Goal: Task Accomplishment & Management: Use online tool/utility

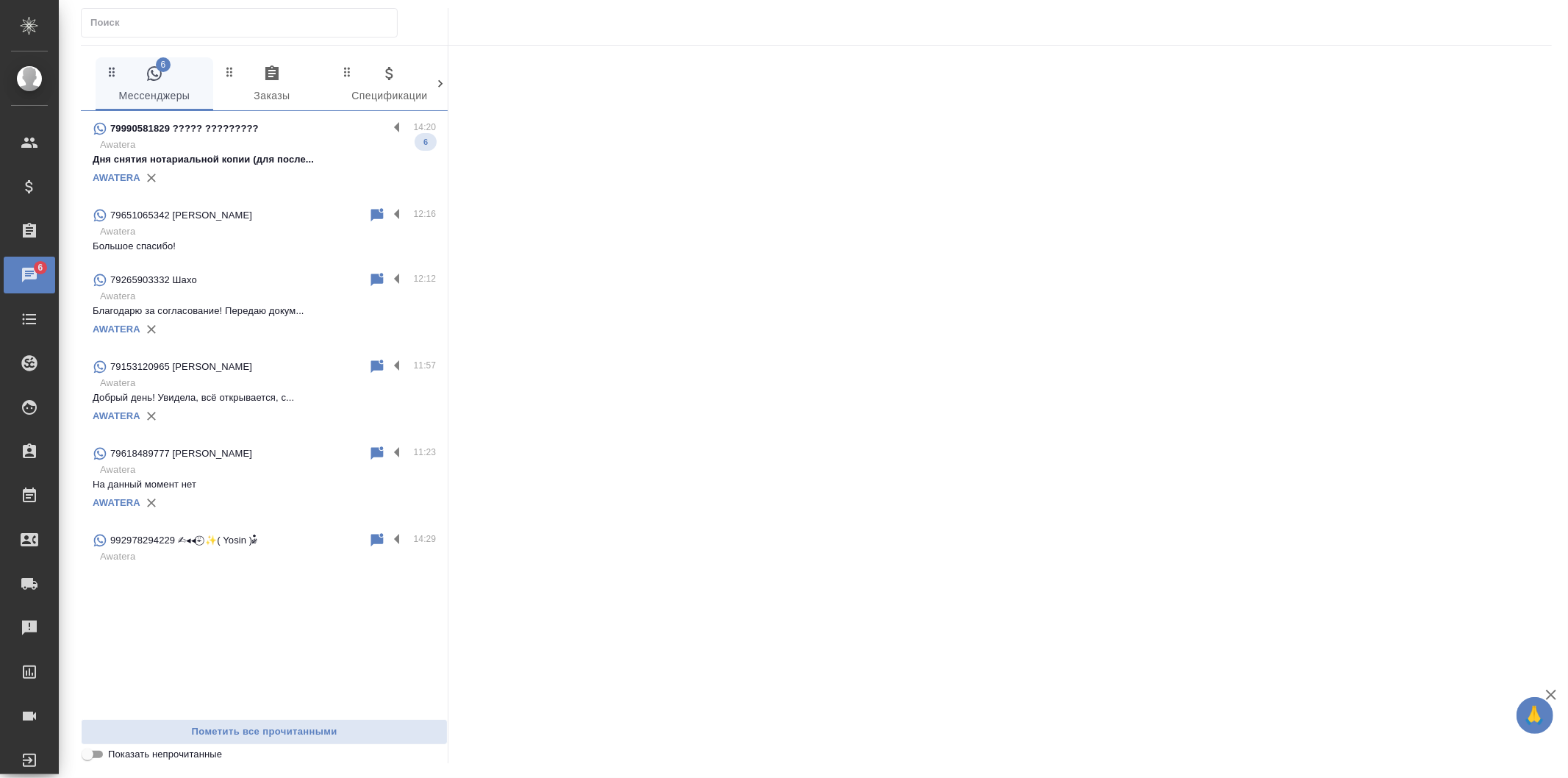
click at [1108, 231] on div at bounding box center [1000, 395] width 1103 height 700
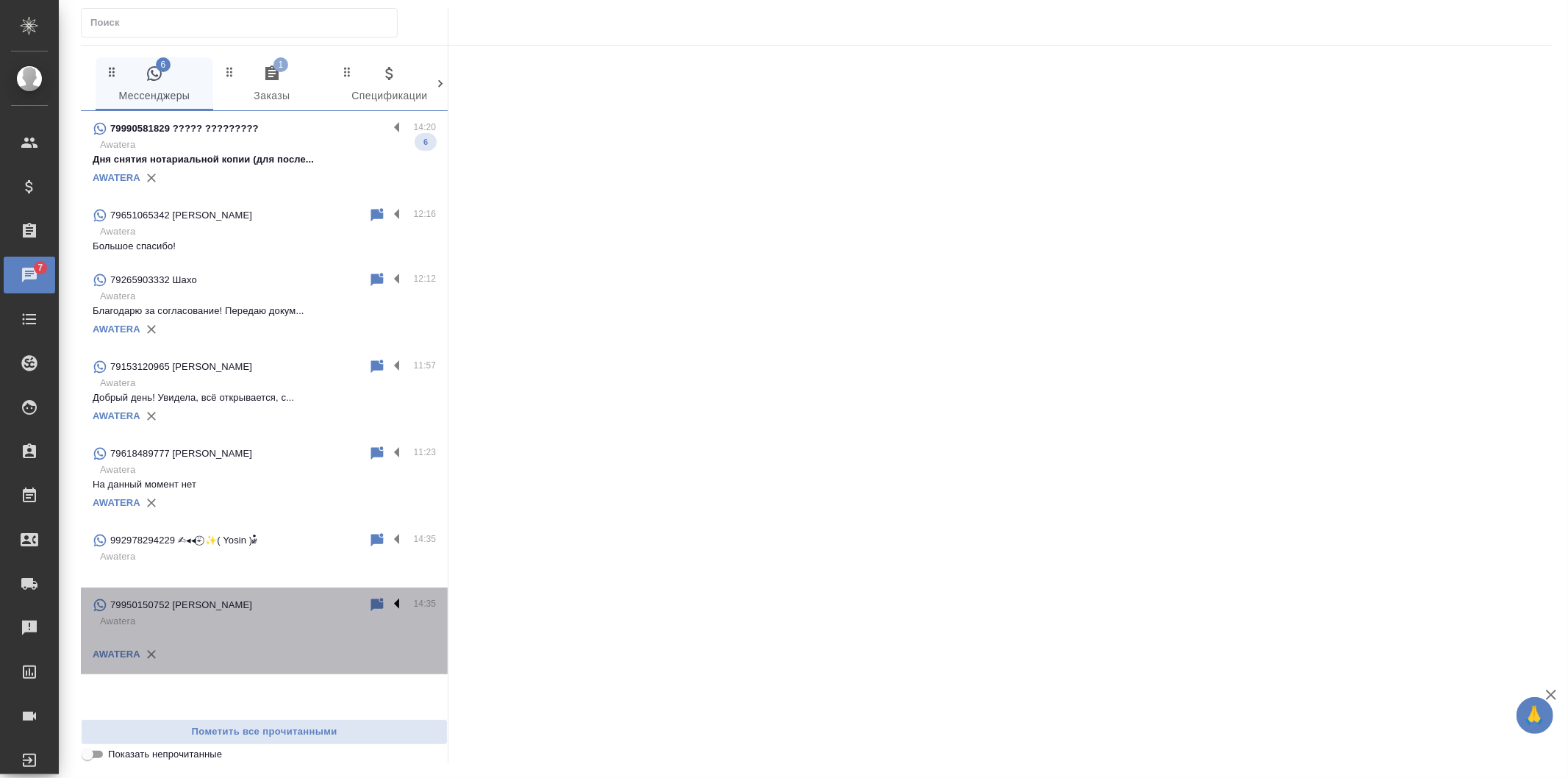
click at [395, 605] on label at bounding box center [401, 605] width 25 height 17
click at [0, 0] on input "checkbox" at bounding box center [0, 0] width 0 height 0
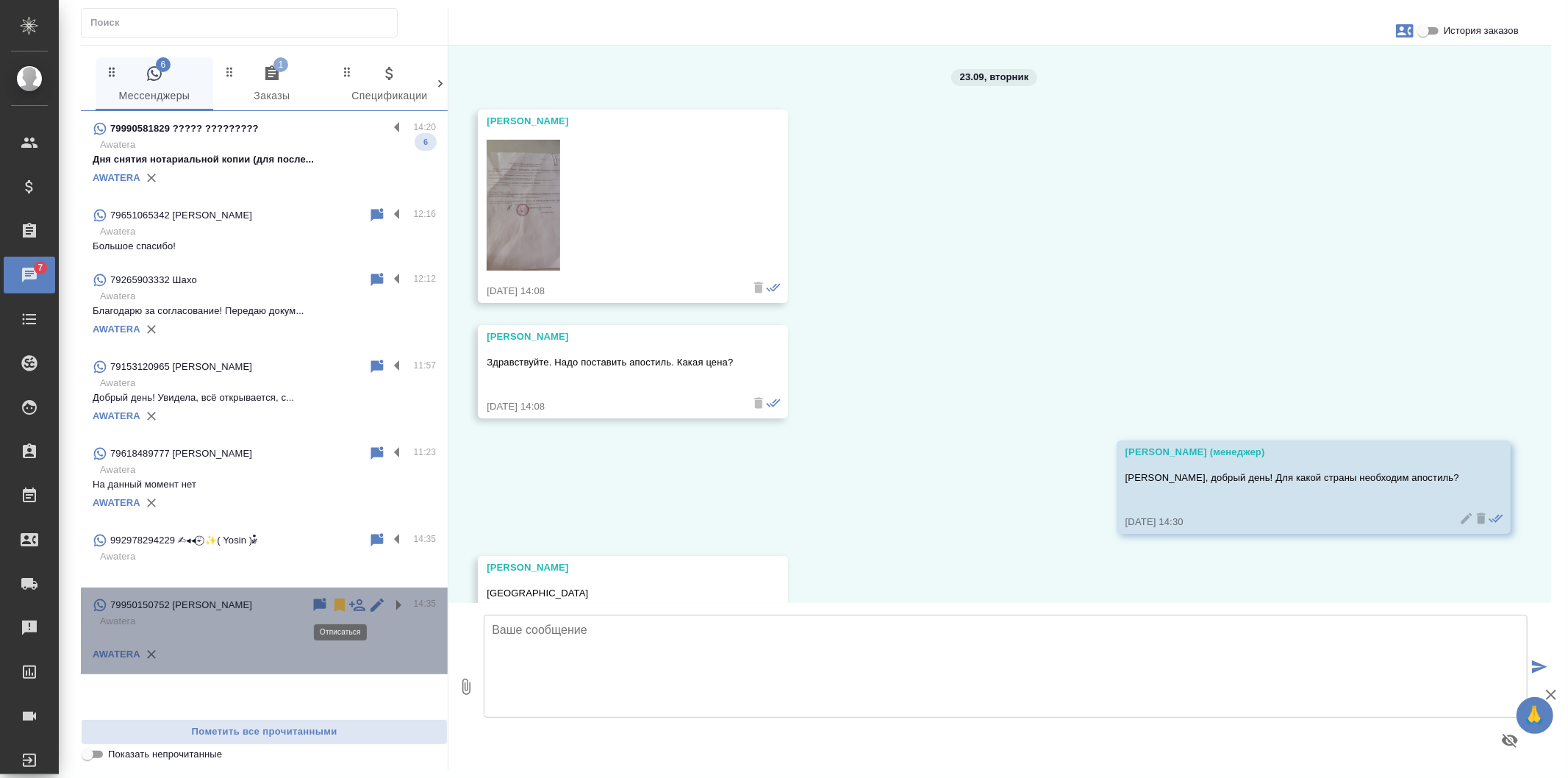
click at [341, 605] on icon at bounding box center [339, 605] width 10 height 14
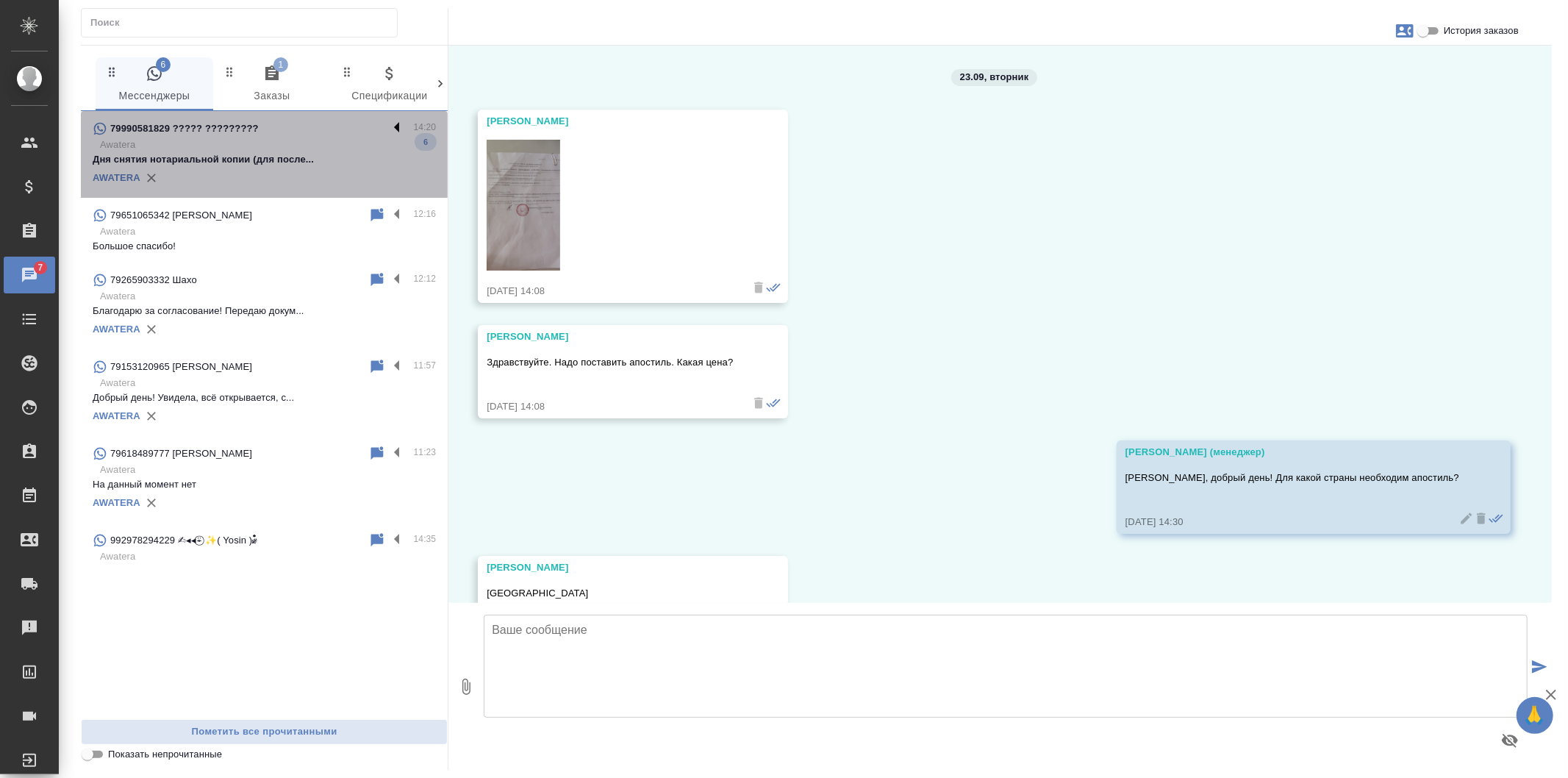
click at [399, 124] on label at bounding box center [401, 128] width 25 height 17
click at [0, 0] on input "checkbox" at bounding box center [0, 0] width 0 height 0
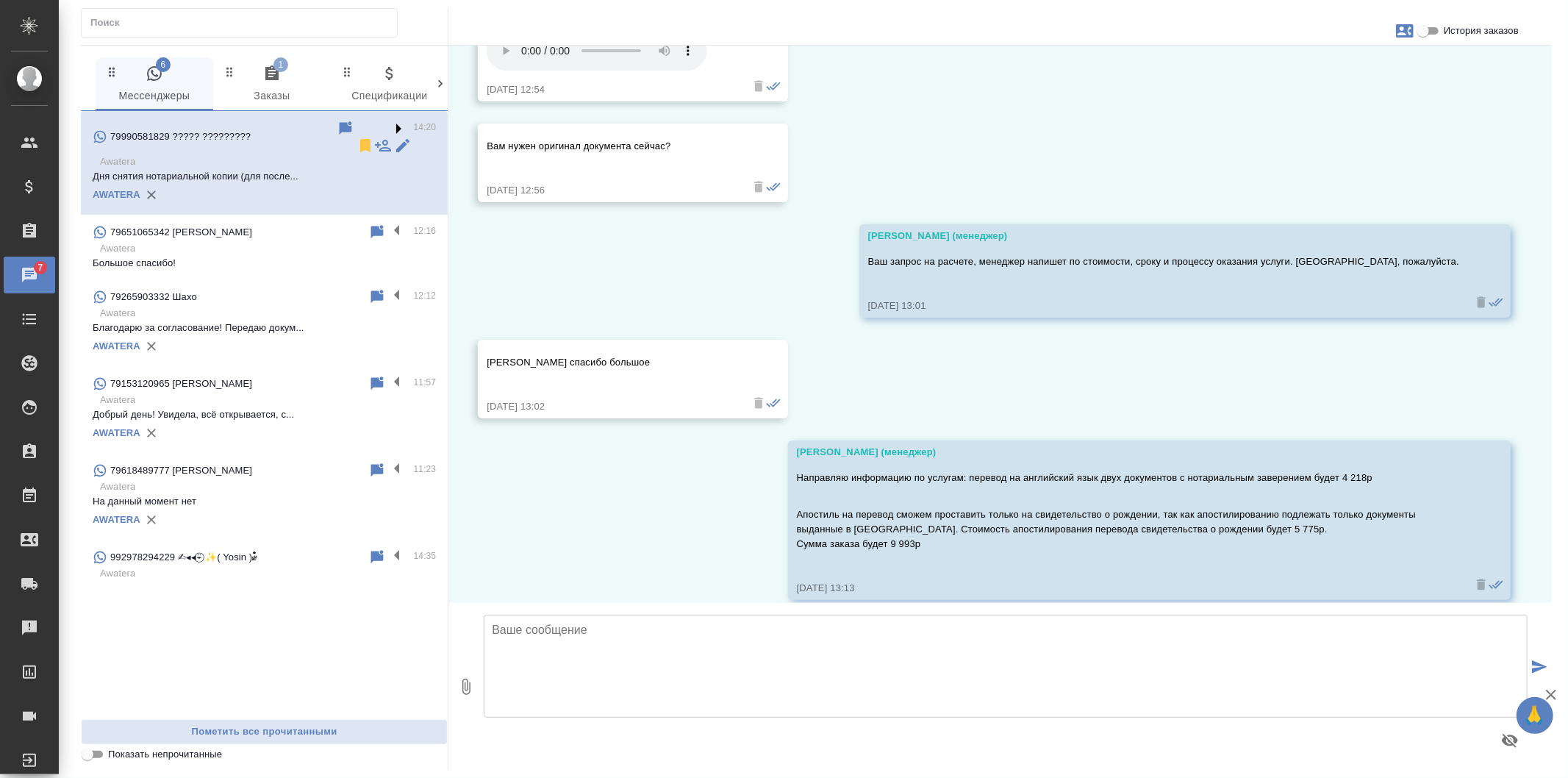
scroll to position [1651, 0]
click at [361, 139] on icon at bounding box center [365, 145] width 10 height 14
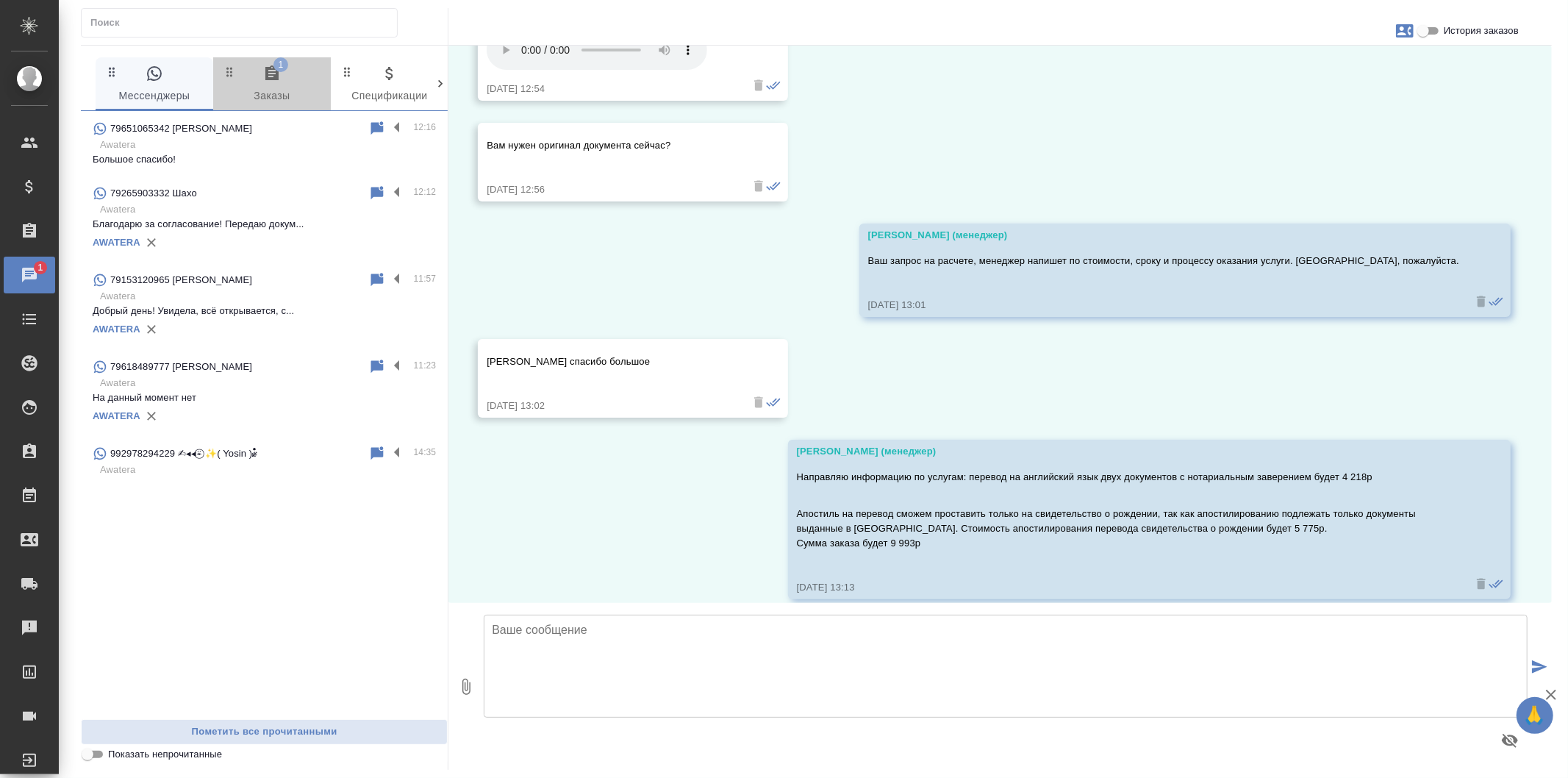
click at [269, 62] on button "1 Заказы" at bounding box center [272, 83] width 117 height 53
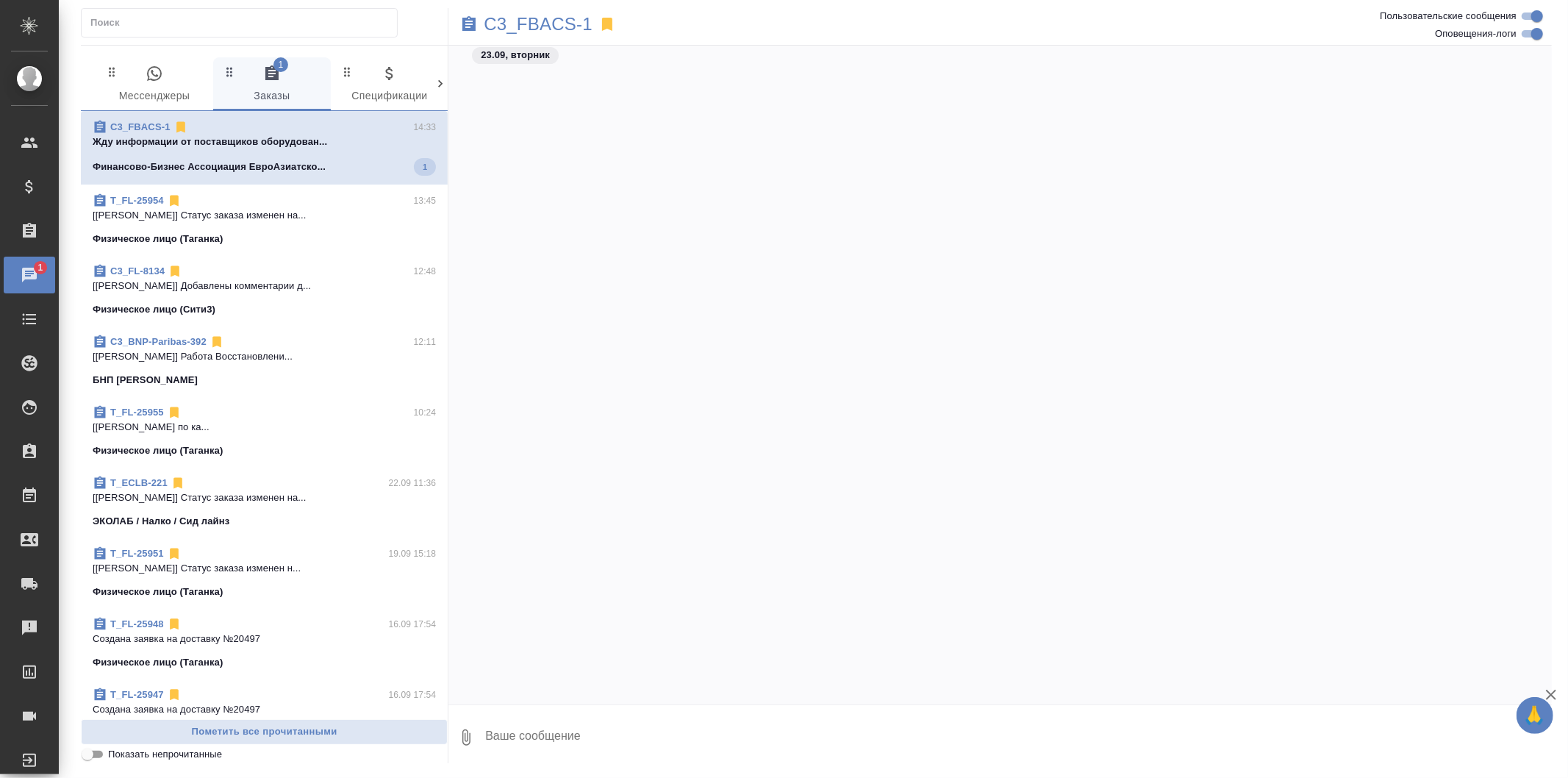
scroll to position [2165, 0]
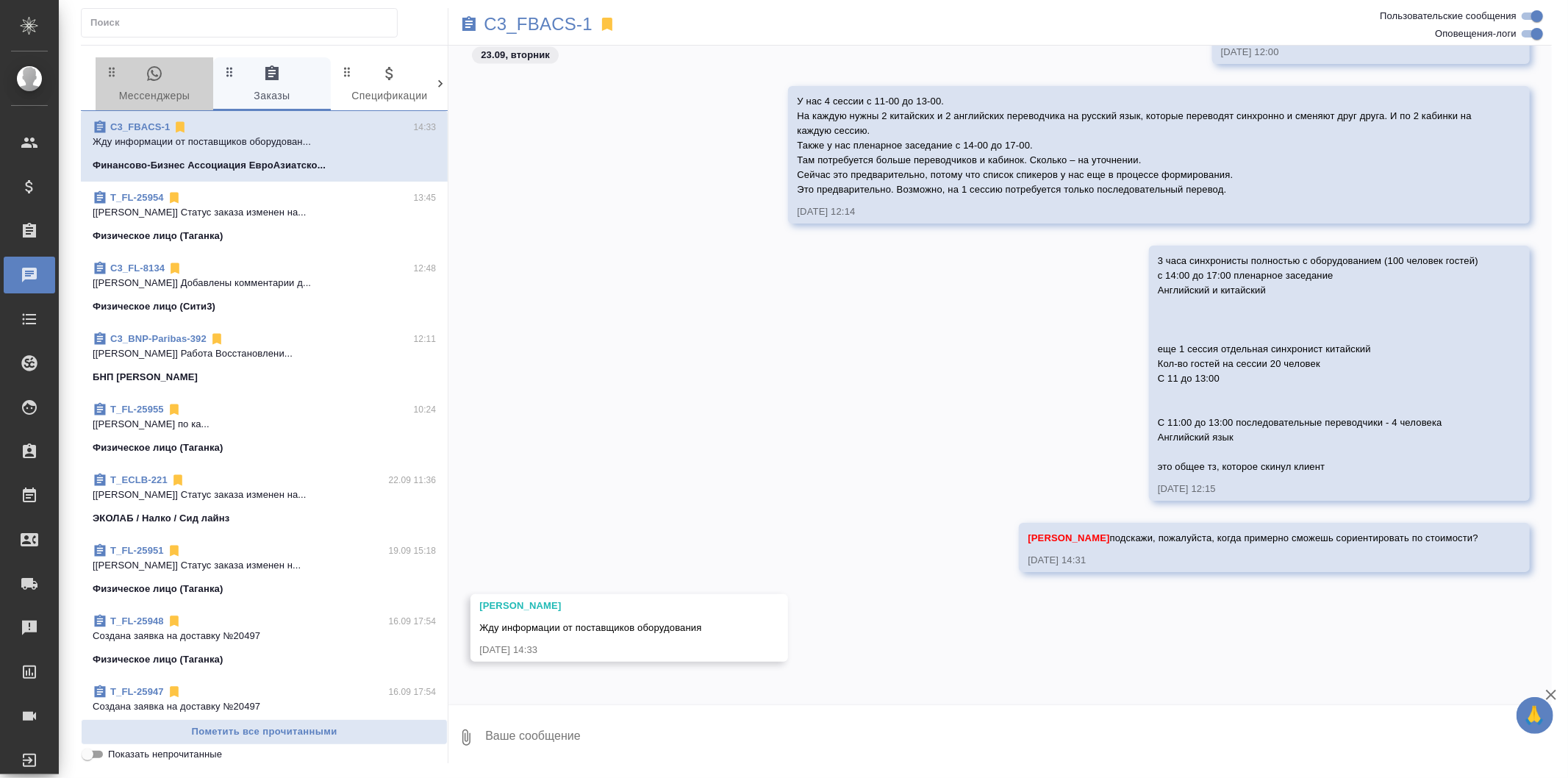
click at [153, 83] on span "0 Мессенджеры" at bounding box center [155, 85] width 100 height 41
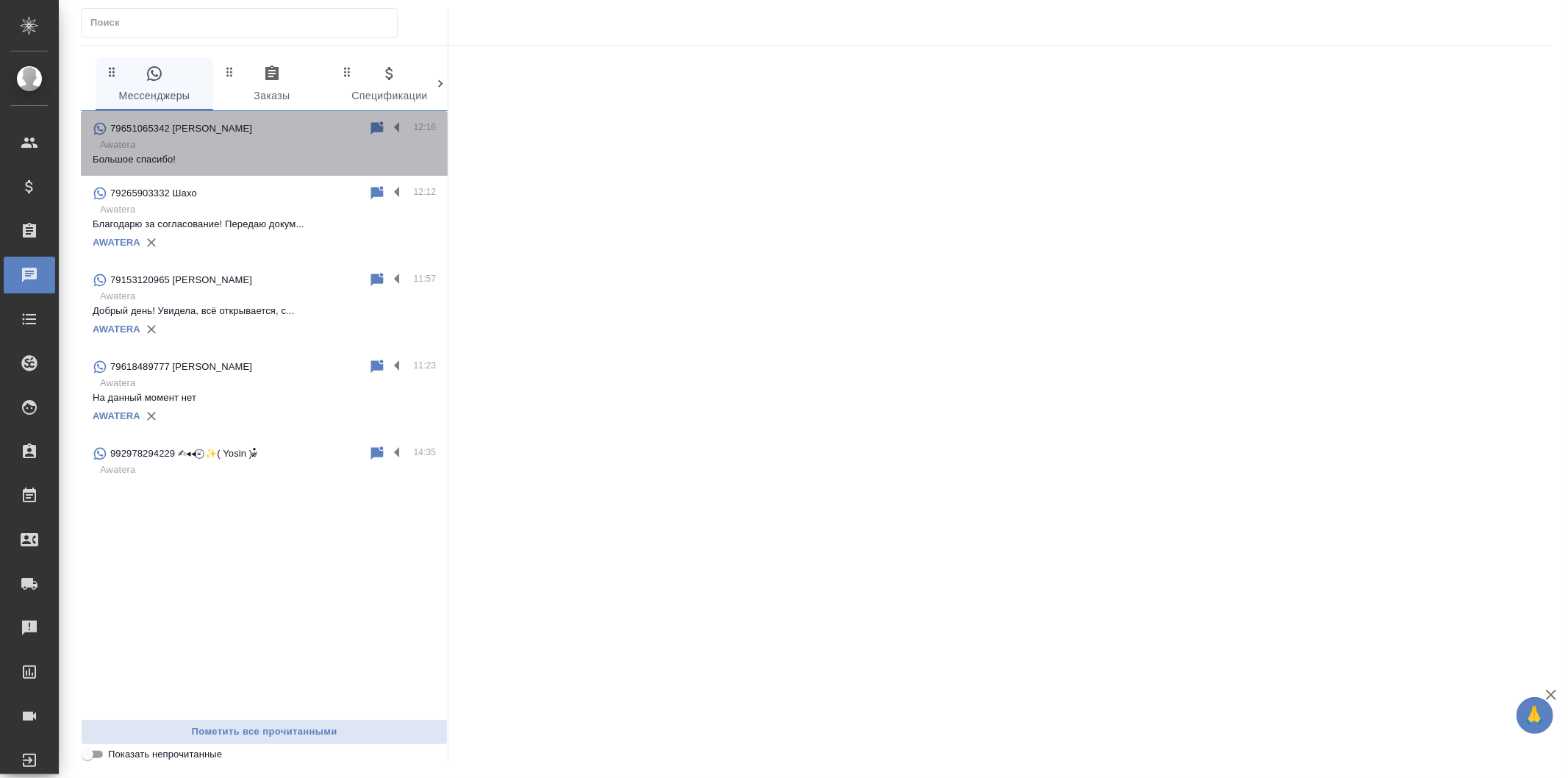
click at [305, 159] on p "Большое спасибо!" at bounding box center [265, 159] width 343 height 14
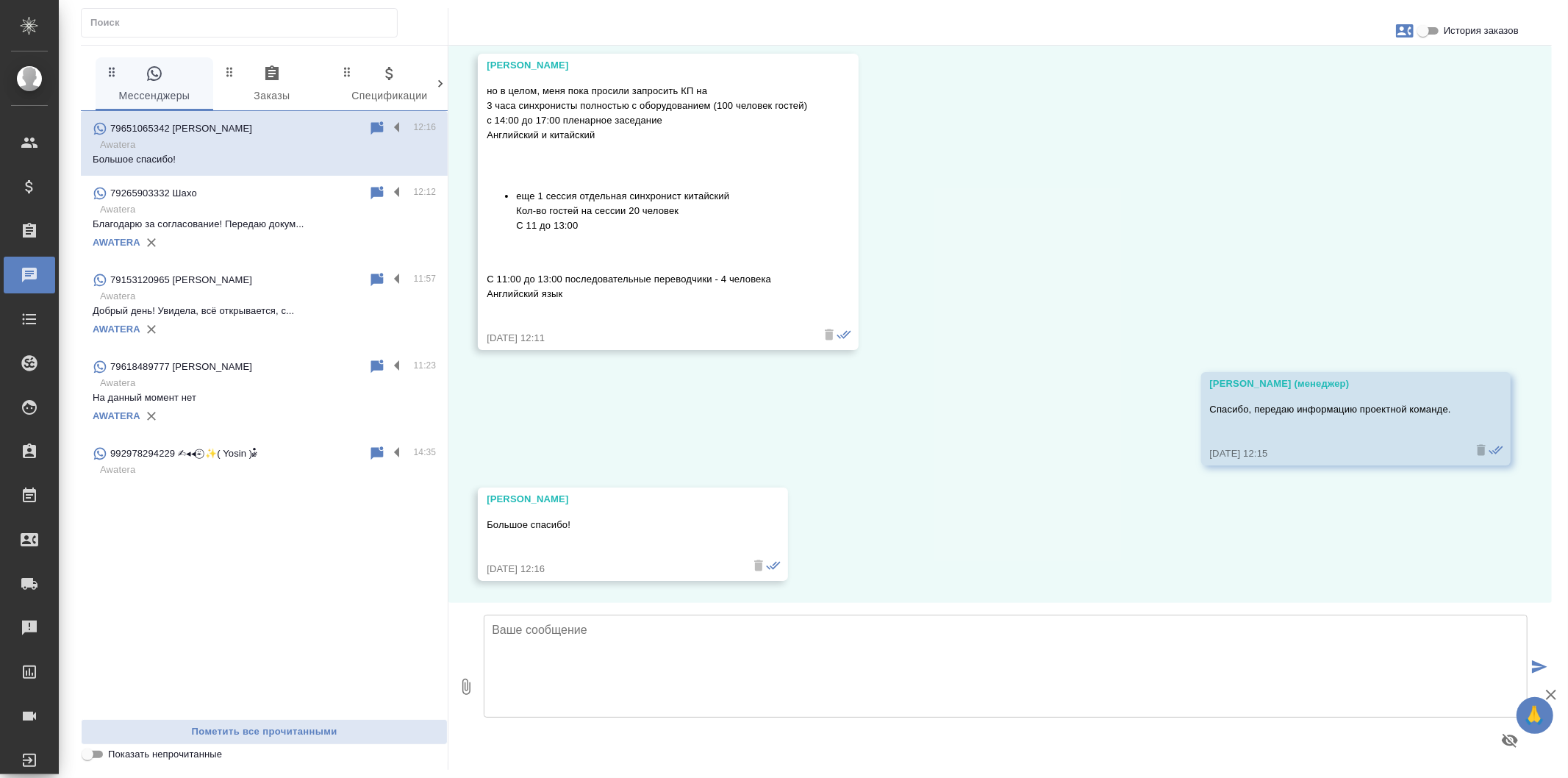
scroll to position [3633, 0]
click at [297, 85] on span "0 Заказы" at bounding box center [272, 85] width 100 height 41
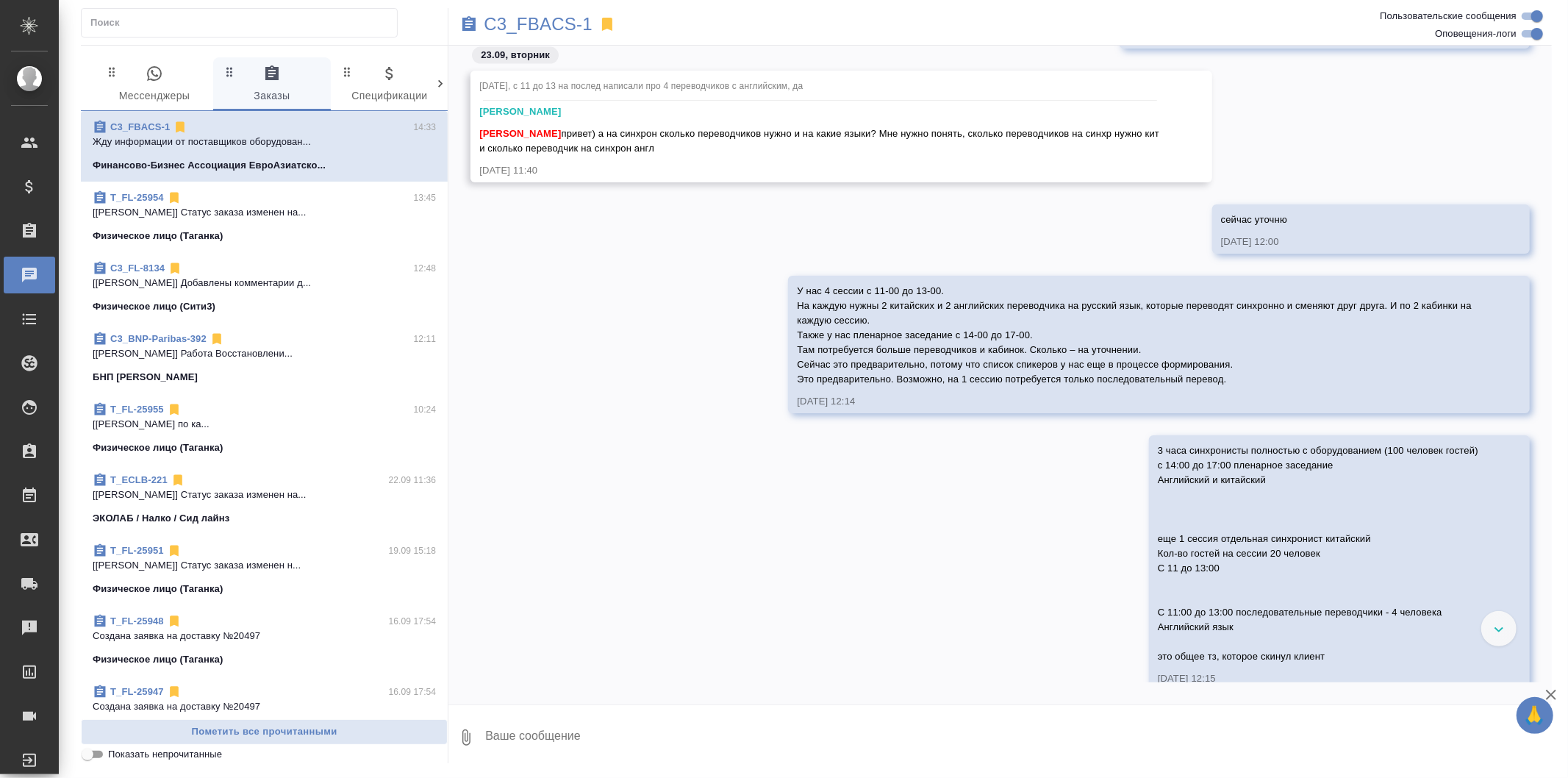
scroll to position [1943, 0]
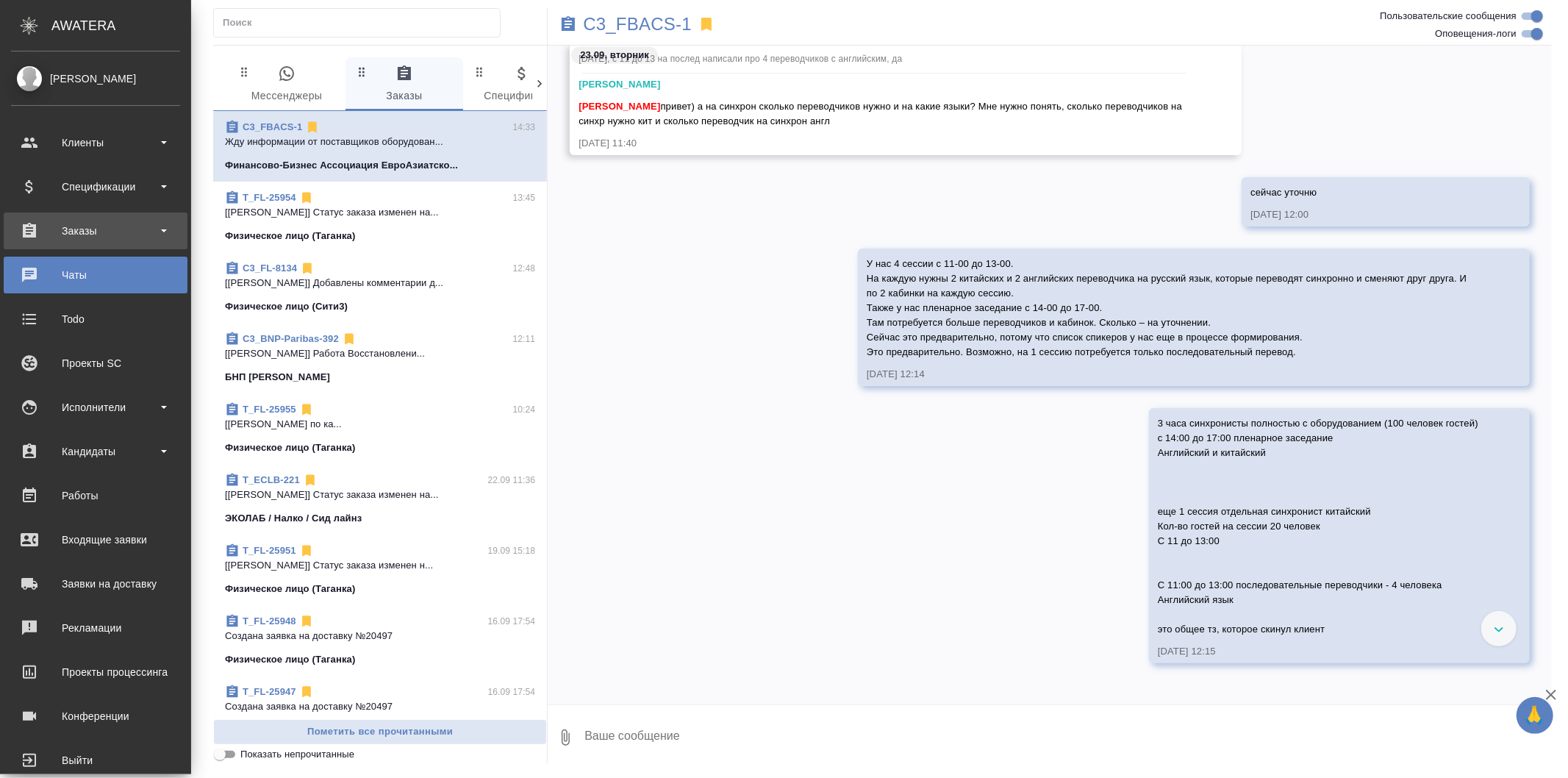
click at [138, 239] on div "Заказы" at bounding box center [95, 230] width 169 height 22
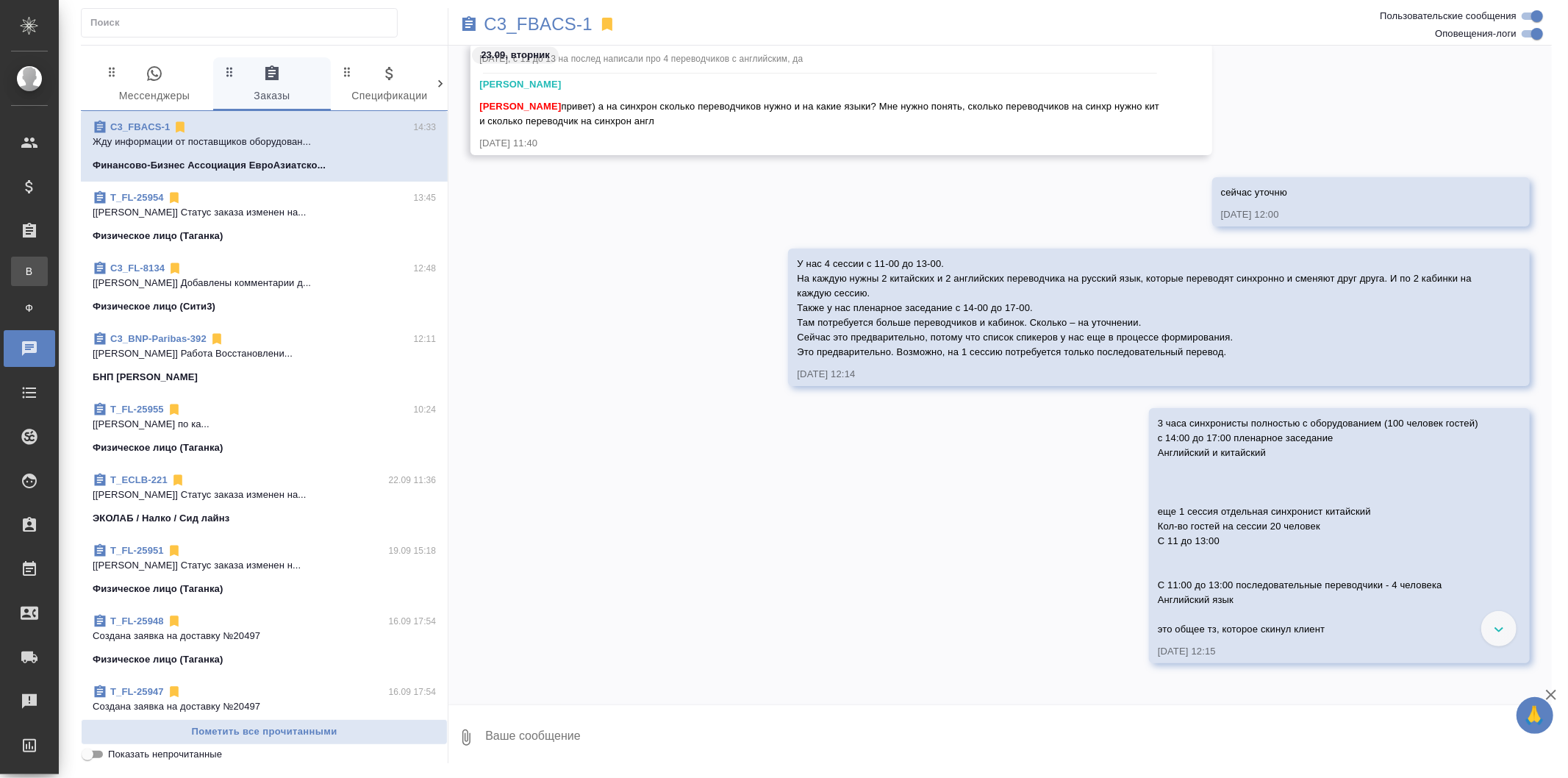
click at [59, 270] on li "В Все заказы" at bounding box center [29, 271] width 59 height 30
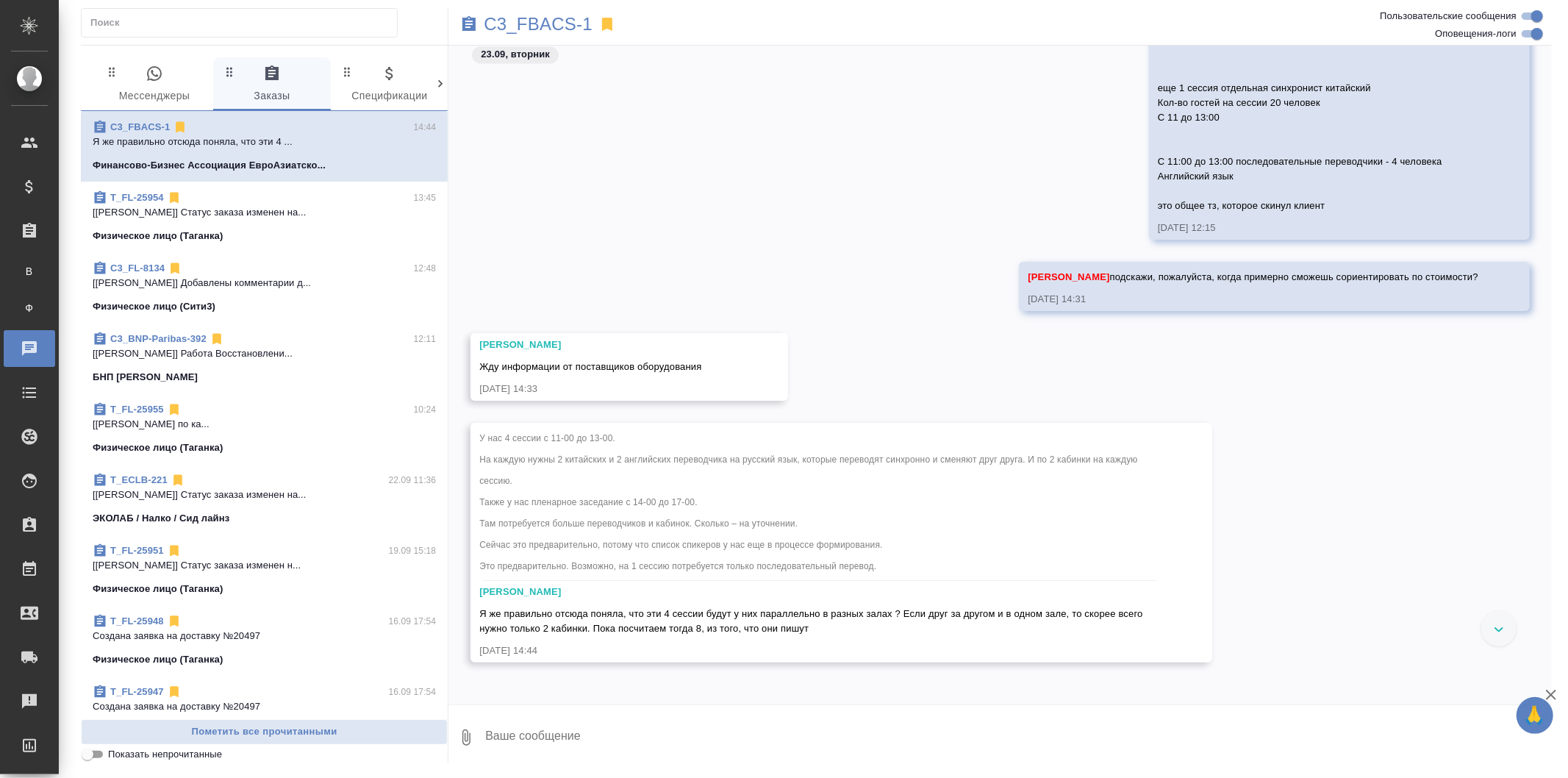
scroll to position [2369, 0]
click at [633, 744] on textarea at bounding box center [1018, 736] width 1068 height 50
type textarea "п"
type textarea "сейчас уточню, параллельно ли будут сессии"
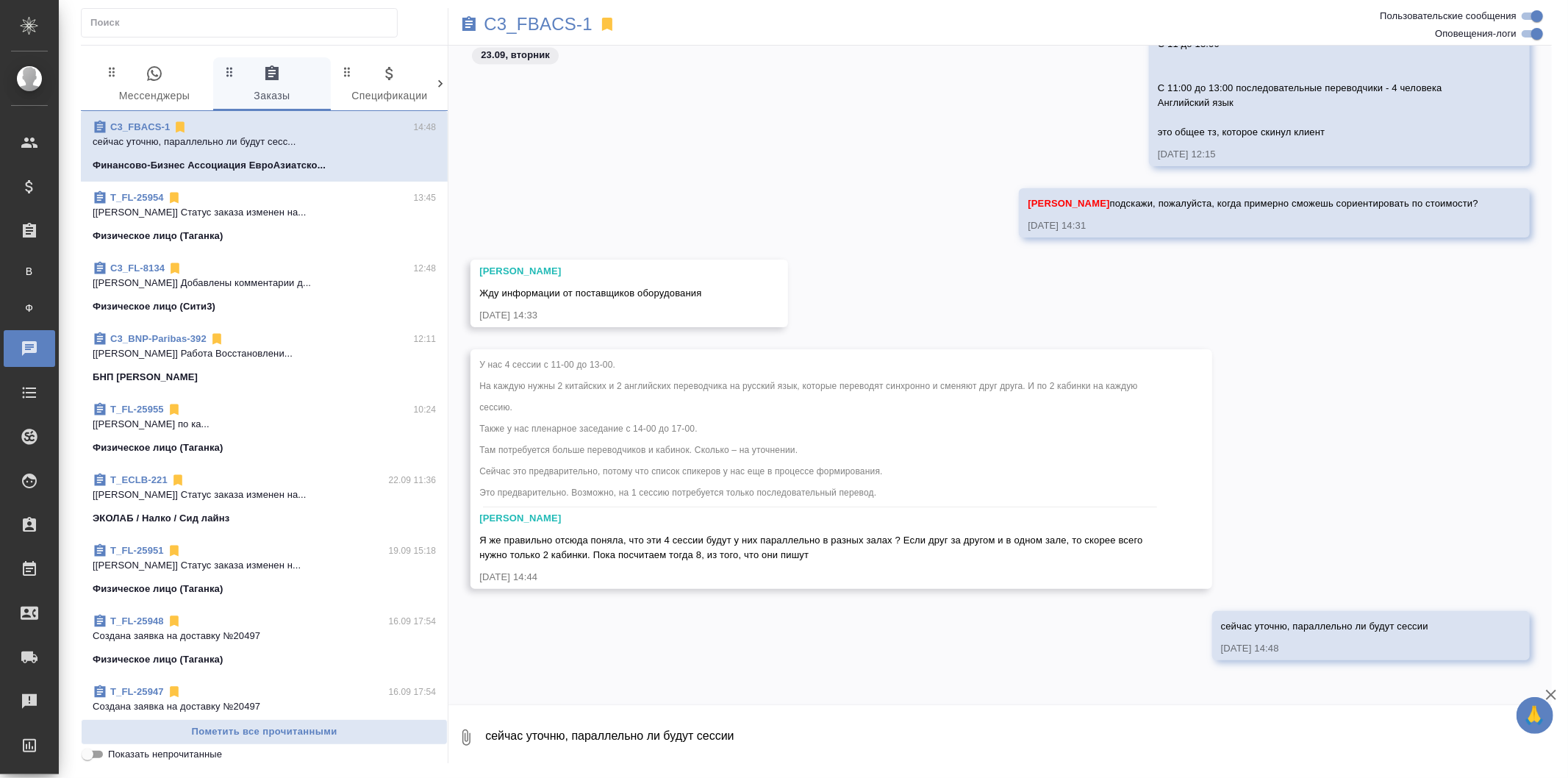
click at [162, 80] on icon "button" at bounding box center [155, 74] width 18 height 18
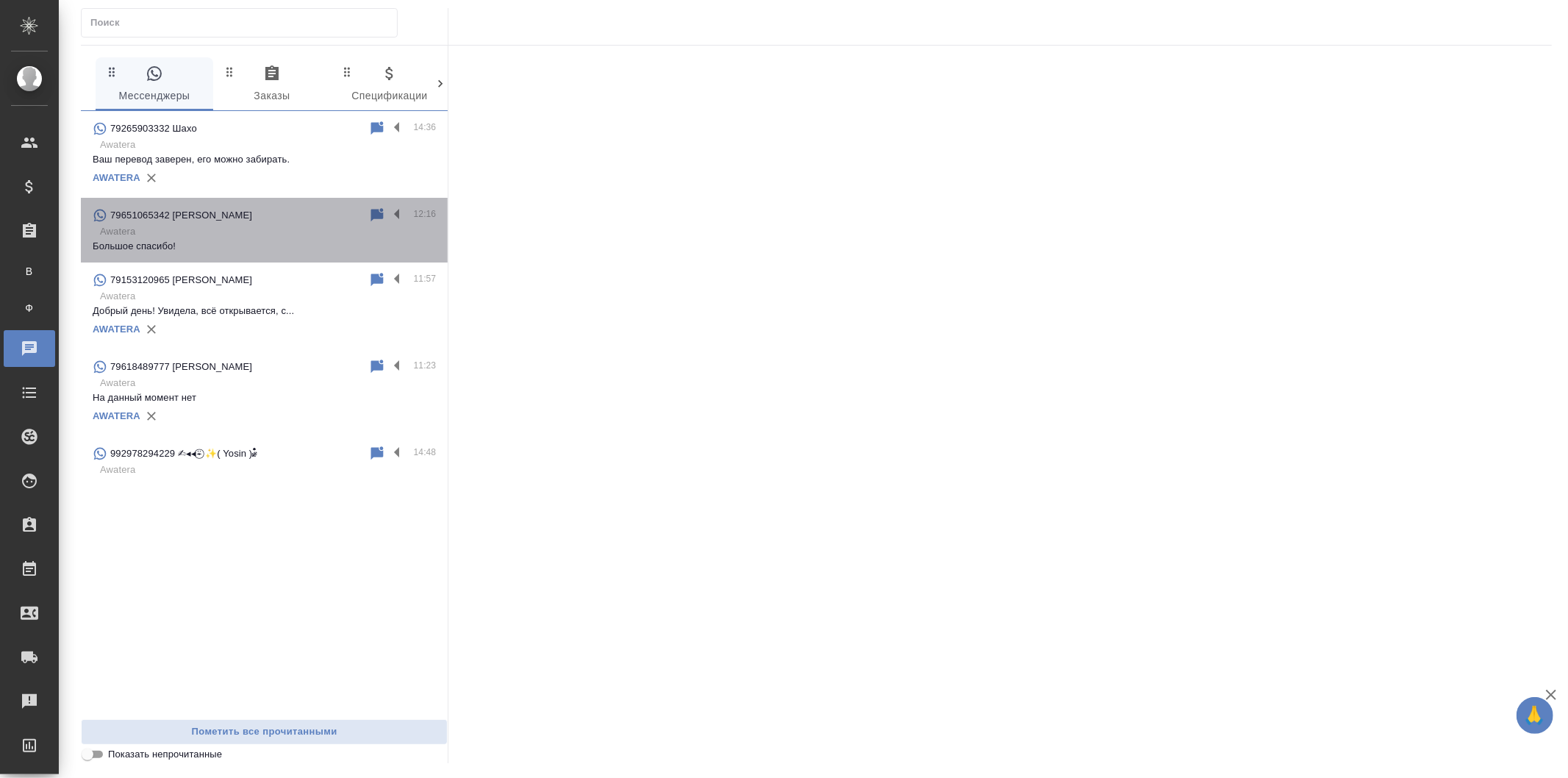
click at [335, 248] on p "Большое спасибо!" at bounding box center [265, 246] width 343 height 14
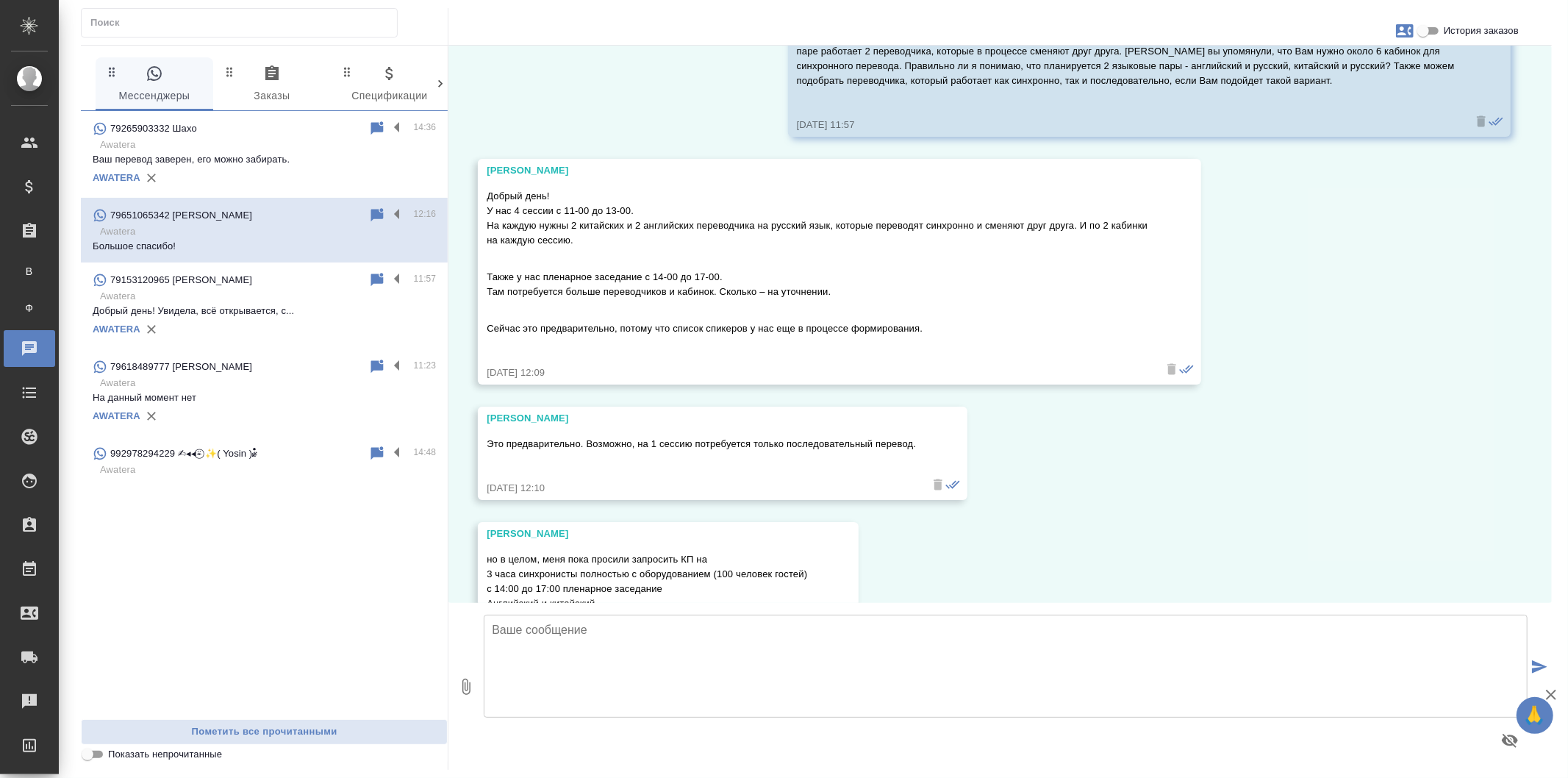
scroll to position [3143, 0]
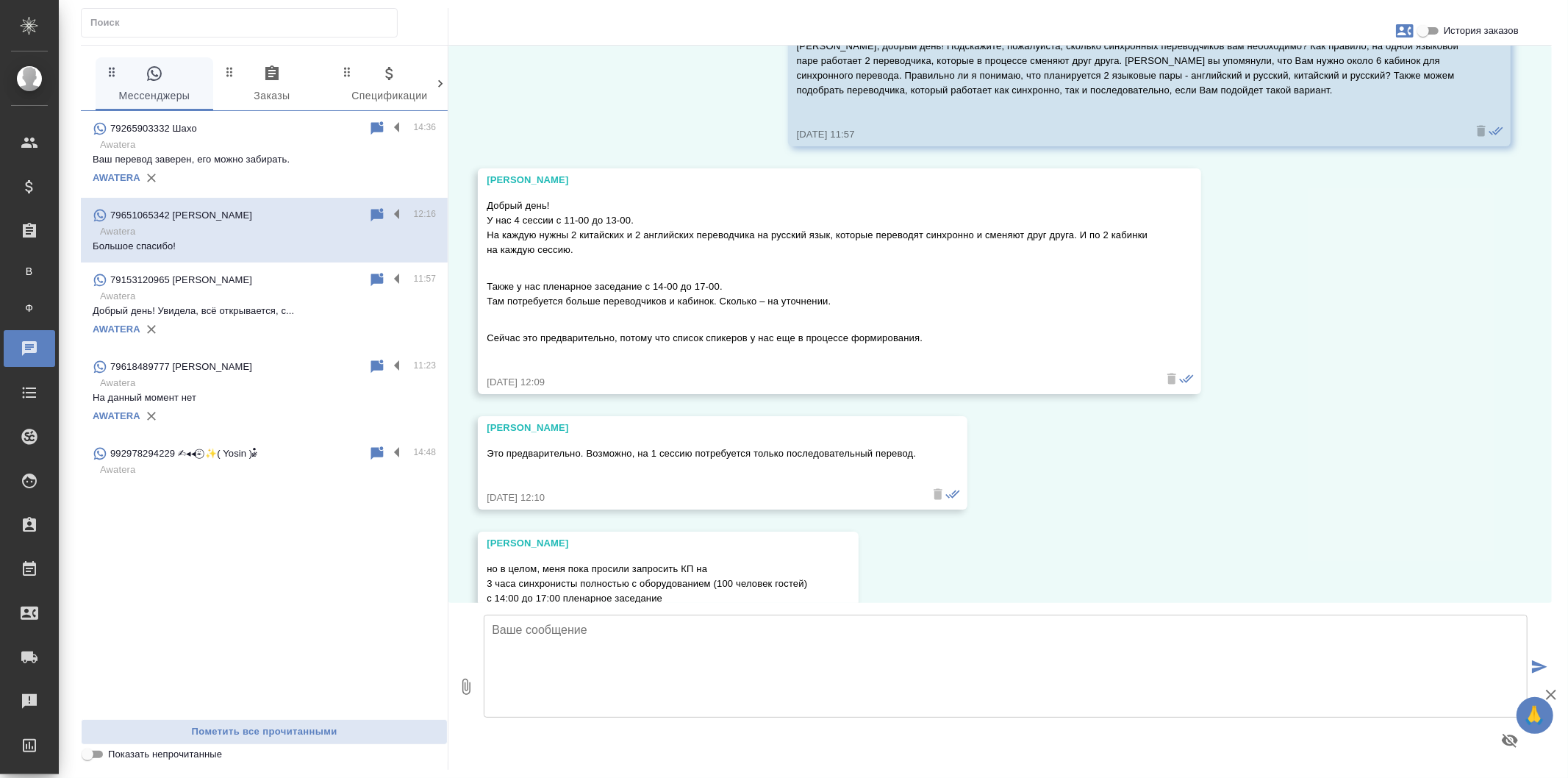
click at [628, 647] on textarea at bounding box center [1005, 666] width 1044 height 103
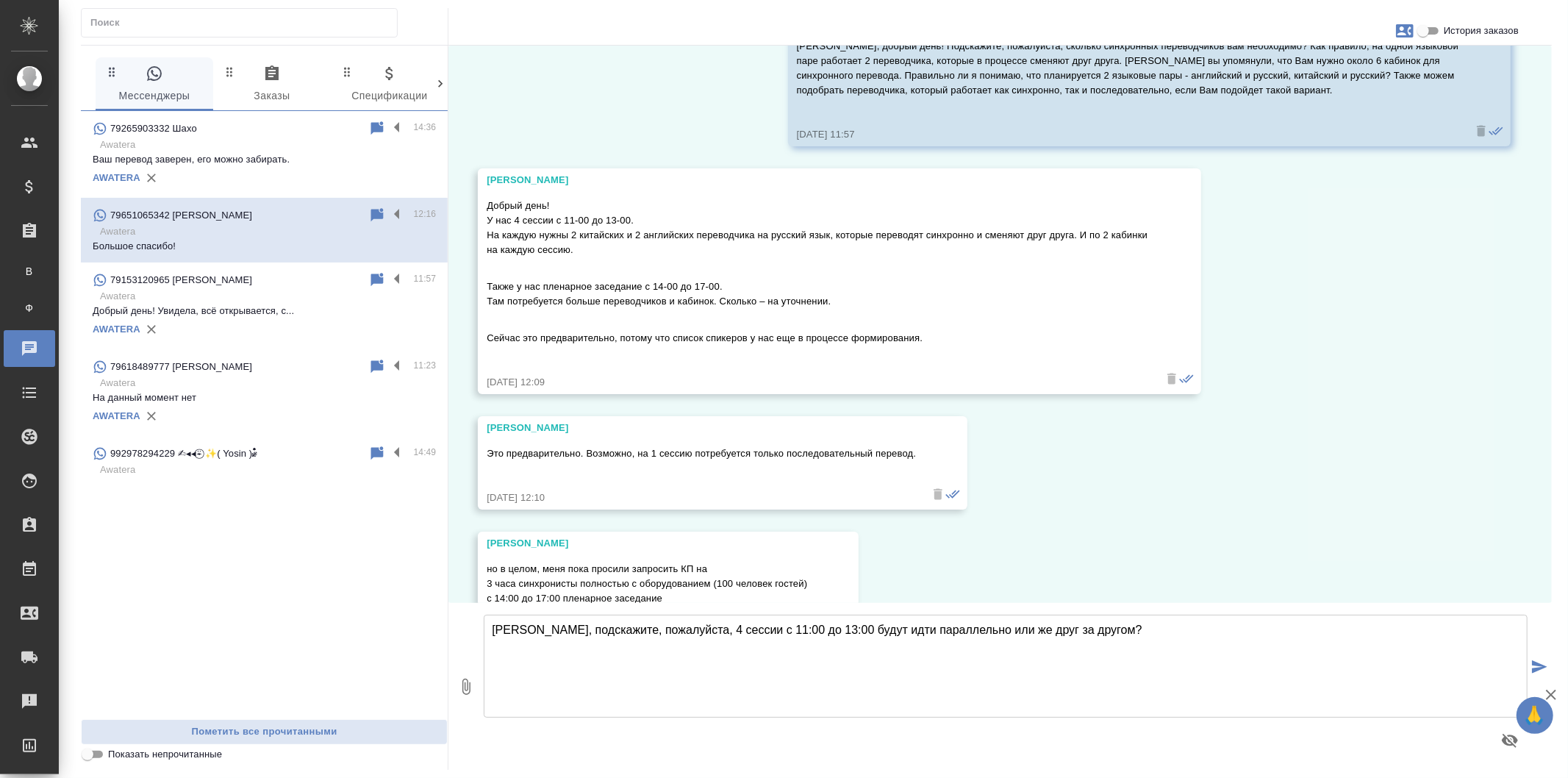
type textarea "Людмила Сергеевна, подскажите, пожалуйста, 4 сессии с 11:00 до 13:00 будут идти…"
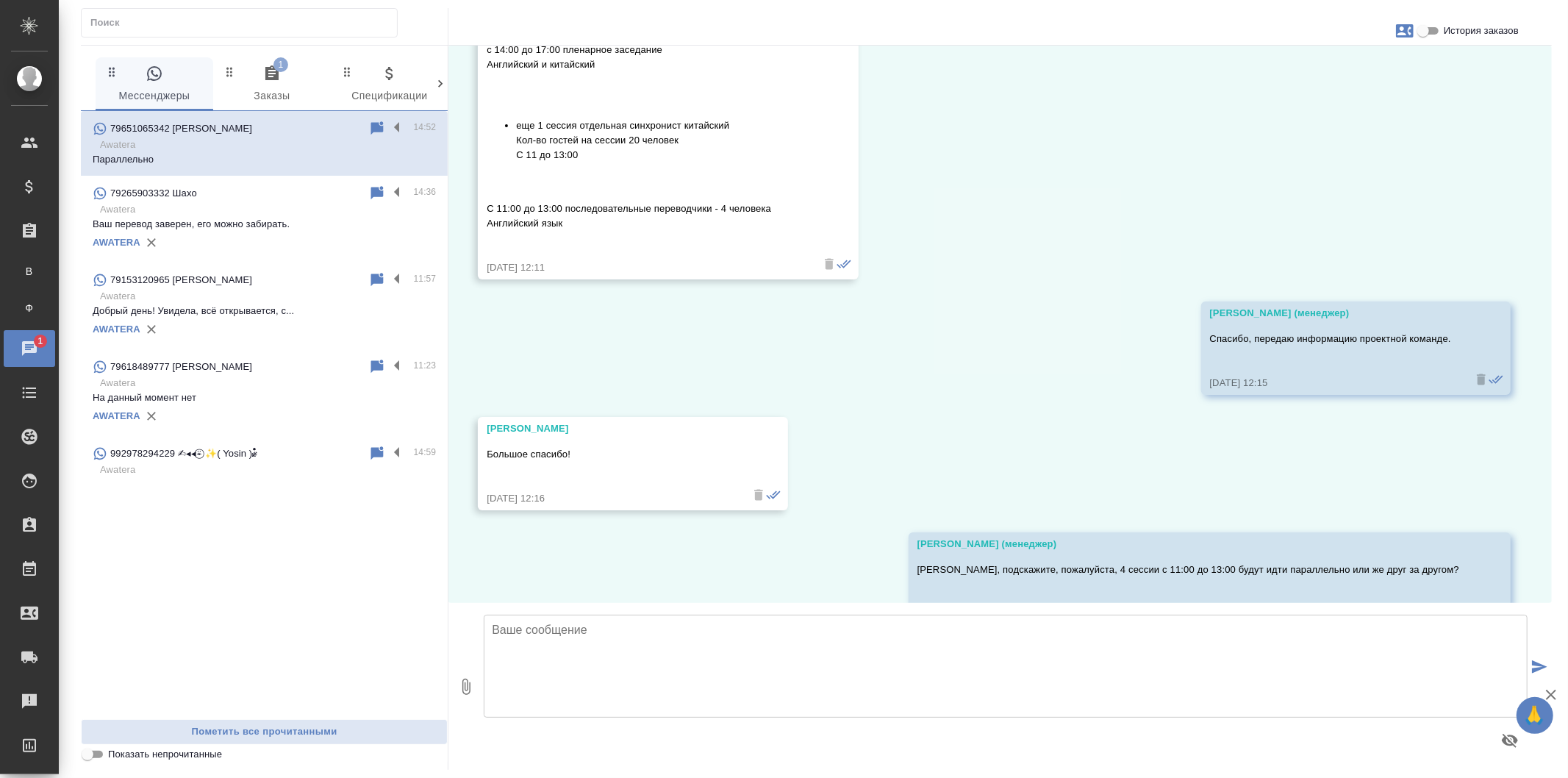
scroll to position [3865, 0]
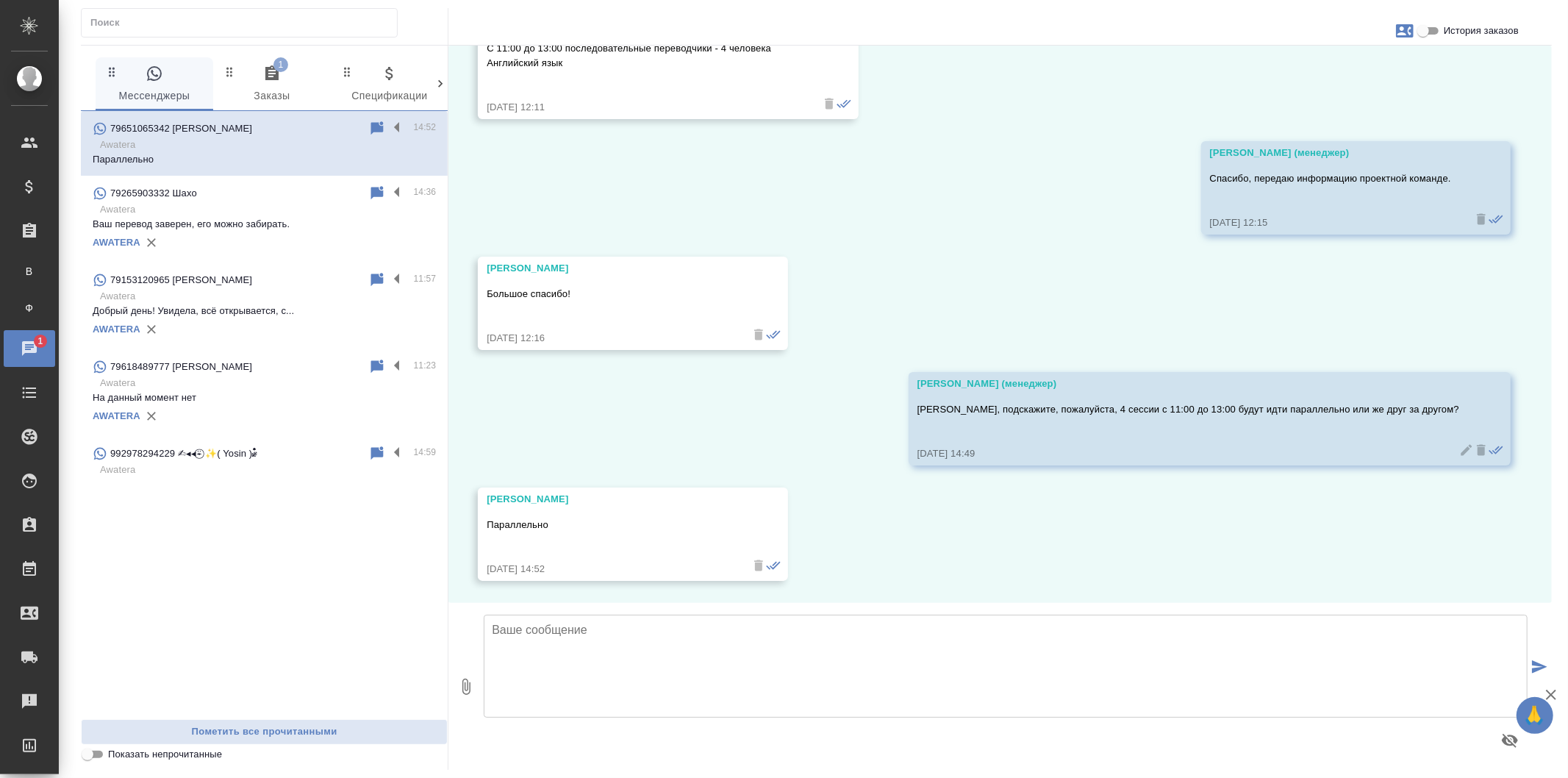
click at [263, 90] on span "1 Заказы" at bounding box center [272, 85] width 100 height 41
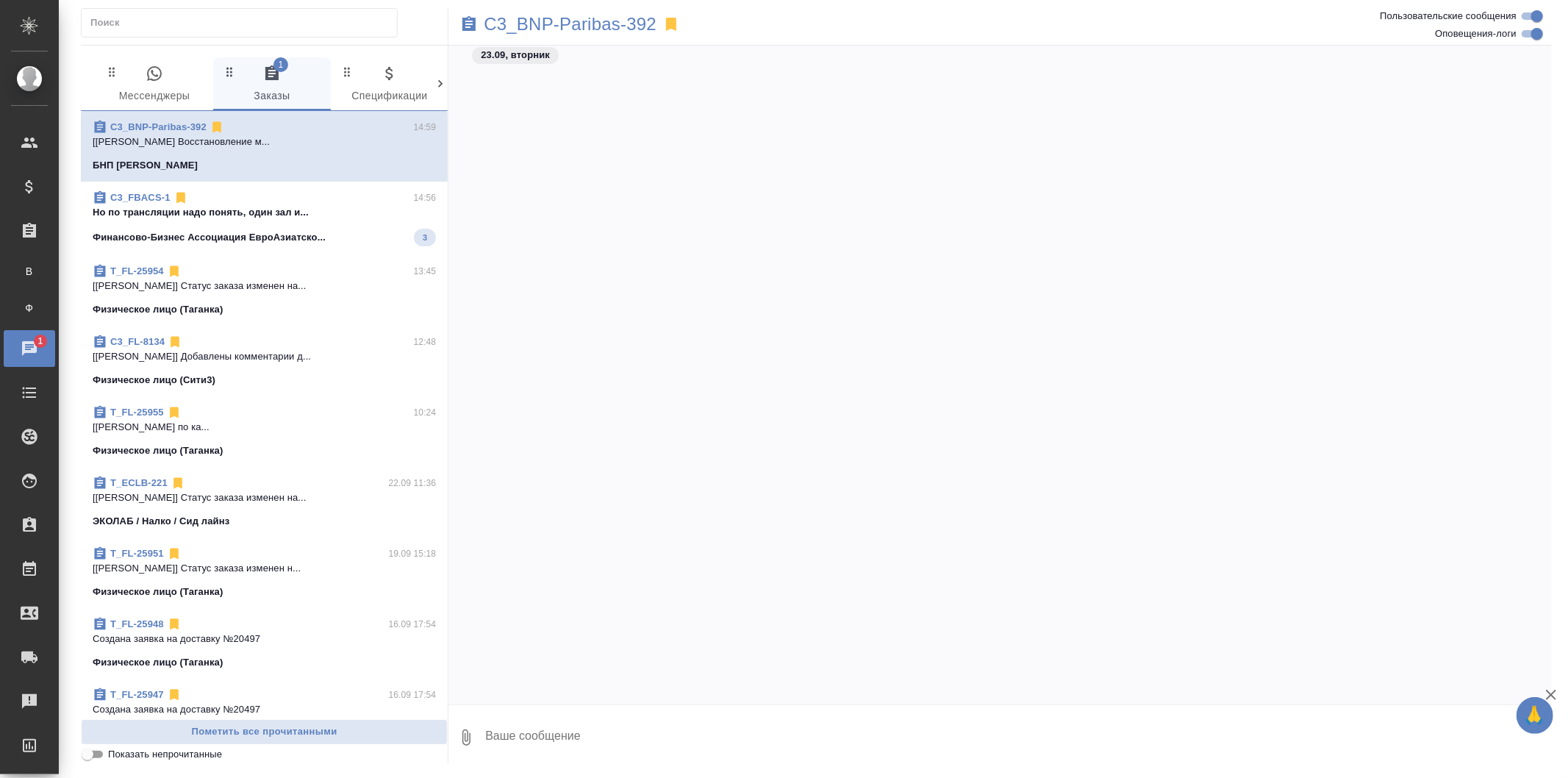
scroll to position [2384, 0]
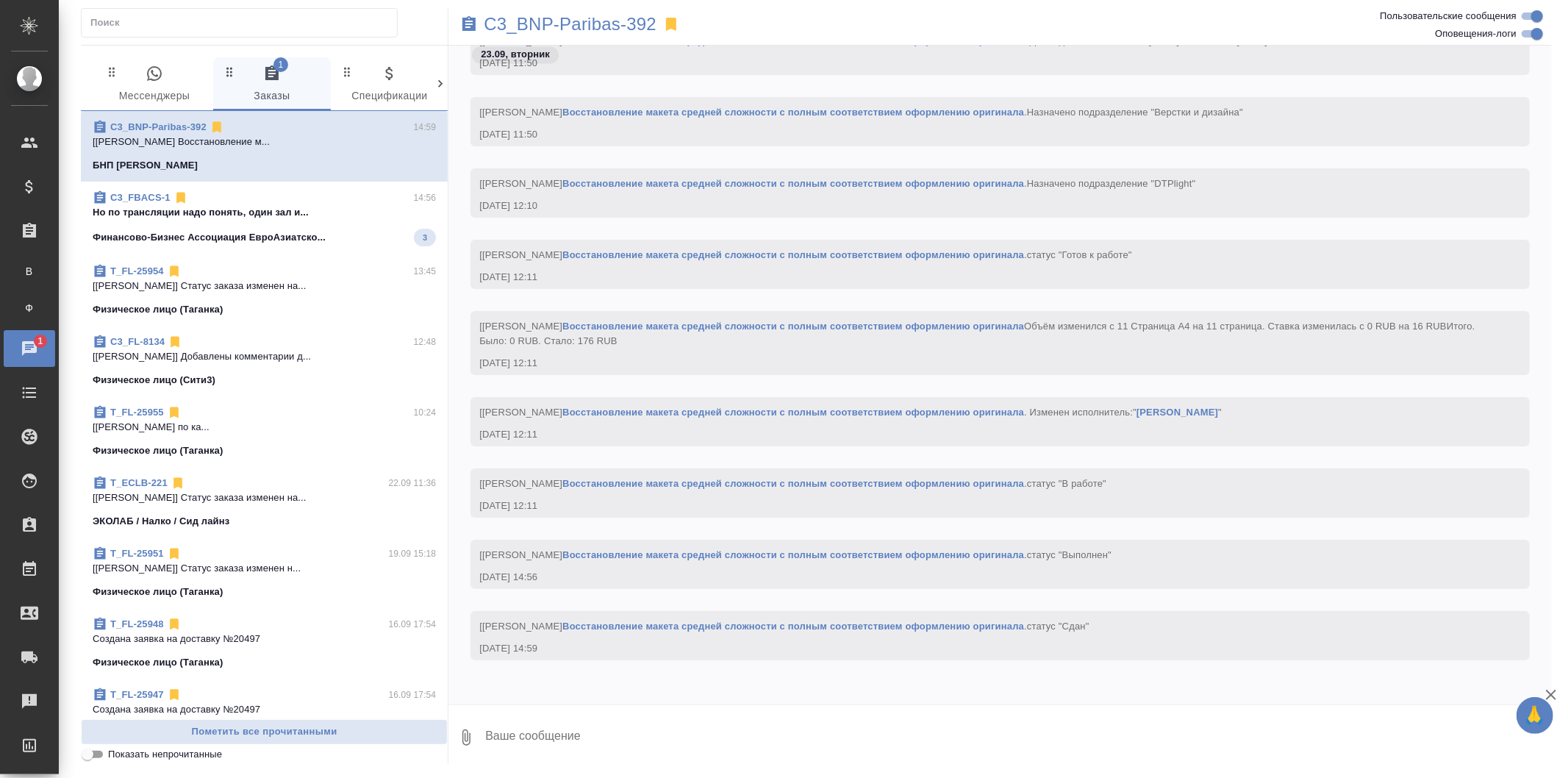
click at [352, 239] on div "Финансово-Бизнес Ассоциация ЕвроАзиатско... 3" at bounding box center [265, 238] width 343 height 18
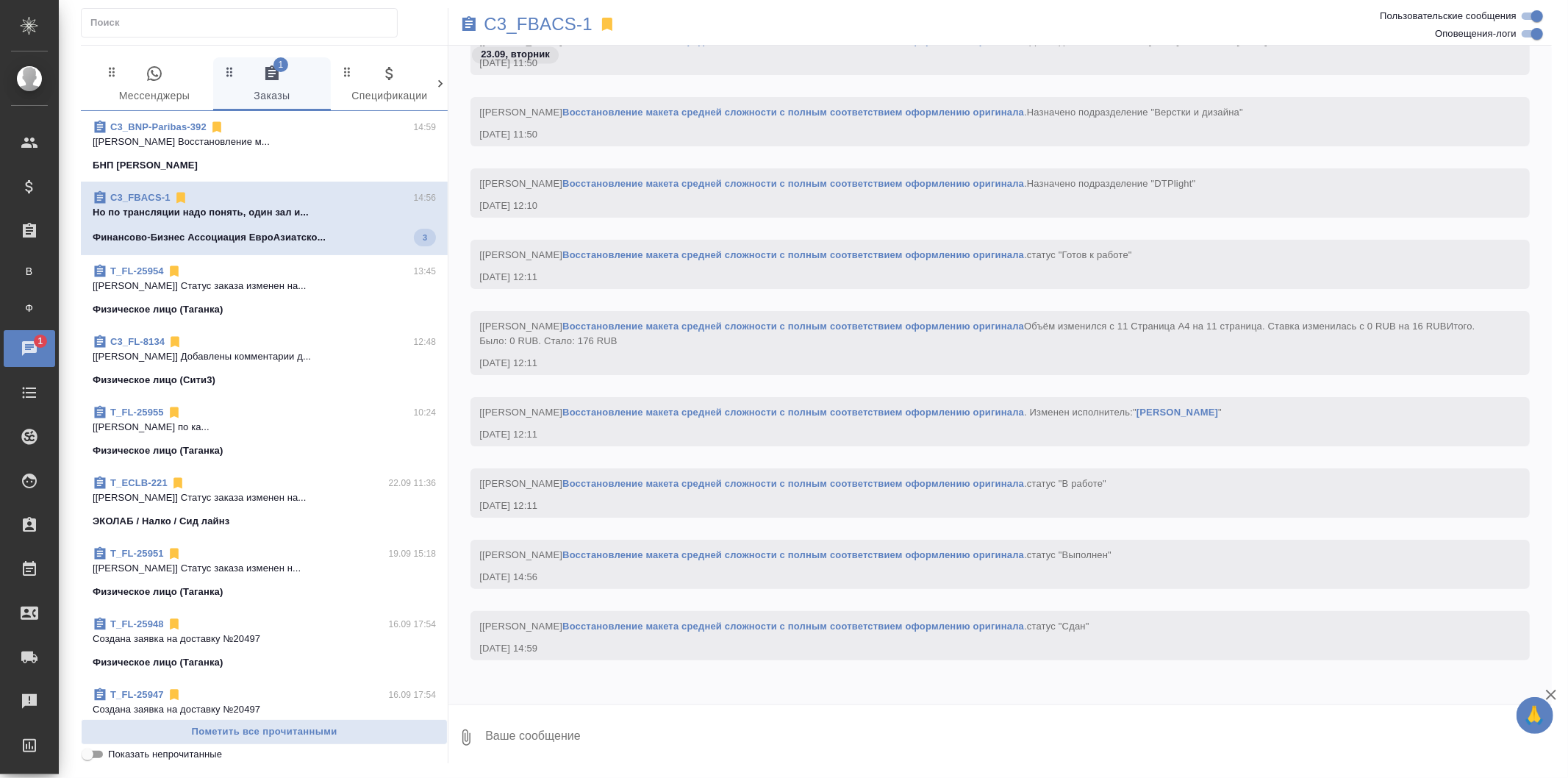
scroll to position [2059, 0]
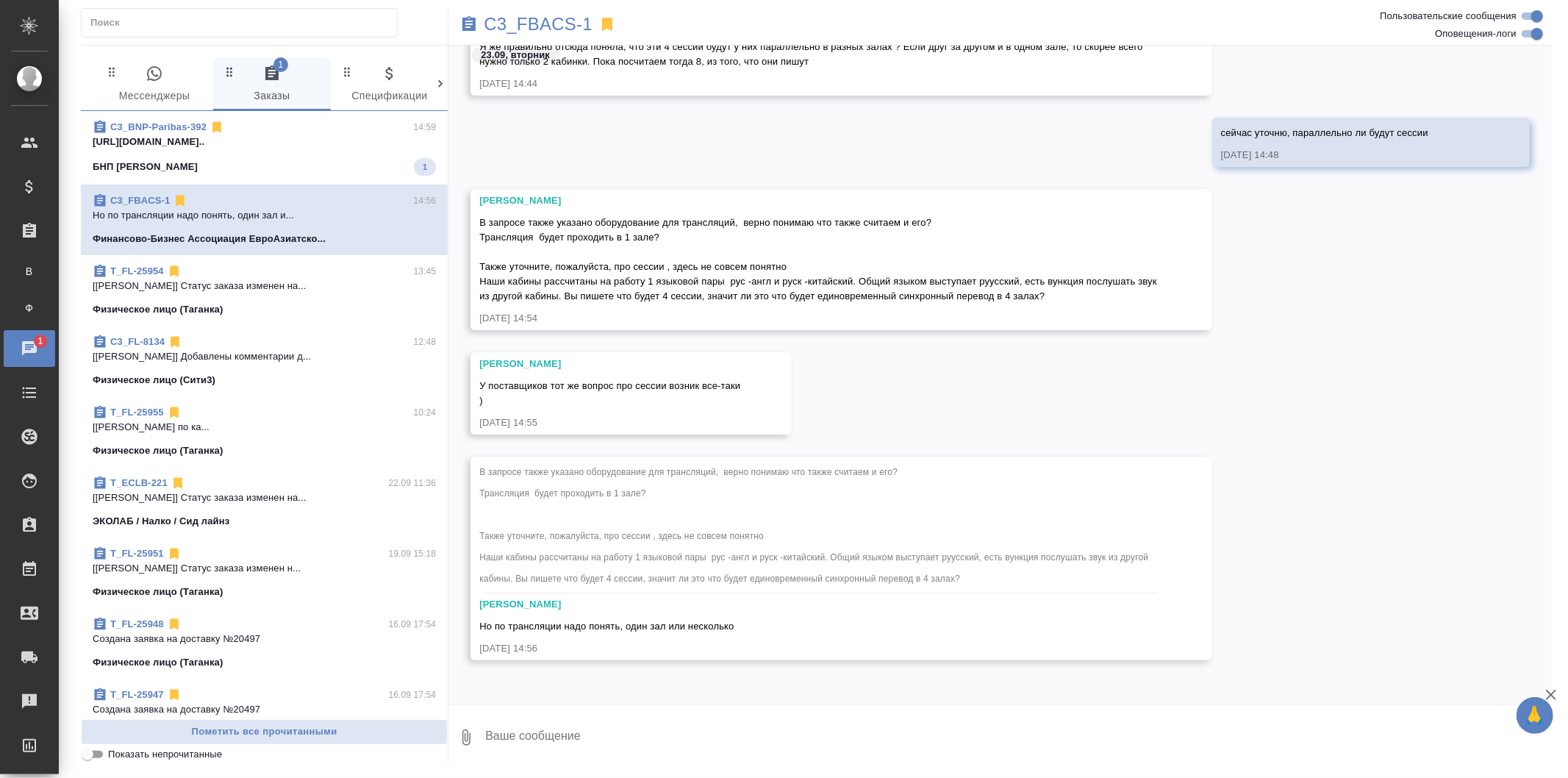
click at [644, 715] on textarea at bounding box center [1018, 736] width 1068 height 50
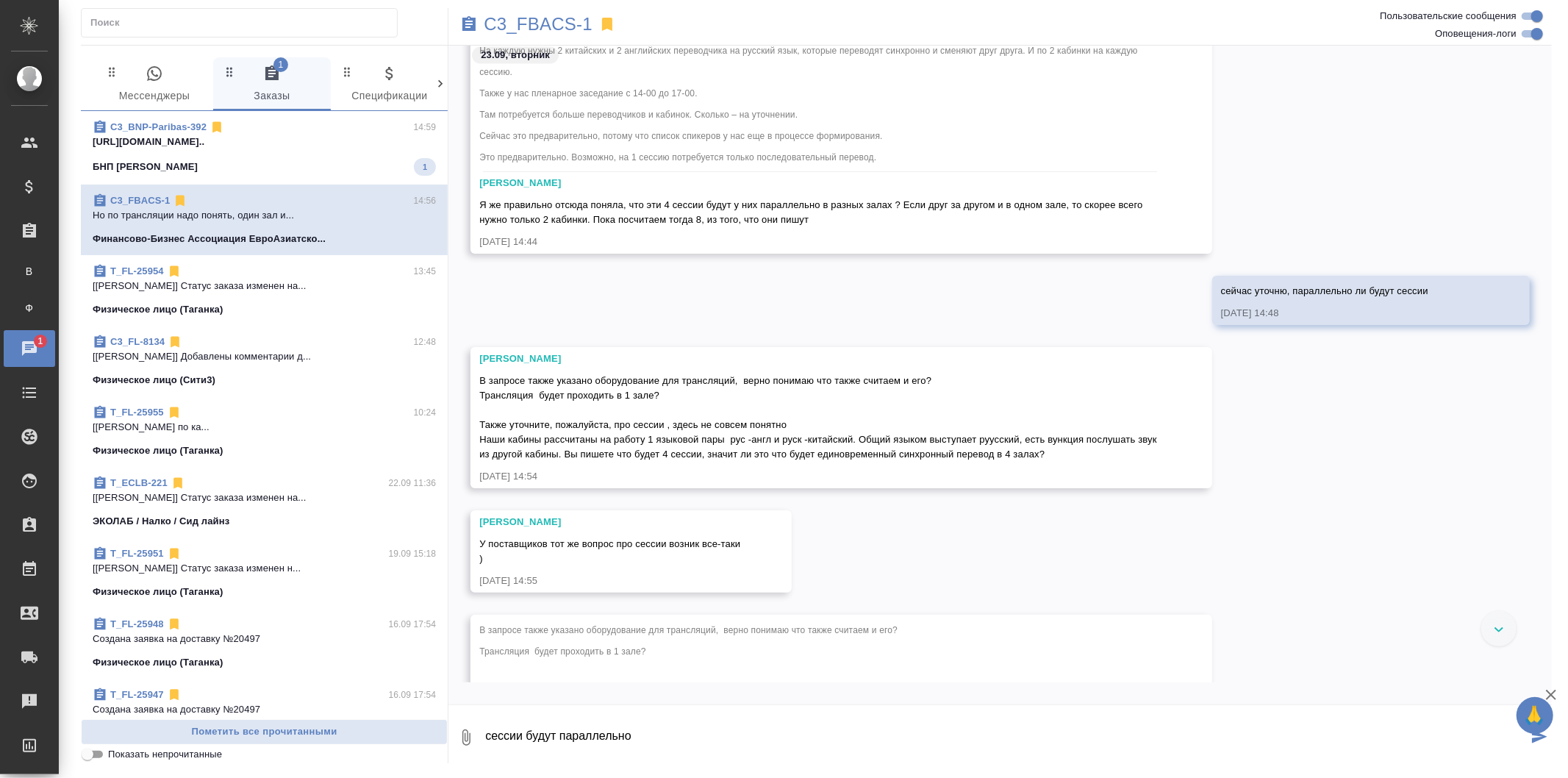
scroll to position [1895, 0]
type textarea "сессии будут параллельно"
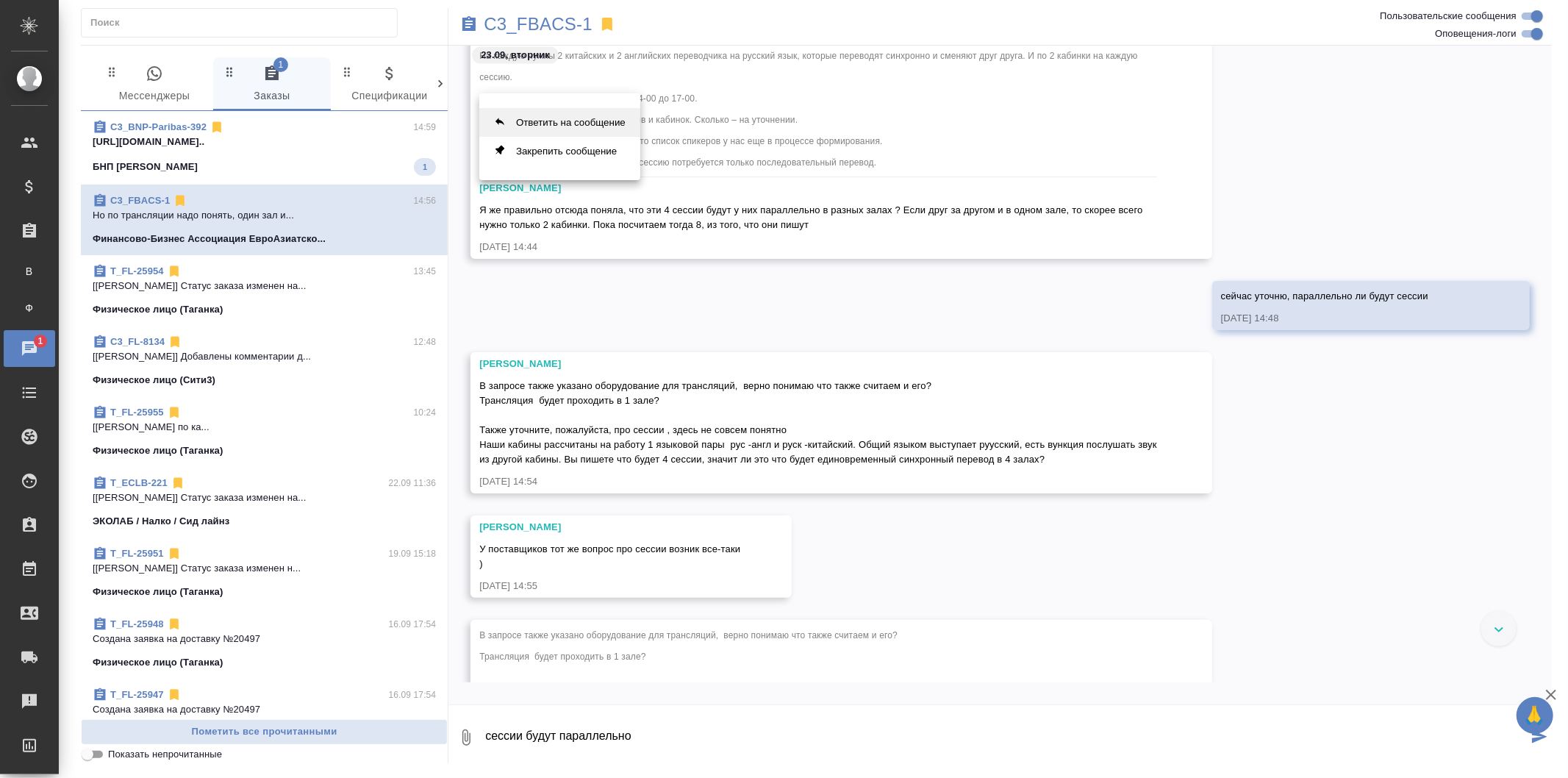
click at [560, 117] on button "Ответить на сообщение" at bounding box center [559, 123] width 161 height 29
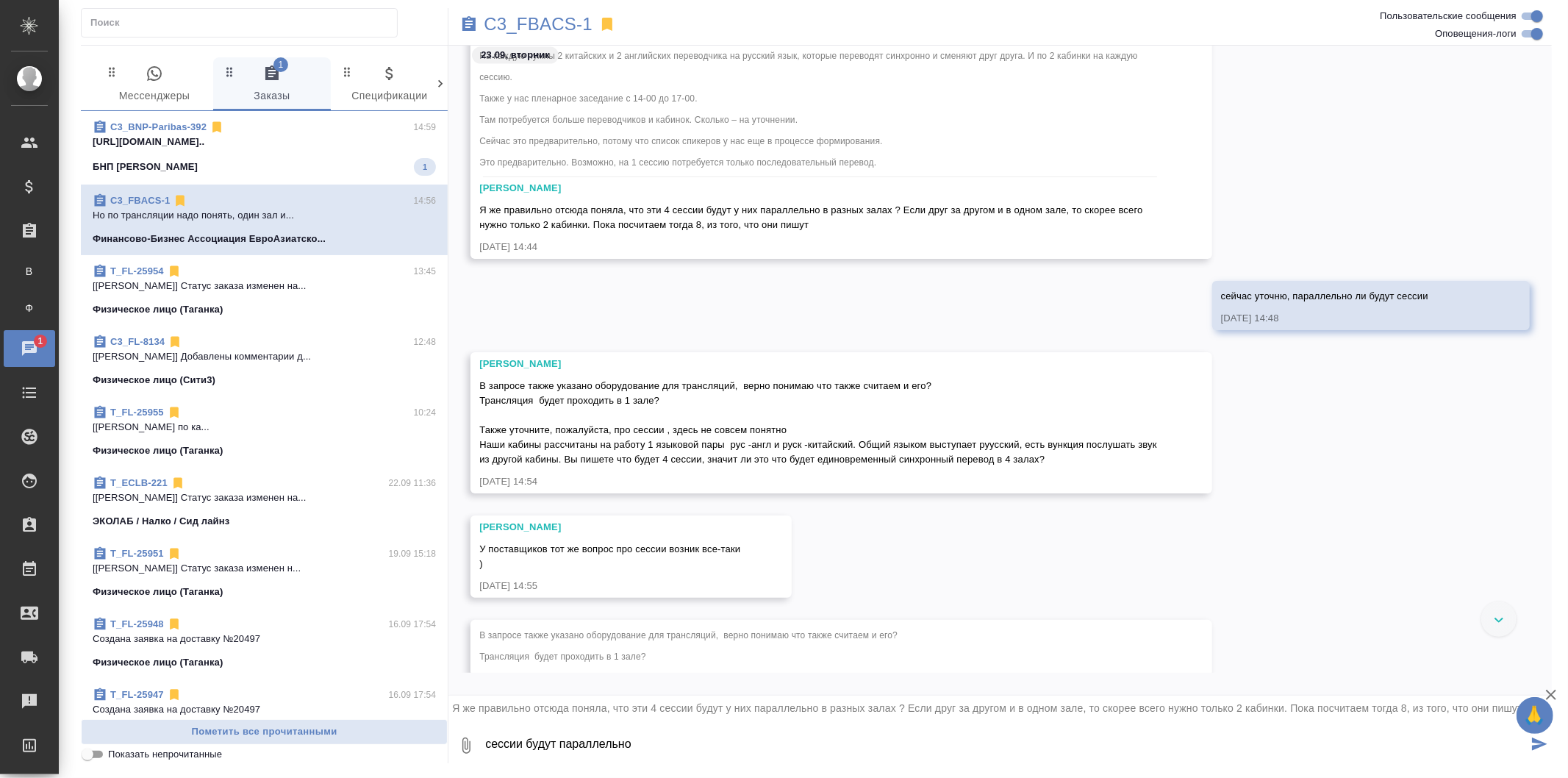
click at [1544, 741] on icon "submit" at bounding box center [1539, 744] width 15 height 14
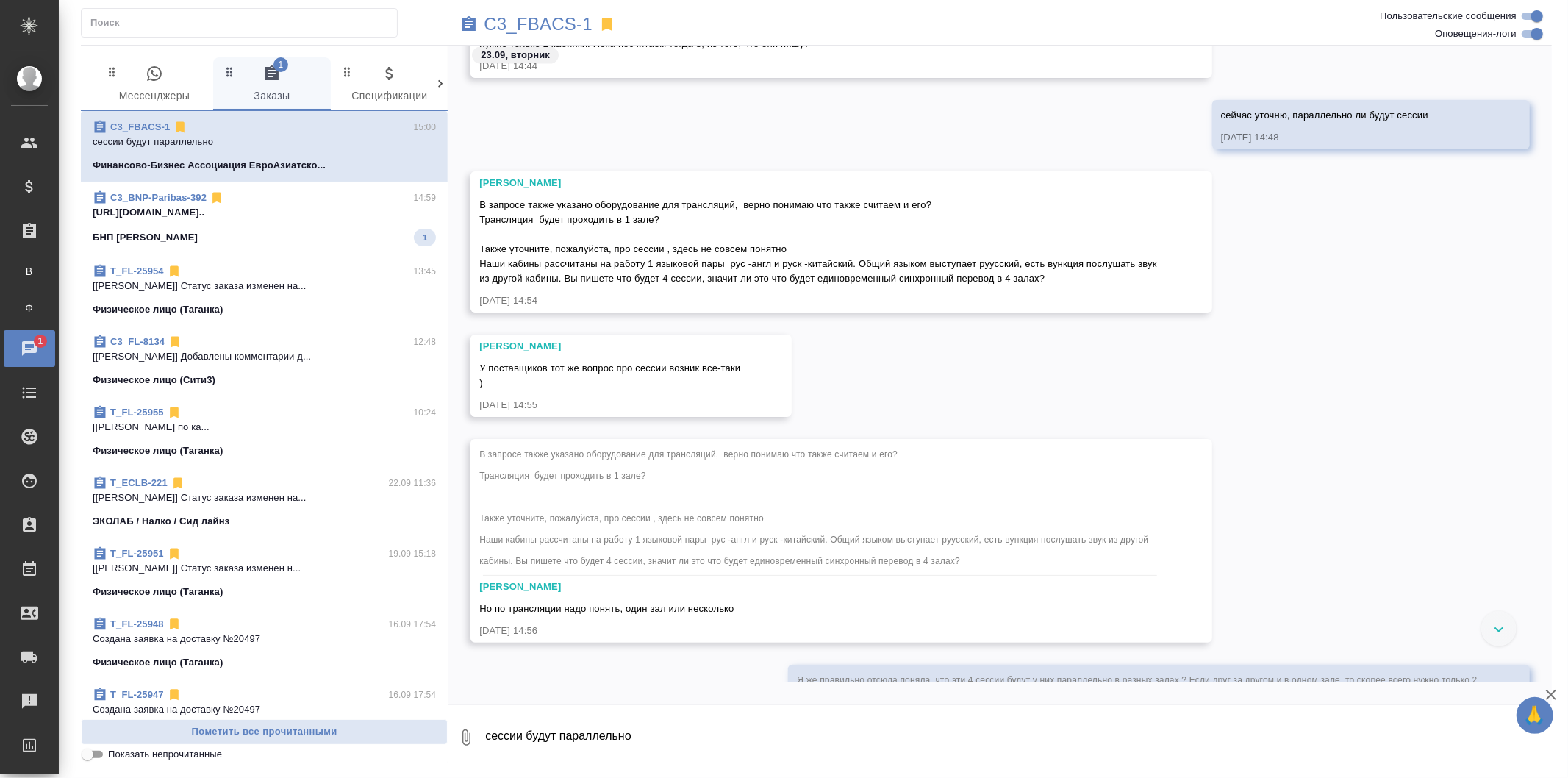
scroll to position [2017, 0]
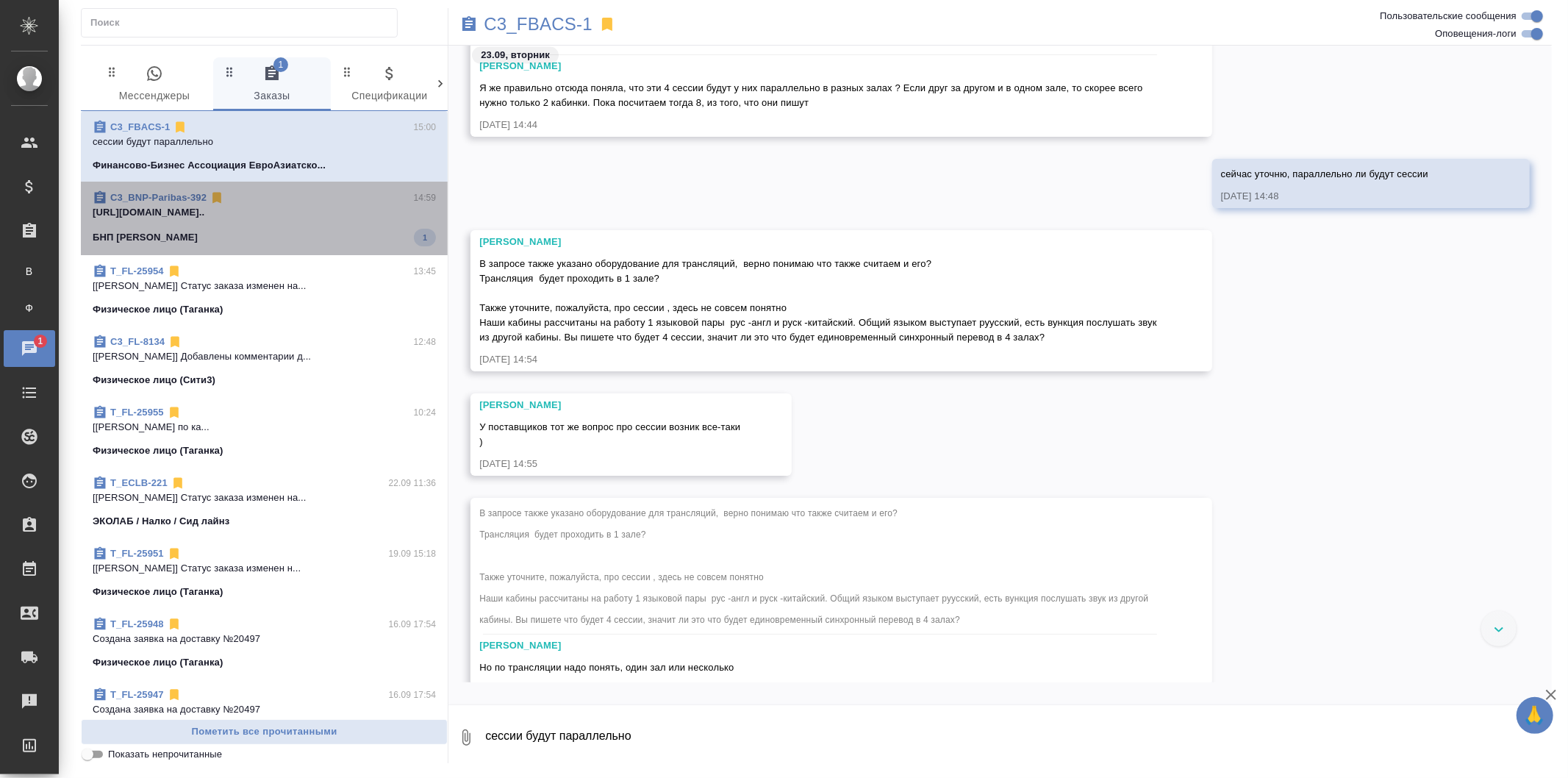
click at [352, 208] on p "https://drive.awatera.com/apps/files/fil..." at bounding box center [265, 212] width 343 height 14
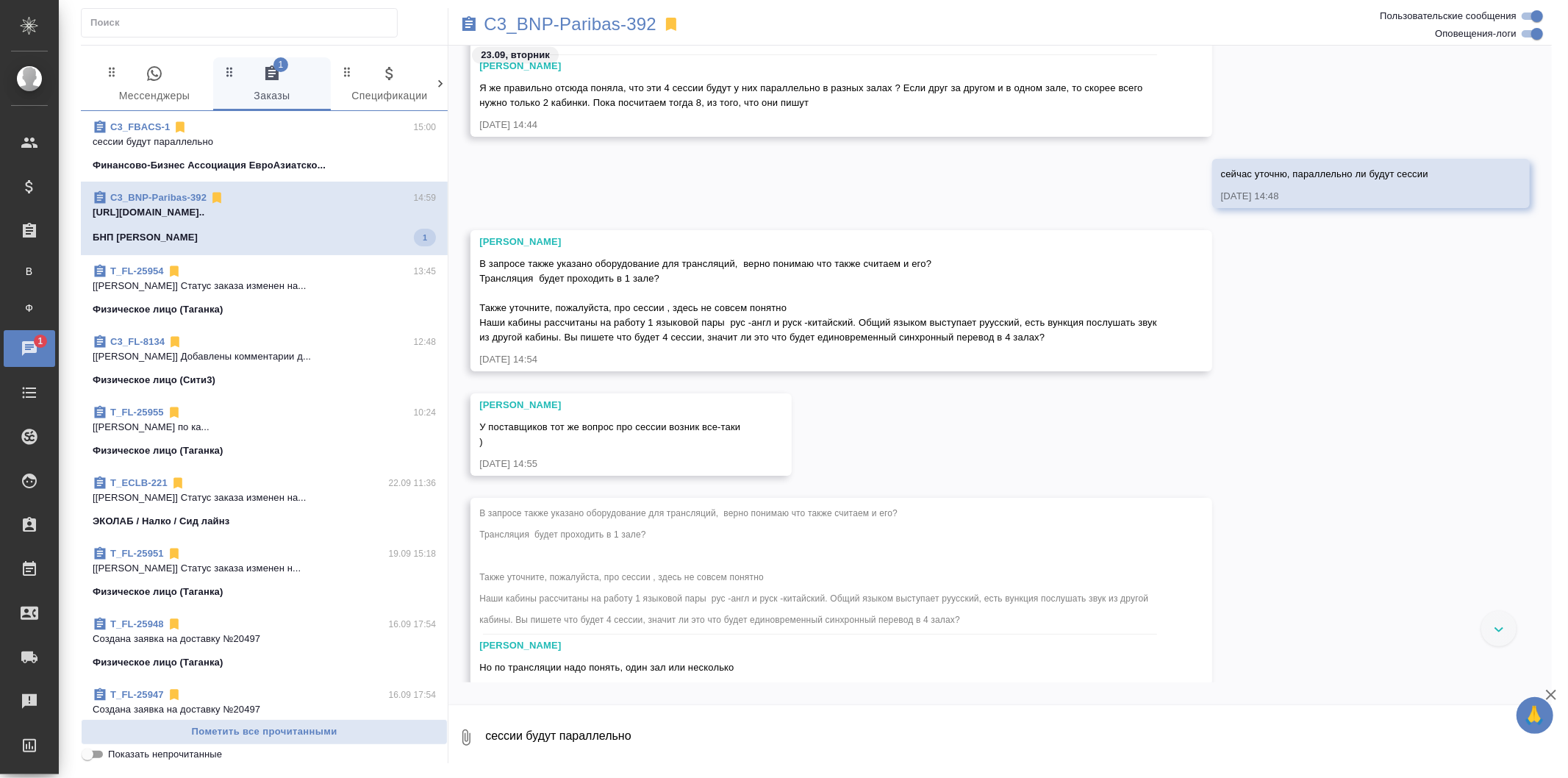
scroll to position [2549, 0]
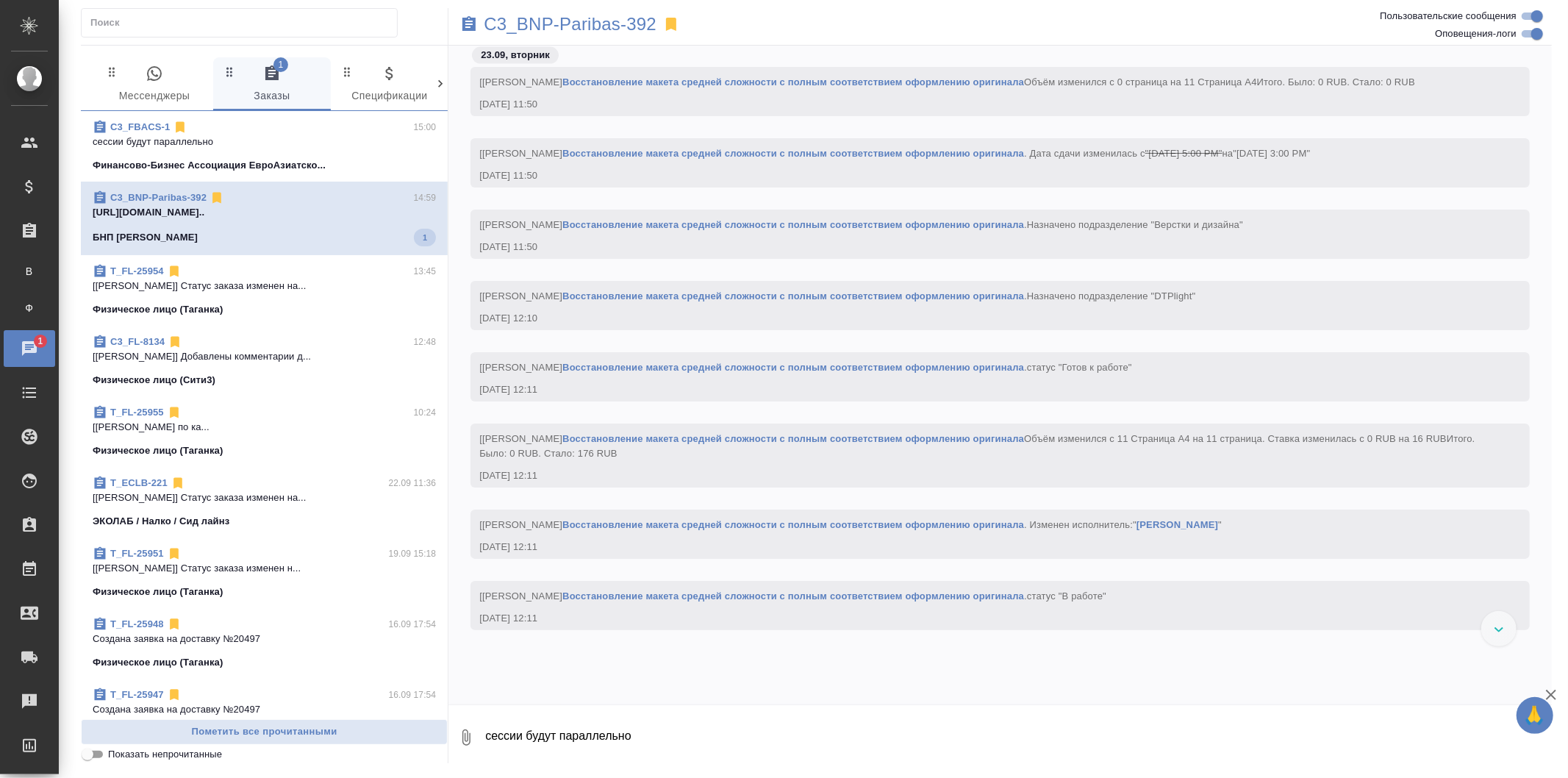
click at [253, 159] on p "Финансово-Бизнес Ассоциация ЕвроАзиатско..." at bounding box center [210, 165] width 233 height 14
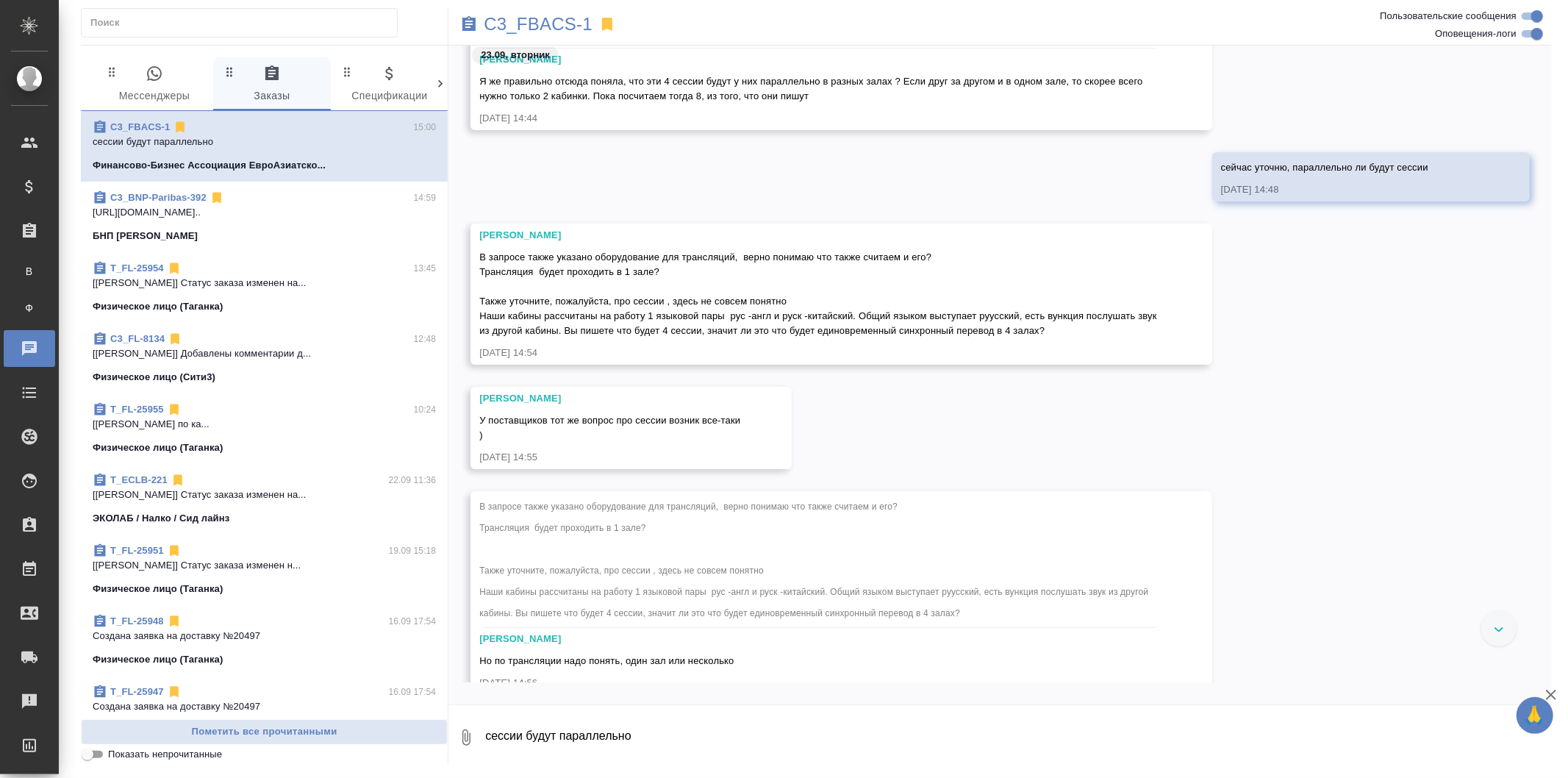
scroll to position [2017, 0]
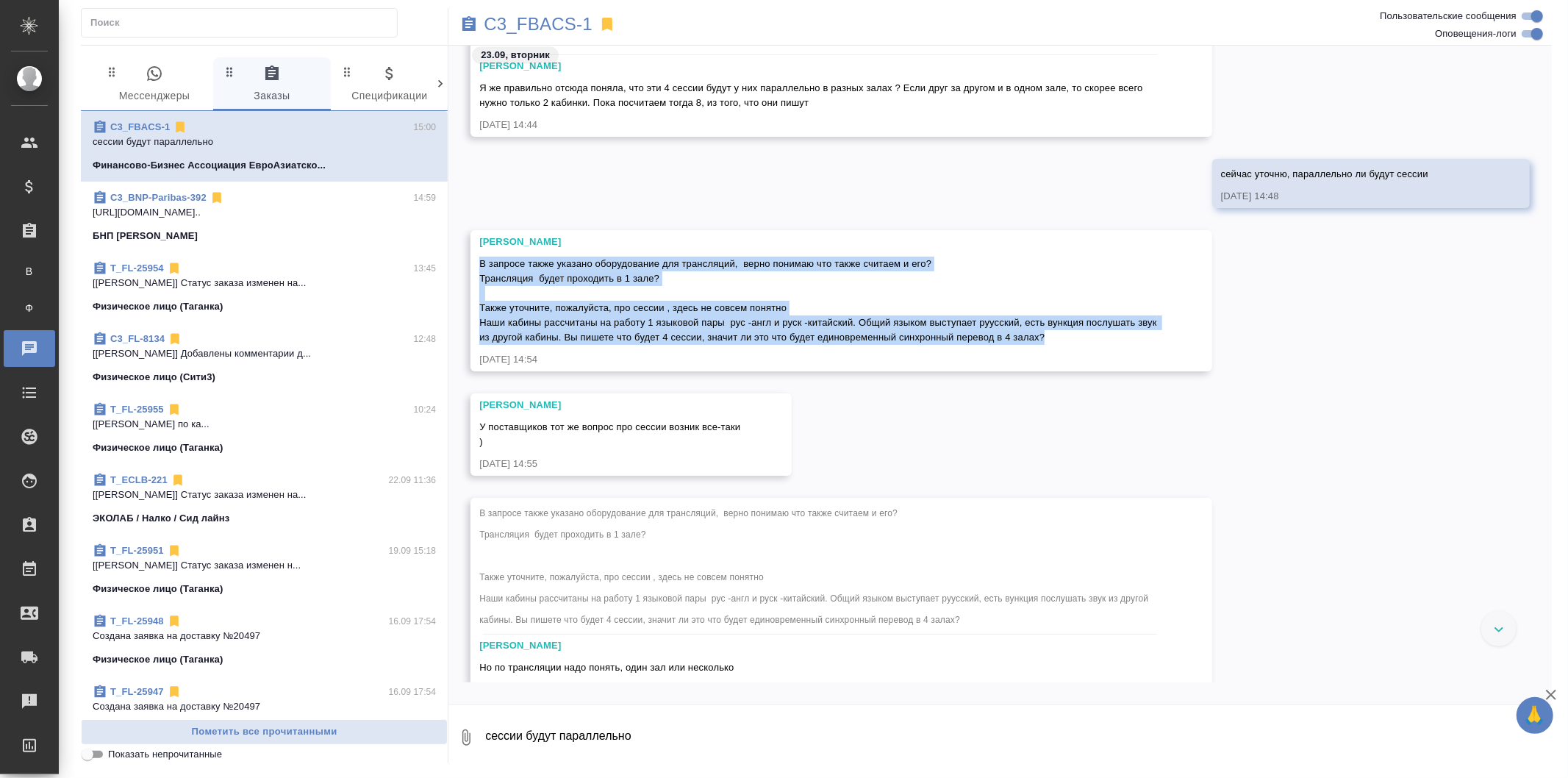
drag, startPoint x: 480, startPoint y: 263, endPoint x: 1071, endPoint y: 335, distance: 595.4
click at [1071, 335] on div "В запросе также указано оборудование для трансляций, верно понимаю что также сч…" at bounding box center [820, 299] width 681 height 92
copy span "В запросе также указано оборудование для трансляций, верно понимаю что также сч…"
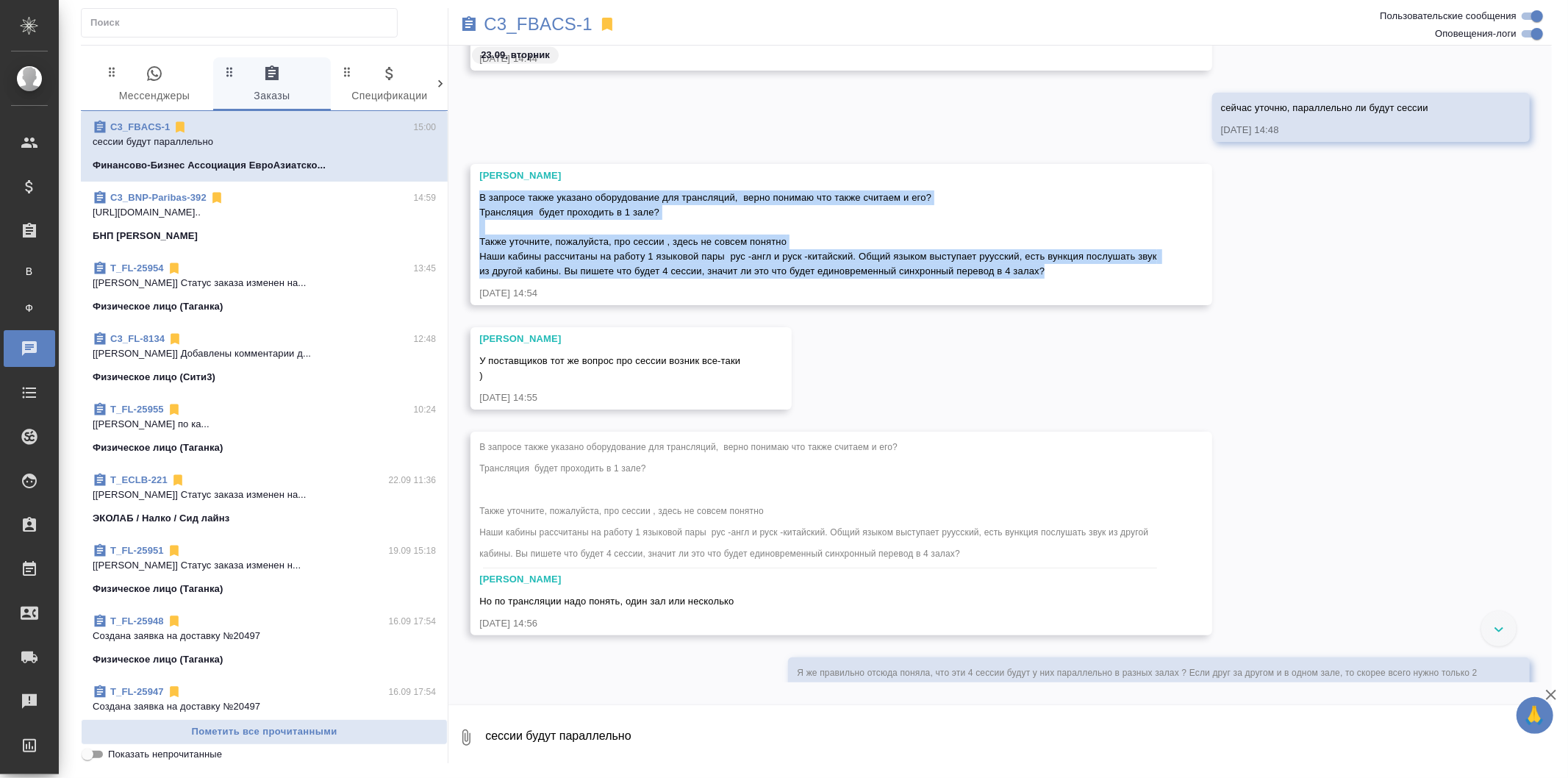
scroll to position [2180, 0]
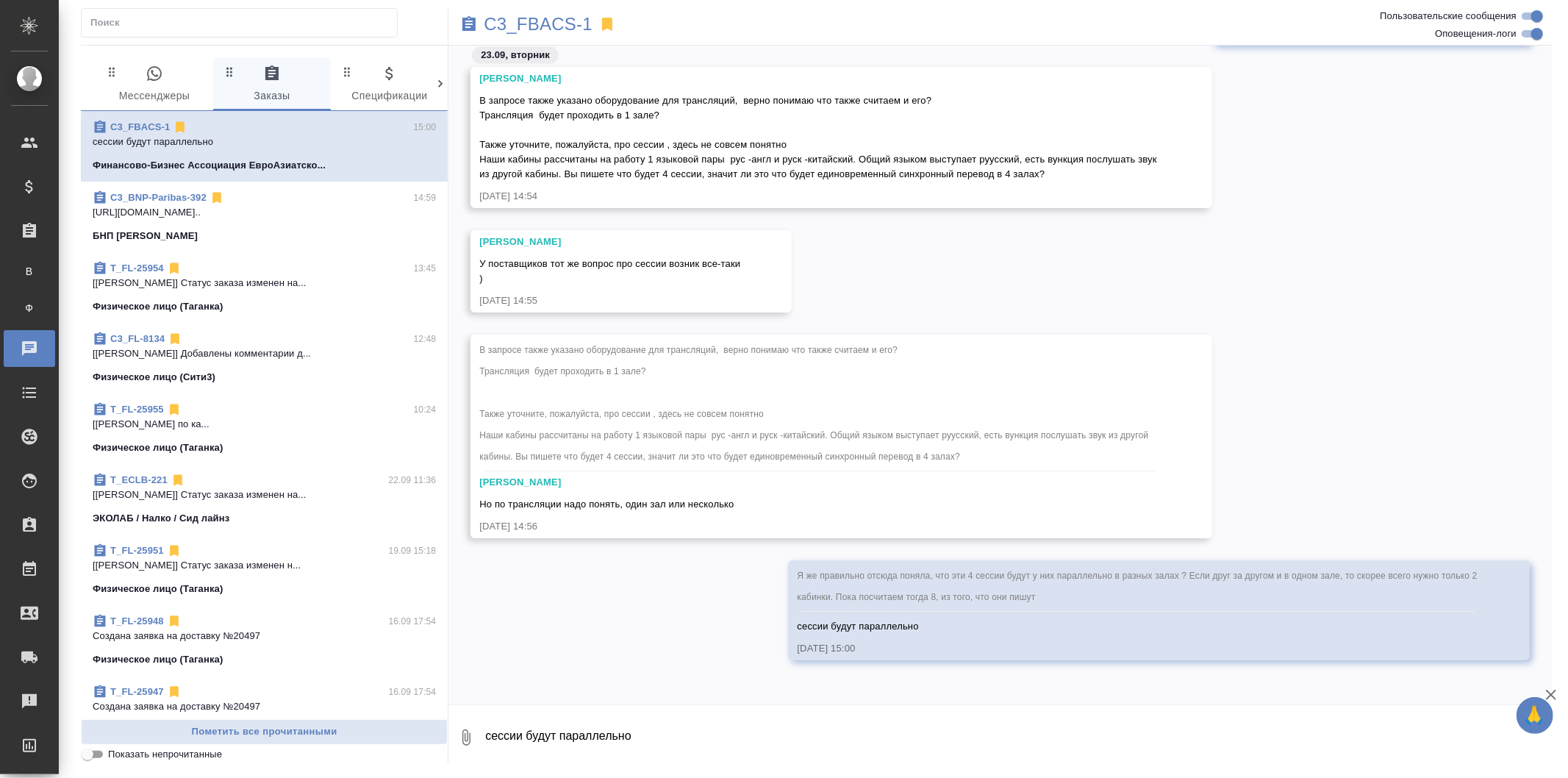
click at [953, 313] on div "Федотова Ирина У поставщиков тот же вопрос про сессии возник все-таки ) 23.09.2…" at bounding box center [1000, 283] width 1103 height 105
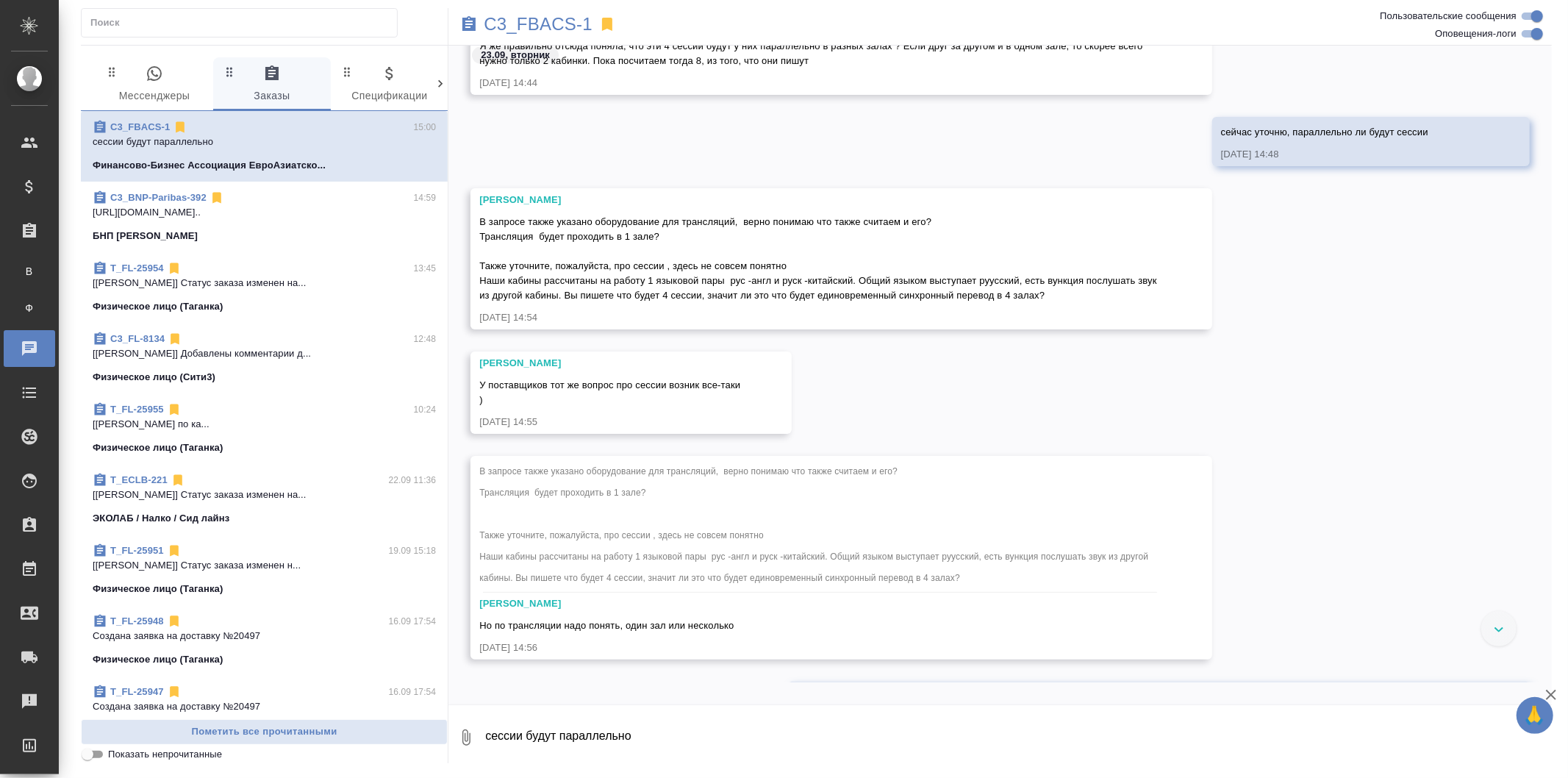
scroll to position [2099, 0]
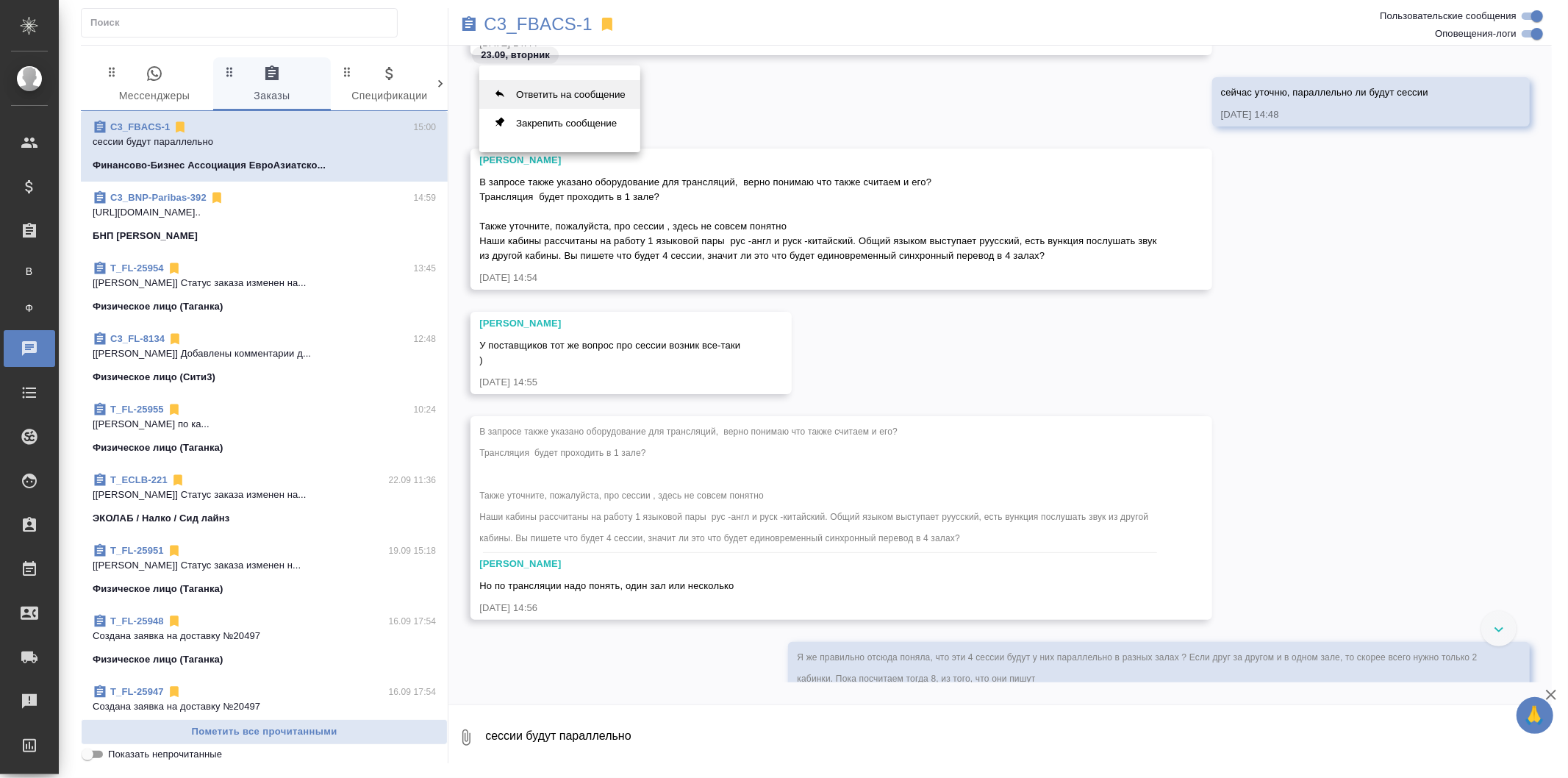
click at [596, 96] on button "Ответить на сообщение" at bounding box center [559, 95] width 161 height 29
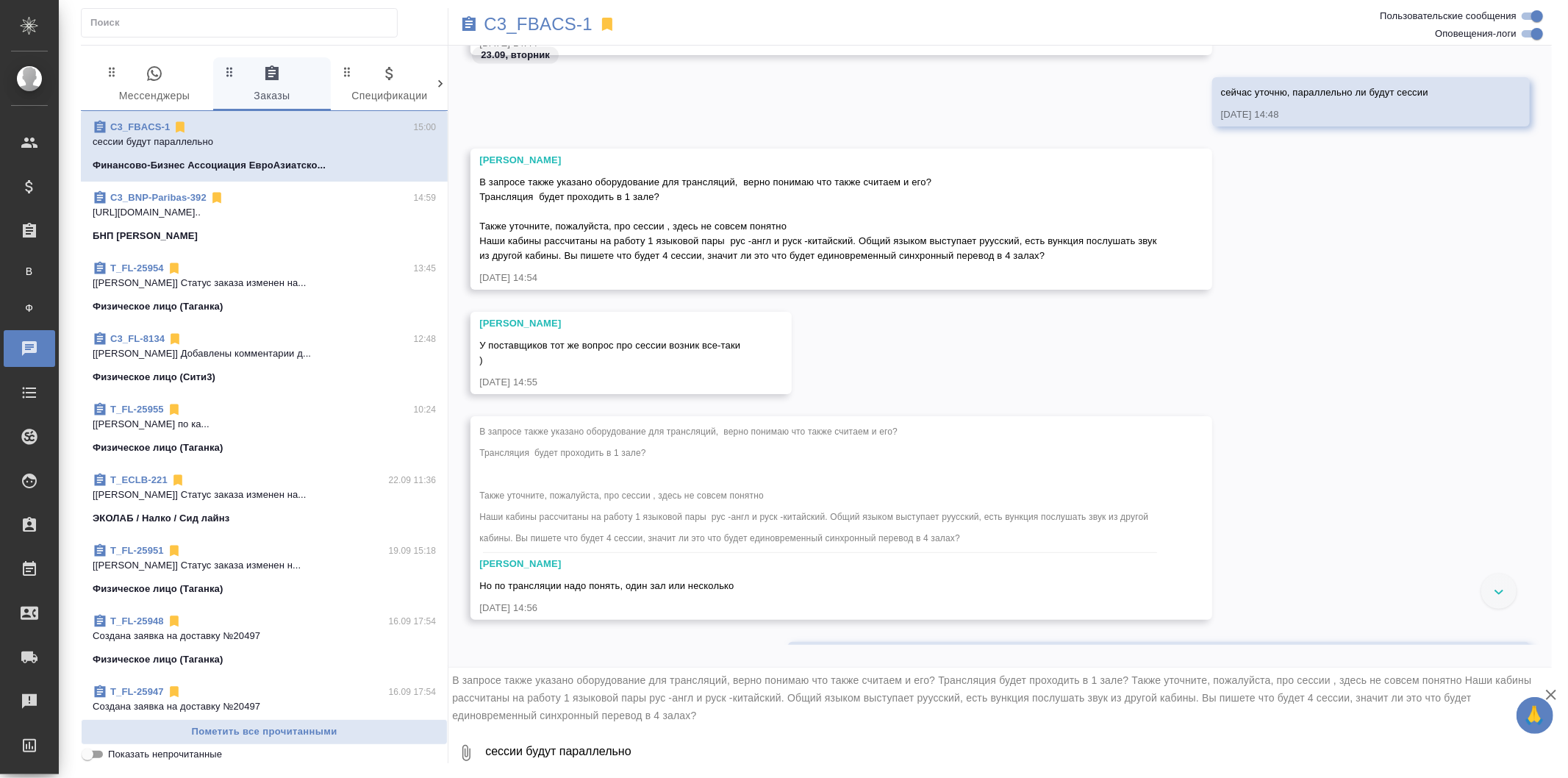
click at [1549, 688] on icon "button" at bounding box center [1552, 695] width 18 height 18
click at [544, 759] on textarea "сессии будут параллельно" at bounding box center [1018, 752] width 1068 height 50
click at [521, 678] on span "В запросе также указано оборудование для трансляций, верно понимаю что также сч…" at bounding box center [991, 698] width 1079 height 47
click at [522, 662] on div "23.09, вторник У нас 4 сессии с 11-00 до 13-00. На каждую нужны 2 китайских и 2…" at bounding box center [1000, 355] width 1103 height 621
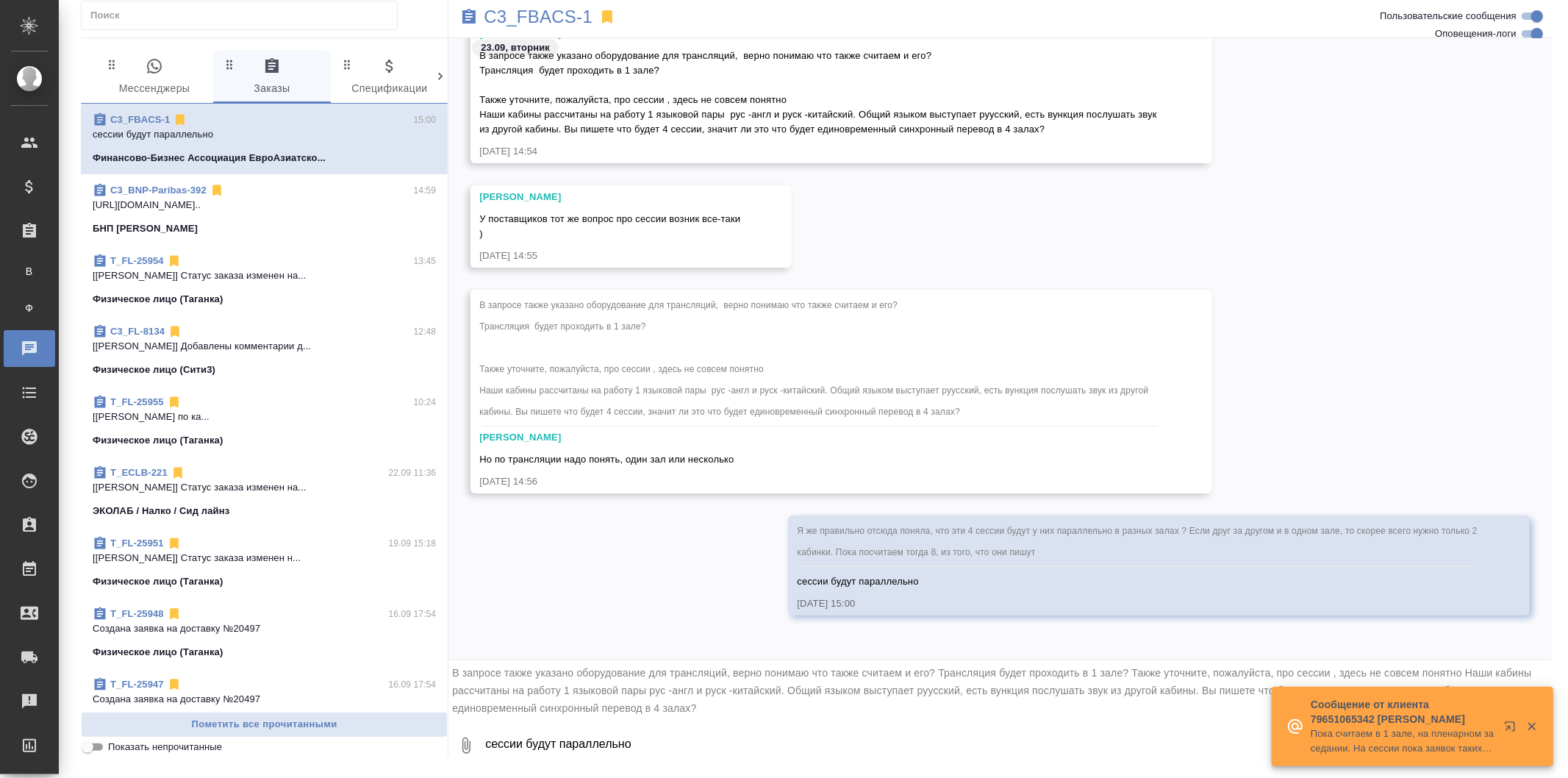
scroll to position [2138, 0]
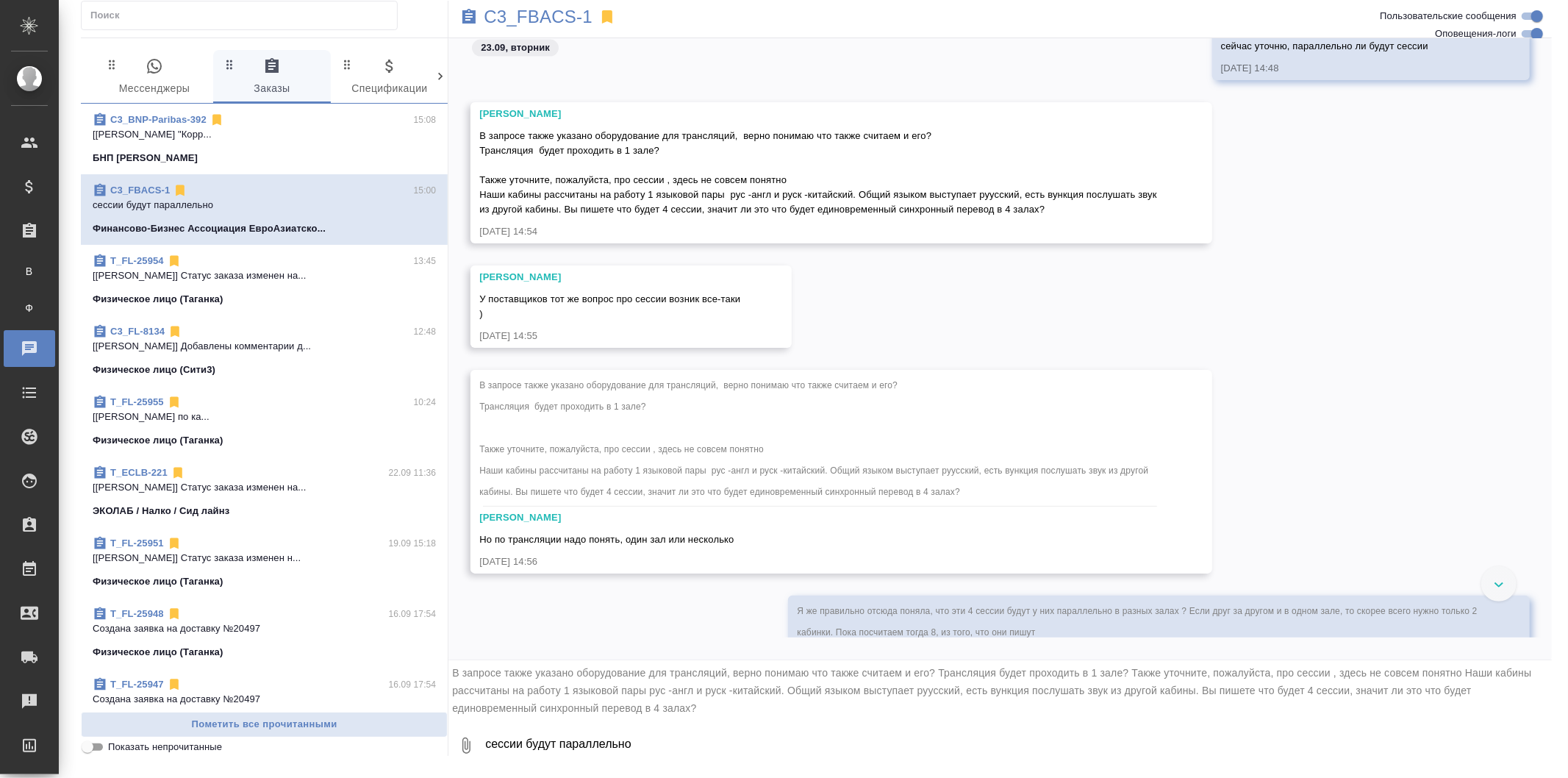
click at [616, 733] on textarea "сессии будут параллельно" at bounding box center [1018, 745] width 1068 height 50
paste textarea "Пока считаем в 1 зале, на пленарном заседании. На сессии пока заявок таких не п…"
type textarea "Пока считаем в 1 зале, на пленарном заседании. На сессии пока заявок таких не п…"
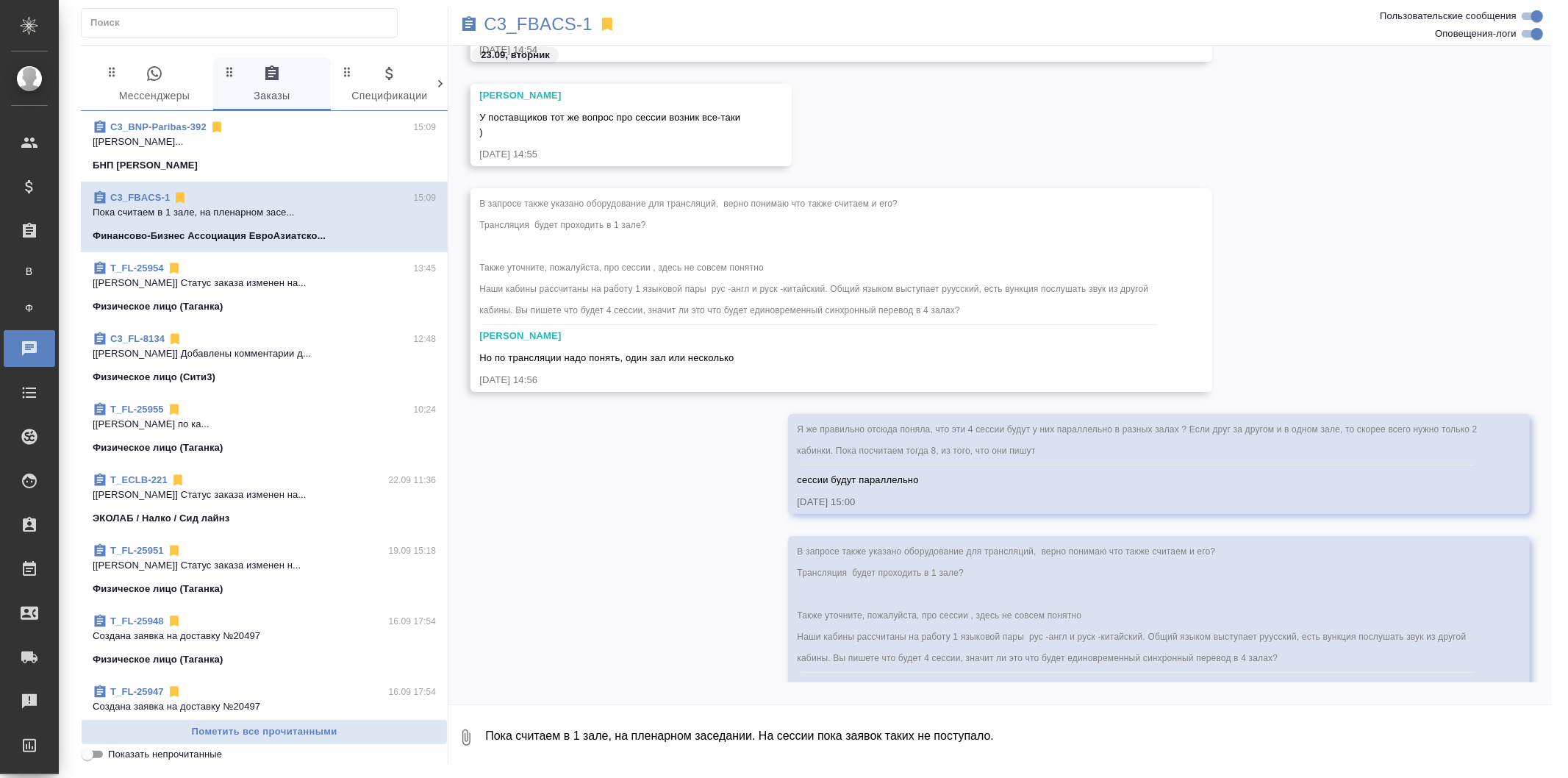
scroll to position [2389, 0]
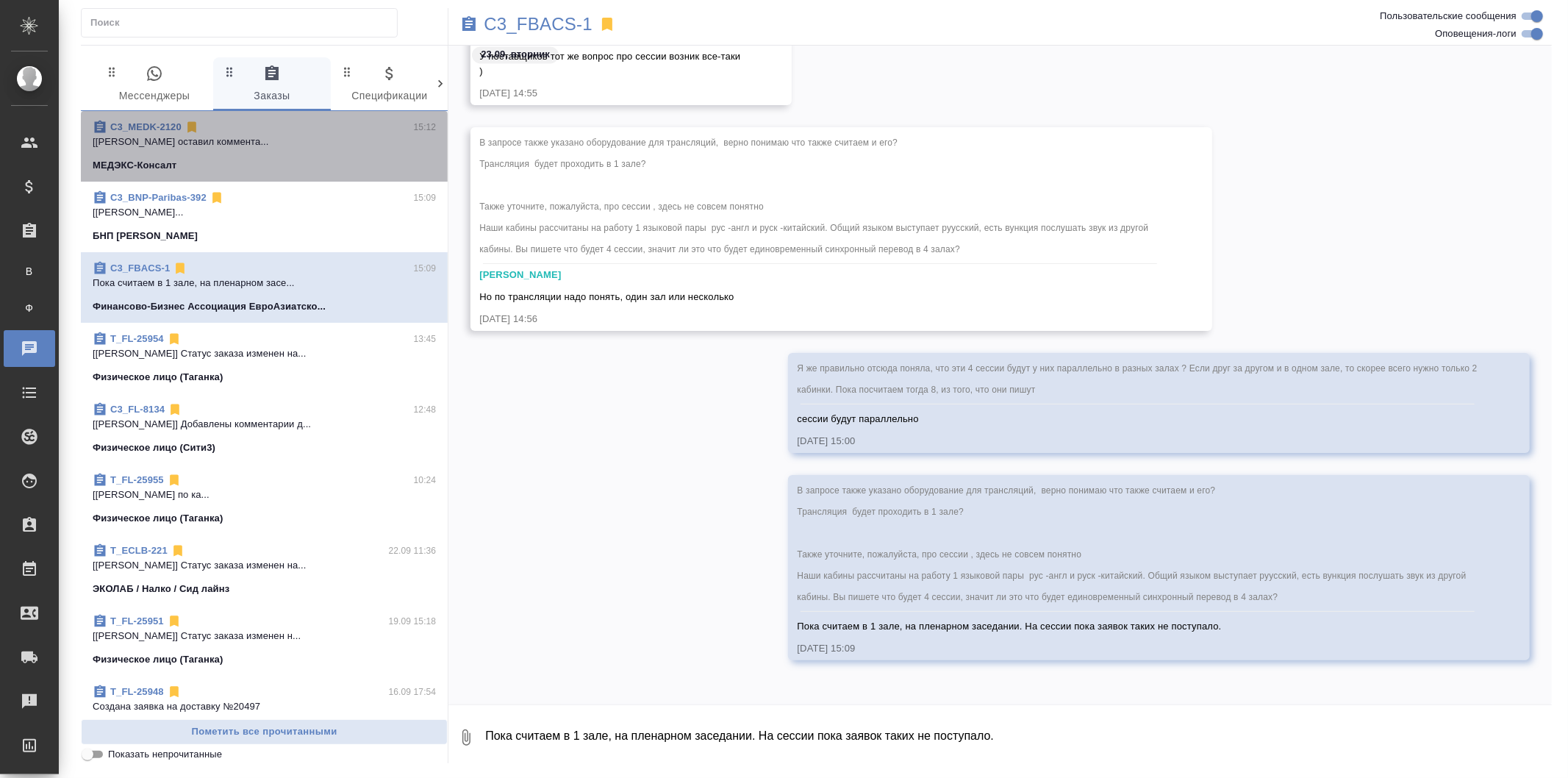
click at [322, 159] on div "МЕДЭКС-Консалт" at bounding box center [265, 165] width 343 height 14
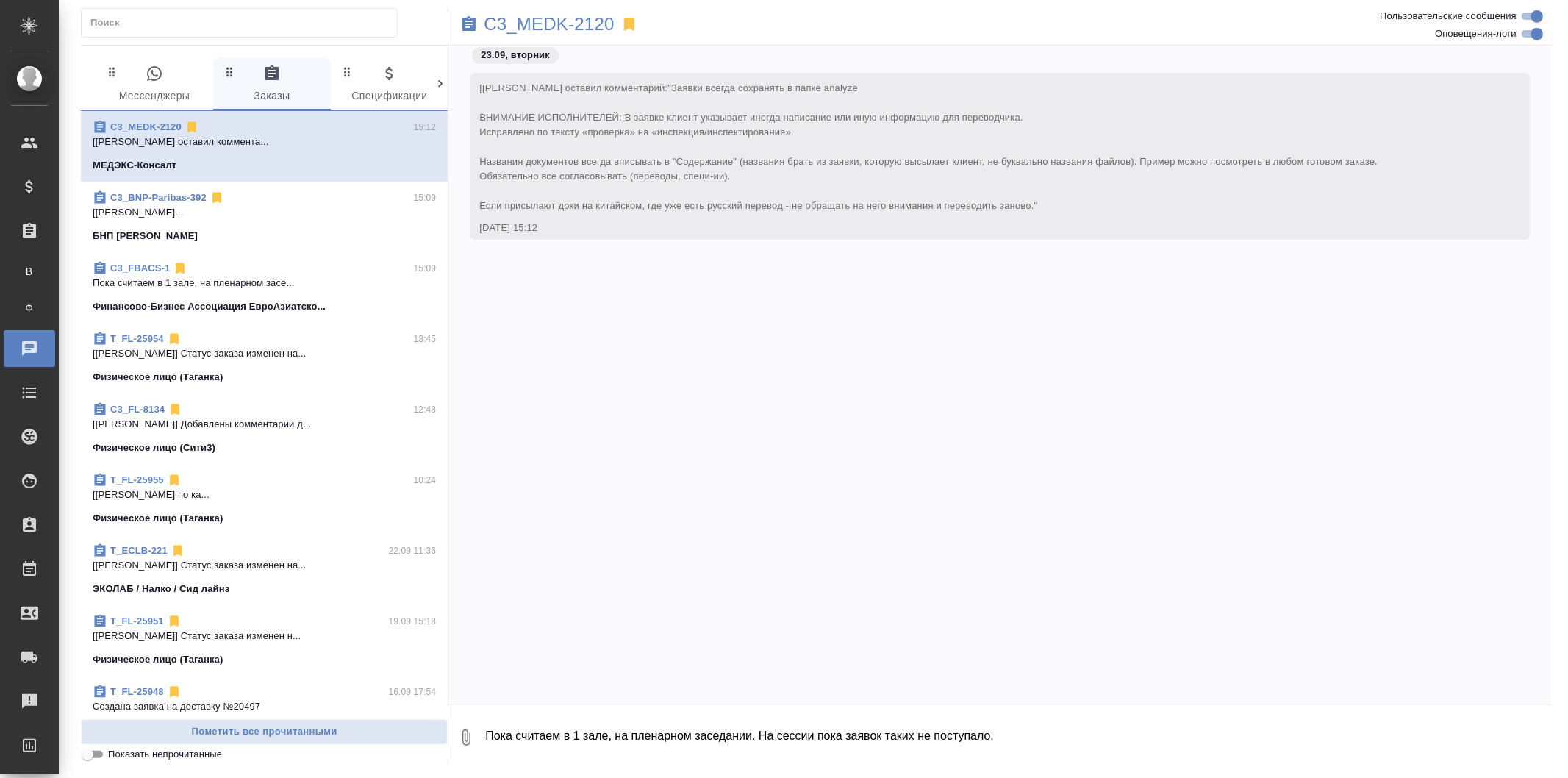
scroll to position [0, 0]
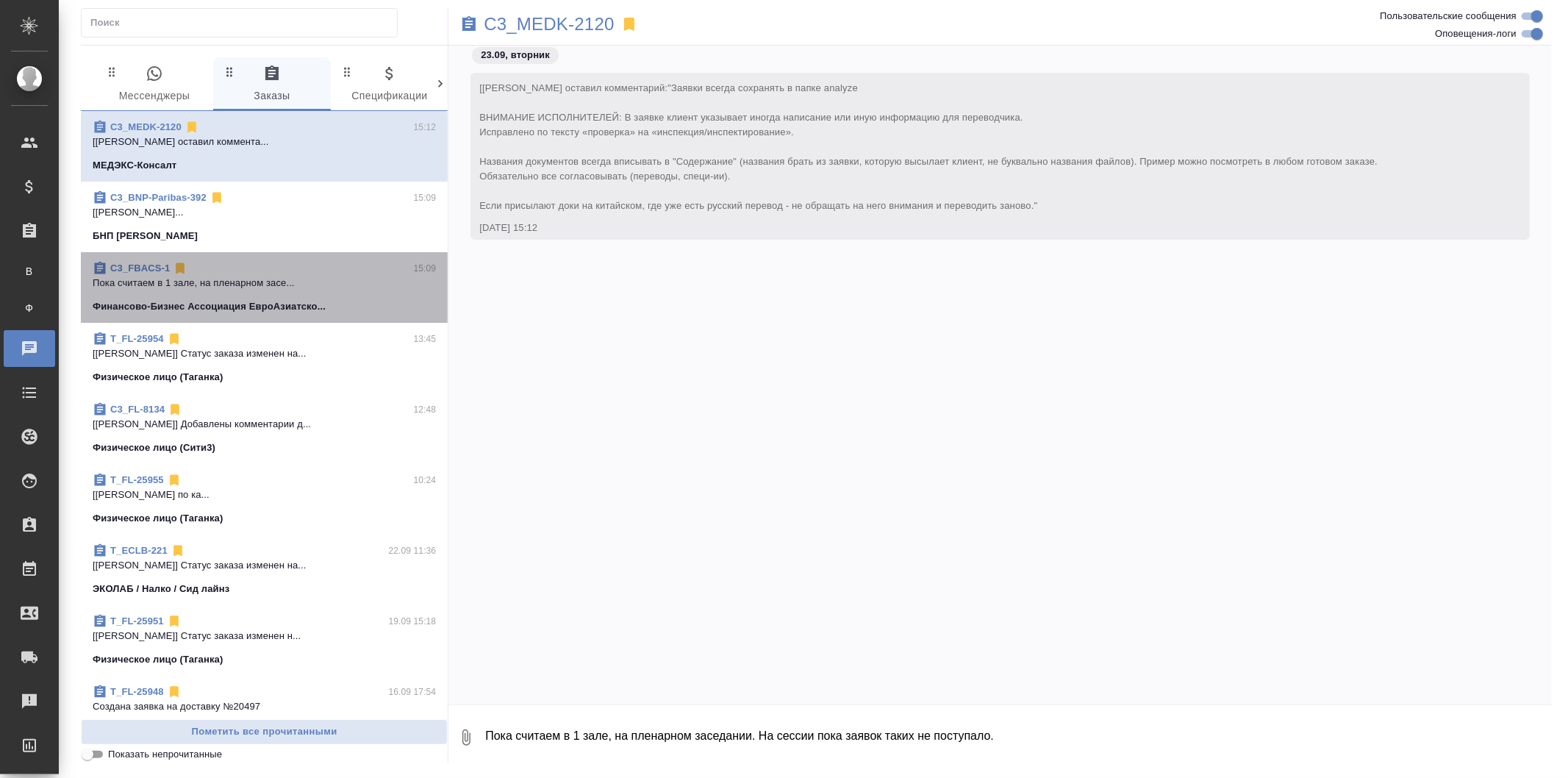
click at [393, 296] on span "C3_FBACS-1 15:09 Пока считаем в 1 зале, на пленарном засе... Финансово-Бизнес А…" at bounding box center [265, 287] width 343 height 53
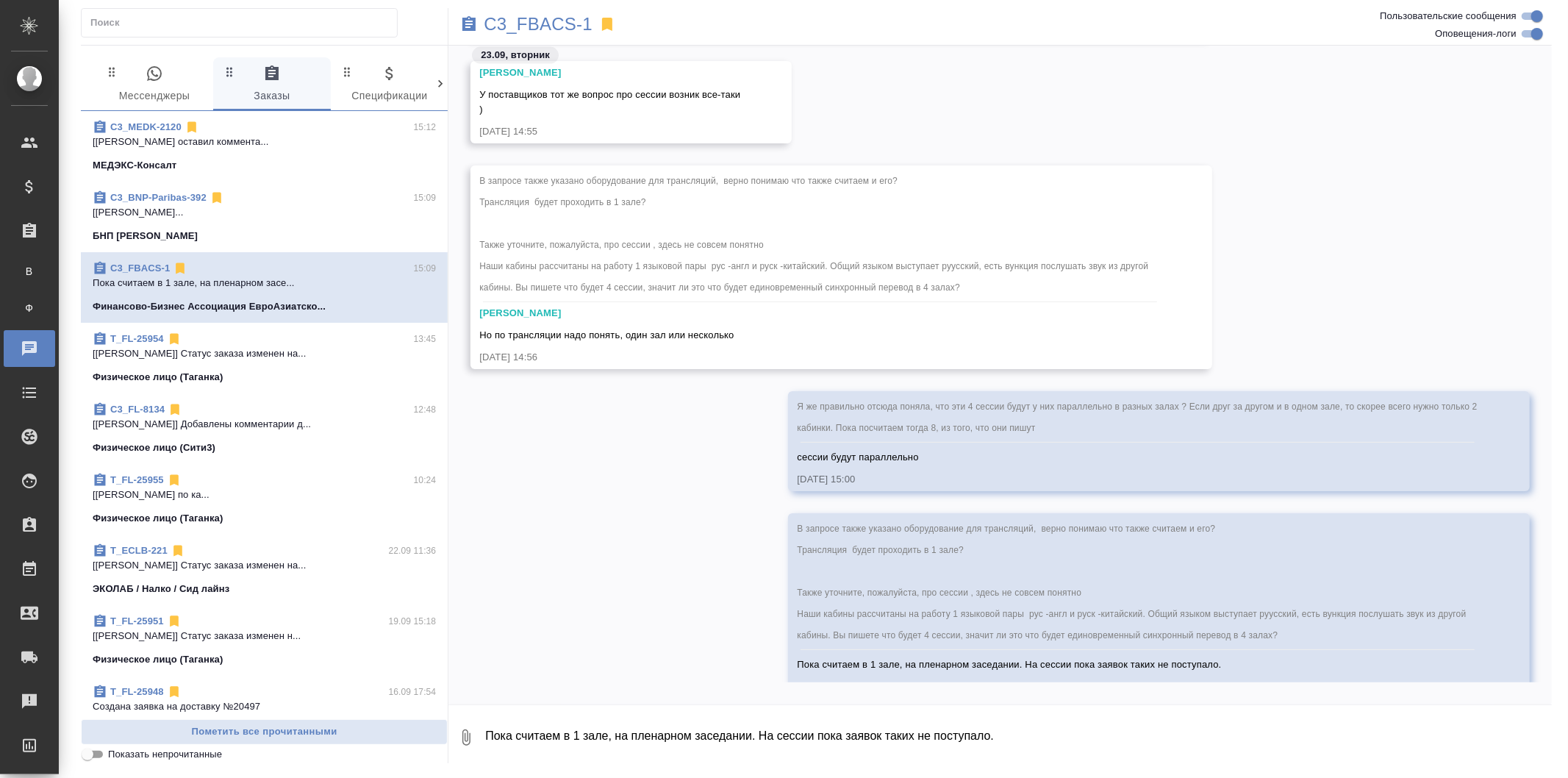
scroll to position [2273, 0]
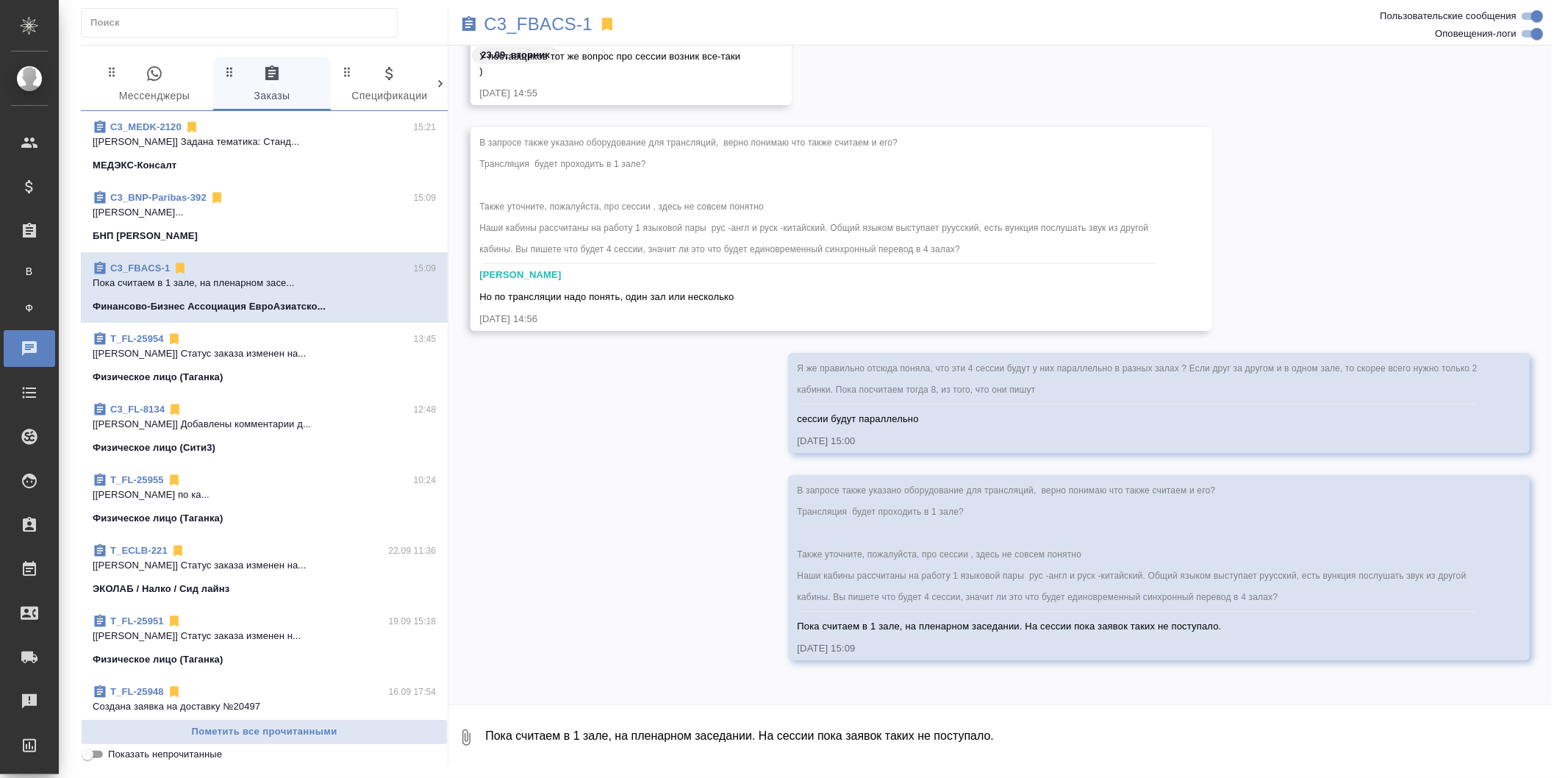
click at [594, 739] on textarea "Пока считаем в 1 зале, на пленарном заседании. На сессии пока заявок таких не п…" at bounding box center [1018, 736] width 1068 height 50
paste textarea "Предварительно планируется, как я ранее писала, что синхронный перевод будет вс…"
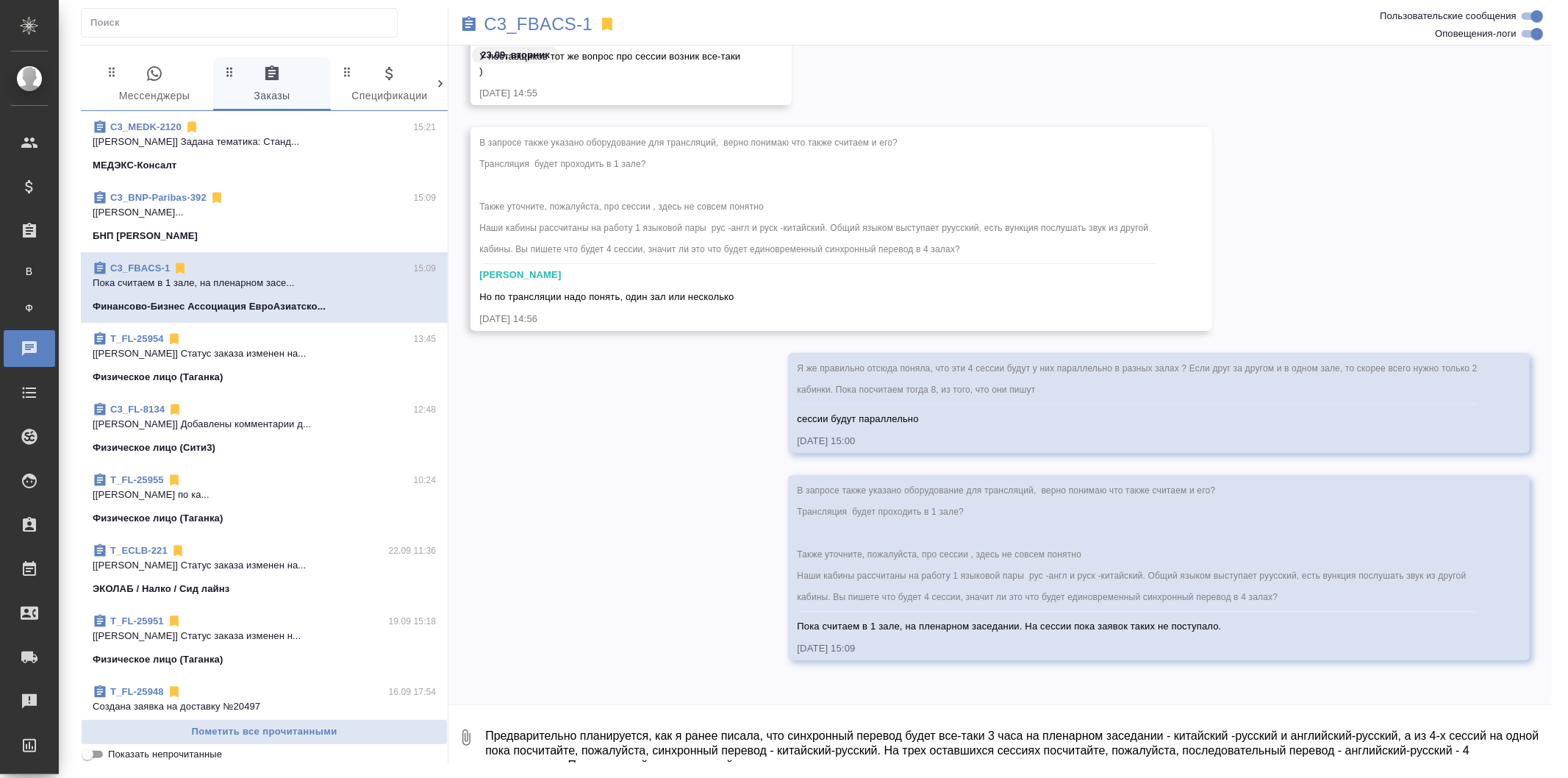
scroll to position [10, 0]
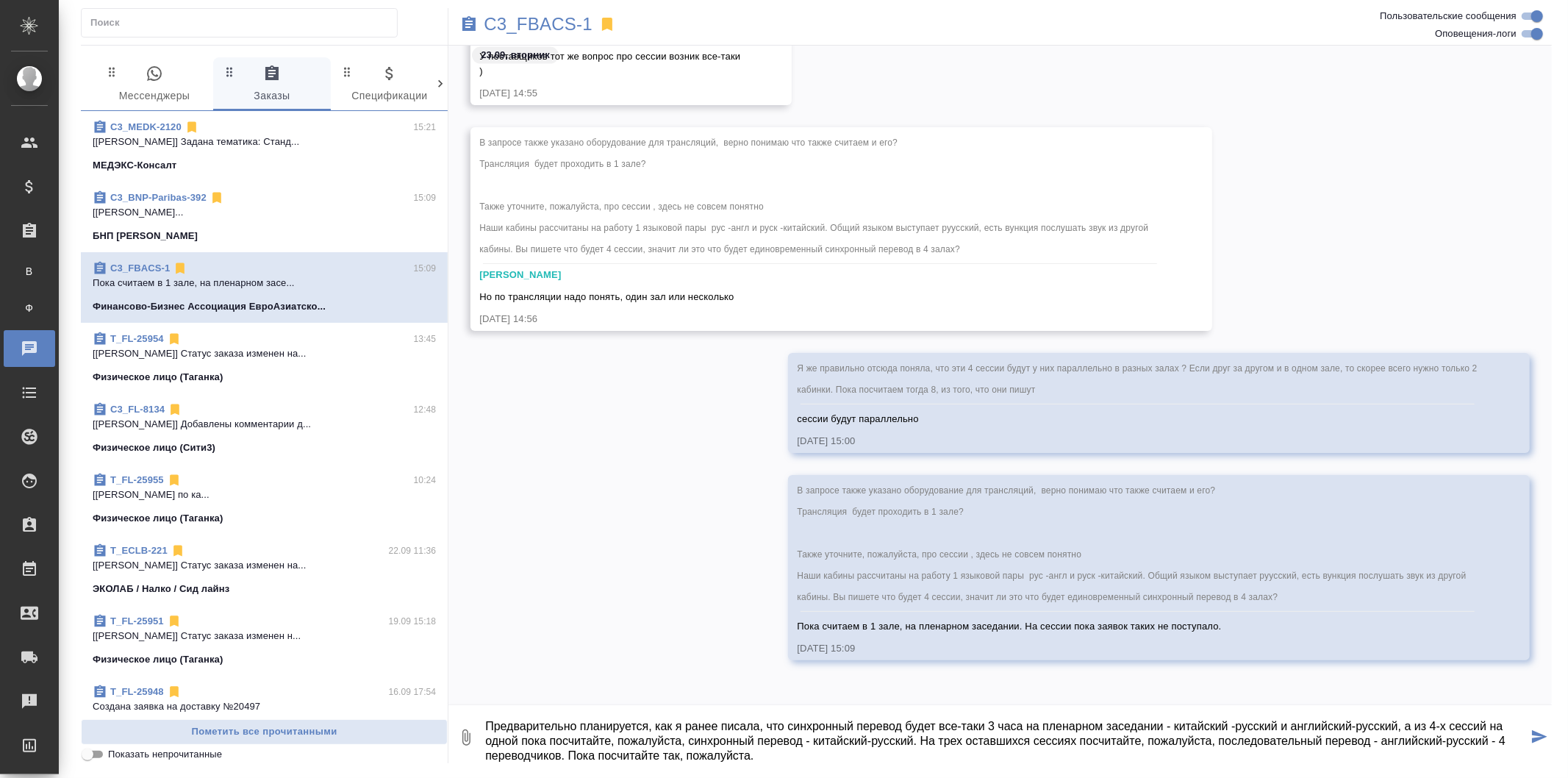
click at [759, 726] on textarea "Предварительно планируется, как я ранее писала, что синхронный перевод будет вс…" at bounding box center [1005, 736] width 1044 height 50
click at [1481, 723] on textarea "Предварительно планируется, что синхронный перевод будет все-таки 3 часа на пле…" at bounding box center [1005, 736] width 1044 height 50
click at [533, 745] on textarea "Предварительно планируется, что синхронный перевод будет все-таки 3 часа на пле…" at bounding box center [1005, 736] width 1044 height 50
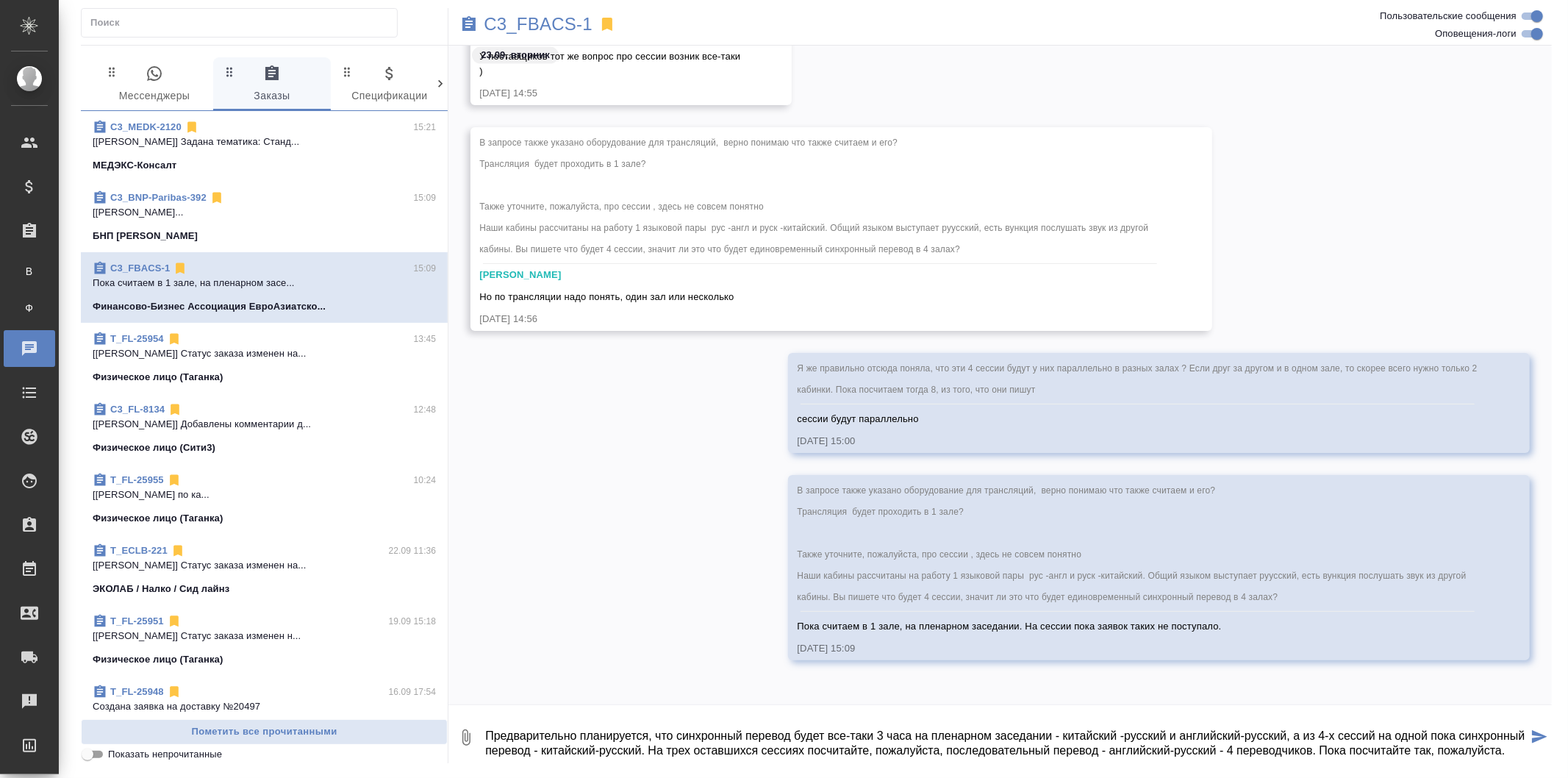
scroll to position [0, 0]
click at [888, 751] on textarea "Предварительно планируется, что синхронный перевод будет все-таки 3 часа на пле…" at bounding box center [1005, 736] width 1044 height 50
drag, startPoint x: 1377, startPoint y: 750, endPoint x: 1179, endPoint y: 746, distance: 198.0
click at [1179, 746] on textarea "Предварительно планируется, что синхронный перевод будет все-таки 3 часа на пле…" at bounding box center [1005, 736] width 1044 height 50
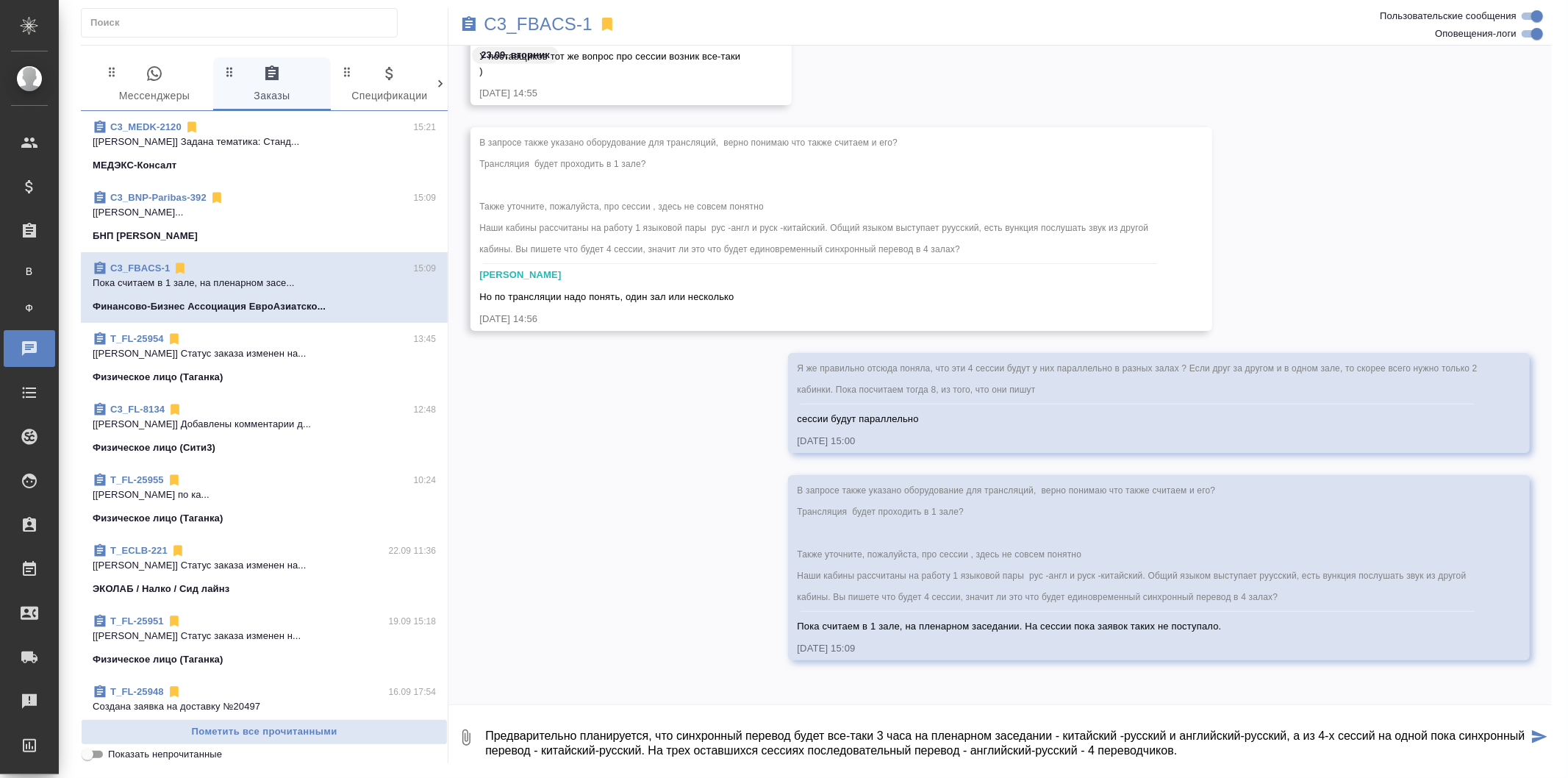
type textarea "Предварительно планируется, что синхронный перевод будет все-таки 3 часа на пле…"
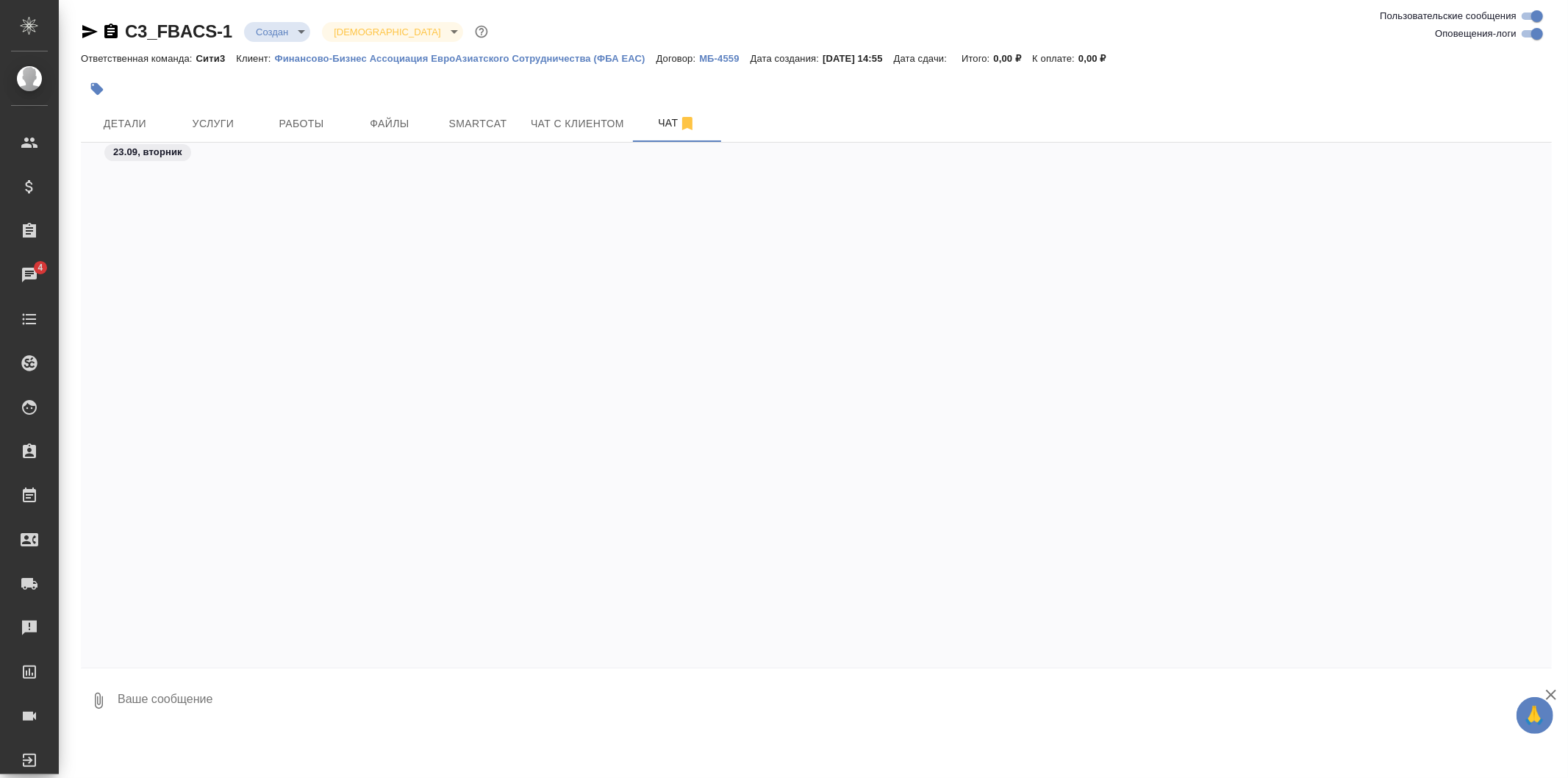
scroll to position [2110, 0]
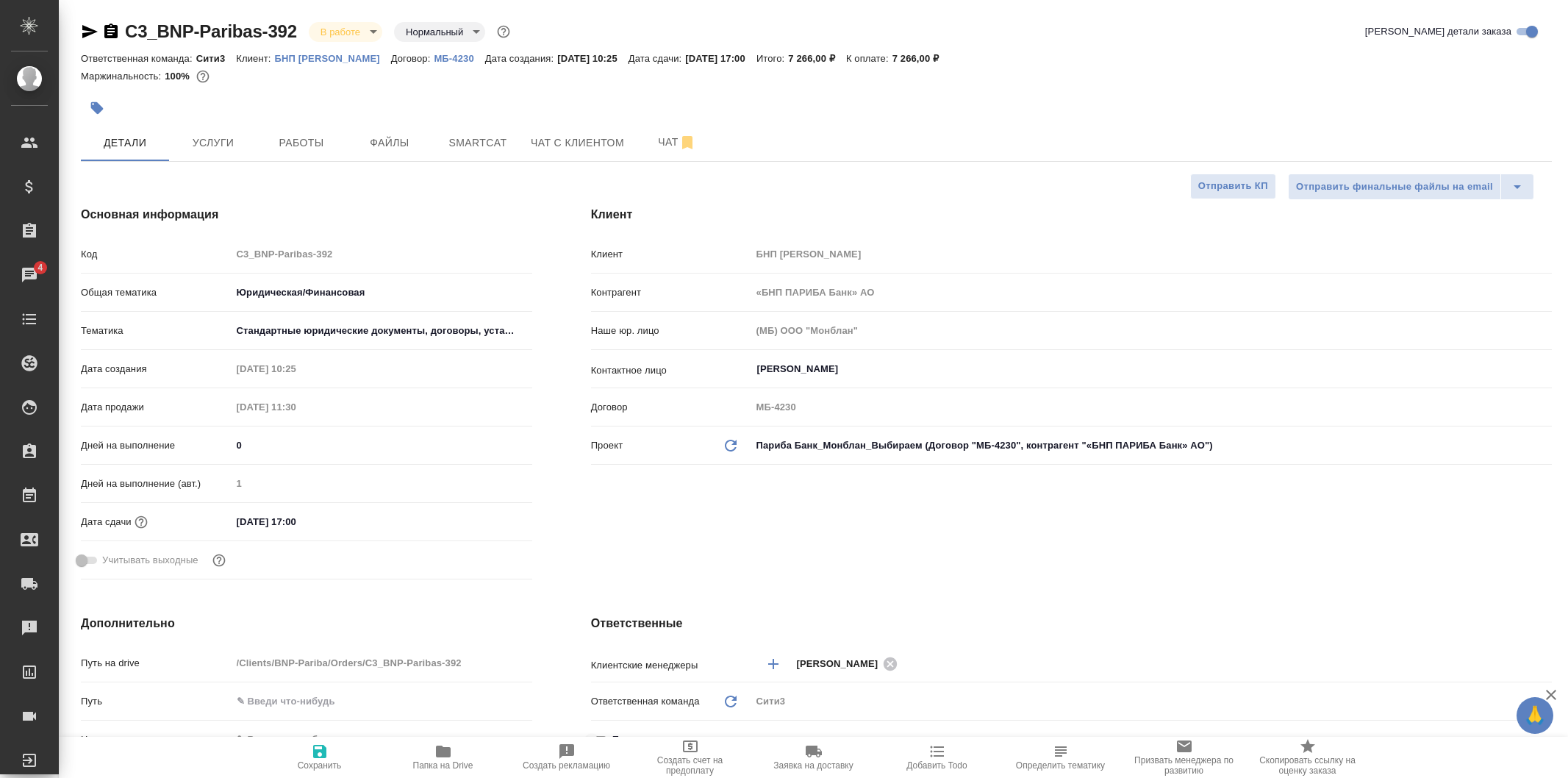
select select "RU"
click at [310, 132] on button "Работы" at bounding box center [302, 142] width 89 height 37
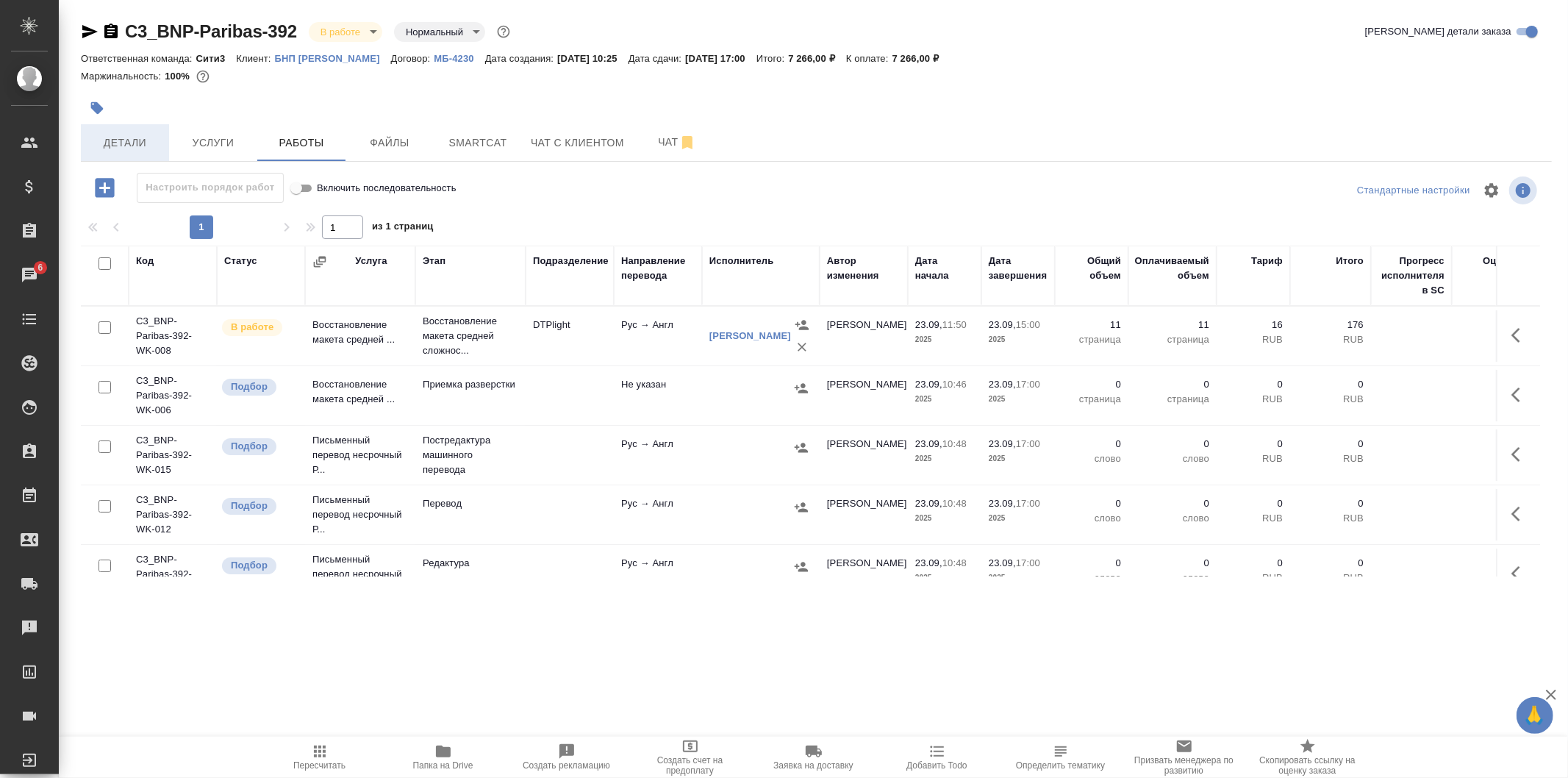
click at [145, 149] on span "Детали" at bounding box center [125, 143] width 70 height 18
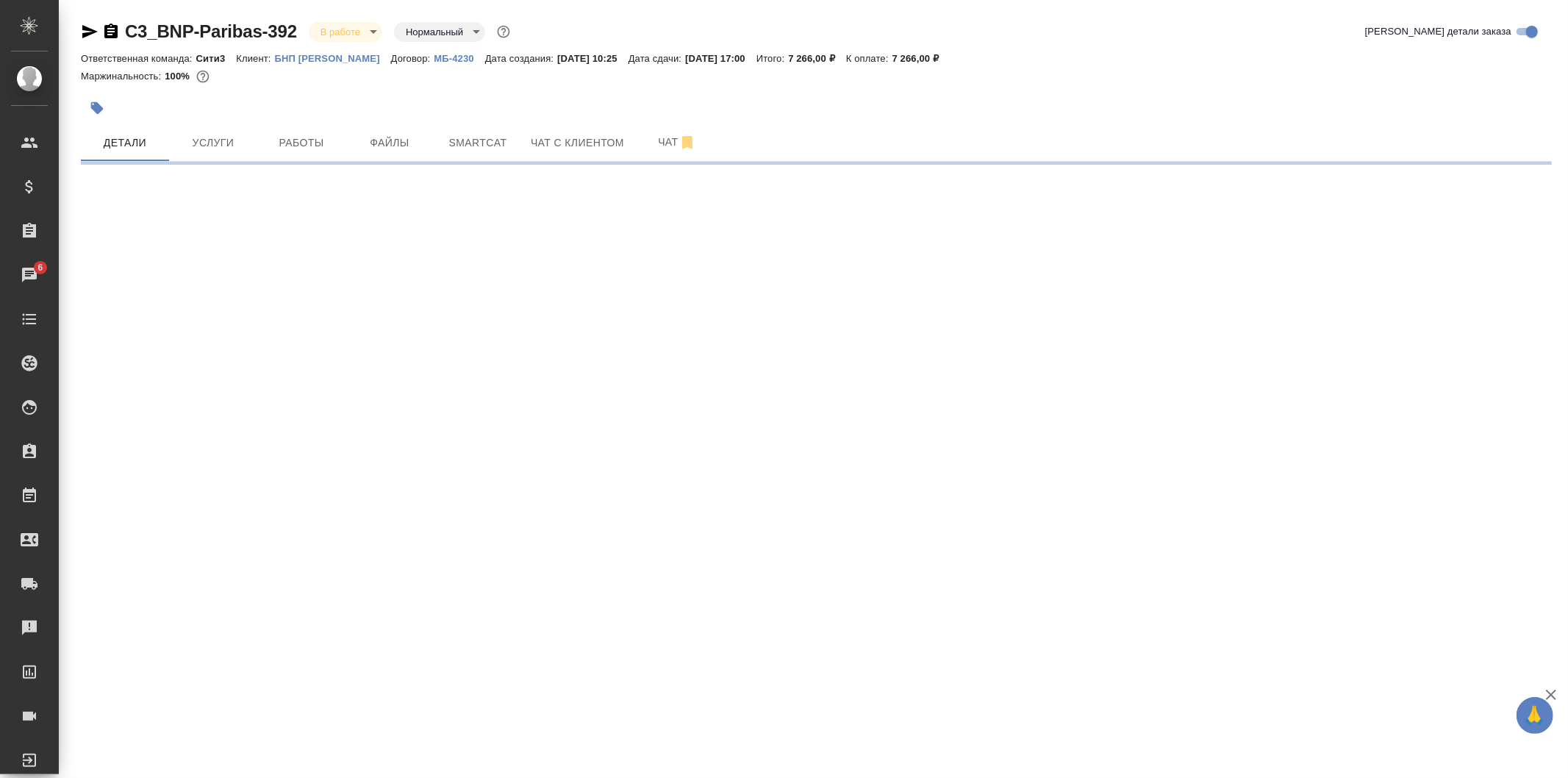
select select "RU"
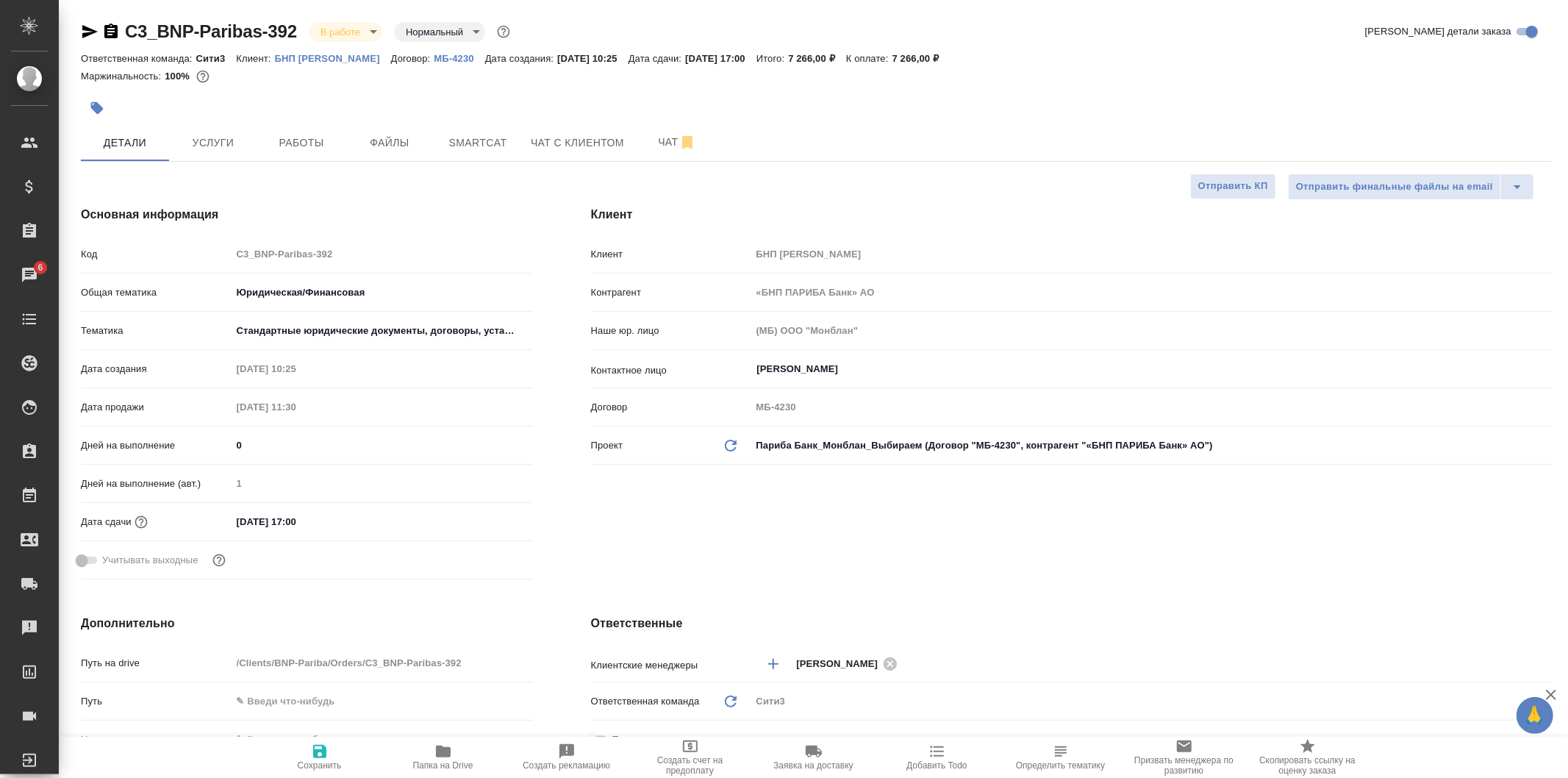
type textarea "x"
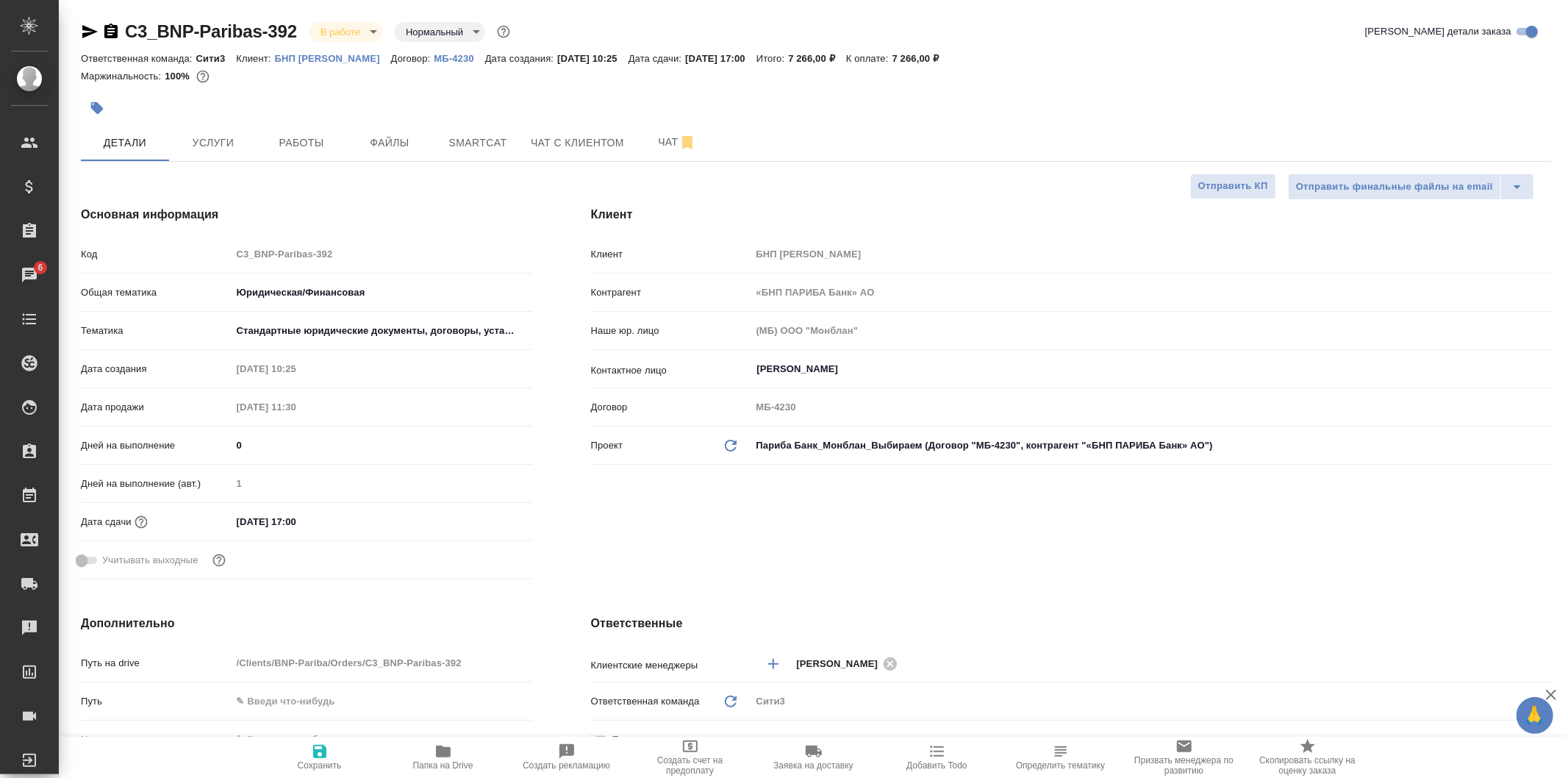
type textarea "x"
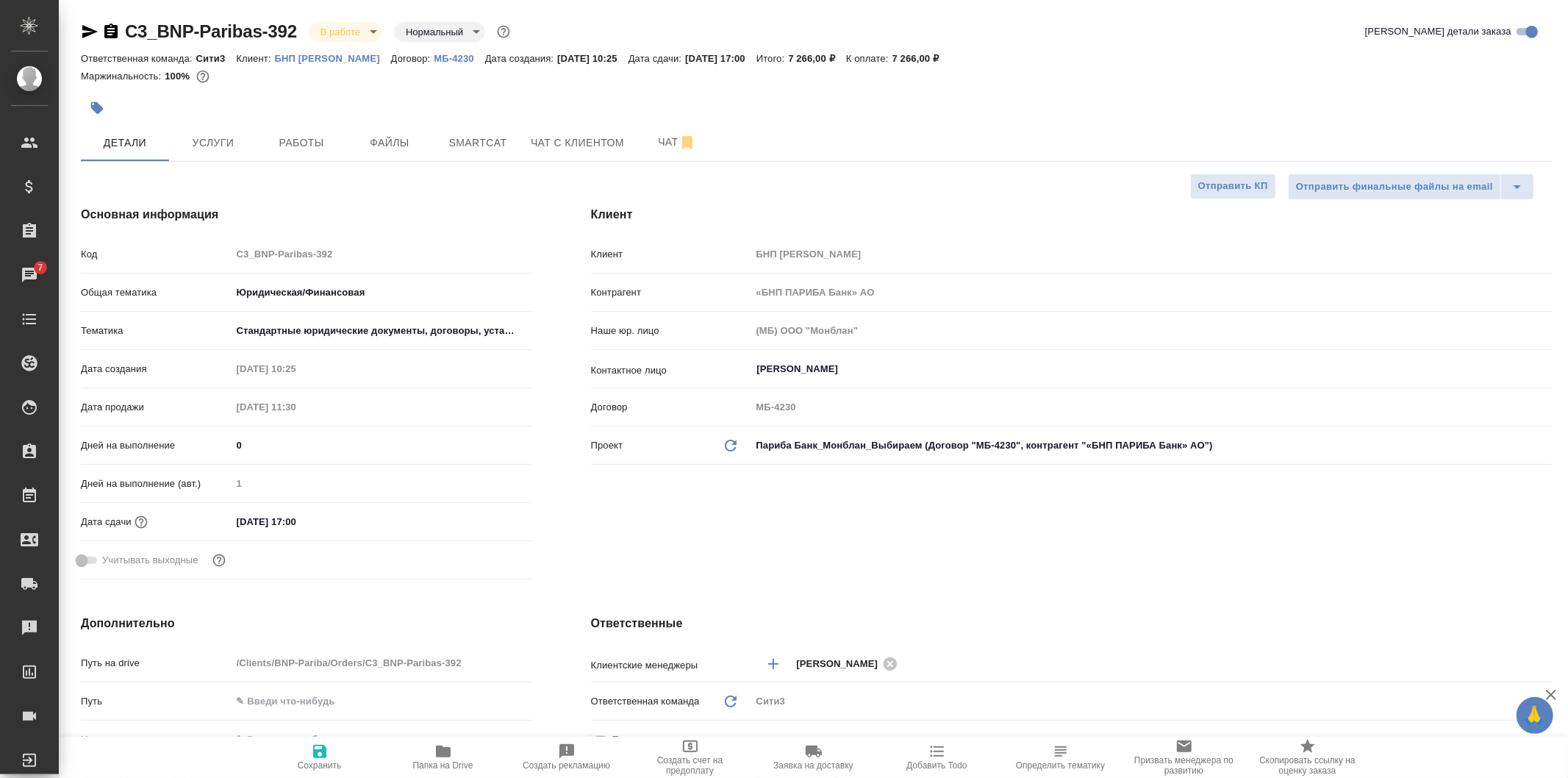
type textarea "x"
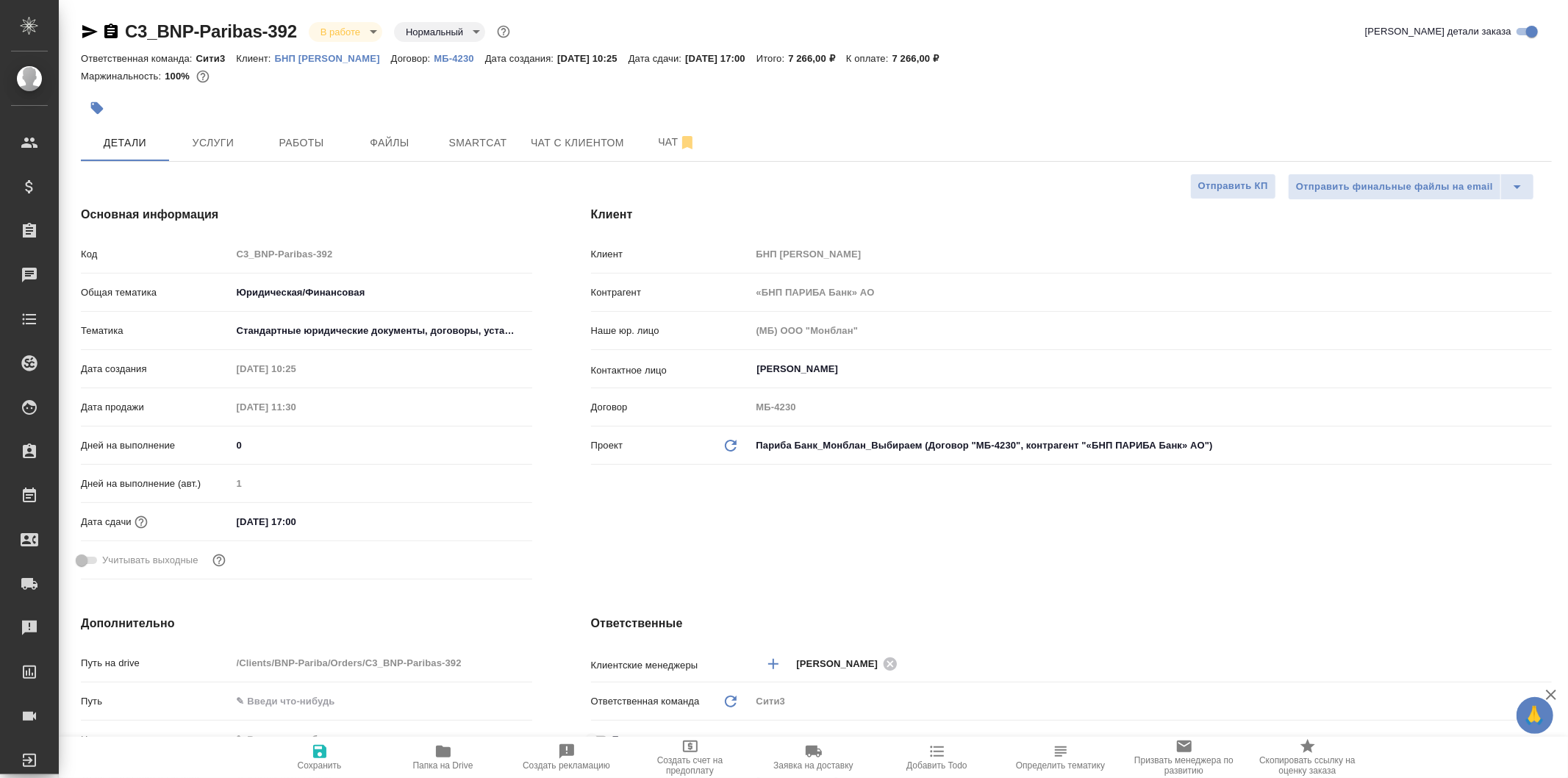
type textarea "x"
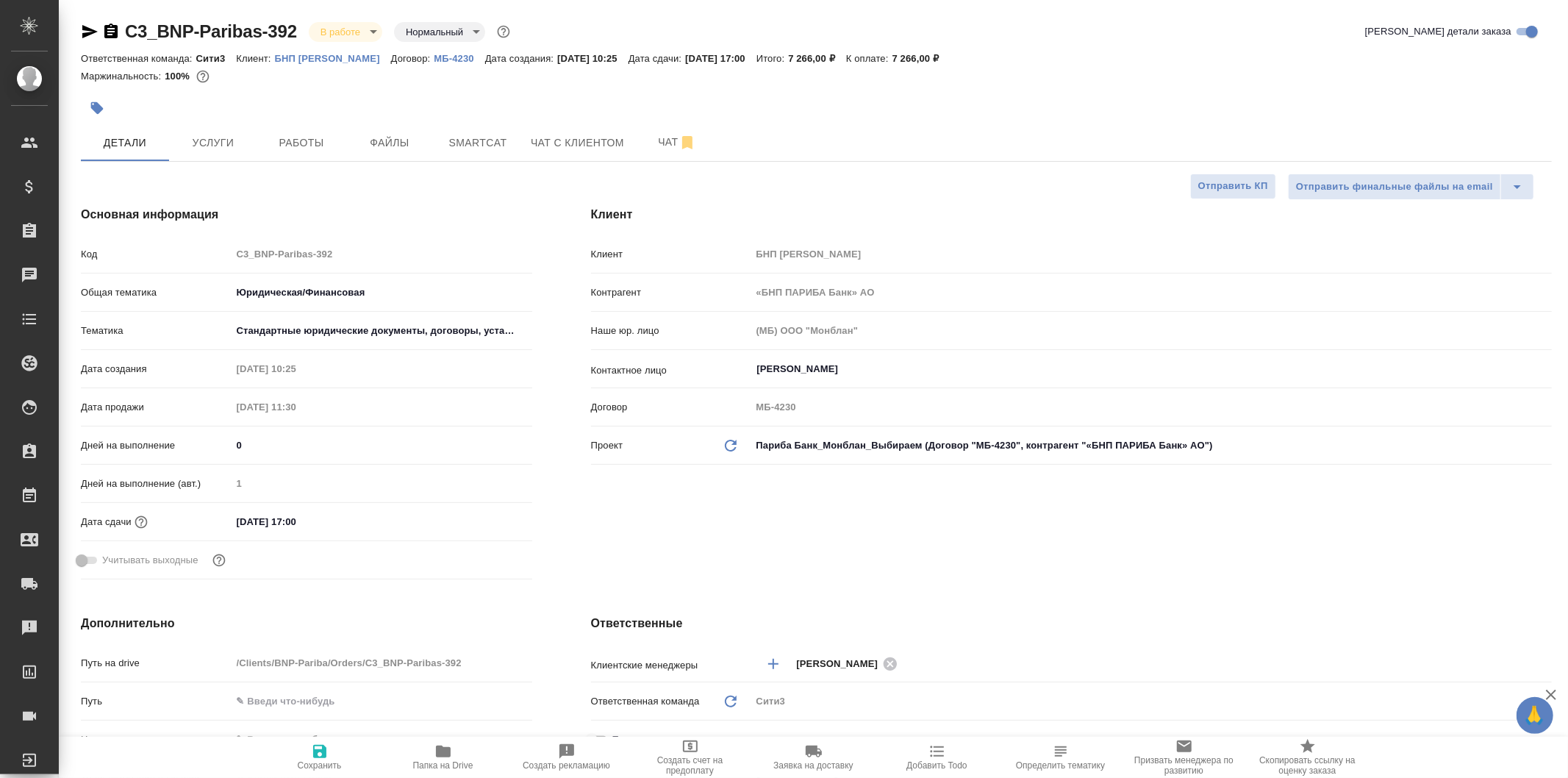
type textarea "x"
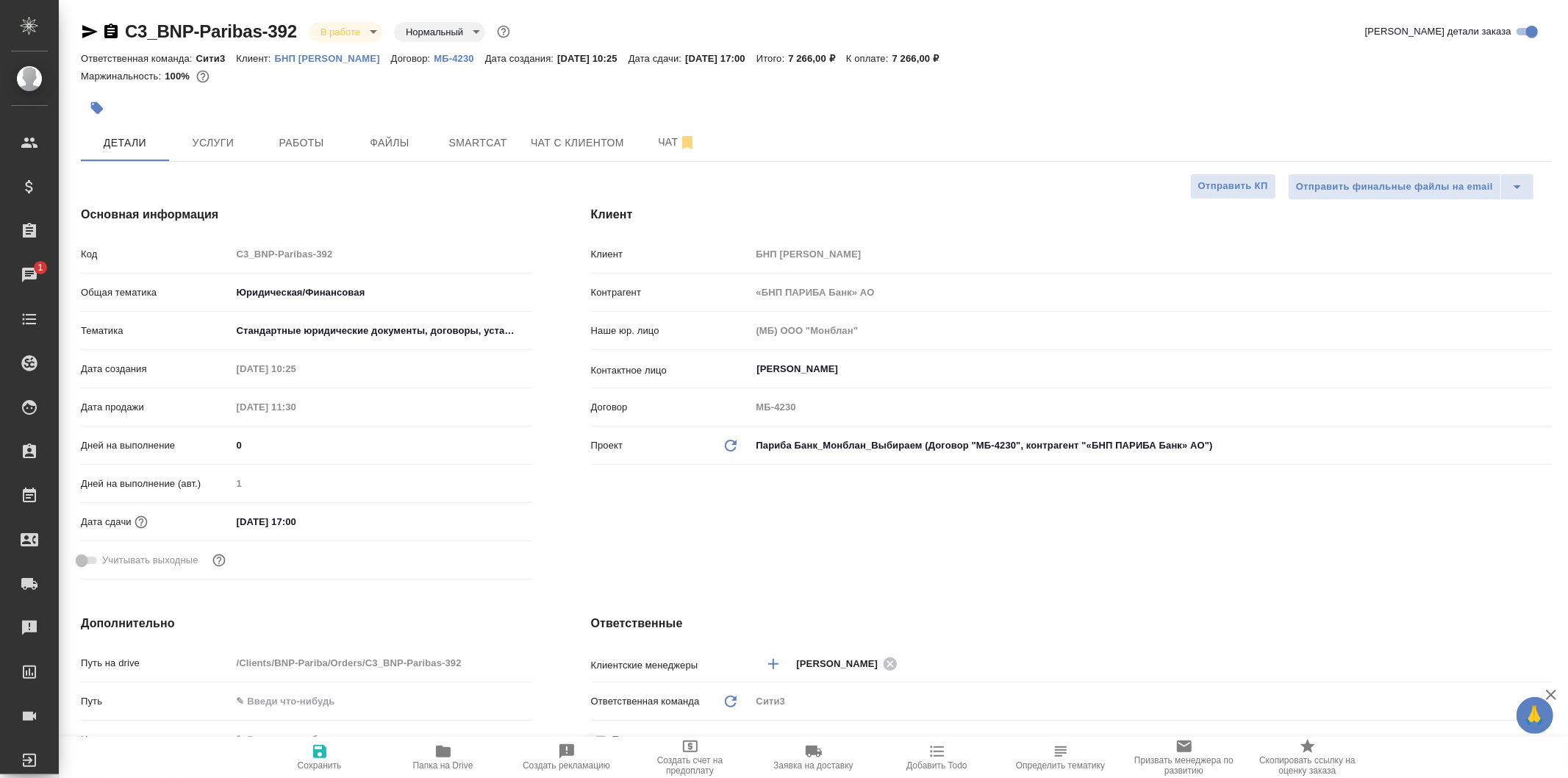
type textarea "x"
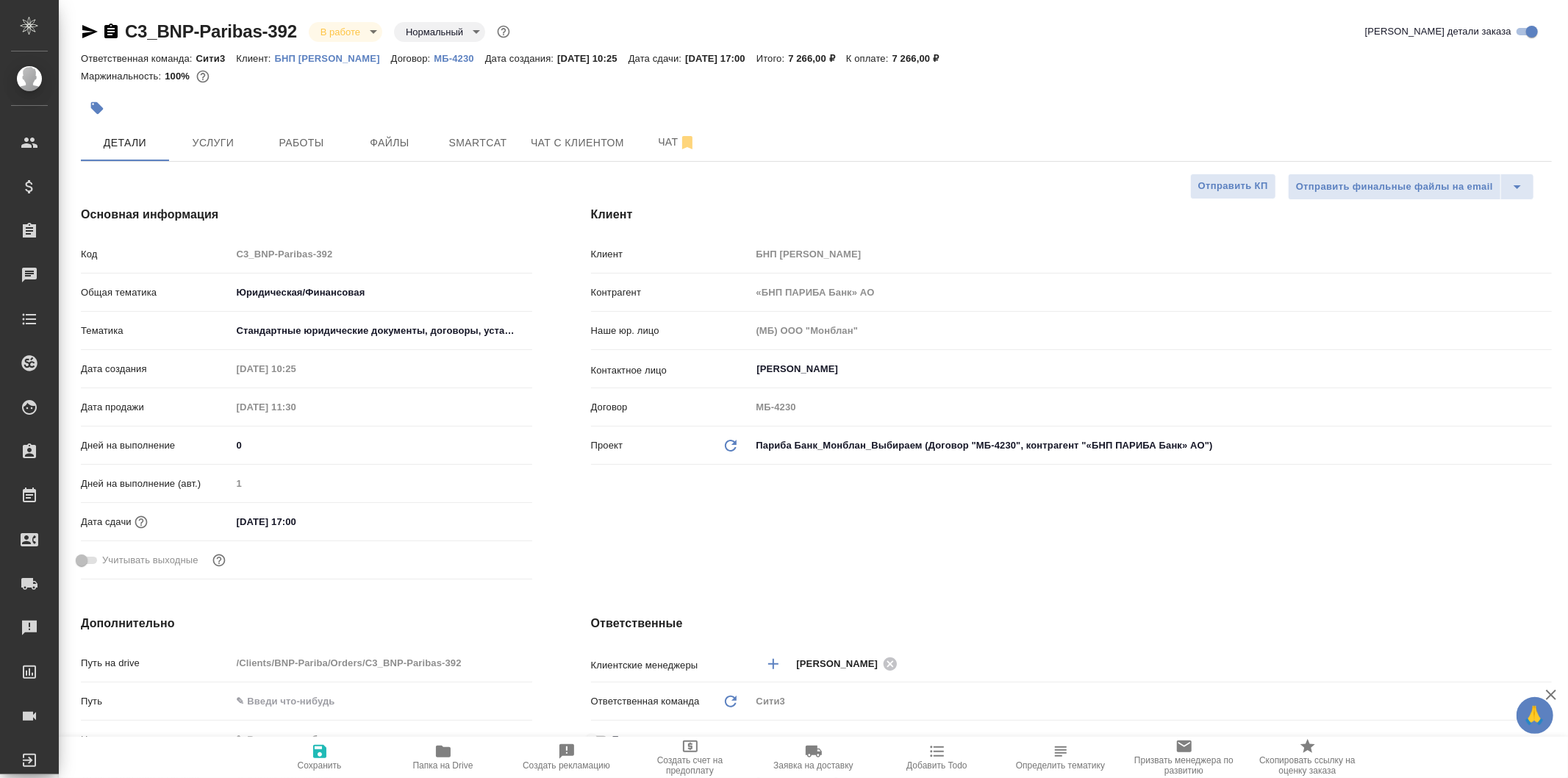
type textarea "x"
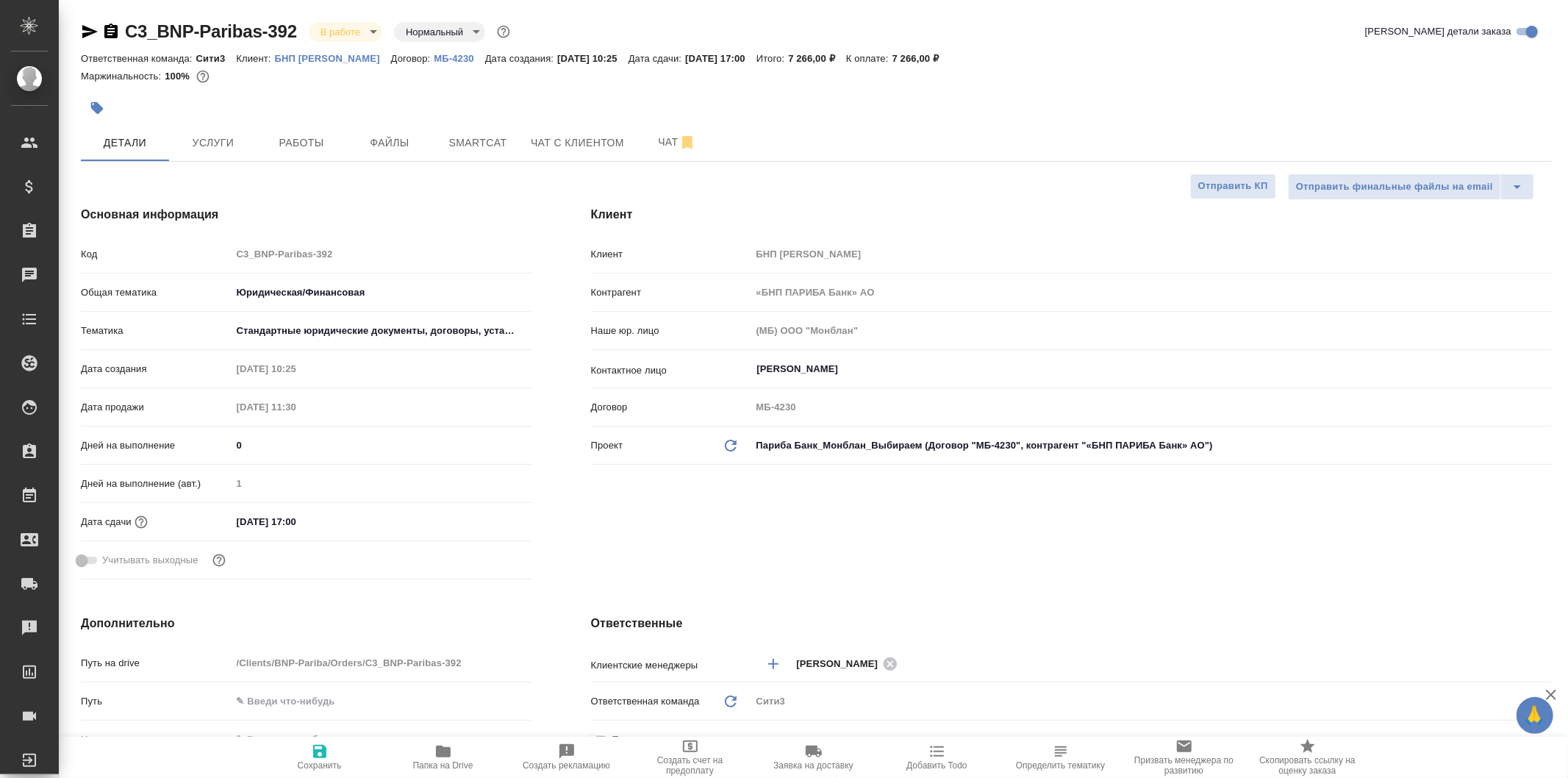
type textarea "x"
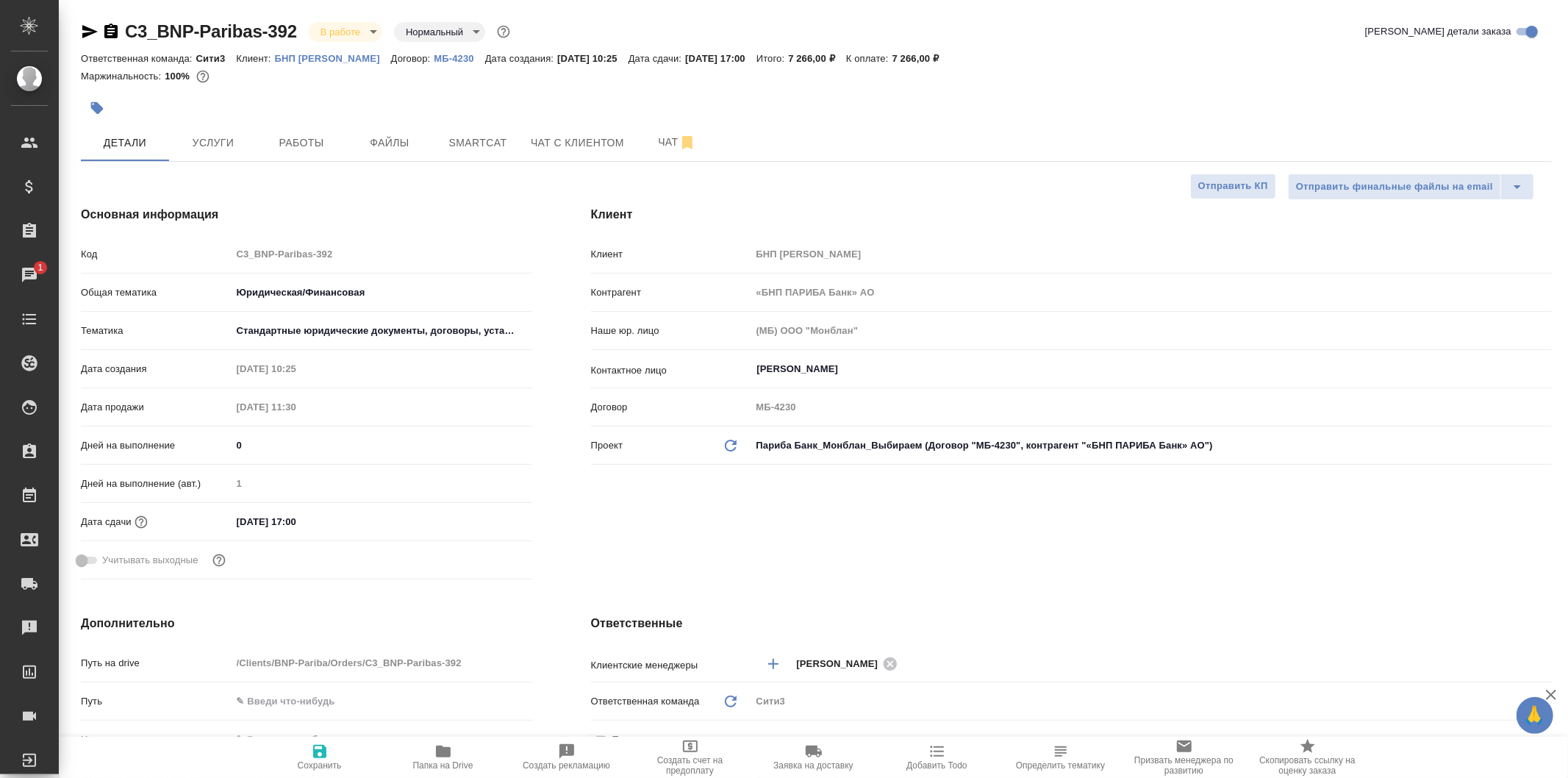
type textarea "x"
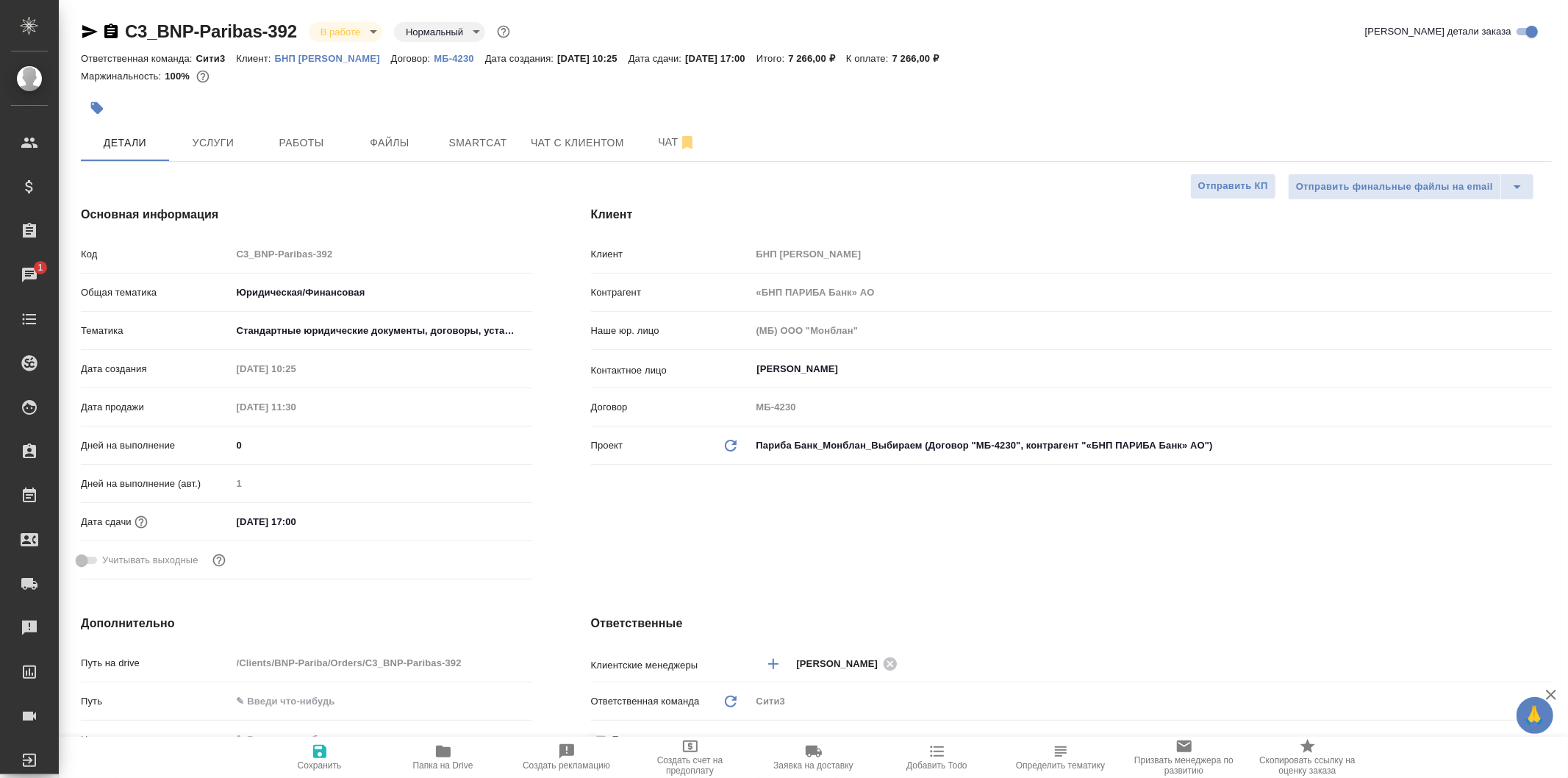
type textarea "x"
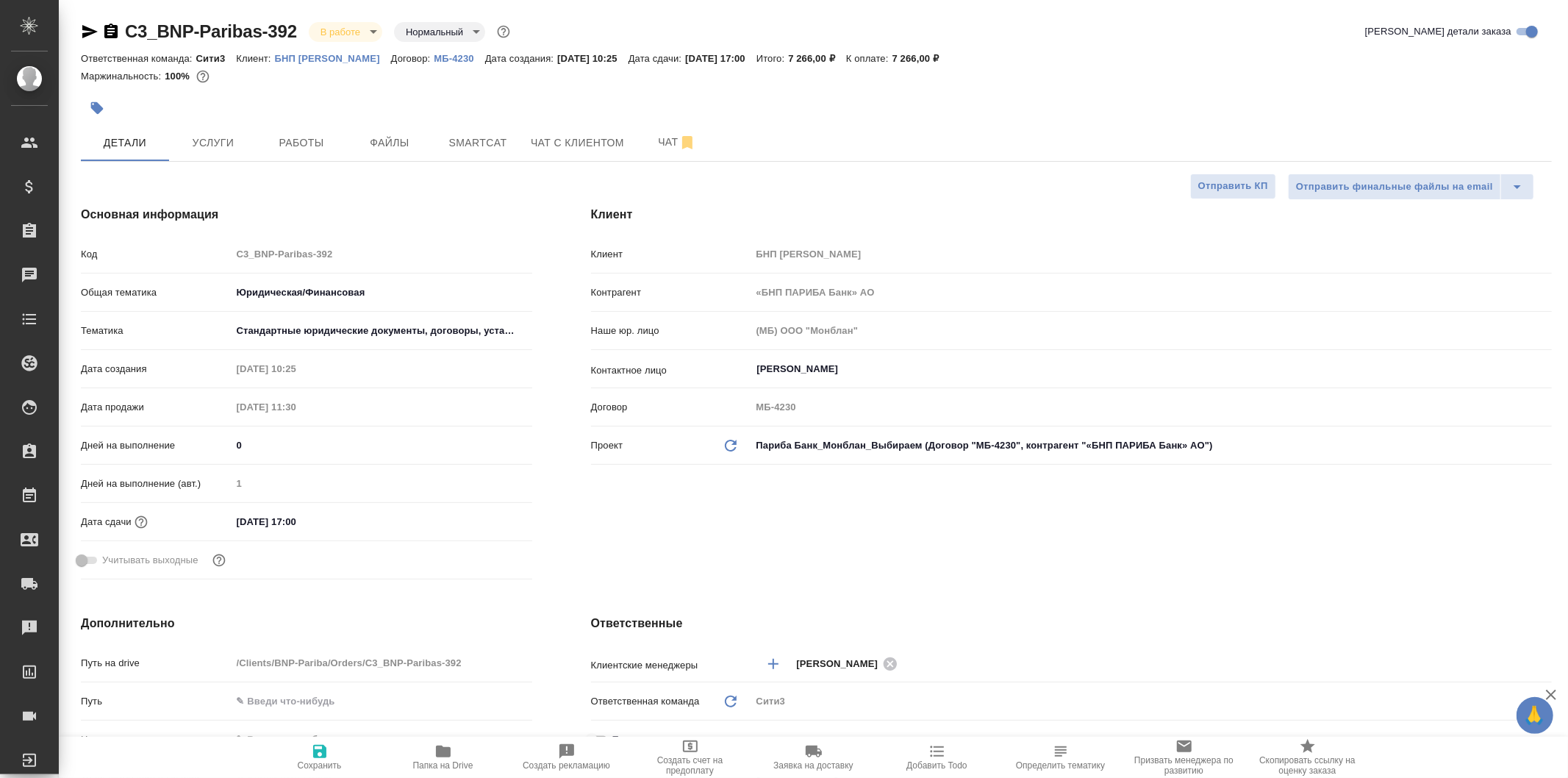
type textarea "x"
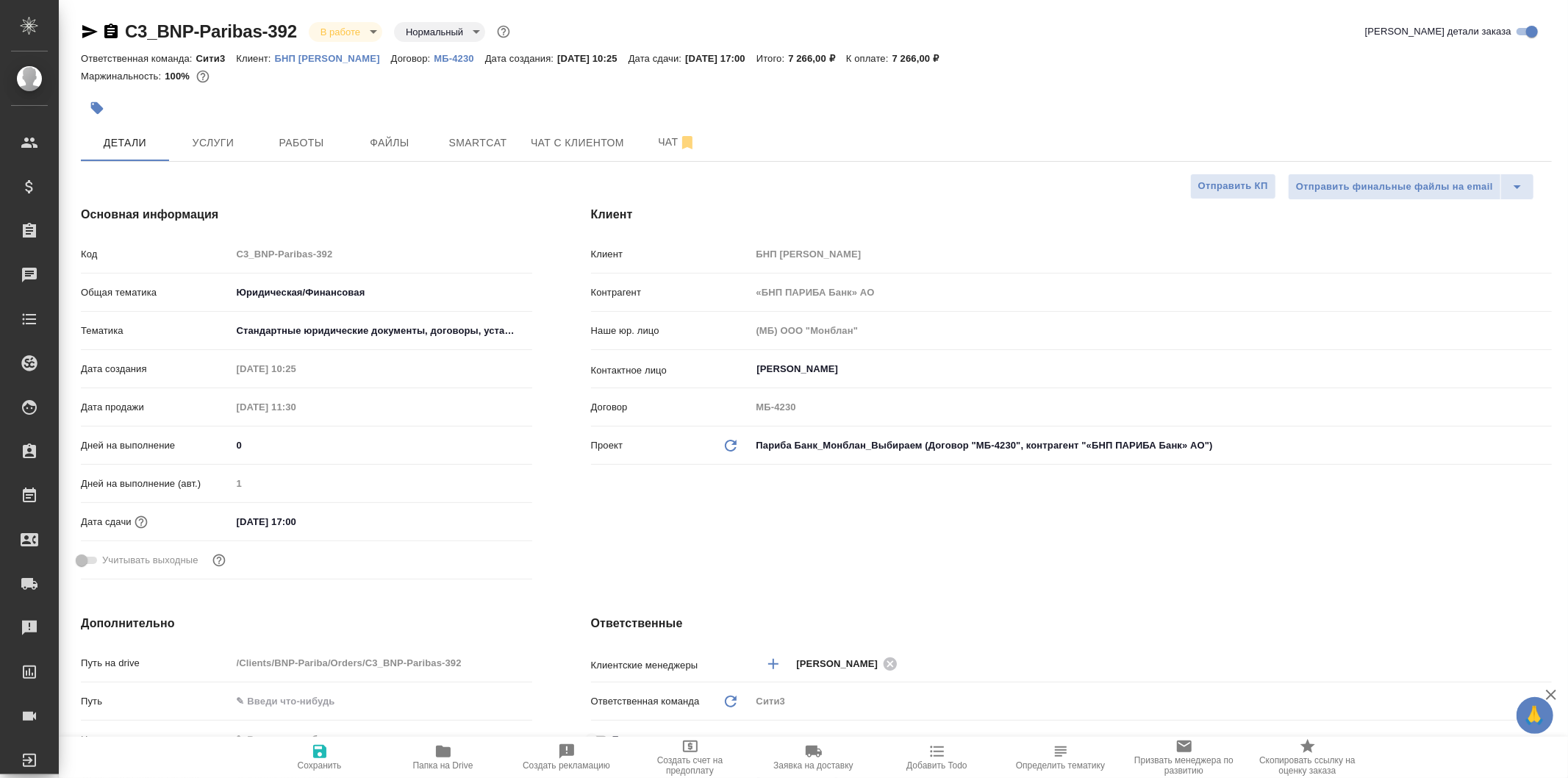
type textarea "x"
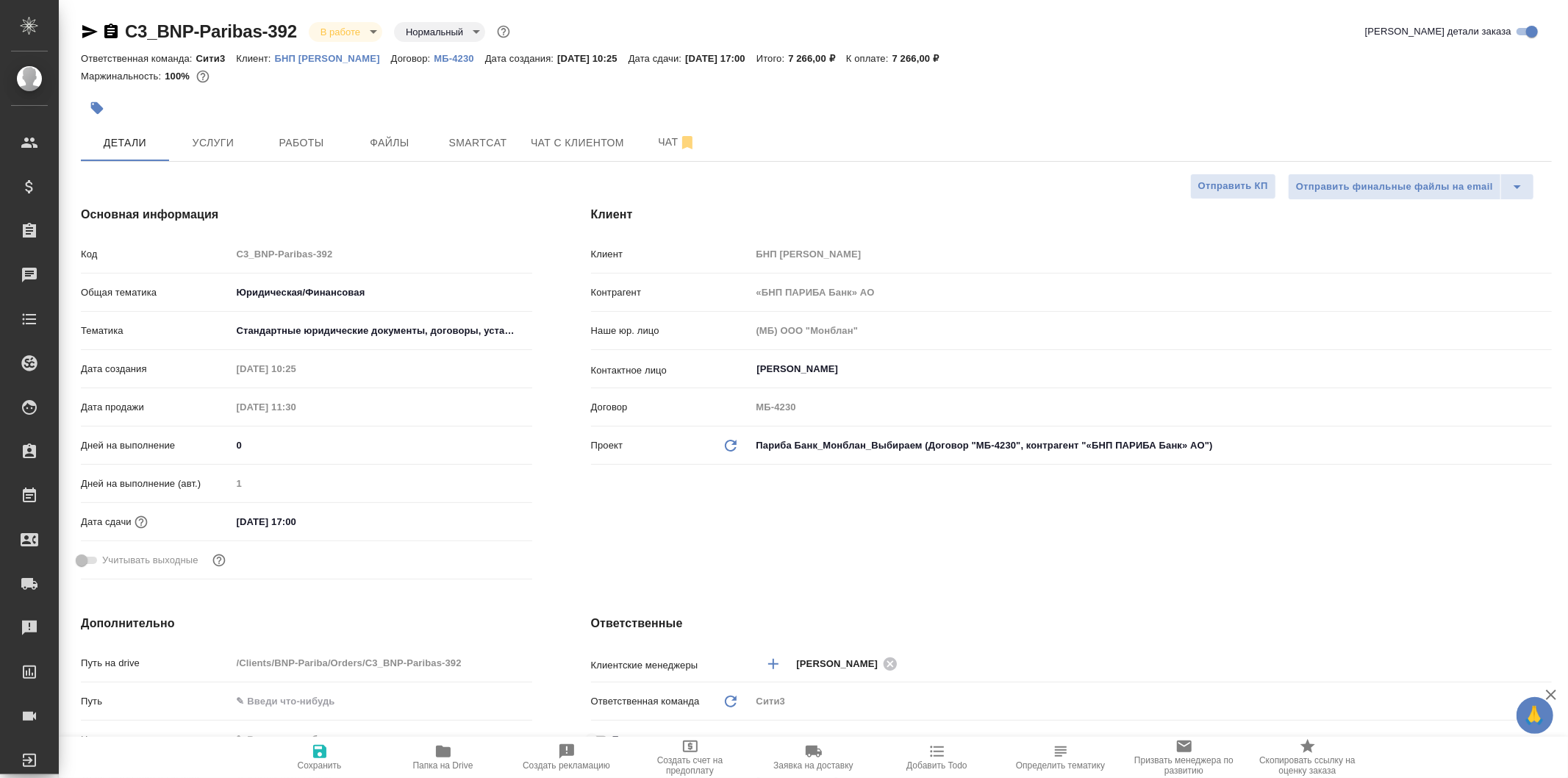
type textarea "x"
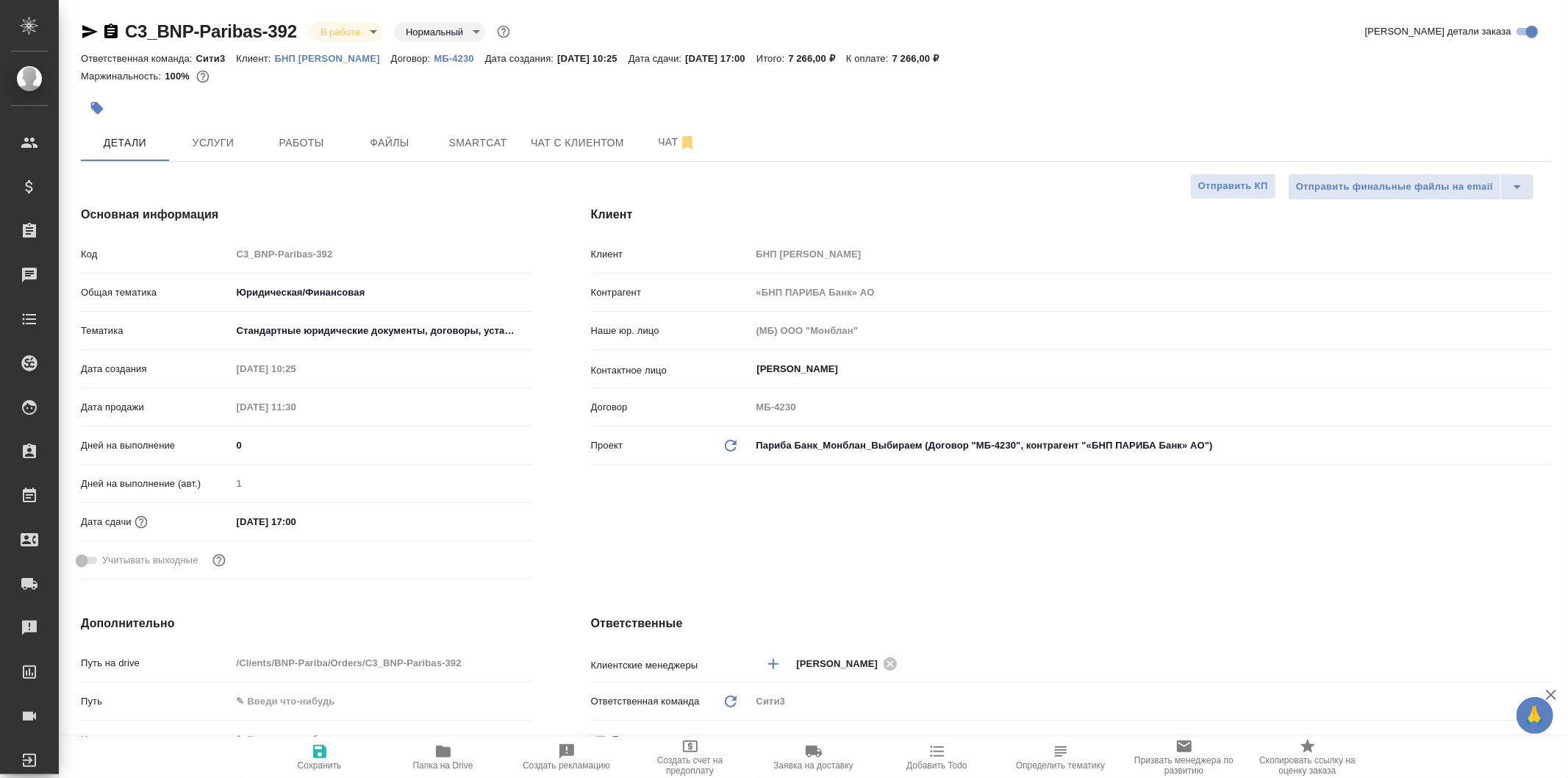
type textarea "x"
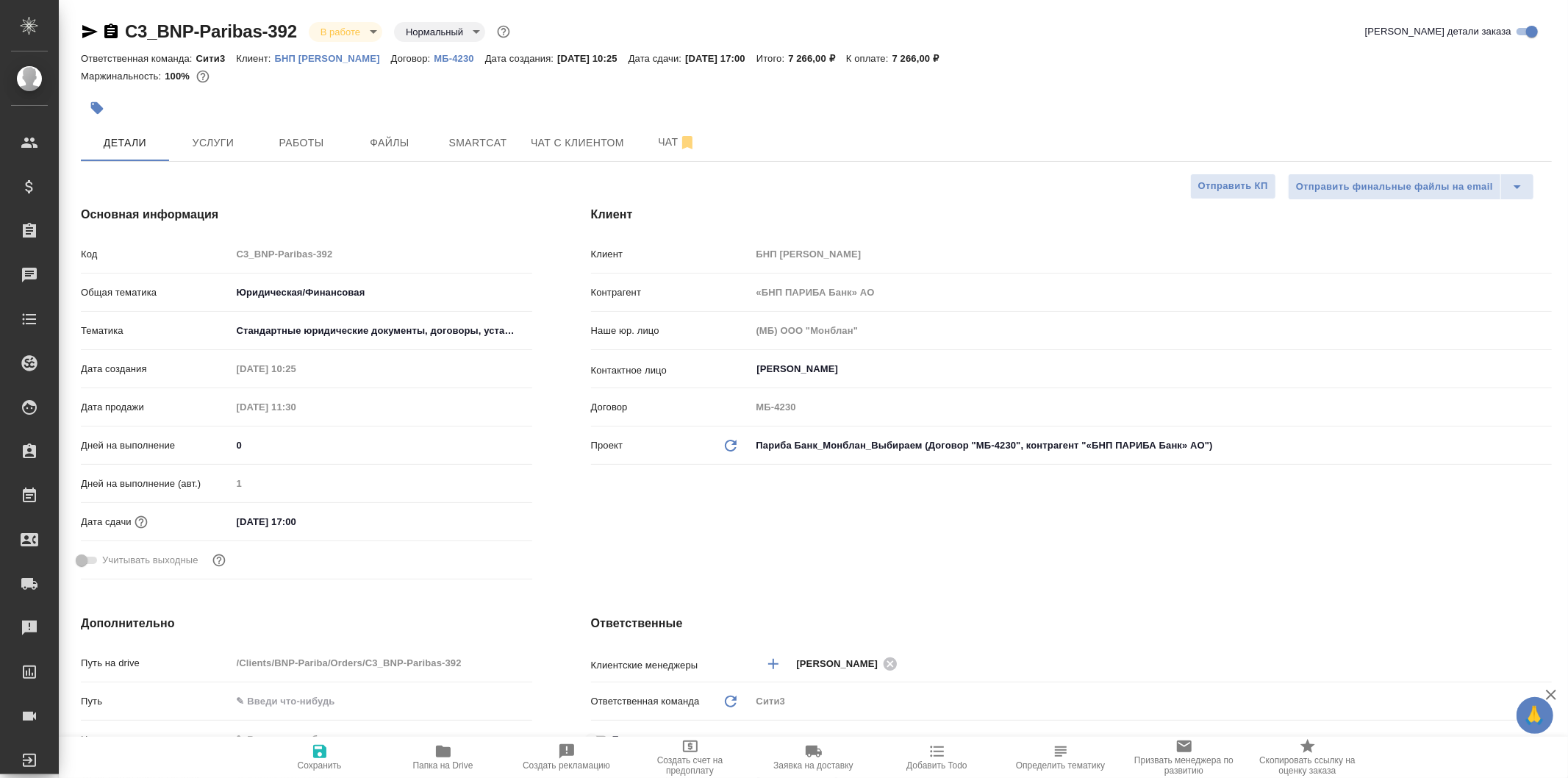
type textarea "x"
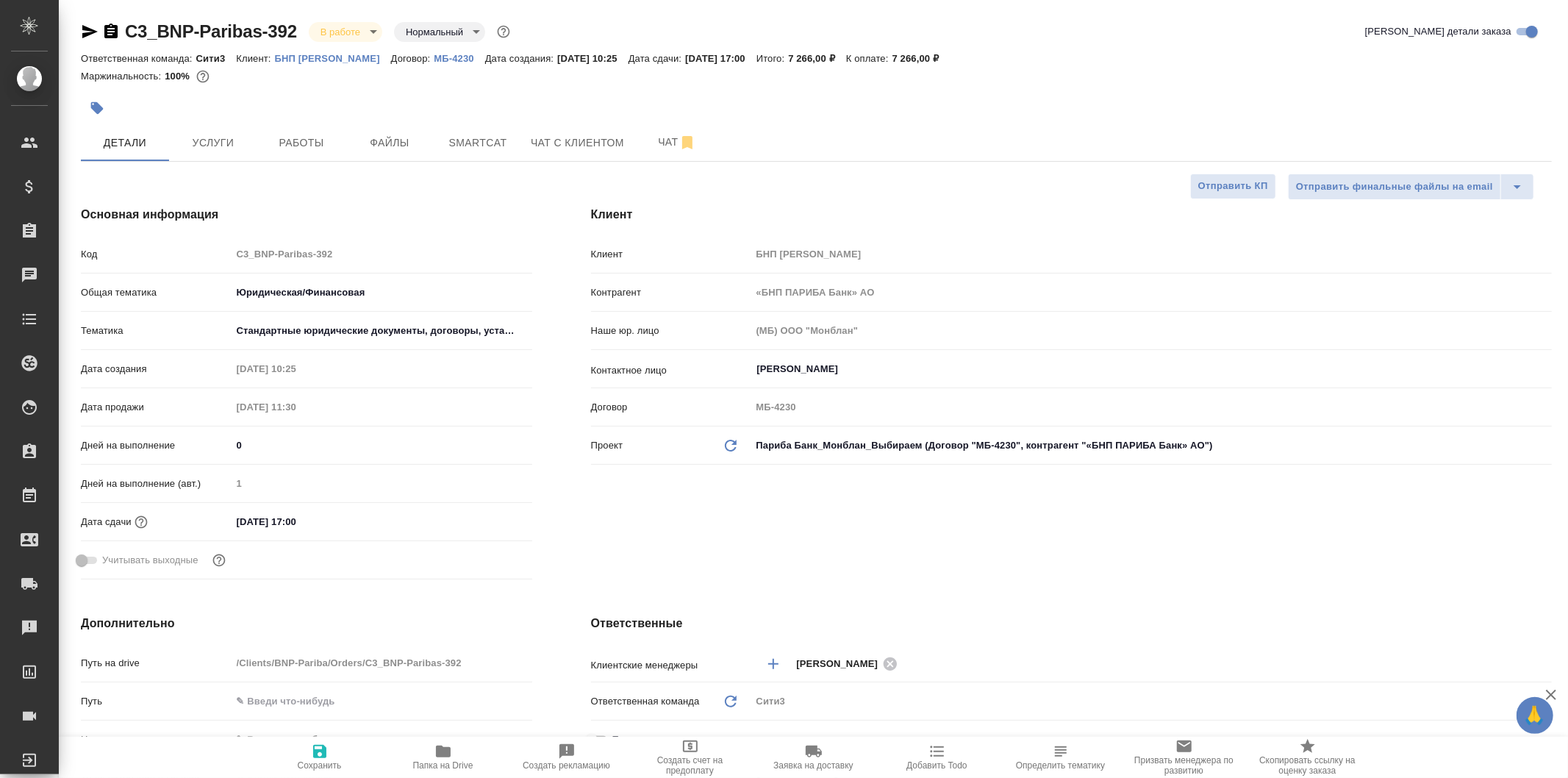
type textarea "x"
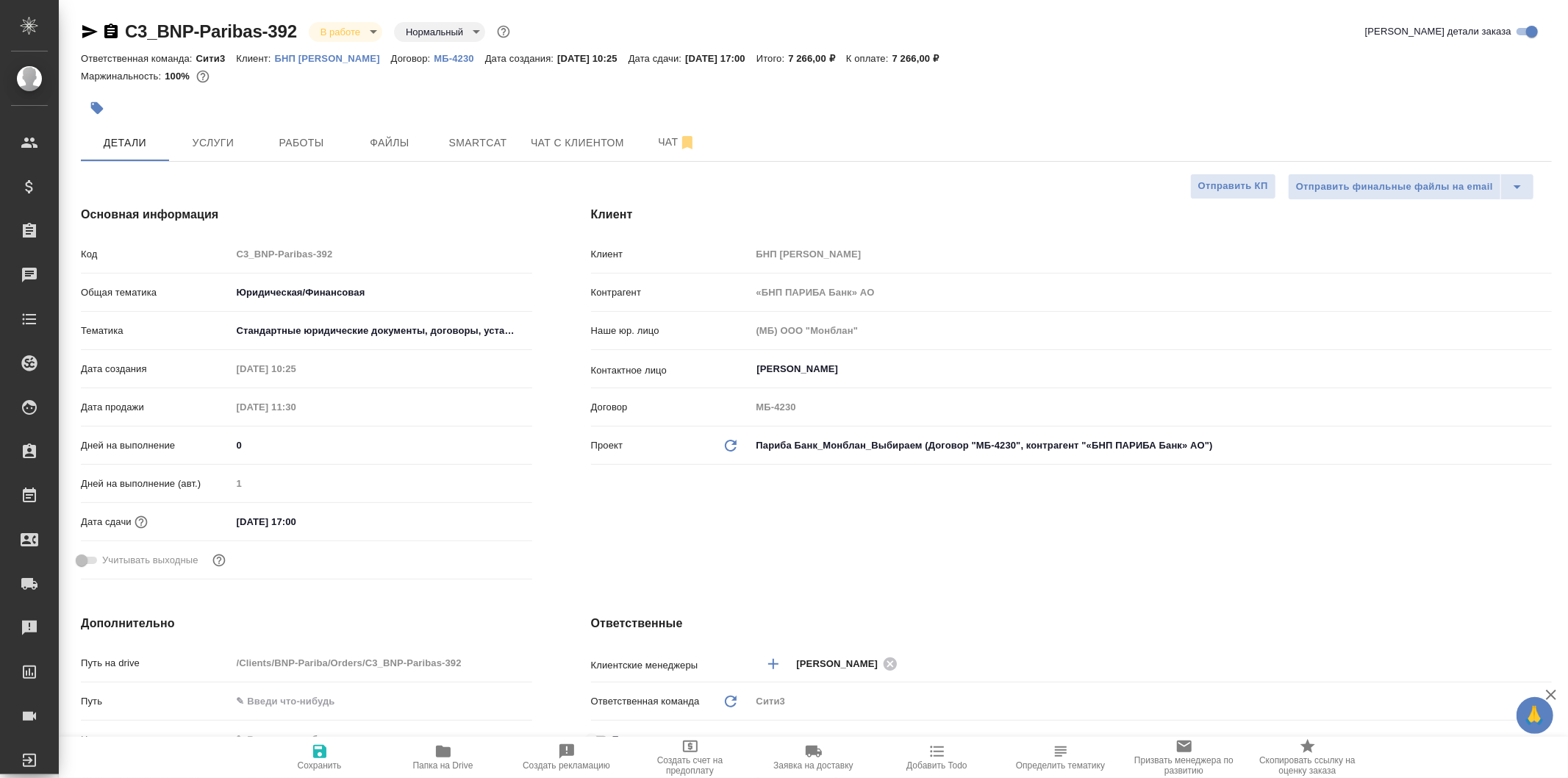
type textarea "x"
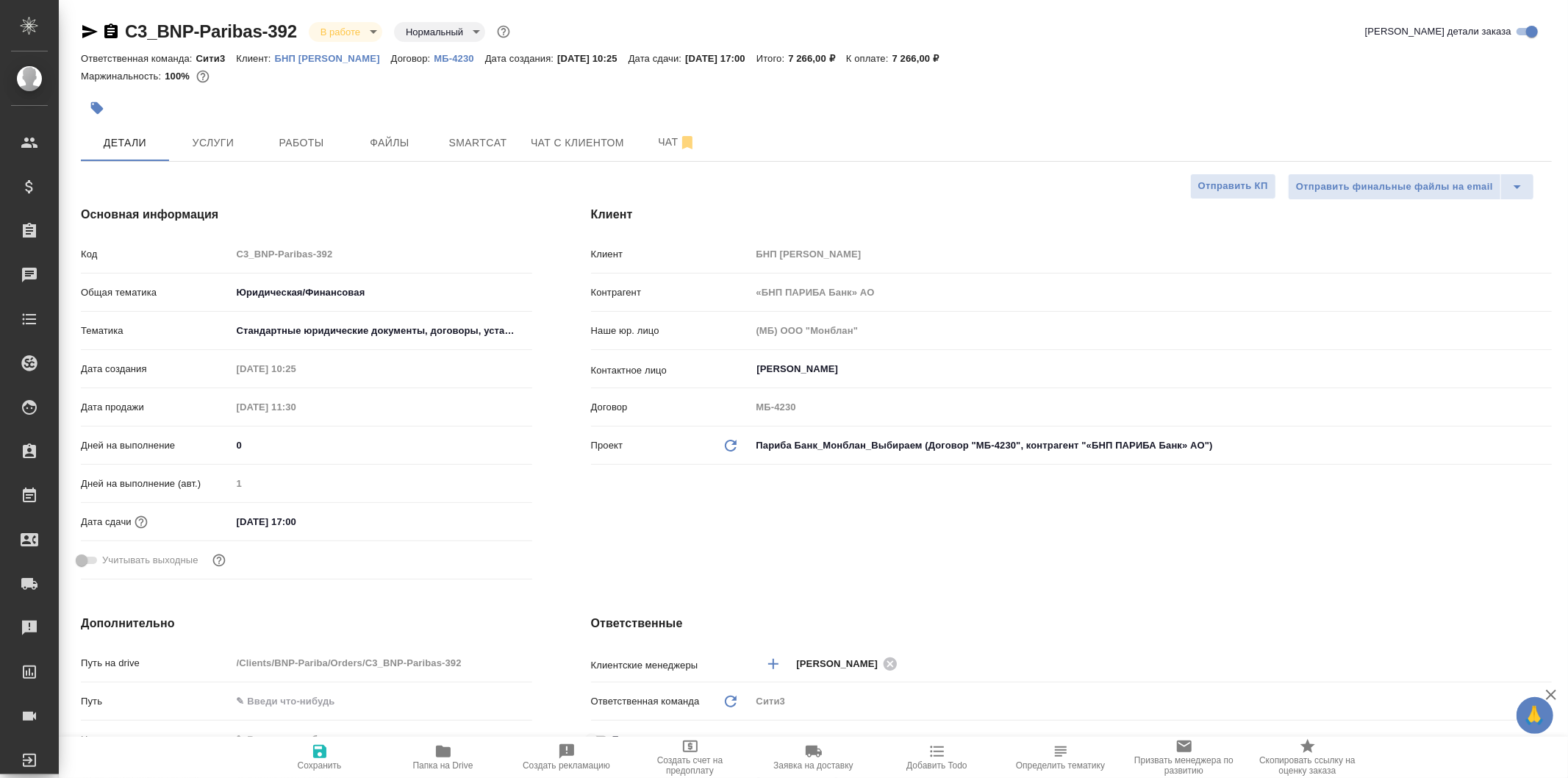
type textarea "x"
click at [314, 134] on span "Работы" at bounding box center [302, 143] width 70 height 18
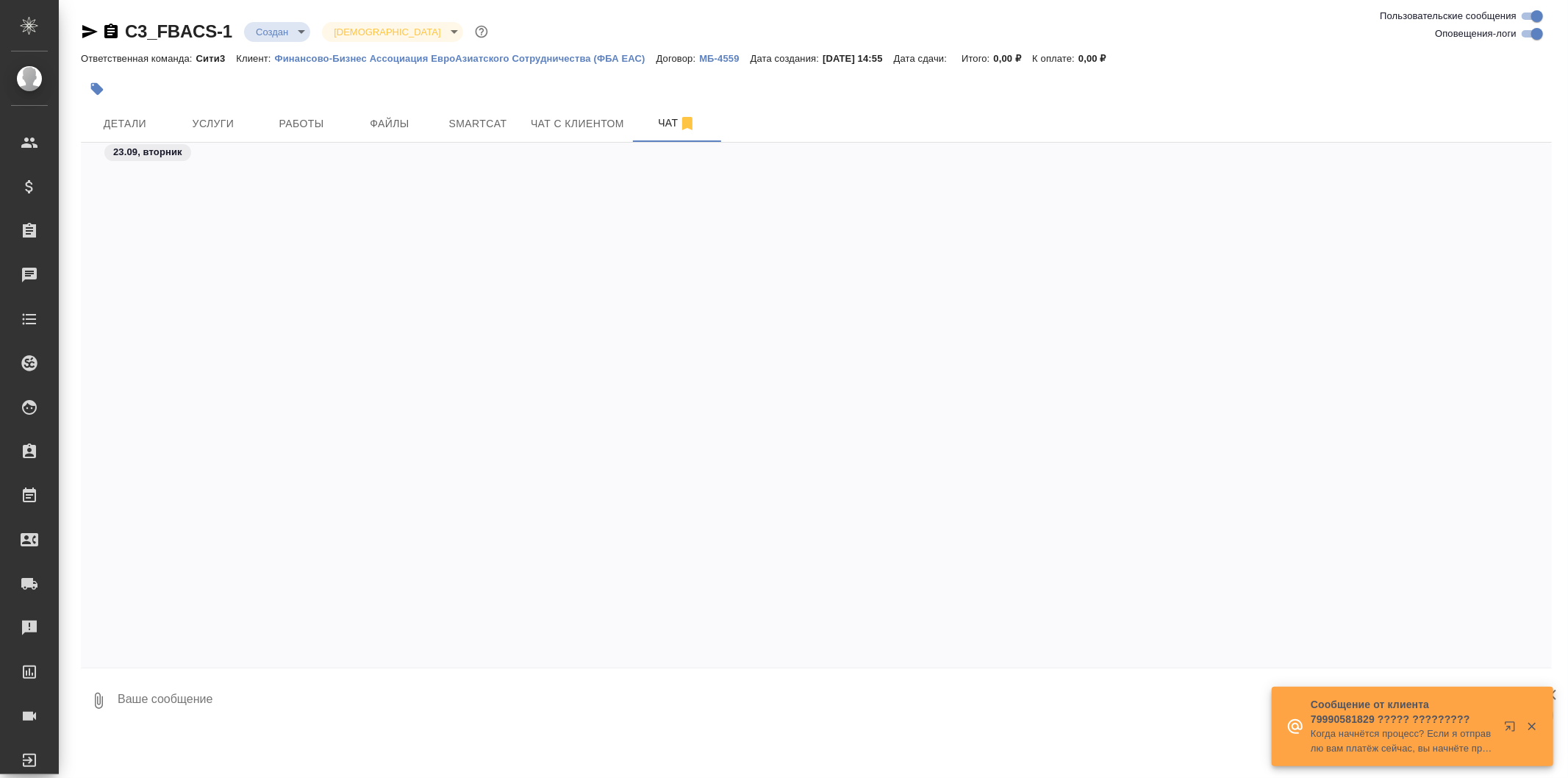
scroll to position [2110, 0]
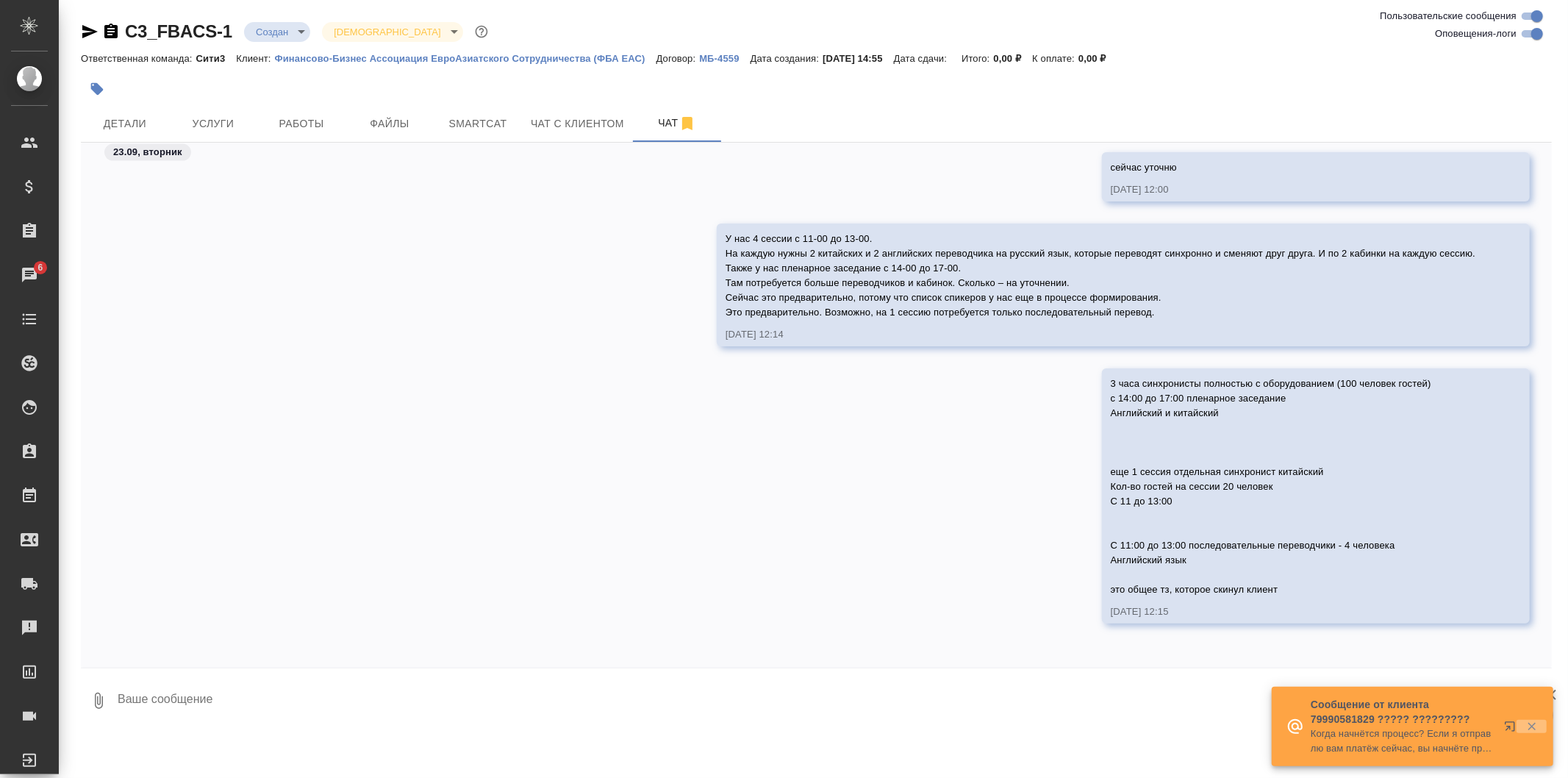
click at [1535, 726] on icon "button" at bounding box center [1532, 726] width 14 height 14
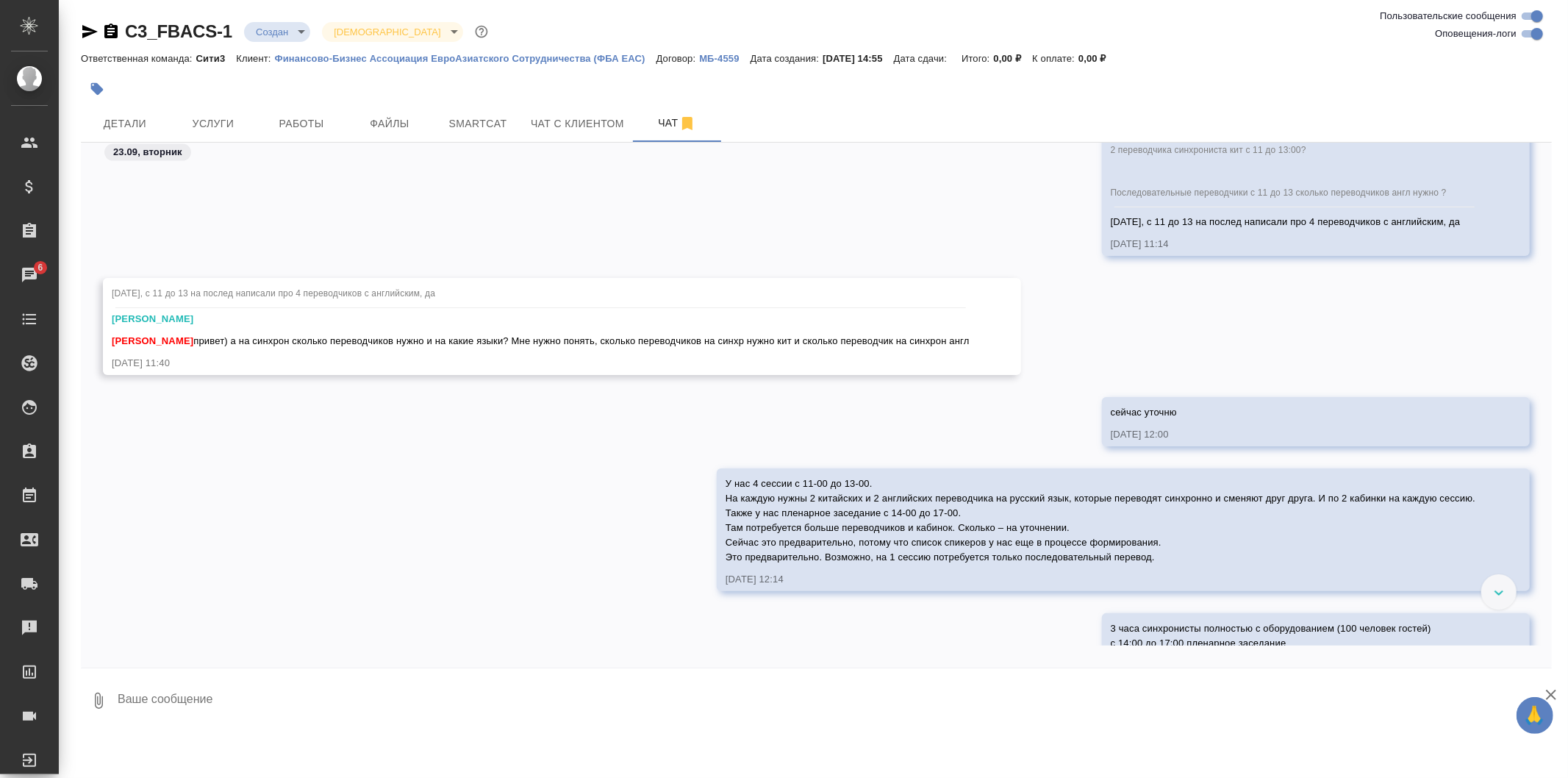
scroll to position [1945, 0]
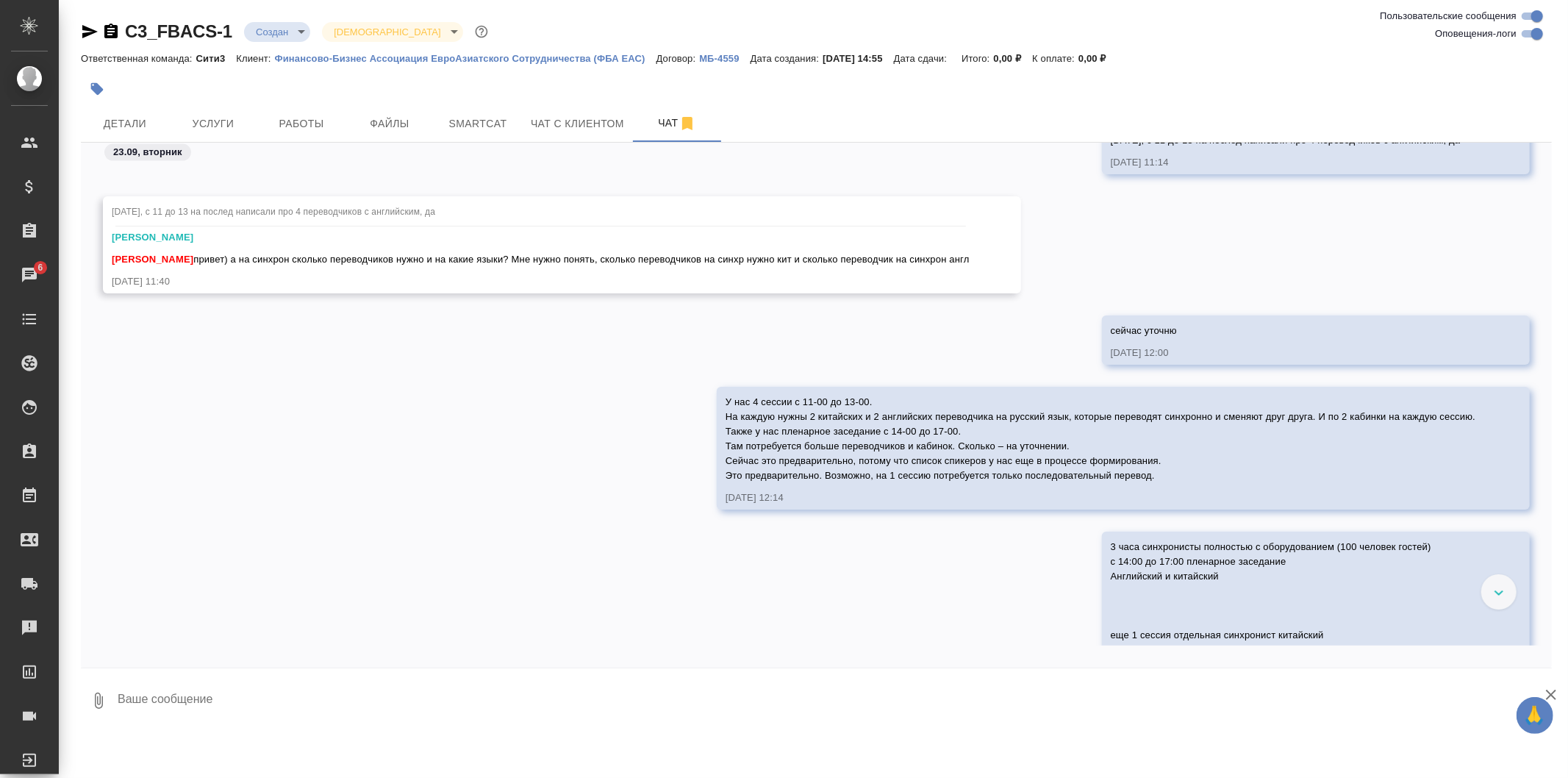
click at [479, 702] on textarea at bounding box center [834, 700] width 1436 height 50
type textarea """
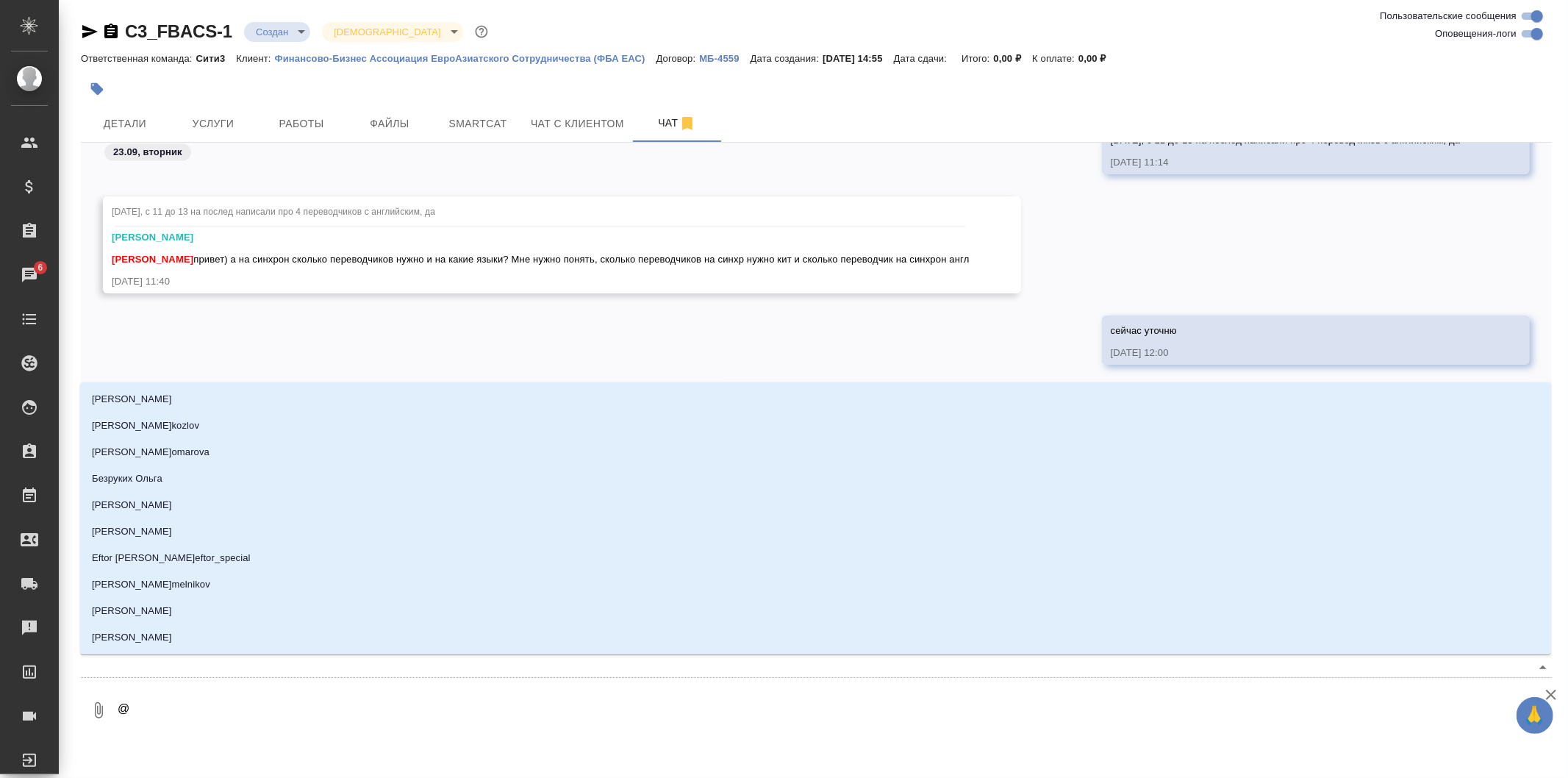
type textarea "@ф"
type input "ф"
type textarea "@фе"
type input "фе"
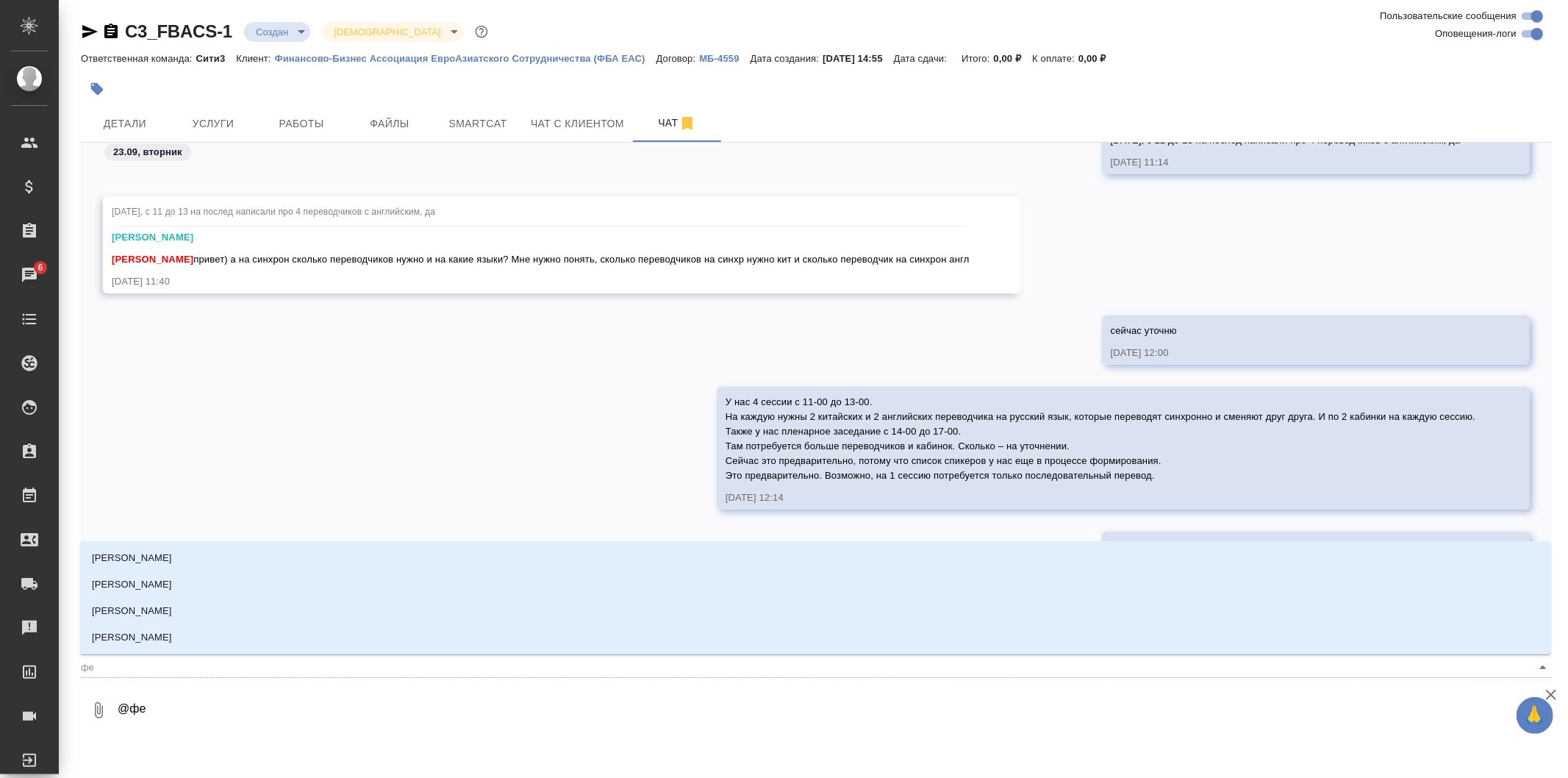
type textarea "@фед"
type input "фед"
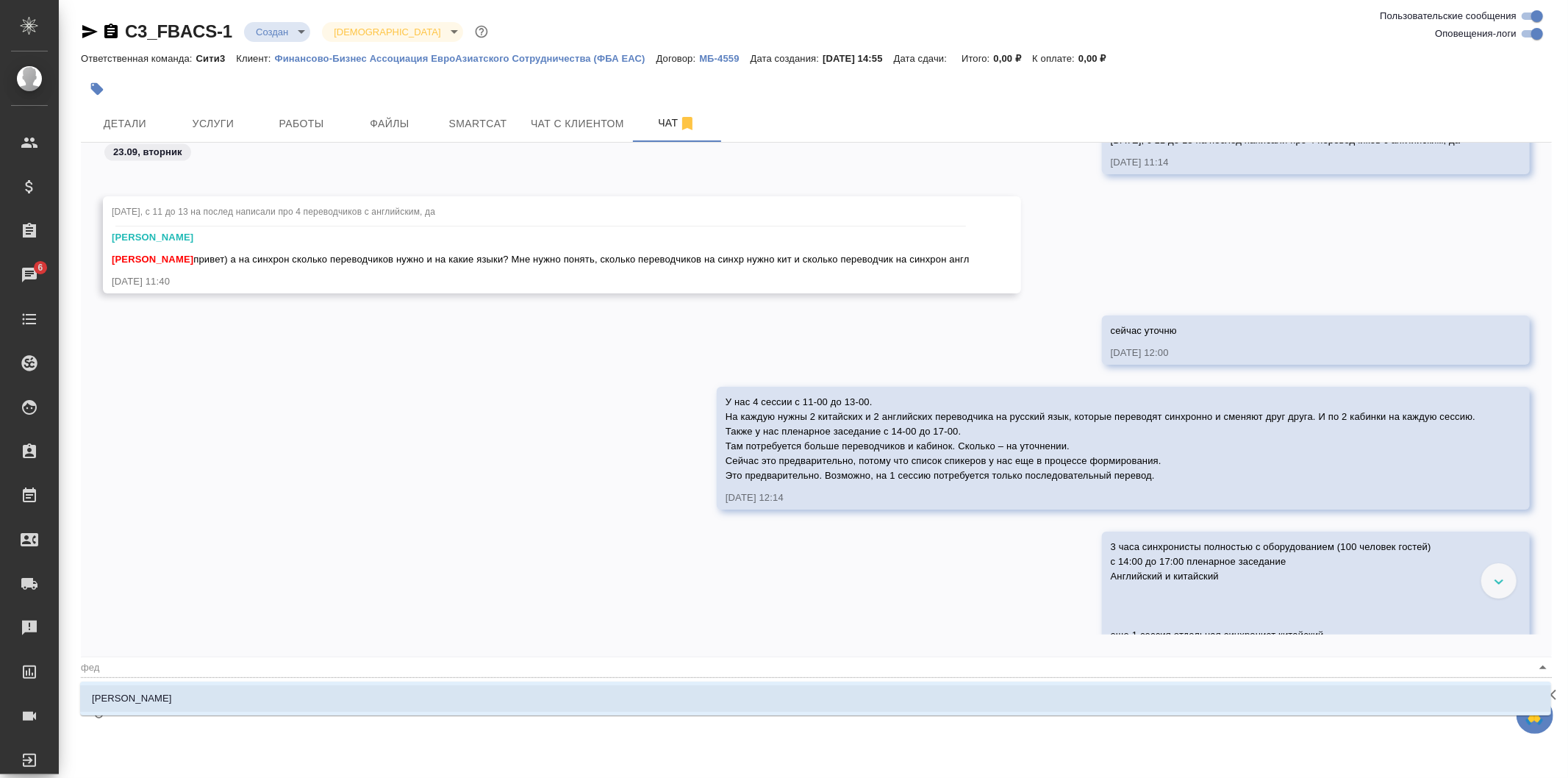
click at [478, 702] on li "Федотова Ирина" at bounding box center [816, 698] width 1471 height 26
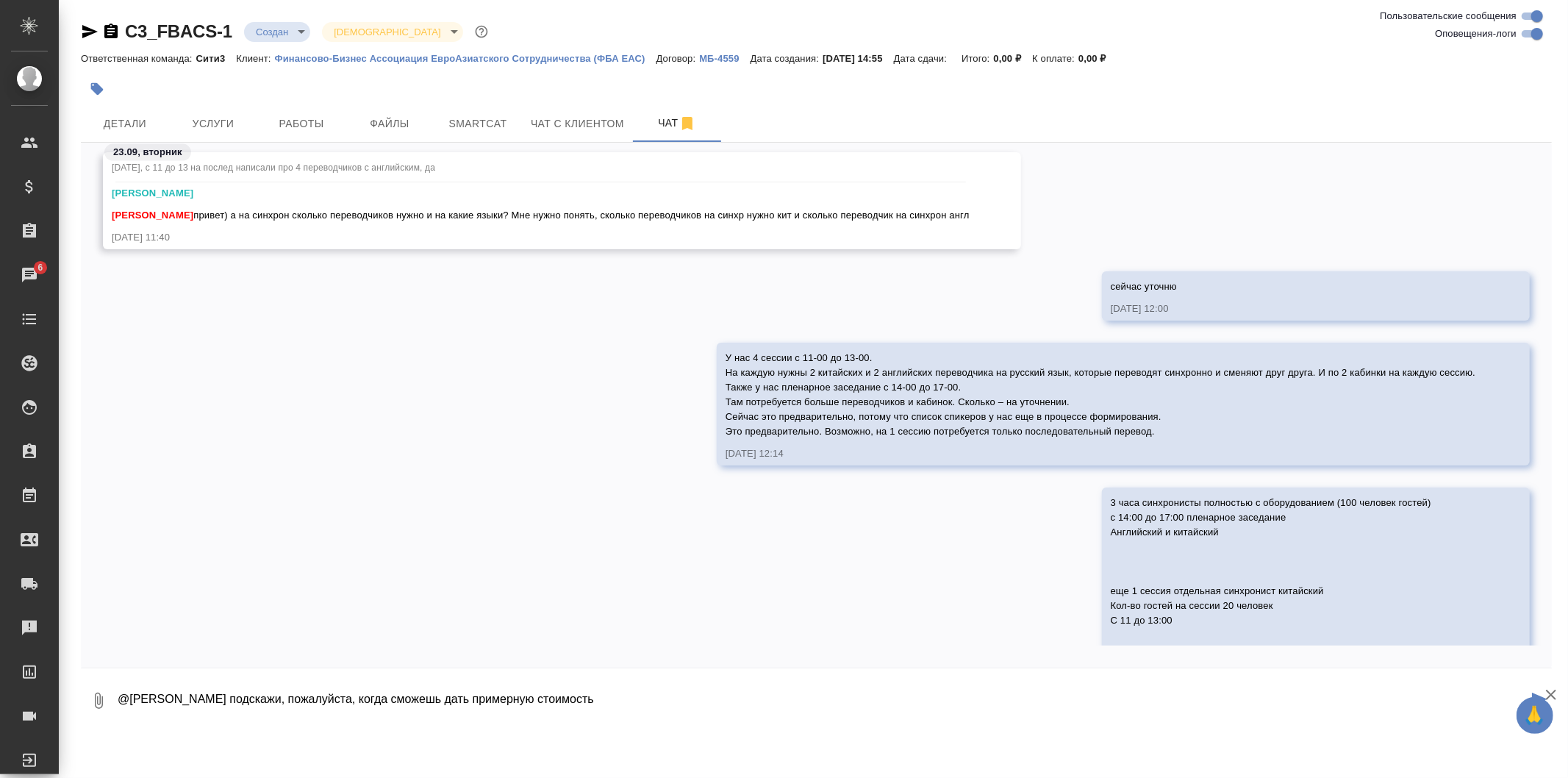
scroll to position [2061, 0]
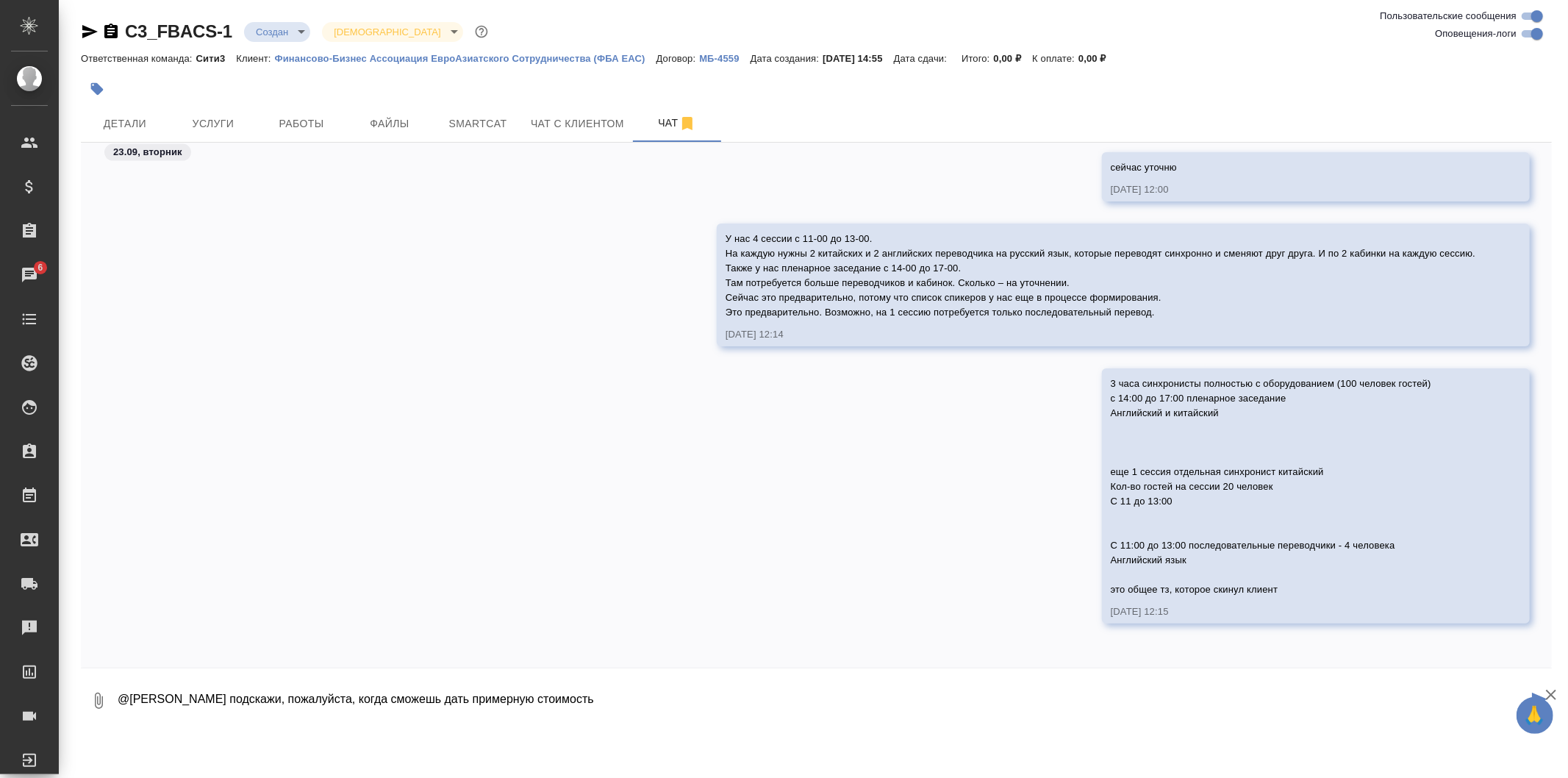
click at [427, 695] on textarea "@Федотова Ирина подскажи, пожалуйста, когда сможешь дать примерную стоимость" at bounding box center [822, 700] width 1412 height 50
type textarea "@Федотова Ирина подскажи, пожалуйста, когда примерно сможешь сориентировать по …"
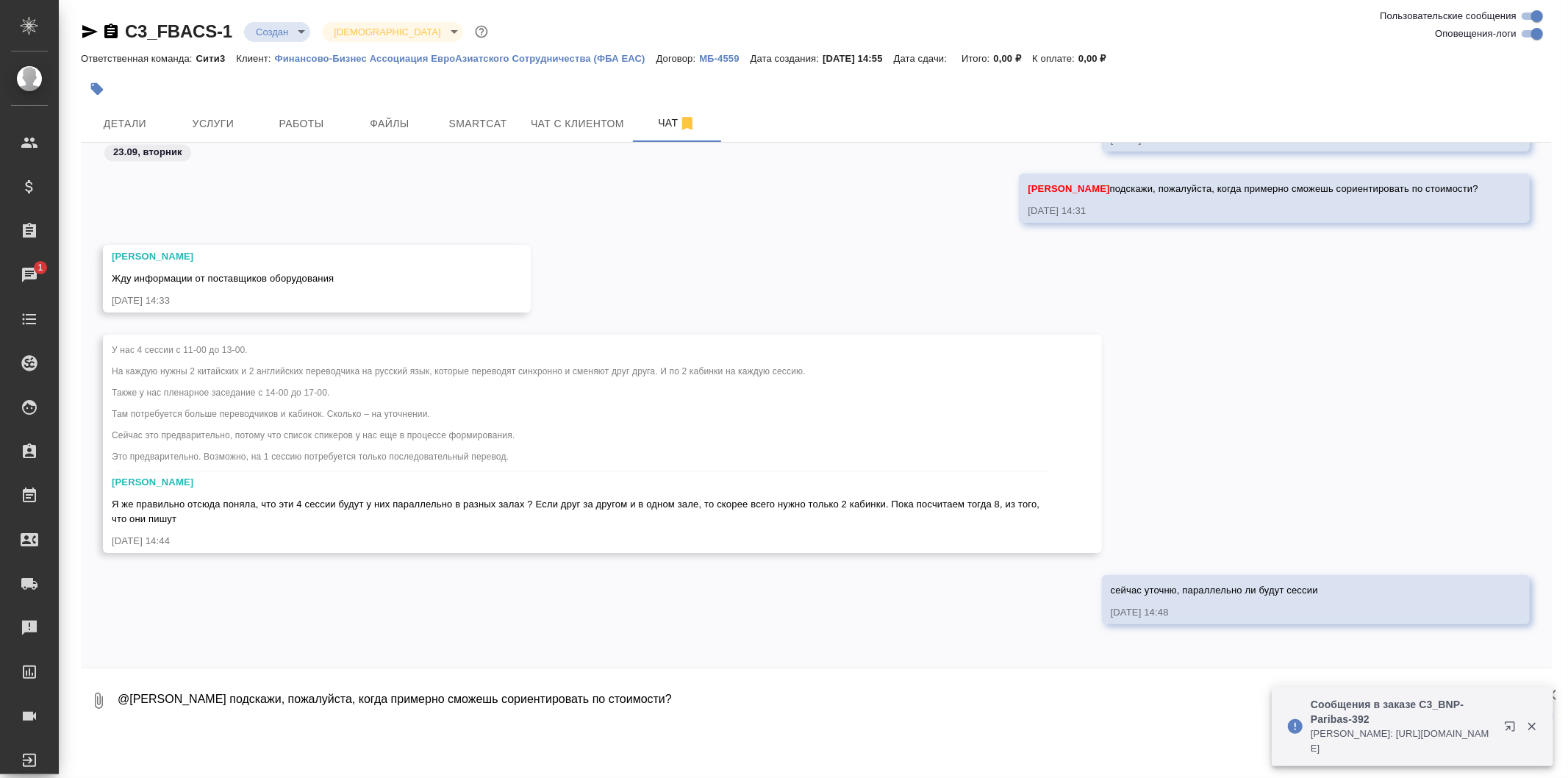
scroll to position [3029, 0]
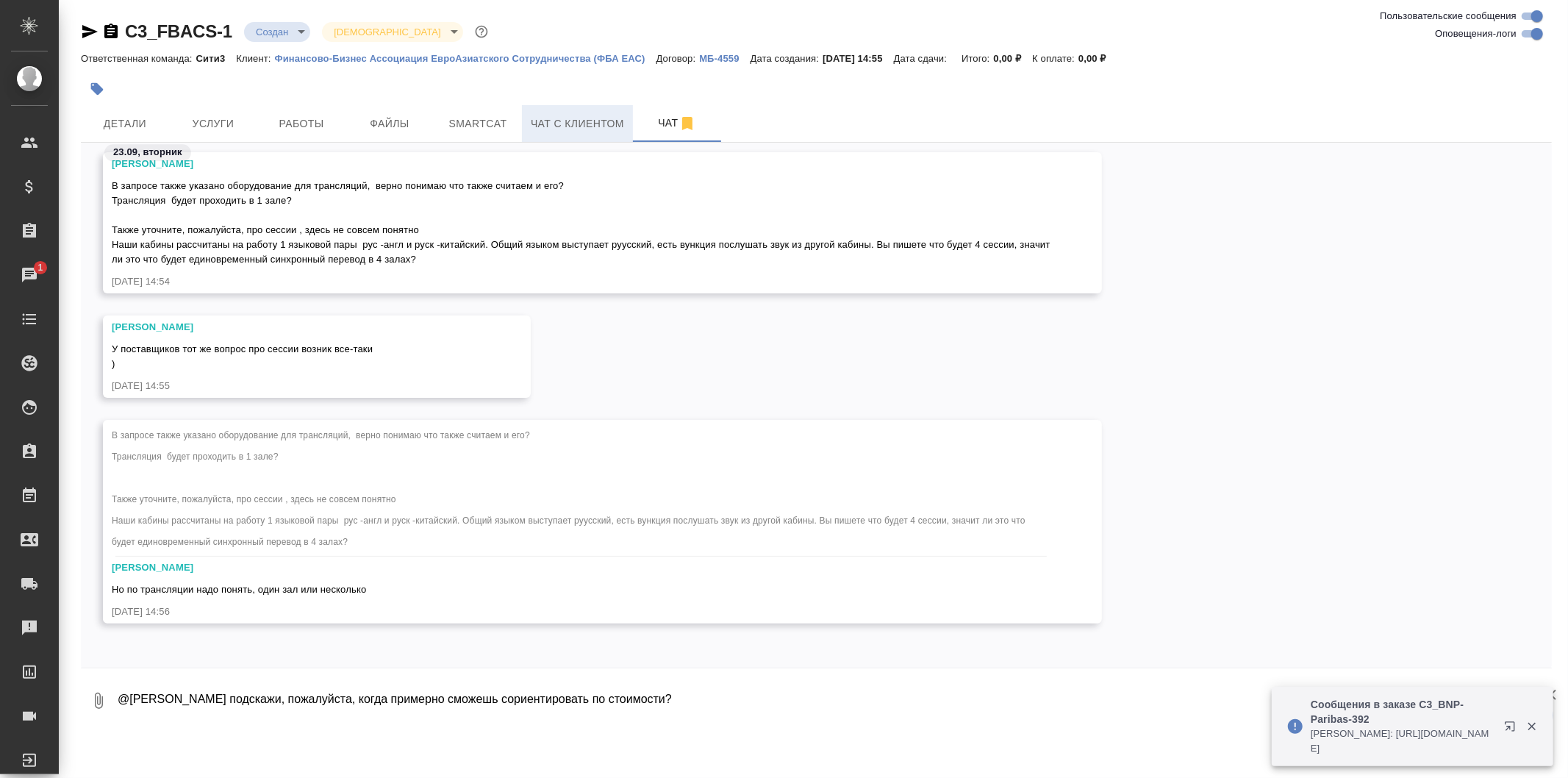
click at [586, 119] on span "Чат с клиентом" at bounding box center [577, 124] width 93 height 18
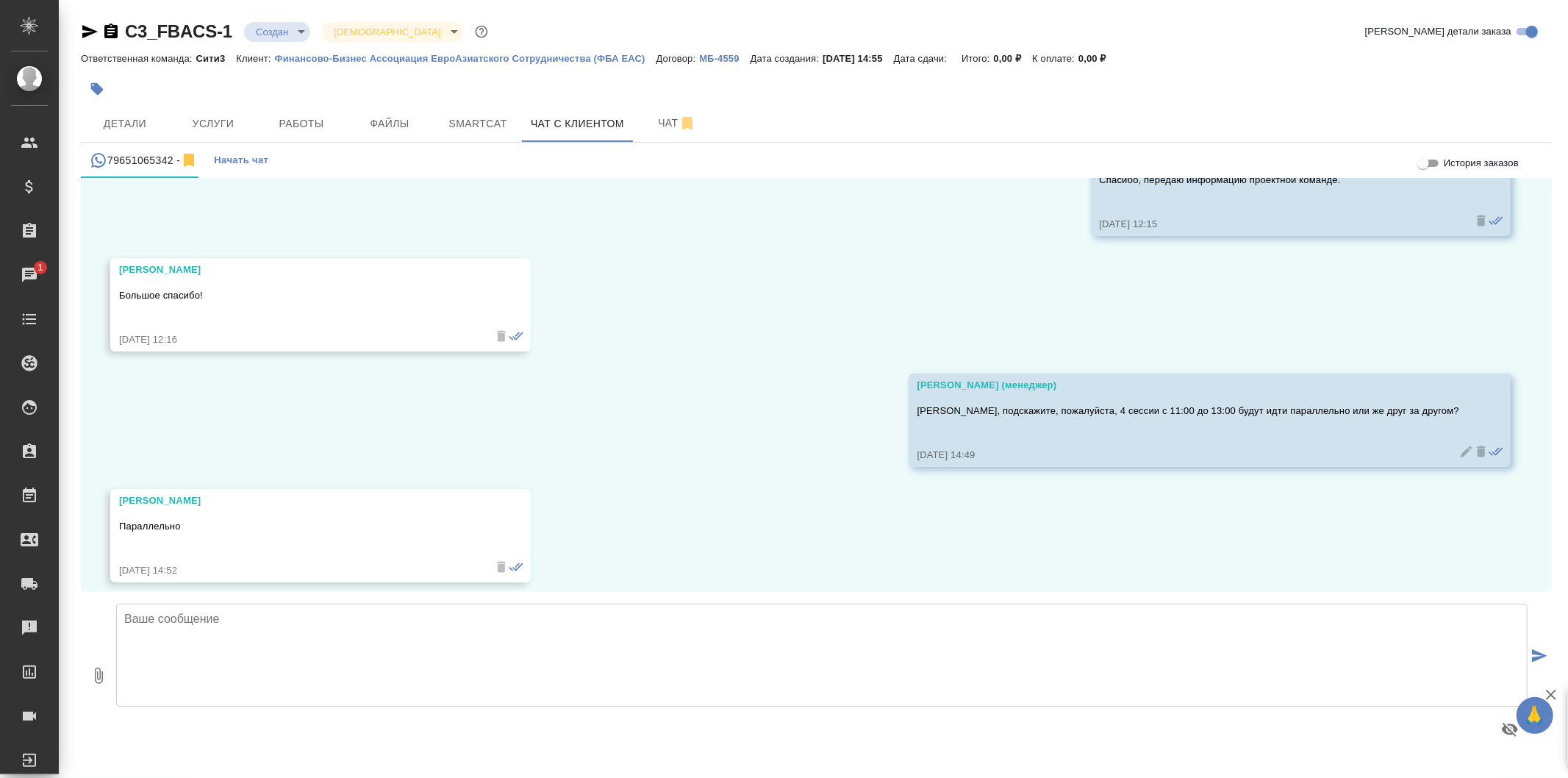
scroll to position [3905, 0]
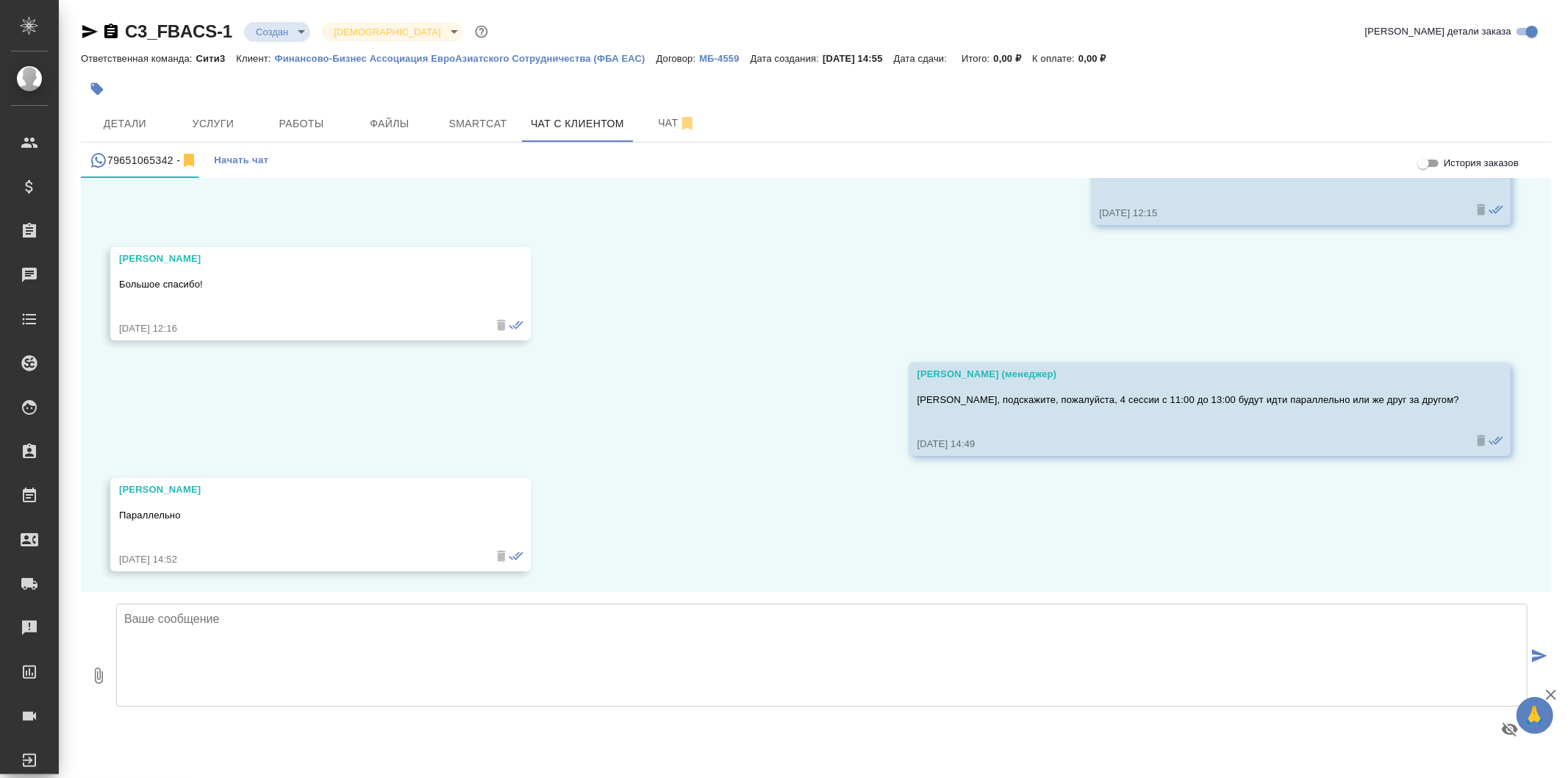
click at [391, 629] on textarea at bounding box center [822, 655] width 1412 height 103
paste textarea "В запросе также указано оборудование для трансляций, верно понимаю, что также с…"
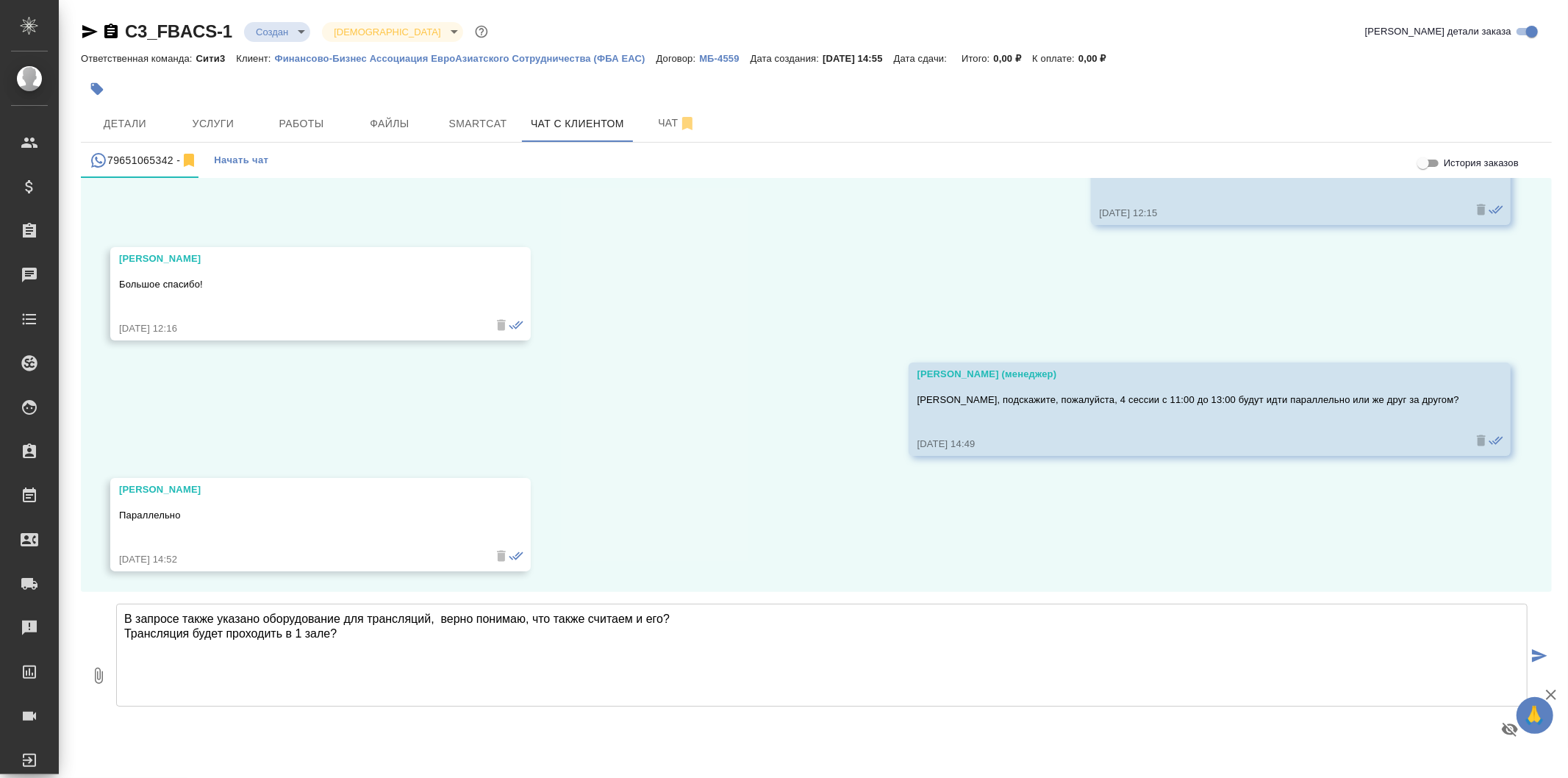
click at [127, 616] on textarea "В запросе также указано оборудование для трансляций, верно понимаю, что также с…" at bounding box center [822, 655] width 1412 height 103
click at [238, 615] on textarea "Также в запросе также указано оборудование для трансляций, верно понимаю, что т…" at bounding box center [822, 655] width 1412 height 103
click at [442, 615] on textarea "Также в запросе указано оборудование для трансляций, верно понимаю, что также с…" at bounding box center [822, 655] width 1412 height 103
click at [144, 663] on textarea "Также в запросе указано оборудование для трансляций. Подскажите, верно ли я пон…" at bounding box center [822, 655] width 1412 height 103
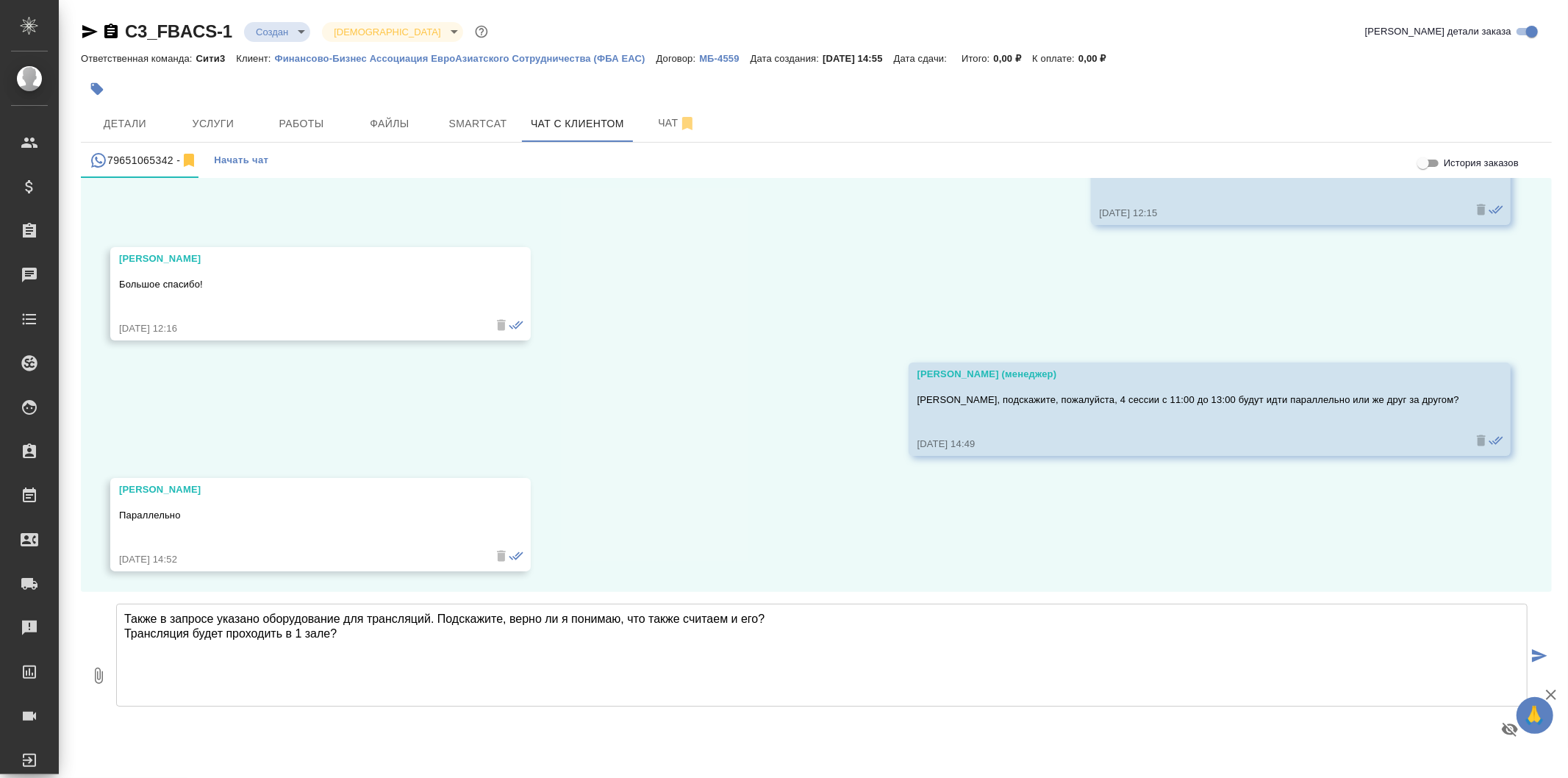
click at [416, 644] on textarea "Также в запросе указано оборудование для трансляций. Подскажите, верно ли я пон…" at bounding box center [822, 655] width 1412 height 103
click at [666, 627] on textarea "Также в запросе указано оборудование для трансляций. Подскажите, верно ли я пон…" at bounding box center [822, 655] width 1412 height 103
click at [666, 625] on textarea "Также в запросе указано оборудование для трансляций. Подскажите, верно ли я пон…" at bounding box center [822, 655] width 1412 height 103
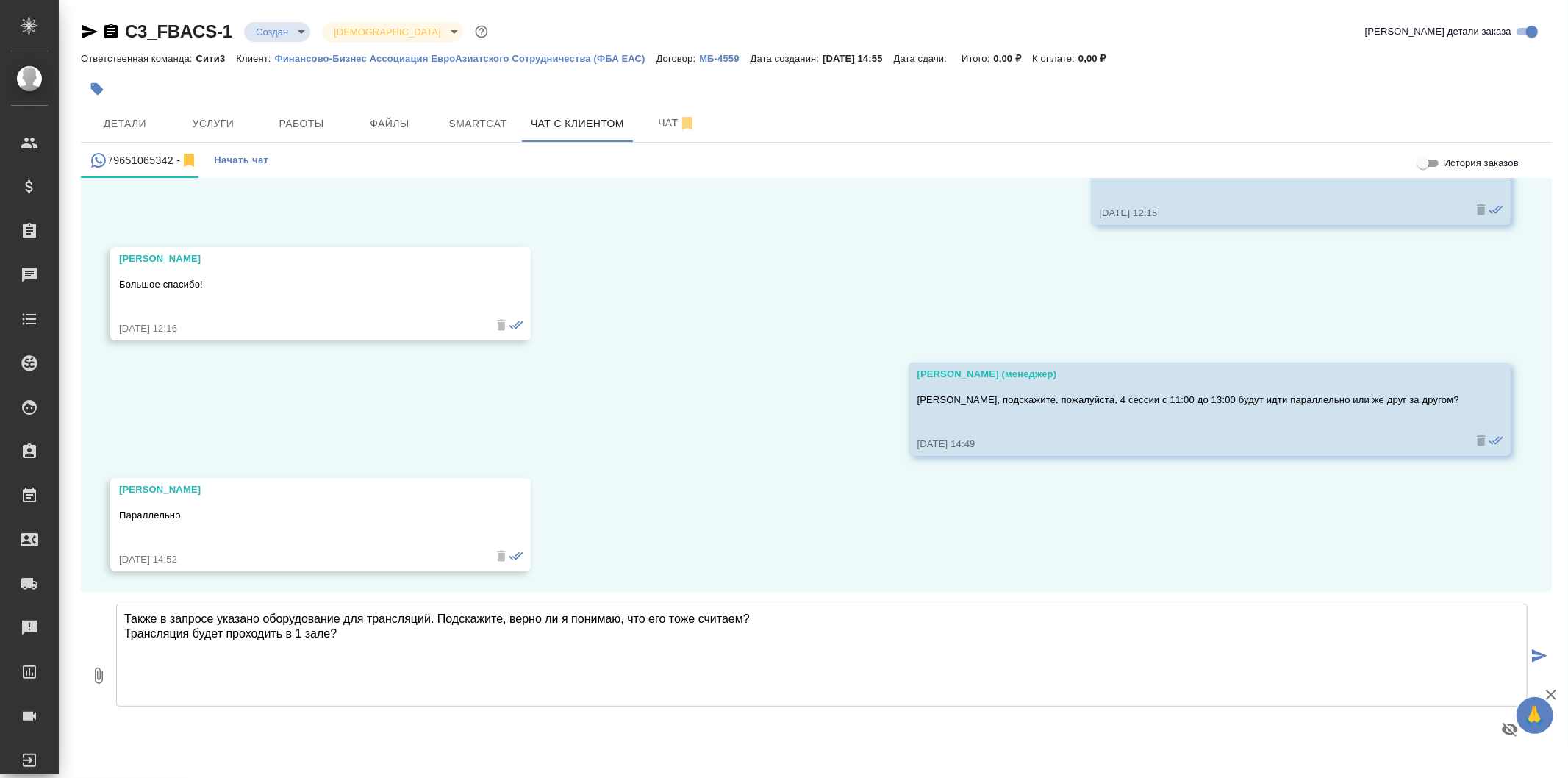
click at [557, 623] on textarea "Также в запросе указано оборудование для трансляций. Подскажите, верно ли я пон…" at bounding box center [822, 655] width 1412 height 103
click at [561, 634] on textarea "Также в запросе указано оборудование для трансляций. Подскажите, верно ли я пон…" at bounding box center [822, 655] width 1412 height 103
click at [1554, 696] on icon "button" at bounding box center [1552, 695] width 18 height 18
click at [140, 625] on textarea "Также в запросе указано оборудование для трансляций. Подскажите, верно ли я пон…" at bounding box center [822, 655] width 1412 height 103
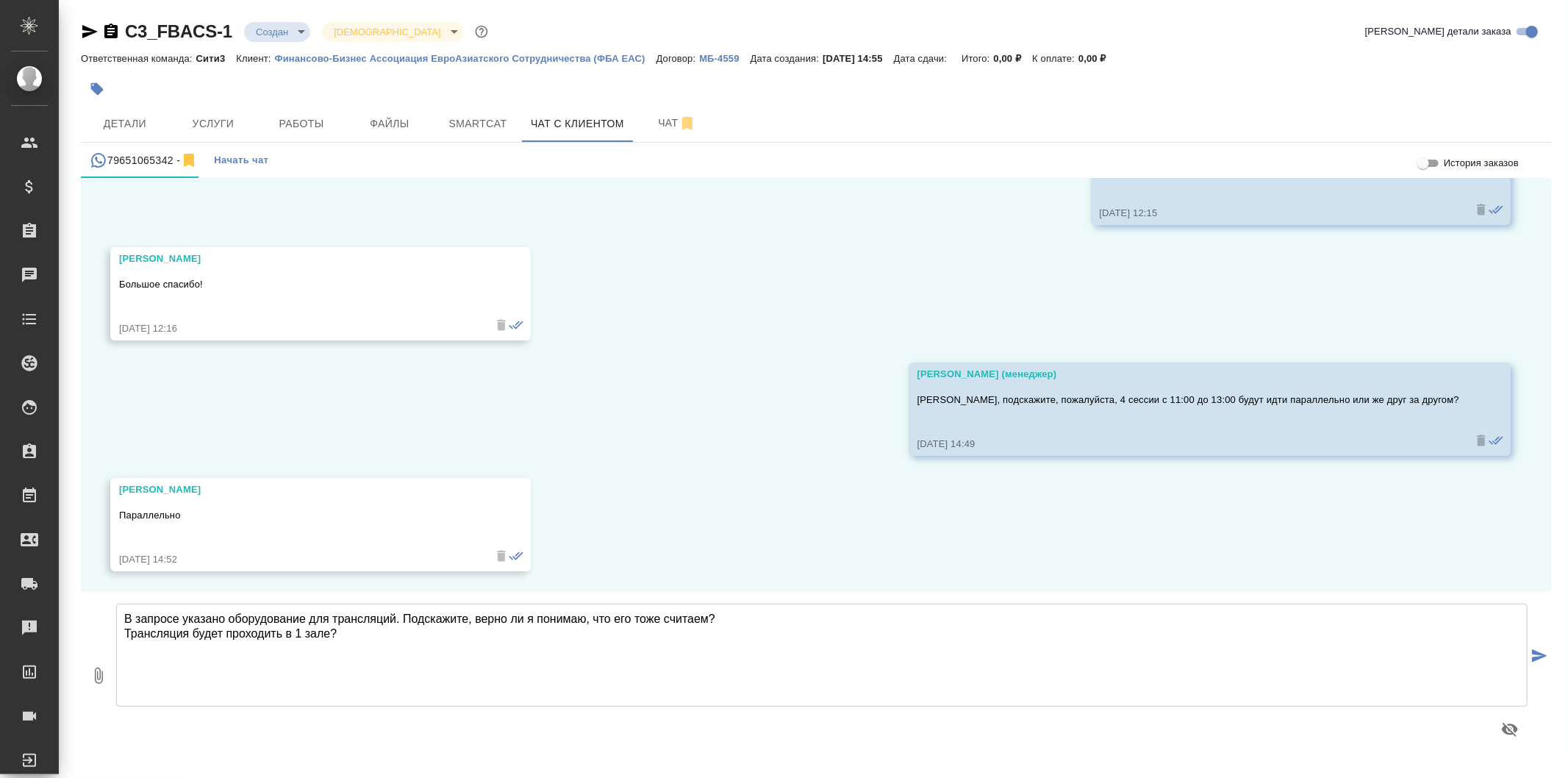
click at [183, 622] on textarea "В запросе указано оборудование для трансляций. Подскажите, верно ли я понимаю, …" at bounding box center [822, 655] width 1412 height 103
type textarea "В запросе также указано оборудование для трансляций. Подскажите, верно ли я пон…"
click at [1549, 652] on button "submit" at bounding box center [1540, 656] width 24 height 203
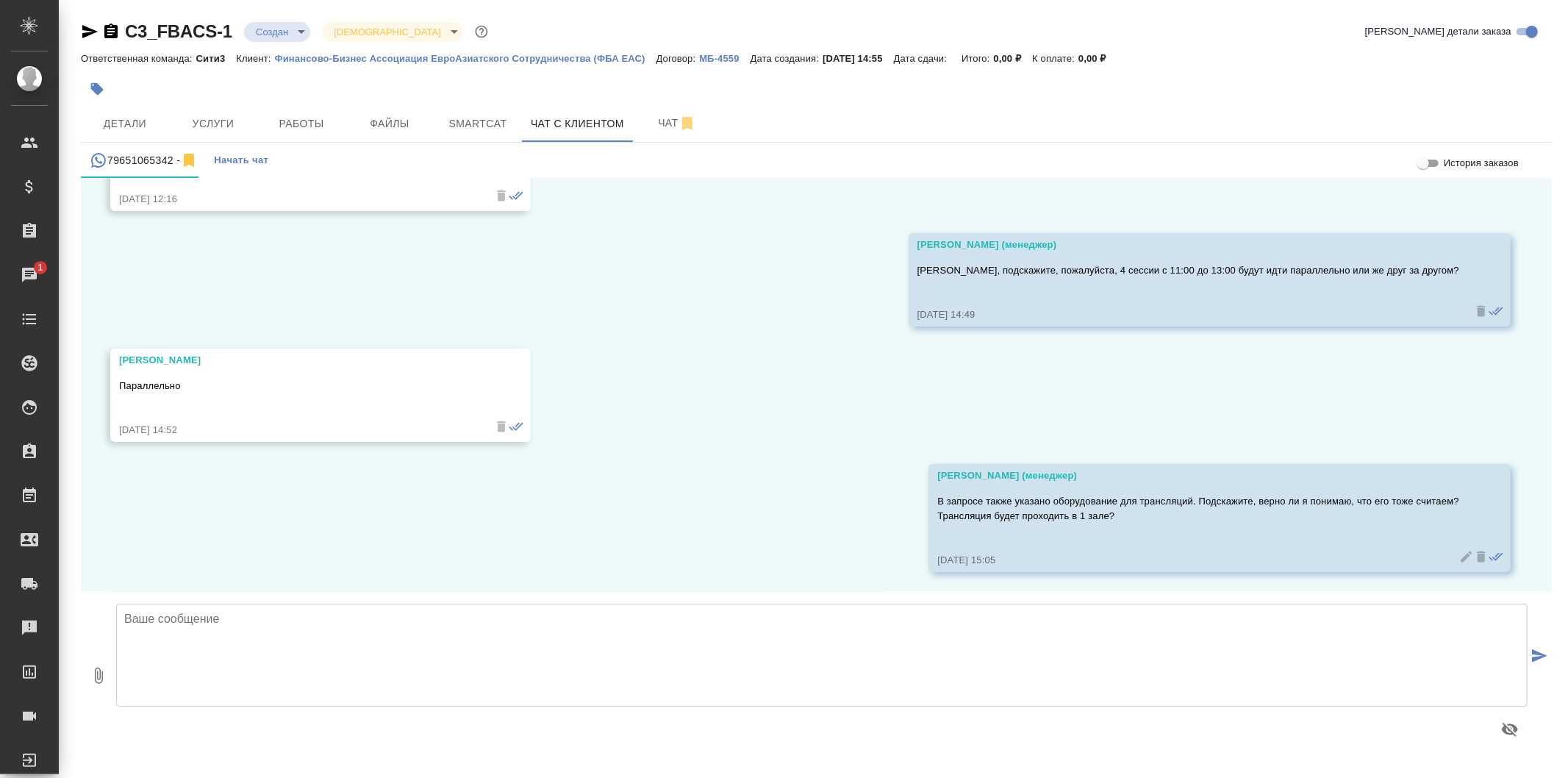
scroll to position [4150, 0]
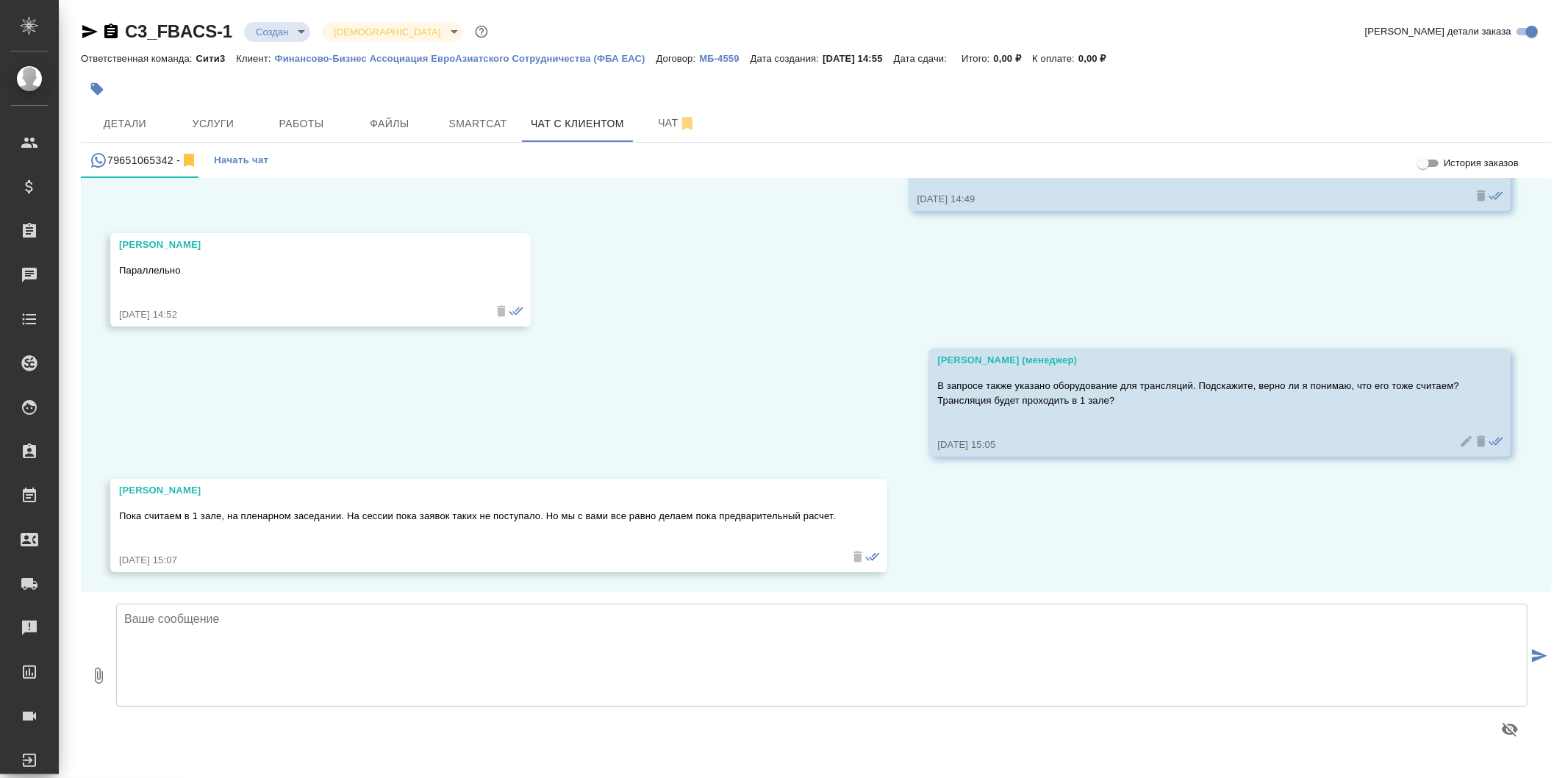
click at [562, 644] on textarea at bounding box center [822, 655] width 1412 height 103
paste textarea "Наши кабины для синхронного перевода рассчитаны на работу 1 языковой пары - рус…"
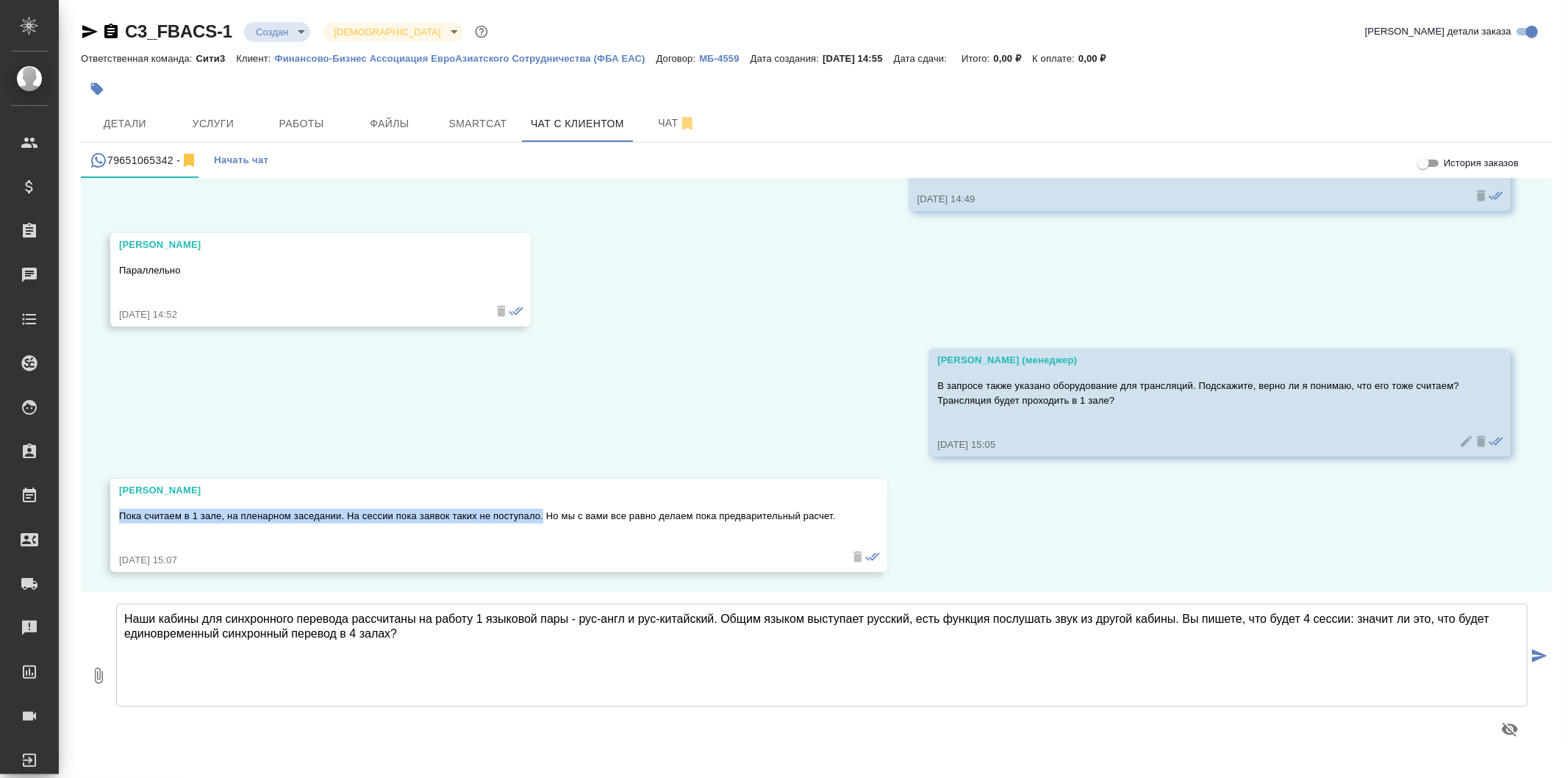
drag, startPoint x: 120, startPoint y: 513, endPoint x: 542, endPoint y: 519, distance: 422.0
click at [542, 519] on p "Пока считаем в 1 зале, на пленарном заседании. На сессии пока заявок таких не п…" at bounding box center [477, 516] width 717 height 14
copy p "Пока считаем в 1 зале, на пленарном заседании. На сессии пока заявок таких не п…"
click at [454, 659] on textarea "Наши кабины для синхронного перевода рассчитаны на работу 1 языковой пары - рус…" at bounding box center [822, 655] width 1412 height 103
click at [598, 617] on textarea "Наши кабины для синхронного перевода рассчитаны на работу 1 языковой пары - рус…" at bounding box center [822, 655] width 1412 height 103
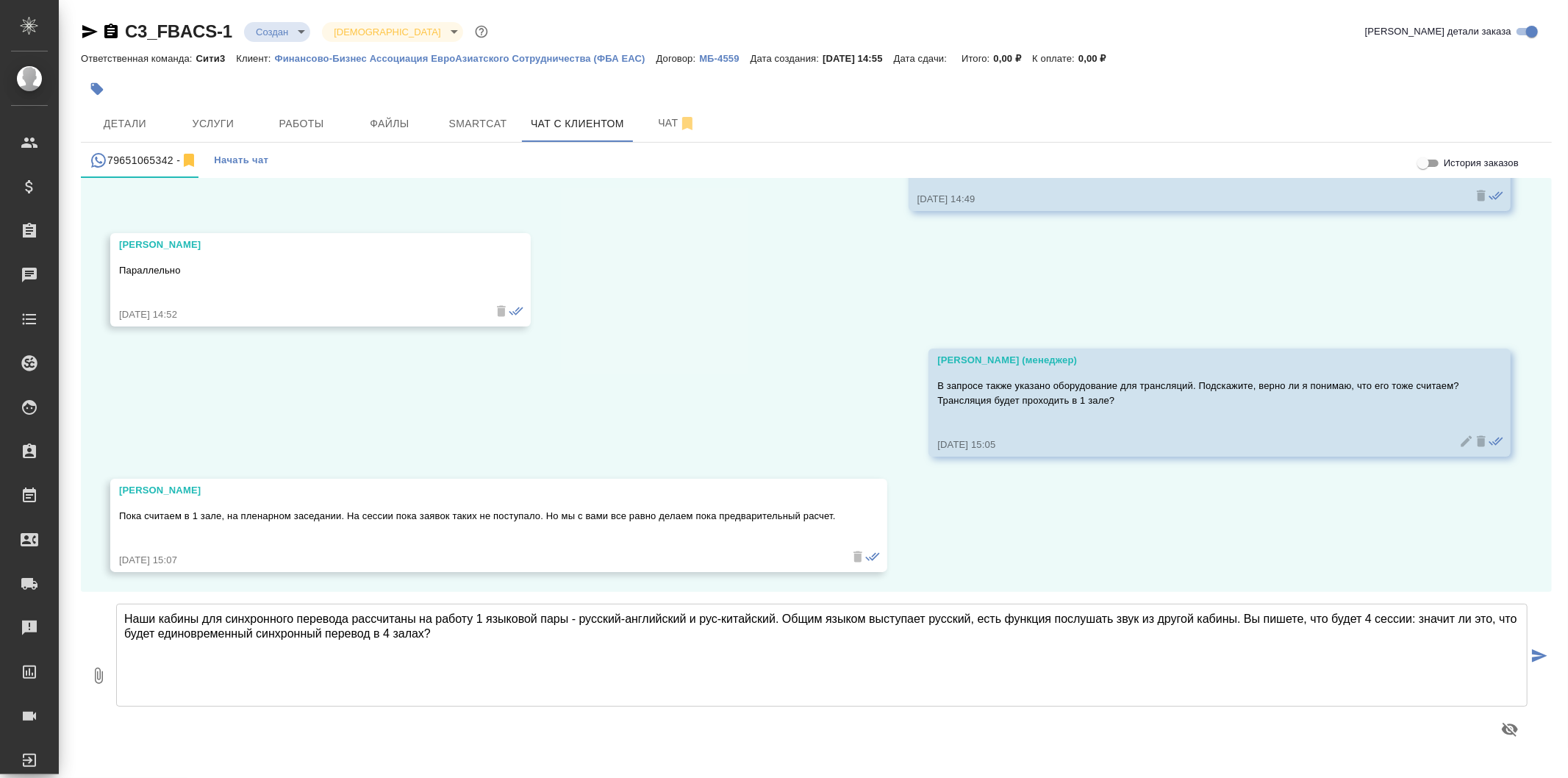
click at [717, 614] on textarea "Наши кабины для синхронного перевода рассчитаны на работу 1 языковой пары - рус…" at bounding box center [822, 655] width 1412 height 103
click at [762, 654] on textarea "Наши кабины для синхронного перевода рассчитаны на работу 1 языковой пары - рус…" at bounding box center [822, 655] width 1412 height 103
click at [1302, 621] on textarea "Наши кабины для синхронного перевода рассчитаны на работу 1 языковой пары - рус…" at bounding box center [822, 655] width 1412 height 103
click at [1313, 618] on textarea "Наши кабины для синхронного перевода рассчитаны на работу 1 языковой пары - рус…" at bounding box center [822, 655] width 1412 height 103
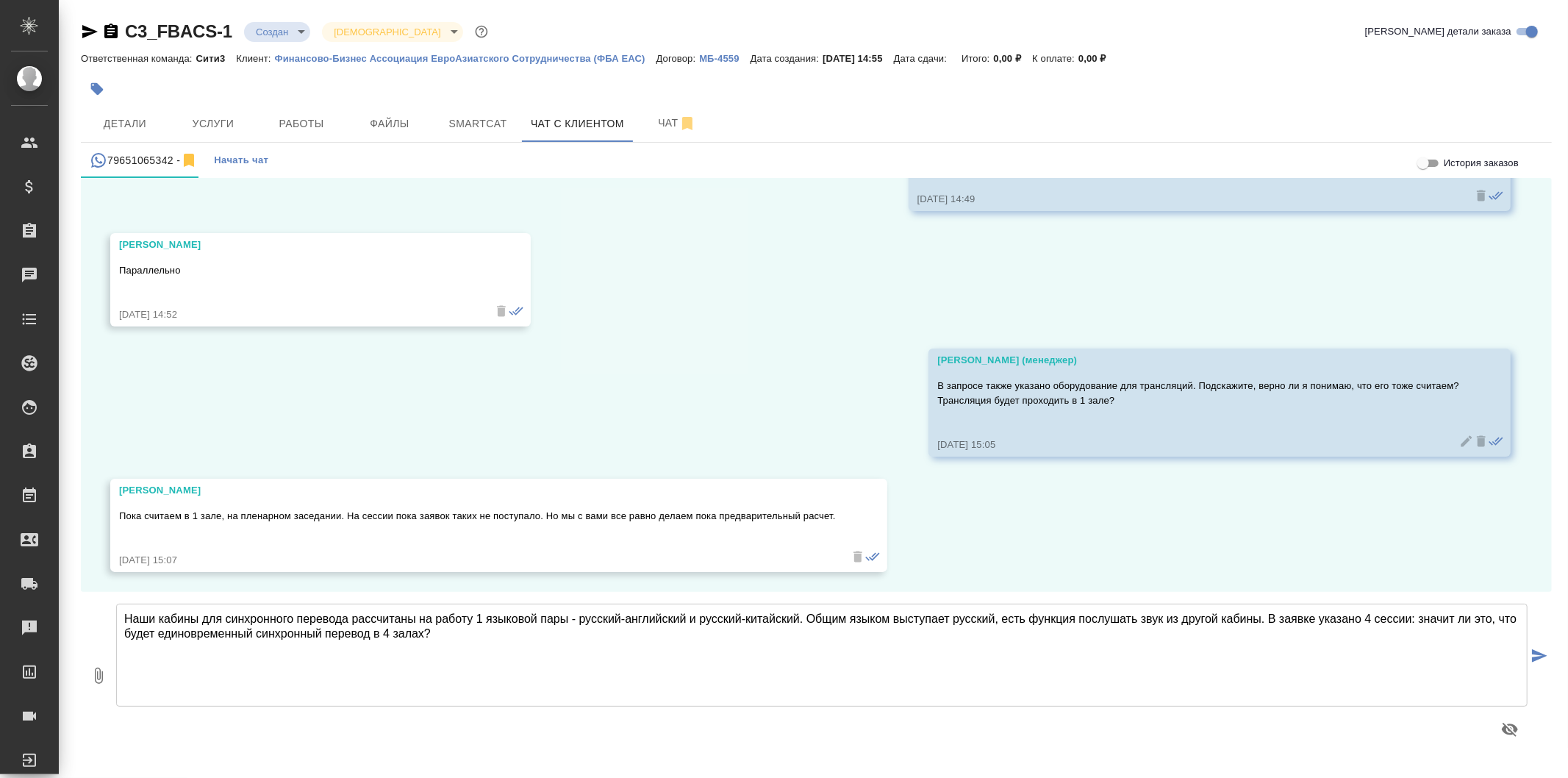
click at [1168, 640] on textarea "Наши кабины для синхронного перевода рассчитаны на работу 1 языковой пары - рус…" at bounding box center [822, 655] width 1412 height 103
type textarea "Наши кабины для синхронного перевода рассчитаны на работу 1 языковой пары - рус…"
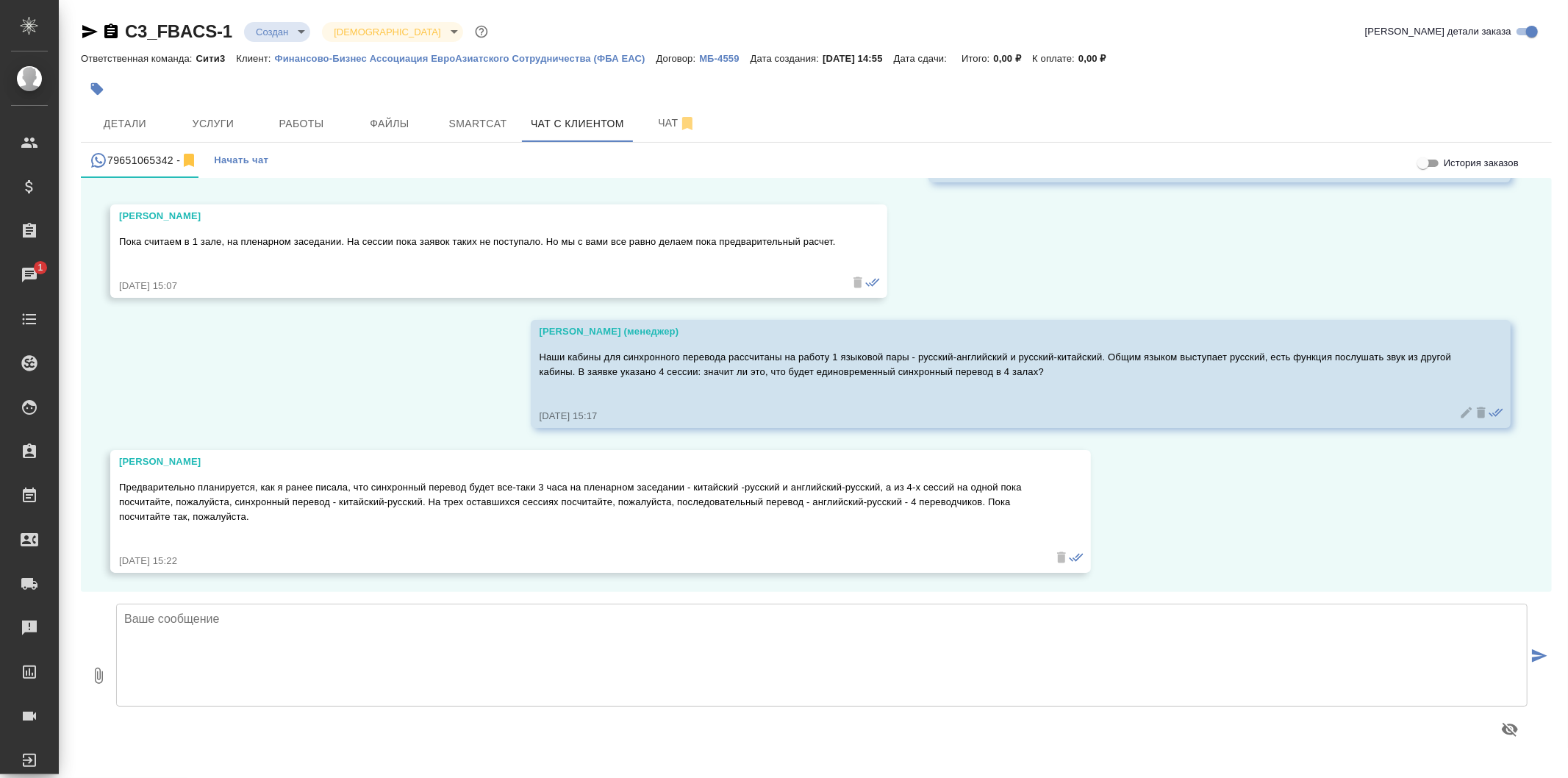
scroll to position [4426, 0]
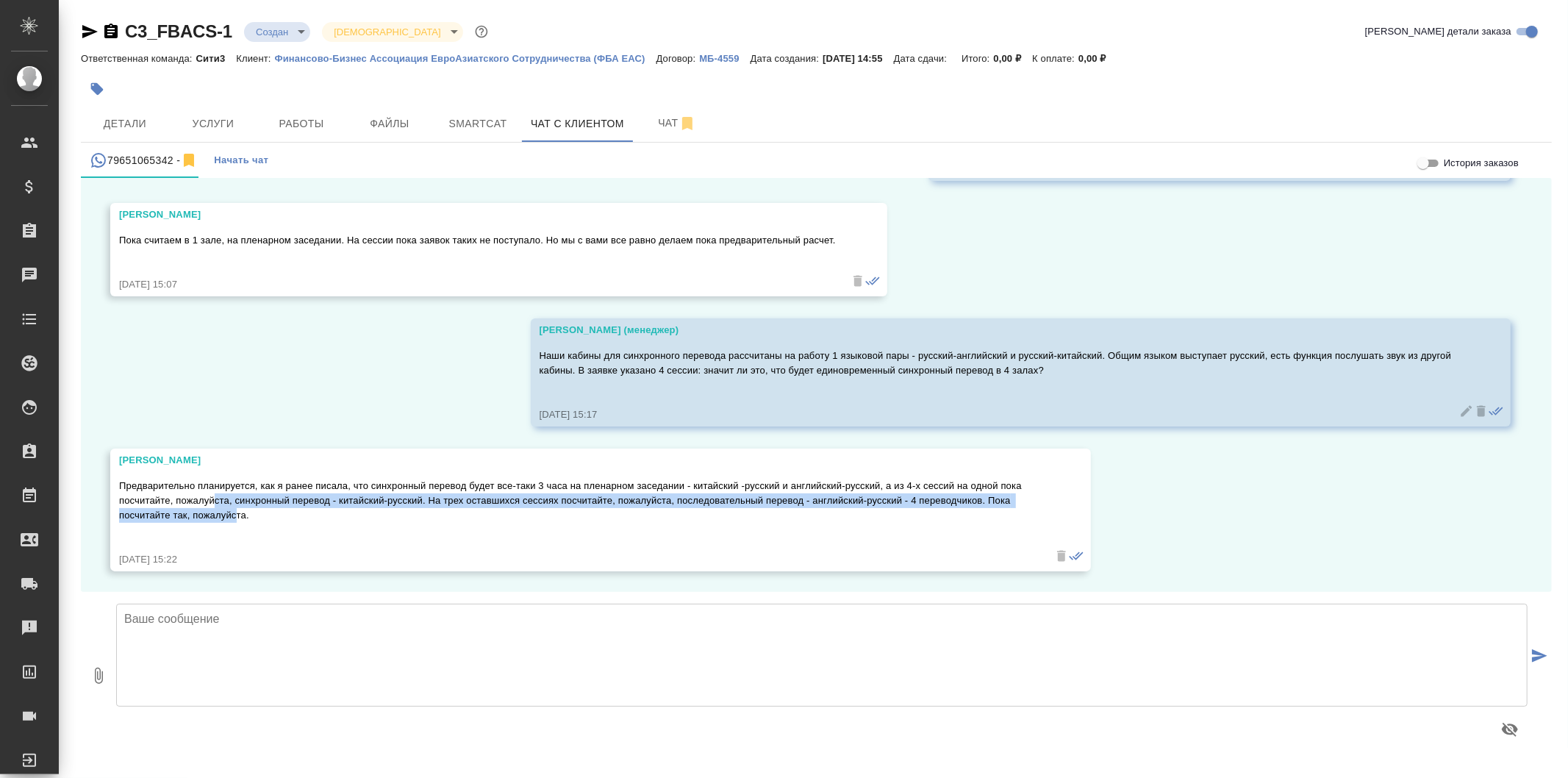
drag, startPoint x: 239, startPoint y: 511, endPoint x: 219, endPoint y: 500, distance: 22.8
click at [217, 500] on p "Предварительно планируется, как я ранее писала, что синхронный перевод будет вс…" at bounding box center [579, 501] width 921 height 44
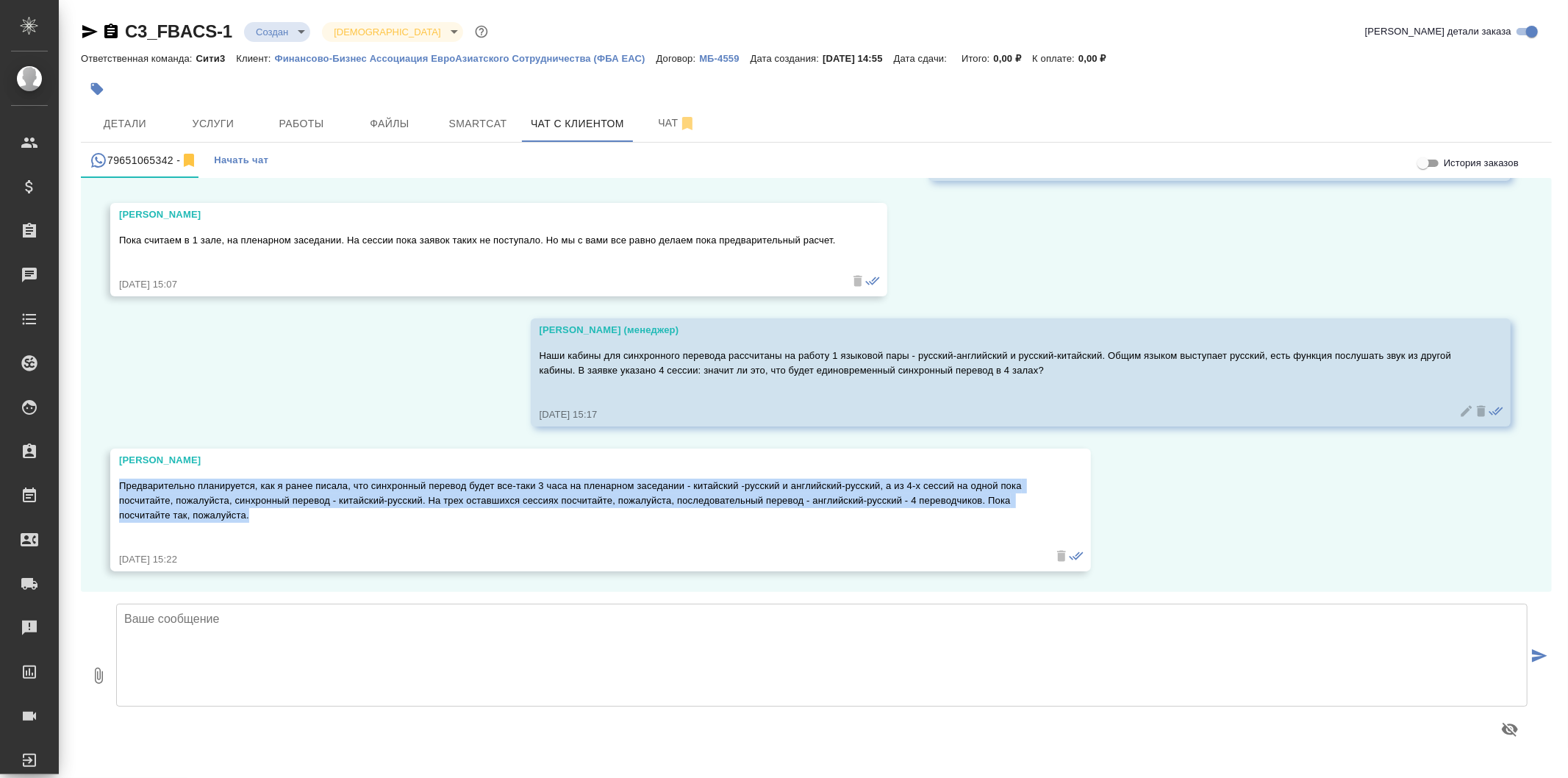
drag, startPoint x: 269, startPoint y: 516, endPoint x: 118, endPoint y: 482, distance: 154.8
click at [119, 482] on p "Предварительно планируется, как я ранее писала, что синхронный перевод будет вс…" at bounding box center [579, 501] width 921 height 44
copy p "Предварительно планируется, как я ранее писала, что синхронный перевод будет вс…"
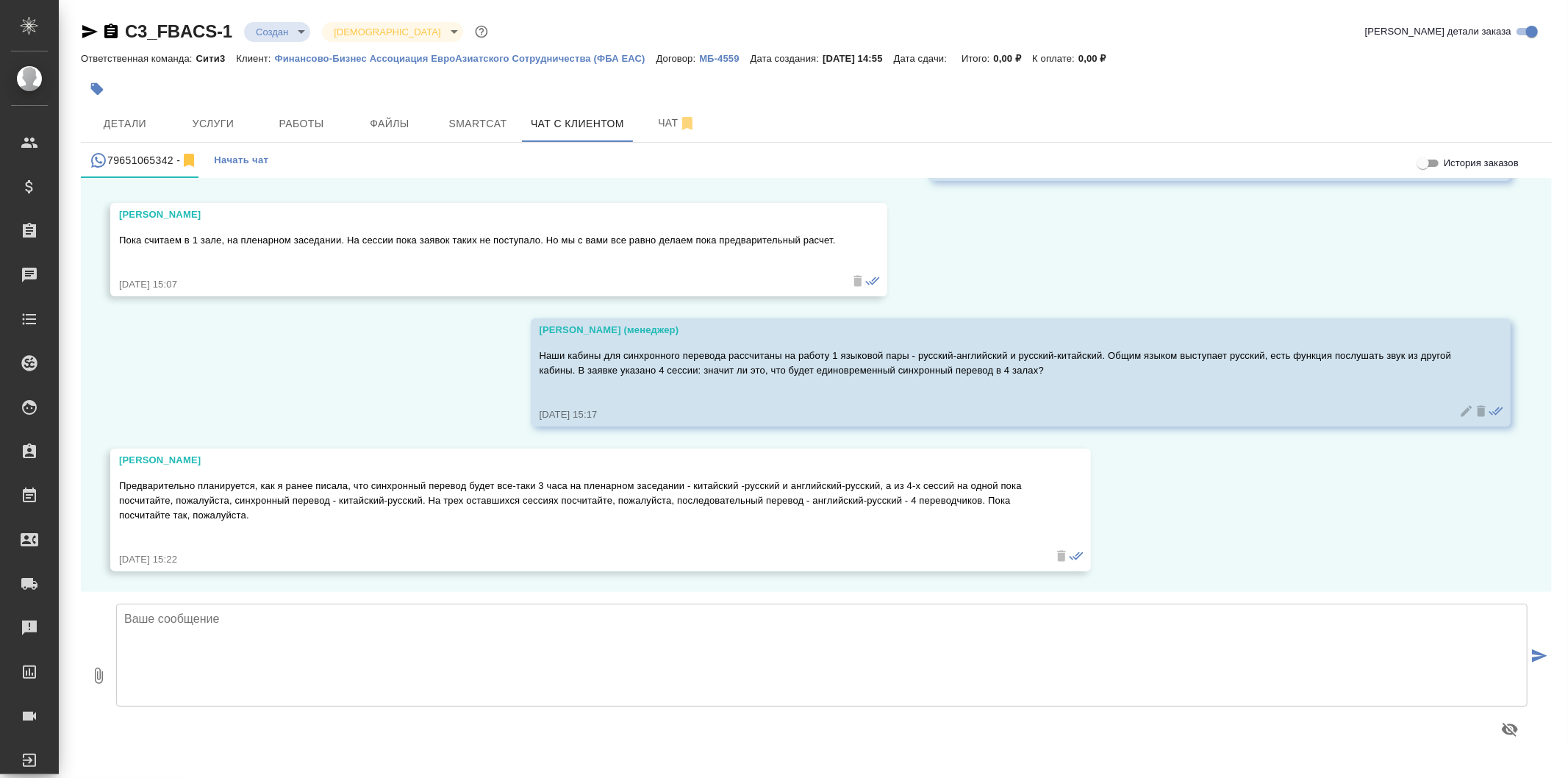
click at [1125, 434] on div "22.09, понедельник Людмила Сергеевна Здравствуйте! Планируем организацию Форума…" at bounding box center [816, 385] width 1471 height 414
click at [770, 672] on textarea at bounding box center [822, 655] width 1412 height 103
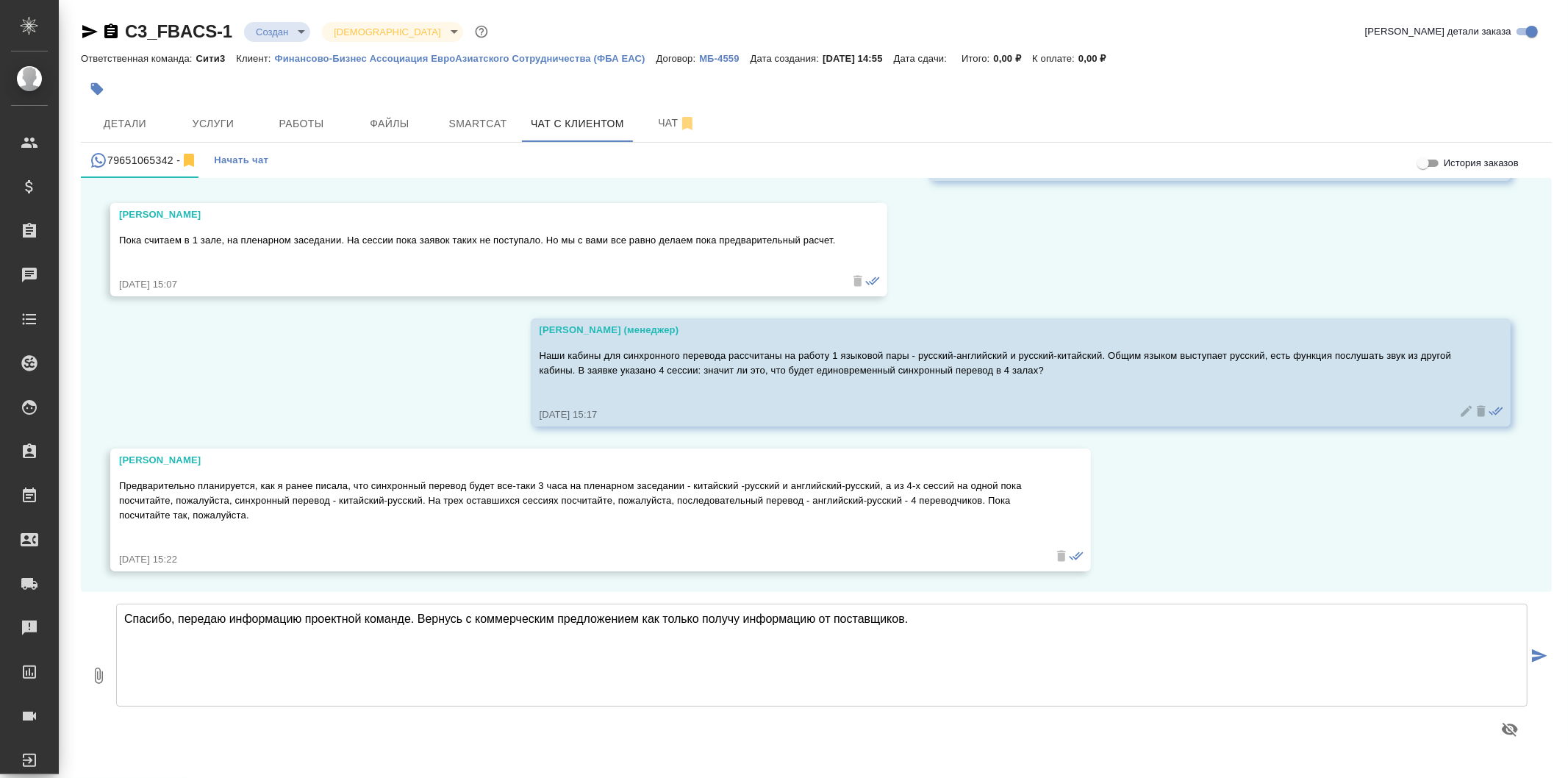
click at [883, 616] on textarea "Спасибо, передаю информацию проектной команде. Вернусь с коммерческим предложен…" at bounding box center [822, 655] width 1412 height 103
click at [353, 621] on textarea "Спасибо, ожидаю информацию от коллег, вернусь к Вам с обратной связью." at bounding box center [822, 655] width 1412 height 103
type textarea "Спасибо, ожидаю информацию от коллег и вернусь к Вам с обратной связью."
click at [1548, 654] on button "submit" at bounding box center [1540, 656] width 24 height 203
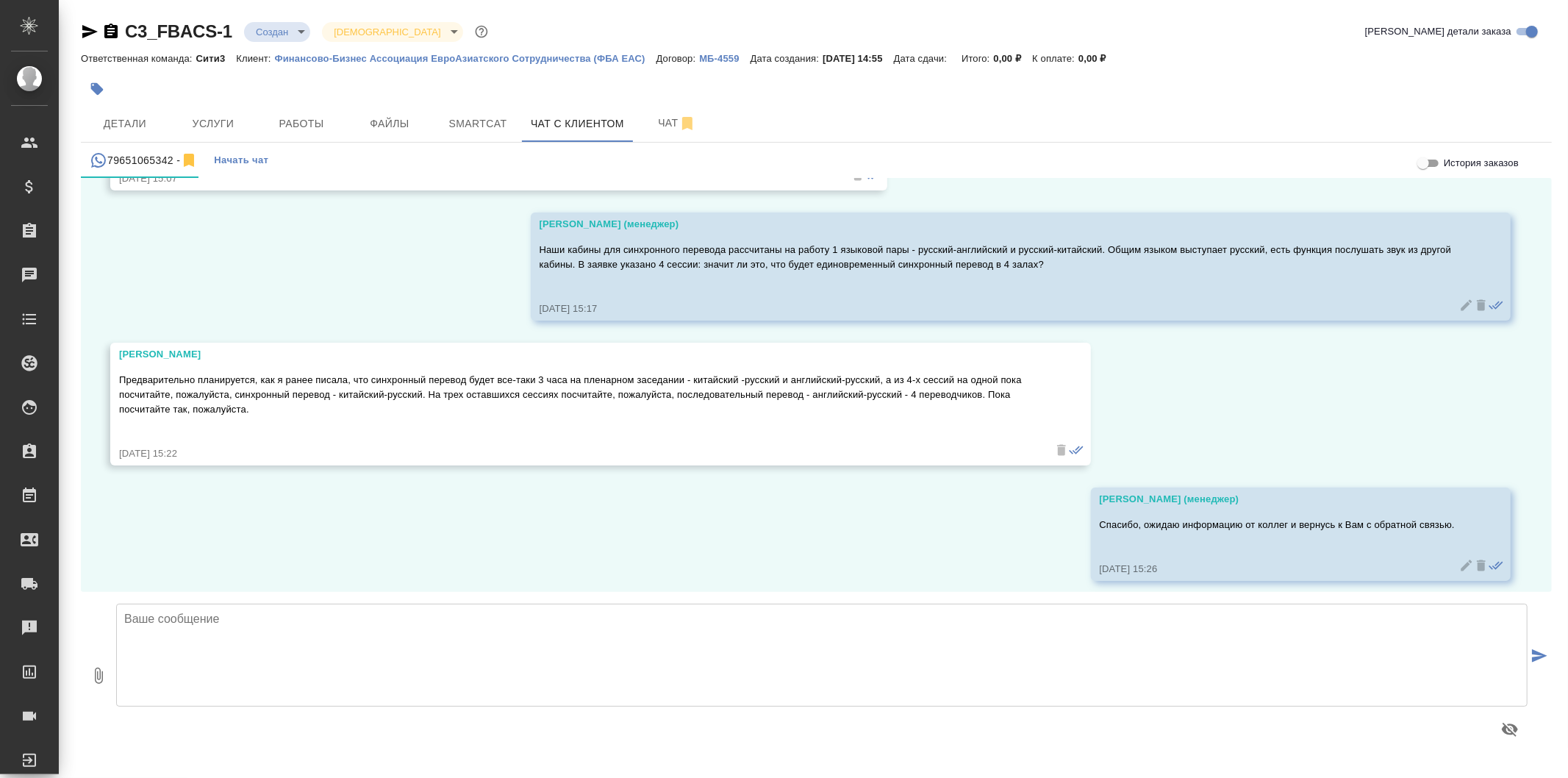
scroll to position [4541, 0]
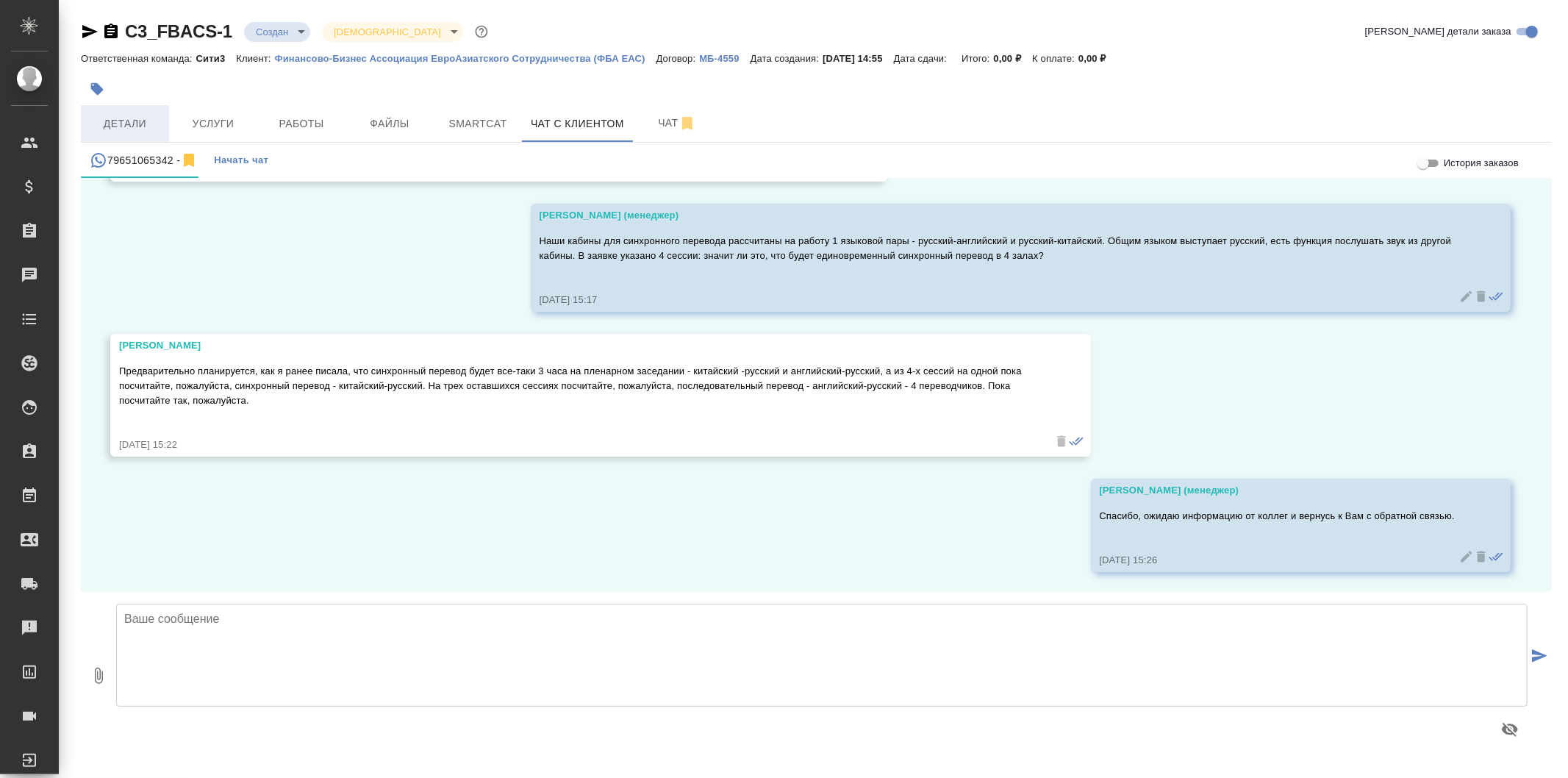
click at [155, 121] on span "Детали" at bounding box center [125, 124] width 70 height 18
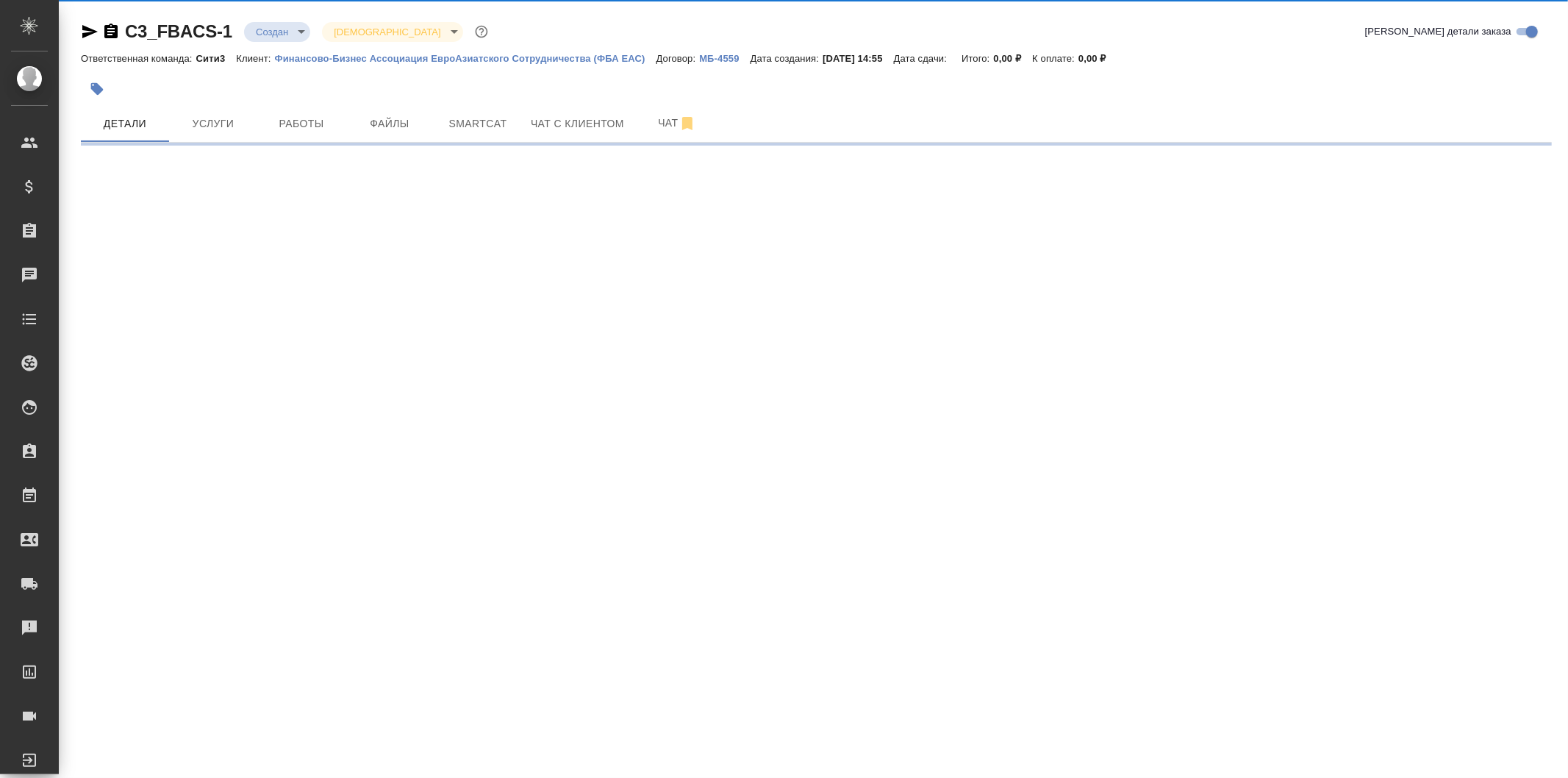
select select "RU"
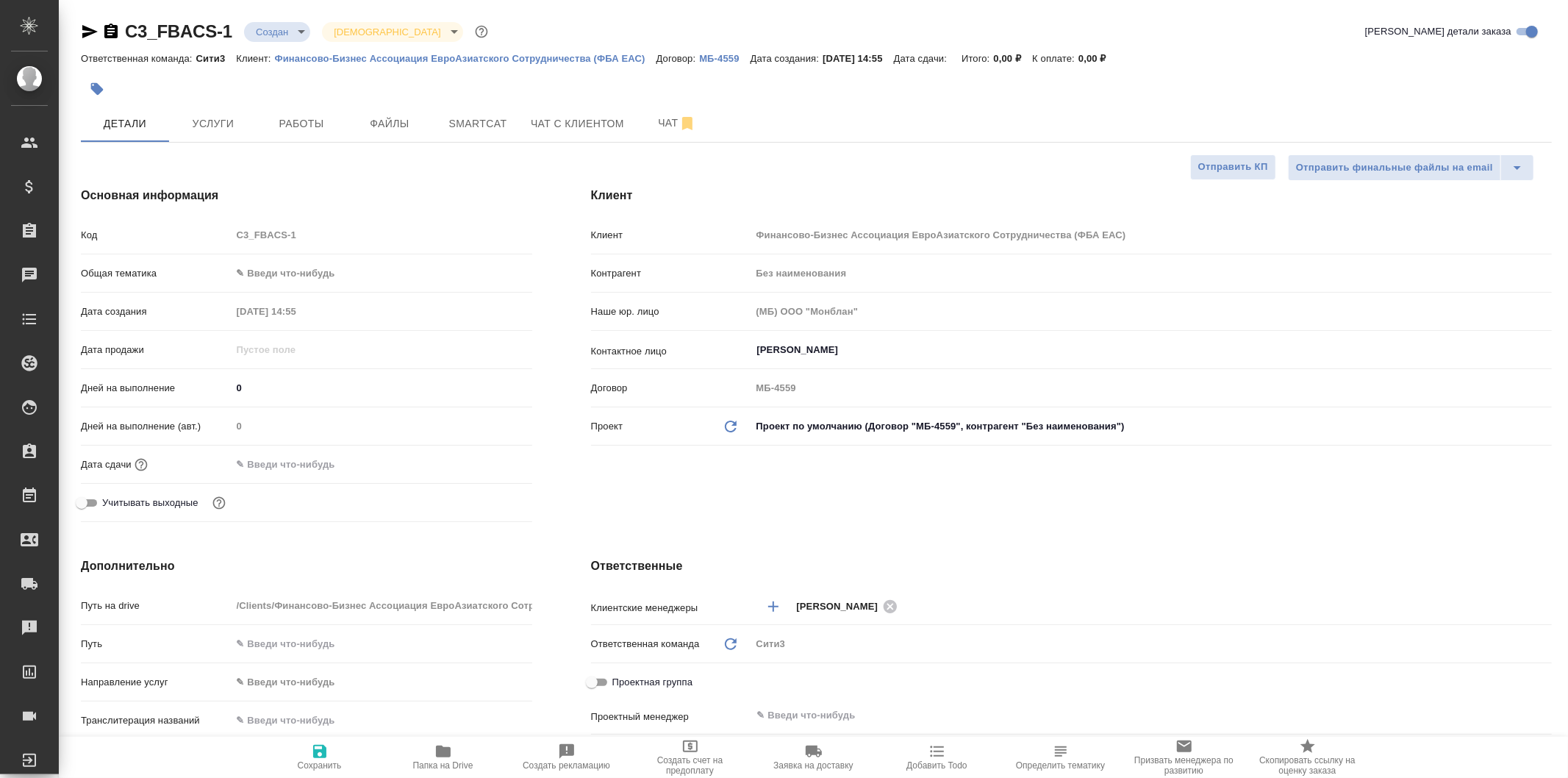
type textarea "x"
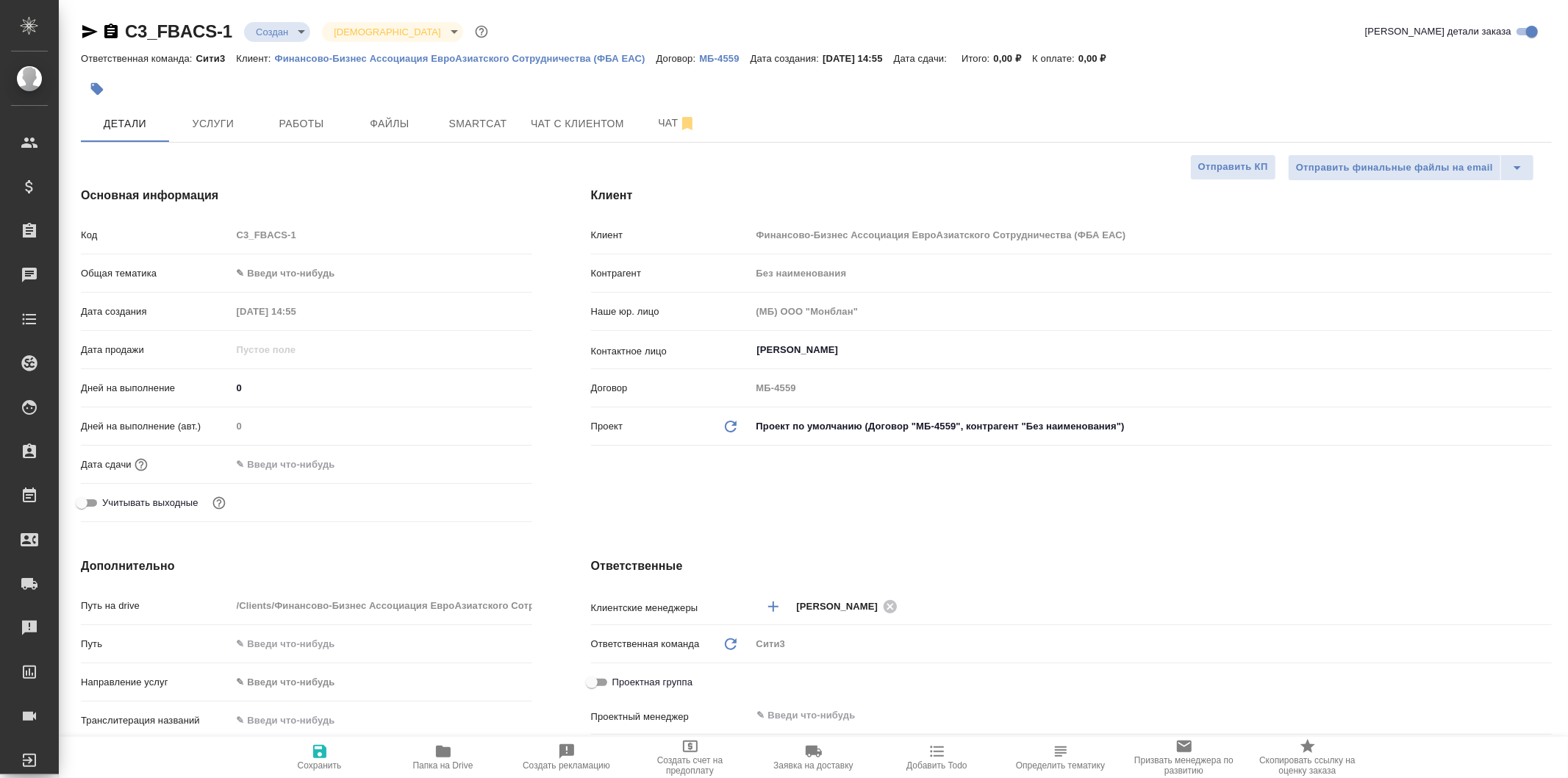
type textarea "x"
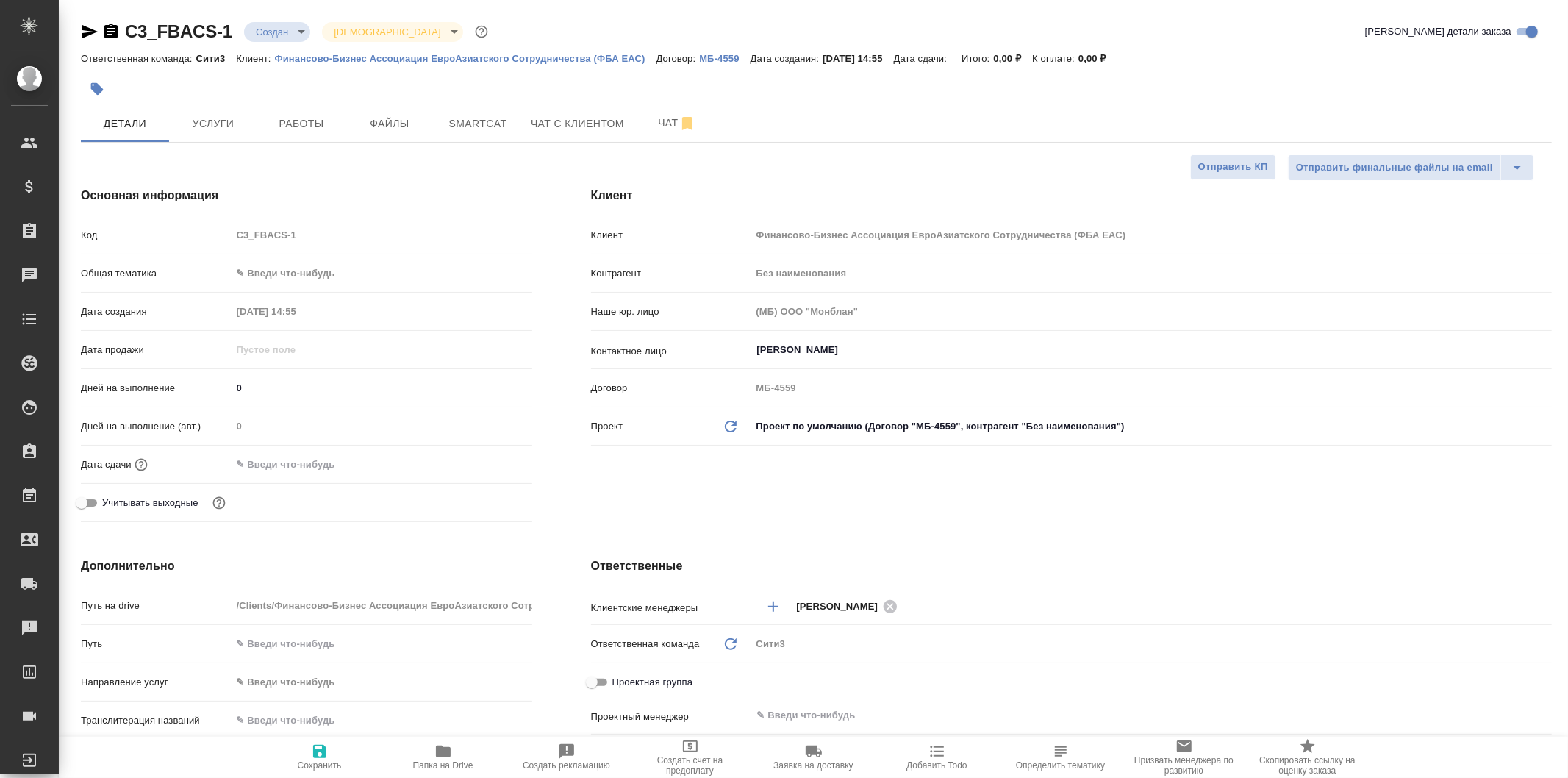
type textarea "x"
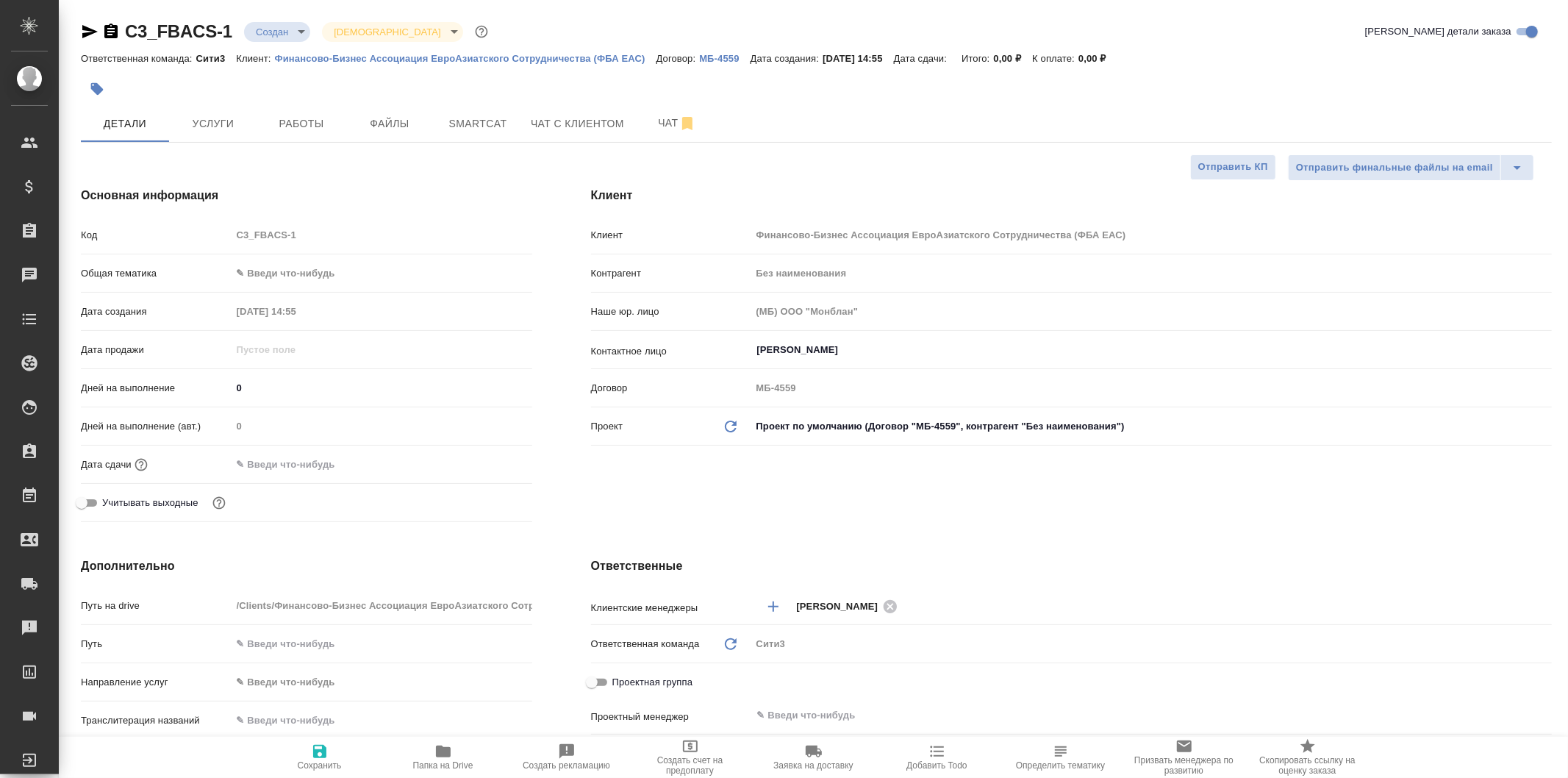
type textarea "x"
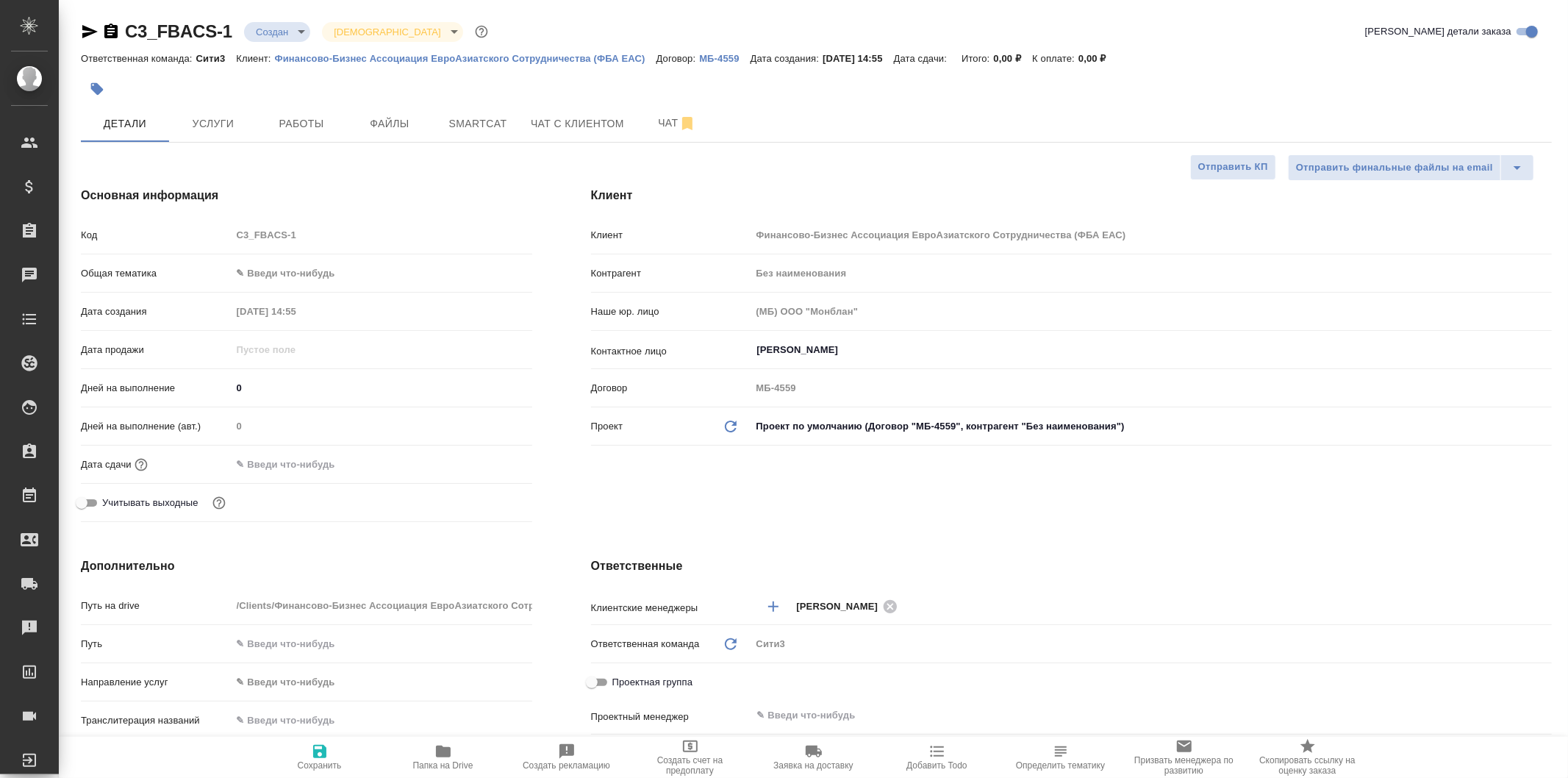
type textarea "x"
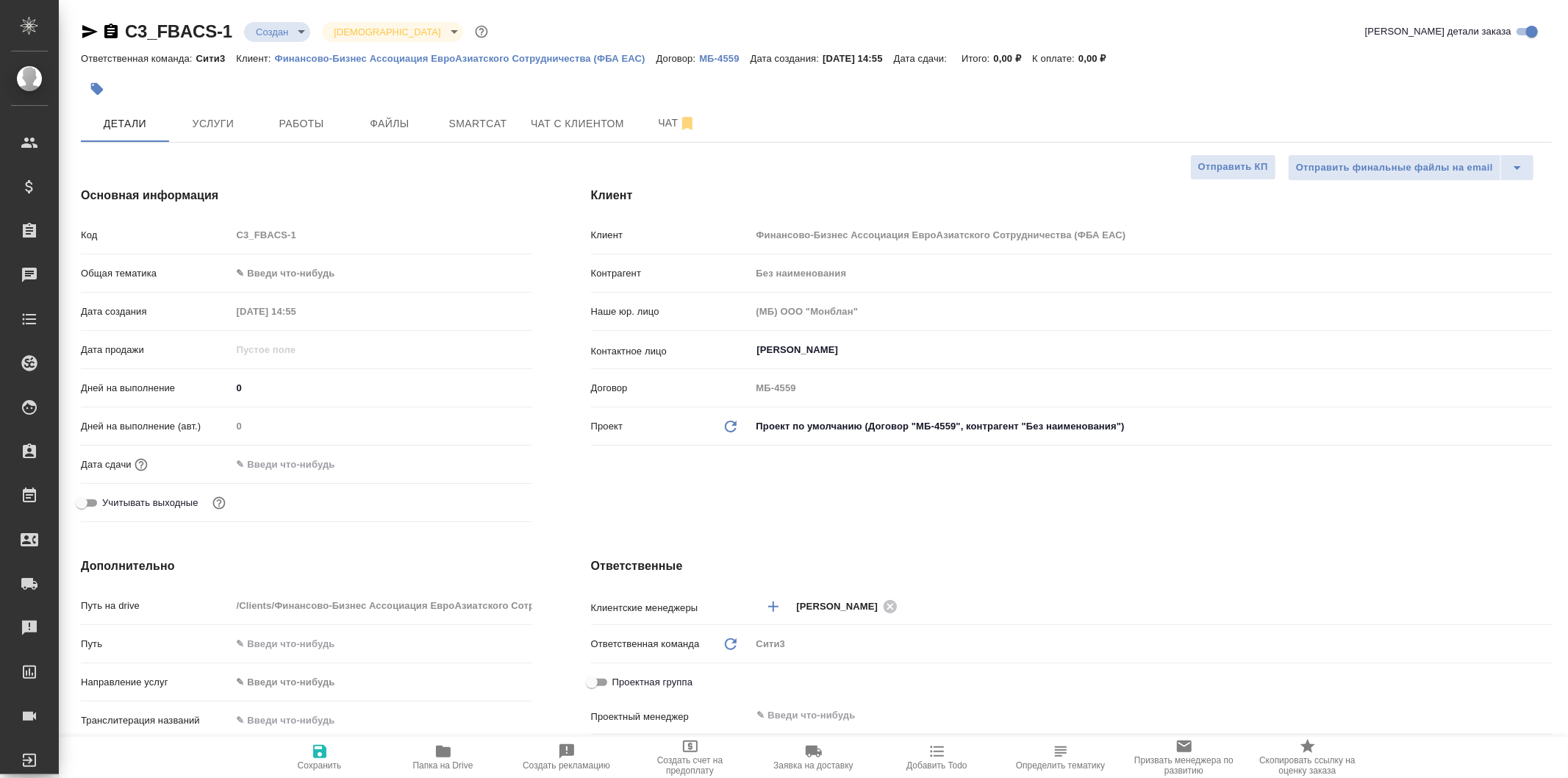
type textarea "x"
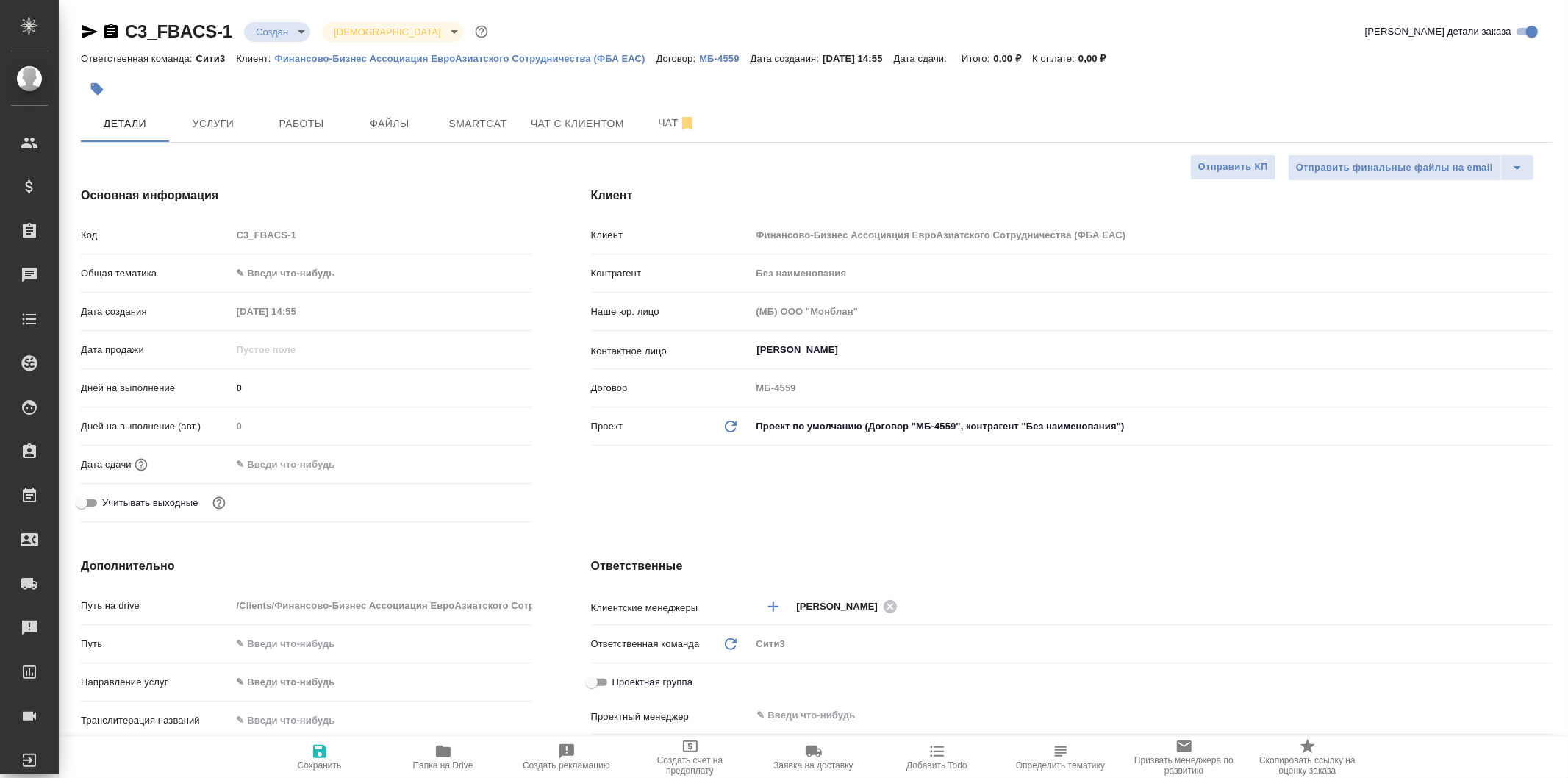
type textarea "x"
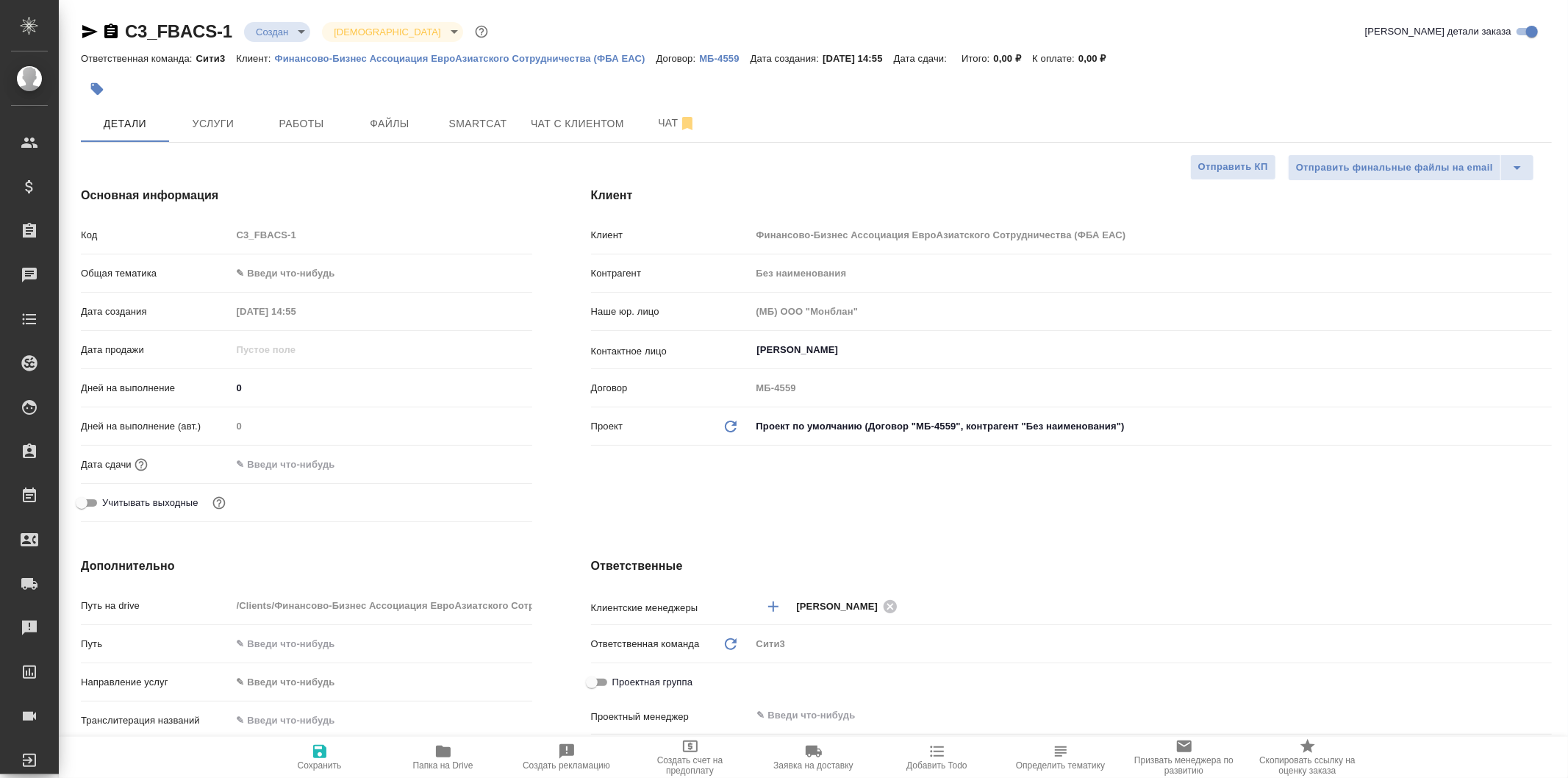
type textarea "x"
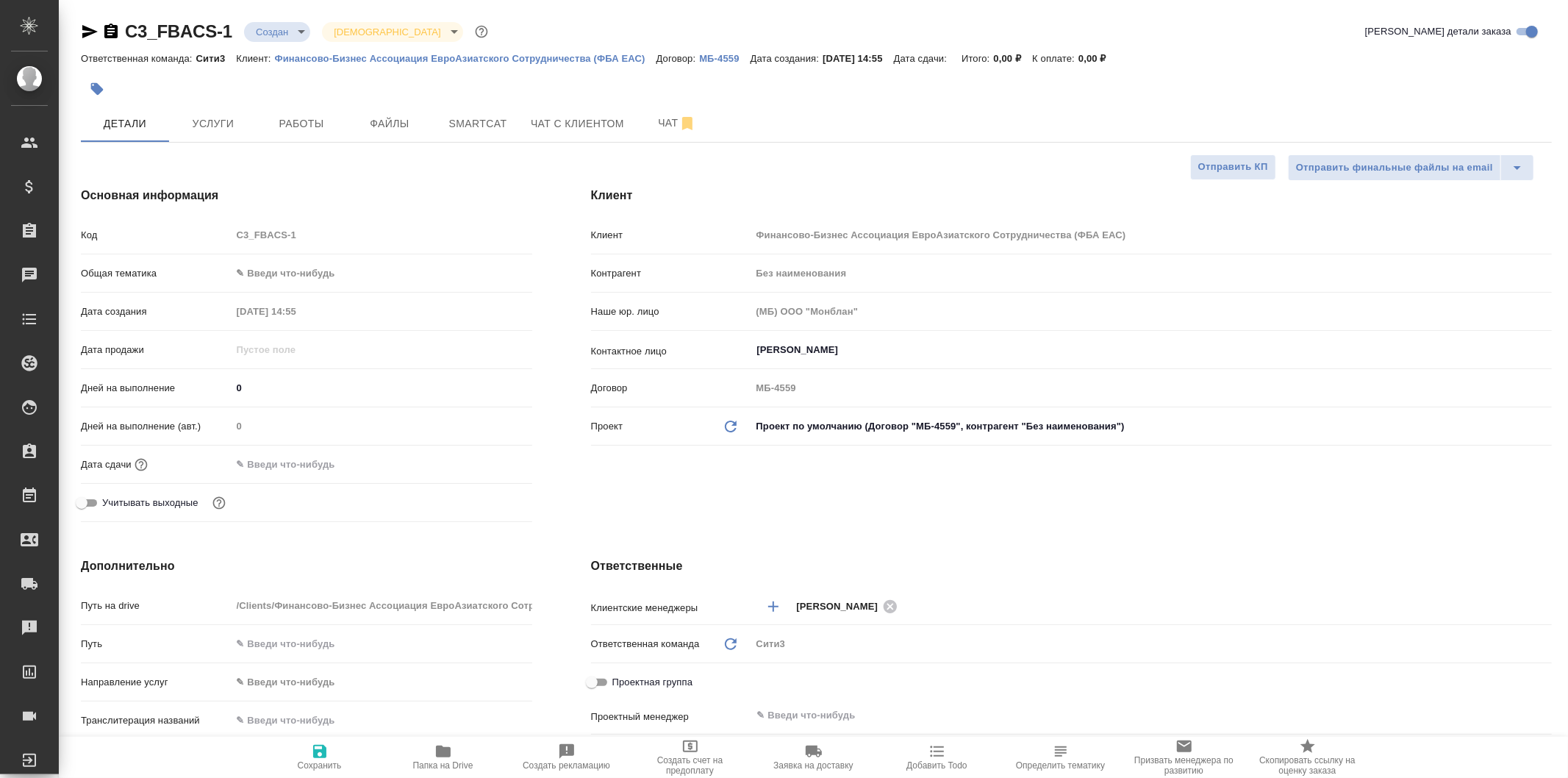
type textarea "x"
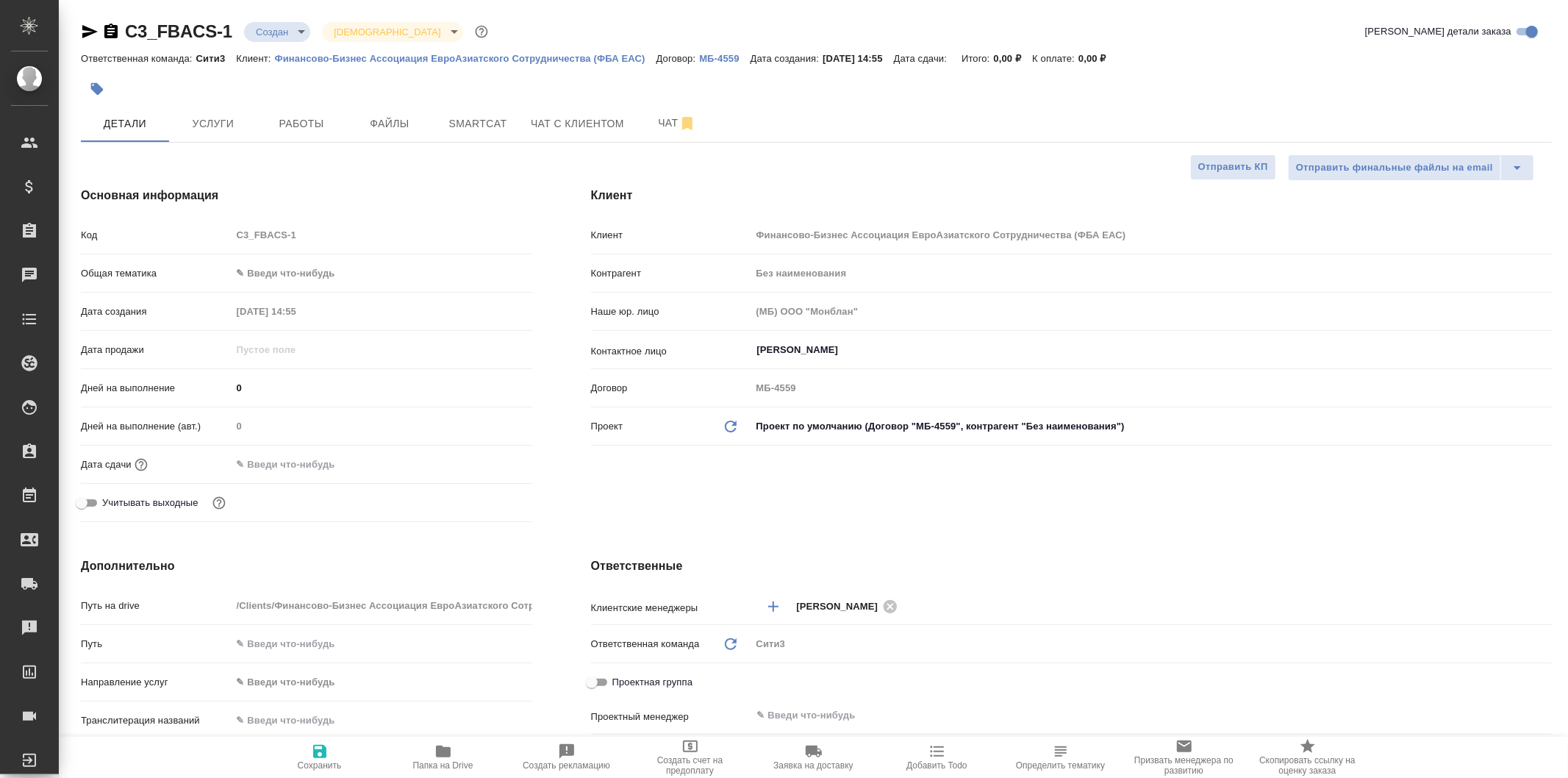
type textarea "x"
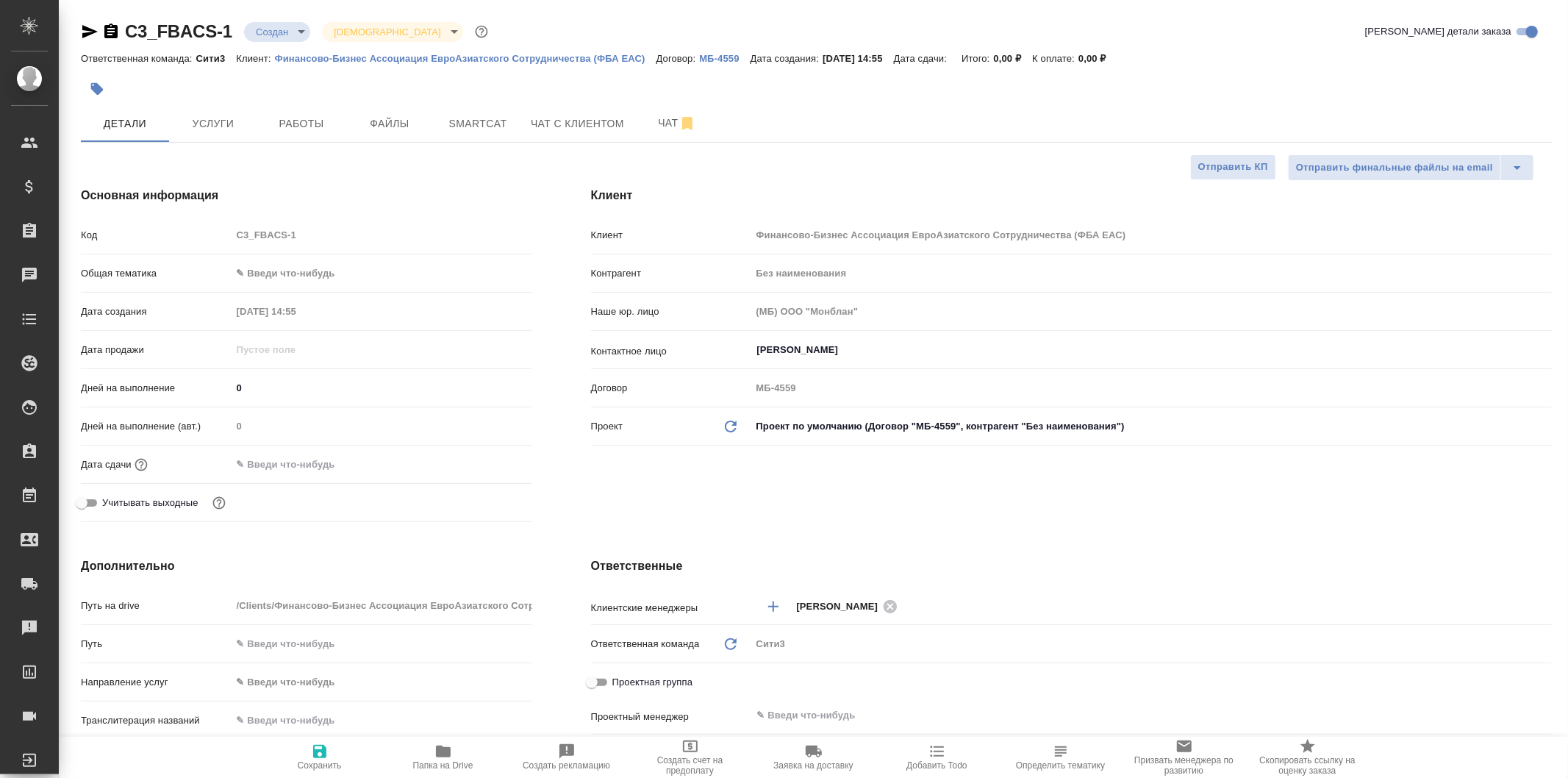
type textarea "x"
click at [587, 115] on span "Чат с клиентом" at bounding box center [577, 124] width 93 height 18
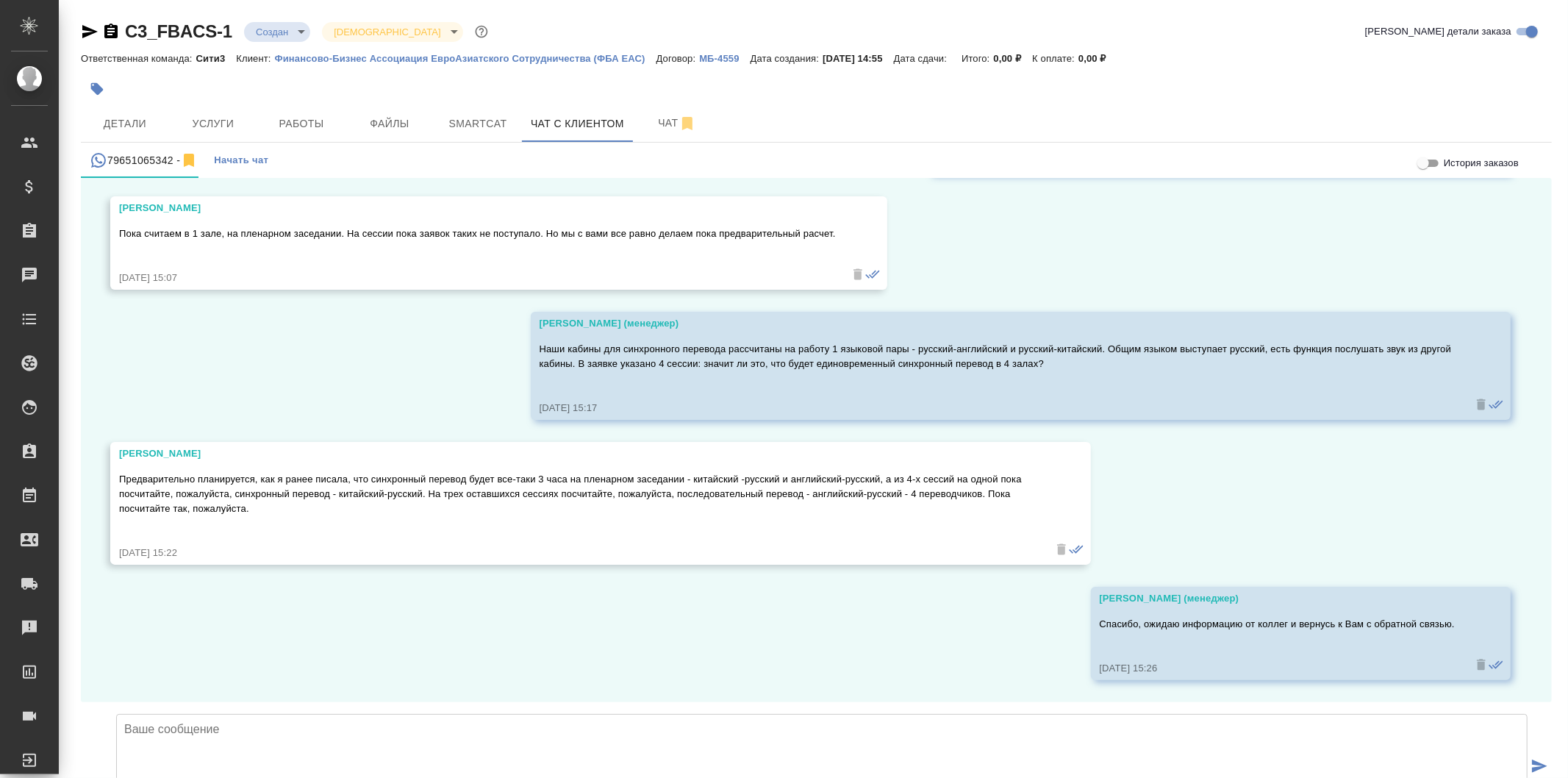
scroll to position [4541, 0]
click at [164, 128] on button "Детали" at bounding box center [125, 123] width 89 height 37
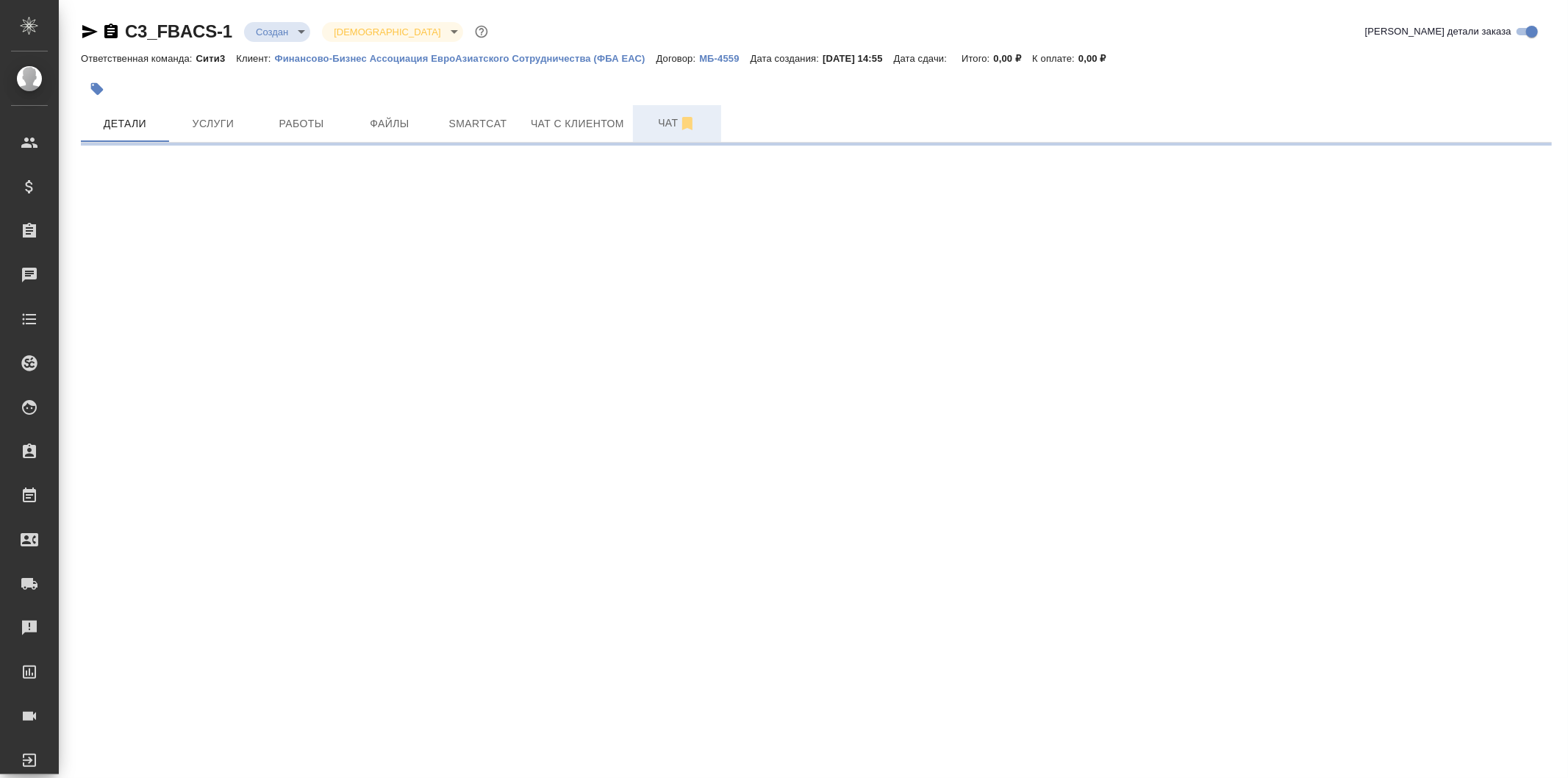
select select "RU"
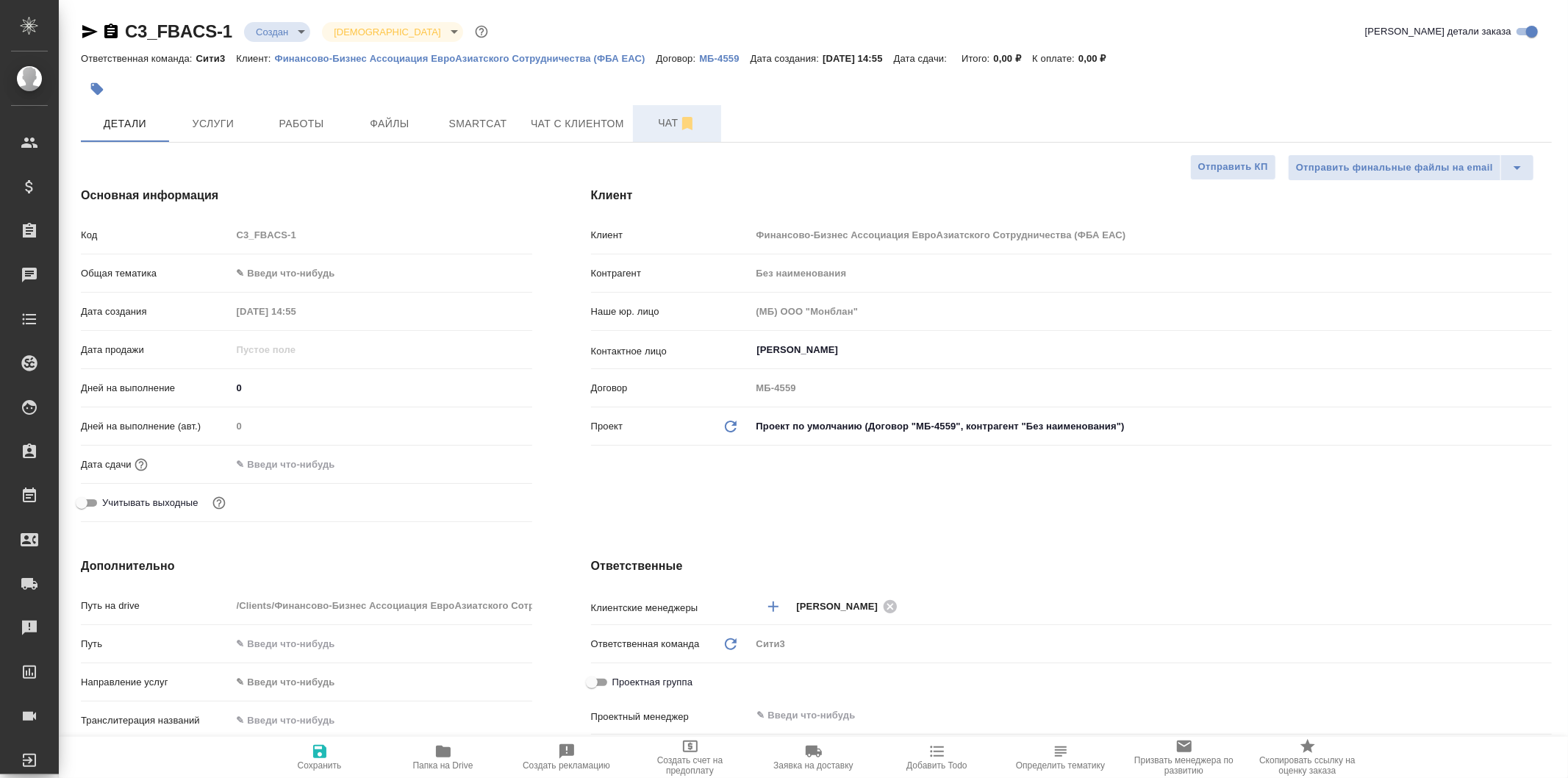
type textarea "x"
click at [644, 120] on span "Чат" at bounding box center [677, 123] width 70 height 18
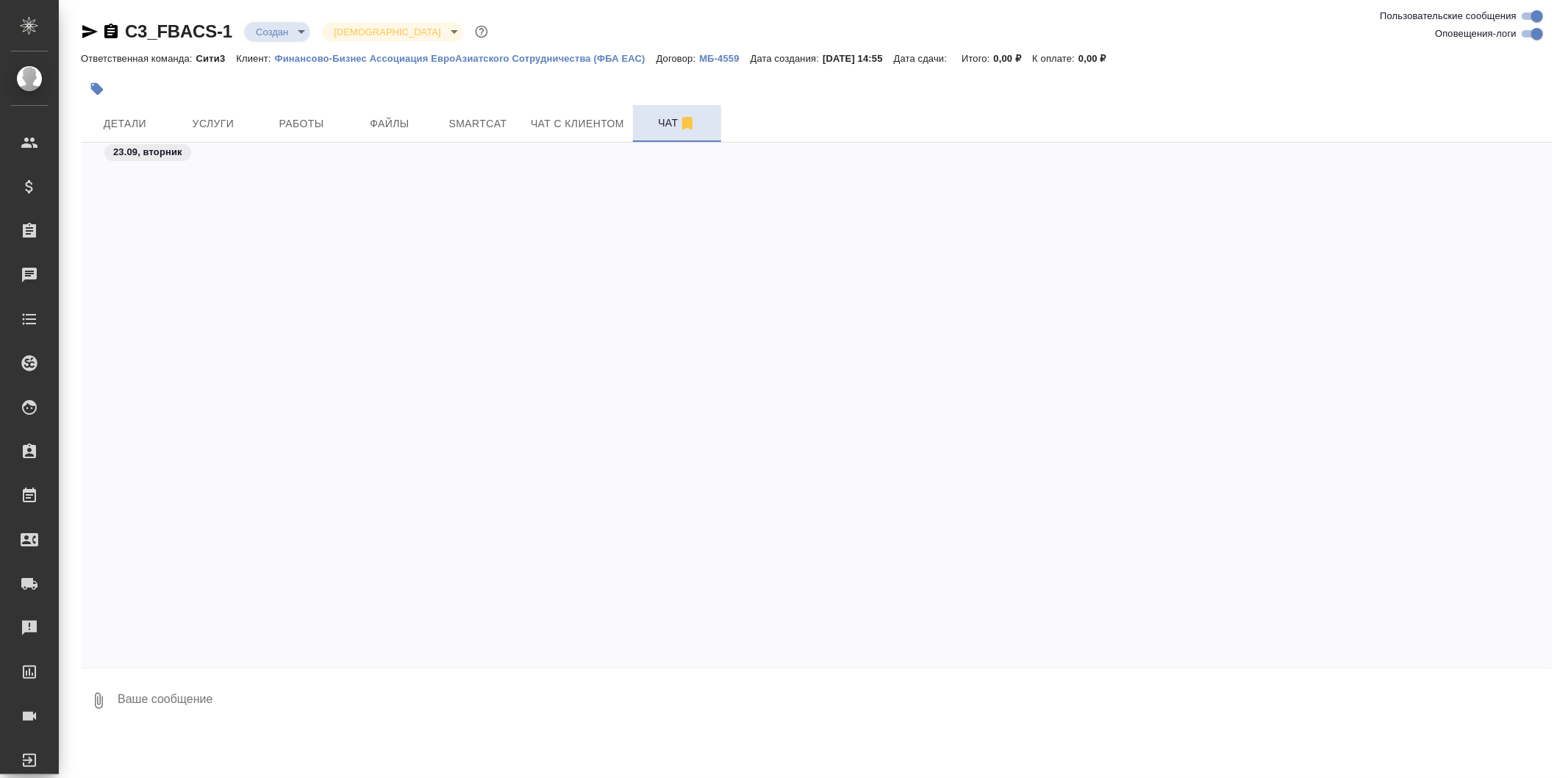
scroll to position [3463, 0]
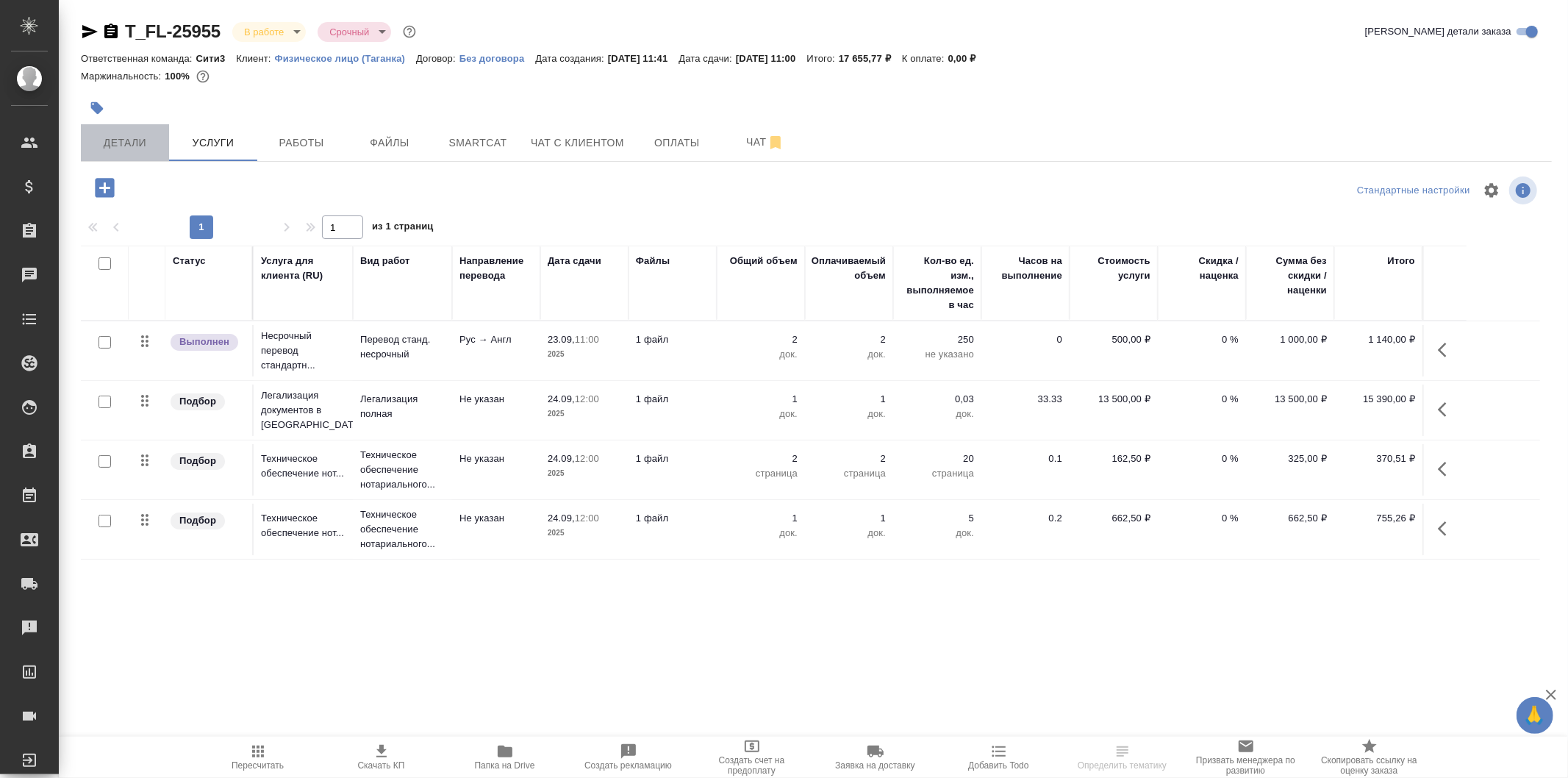
click at [140, 148] on span "Детали" at bounding box center [125, 143] width 70 height 18
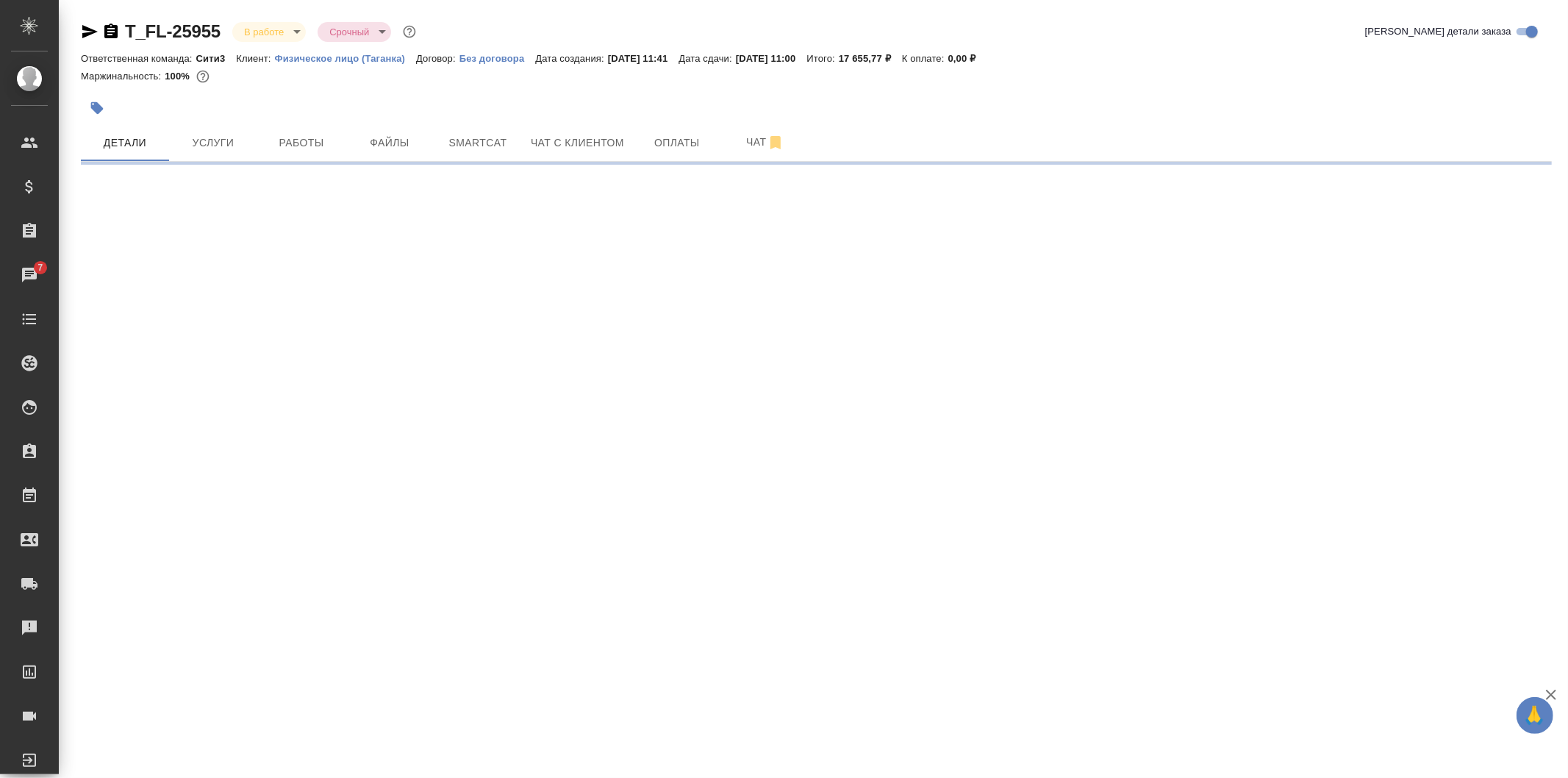
select select "RU"
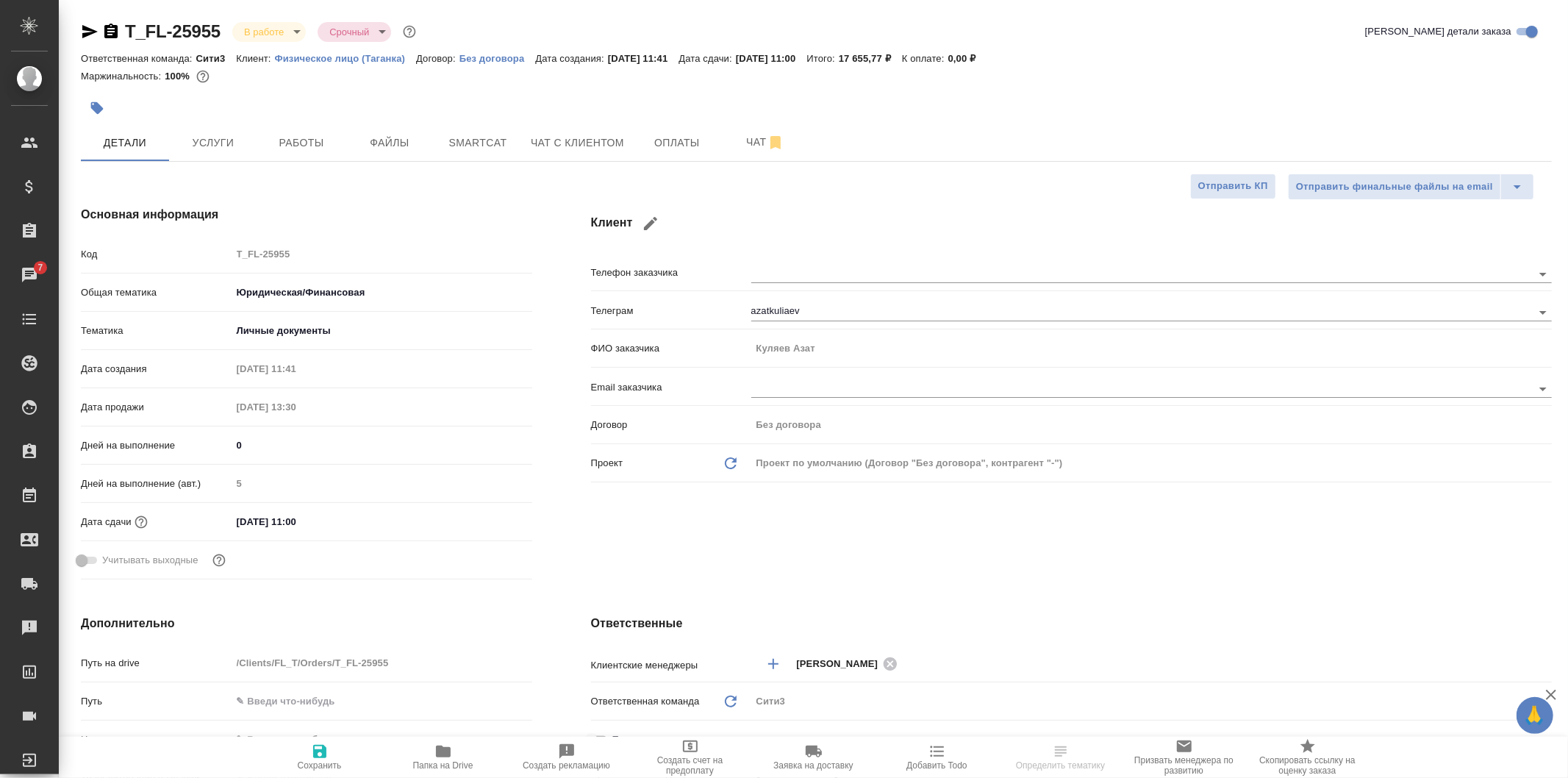
type textarea "x"
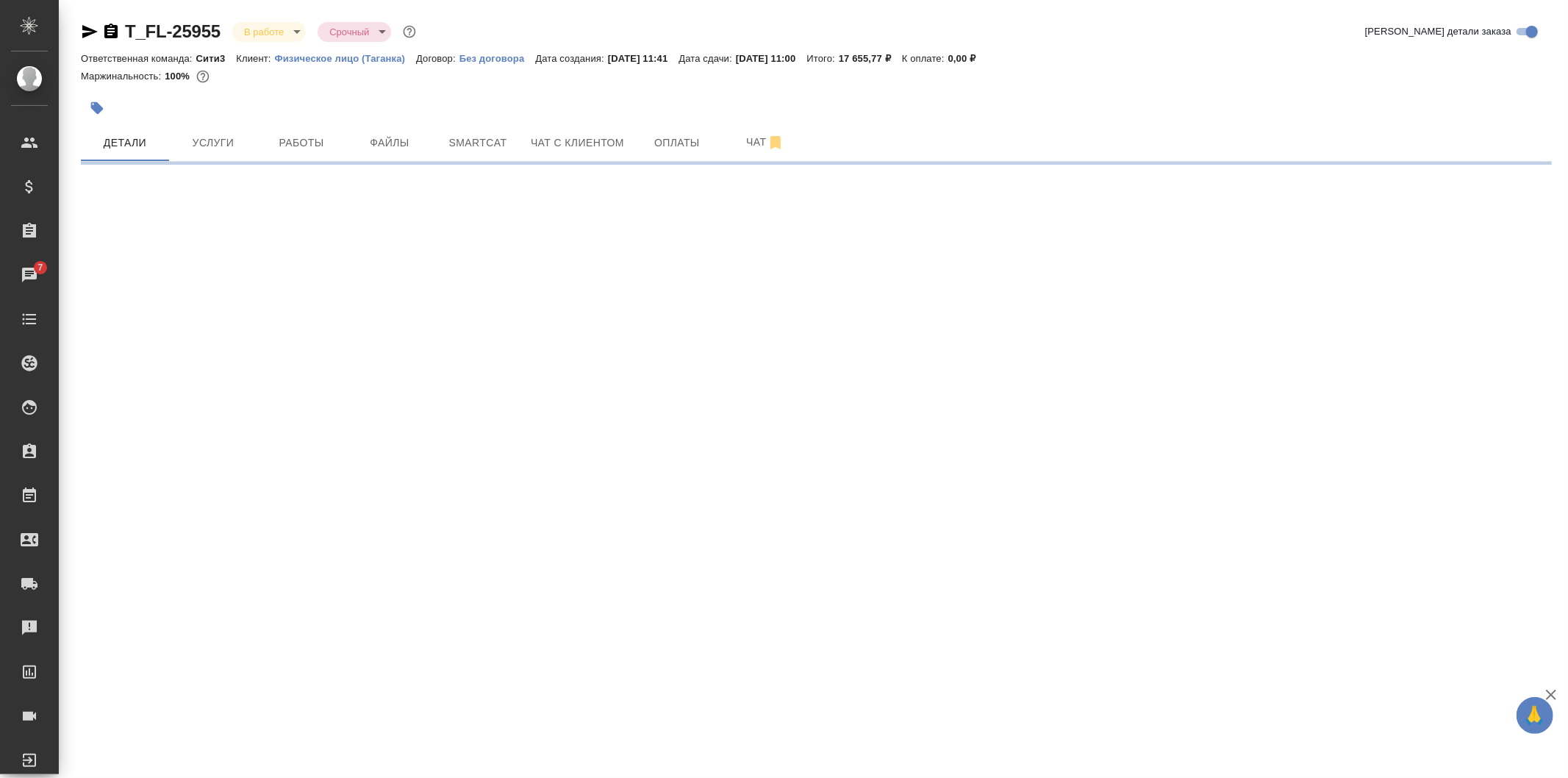
select select "RU"
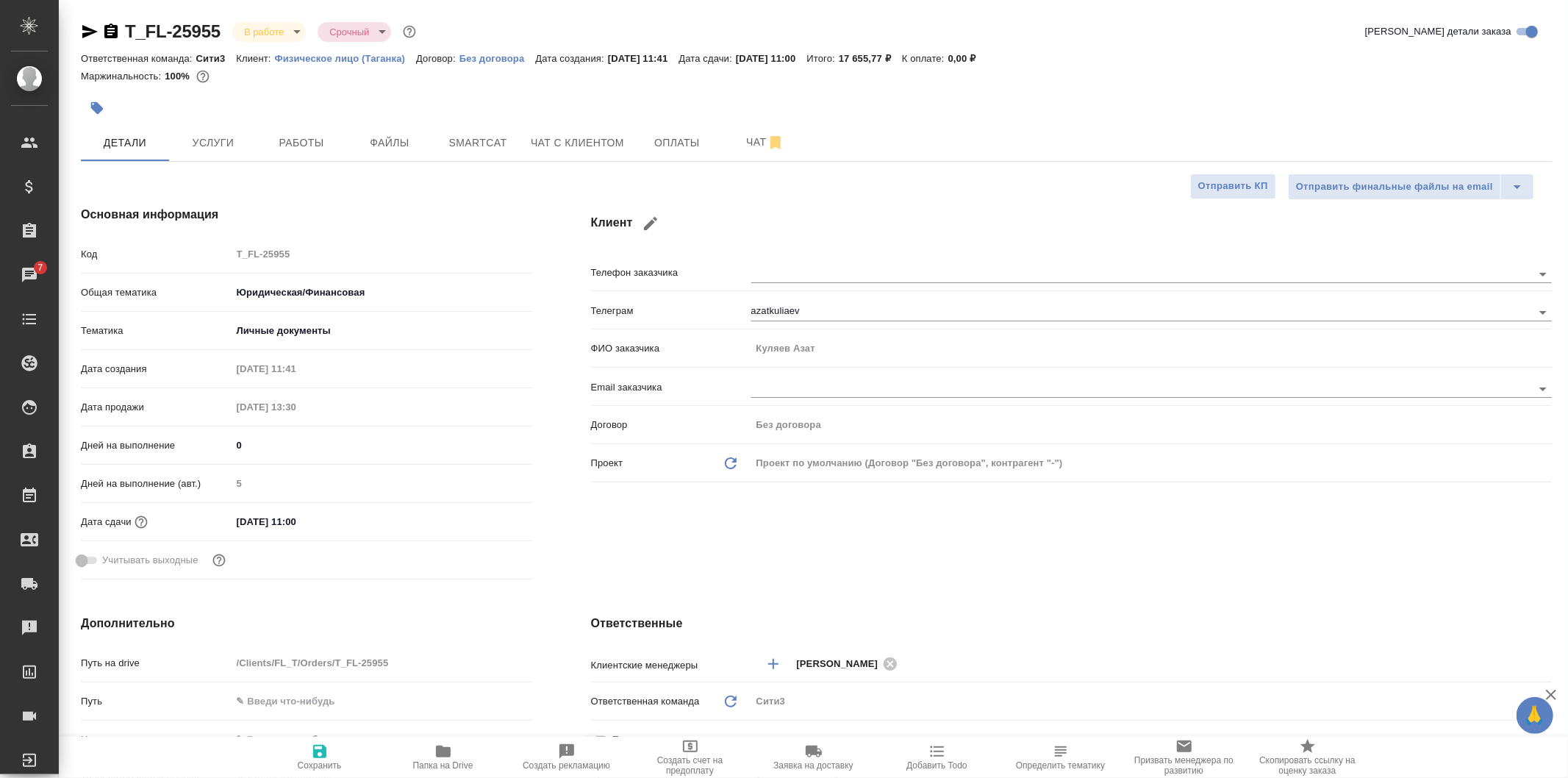
type textarea "x"
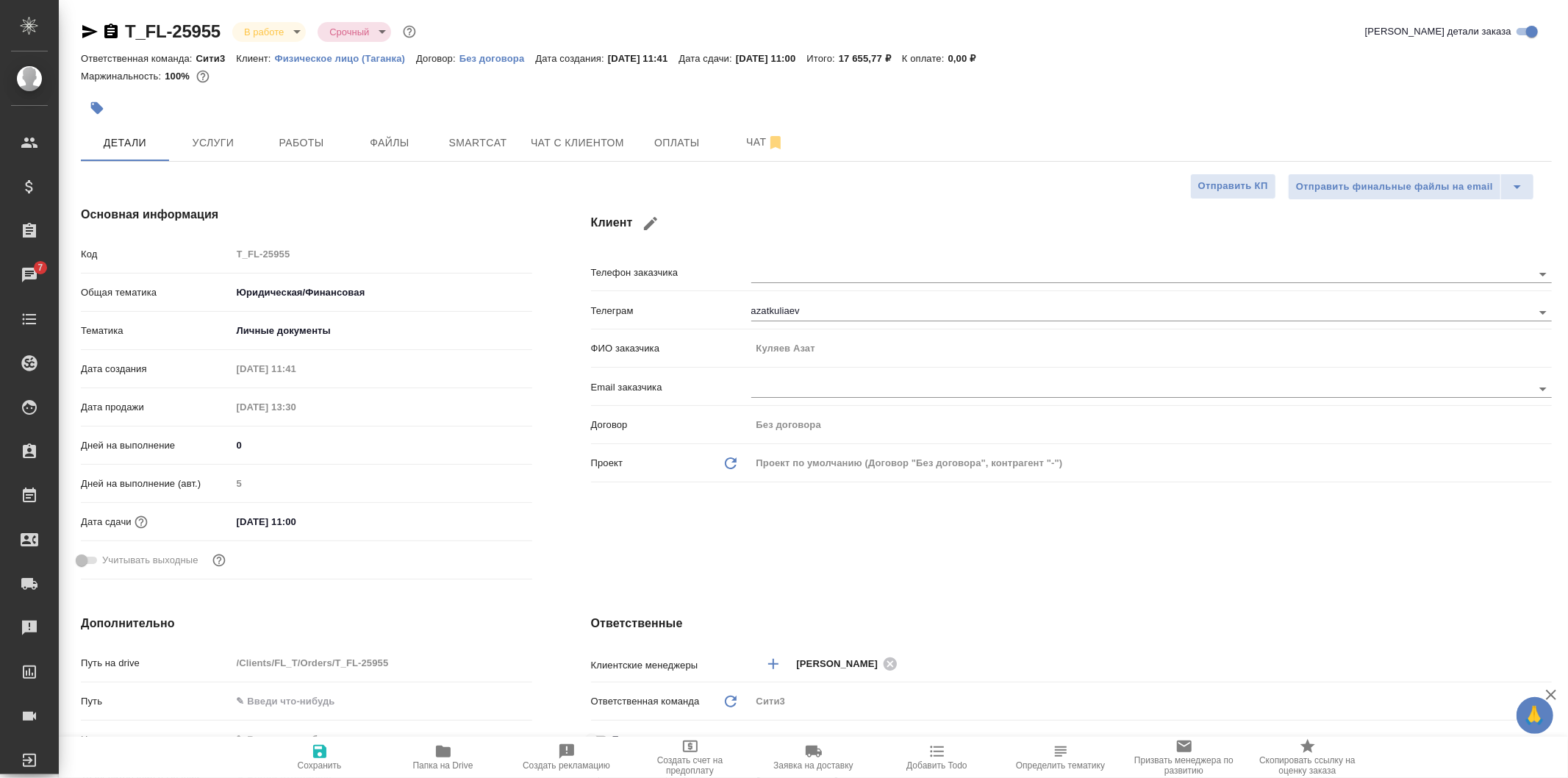
type textarea "x"
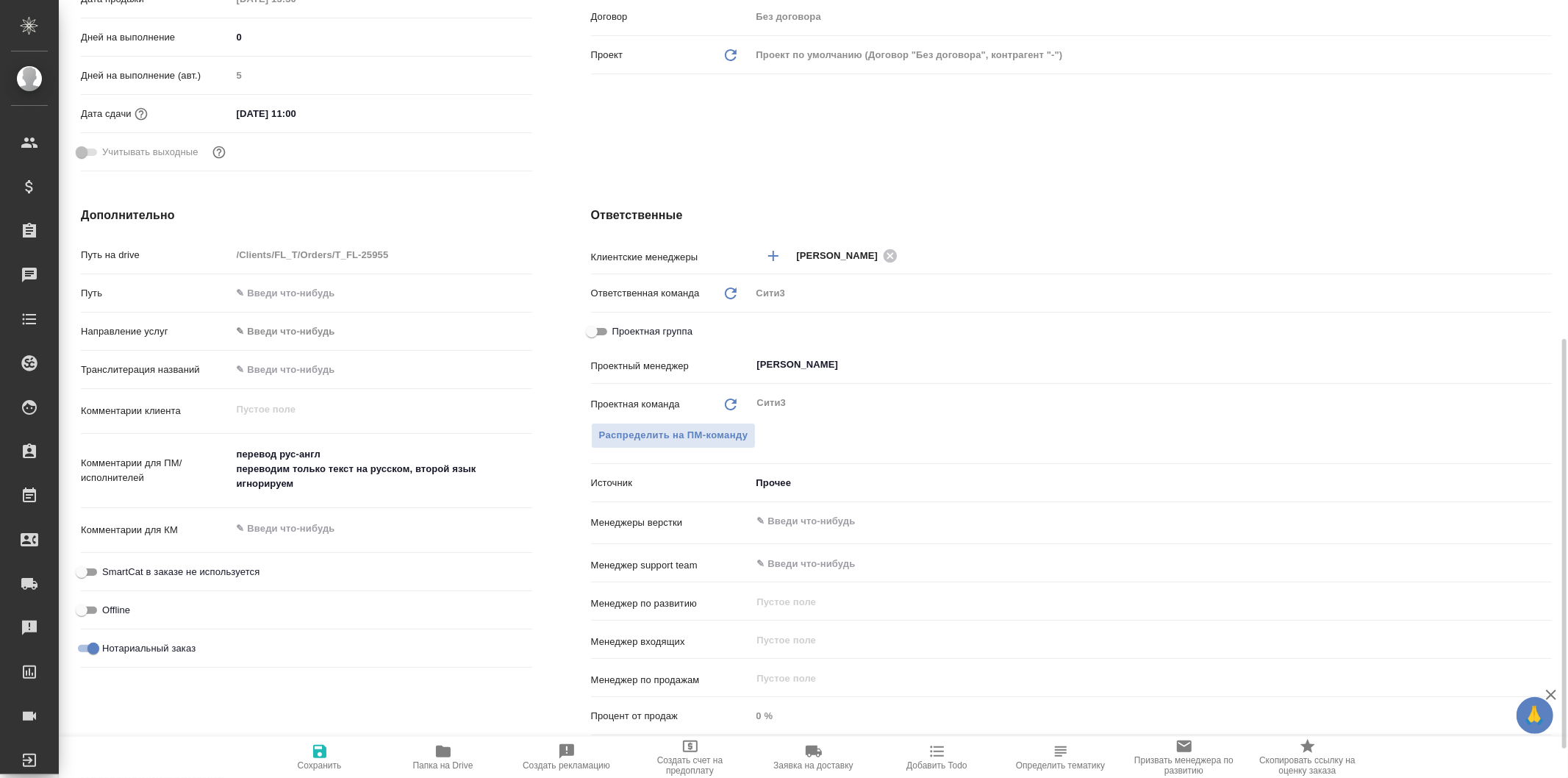
scroll to position [490, 0]
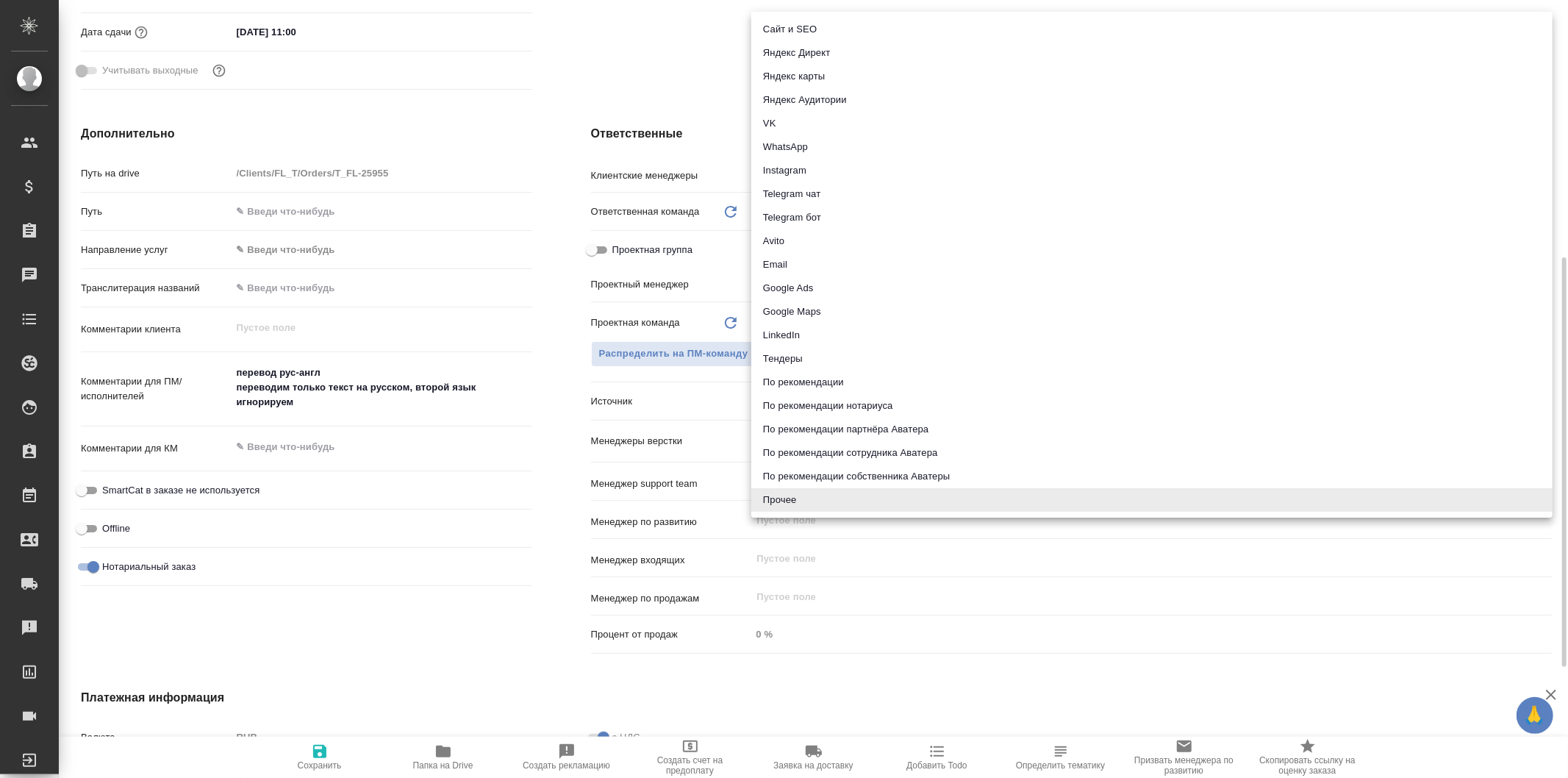
click at [783, 405] on body "🙏 .cls-1 fill:#fff; AWATERA Galisheva Mariya Клиенты Спецификации Заказы 0 Чаты…" at bounding box center [784, 389] width 1568 height 778
click at [534, 408] on div at bounding box center [784, 389] width 1568 height 778
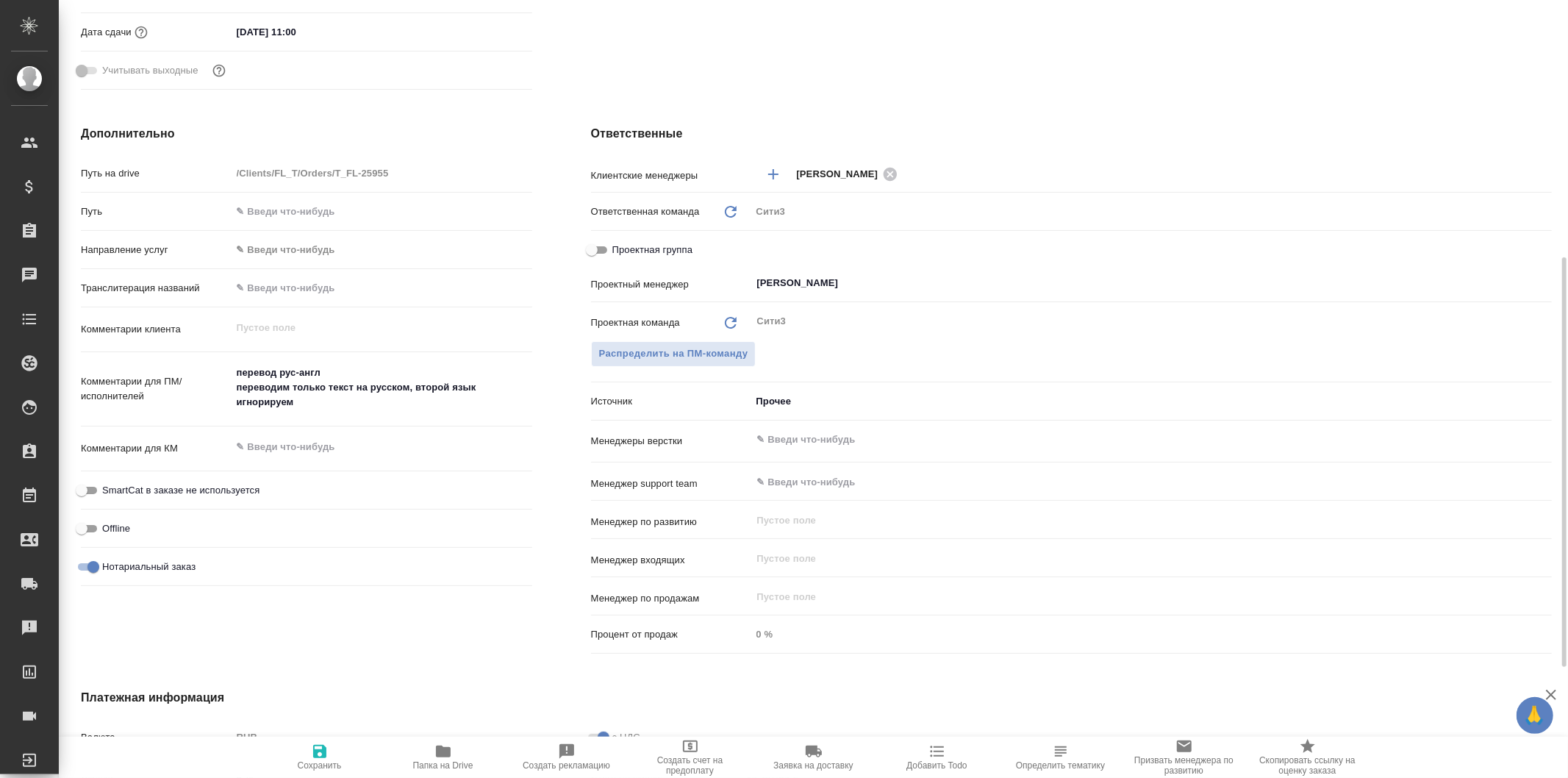
type textarea "x"
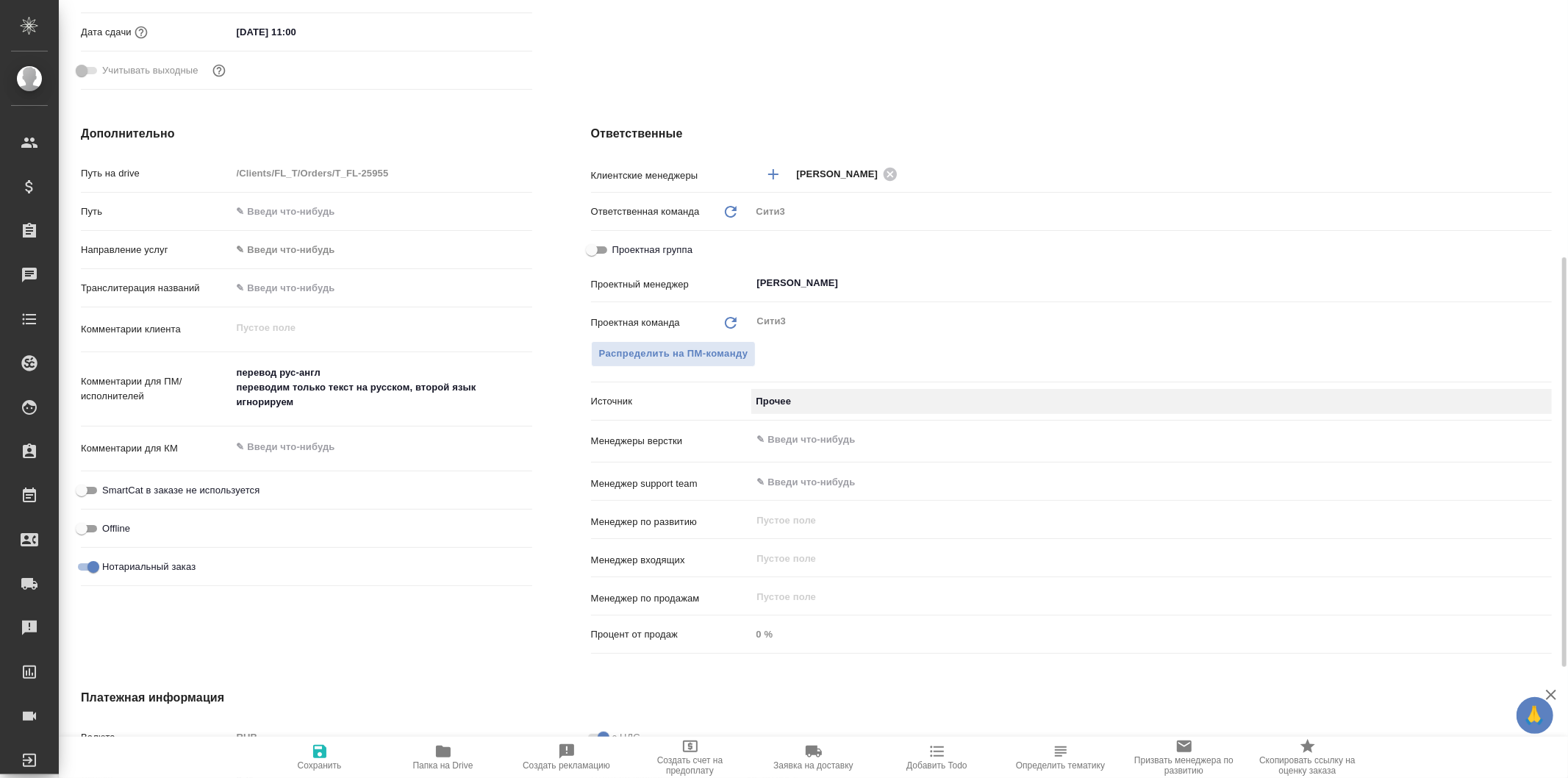
type textarea "x"
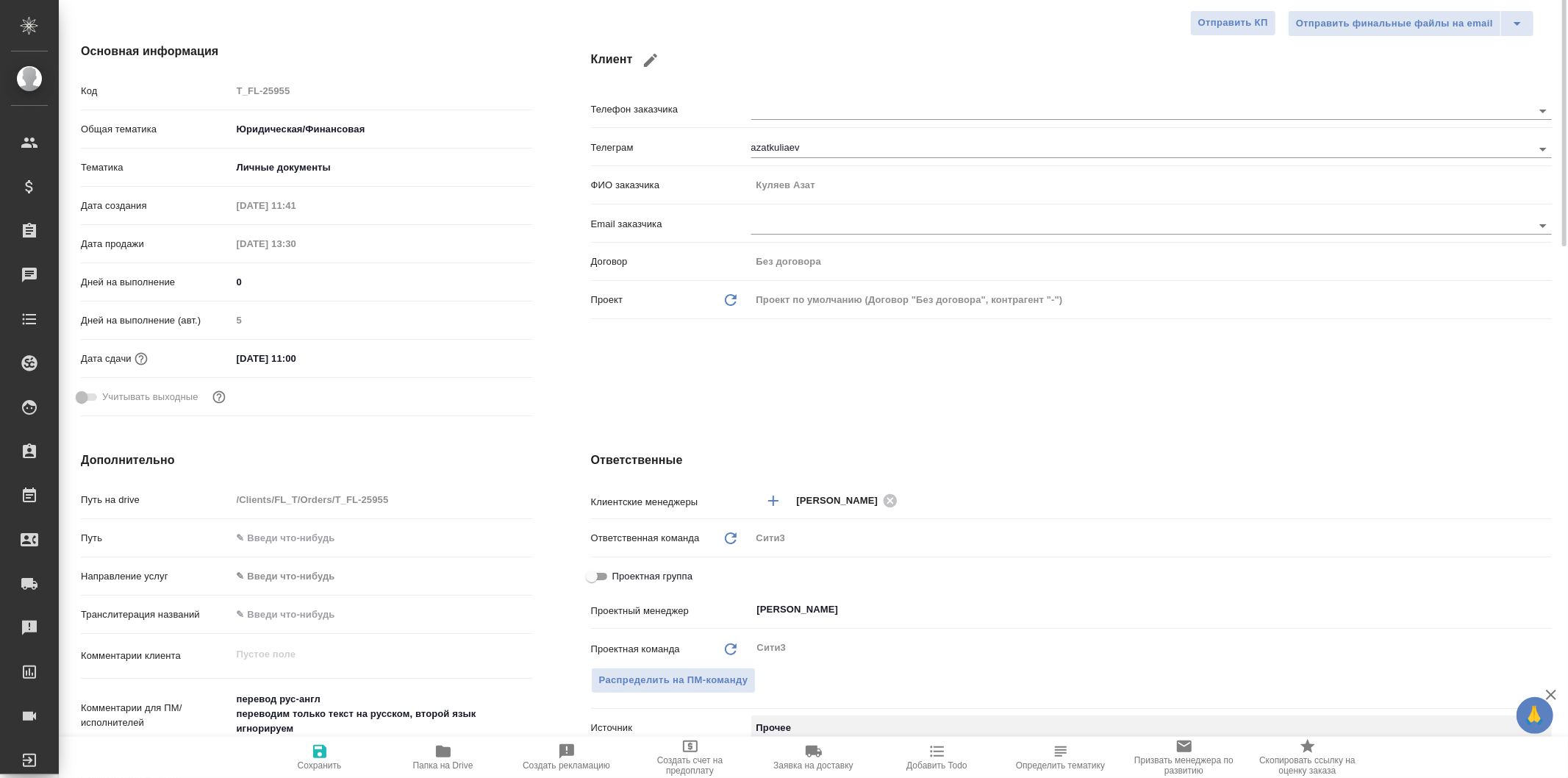
scroll to position [0, 0]
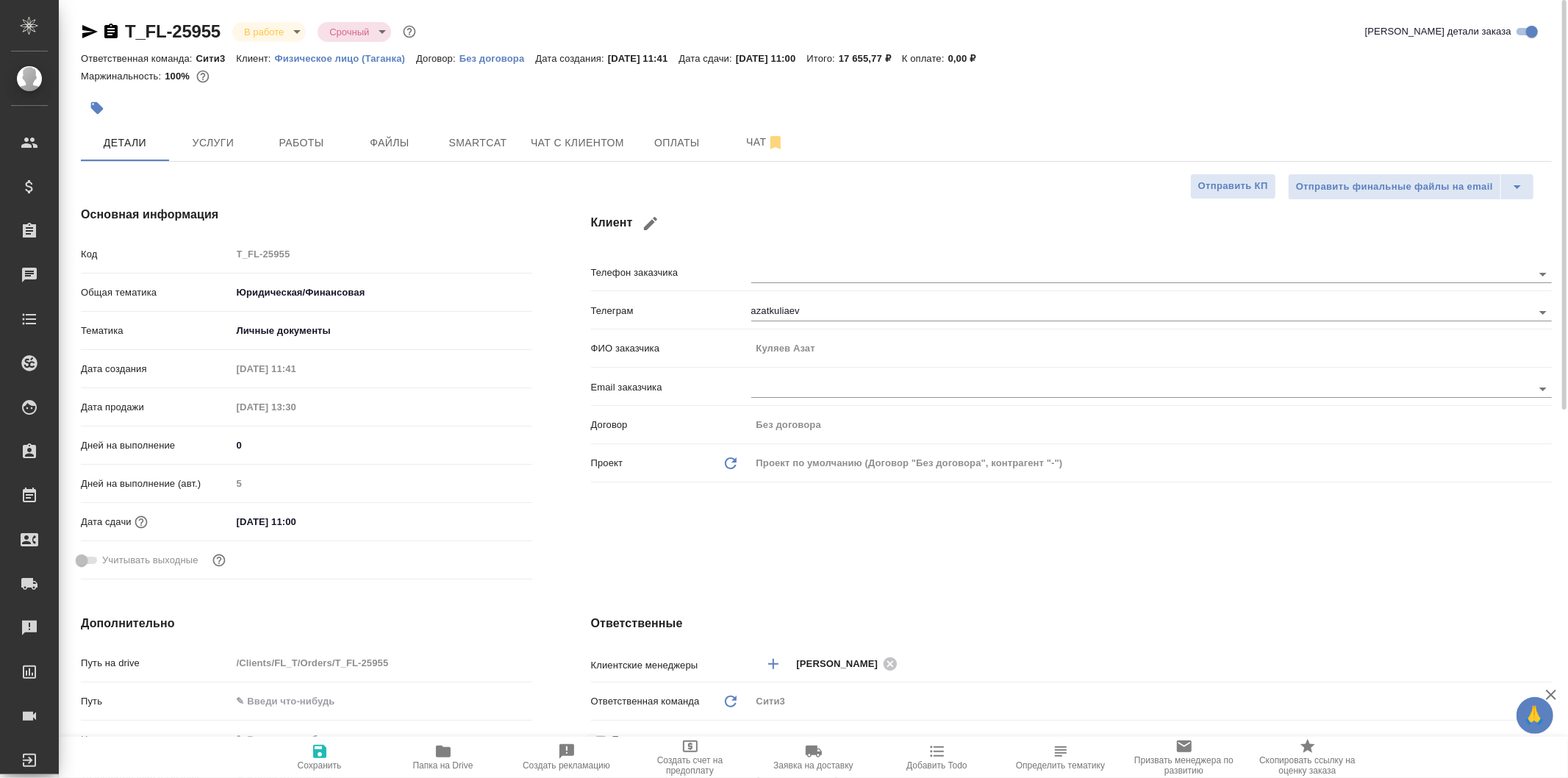
type textarea "x"
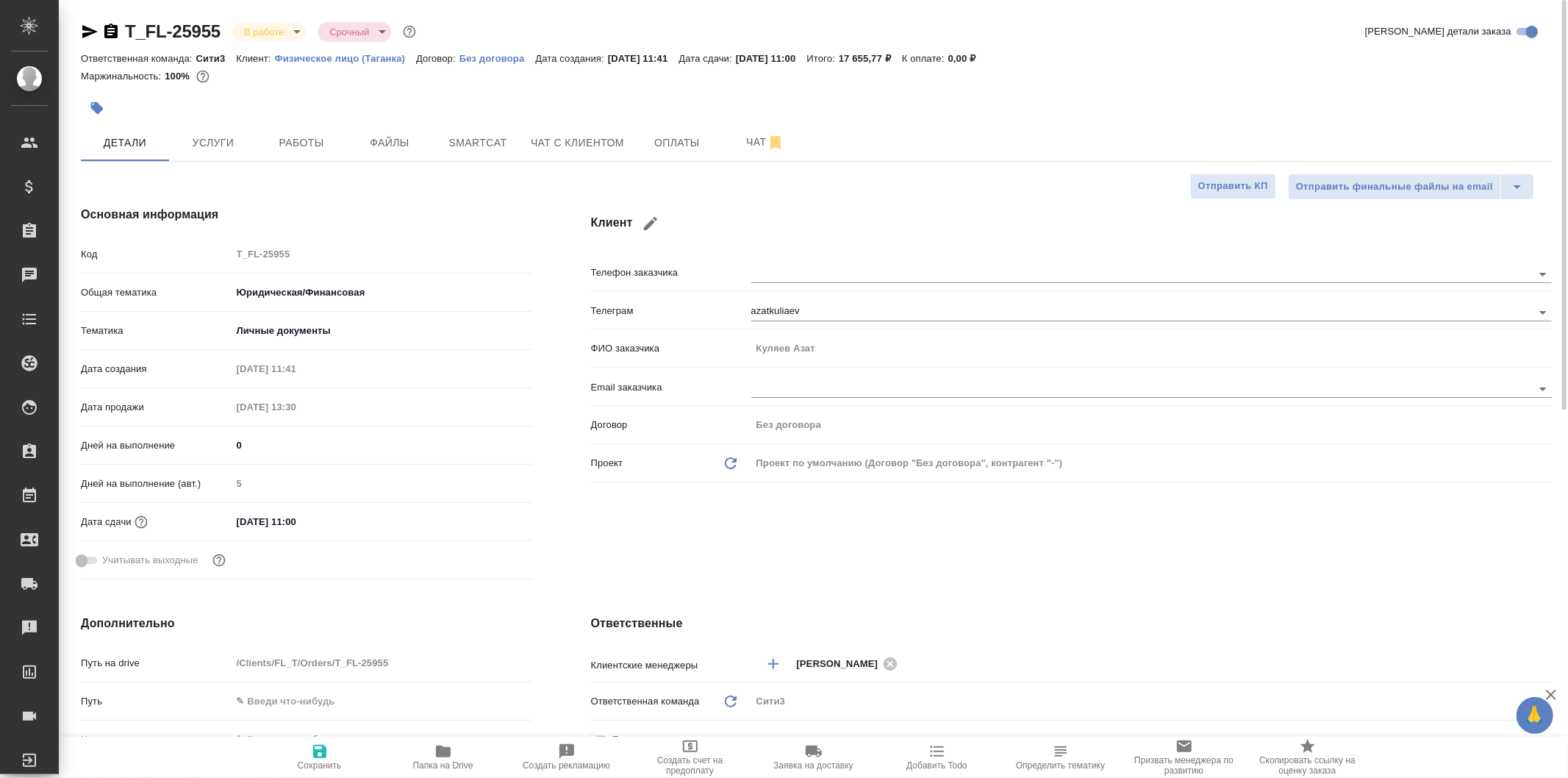
type textarea "x"
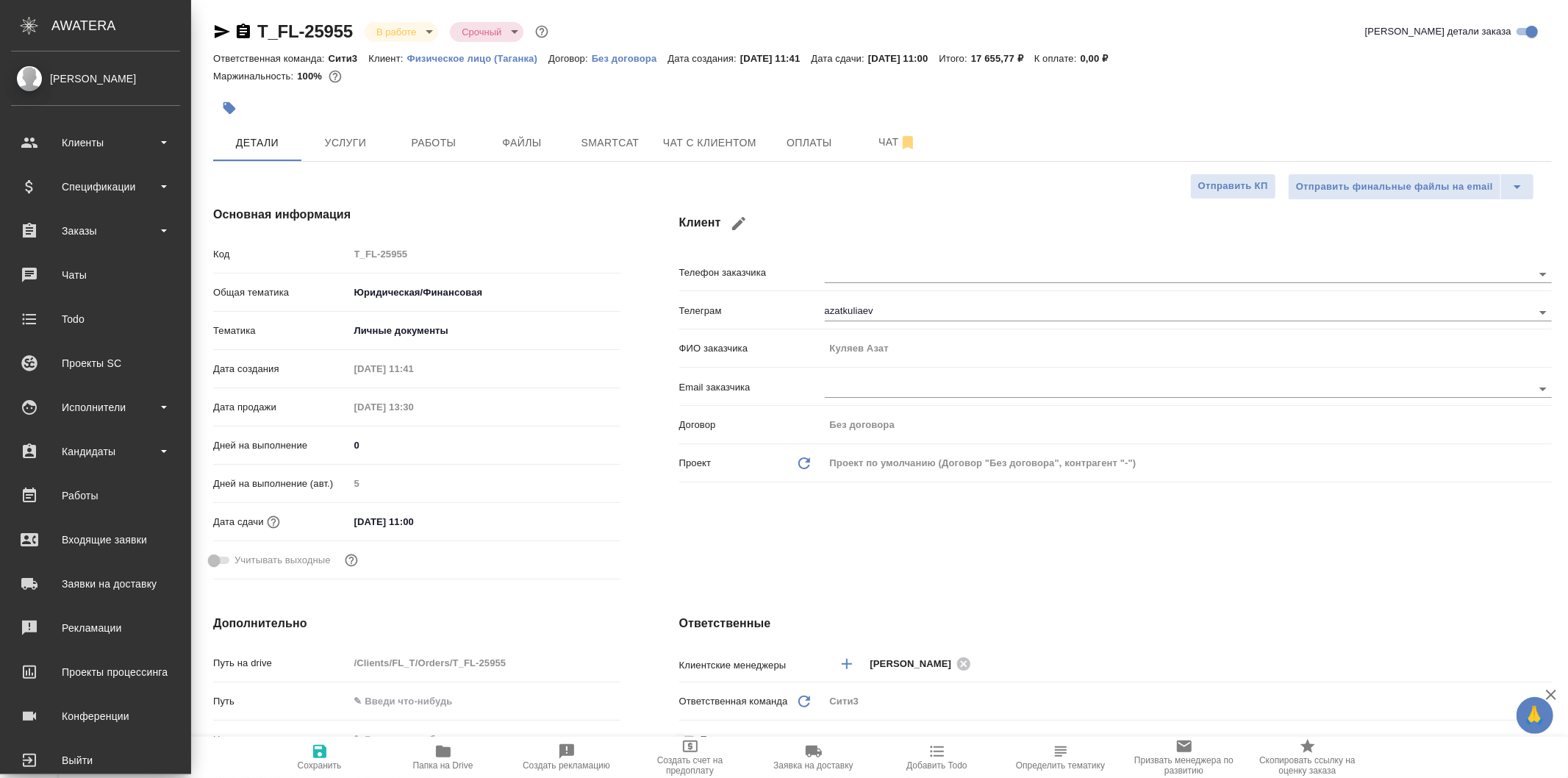
type textarea "x"
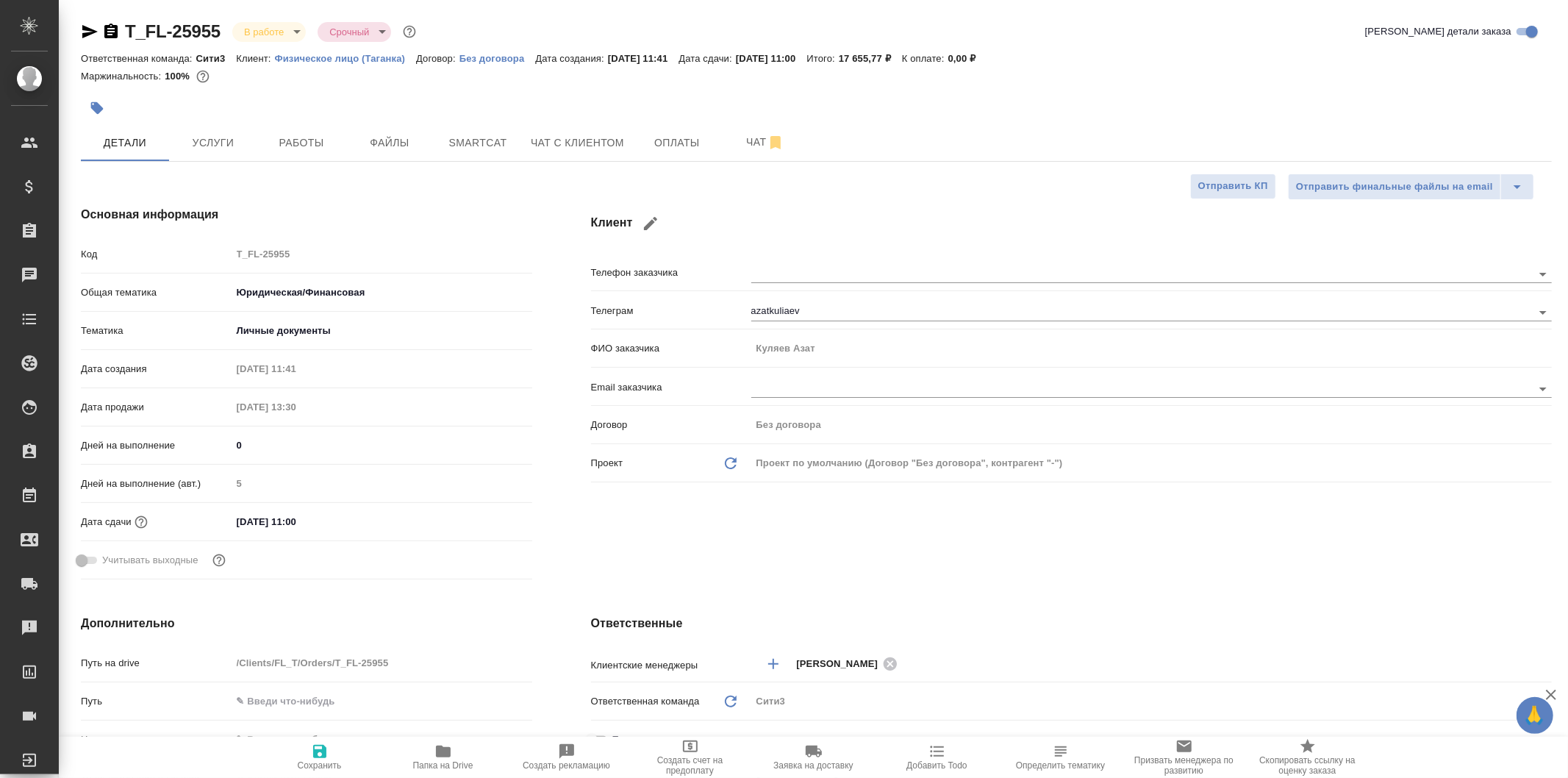
type textarea "x"
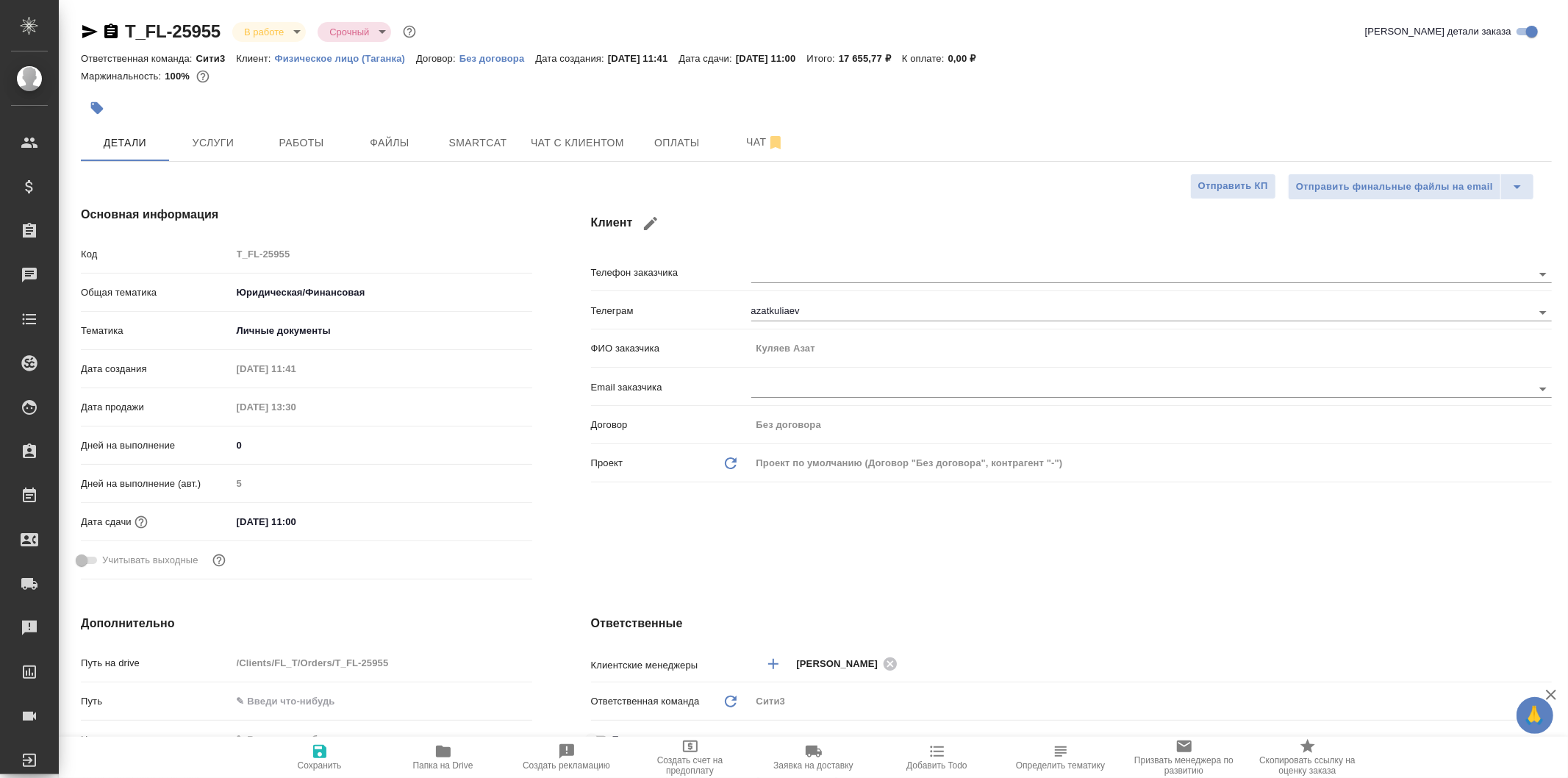
type textarea "x"
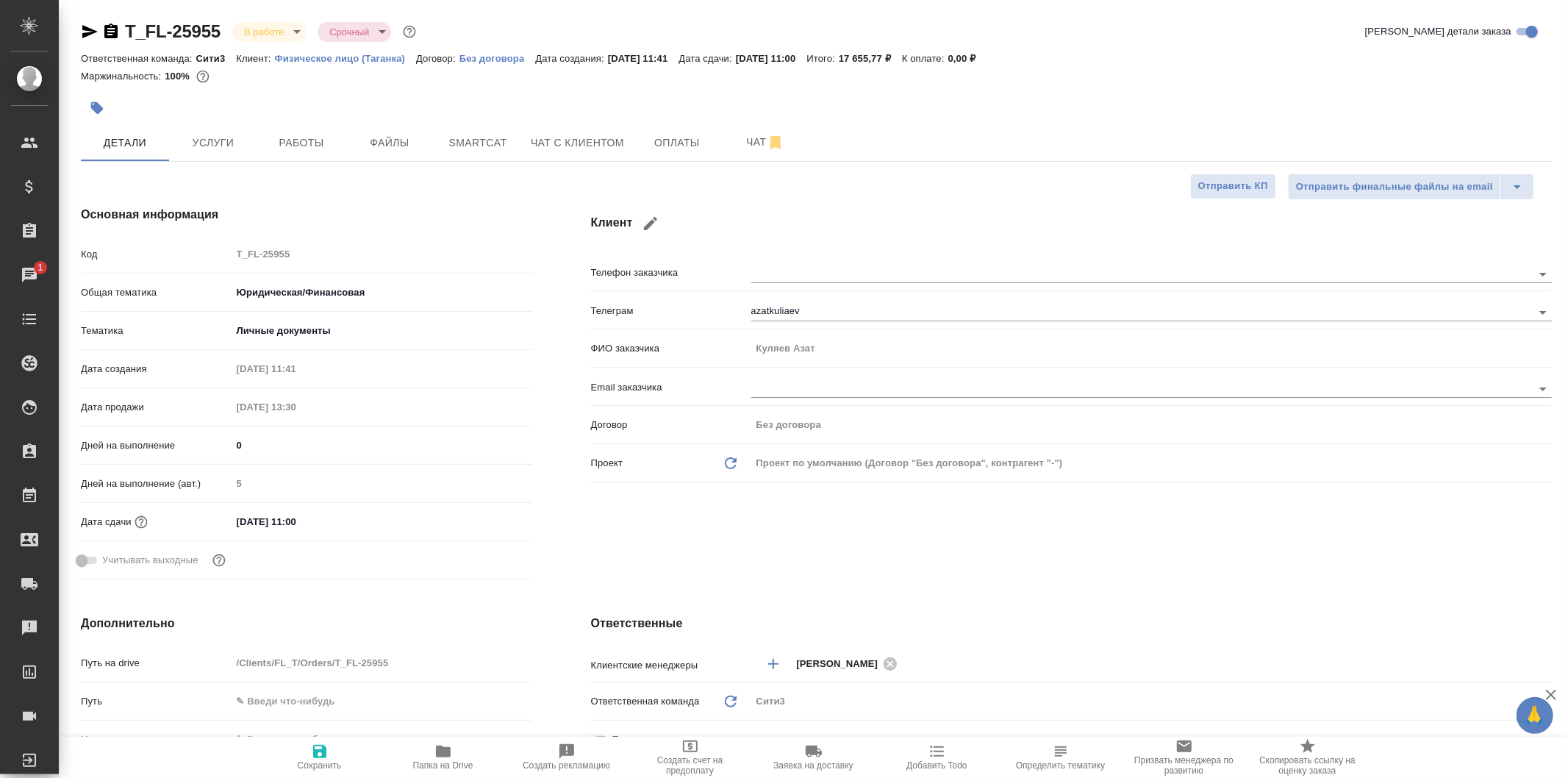
type textarea "x"
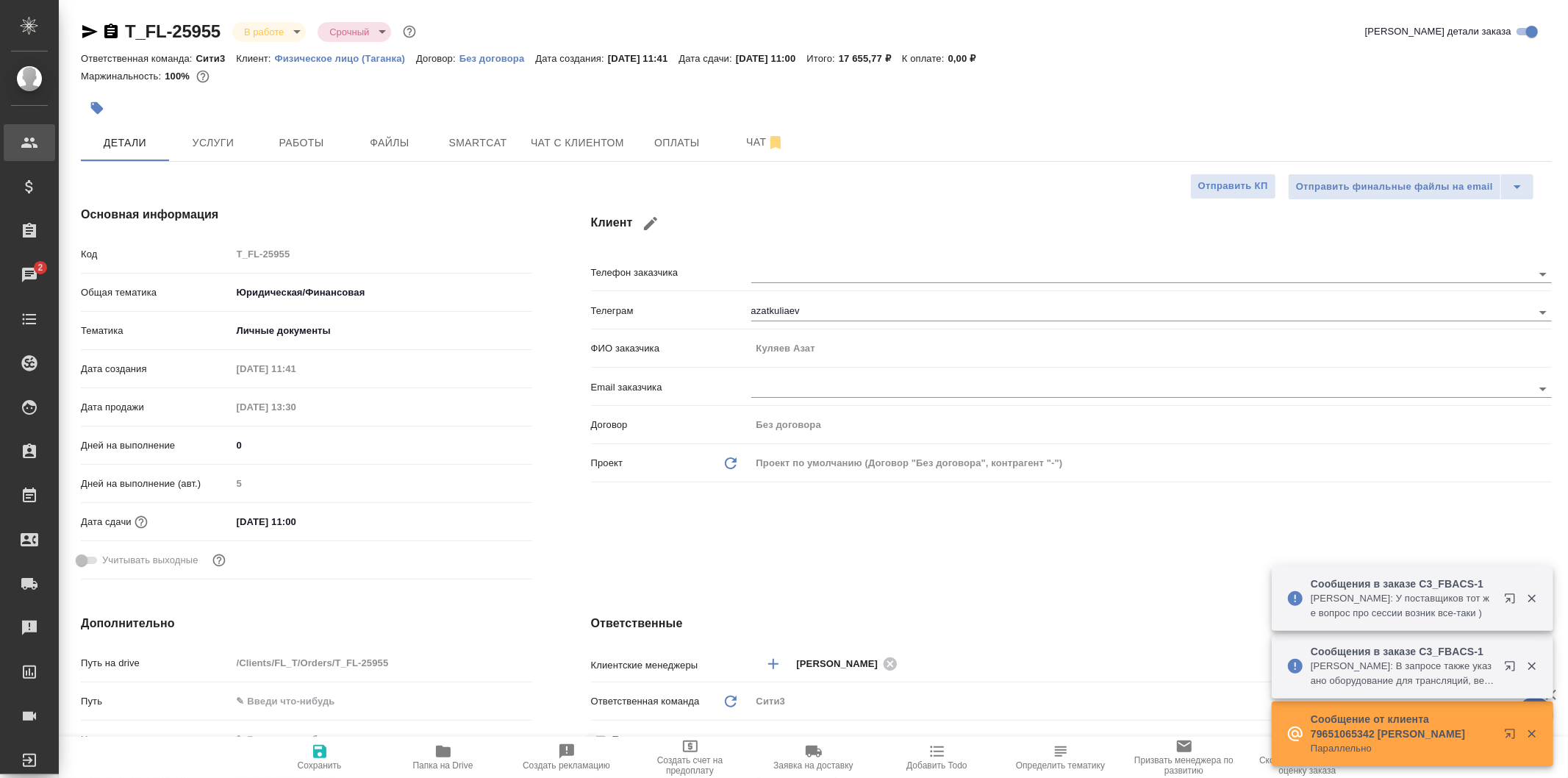
type textarea "x"
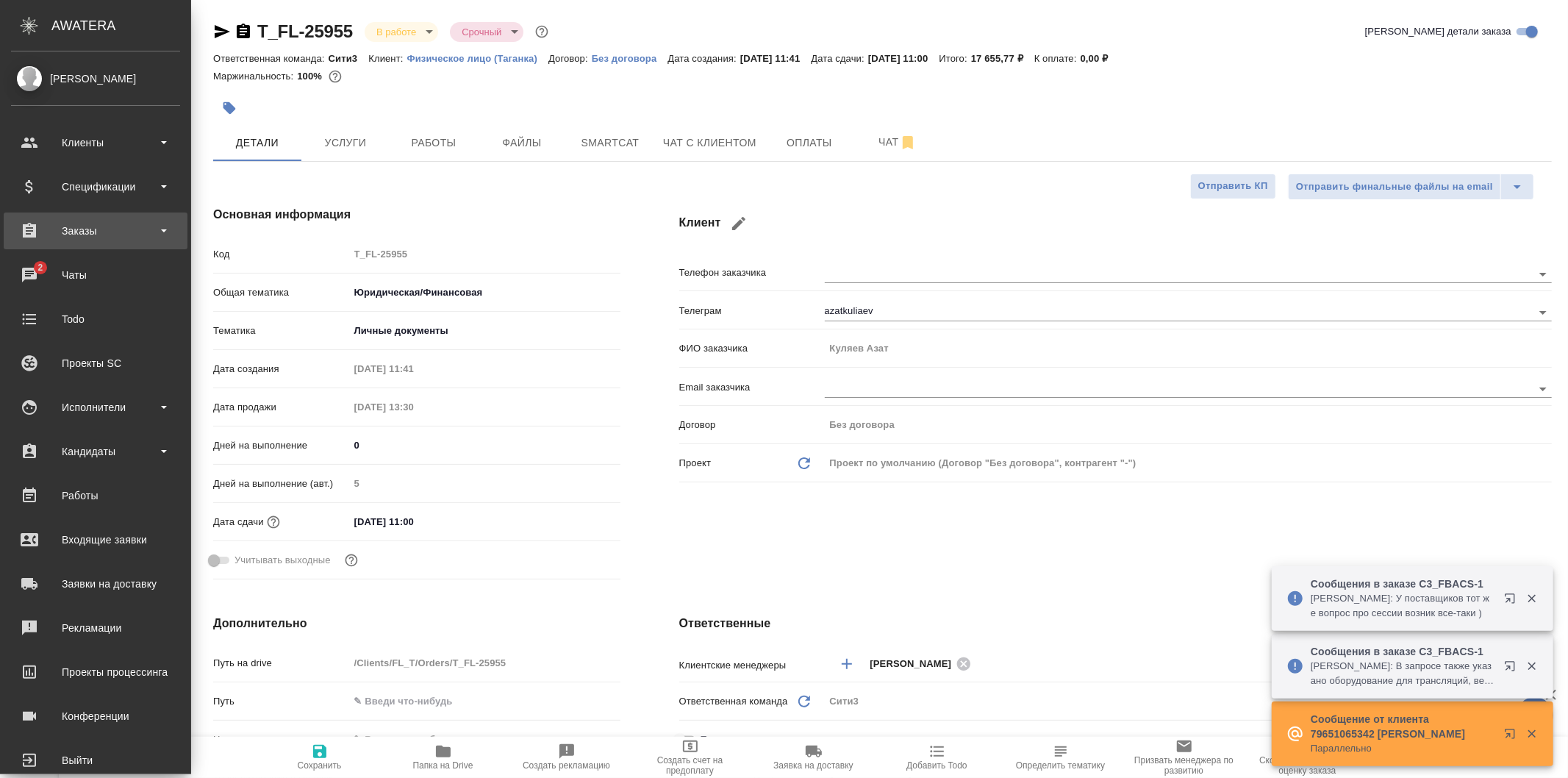
click at [113, 219] on div "Заказы" at bounding box center [95, 230] width 183 height 37
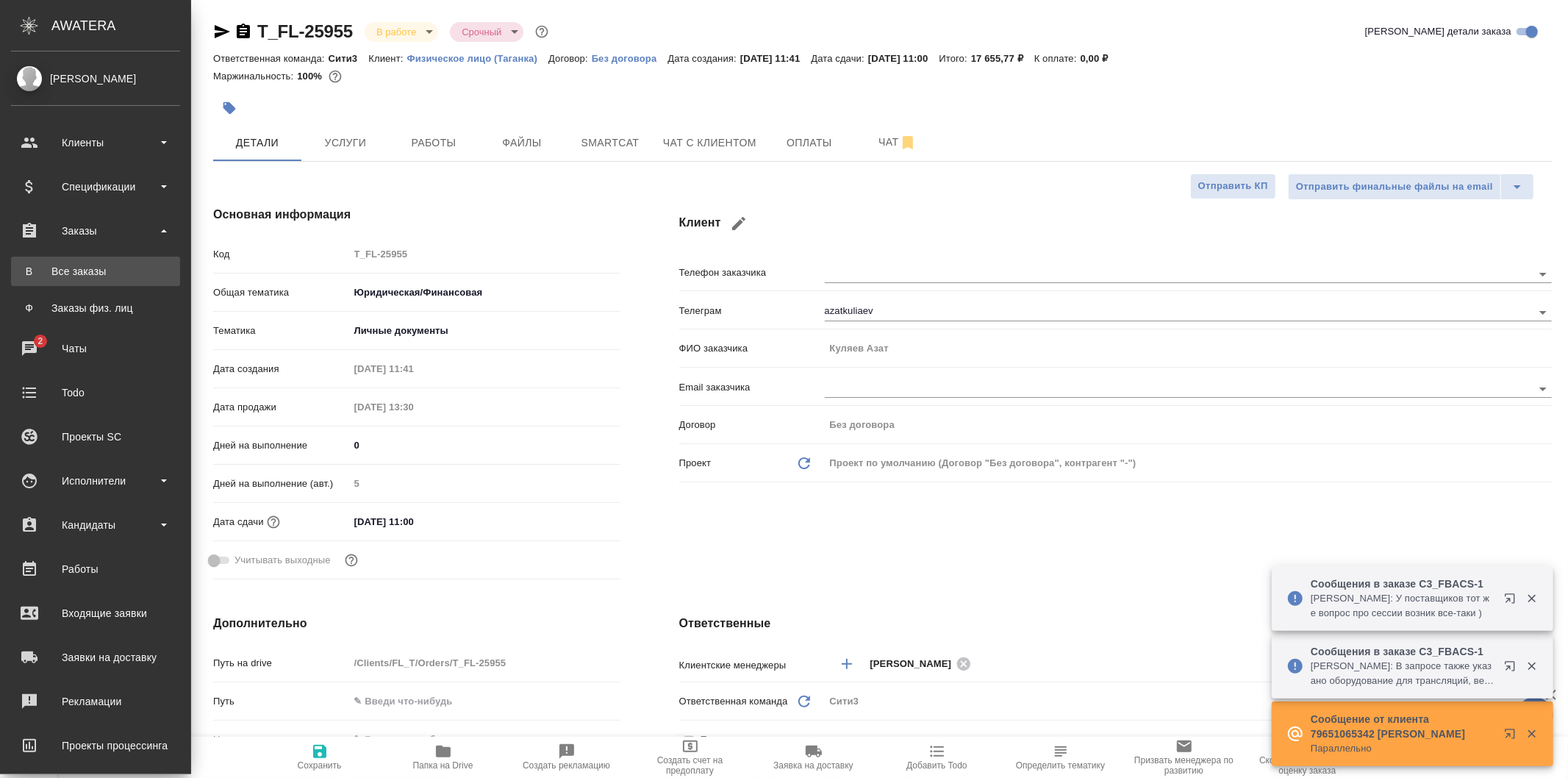
type textarea "x"
click at [132, 277] on div "Все заказы" at bounding box center [95, 271] width 155 height 14
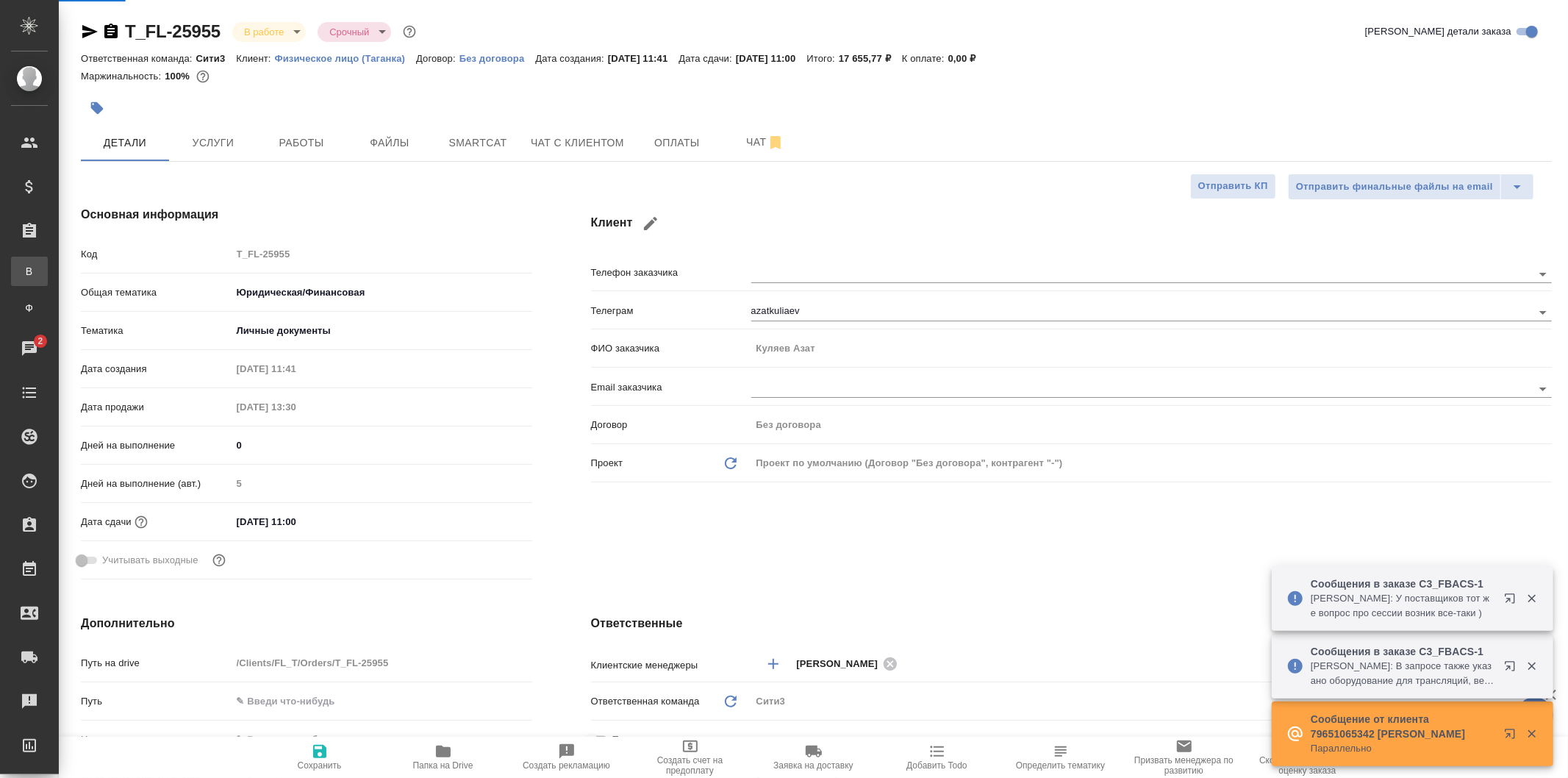
type textarea "x"
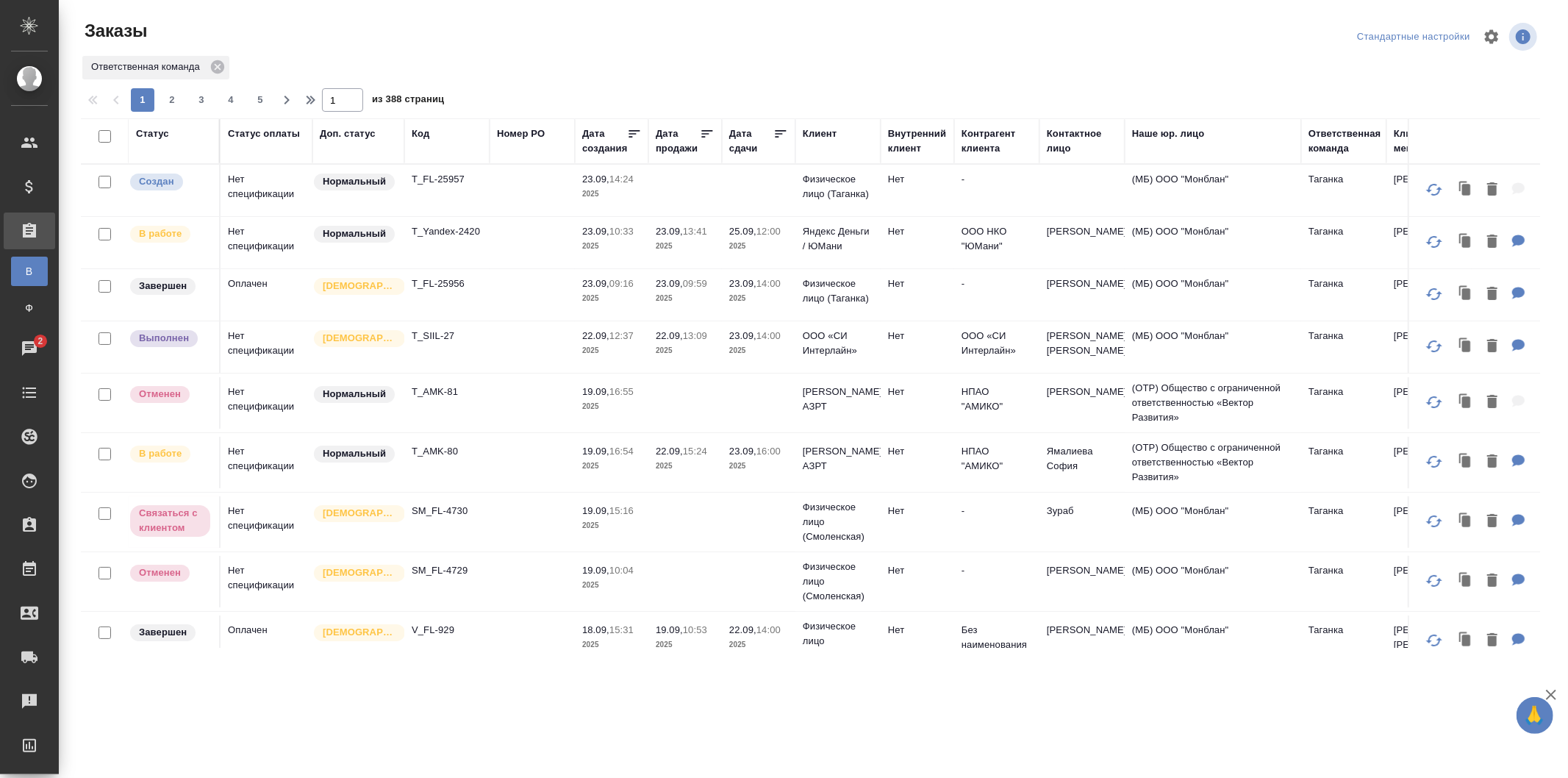
click at [1331, 142] on div "Ответственная команда" at bounding box center [1345, 141] width 73 height 30
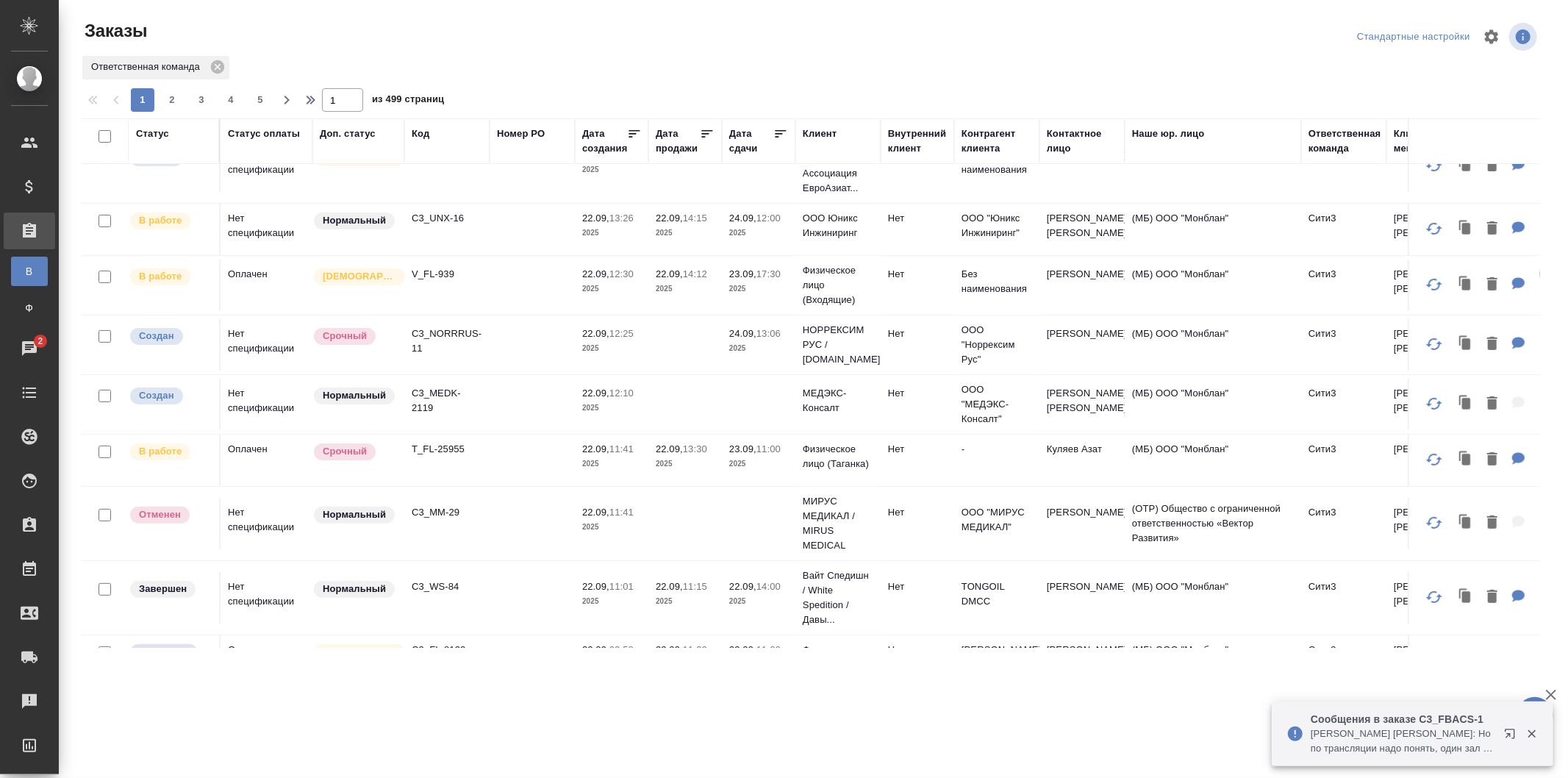
scroll to position [245, 0]
click at [537, 414] on td at bounding box center [532, 403] width 85 height 52
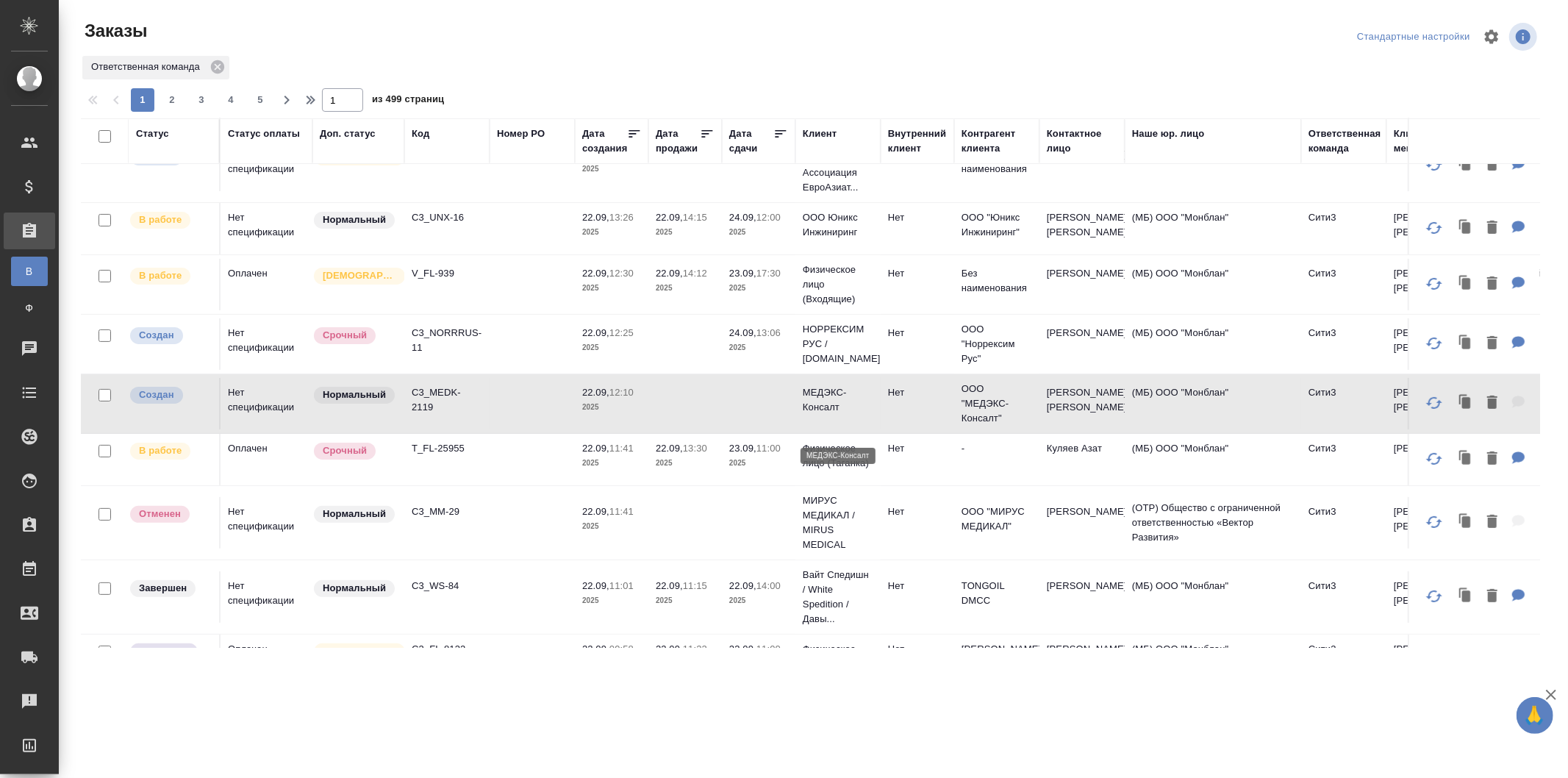
click at [833, 415] on p "МЕДЭКС-Консалт" at bounding box center [838, 399] width 70 height 30
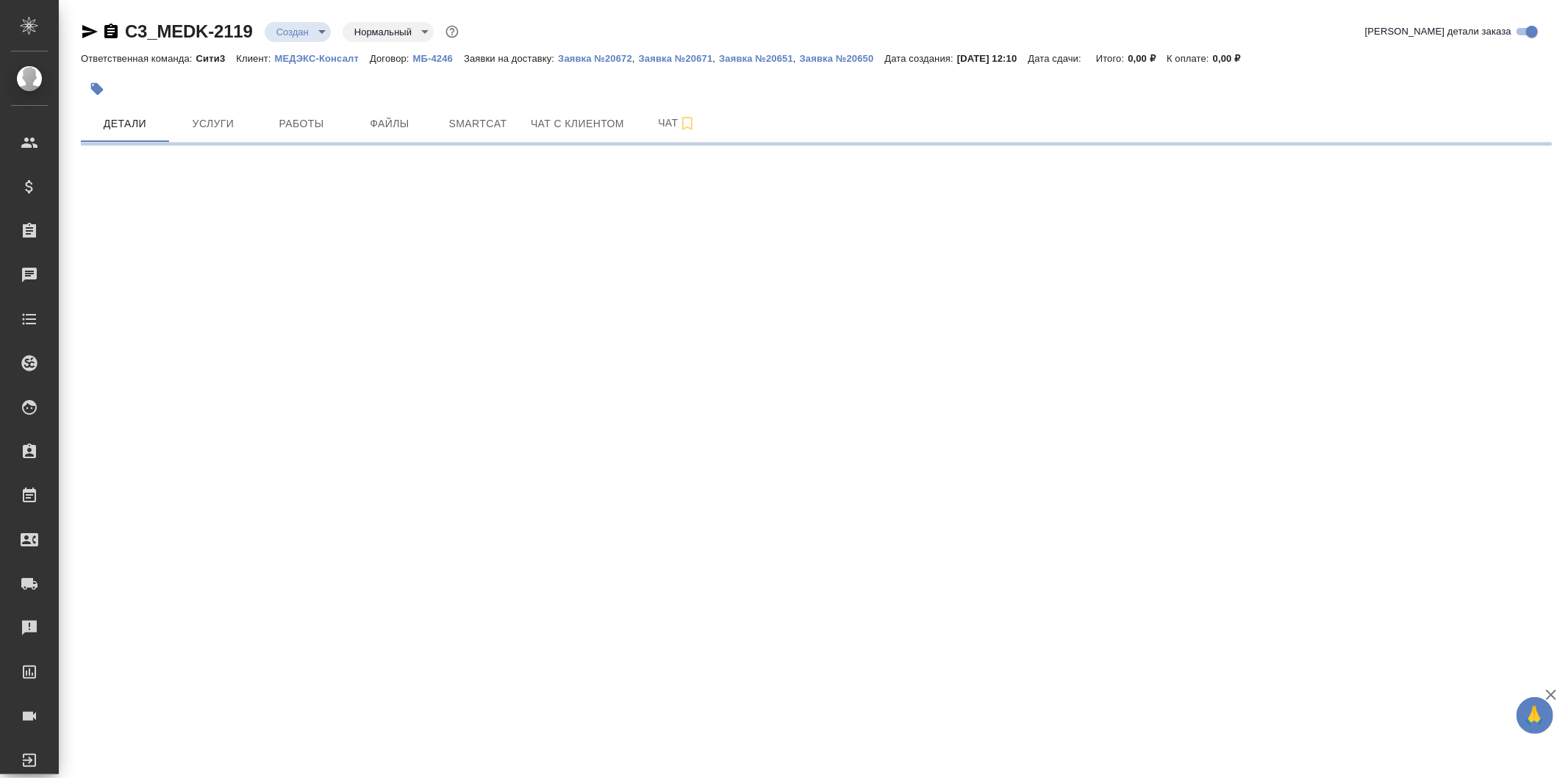
select select "RU"
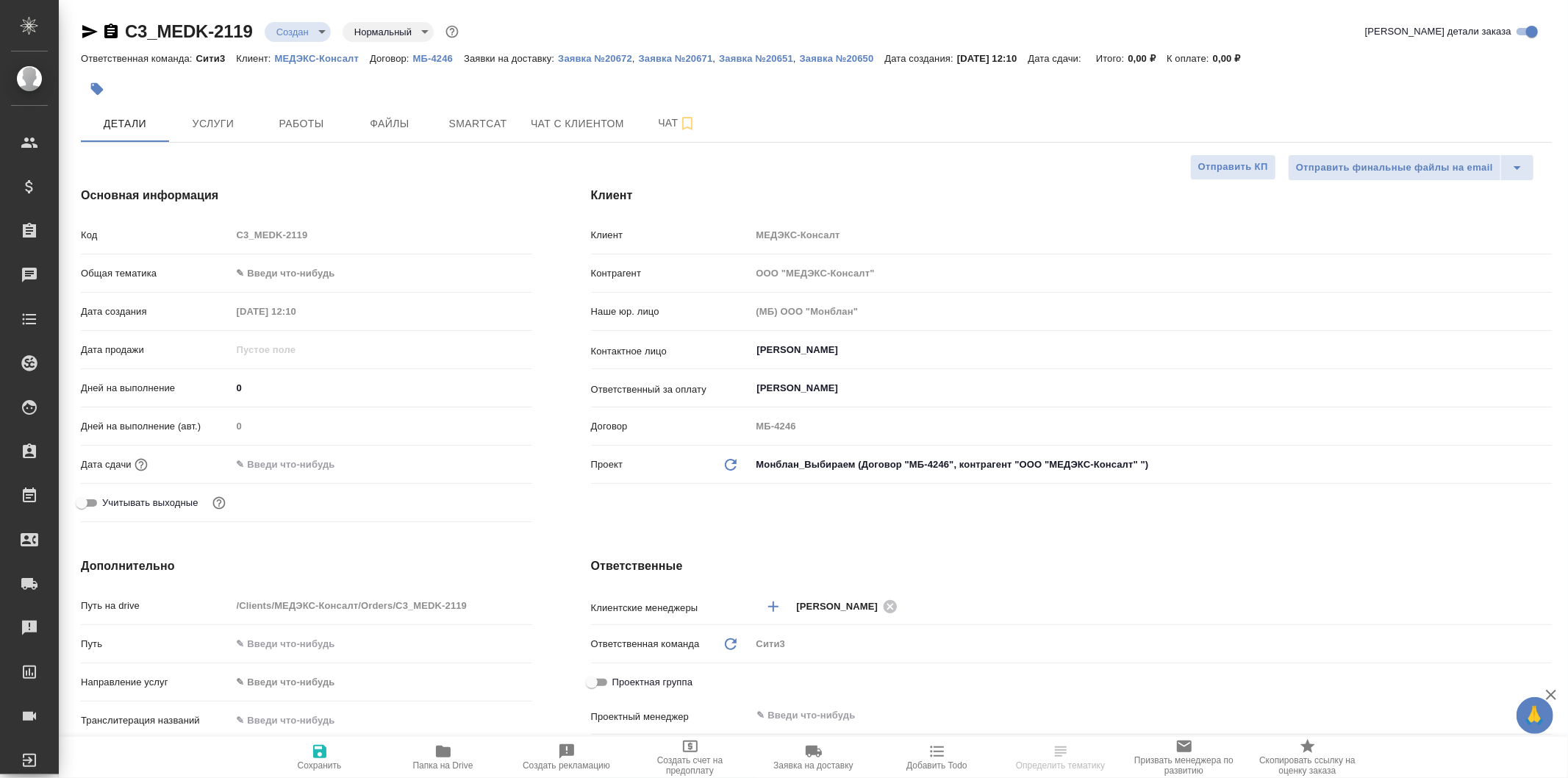
type textarea "x"
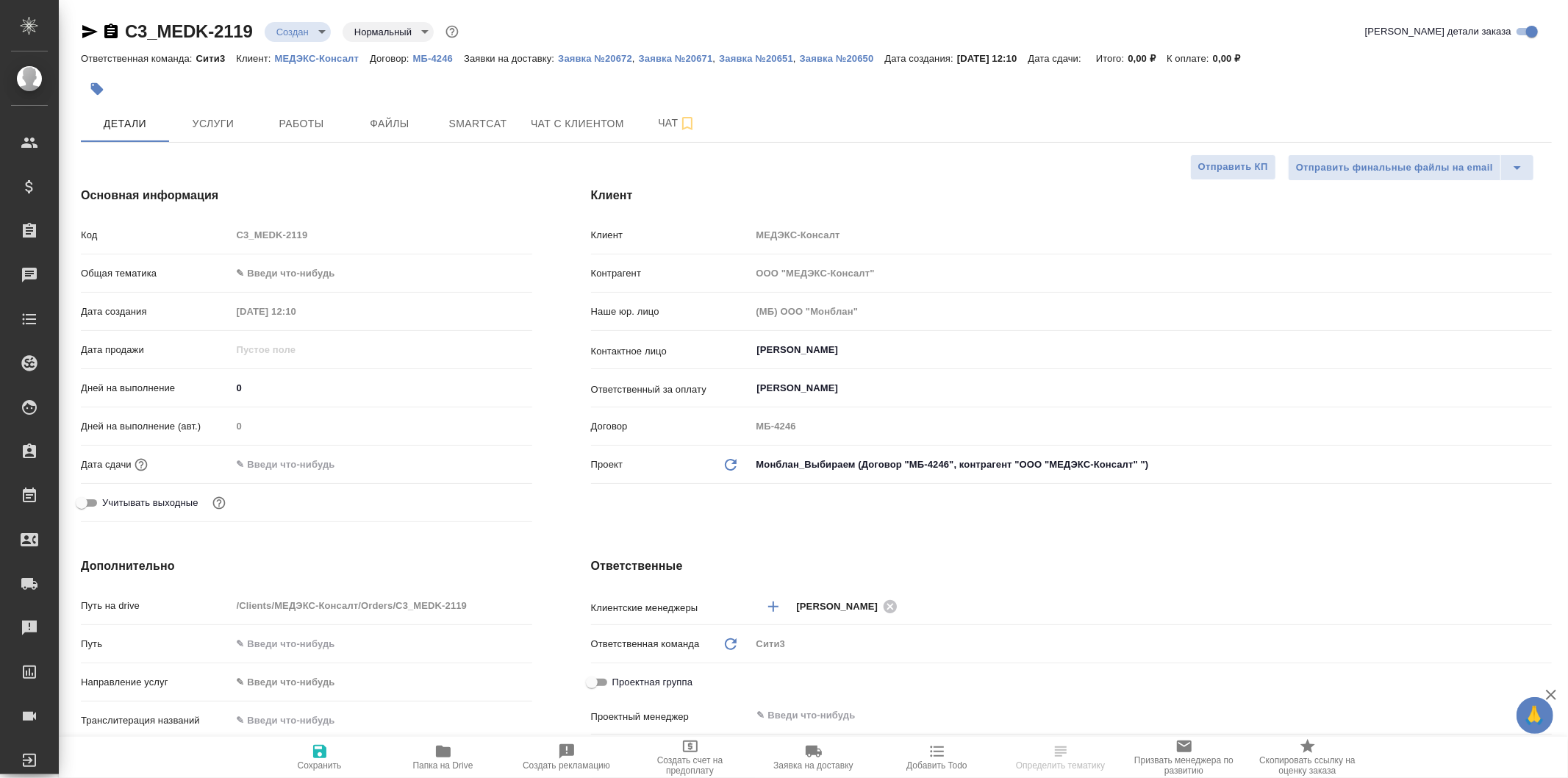
type textarea "x"
click at [105, 30] on icon "button" at bounding box center [111, 31] width 14 height 14
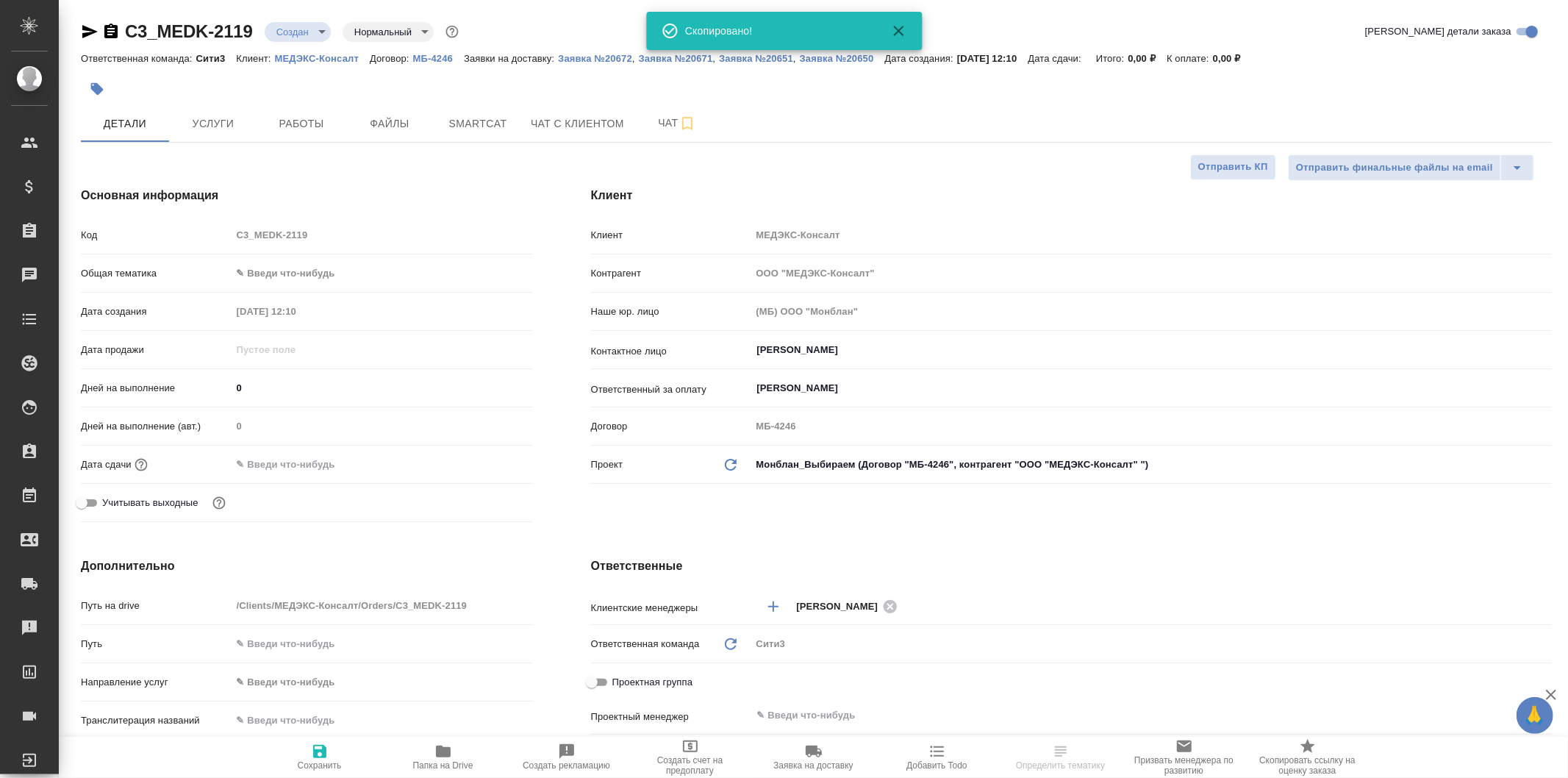
type textarea "x"
select select "RU"
type textarea "x"
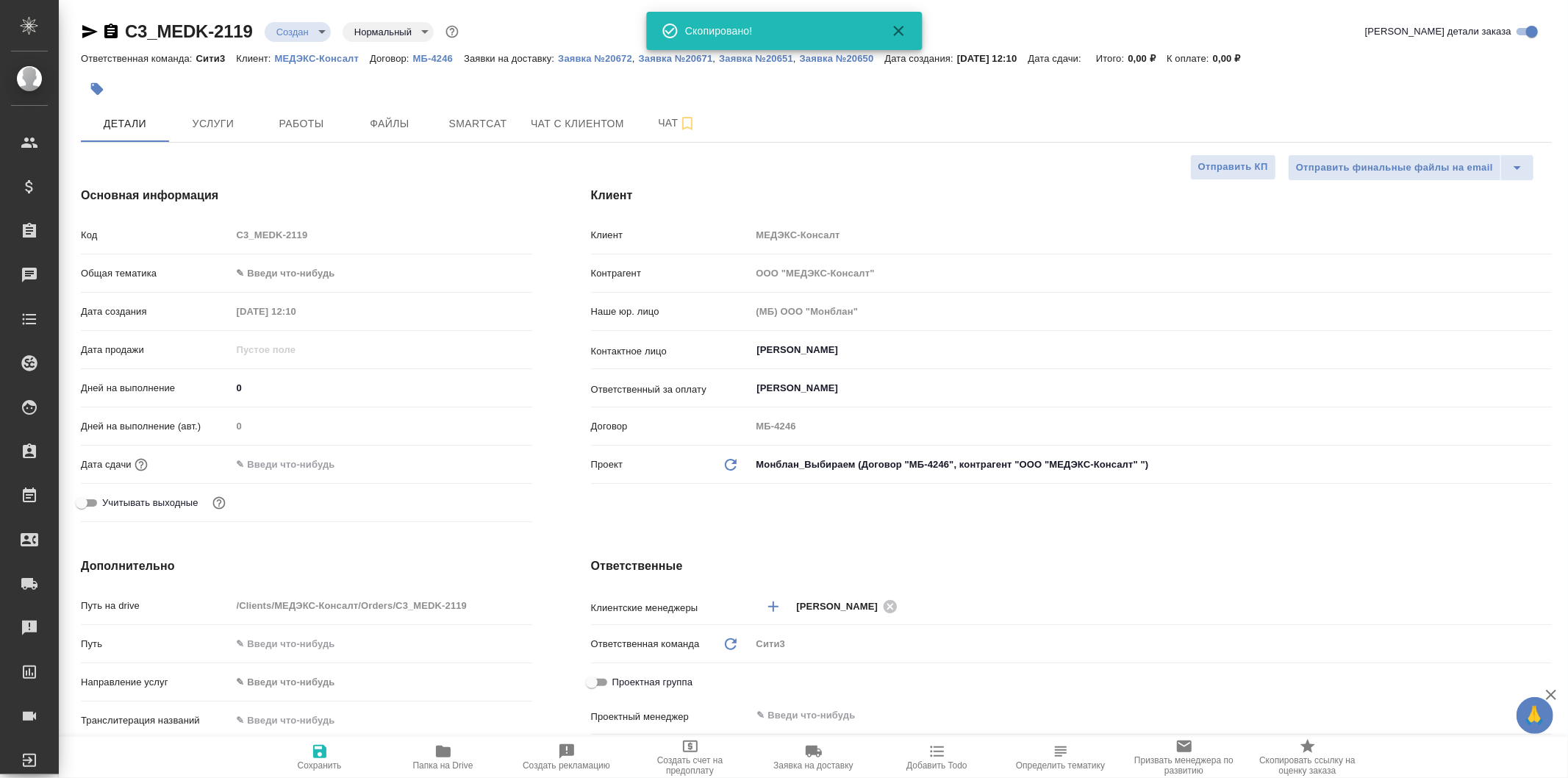
type textarea "x"
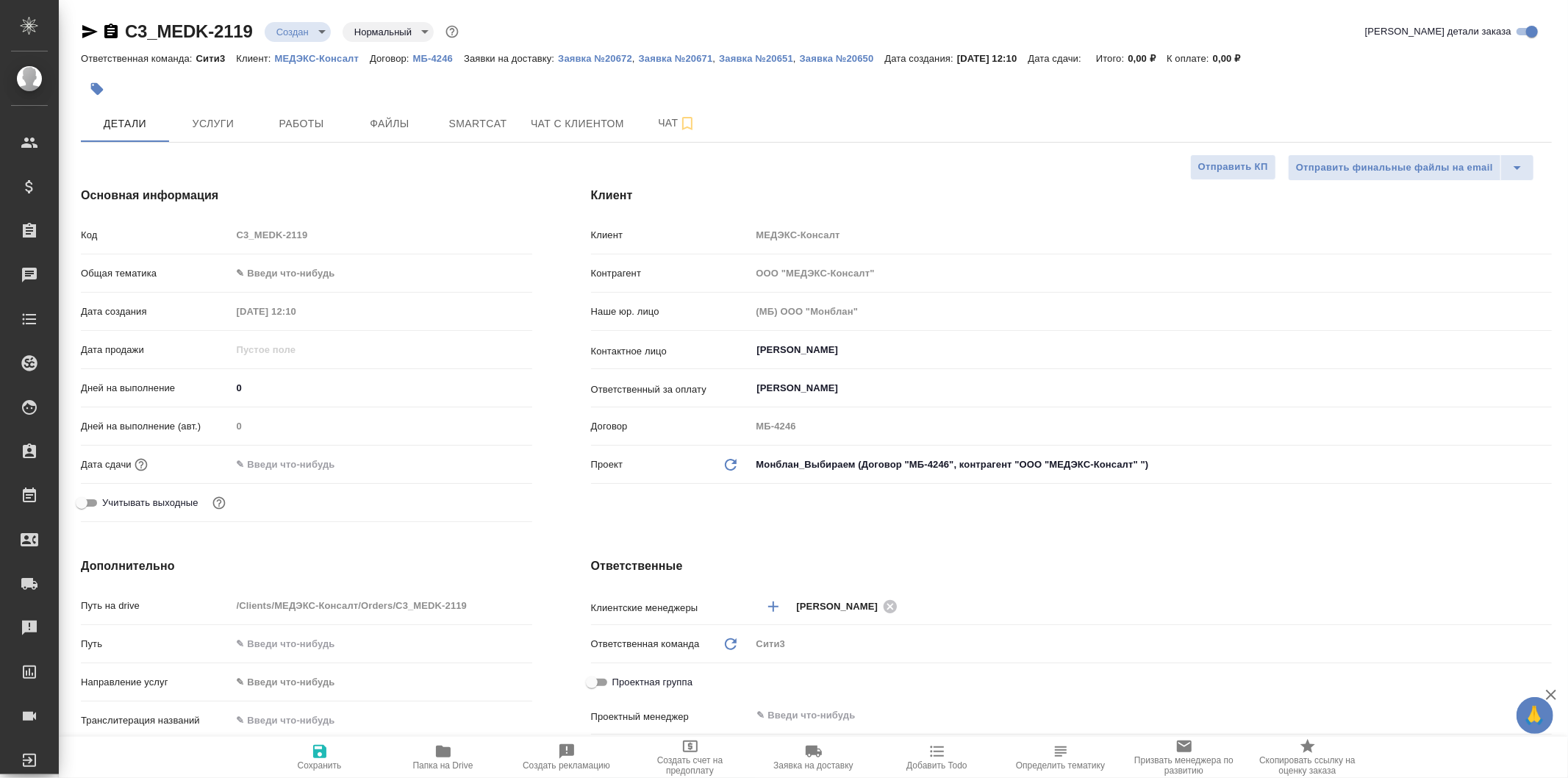
type textarea "x"
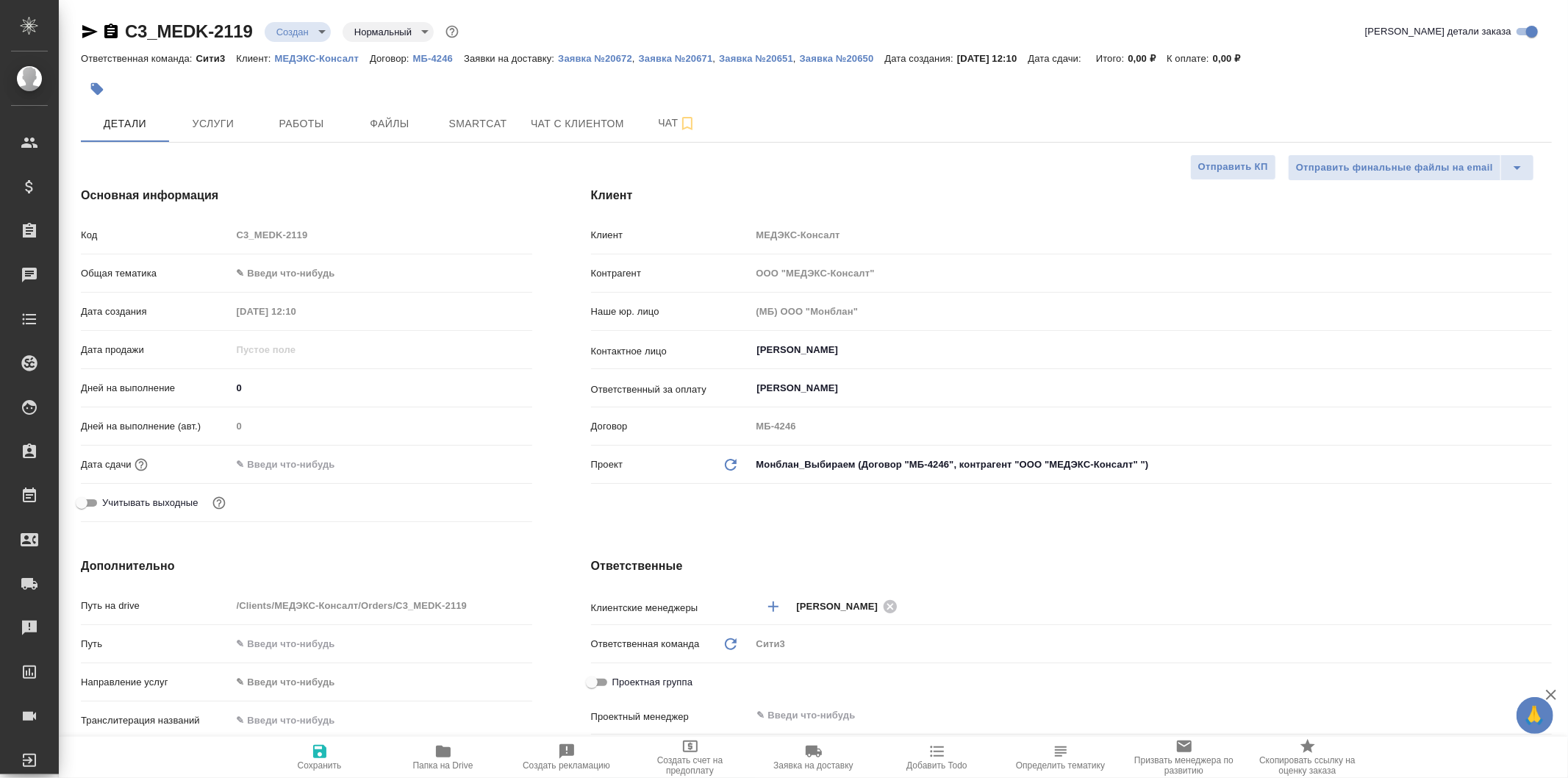
type textarea "x"
select select "RU"
click at [302, 57] on p "МЕДЭКС-Консалт" at bounding box center [322, 59] width 95 height 11
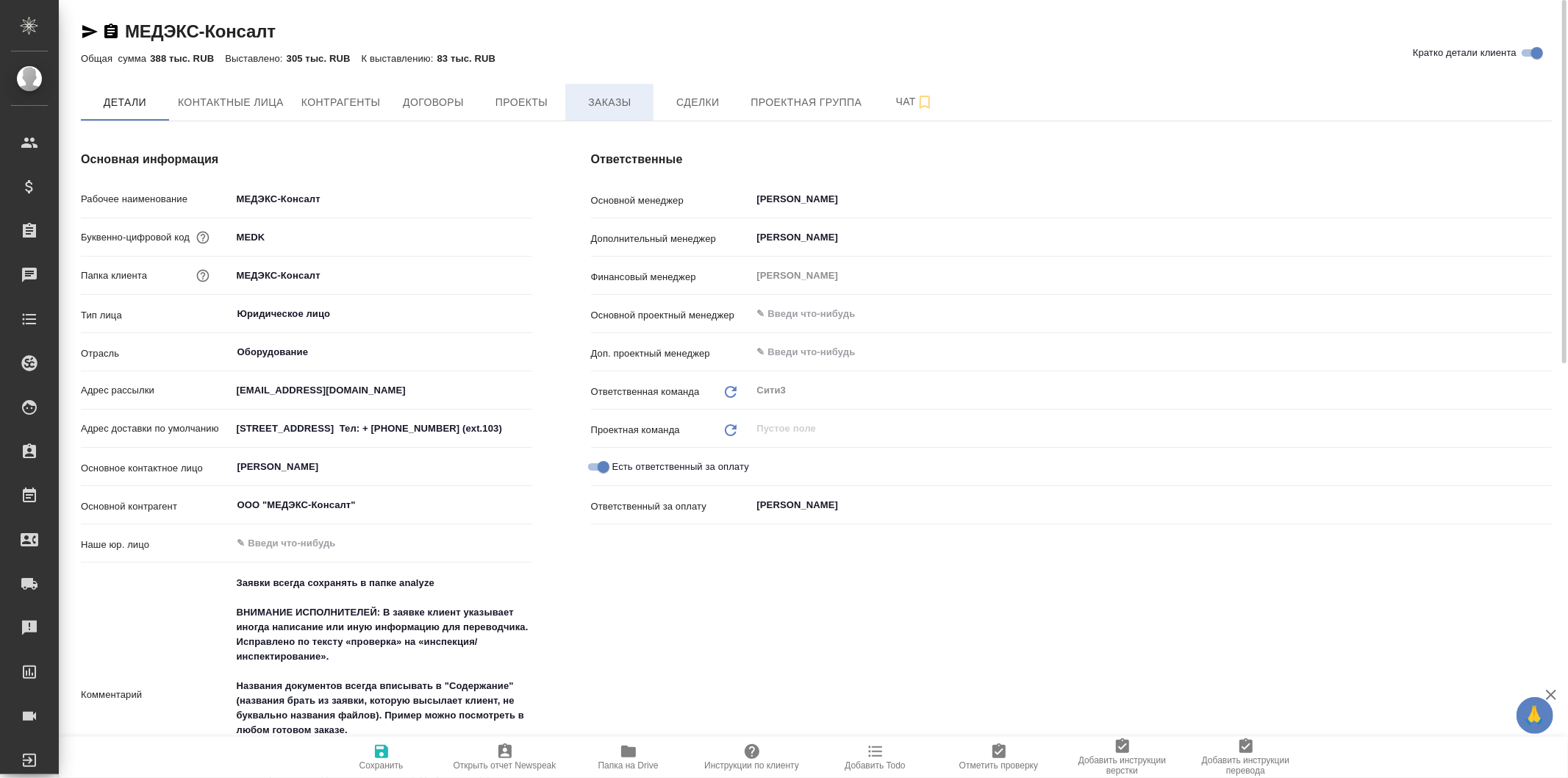
click at [589, 86] on button "Заказы" at bounding box center [610, 102] width 89 height 37
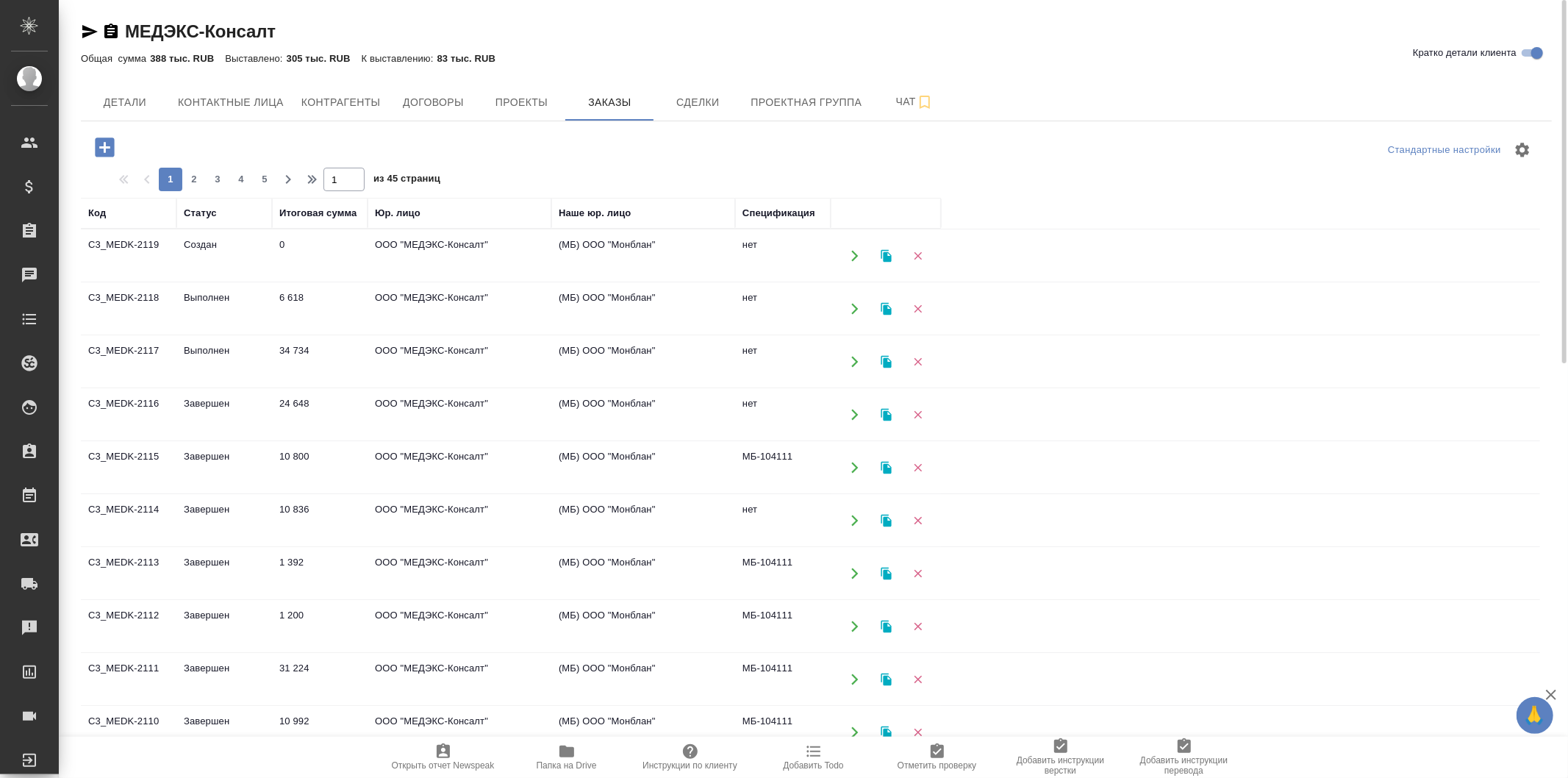
click at [489, 259] on td "ООО "МЕДЭКС-Консалт"" at bounding box center [459, 256] width 183 height 52
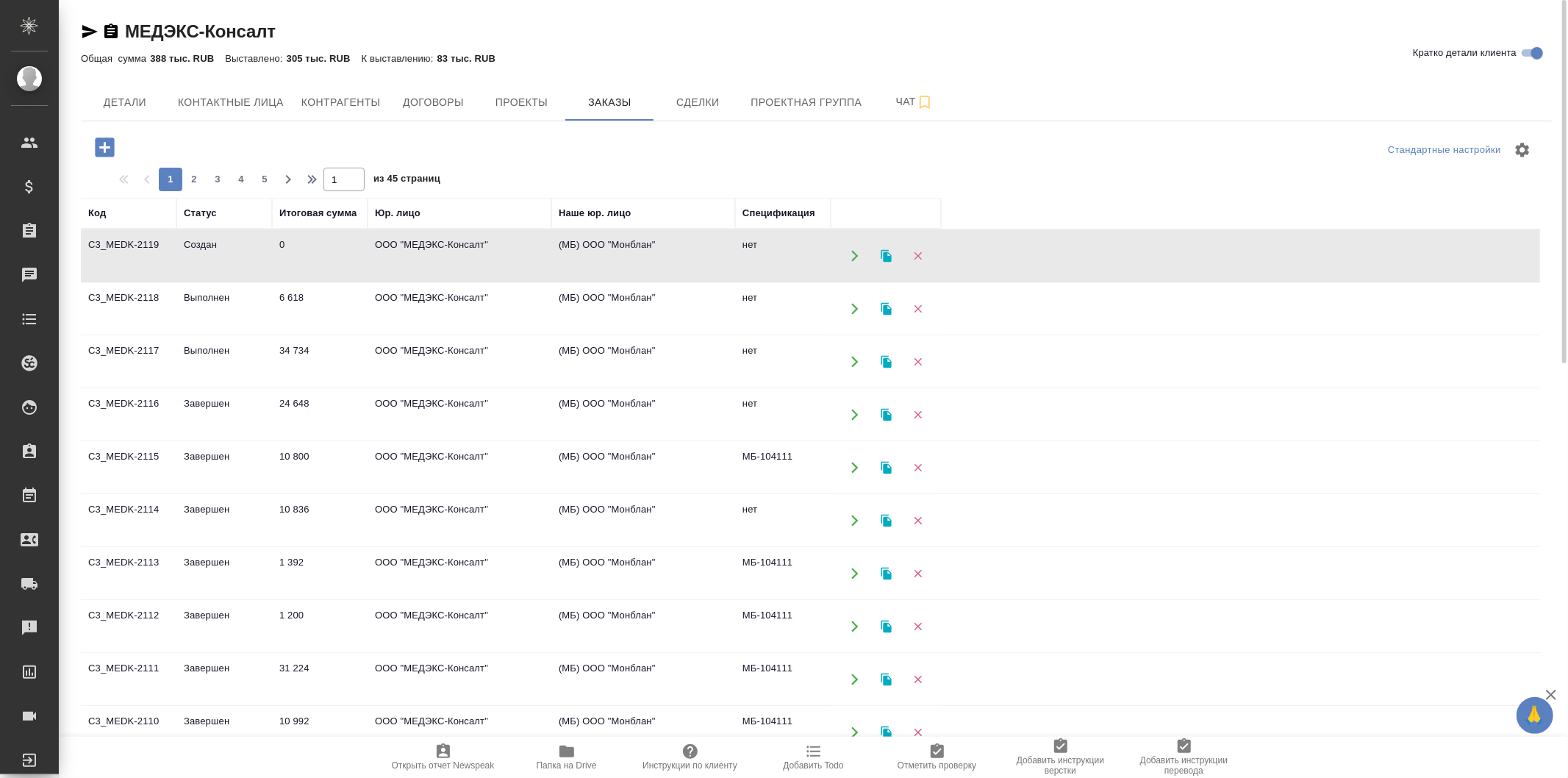
click at [489, 259] on td "ООО "МЕДЭКС-Консалт"" at bounding box center [459, 256] width 183 height 52
click at [530, 310] on td "ООО "МЕДЭКС-Консалт"" at bounding box center [459, 308] width 183 height 52
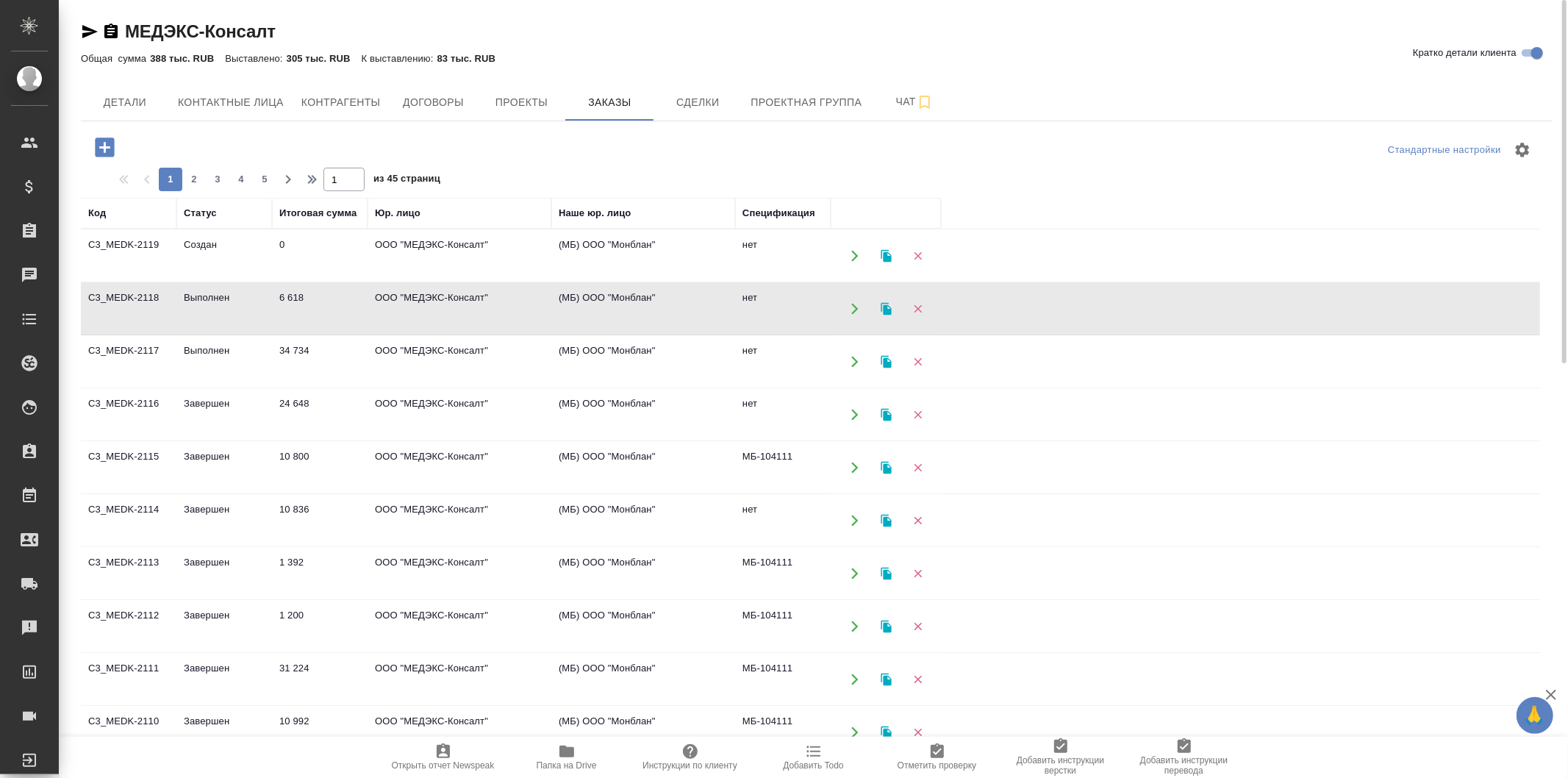
click at [520, 244] on td "ООО "МЕДЭКС-Консалт"" at bounding box center [459, 256] width 183 height 52
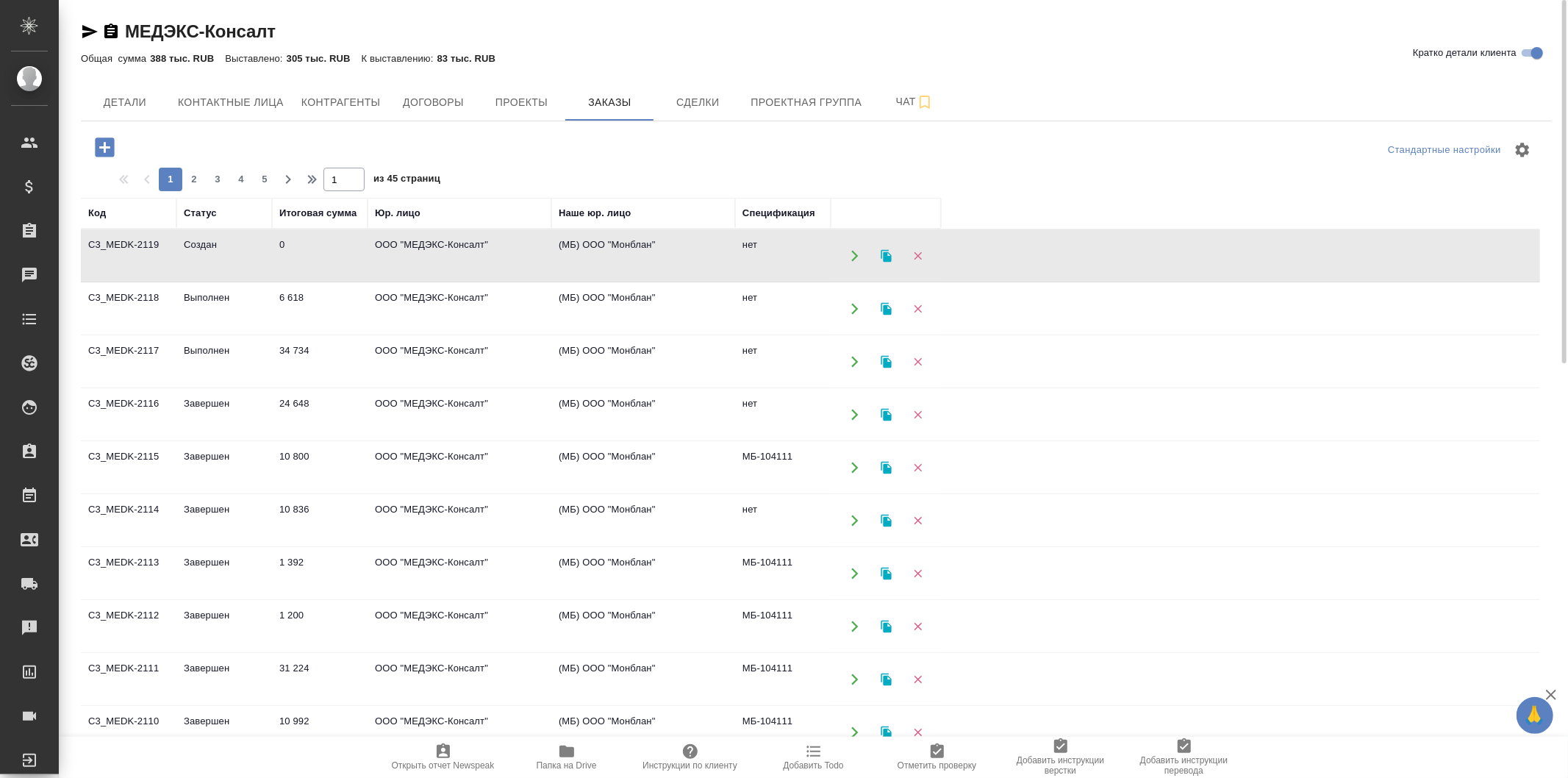
click at [520, 244] on td "ООО "МЕДЭКС-Консалт"" at bounding box center [459, 256] width 183 height 52
click at [108, 130] on div "Стандартные настройки 1 2 3 4 5 1 из 45 страниц Код Статус Итоговая сумма Юр. л…" at bounding box center [816, 449] width 1471 height 657
click at [105, 136] on icon "button" at bounding box center [105, 147] width 25 height 25
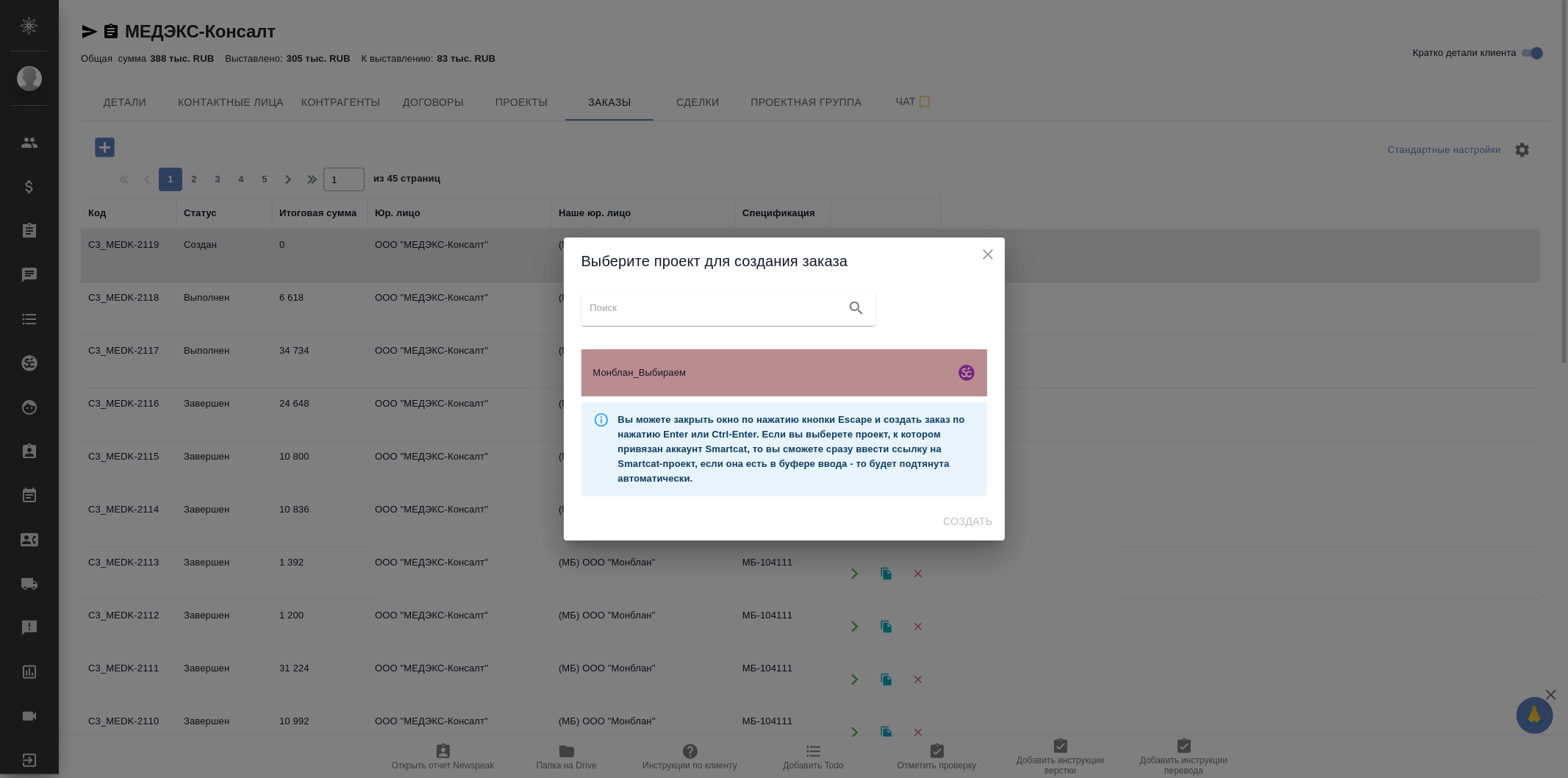
click at [822, 385] on div "Монблан_Выбираем" at bounding box center [784, 372] width 406 height 47
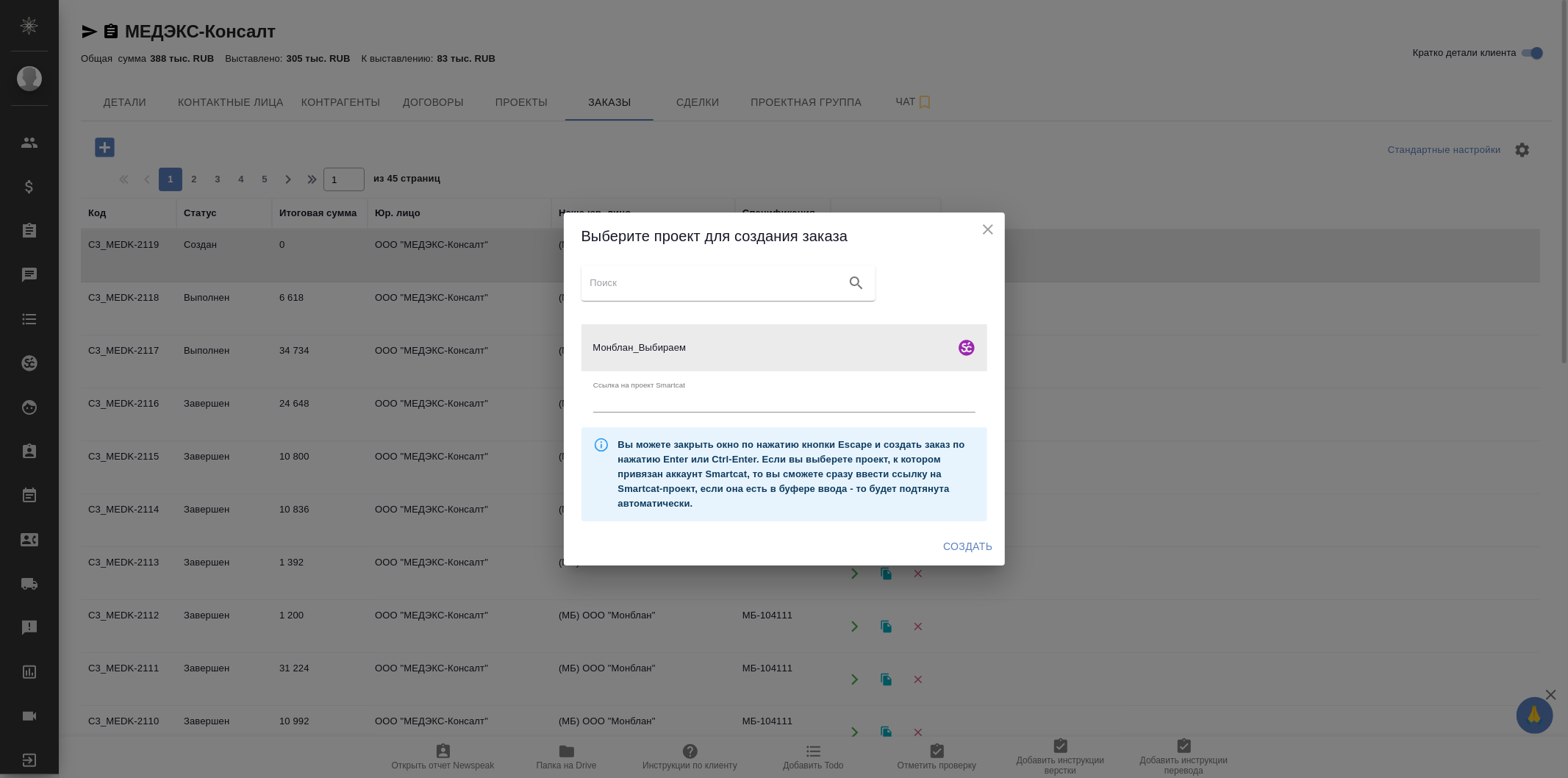
click at [956, 542] on span "Создать" at bounding box center [968, 547] width 50 height 18
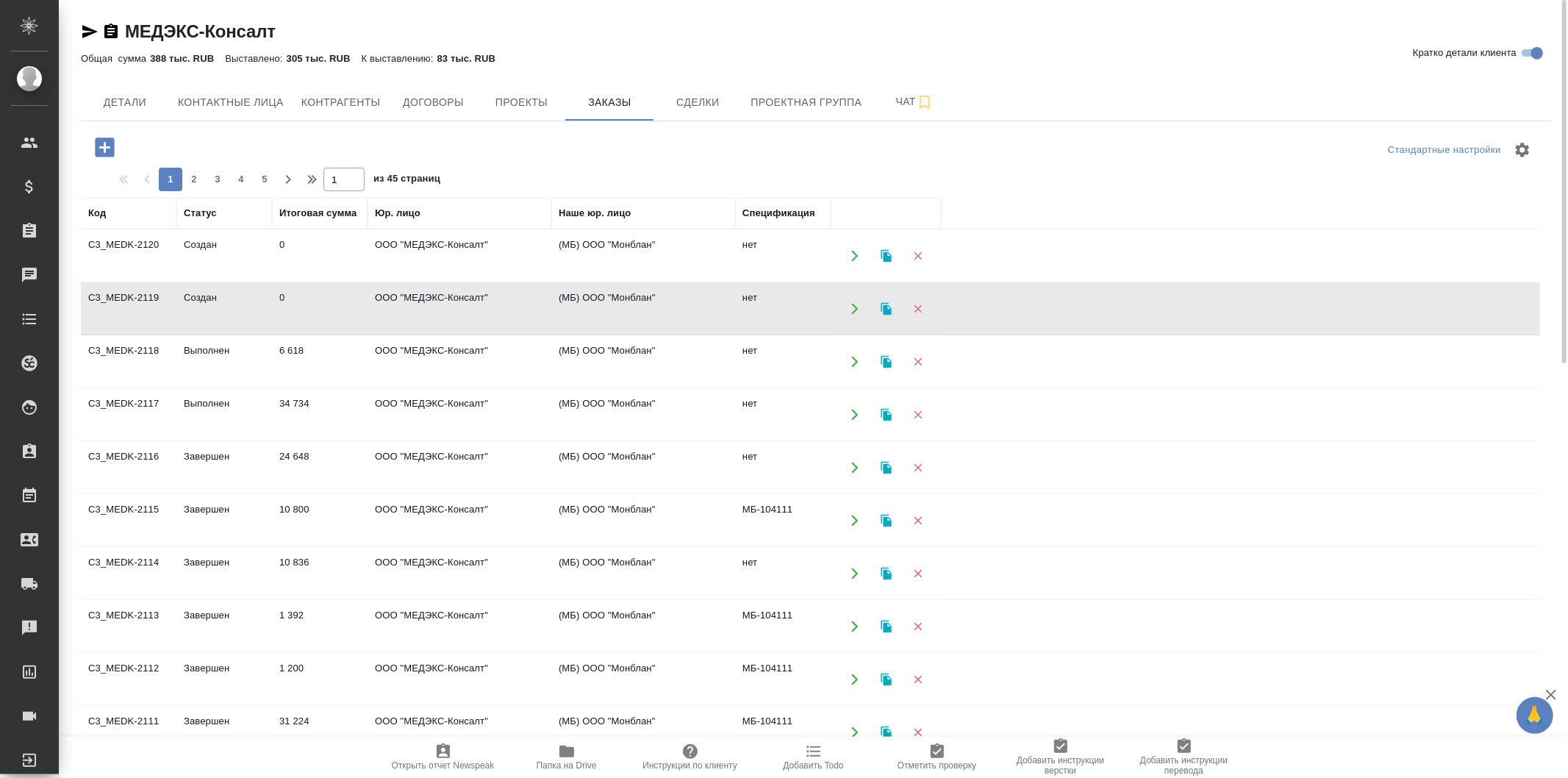
click at [547, 260] on td "ООО "МЕДЭКС-Консалт"" at bounding box center [459, 256] width 183 height 52
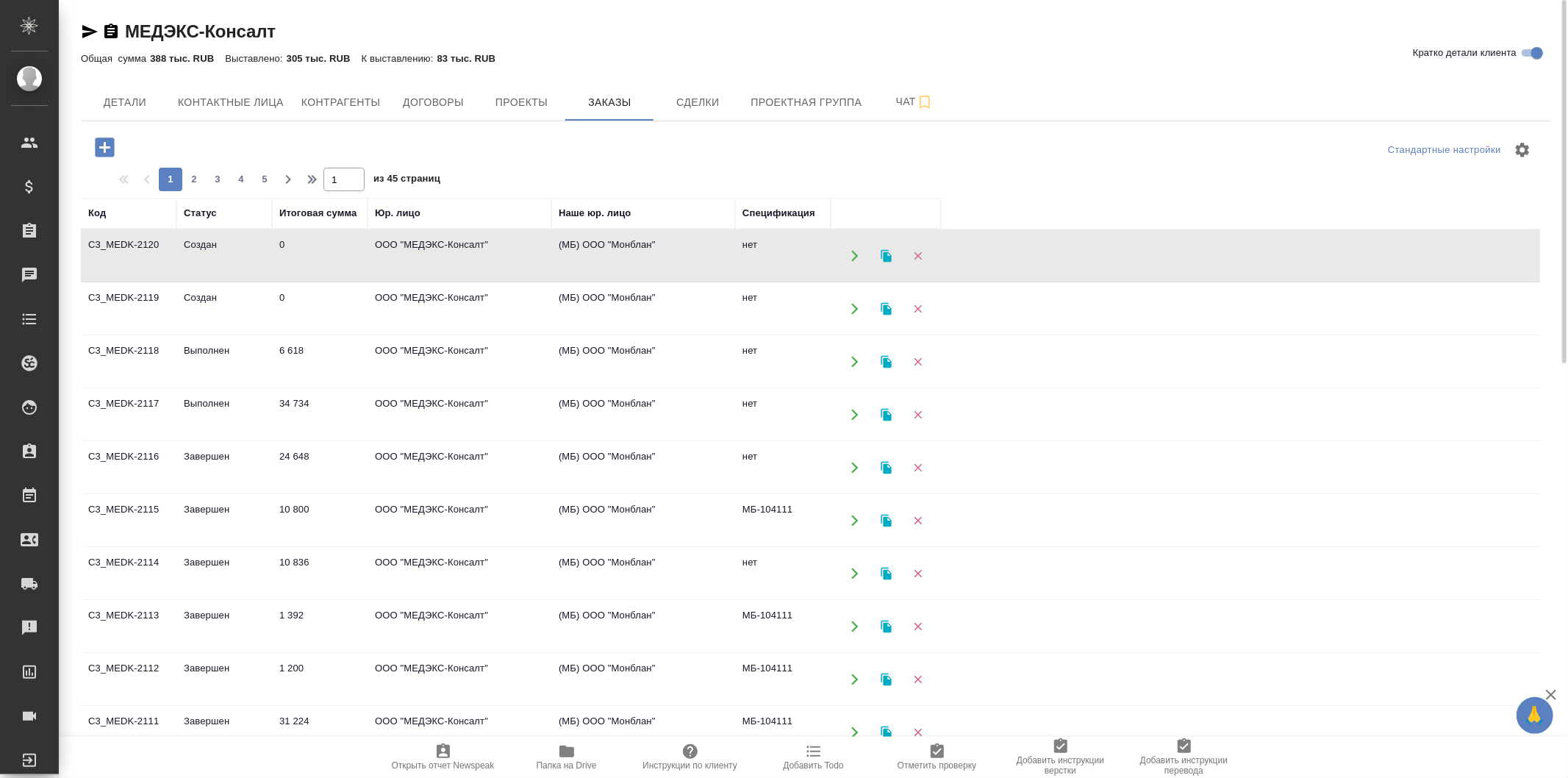
click at [532, 304] on td "ООО "МЕДЭКС-Консалт"" at bounding box center [459, 308] width 183 height 52
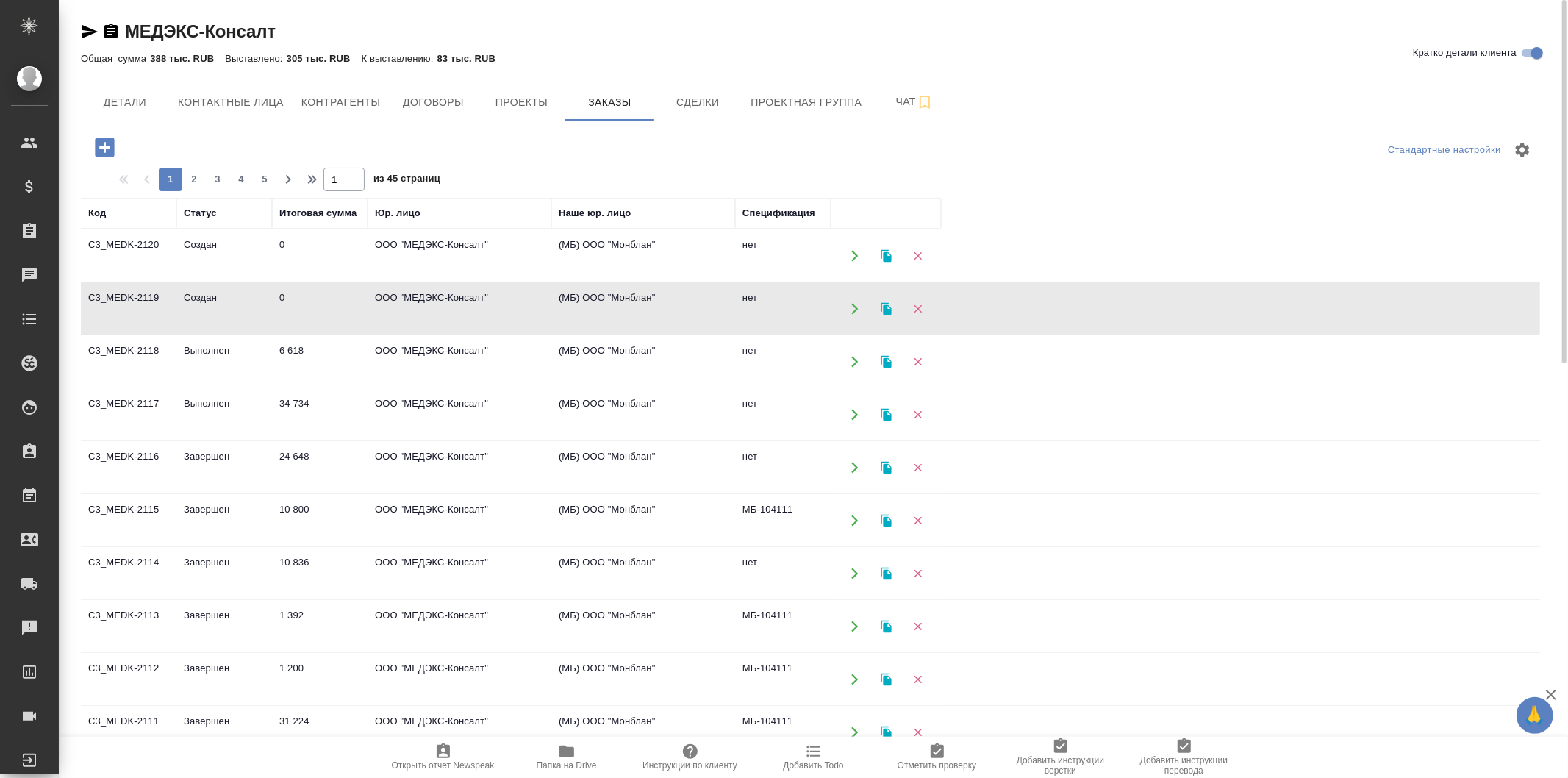
click at [511, 359] on td "ООО "МЕДЭКС-Консалт"" at bounding box center [459, 361] width 183 height 52
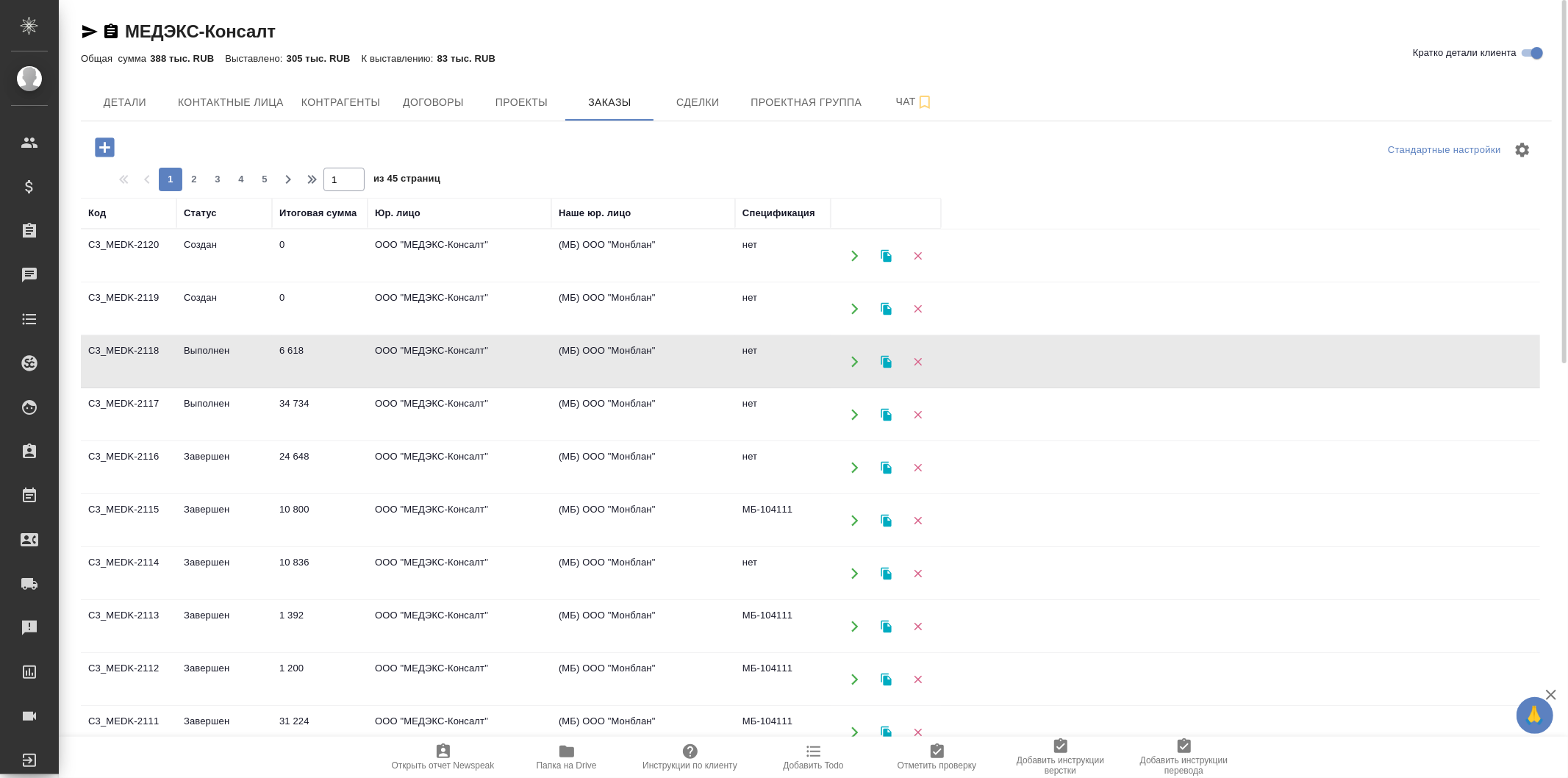
click at [511, 359] on td "ООО "МЕДЭКС-Консалт"" at bounding box center [459, 361] width 183 height 52
click at [156, 92] on button "Детали" at bounding box center [125, 102] width 89 height 37
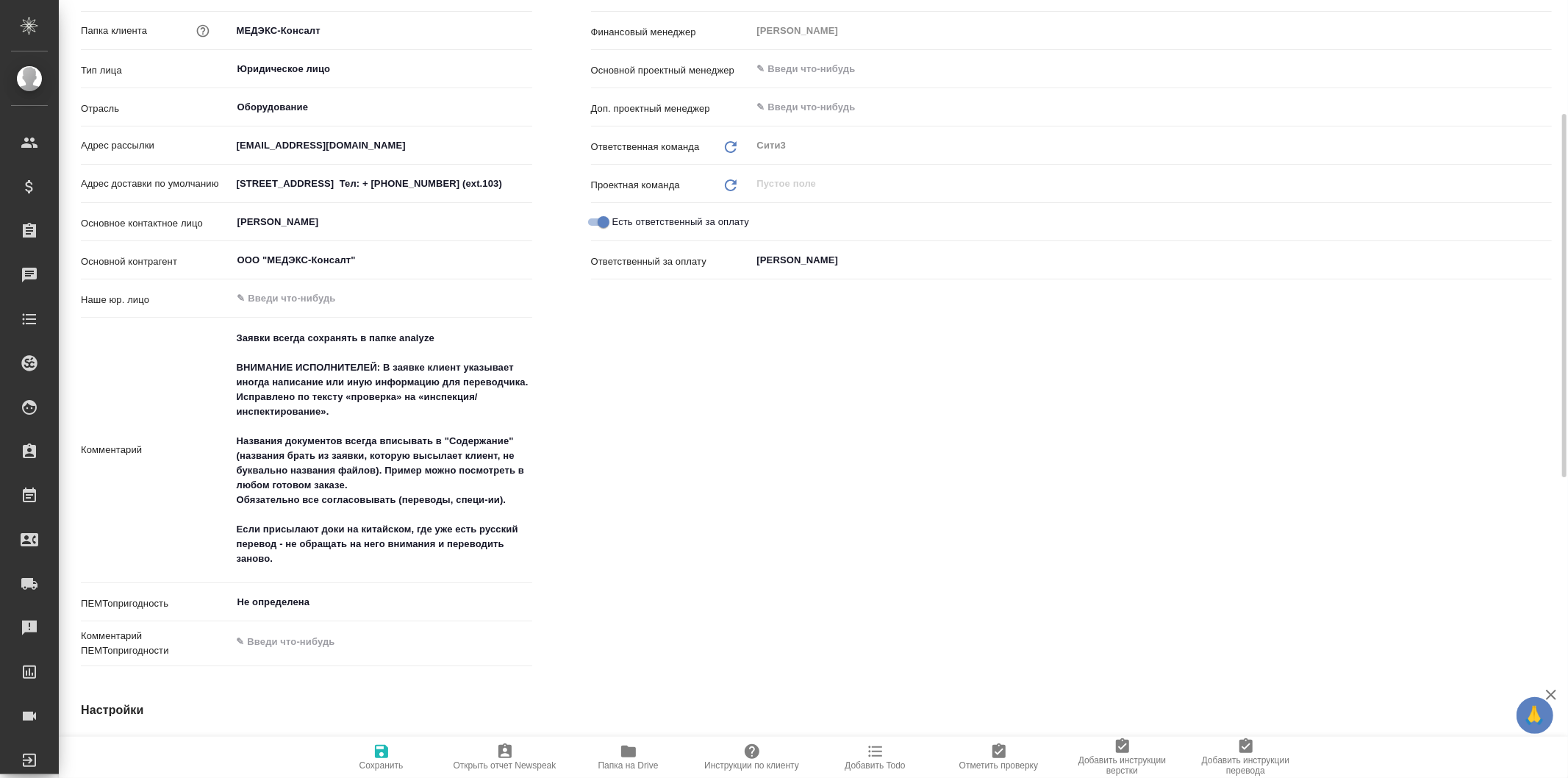
scroll to position [326, 0]
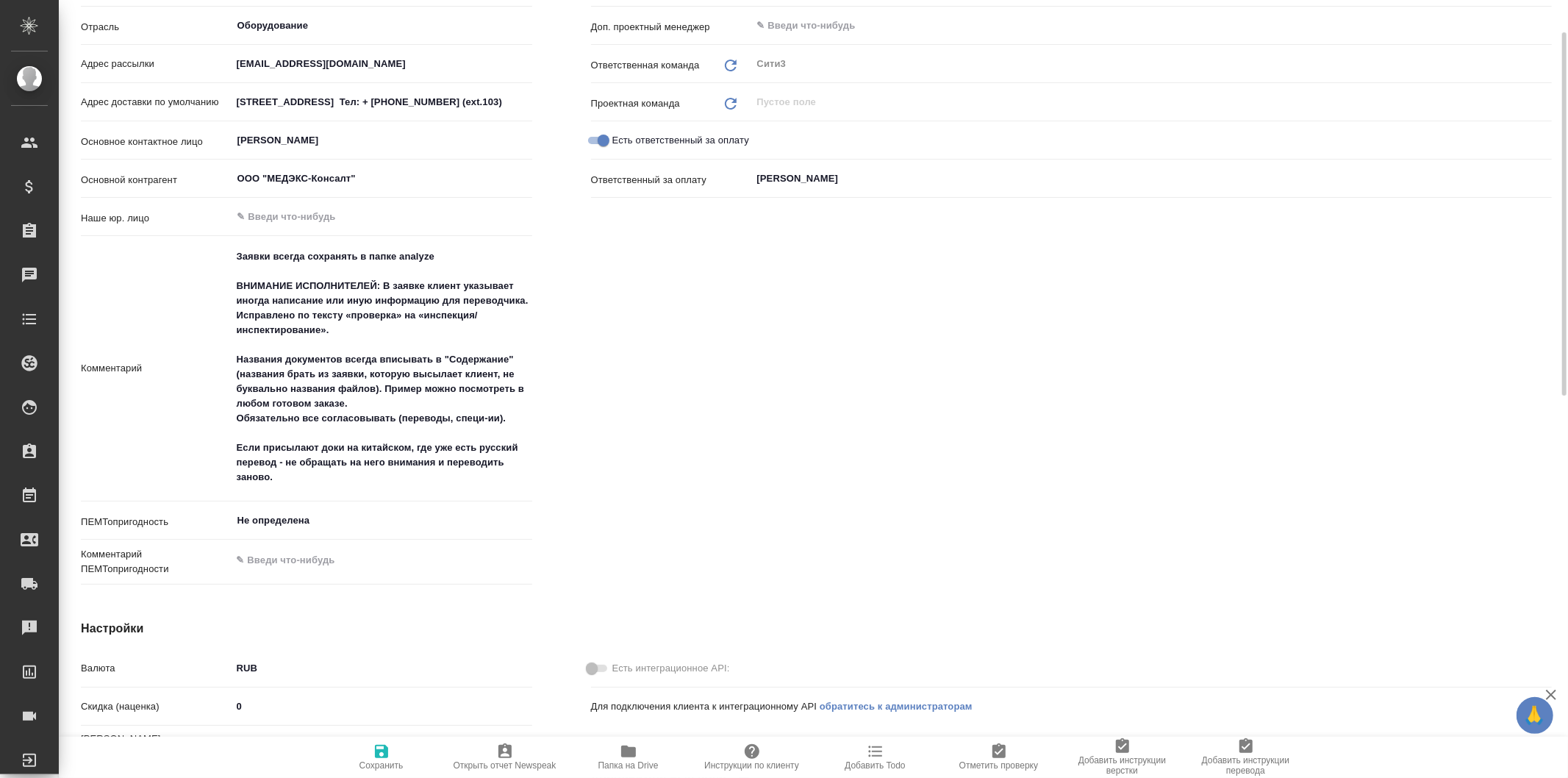
type textarea "x"
drag, startPoint x: 530, startPoint y: 297, endPoint x: 236, endPoint y: 287, distance: 294.2
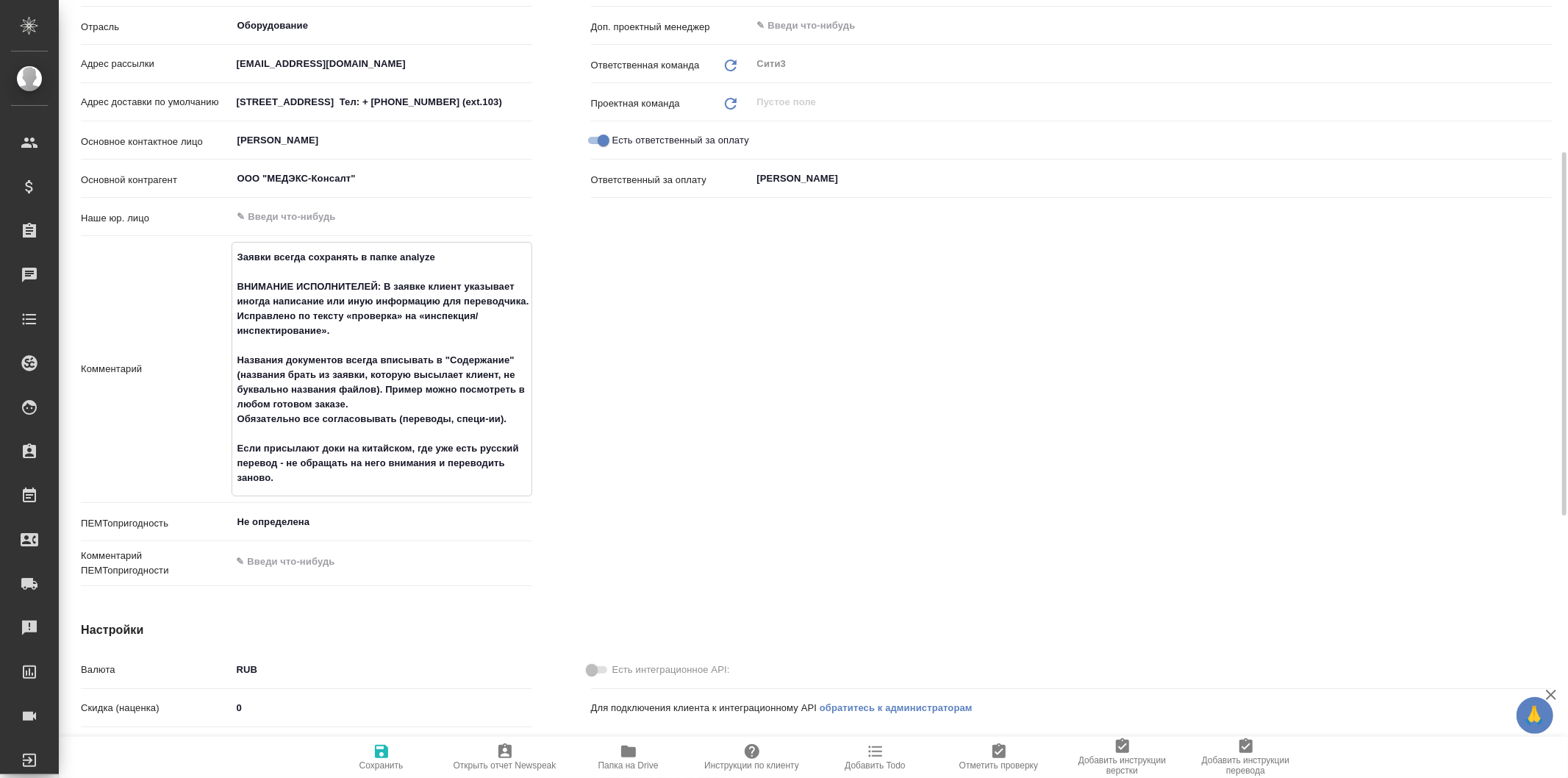
click at [236, 287] on textarea "Заявки всегда сохранять в папке analyze ВНИМАНИЕ ИСПОЛНИТЕЛЕЙ: В заявке клиент …" at bounding box center [381, 368] width 299 height 246
click at [465, 398] on textarea "Заявки всегда сохранять в папке analyze ВНИМАНИЕ ИСПОЛНИТЕЛЕЙ: В заявке клиент …" at bounding box center [381, 368] width 299 height 246
drag, startPoint x: 239, startPoint y: 355, endPoint x: 380, endPoint y: 389, distance: 145.0
click at [380, 389] on textarea "Заявки всегда сохранять в папке analyze ВНИМАНИЕ ИСПОЛНИТЕЛЕЙ: В заявке клиент …" at bounding box center [381, 368] width 299 height 246
click at [499, 451] on textarea "Заявки всегда сохранять в папке analyze ВНИМАНИЕ ИСПОЛНИТЕЛЕЙ: В заявке клиент …" at bounding box center [381, 368] width 299 height 246
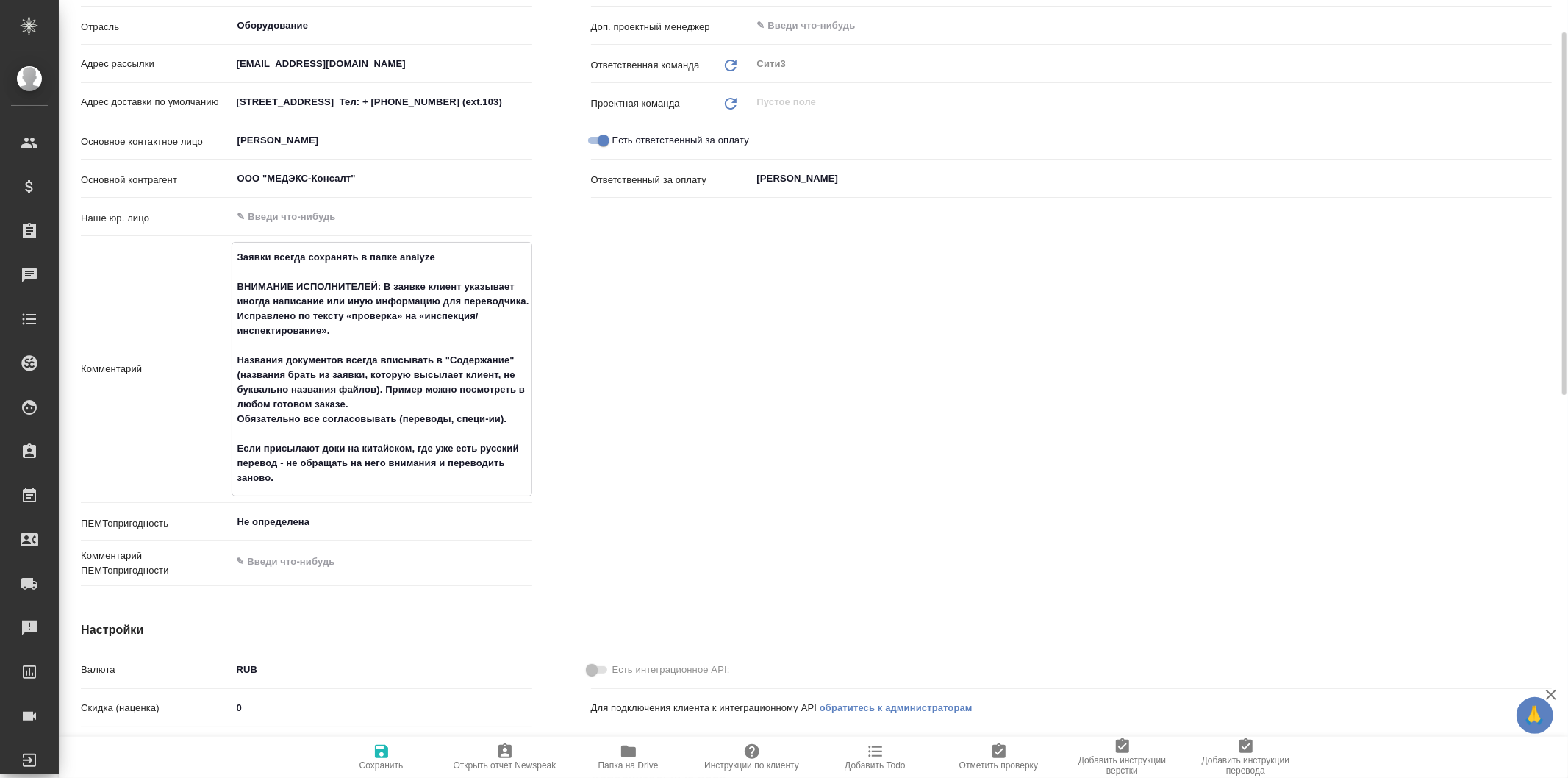
scroll to position [0, 0]
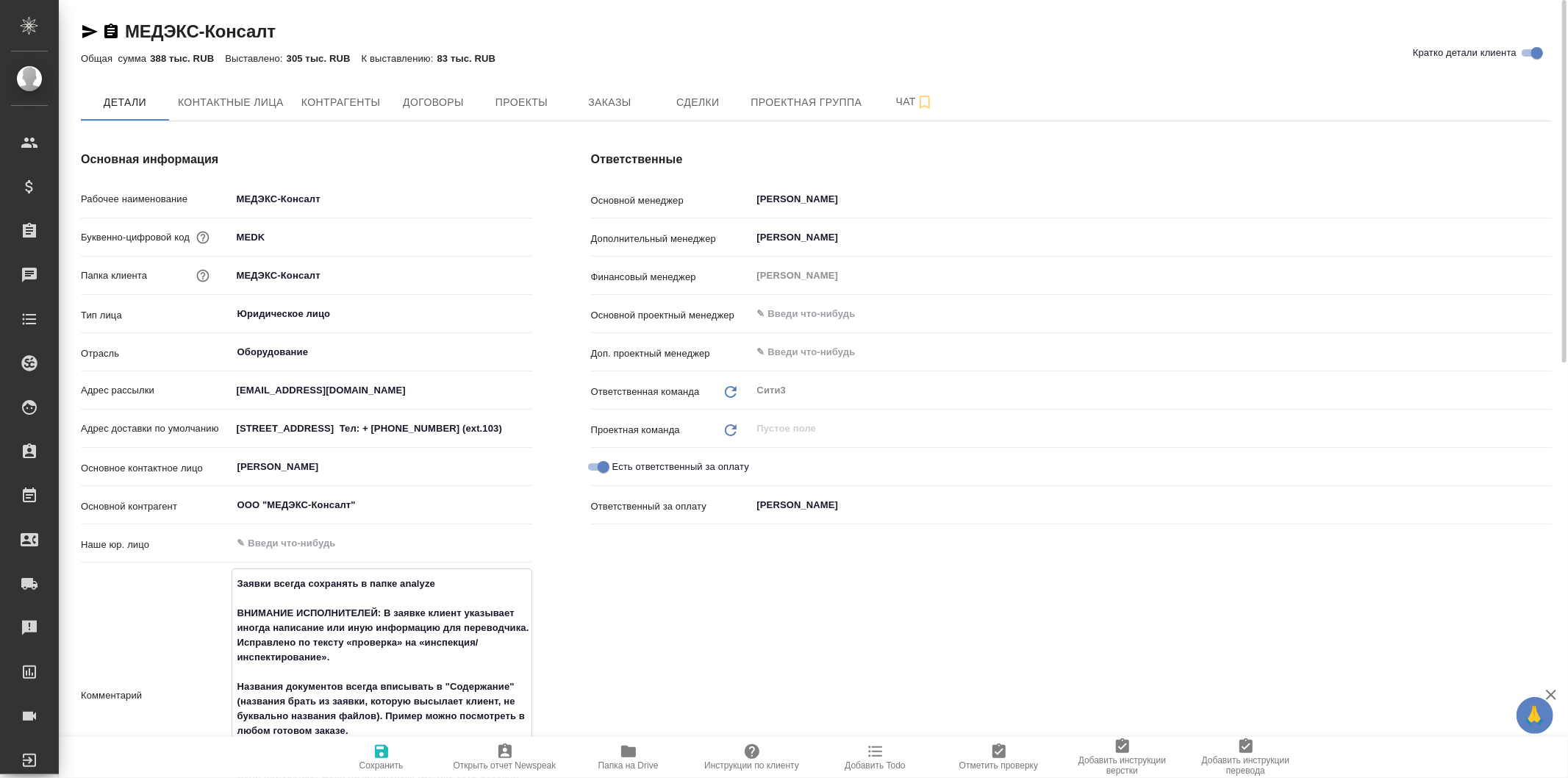
type textarea "x"
click at [640, 764] on span "Папка на Drive" at bounding box center [628, 764] width 61 height 10
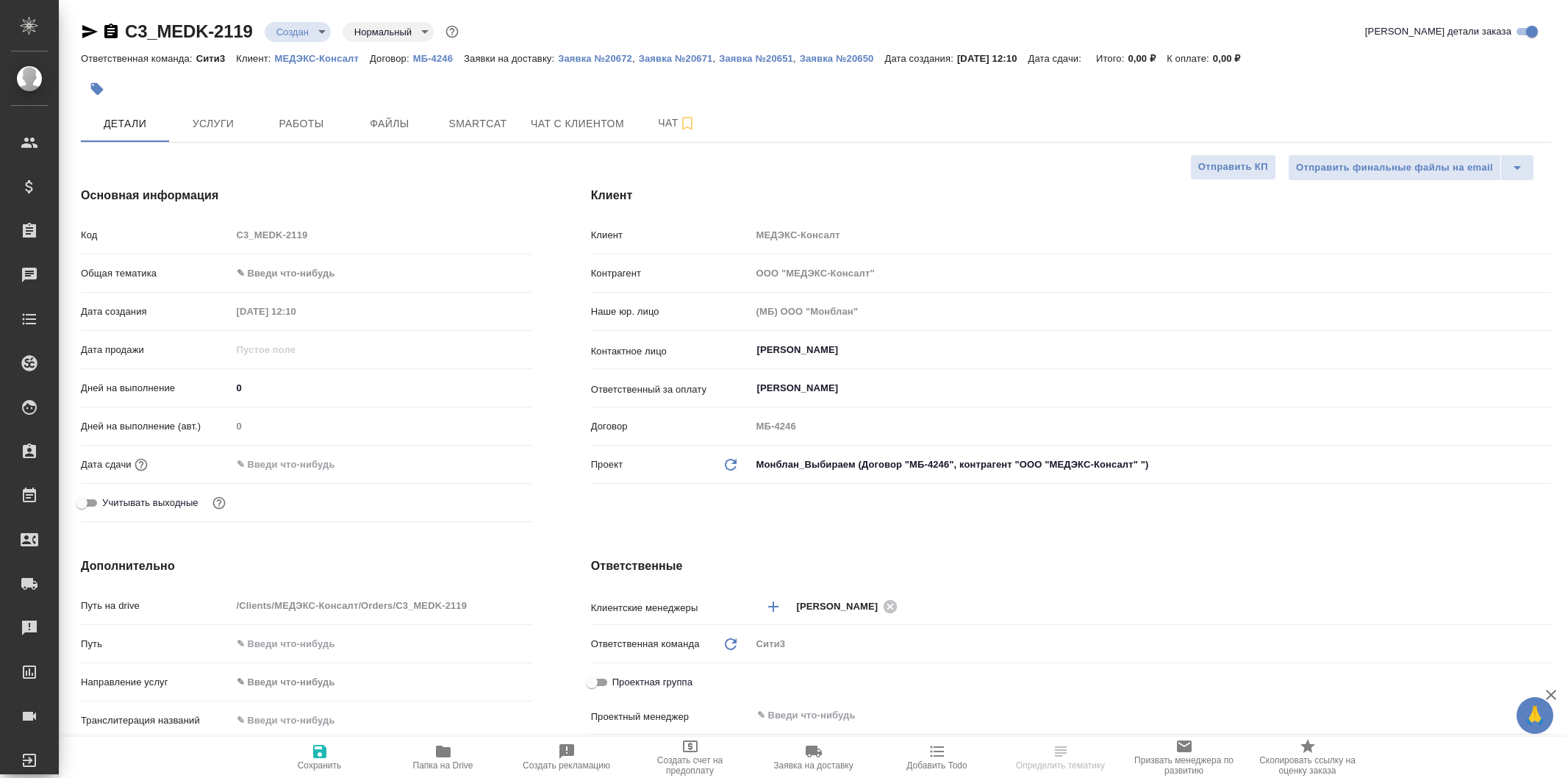
select select "RU"
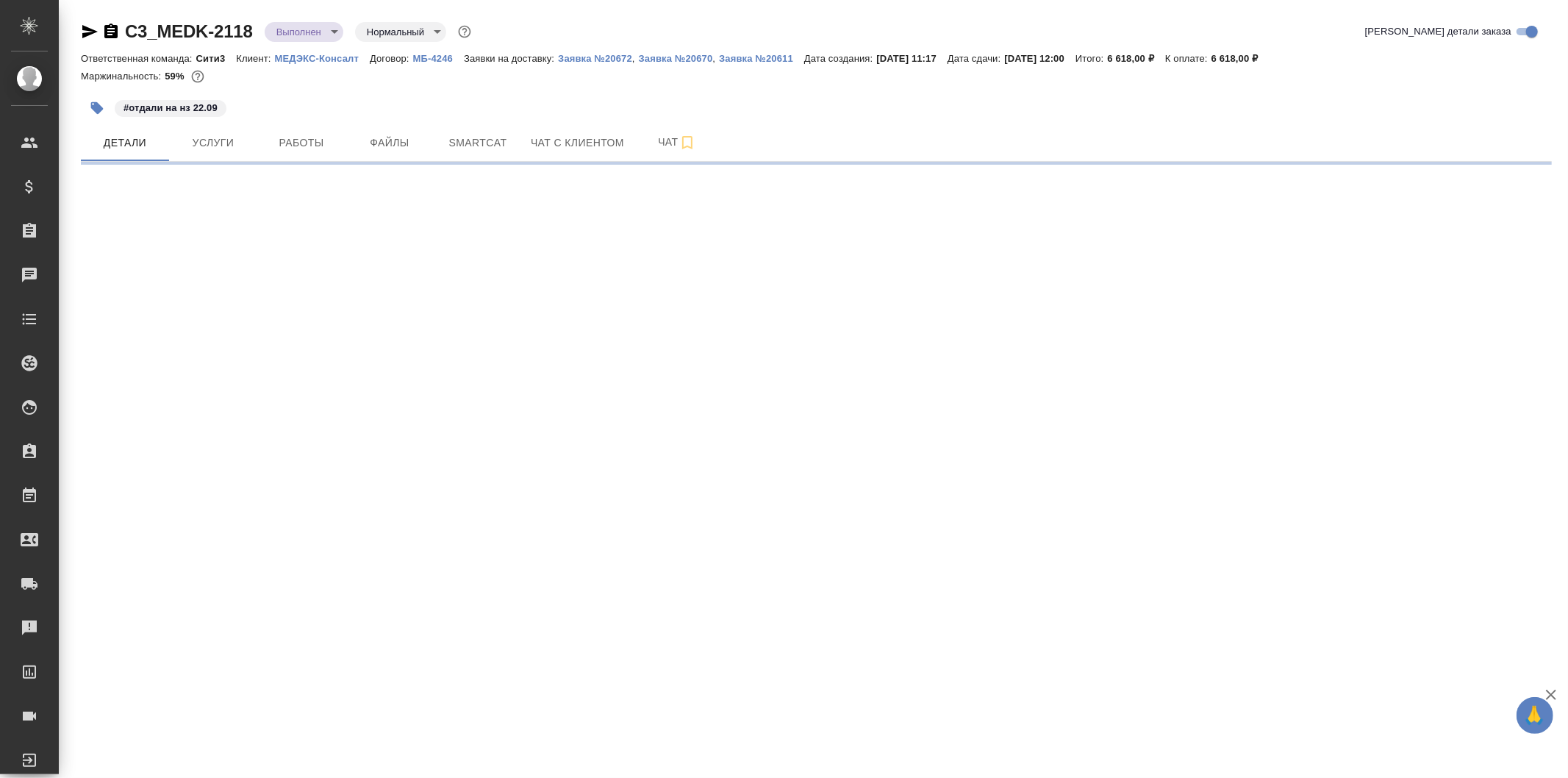
select select "RU"
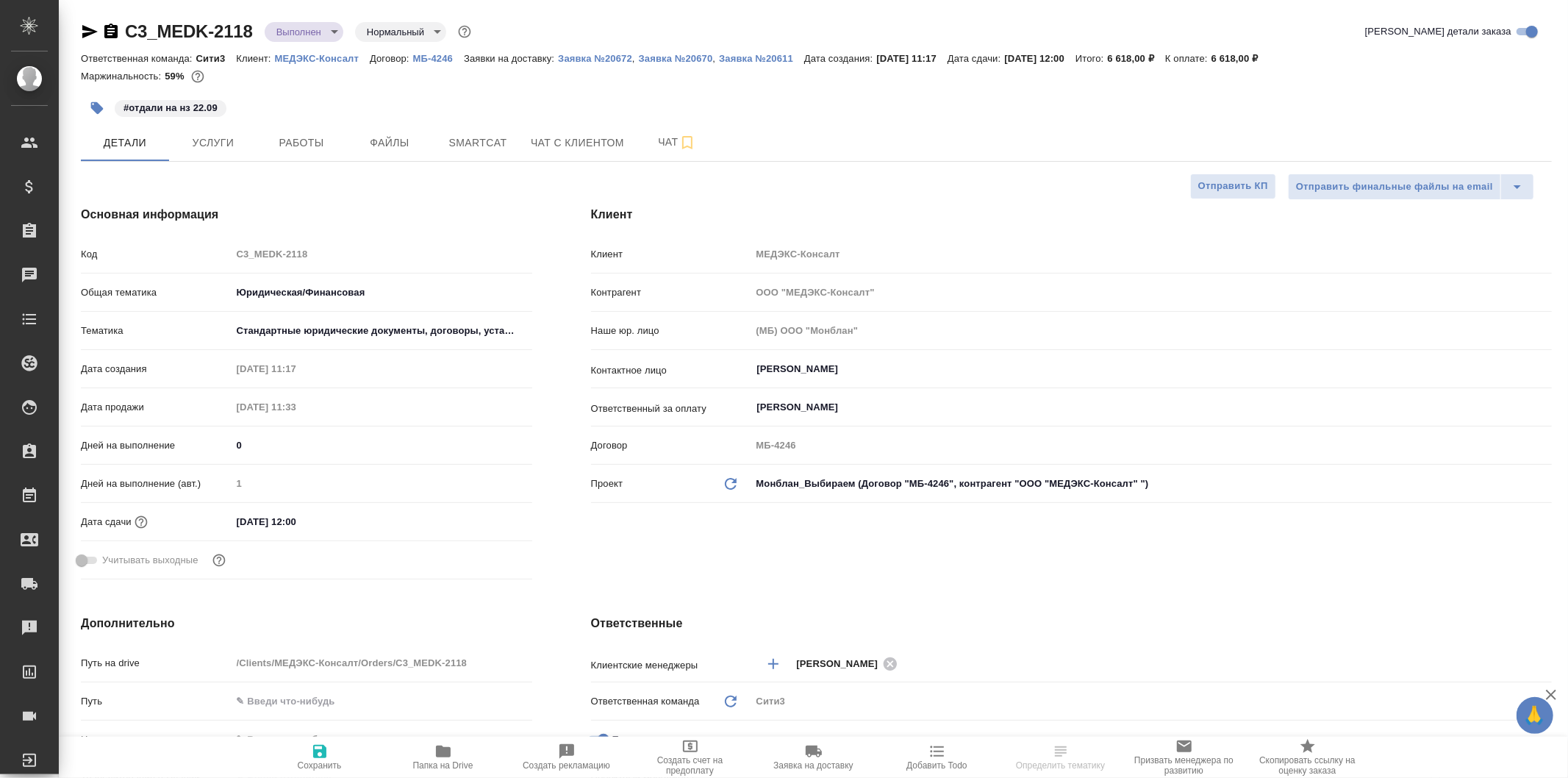
type textarea "x"
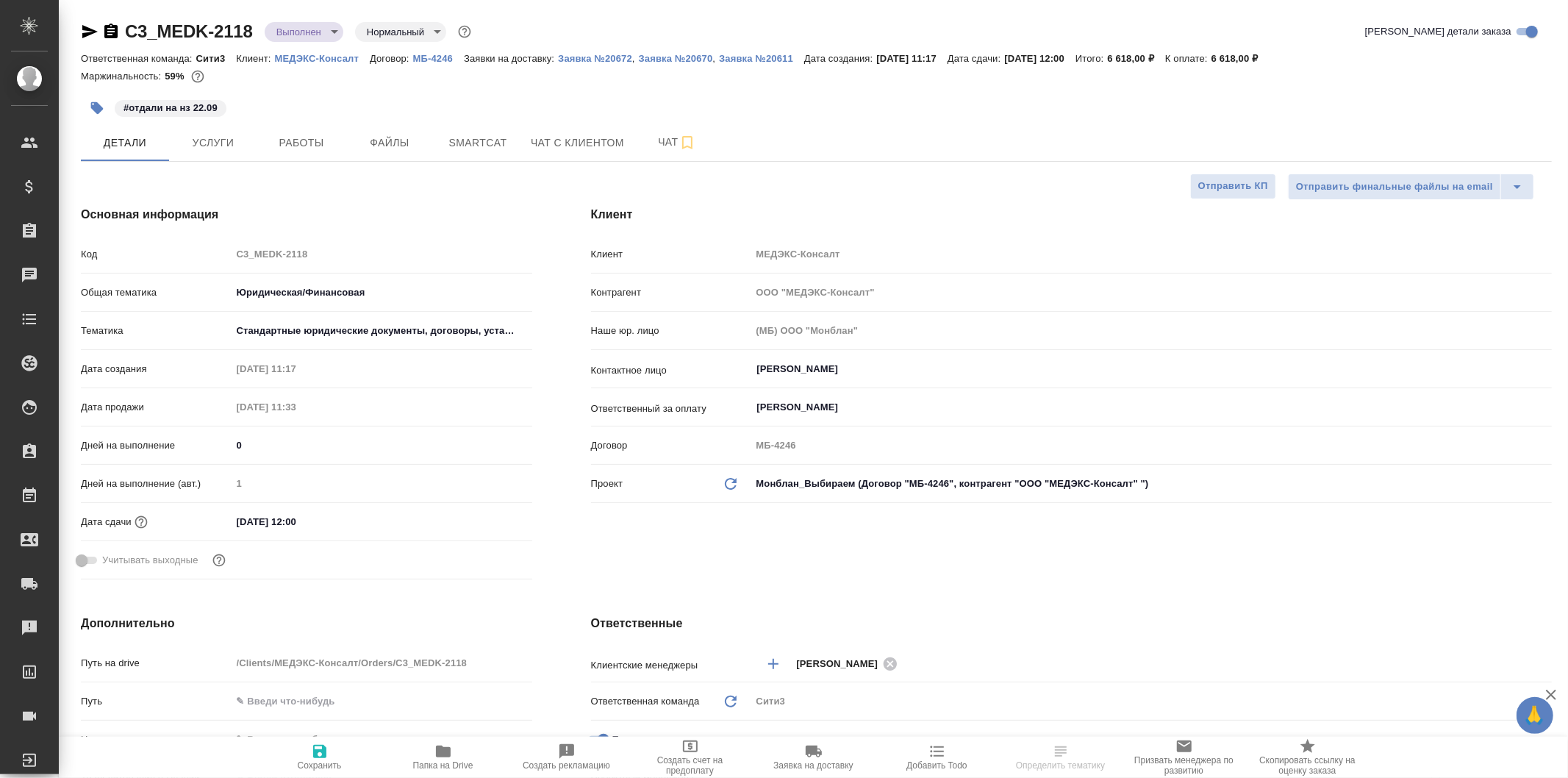
type textarea "x"
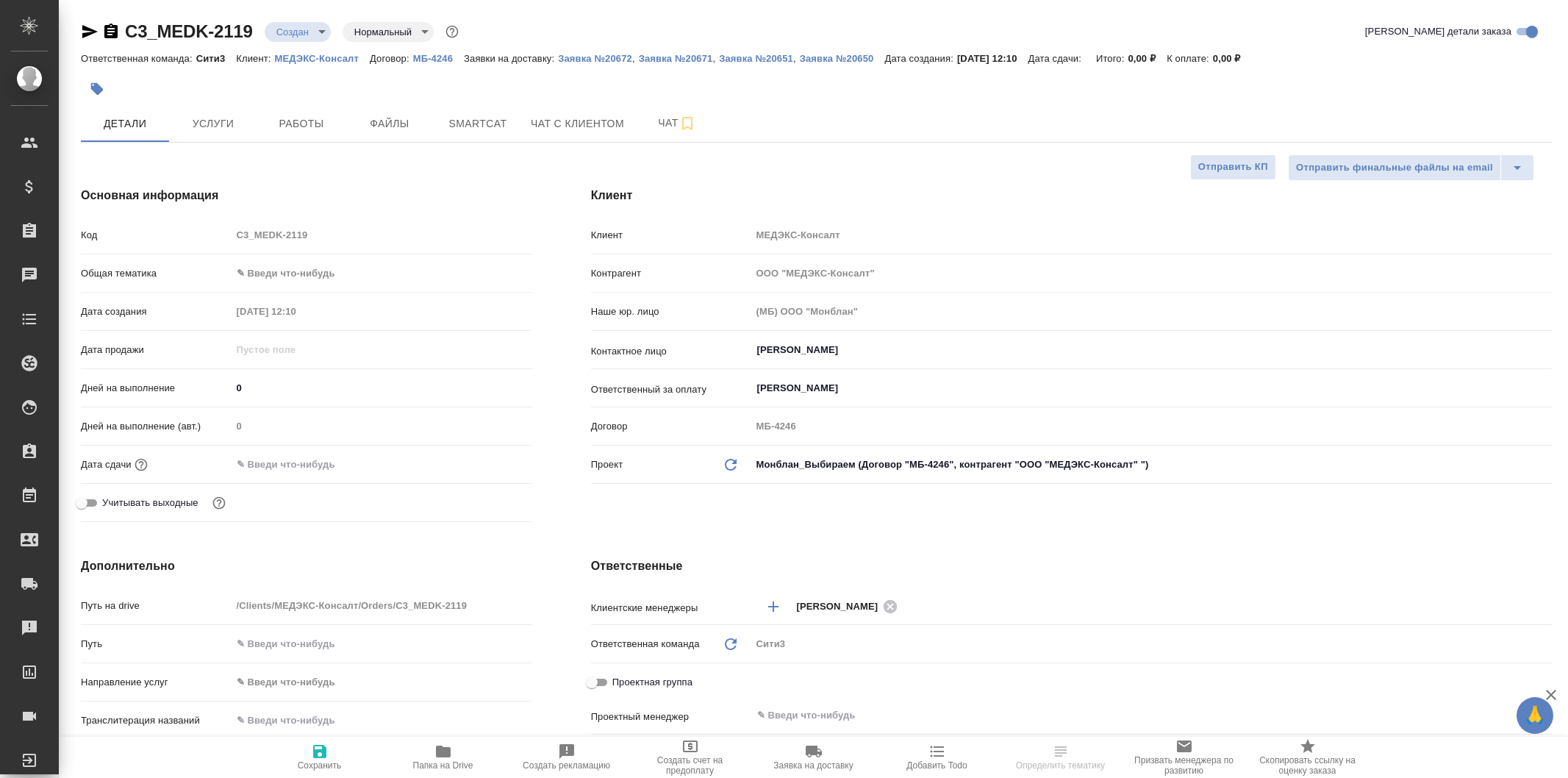
select select "RU"
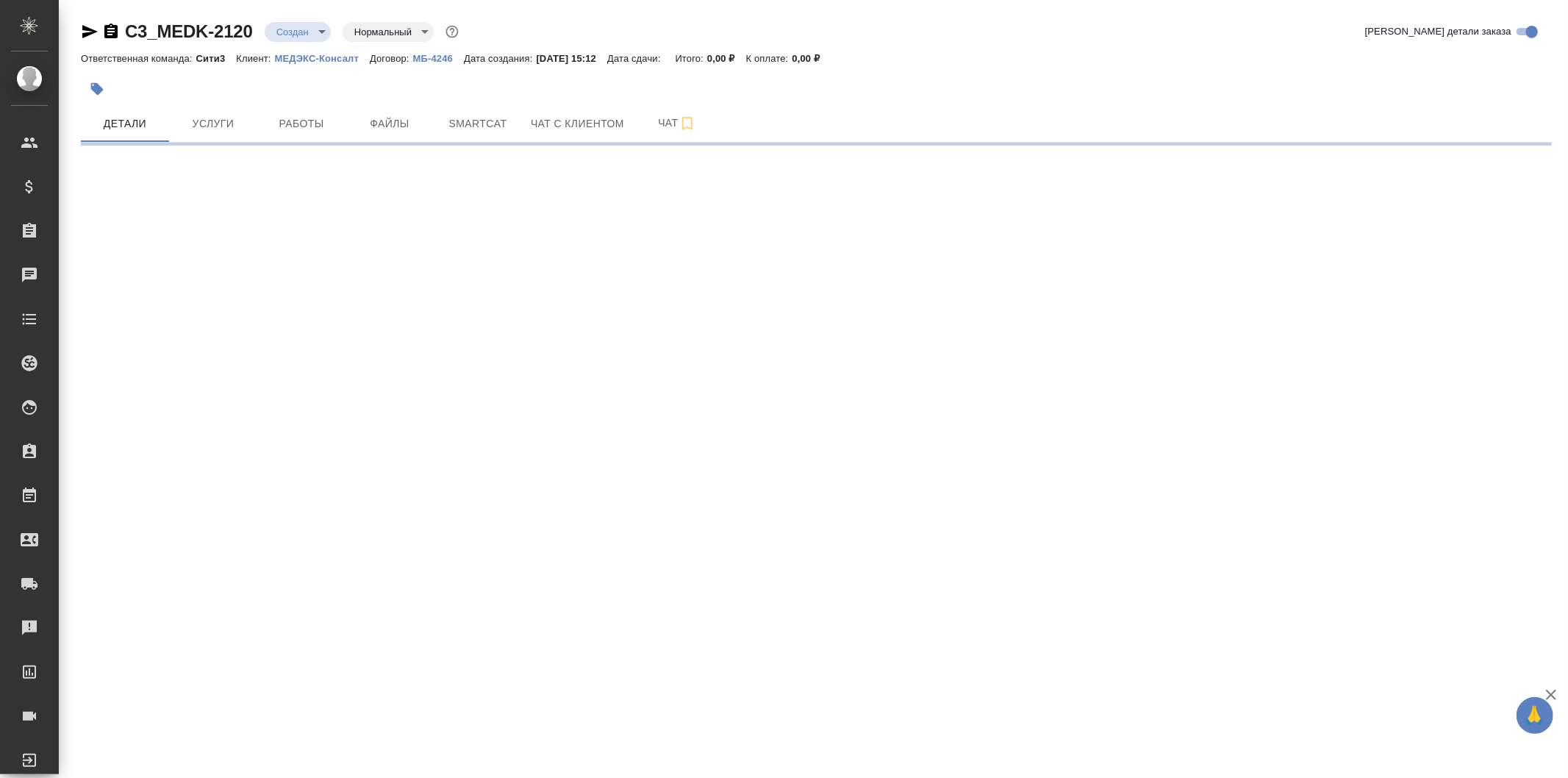
select select "RU"
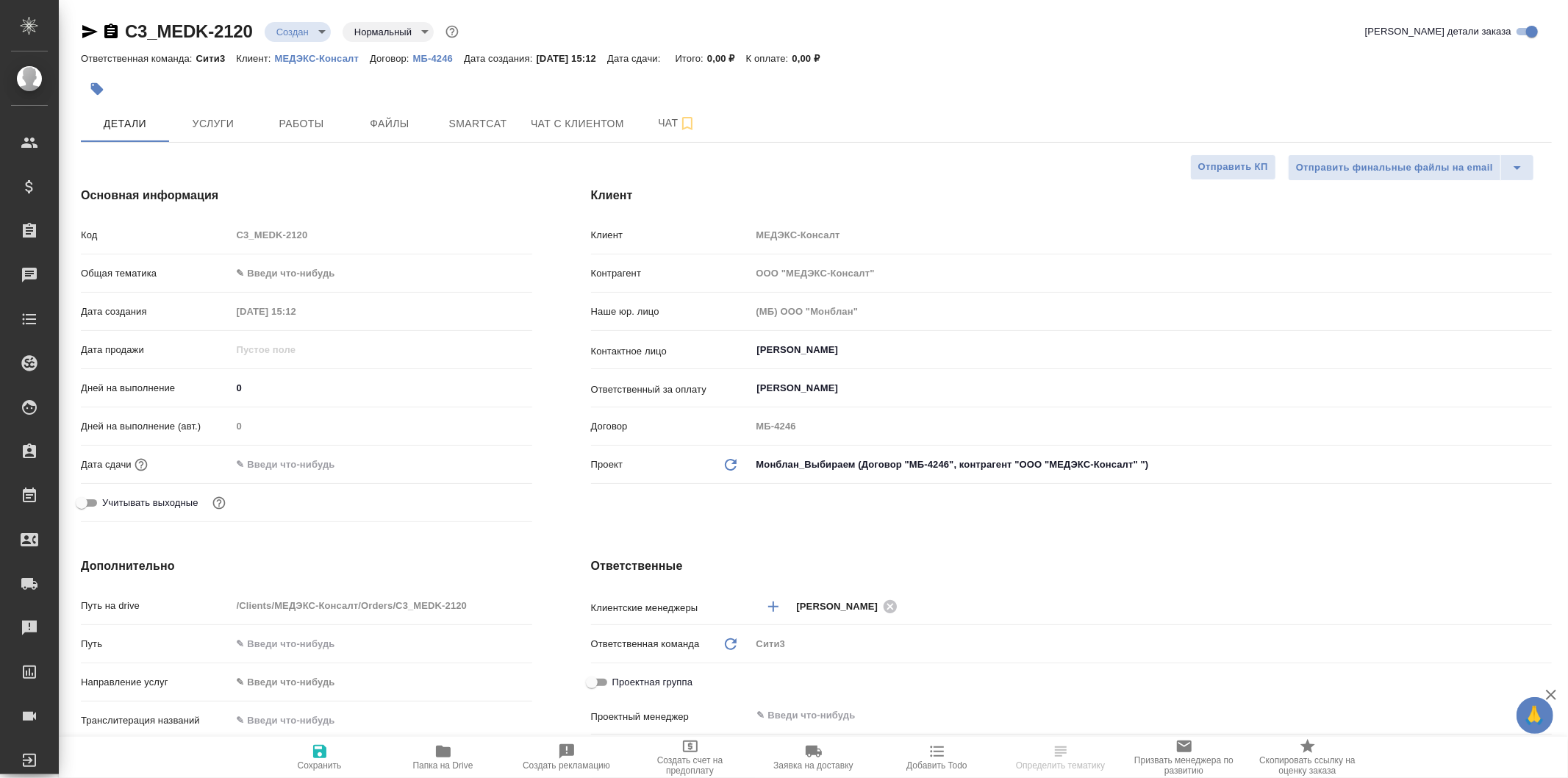
type textarea "x"
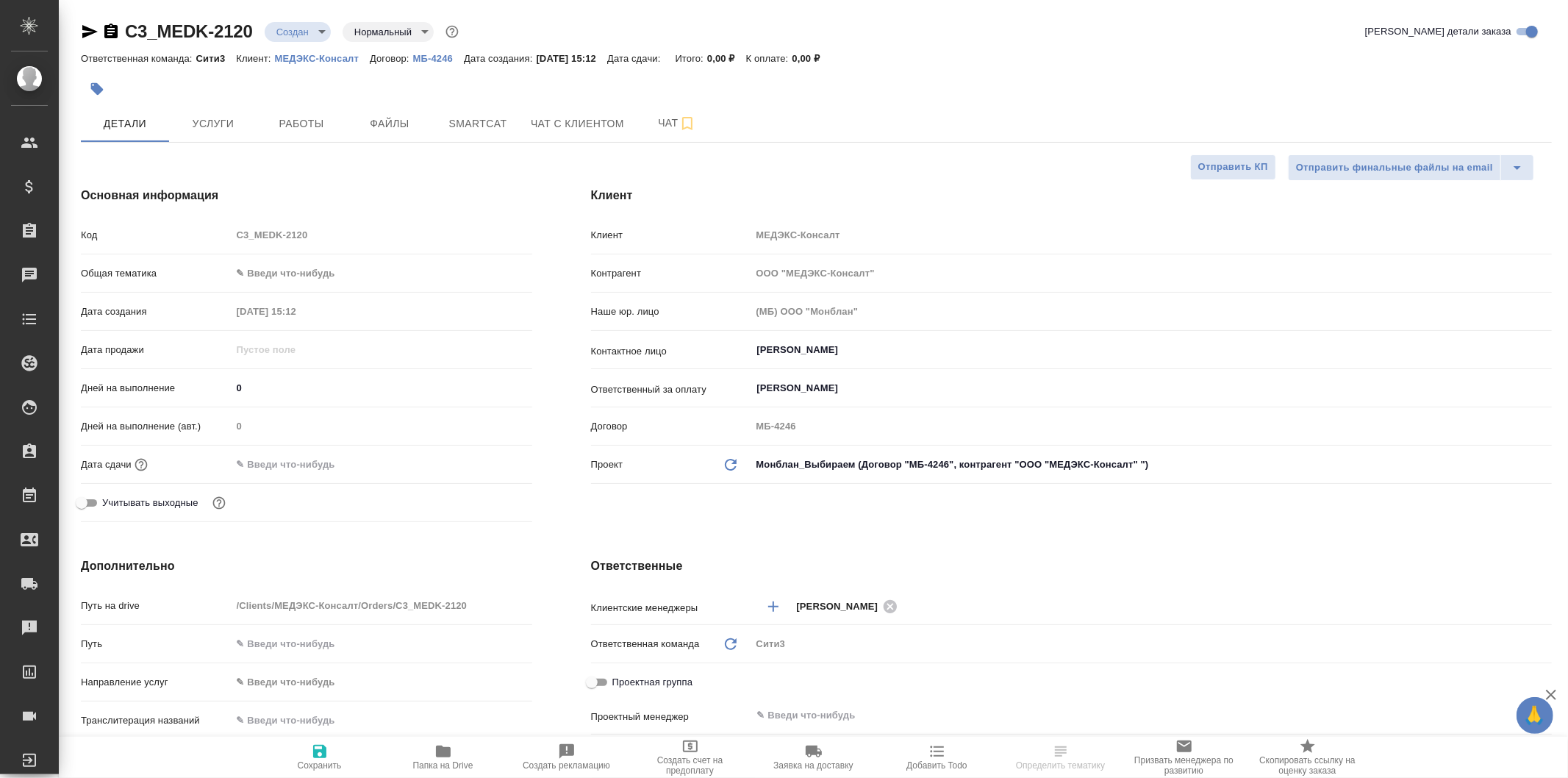
type textarea "x"
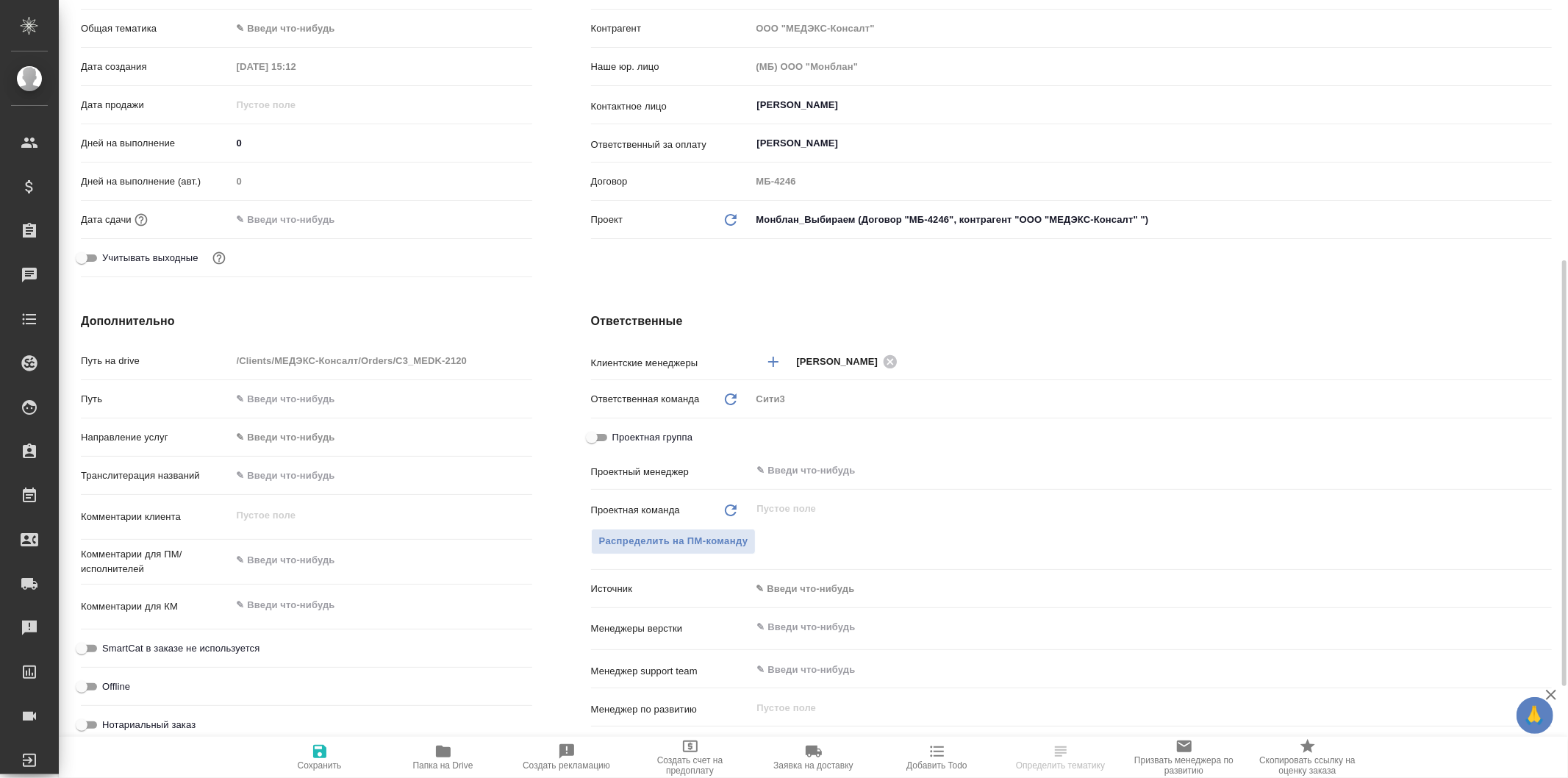
scroll to position [326, 0]
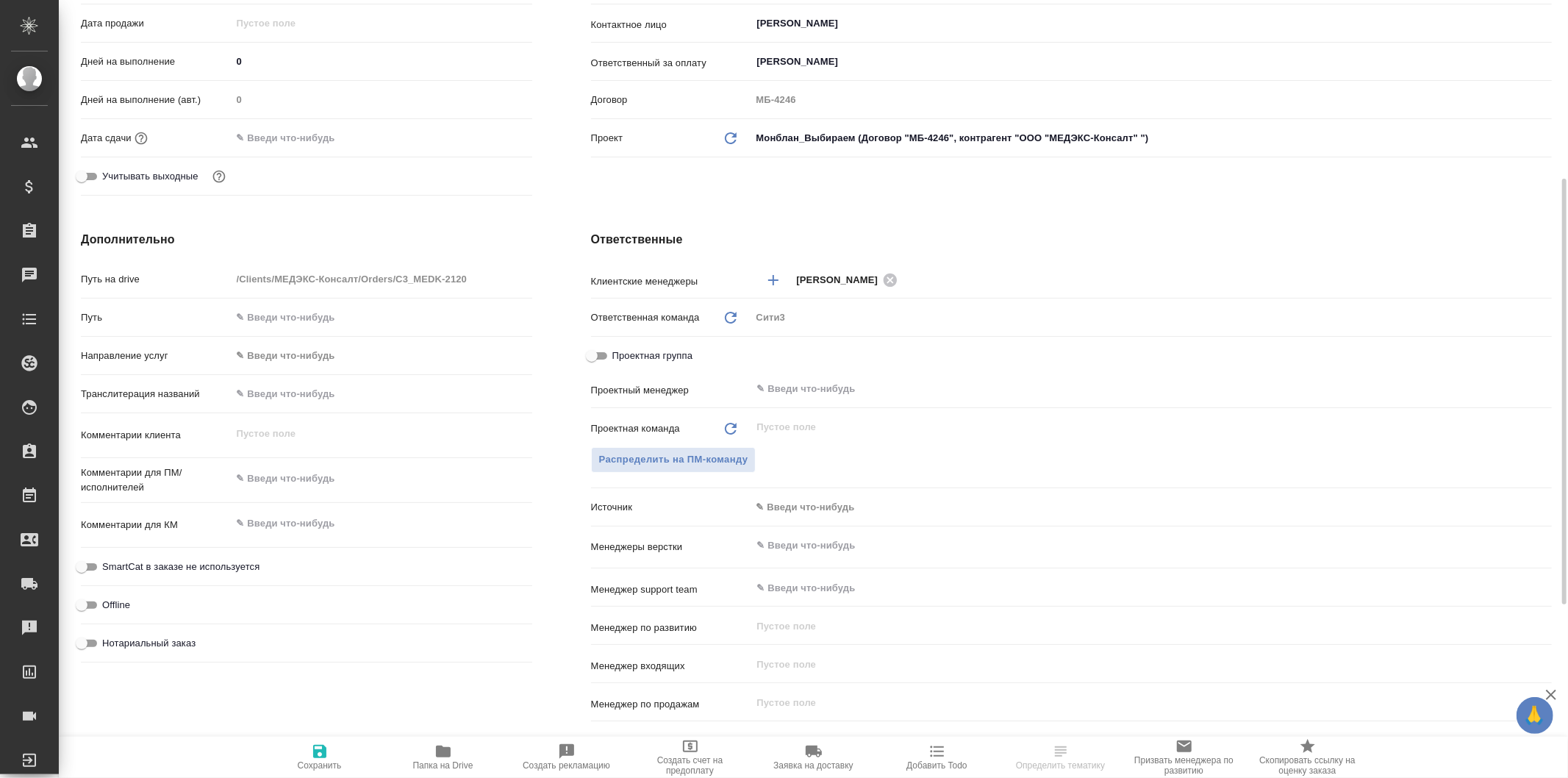
type textarea "x"
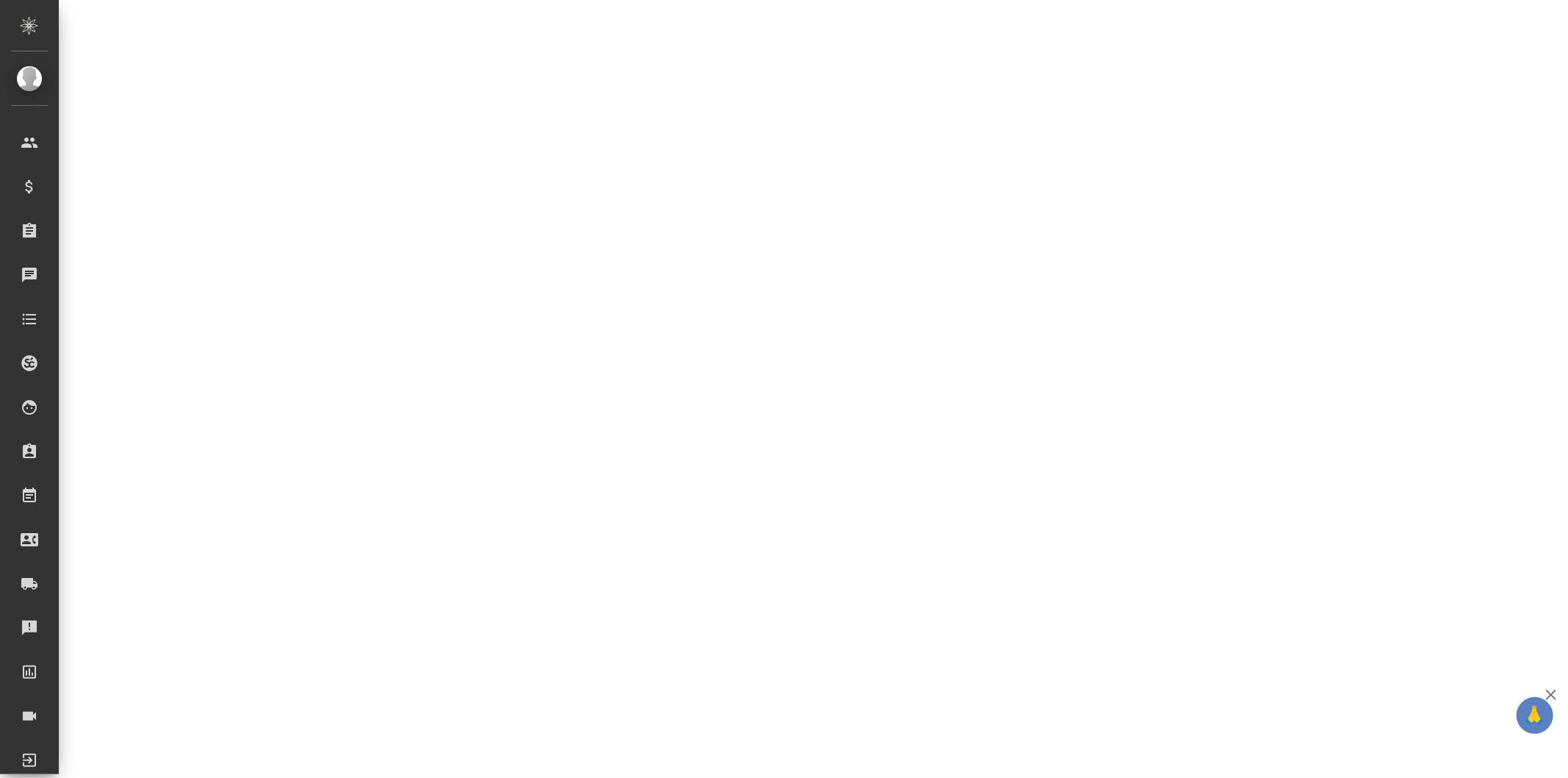
select select "RU"
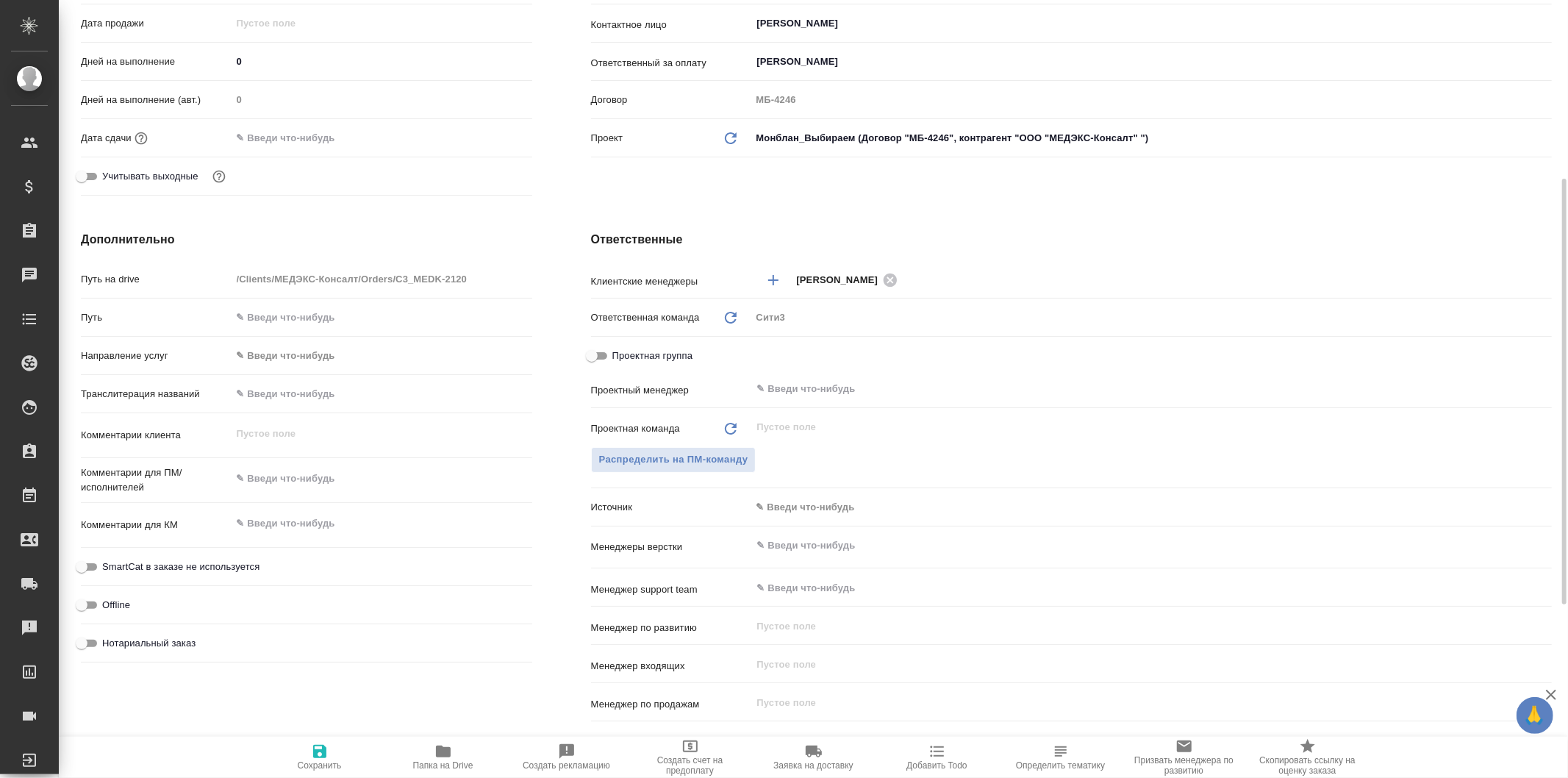
type textarea "x"
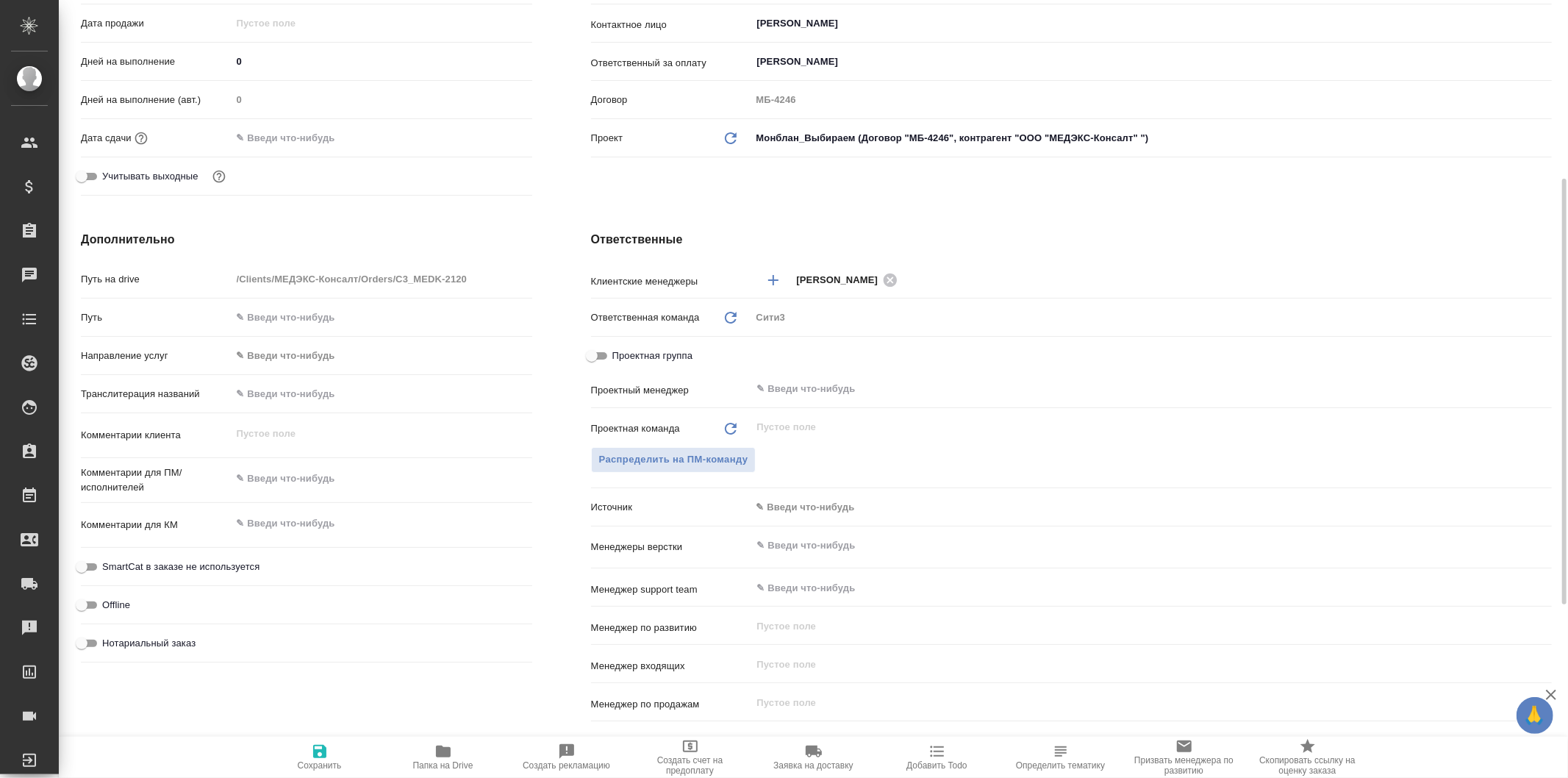
type textarea "x"
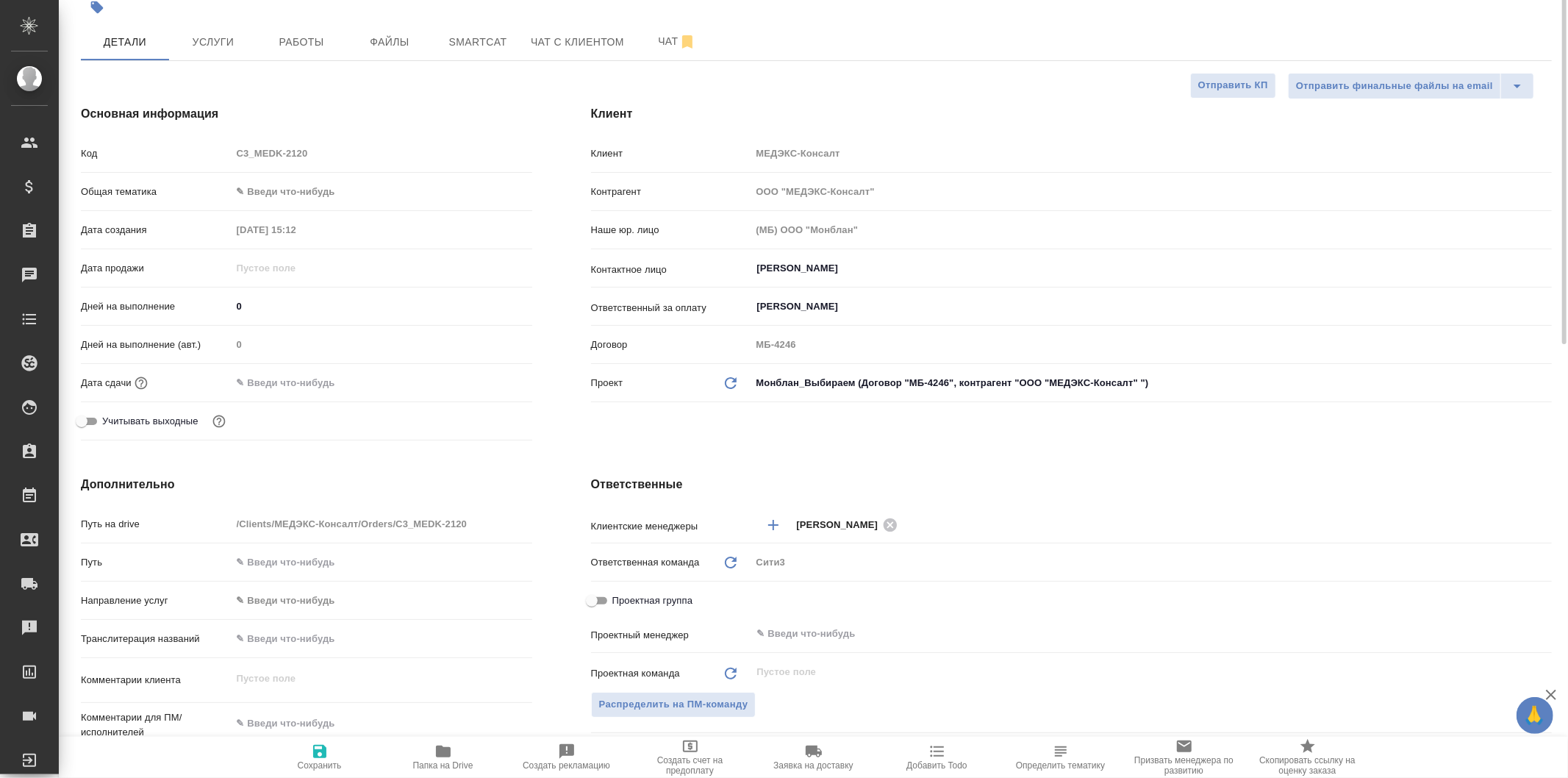
scroll to position [0, 0]
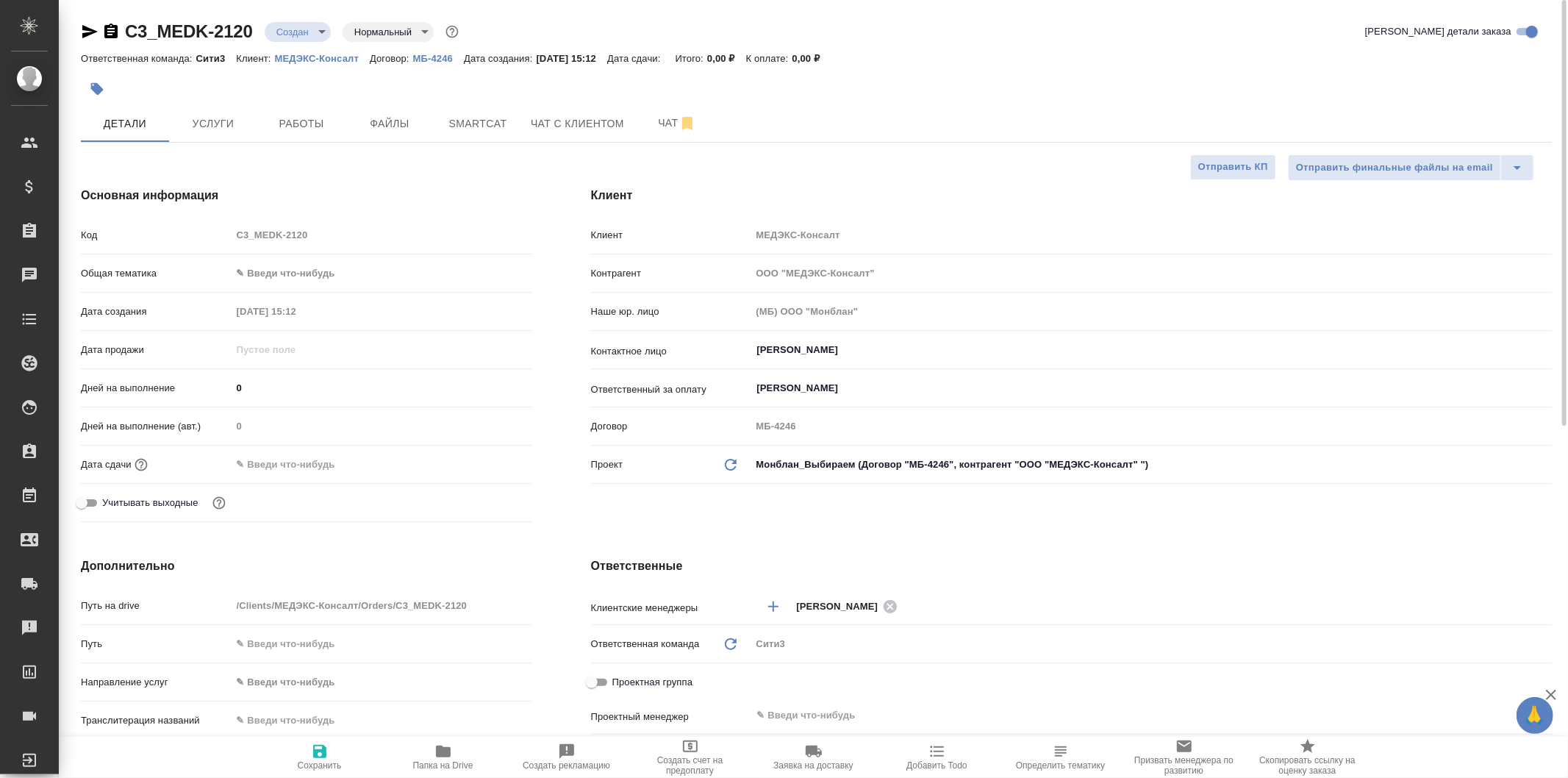
type textarea "x"
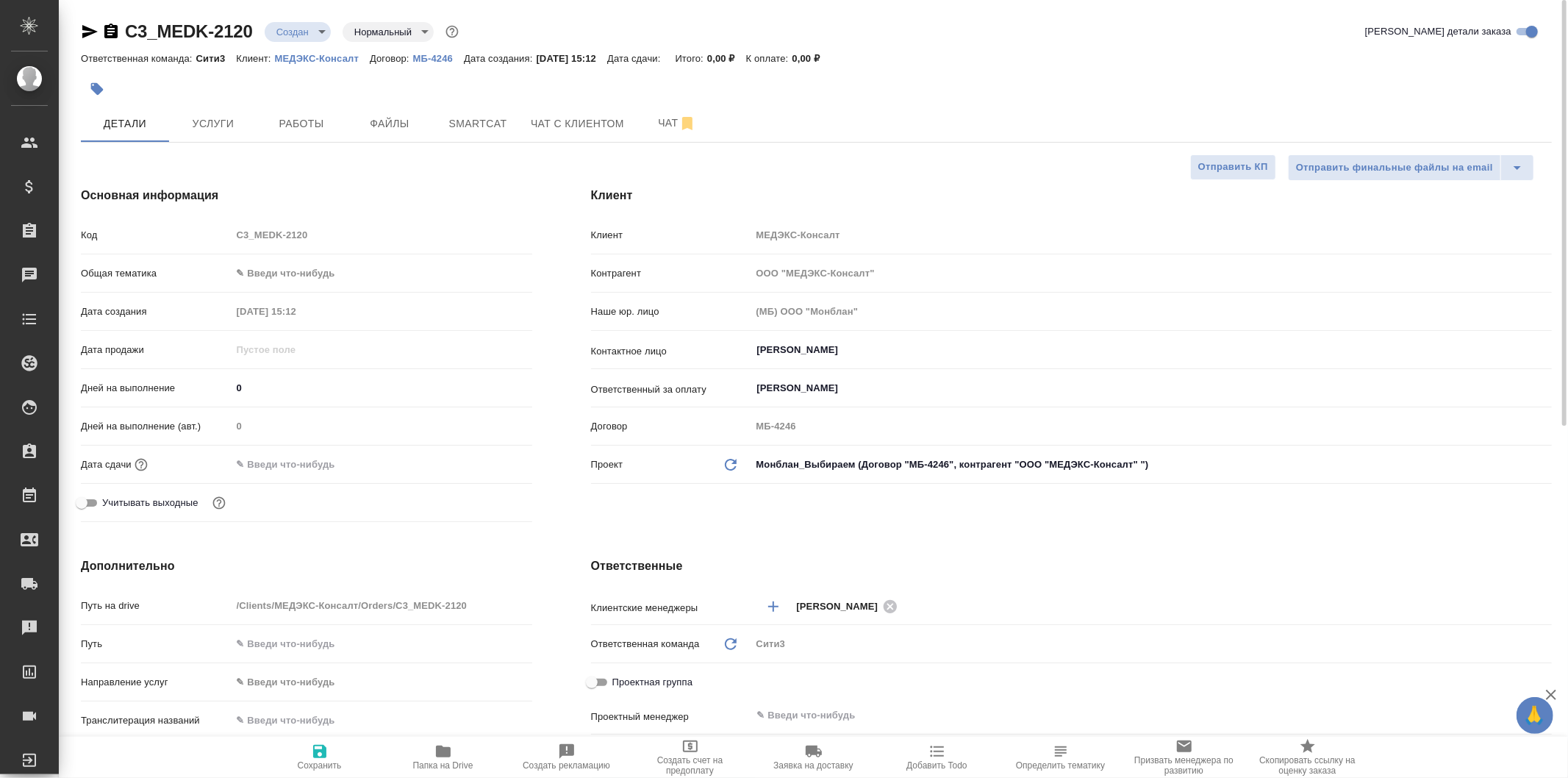
type textarea "x"
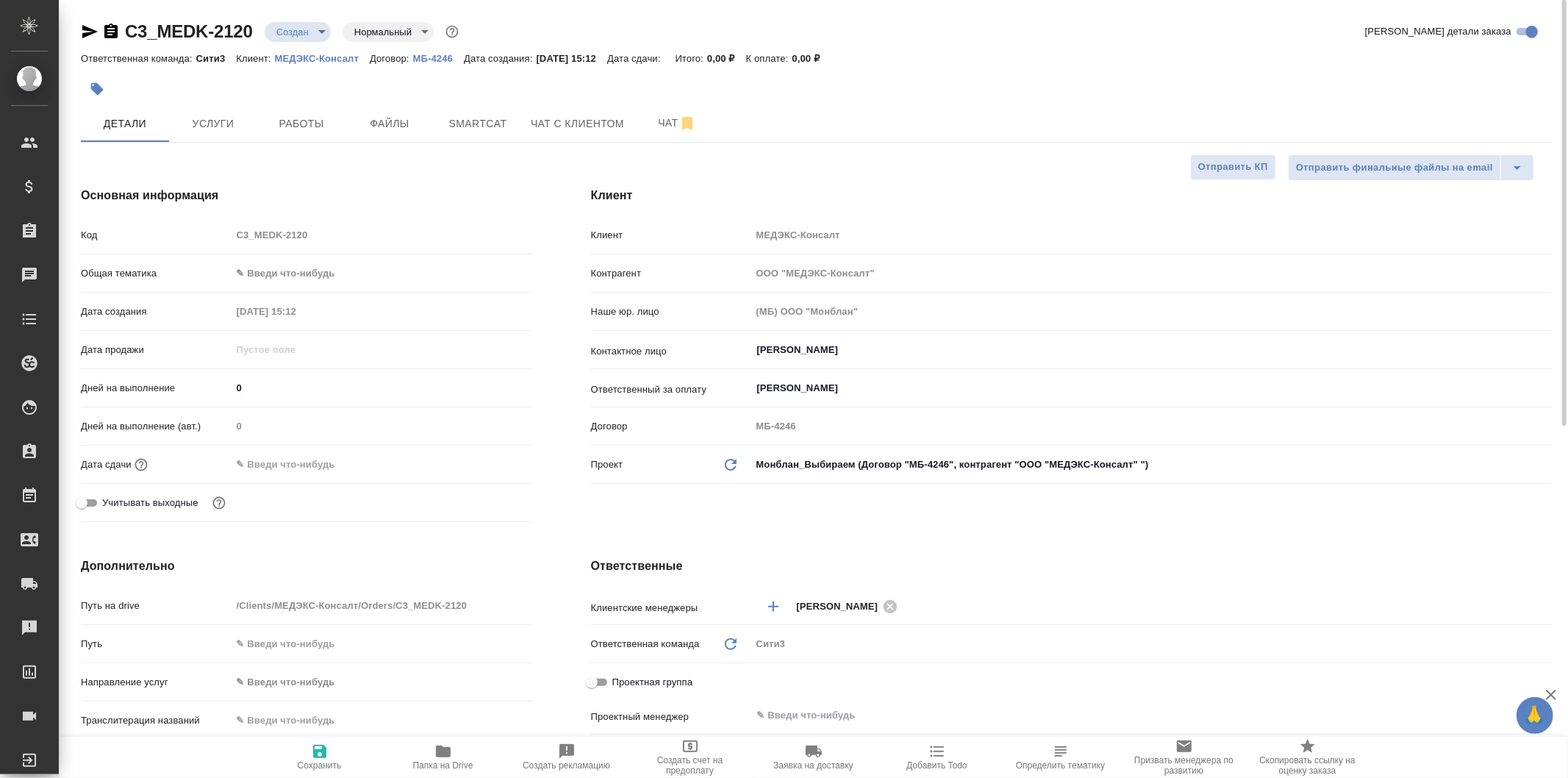
type textarea "x"
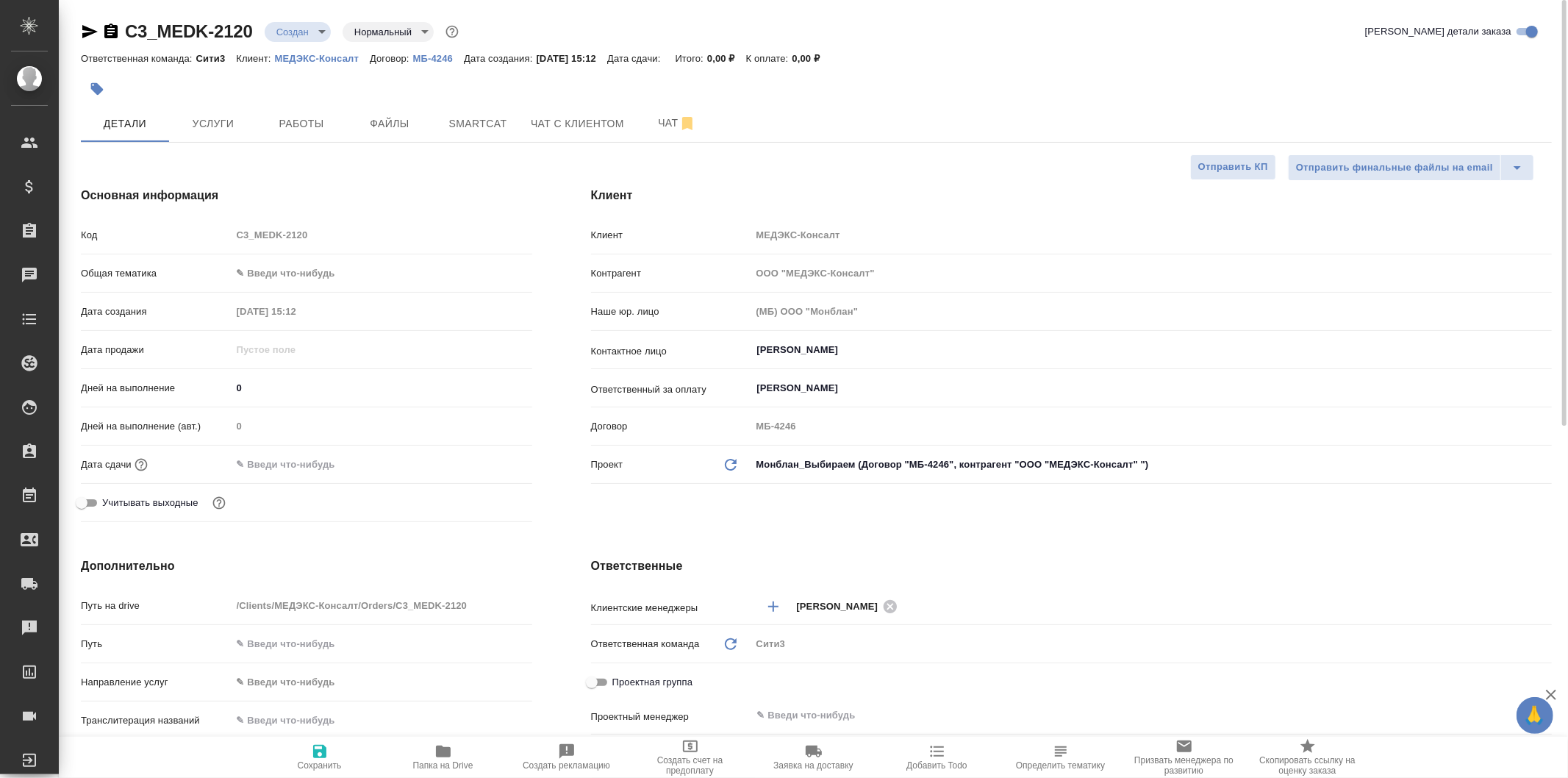
type textarea "x"
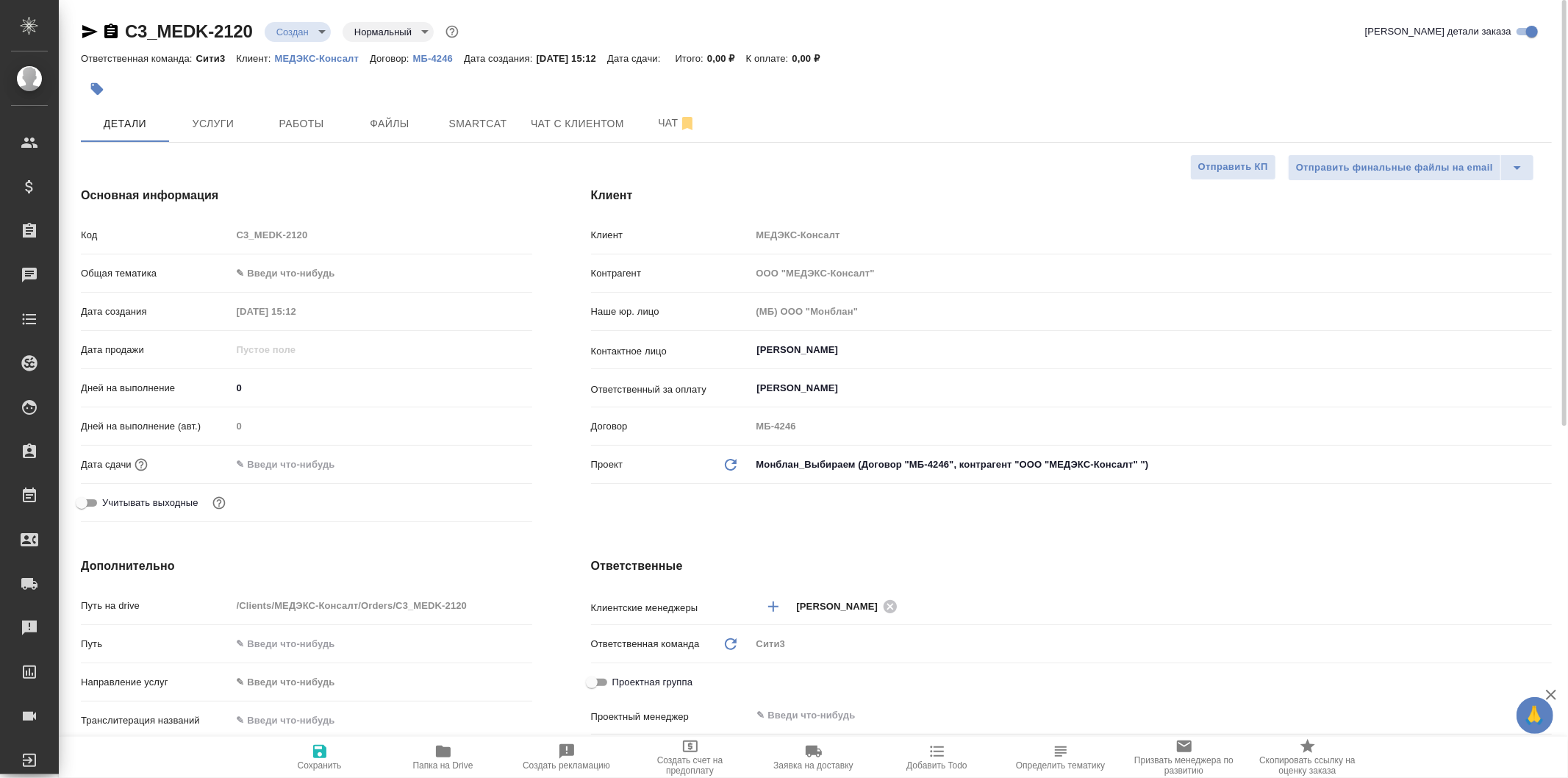
type textarea "x"
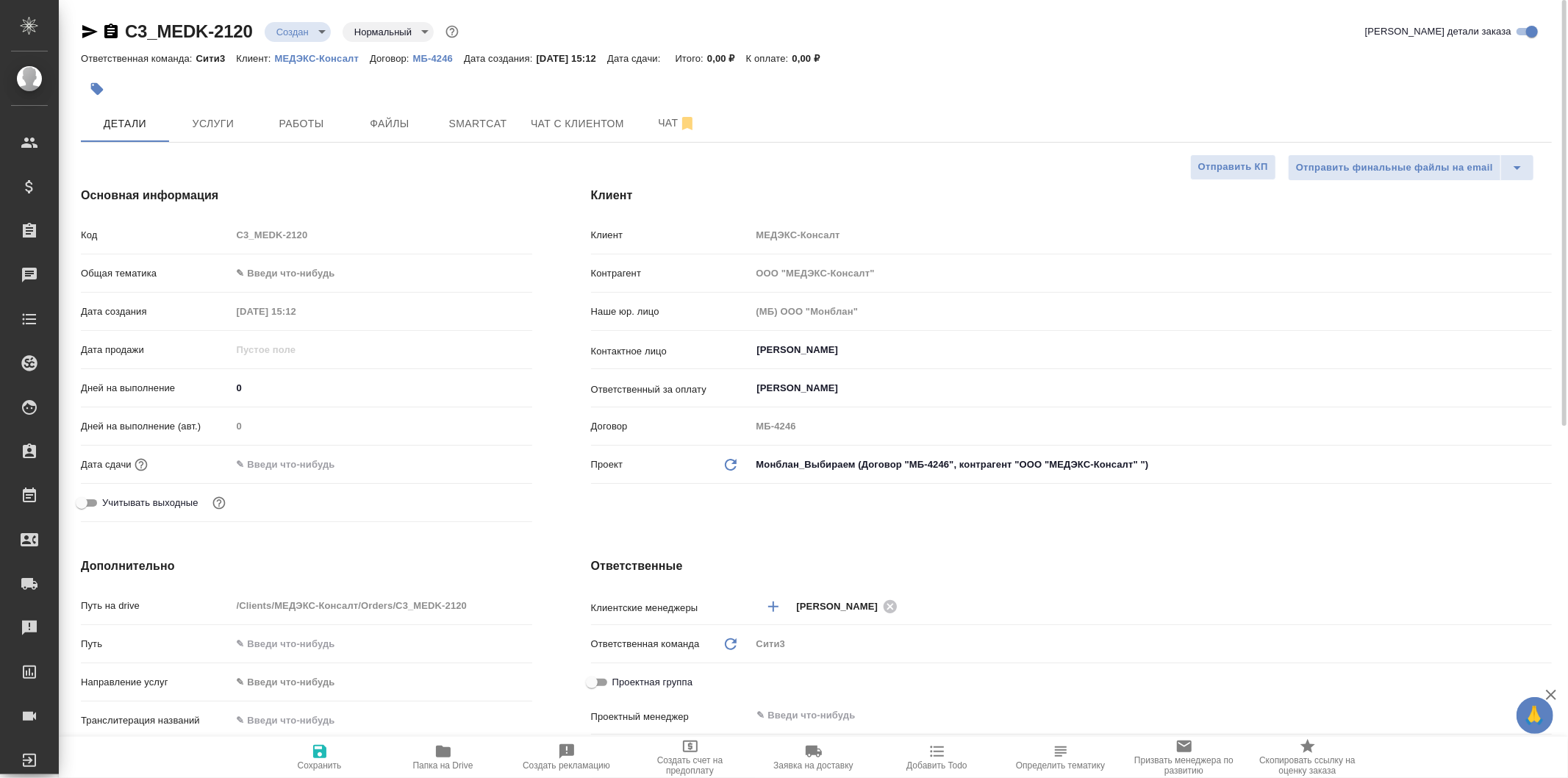
type textarea "x"
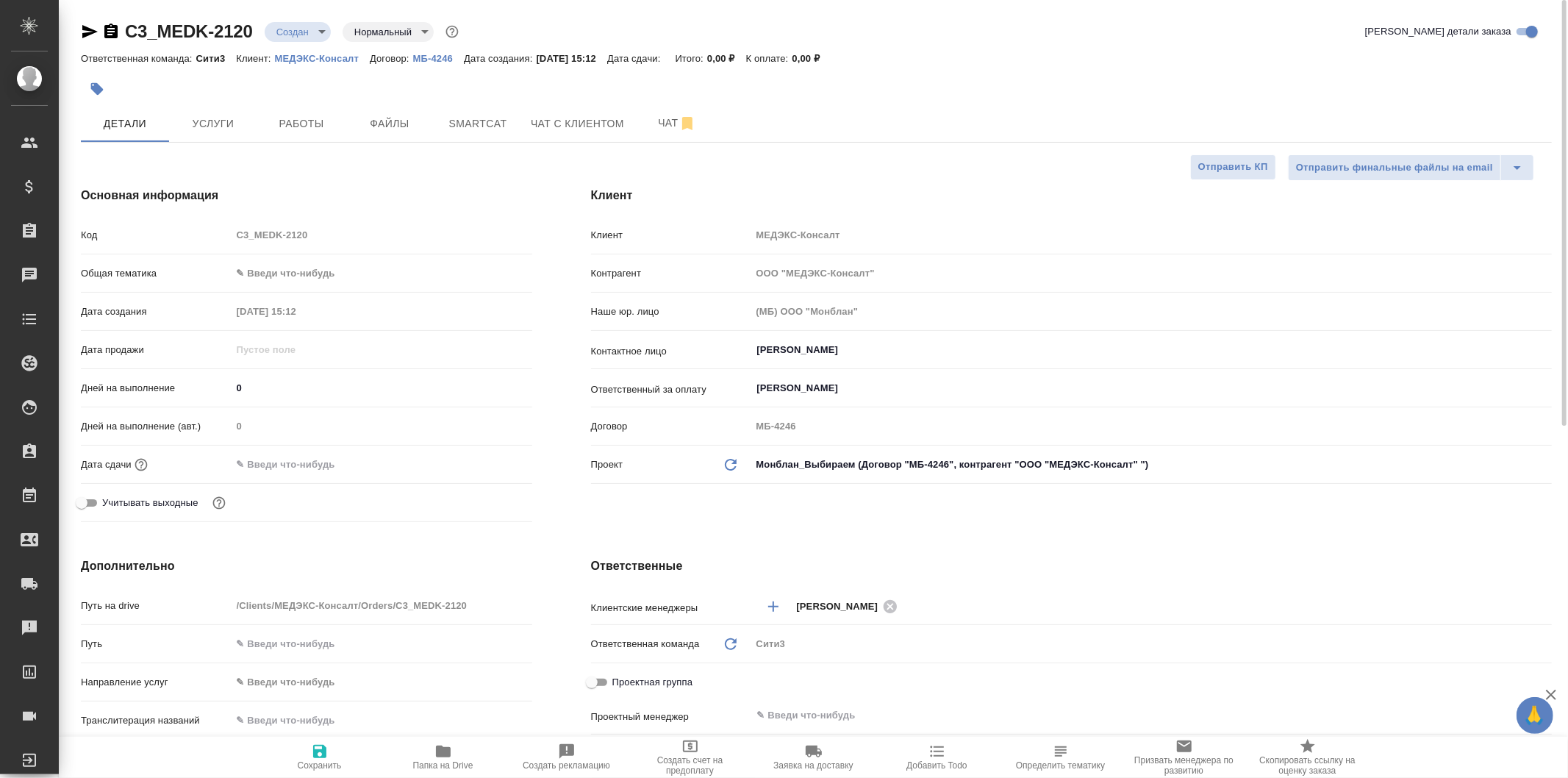
type textarea "x"
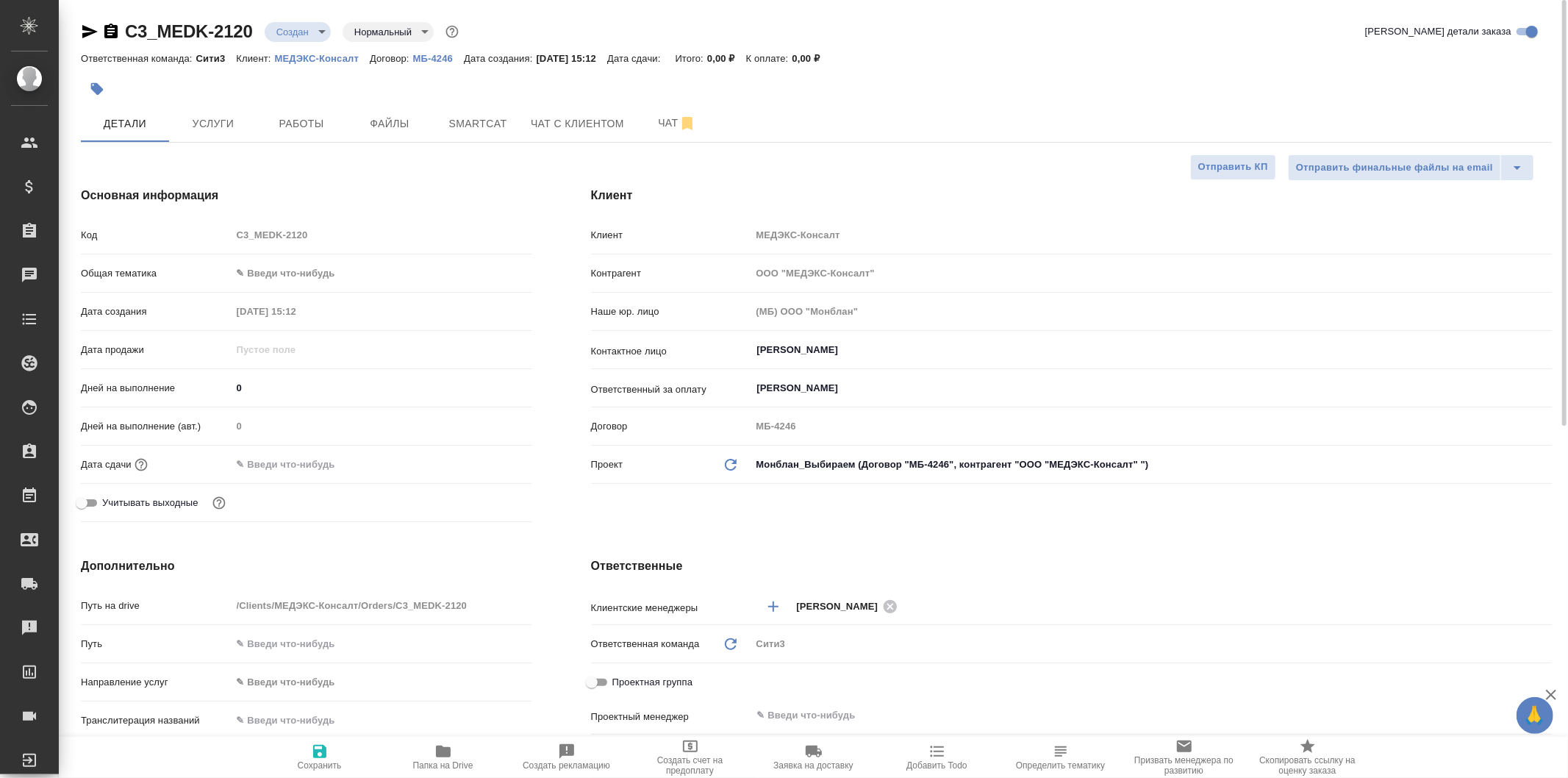
type textarea "x"
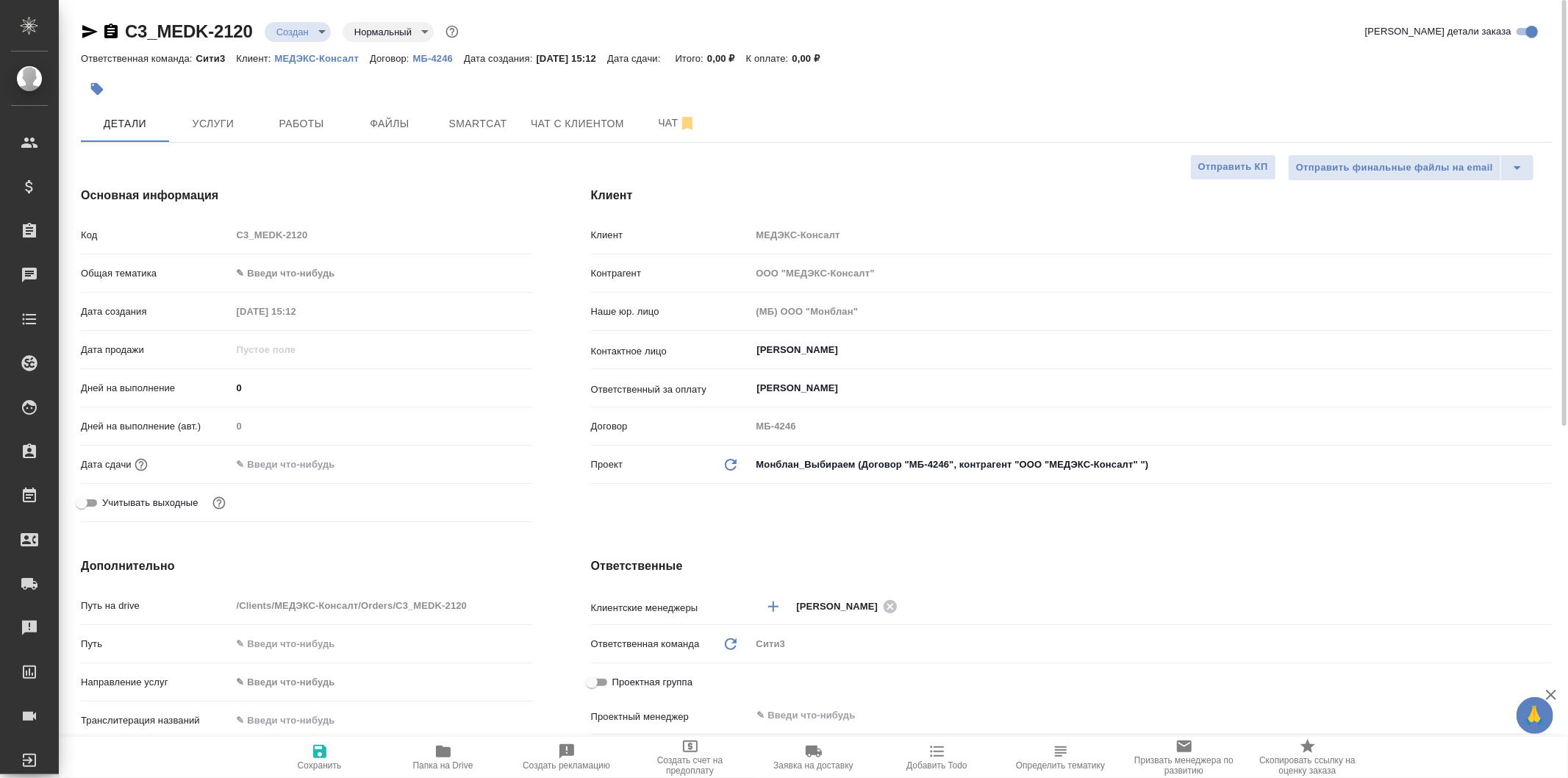
type textarea "x"
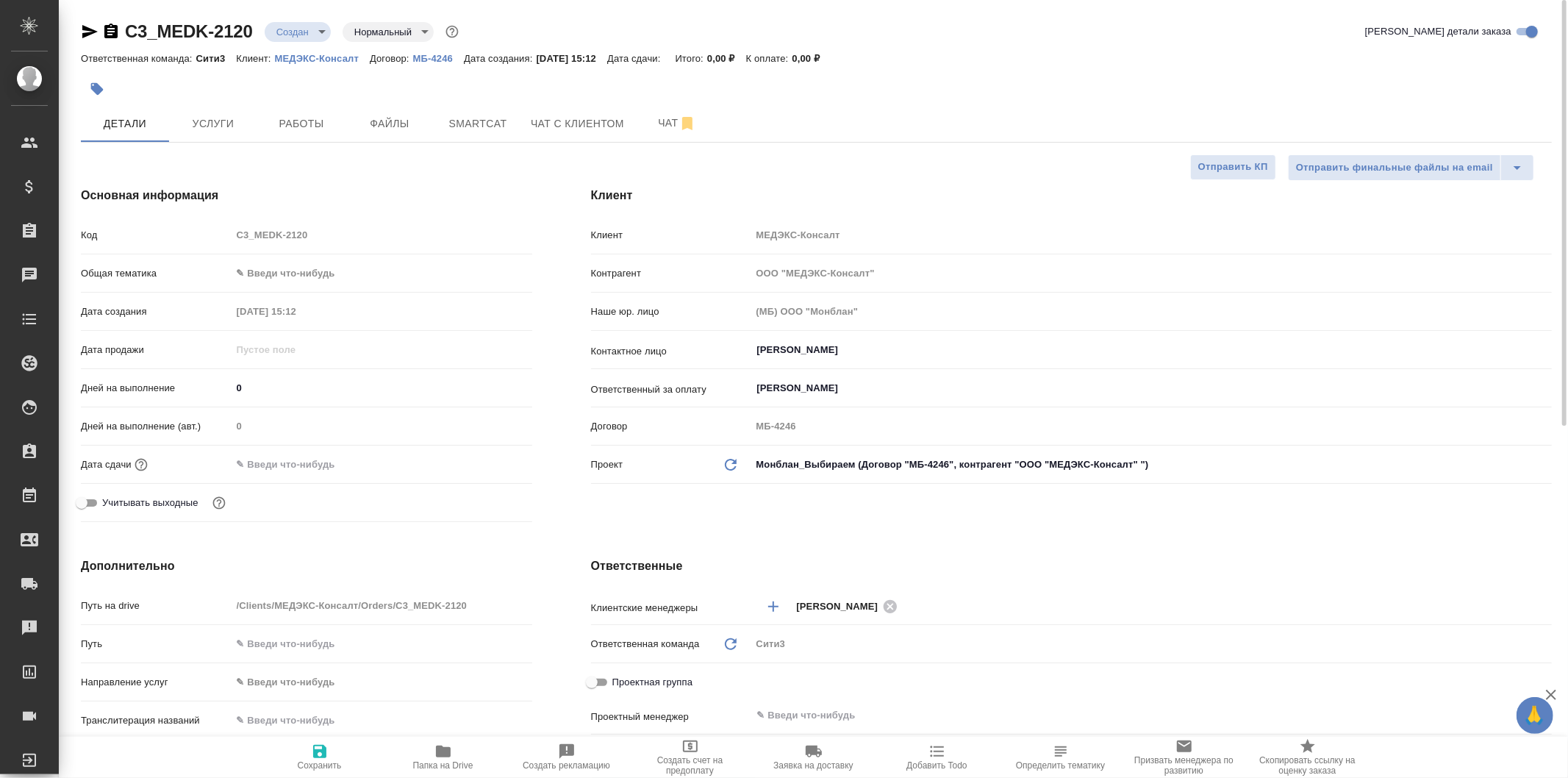
type textarea "x"
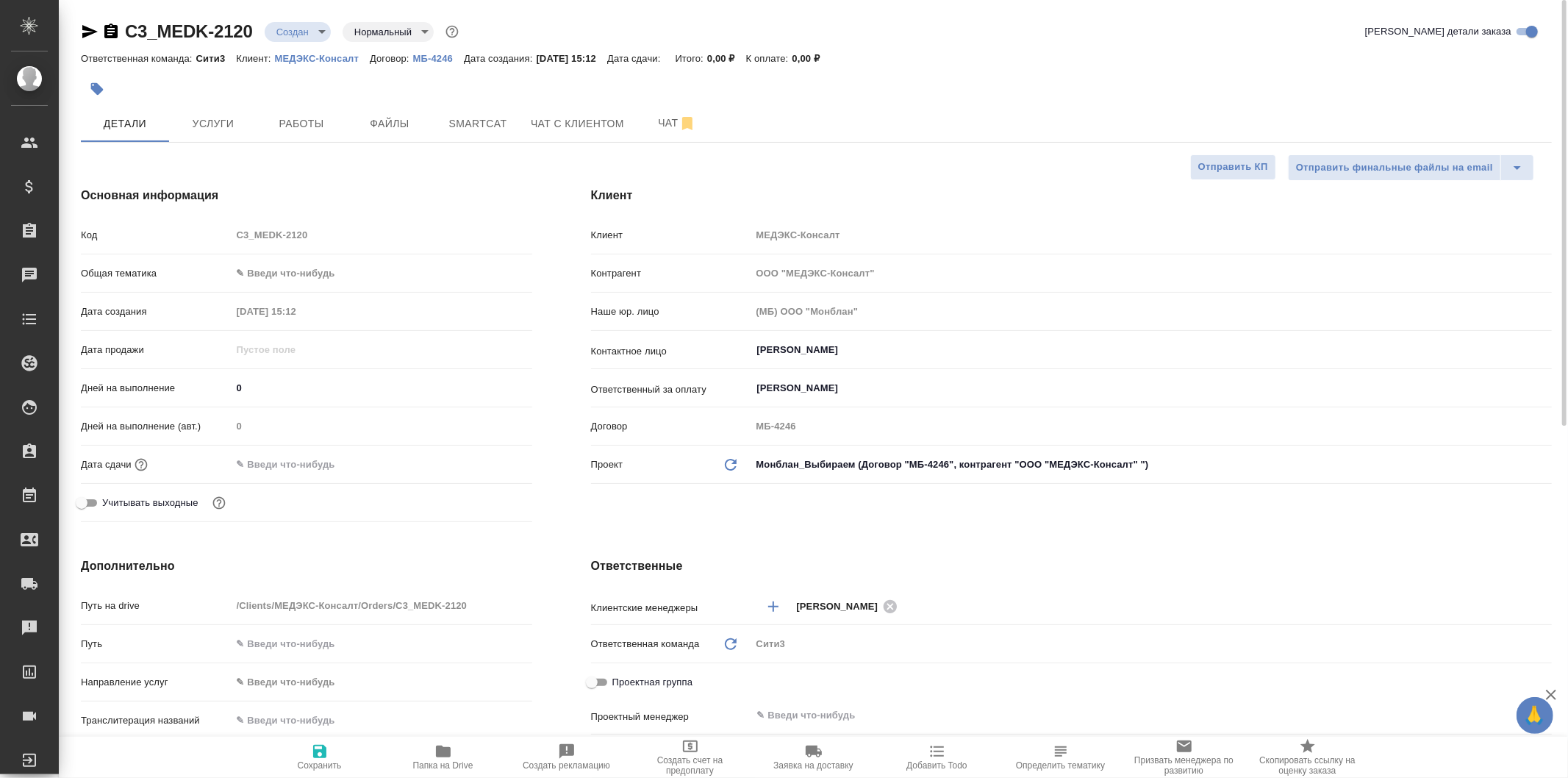
type textarea "x"
click at [247, 125] on span "Услуги" at bounding box center [213, 124] width 70 height 18
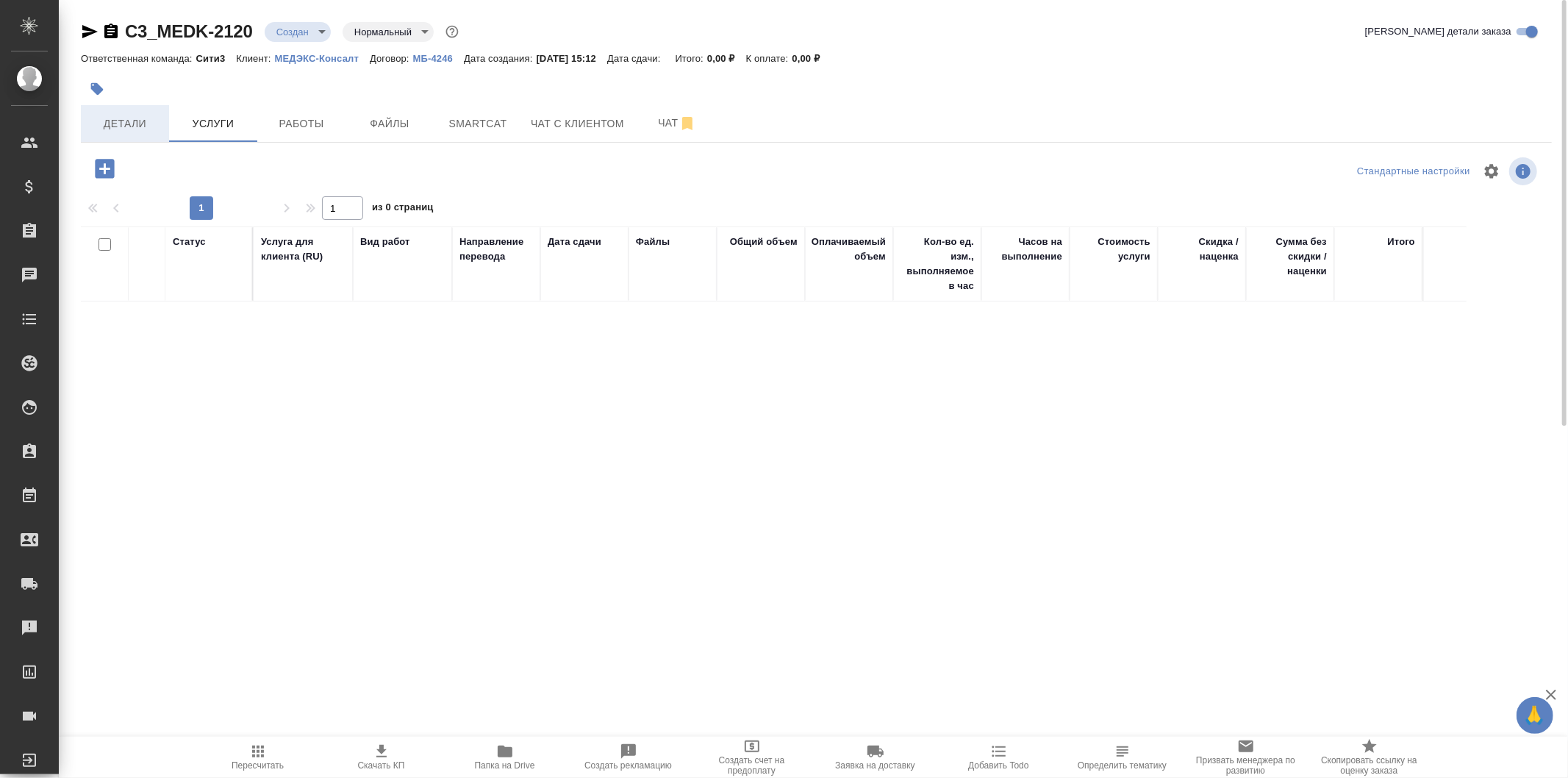
click at [143, 112] on button "Детали" at bounding box center [125, 123] width 89 height 37
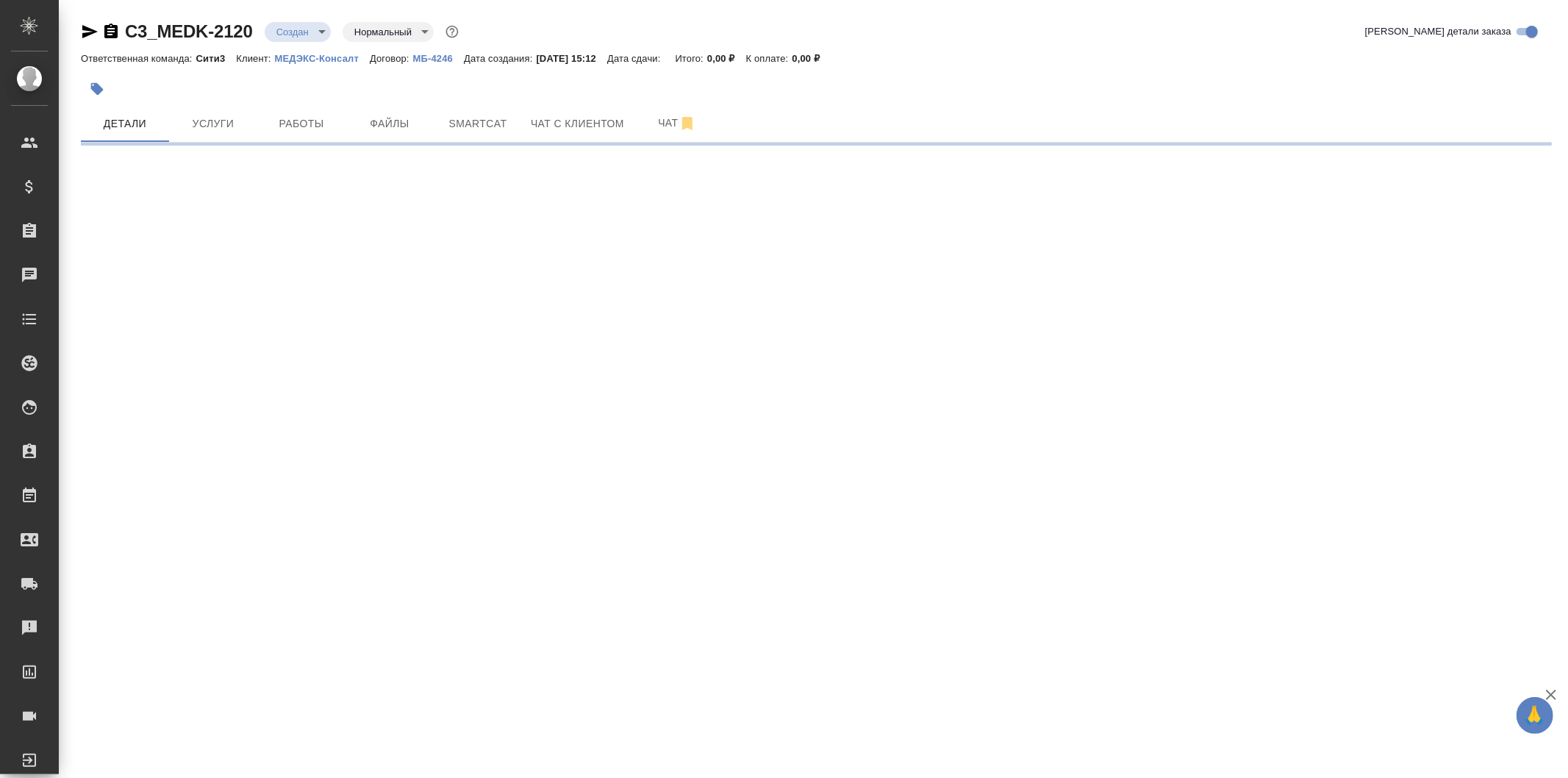
select select "RU"
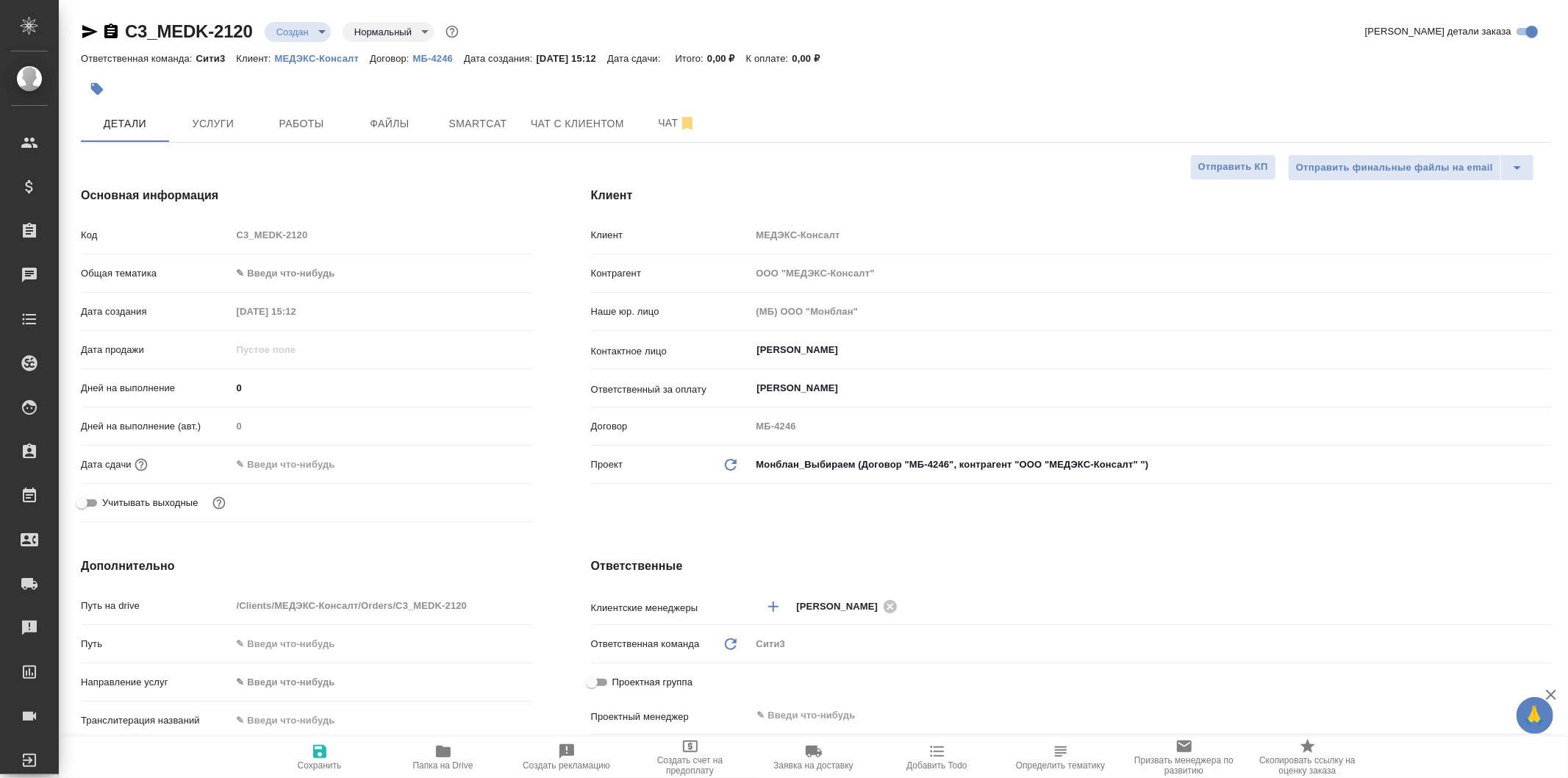
type textarea "x"
click at [365, 272] on body "🙏 .cls-1 fill:#fff; AWATERA Galisheva Mariya Клиенты Спецификации Заказы 0 Чаты…" at bounding box center [784, 389] width 1568 height 778
click at [425, 408] on li "Юридическая/Финансовая" at bounding box center [381, 415] width 301 height 23
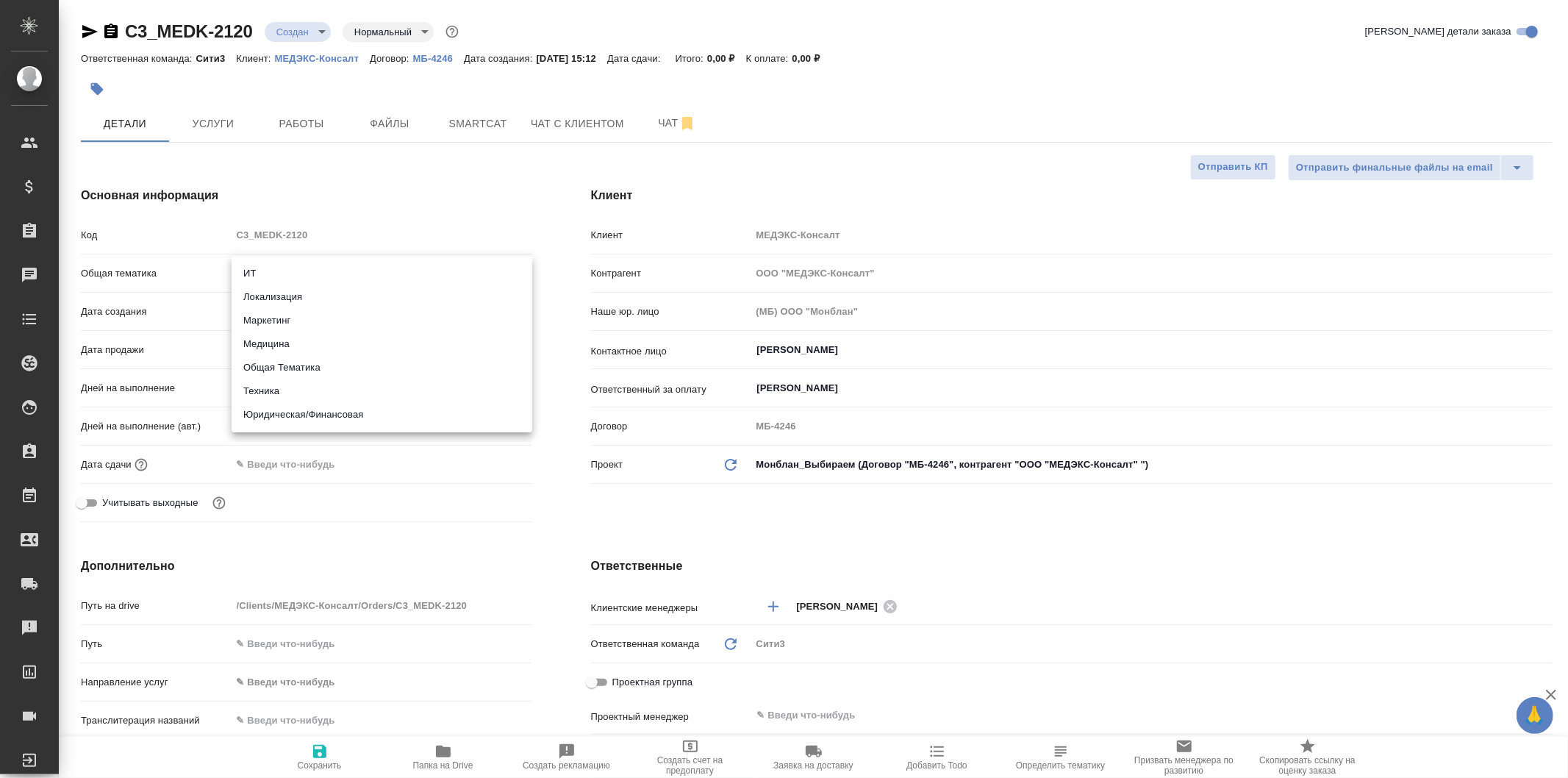
type input "yr-fn"
type textarea "x"
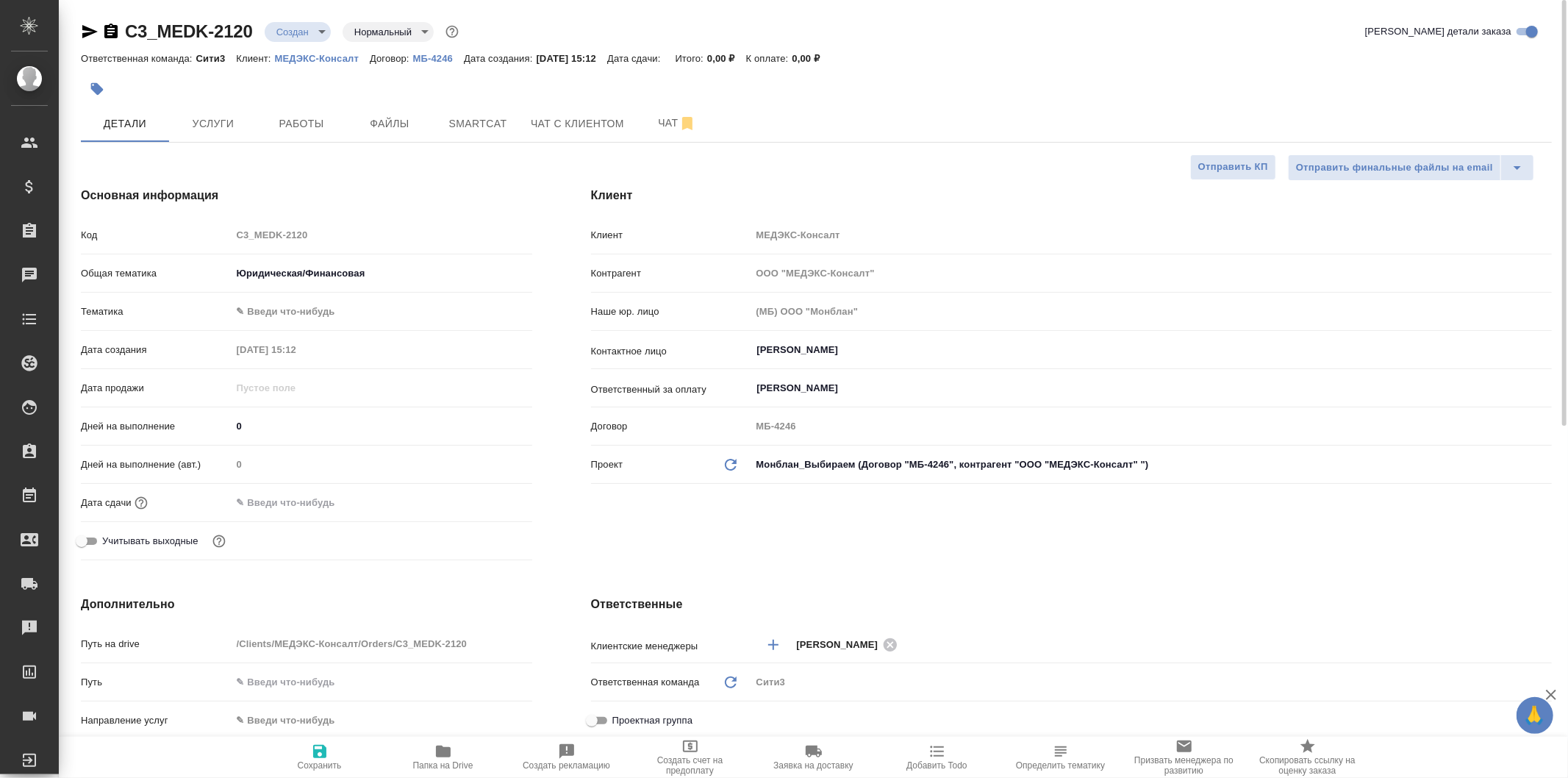
click at [357, 305] on body "🙏 .cls-1 fill:#fff; AWATERA Galisheva Mariya Клиенты Спецификации Заказы 0 Чаты…" at bounding box center [784, 389] width 1568 height 778
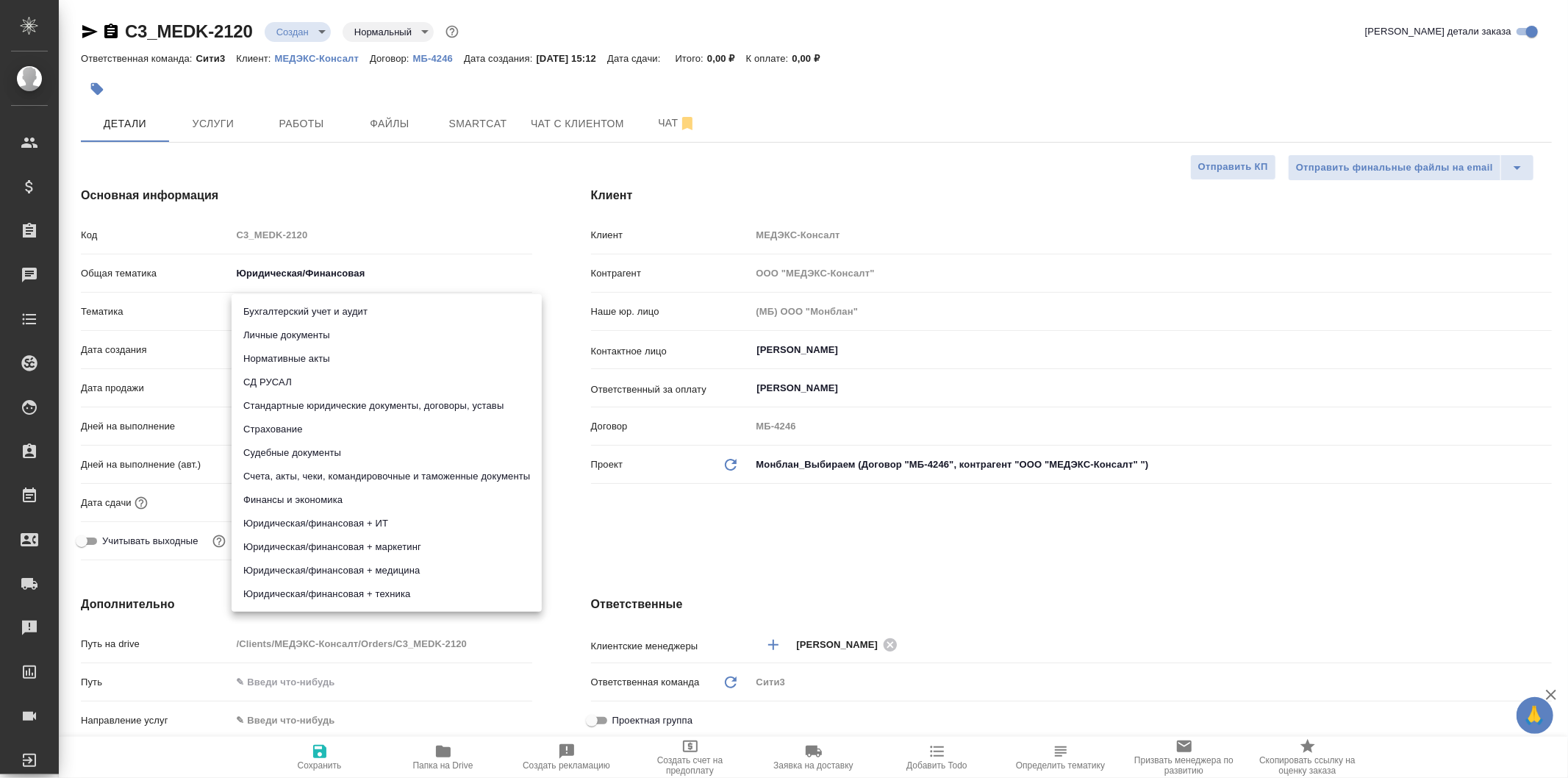
type textarea "x"
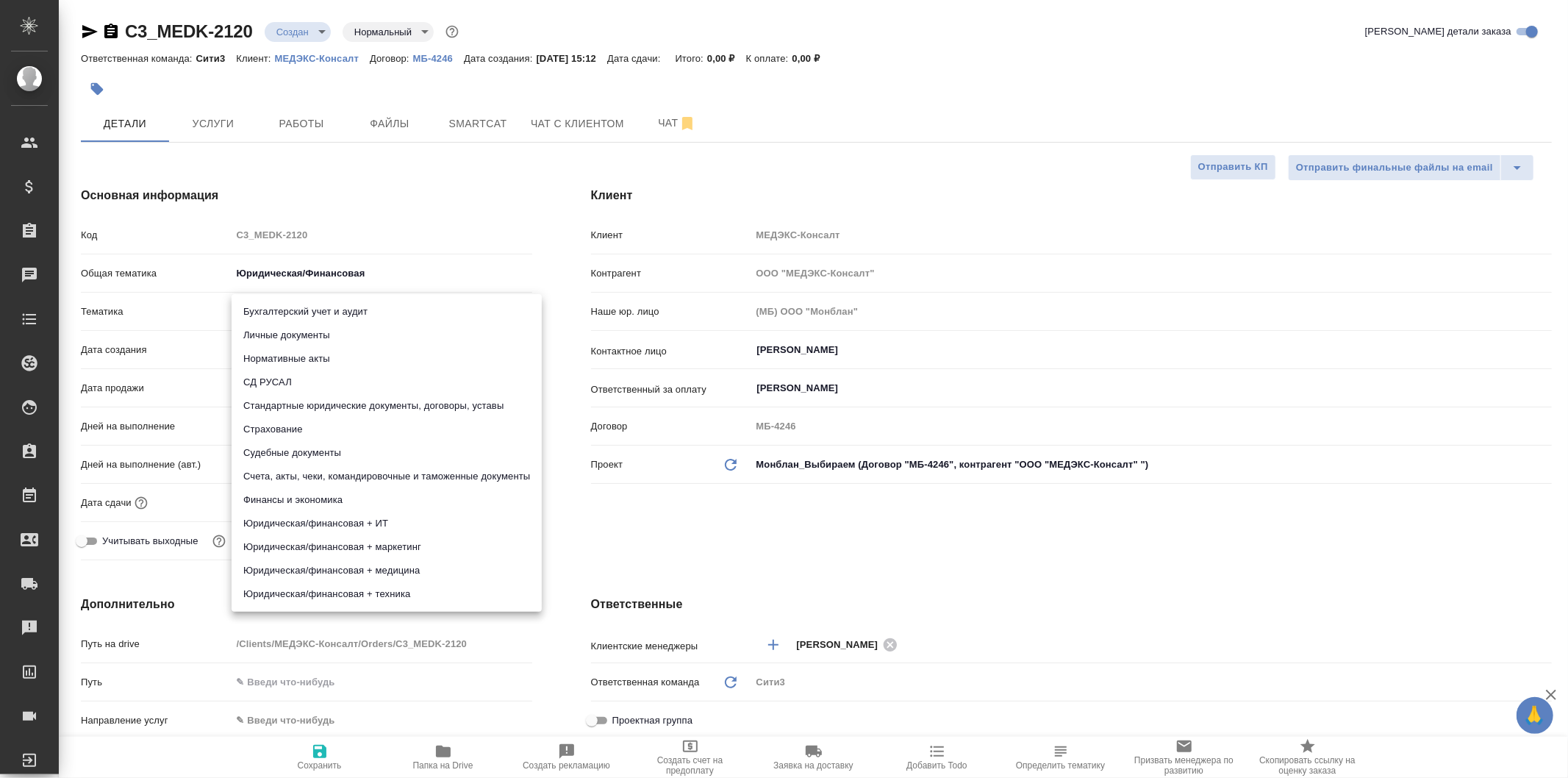
type textarea "x"
click at [495, 399] on li "Стандартные юридические документы, договоры, уставы" at bounding box center [386, 406] width 310 height 23
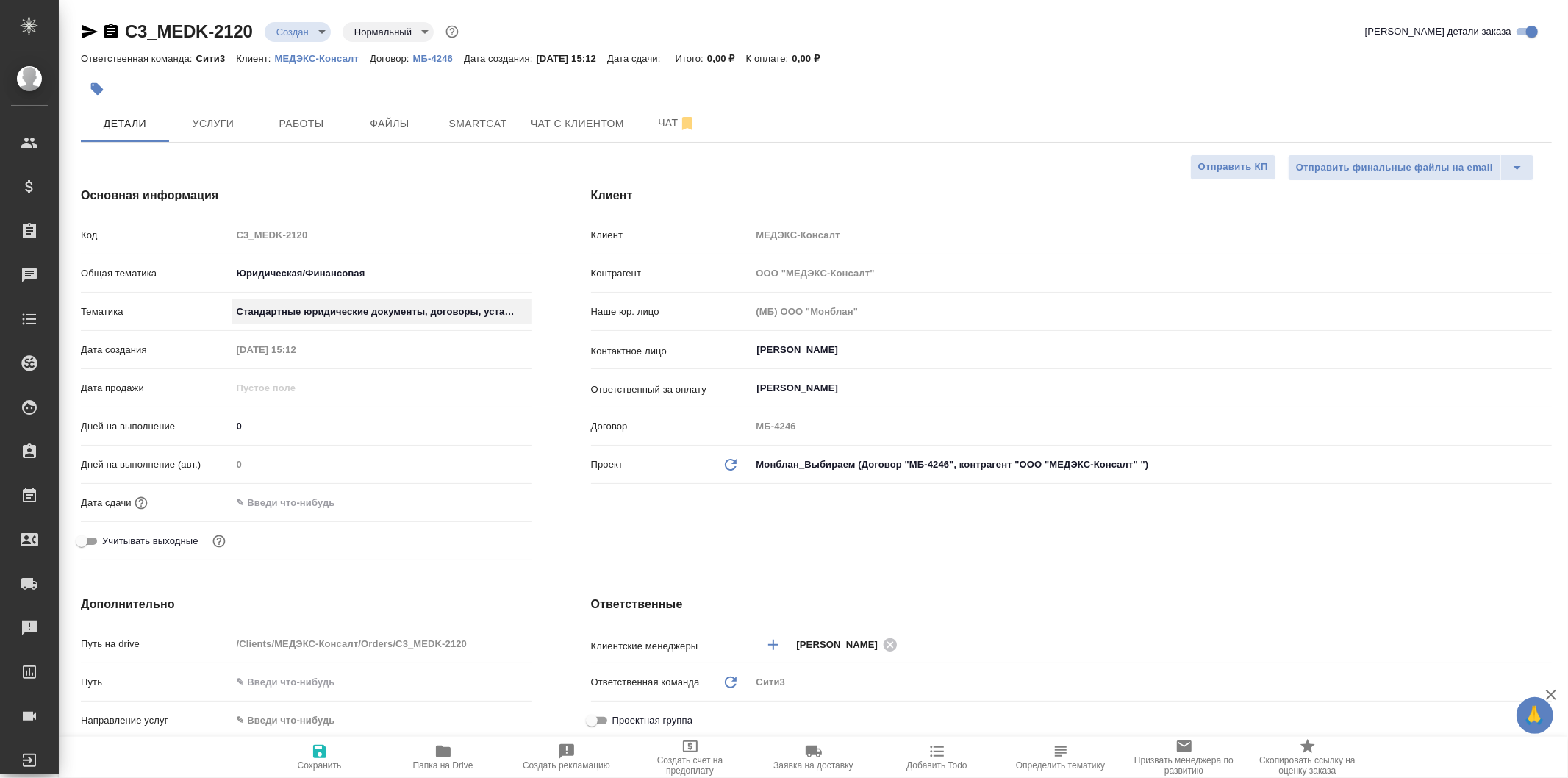
type textarea "x"
type input "5f647205b73bc97568ca66bf"
click at [435, 492] on div at bounding box center [381, 502] width 301 height 22
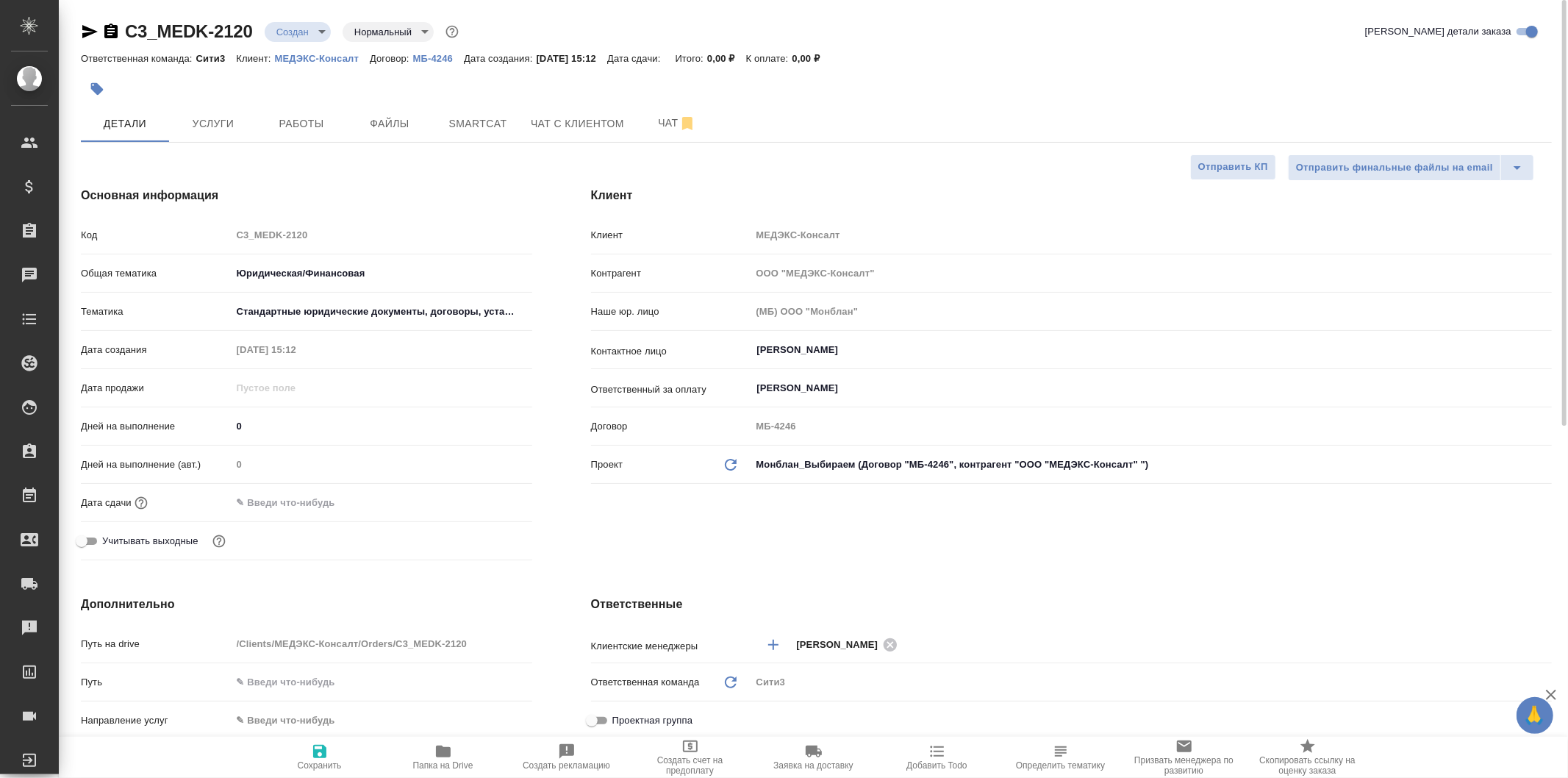
click at [436, 503] on div at bounding box center [381, 502] width 301 height 22
click at [314, 499] on input "text" at bounding box center [296, 502] width 128 height 22
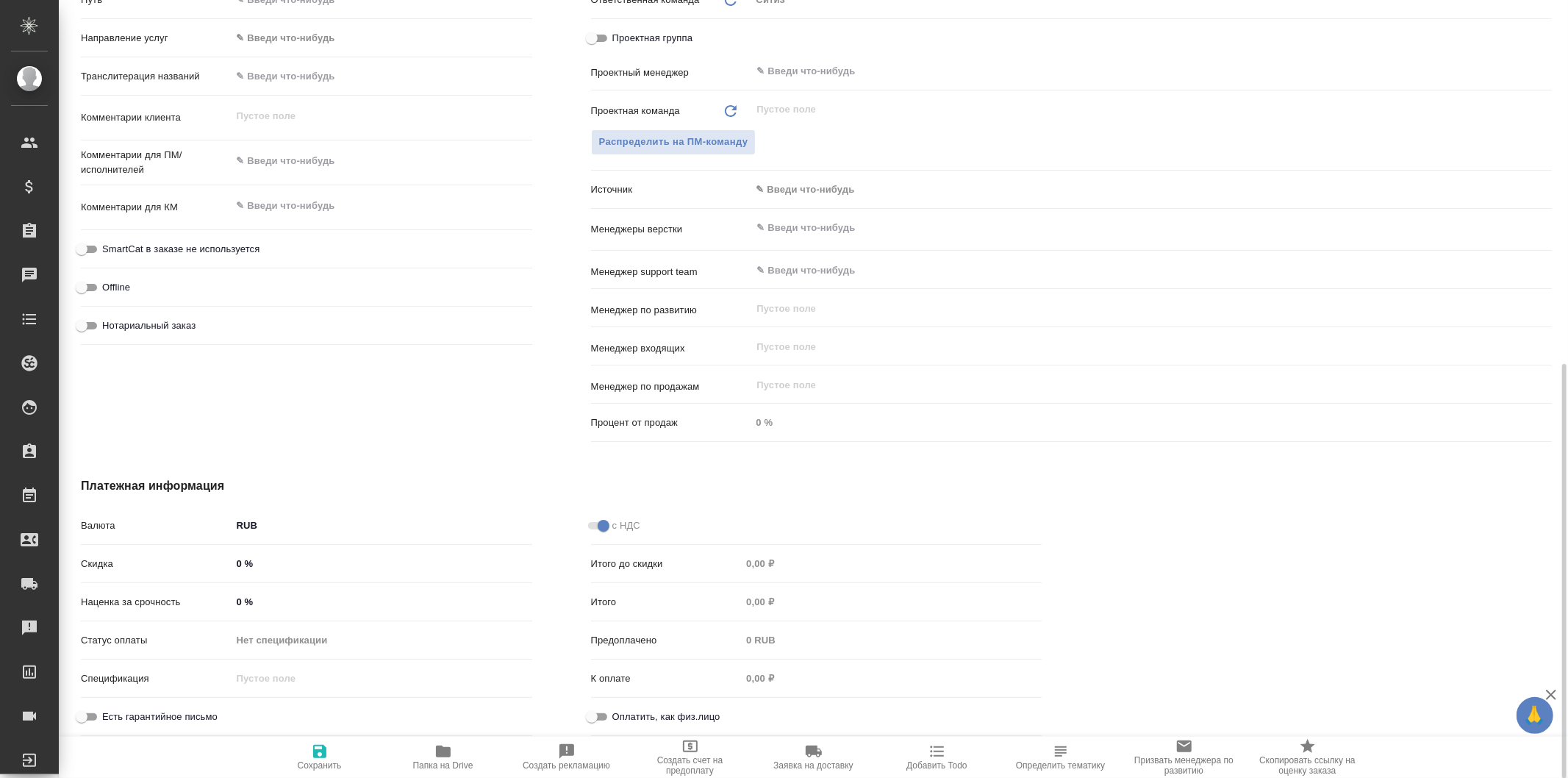
scroll to position [274, 0]
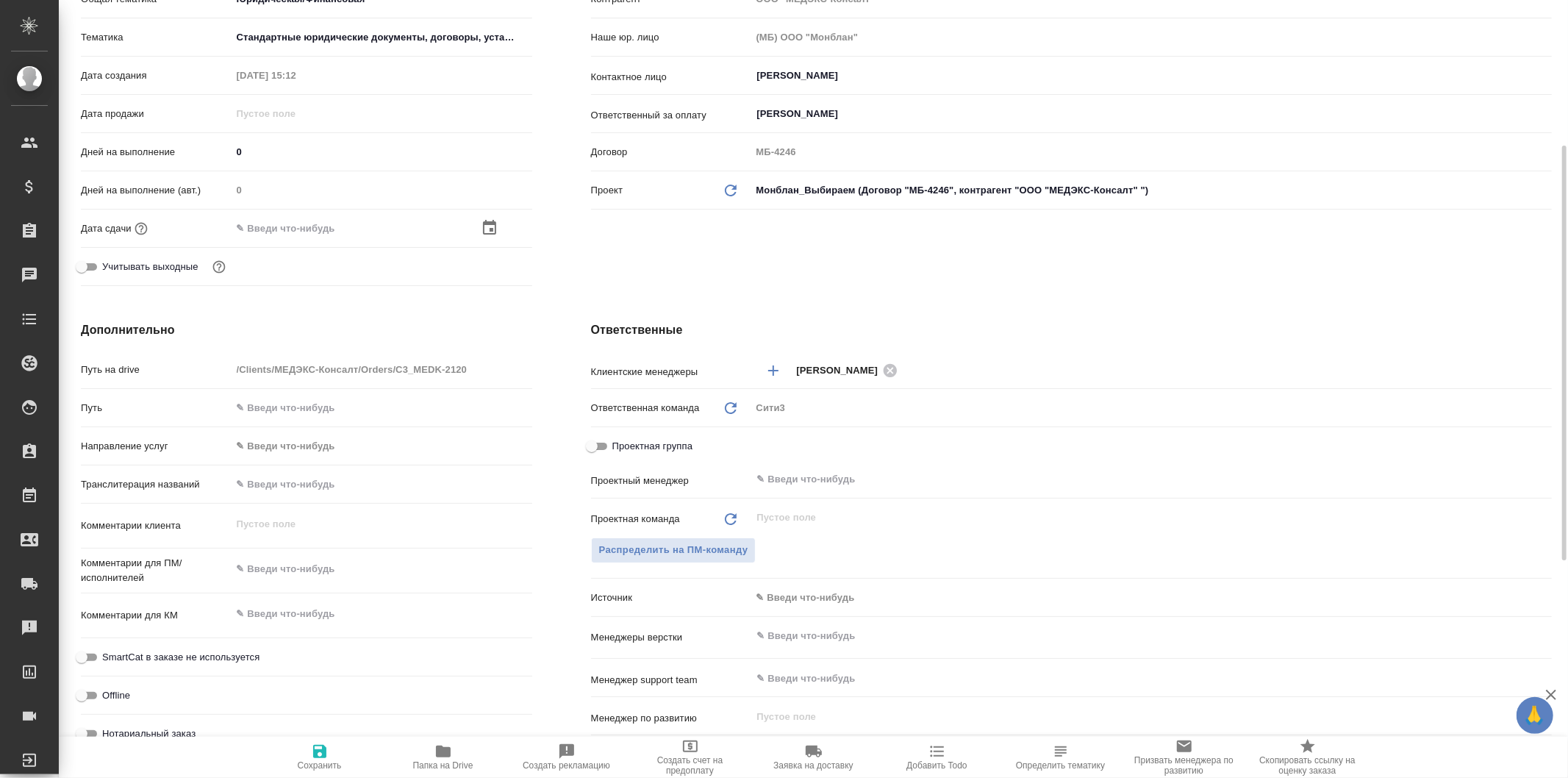
type textarea "x"
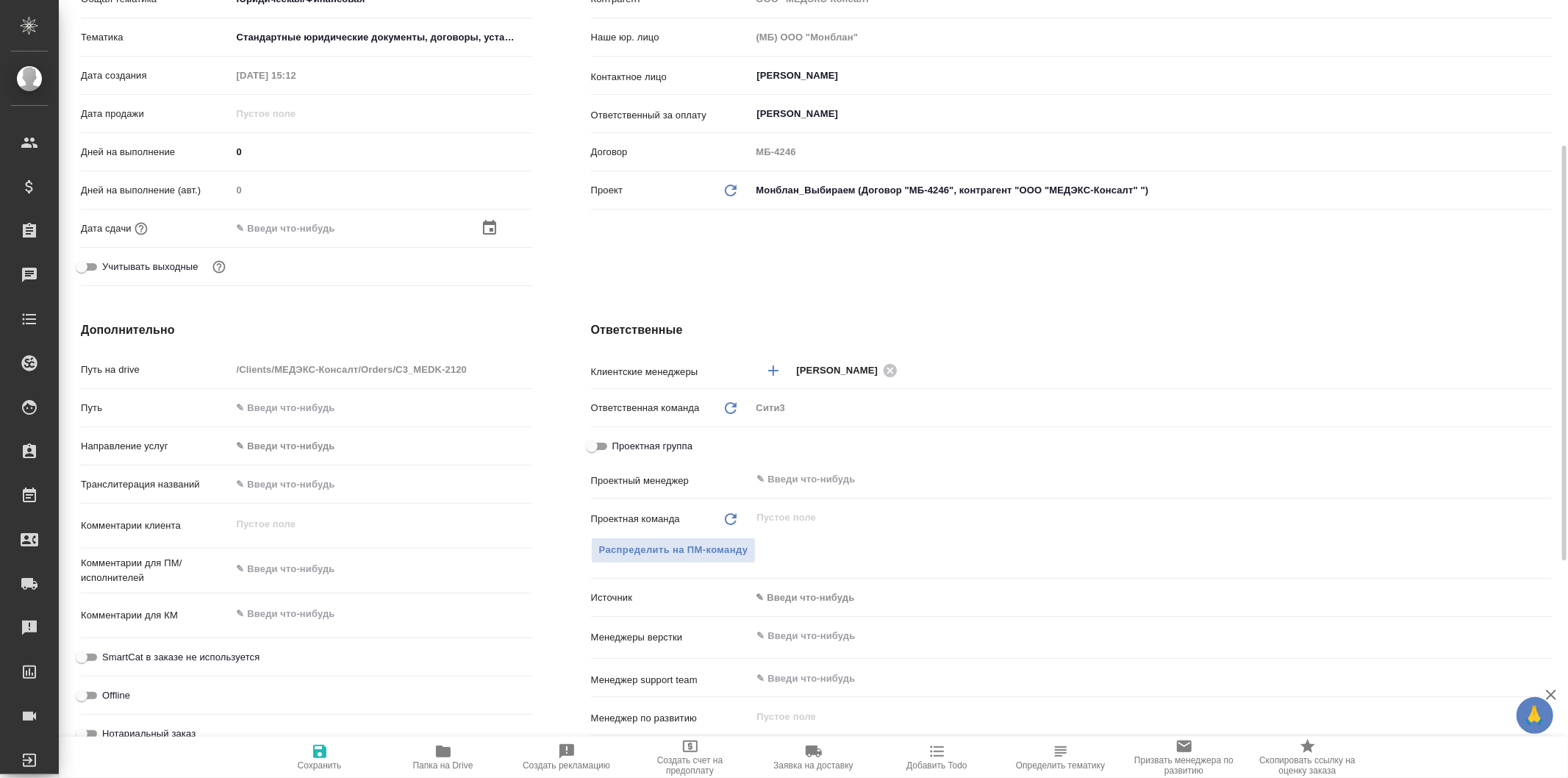
type textarea "x"
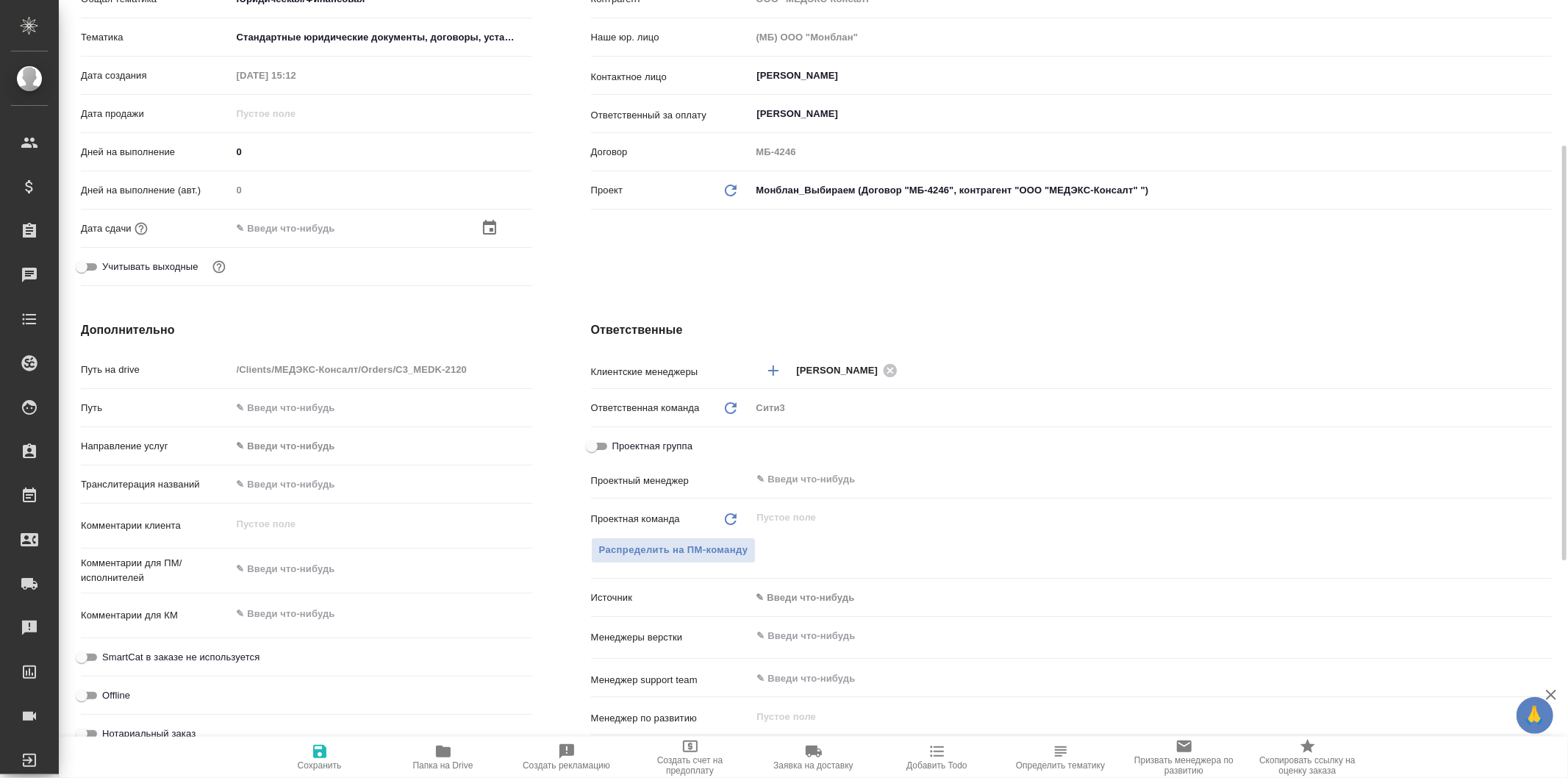
type textarea "x"
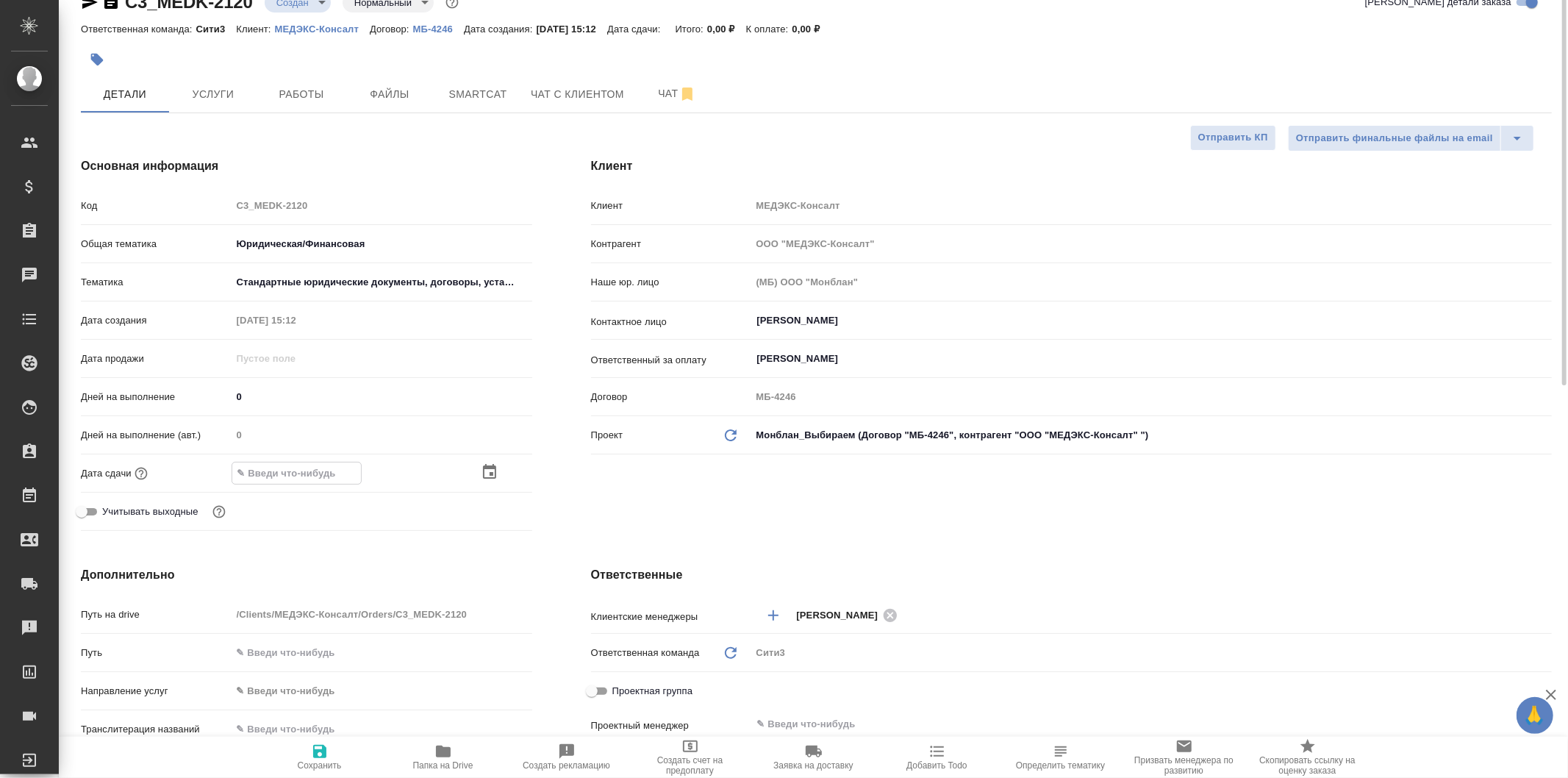
scroll to position [0, 0]
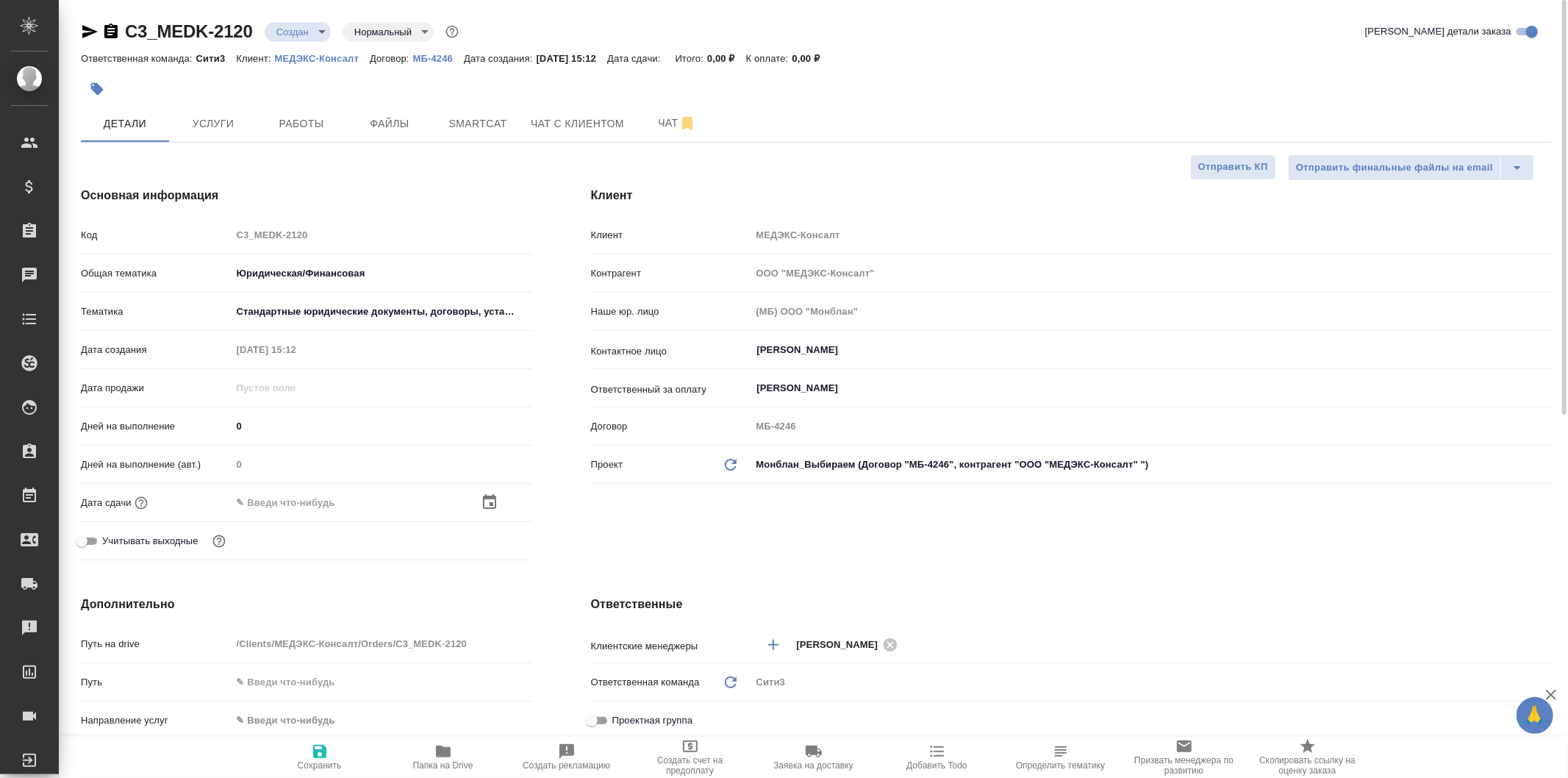
type textarea "x"
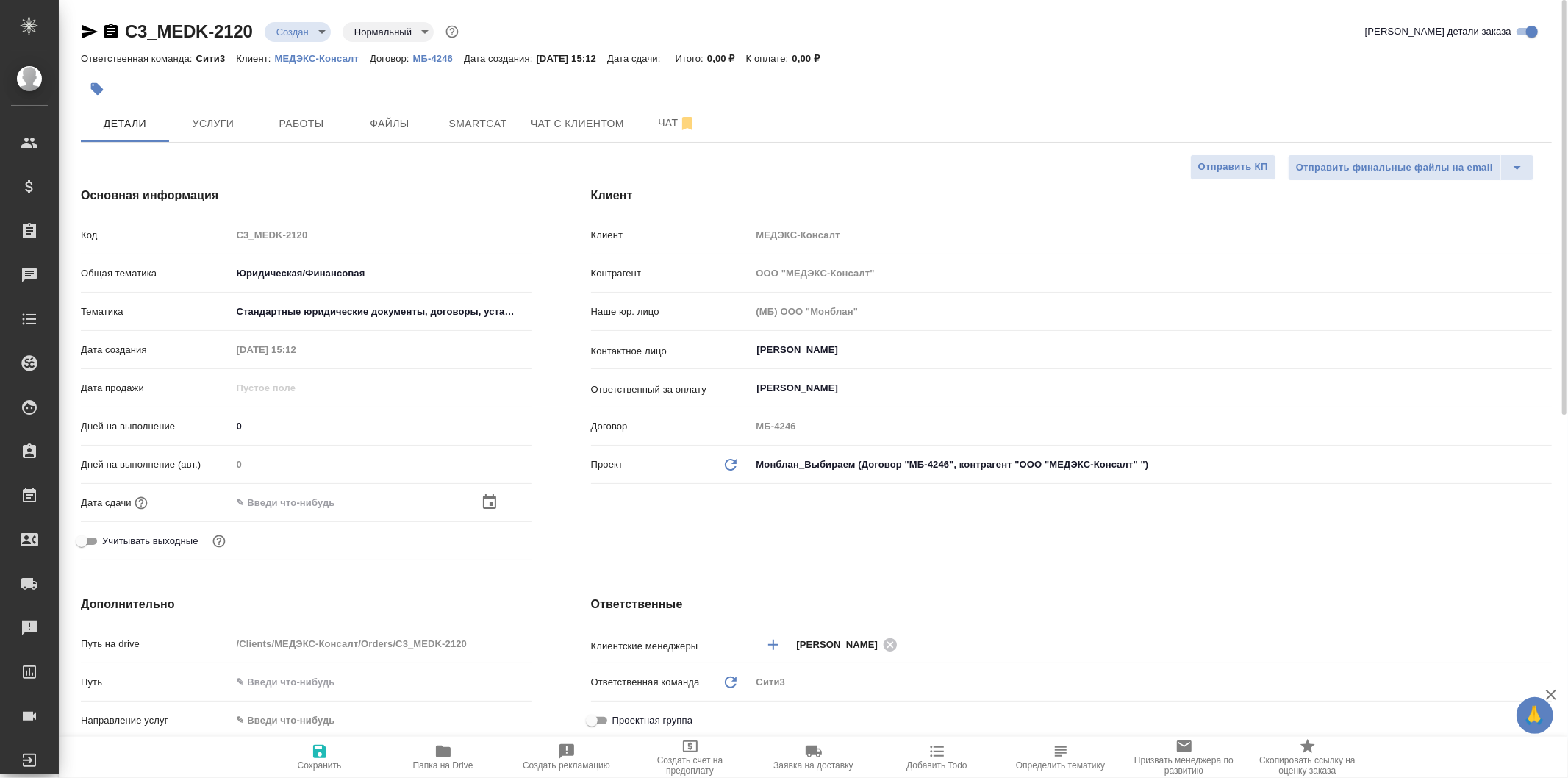
type textarea "x"
click at [493, 496] on icon "button" at bounding box center [490, 501] width 14 height 14
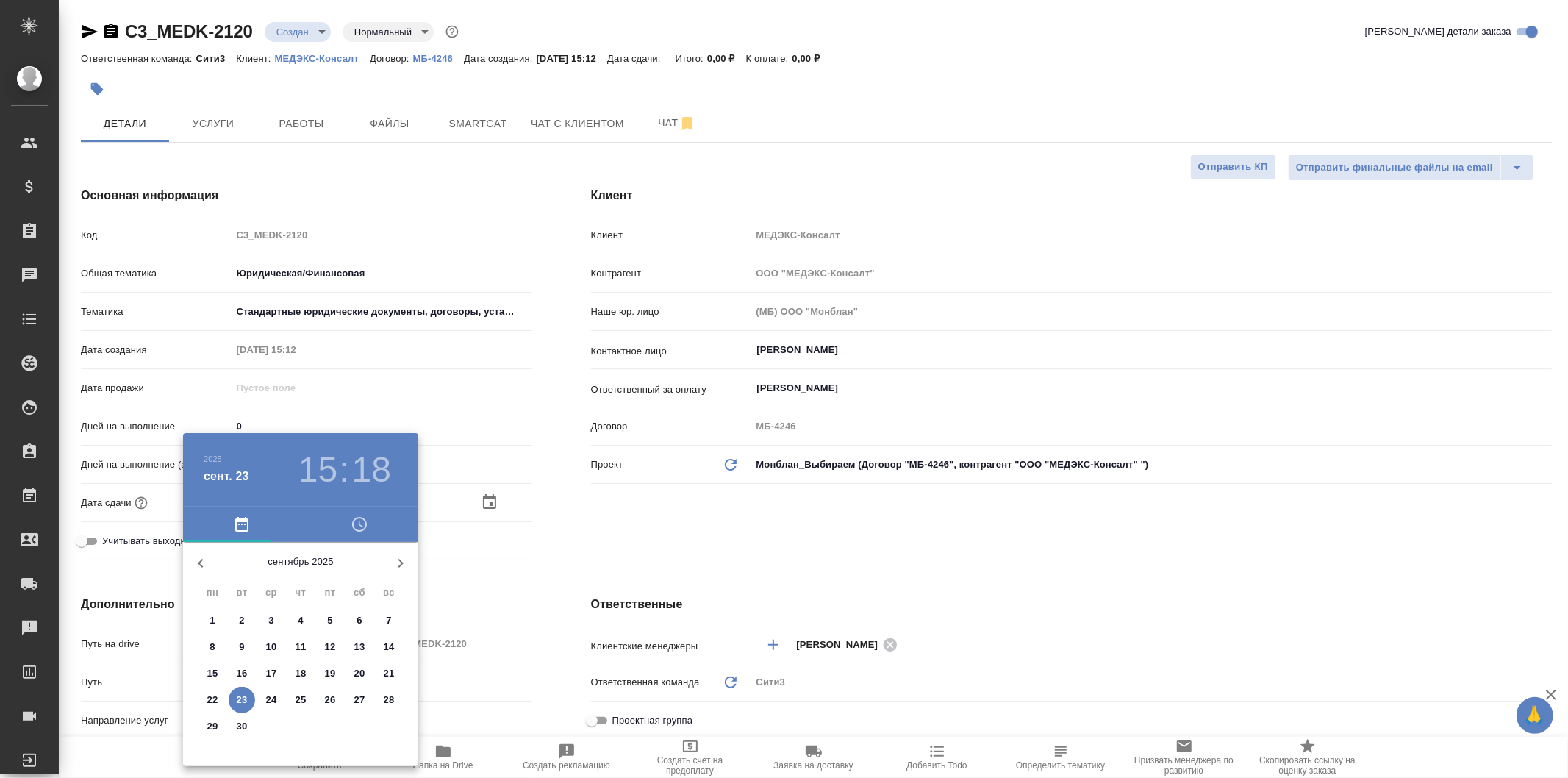
click at [589, 493] on div at bounding box center [784, 389] width 1568 height 778
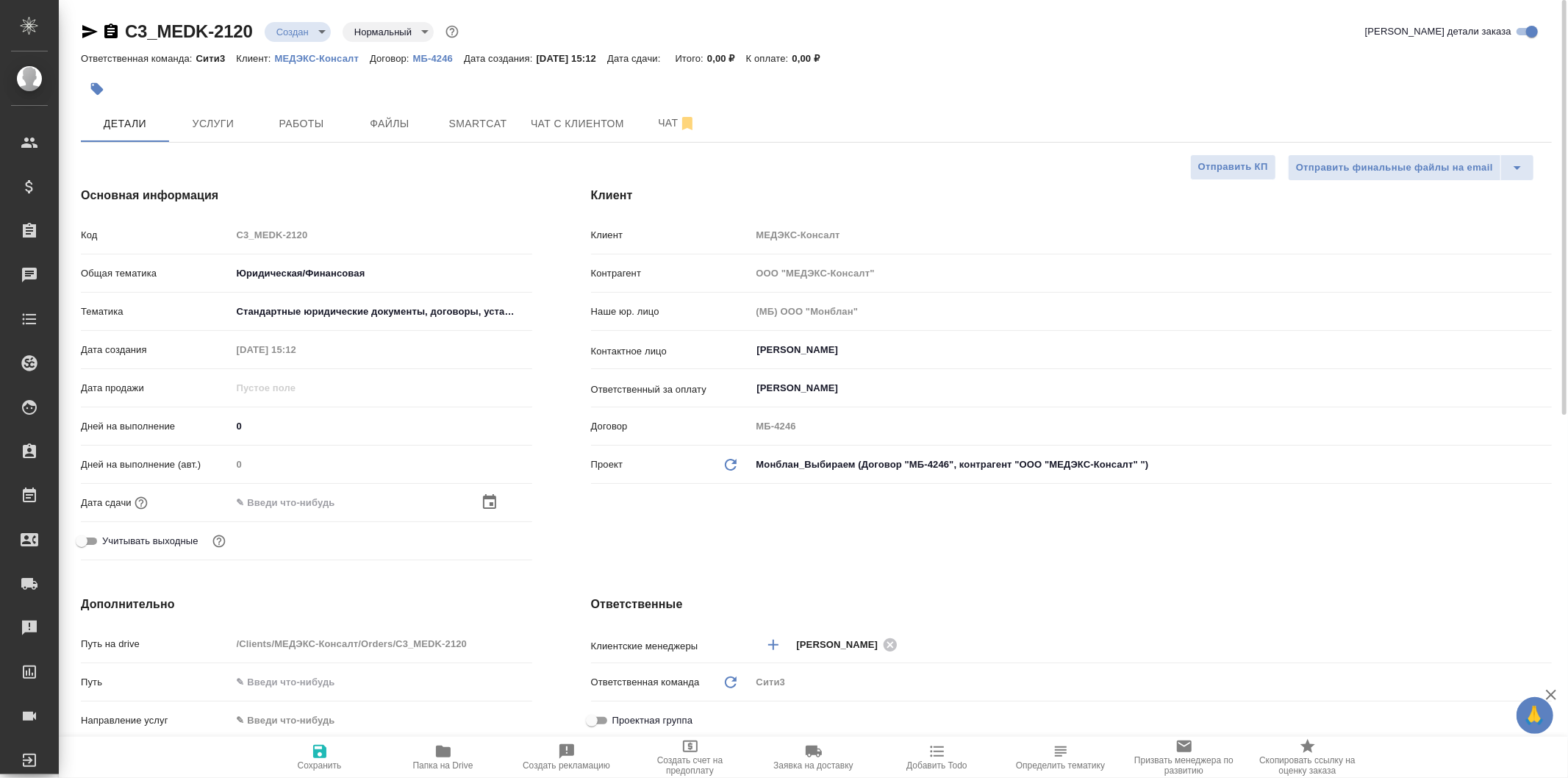
click at [498, 495] on div at bounding box center [506, 502] width 52 height 18
click at [491, 496] on icon "button" at bounding box center [490, 501] width 14 height 14
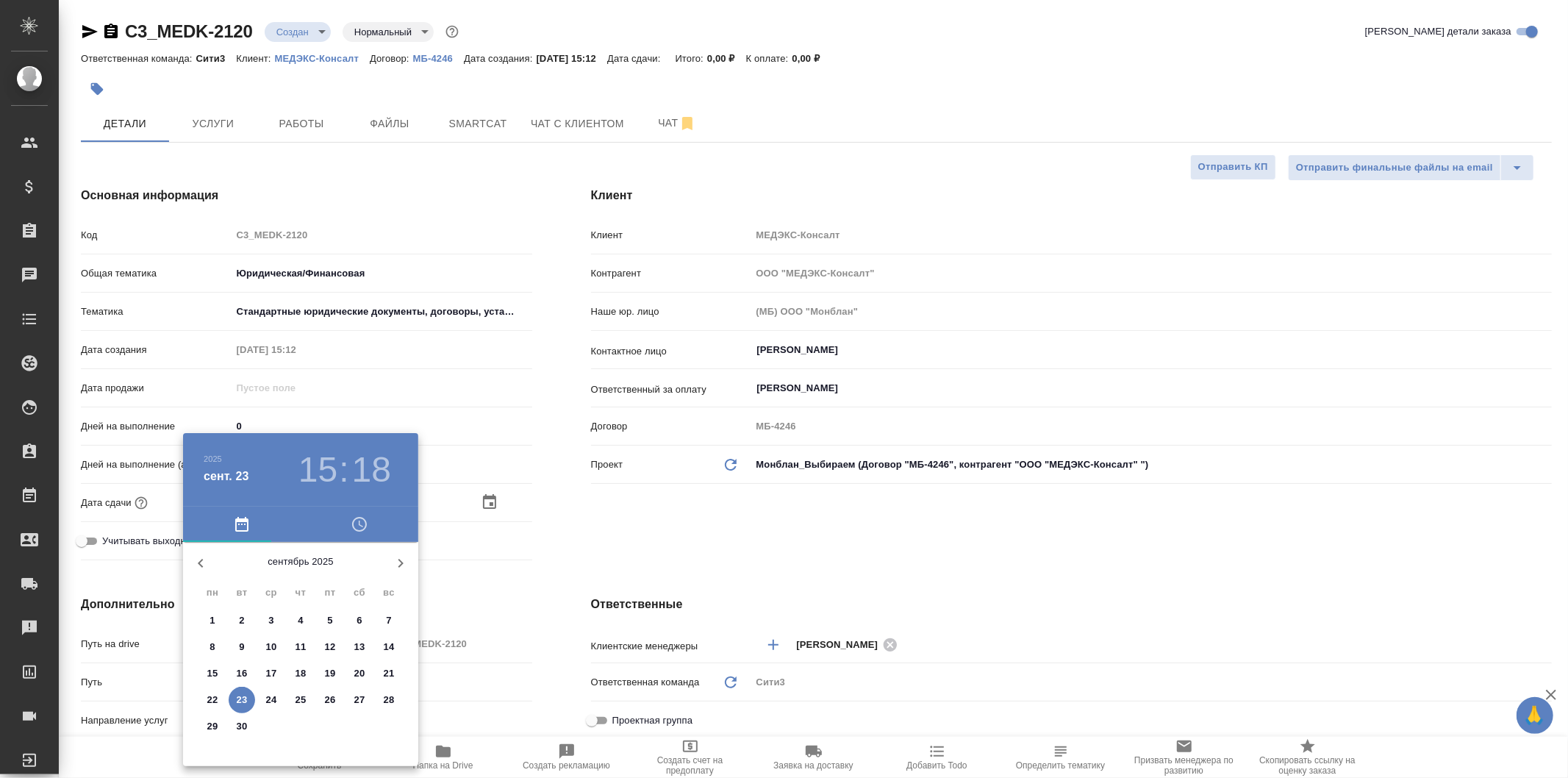
click at [305, 698] on p "25" at bounding box center [301, 699] width 11 height 14
type input "25.09.2025 15:18"
type textarea "x"
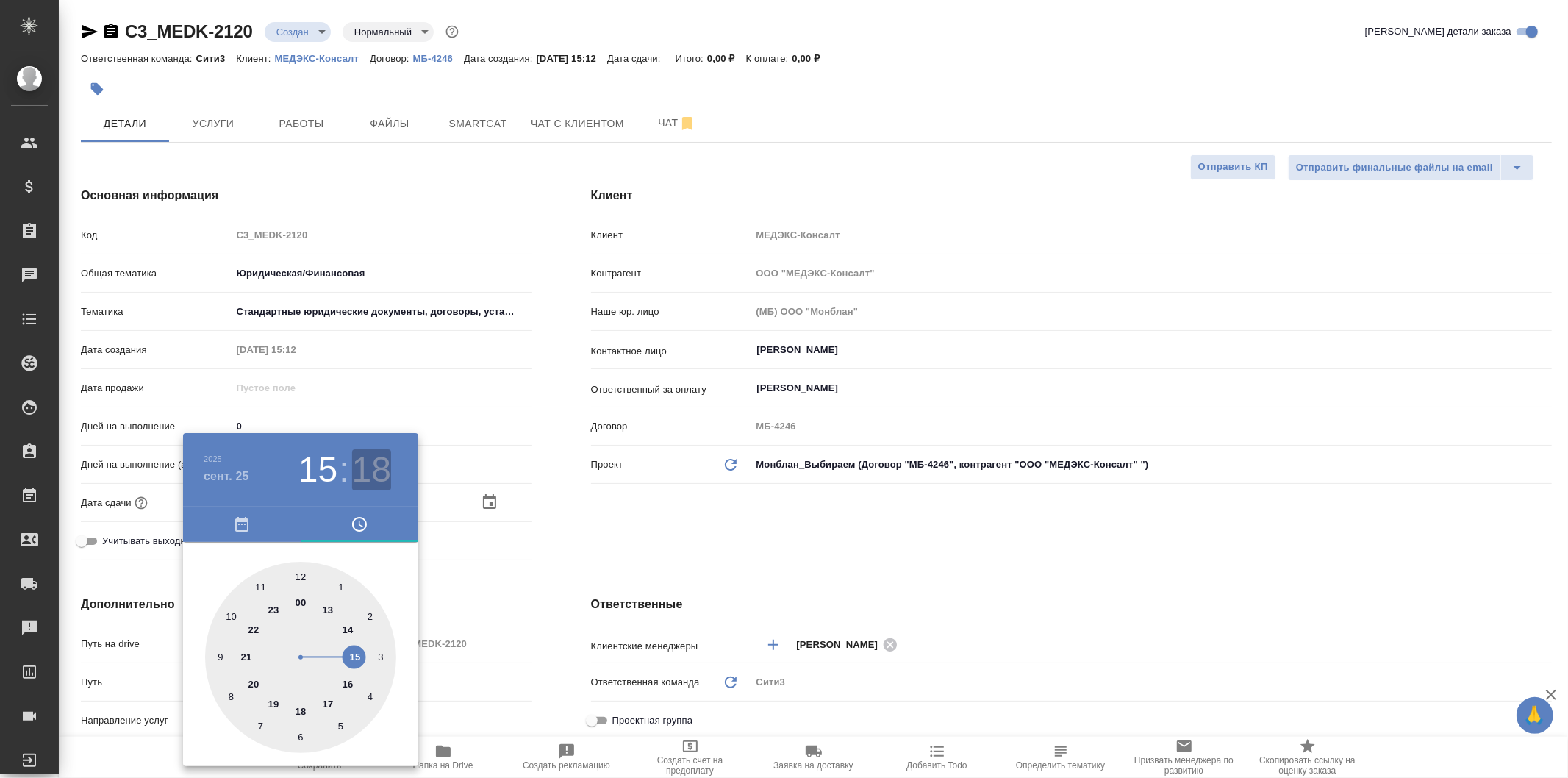
click at [364, 464] on h3 "18" at bounding box center [371, 470] width 39 height 42
click at [303, 576] on div at bounding box center [301, 658] width 192 height 192
type input "[DATE] 15:00"
type textarea "x"
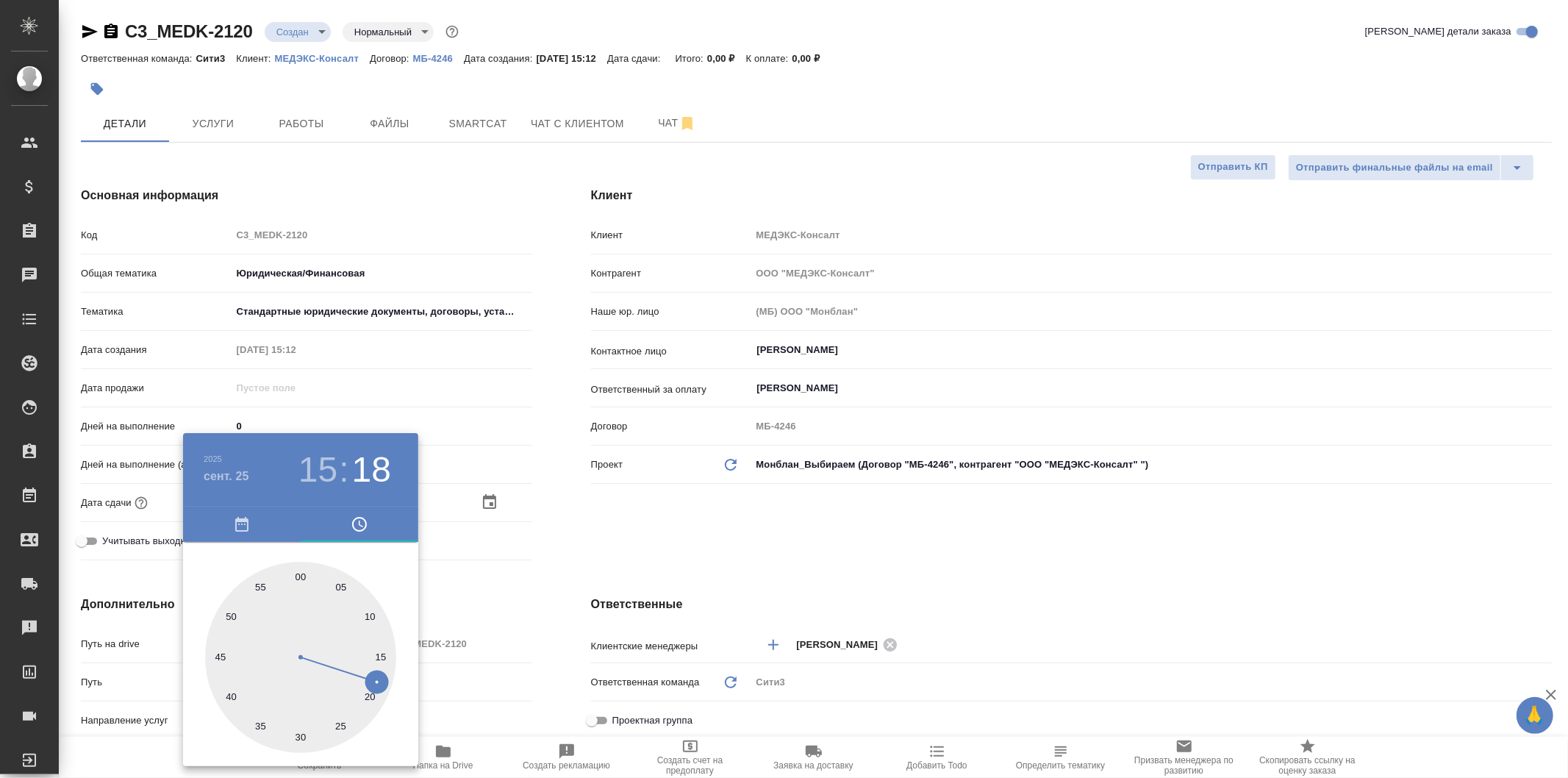
type textarea "x"
click at [565, 523] on div at bounding box center [784, 389] width 1568 height 778
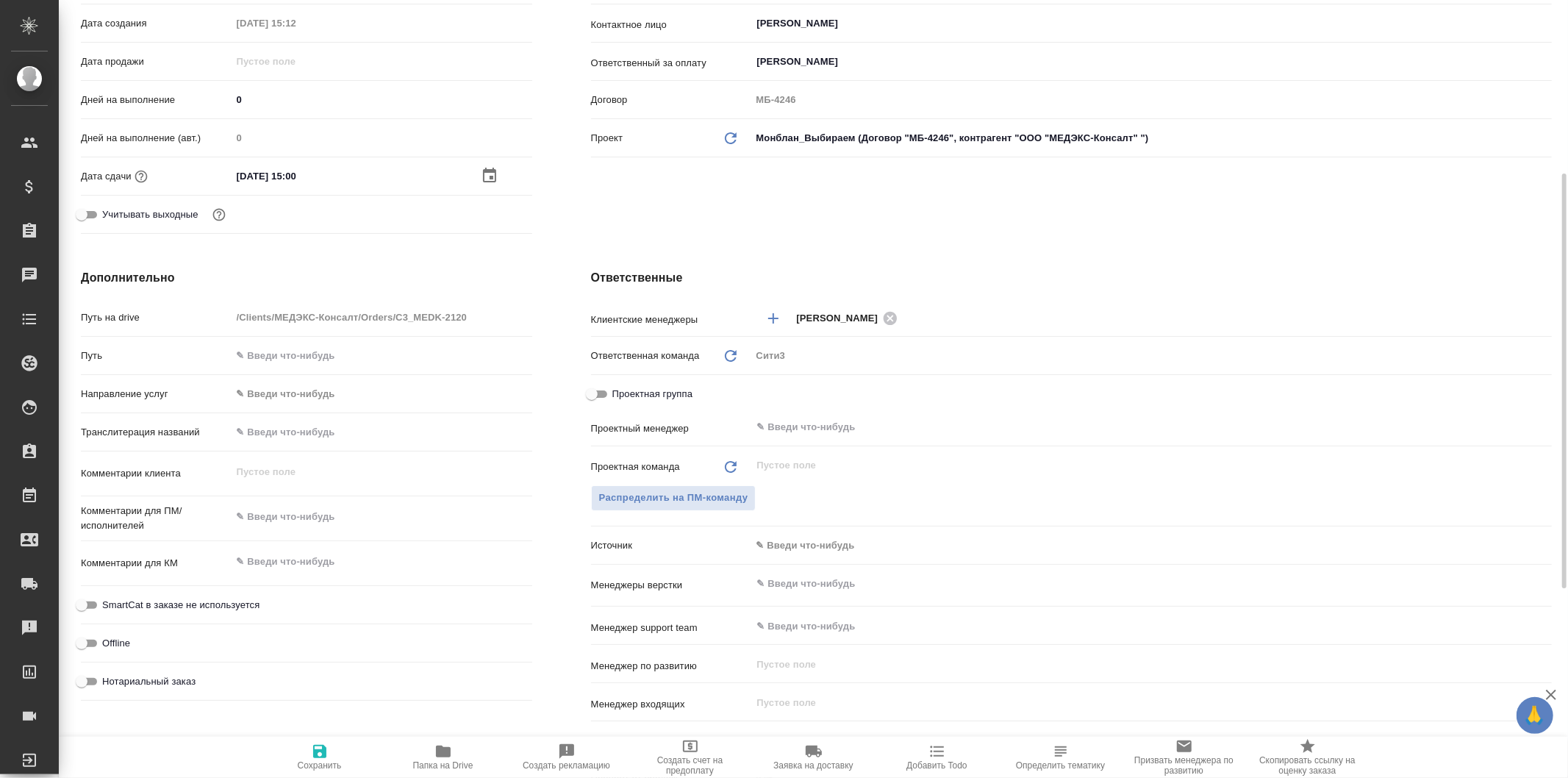
scroll to position [682, 0]
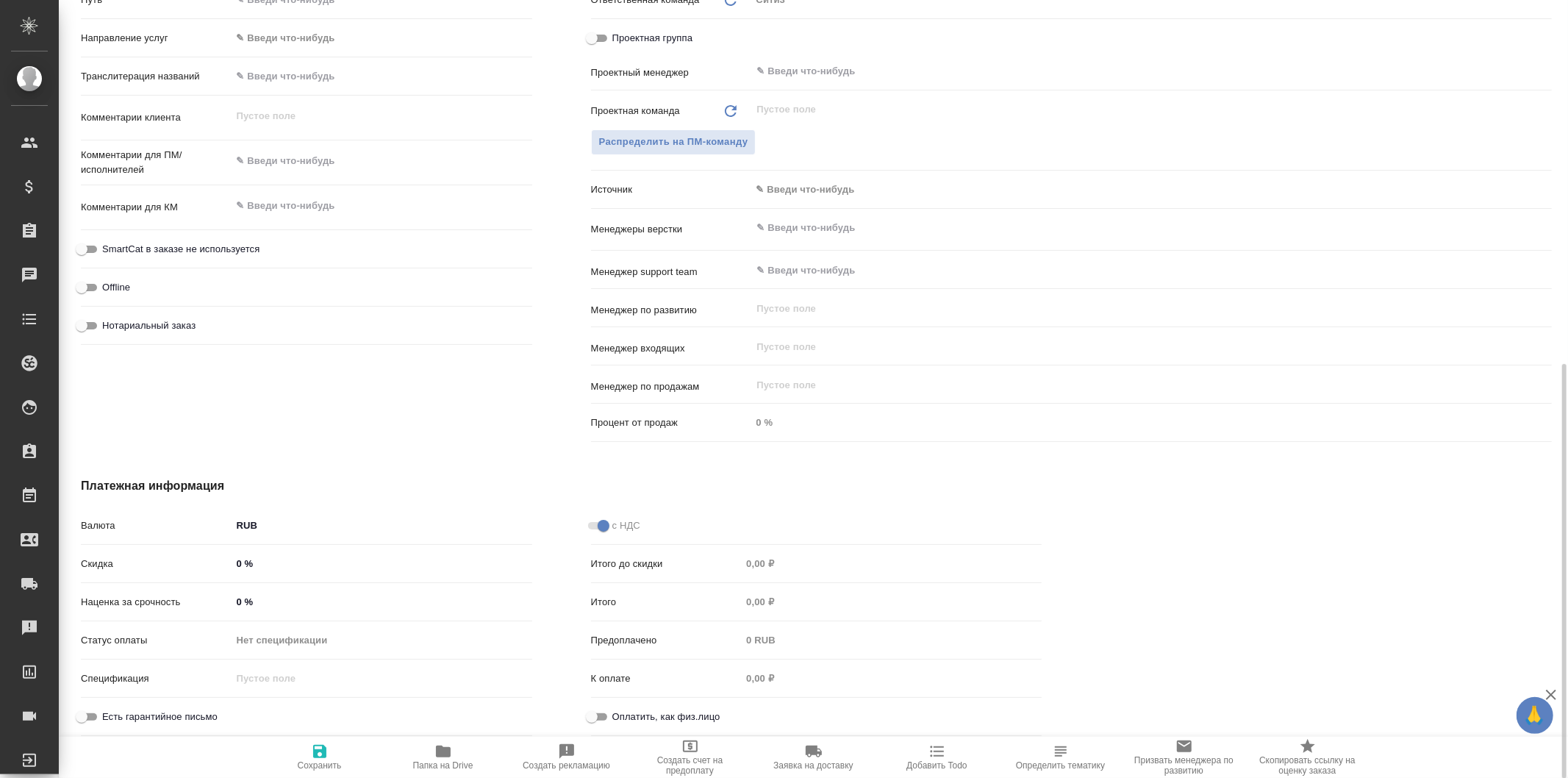
click at [334, 740] on button "Сохранить" at bounding box center [320, 757] width 124 height 42
type textarea "x"
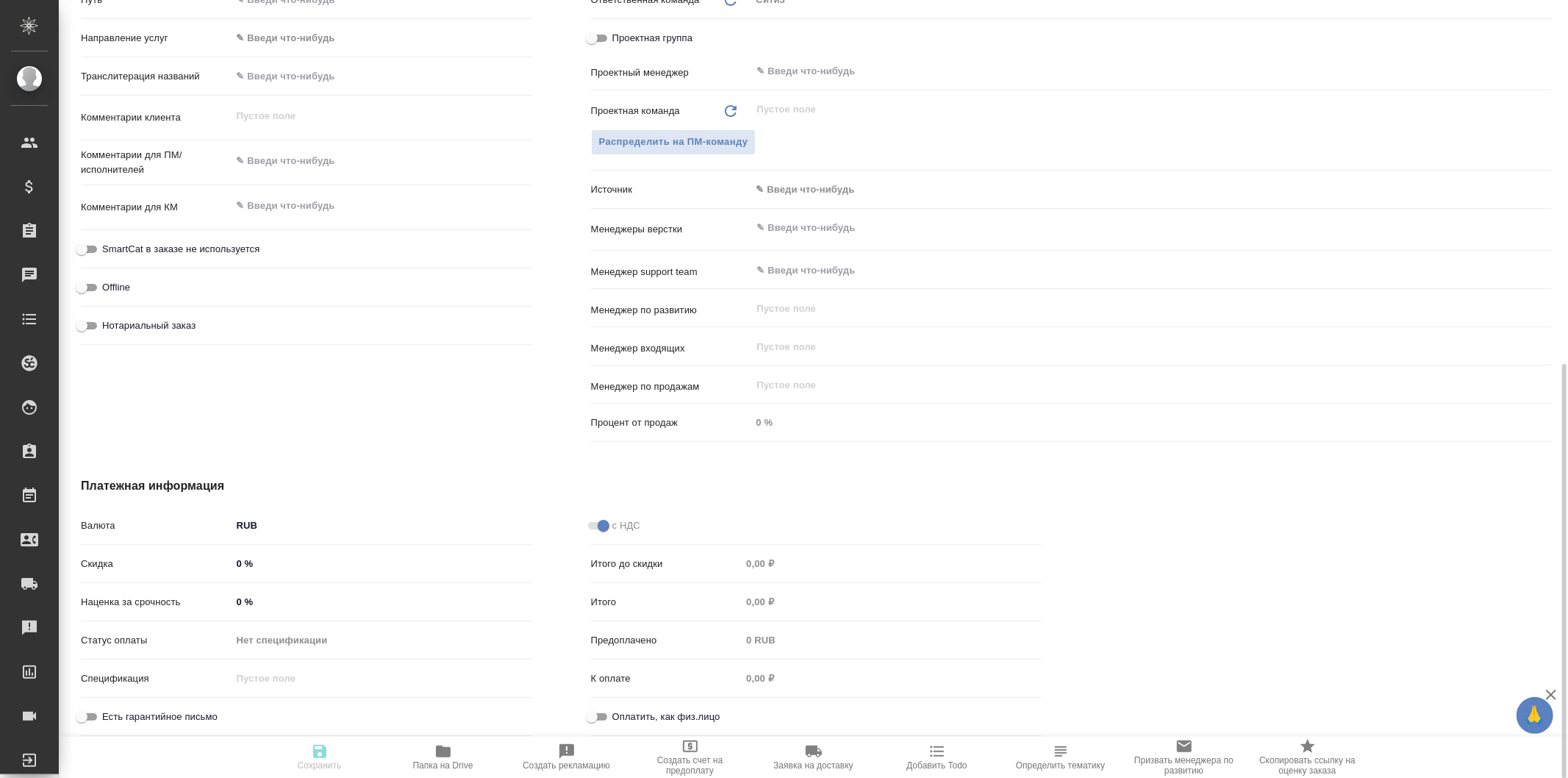
type textarea "x"
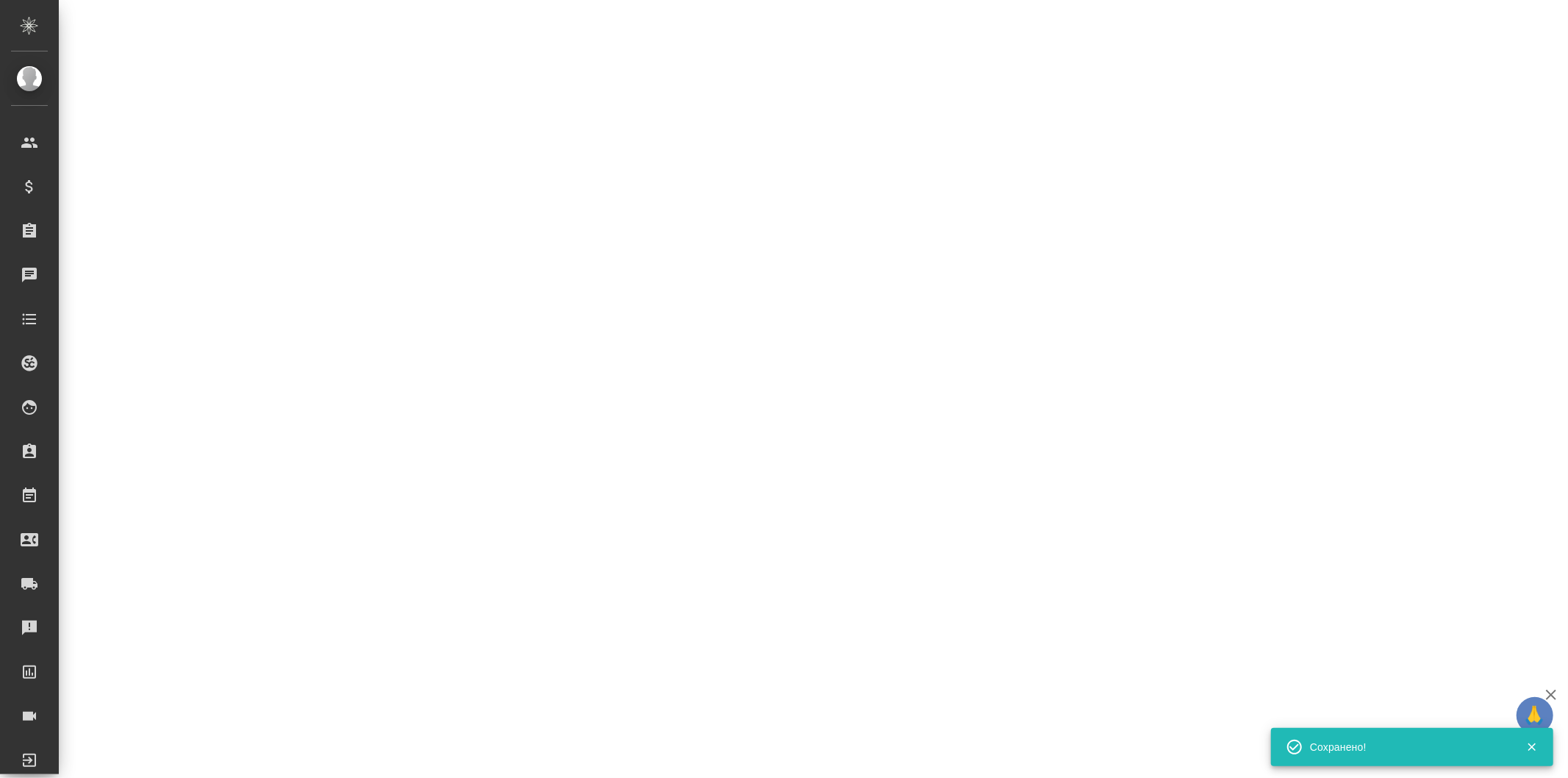
select select "RU"
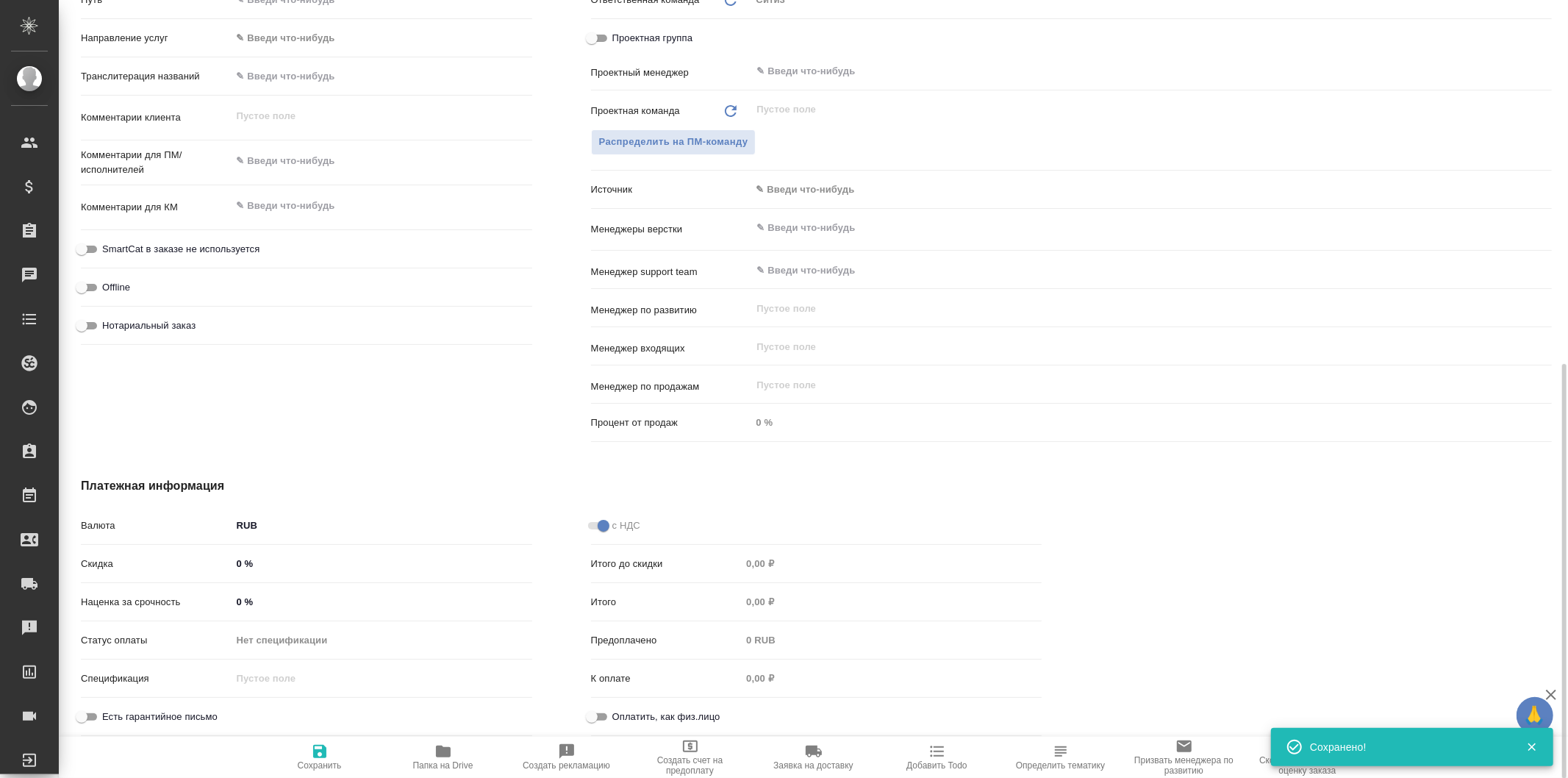
type textarea "x"
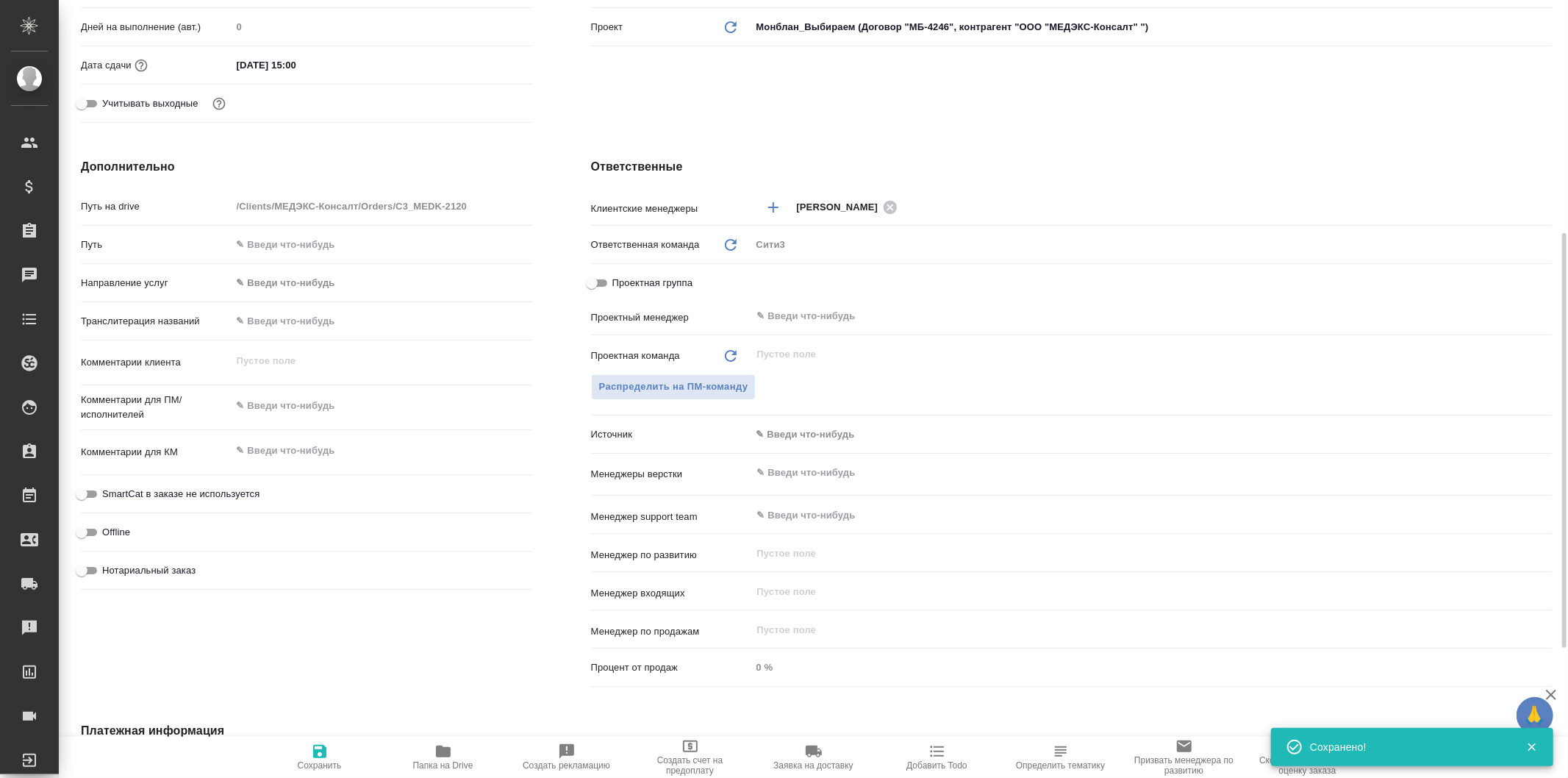
type textarea "x"
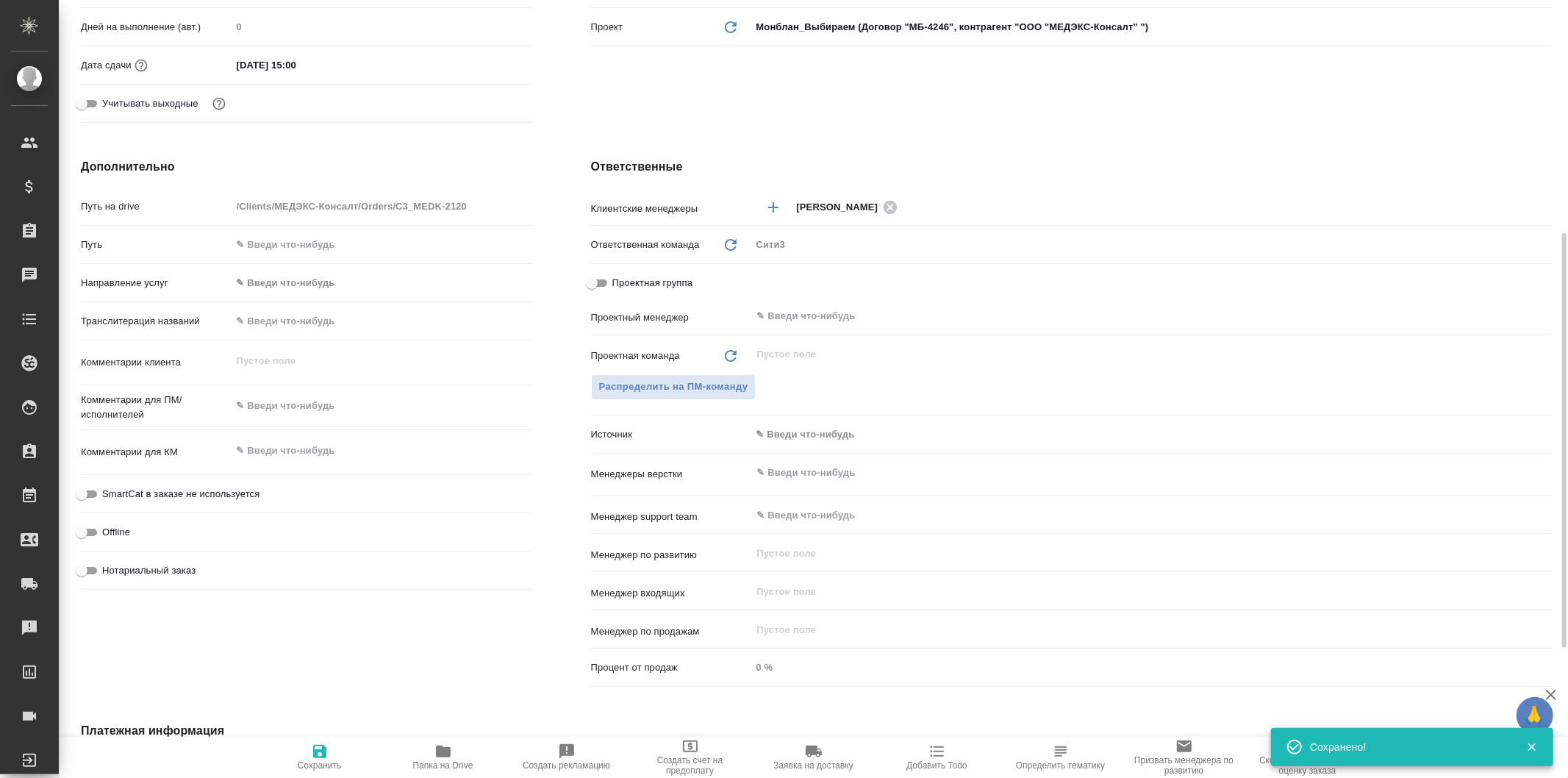
type textarea "x"
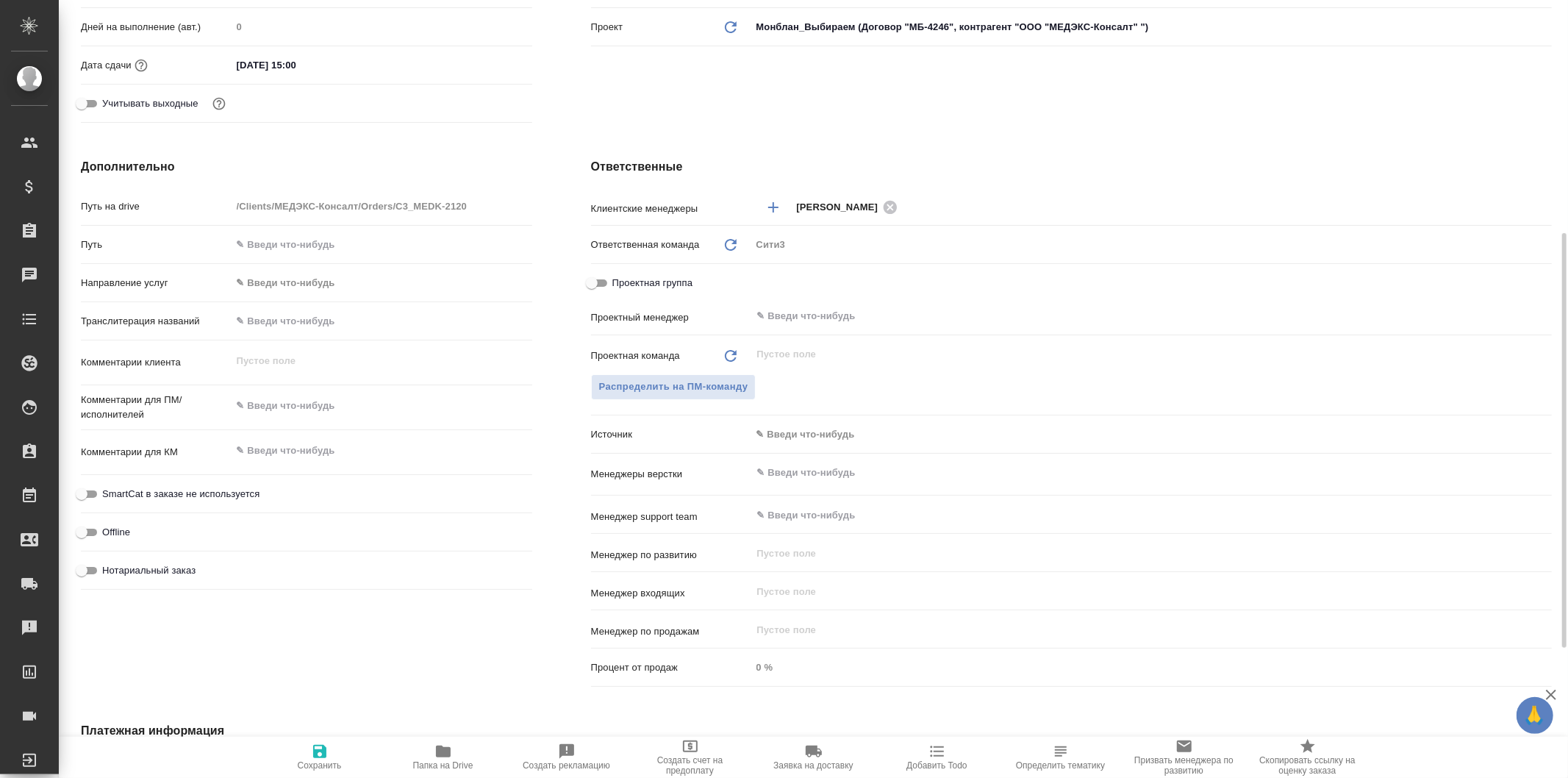
type textarea "x"
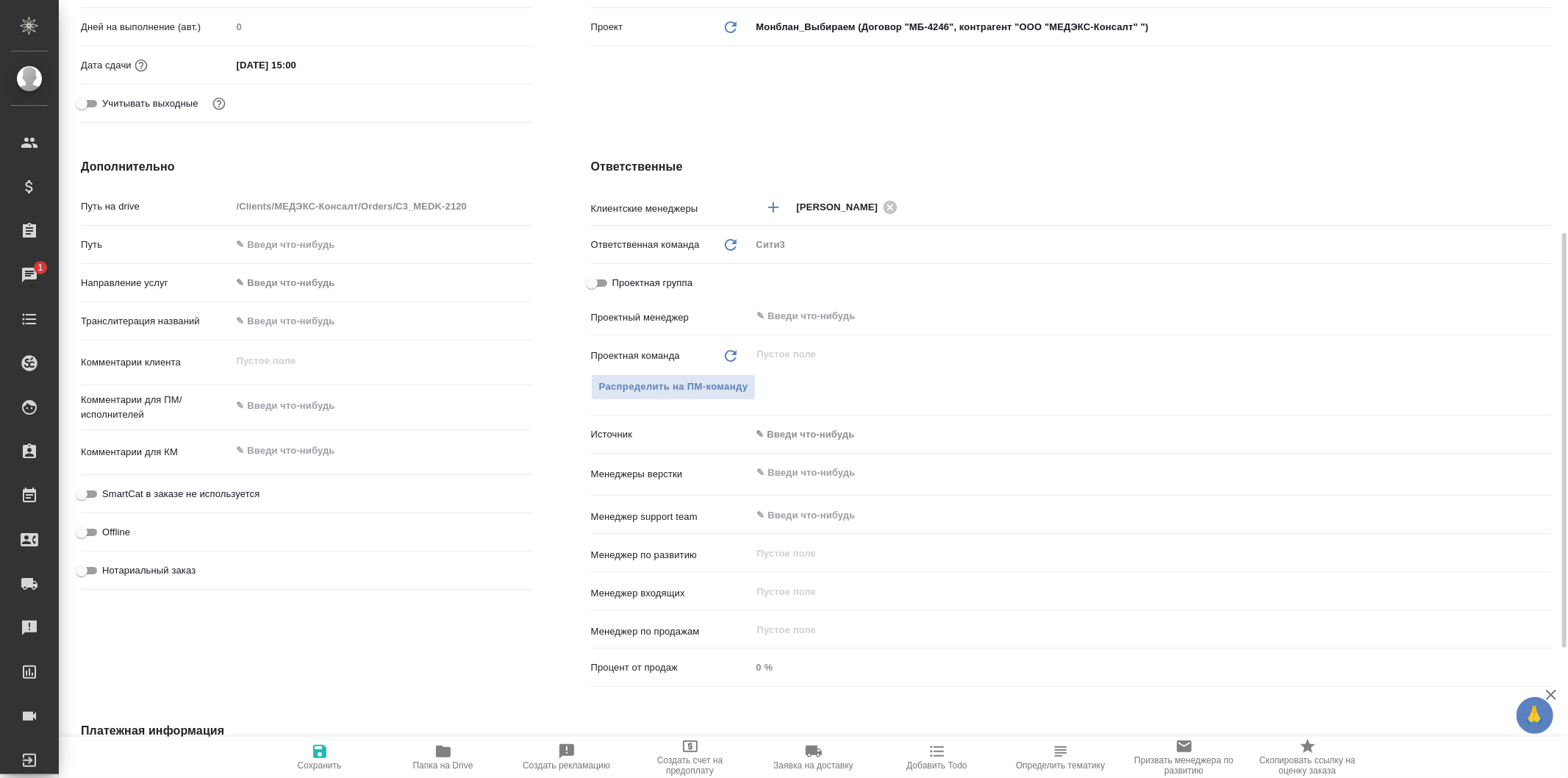
type textarea "x"
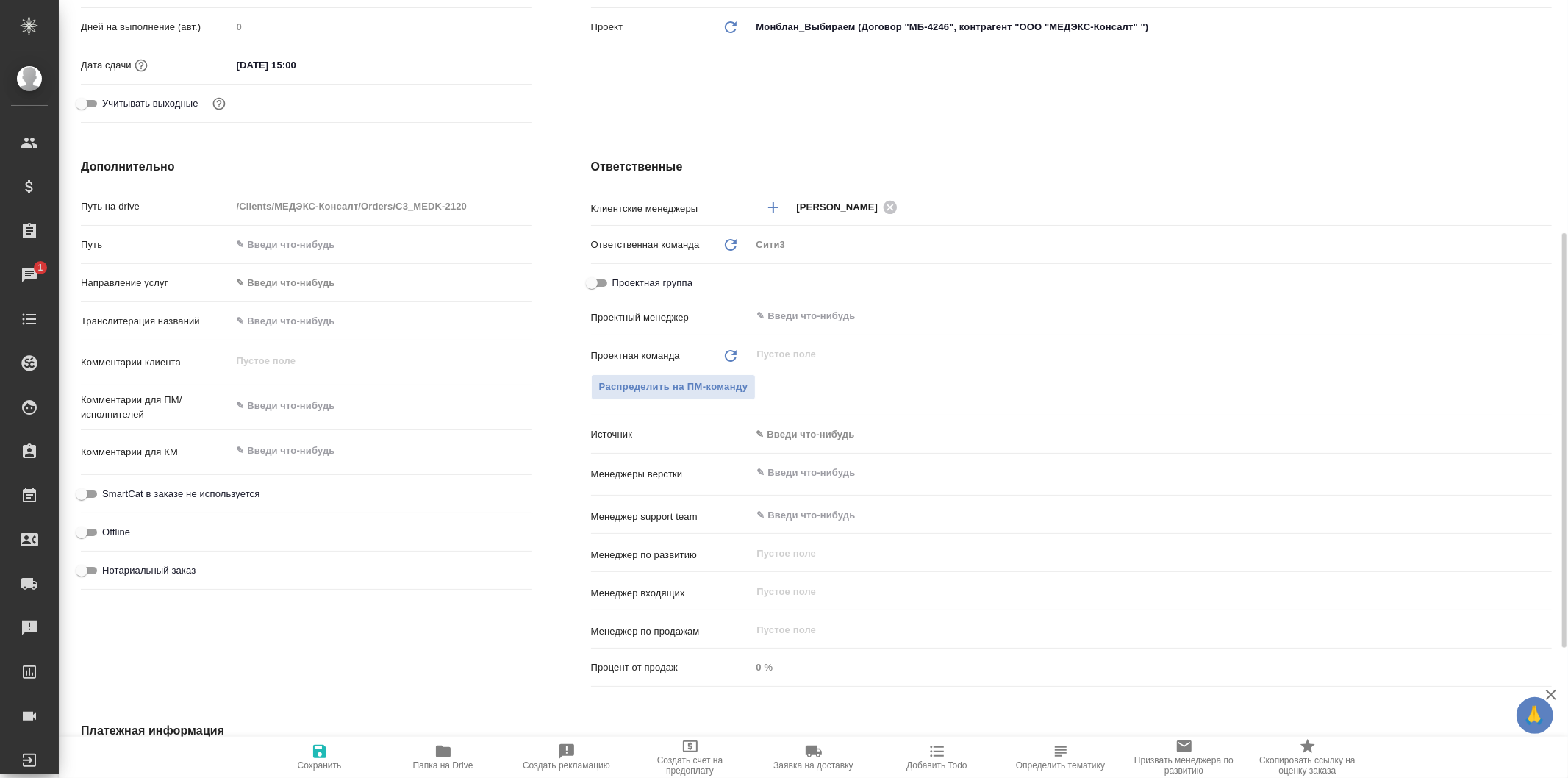
type textarea "x"
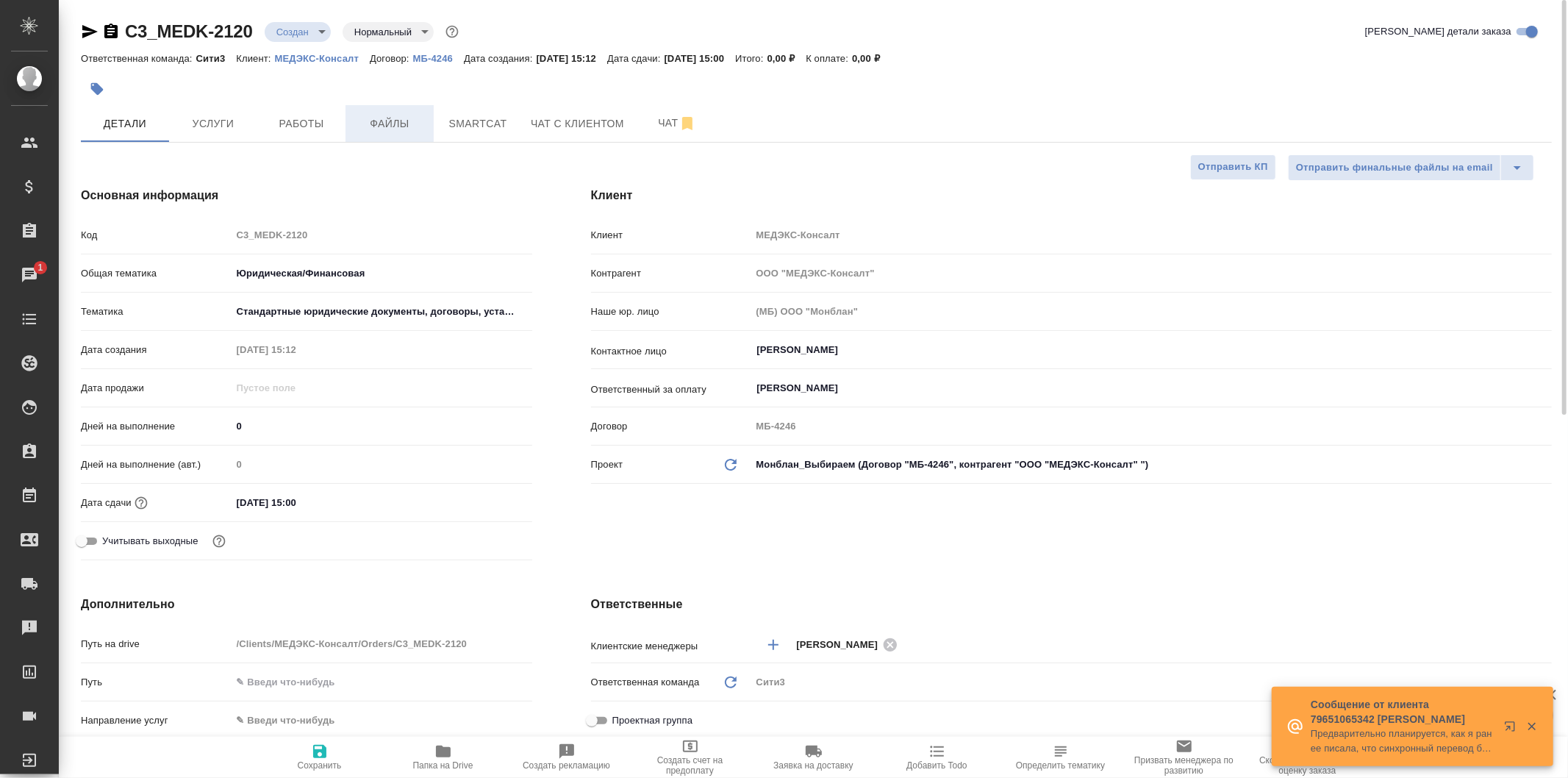
click at [389, 110] on button "Файлы" at bounding box center [390, 123] width 89 height 37
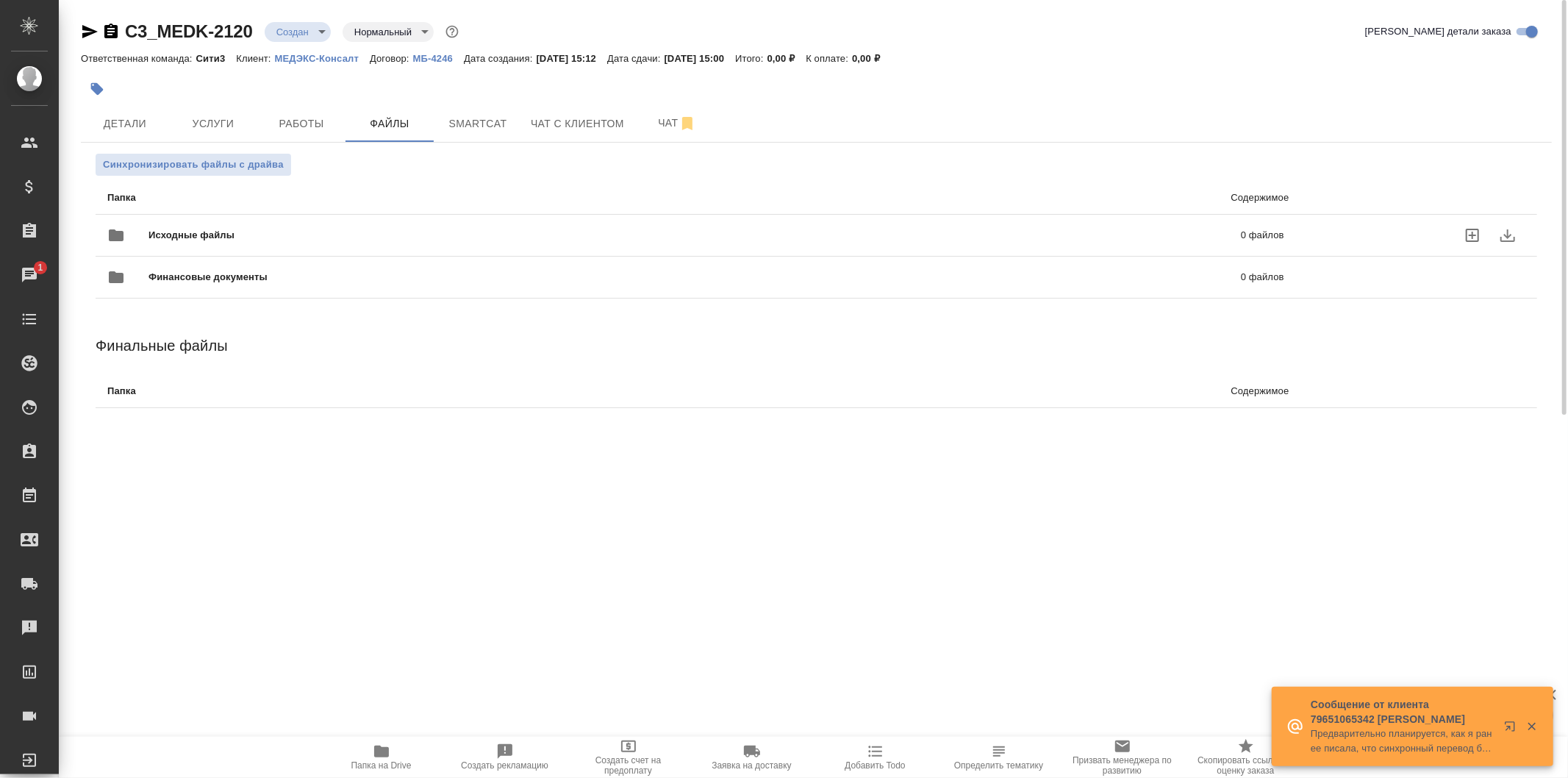
click at [506, 238] on span "Исходные файлы" at bounding box center [443, 235] width 589 height 14
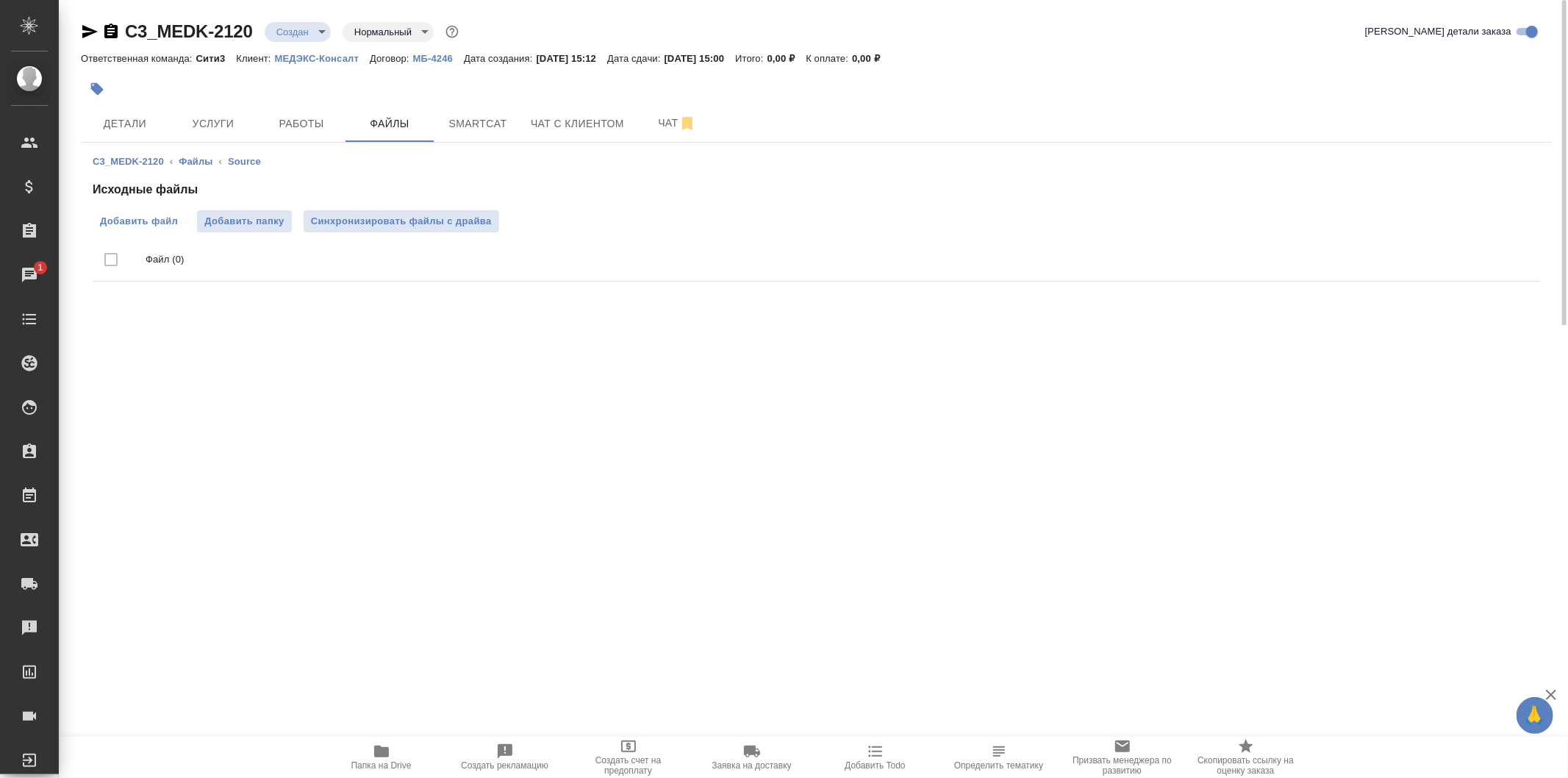
click at [163, 222] on span "Добавить файл" at bounding box center [139, 221] width 78 height 14
click at [0, 0] on input "Добавить файл" at bounding box center [0, 0] width 0 height 0
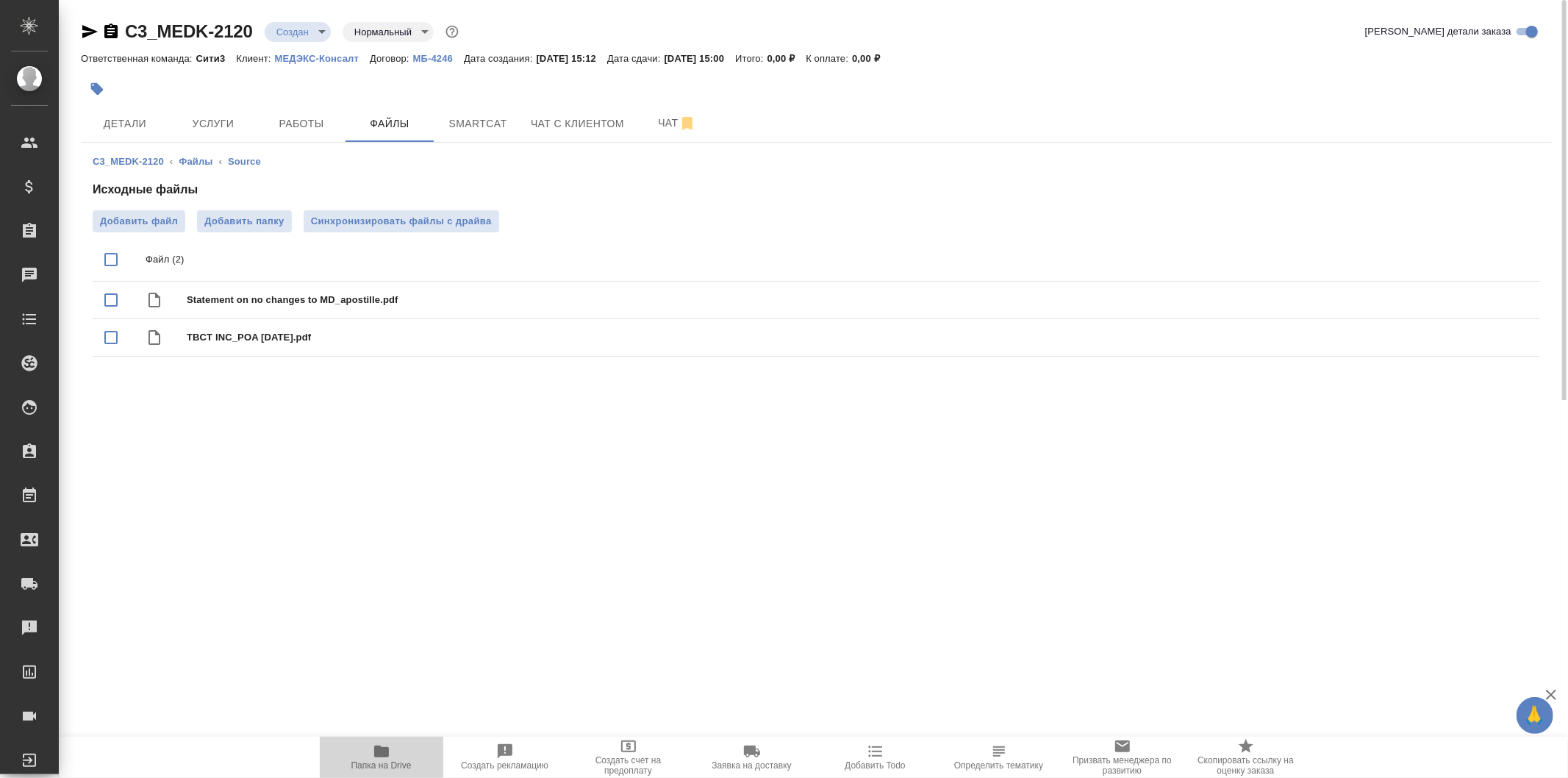
click at [393, 745] on span "Папка на Drive" at bounding box center [381, 756] width 106 height 28
click at [131, 112] on button "Детали" at bounding box center [125, 123] width 89 height 37
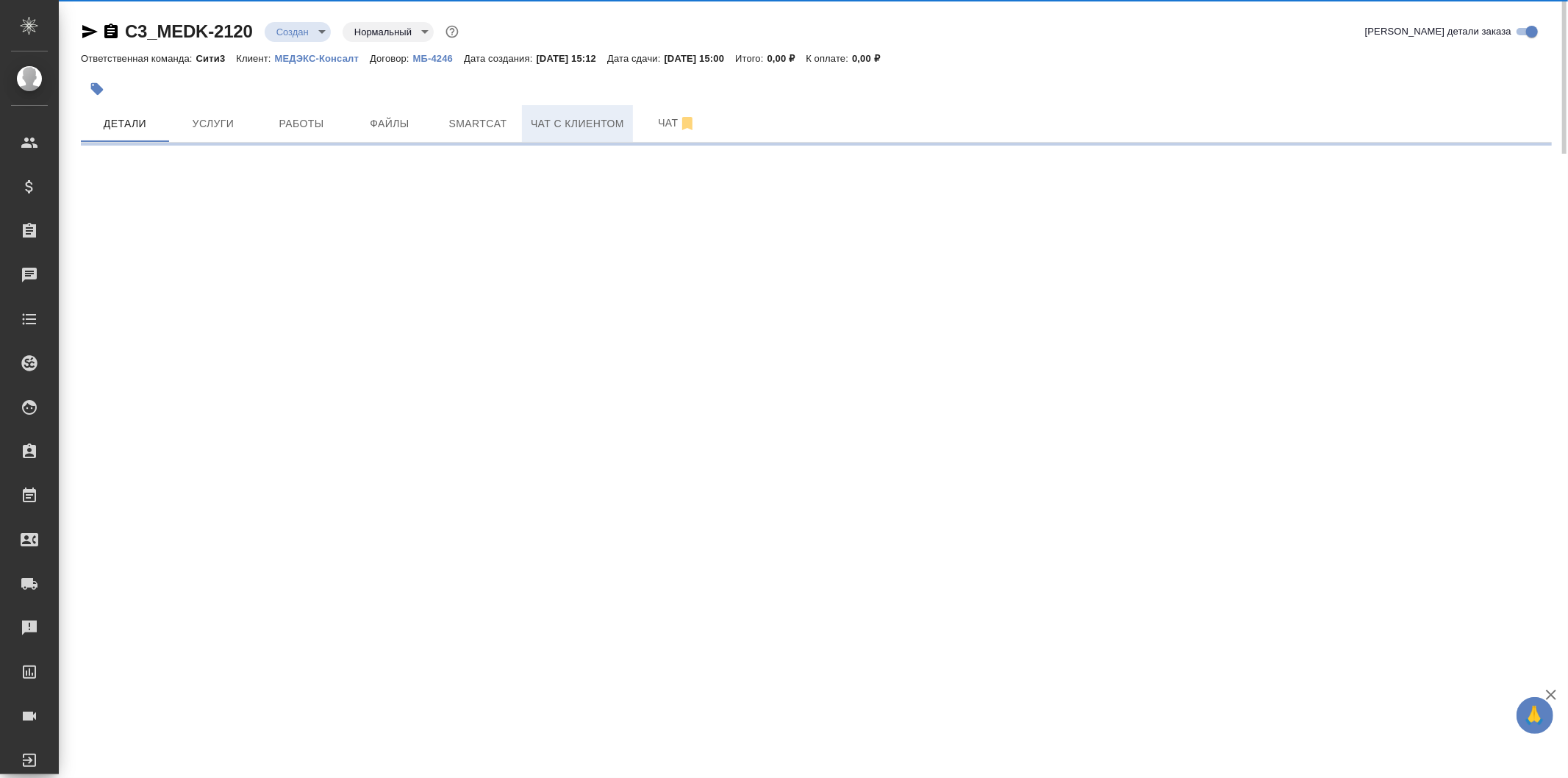
select select "RU"
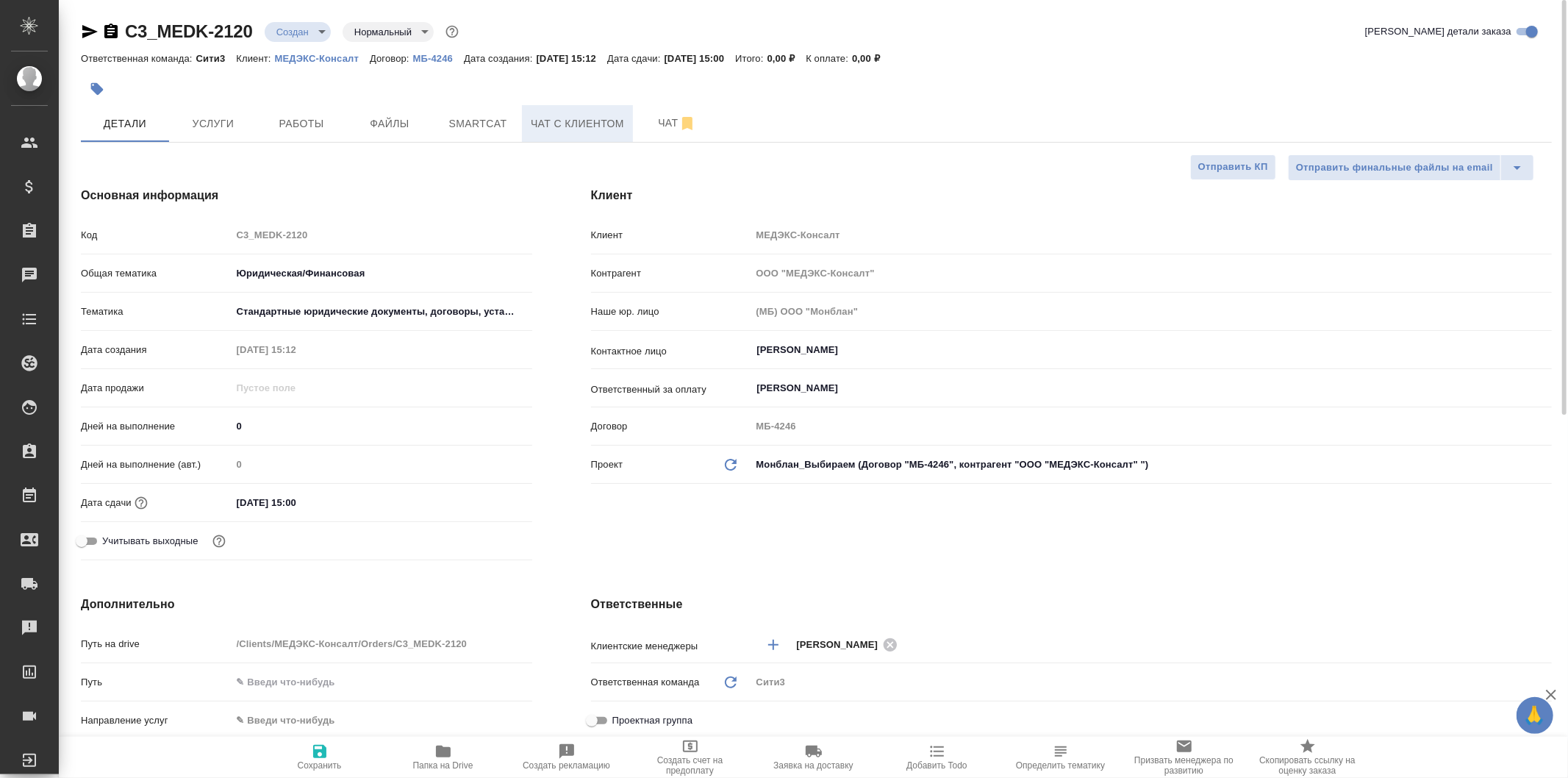
type textarea "x"
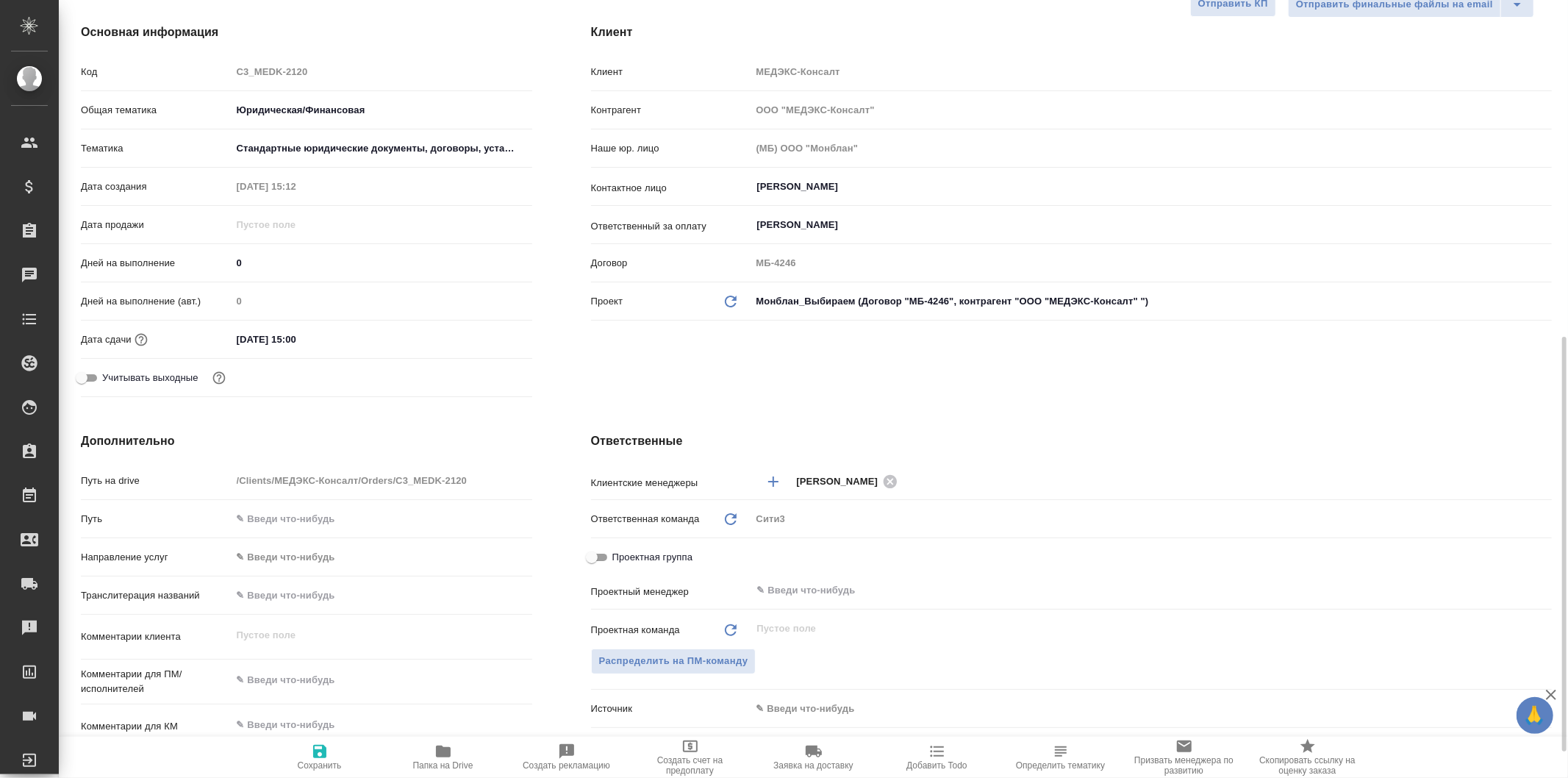
scroll to position [326, 0]
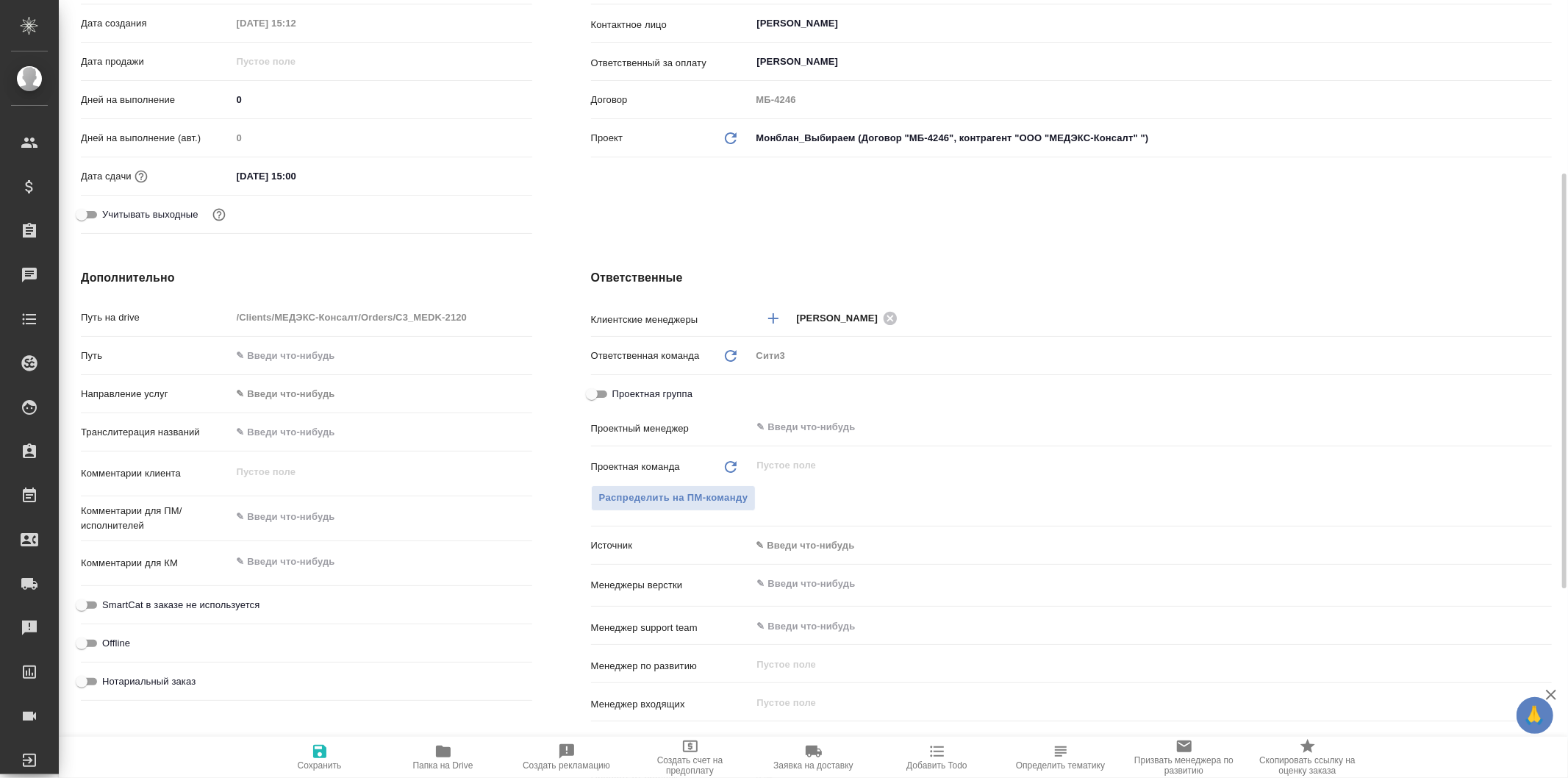
click at [822, 554] on body "🙏 .cls-1 fill:#fff; AWATERA Galisheva Mariya Клиенты Спецификации Заказы 0 Чаты…" at bounding box center [784, 389] width 1568 height 778
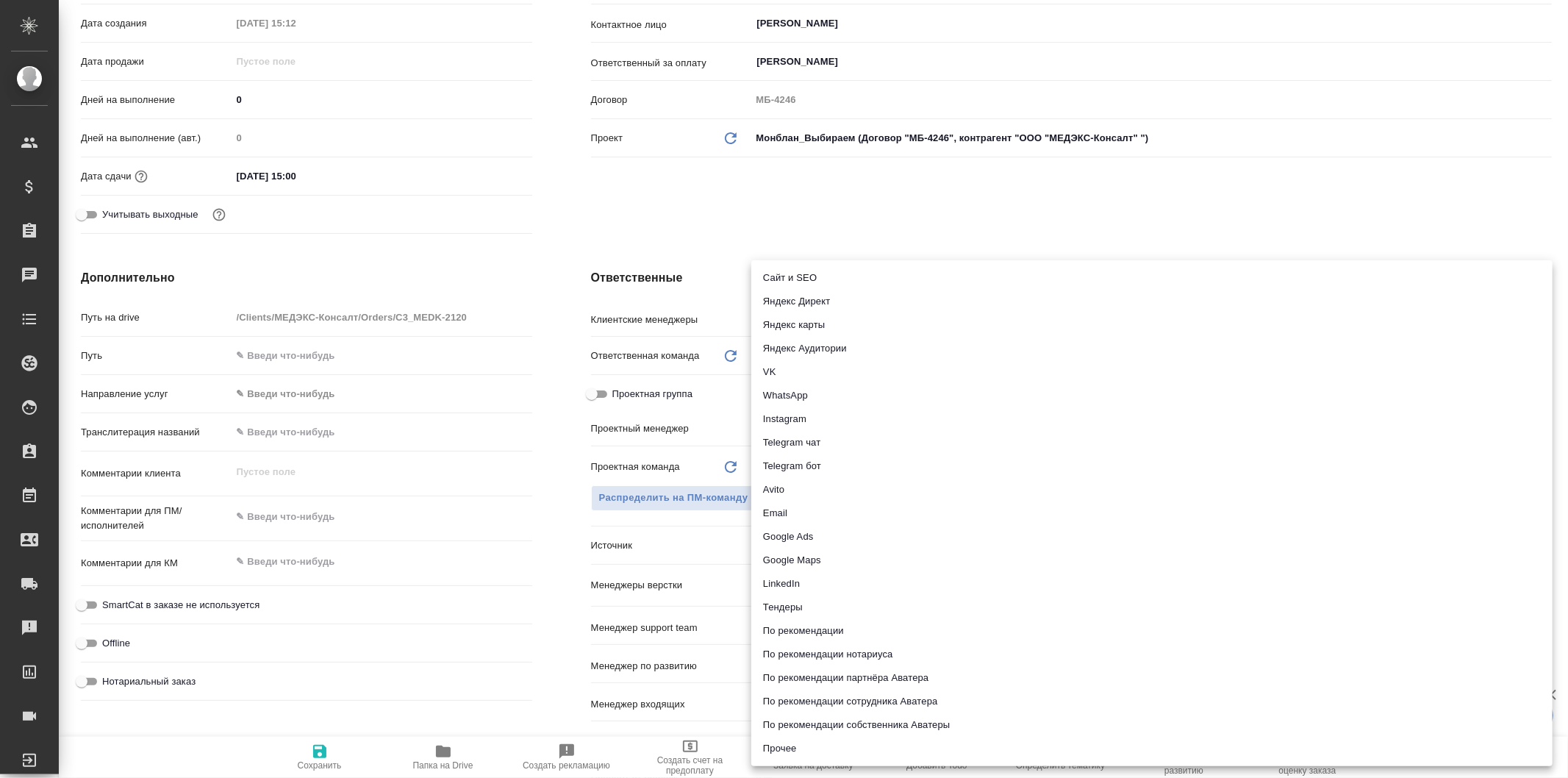
click at [467, 483] on div at bounding box center [784, 389] width 1568 height 778
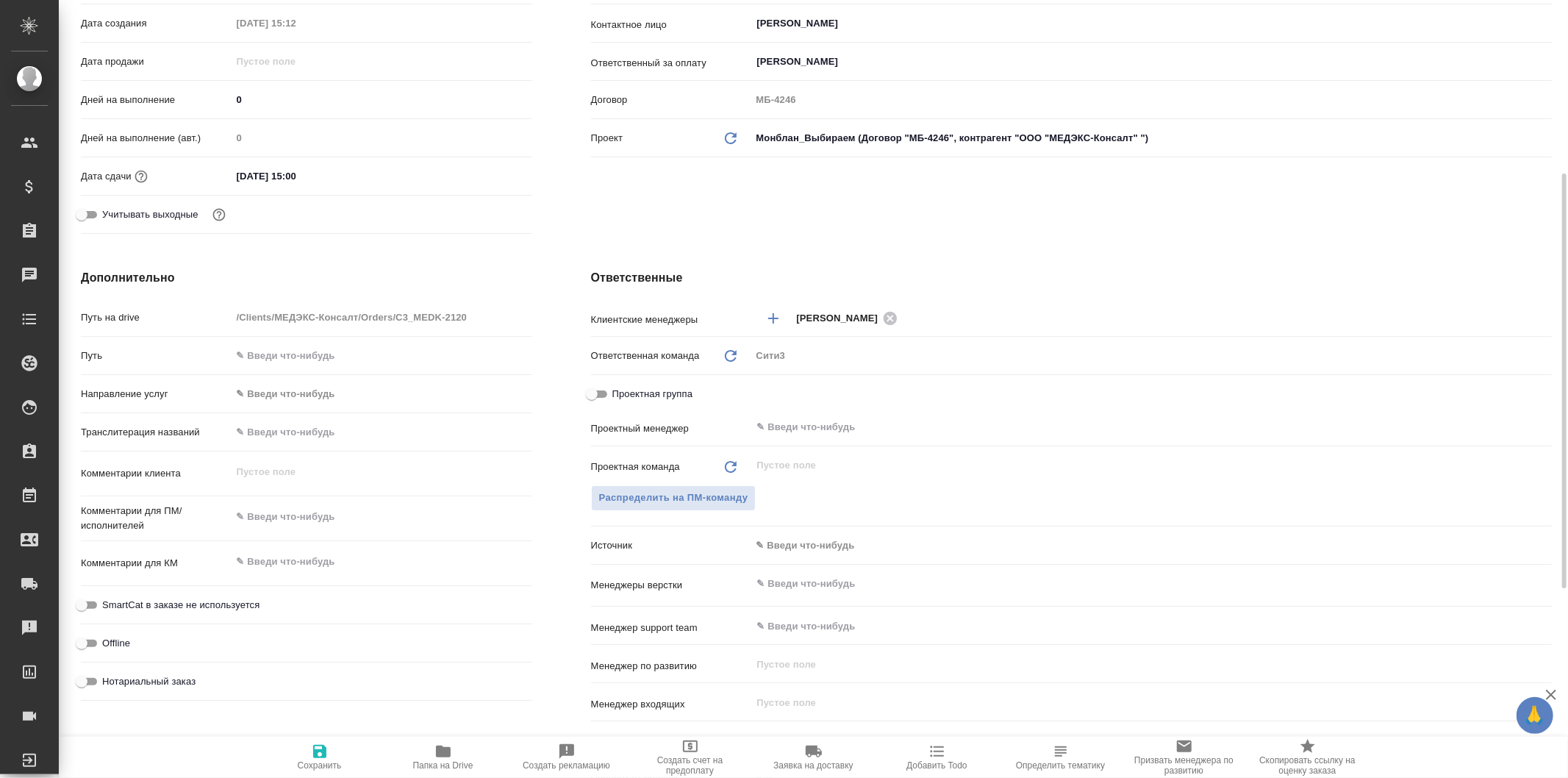
click at [848, 582] on input "text" at bounding box center [1127, 584] width 743 height 18
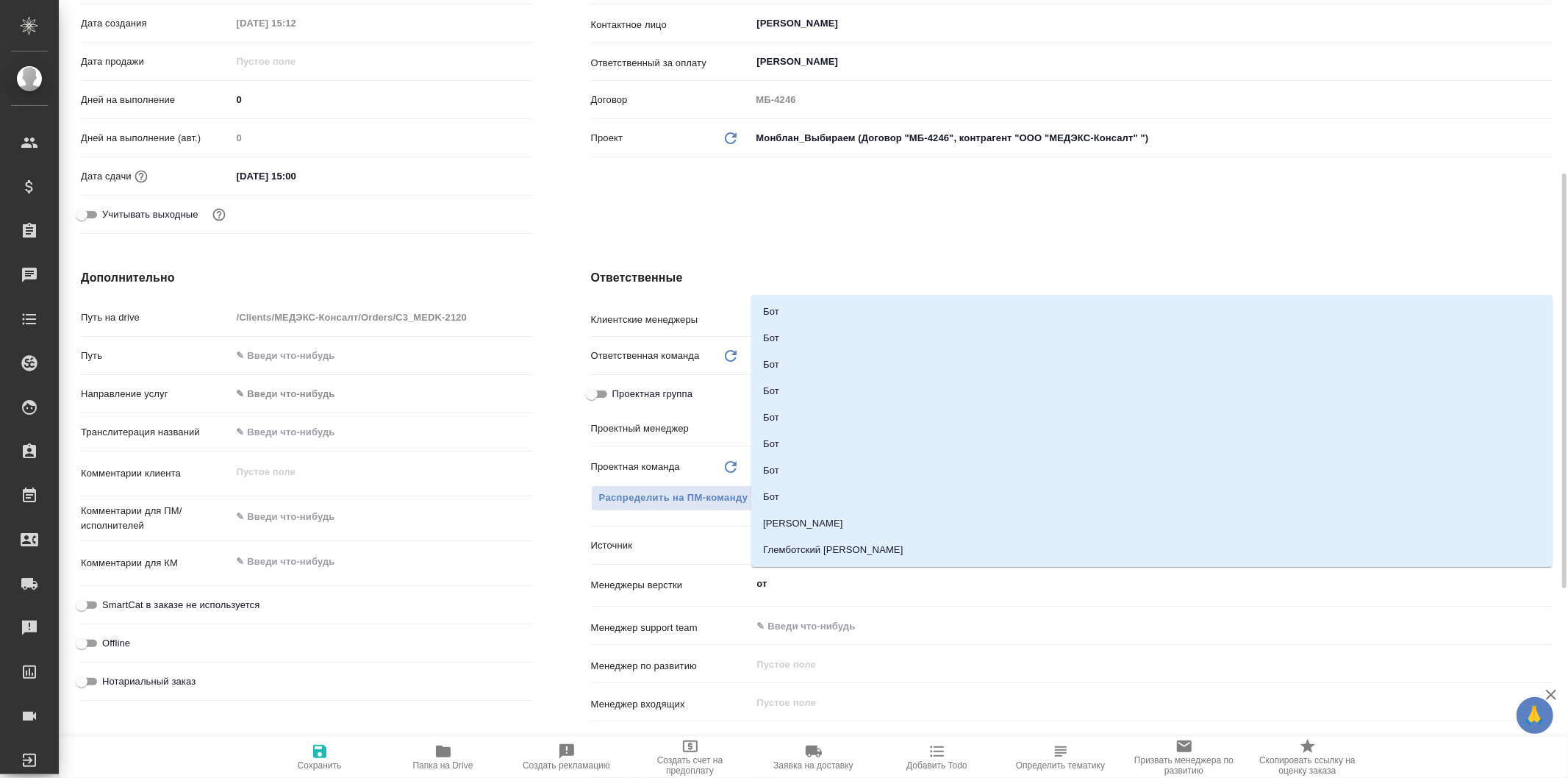
type input "отд"
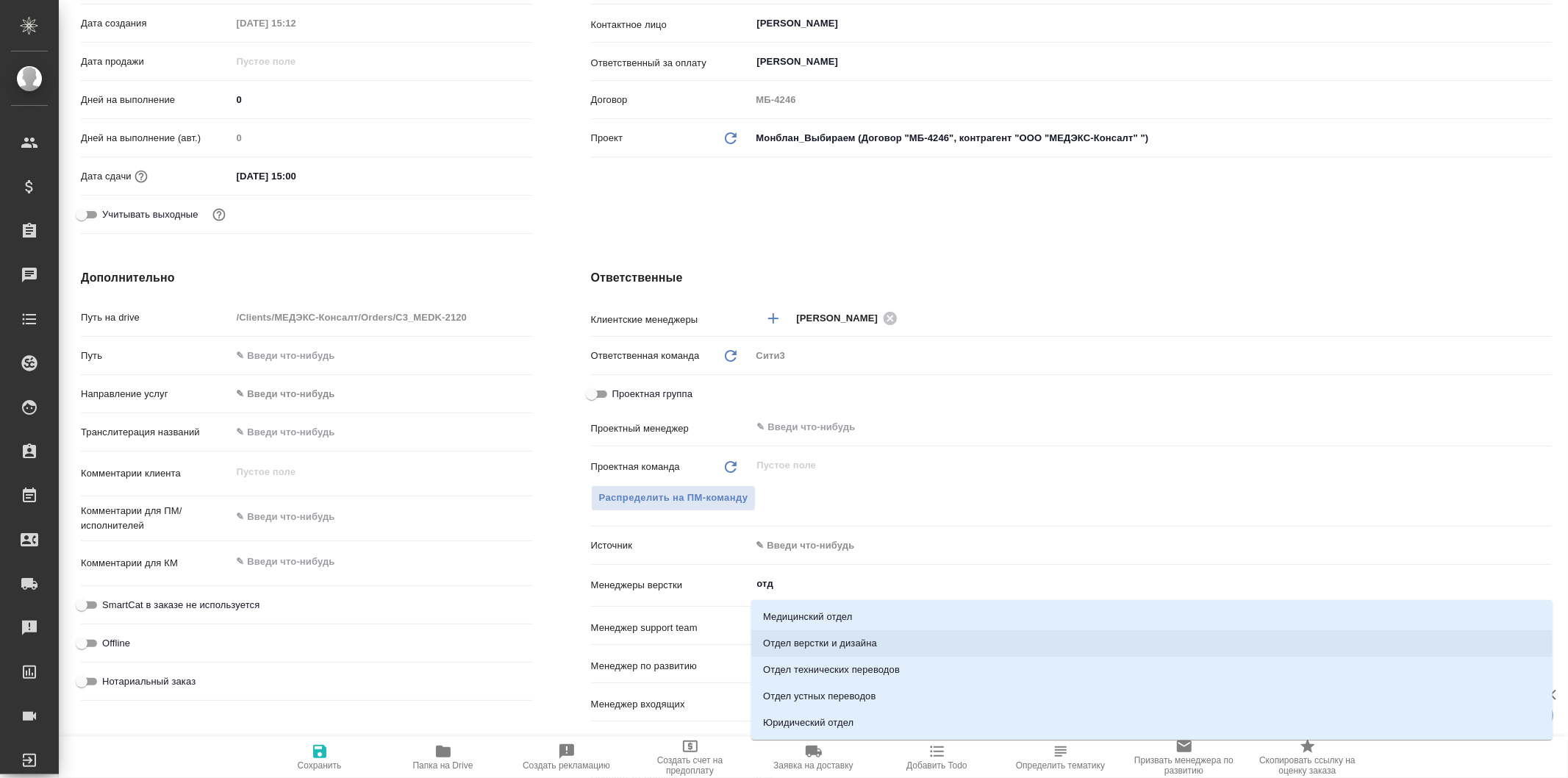
click at [907, 633] on li "Отдел верстки и дизайна" at bounding box center [1151, 642] width 802 height 26
type textarea "x"
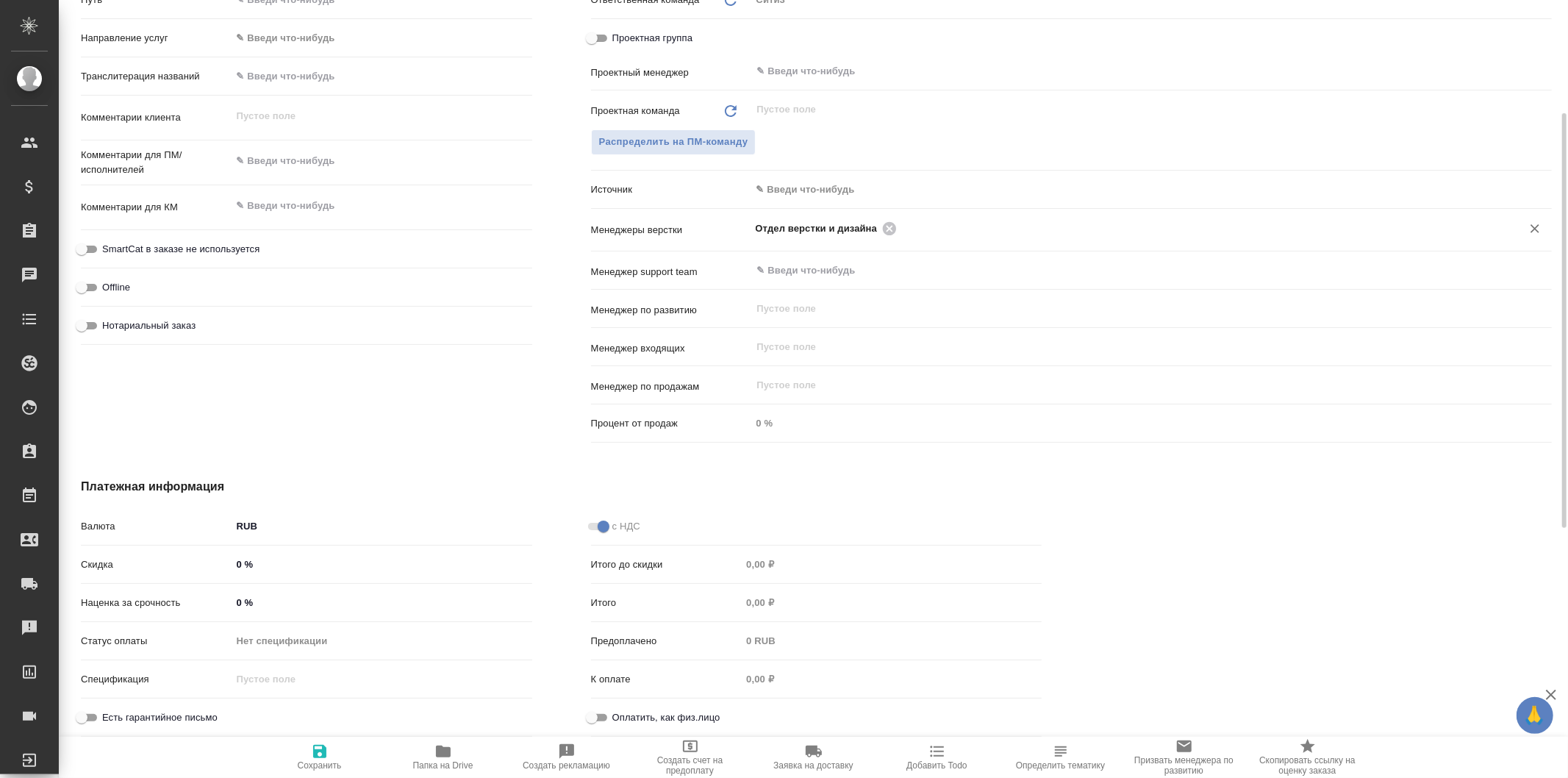
scroll to position [519, 0]
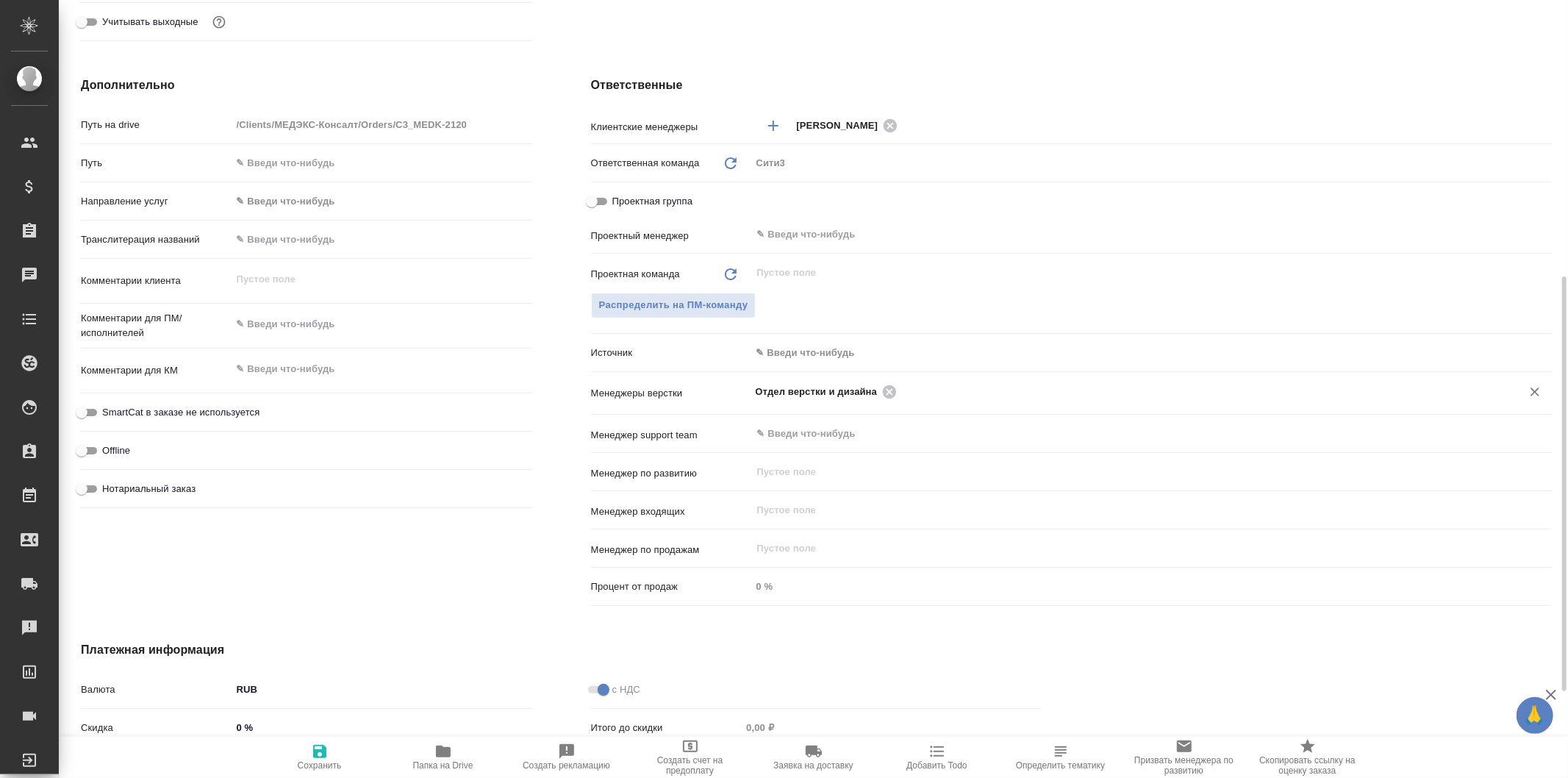
type textarea "x"
click at [324, 333] on textarea at bounding box center [381, 325] width 299 height 25
type textarea "в"
type textarea "x"
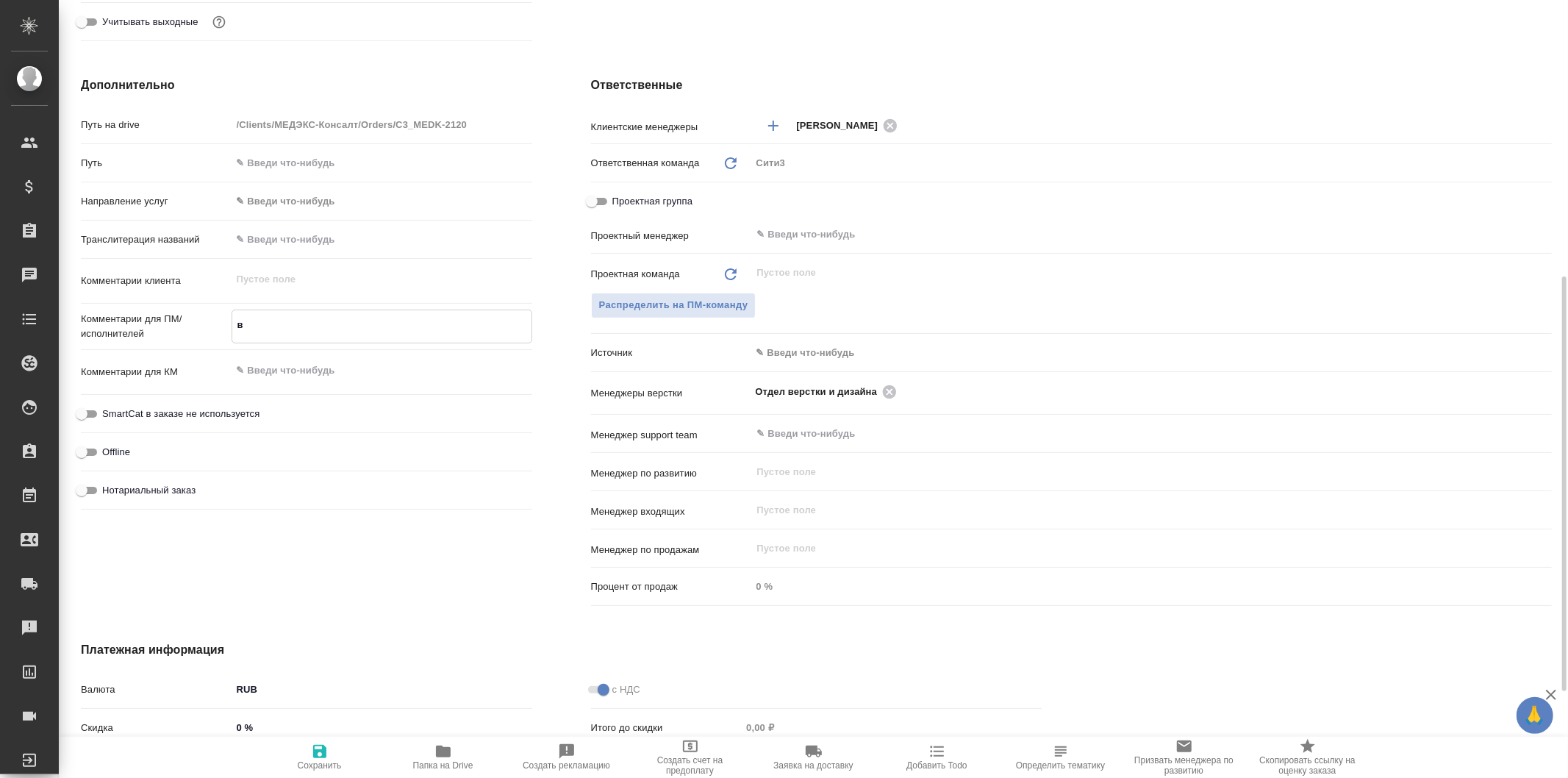
type textarea "x"
type textarea "ве"
type textarea "x"
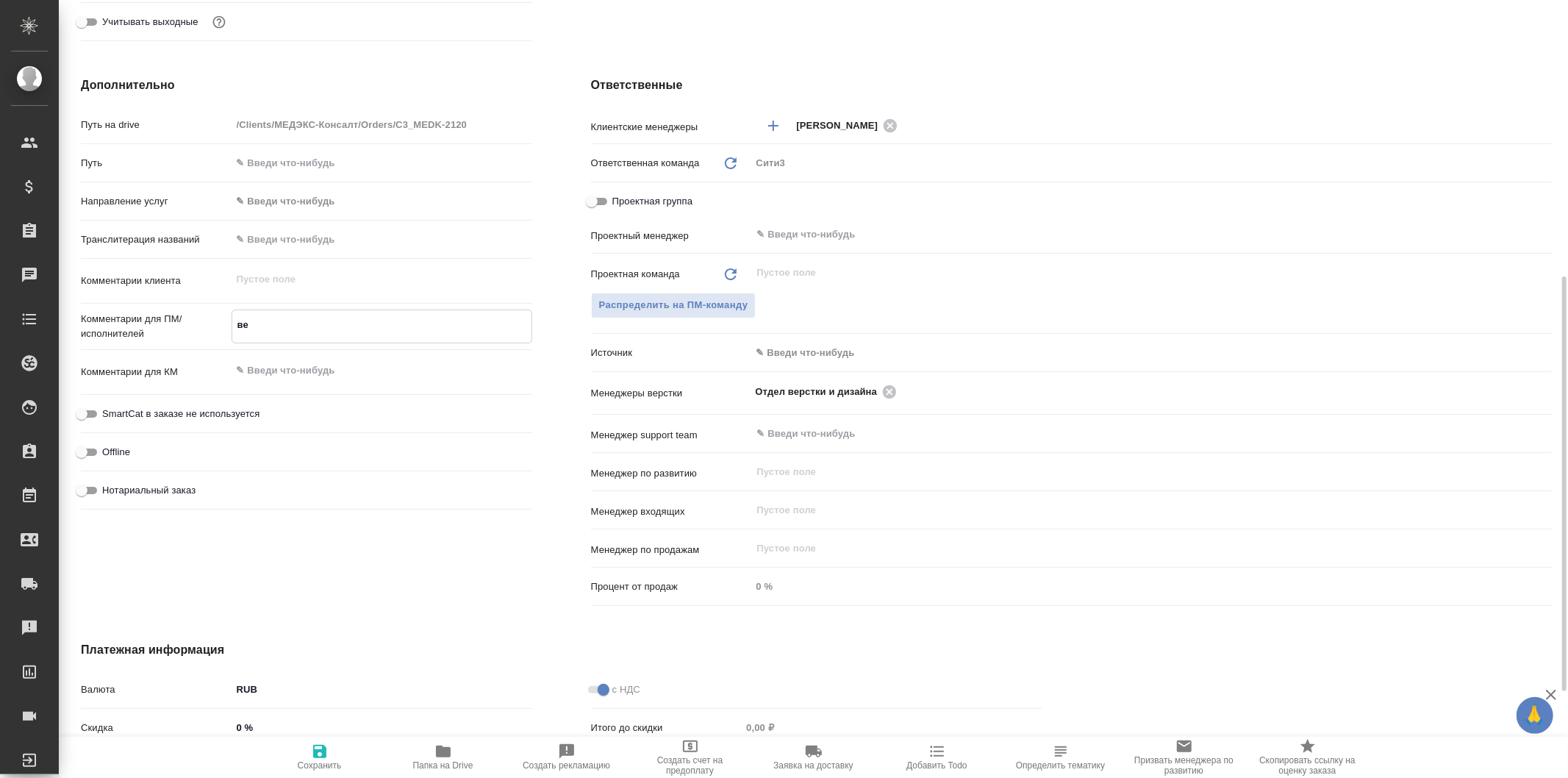
type textarea "x"
type textarea "вер"
type textarea "x"
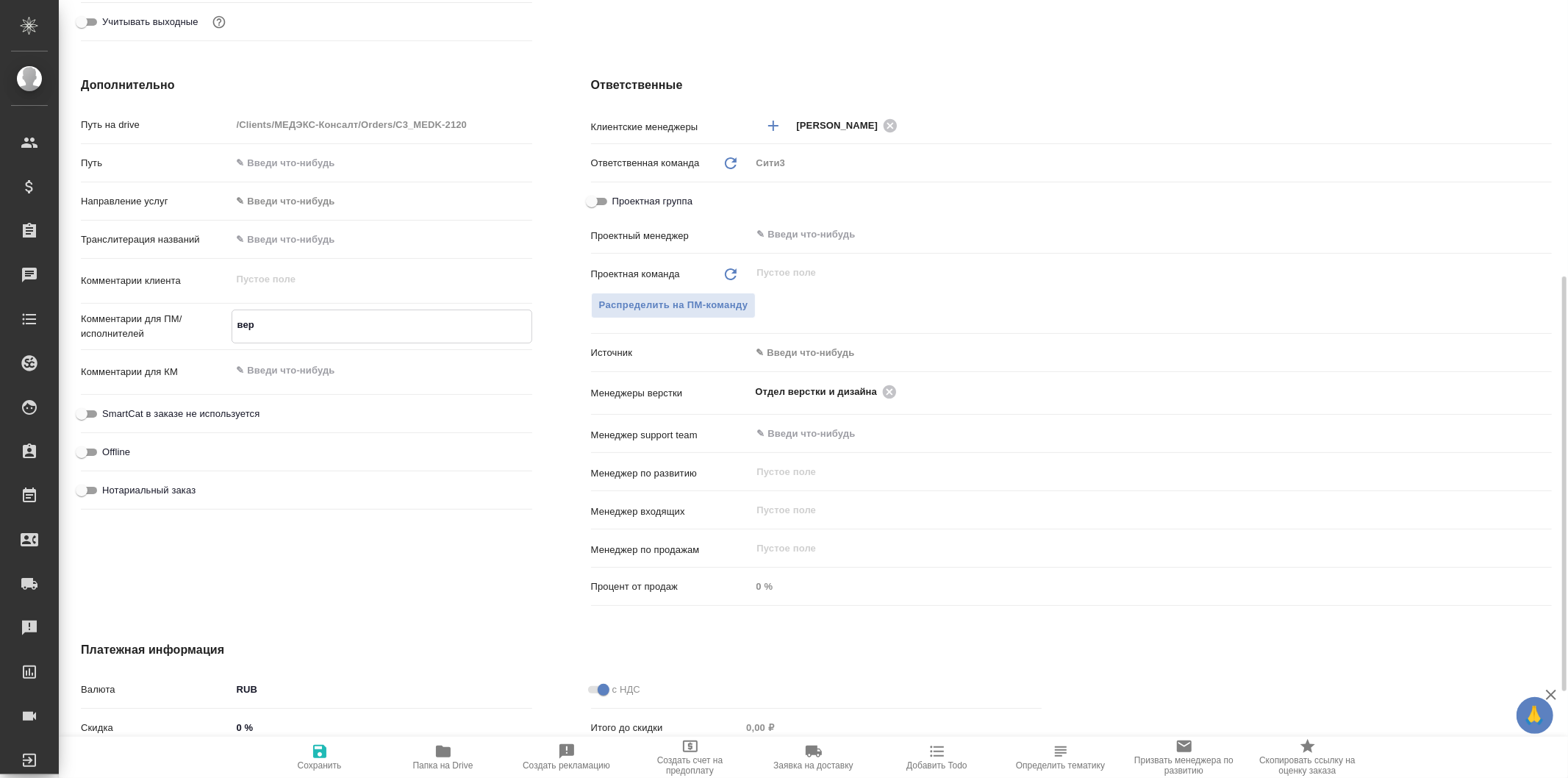
type textarea "верс"
type textarea "x"
type textarea "верст"
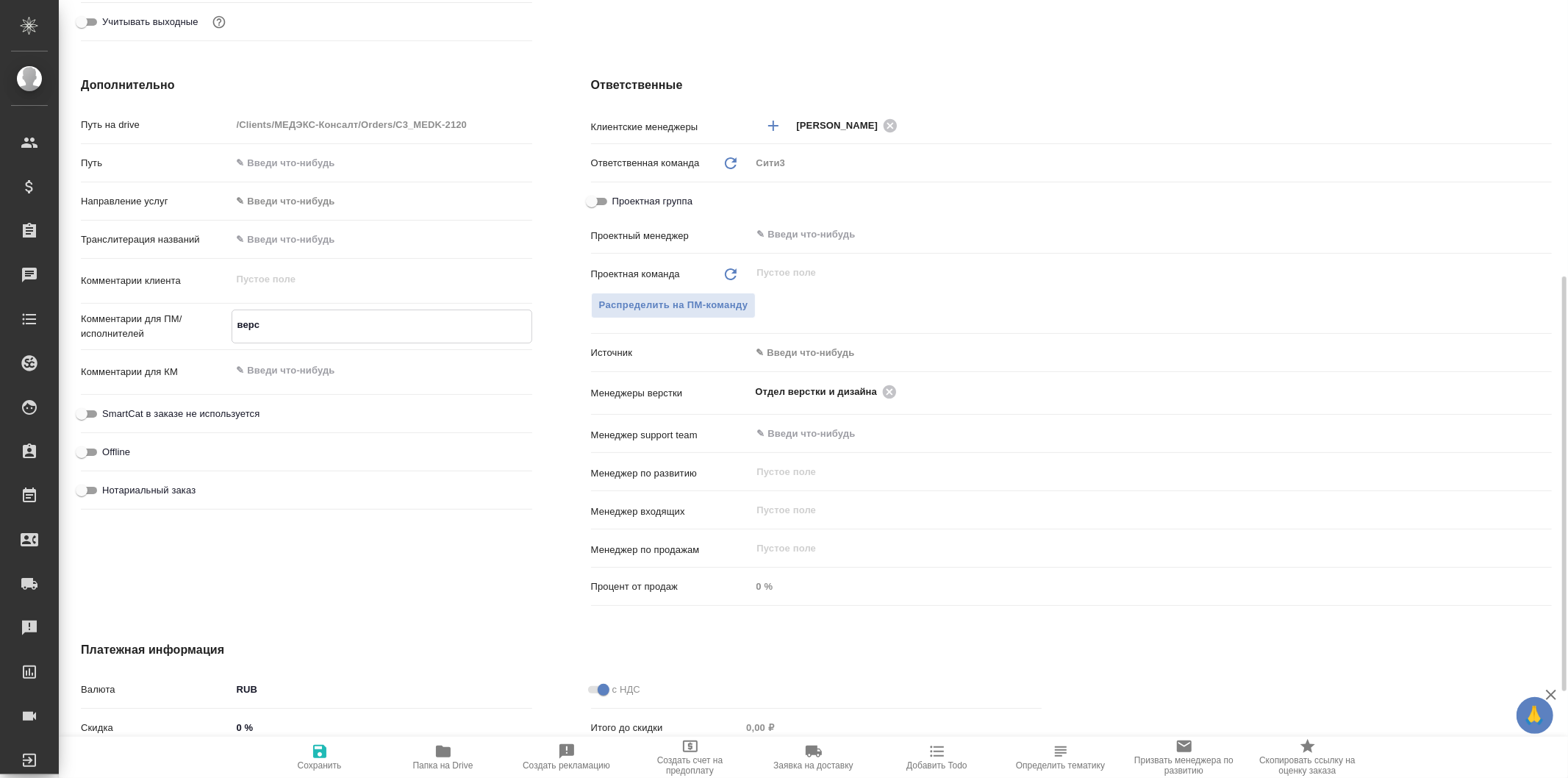
type textarea "x"
type textarea "верс"
type textarea "x"
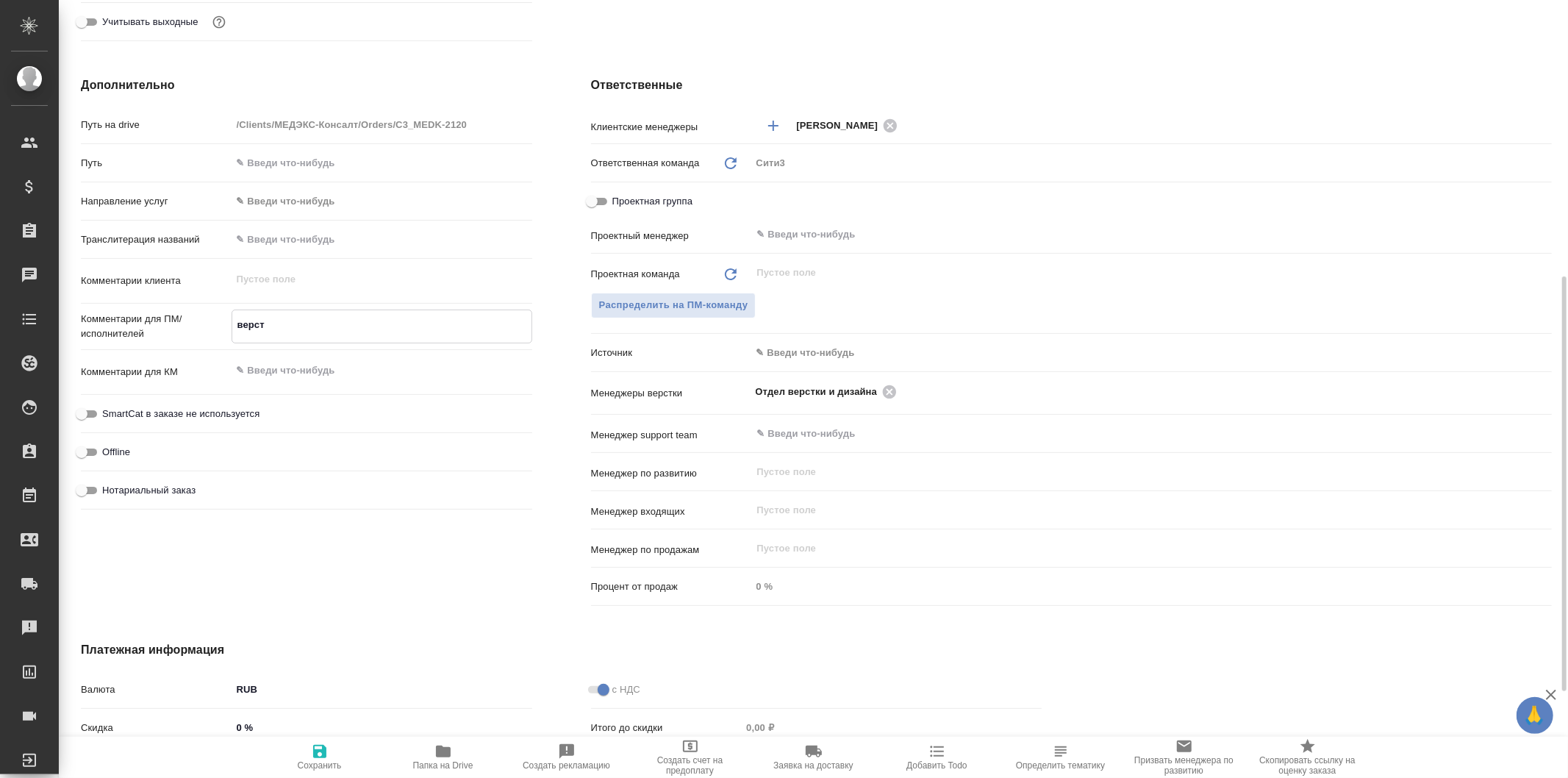
type textarea "x"
type textarea "вер"
type textarea "x"
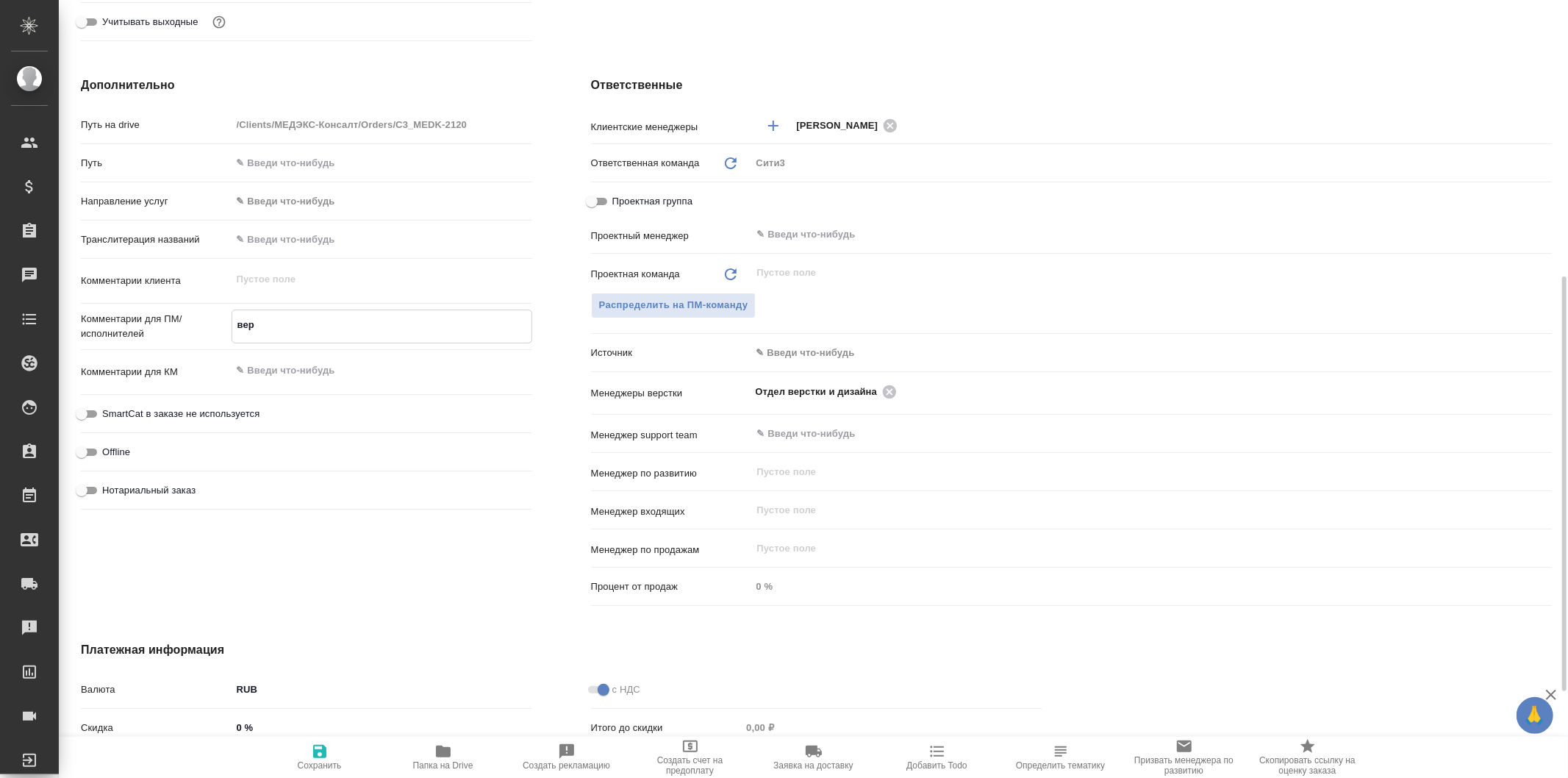
type textarea "x"
type textarea "ве"
type textarea "x"
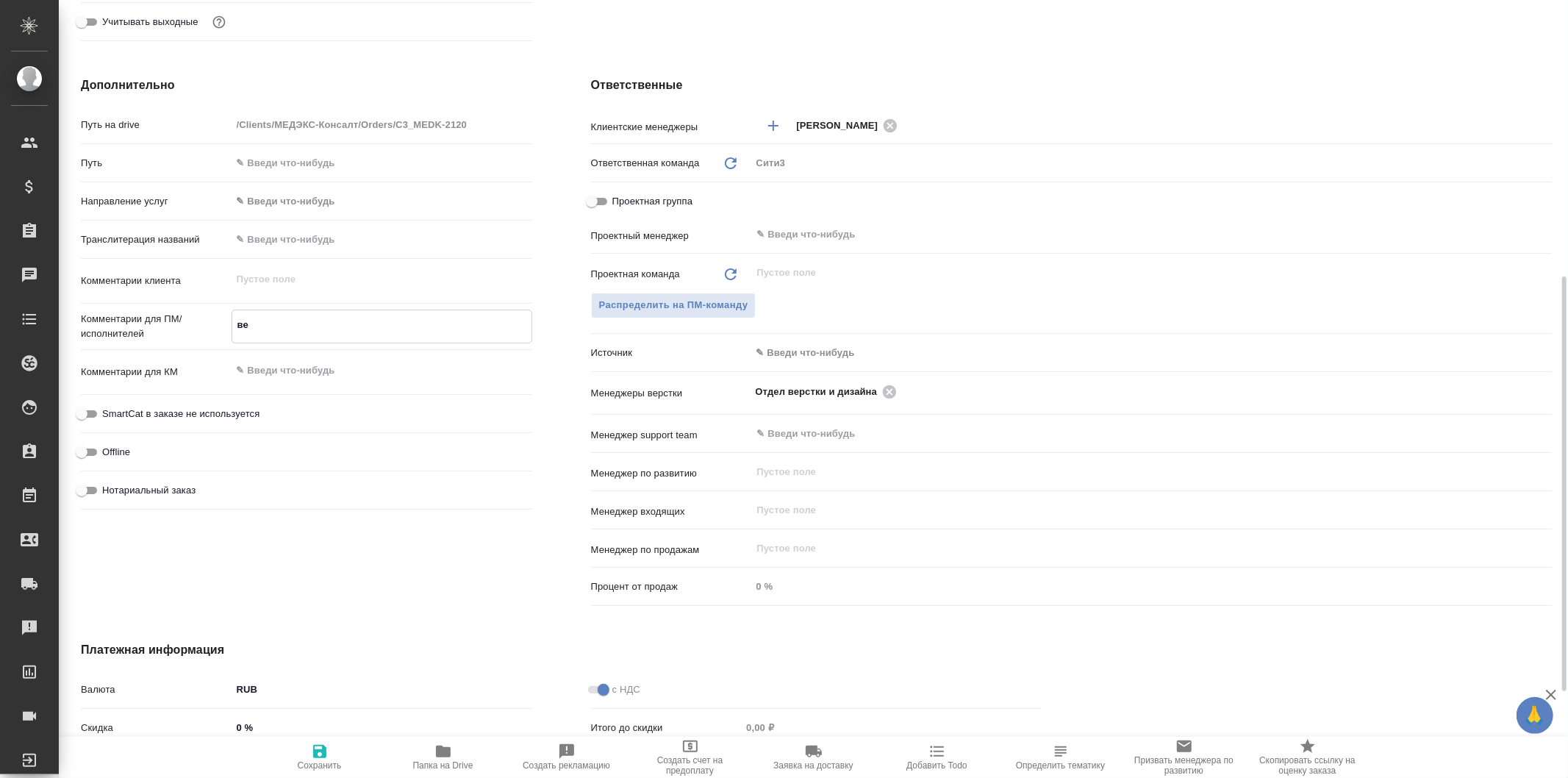
type textarea "в"
type textarea "x"
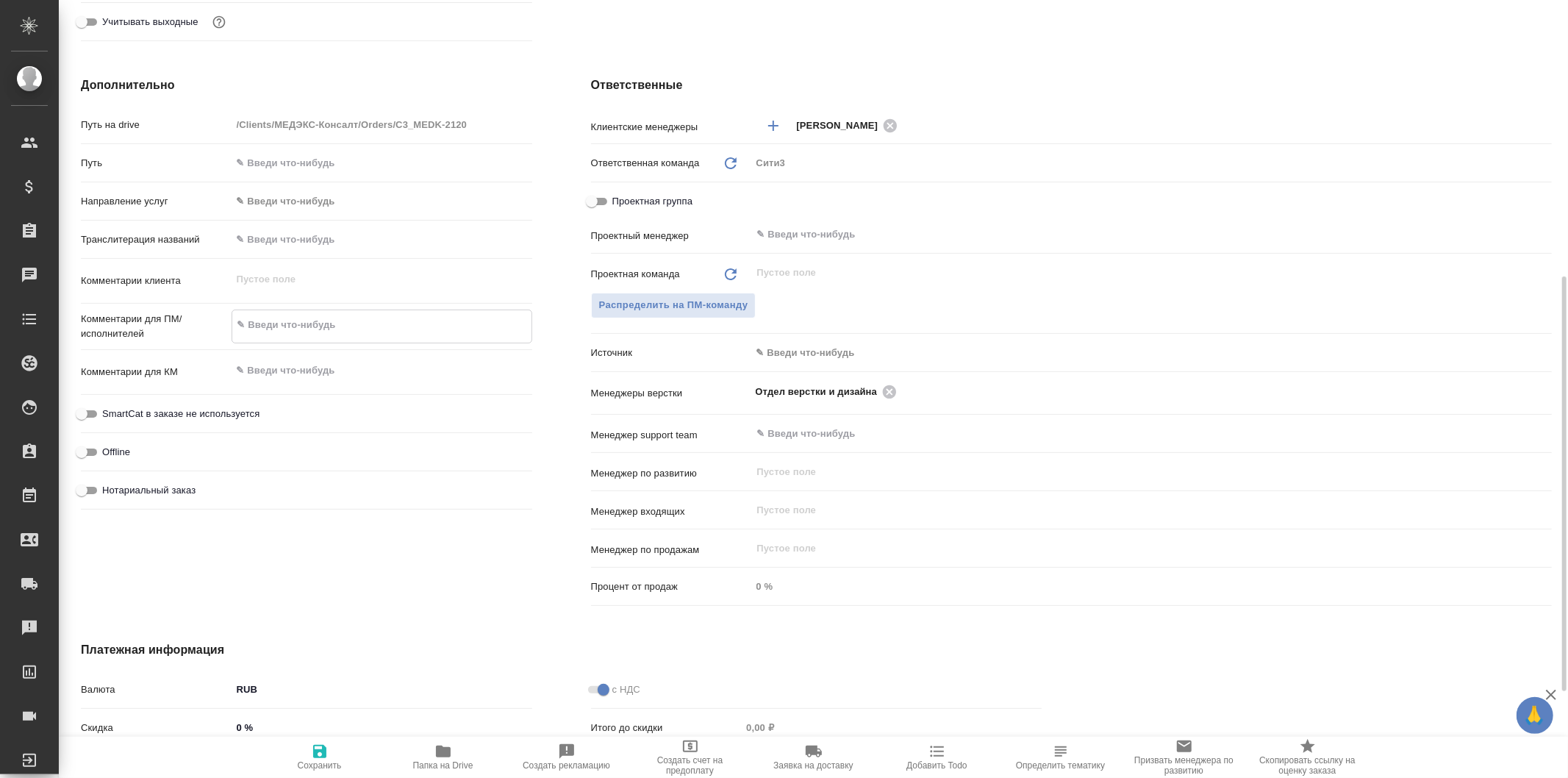
type textarea "x"
type textarea "п"
type textarea "x"
click at [312, 323] on textarea "перевод нужен только документа "" at bounding box center [381, 325] width 299 height 25
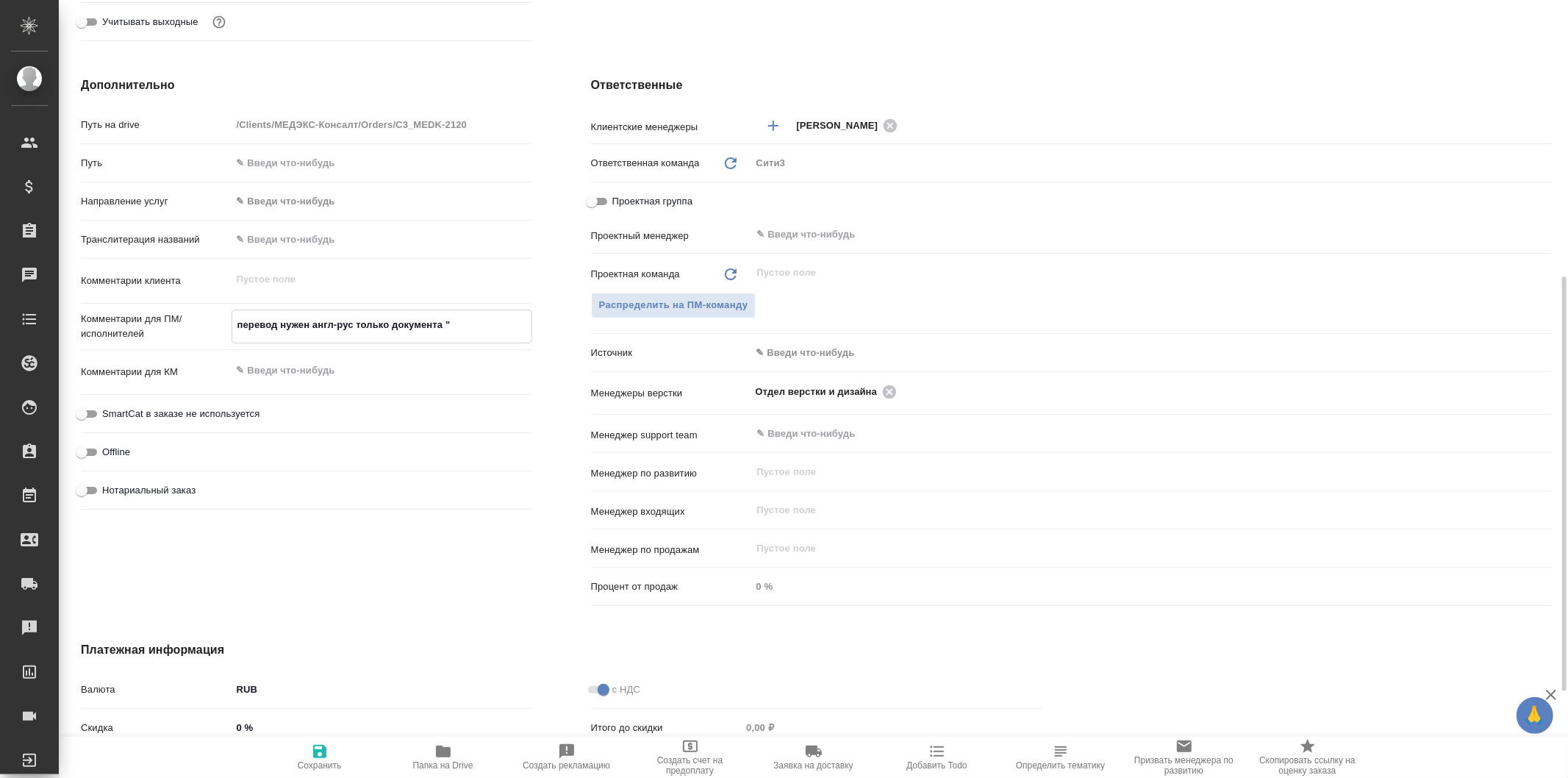
click at [456, 322] on textarea "перевод нужен англ-рус только документа "" at bounding box center [381, 325] width 299 height 25
paste textarea "Statement on no changes to MD_apostille"
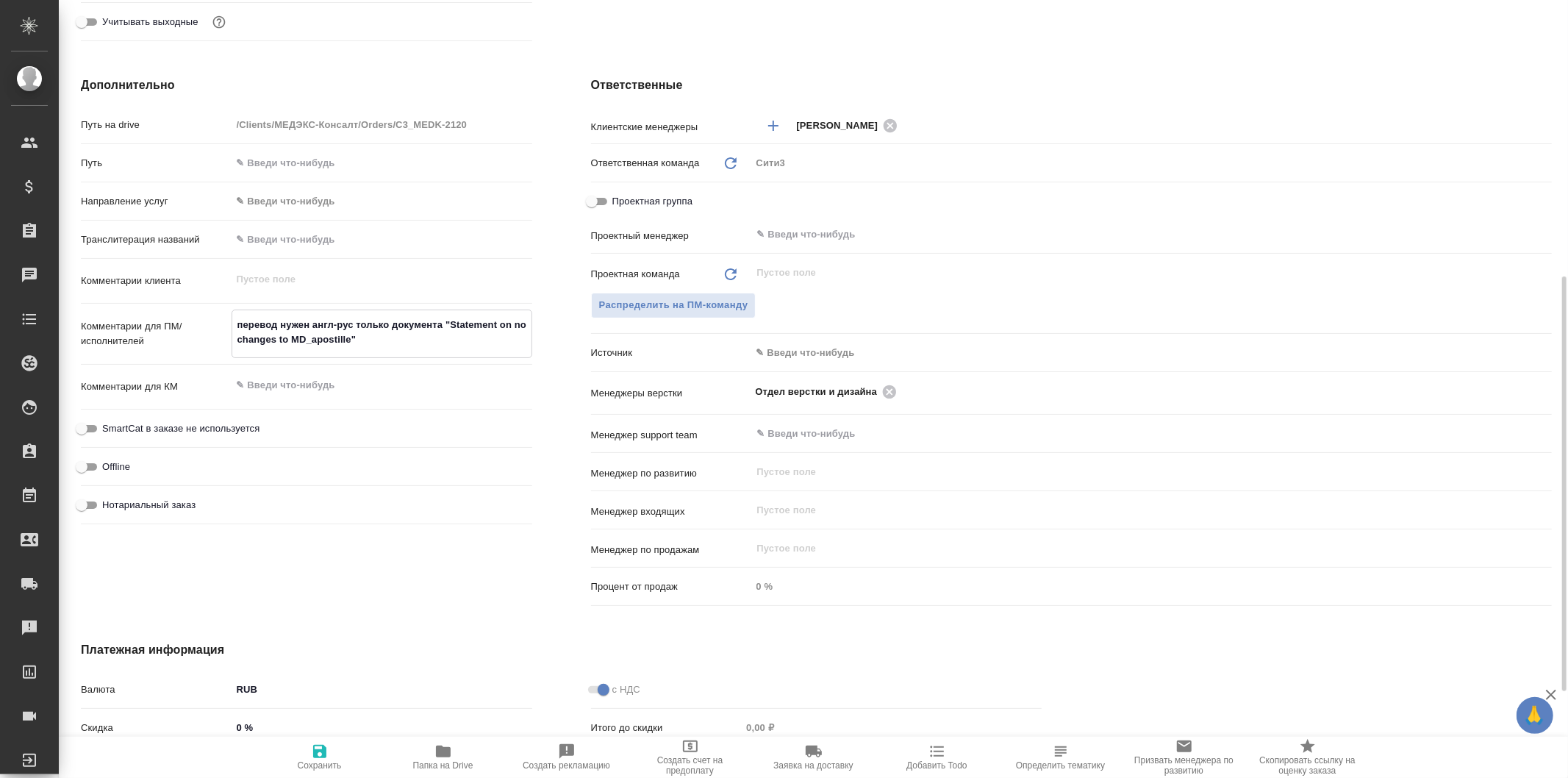
click at [281, 319] on textarea "перевод нужен англ-рус только документа "Statement on no changes to MD_apostill…" at bounding box center [381, 333] width 299 height 40
click at [357, 323] on textarea "перевод и верстка нужен англ-рус только документа "Statement on no changes to M…" at bounding box center [381, 333] width 299 height 40
click at [282, 323] on textarea "перевод и верстка нужен англ-рус только документа "Statement on no changes to M…" at bounding box center [381, 333] width 299 height 40
drag, startPoint x: 451, startPoint y: 322, endPoint x: 399, endPoint y: 316, distance: 52.3
click at [399, 316] on textarea "перевод (англ-рус) и верстка нужен англ-рус только документа "Statement on no c…" at bounding box center [381, 333] width 299 height 40
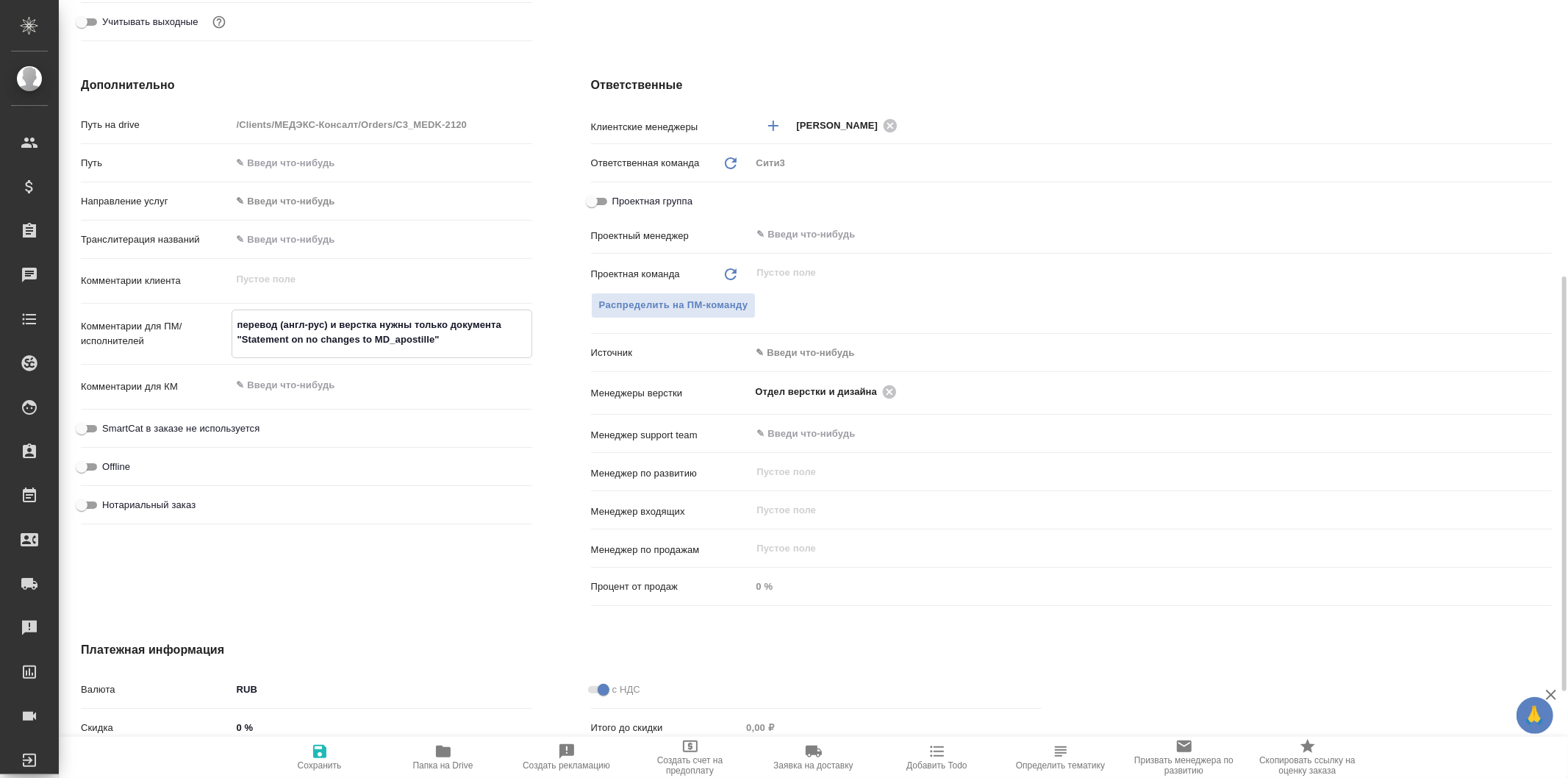
click at [465, 337] on textarea "перевод (англ-рус) и верстка нужны только документа "Statement on no changes to…" at bounding box center [381, 333] width 299 height 40
paste textarea "TBCT INC_POA 2025-02-25"
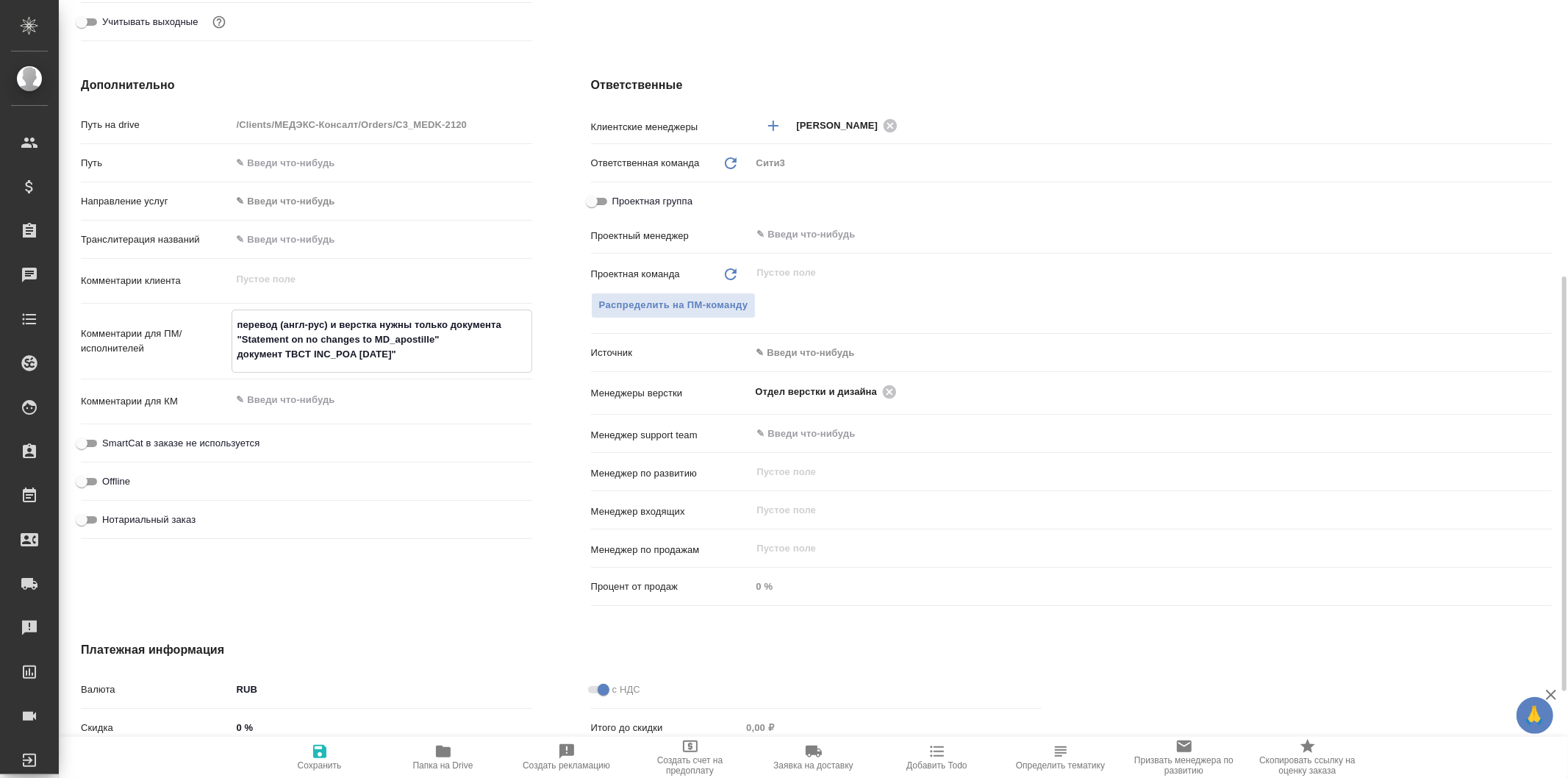
click at [285, 352] on textarea "перевод (англ-рус) и верстка нужны только документа "Statement on no changes to…" at bounding box center [381, 340] width 299 height 54
click at [440, 356] on textarea "перевод (англ-рус) и верстка нужны только документа "Statement on no changes to…" at bounding box center [381, 340] width 299 height 54
click at [460, 339] on textarea "перевод (англ-рус) и верстка нужны только документа "Statement on no changes to…" at bounding box center [381, 340] width 299 height 54
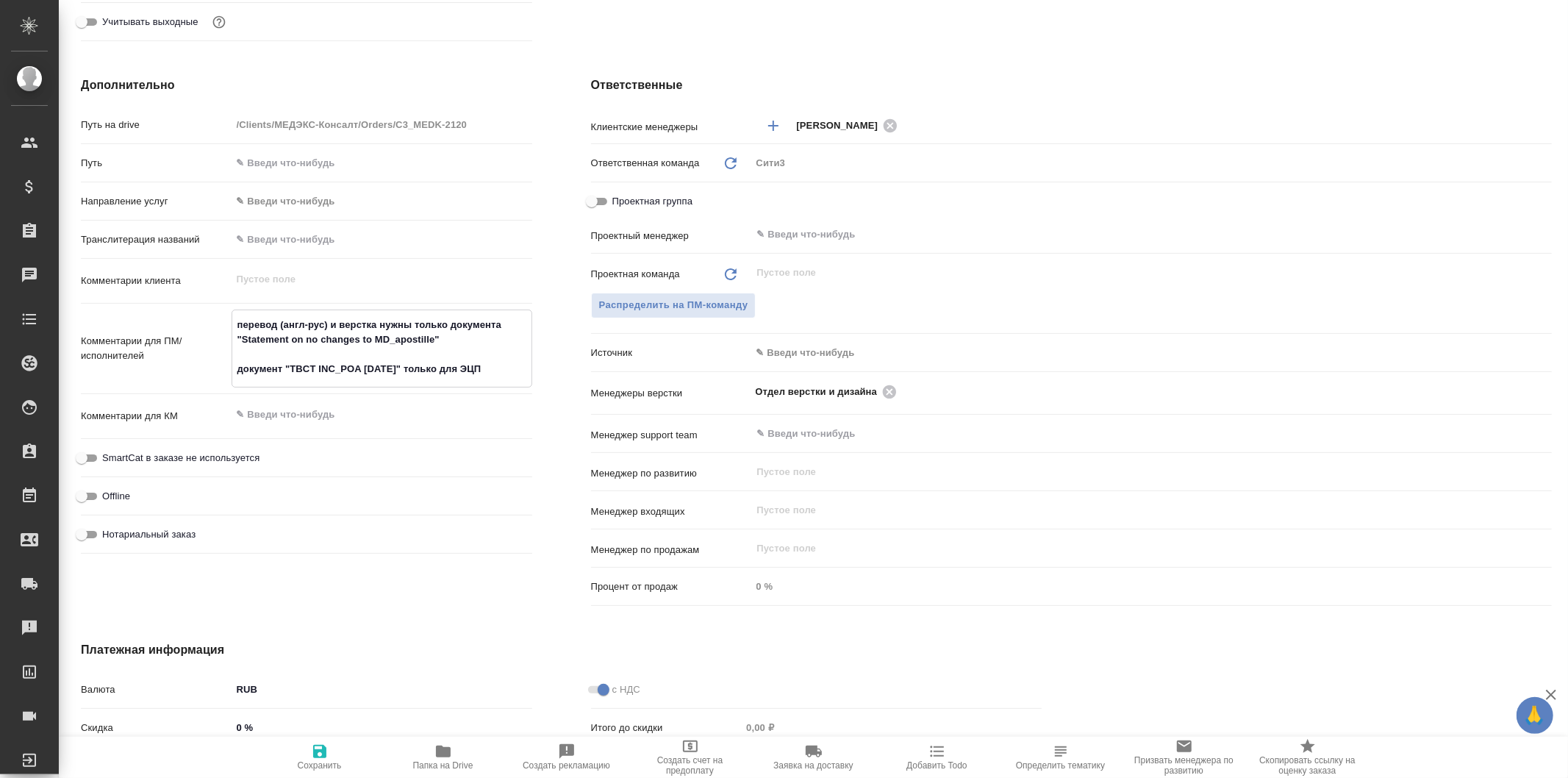
click at [437, 321] on textarea "перевод (англ-рус) и верстка нужны только документа "Statement on no changes to…" at bounding box center [381, 347] width 299 height 69
click at [512, 369] on textarea "перевод (англ-рус) и верстка нужны ТОЛЬКО документа "Statement on no changes to…" at bounding box center [381, 347] width 299 height 69
click at [434, 371] on textarea "перевод (англ-рус) и верстка нужны ТОЛЬКО документа "Statement on no changes to…" at bounding box center [381, 347] width 299 height 69
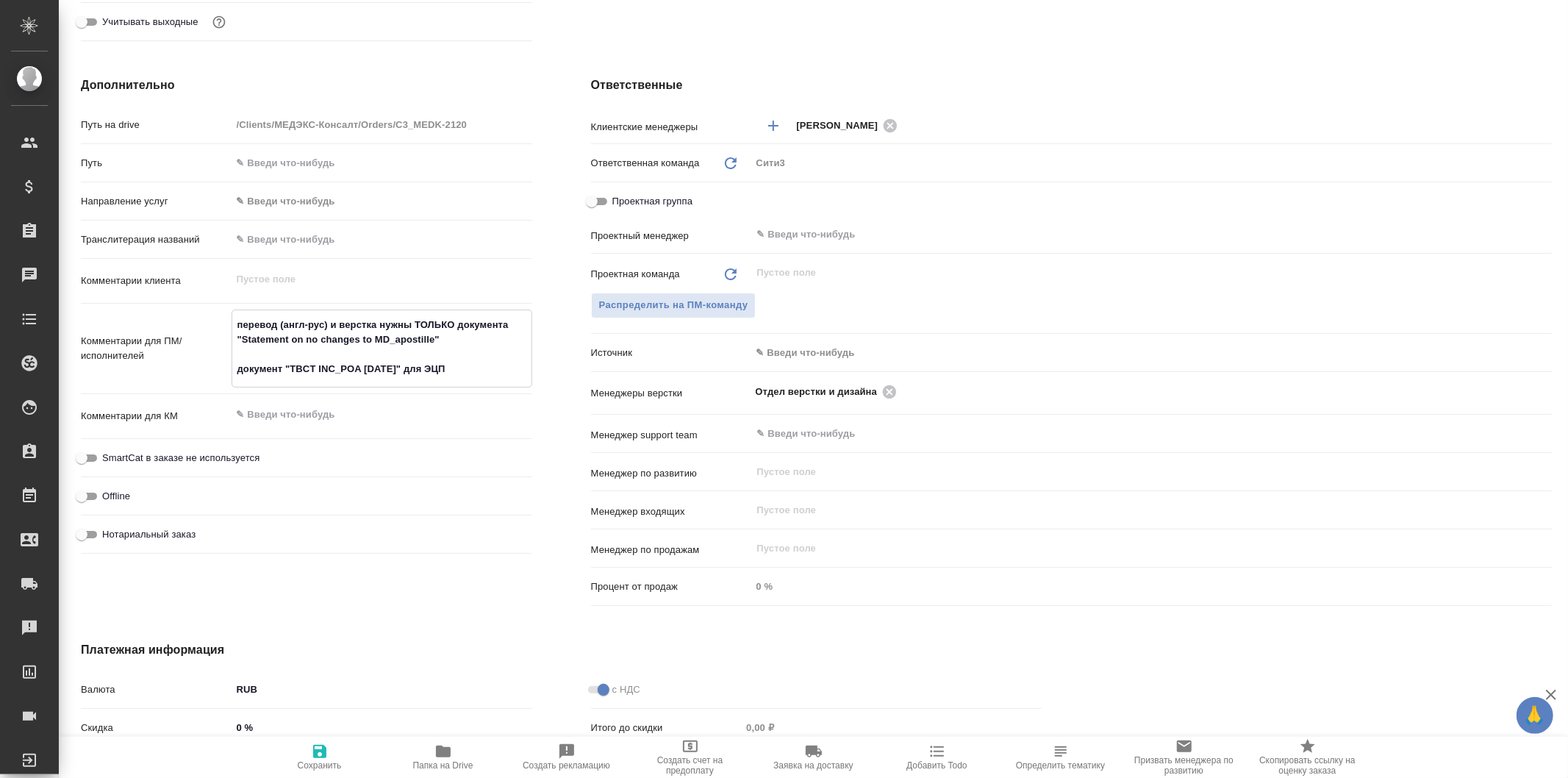
click at [486, 372] on textarea "перевод (англ-рус) и верстка нужны ТОЛЬКО документа "Statement on no changes to…" at bounding box center [381, 347] width 299 height 69
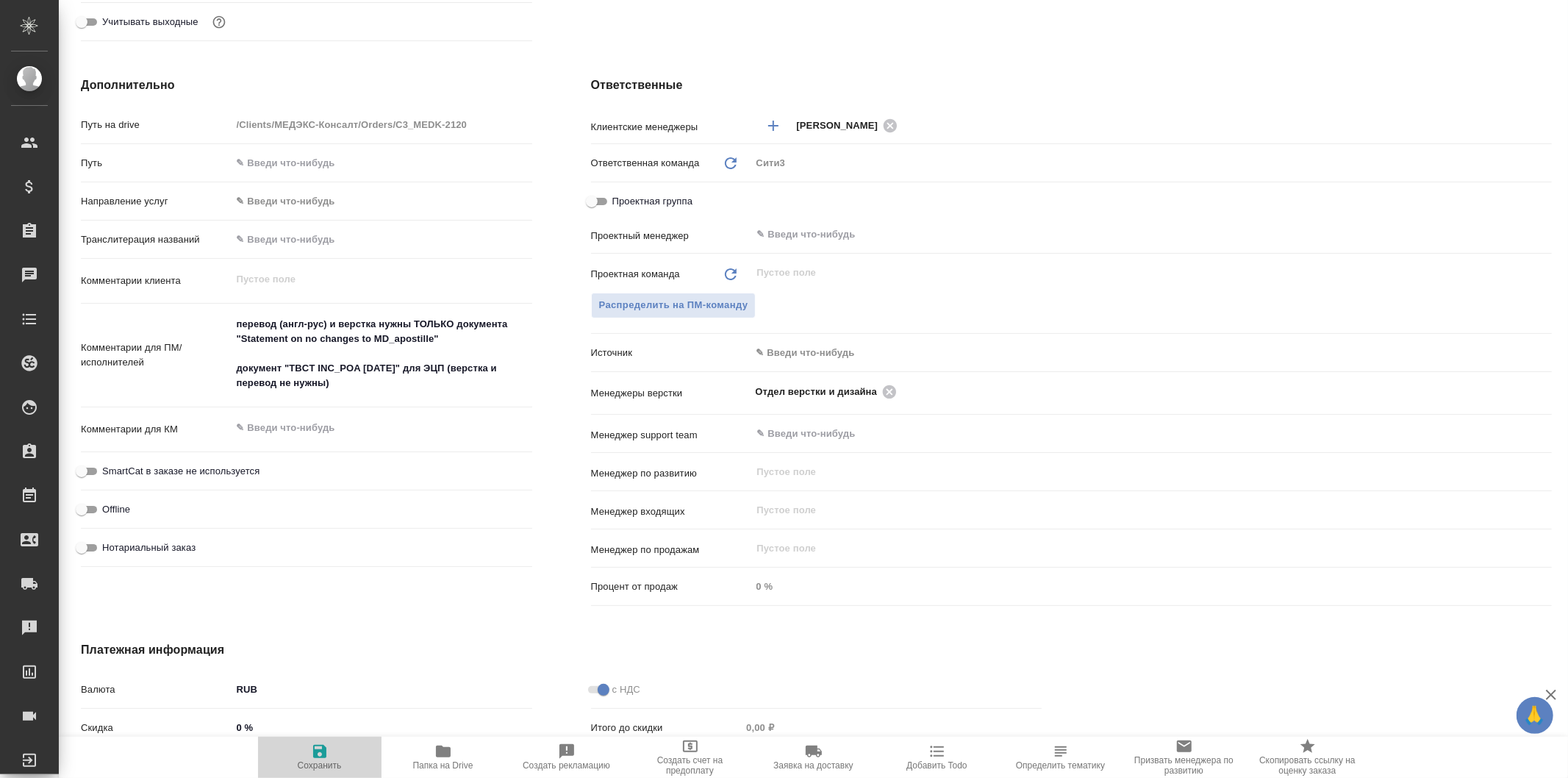
click at [328, 759] on icon "button" at bounding box center [320, 752] width 18 height 18
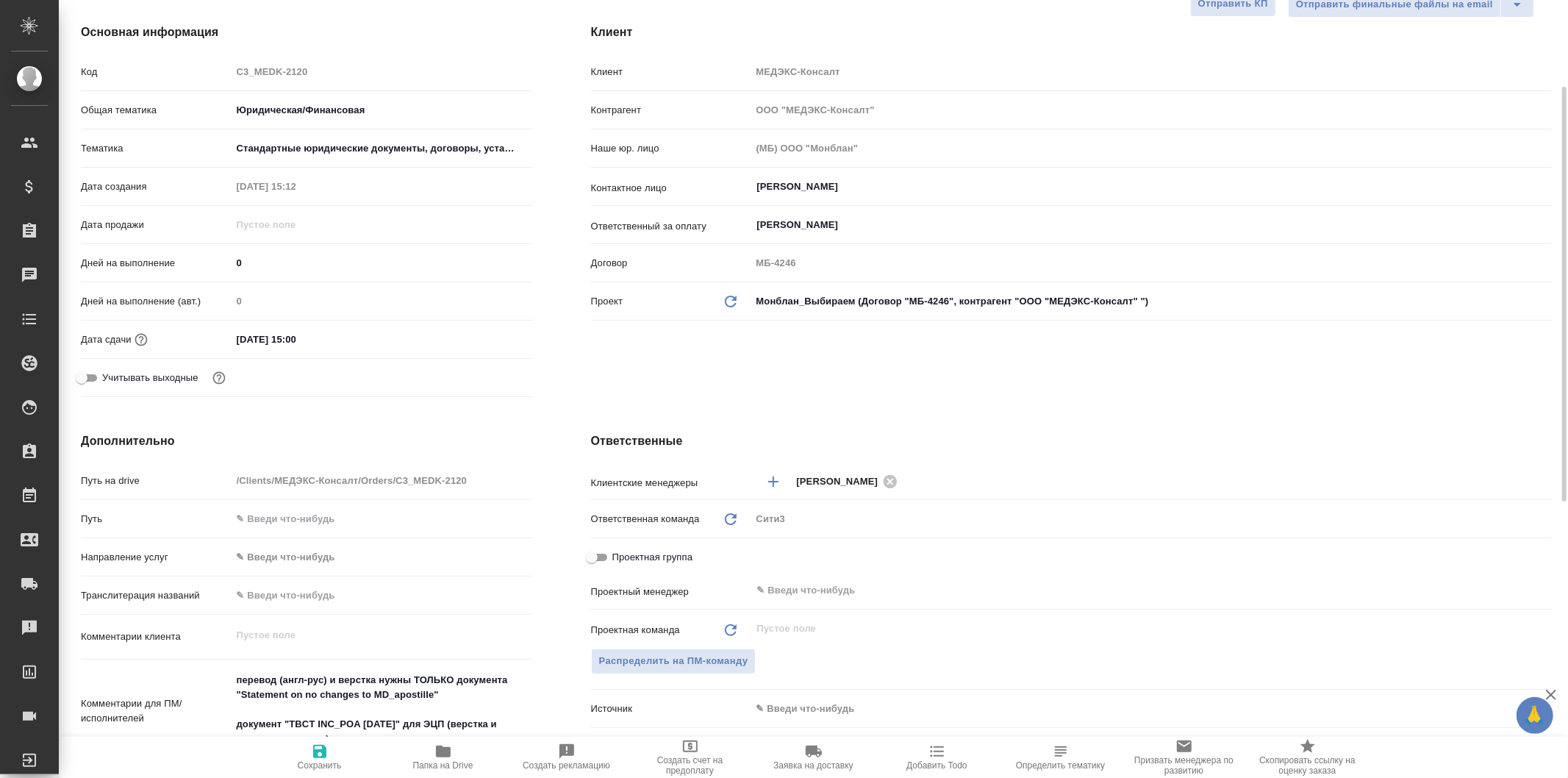
scroll to position [0, 0]
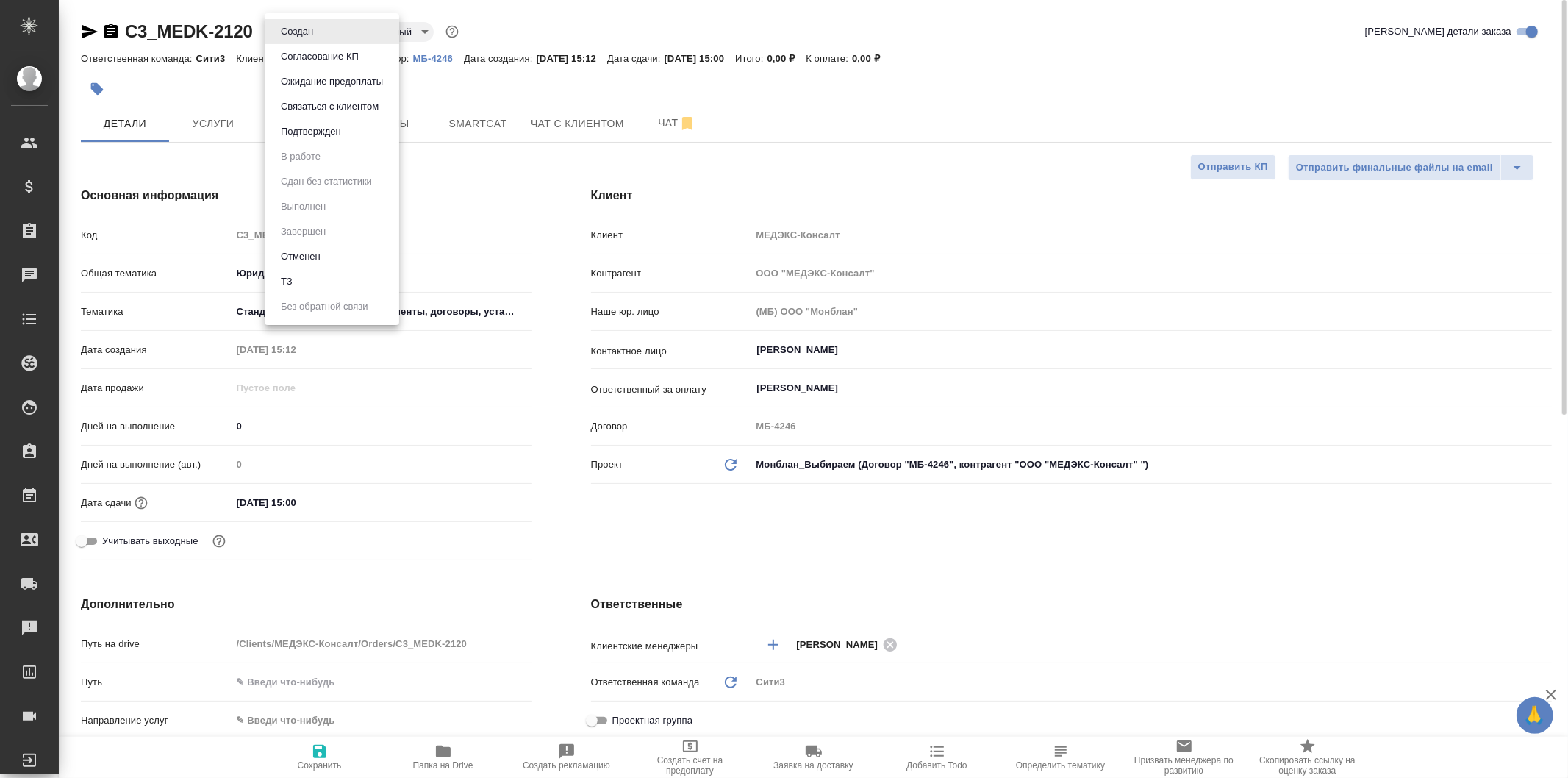
click at [305, 41] on body "🙏 .cls-1 fill:#fff; AWATERA Galisheva Mariya Клиенты Спецификации Заказы 0 Чаты…" at bounding box center [784, 389] width 1568 height 778
click at [338, 270] on li "ТЗ" at bounding box center [332, 282] width 135 height 25
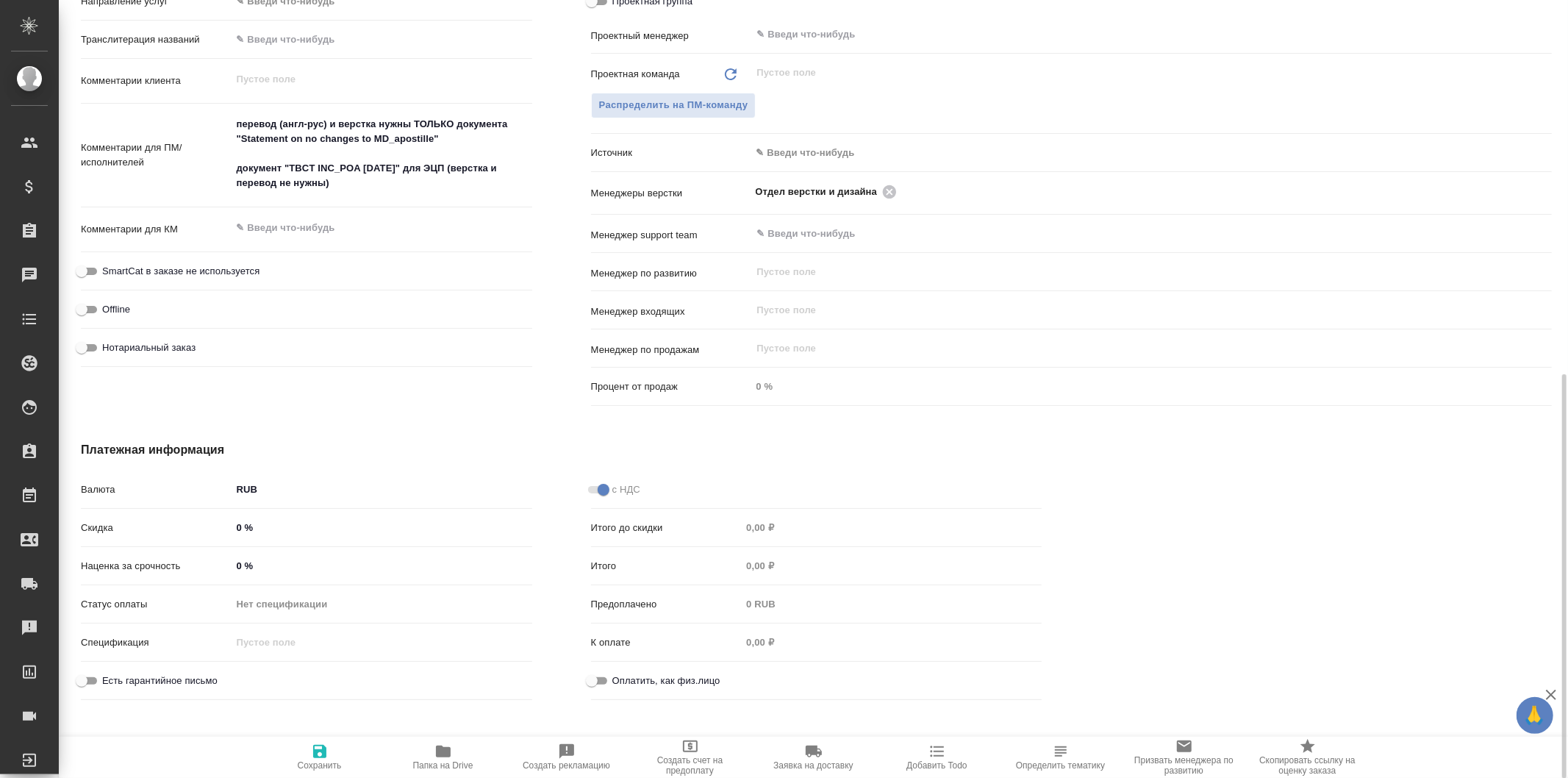
scroll to position [474, 0]
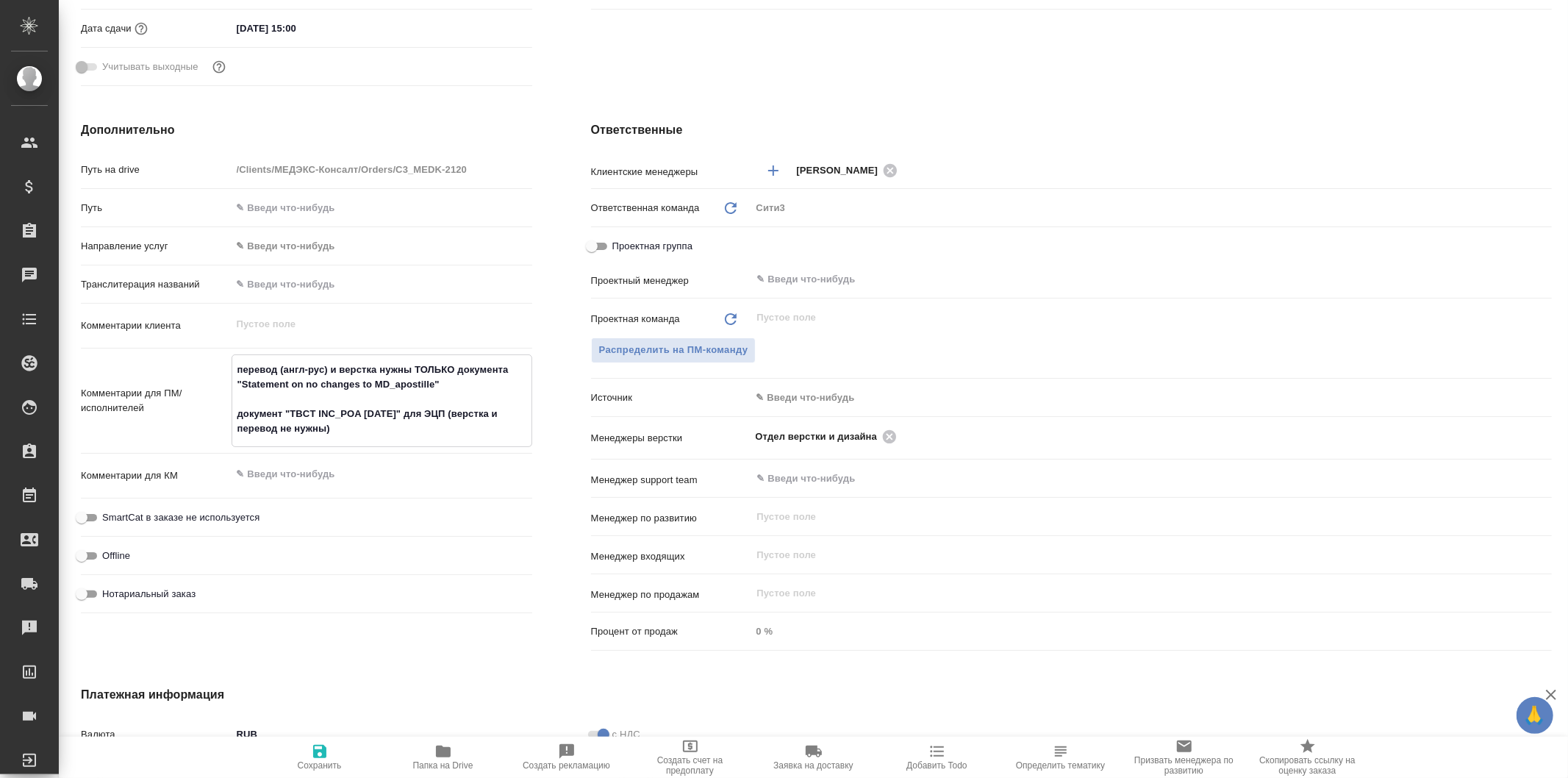
drag, startPoint x: 333, startPoint y: 431, endPoint x: 230, endPoint y: 353, distance: 129.2
click at [231, 354] on div "перевод (англ-рус) и верстка нужны ТОЛЬКО документа "Statement on no changes to…" at bounding box center [381, 400] width 301 height 93
click at [349, 434] on textarea "перевод (англ-рус) и верстка нужны ТОЛЬКО документа "Statement on no changes to…" at bounding box center [381, 398] width 299 height 84
drag, startPoint x: 337, startPoint y: 365, endPoint x: 439, endPoint y: 387, distance: 104.3
click at [439, 387] on textarea "перевод (англ-рус) и верстка нужны ТОЛЬКО документа "Statement on no changes to…" at bounding box center [381, 398] width 299 height 84
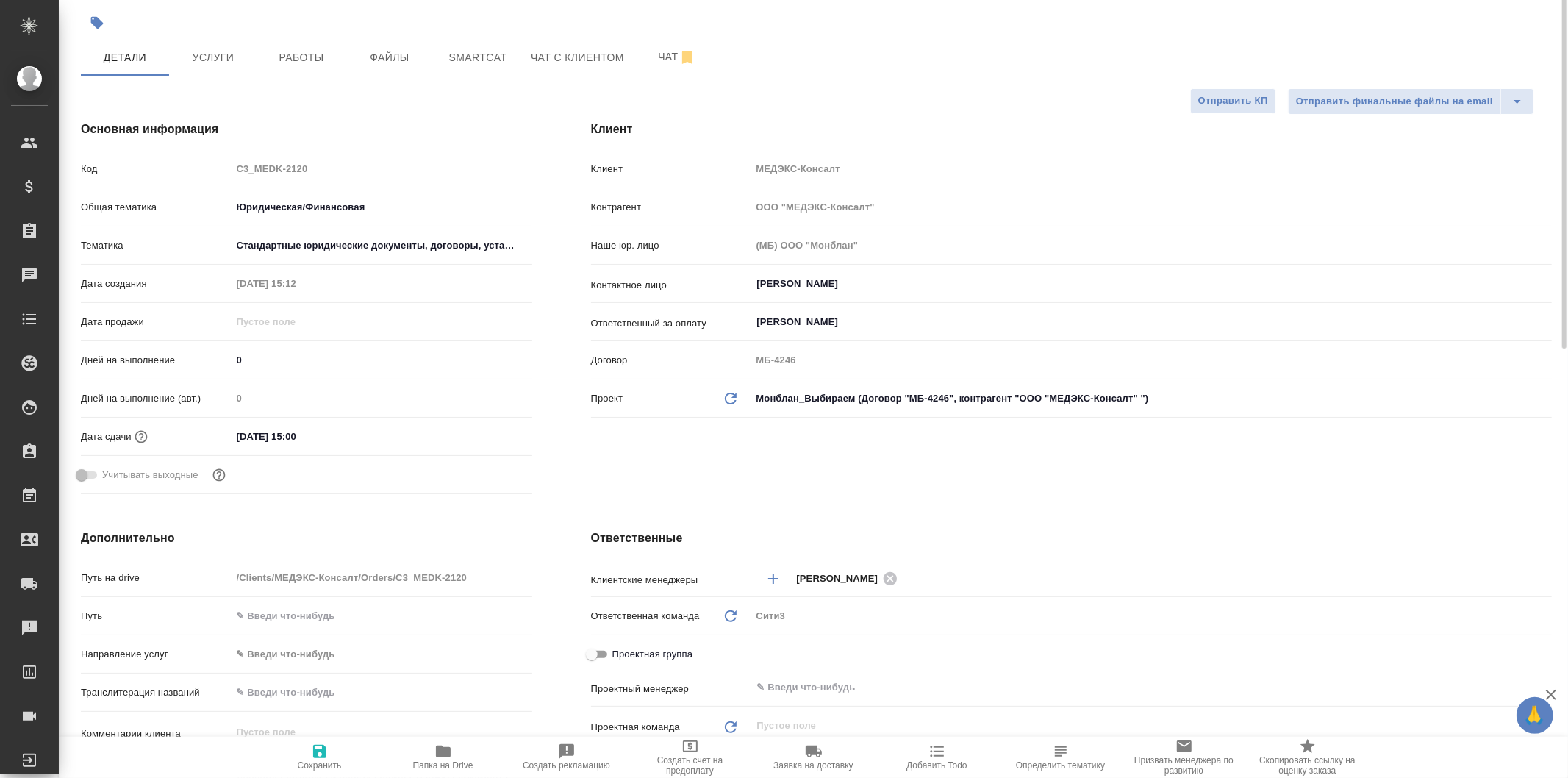
scroll to position [0, 0]
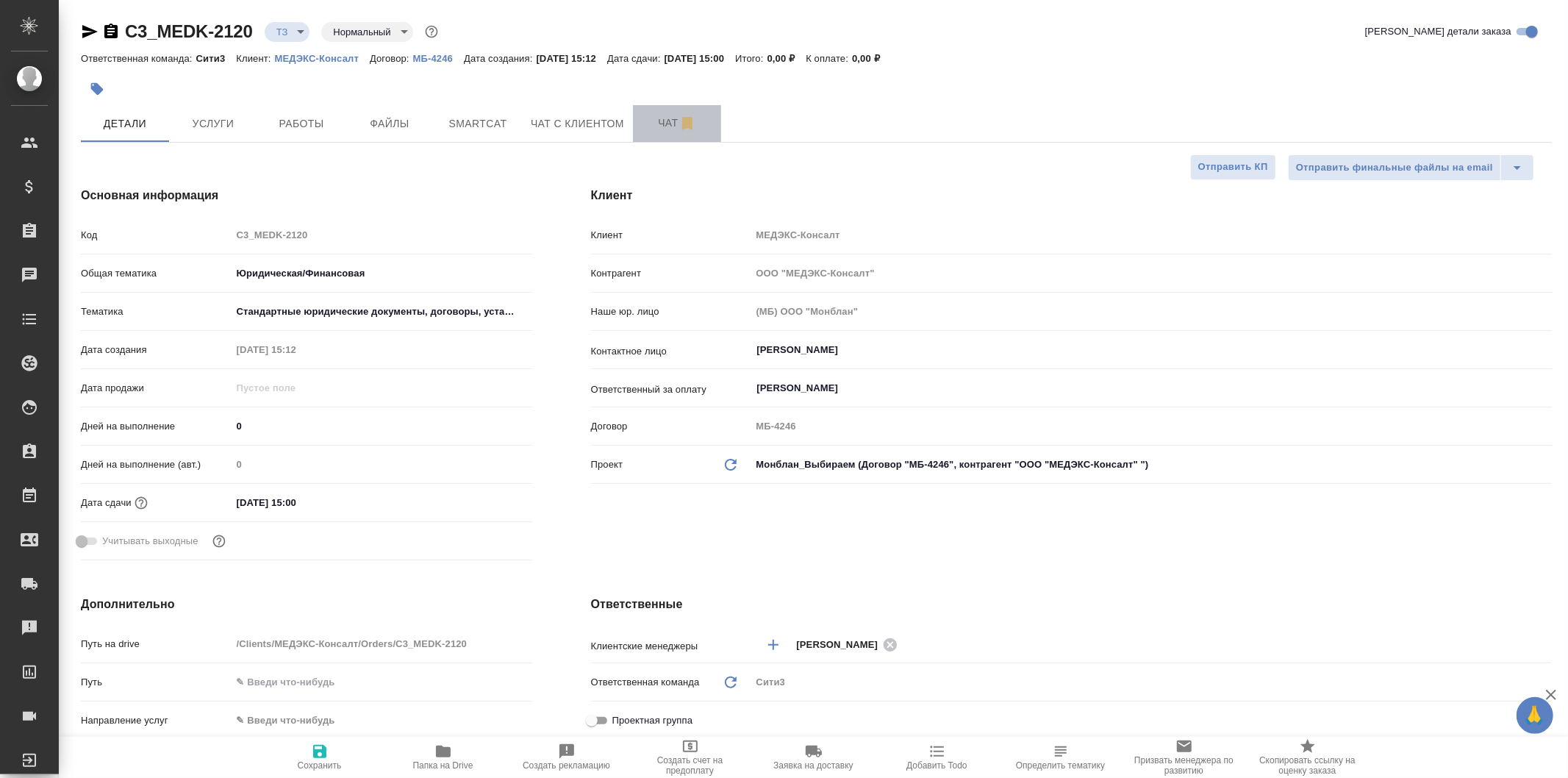
click at [653, 132] on button "Чат" at bounding box center [677, 123] width 89 height 37
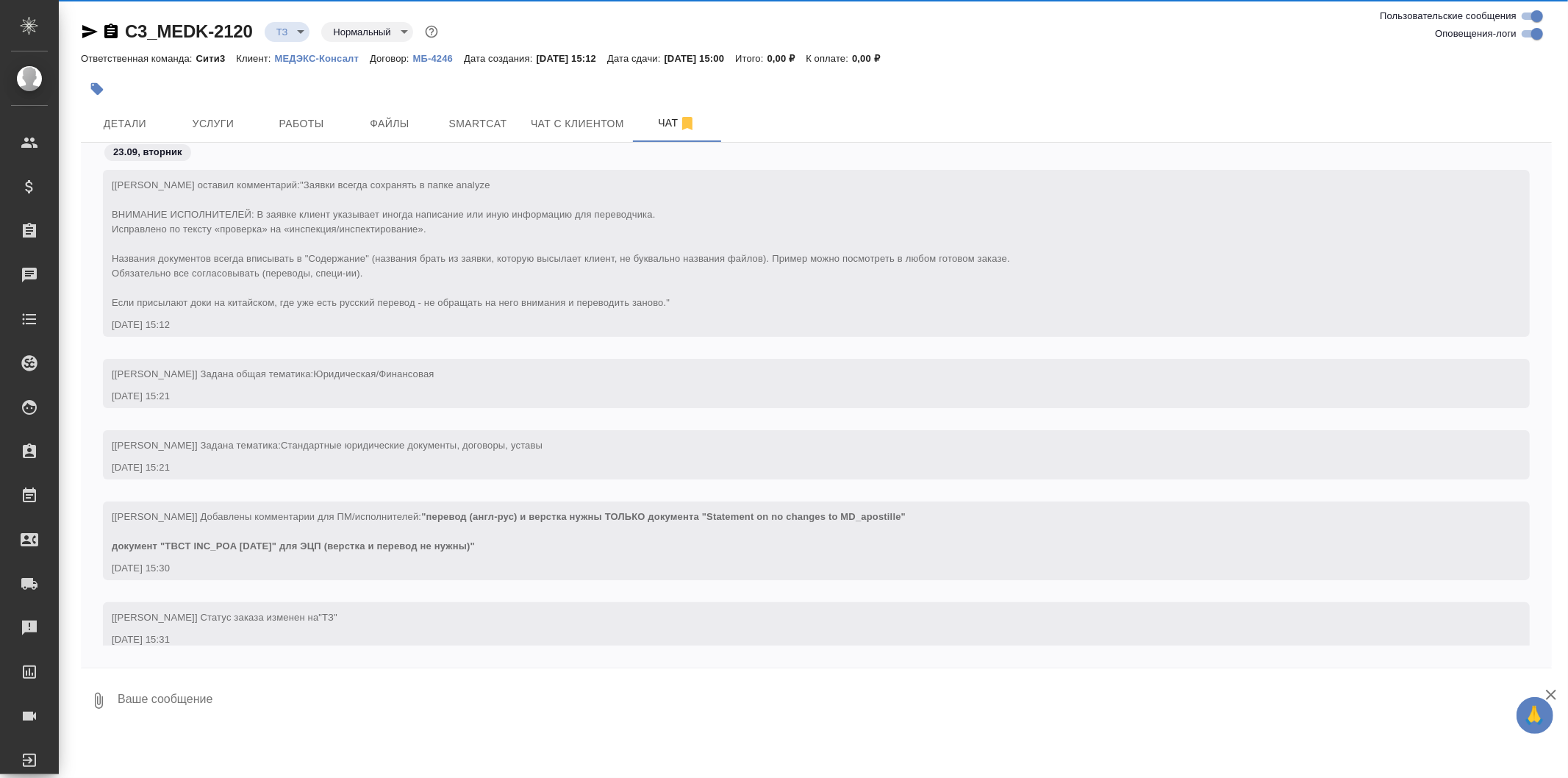
scroll to position [27, 0]
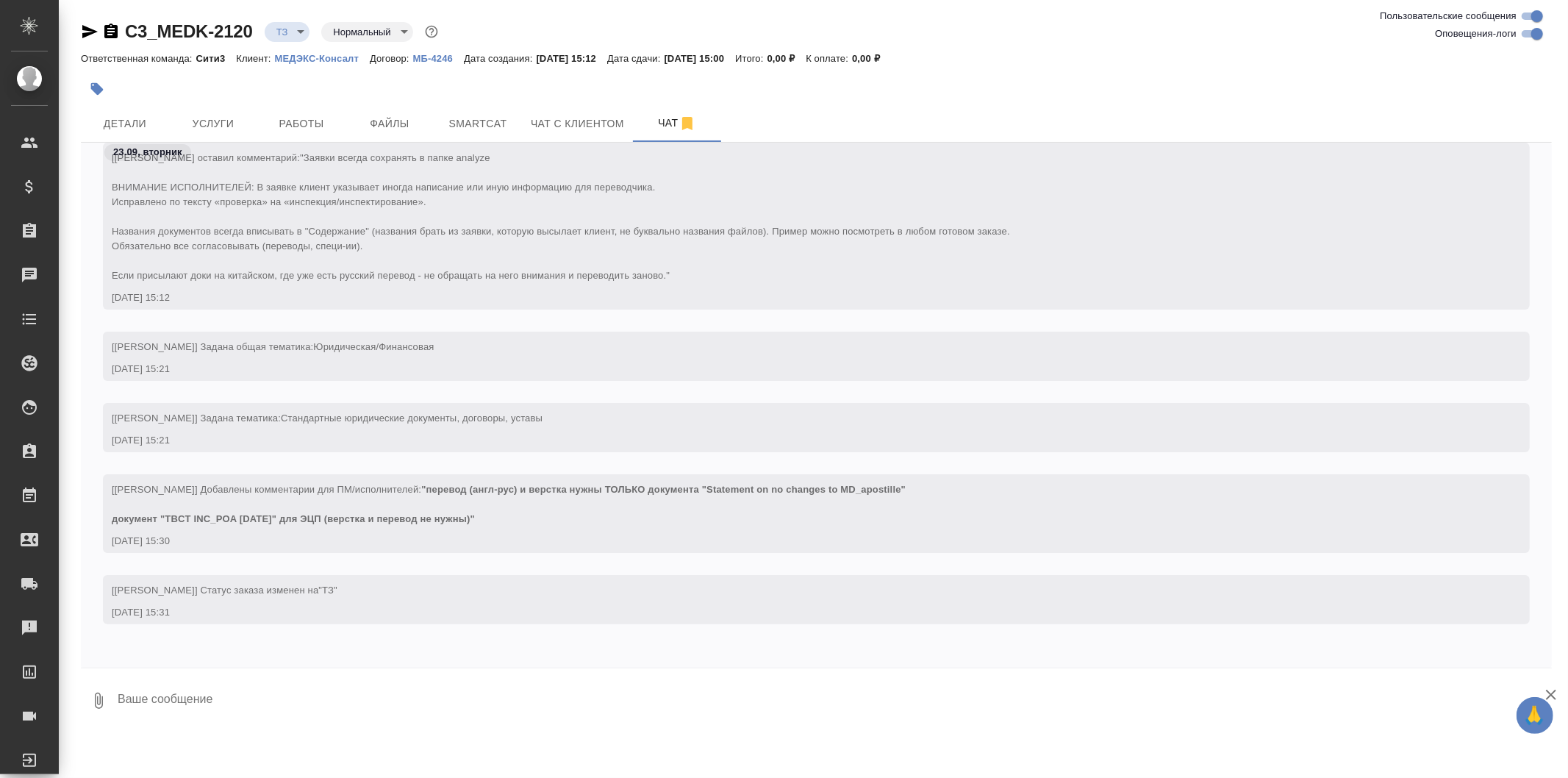
click at [337, 701] on textarea at bounding box center [834, 700] width 1436 height 50
paste textarea "верстка нужны ТОЛЬКО документа "Statement on no changes to MD_apostille""
click at [195, 697] on textarea "верстка нужны ТОЛЬКО документа "Statement on no changes to MD_apostille"" at bounding box center [822, 700] width 1412 height 50
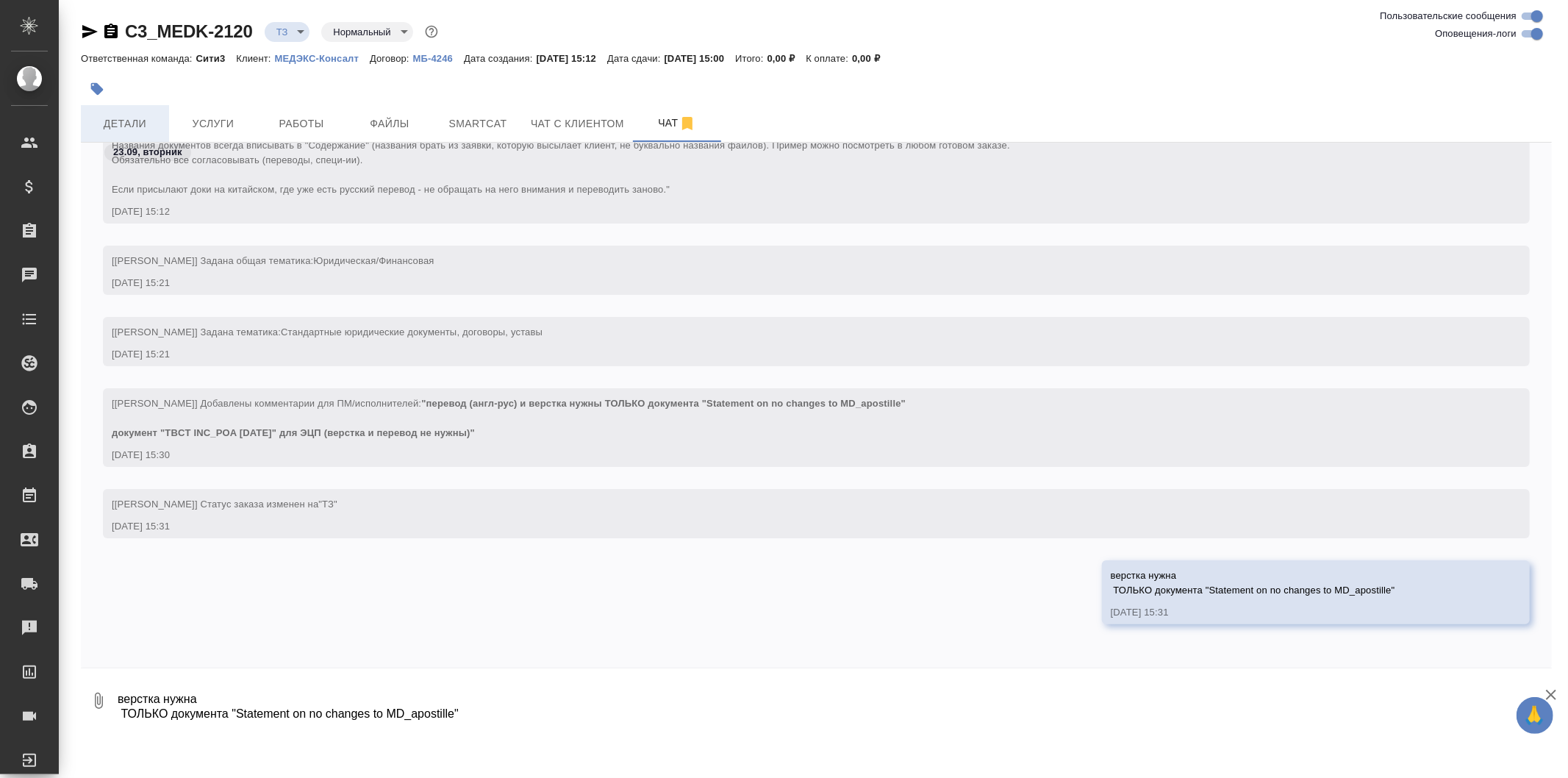
click at [148, 116] on span "Детали" at bounding box center [125, 124] width 70 height 18
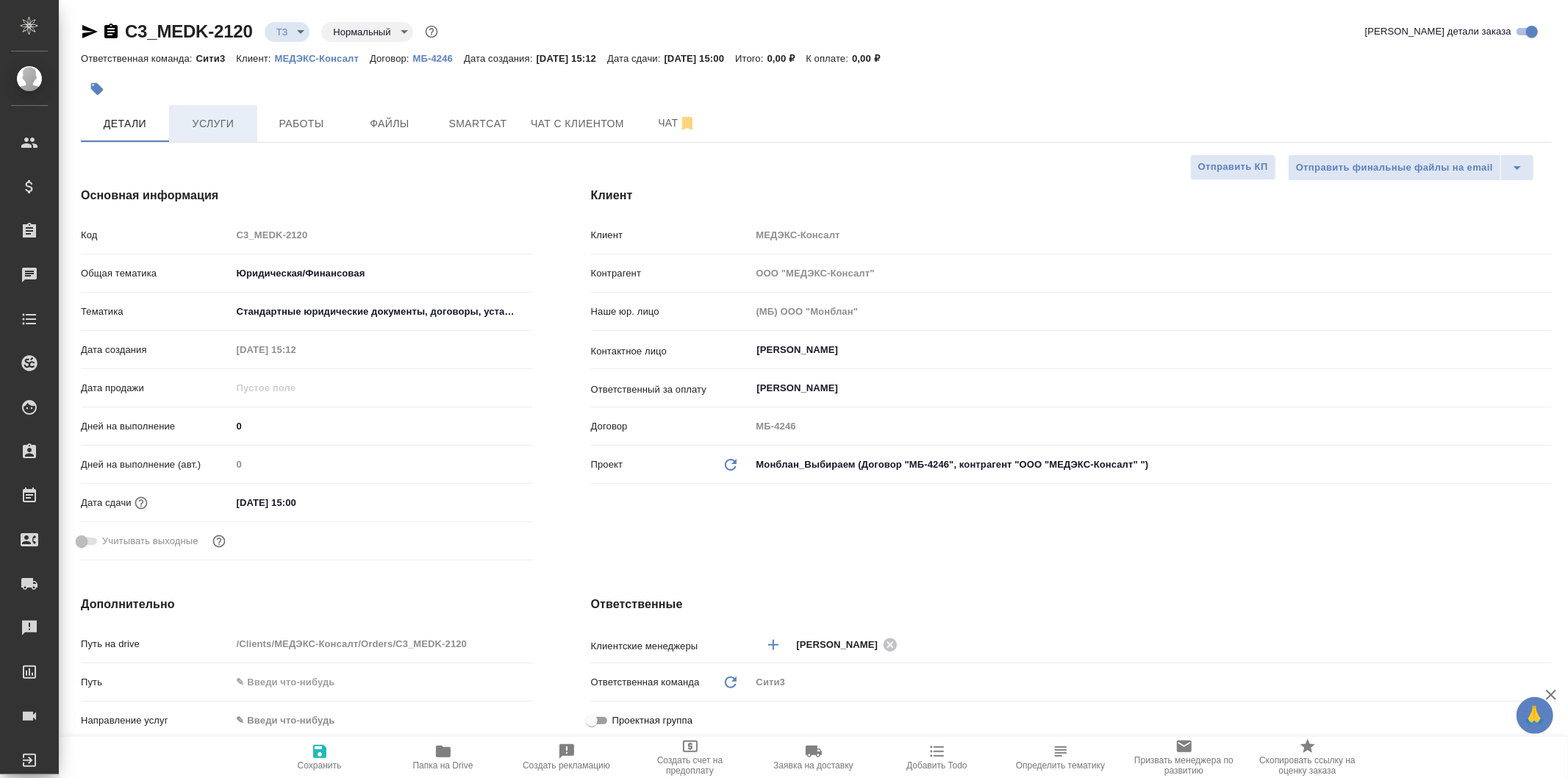
click at [240, 128] on span "Услуги" at bounding box center [213, 124] width 70 height 18
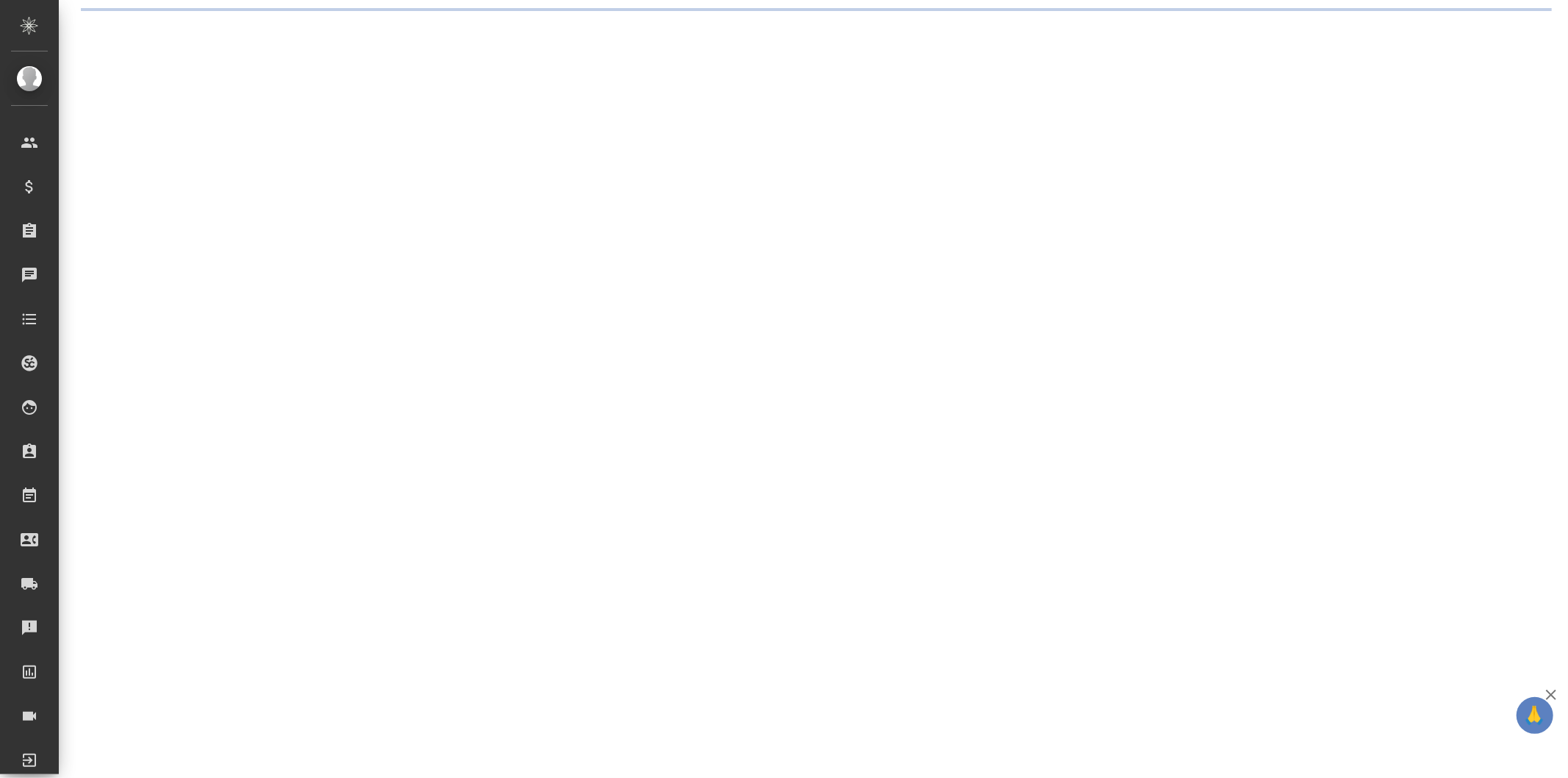
select select "RU"
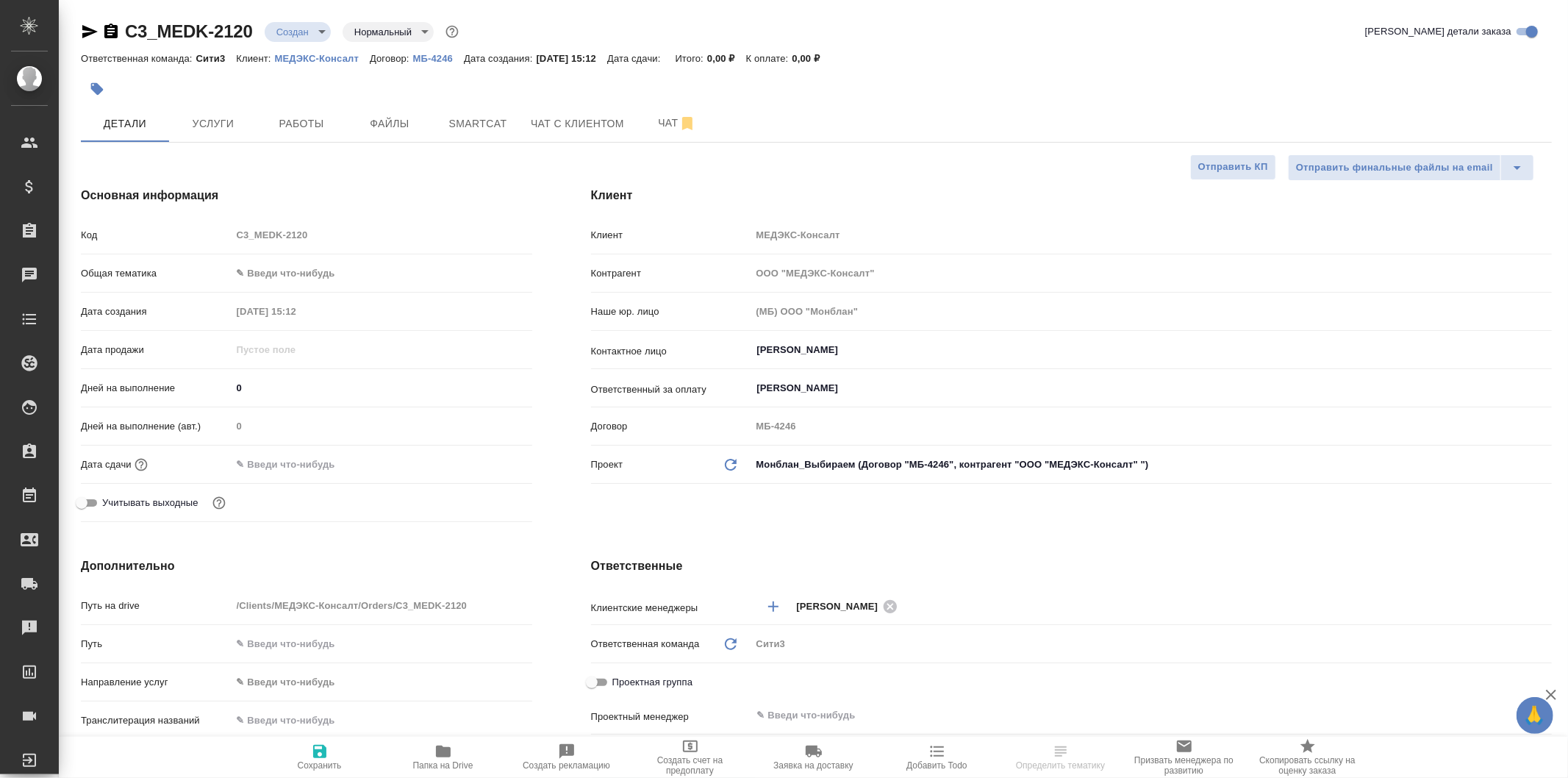
type textarea "x"
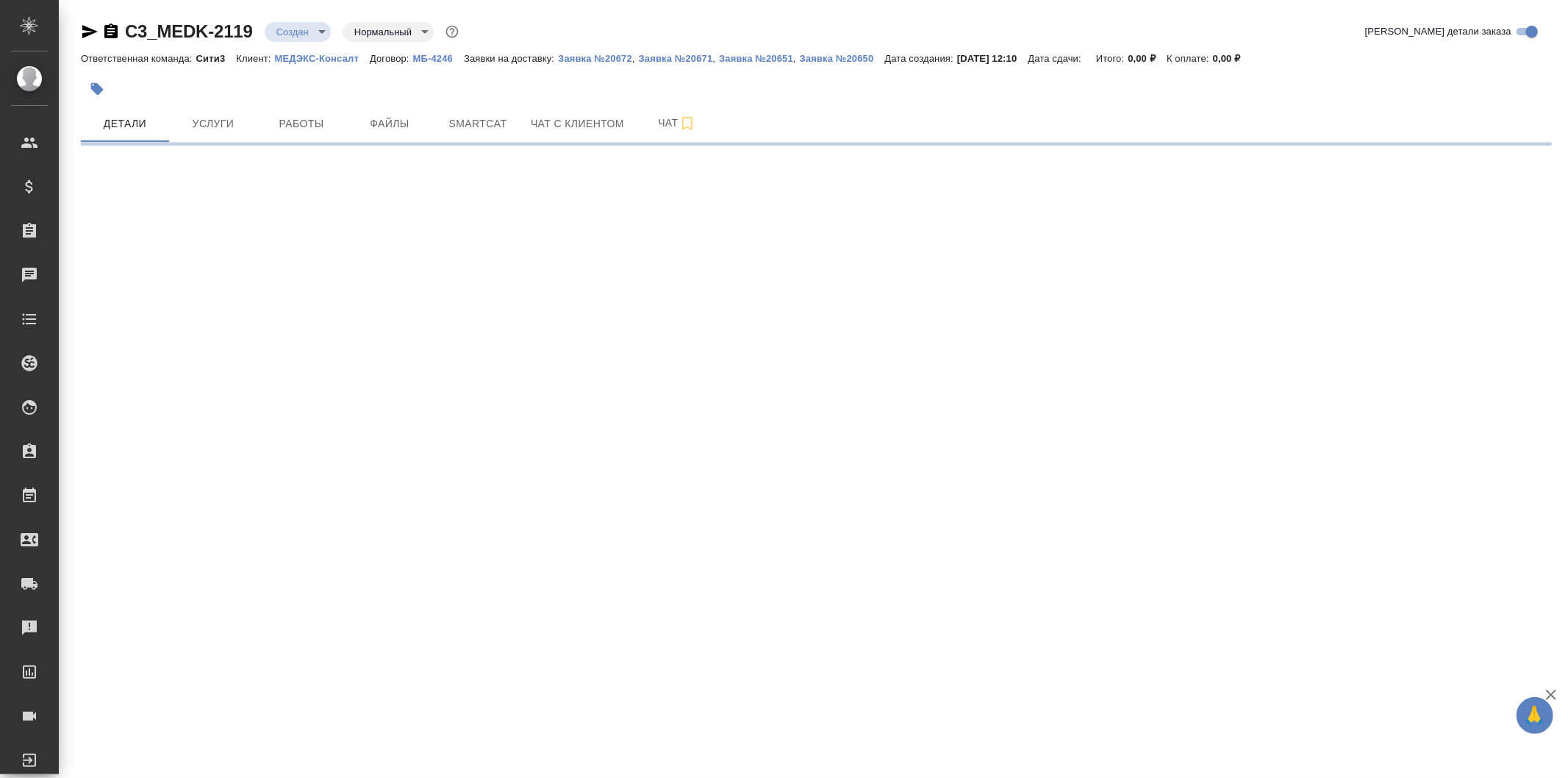
select select "RU"
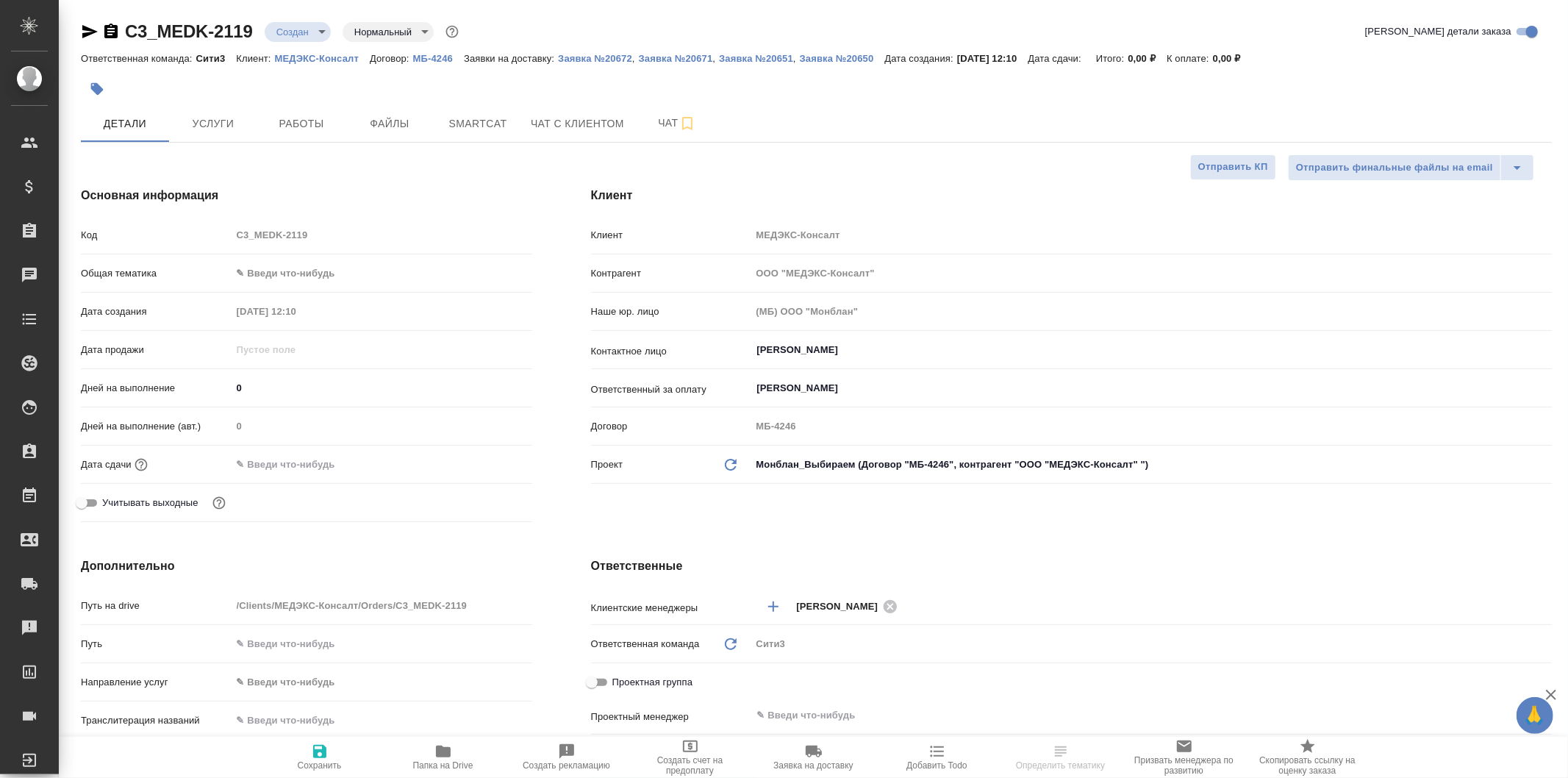
type textarea "x"
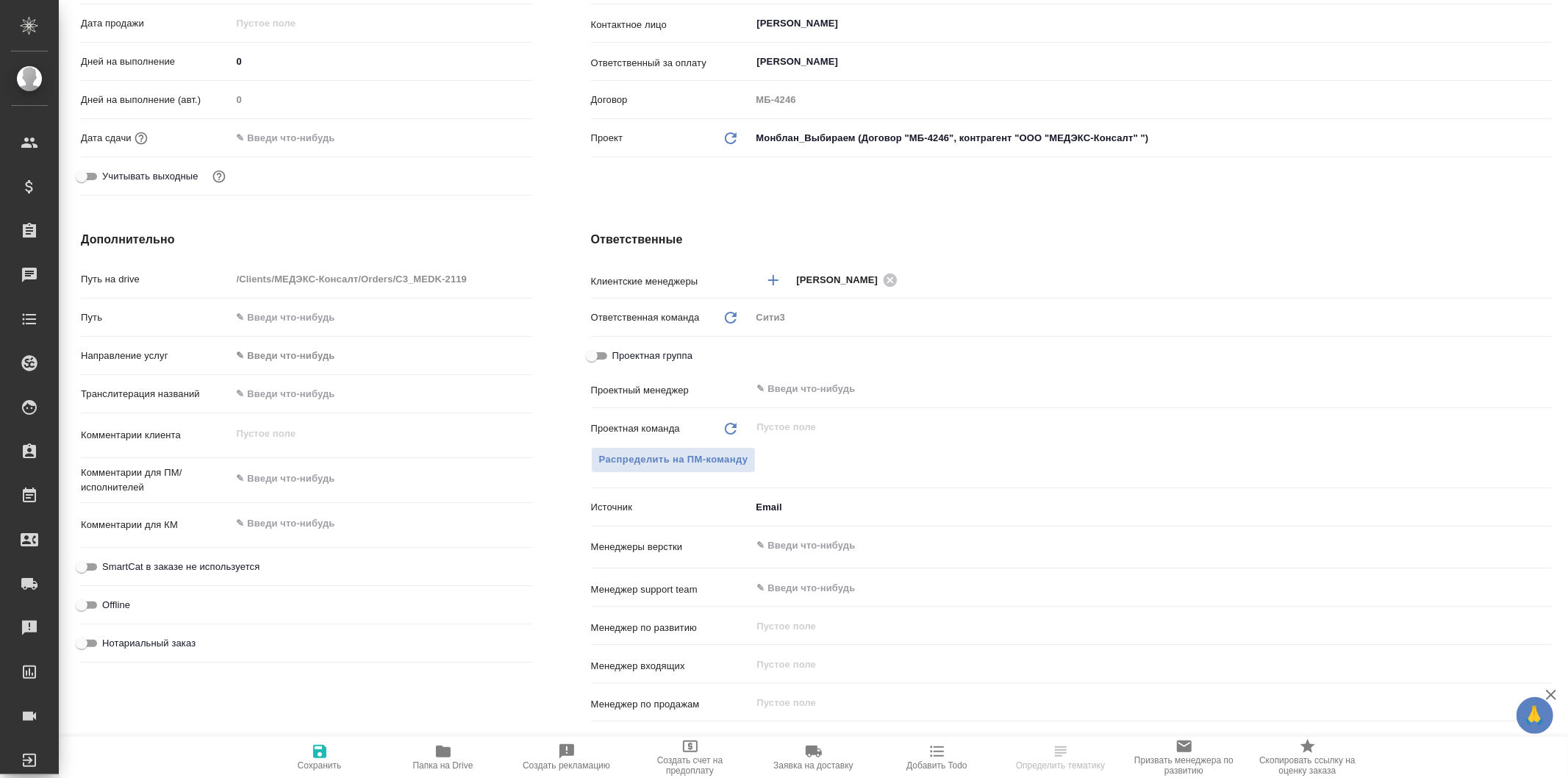
type textarea "x"
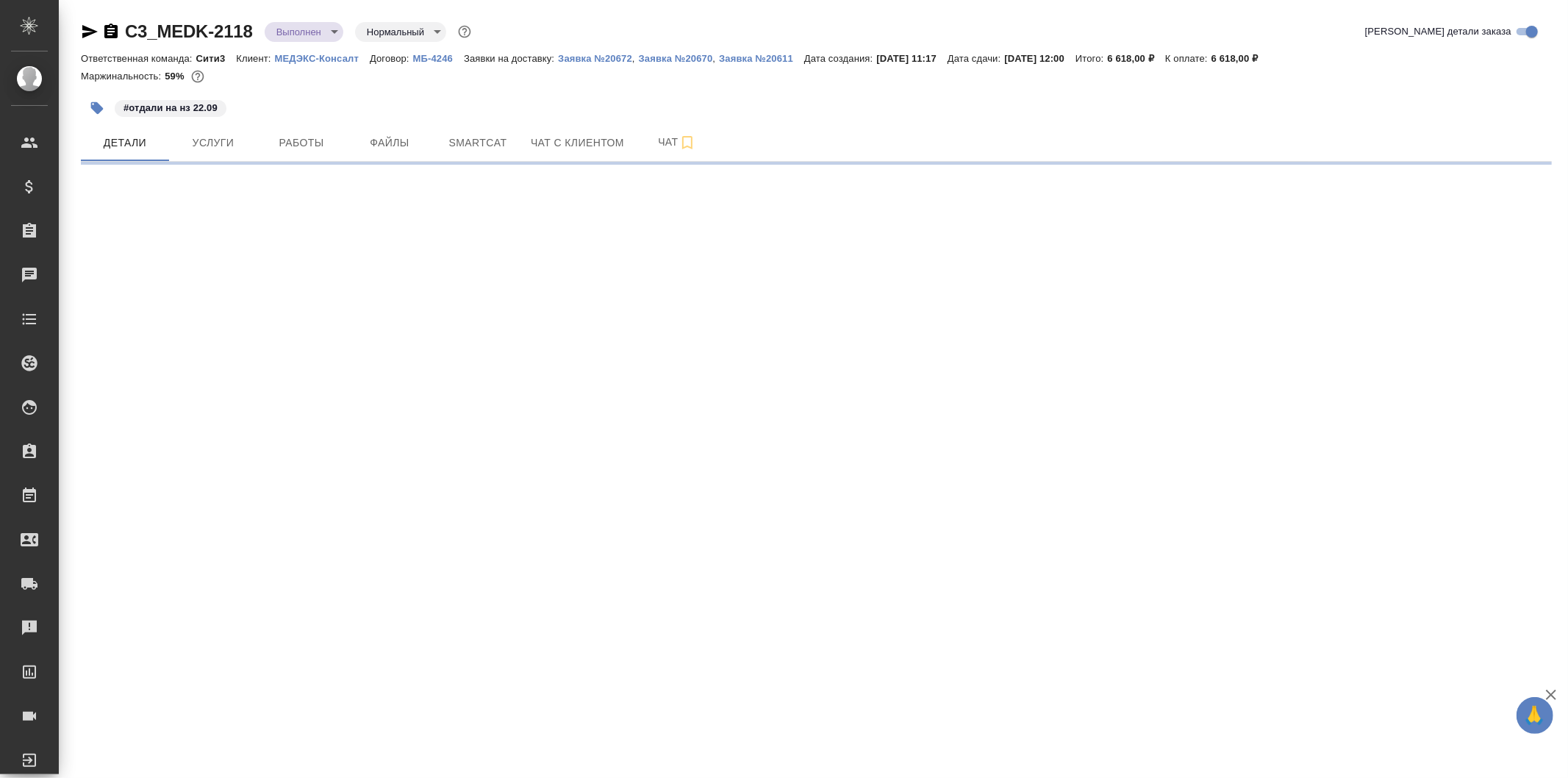
select select "RU"
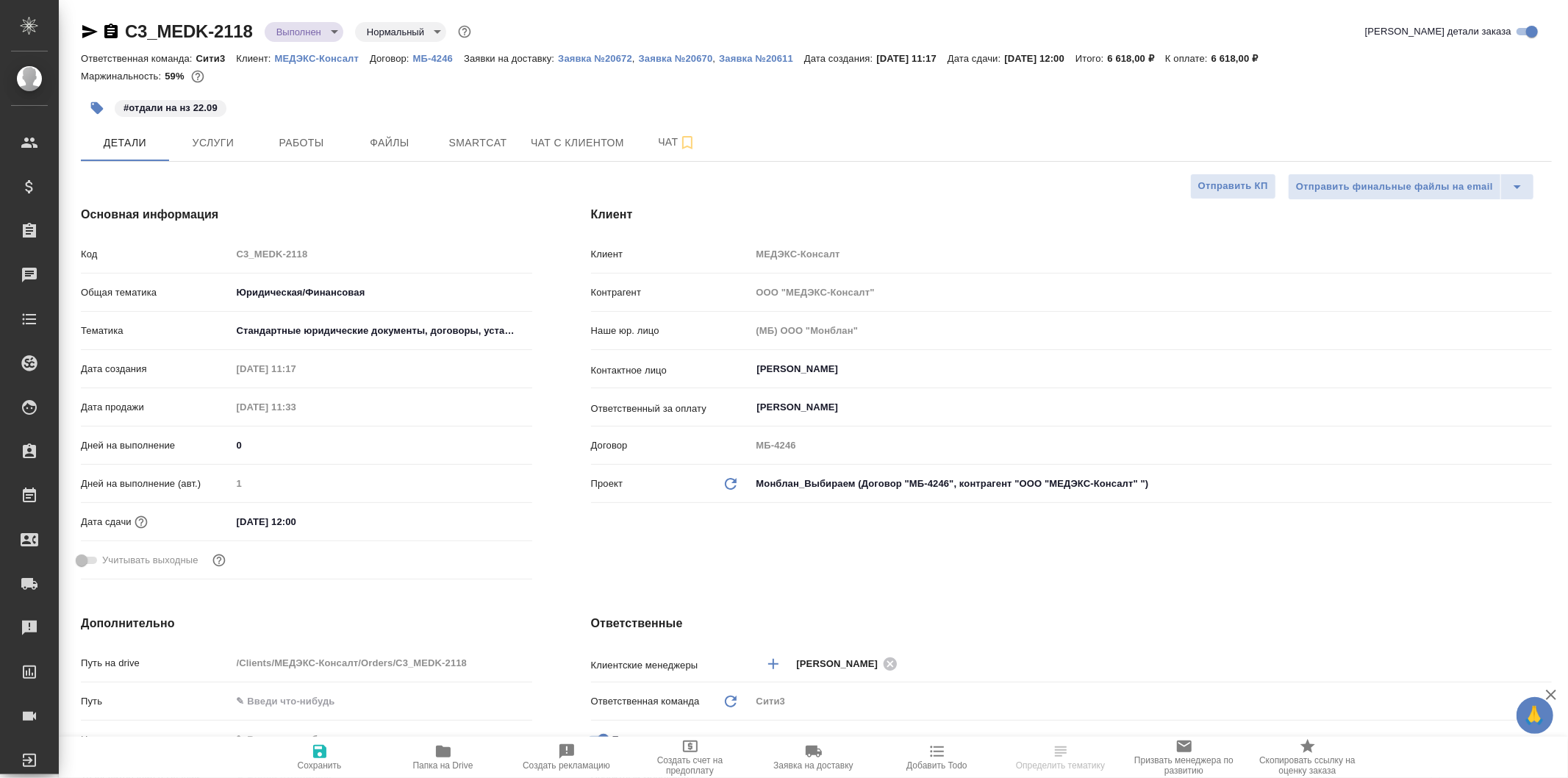
type textarea "x"
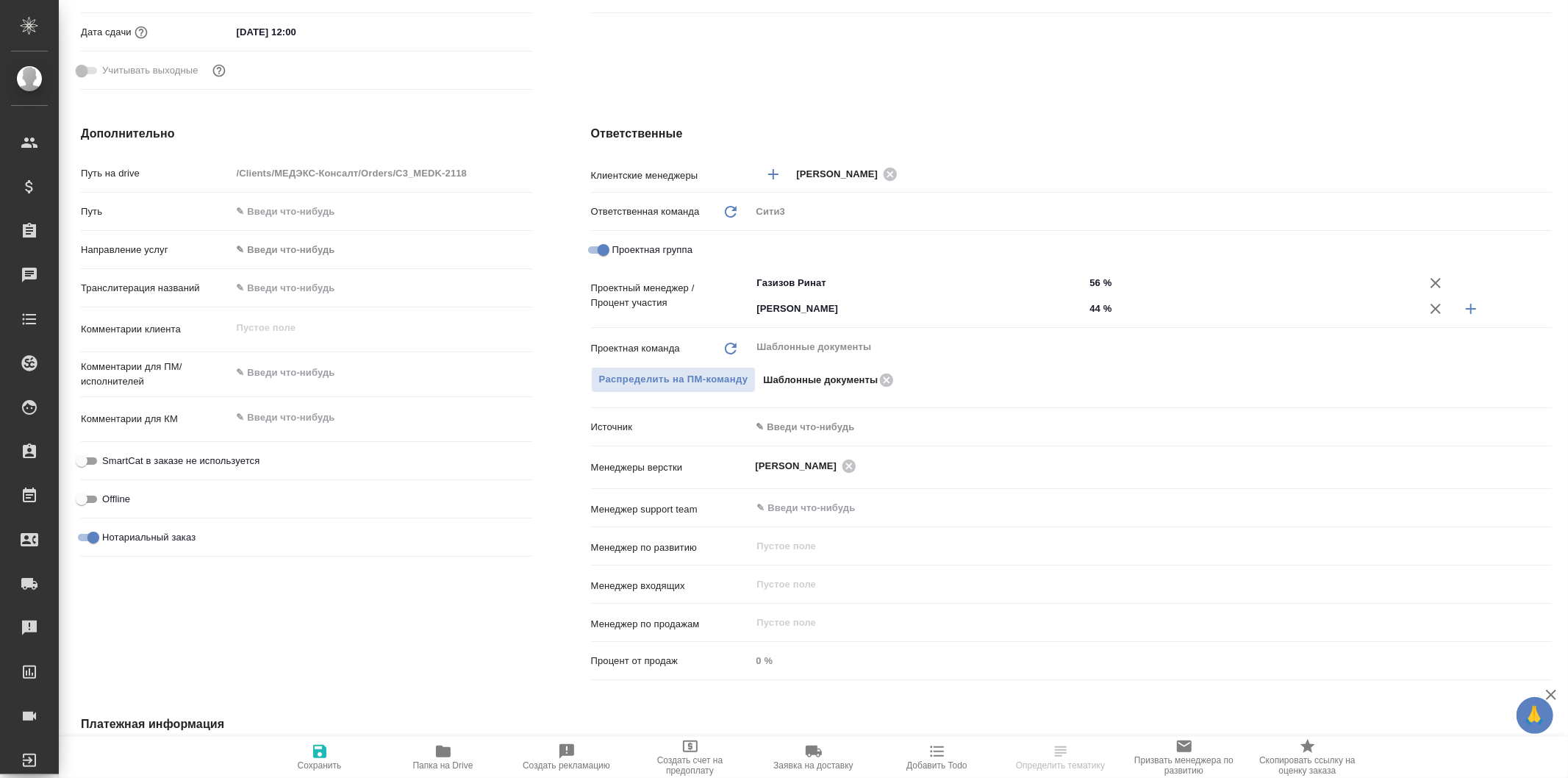
type textarea "x"
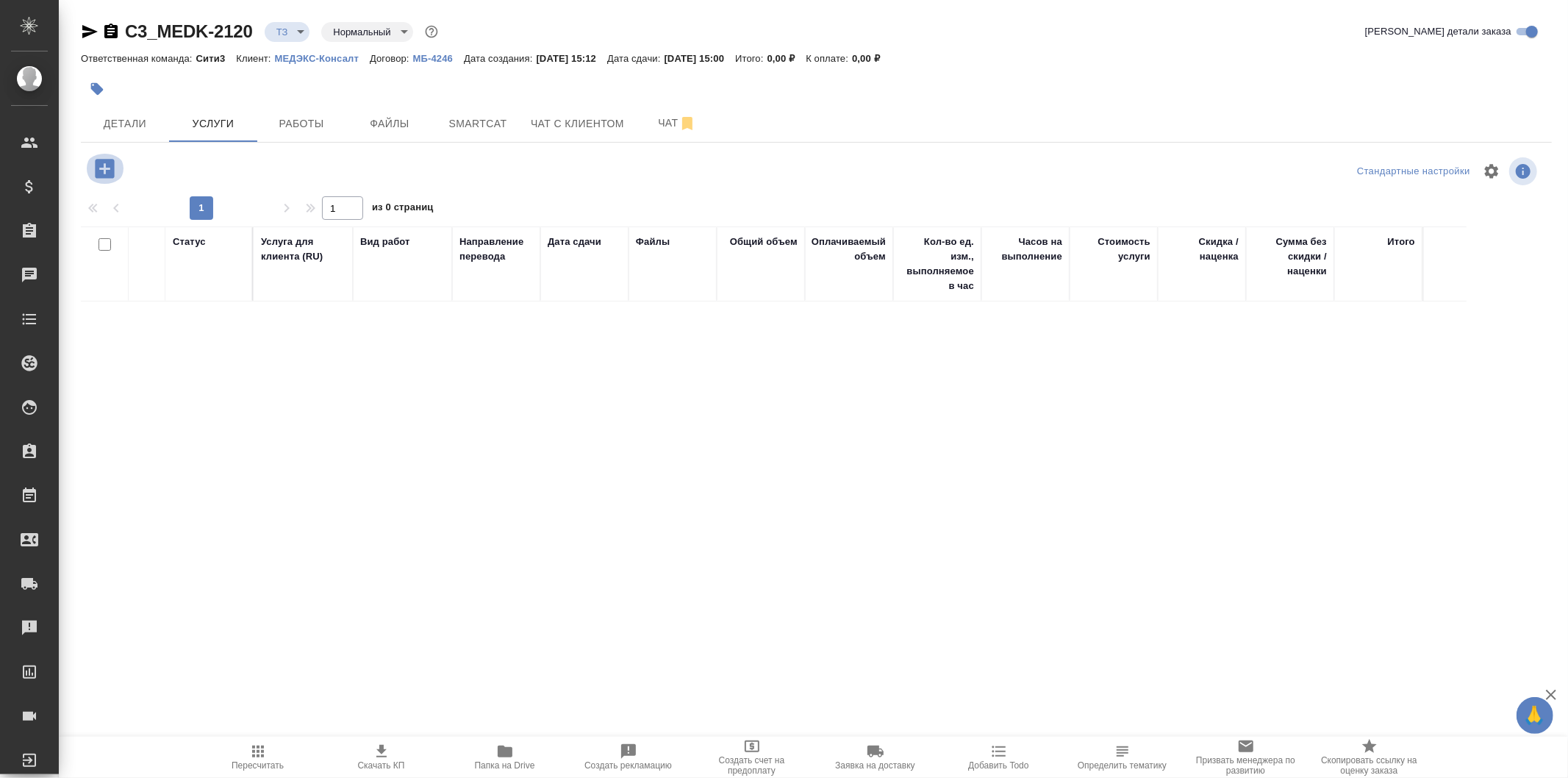
click at [103, 166] on icon "button" at bounding box center [104, 168] width 19 height 19
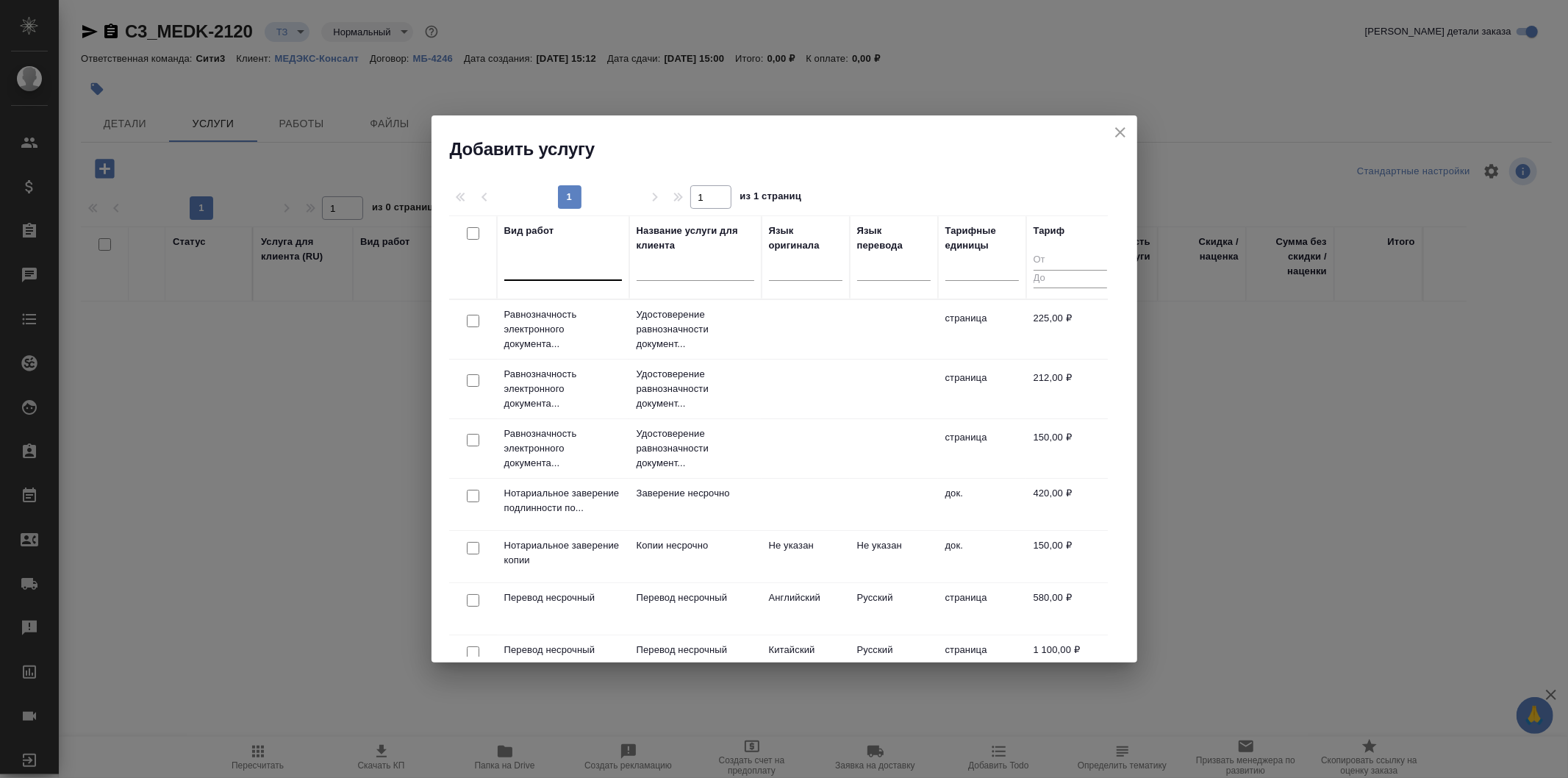
click at [574, 270] on div at bounding box center [563, 266] width 117 height 22
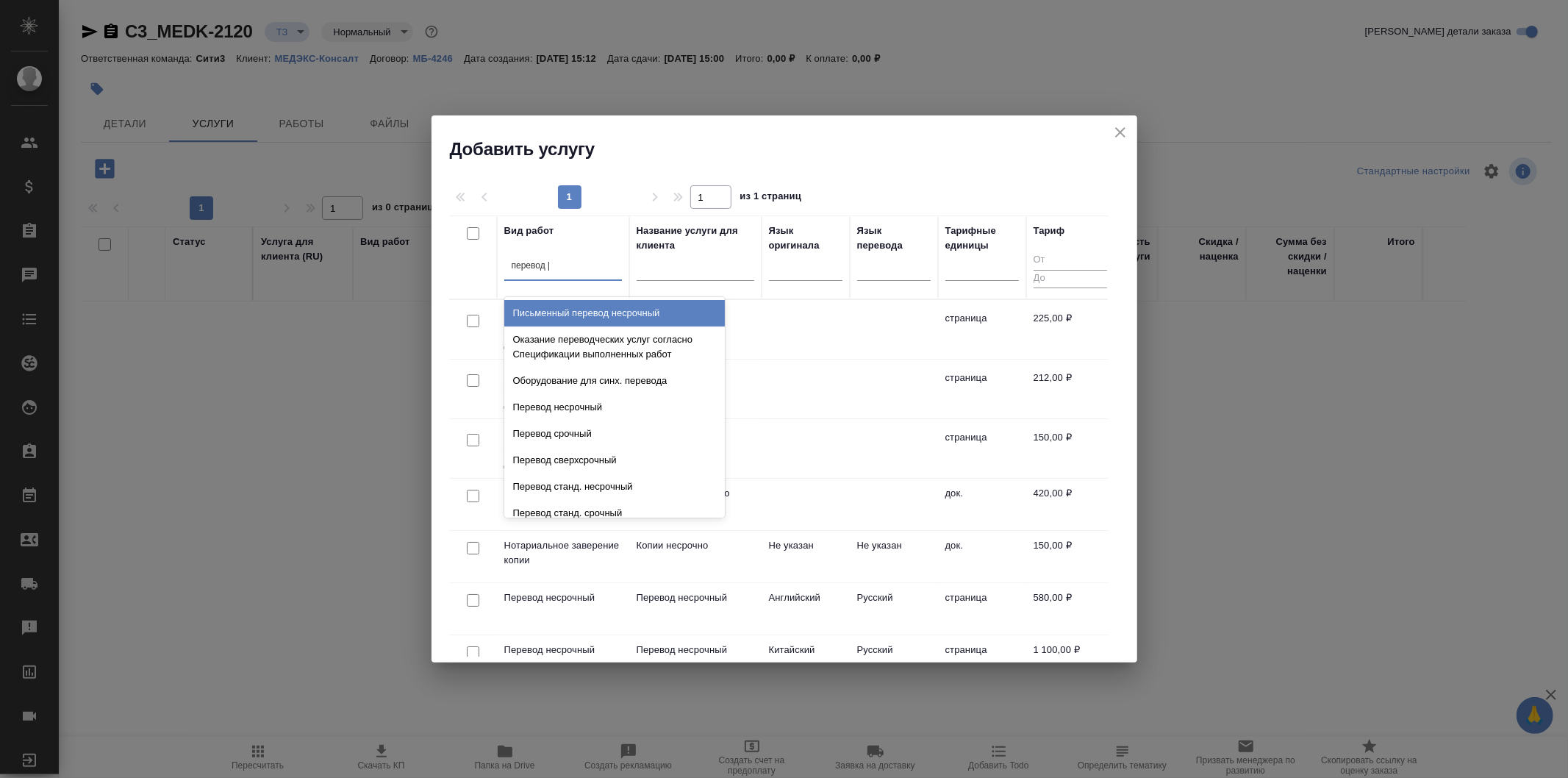
type input "перевод ст"
click at [669, 305] on div "Перевод станд. несрочный" at bounding box center [615, 313] width 221 height 26
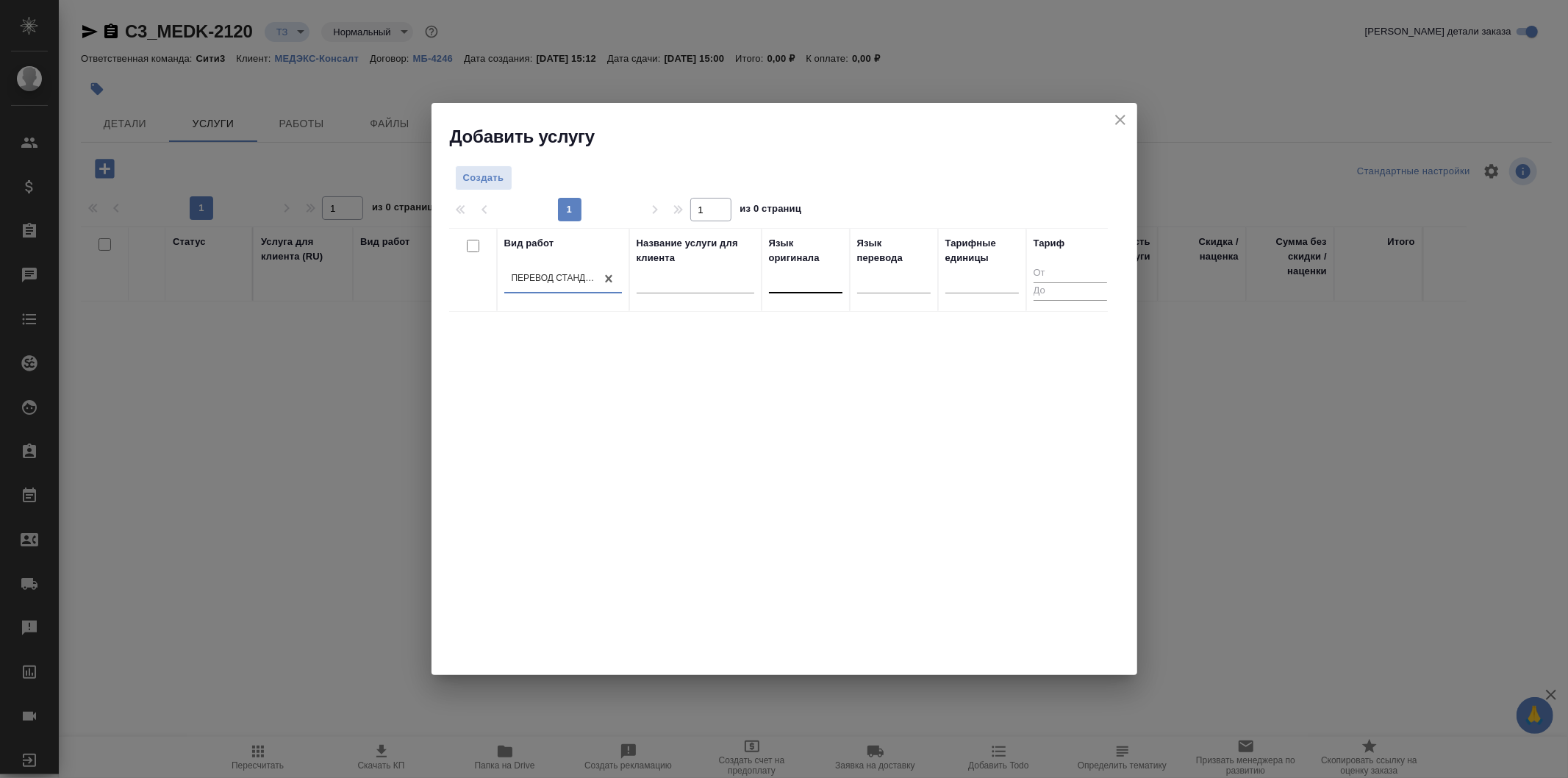
click at [826, 280] on div at bounding box center [805, 279] width 73 height 22
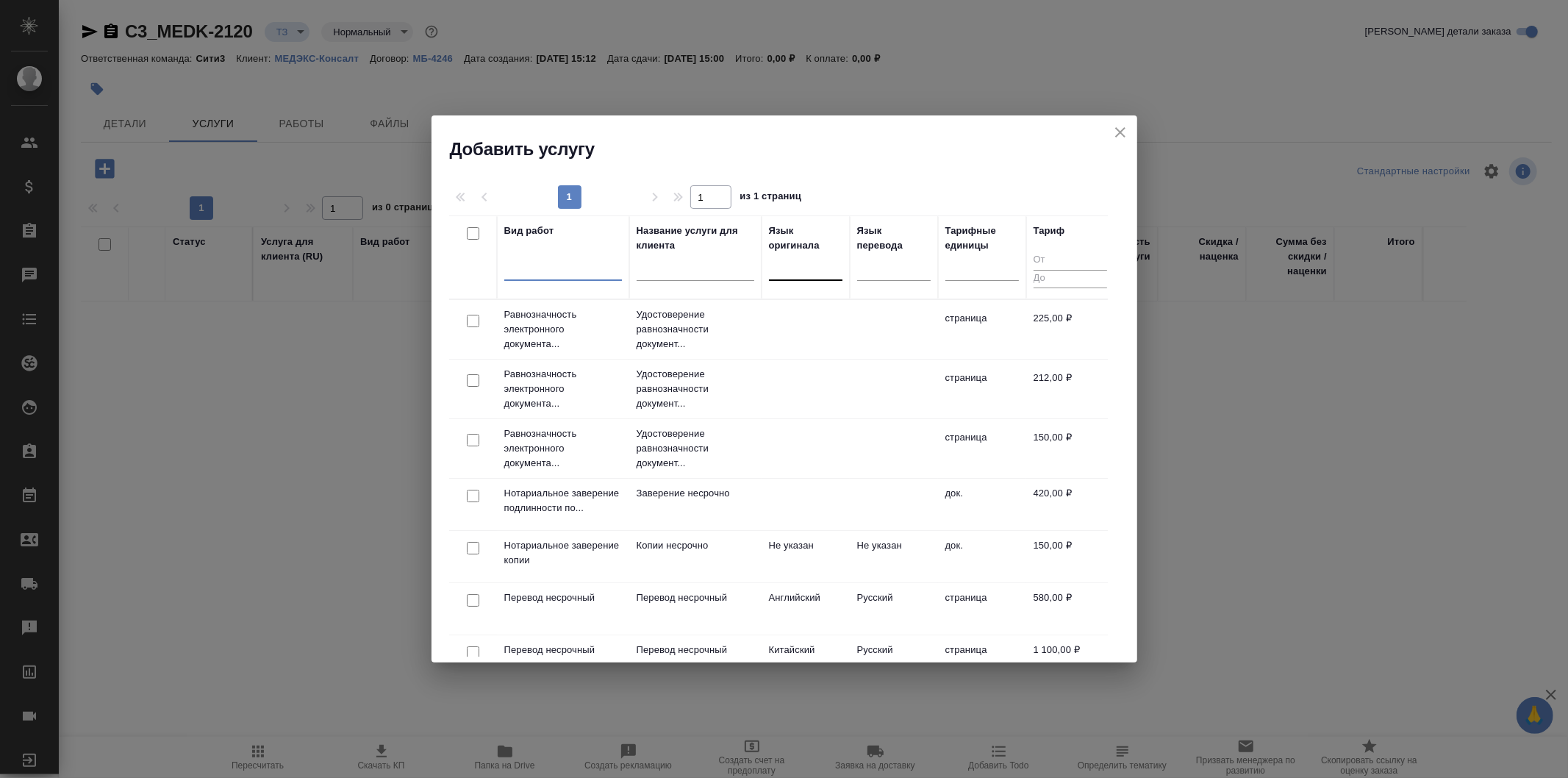
click at [799, 272] on div at bounding box center [805, 266] width 73 height 22
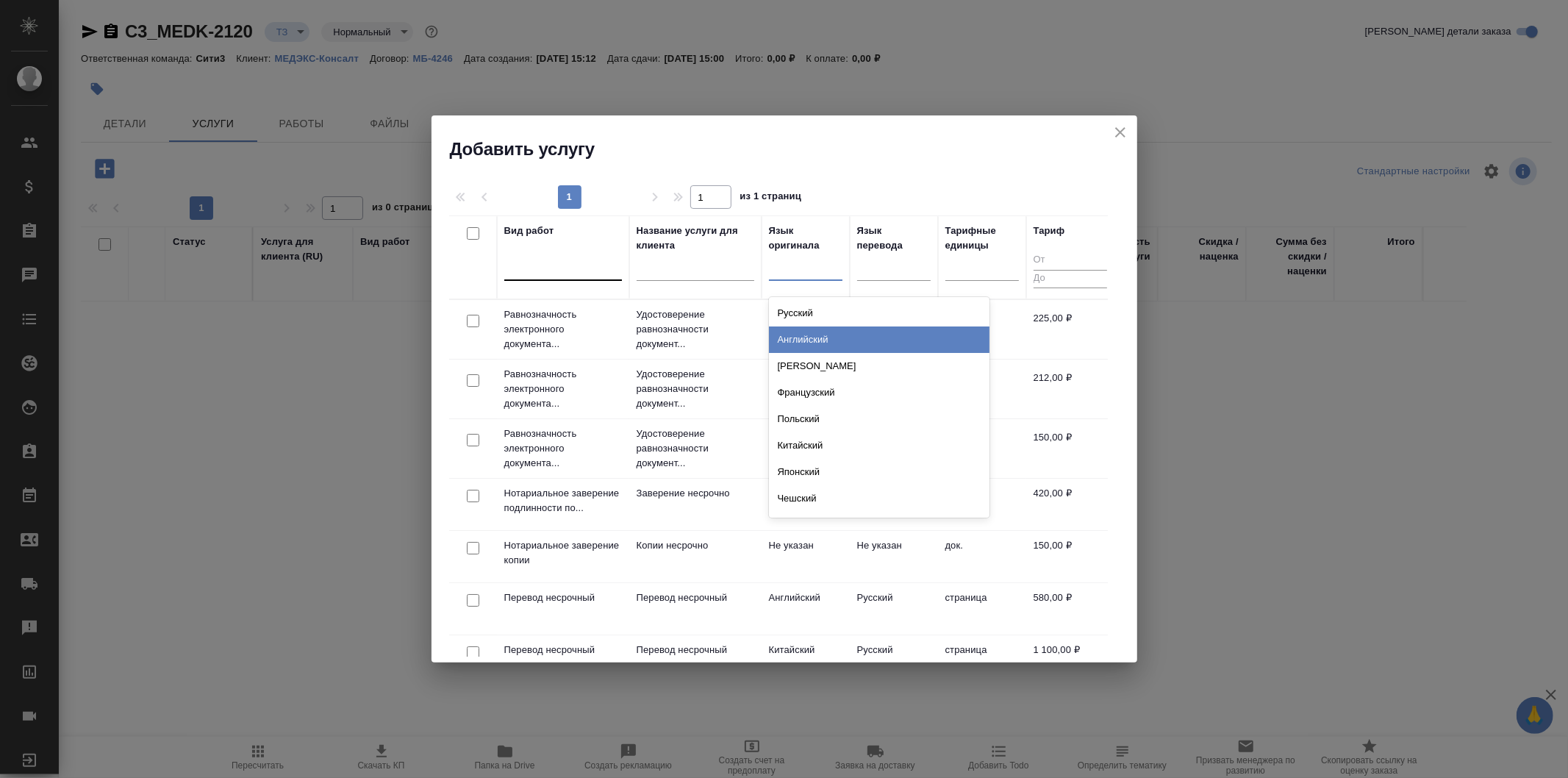
click at [851, 337] on div "Английский" at bounding box center [879, 339] width 221 height 26
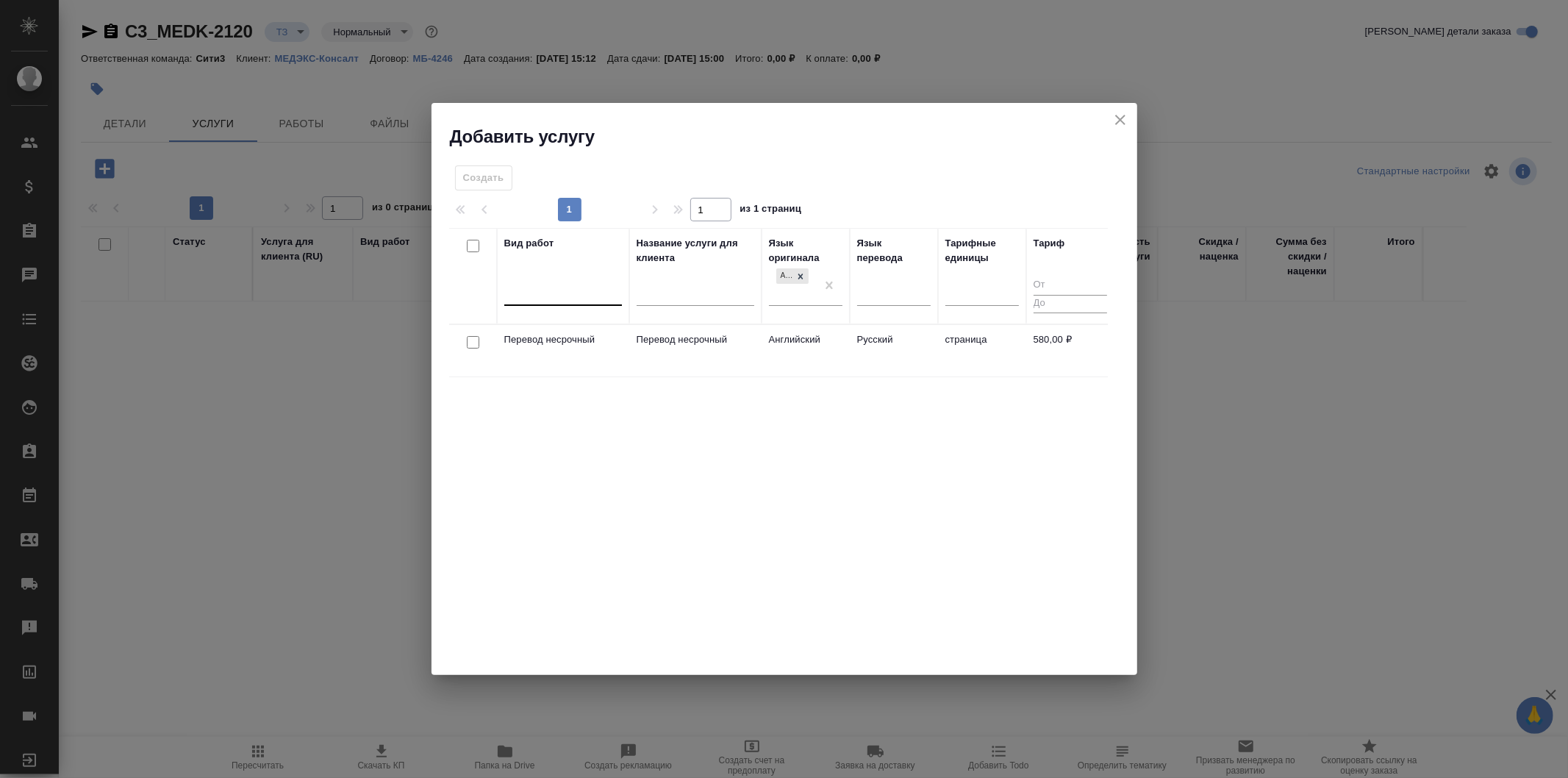
click at [885, 363] on td "Русский" at bounding box center [894, 351] width 89 height 52
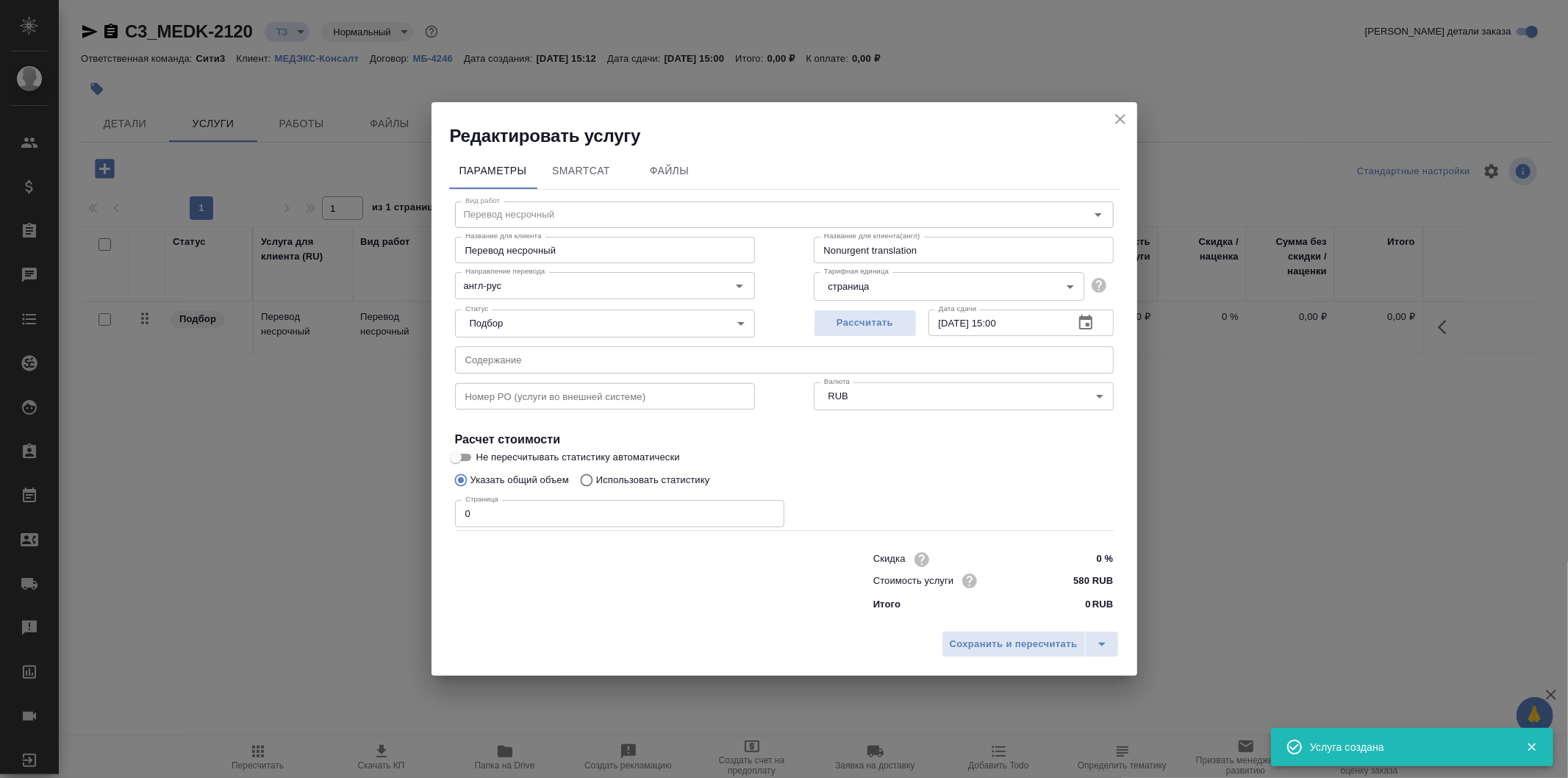
click at [647, 511] on input "0" at bounding box center [620, 512] width 329 height 26
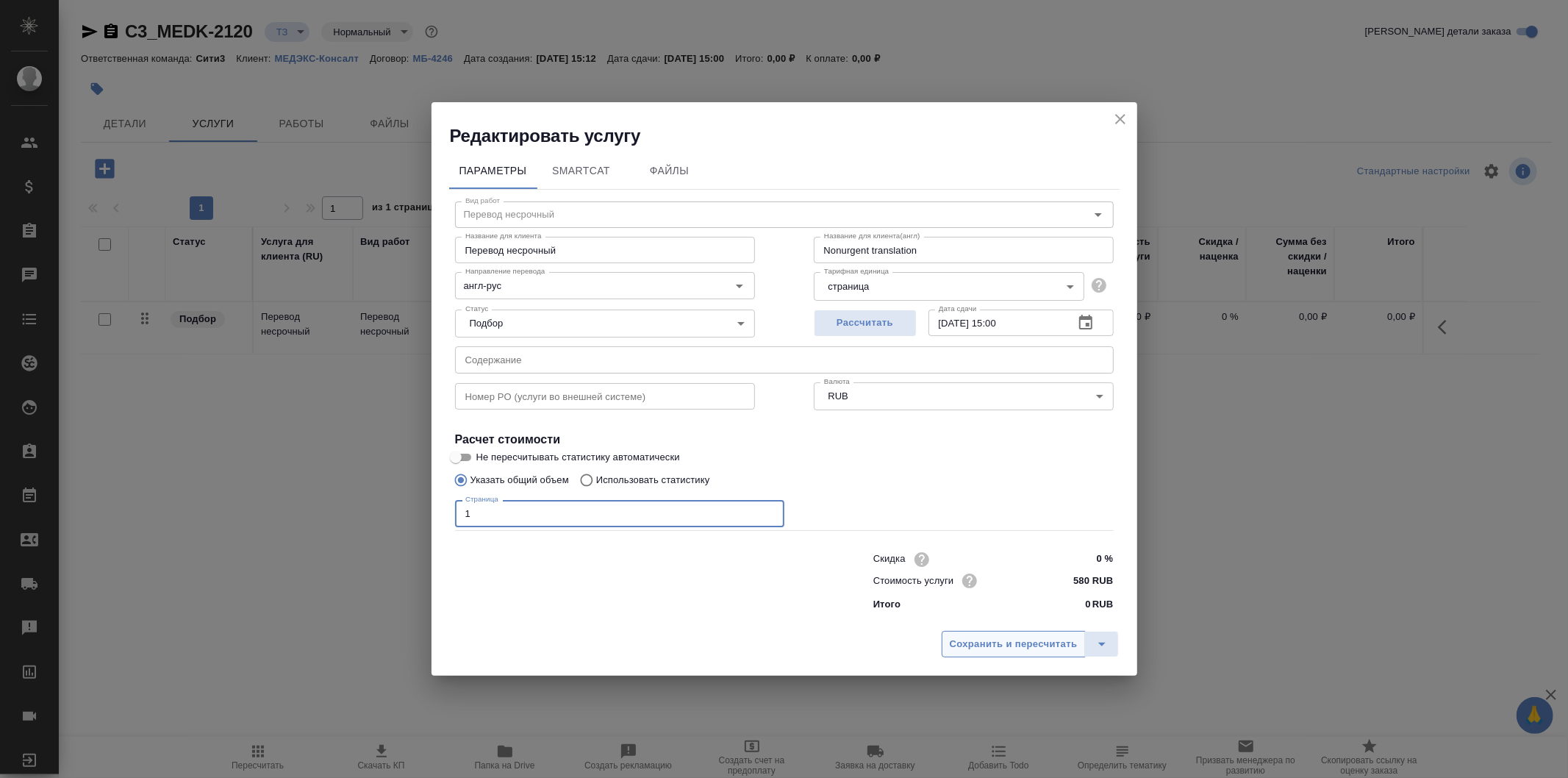
type input "1"
click at [1011, 633] on button "Сохранить и пересчитать" at bounding box center [1013, 643] width 144 height 26
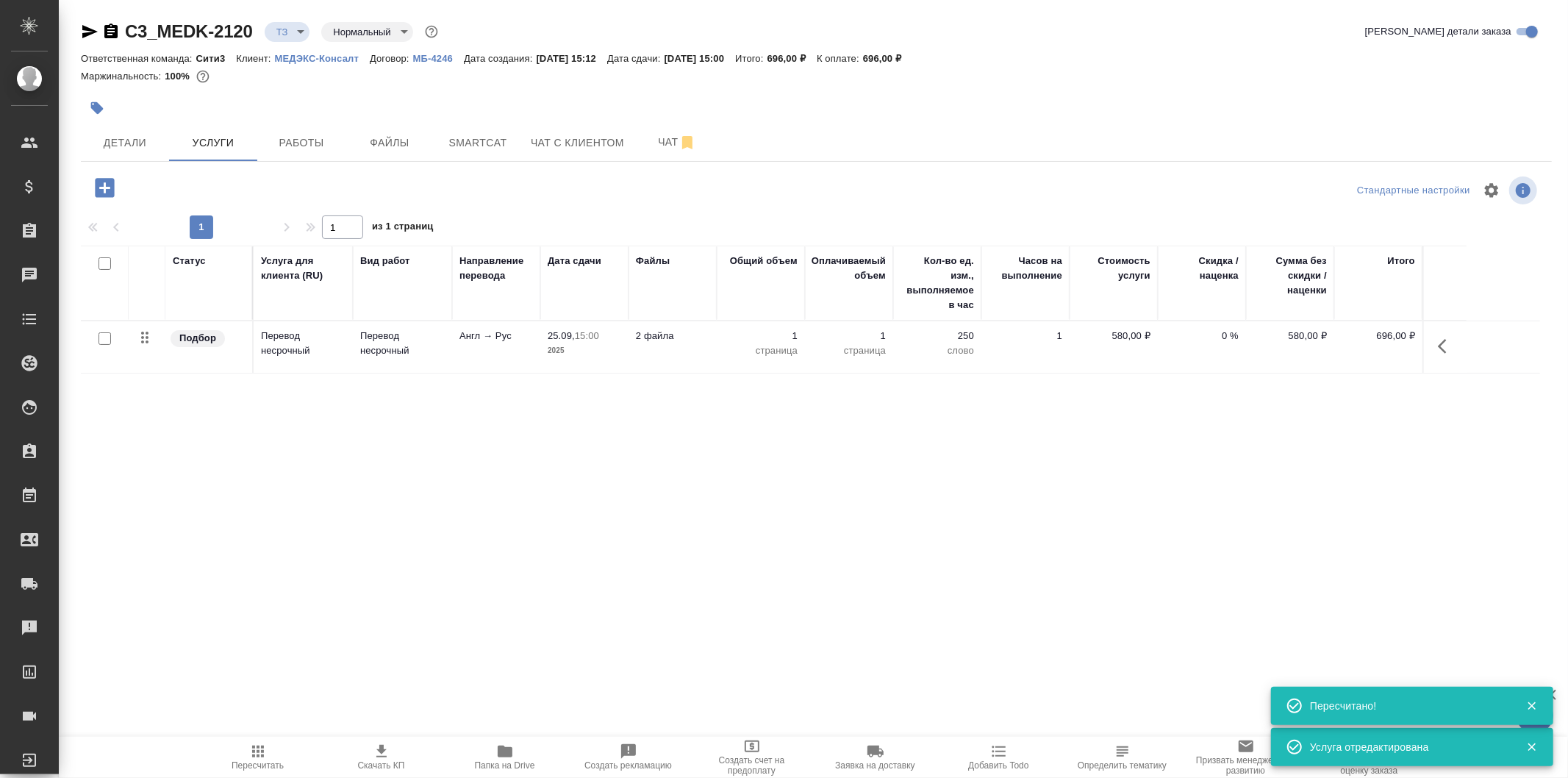
click at [116, 189] on icon "button" at bounding box center [105, 188] width 25 height 25
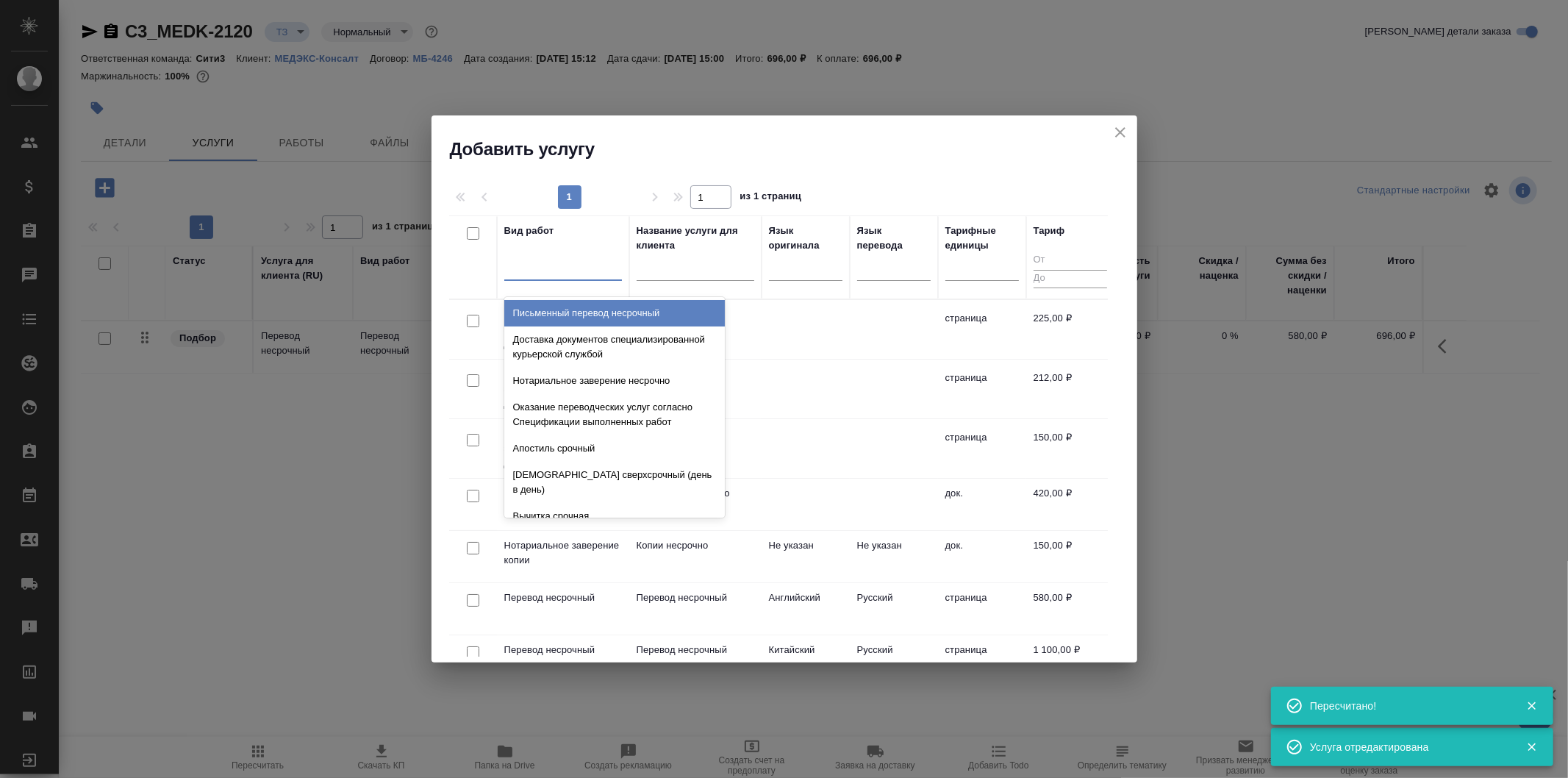
click at [572, 263] on div at bounding box center [563, 266] width 117 height 22
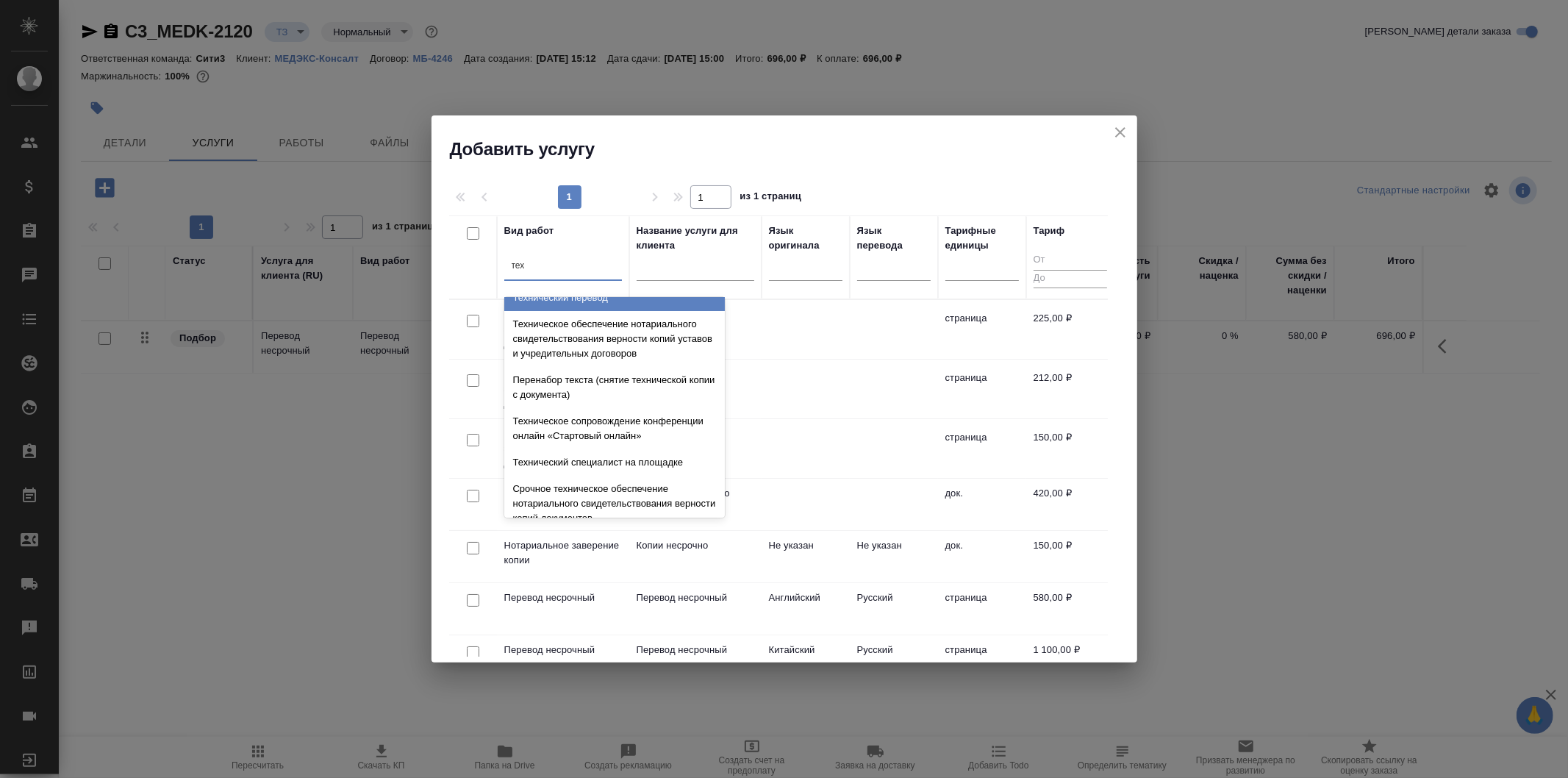
scroll to position [164, 0]
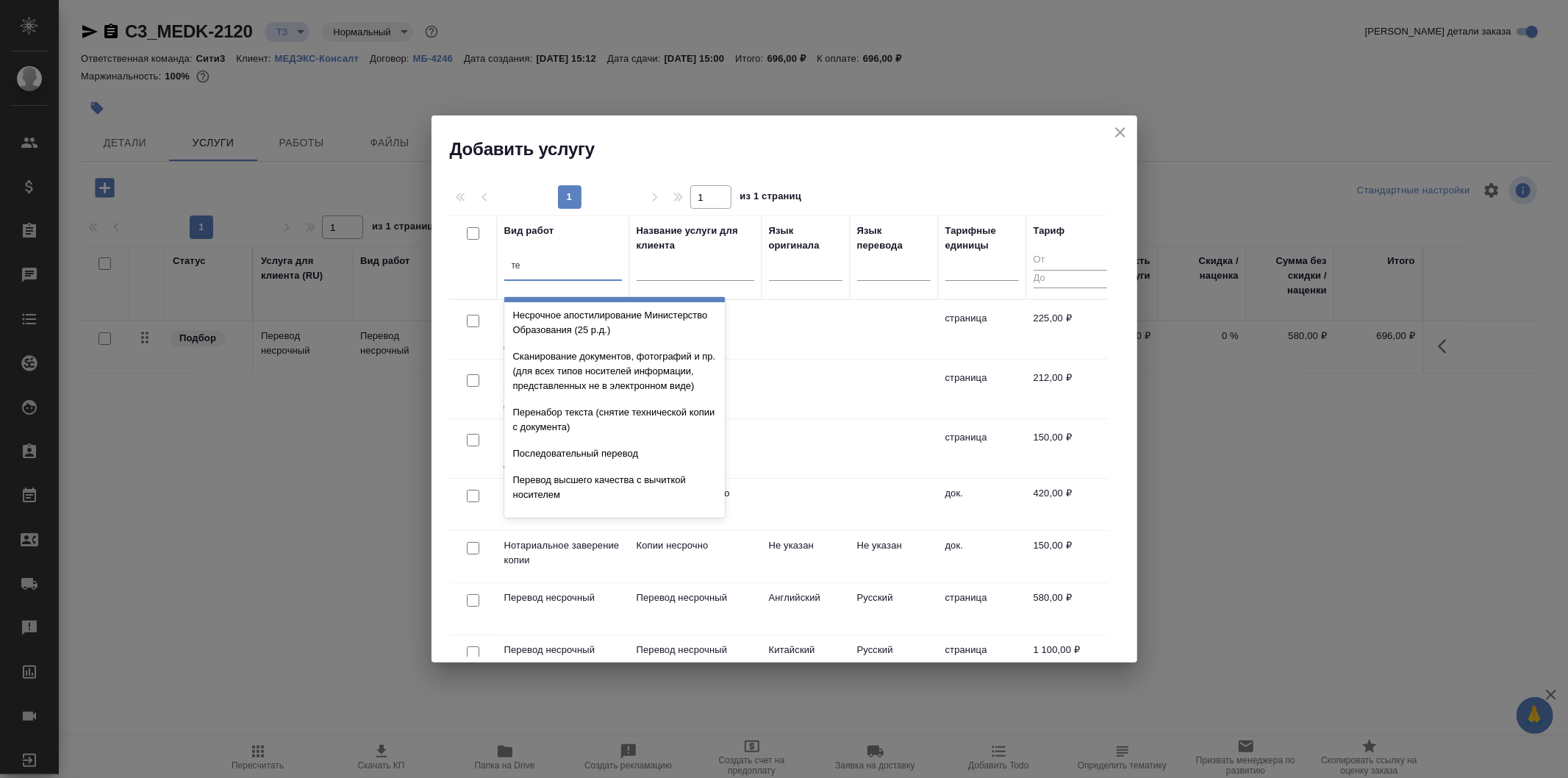
type input "т"
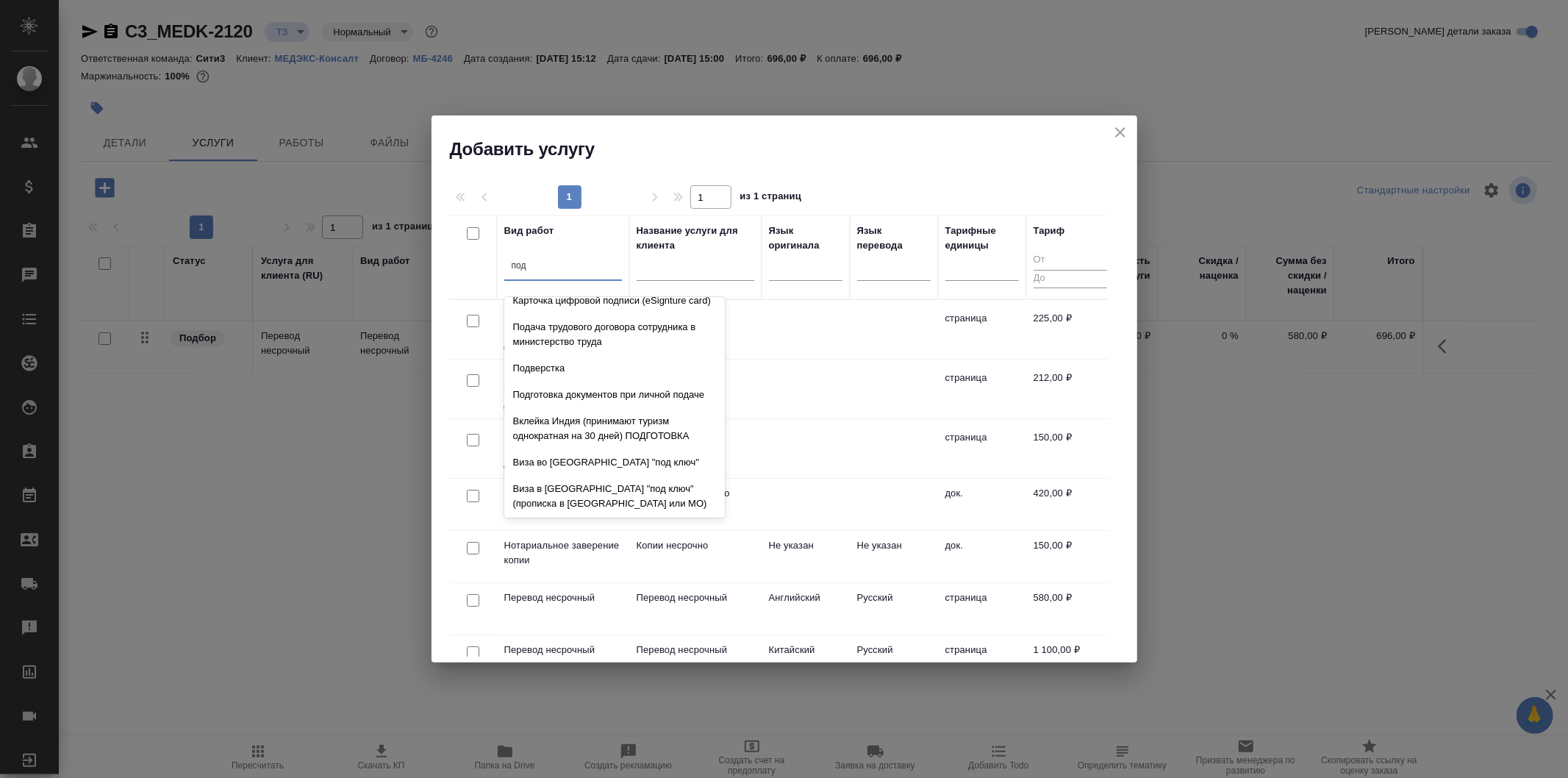
scroll to position [0, 0]
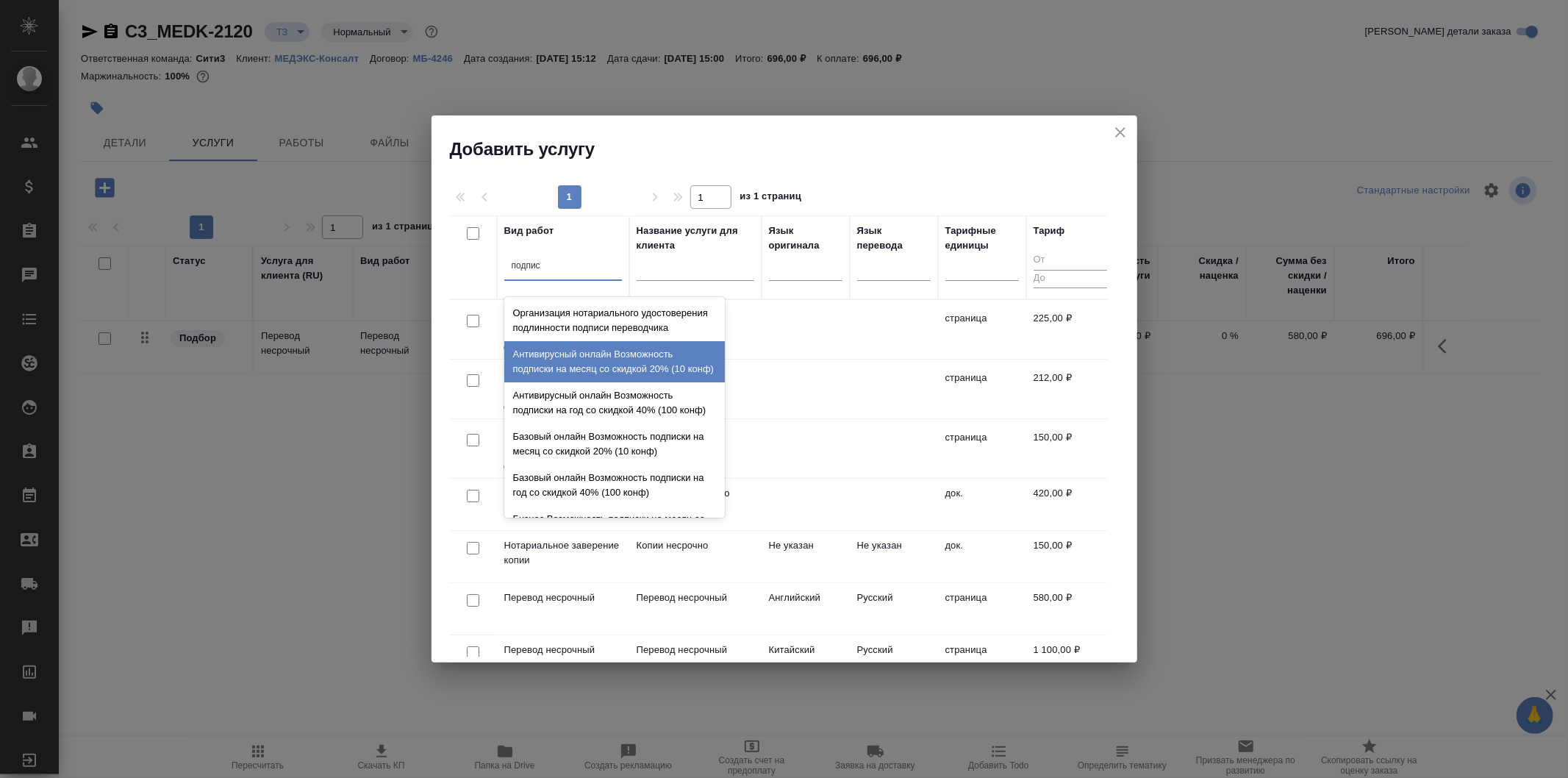
type input "подписи"
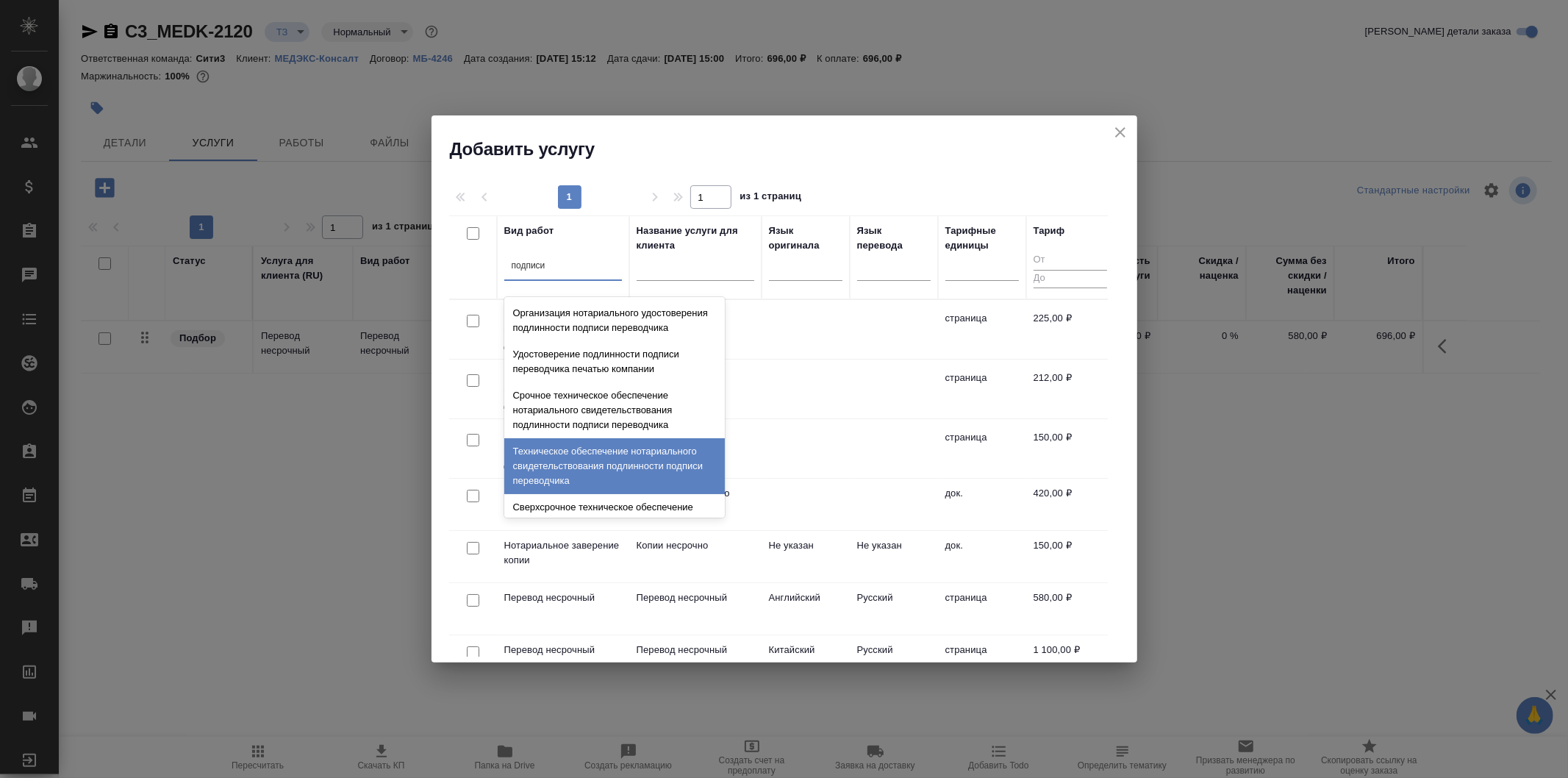
click at [684, 492] on div "Техническое обеспечение нотариального свидетельствования подлинности подписи пе…" at bounding box center [615, 466] width 221 height 56
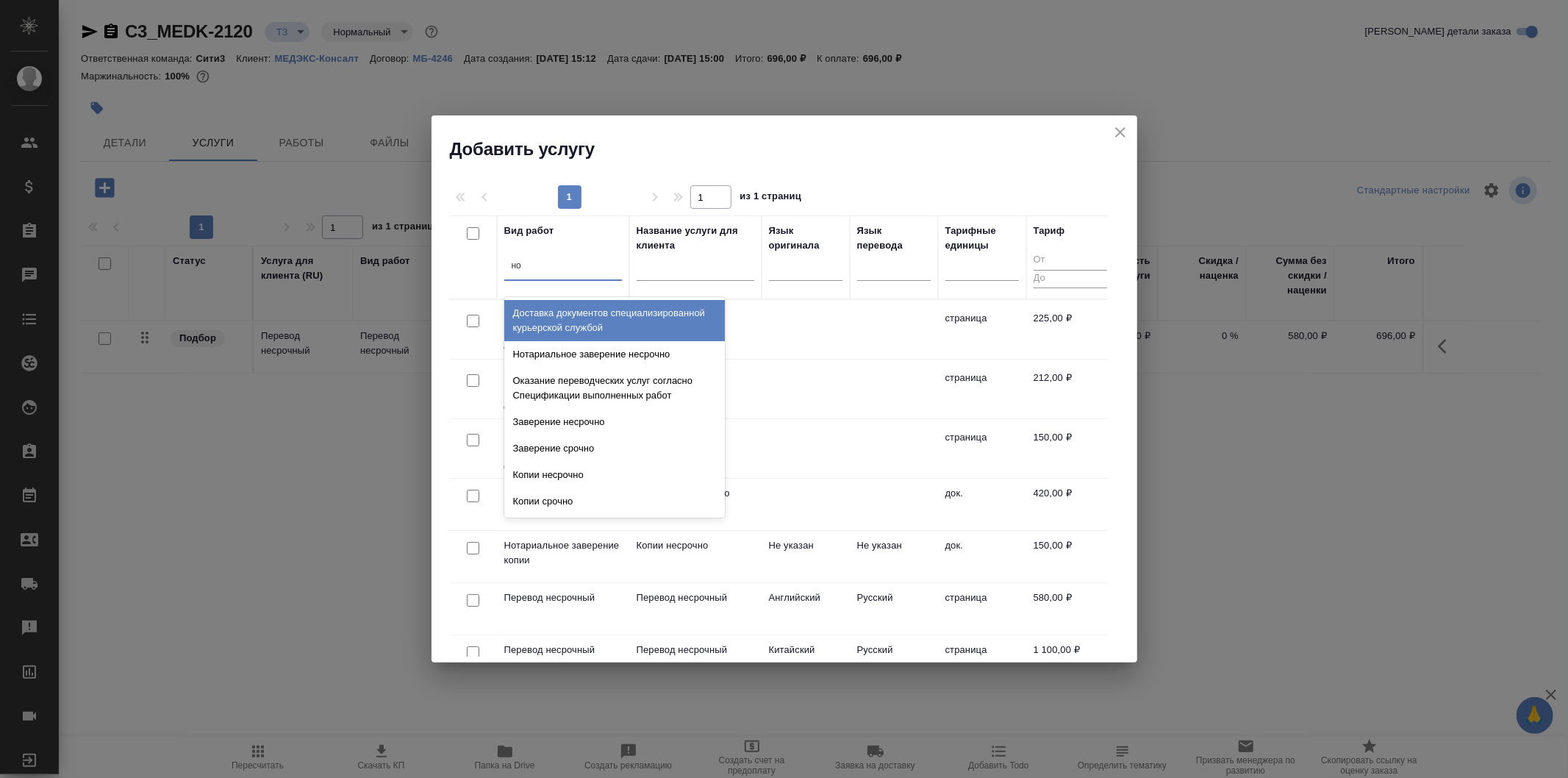
type input "нот"
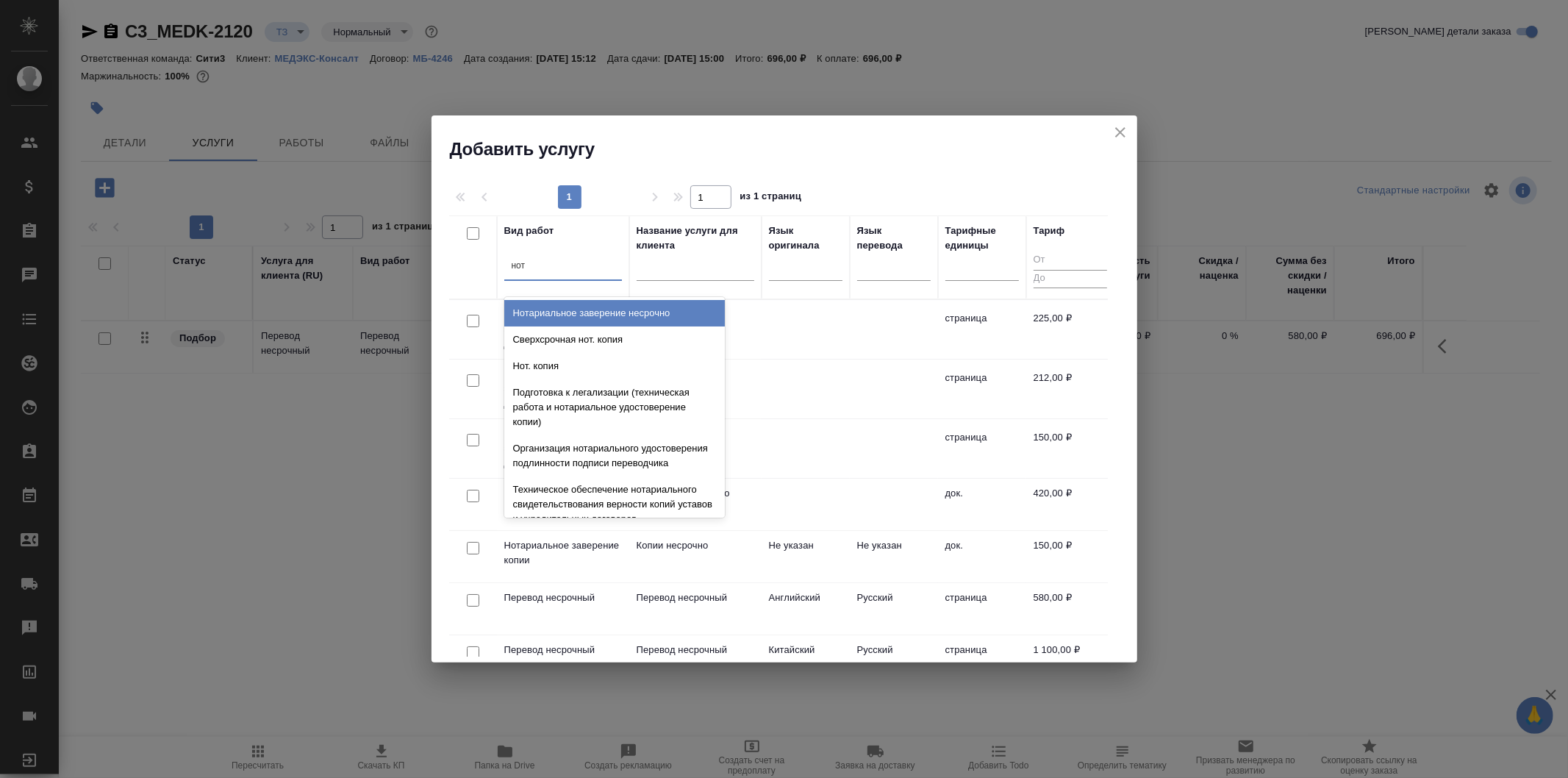
click at [671, 311] on div "Нотариальное заверение несрочно" at bounding box center [615, 313] width 221 height 26
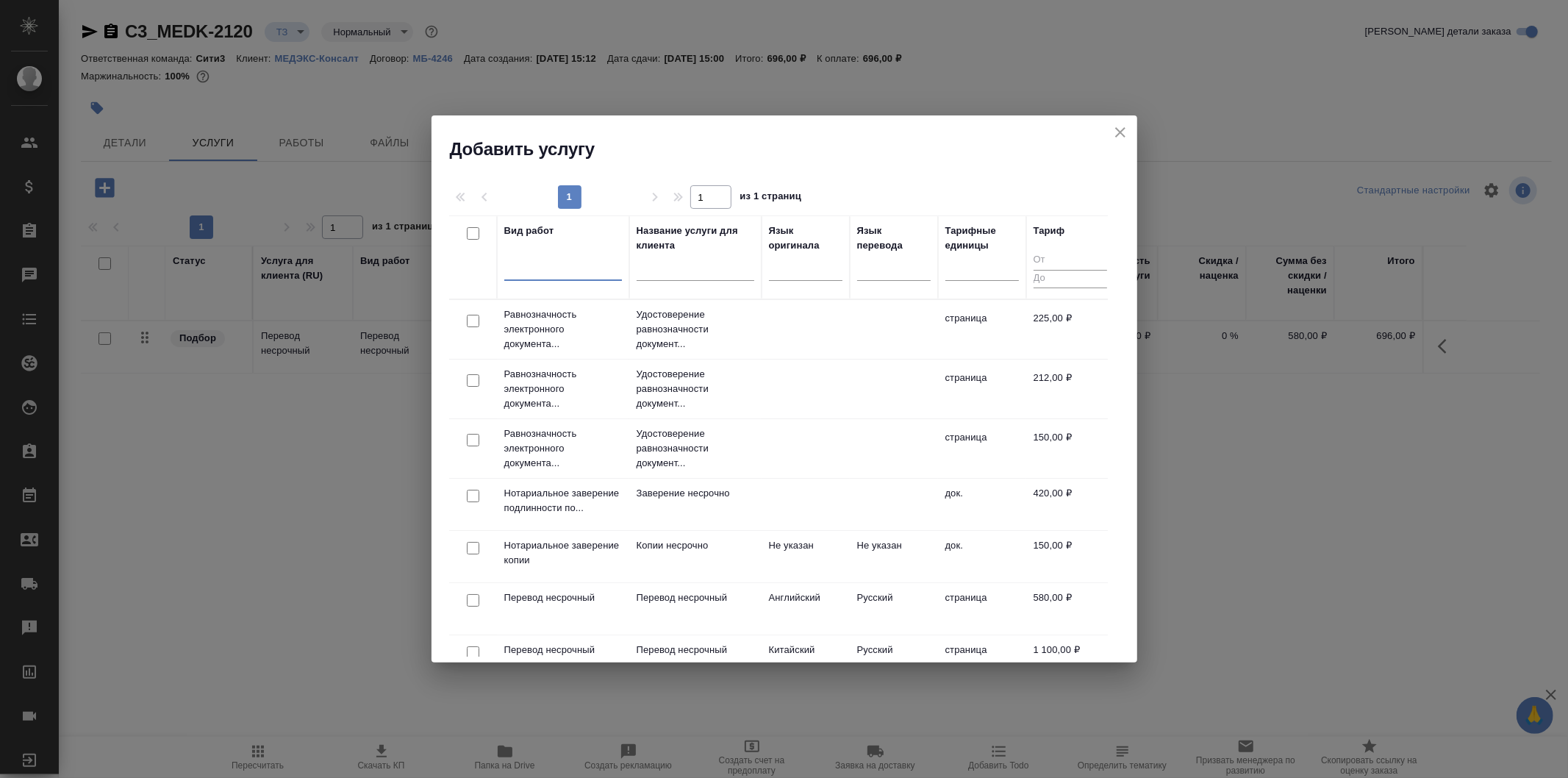
click at [572, 265] on div at bounding box center [563, 266] width 117 height 22
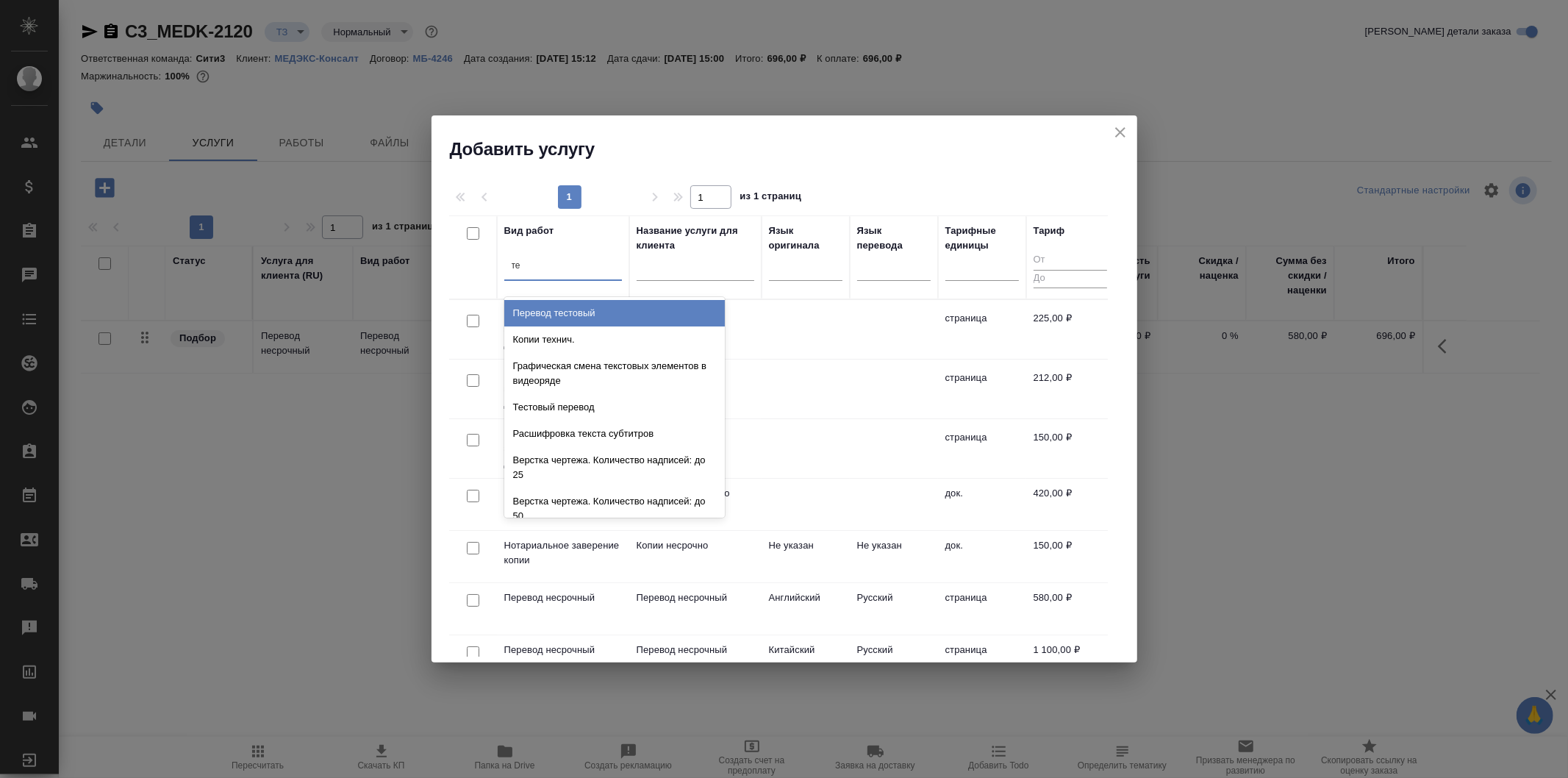
type input "т"
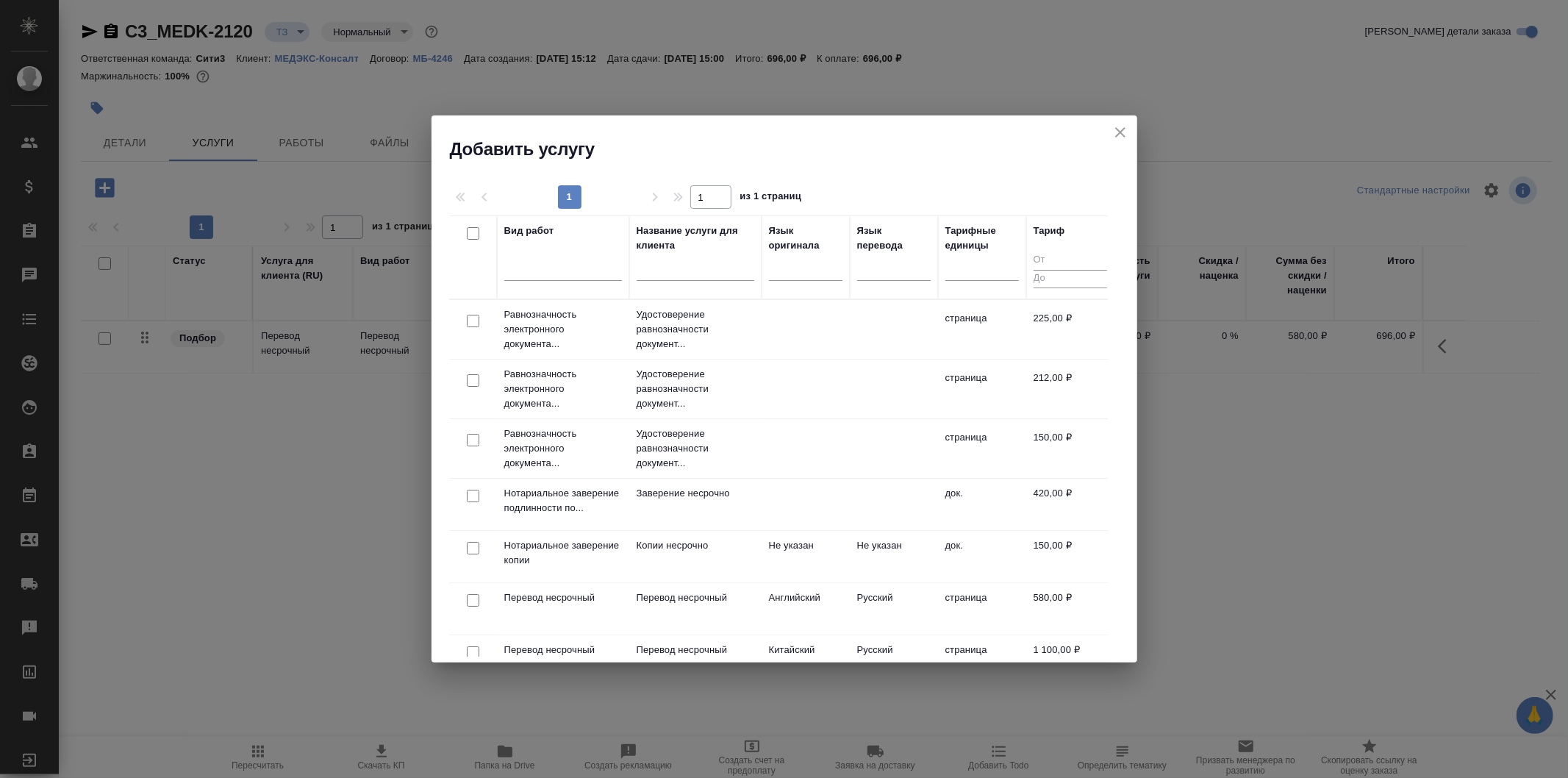
click at [1090, 498] on td "420,00 ₽" at bounding box center [1071, 504] width 89 height 52
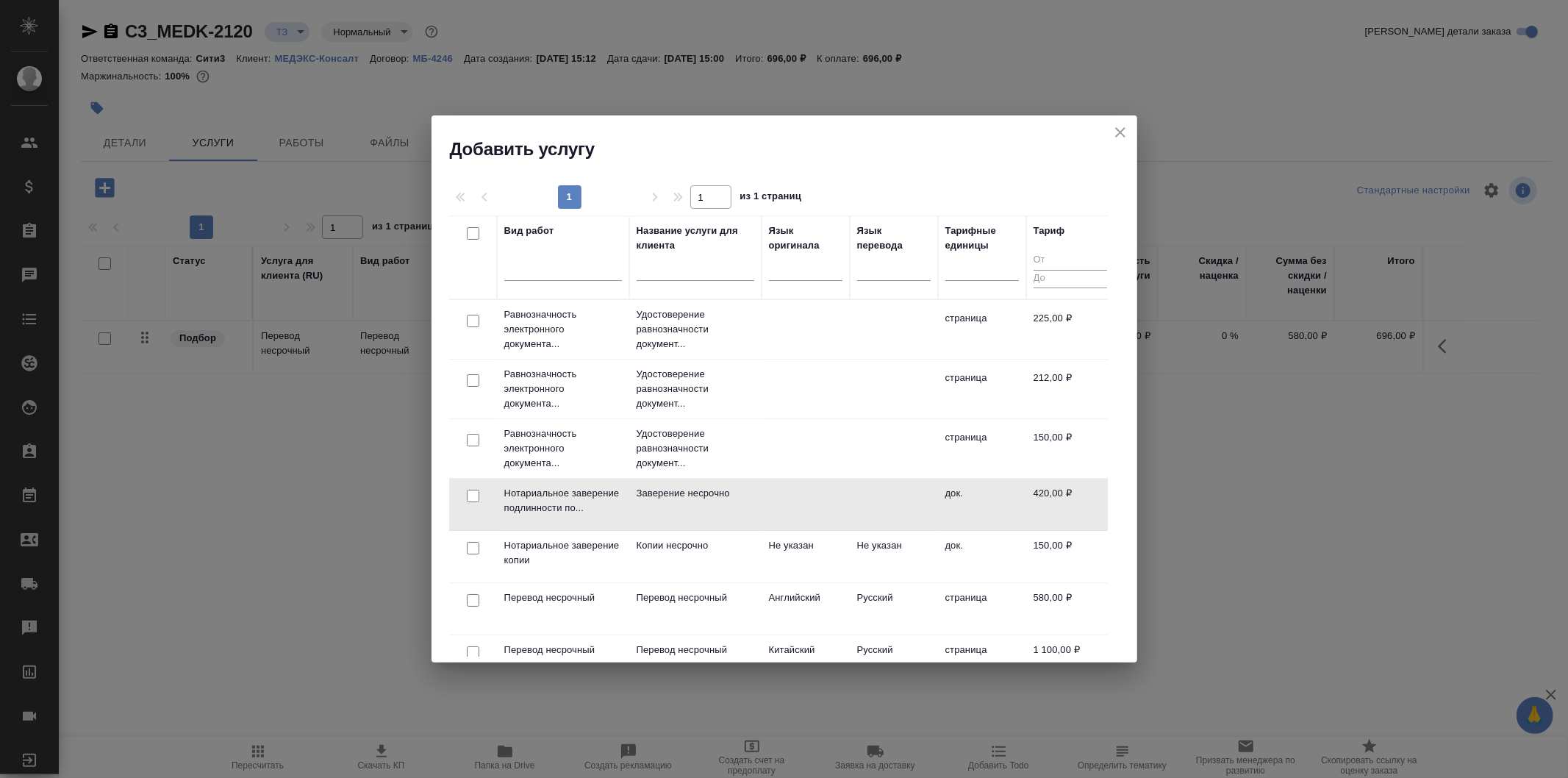
click at [834, 517] on td at bounding box center [806, 504] width 89 height 52
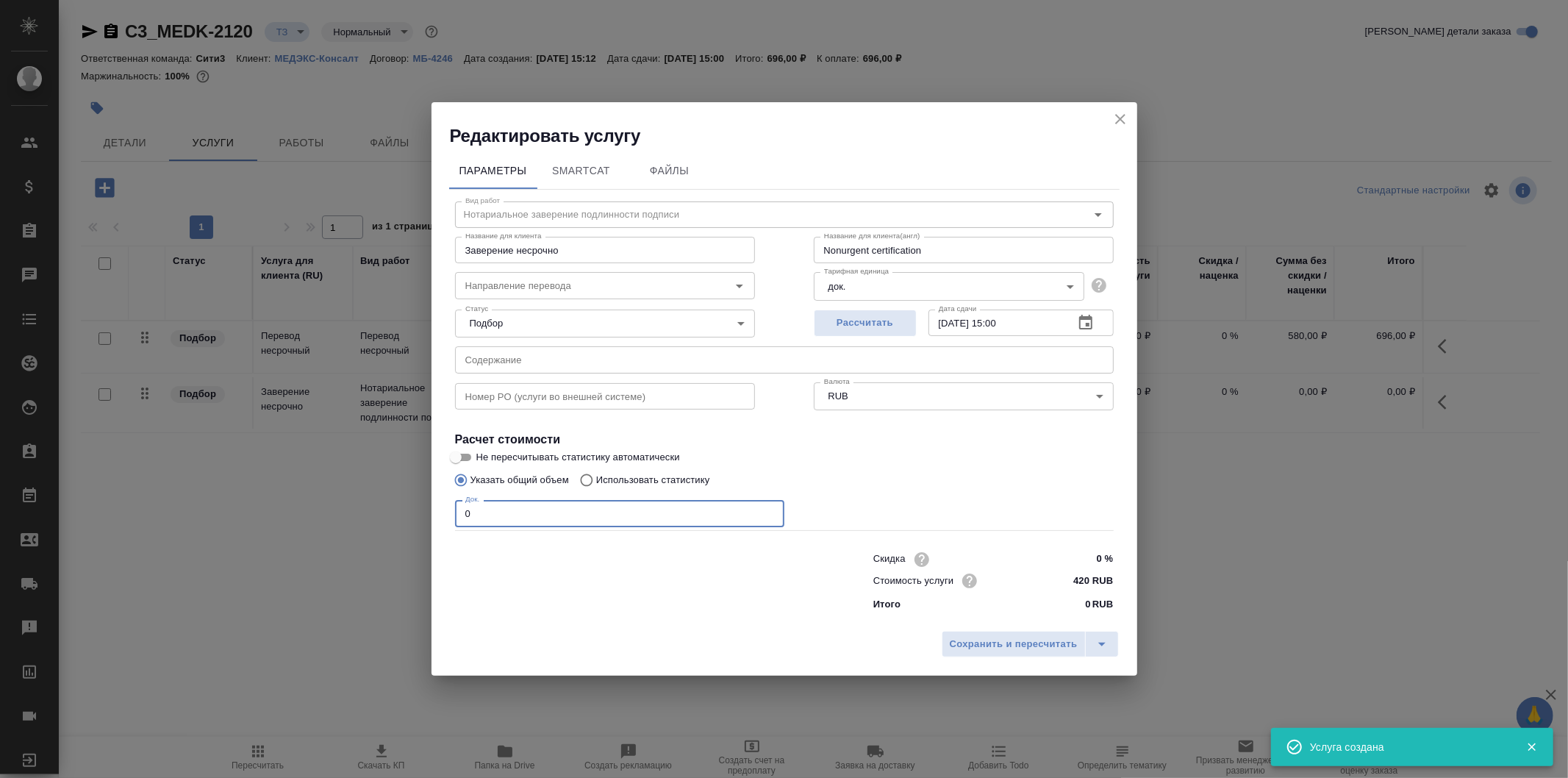
click at [560, 511] on input "0" at bounding box center [620, 512] width 329 height 26
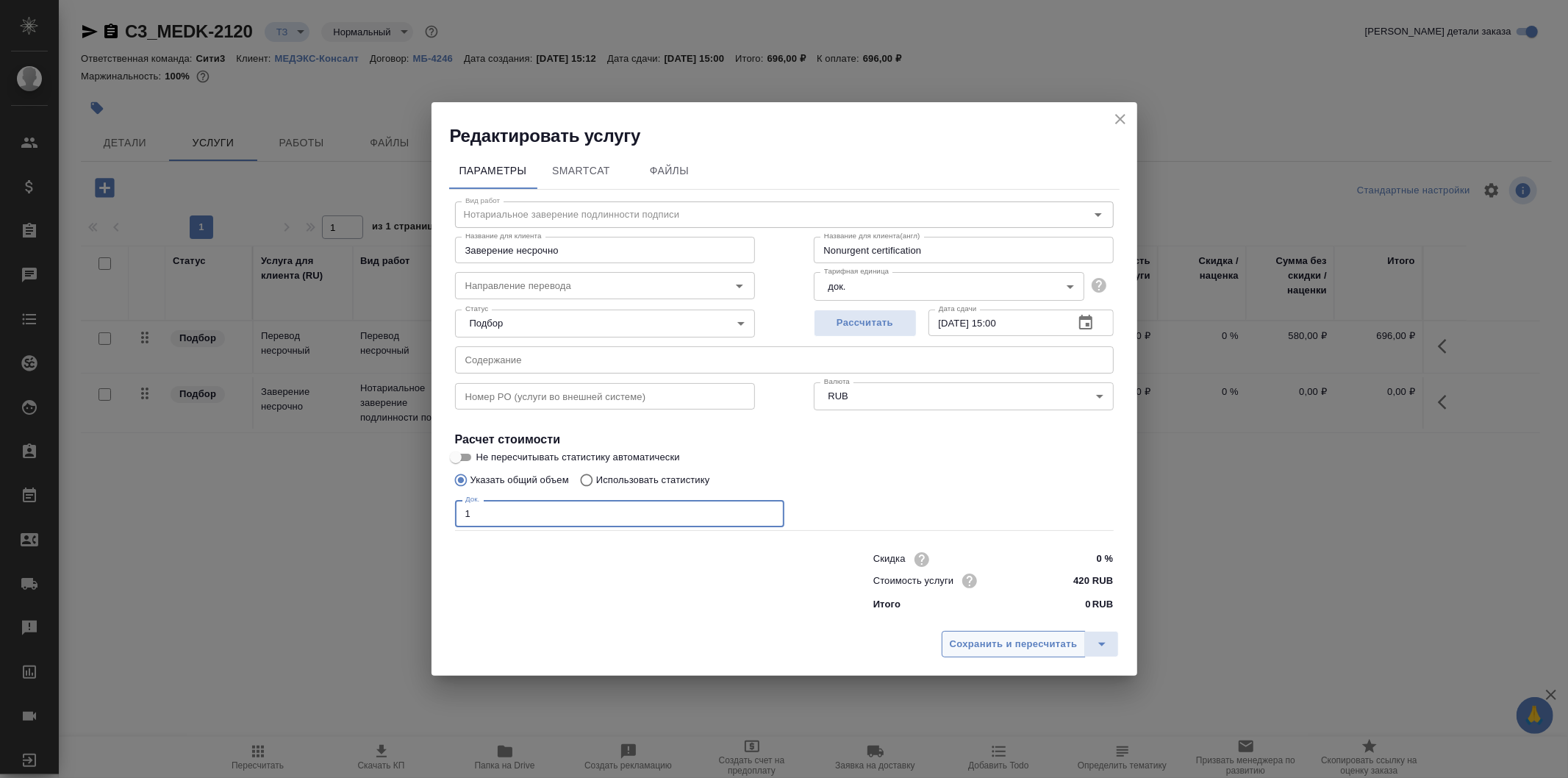
type input "1"
click at [1032, 648] on span "Сохранить и пересчитать" at bounding box center [1014, 644] width 128 height 17
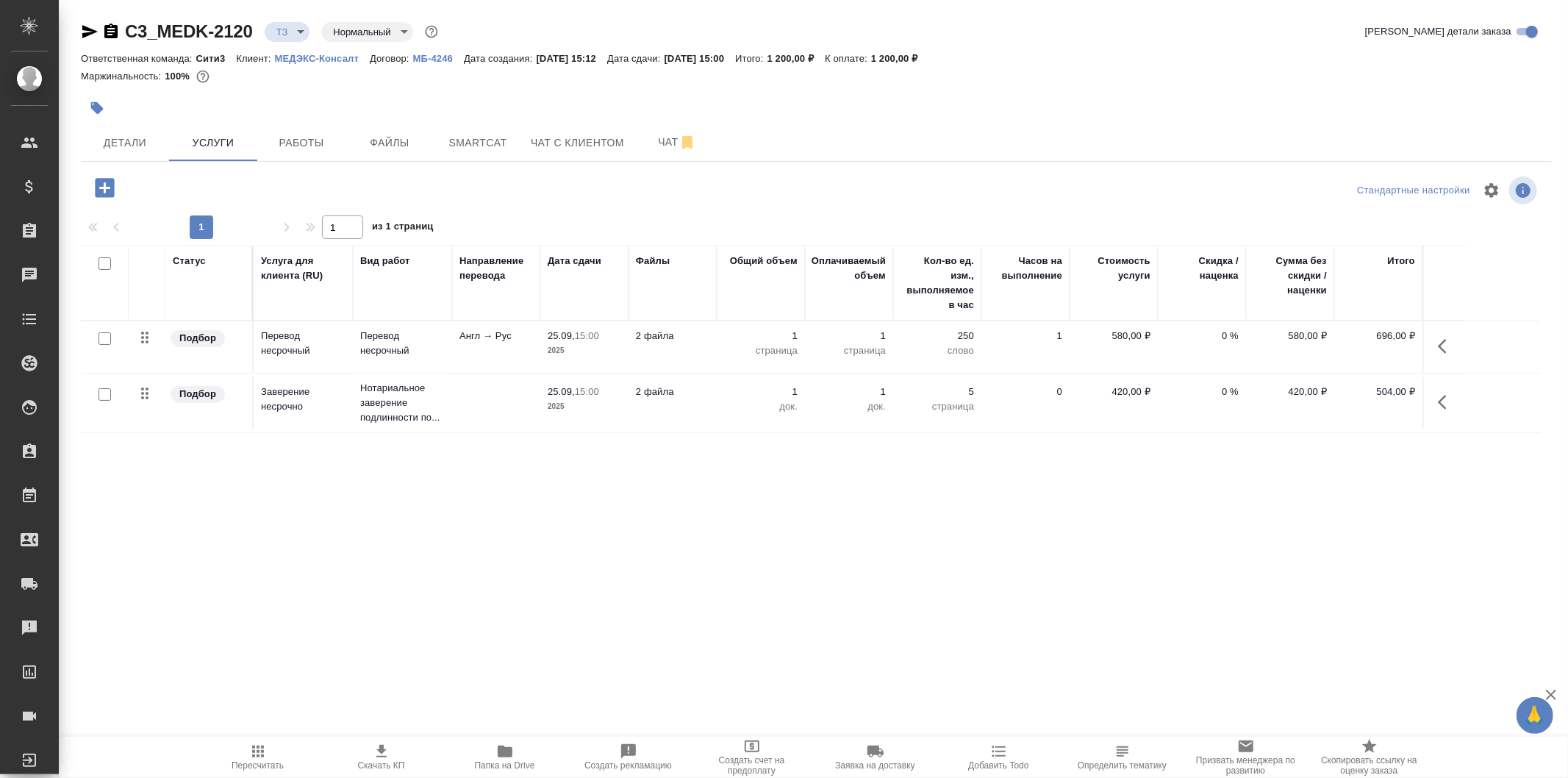
click at [107, 187] on icon "button" at bounding box center [105, 188] width 25 height 25
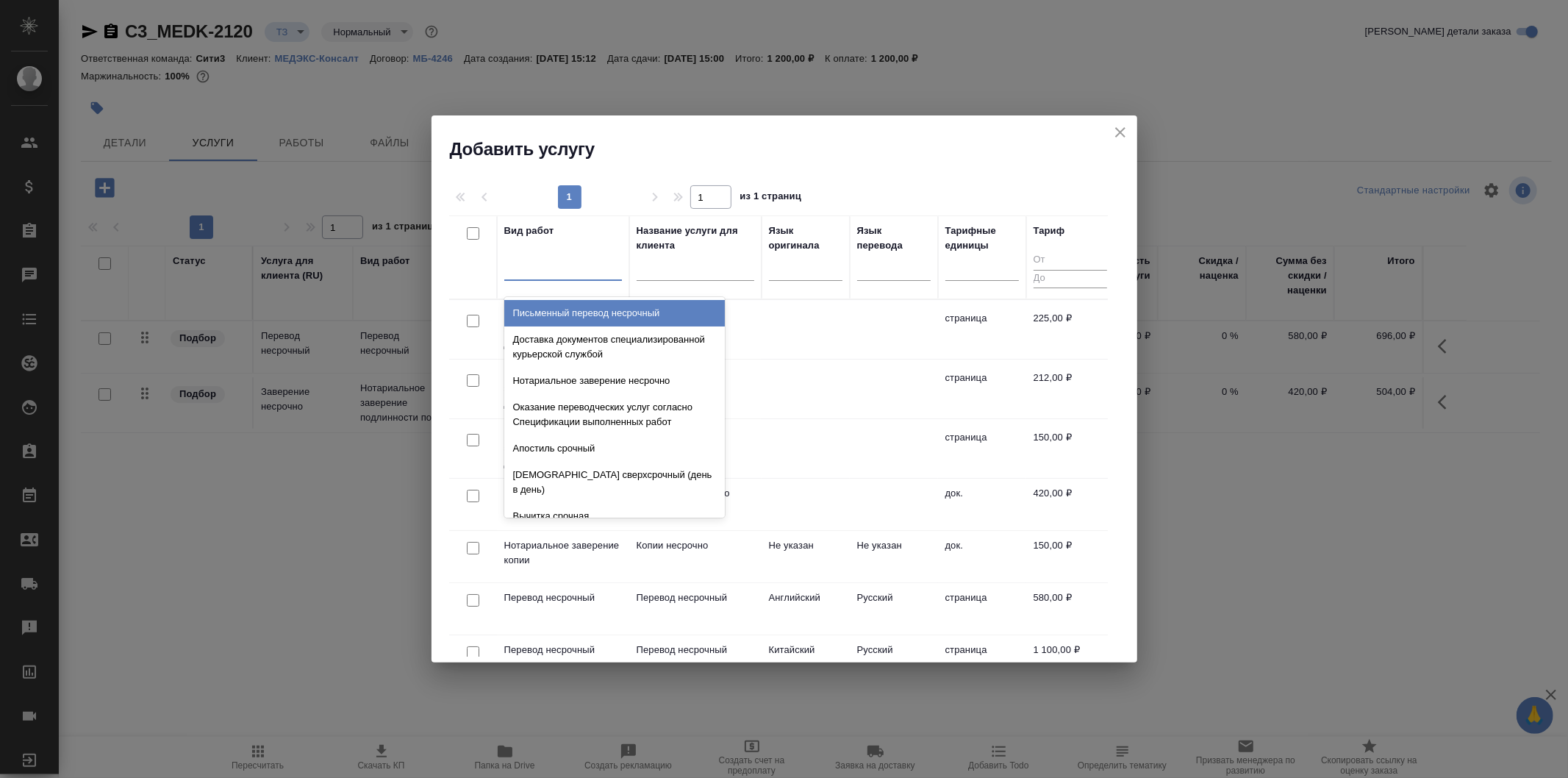
click at [577, 268] on div at bounding box center [563, 266] width 117 height 22
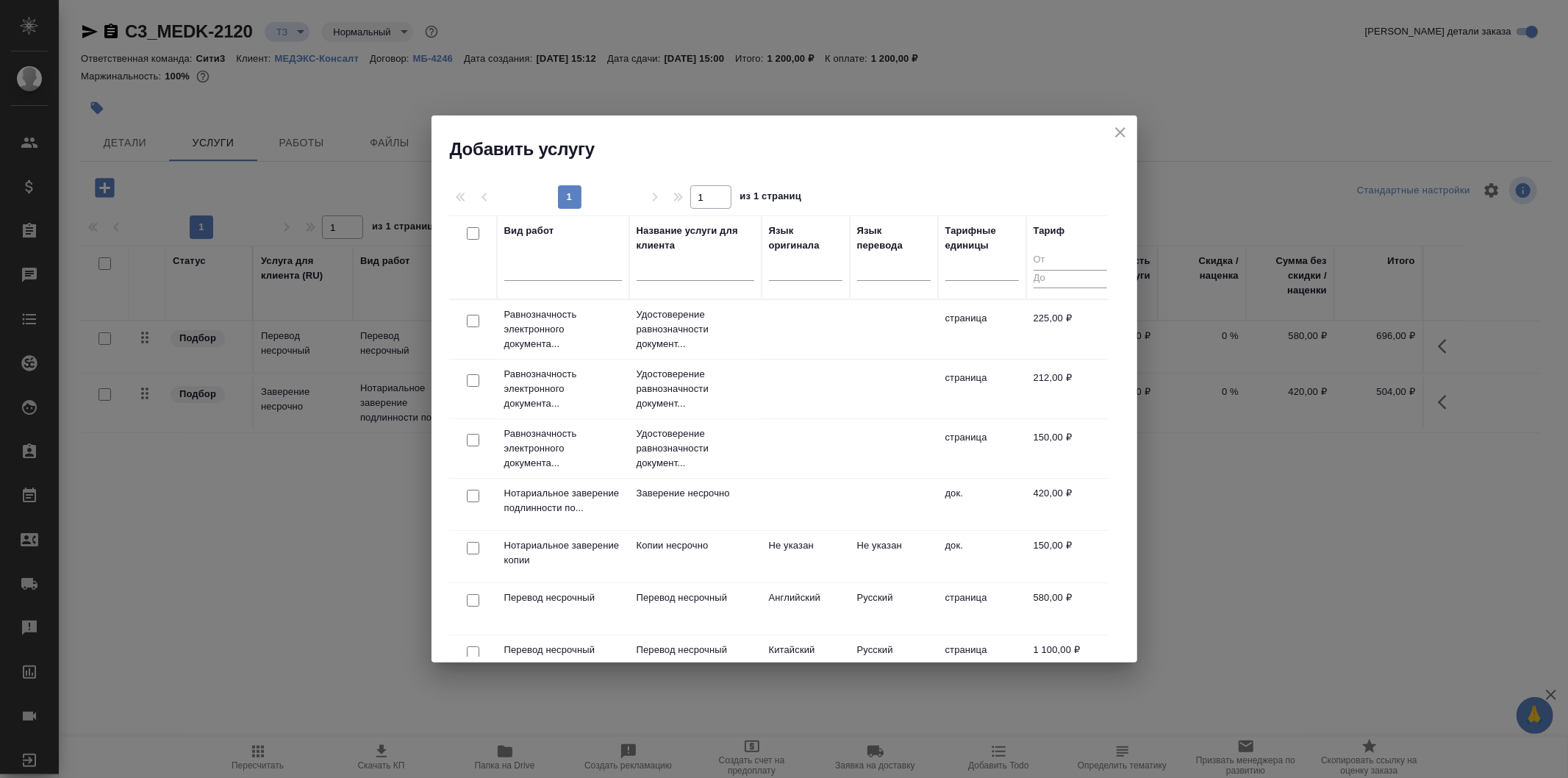
click at [800, 293] on th "Язык оригинала" at bounding box center [806, 257] width 89 height 84
click at [743, 326] on p "Удостоверение равнозначности документ..." at bounding box center [696, 329] width 117 height 44
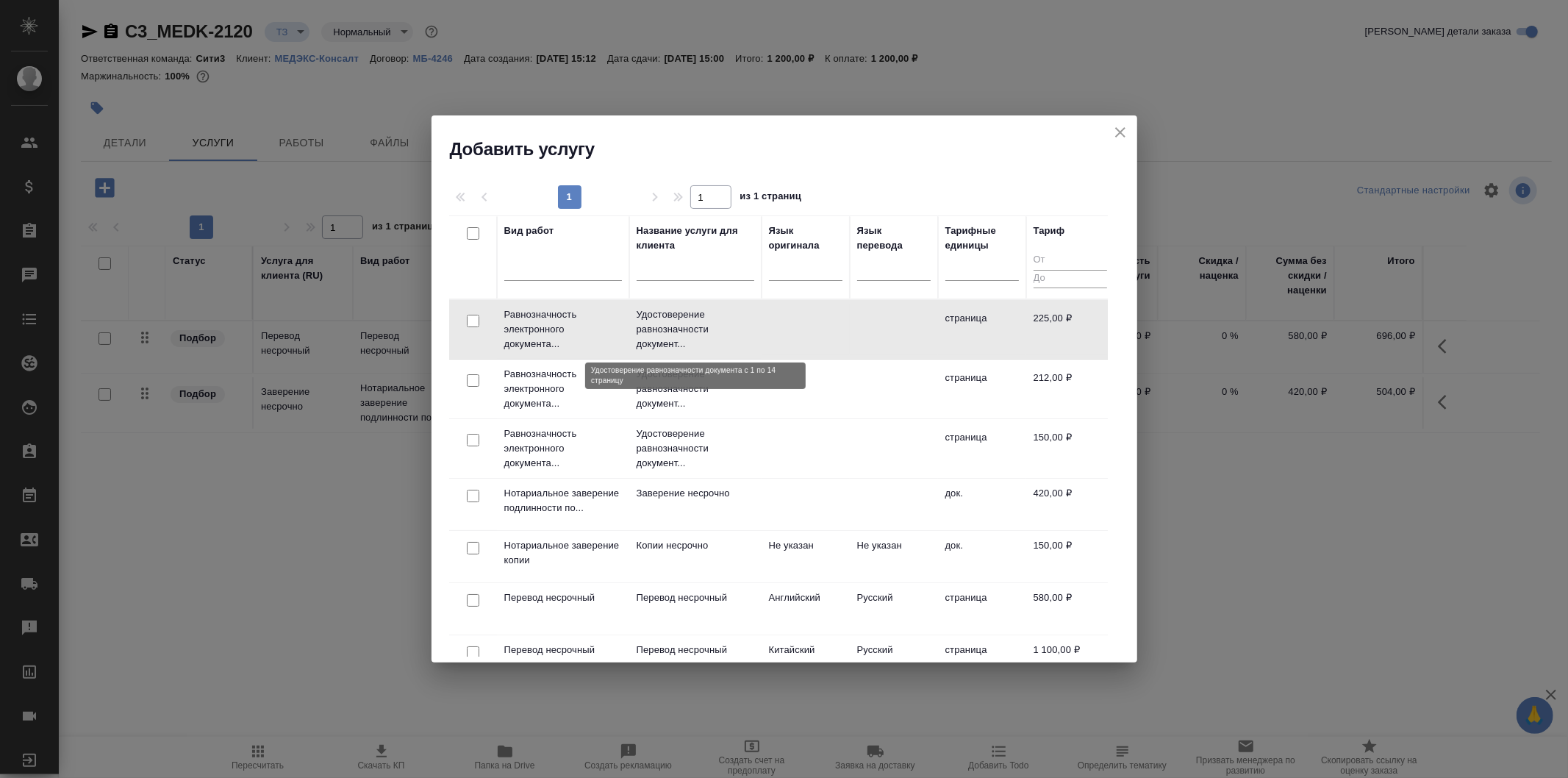
click at [743, 326] on p "Удостоверение равнозначности документ..." at bounding box center [696, 329] width 117 height 44
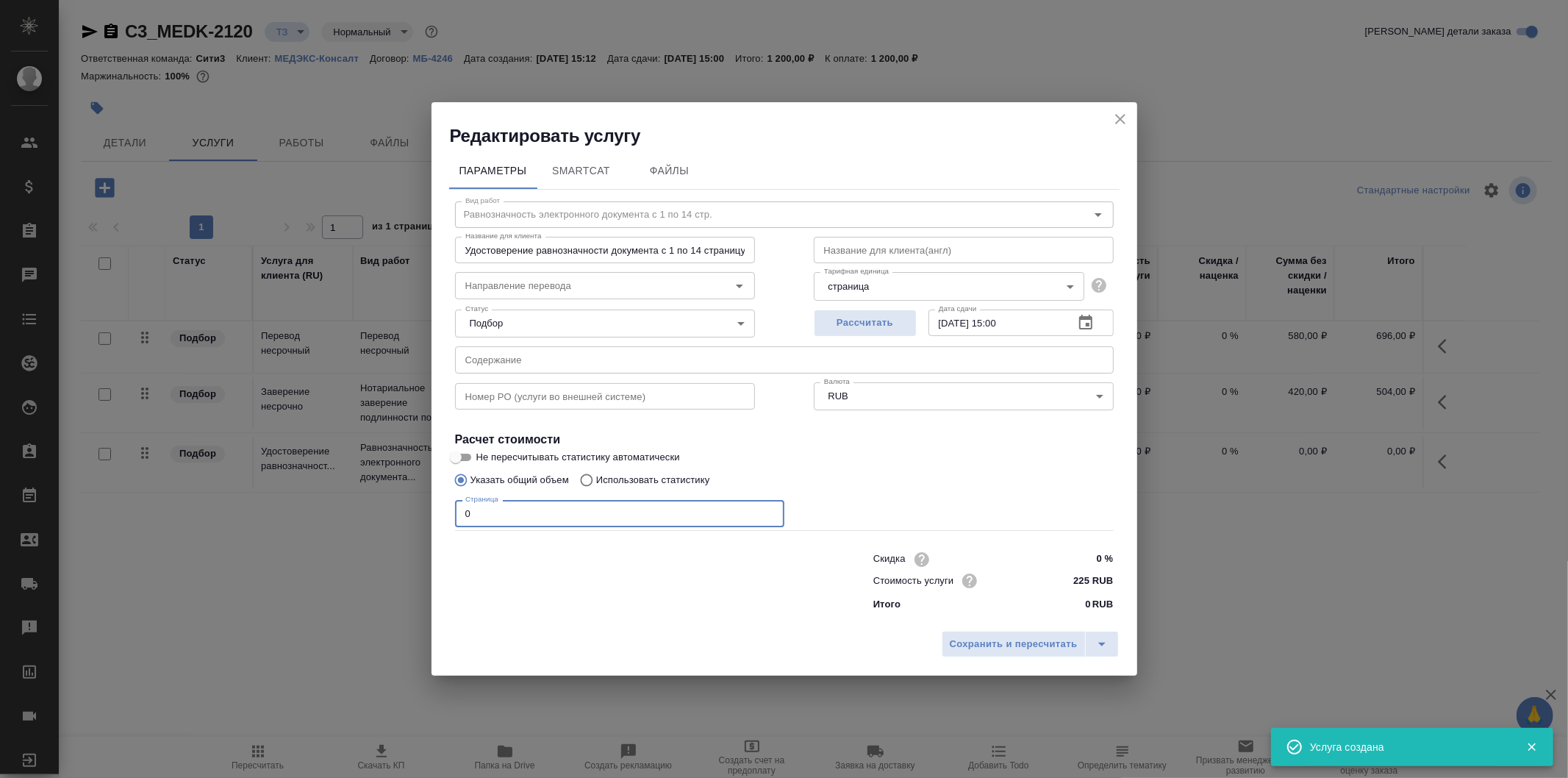
click at [594, 517] on input "0" at bounding box center [620, 512] width 329 height 26
type input "1"
click at [1017, 648] on span "Сохранить и пересчитать" at bounding box center [1014, 644] width 128 height 17
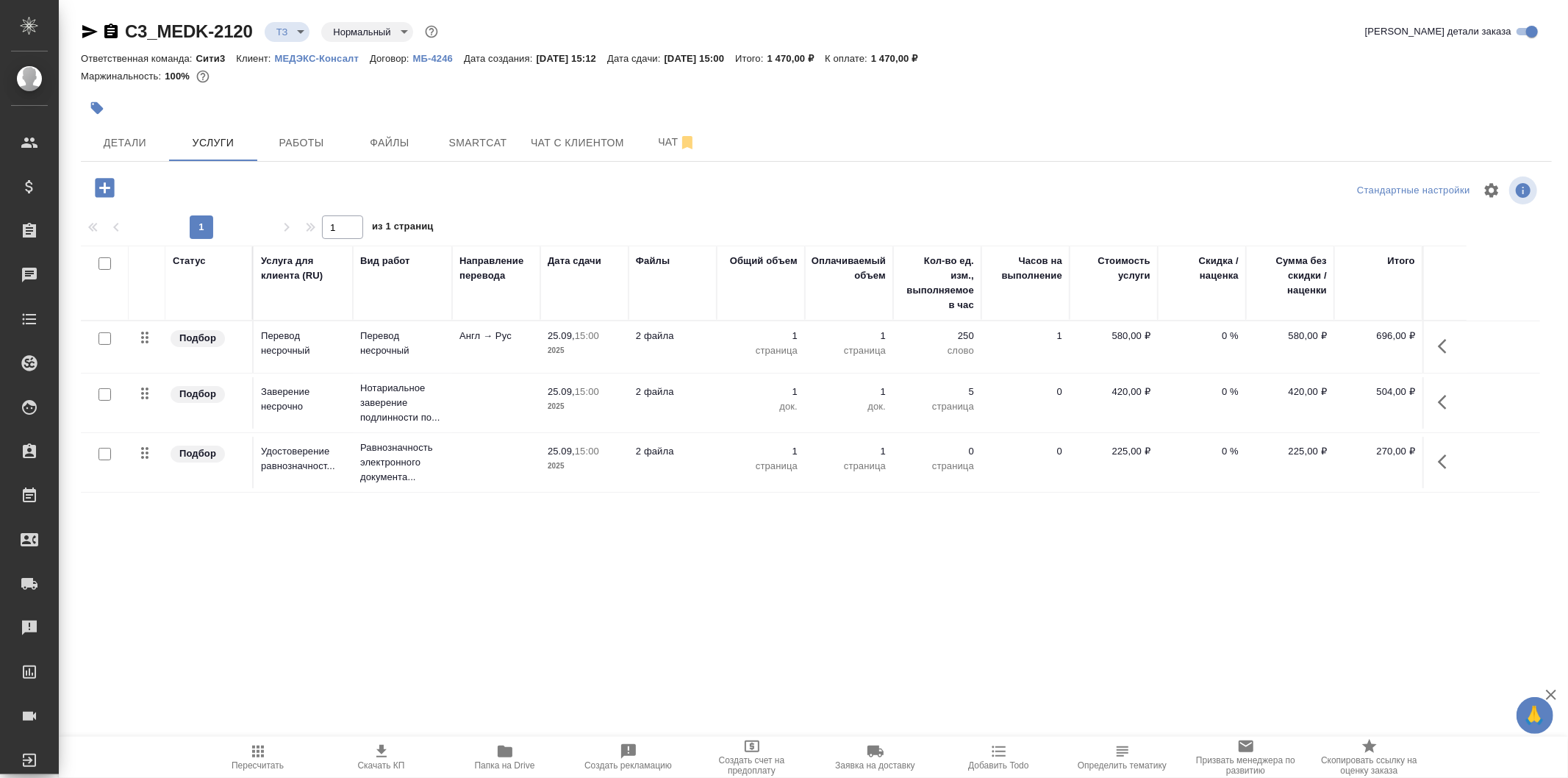
click at [659, 342] on p "2 файла" at bounding box center [672, 336] width 73 height 14
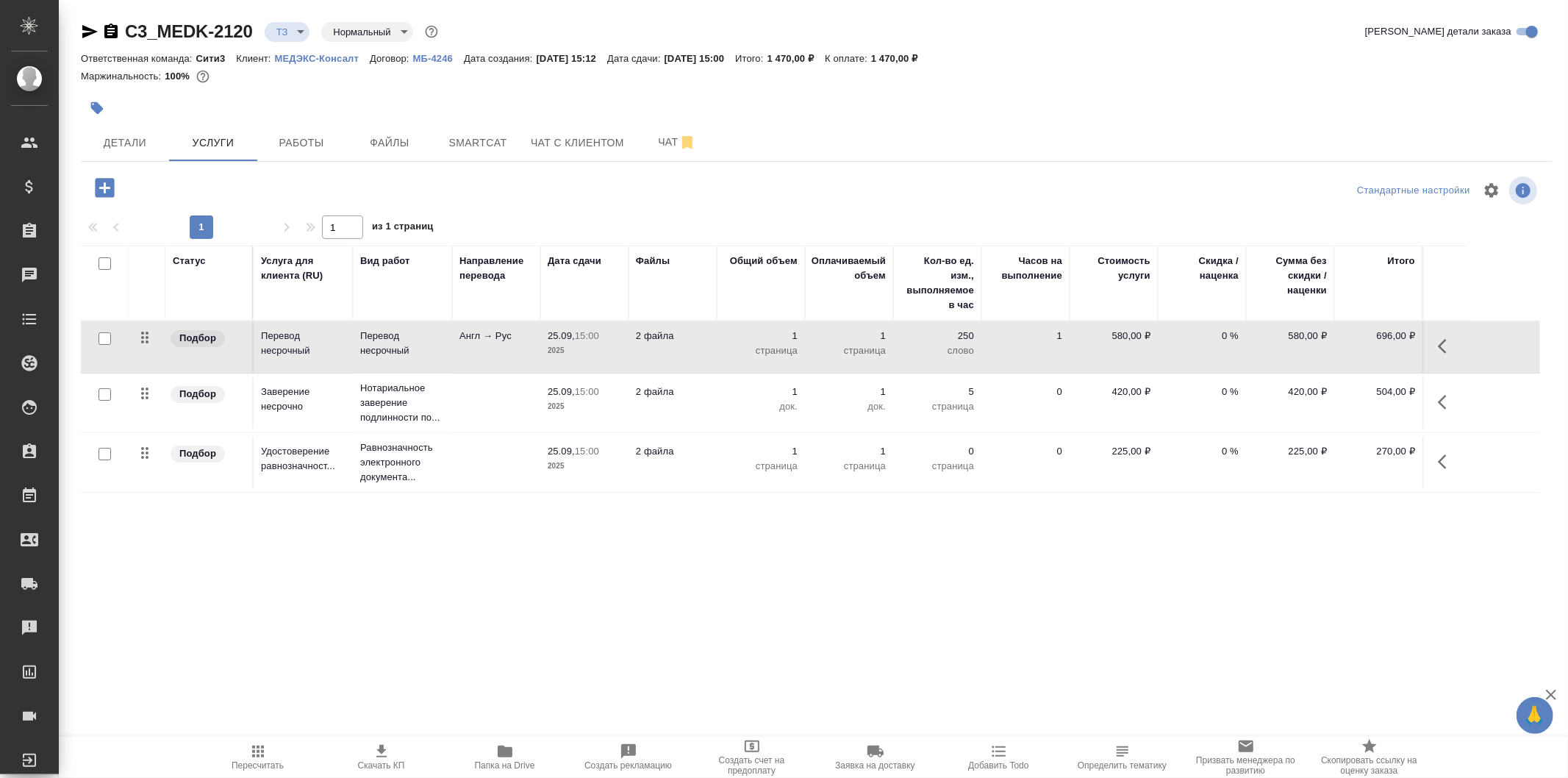
click at [659, 342] on p "2 файла" at bounding box center [672, 336] width 73 height 14
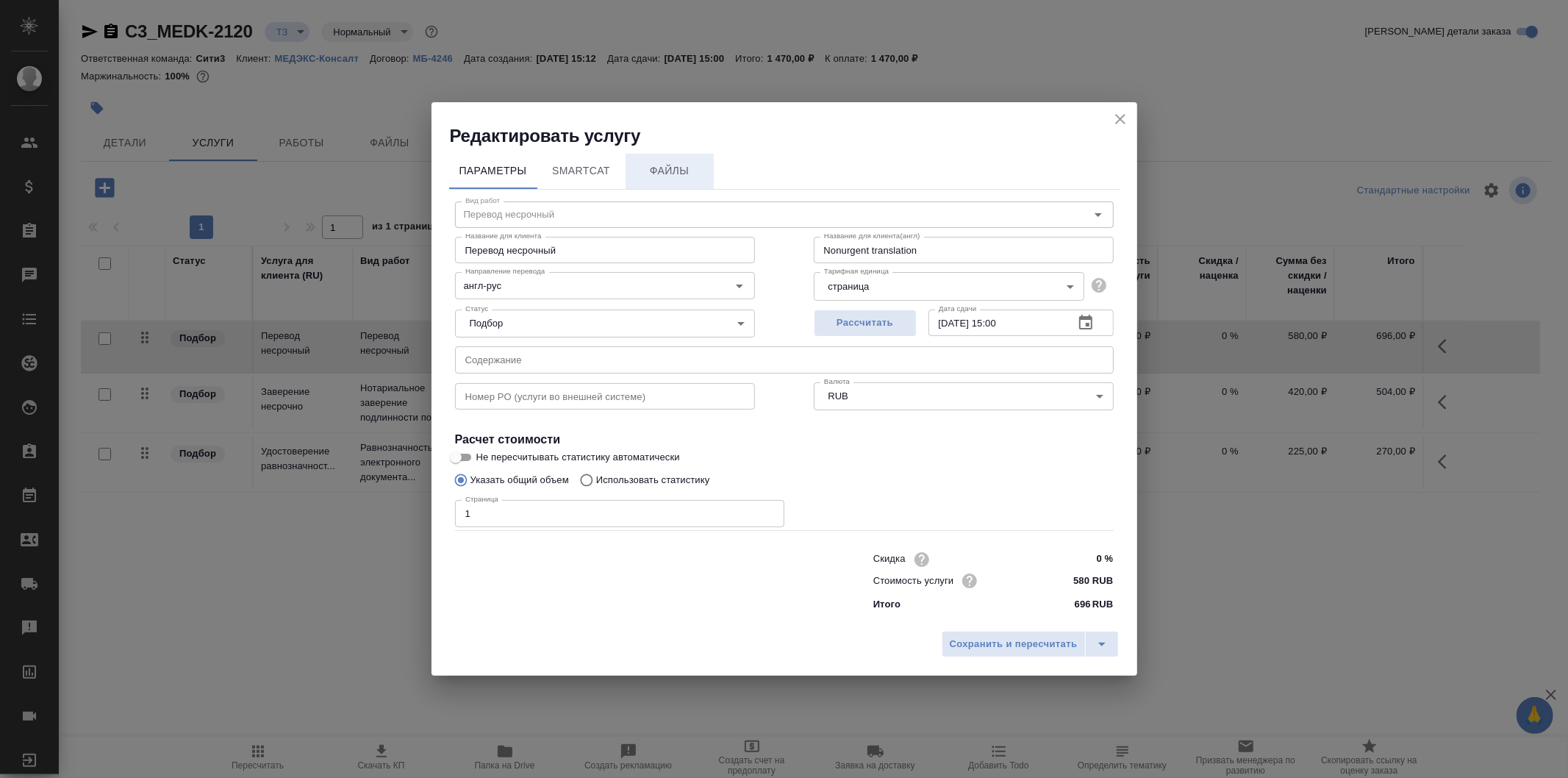
click at [675, 159] on button "Файлы" at bounding box center [670, 171] width 89 height 35
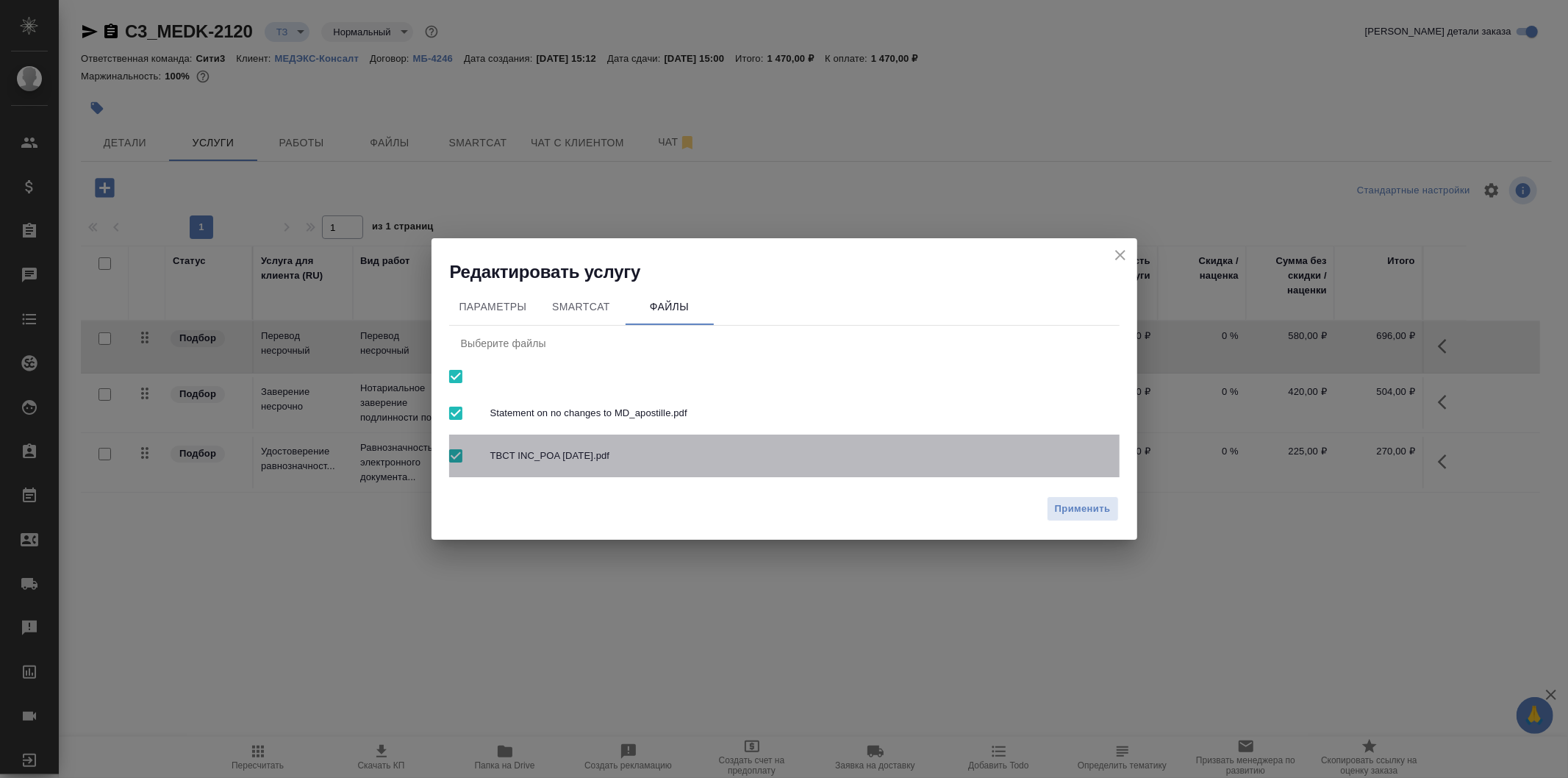
click at [459, 458] on input "checkbox" at bounding box center [455, 455] width 31 height 31
checkbox input "false"
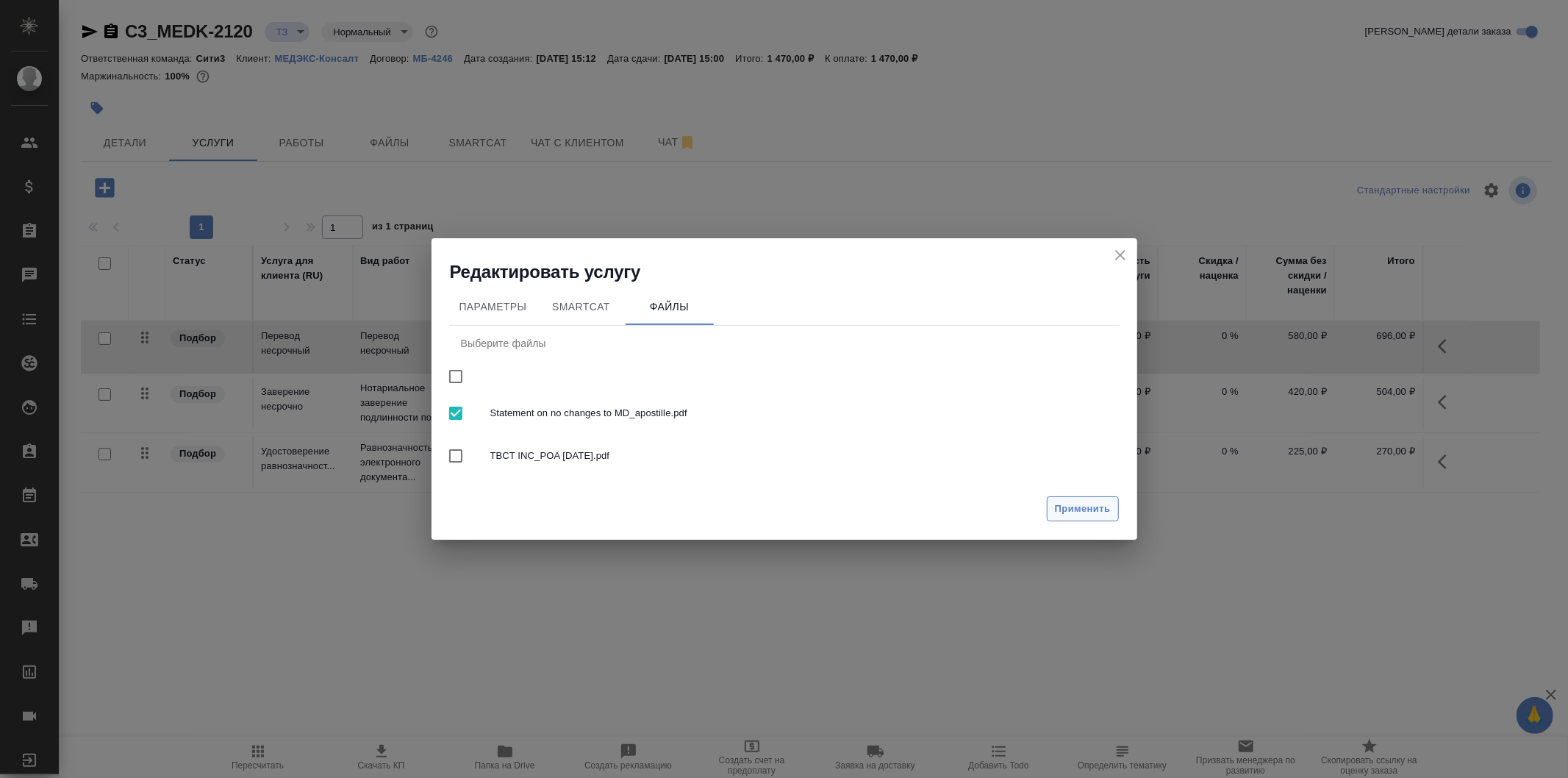
click at [1059, 511] on span "Применить" at bounding box center [1083, 509] width 56 height 17
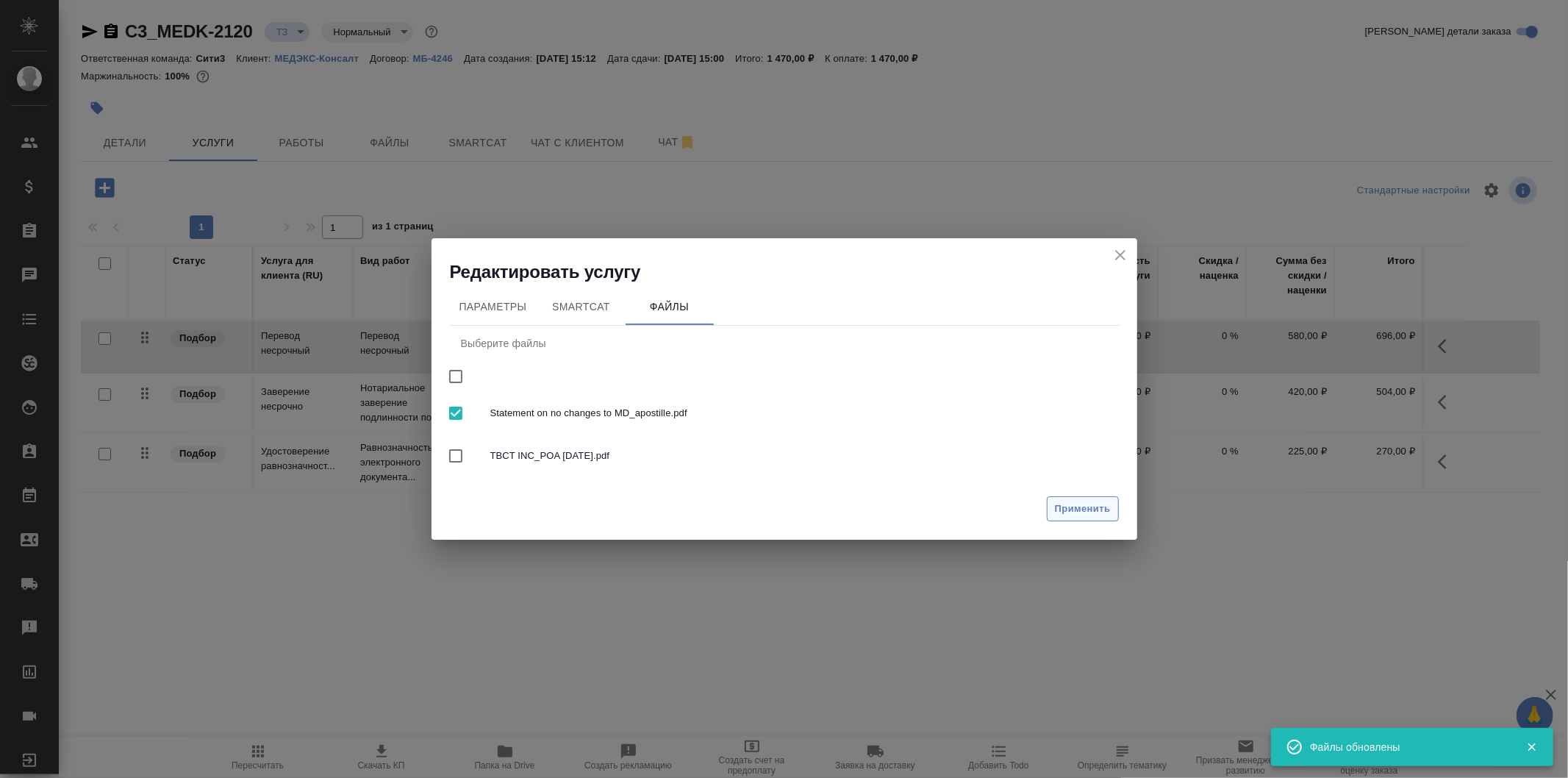
click at [1071, 508] on span "Применить" at bounding box center [1083, 509] width 56 height 17
click at [1114, 254] on icon "close" at bounding box center [1121, 256] width 18 height 18
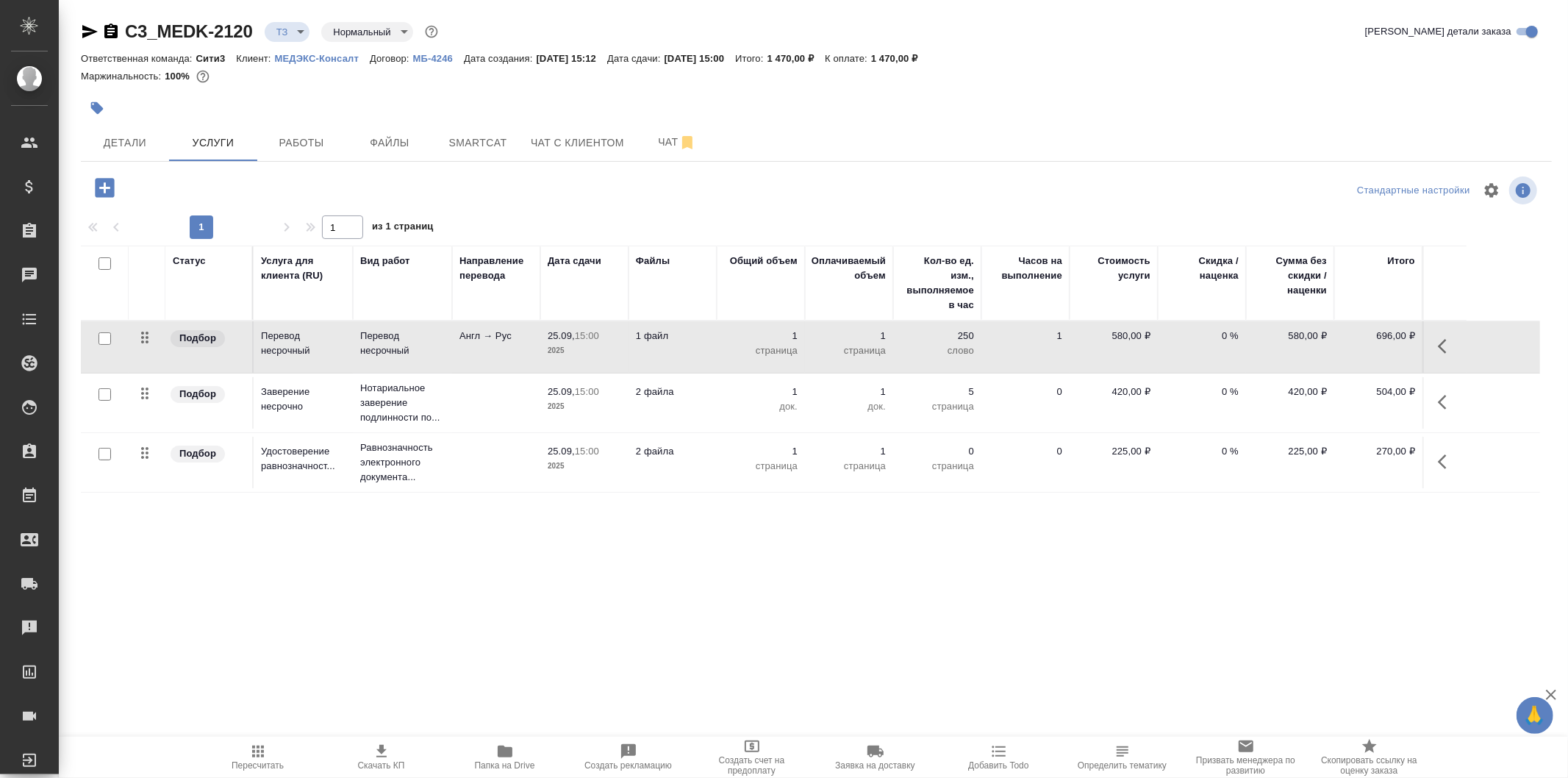
click at [704, 391] on p "2 файла" at bounding box center [672, 391] width 73 height 14
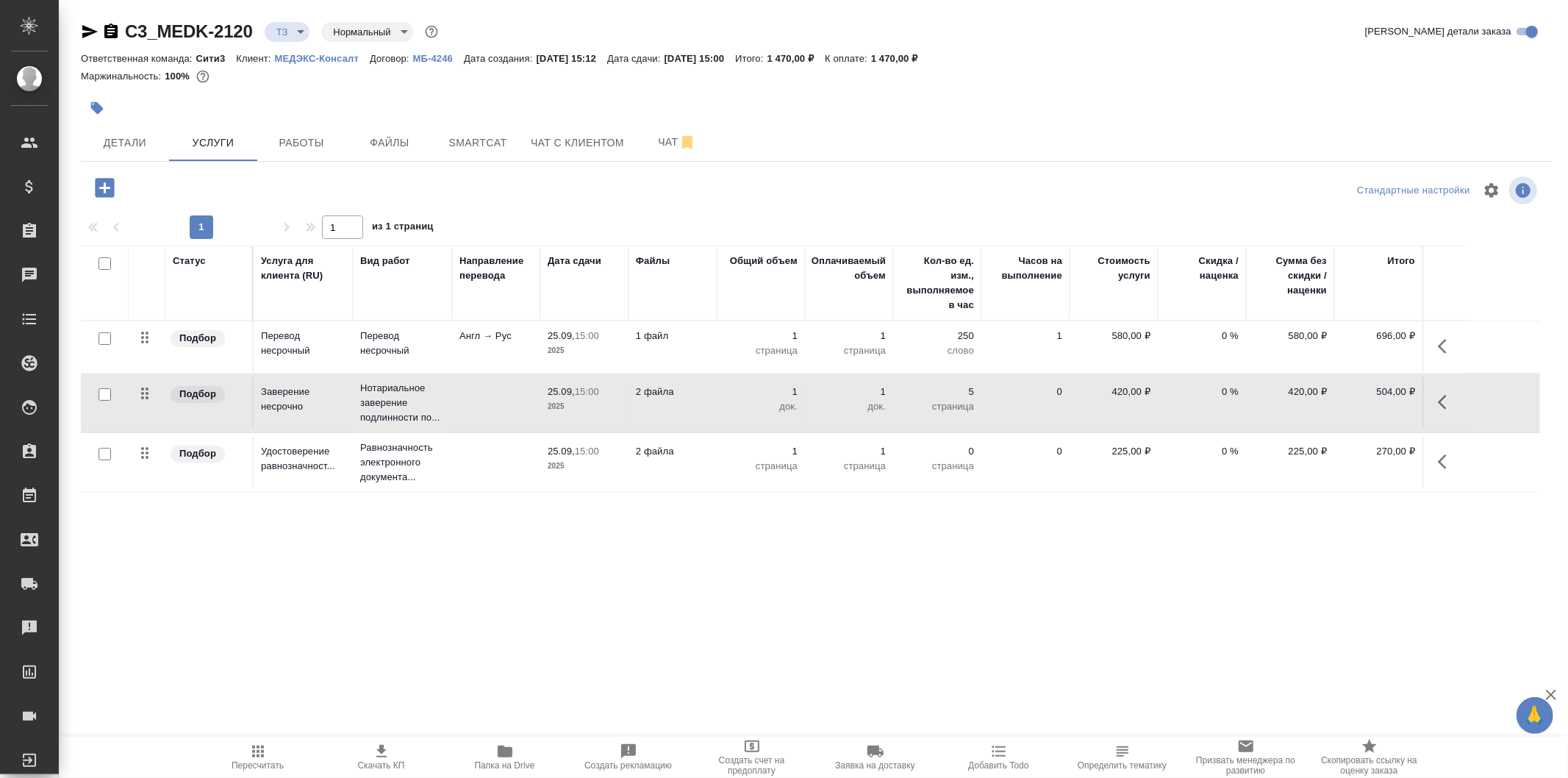
click at [704, 391] on p "2 файла" at bounding box center [672, 391] width 73 height 14
click at [681, 408] on td "2 файла" at bounding box center [673, 402] width 89 height 52
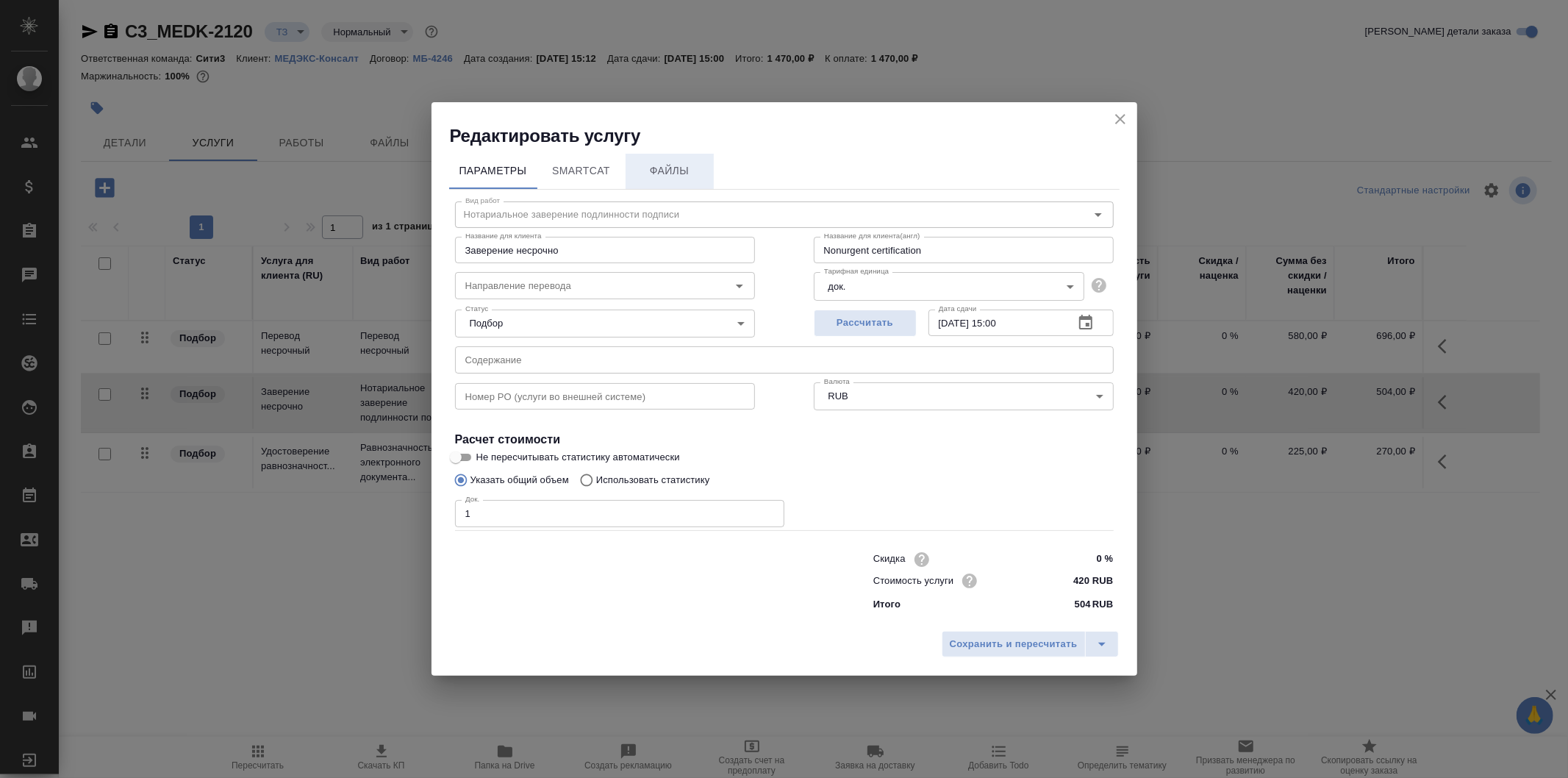
click at [664, 158] on button "Файлы" at bounding box center [670, 171] width 89 height 35
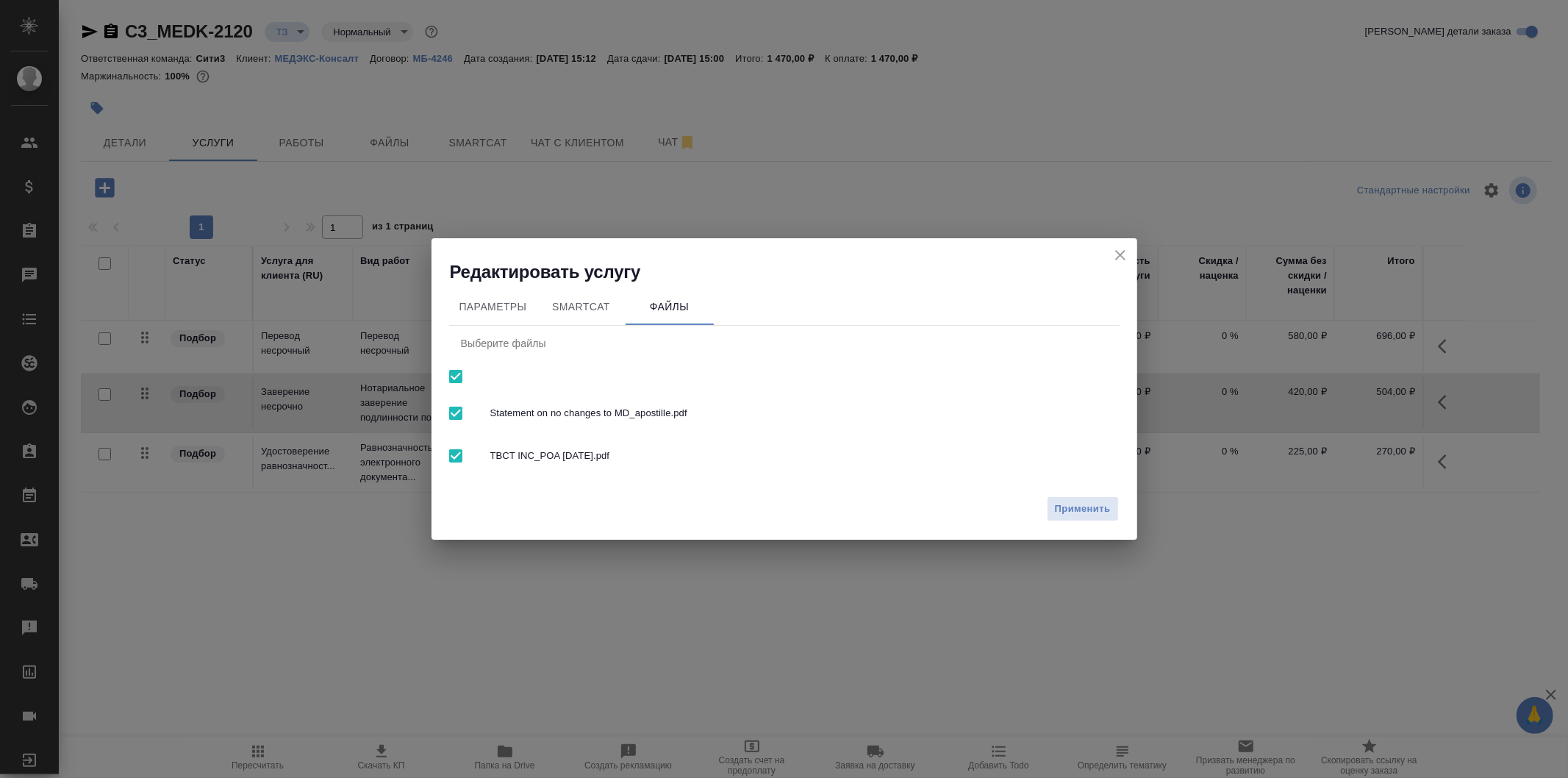
click at [459, 457] on input "checkbox" at bounding box center [455, 455] width 31 height 31
checkbox input "false"
click at [1072, 508] on span "Применить" at bounding box center [1083, 509] width 56 height 17
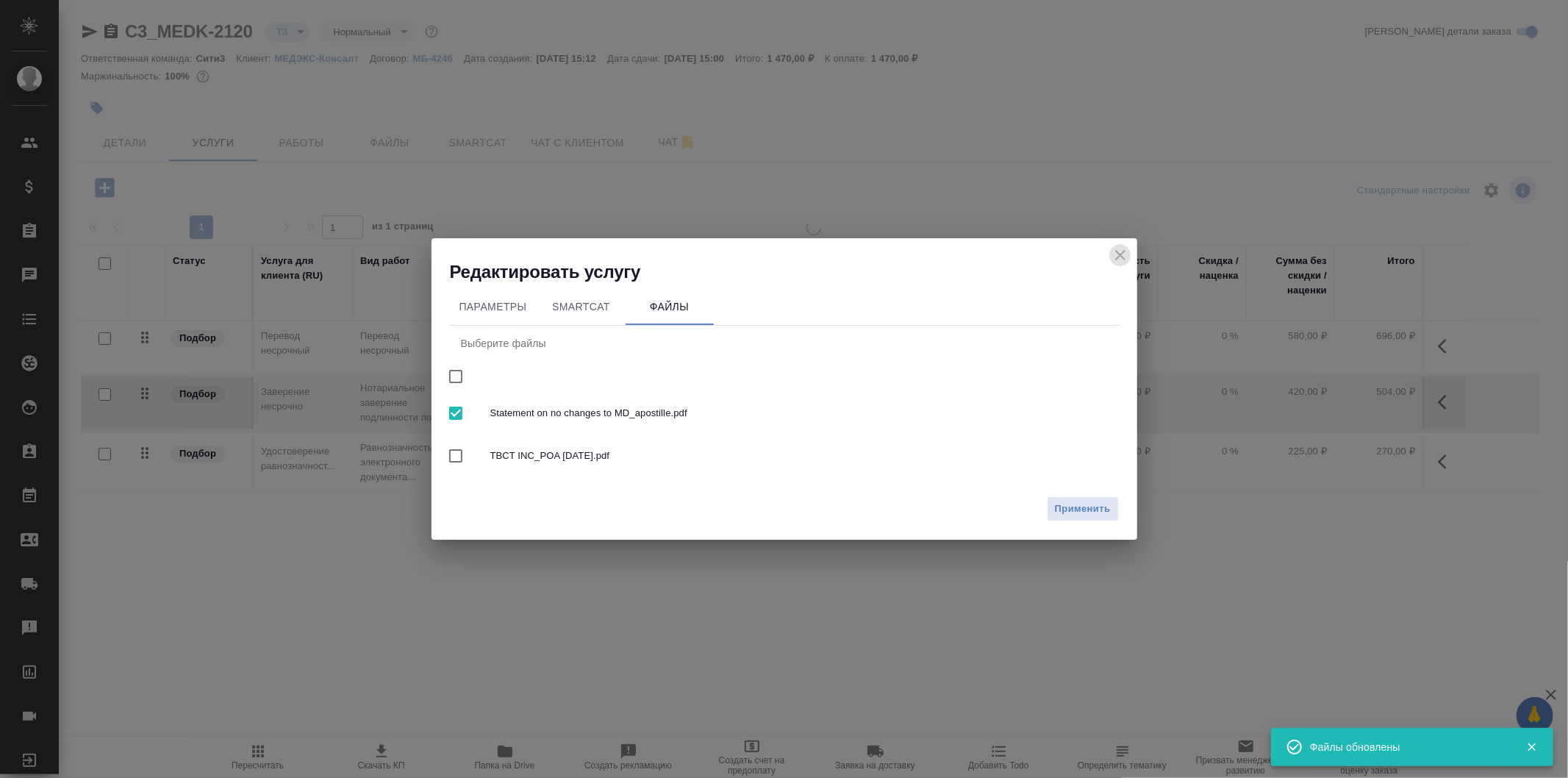
click at [1115, 263] on icon "close" at bounding box center [1121, 256] width 18 height 18
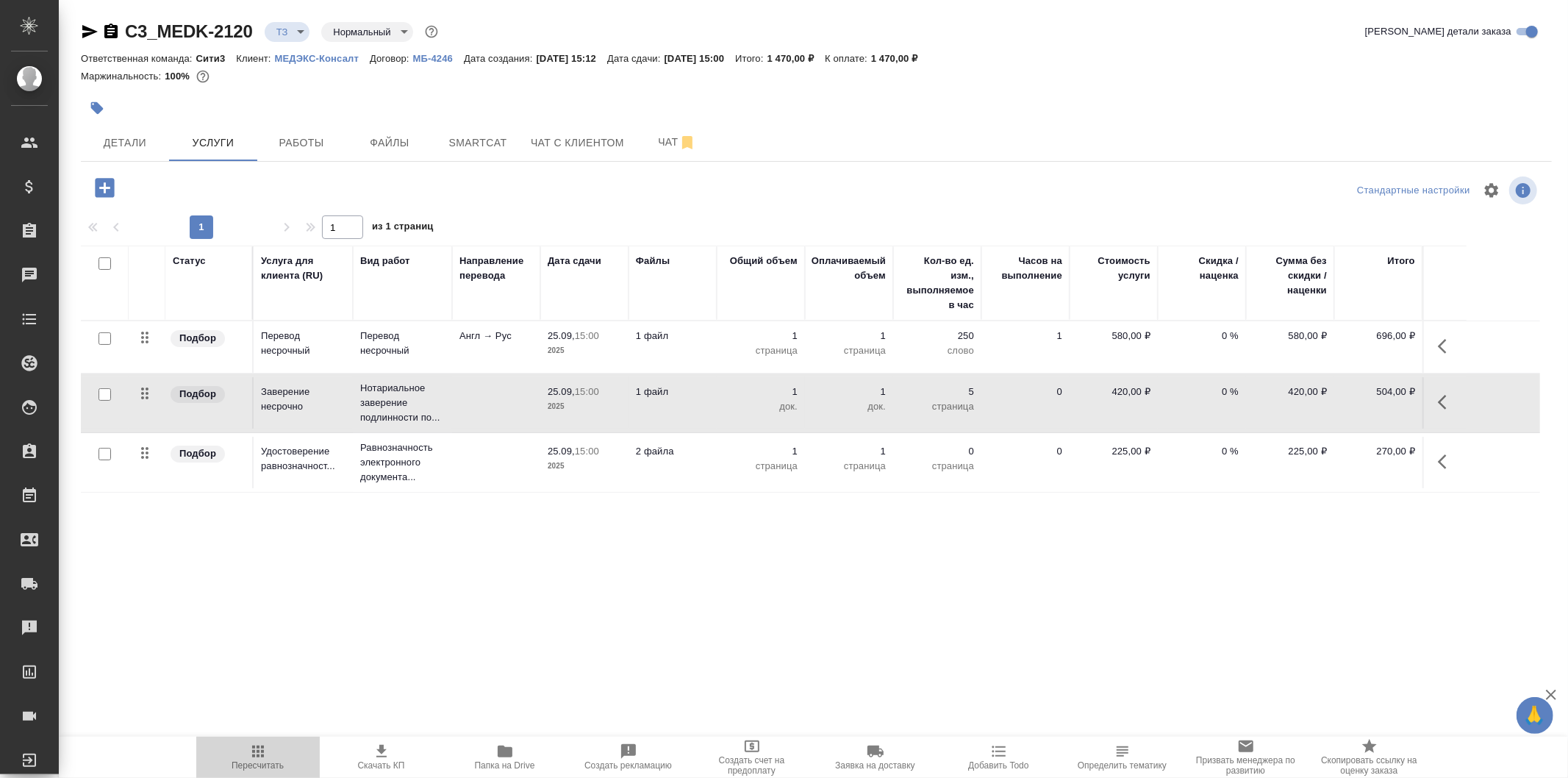
click at [286, 752] on span "Пересчитать" at bounding box center [258, 756] width 106 height 28
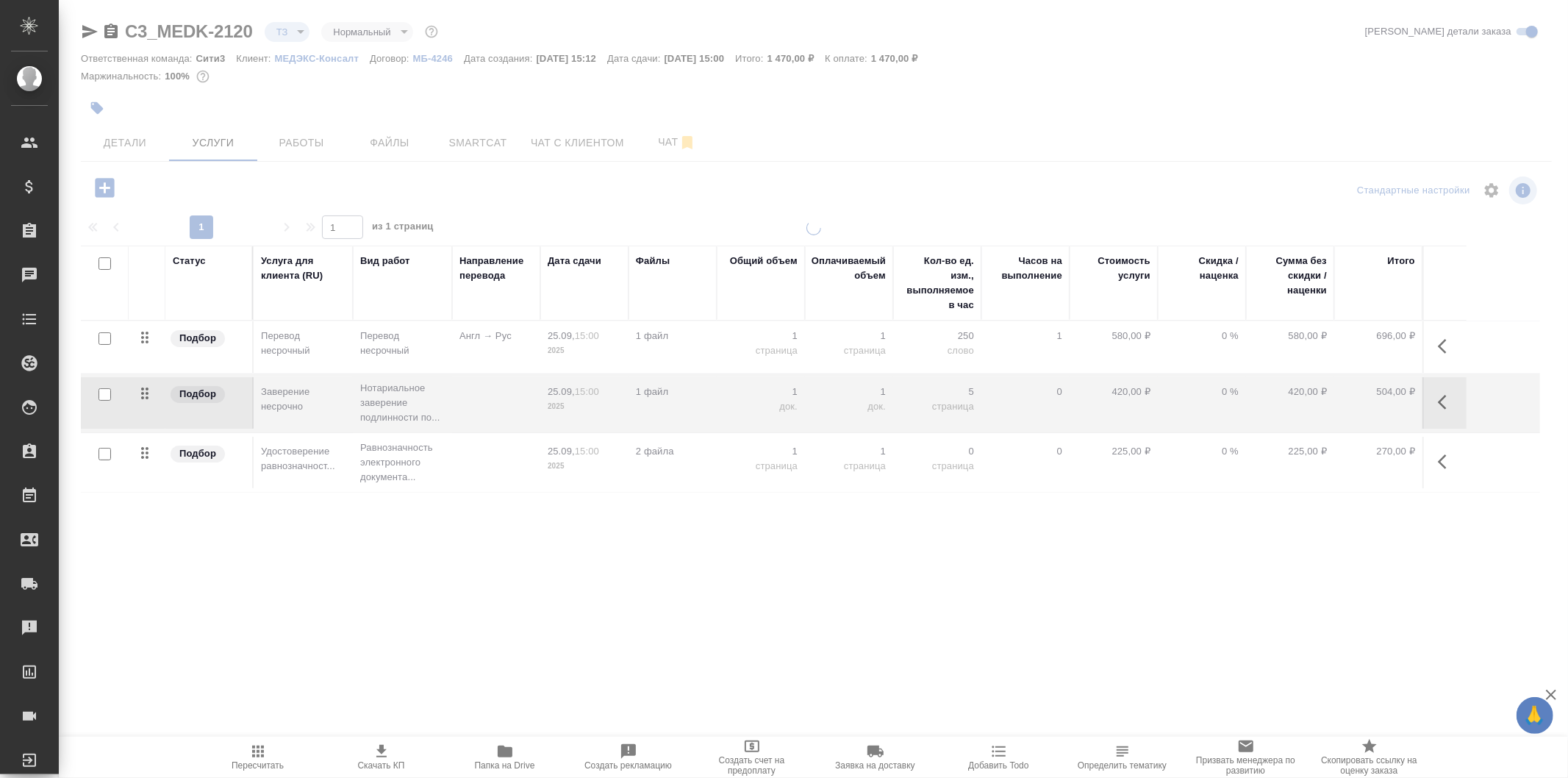
type input "new"
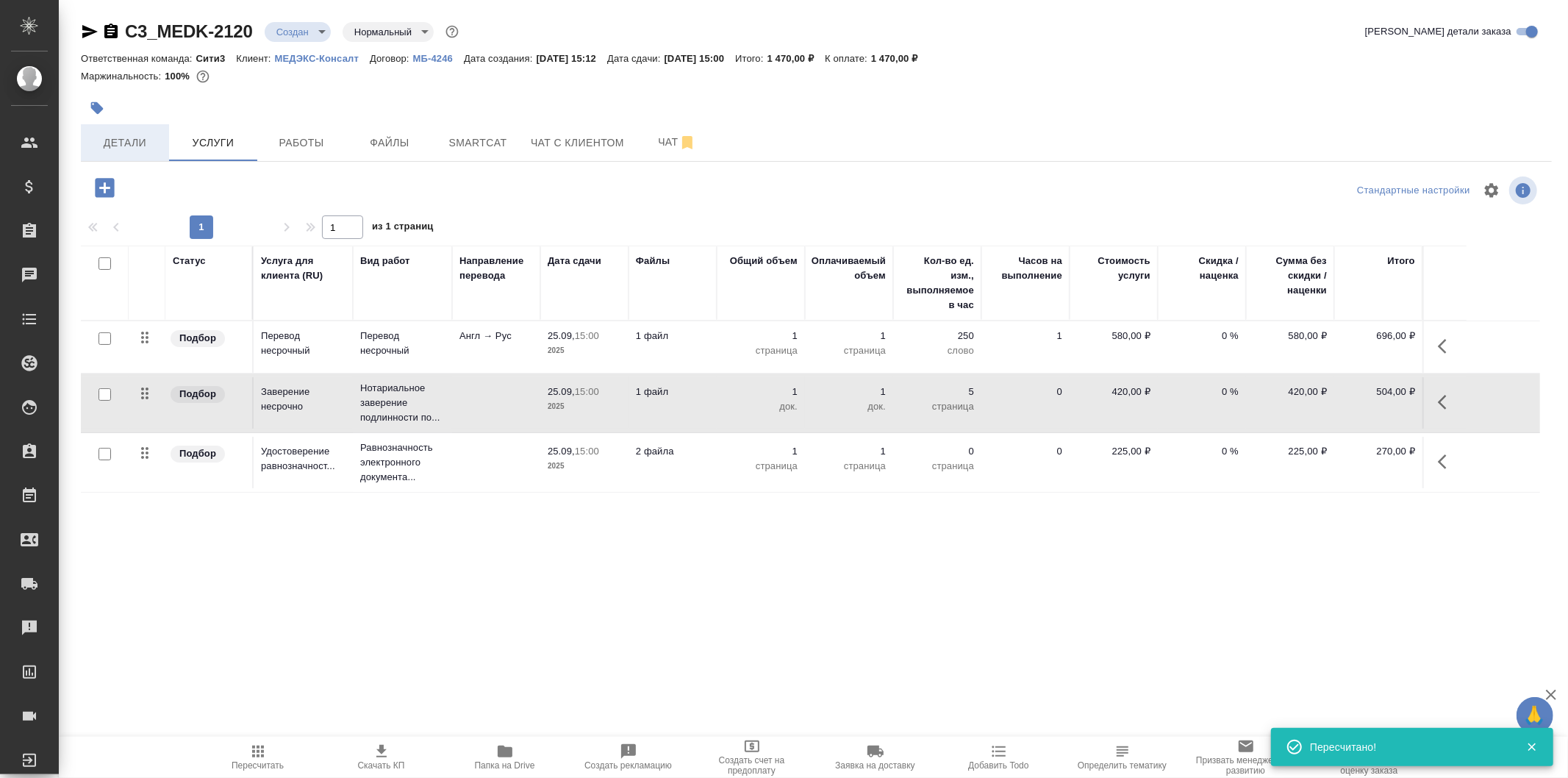
click at [144, 143] on span "Детали" at bounding box center [125, 143] width 70 height 18
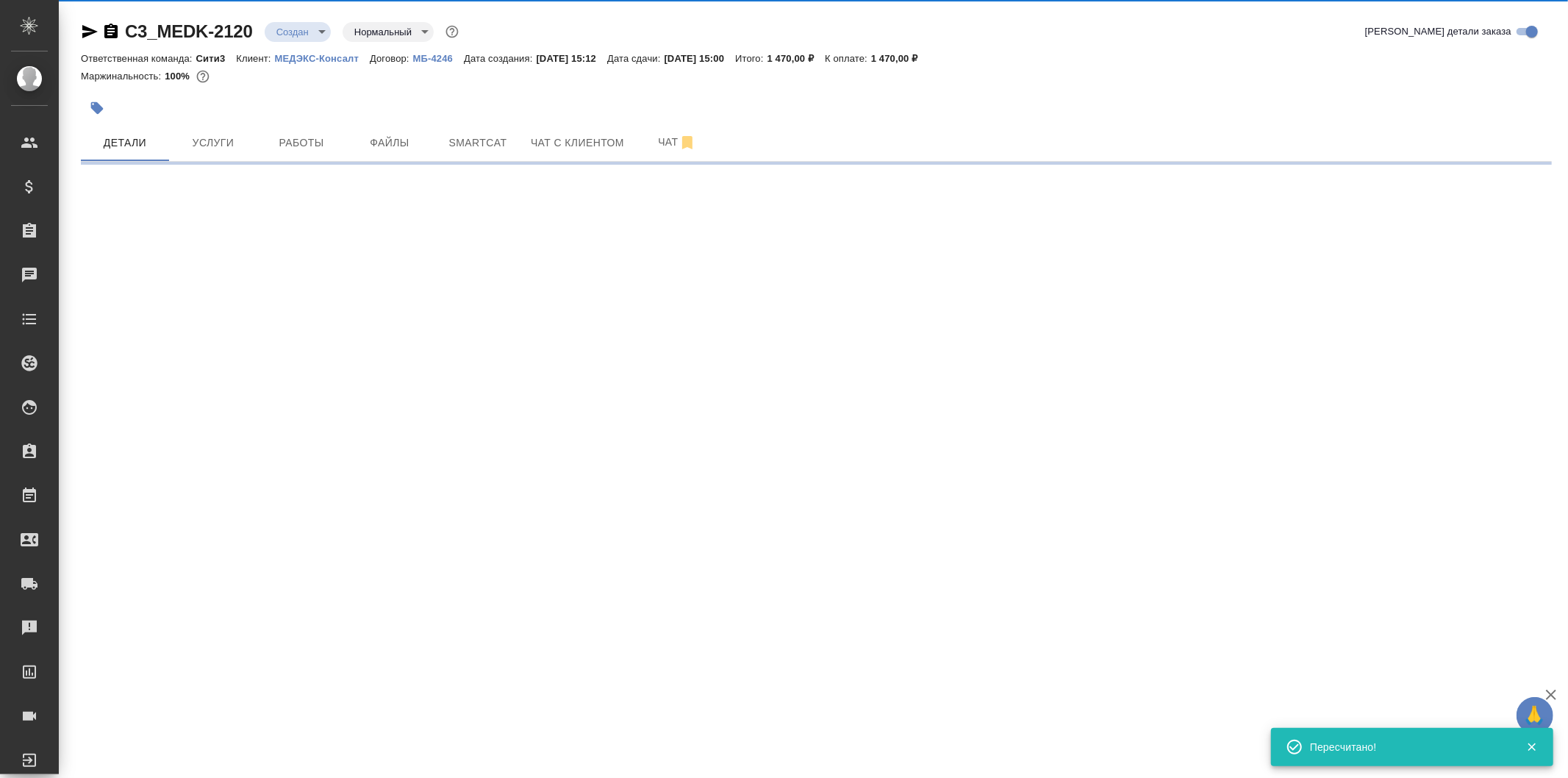
select select "RU"
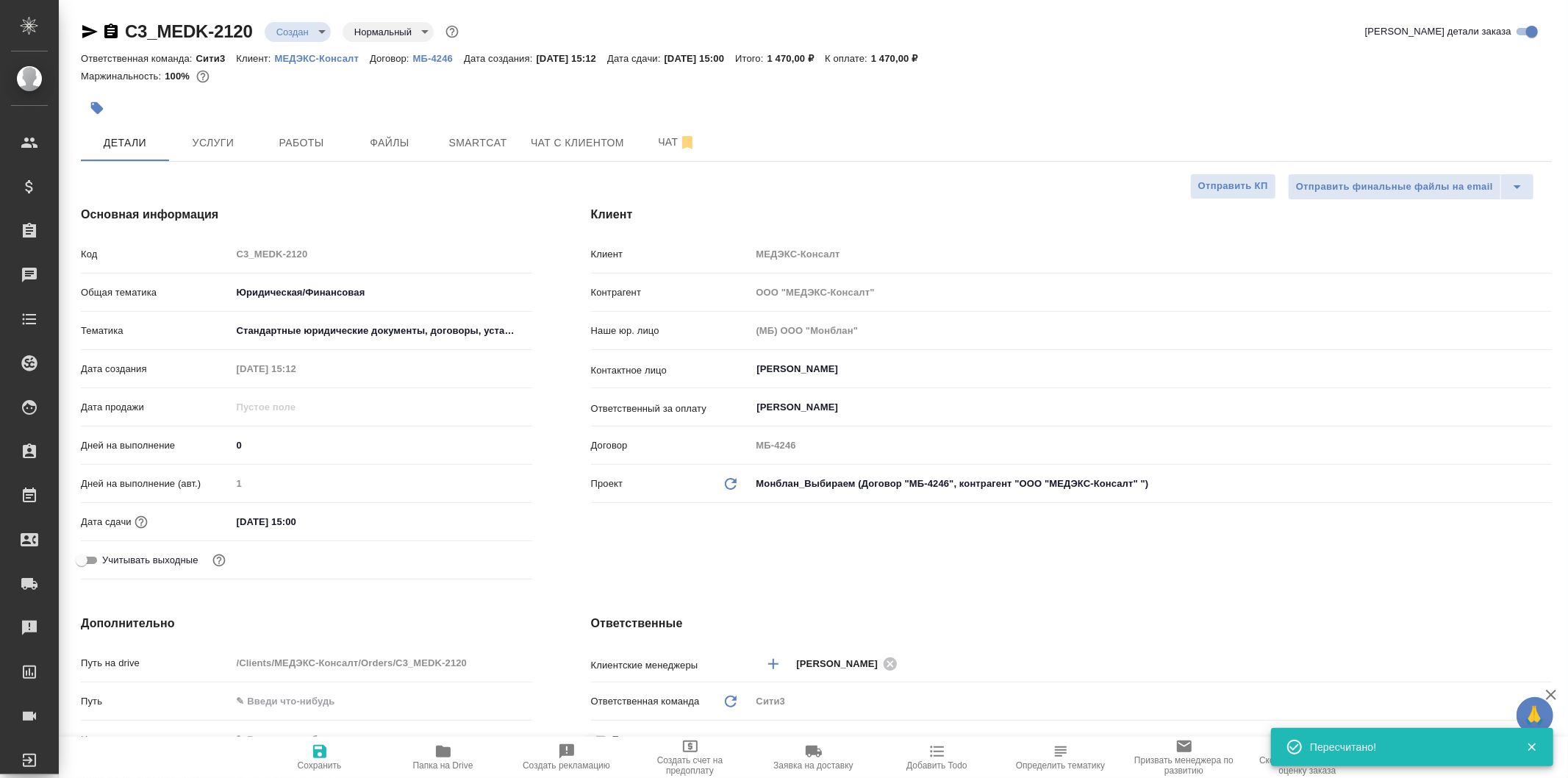
type textarea "x"
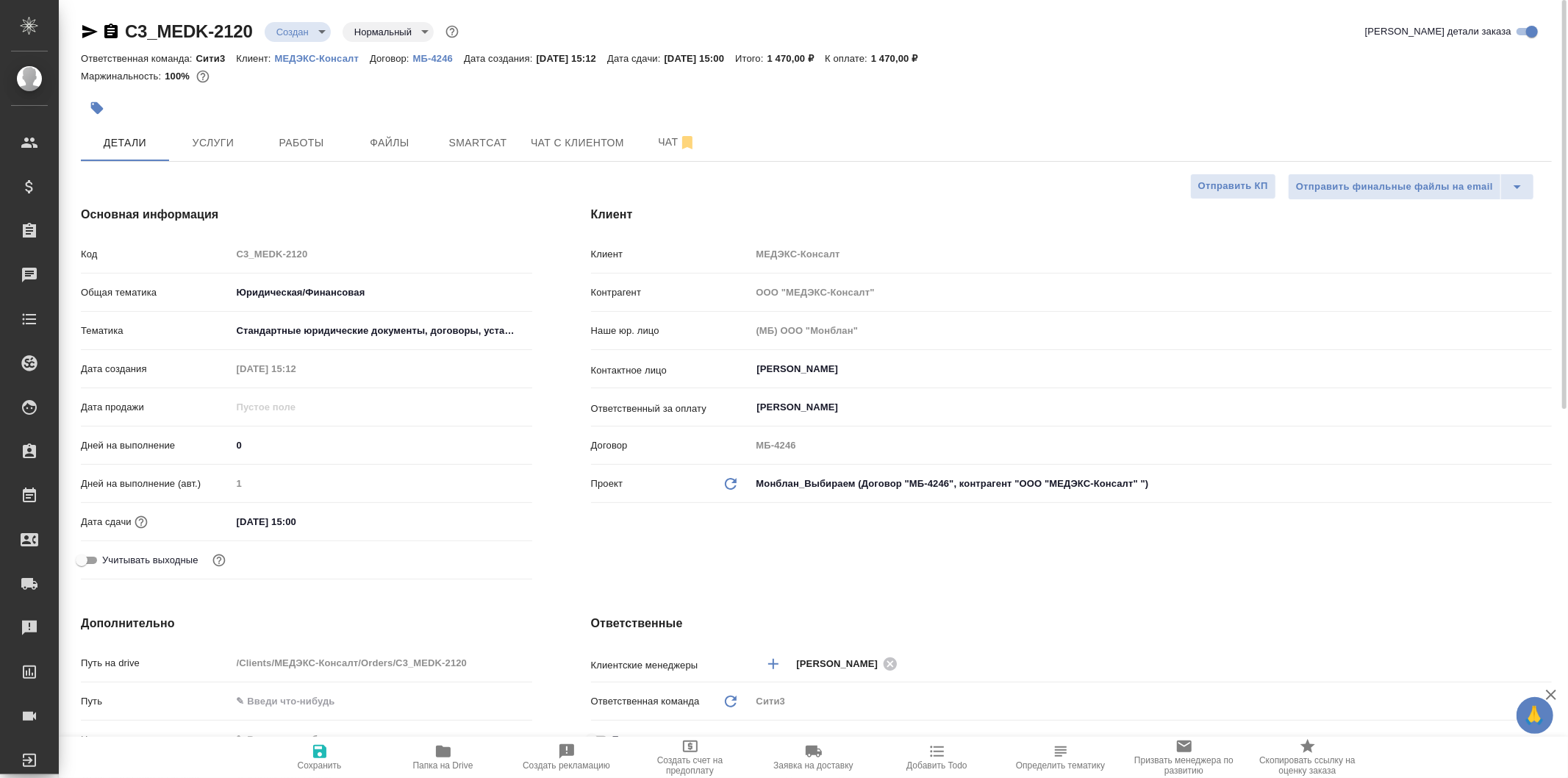
scroll to position [164, 0]
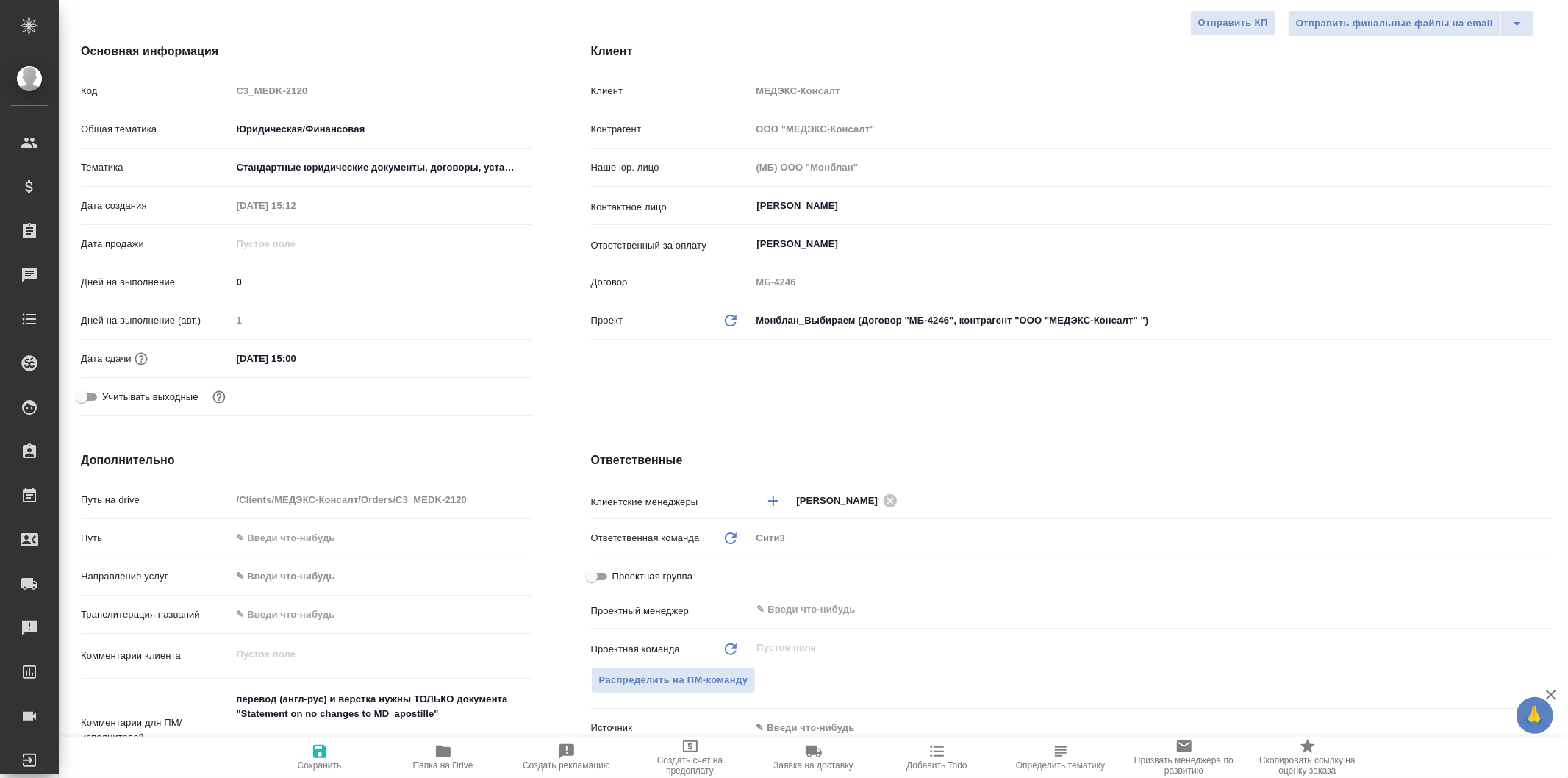
click at [325, 358] on input "25.09.2025 15:00" at bounding box center [296, 359] width 128 height 22
click at [481, 357] on icon "button" at bounding box center [490, 358] width 18 height 18
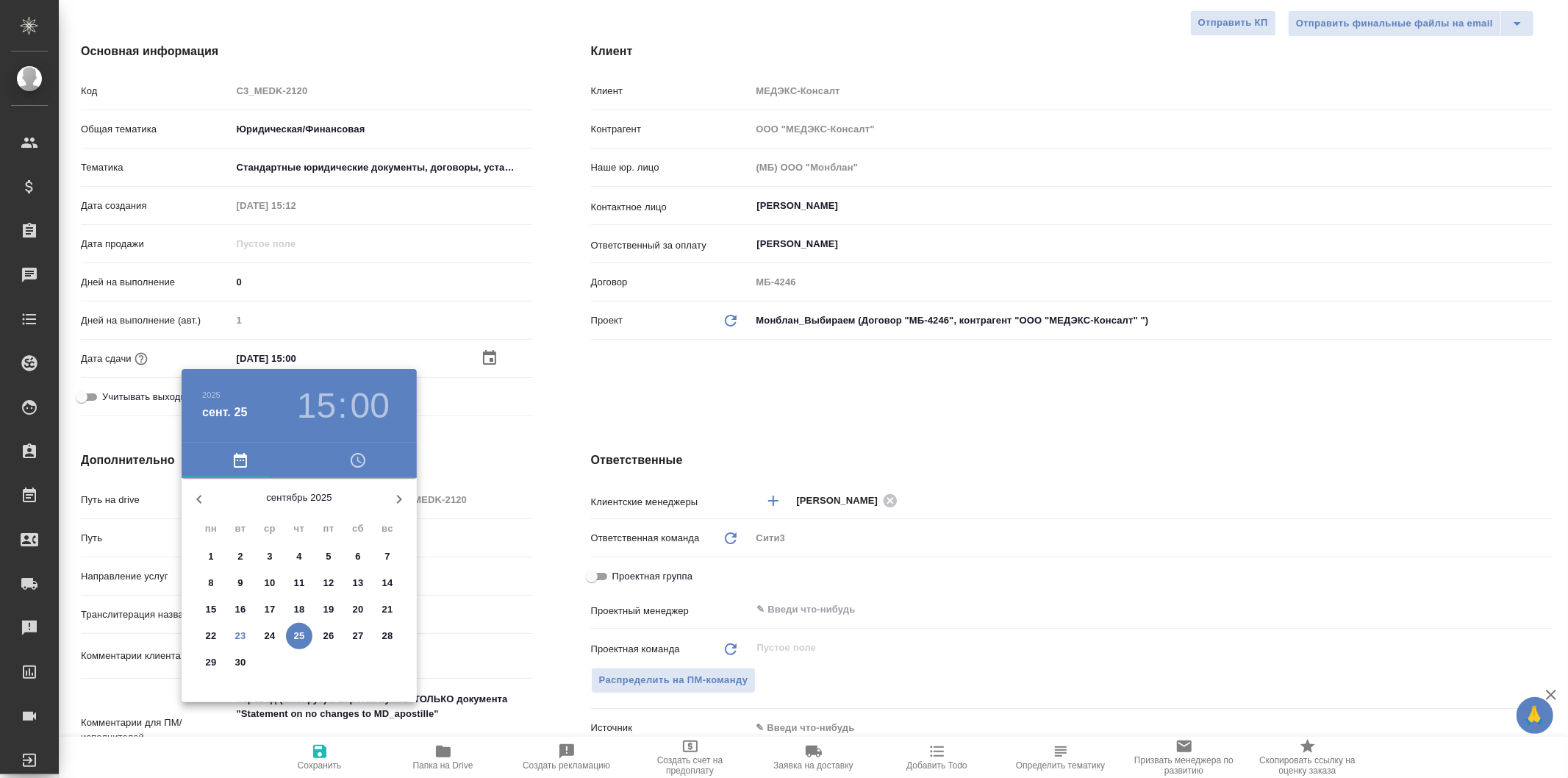
click at [329, 396] on h3 "15" at bounding box center [316, 406] width 39 height 42
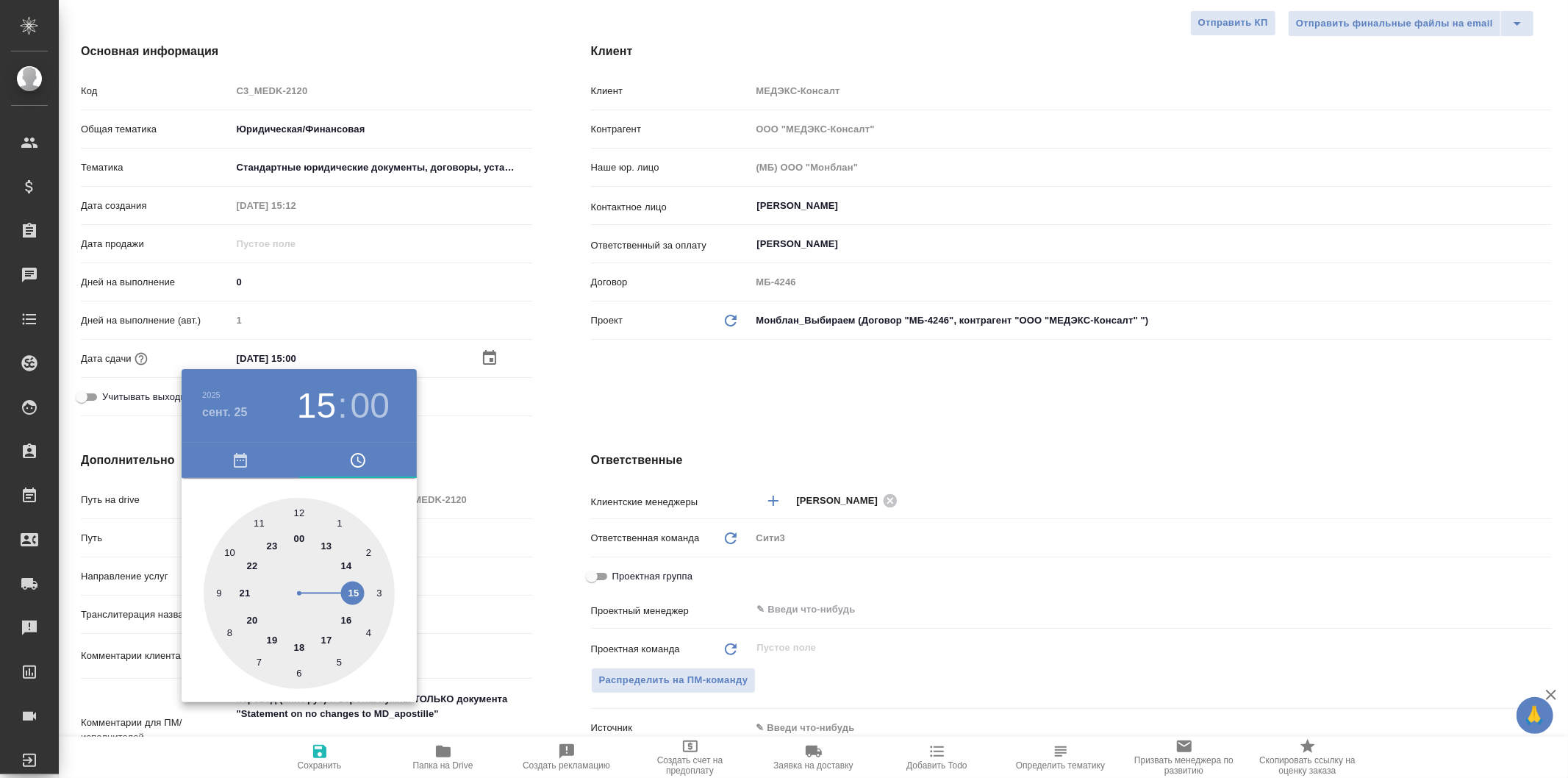
click at [232, 549] on div at bounding box center [299, 594] width 192 height 192
type input "25.09.2025 10:00"
type textarea "x"
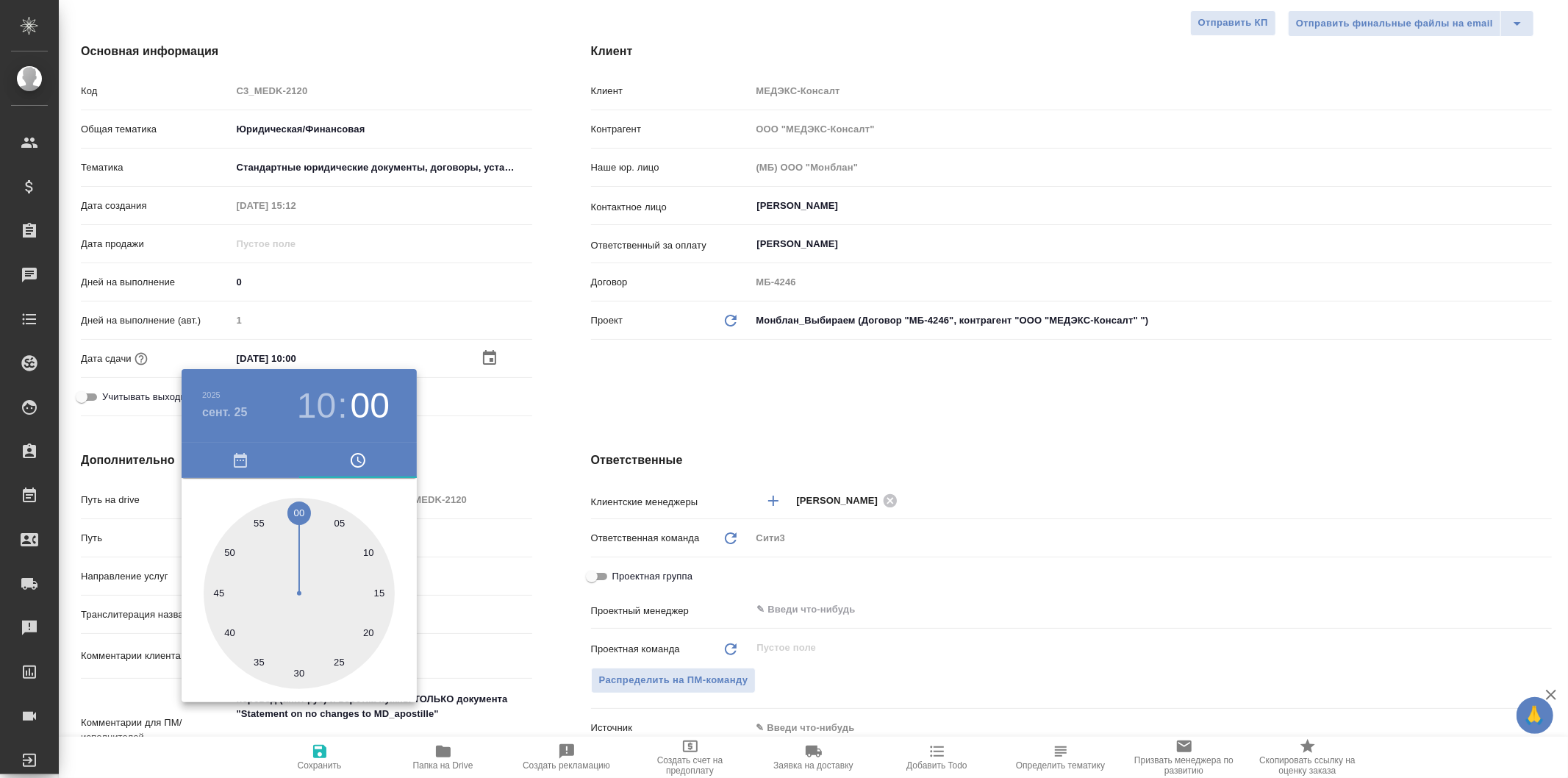
click at [504, 430] on div at bounding box center [784, 389] width 1568 height 778
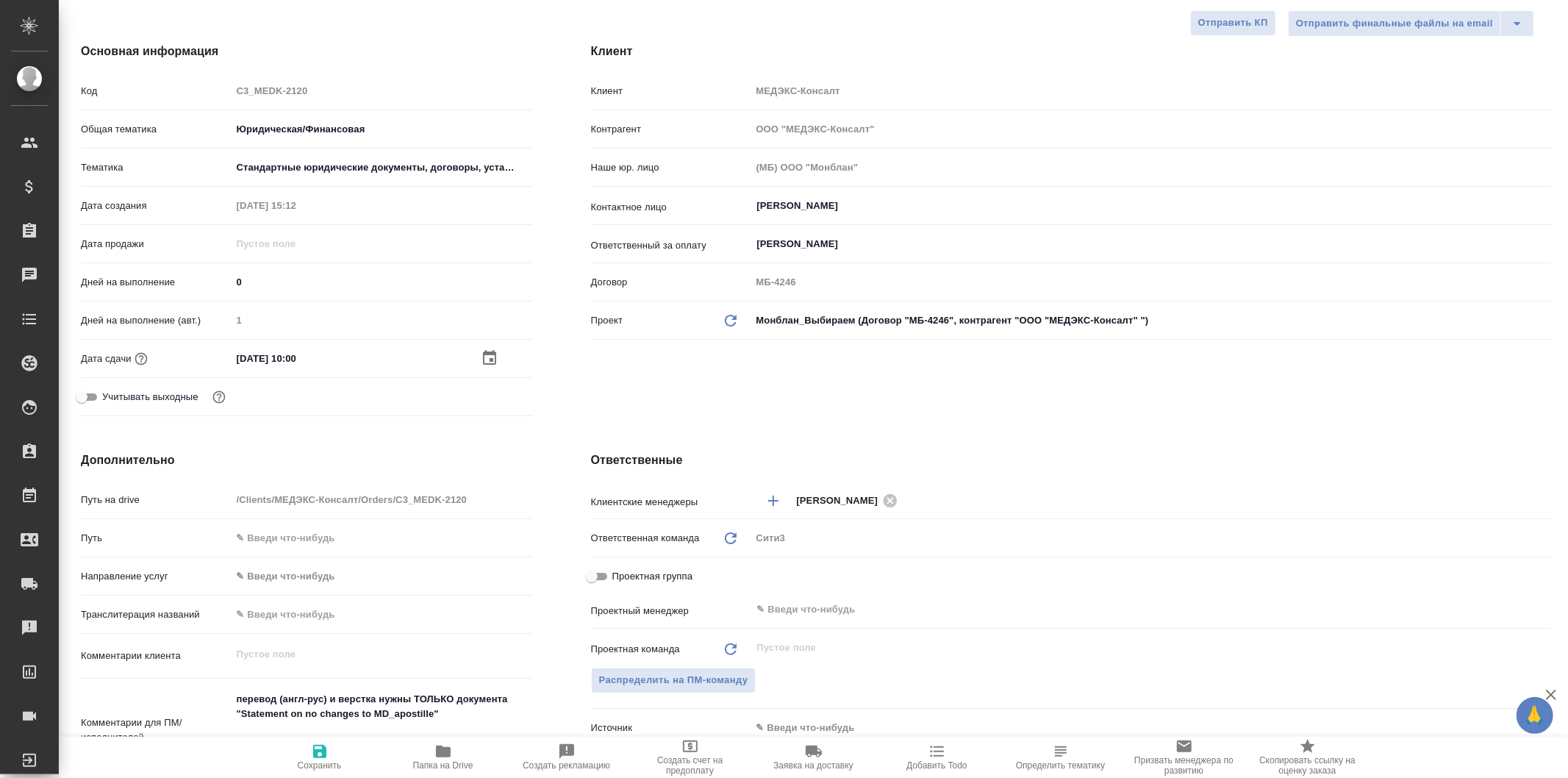
click at [331, 758] on span "Сохранить" at bounding box center [319, 756] width 106 height 28
type textarea "x"
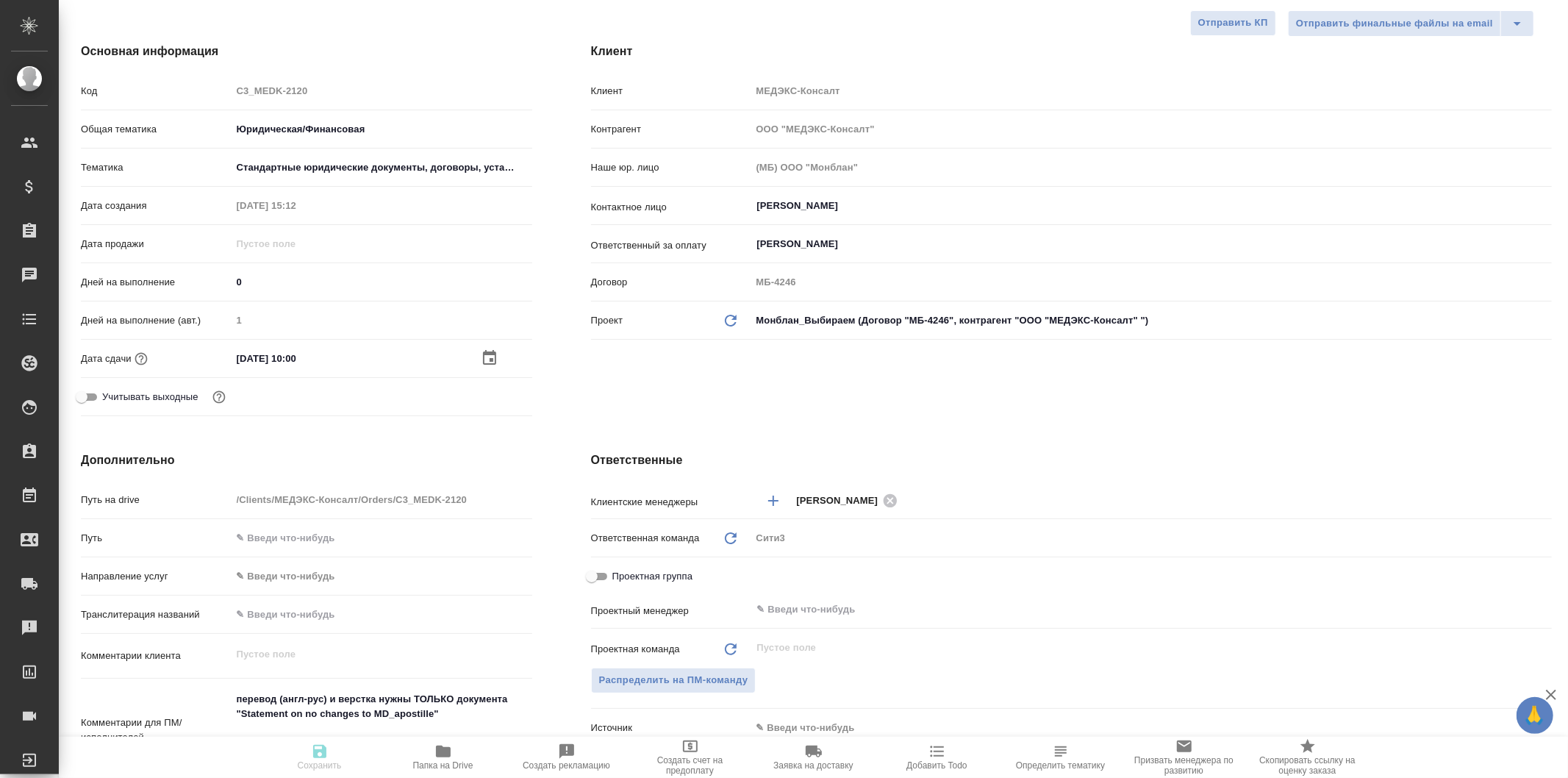
type textarea "x"
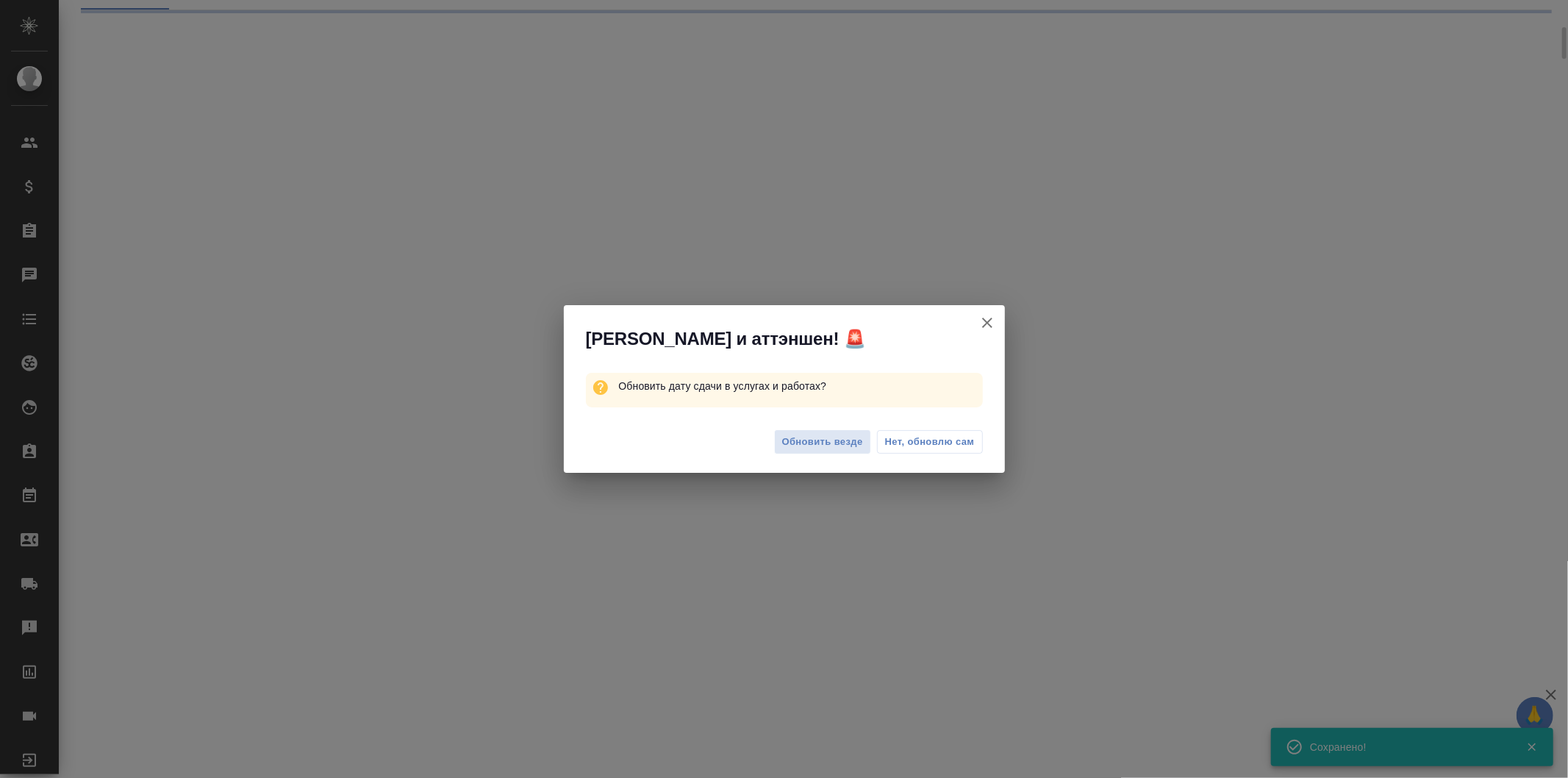
select select "RU"
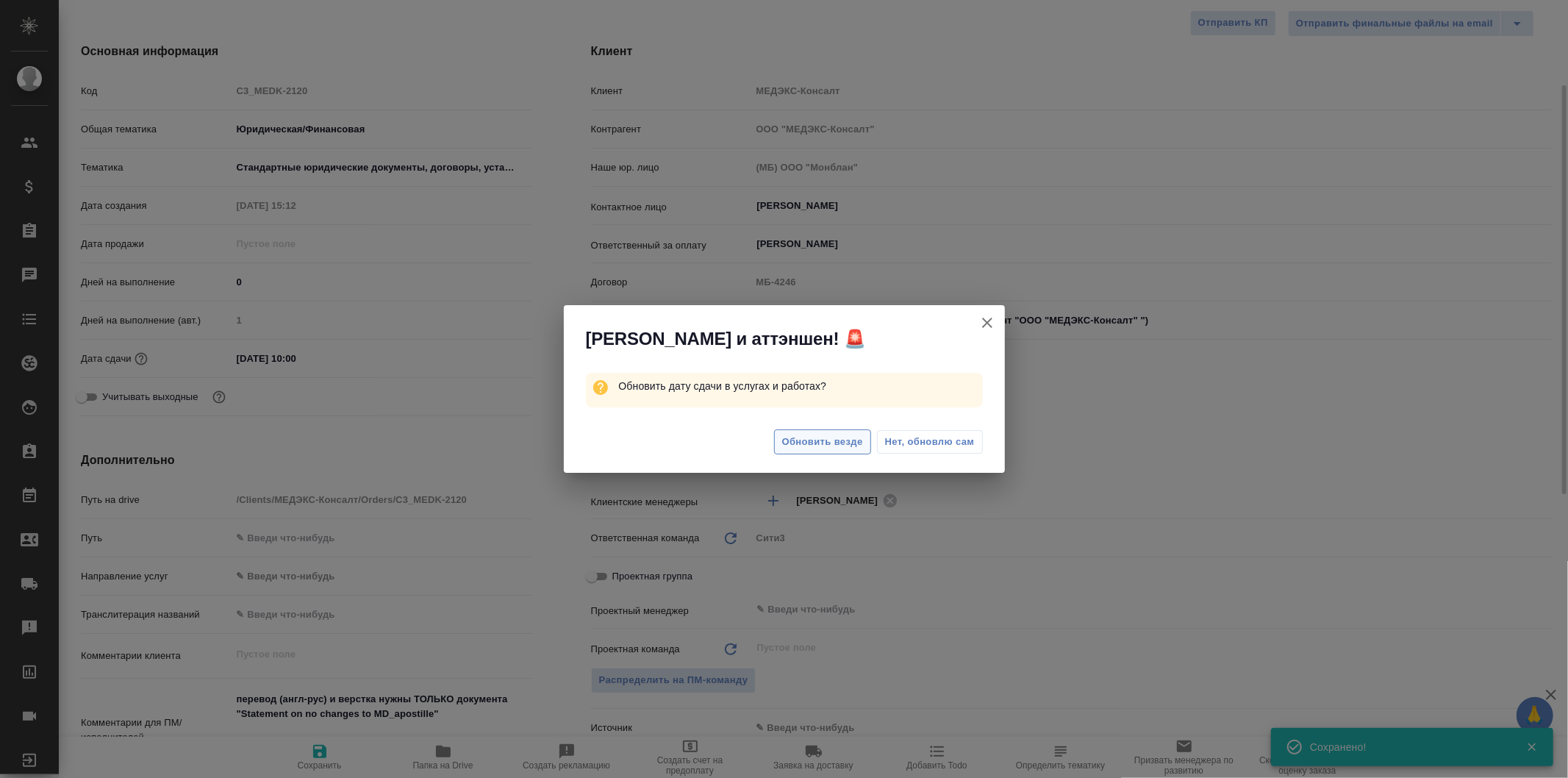
type textarea "x"
click at [914, 443] on span "Нет, обновлю сам" at bounding box center [930, 442] width 89 height 14
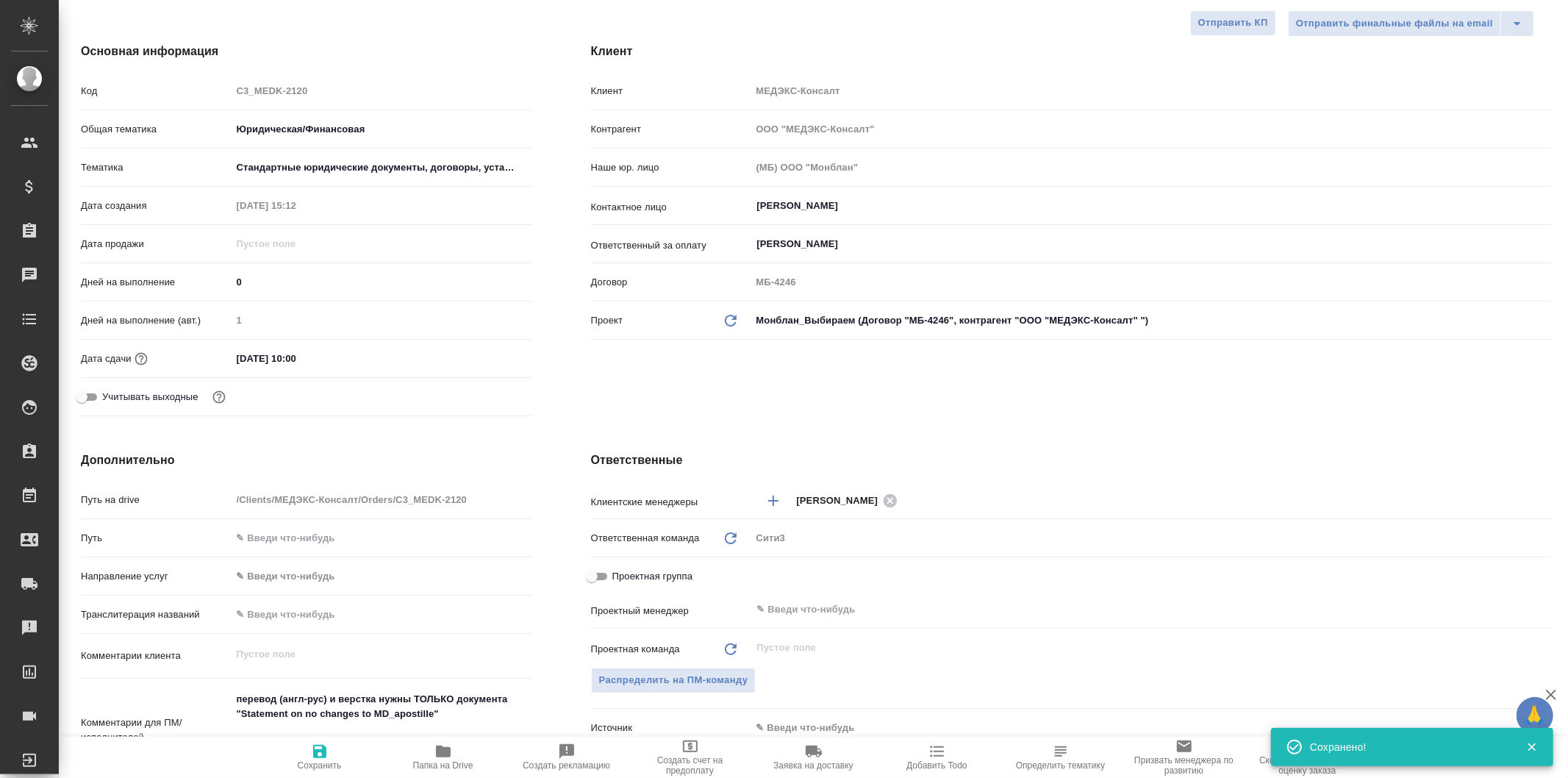
type textarea "x"
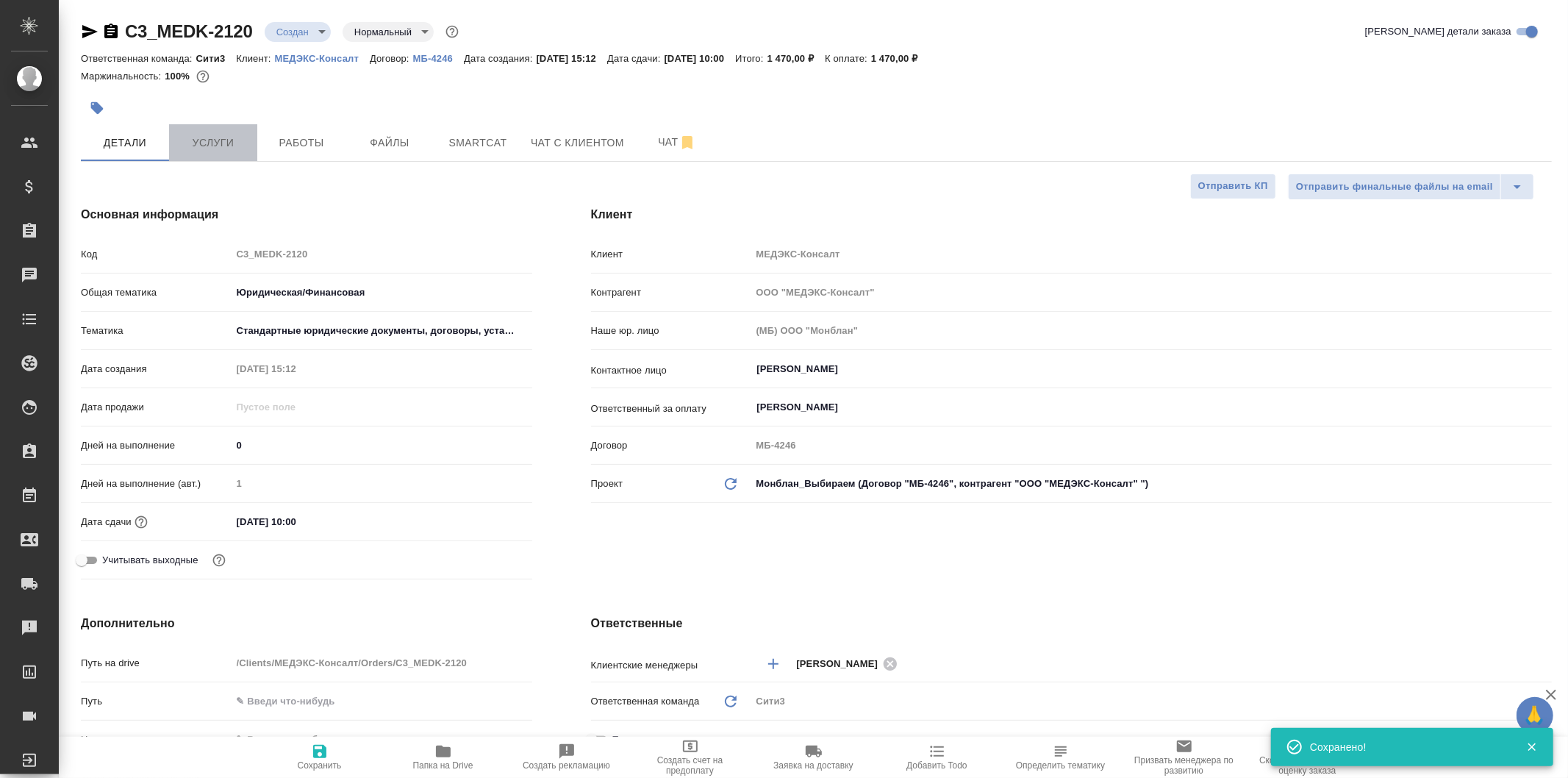
click at [227, 147] on span "Услуги" at bounding box center [213, 143] width 70 height 18
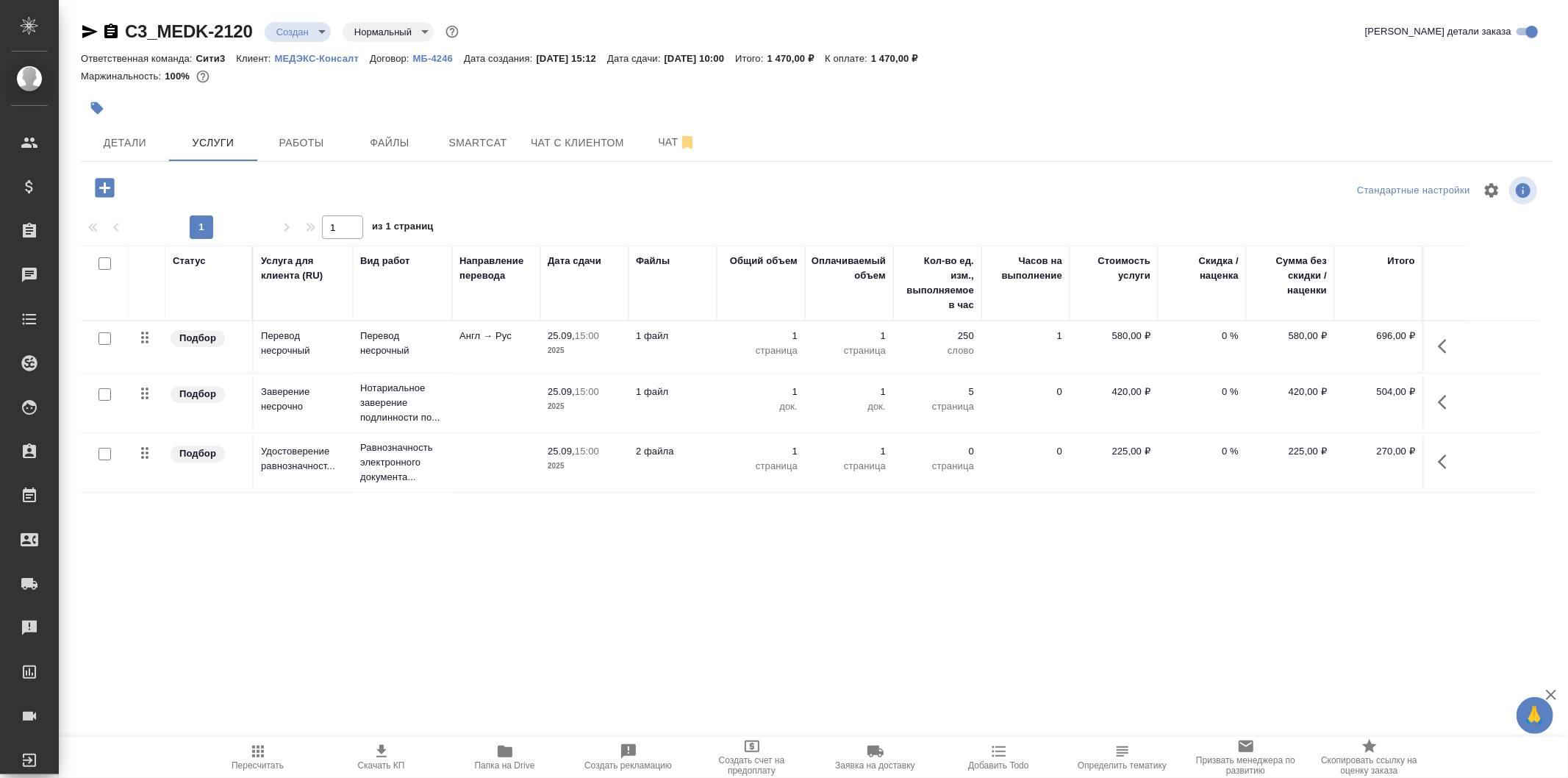
click at [684, 350] on td "1 файл" at bounding box center [673, 347] width 89 height 52
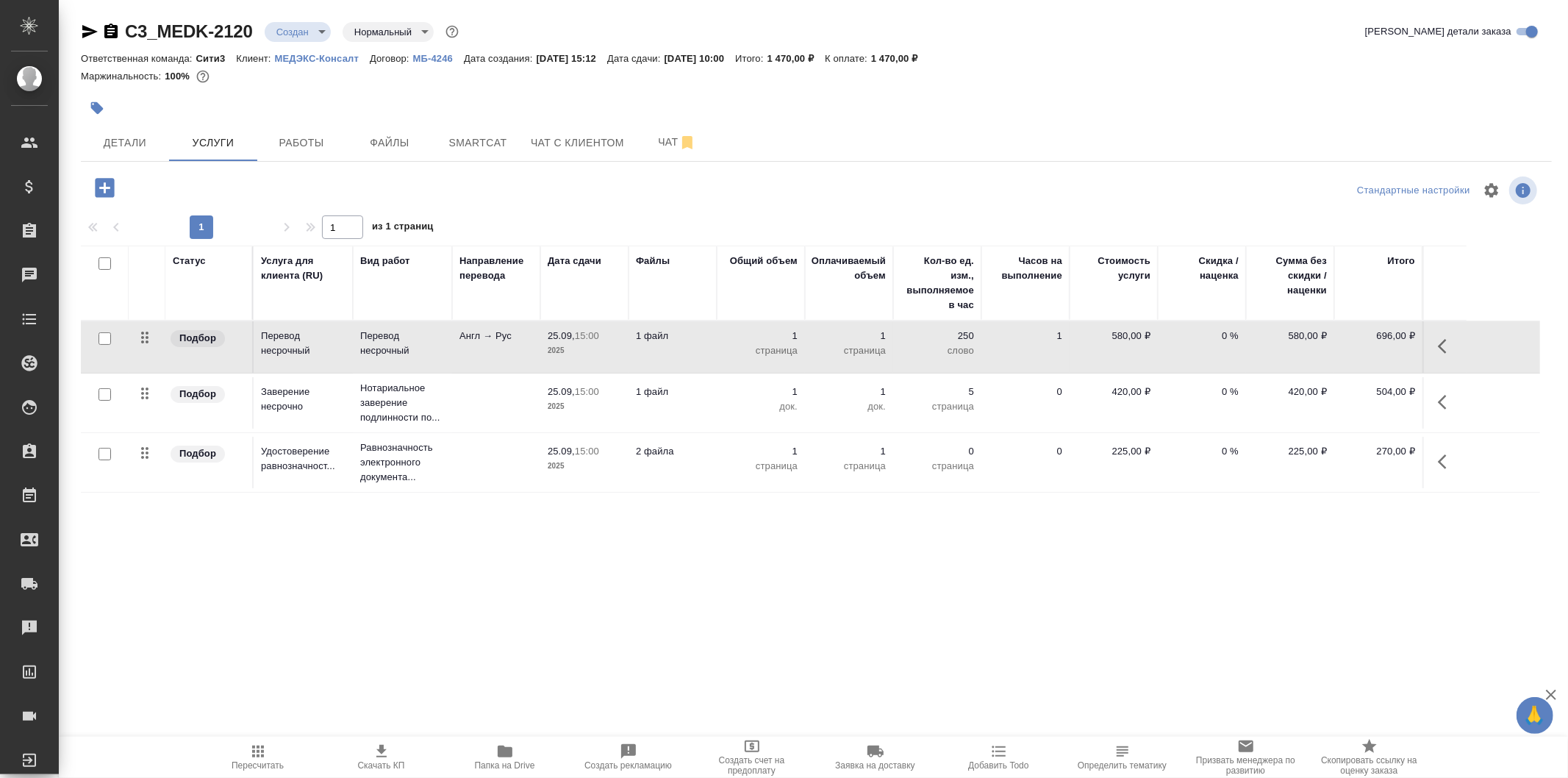
click at [684, 350] on td "1 файл" at bounding box center [673, 347] width 89 height 52
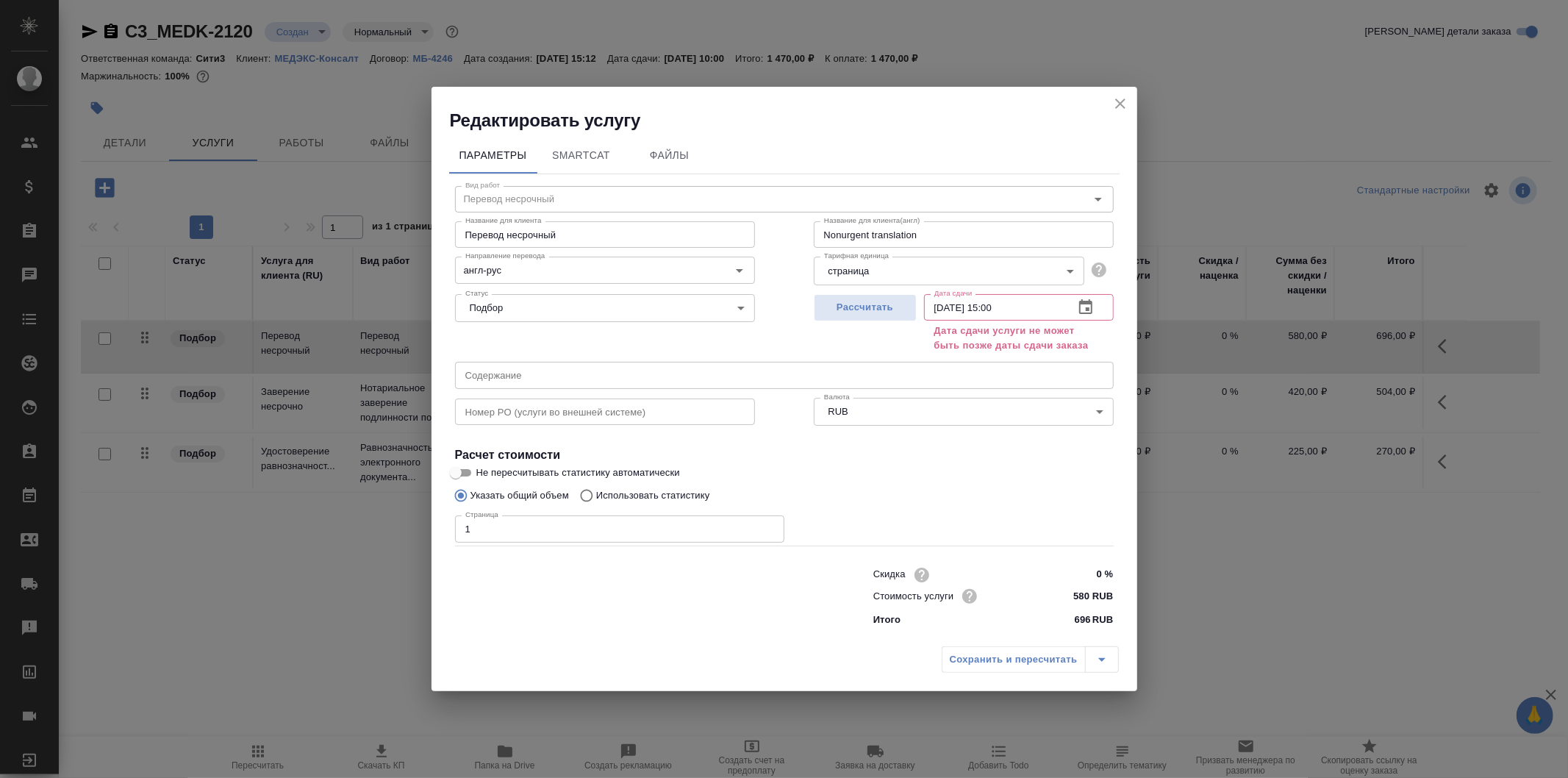
click at [1084, 311] on icon "button" at bounding box center [1086, 307] width 18 height 18
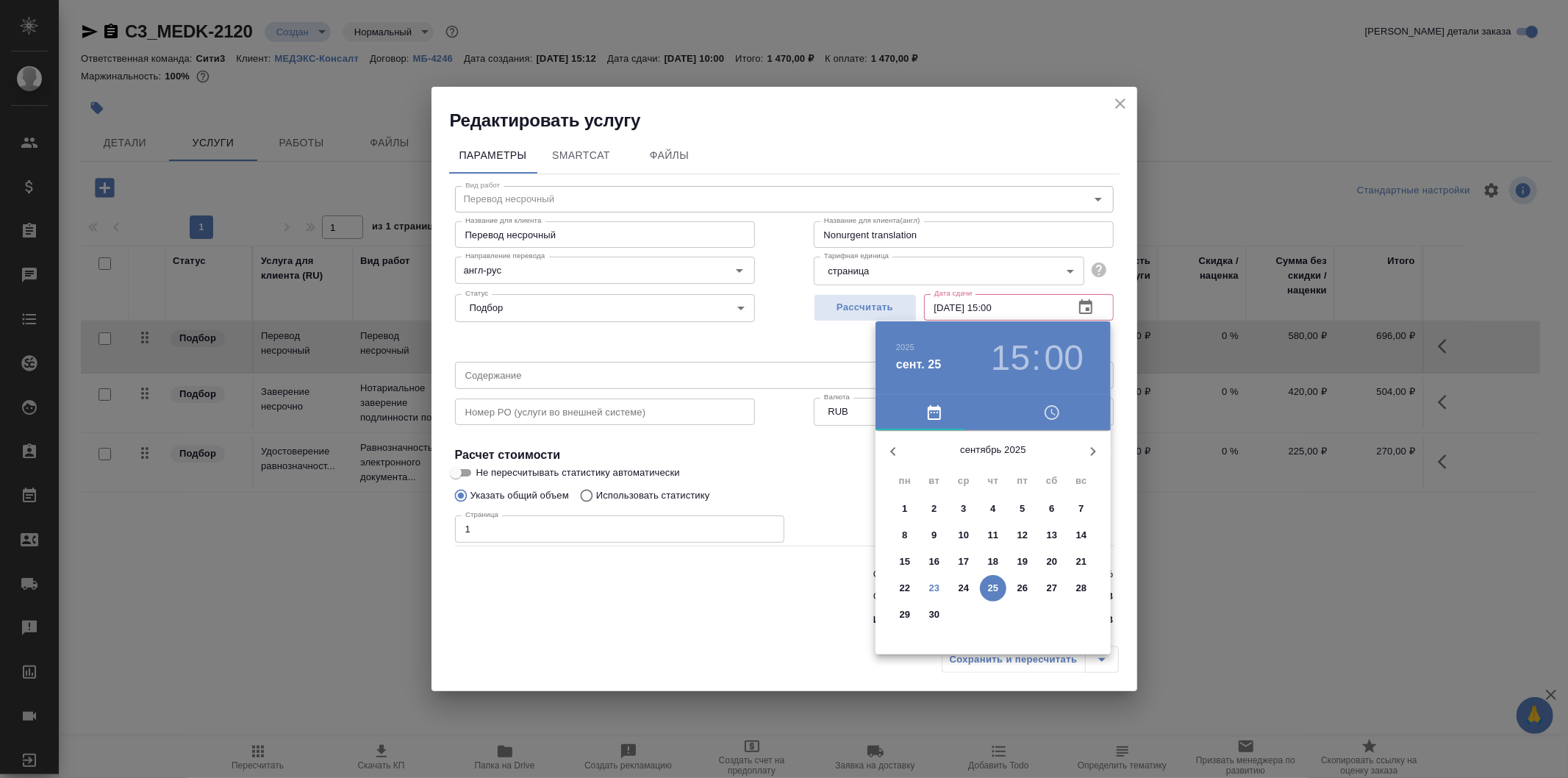
click at [964, 588] on p "24" at bounding box center [964, 588] width 11 height 14
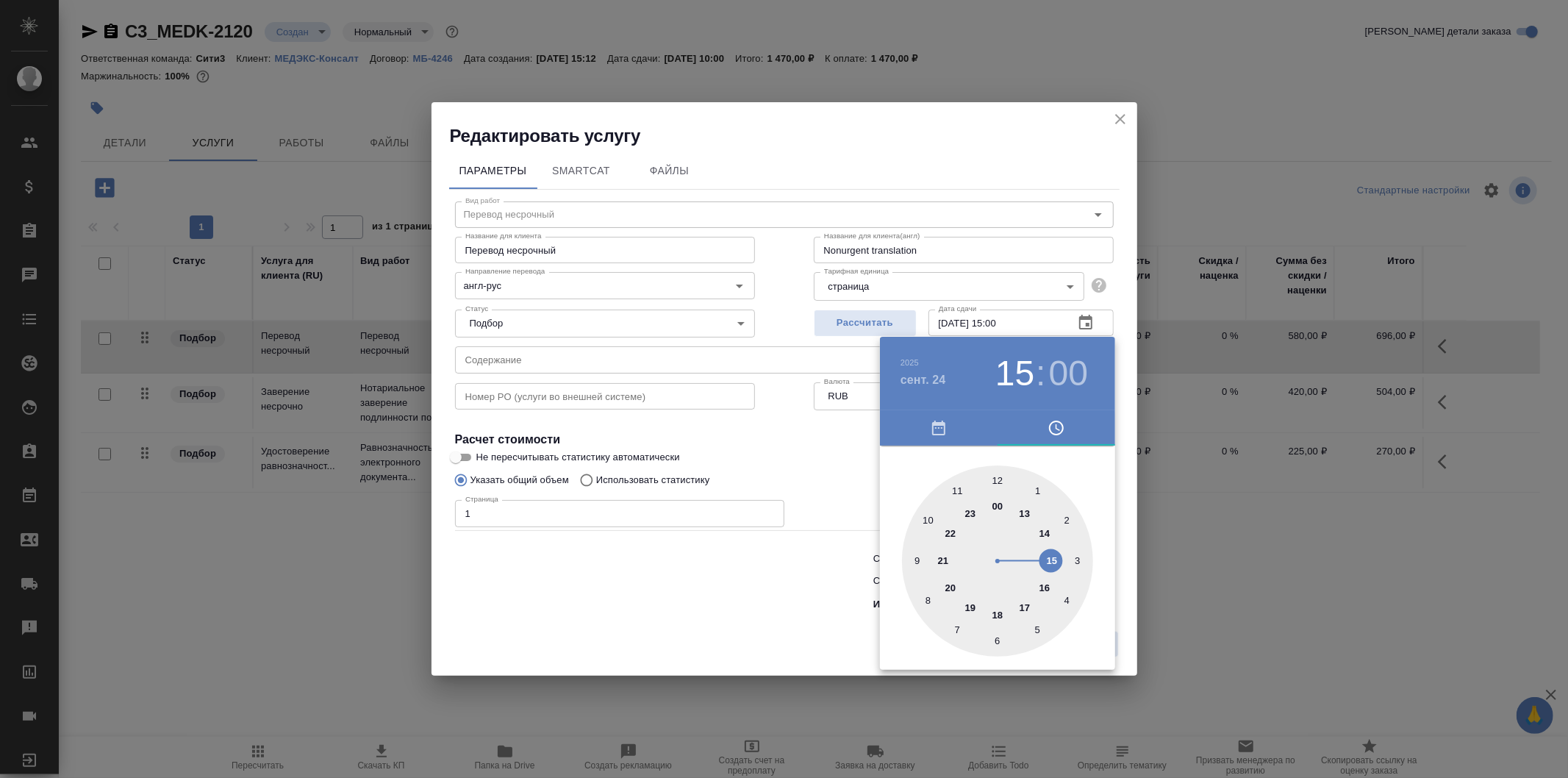
click at [1031, 608] on div at bounding box center [998, 561] width 192 height 192
type input "24.09.2025 17:00"
click at [864, 445] on div at bounding box center [784, 389] width 1568 height 778
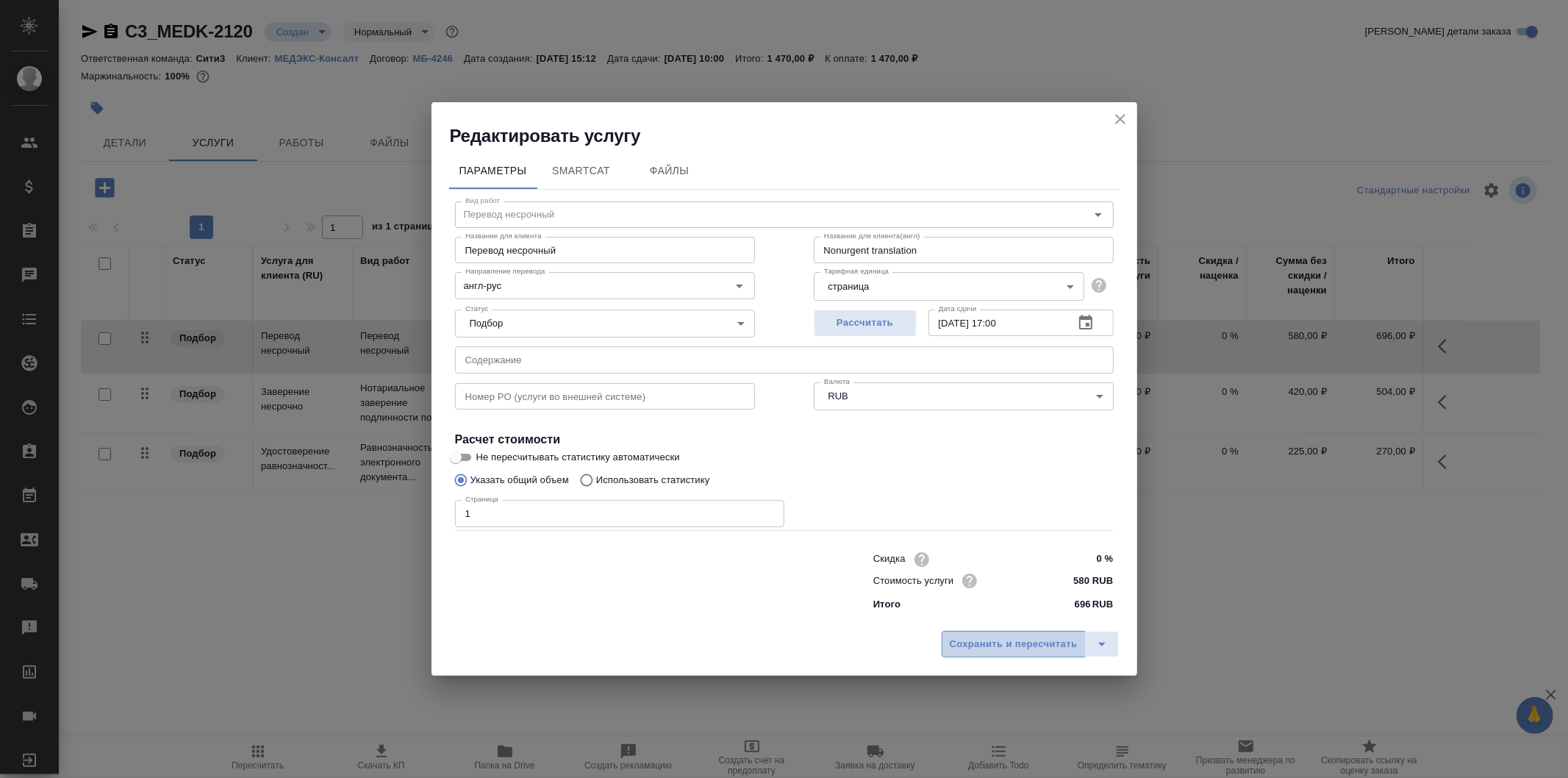
click at [1047, 645] on span "Сохранить и пересчитать" at bounding box center [1014, 644] width 128 height 17
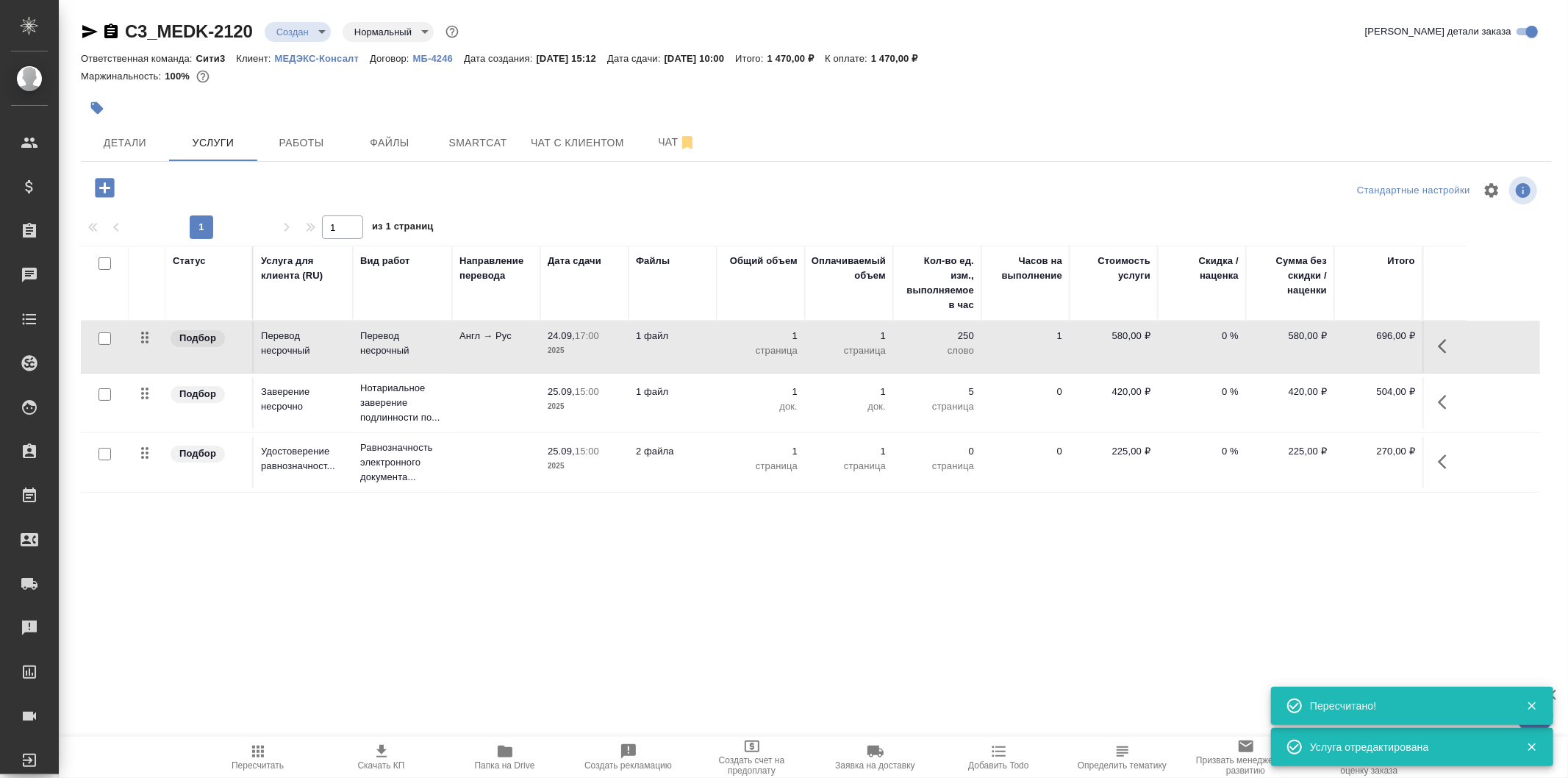
click at [614, 405] on p "2025" at bounding box center [584, 407] width 73 height 14
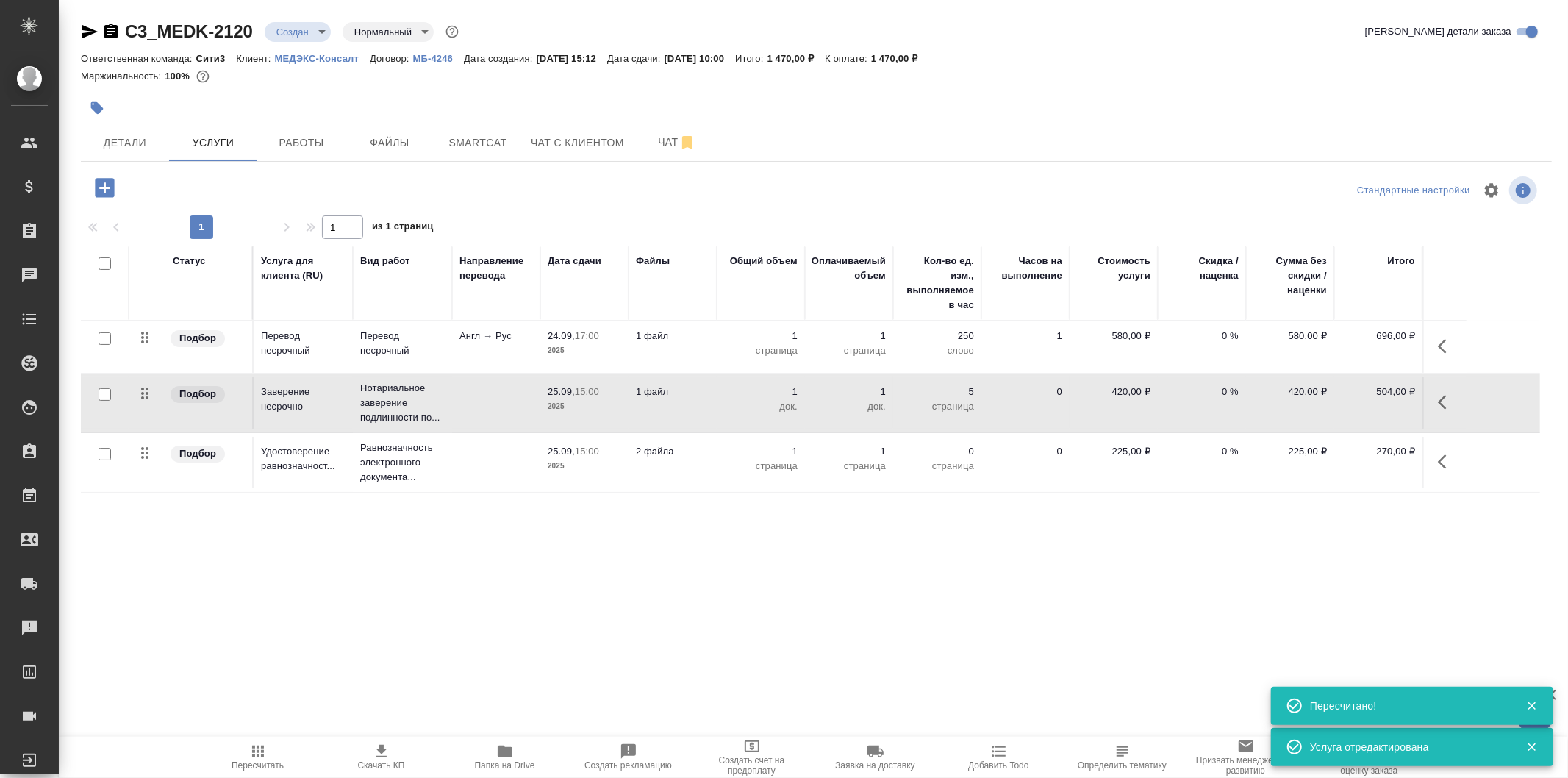
click at [611, 403] on p "2025" at bounding box center [584, 407] width 73 height 14
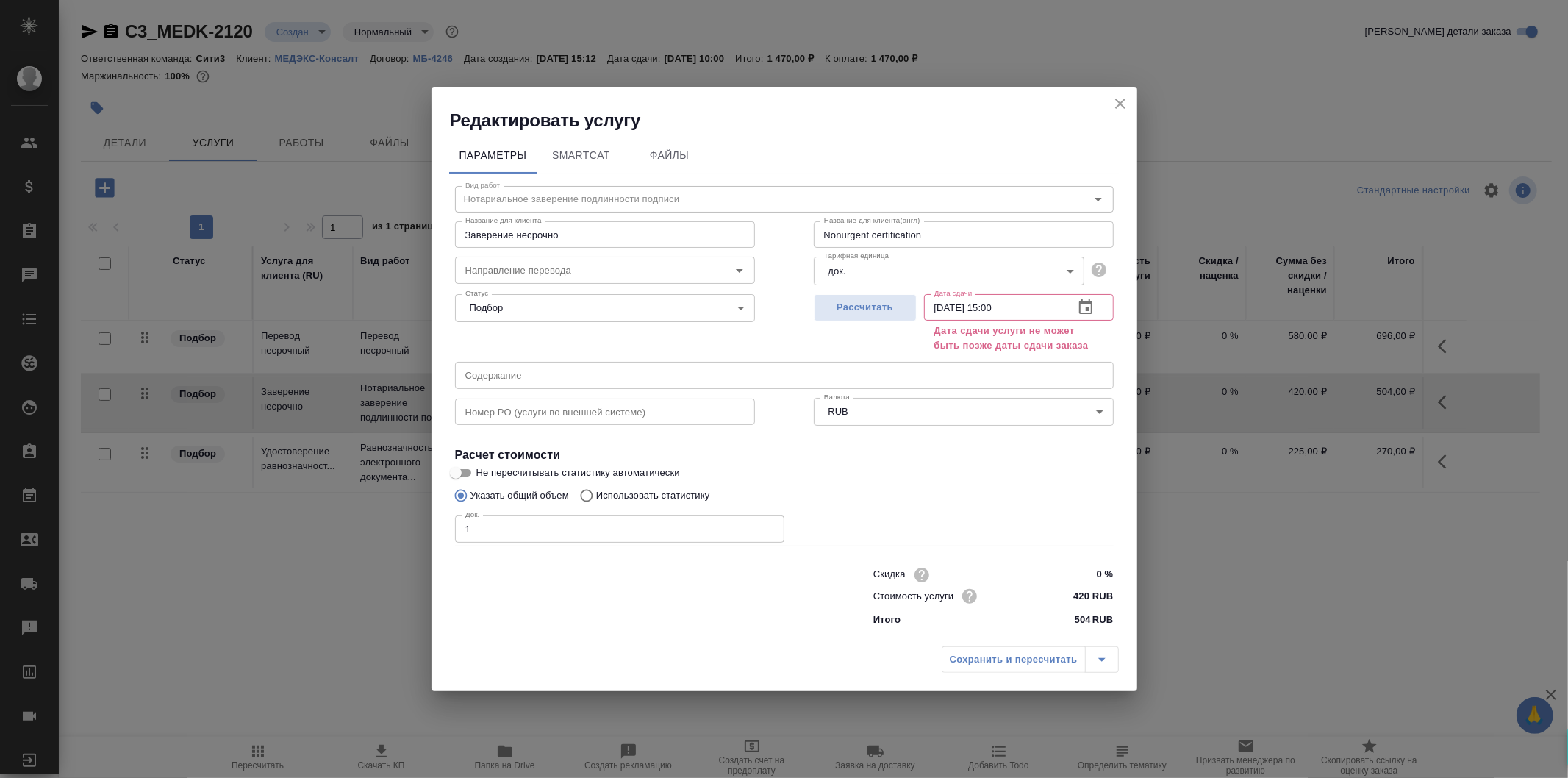
click at [1085, 305] on icon "button" at bounding box center [1086, 307] width 18 height 18
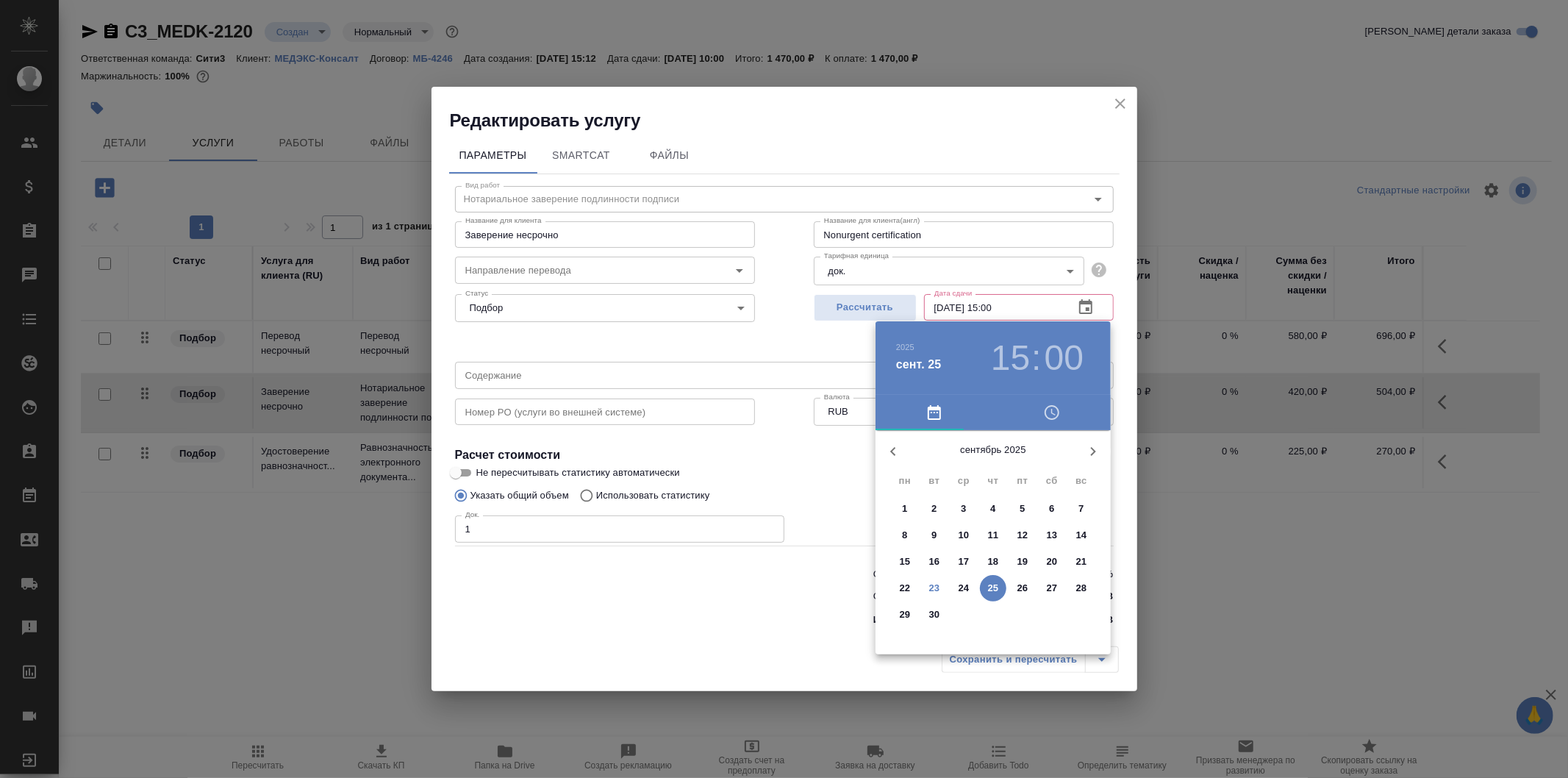
click at [1016, 369] on h3 "15" at bounding box center [1010, 358] width 39 height 42
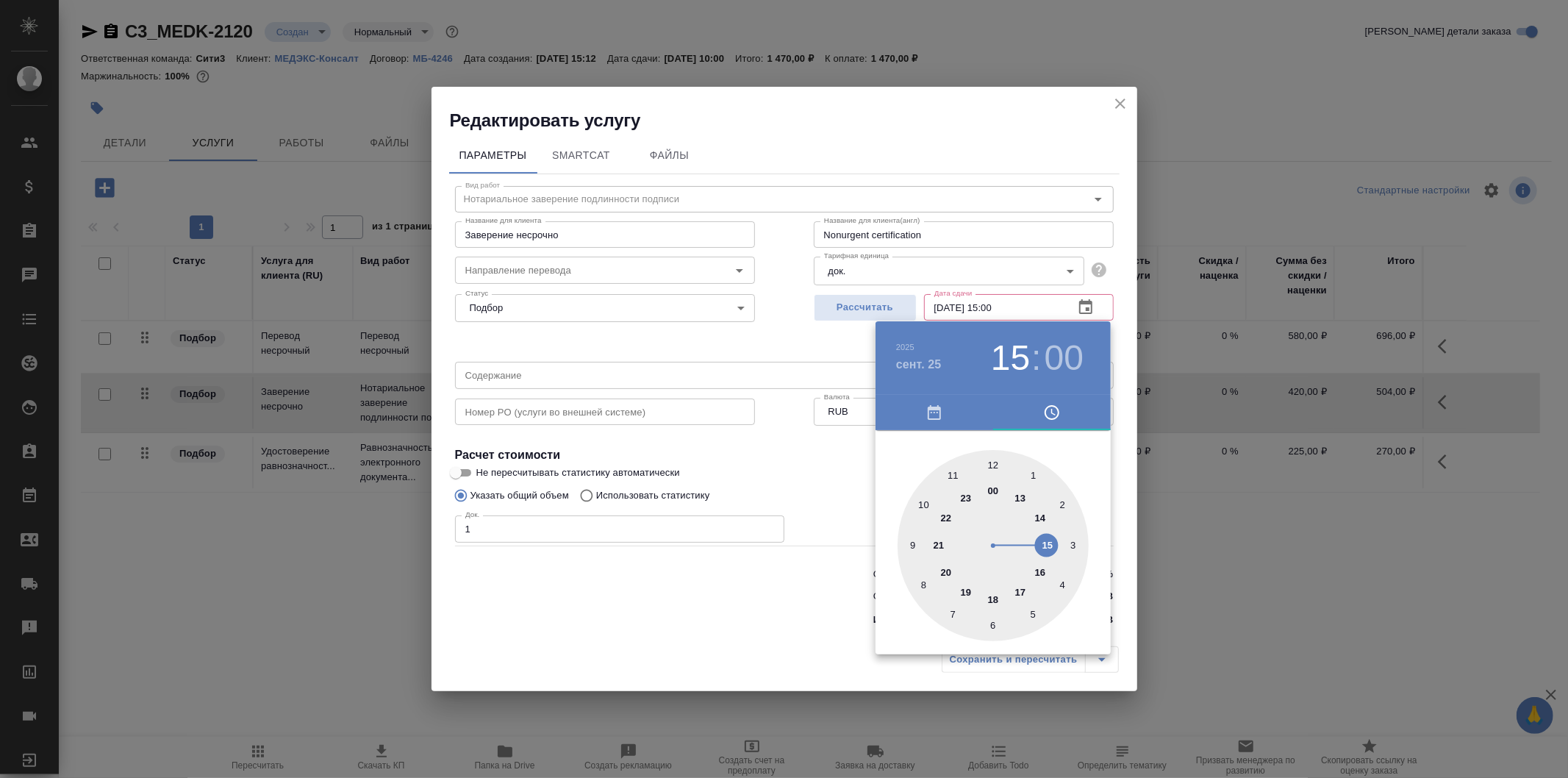
click at [919, 505] on div at bounding box center [993, 546] width 192 height 192
type input "25.09.2025 10:00"
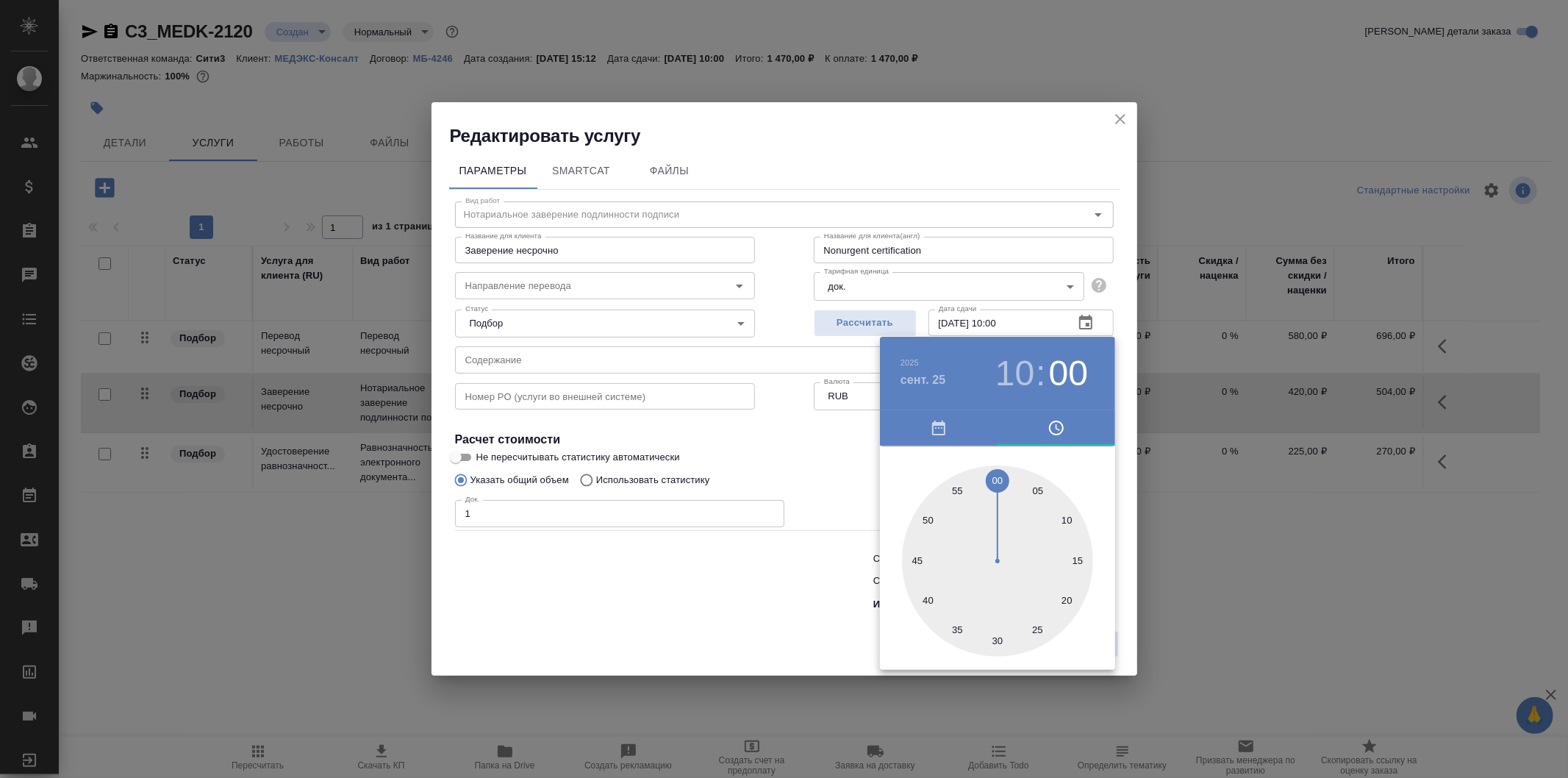
click at [849, 464] on div at bounding box center [784, 389] width 1568 height 778
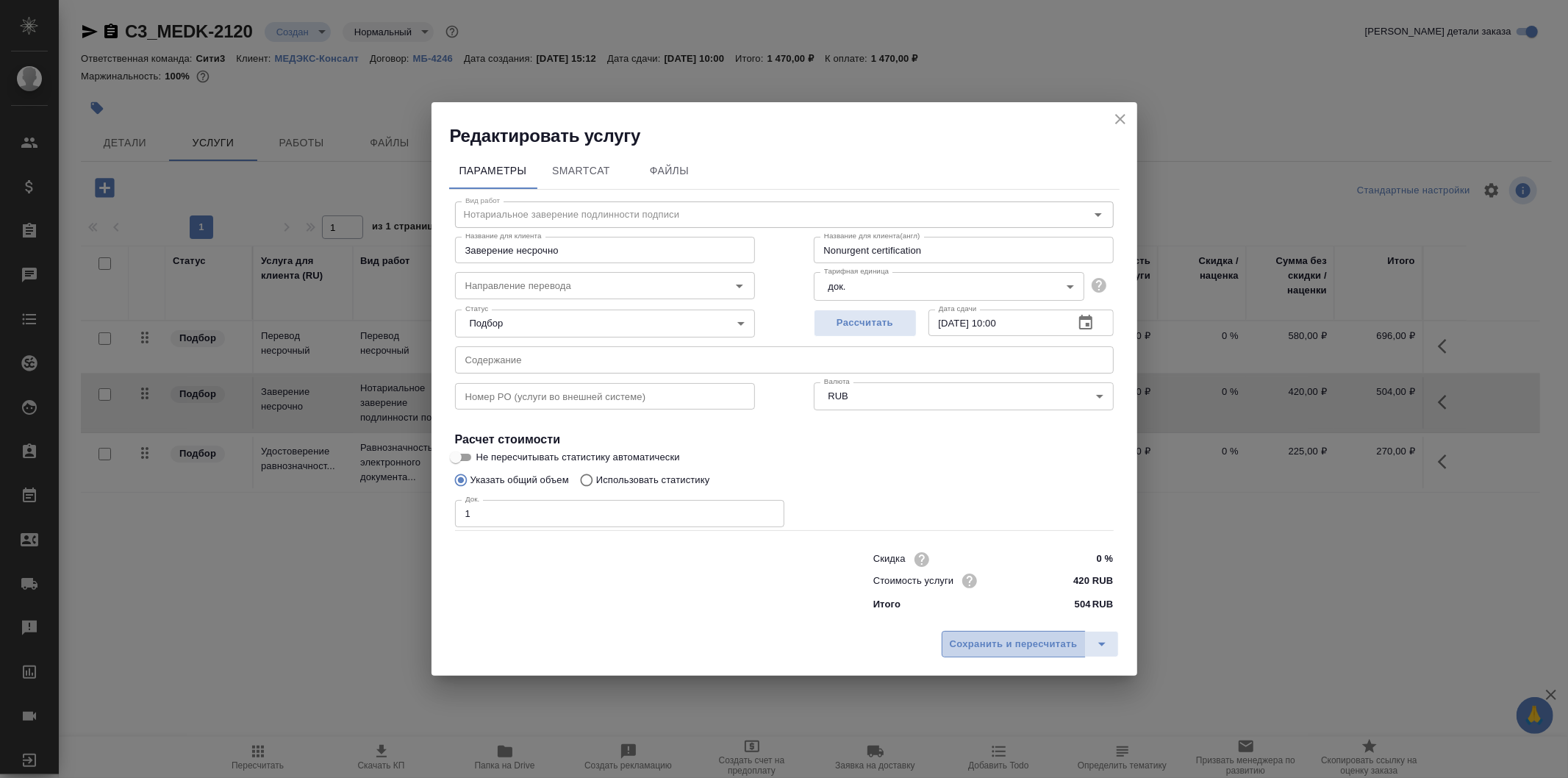
click at [1004, 637] on span "Сохранить и пересчитать" at bounding box center [1014, 644] width 128 height 17
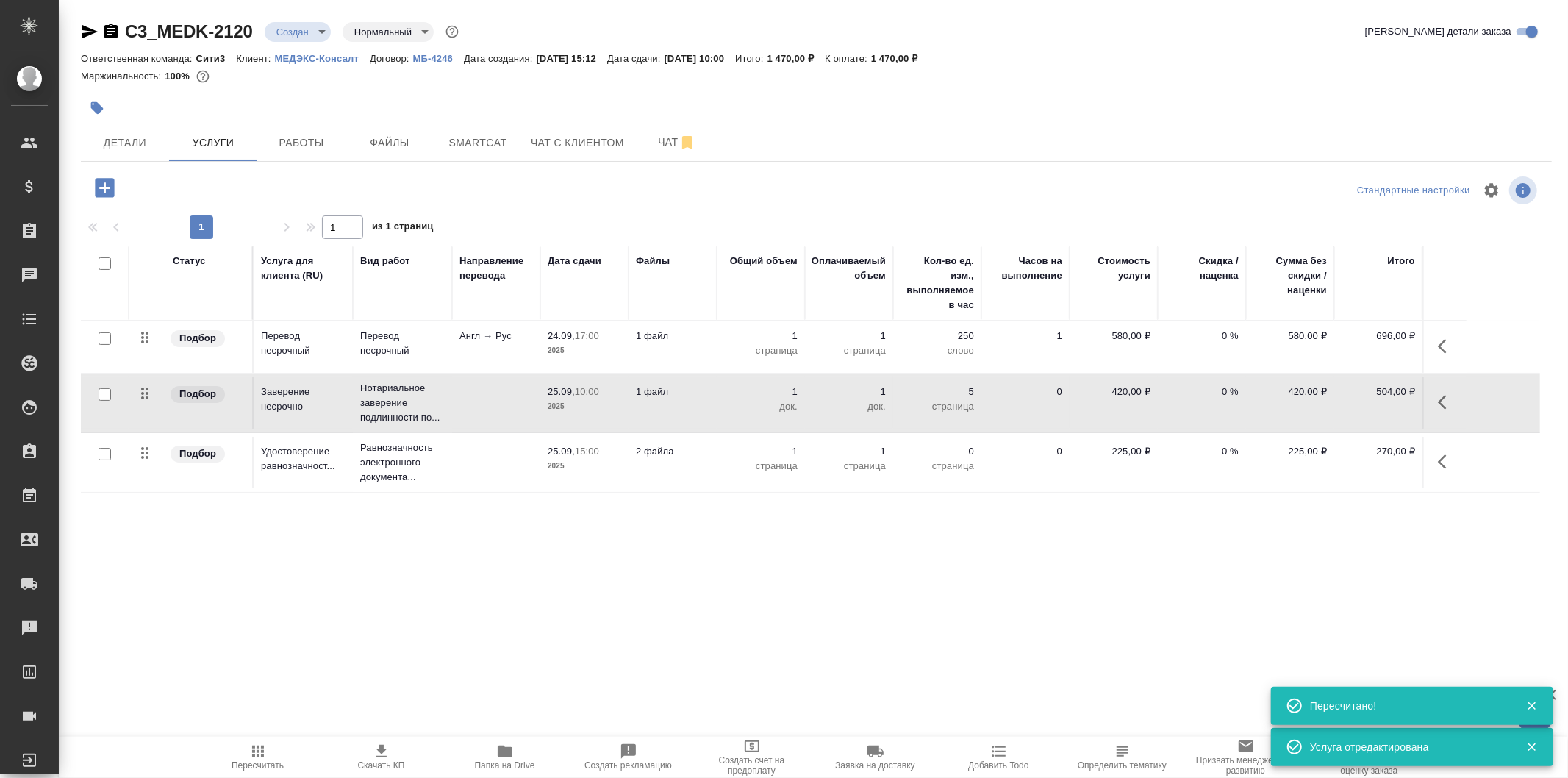
click at [589, 468] on p "2025" at bounding box center [584, 466] width 73 height 14
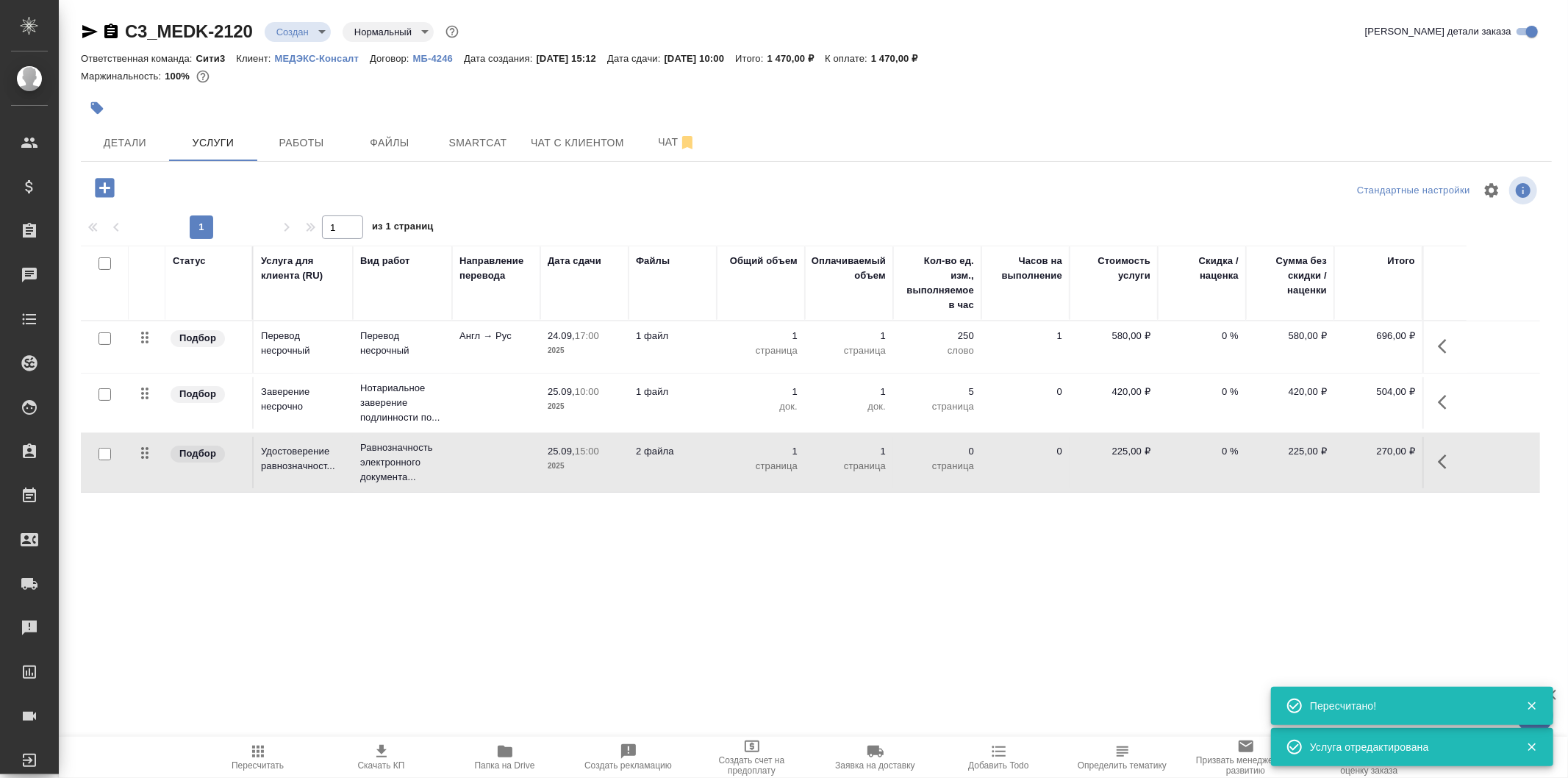
click at [589, 468] on p "2025" at bounding box center [584, 466] width 73 height 14
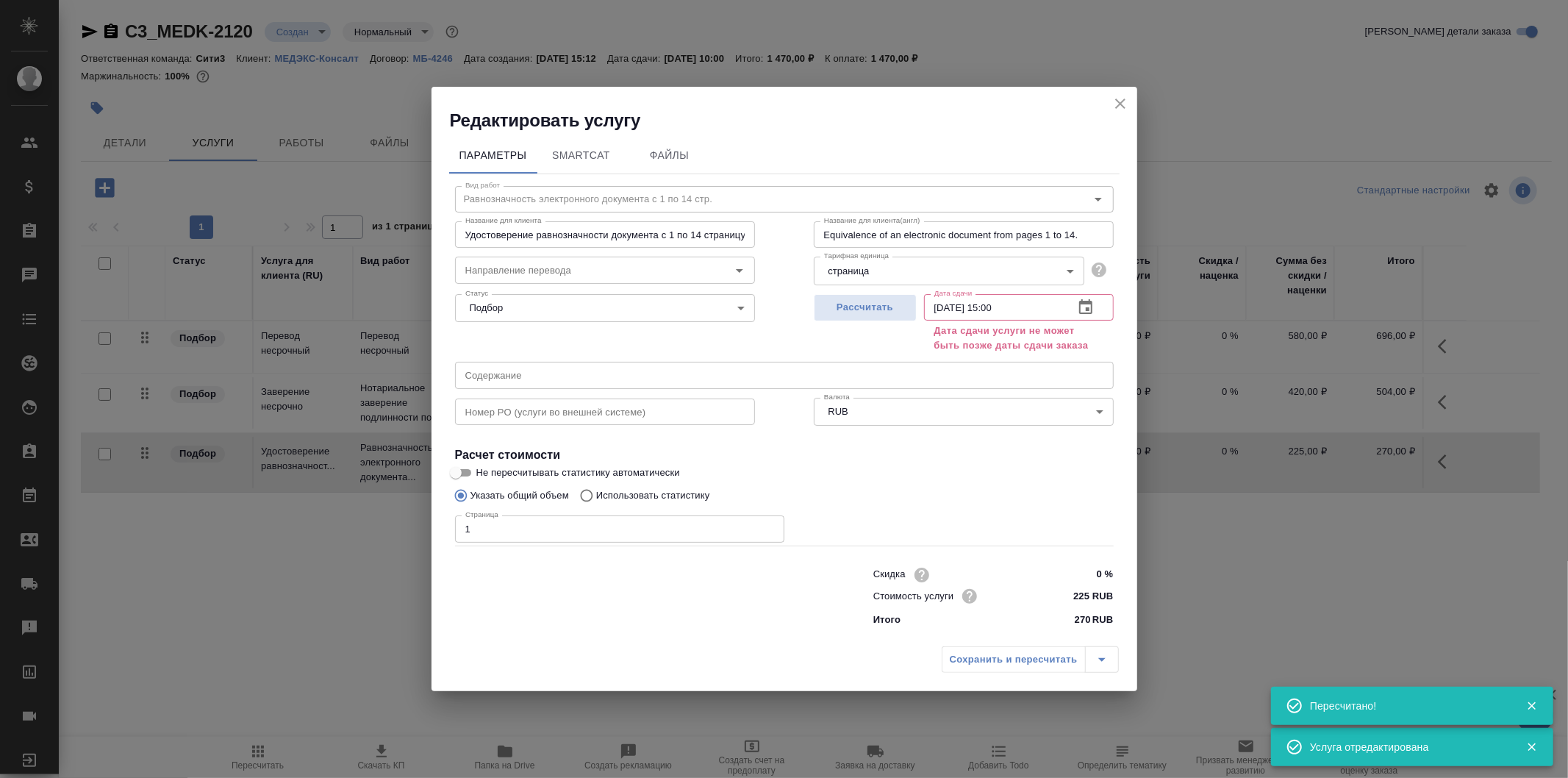
click at [1091, 303] on icon "button" at bounding box center [1085, 306] width 14 height 14
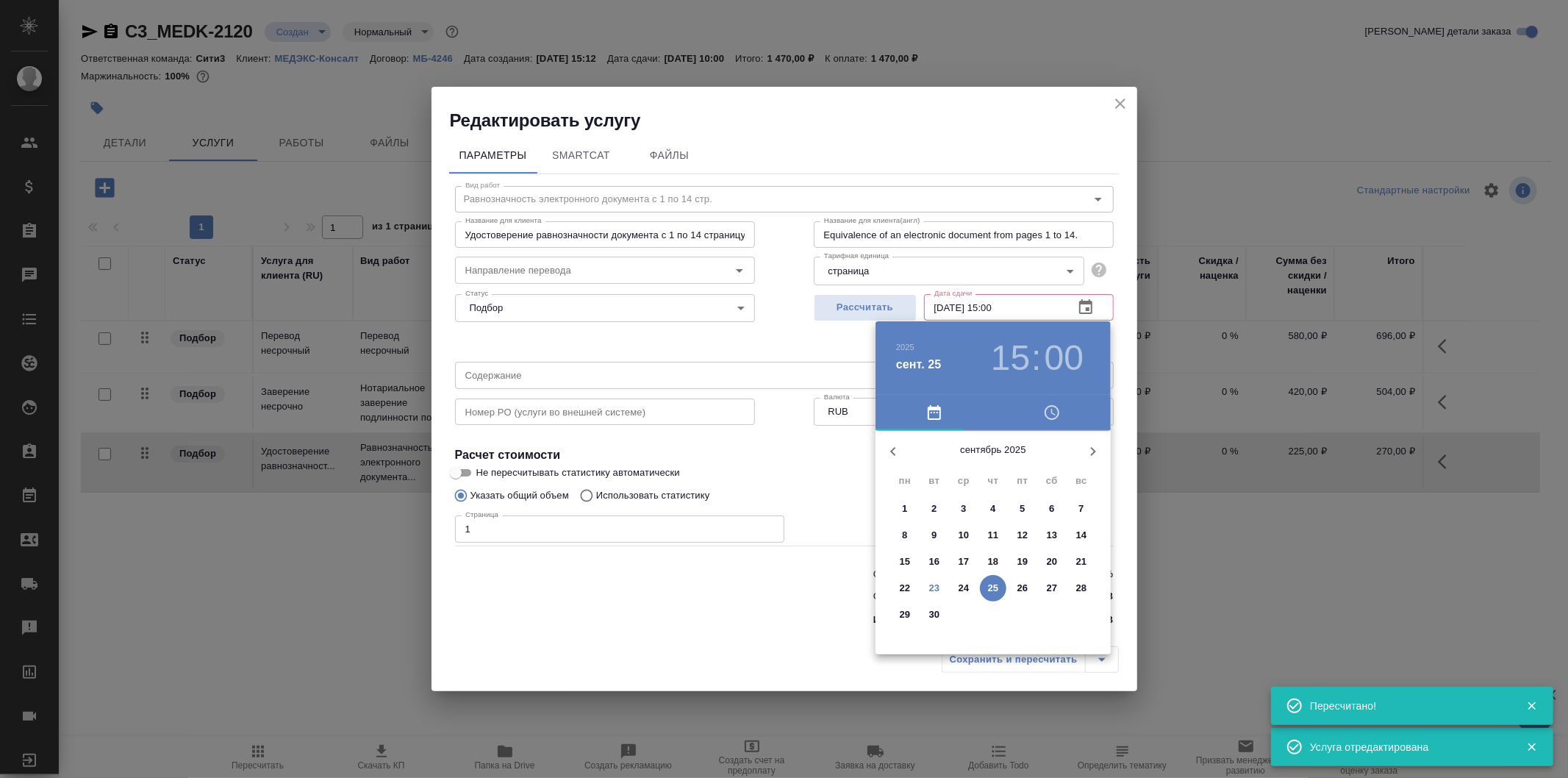
click at [1012, 353] on h3 "15" at bounding box center [1010, 358] width 39 height 42
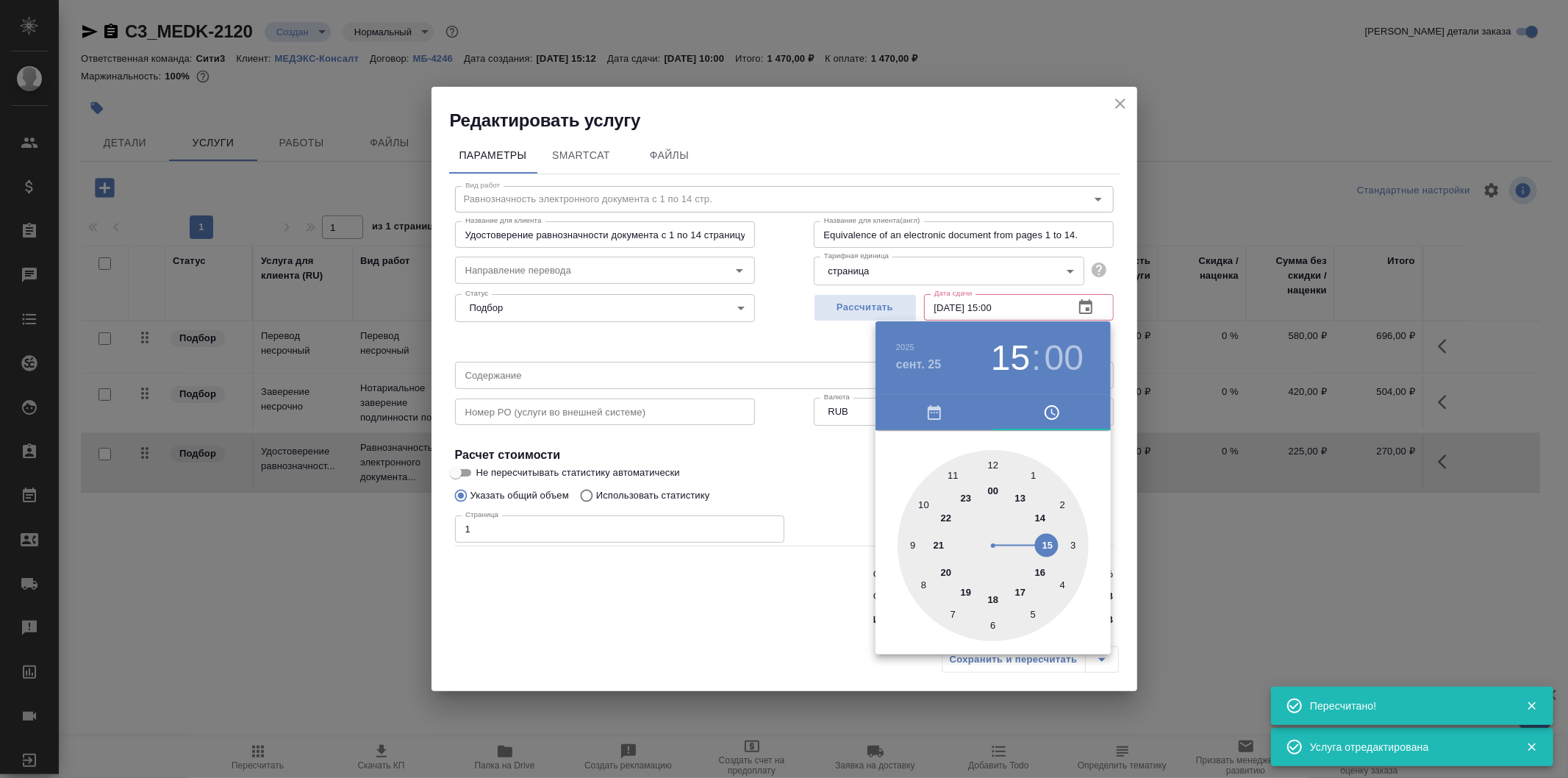
click at [923, 499] on div at bounding box center [993, 546] width 192 height 192
type input "25.09.2025 10:00"
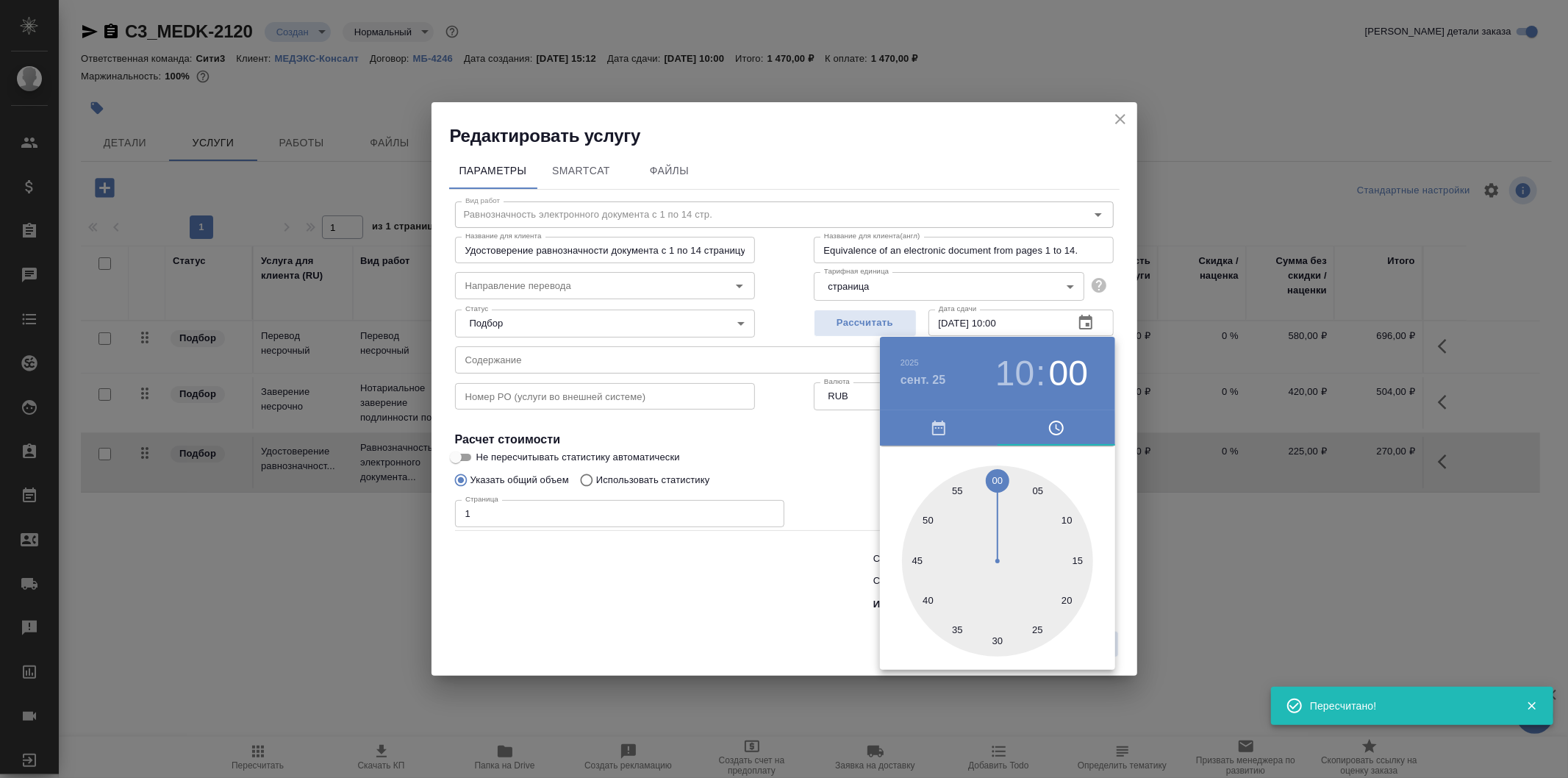
click at [861, 442] on div at bounding box center [784, 389] width 1568 height 778
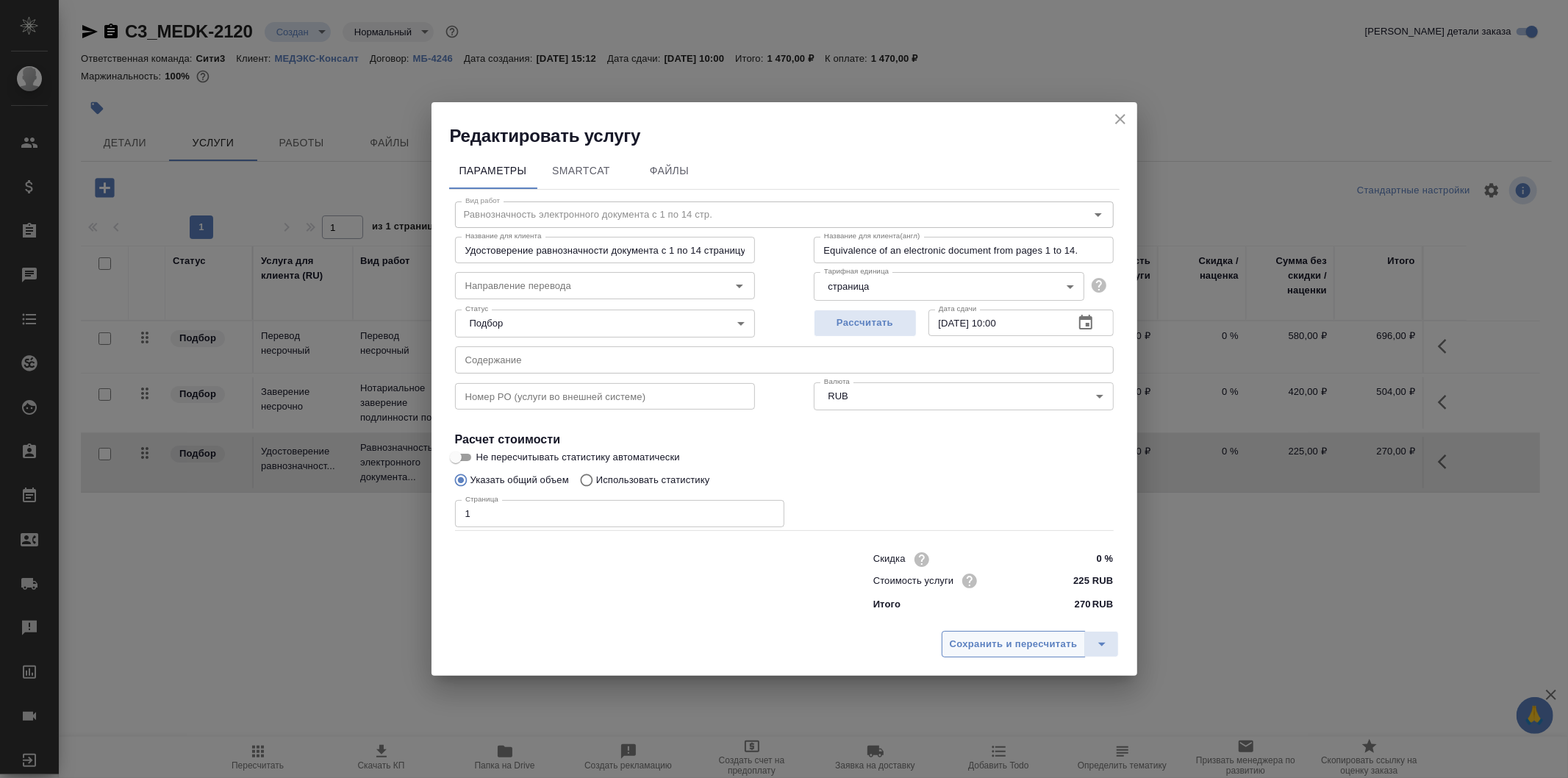
click at [1020, 638] on span "Сохранить и пересчитать" at bounding box center [1014, 644] width 128 height 17
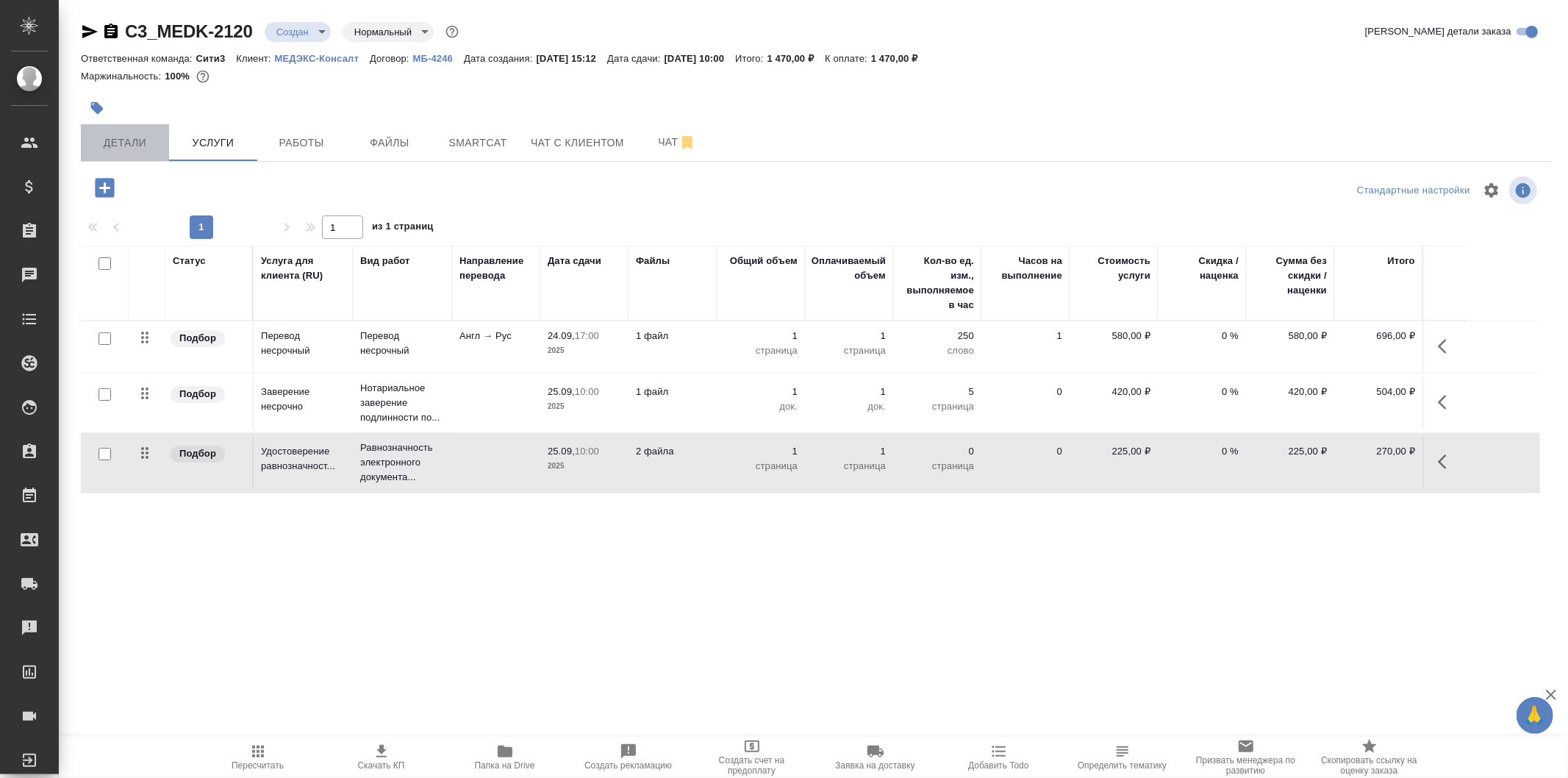
click at [146, 128] on button "Детали" at bounding box center [125, 142] width 89 height 37
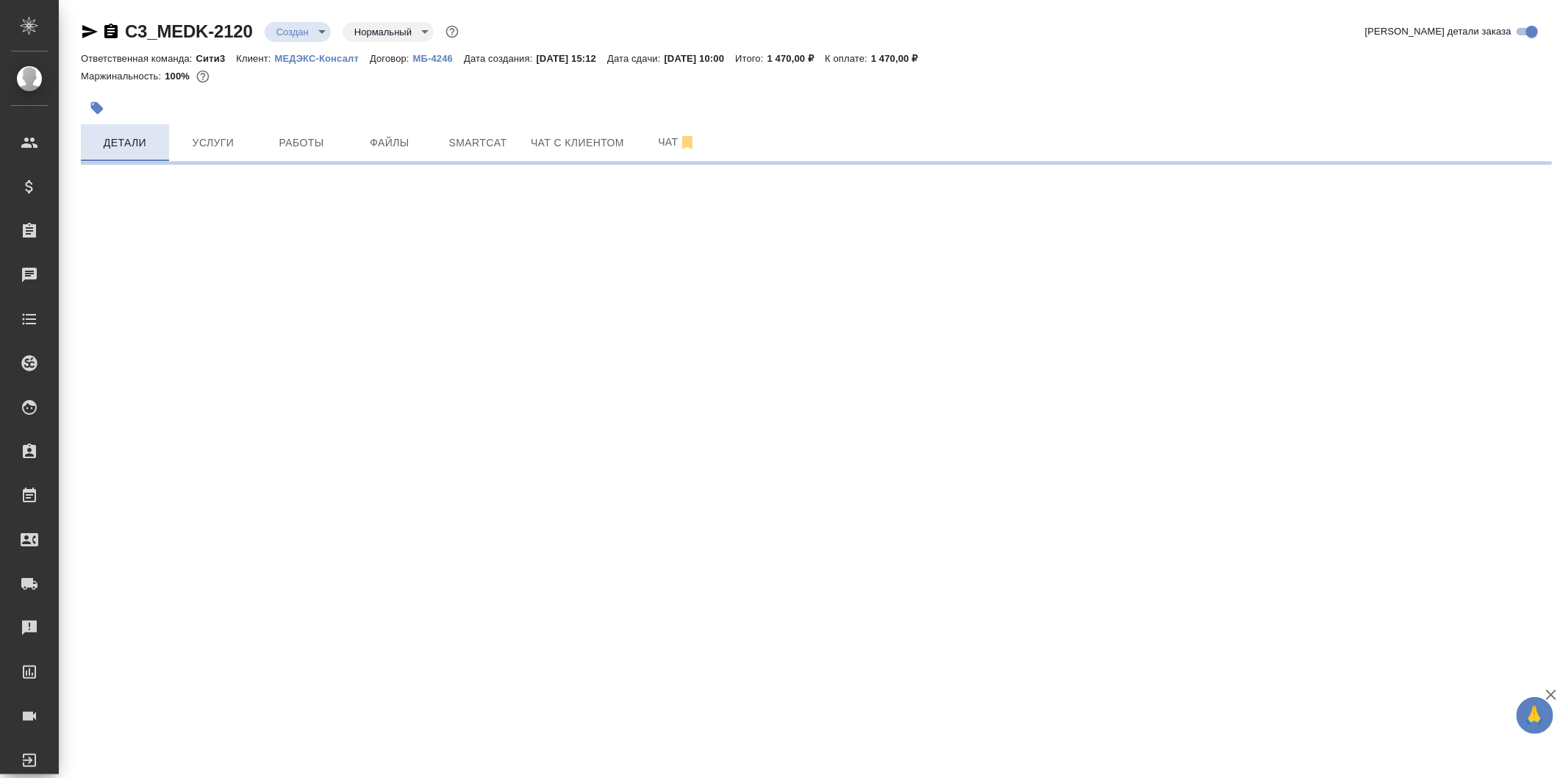
select select "RU"
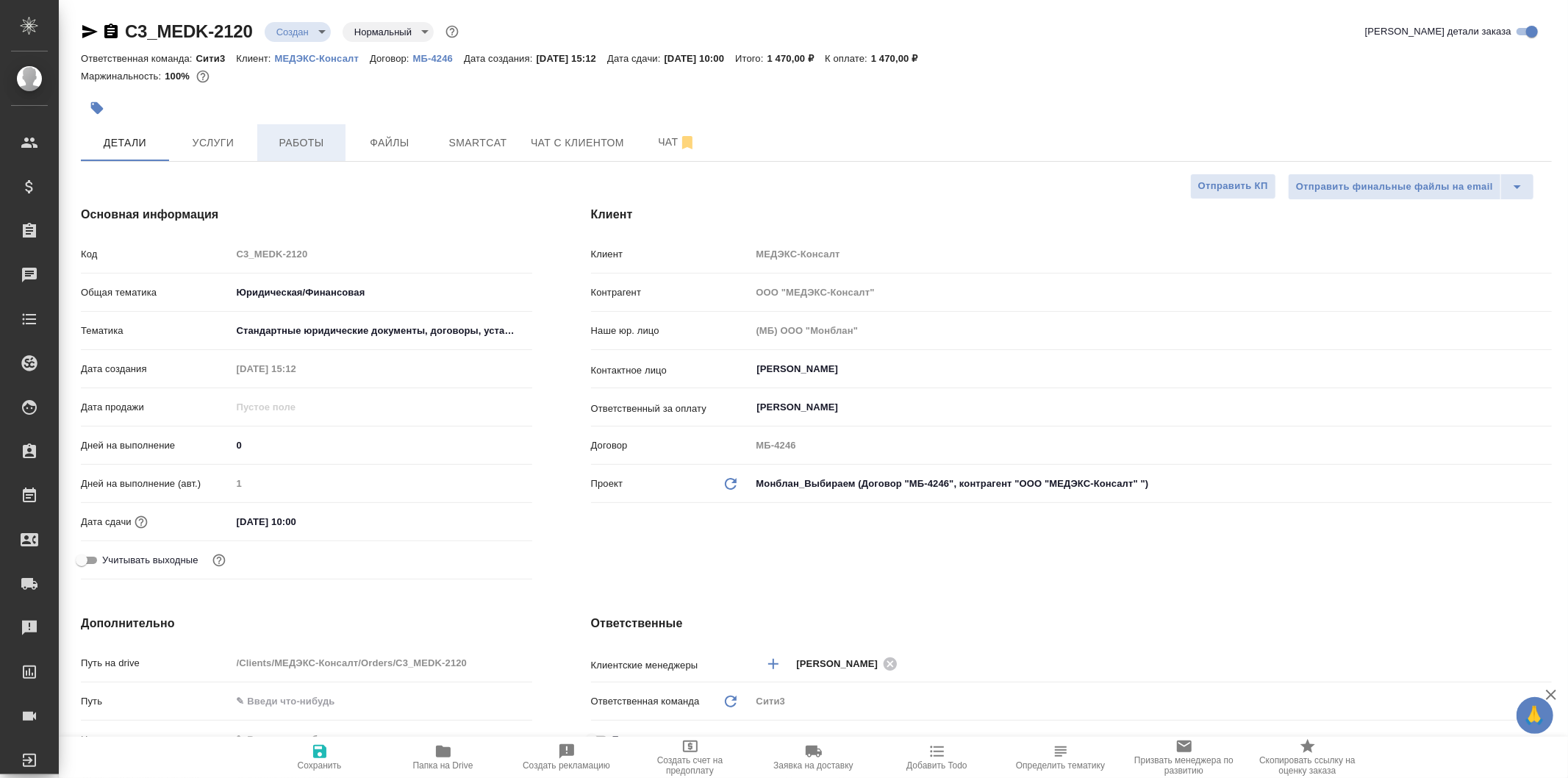
type textarea "x"
click at [634, 131] on button "Чат" at bounding box center [677, 142] width 89 height 37
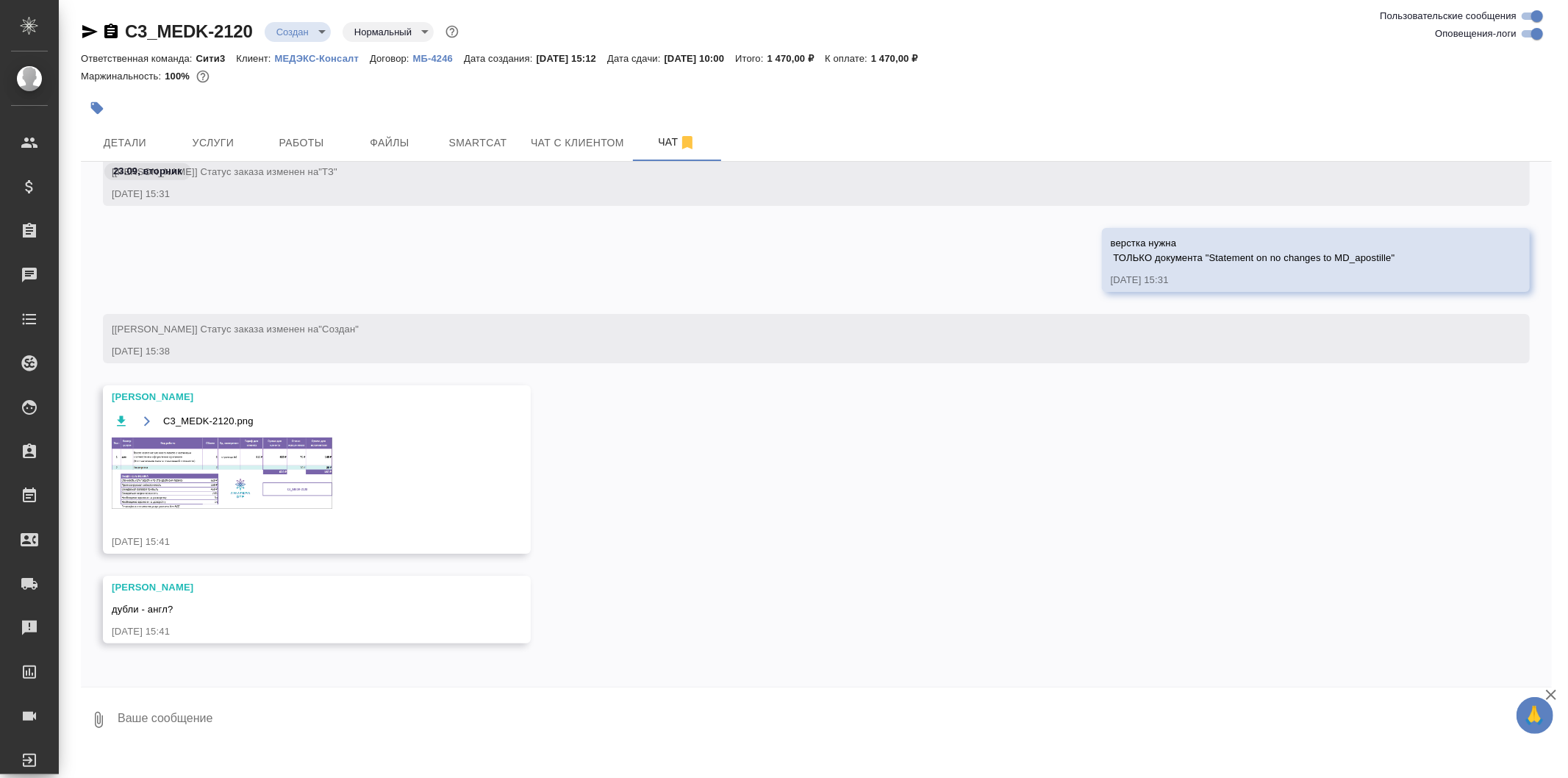
scroll to position [858, 0]
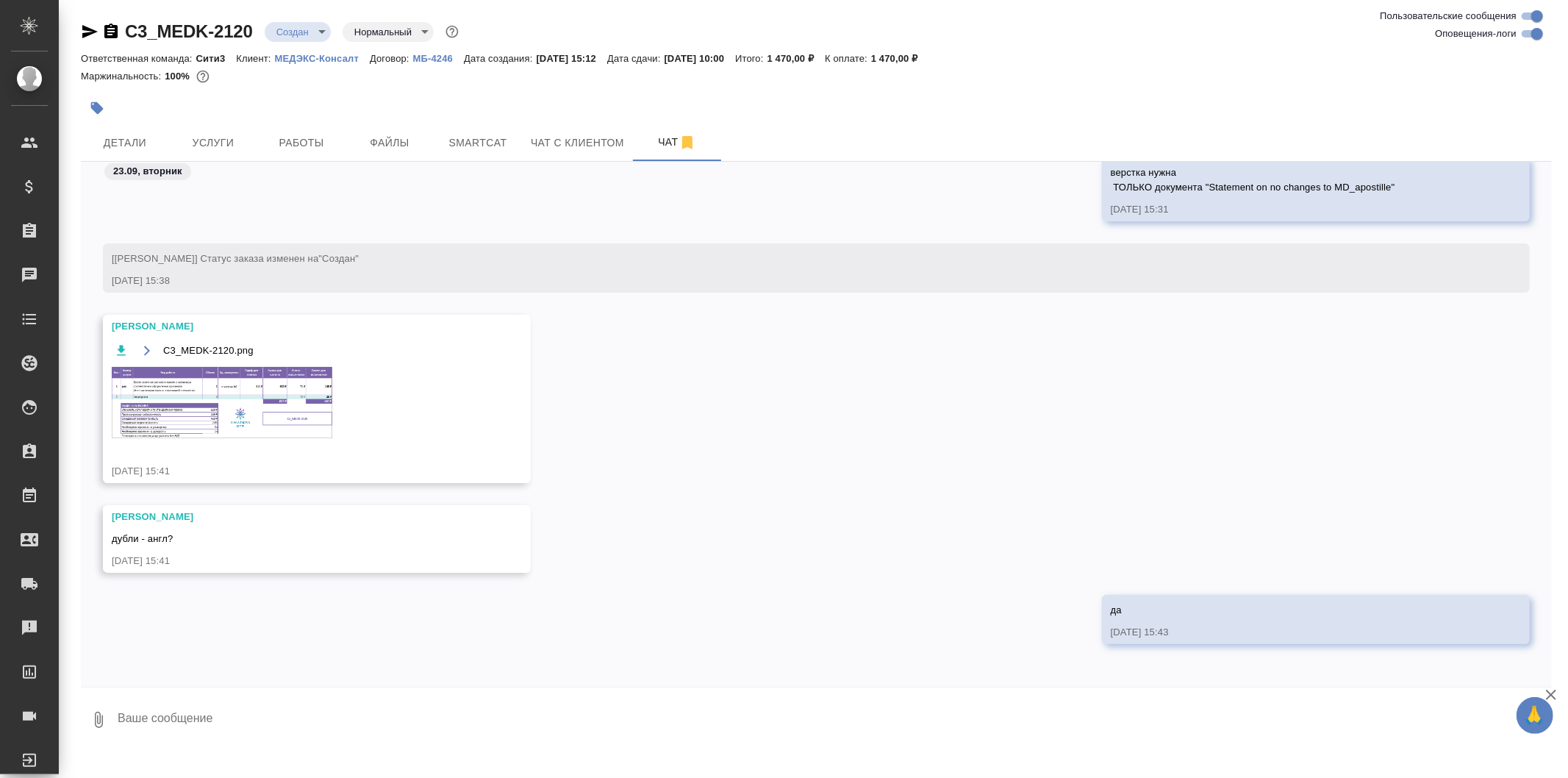
click at [298, 389] on img at bounding box center [222, 402] width 221 height 71
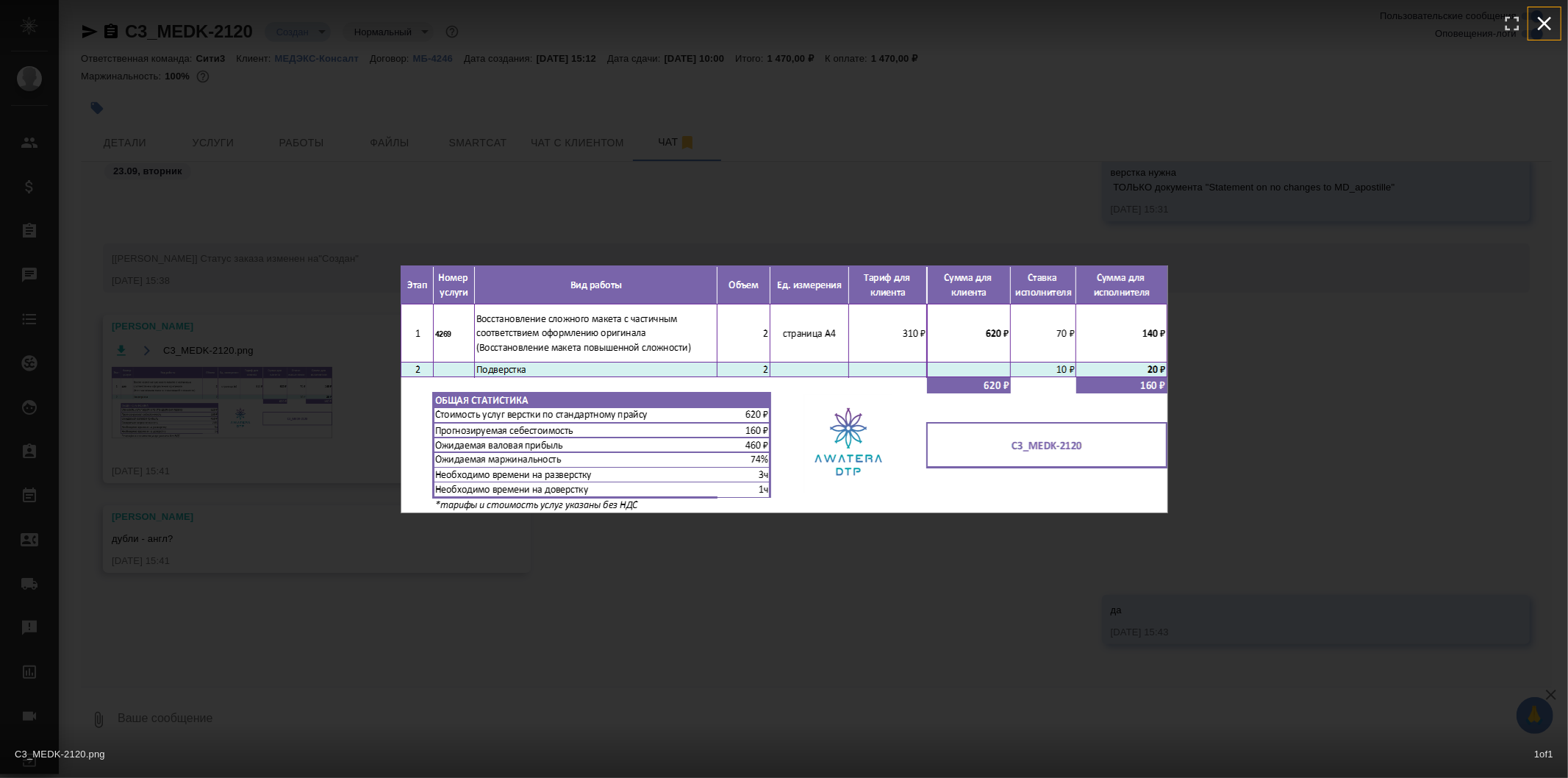
click at [1532, 33] on button "button" at bounding box center [1545, 23] width 33 height 33
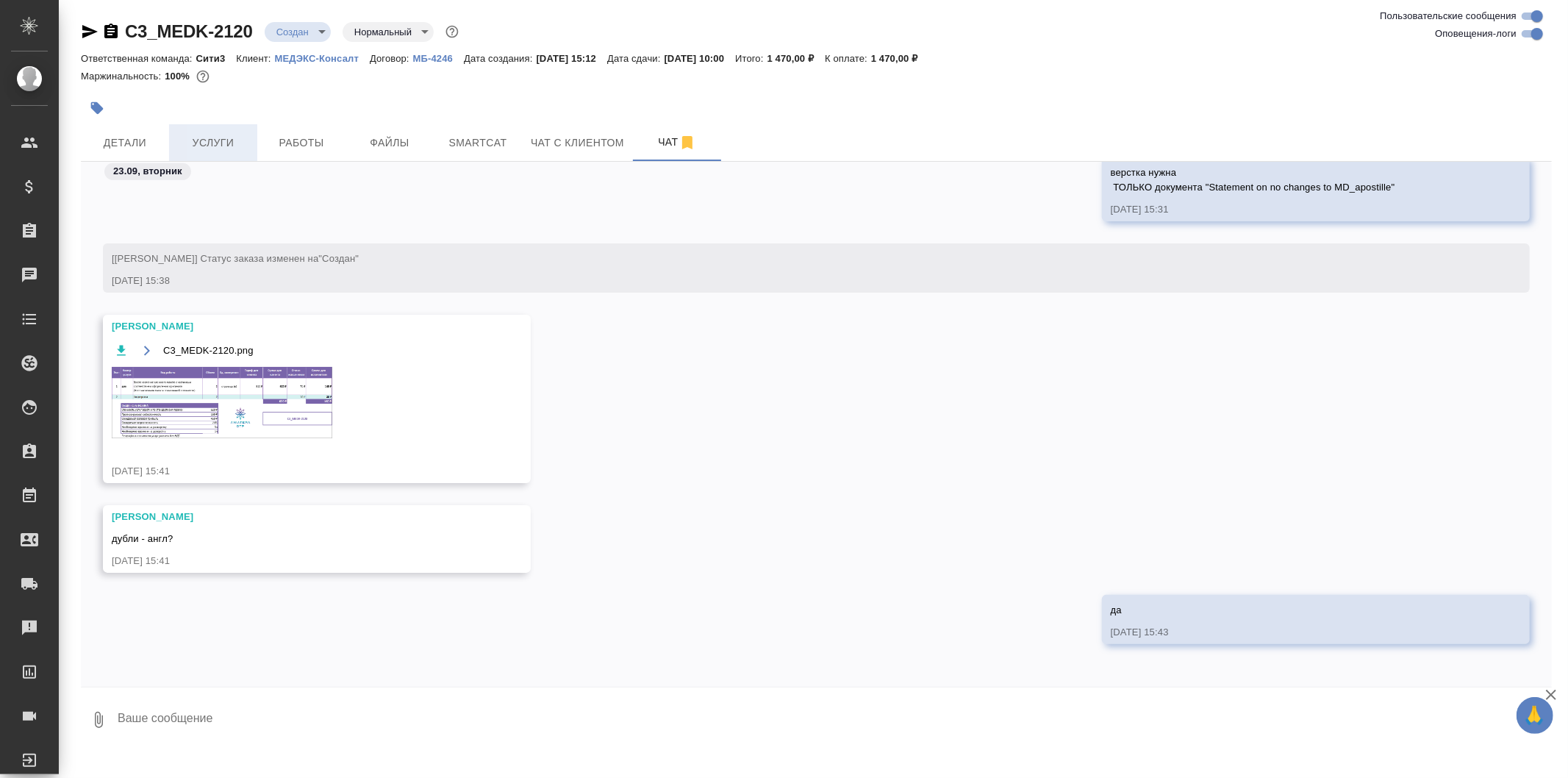
click at [239, 141] on span "Услуги" at bounding box center [213, 143] width 70 height 18
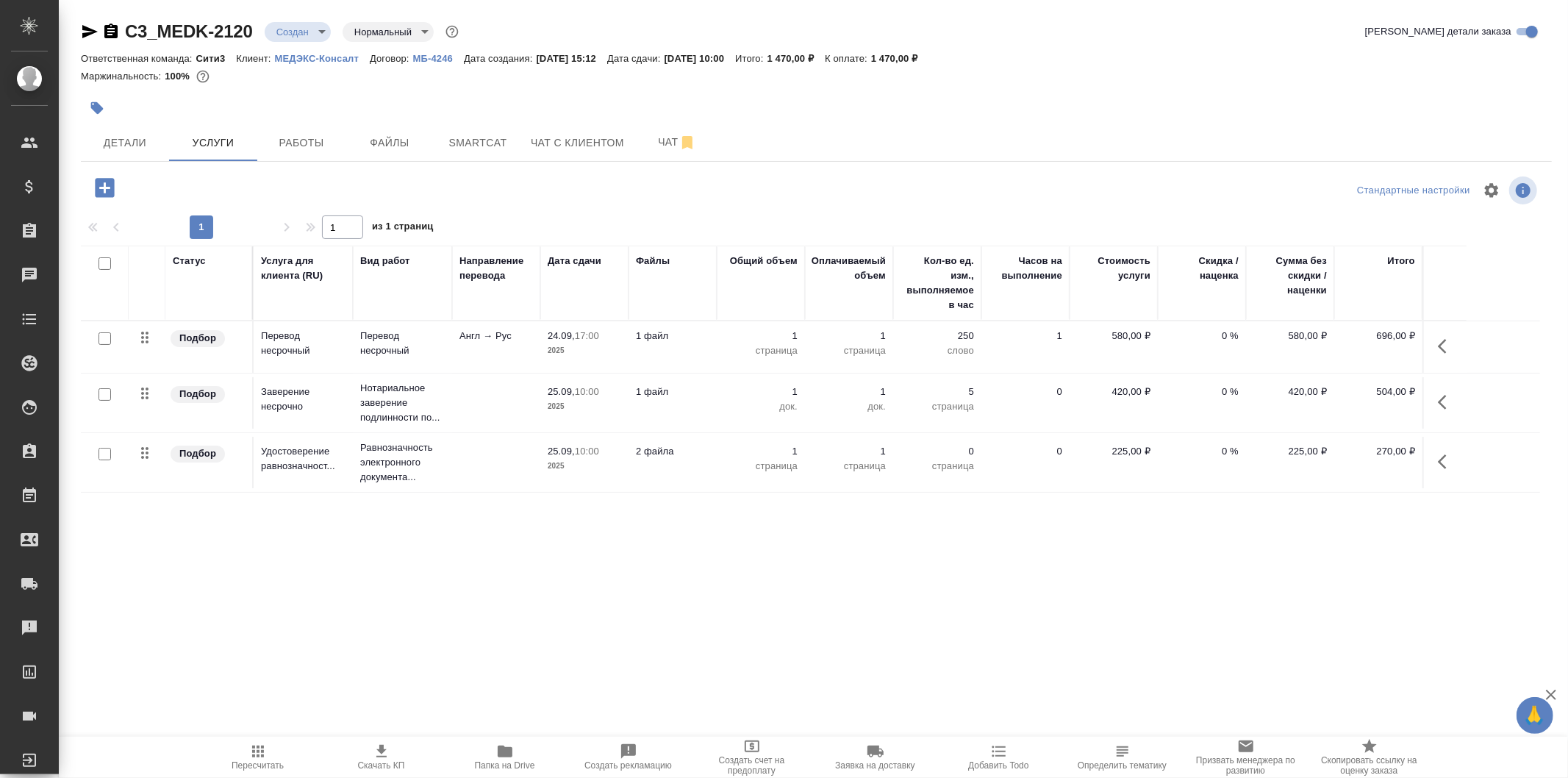
click at [112, 189] on icon "button" at bounding box center [104, 187] width 19 height 19
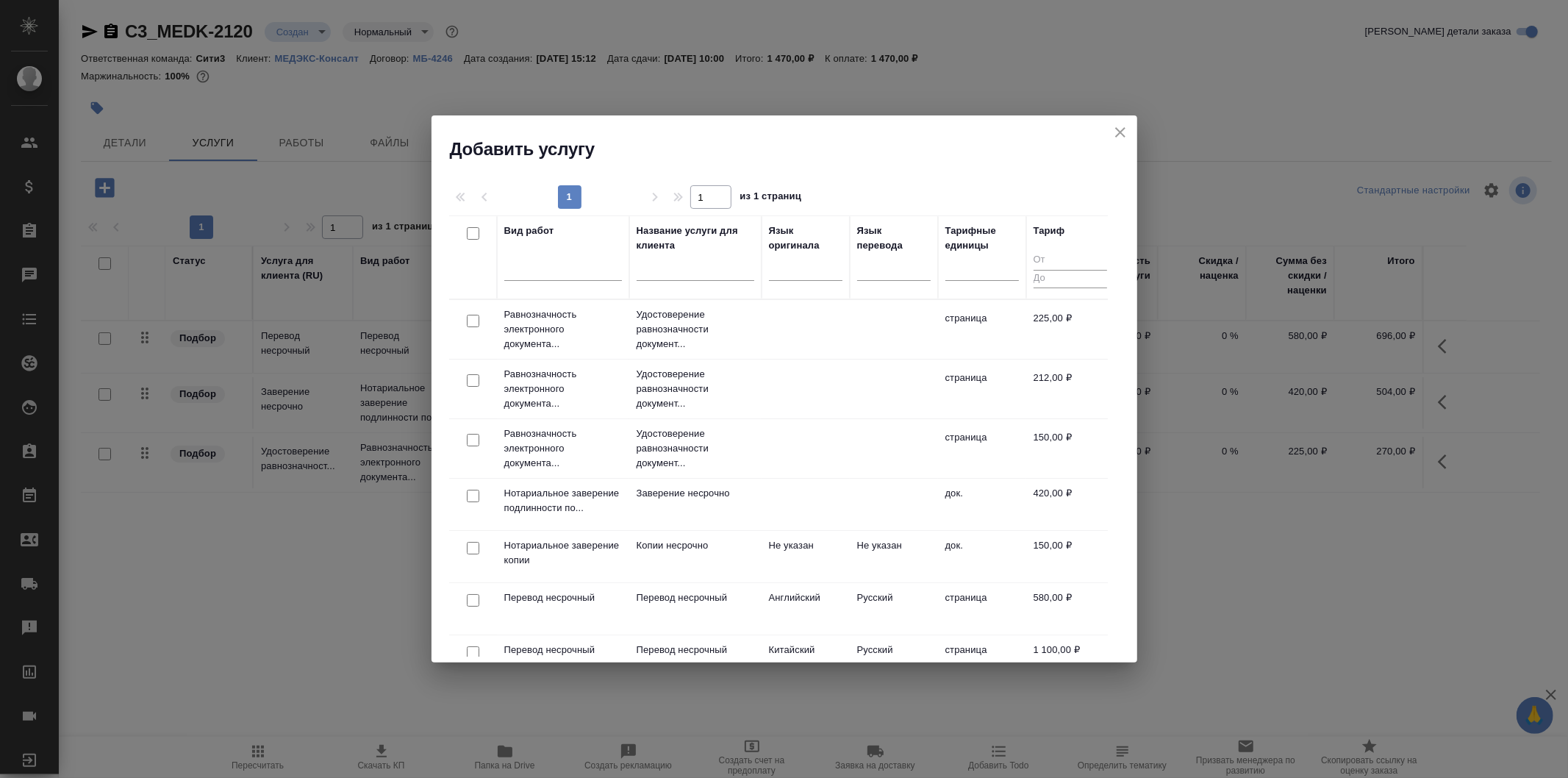
click at [1120, 144] on h2 "Добавить услугу" at bounding box center [793, 149] width 688 height 23
click at [1120, 136] on icon "close" at bounding box center [1121, 133] width 18 height 18
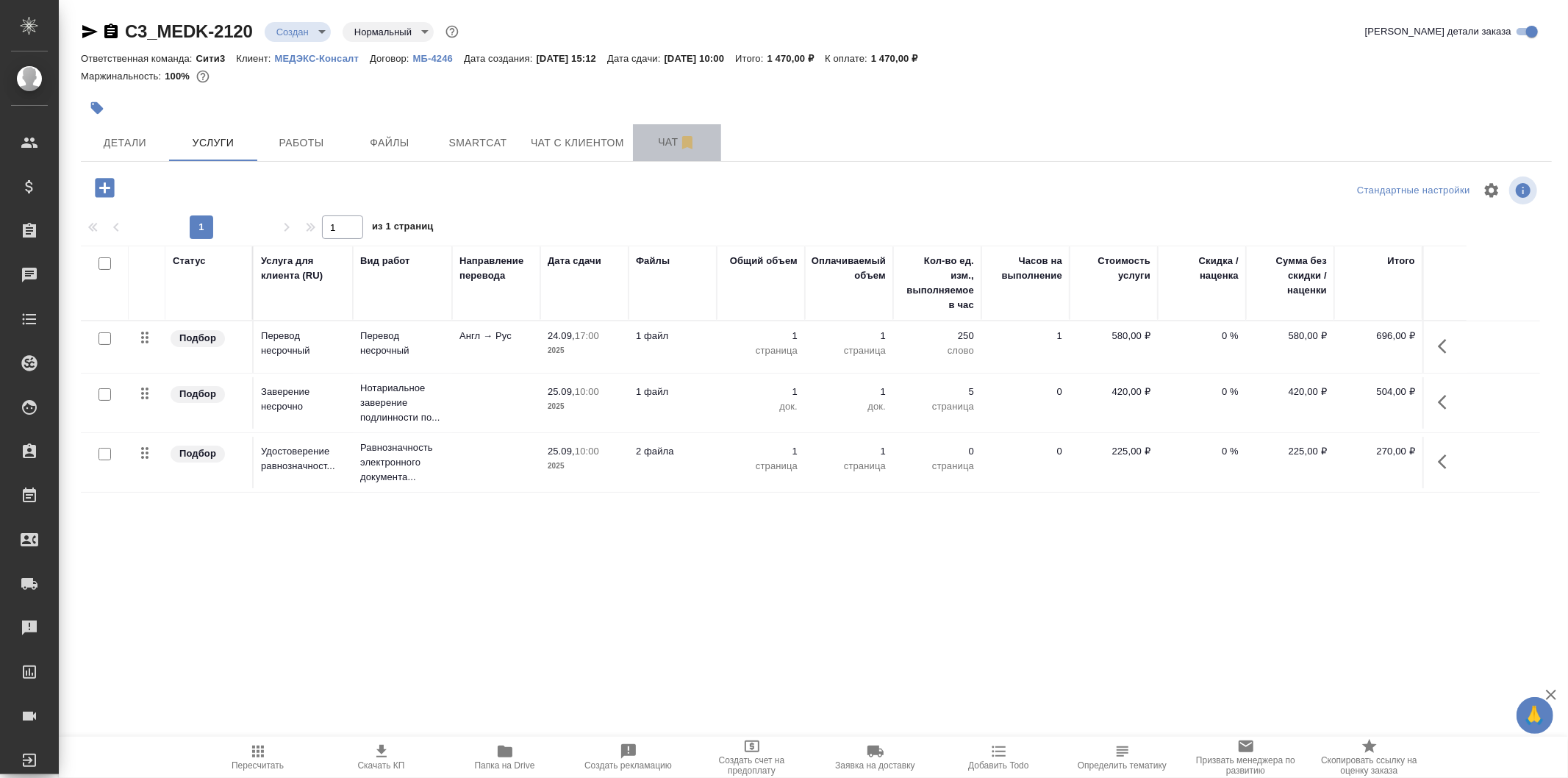
click at [633, 136] on button "Чат" at bounding box center [677, 142] width 89 height 37
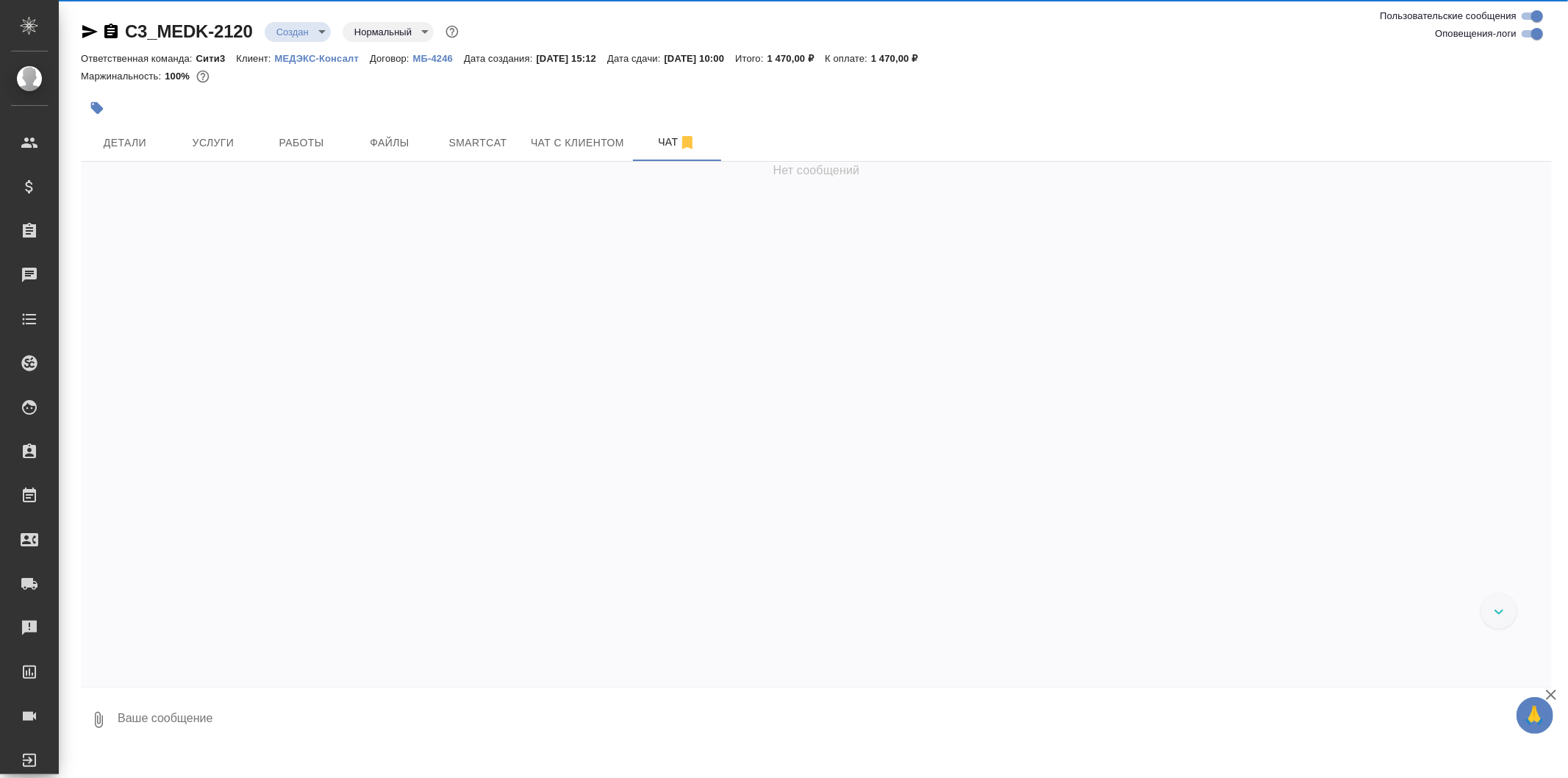
scroll to position [788, 0]
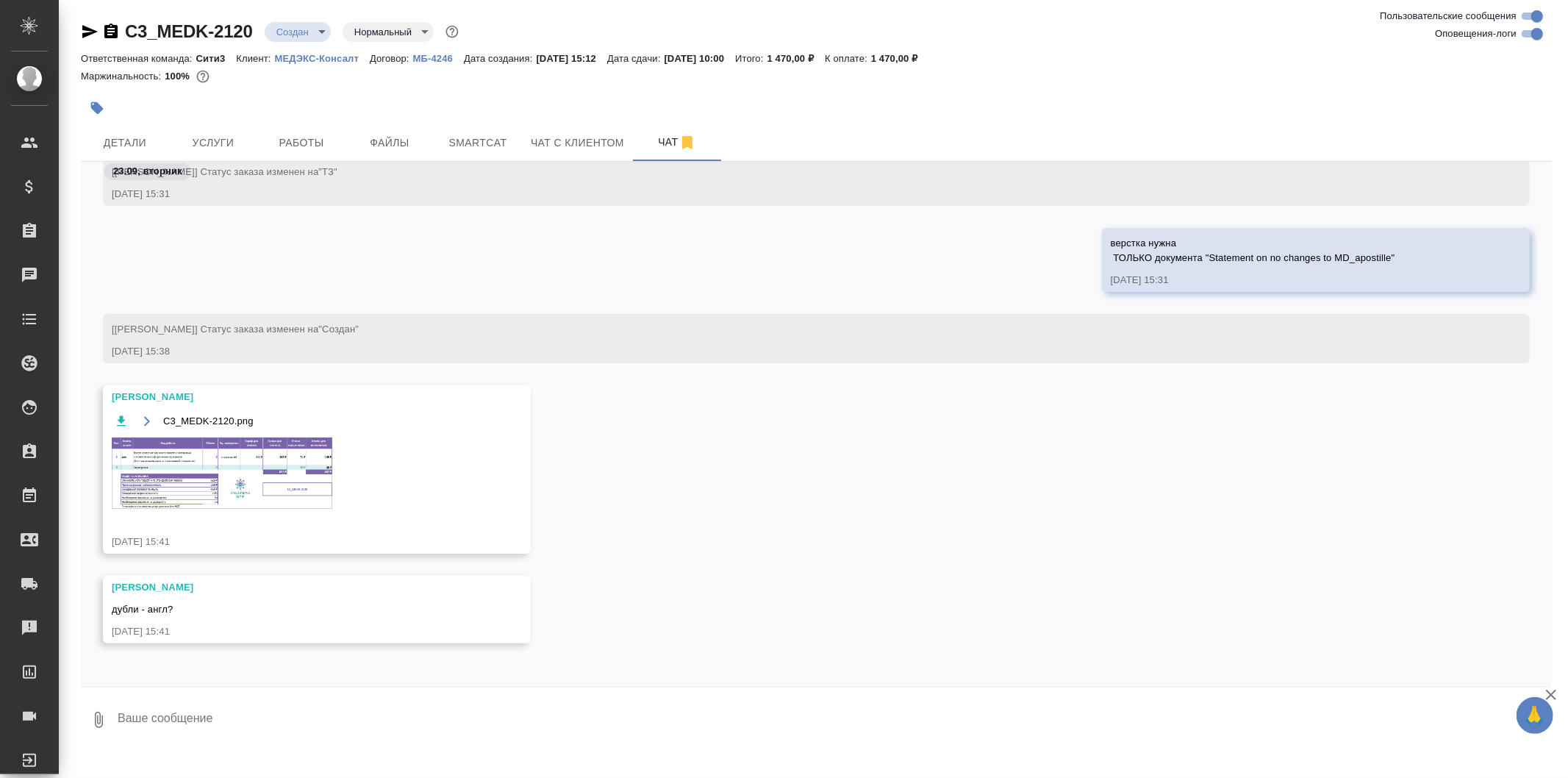
click at [177, 476] on img at bounding box center [222, 473] width 221 height 71
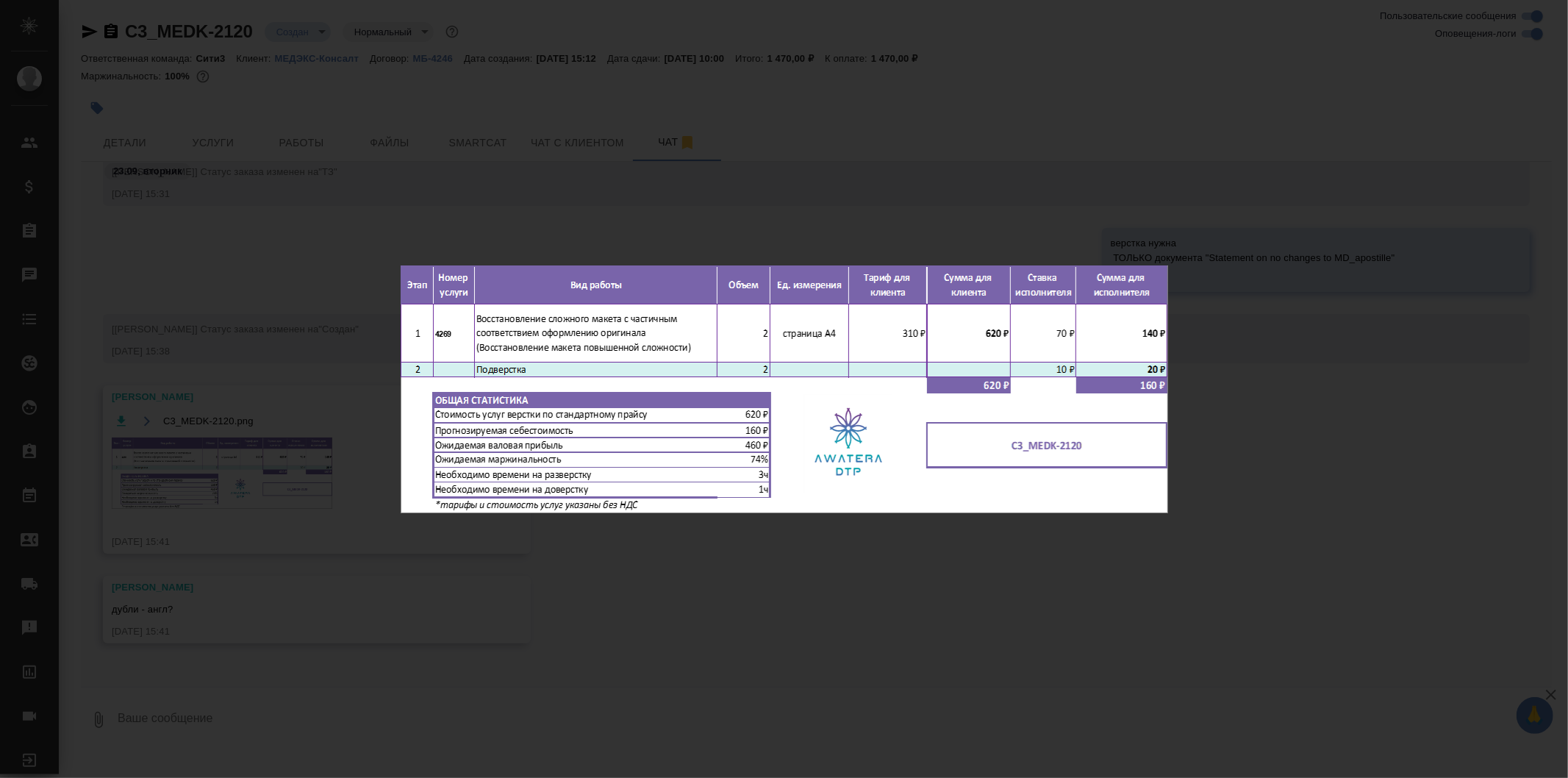
click at [589, 187] on div "C3_MEDK-2120.png 1 of 1" at bounding box center [784, 389] width 1568 height 778
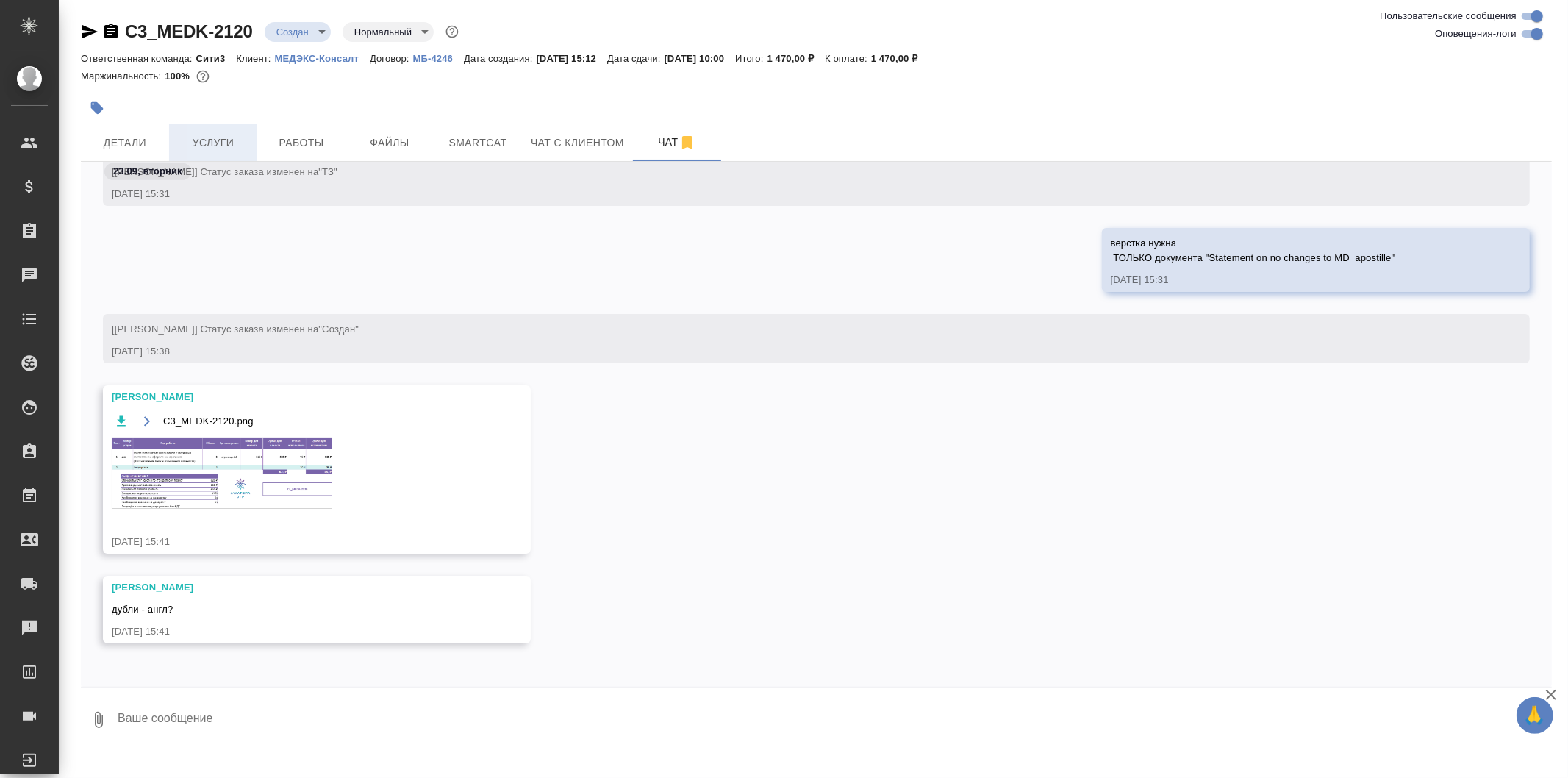
click at [195, 135] on span "Услуги" at bounding box center [213, 143] width 70 height 18
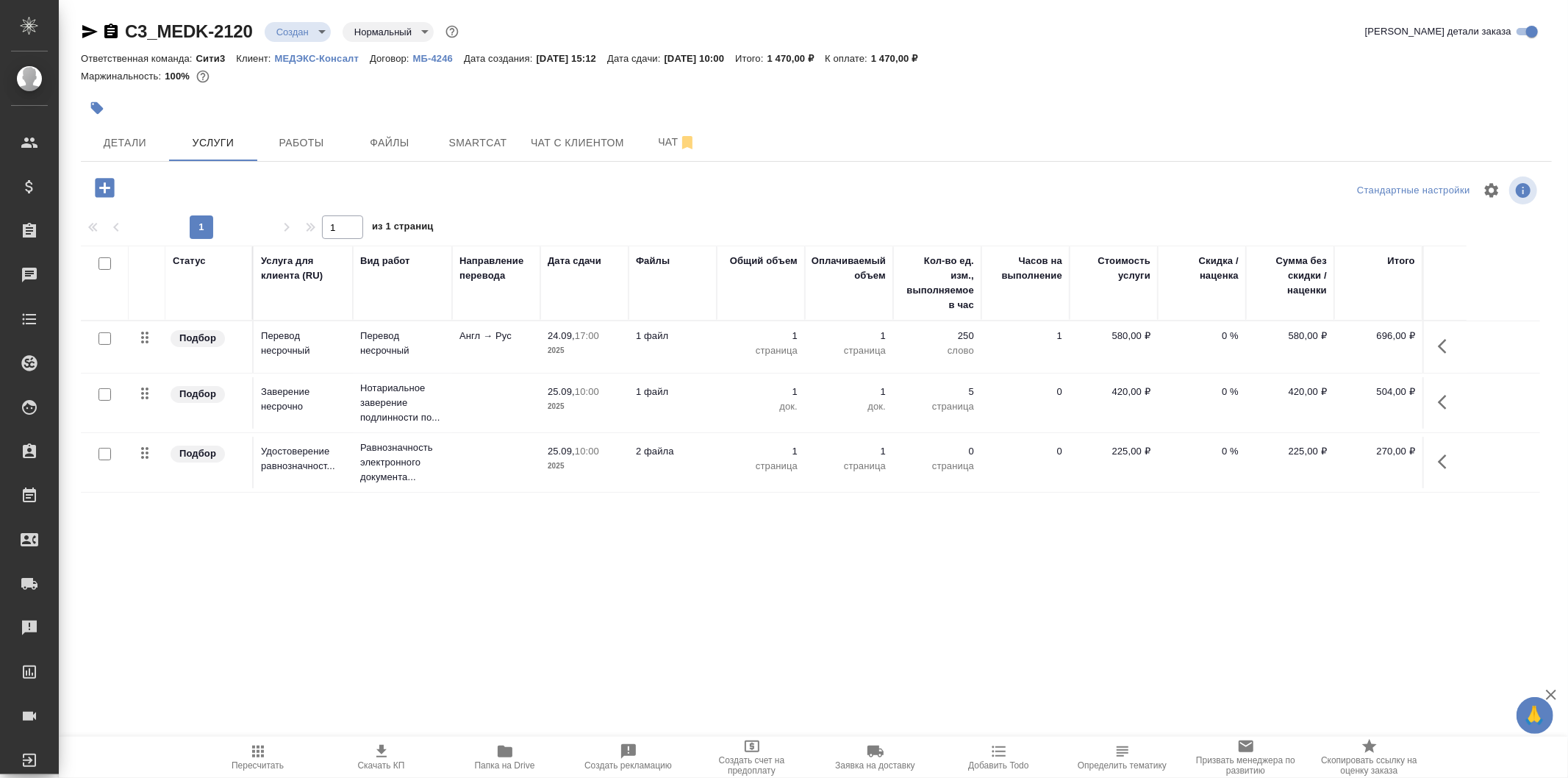
click at [105, 187] on icon "button" at bounding box center [105, 188] width 25 height 25
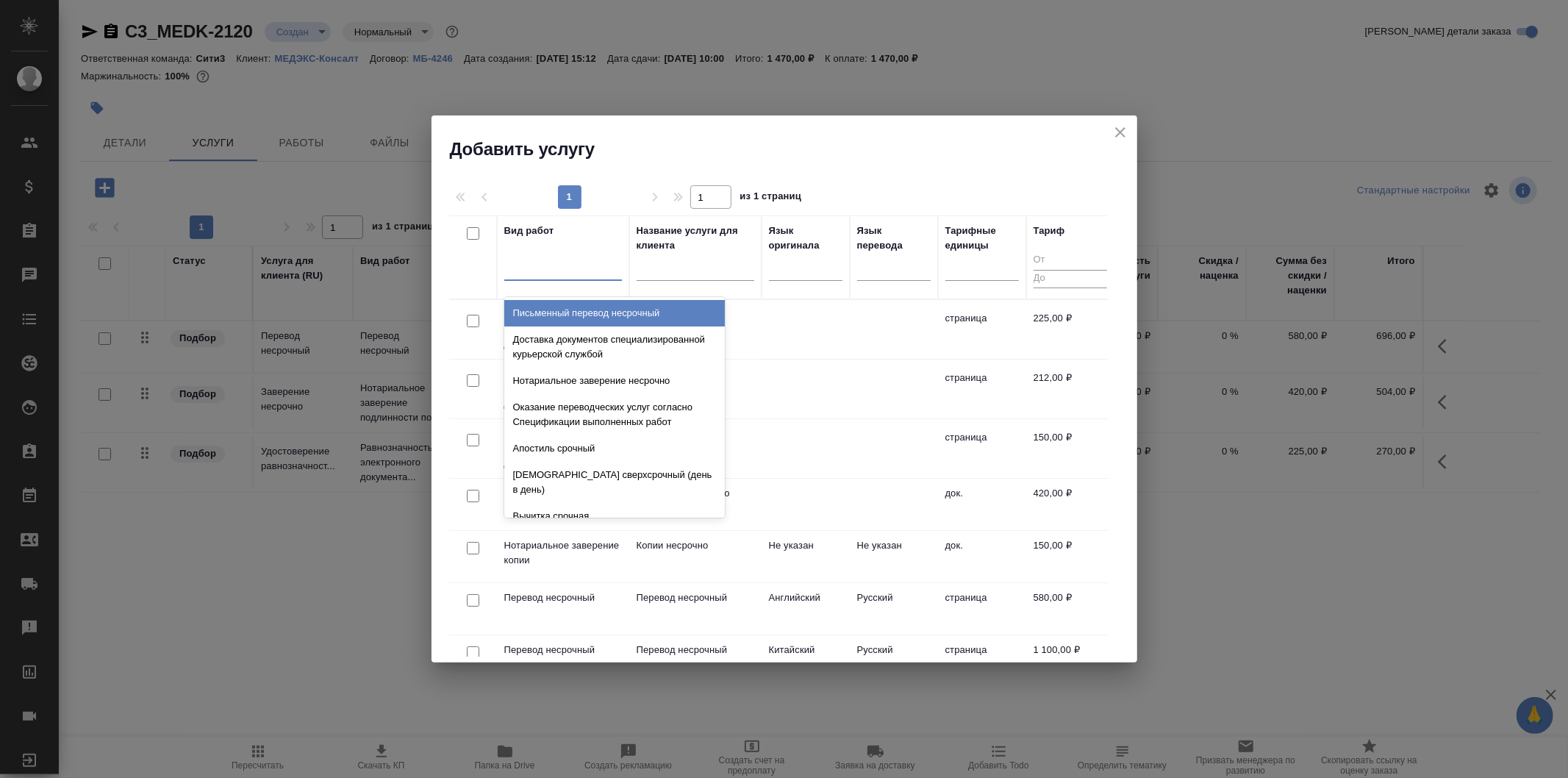
click at [592, 279] on div at bounding box center [563, 267] width 117 height 28
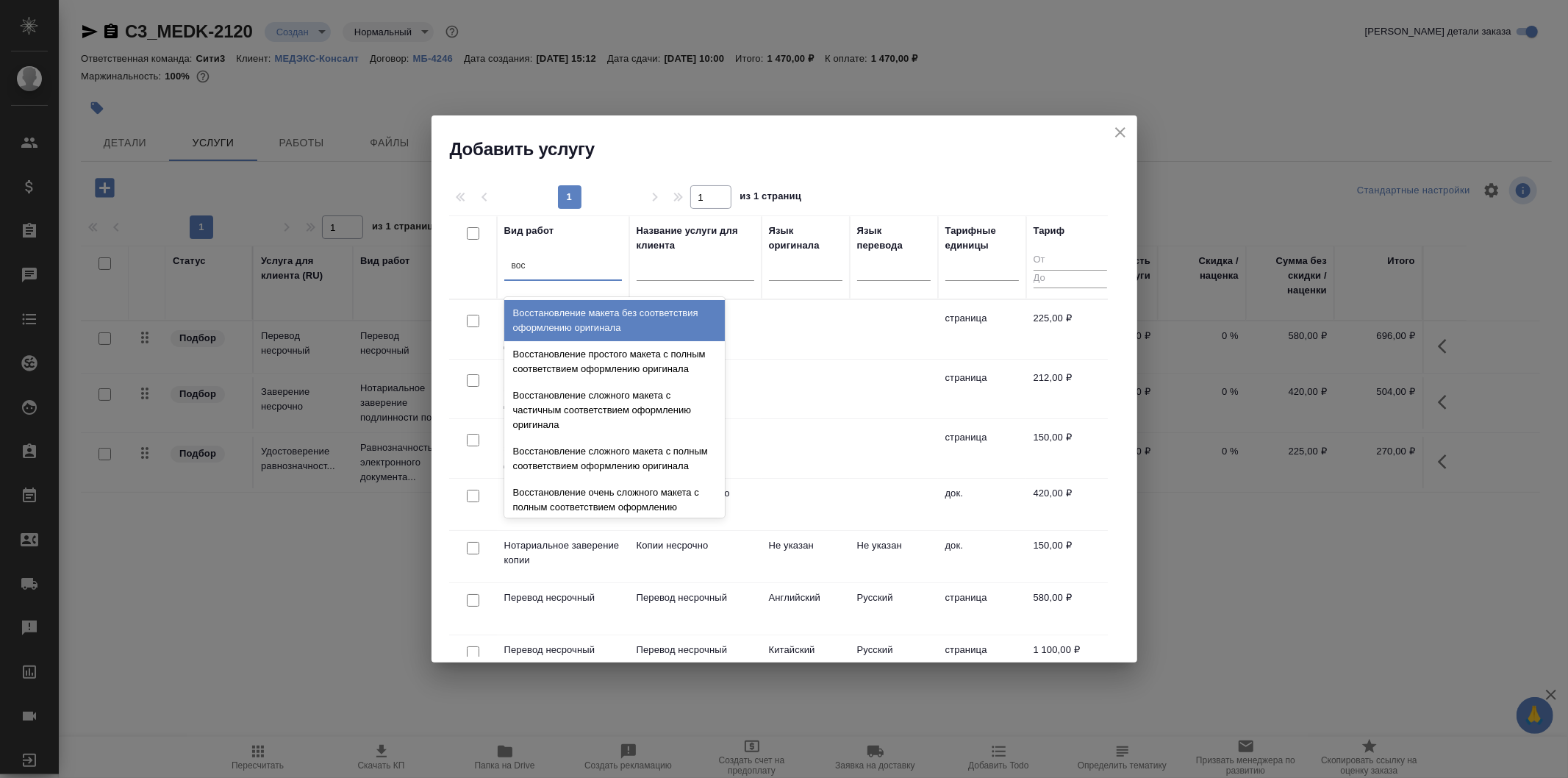
type input "восс"
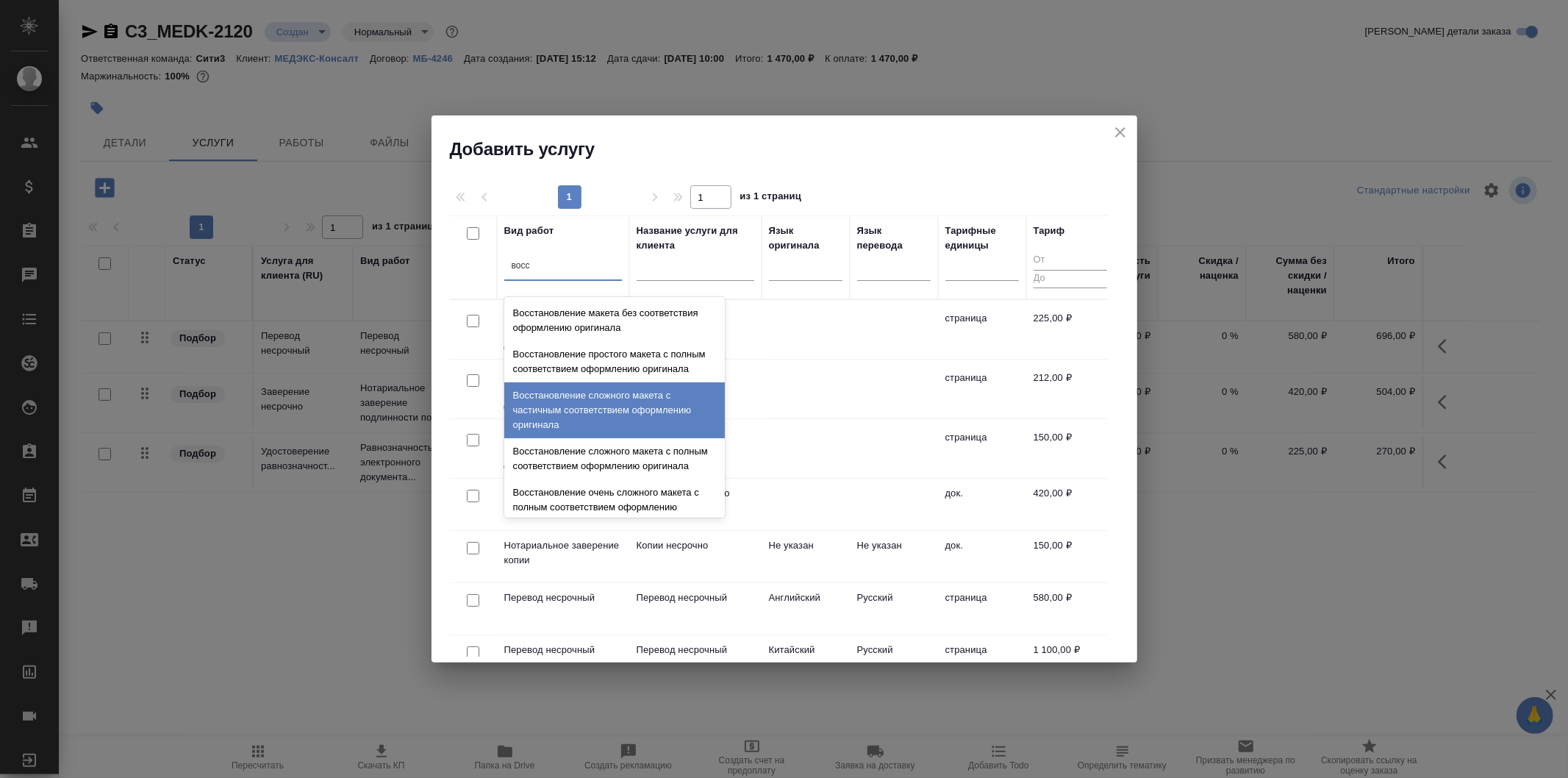
click at [678, 435] on div "Восстановление сложного макета с частичным соответствием оформлению оригинала" at bounding box center [615, 410] width 221 height 56
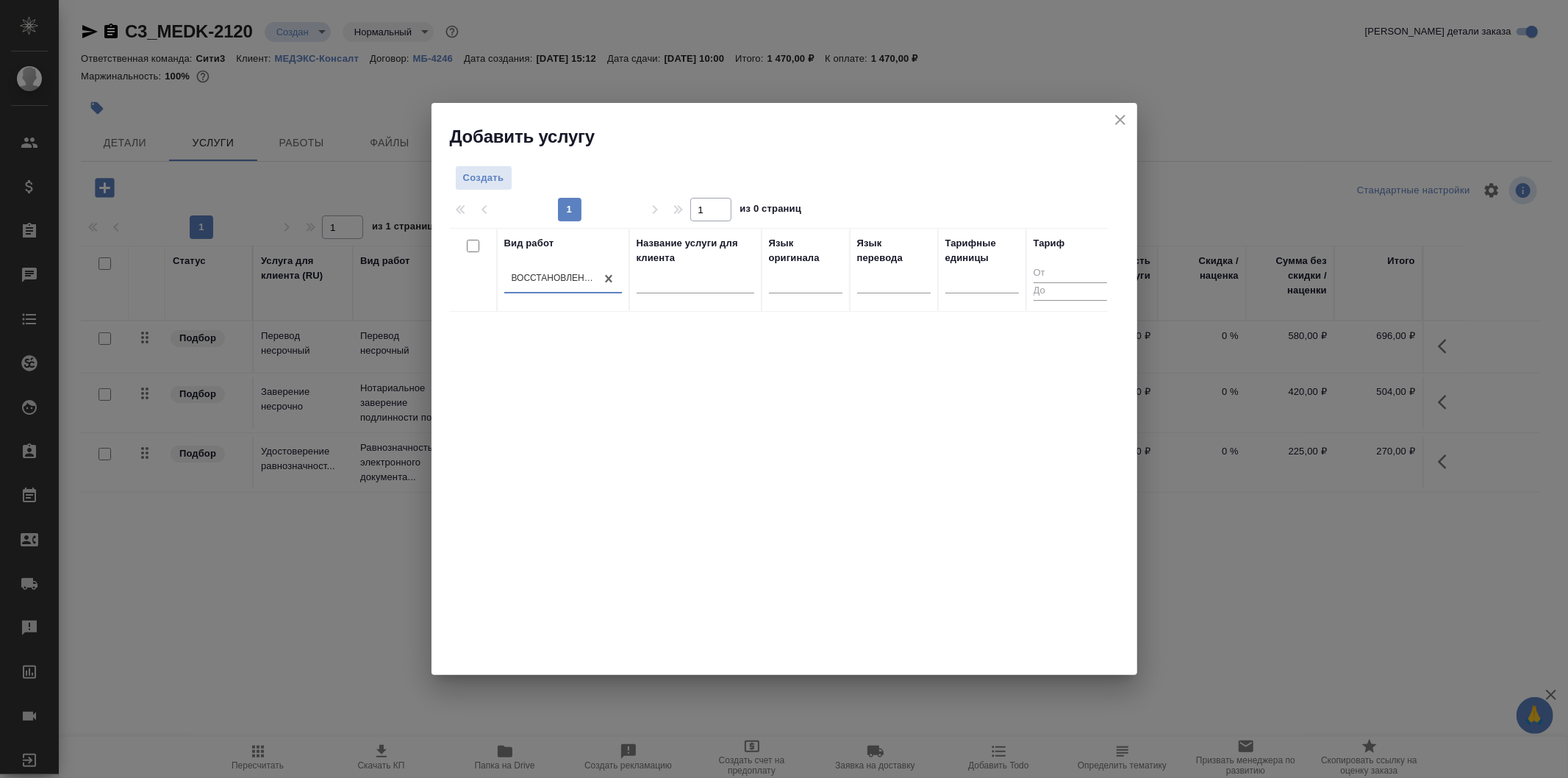
click at [1122, 123] on icon "close" at bounding box center [1120, 119] width 10 height 10
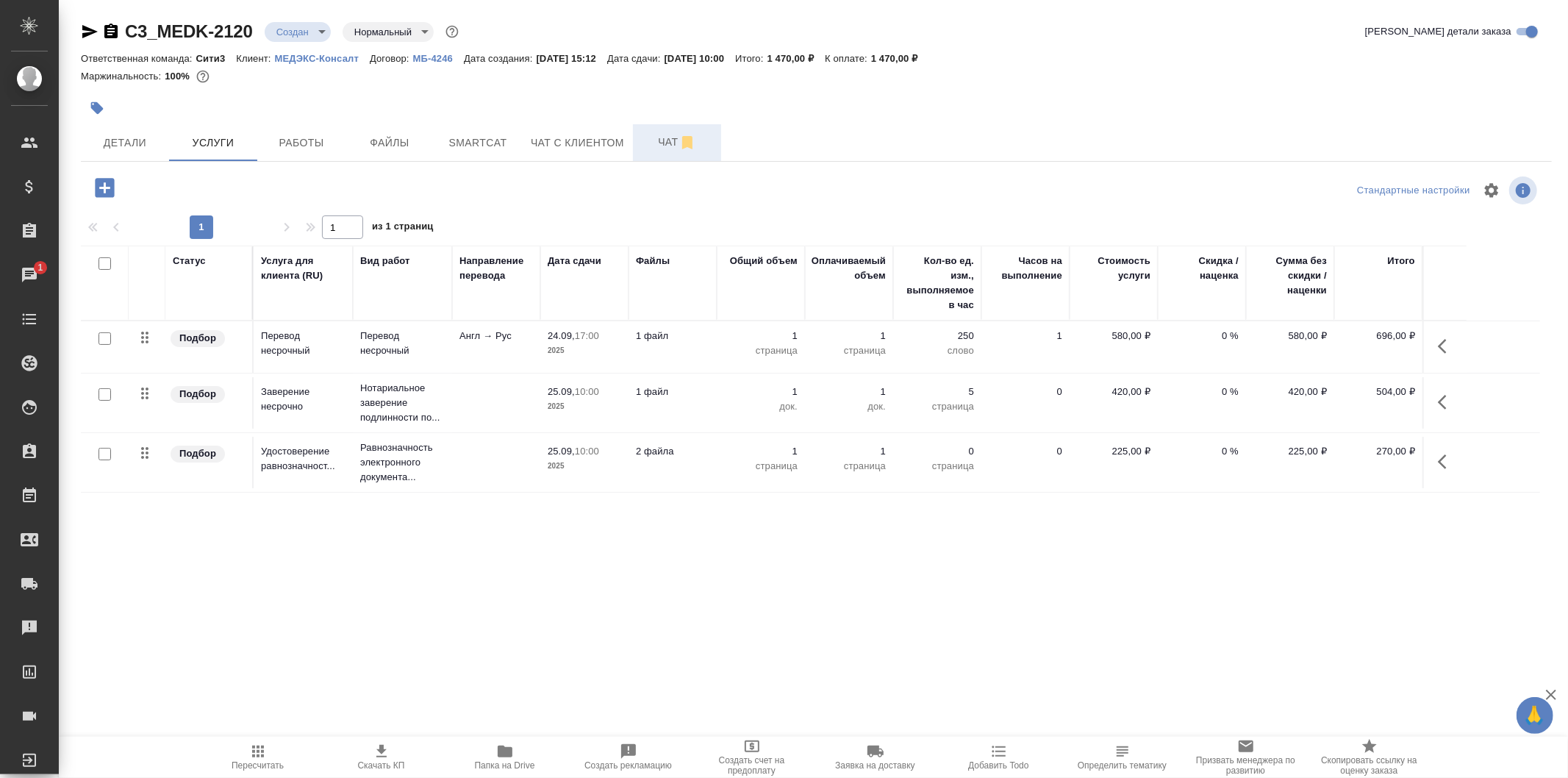
click at [644, 136] on span "Чат" at bounding box center [677, 142] width 70 height 18
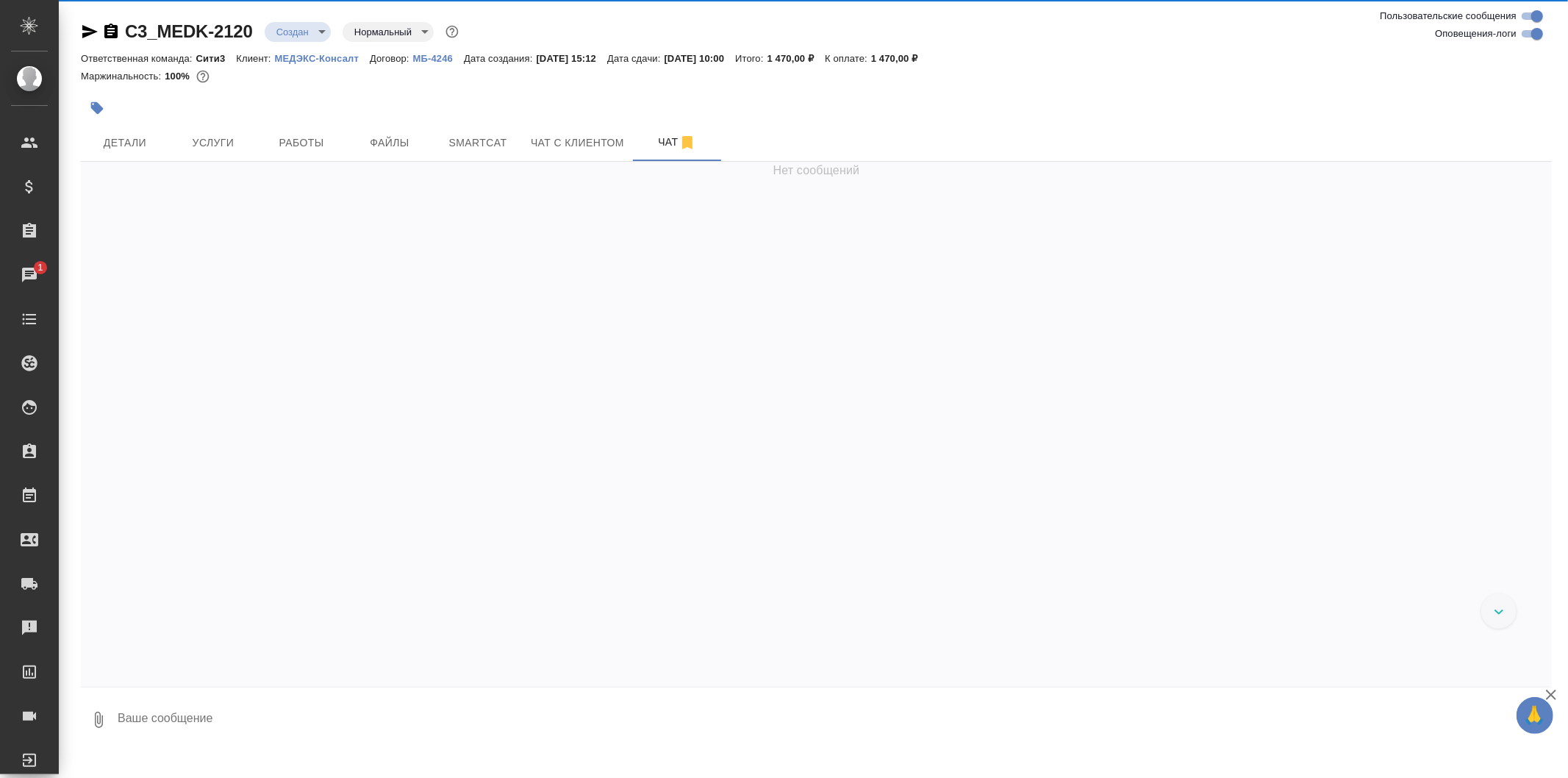
scroll to position [996, 0]
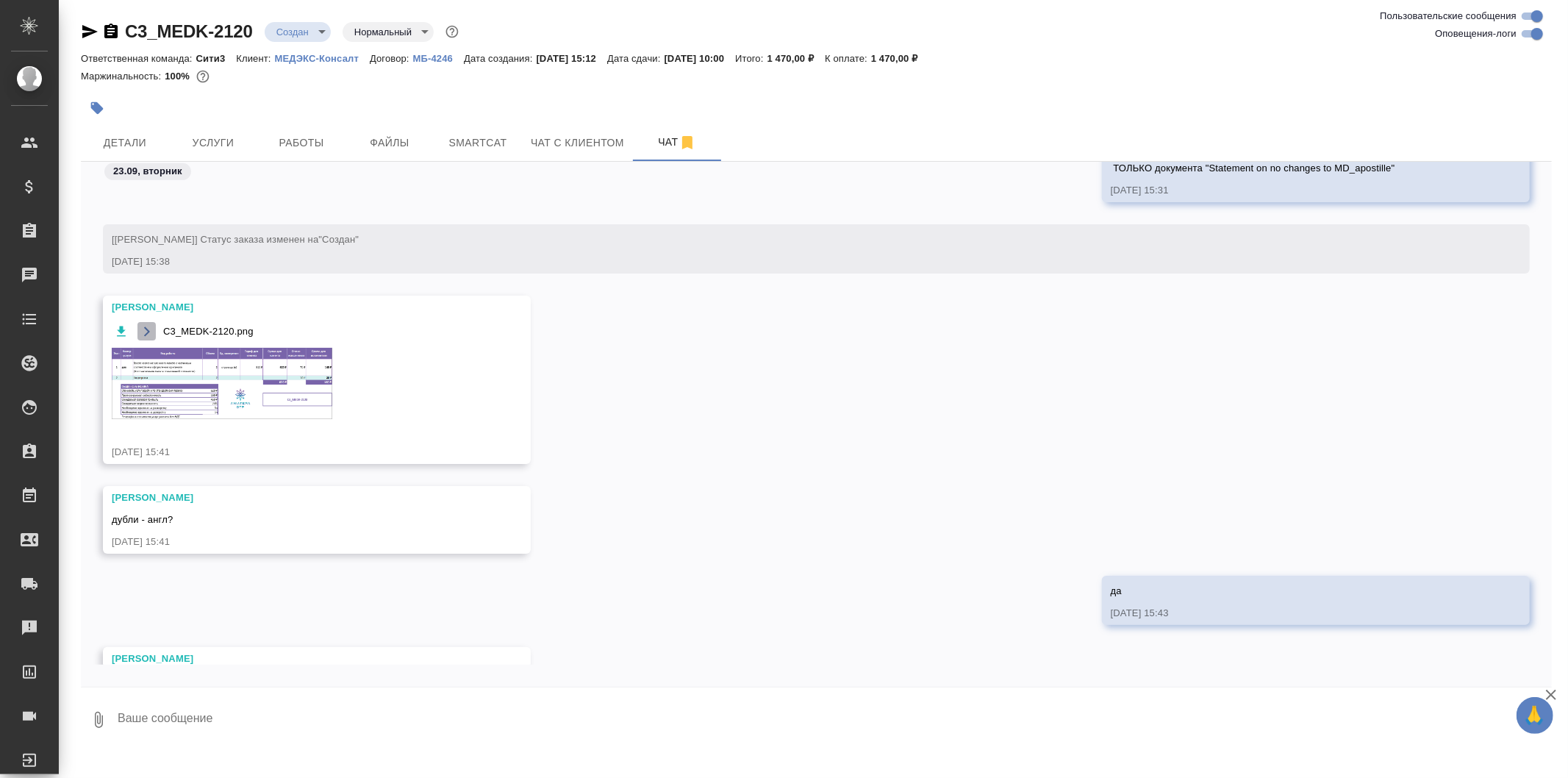
click at [144, 333] on icon "button" at bounding box center [146, 331] width 12 height 12
click at [175, 135] on button "Услуги" at bounding box center [213, 142] width 89 height 37
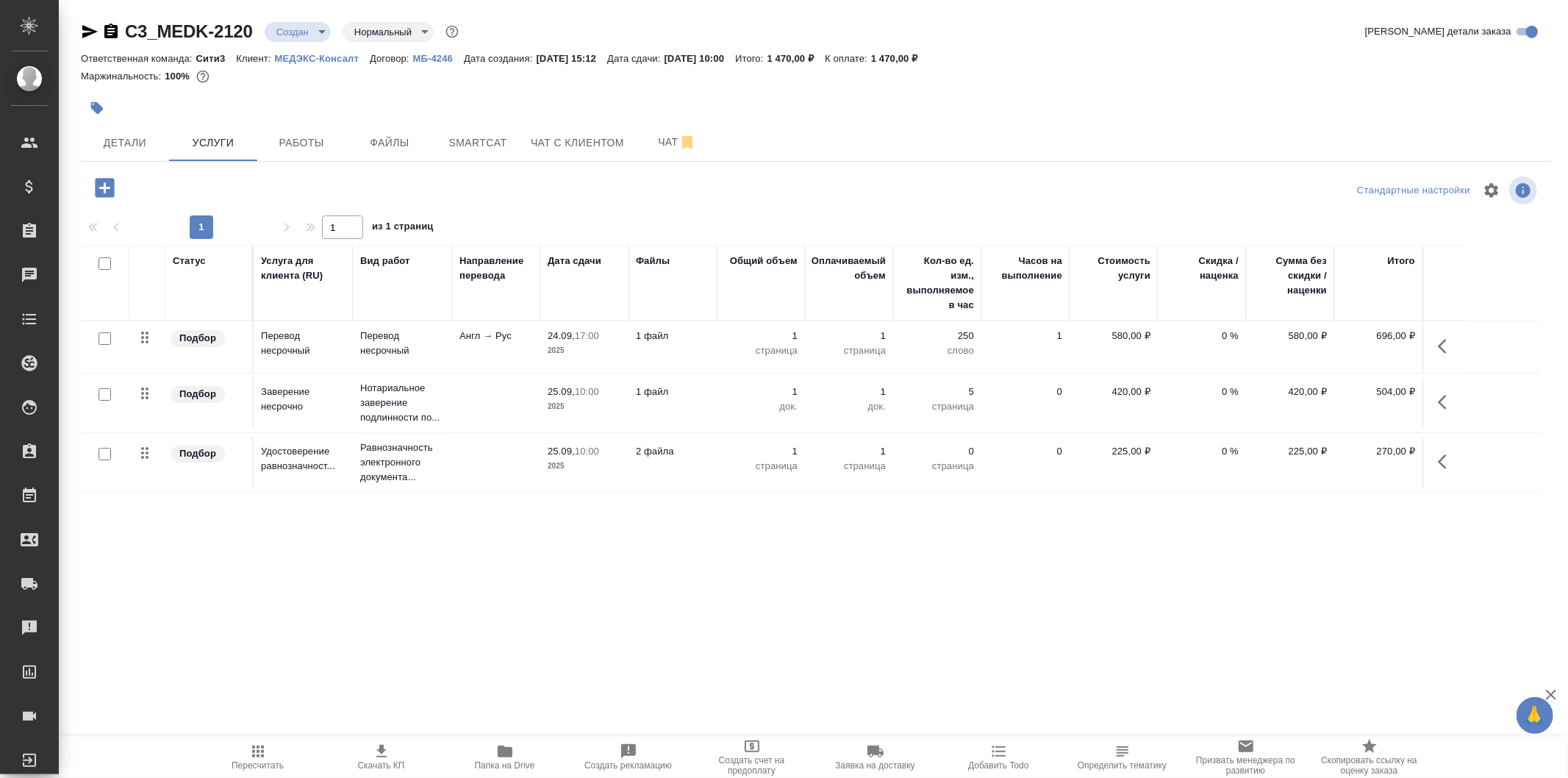
click at [110, 199] on icon "button" at bounding box center [105, 188] width 25 height 25
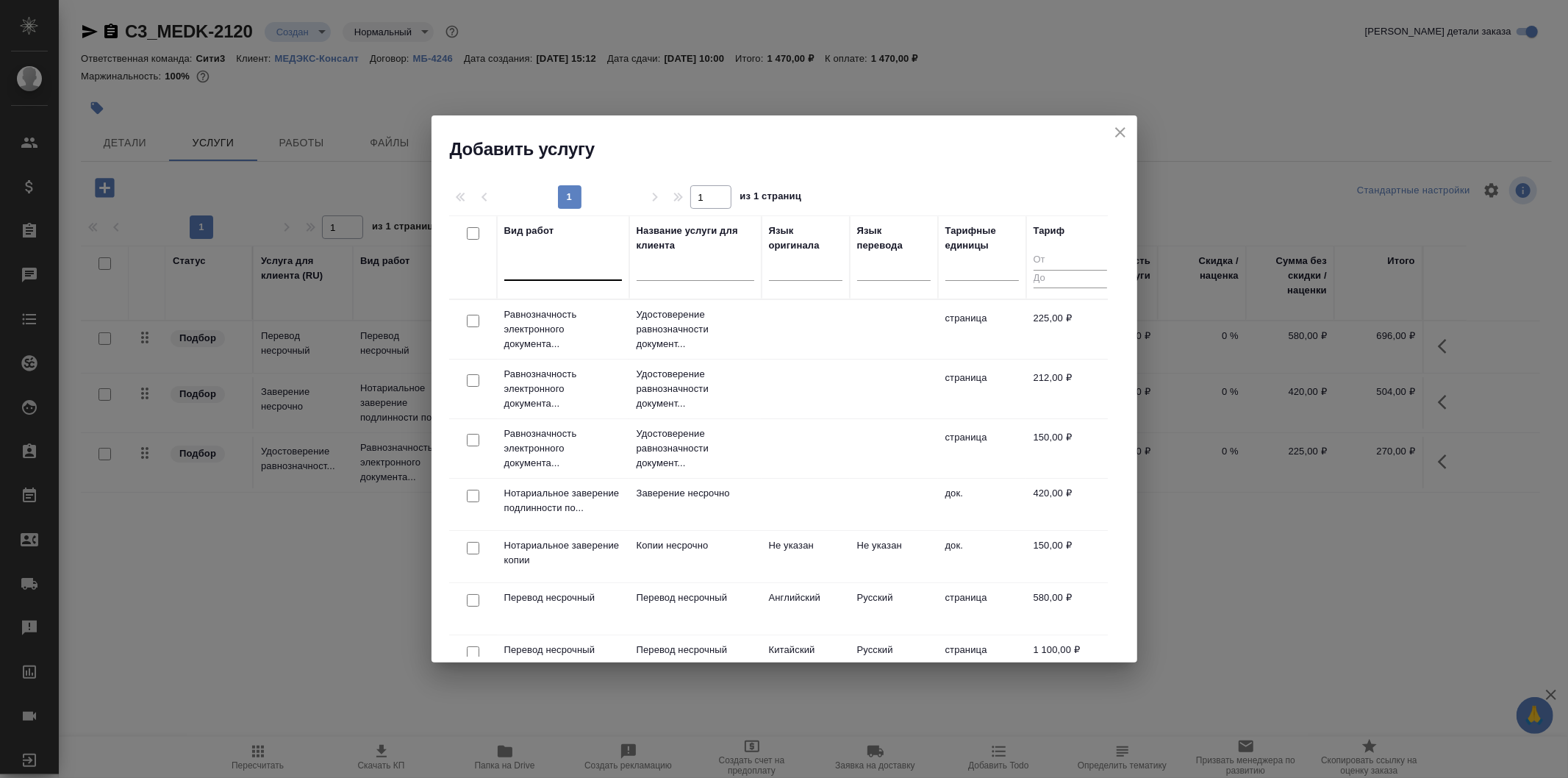
click at [532, 280] on div at bounding box center [563, 267] width 117 height 28
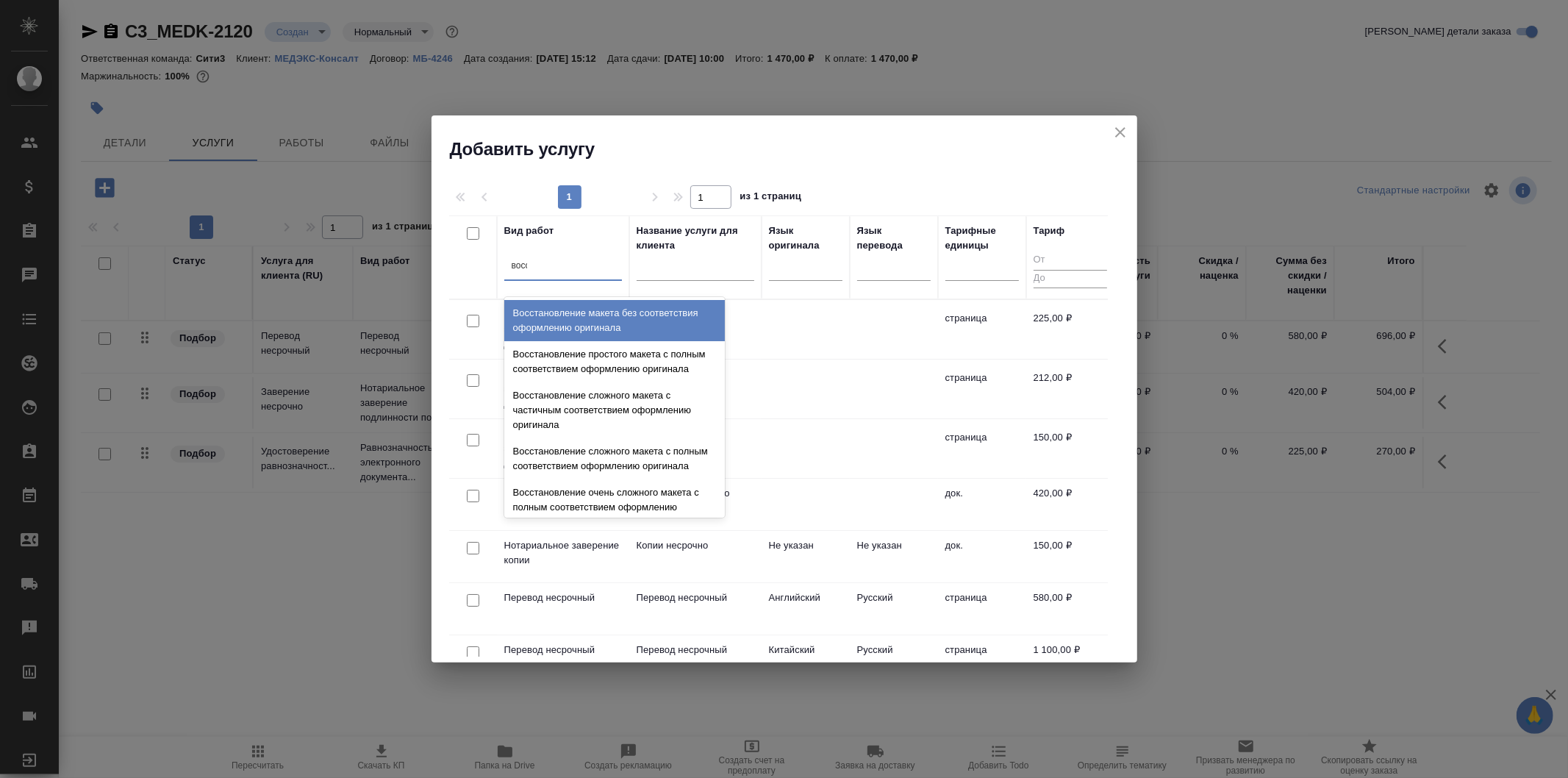
type input "восст"
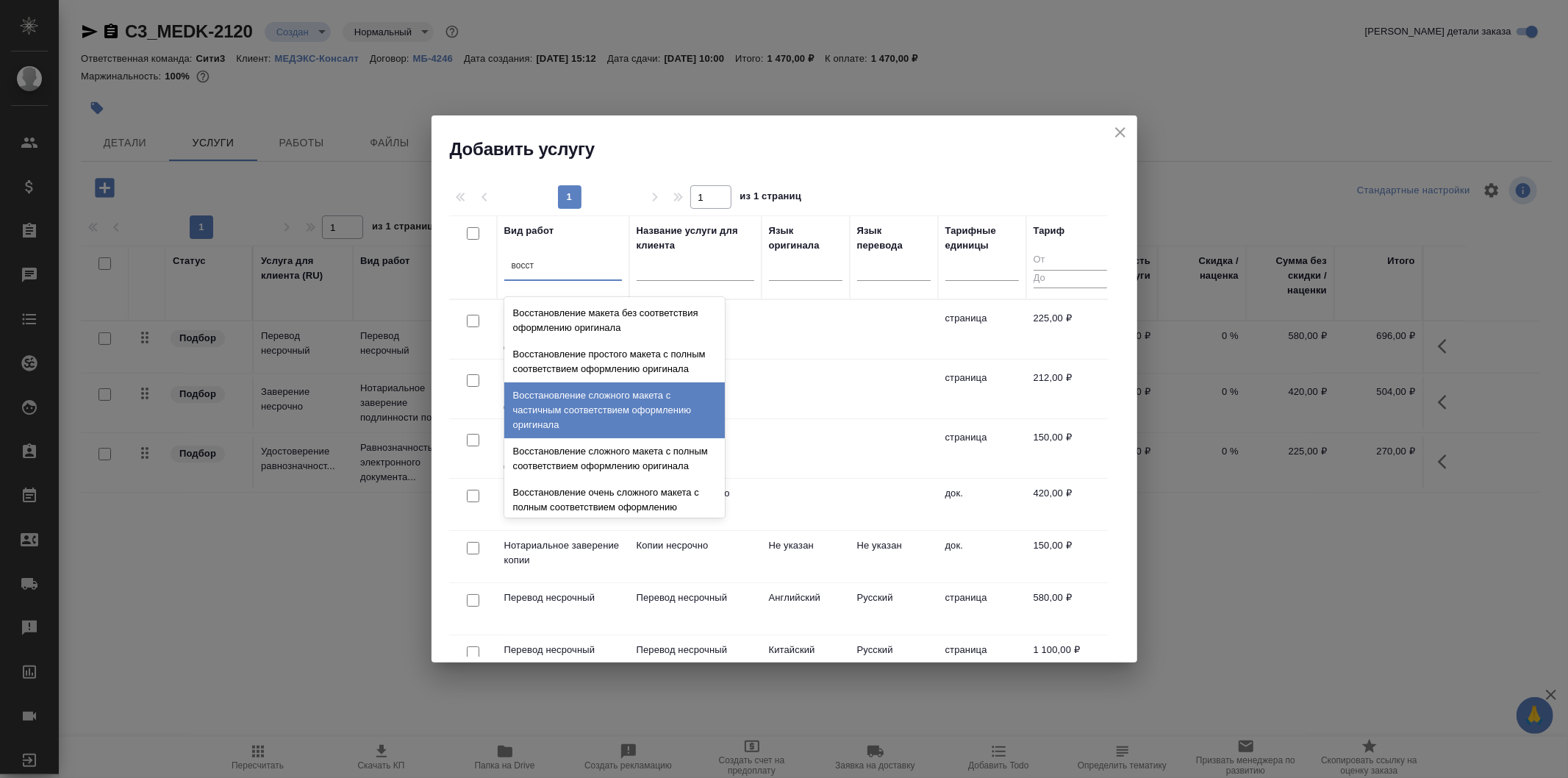
click at [654, 426] on div "Восстановление сложного макета с частичным соответствием оформлению оригинала" at bounding box center [615, 410] width 221 height 56
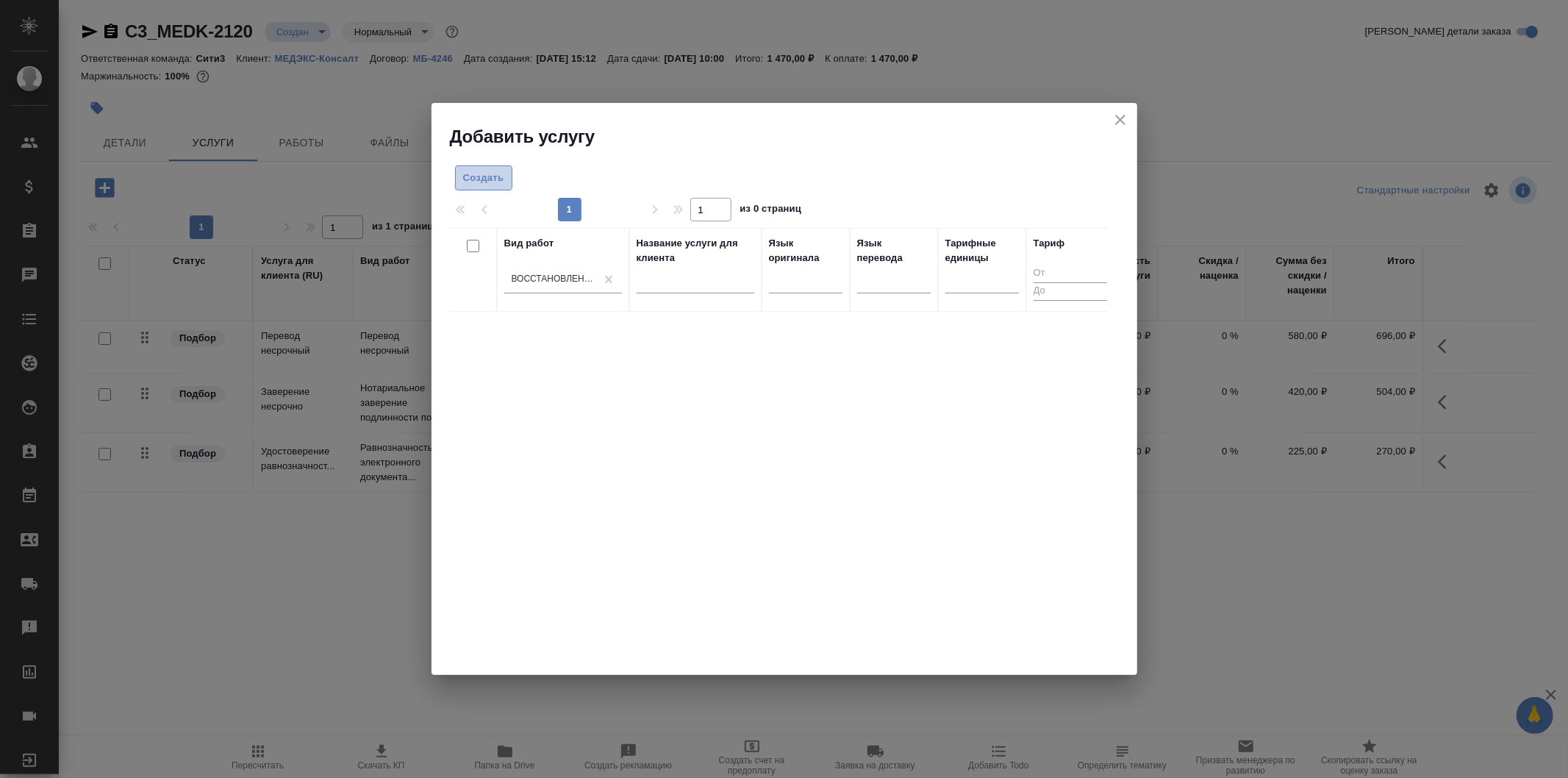
click at [495, 173] on span "Создать" at bounding box center [484, 178] width 42 height 17
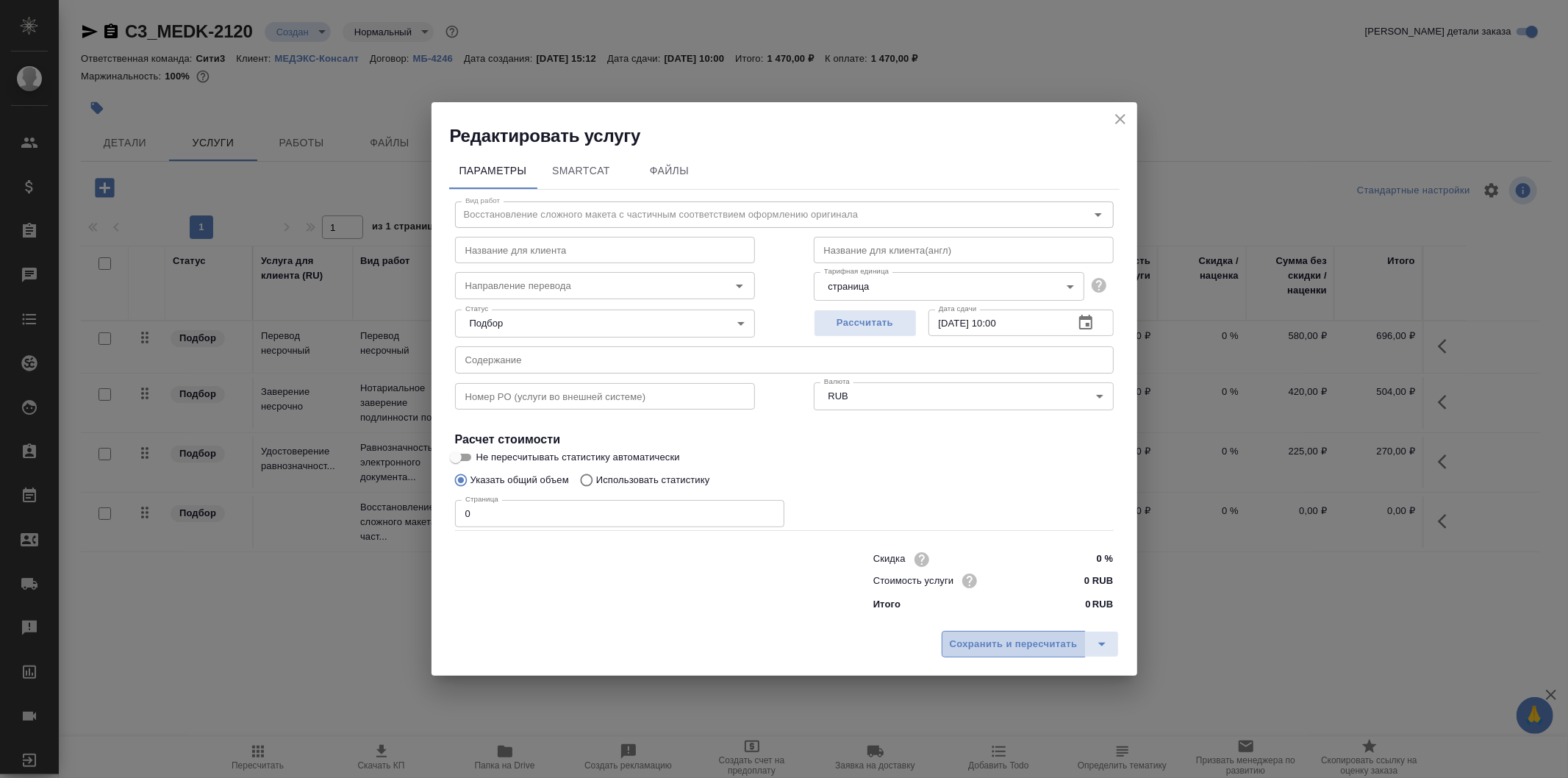
click at [1022, 641] on span "Сохранить и пересчитать" at bounding box center [1014, 644] width 128 height 17
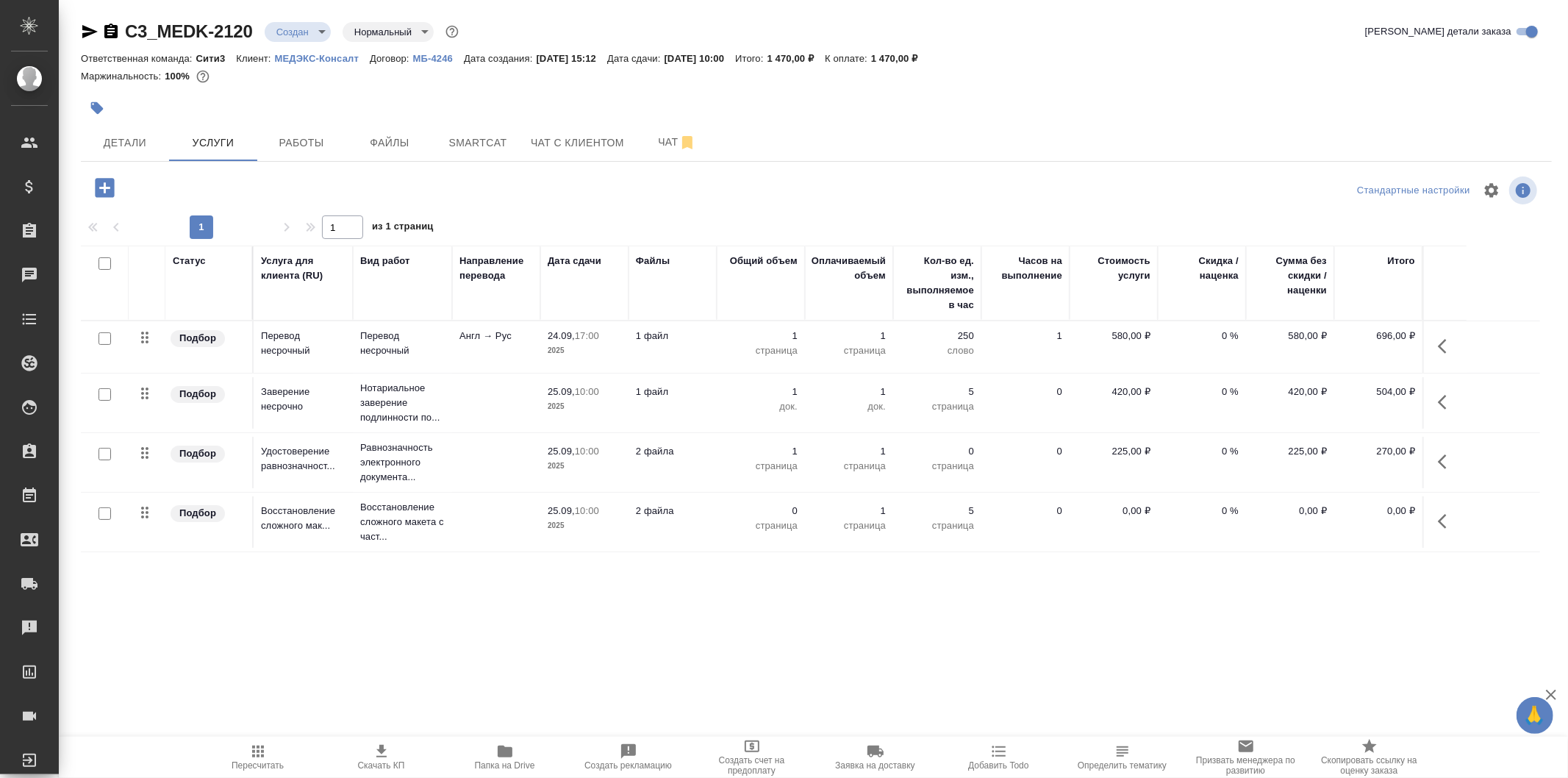
click at [104, 510] on input "checkbox" at bounding box center [105, 513] width 13 height 13
checkbox input "true"
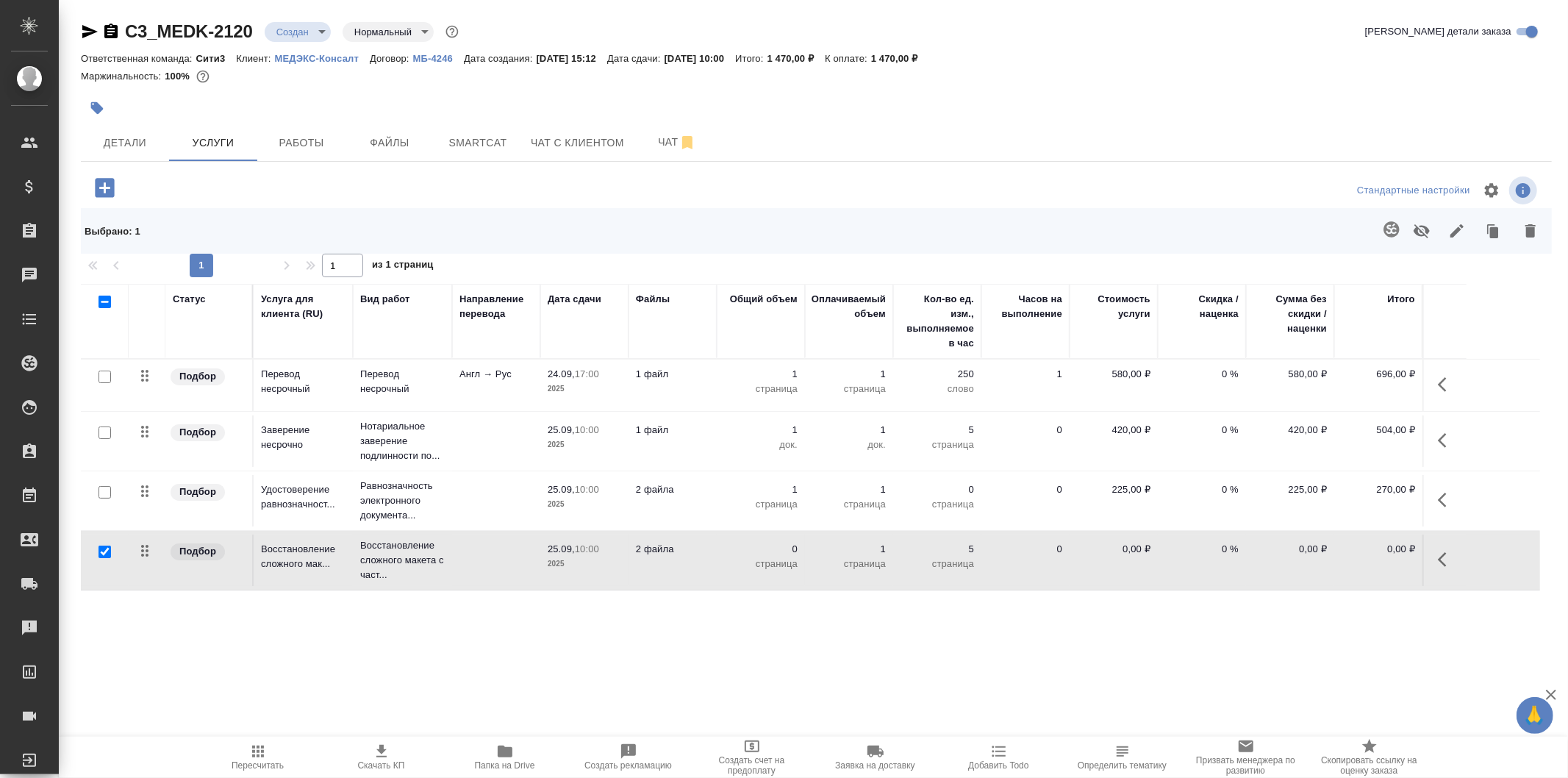
click at [1431, 236] on button "button" at bounding box center [1422, 230] width 35 height 38
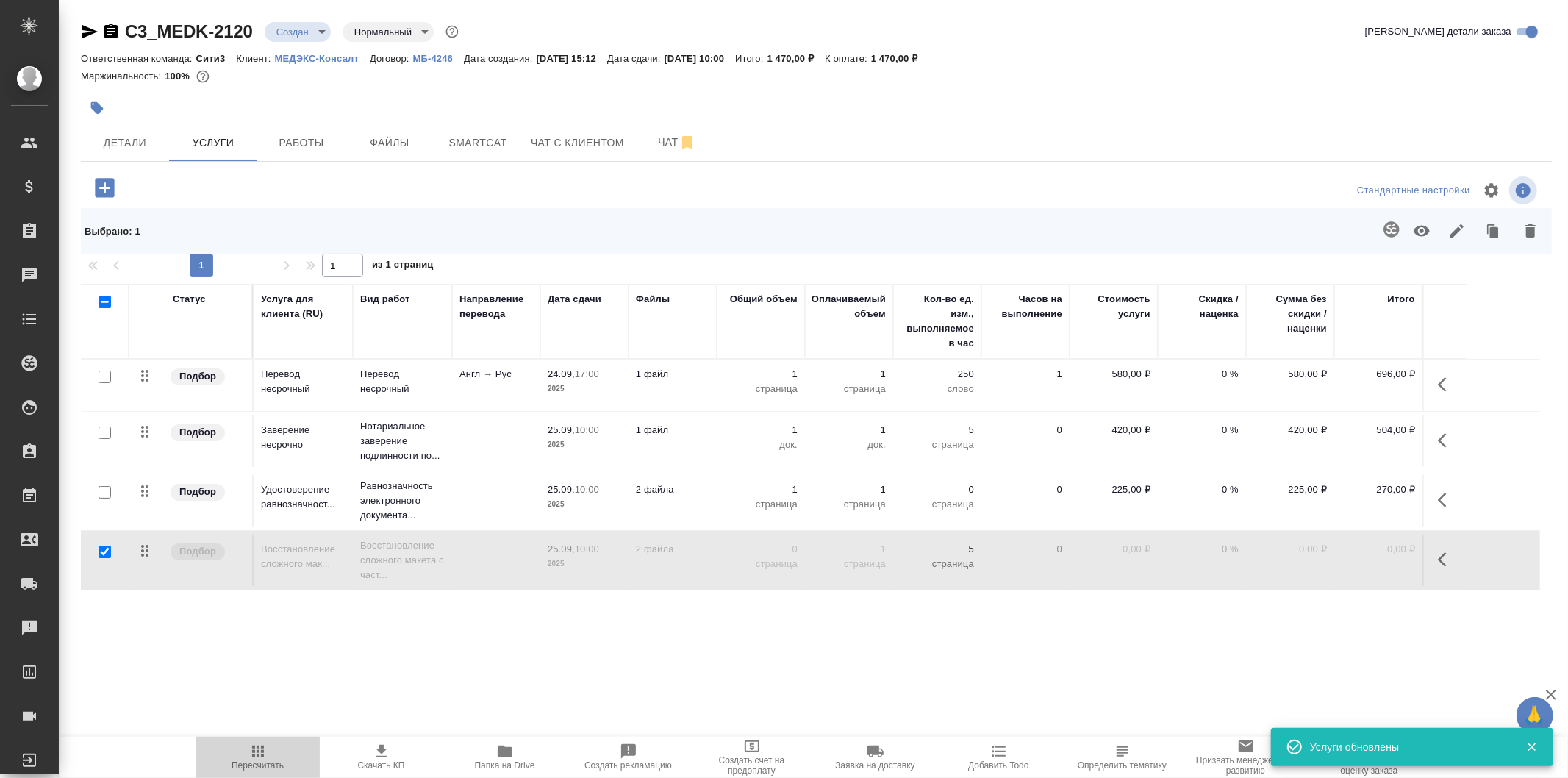
click at [273, 753] on span "Пересчитать" at bounding box center [258, 756] width 106 height 28
click at [140, 130] on button "Детали" at bounding box center [125, 142] width 89 height 37
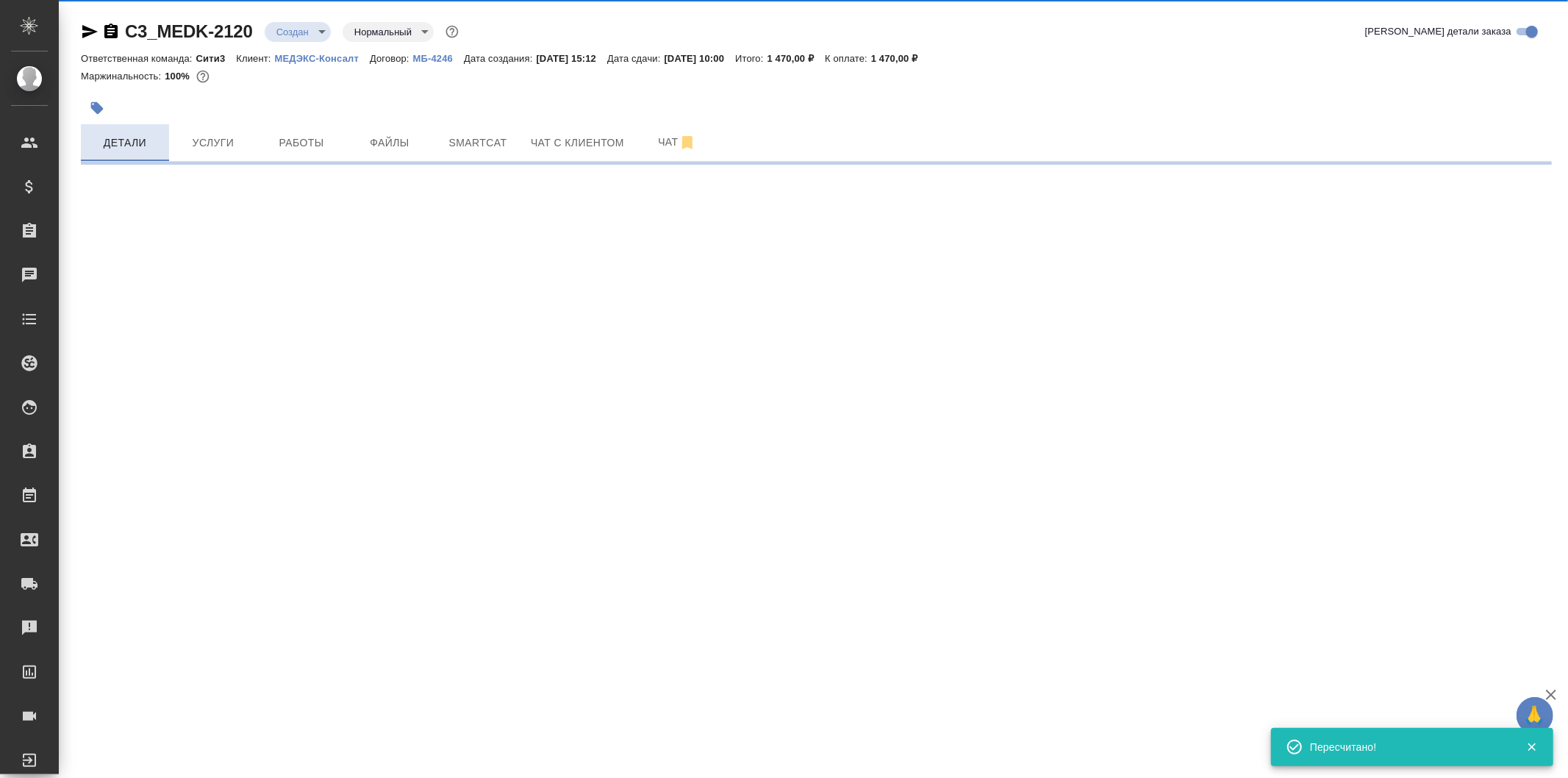
select select "RU"
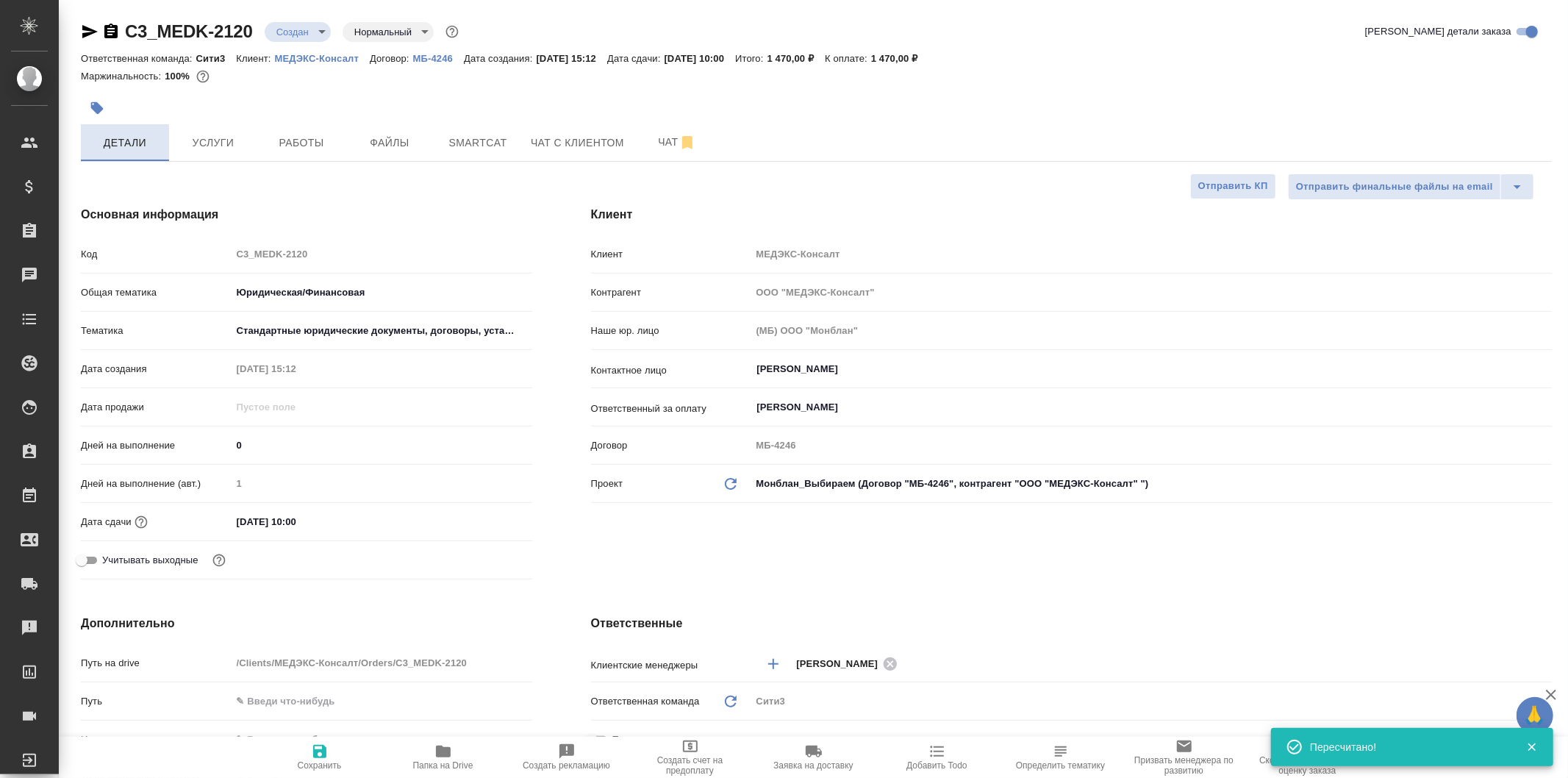
type textarea "x"
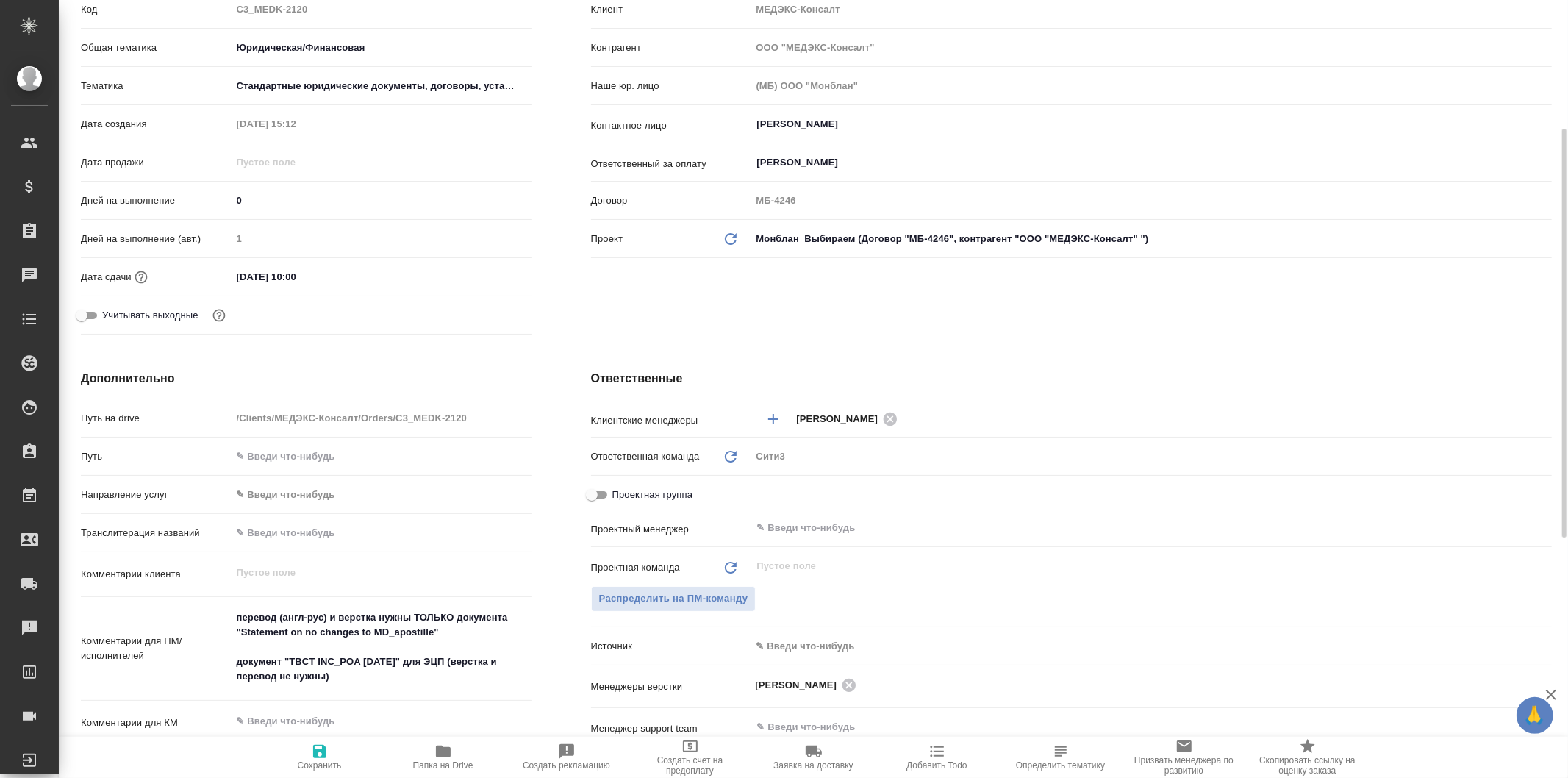
scroll to position [490, 0]
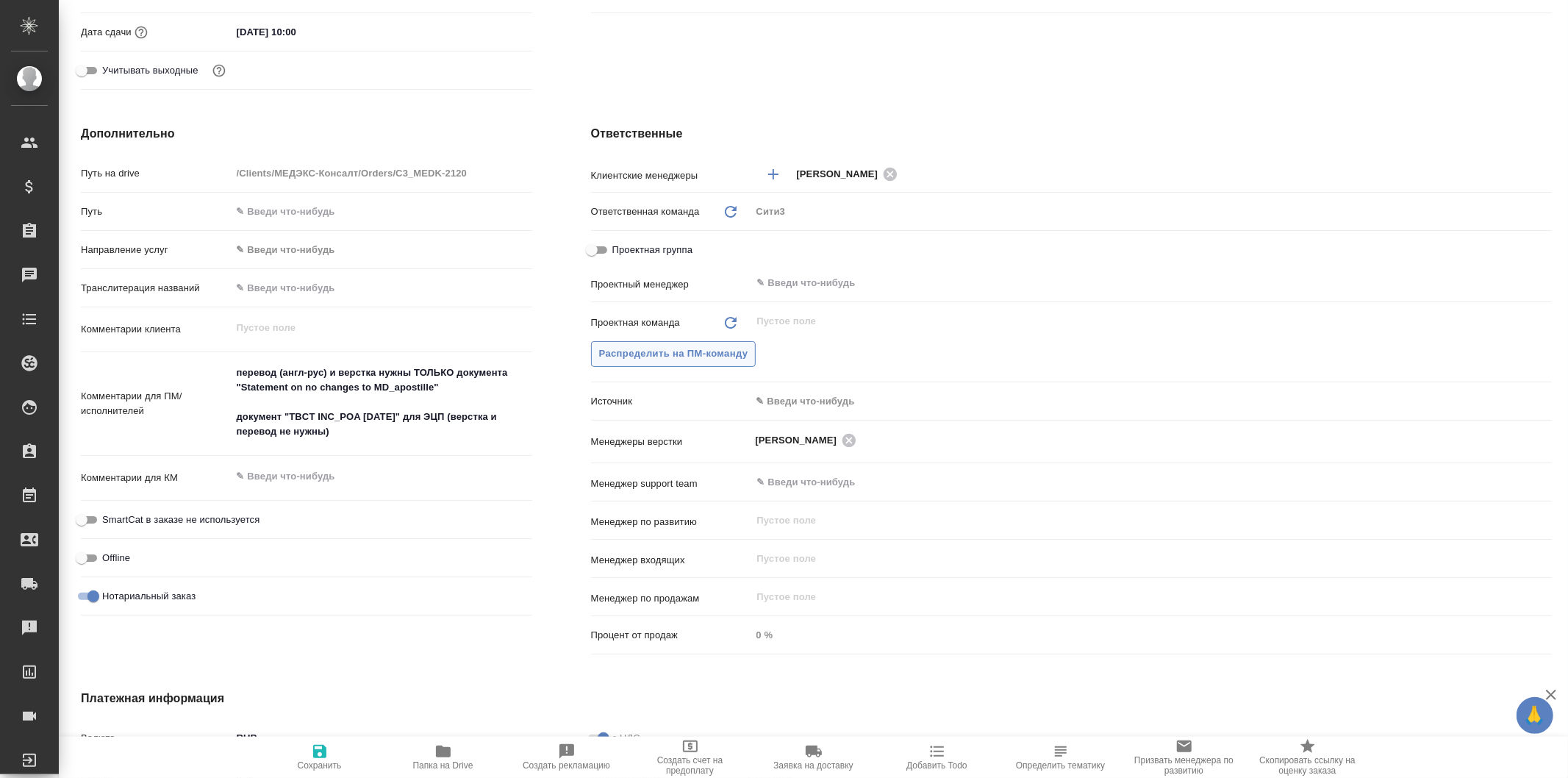
click at [744, 349] on button "Распределить на ПМ-команду" at bounding box center [673, 353] width 165 height 25
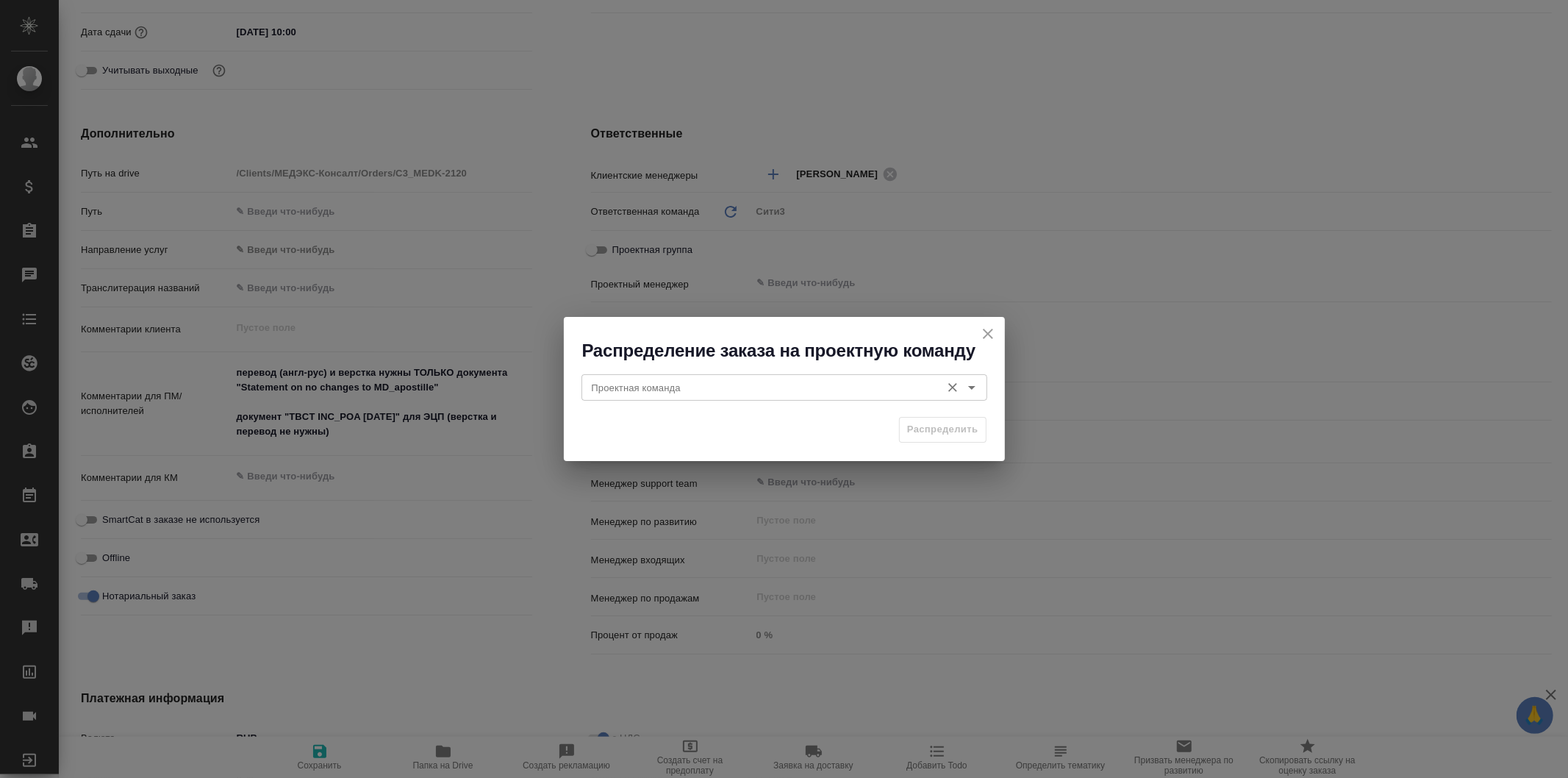
click at [774, 386] on input "Проектная команда" at bounding box center [759, 388] width 348 height 18
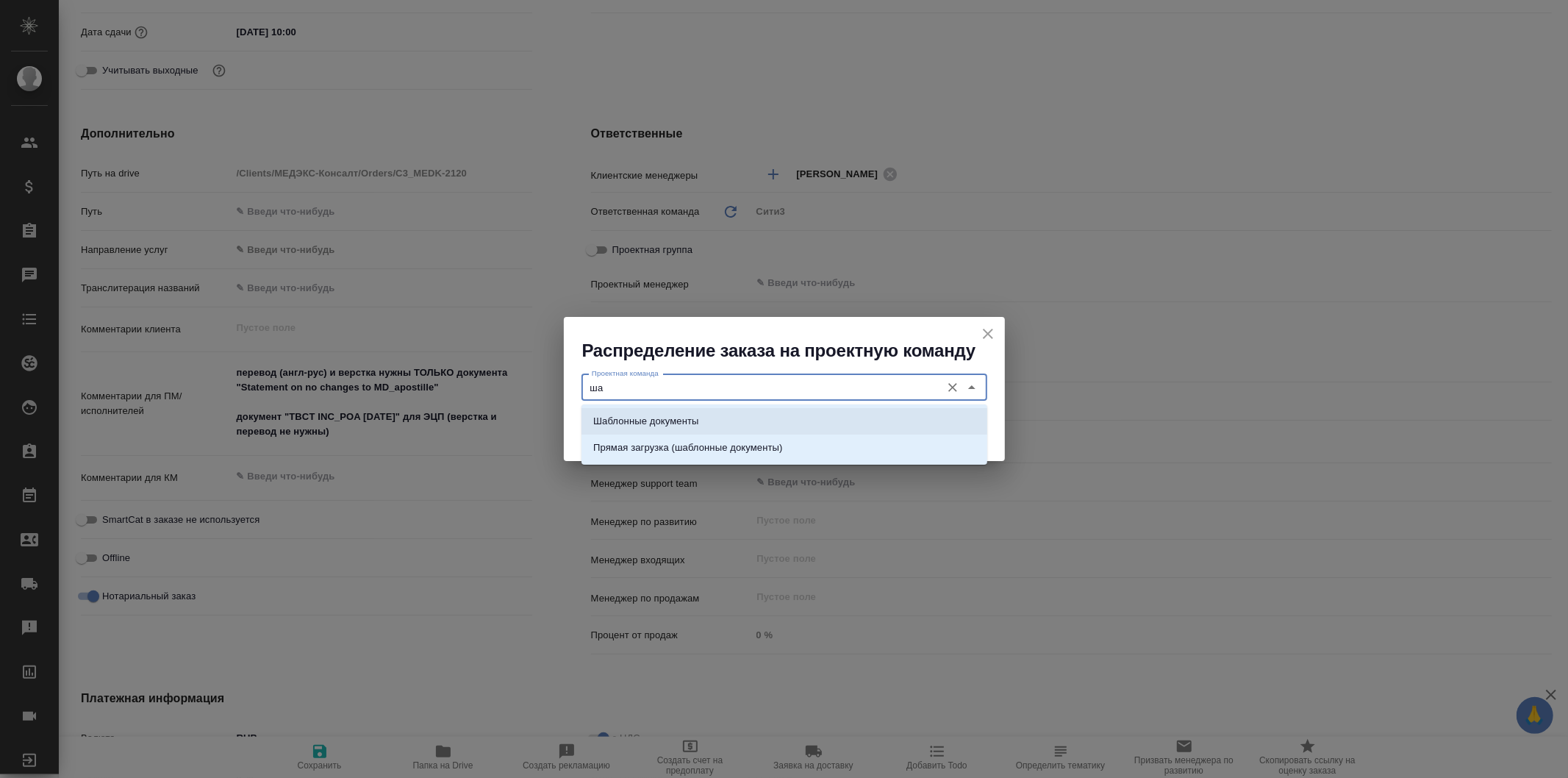
click at [782, 409] on li "Шаблонные документы" at bounding box center [784, 421] width 406 height 26
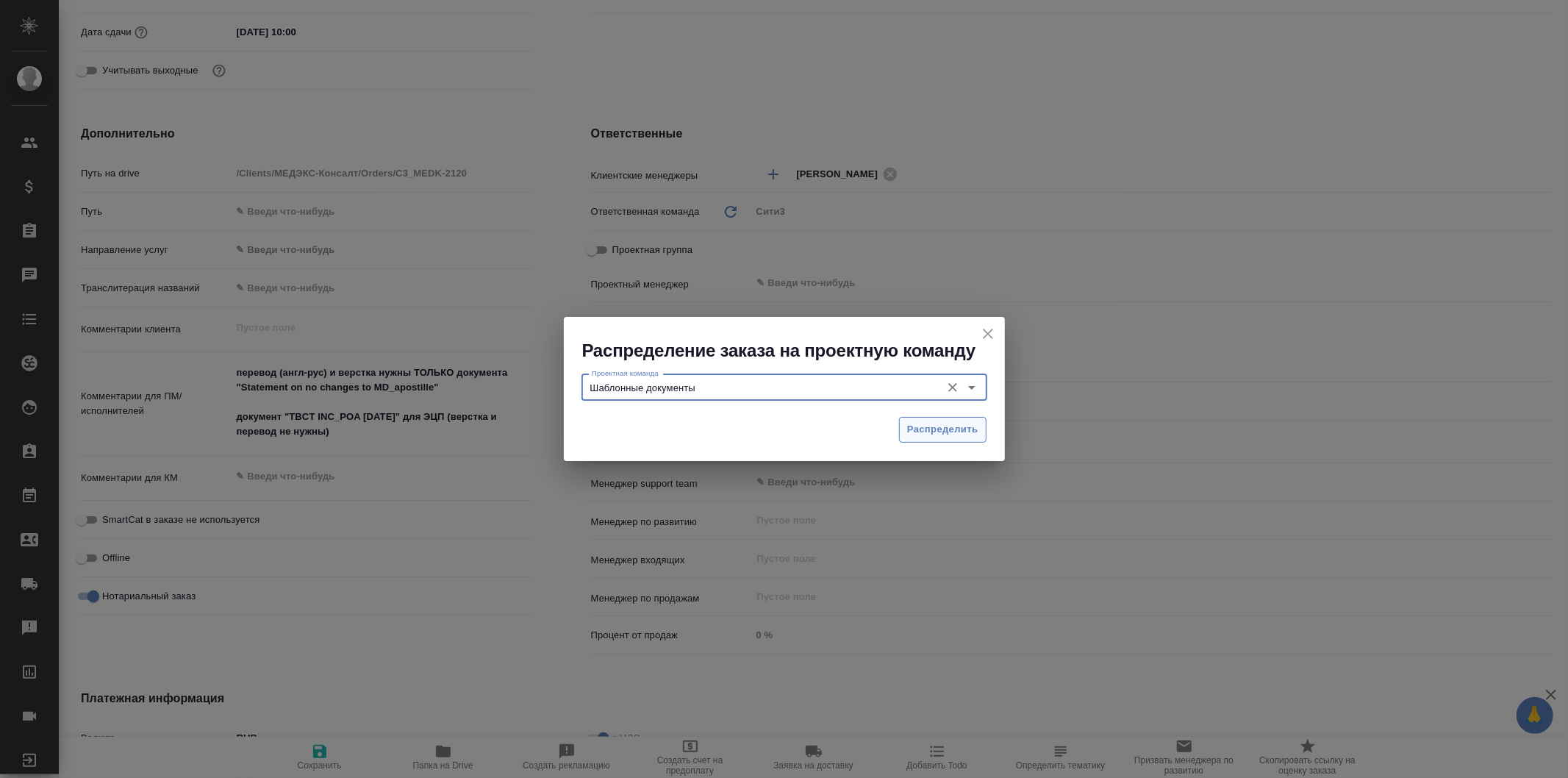
type input "Шаблонные документы"
click at [949, 421] on span "Распределить" at bounding box center [943, 429] width 71 height 17
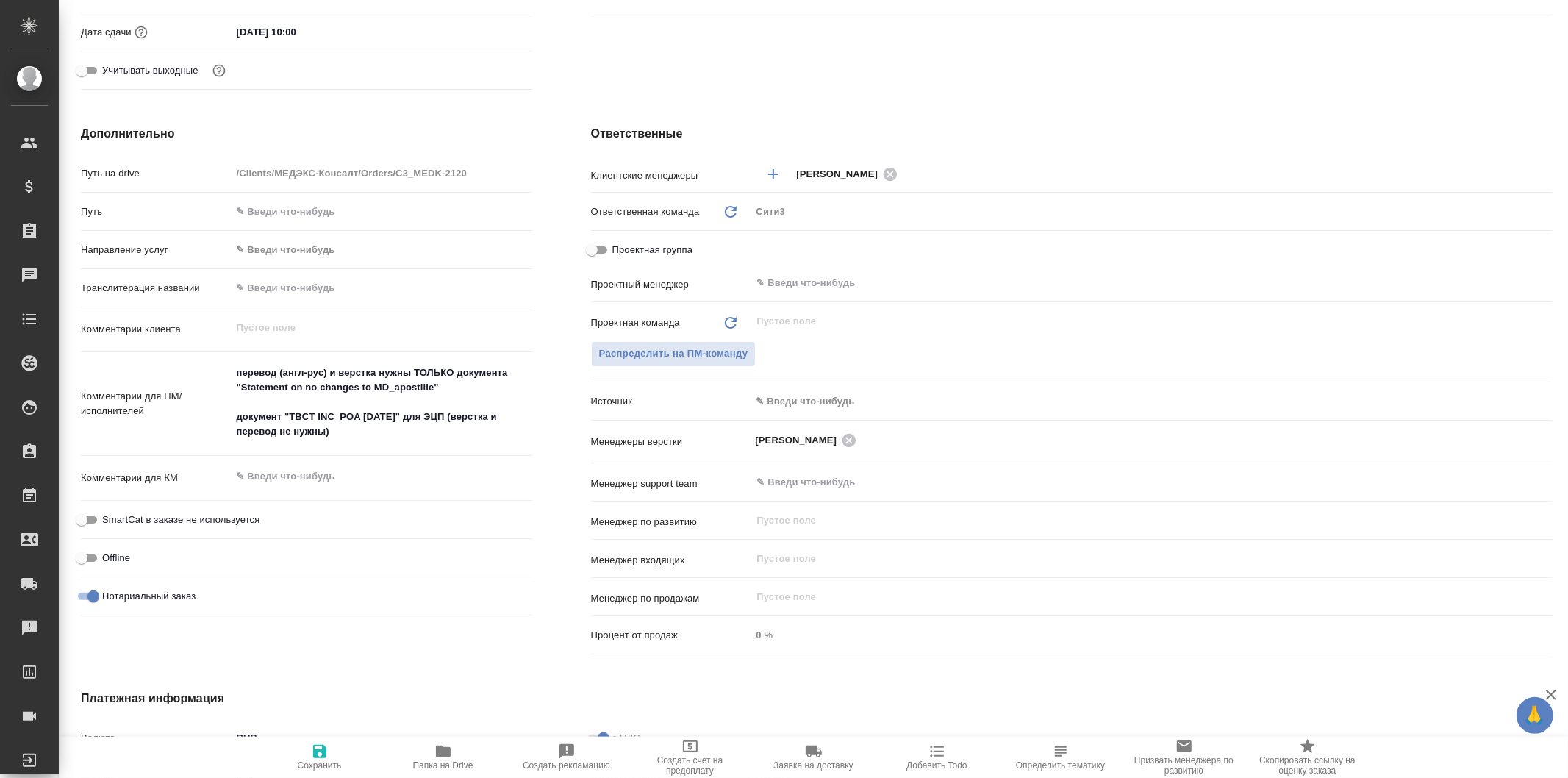
type textarea "x"
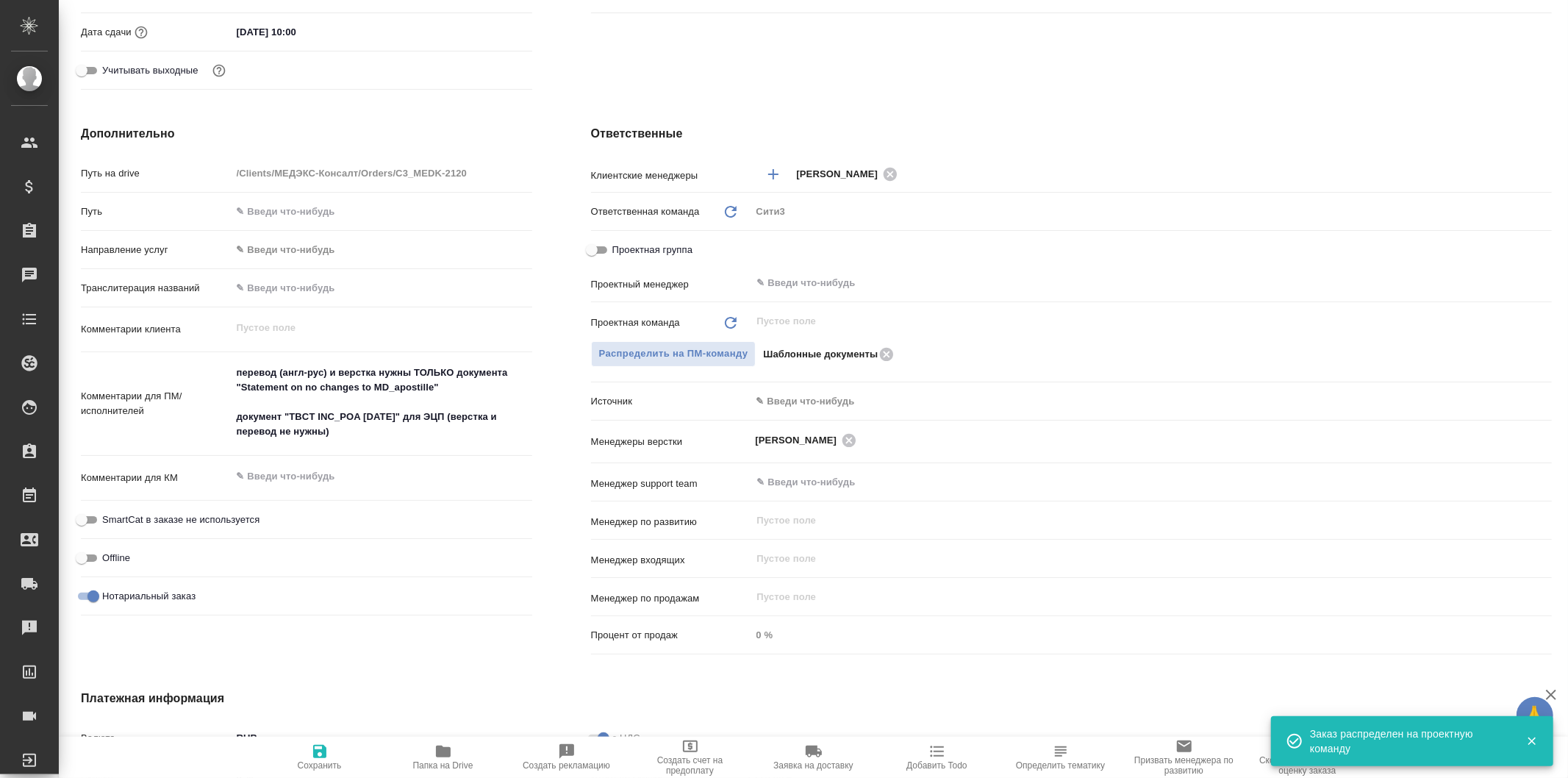
scroll to position [715, 0]
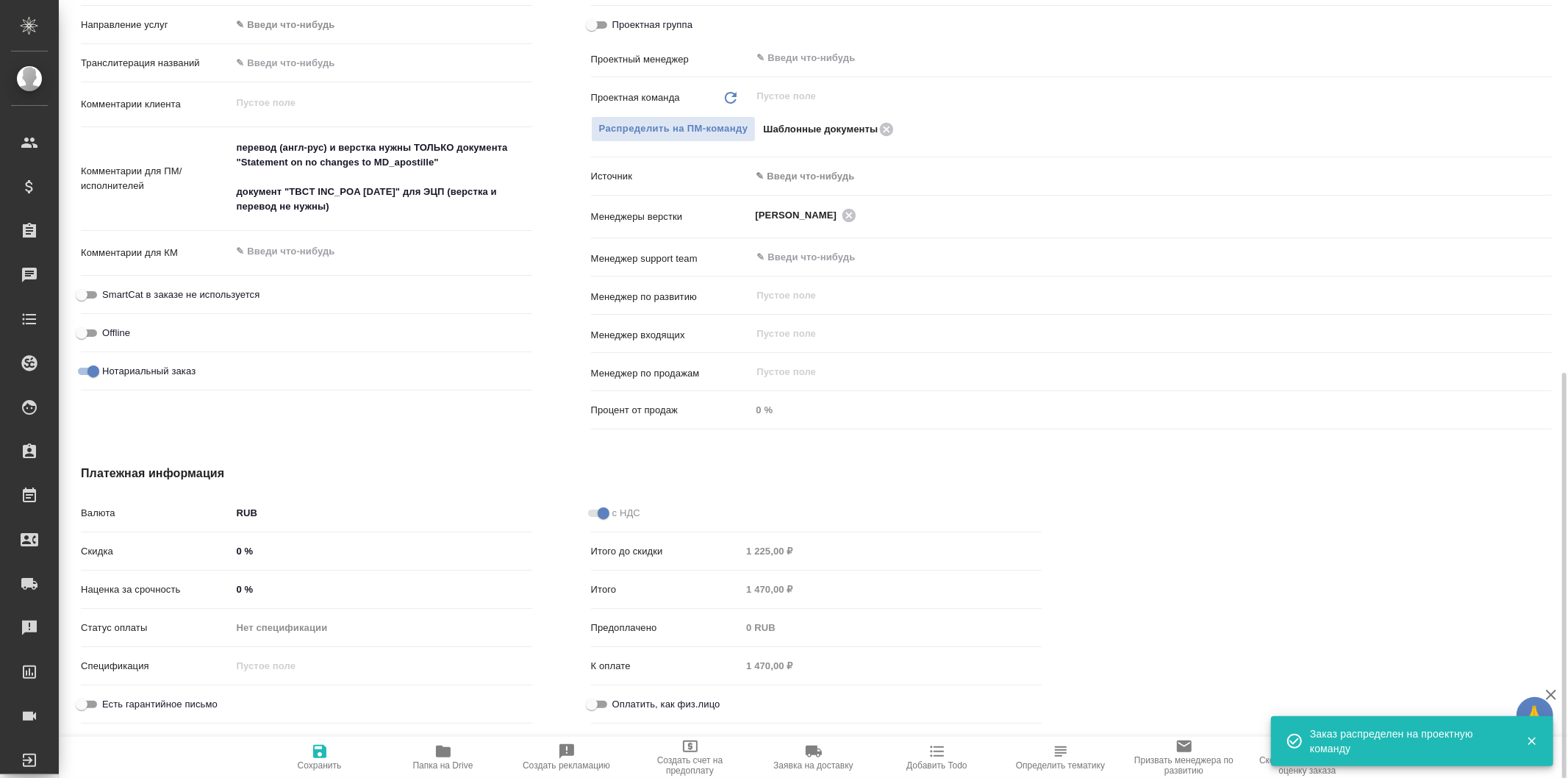
click at [314, 753] on icon "button" at bounding box center [320, 751] width 14 height 14
type textarea "x"
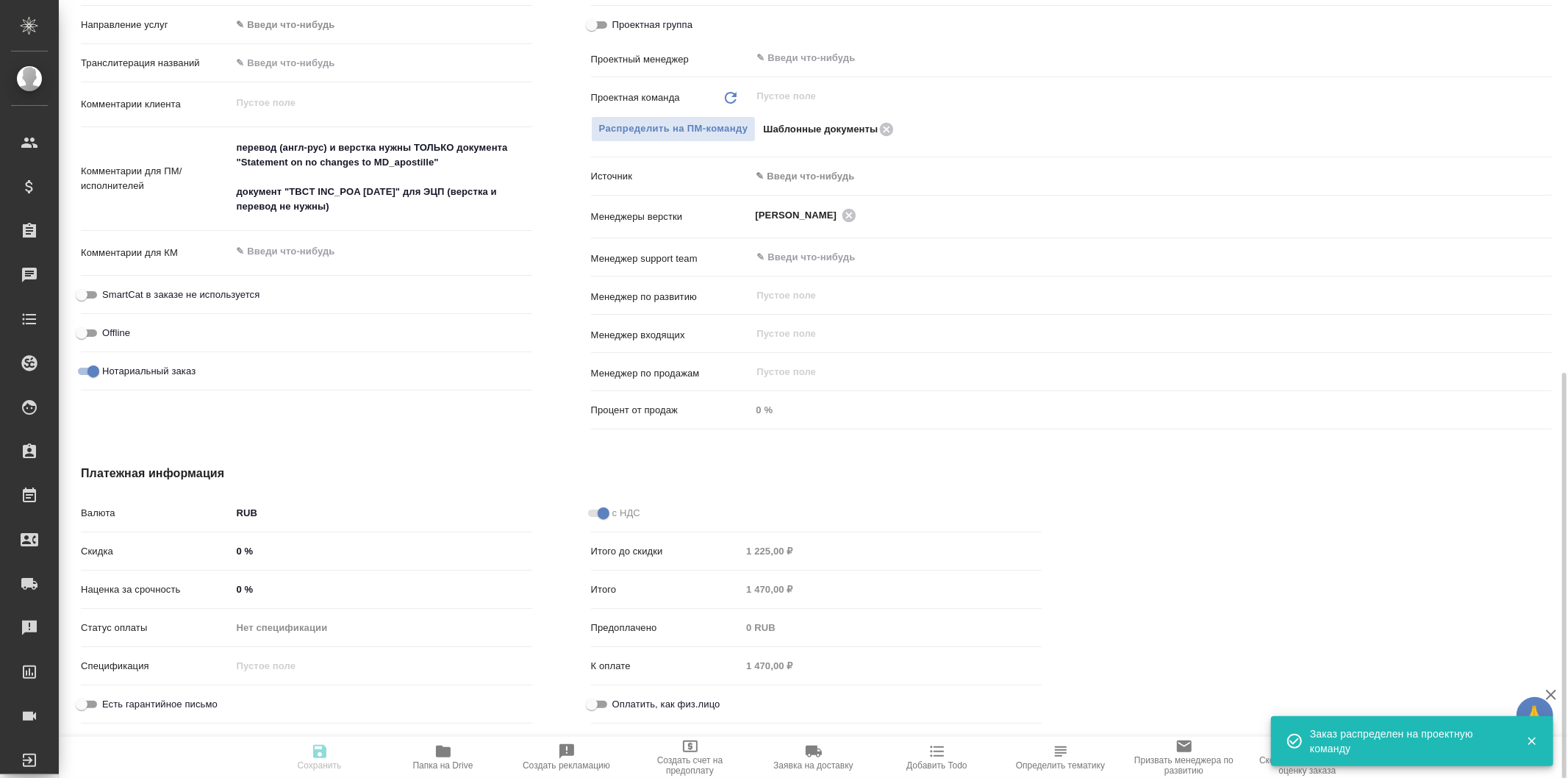
type textarea "x"
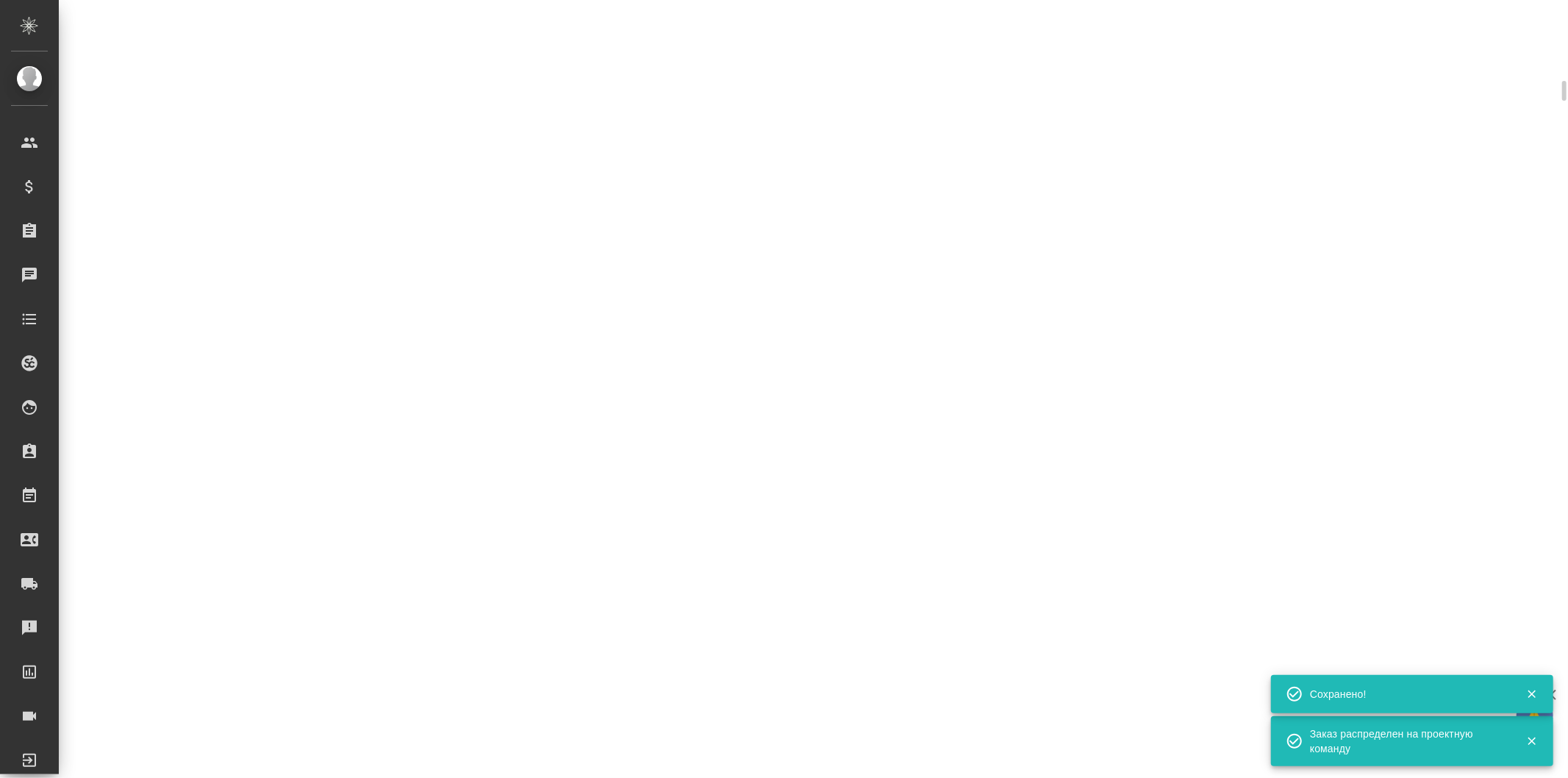
select select "RU"
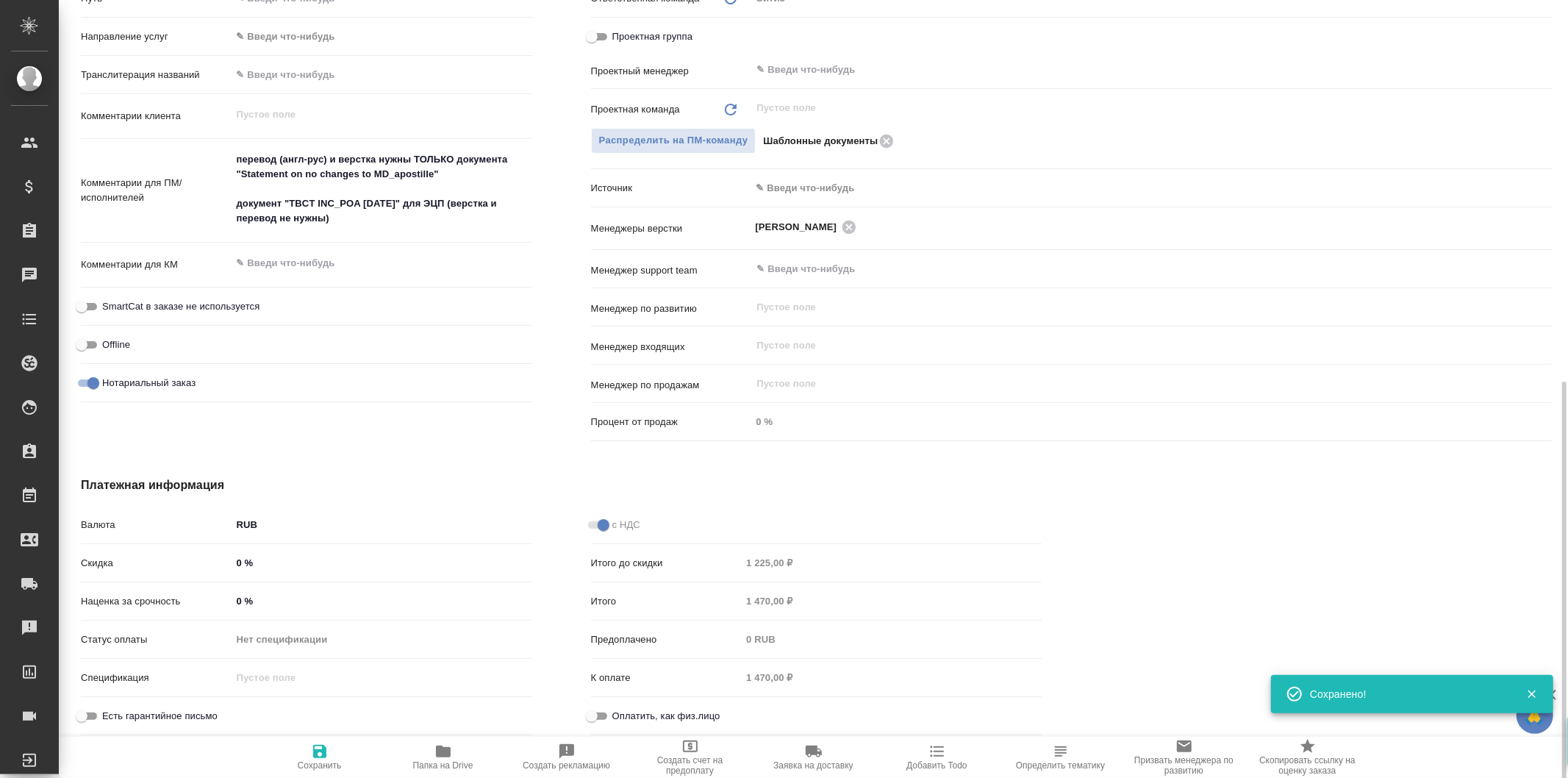
type textarea "x"
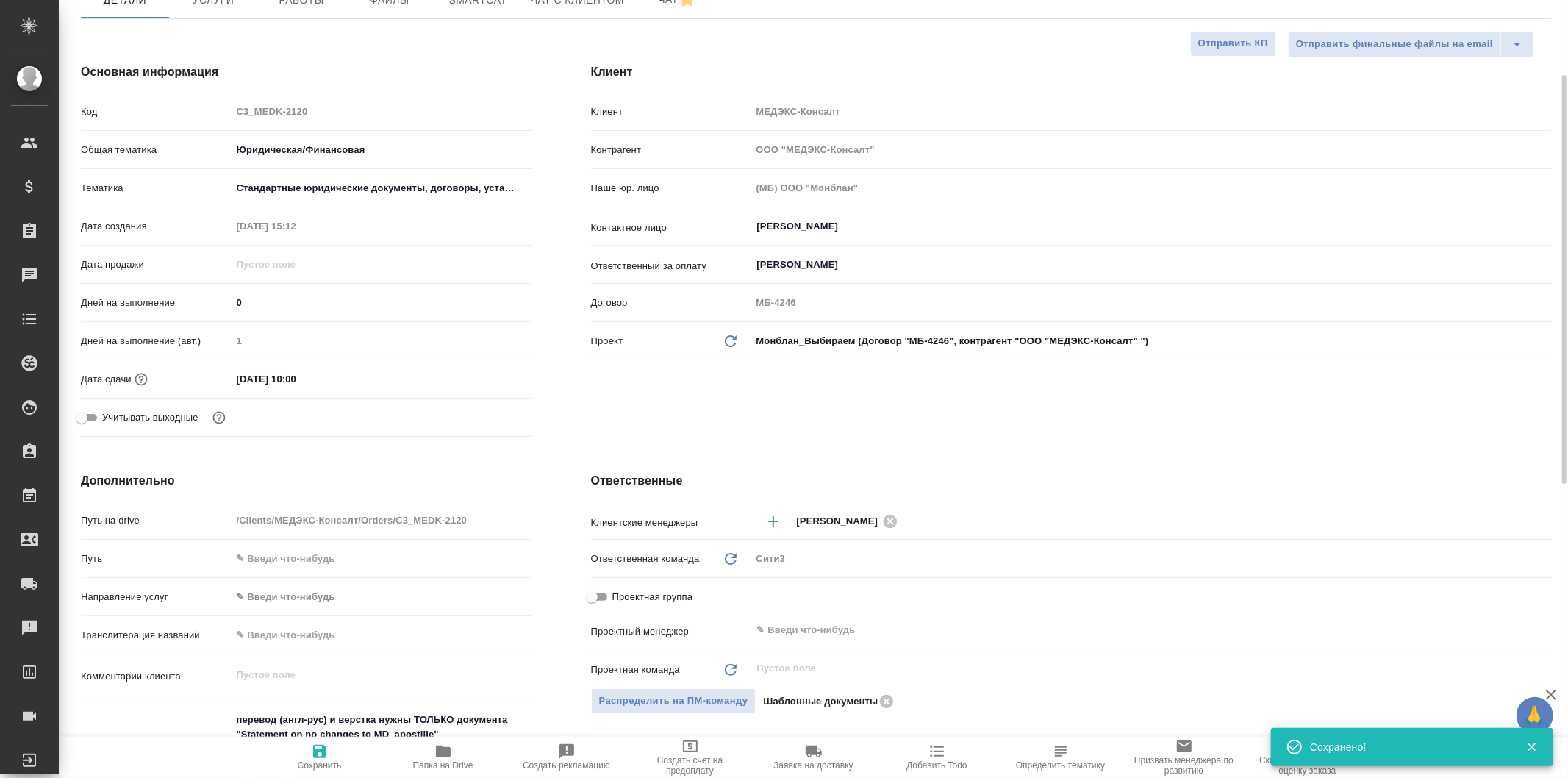
scroll to position [0, 0]
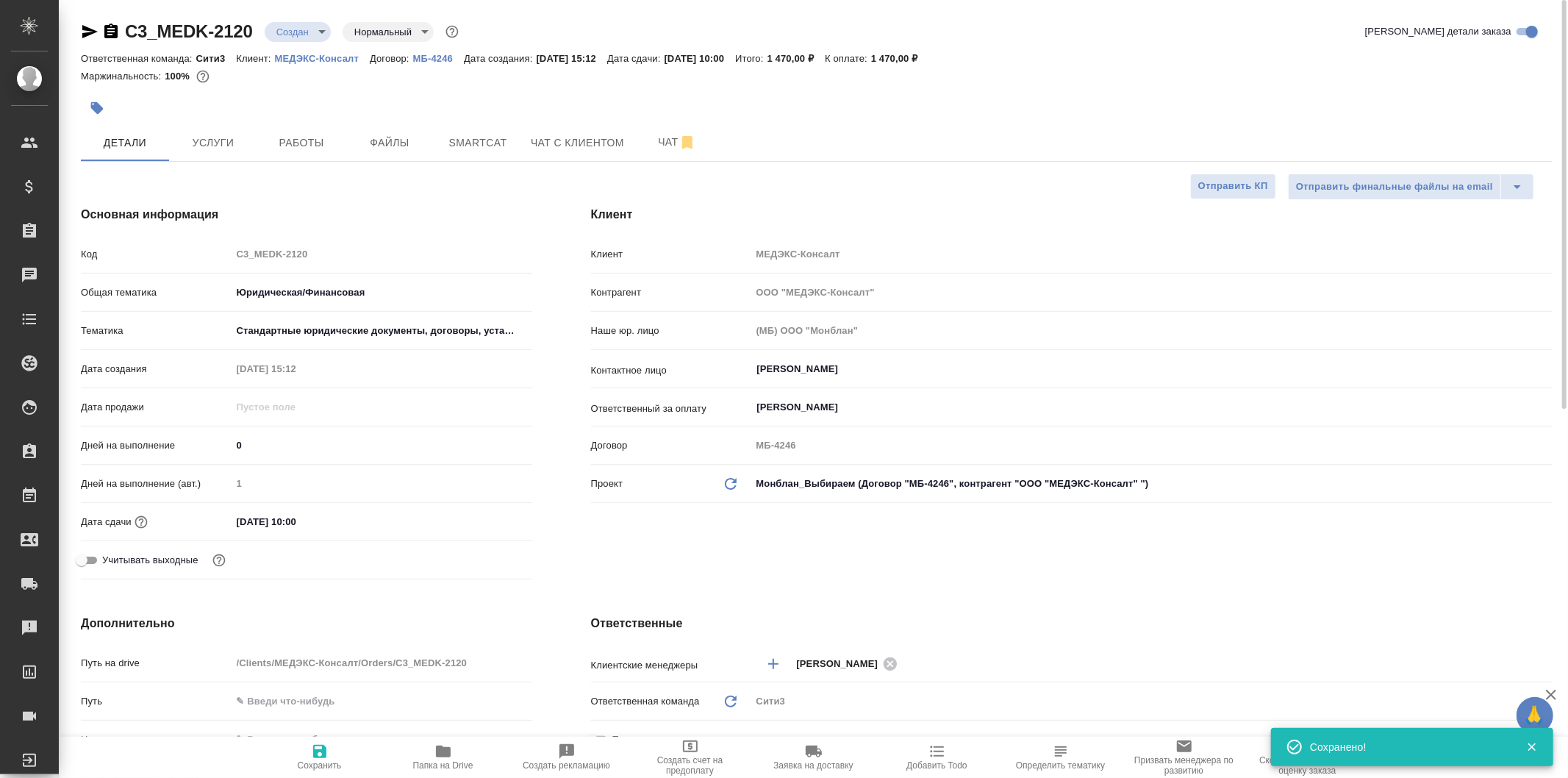
click at [300, 27] on body "🙏 .cls-1 fill:#fff; AWATERA Galisheva Mariya Клиенты Спецификации Заказы 0 Чаты…" at bounding box center [784, 389] width 1568 height 778
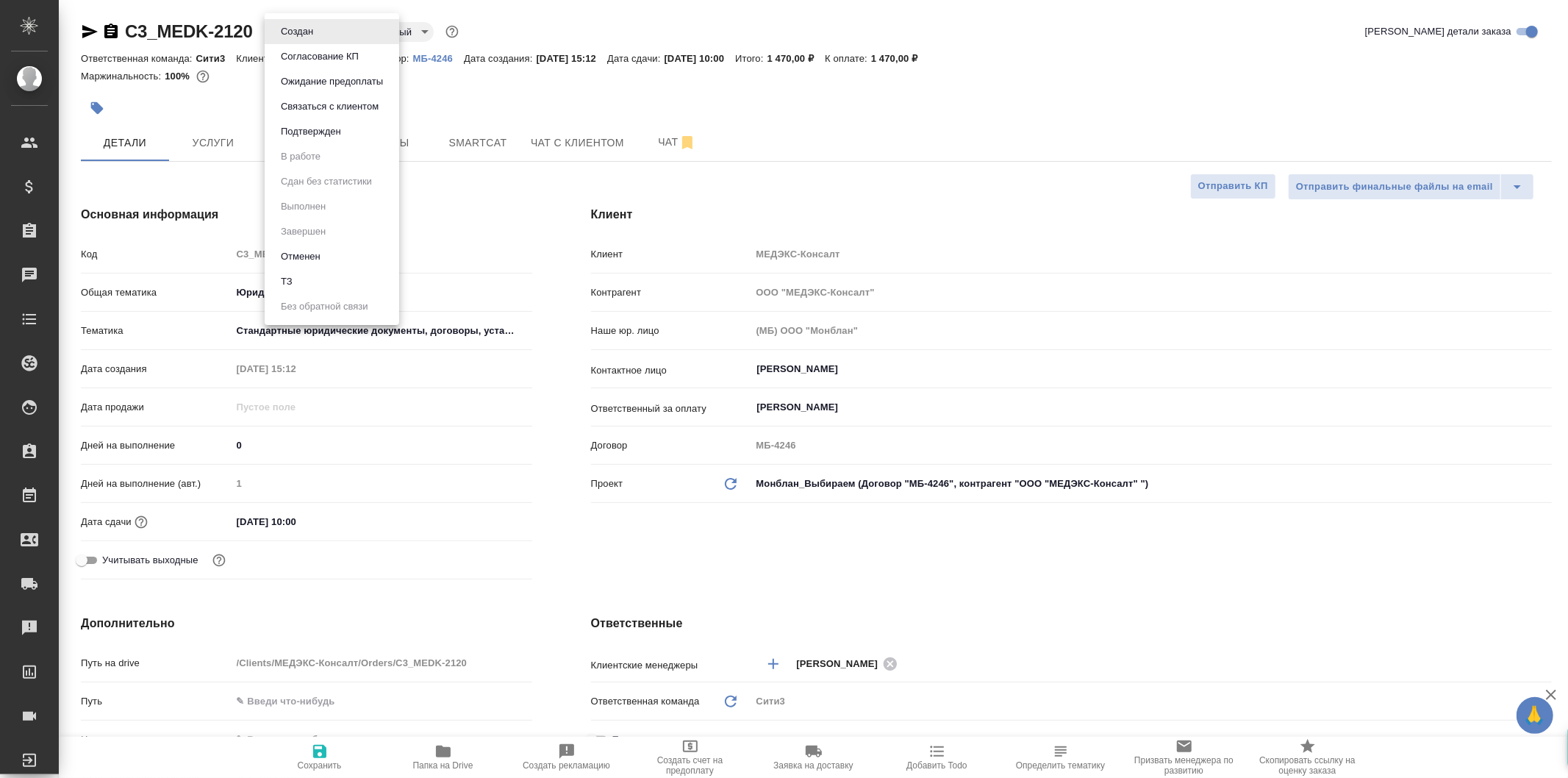
click at [357, 127] on li "Подтвержден" at bounding box center [332, 132] width 135 height 25
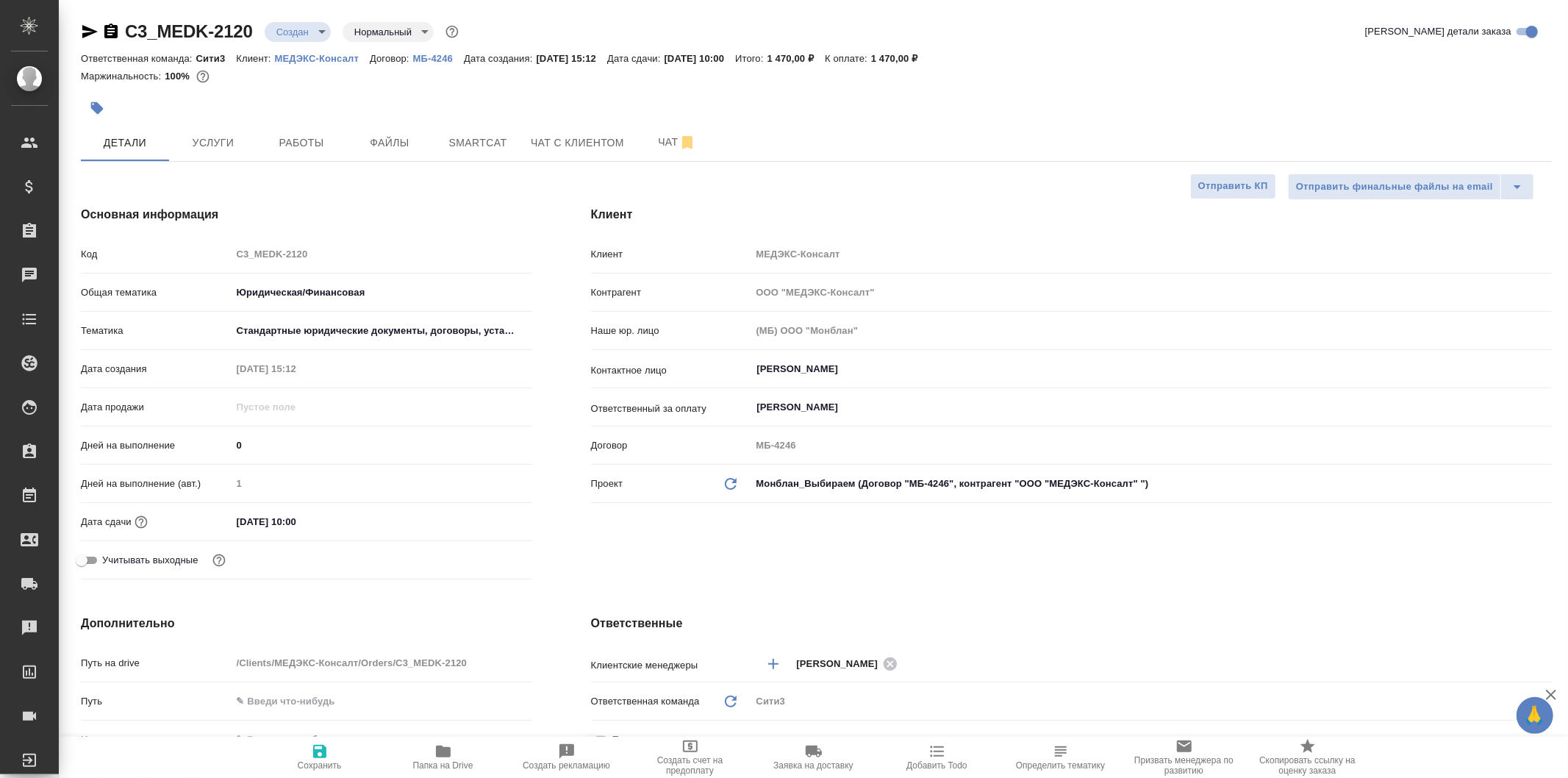
click at [309, 27] on body "🙏 .cls-1 fill:#fff; AWATERA Galisheva Mariya Клиенты Спецификации Заказы 0 Чаты…" at bounding box center [784, 389] width 1568 height 778
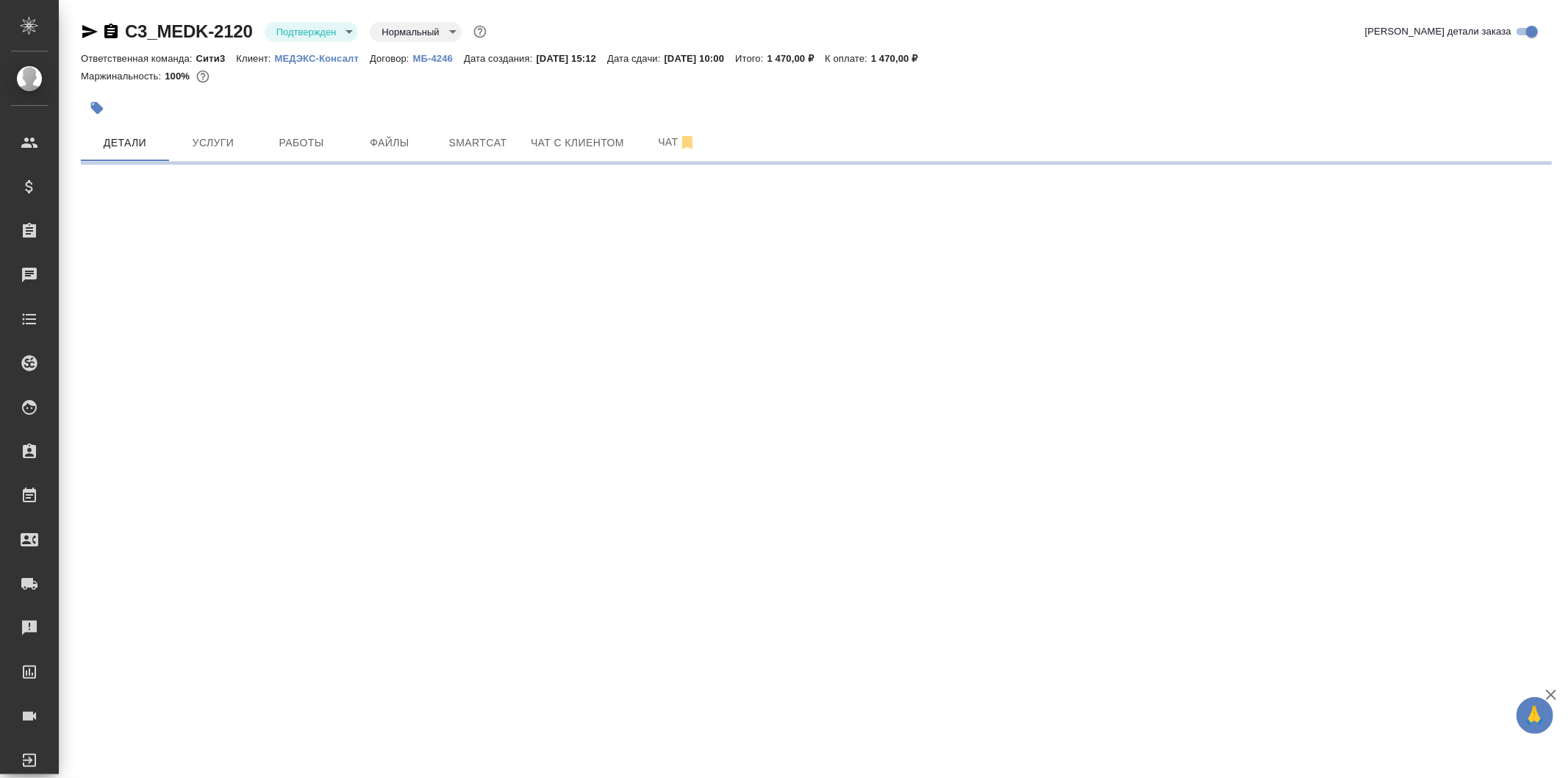
select select "RU"
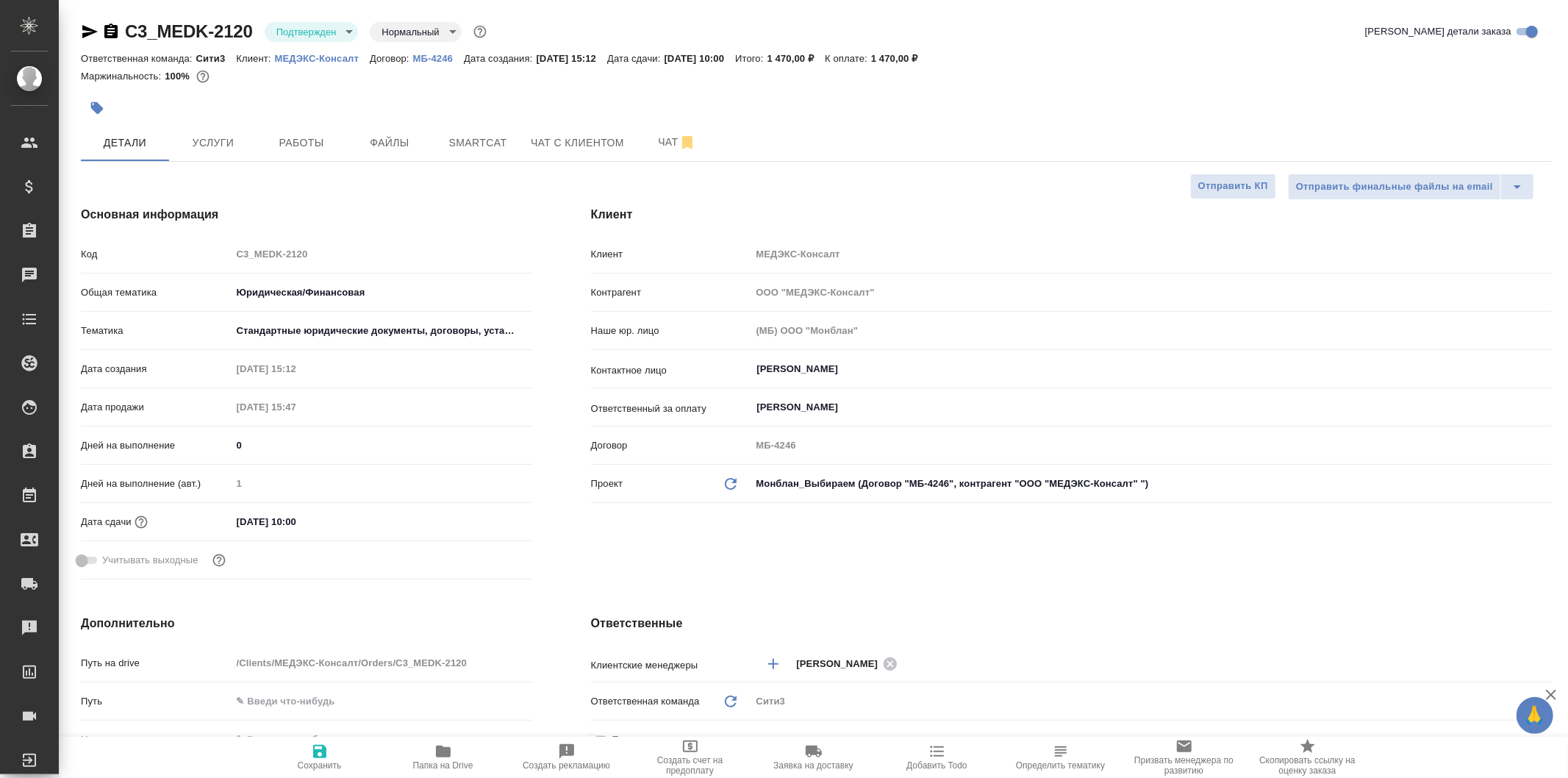
type textarea "x"
click at [317, 754] on icon "button" at bounding box center [320, 751] width 14 height 14
type textarea "x"
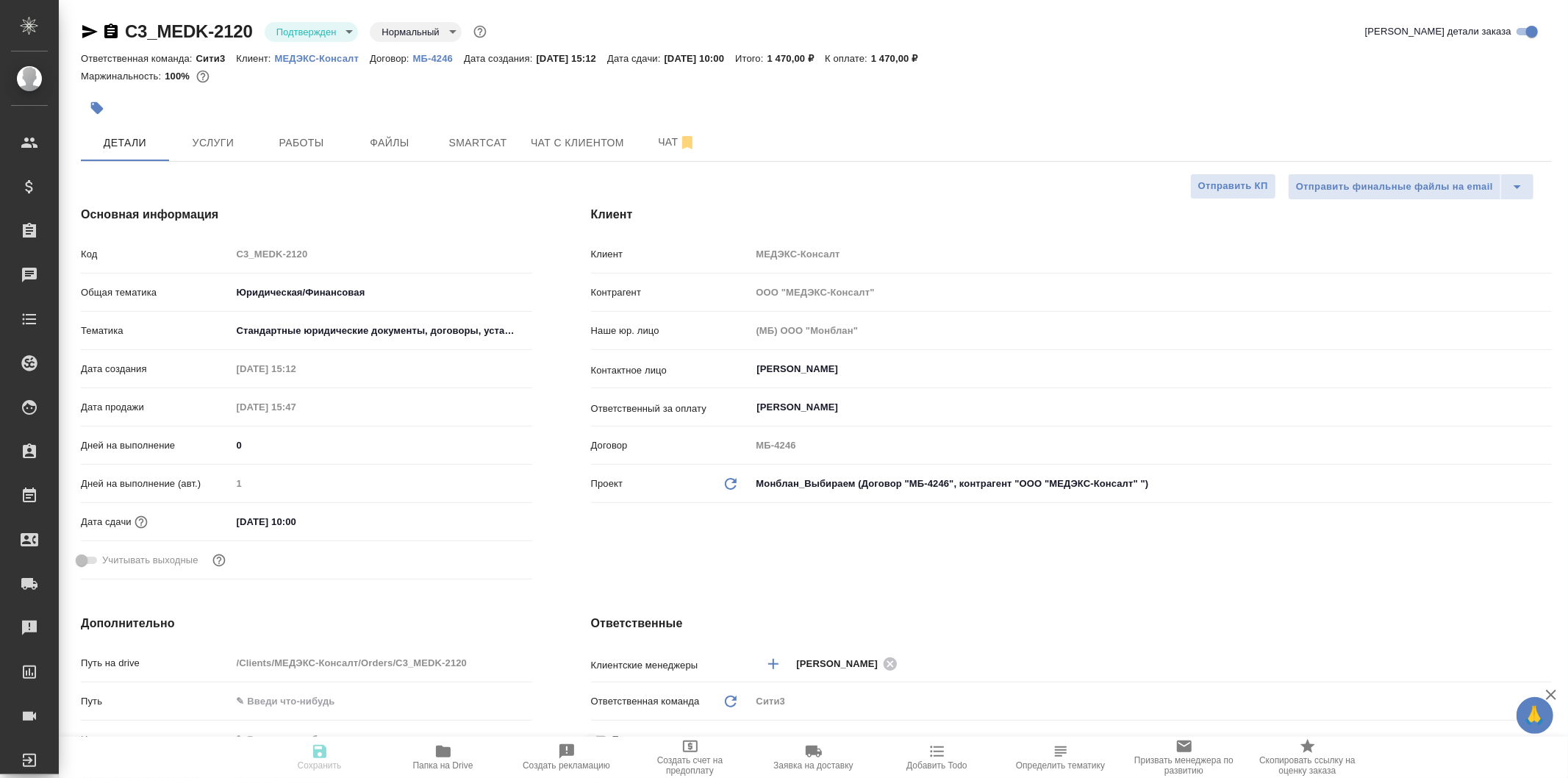
type textarea "x"
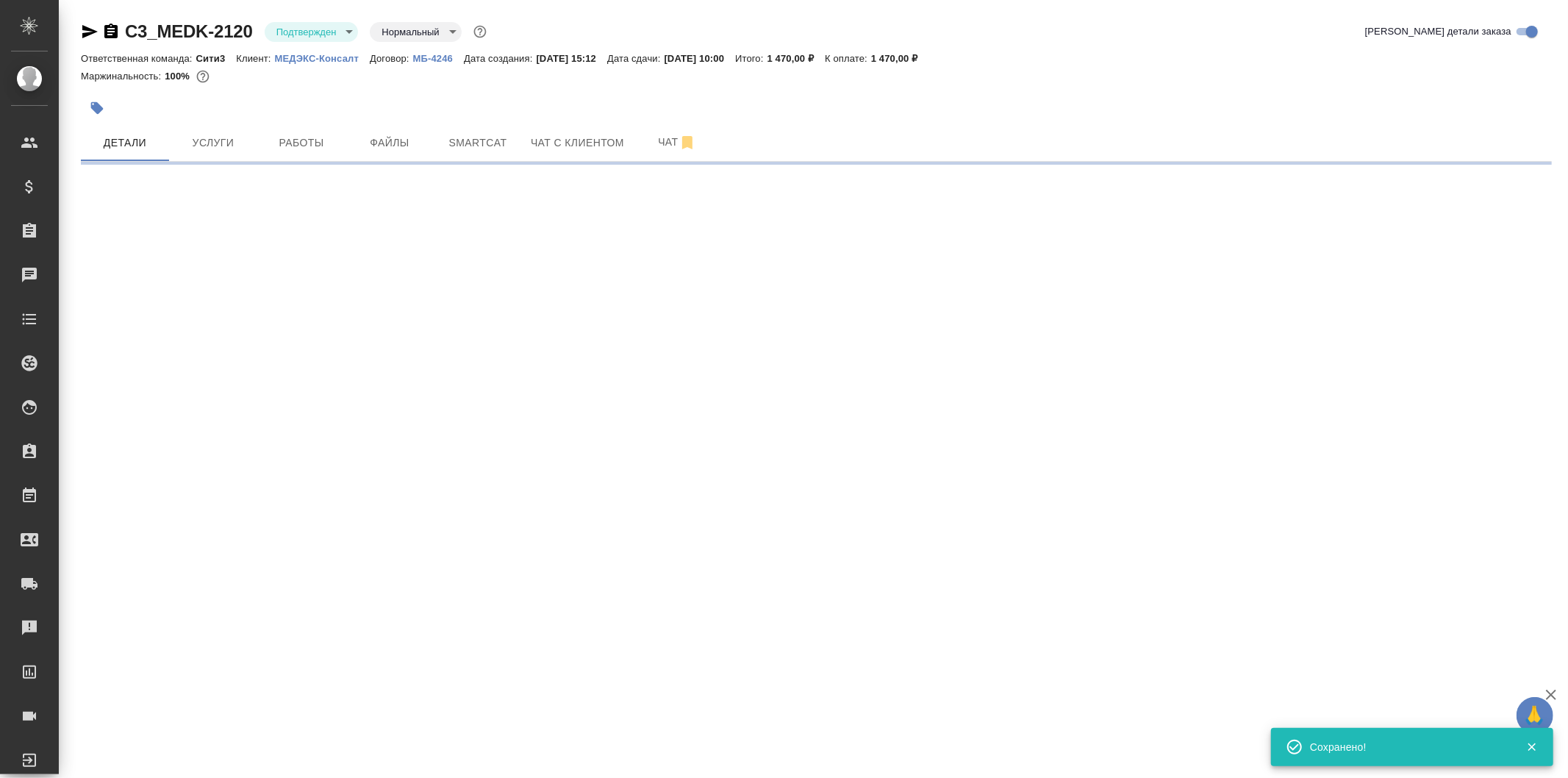
select select "RU"
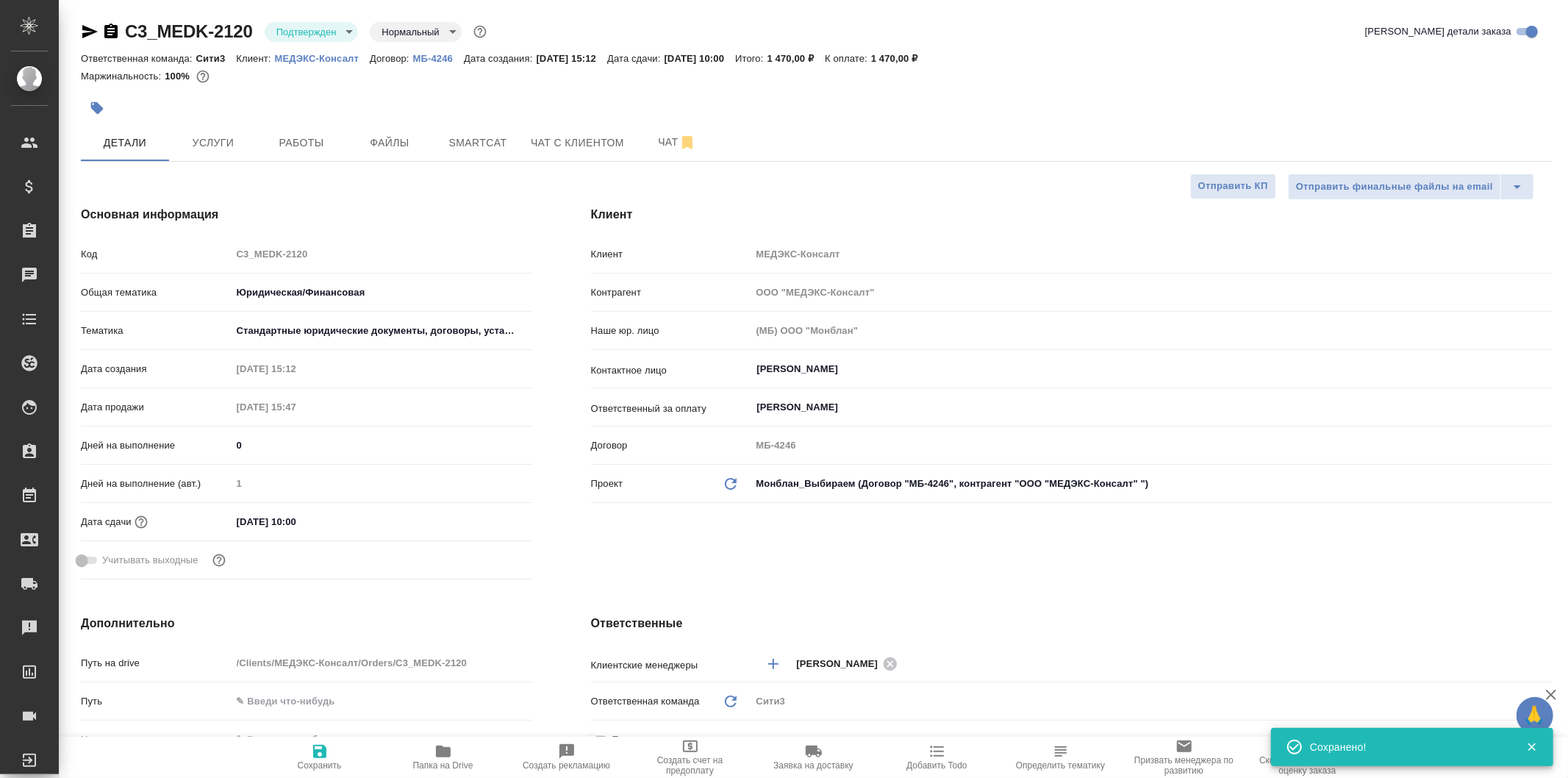
type textarea "x"
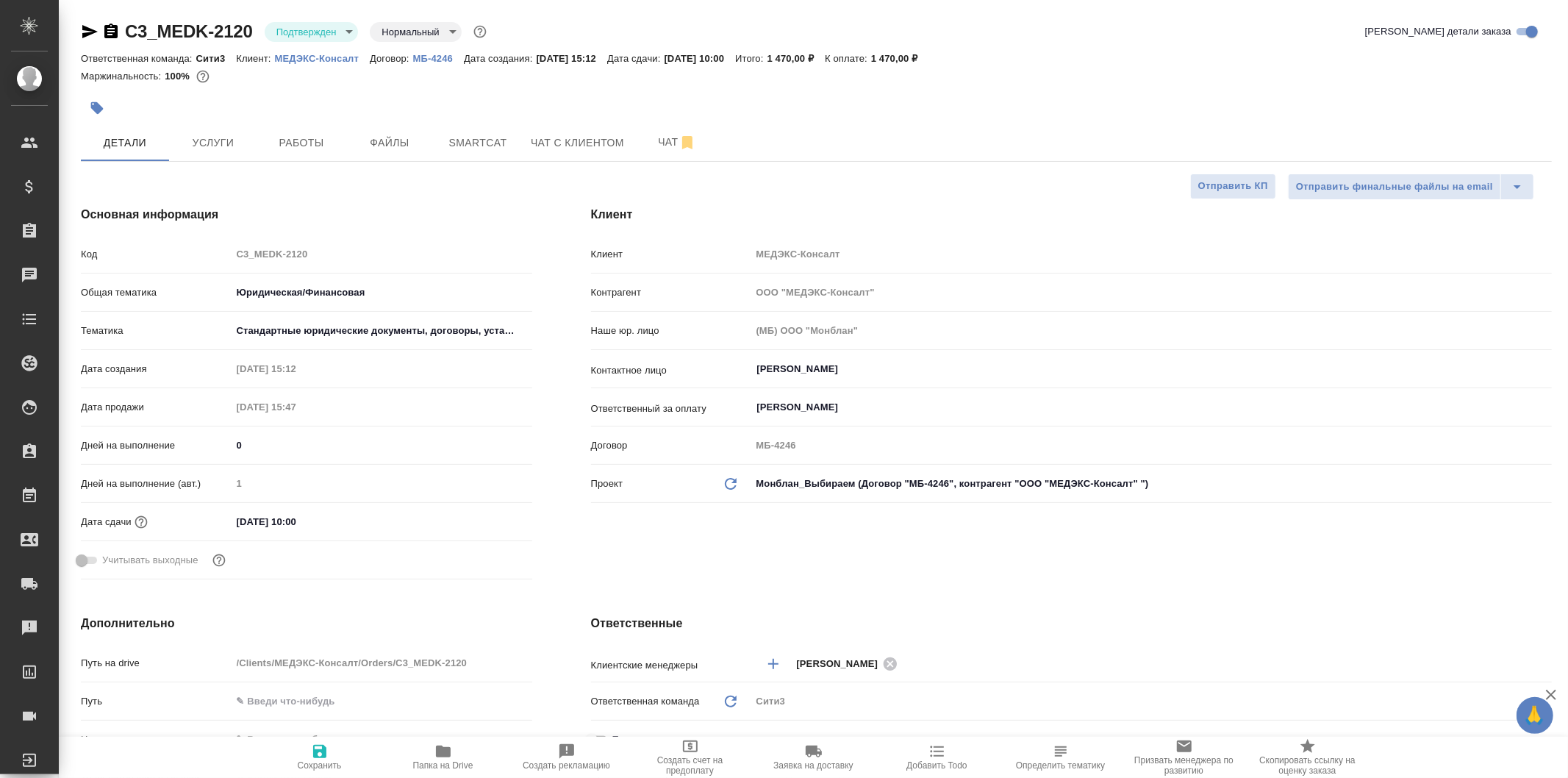
type textarea "x"
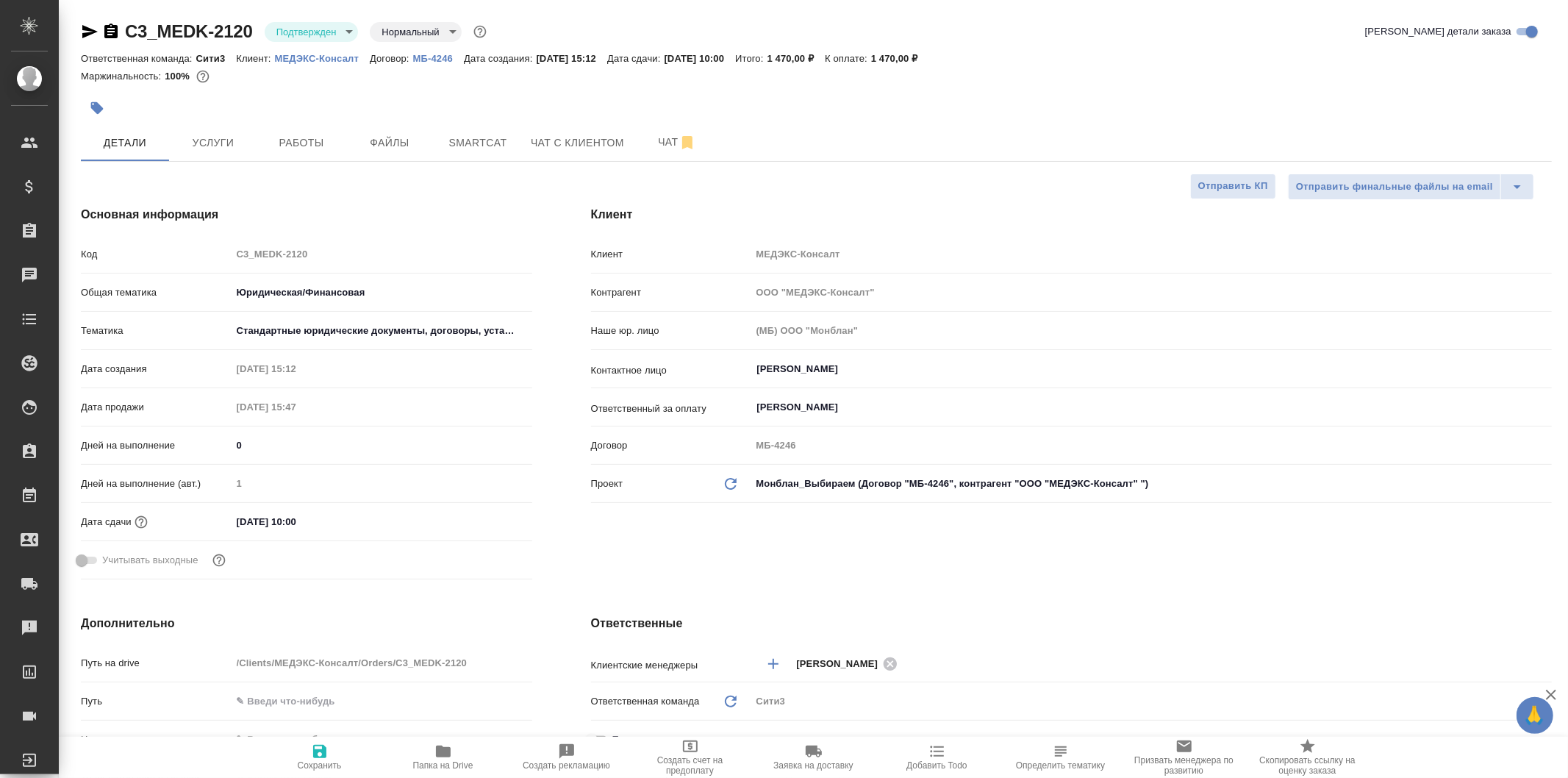
type textarea "x"
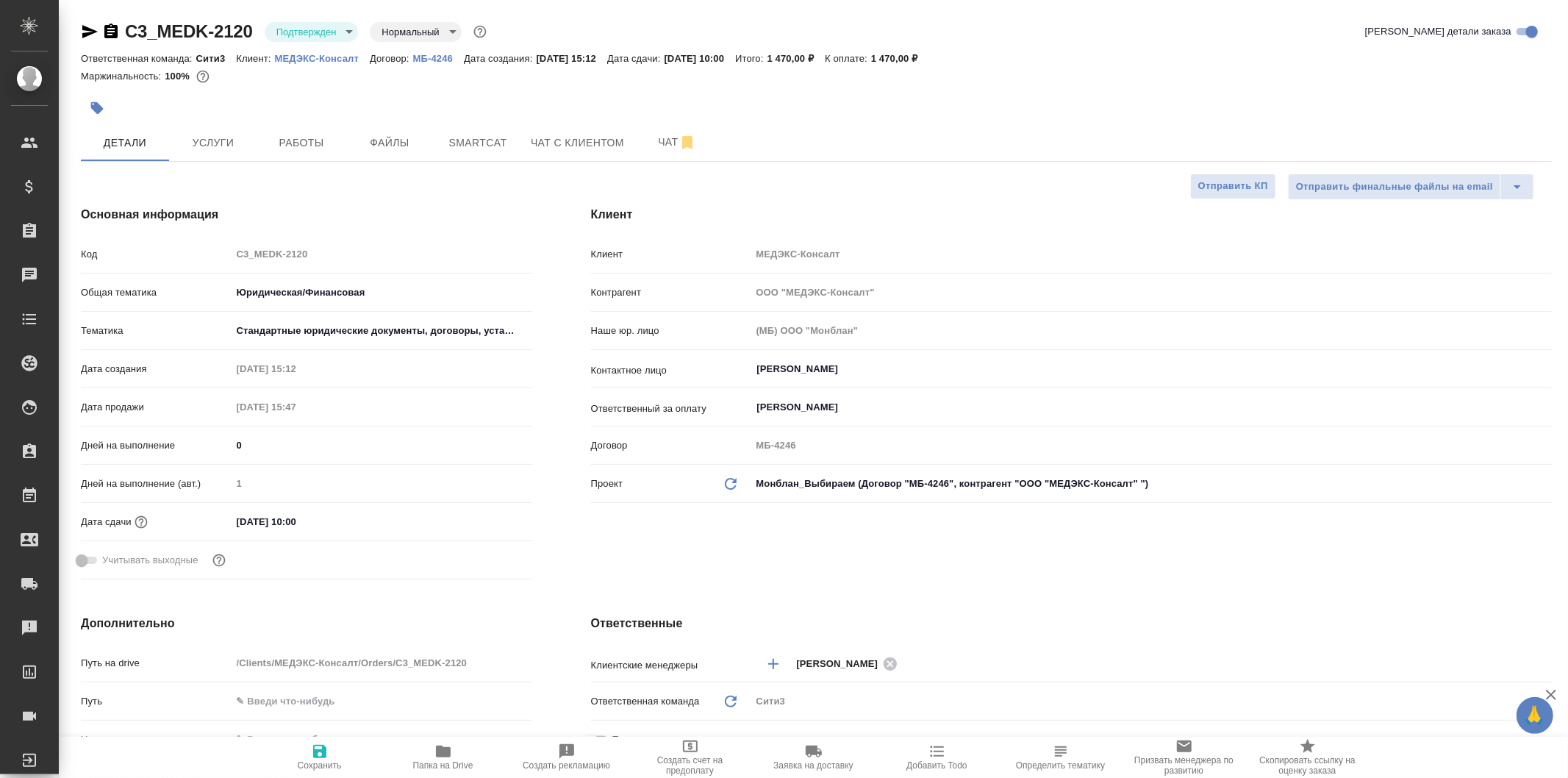
type textarea "x"
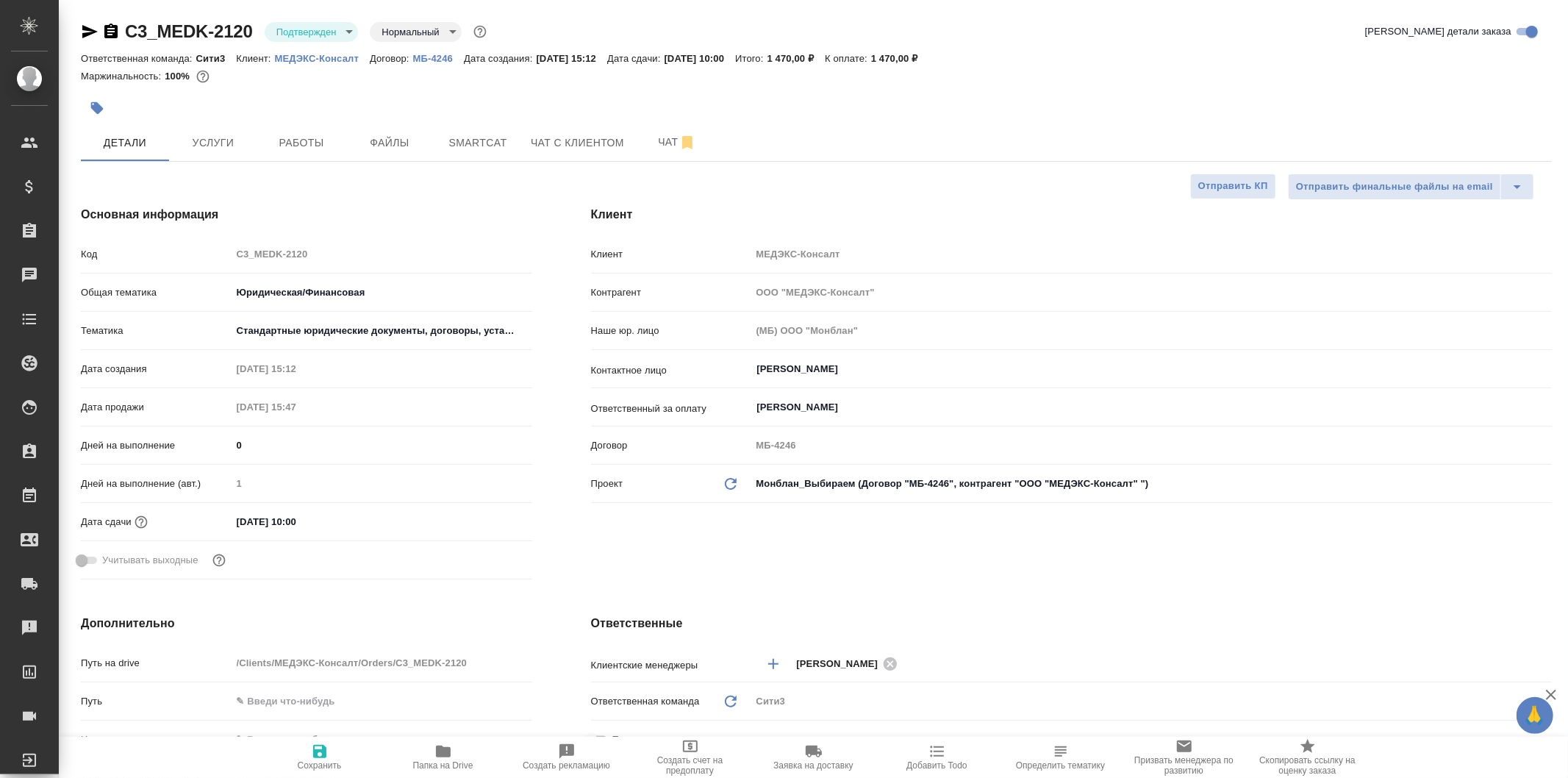
type textarea "x"
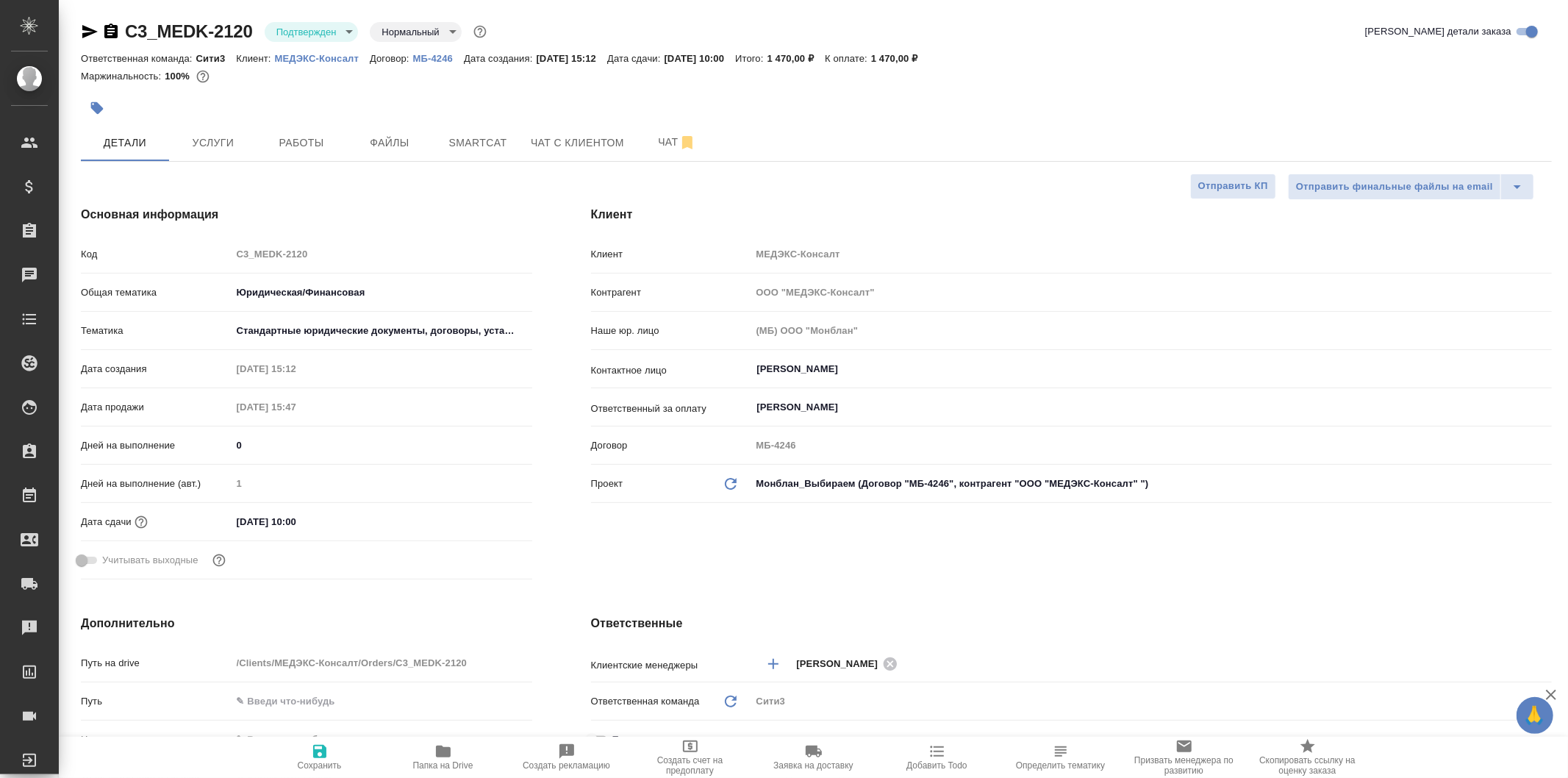
type textarea "x"
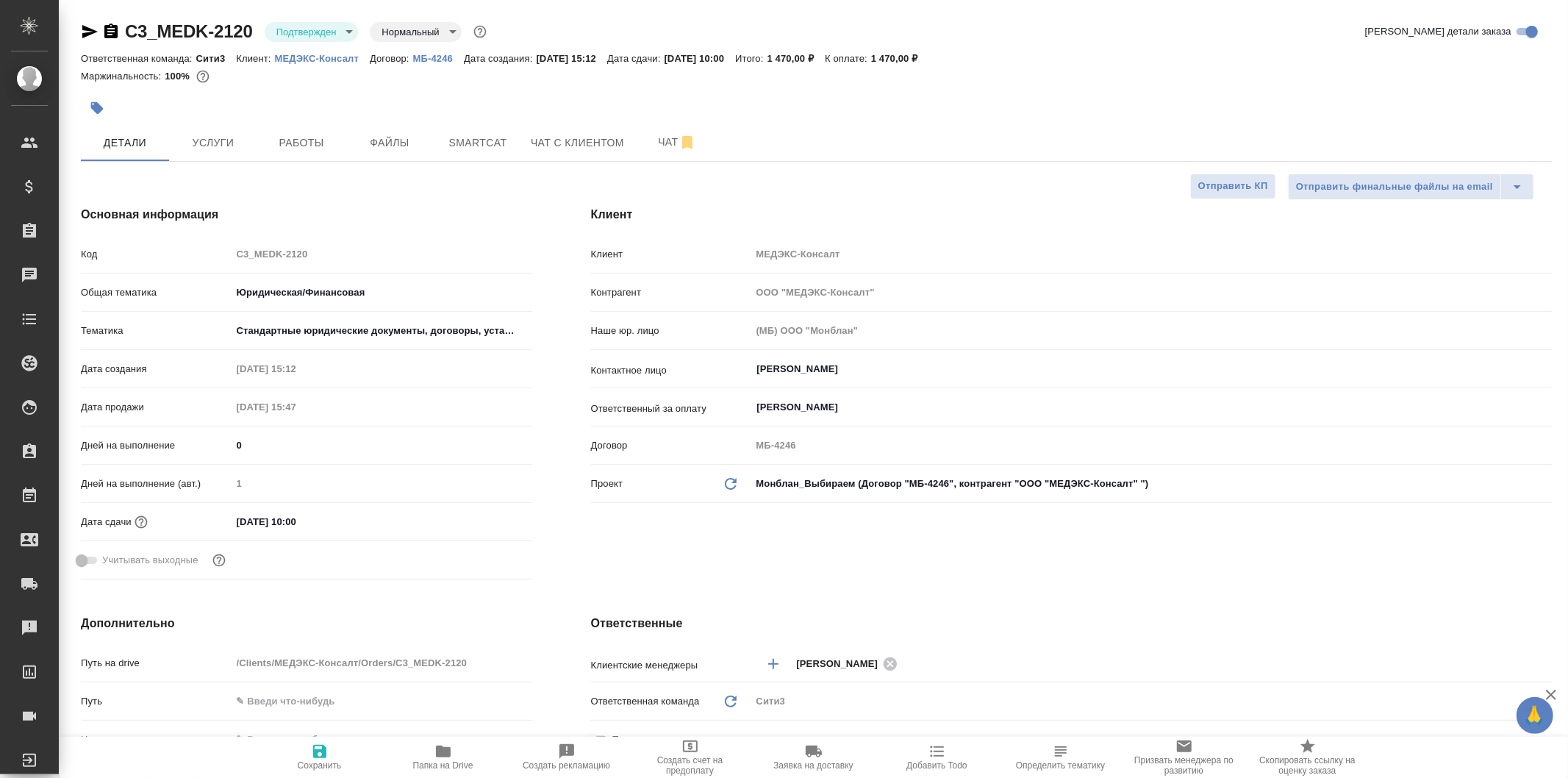
type textarea "x"
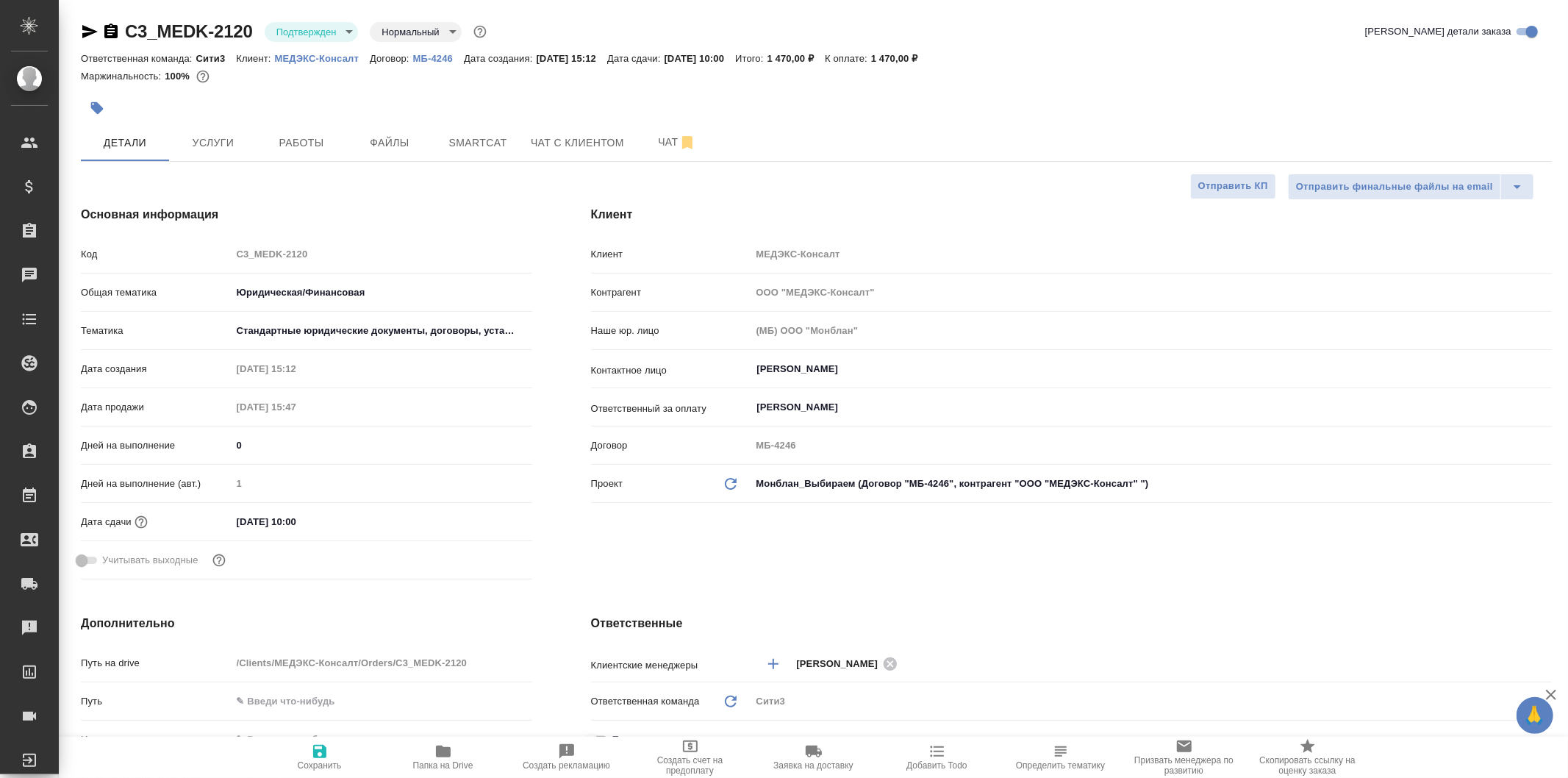
type textarea "x"
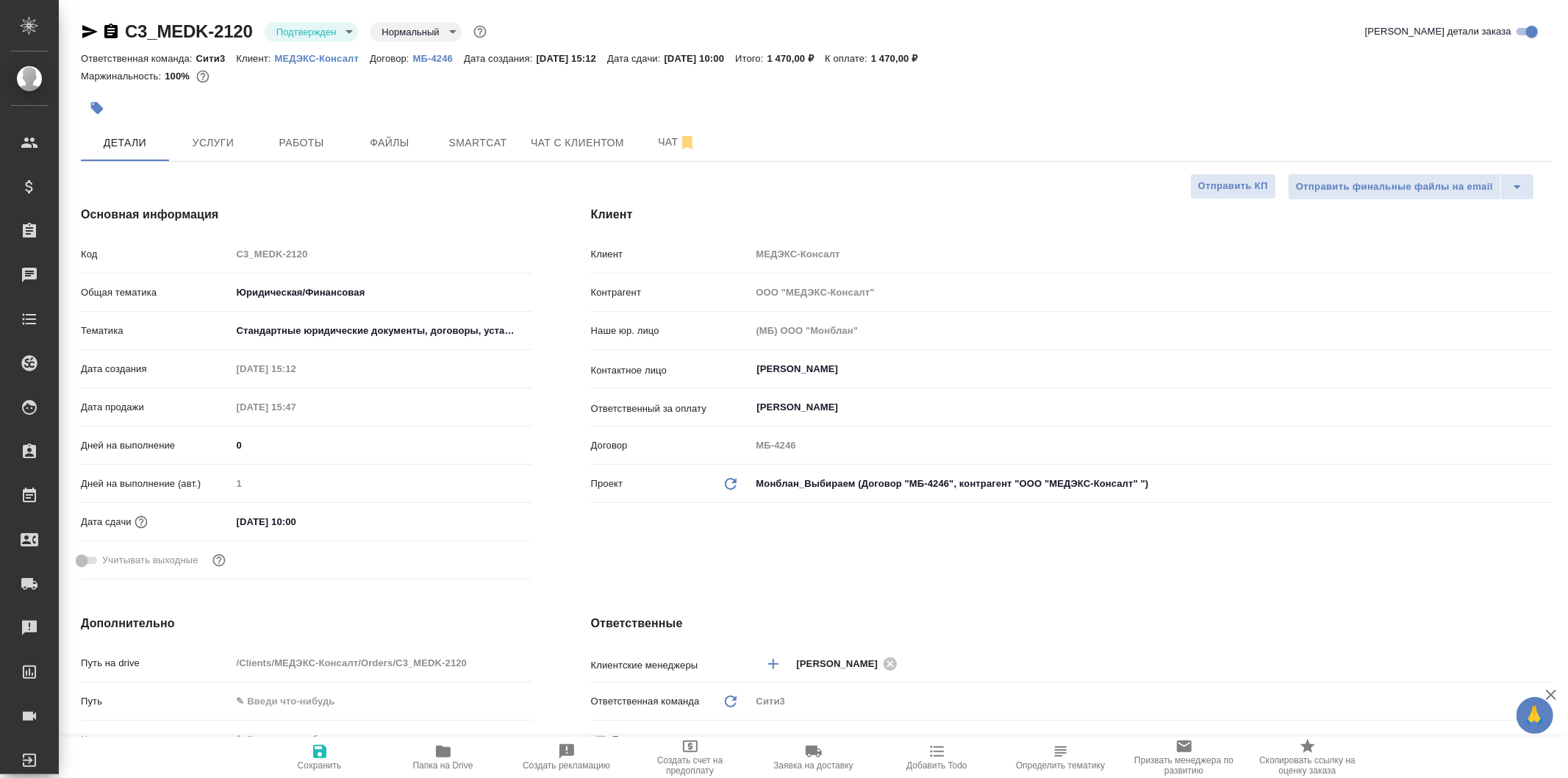
type textarea "x"
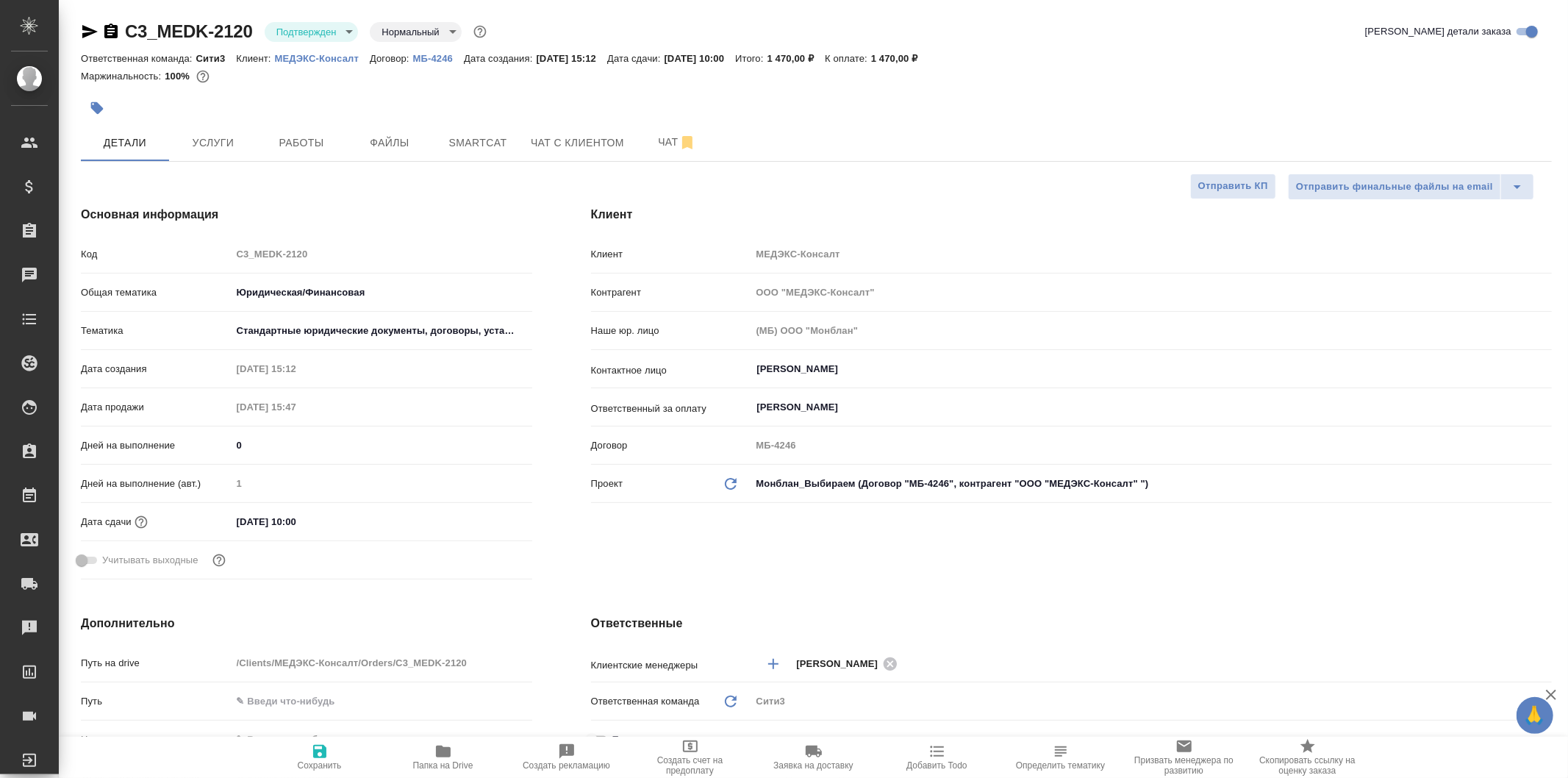
type textarea "x"
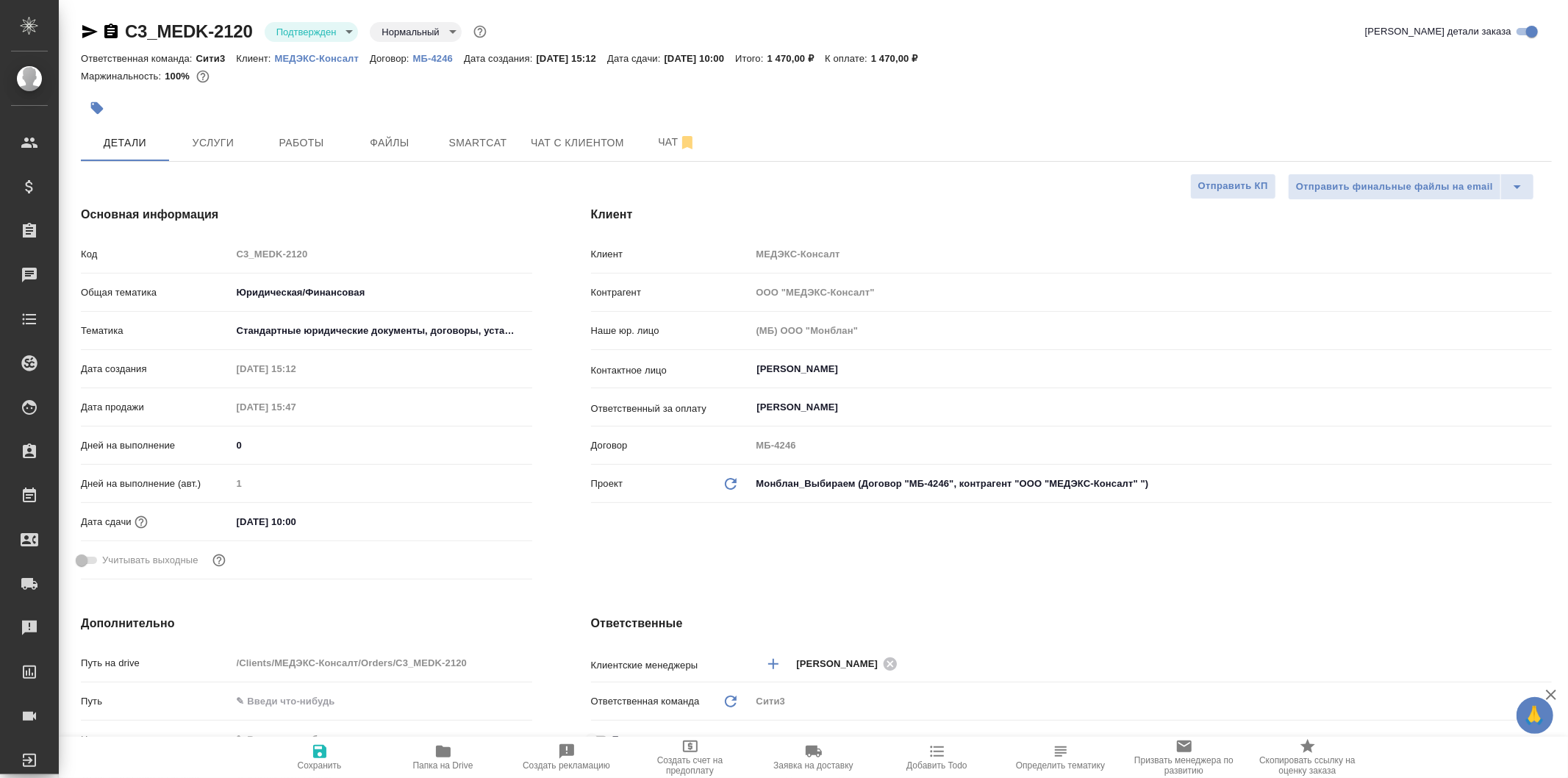
type textarea "x"
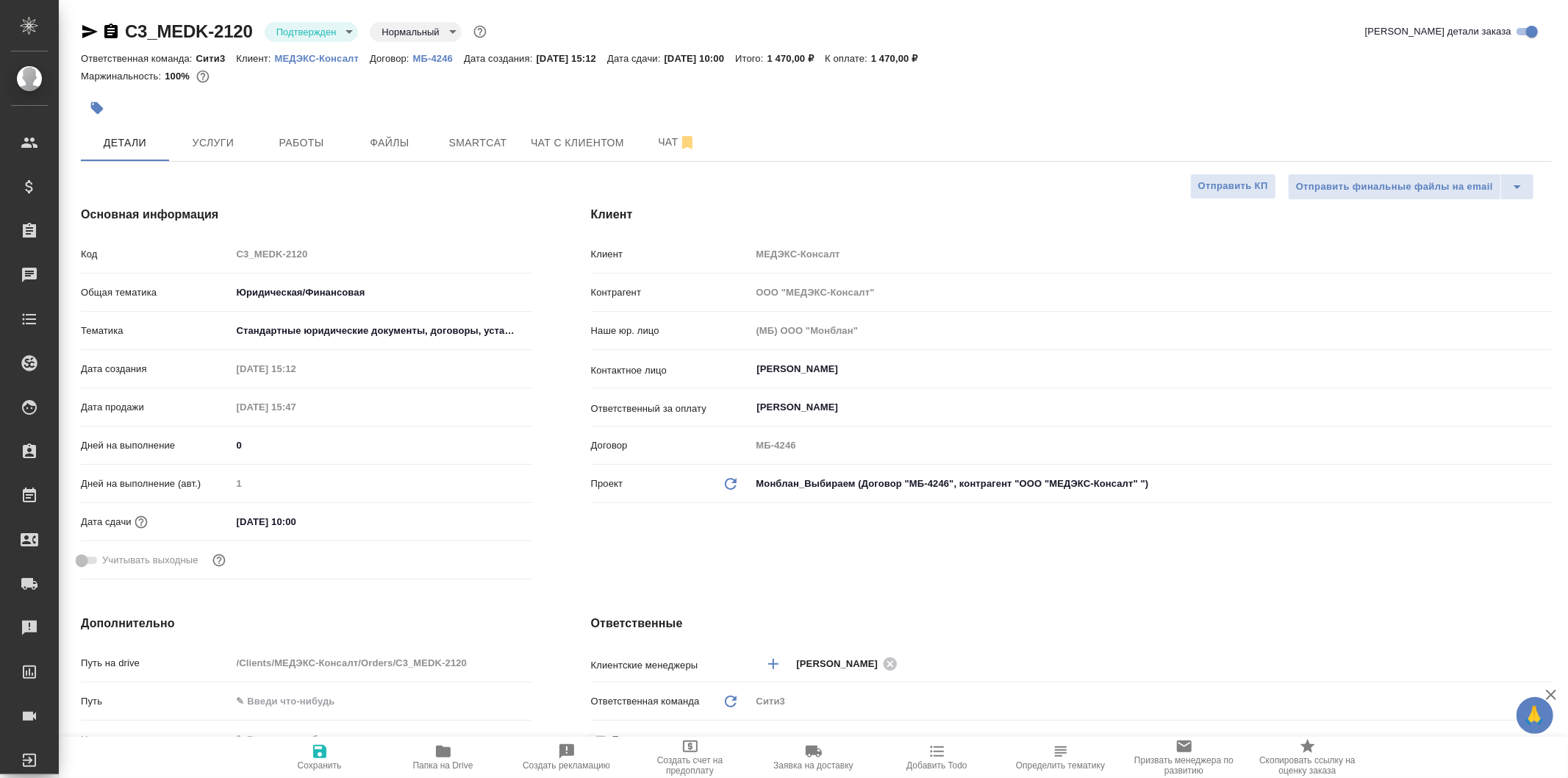
type textarea "x"
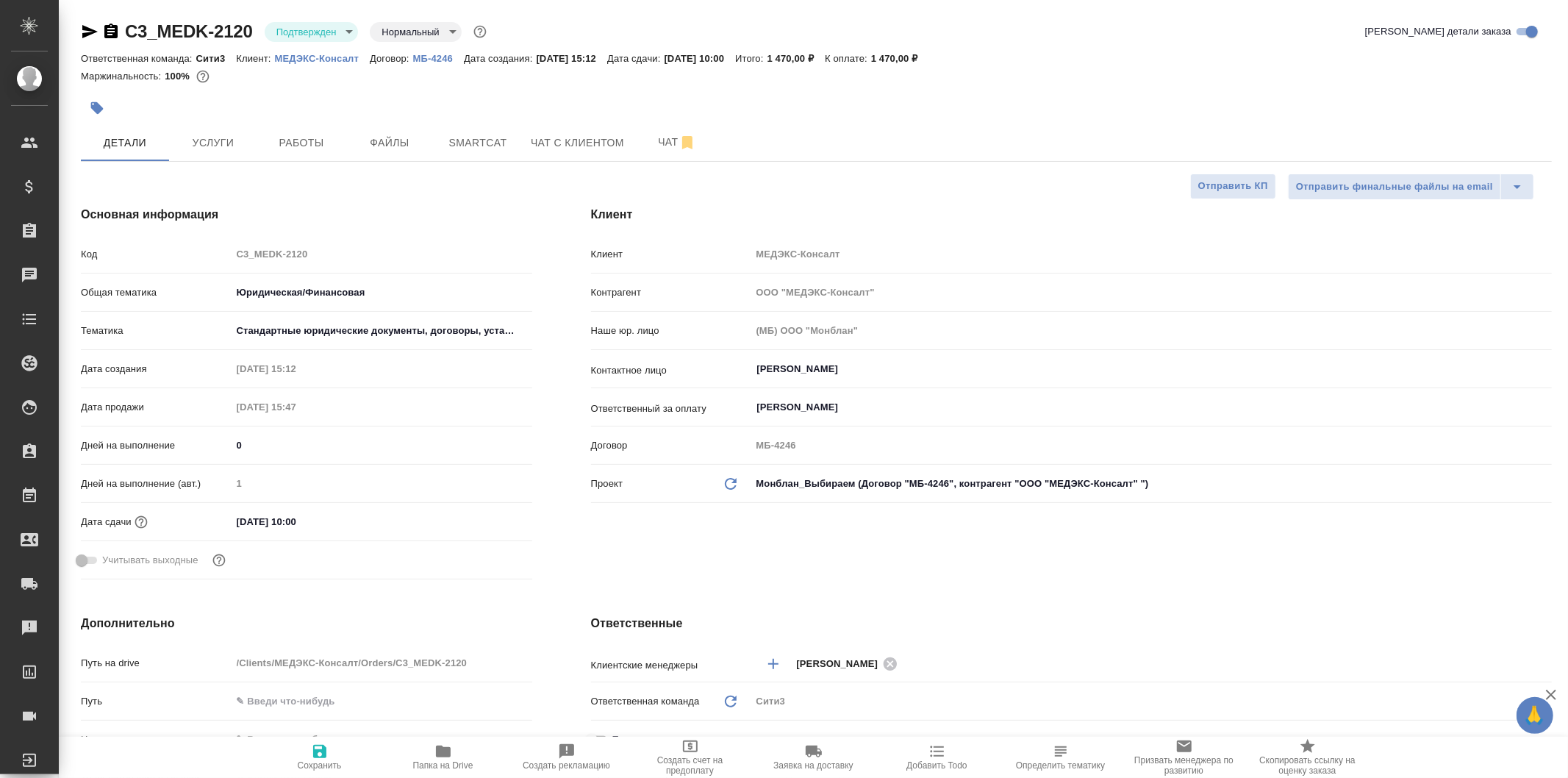
type textarea "x"
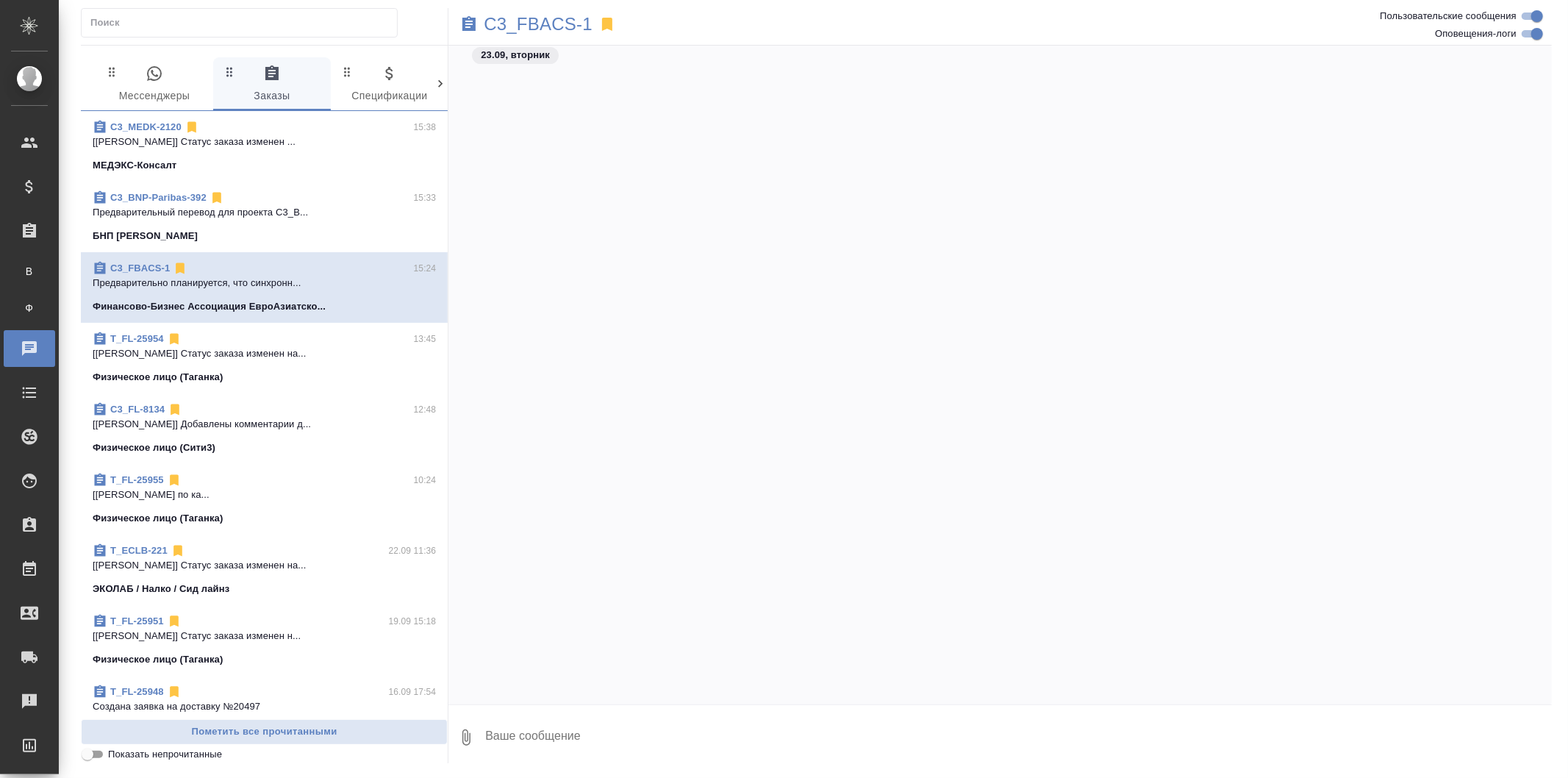
scroll to position [2372, 0]
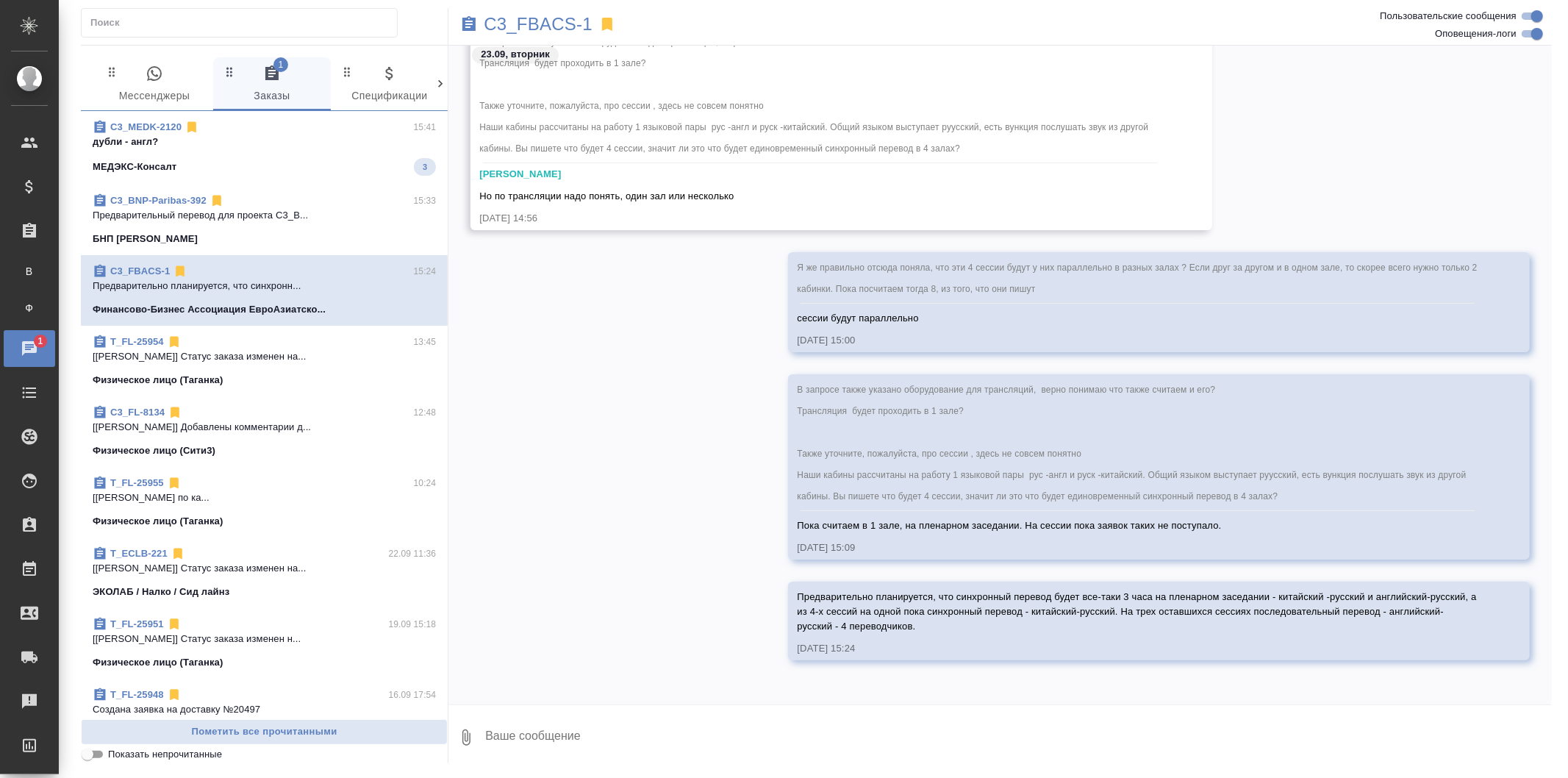
click at [372, 170] on div "МЕДЭКС-Консалт 3" at bounding box center [265, 167] width 343 height 18
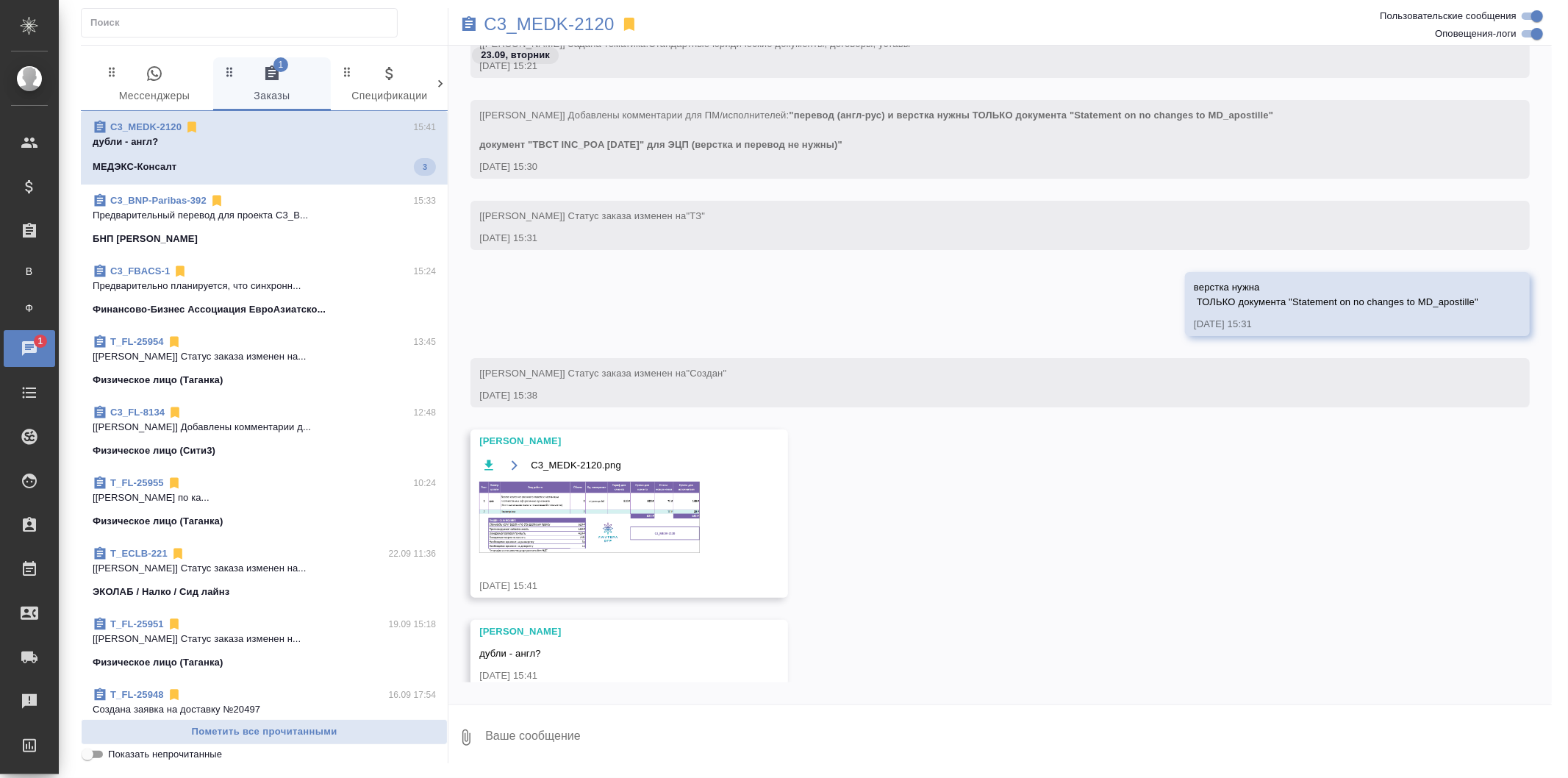
scroll to position [286, 0]
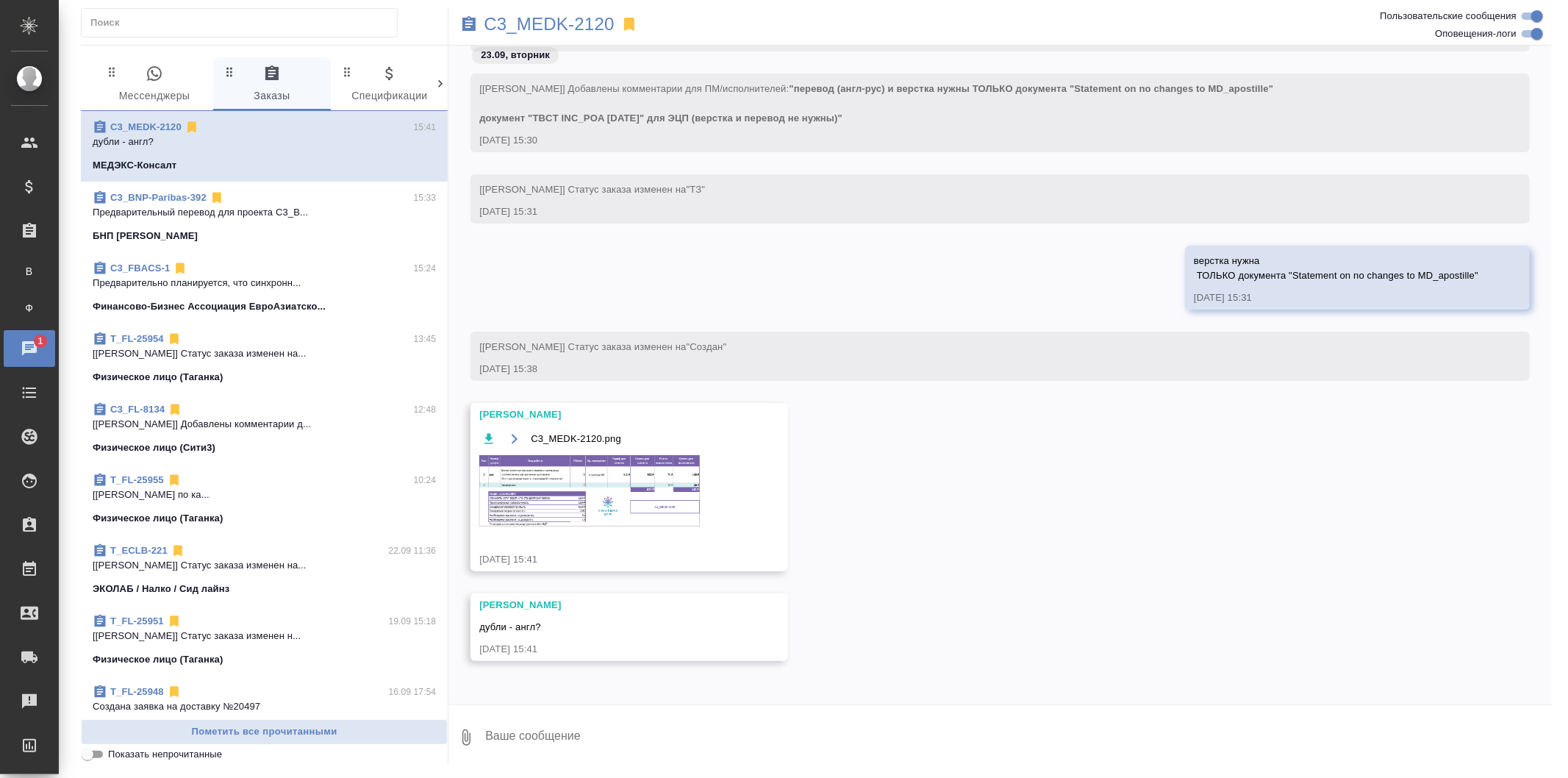
click at [599, 498] on img at bounding box center [589, 491] width 221 height 71
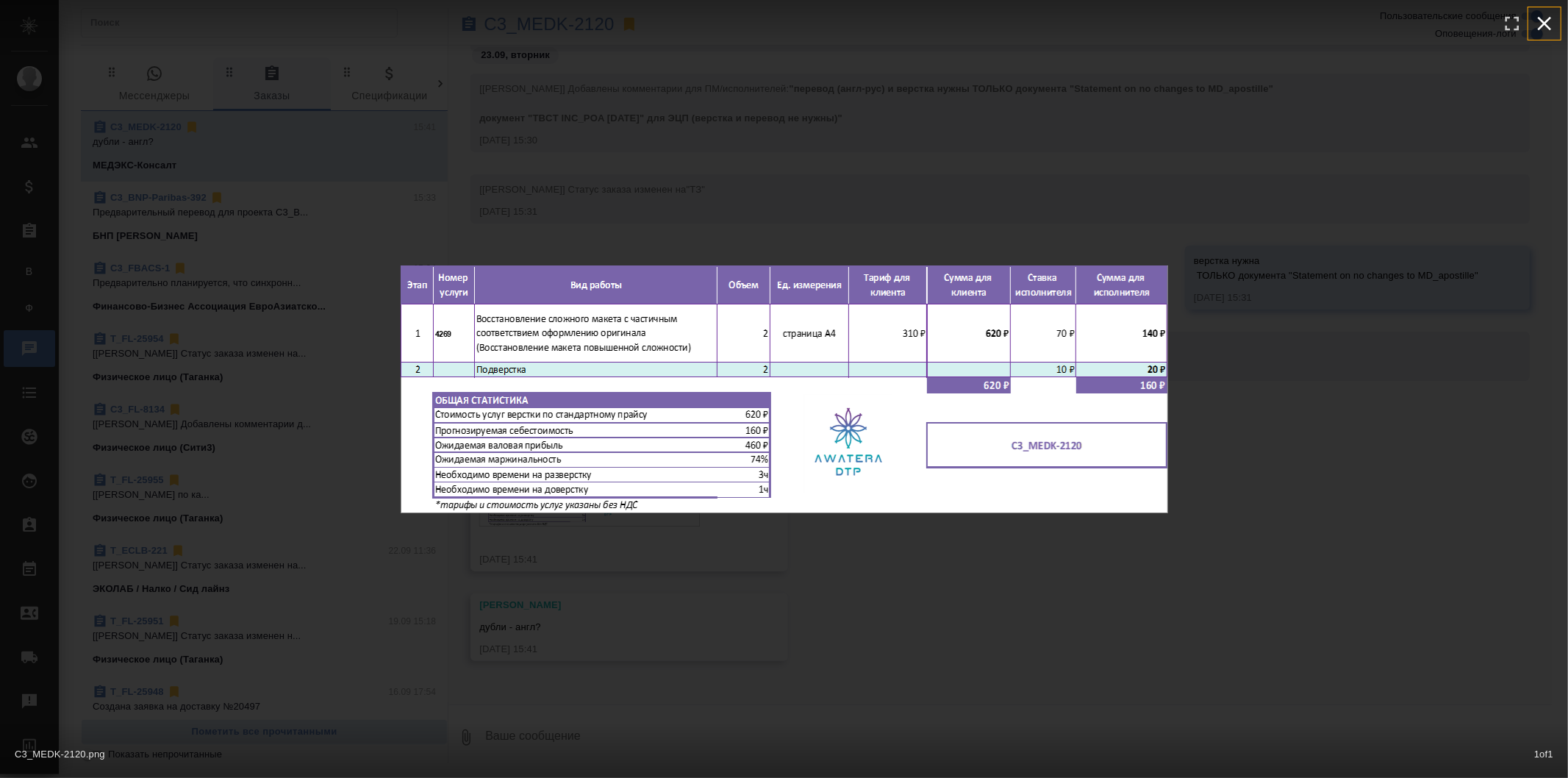
click at [1540, 19] on icon "button" at bounding box center [1545, 23] width 14 height 14
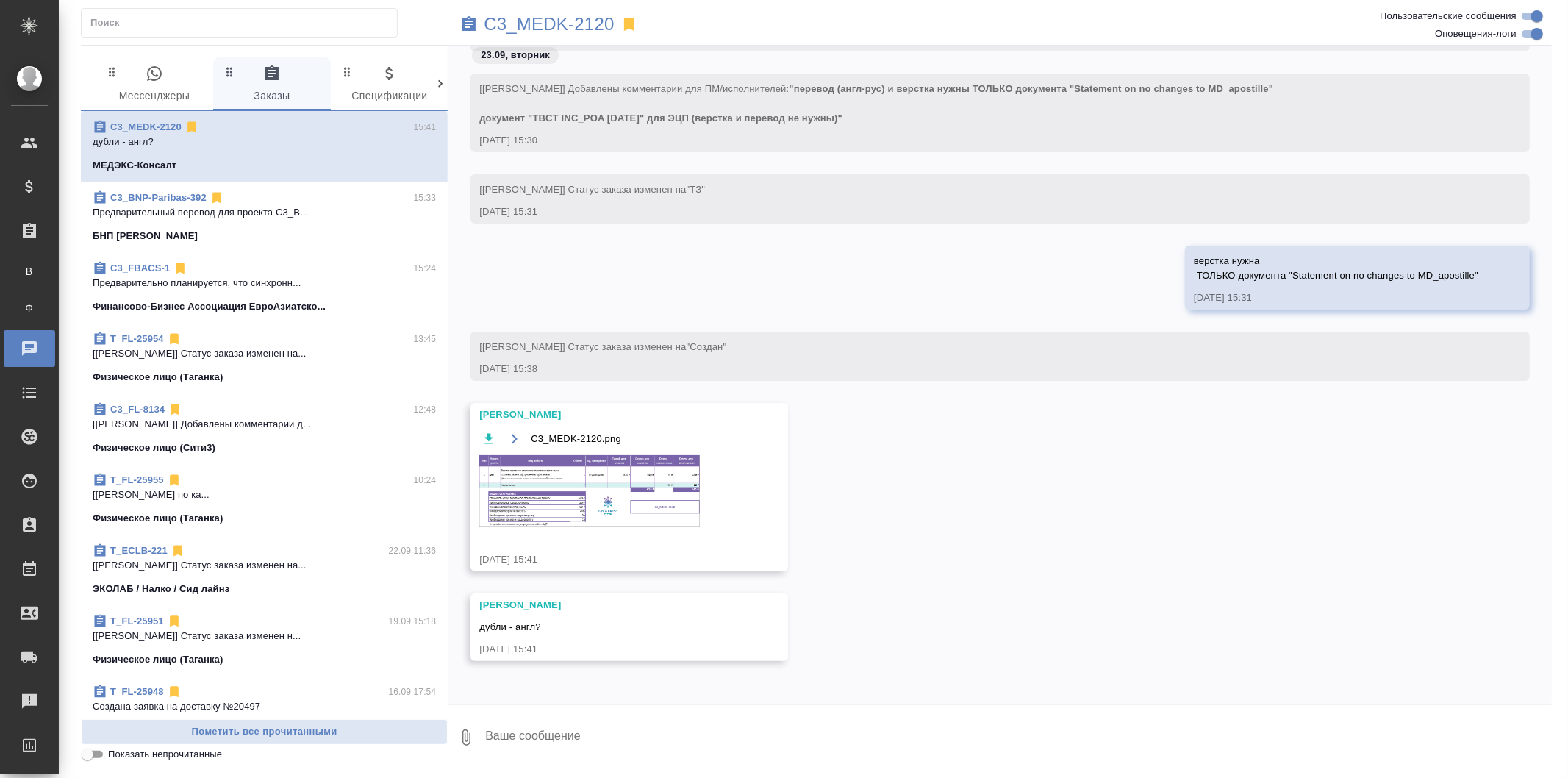
click at [669, 723] on textarea at bounding box center [1018, 736] width 1068 height 50
type textarea "да"
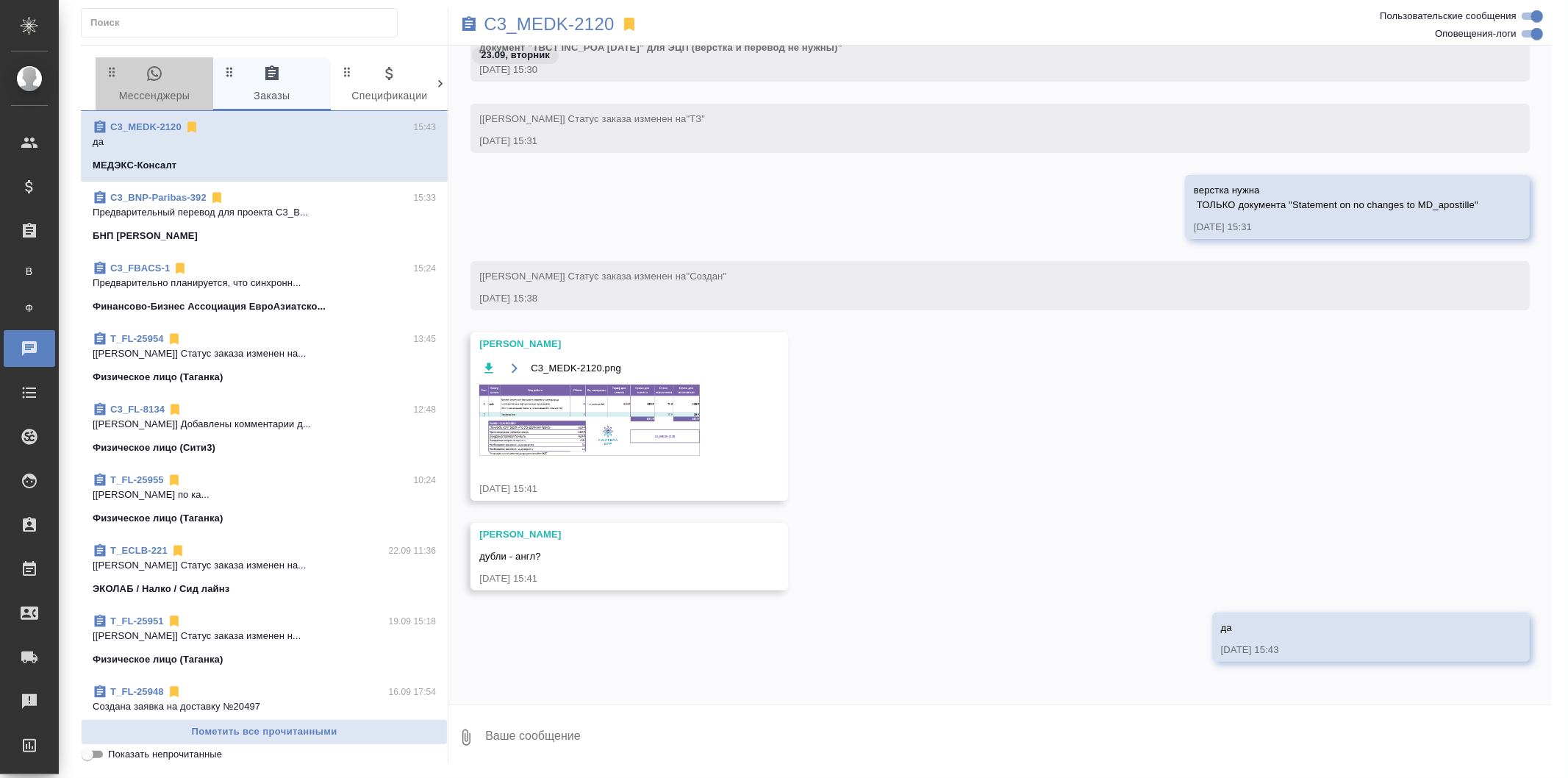
click at [164, 79] on span "0 Мессенджеры" at bounding box center [155, 85] width 100 height 41
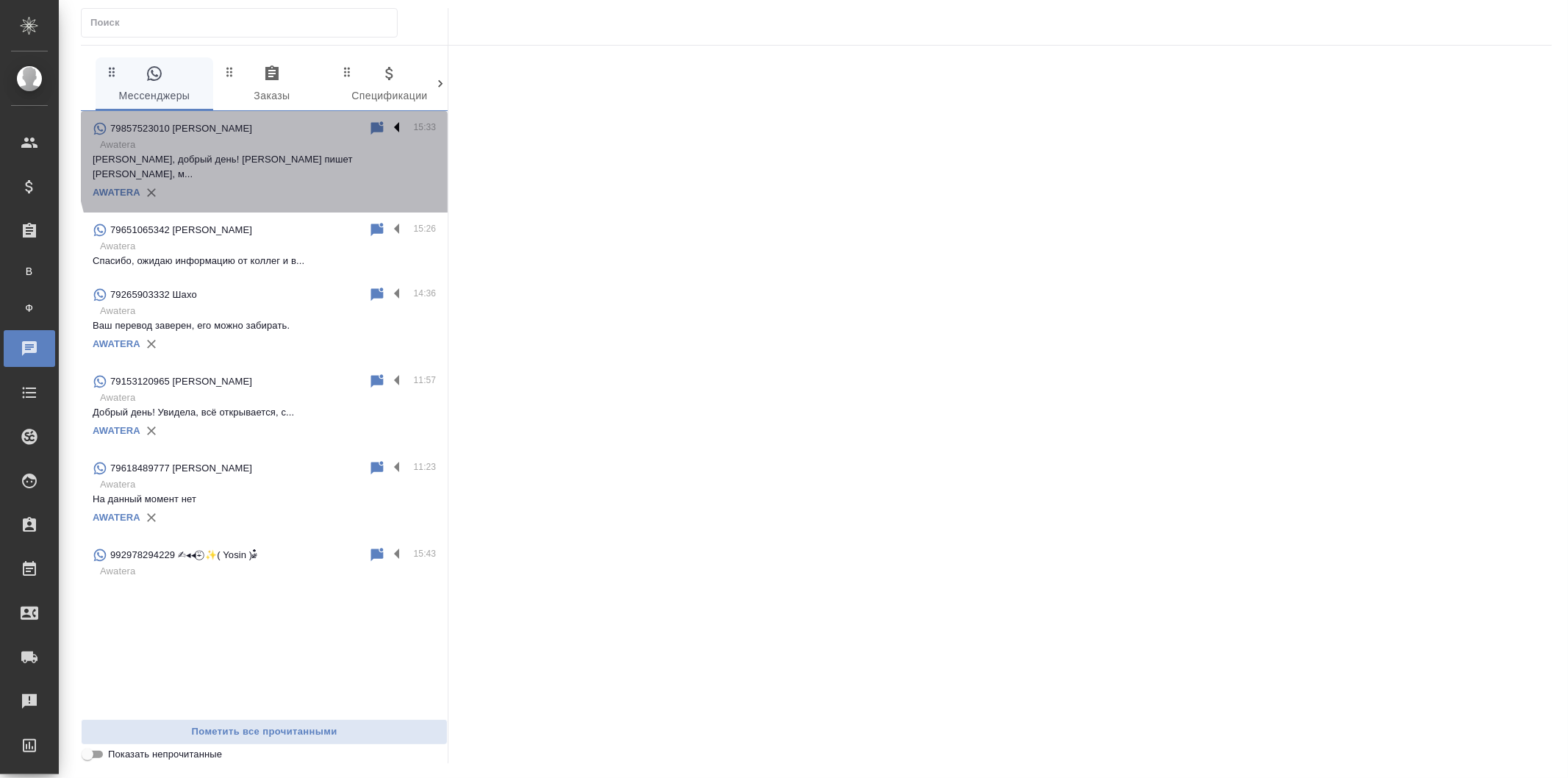
click at [395, 129] on label at bounding box center [401, 128] width 25 height 17
click at [0, 0] on input "checkbox" at bounding box center [0, 0] width 0 height 0
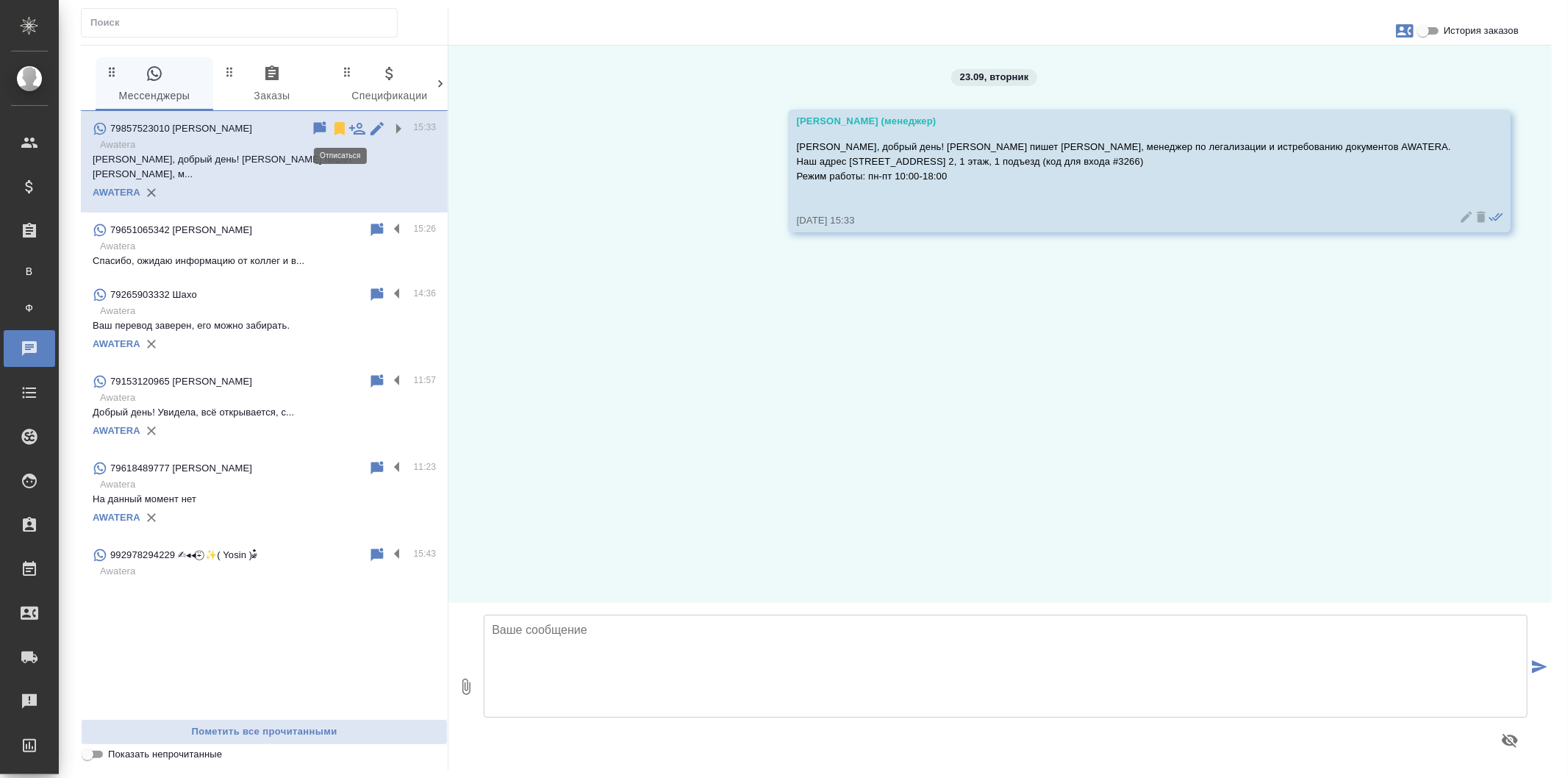
click at [341, 127] on icon at bounding box center [339, 128] width 10 height 14
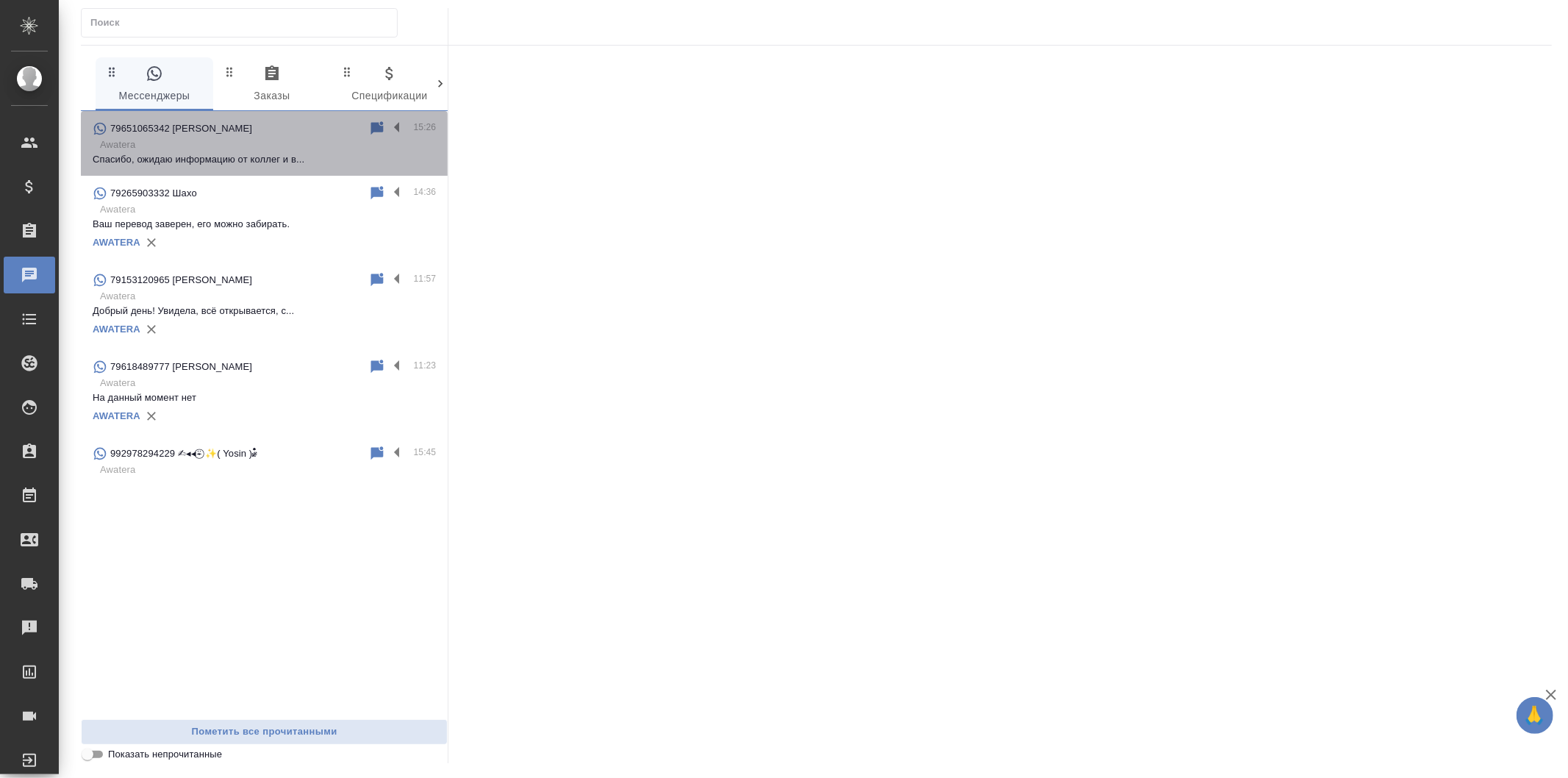
click at [328, 147] on p "Awatera" at bounding box center [268, 145] width 336 height 14
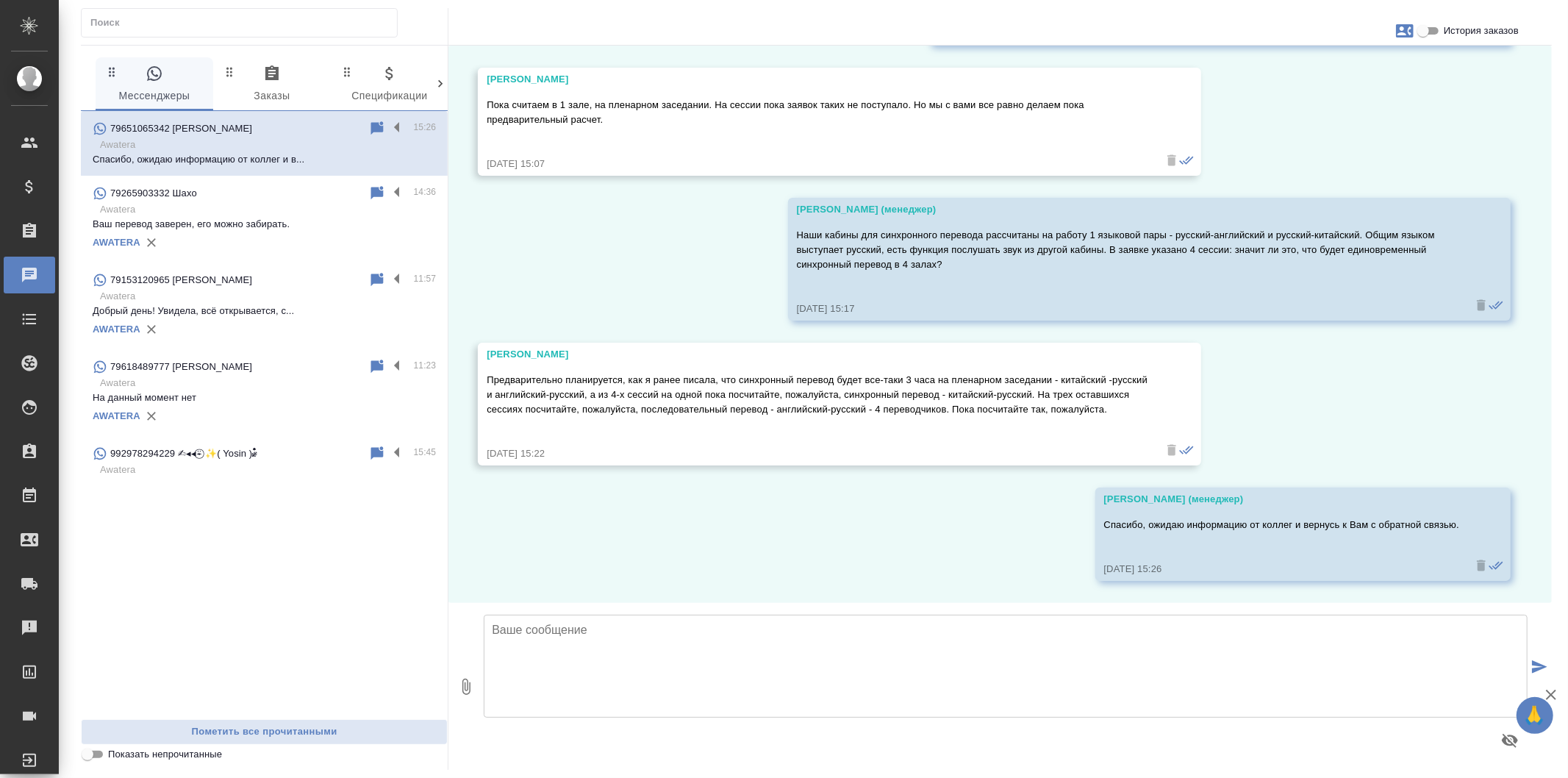
scroll to position [4544, 0]
click at [337, 204] on p "Awatera" at bounding box center [268, 210] width 336 height 14
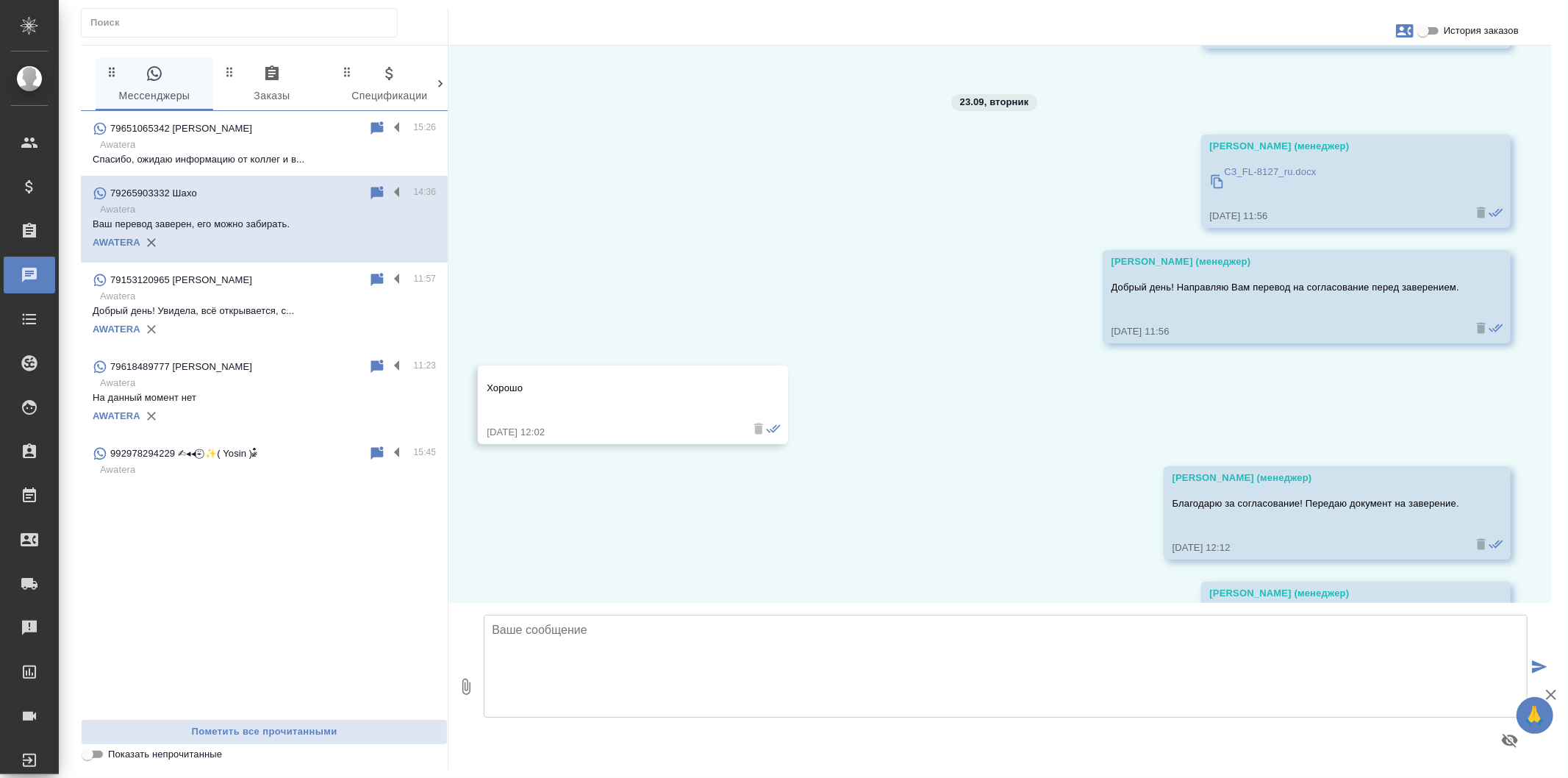
scroll to position [3488, 0]
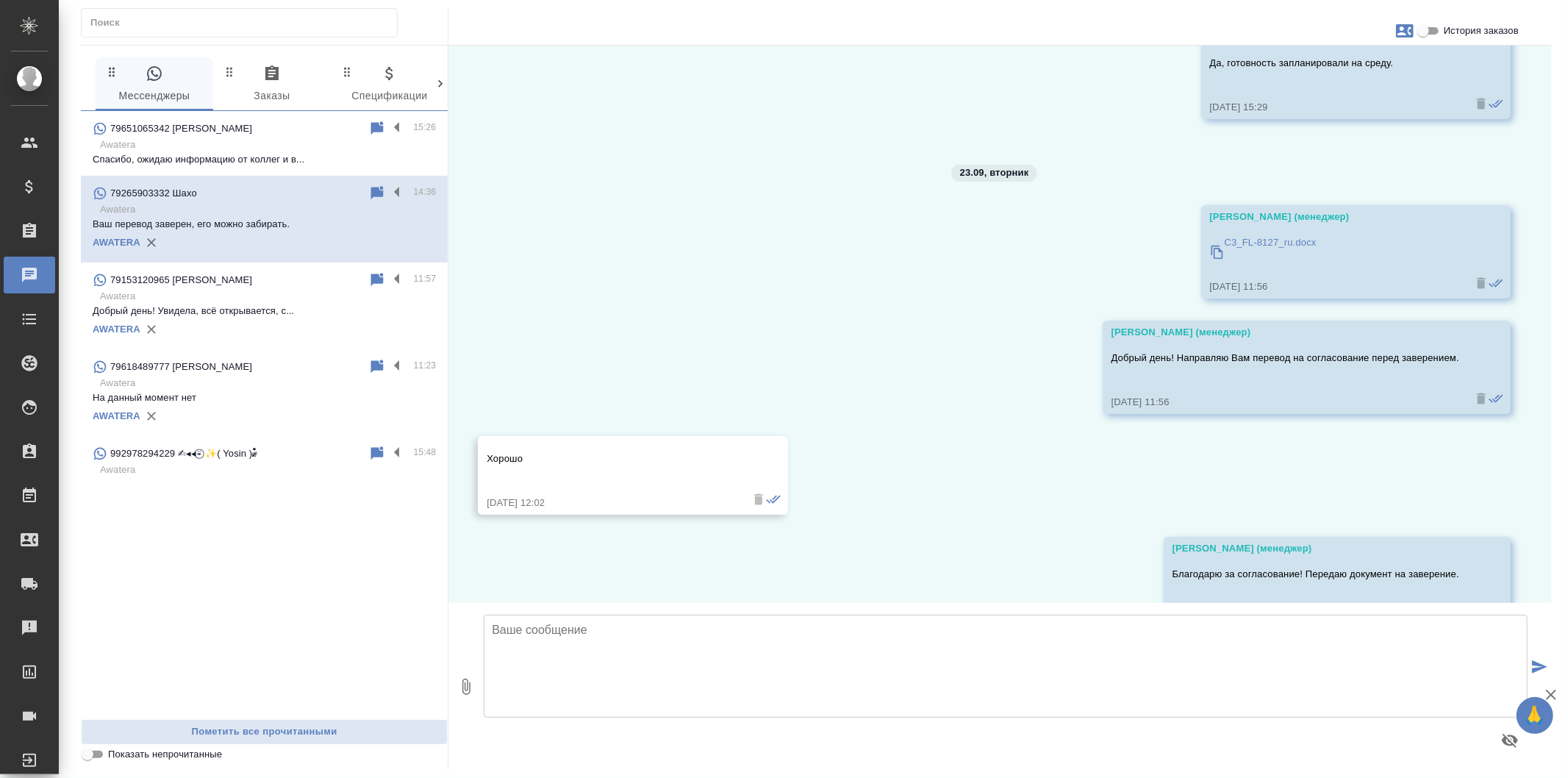
click at [398, 155] on p "Спасибо, ожидаю информацию от коллег и в..." at bounding box center [265, 159] width 343 height 14
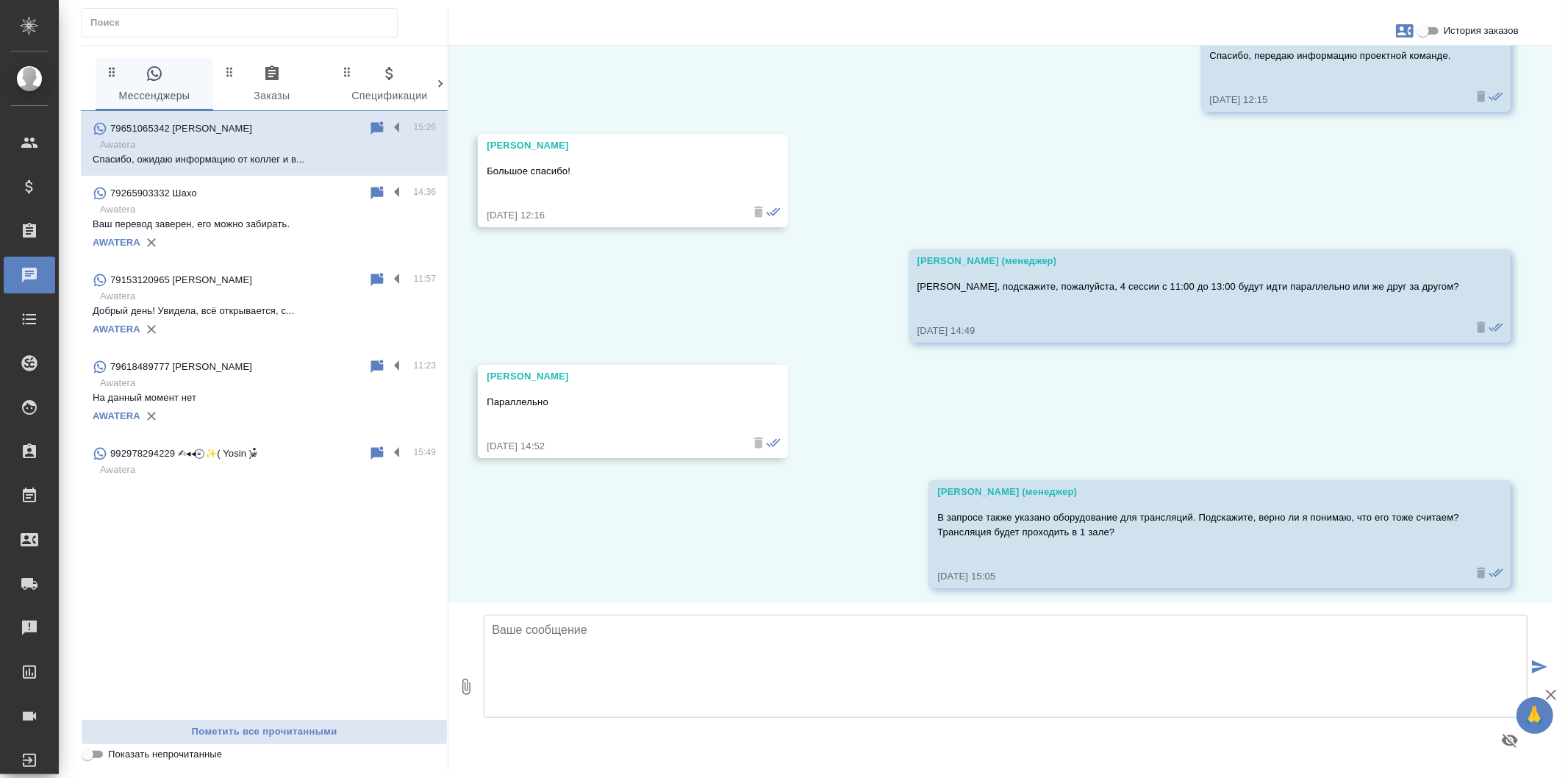
scroll to position [3972, 0]
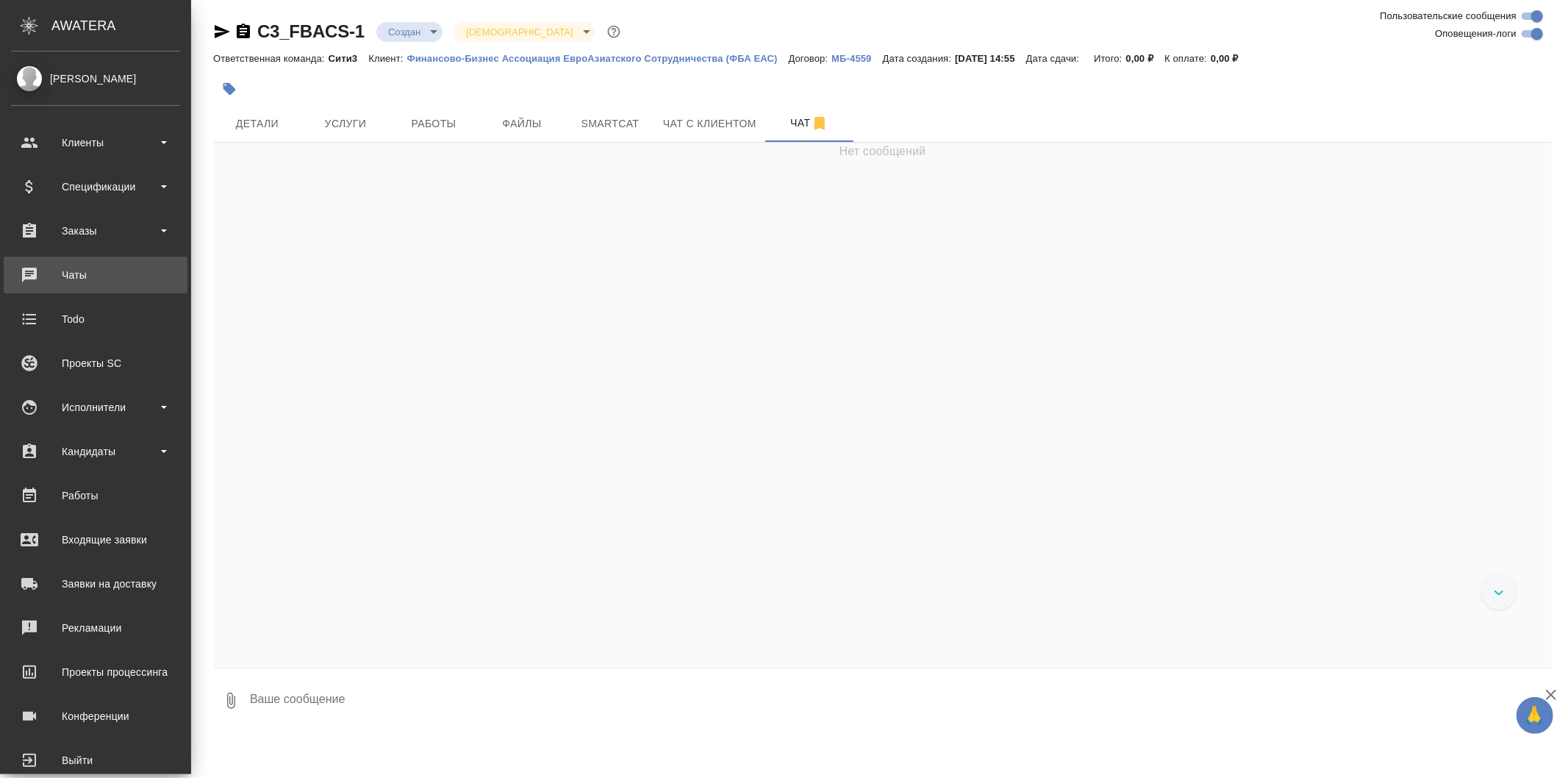
scroll to position [3483, 0]
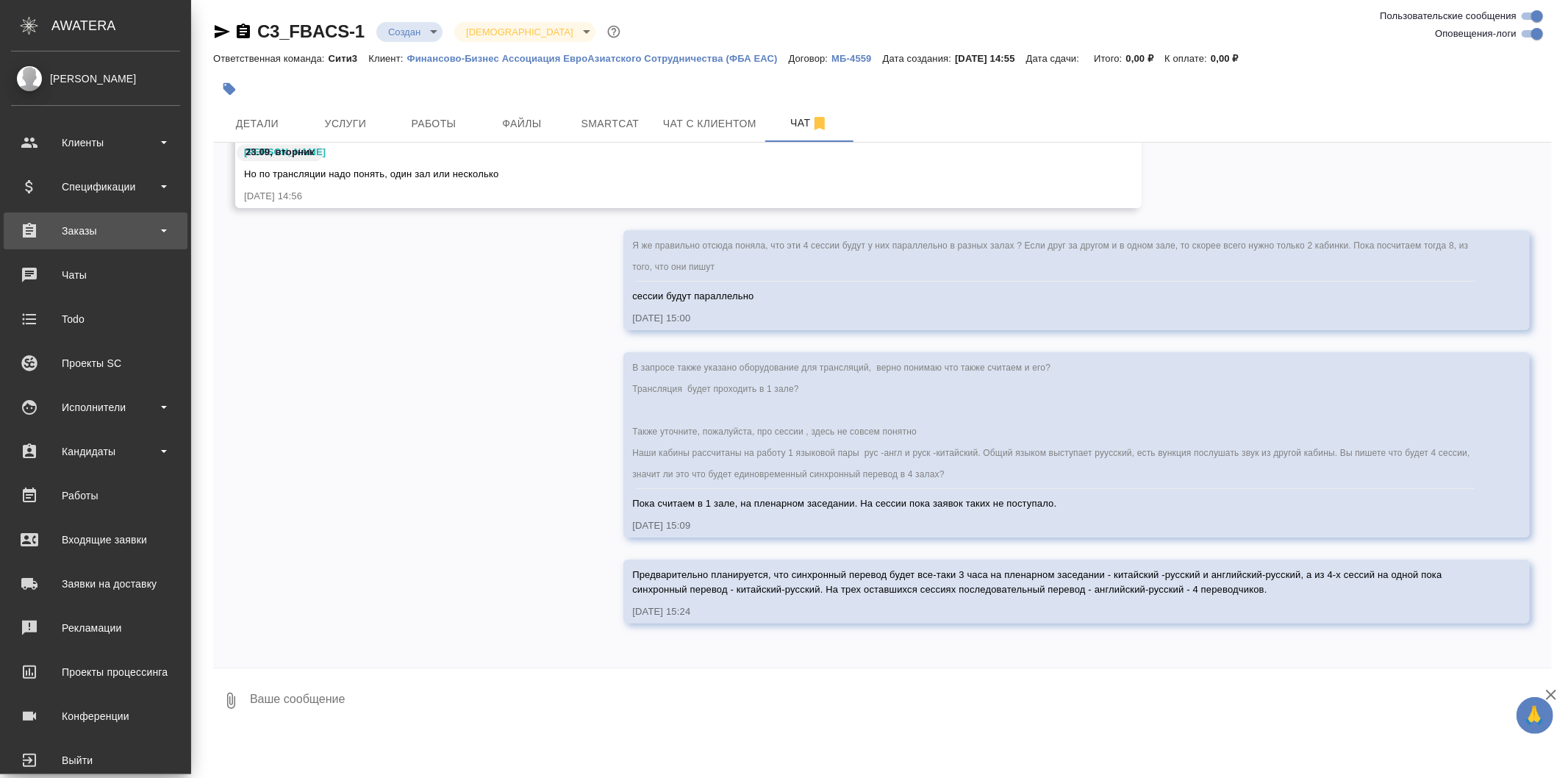
click at [129, 245] on div "Заказы" at bounding box center [95, 230] width 183 height 37
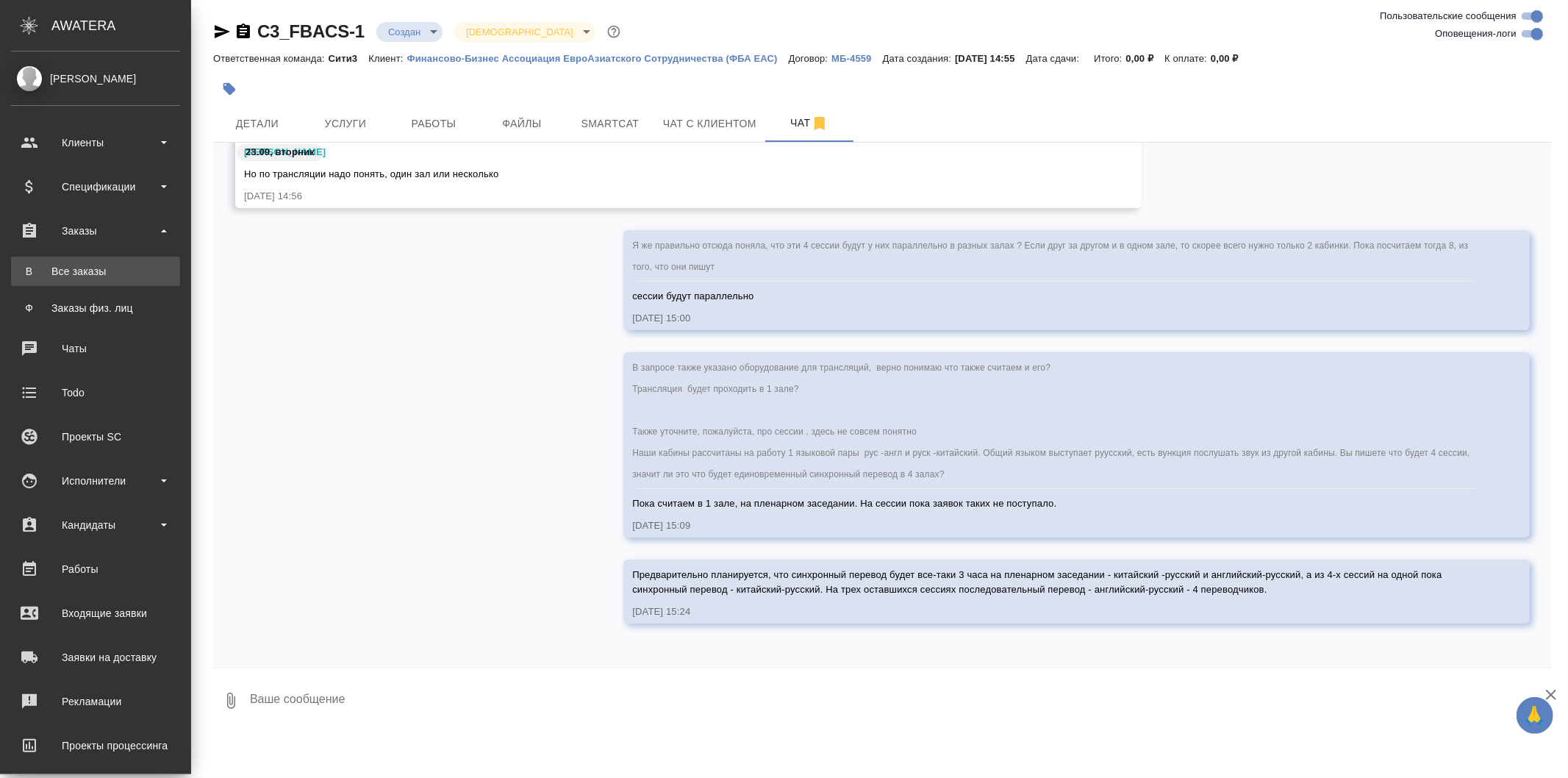
click at [163, 283] on div ".cls-1 fill:#fff; AWATERA Galisheva [PERSON_NAME] Спецификации Заказы В Все зак…" at bounding box center [784, 389] width 1568 height 778
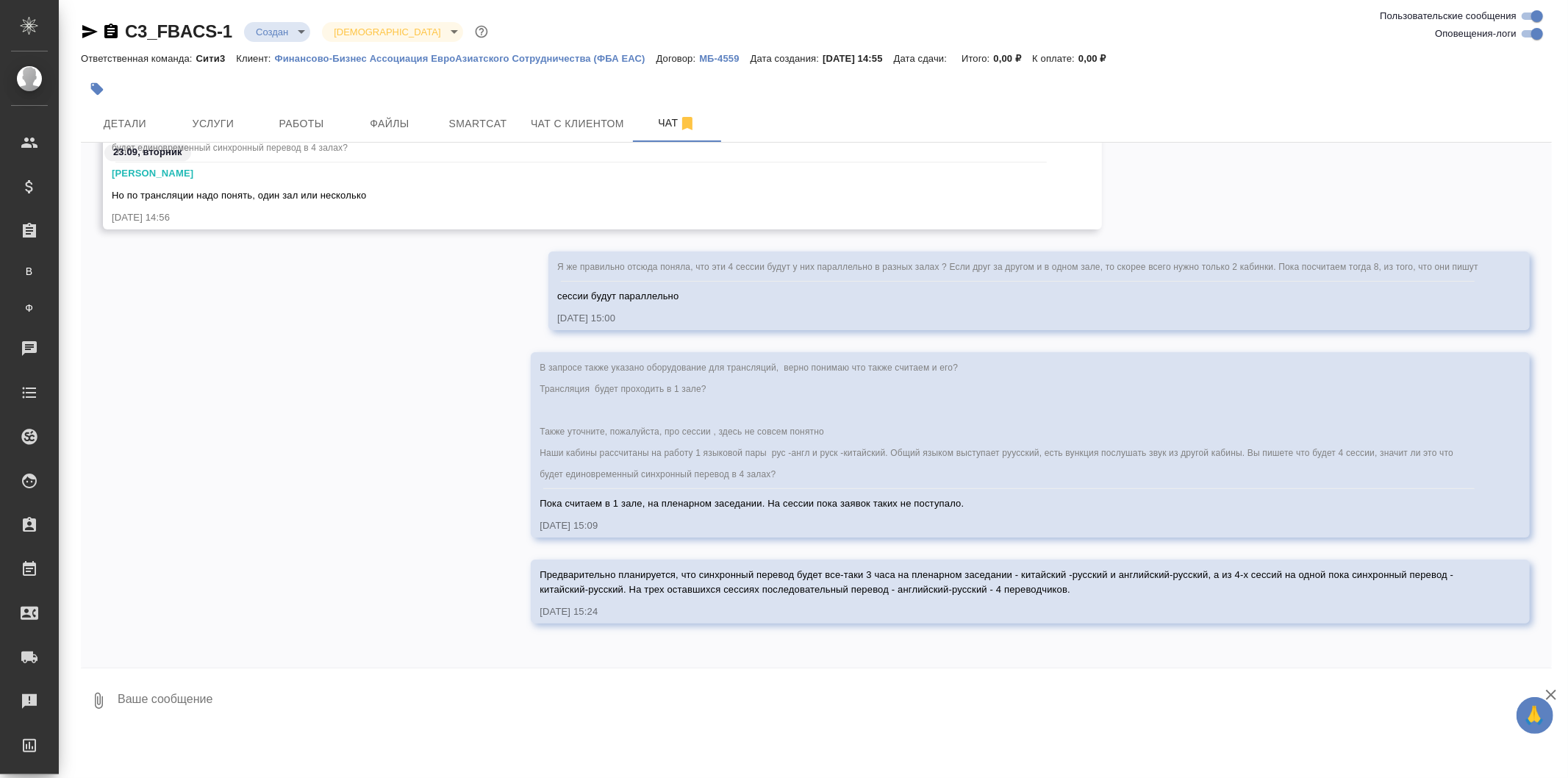
scroll to position [3441, 0]
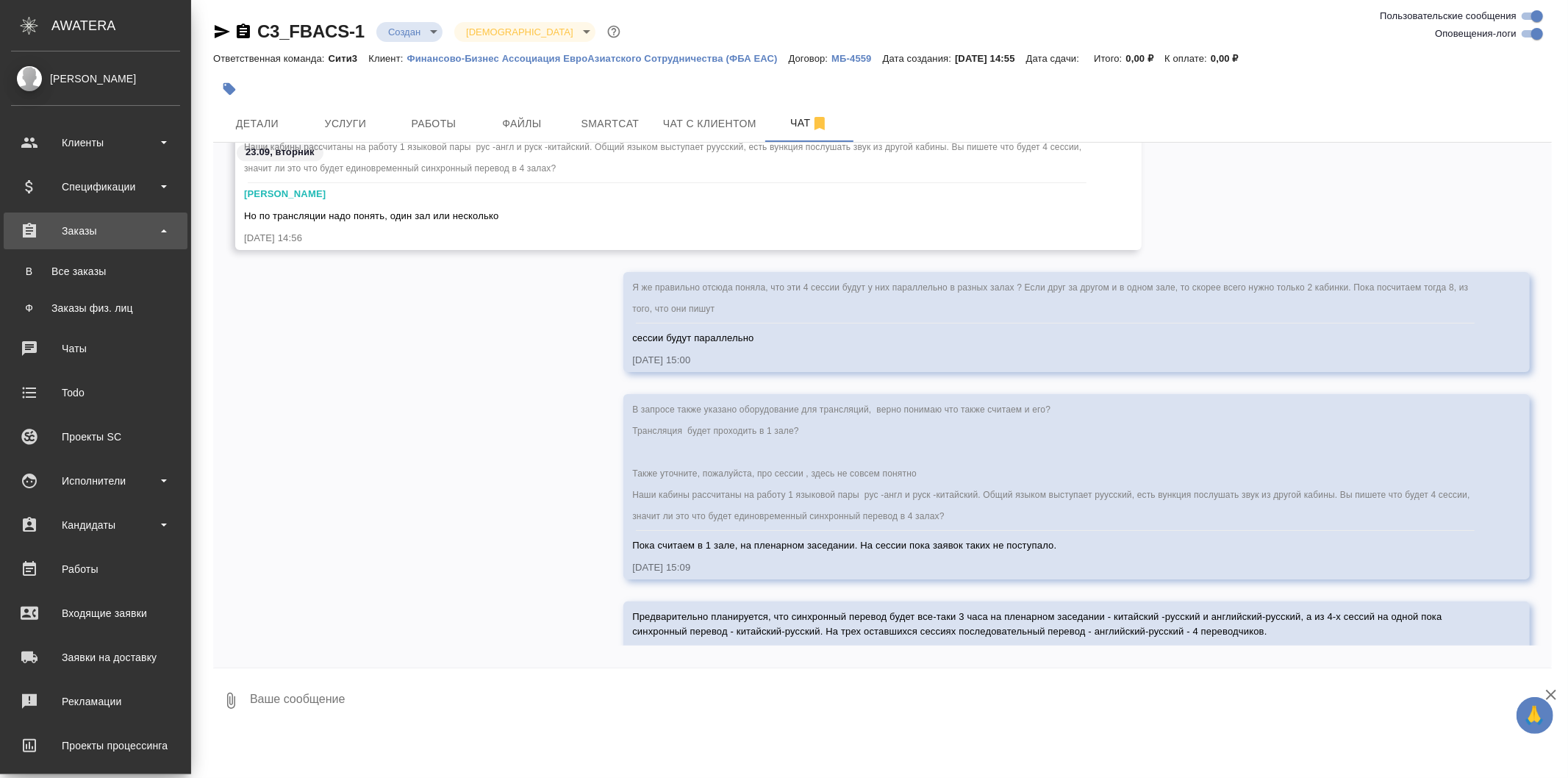
click at [114, 229] on div "Заказы" at bounding box center [95, 230] width 169 height 22
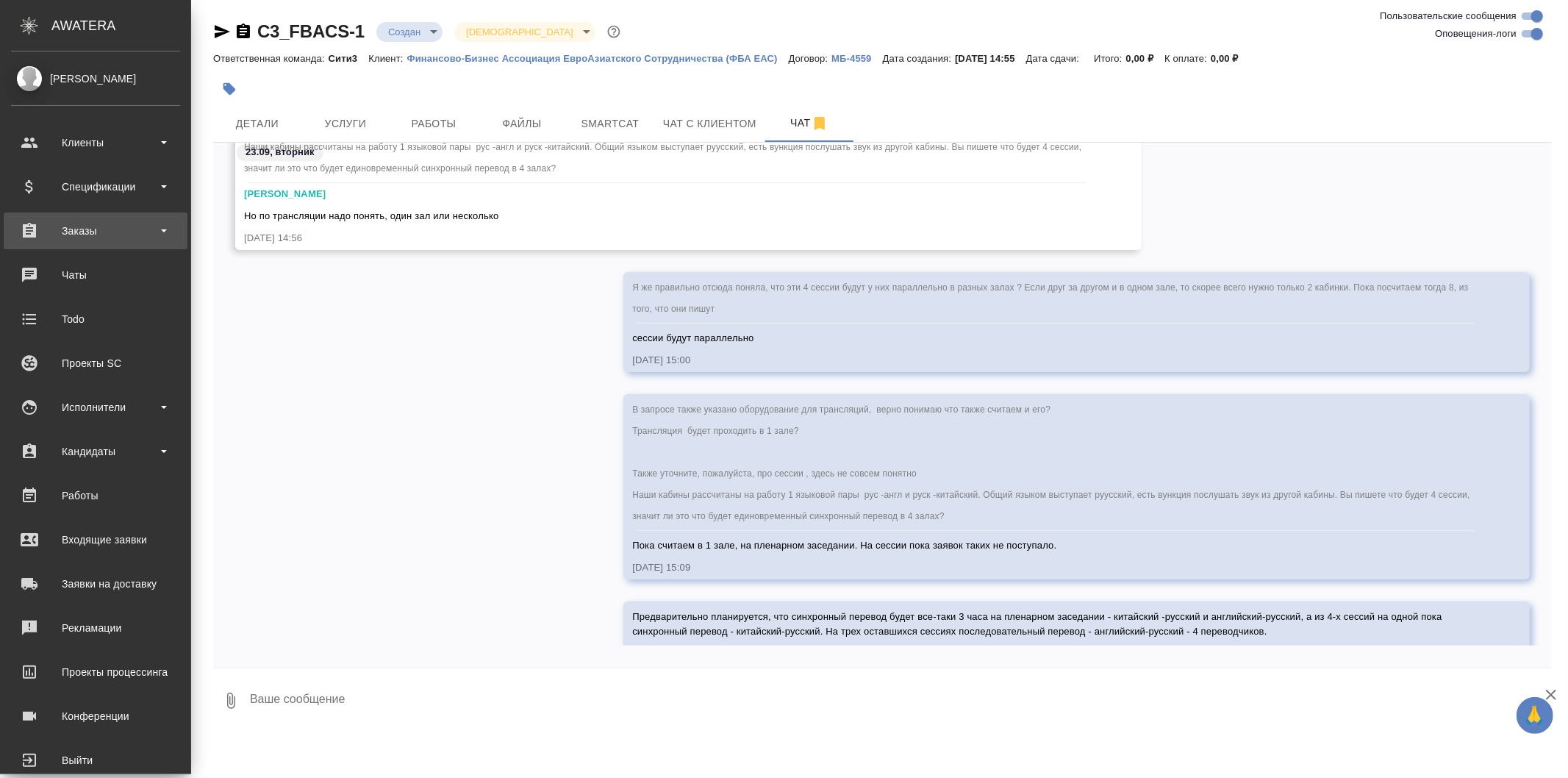
click at [73, 235] on div "Заказы" at bounding box center [95, 230] width 169 height 22
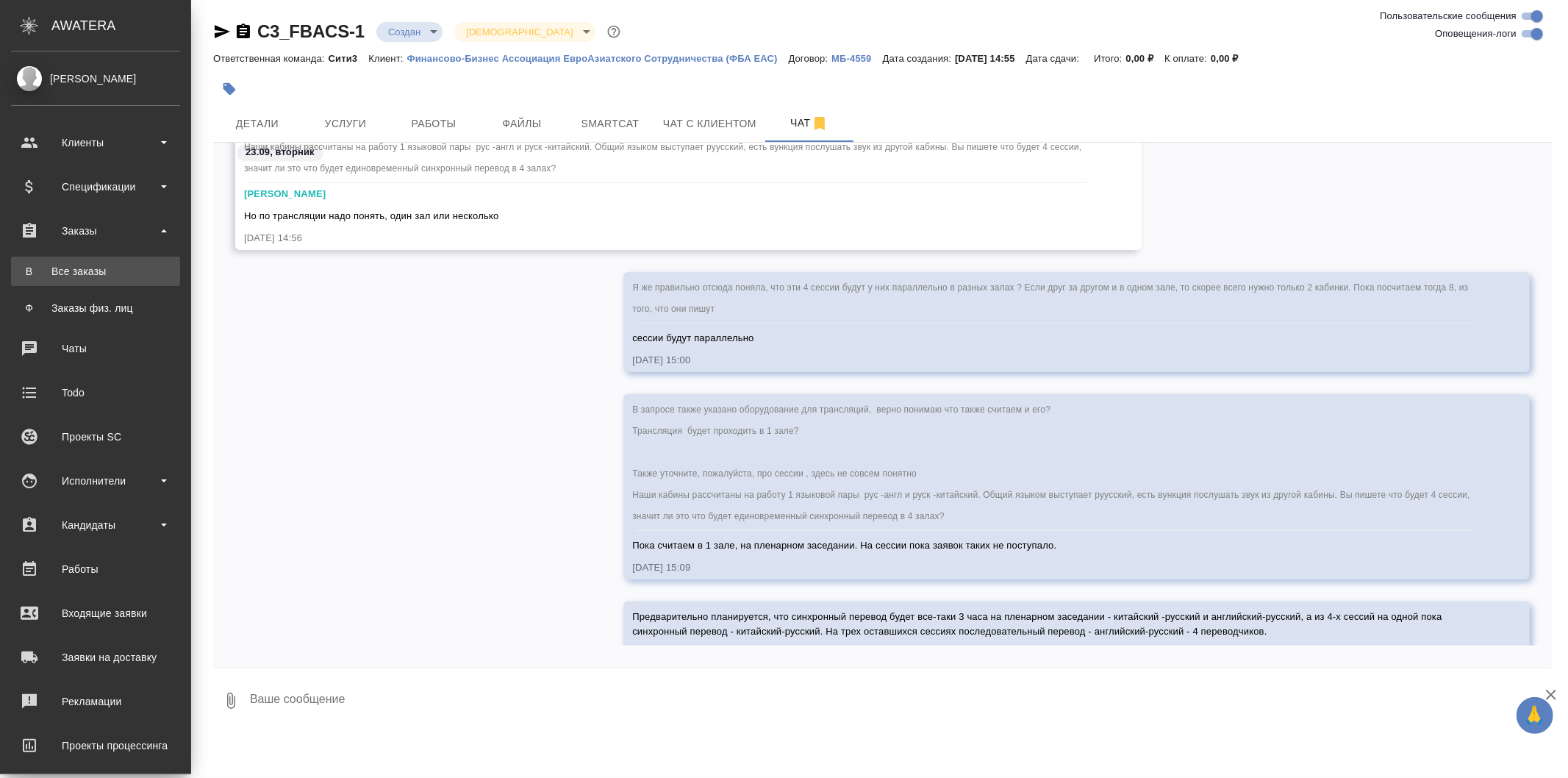
click at [134, 283] on link "В Все заказы" at bounding box center [95, 271] width 169 height 30
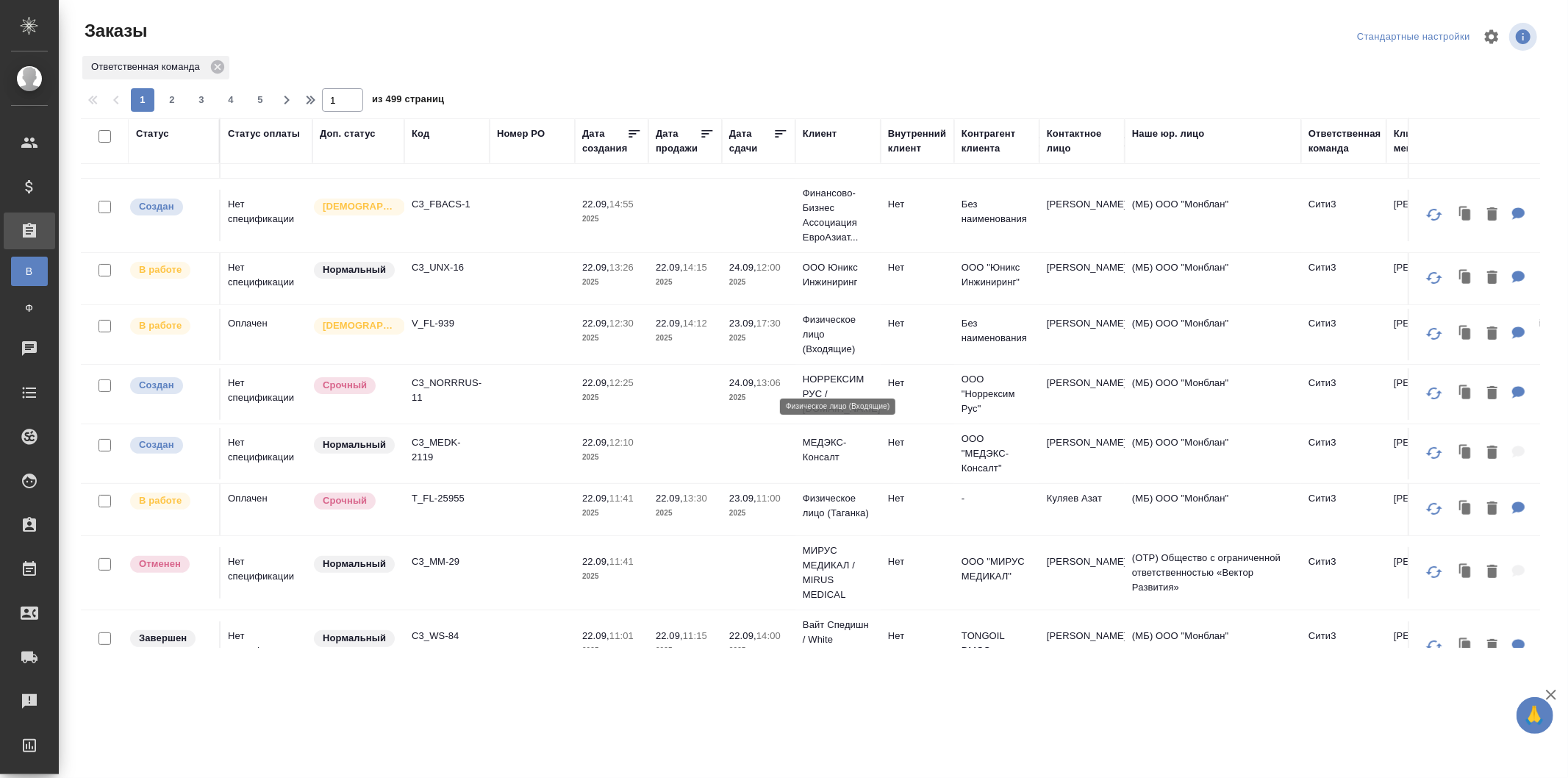
scroll to position [326, 0]
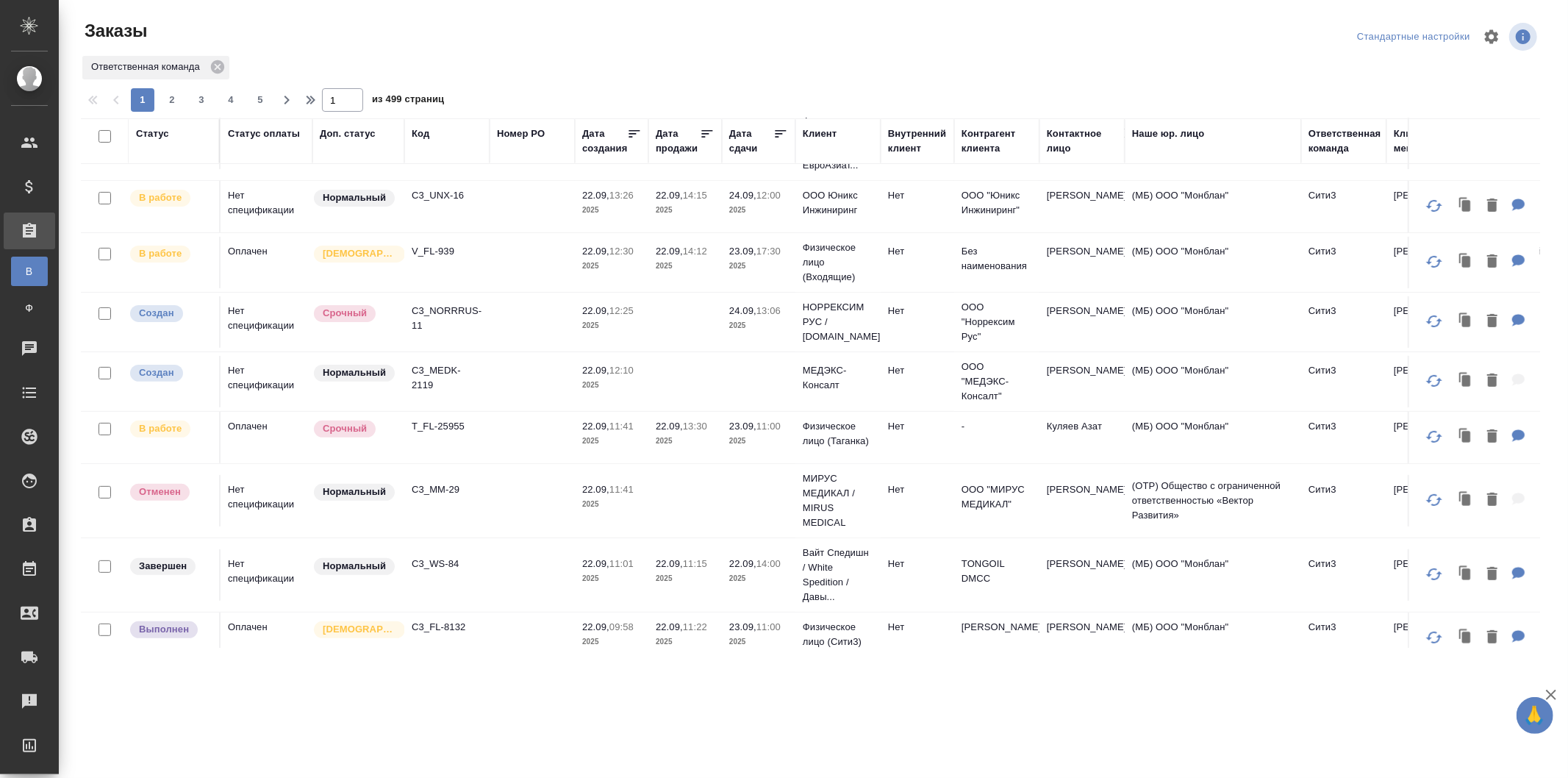
click at [531, 464] on td at bounding box center [532, 437] width 85 height 52
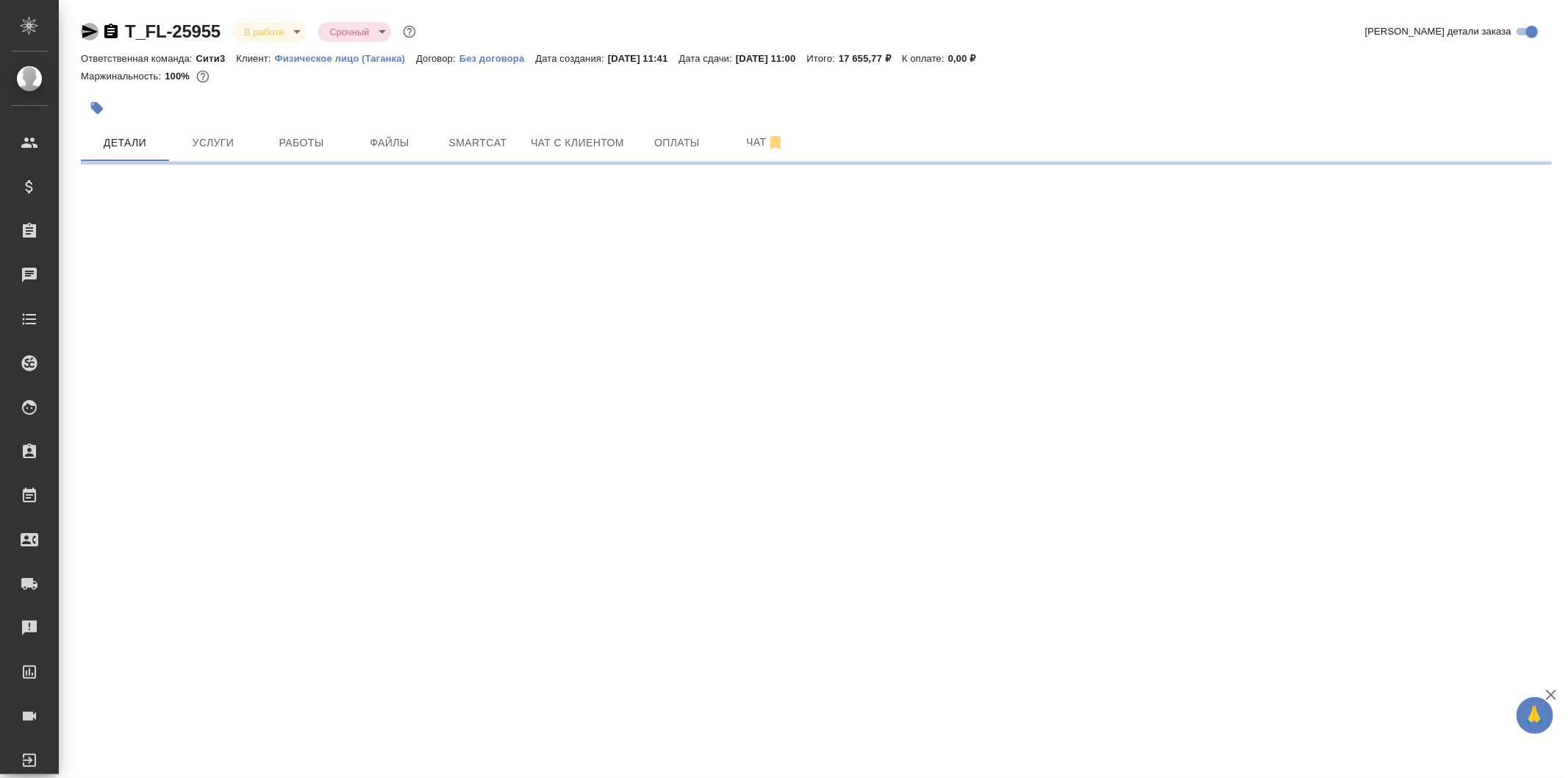
click at [89, 24] on icon "button" at bounding box center [89, 32] width 18 height 18
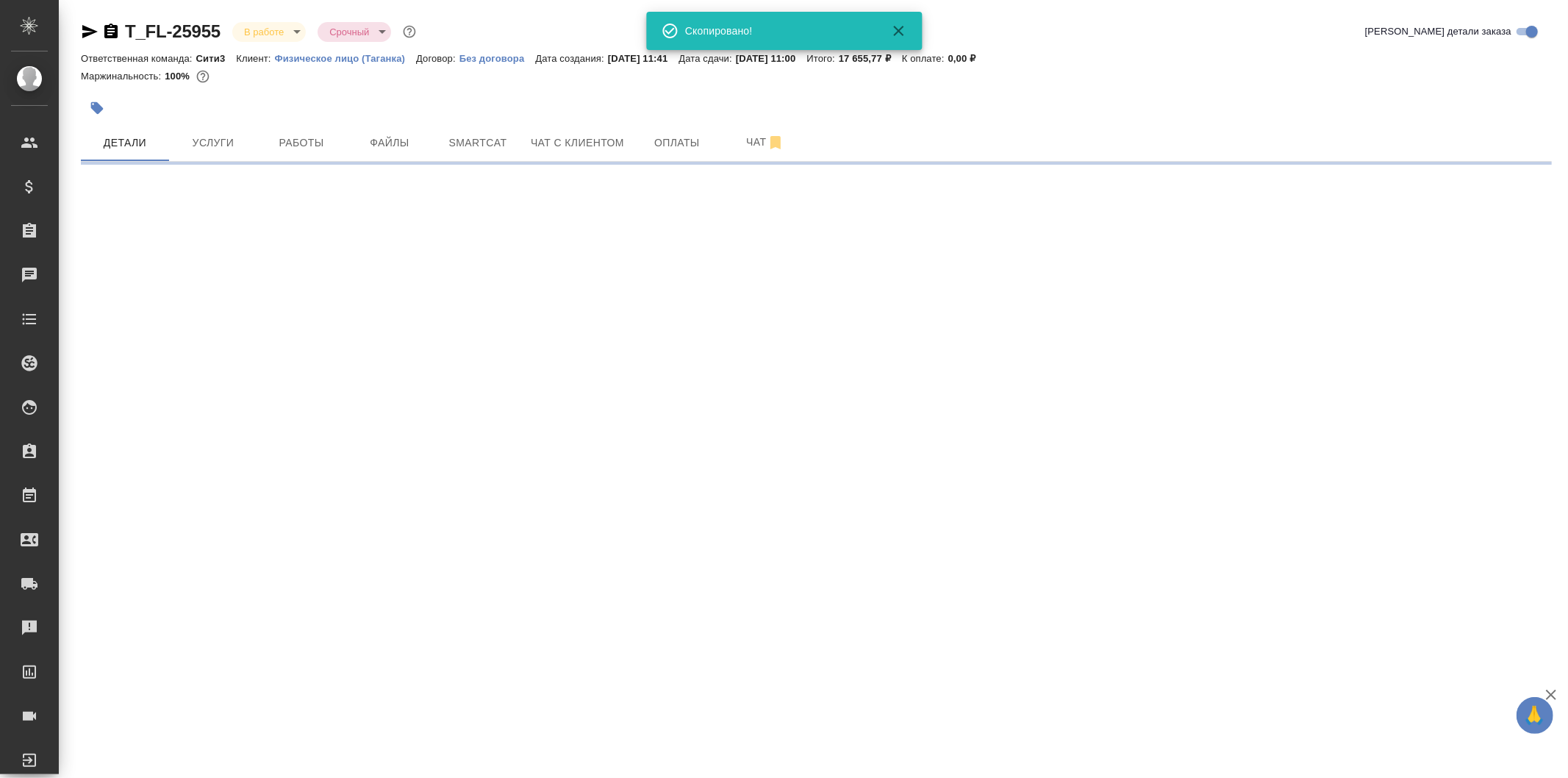
select select "RU"
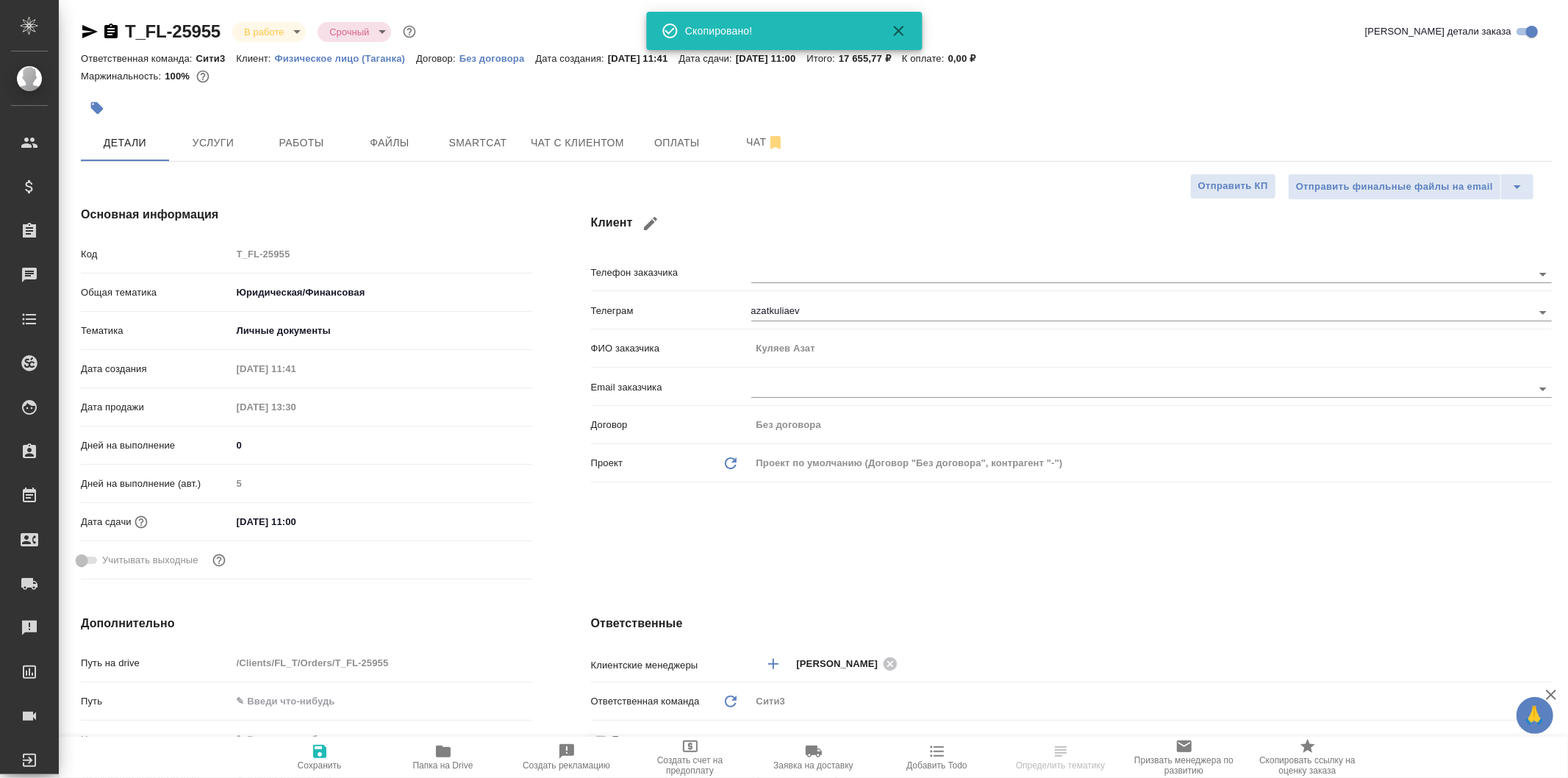
type textarea "x"
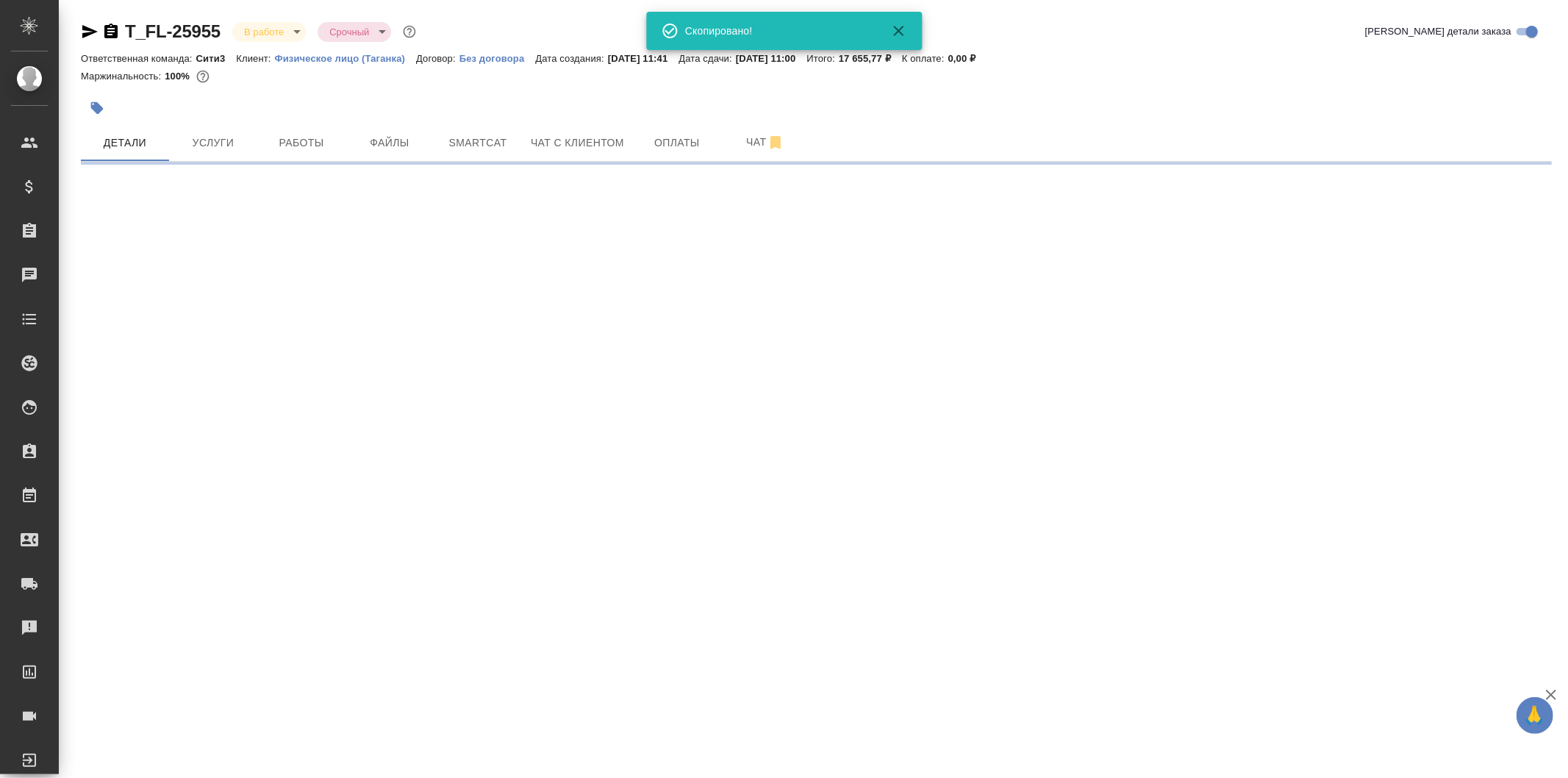
select select "RU"
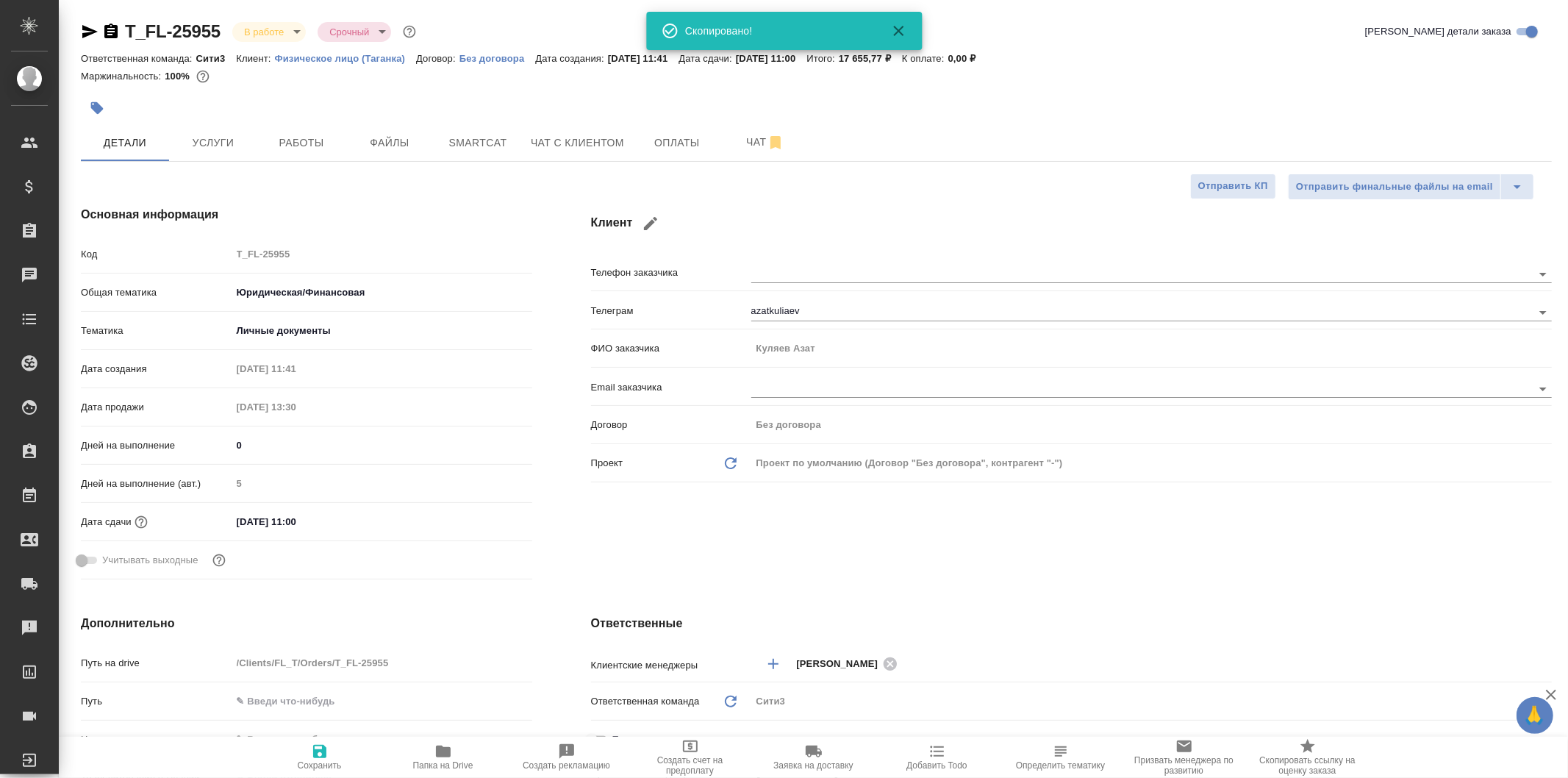
type textarea "x"
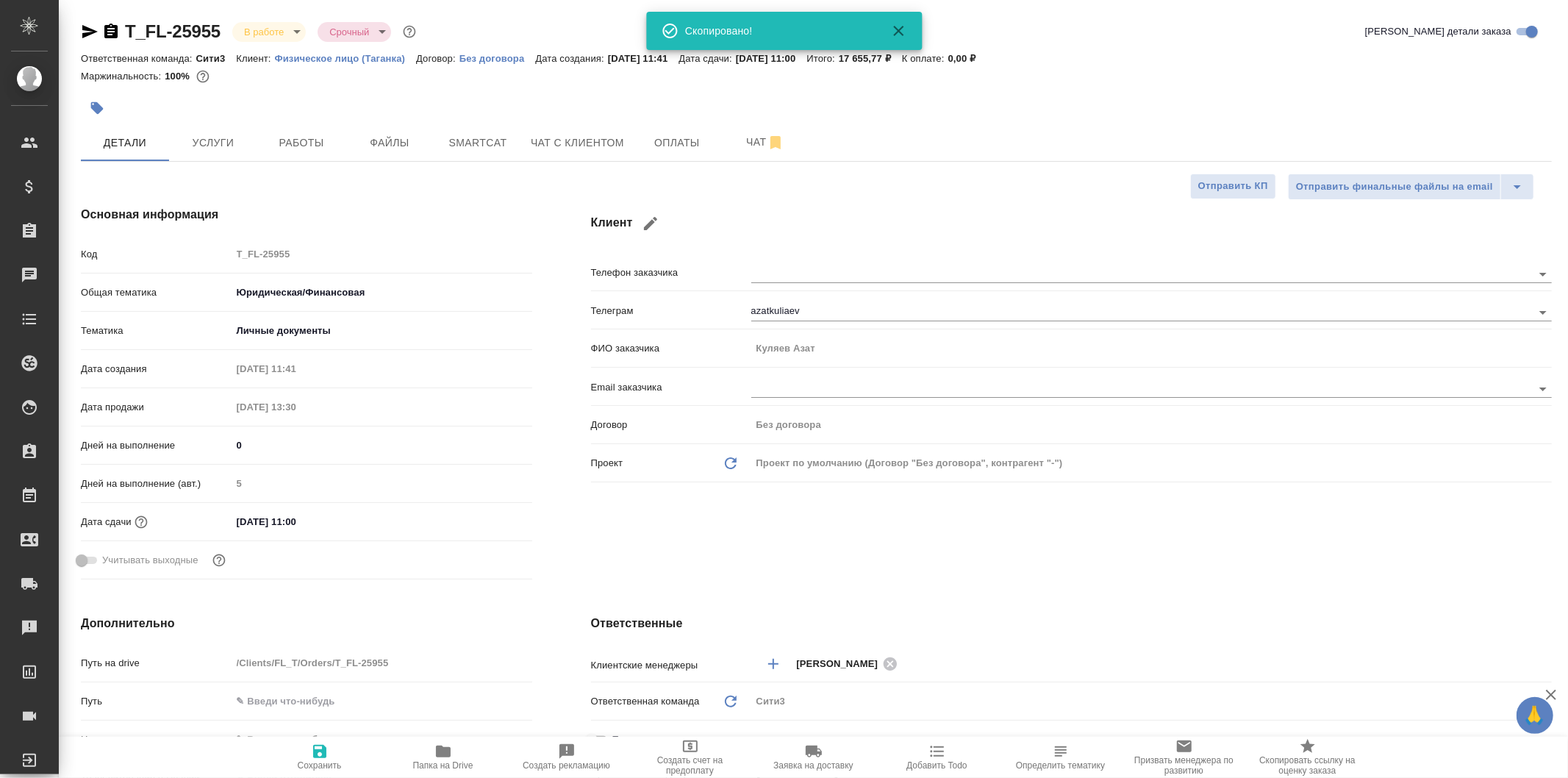
type textarea "x"
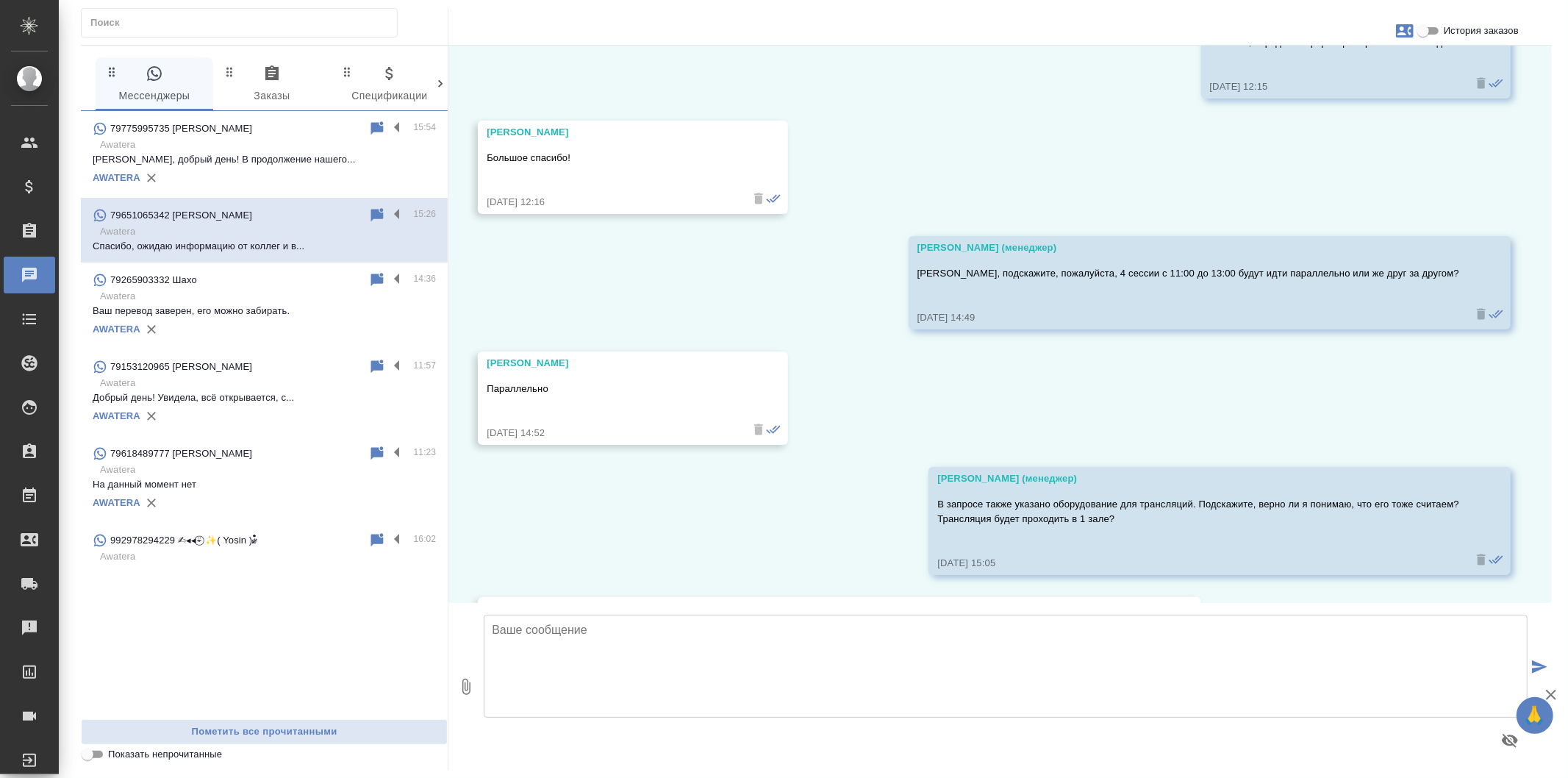
scroll to position [3972, 0]
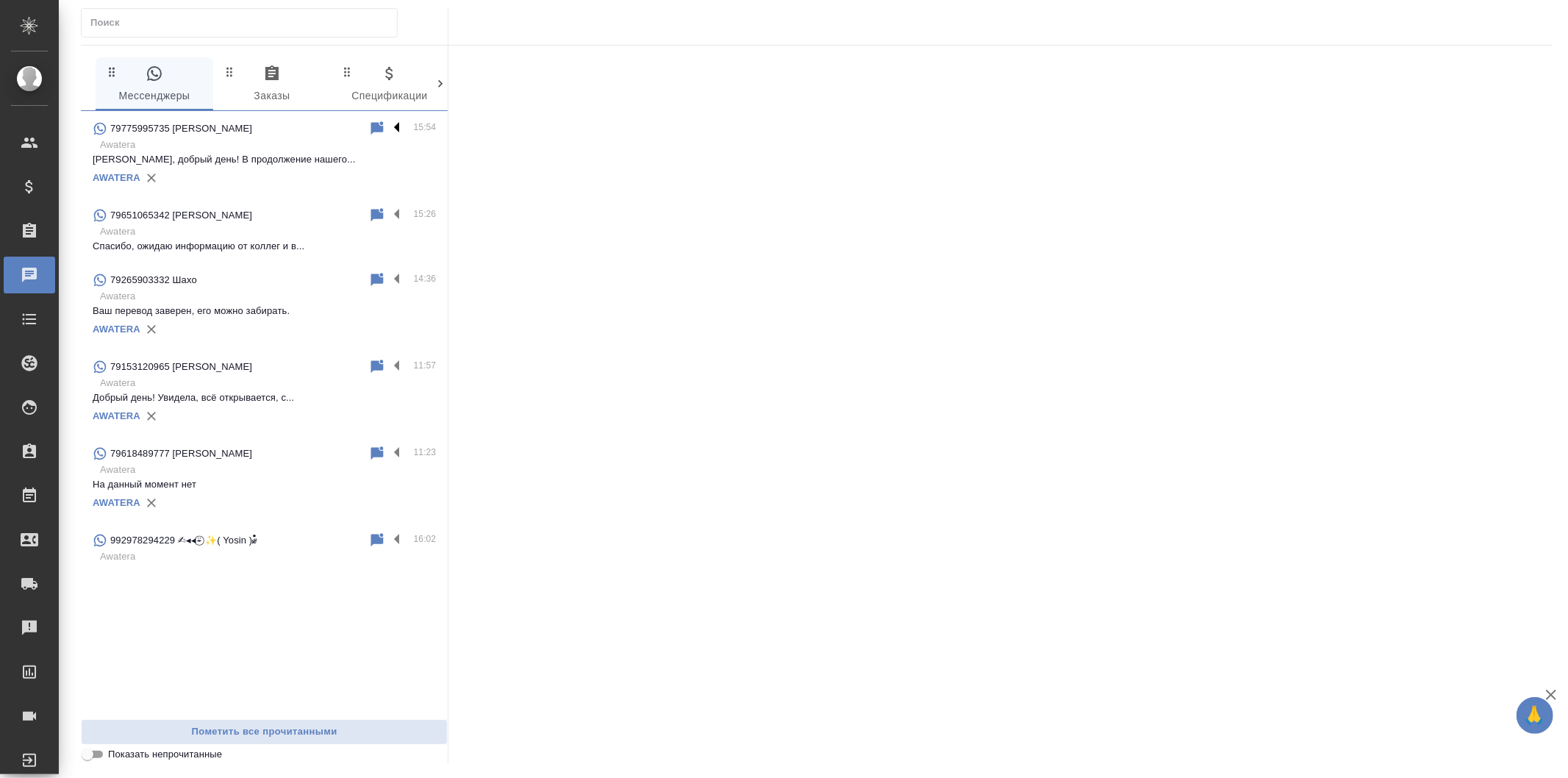
click at [401, 129] on label at bounding box center [401, 128] width 25 height 17
click at [0, 0] on input "checkbox" at bounding box center [0, 0] width 0 height 0
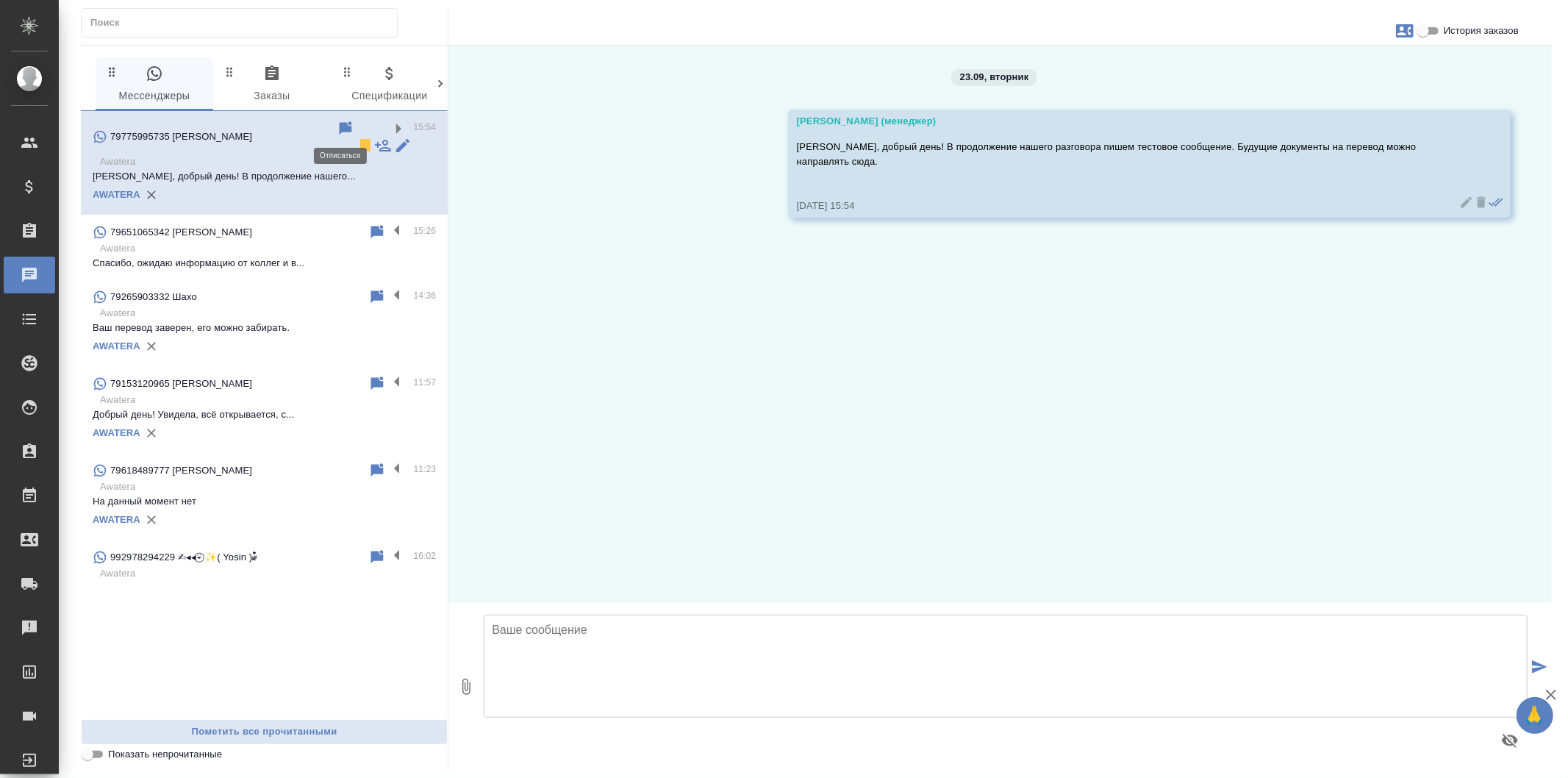
click at [361, 139] on icon at bounding box center [365, 145] width 10 height 14
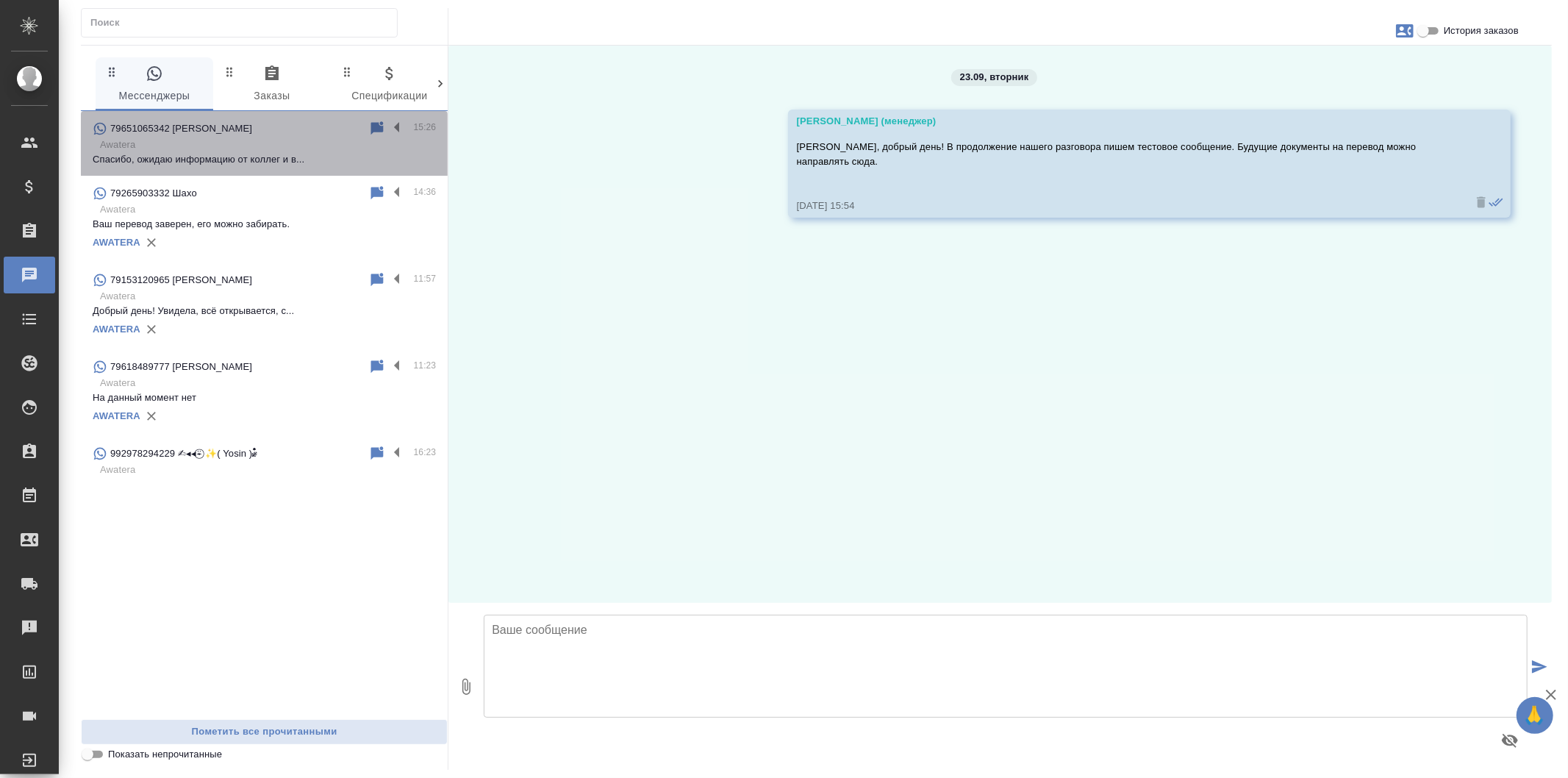
click at [333, 155] on p "Спасибо, ожидаю информацию от коллег и в..." at bounding box center [265, 159] width 343 height 14
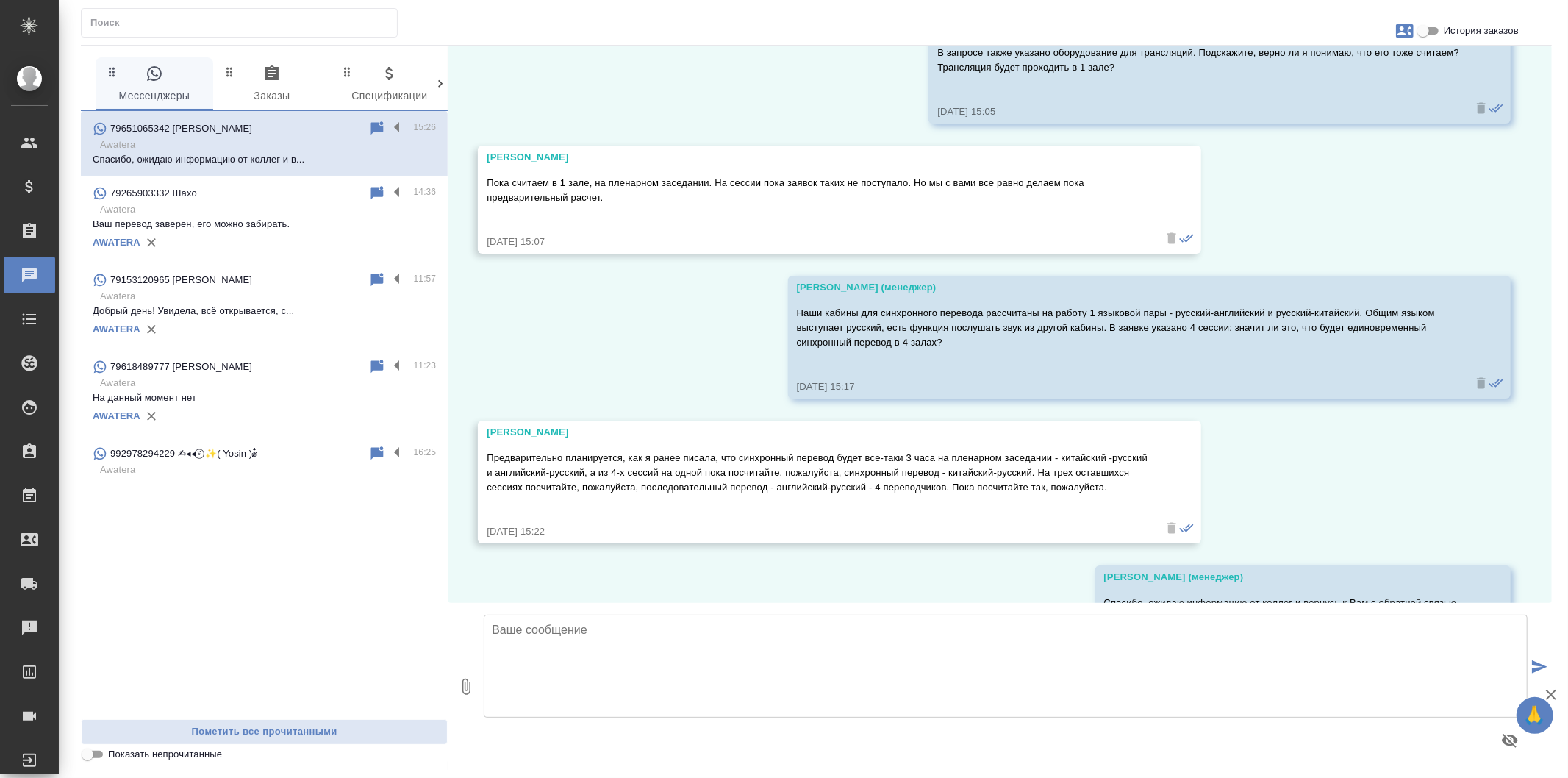
scroll to position [4544, 0]
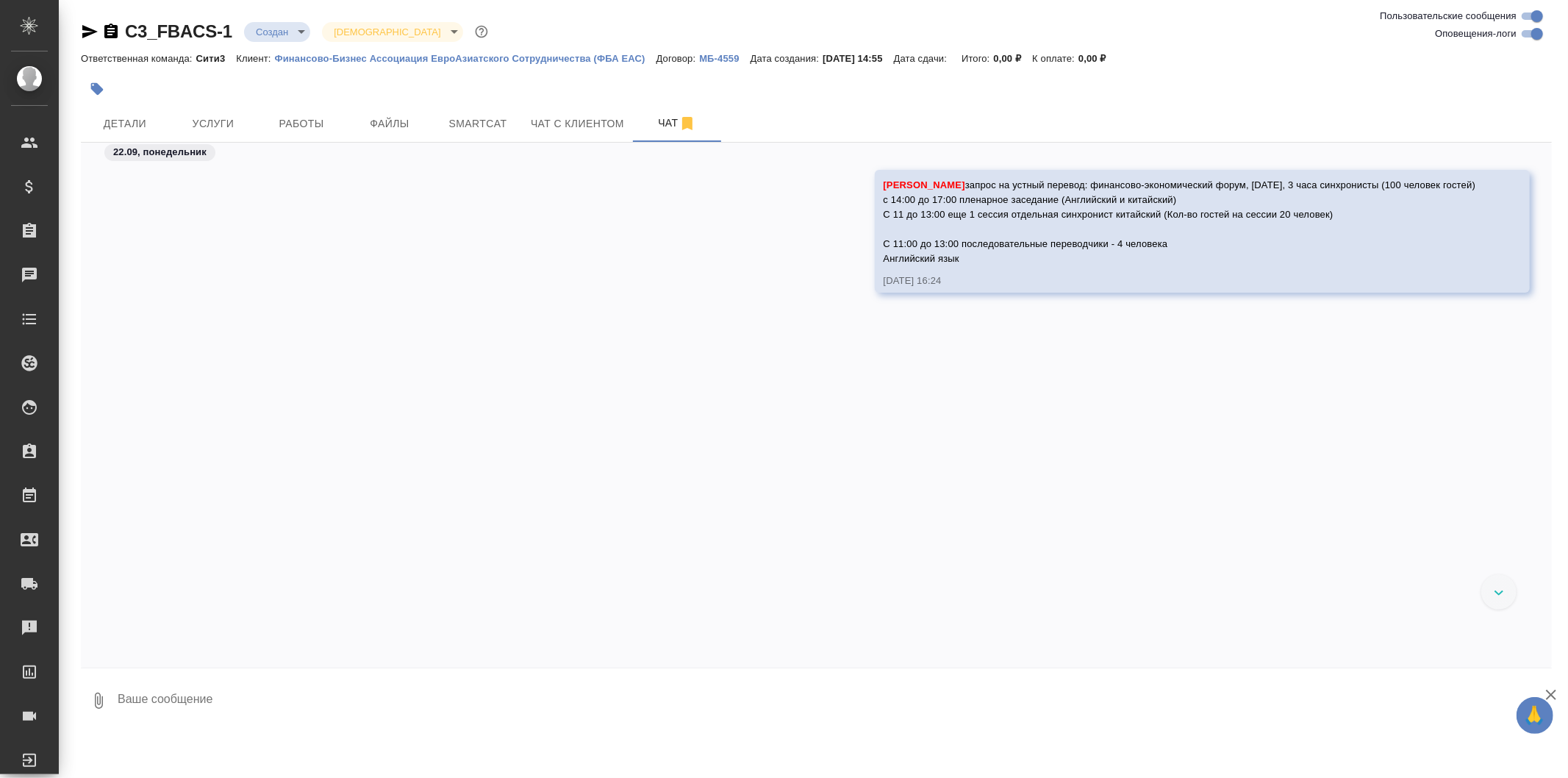
scroll to position [3463, 0]
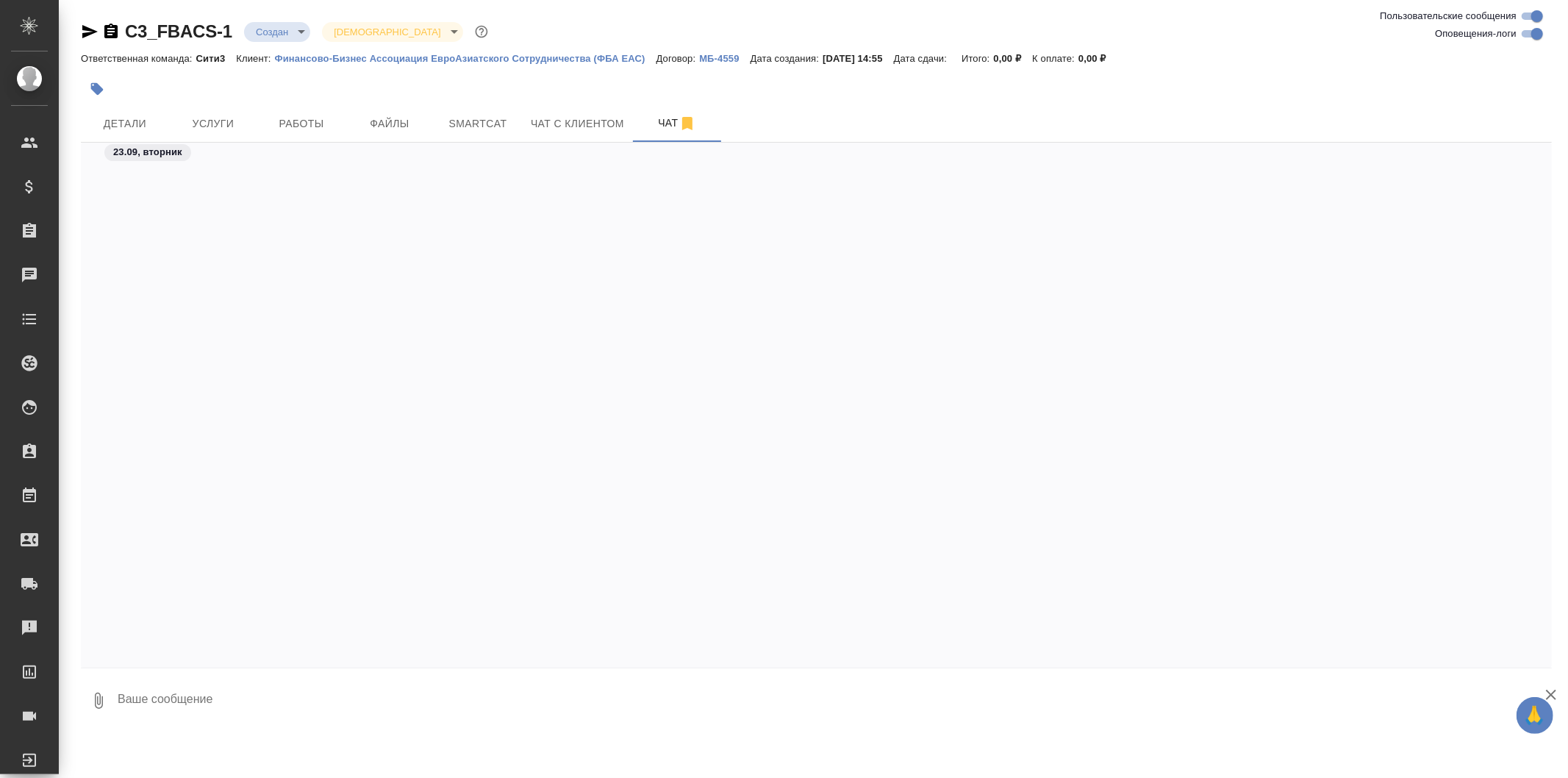
scroll to position [3463, 0]
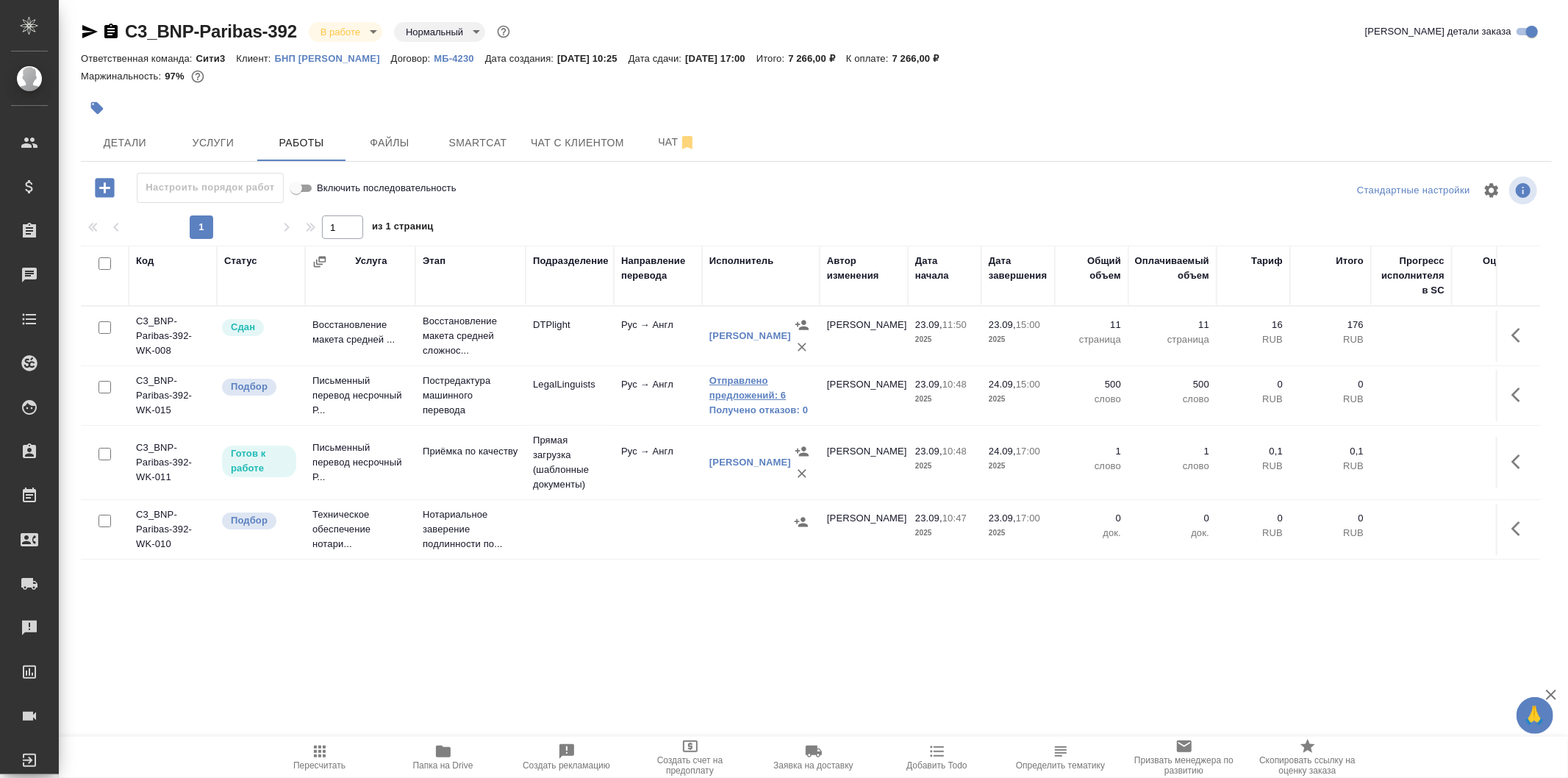
click at [747, 398] on link "Отправлено предложений: 6" at bounding box center [761, 388] width 103 height 30
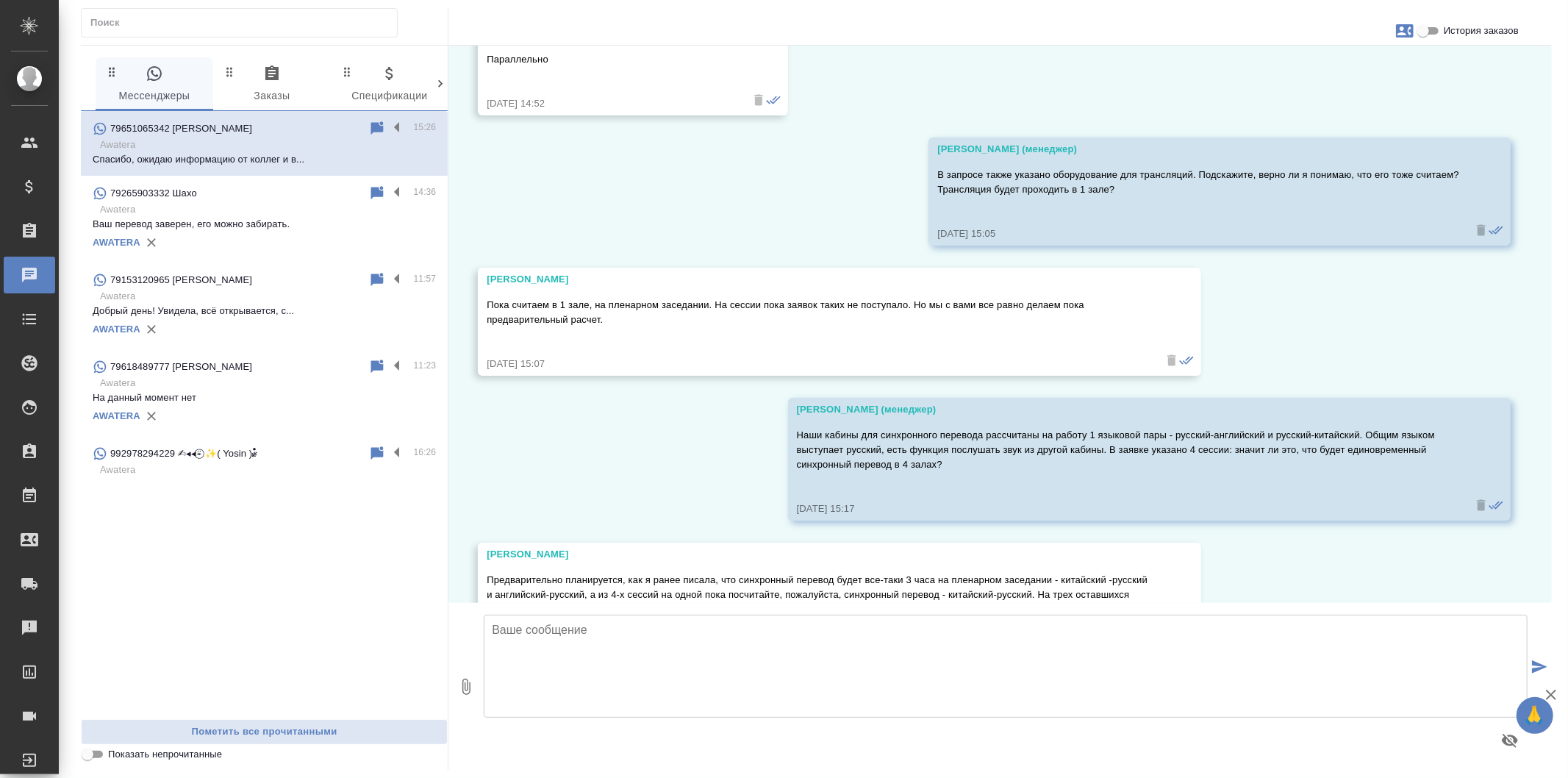
scroll to position [4544, 0]
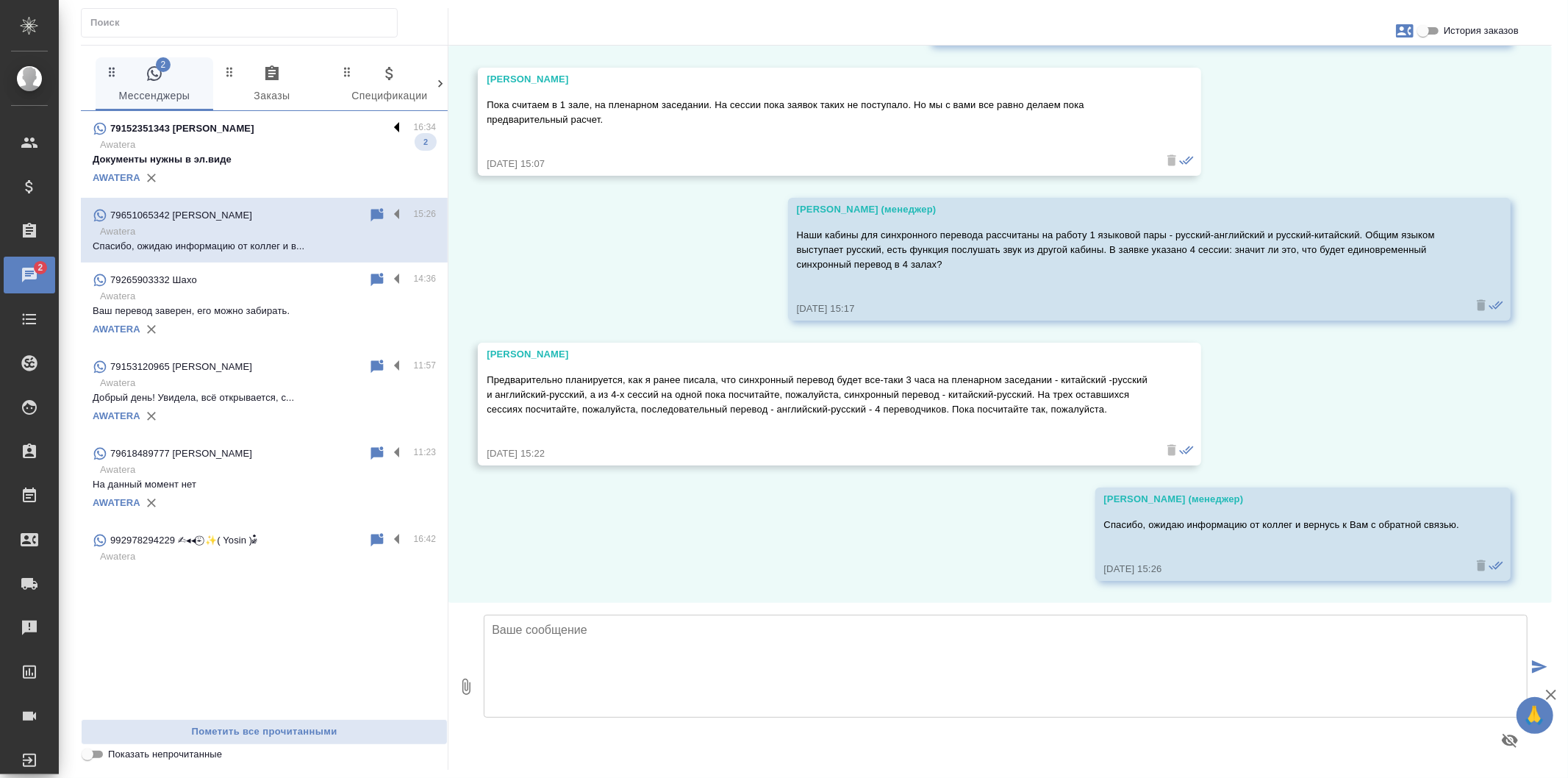
click at [398, 122] on label at bounding box center [401, 128] width 25 height 17
click at [0, 0] on input "checkbox" at bounding box center [0, 0] width 0 height 0
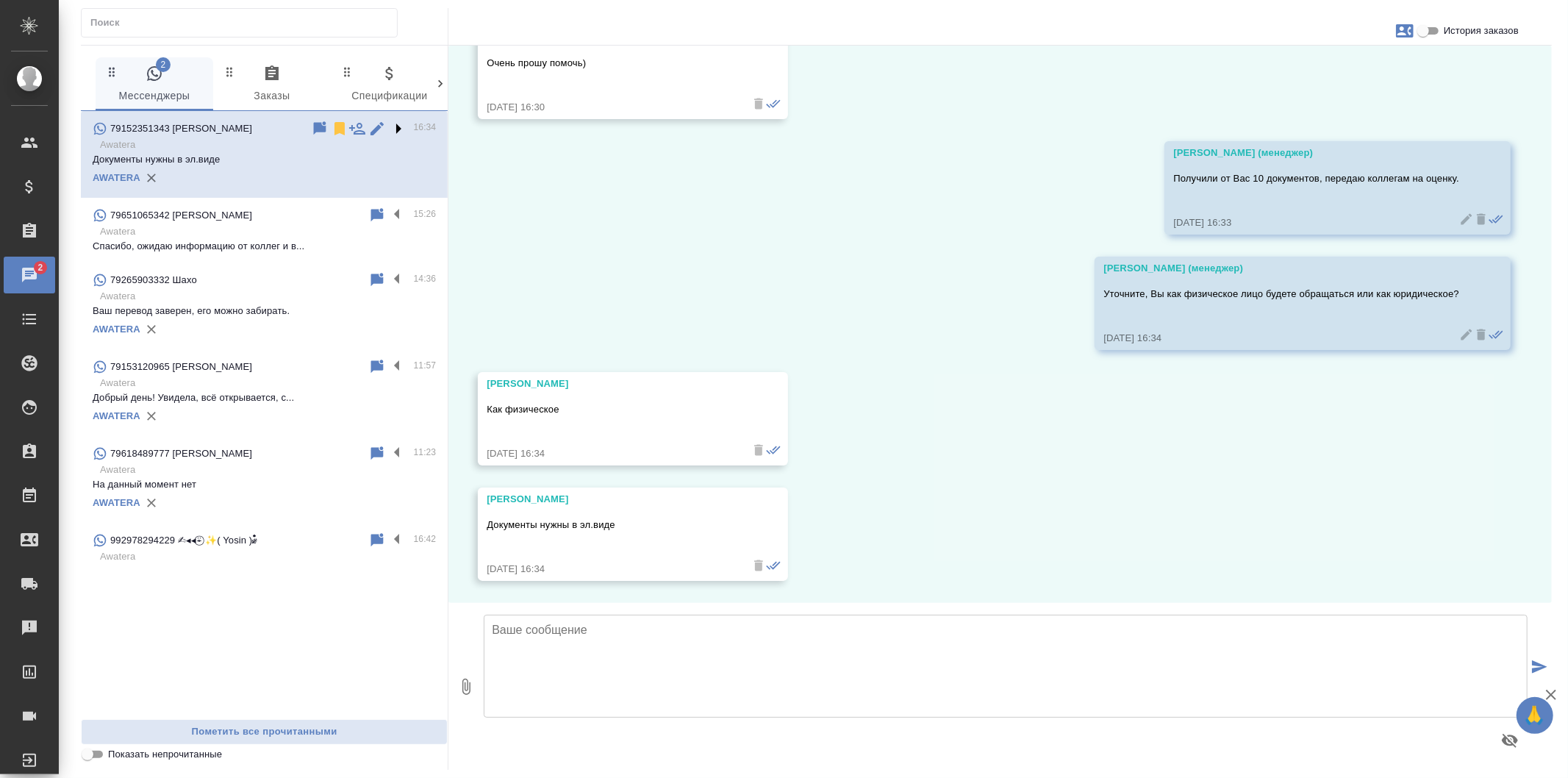
scroll to position [1467, 0]
click at [336, 127] on icon at bounding box center [339, 128] width 10 height 14
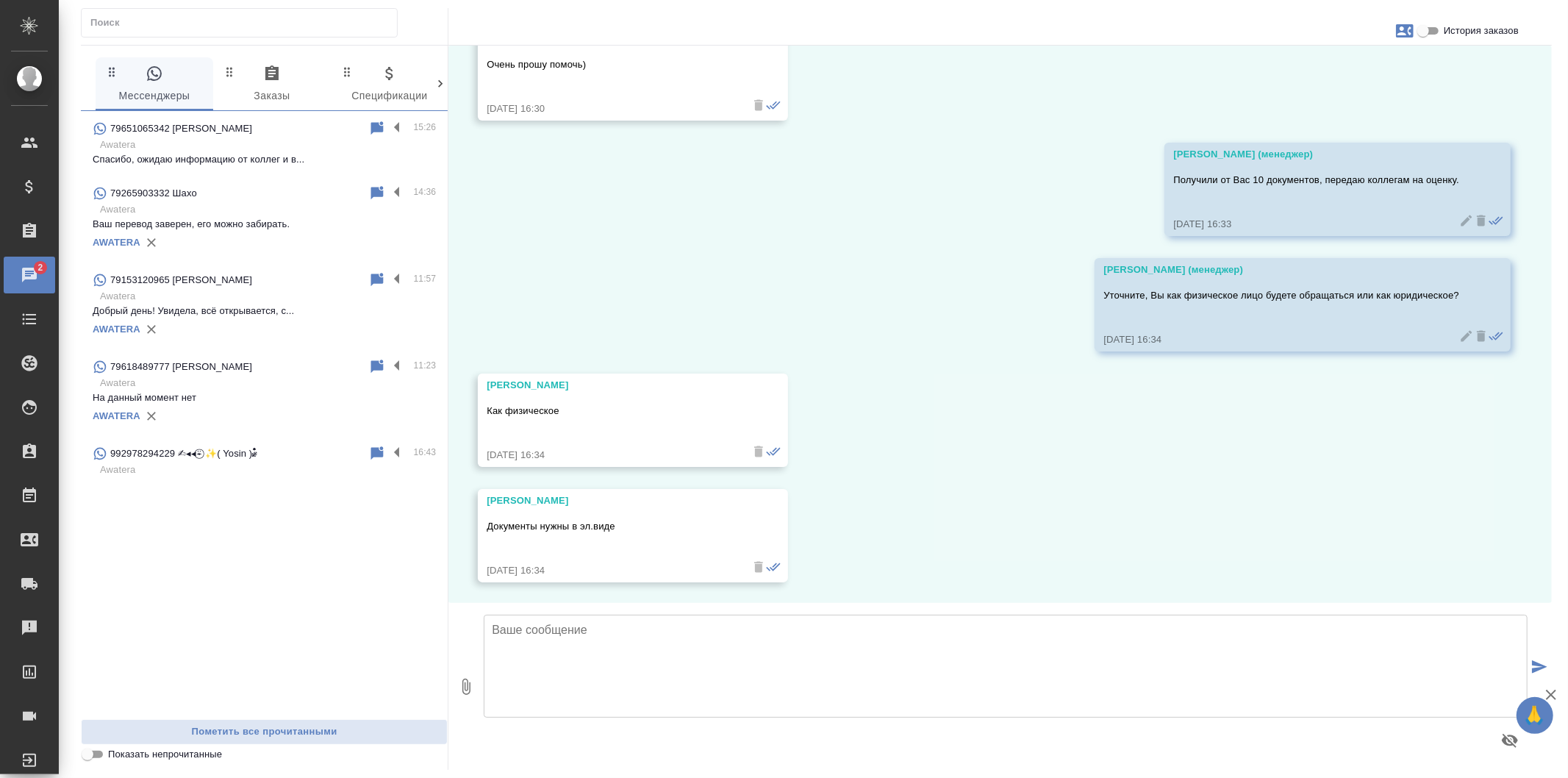
click at [369, 258] on div "79265903332 Шахо 14:36 Awatera Ваш перевод заверен, его можно забирать. AWATERA" at bounding box center [264, 219] width 367 height 87
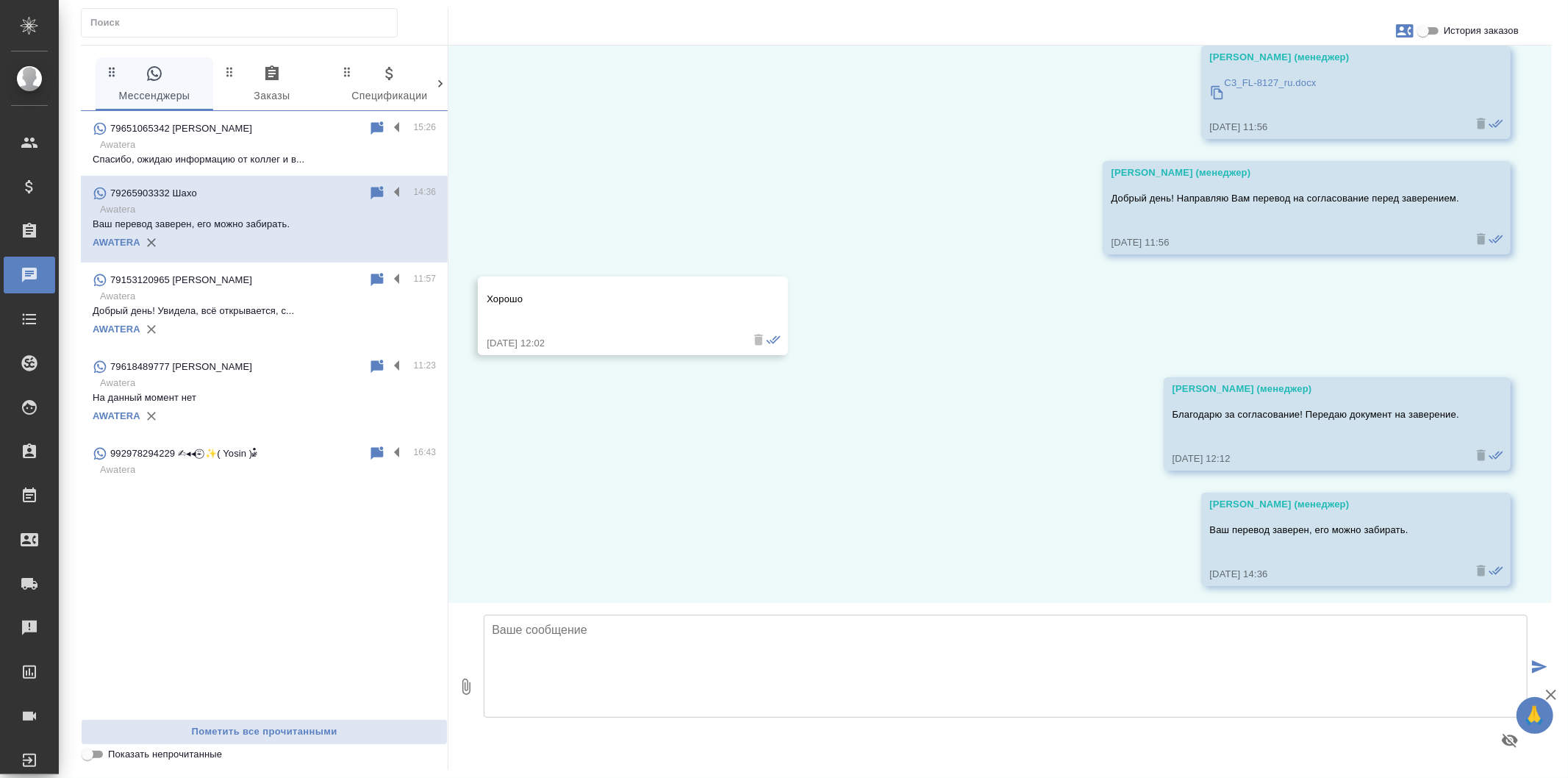
scroll to position [3651, 0]
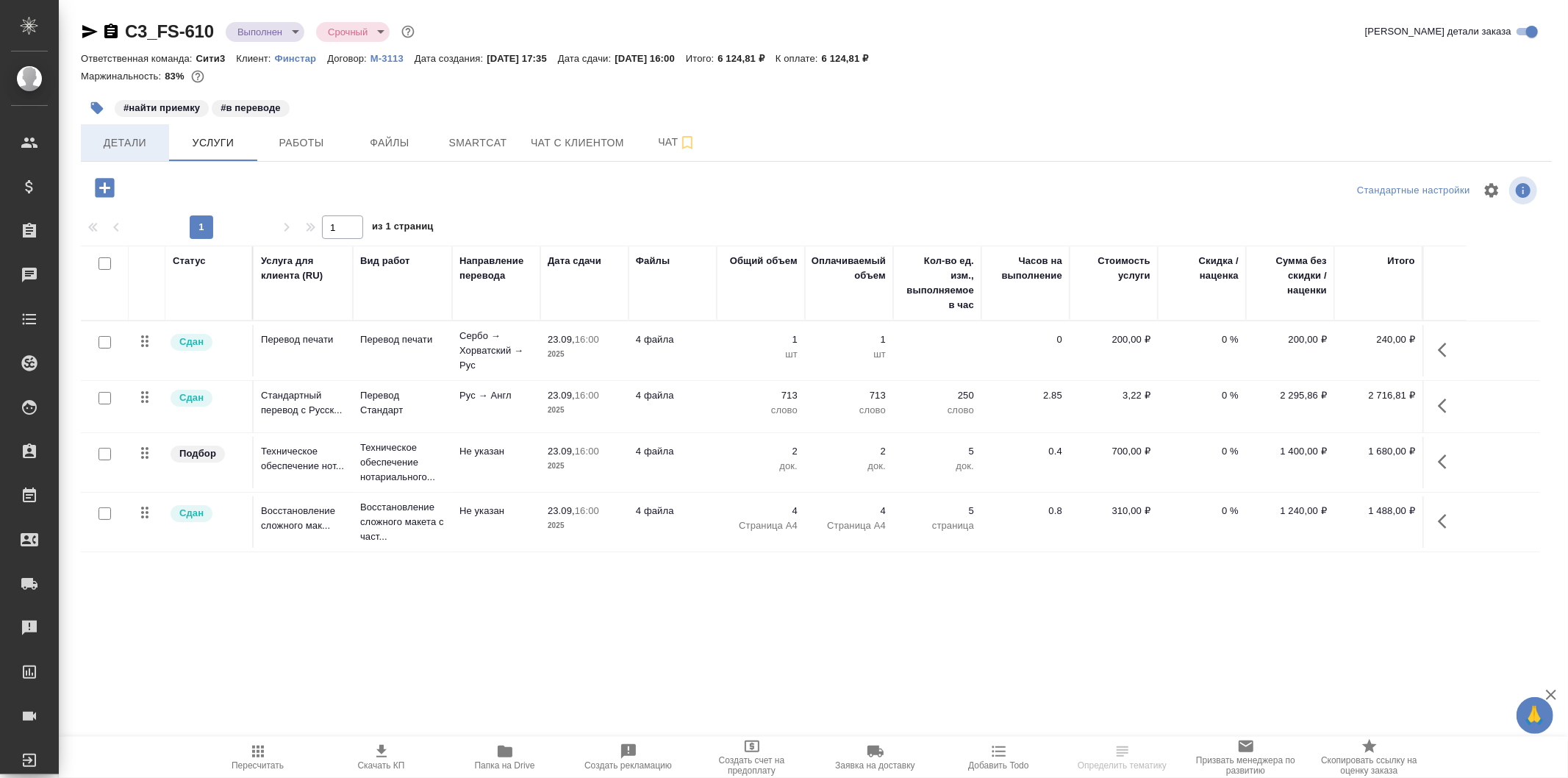
click at [155, 143] on span "Детали" at bounding box center [125, 143] width 70 height 18
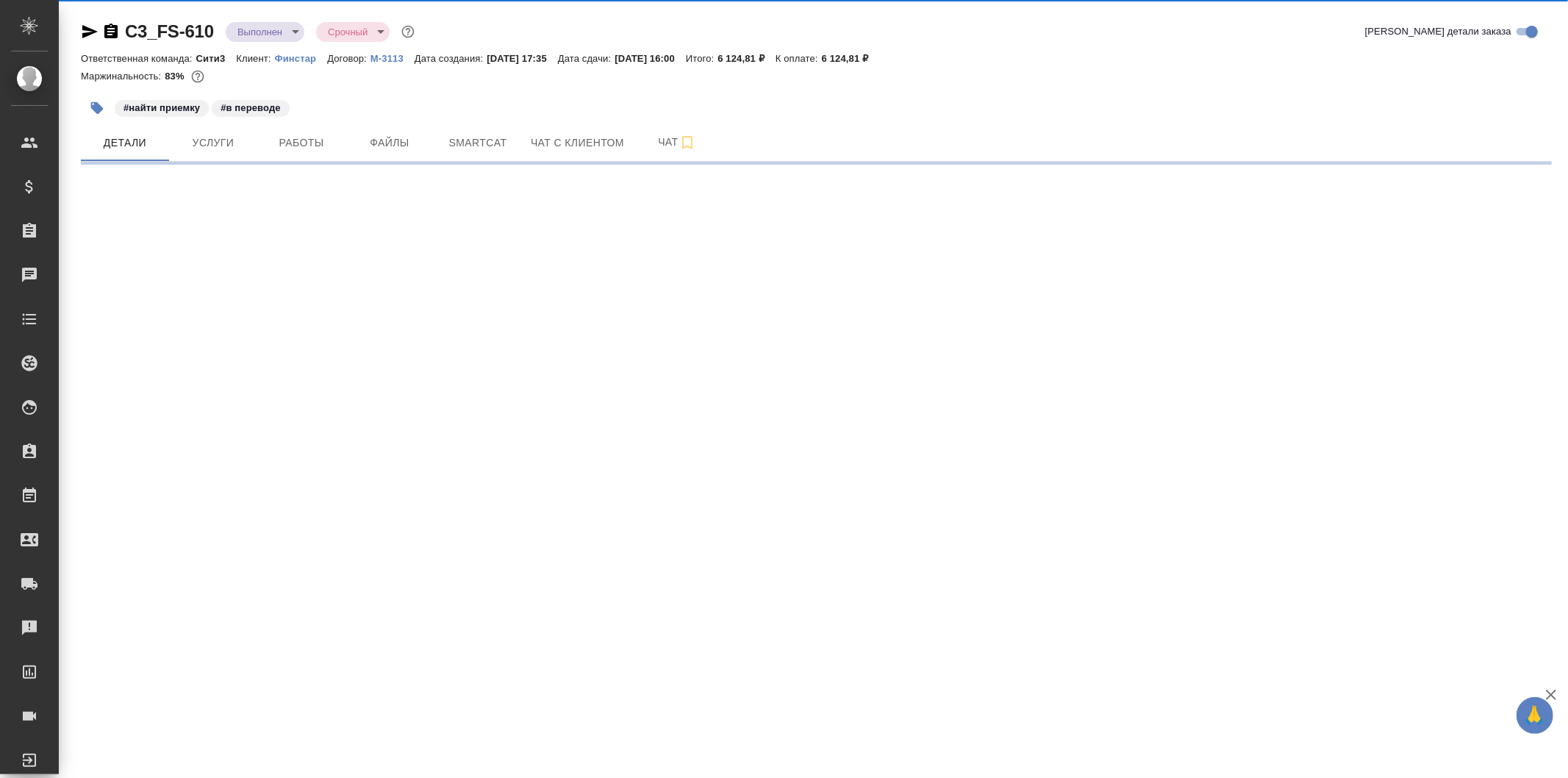
select select "RU"
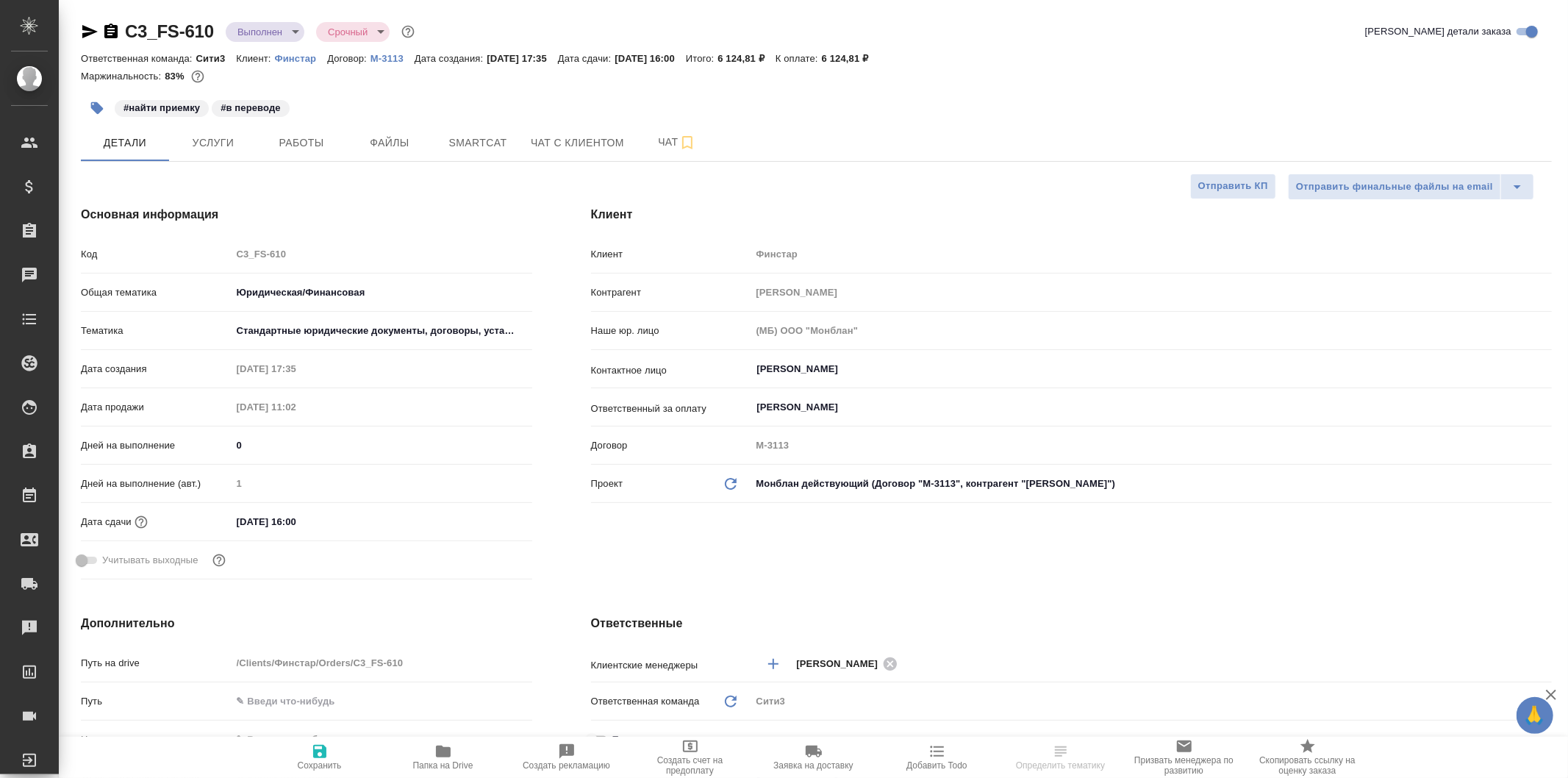
type textarea "x"
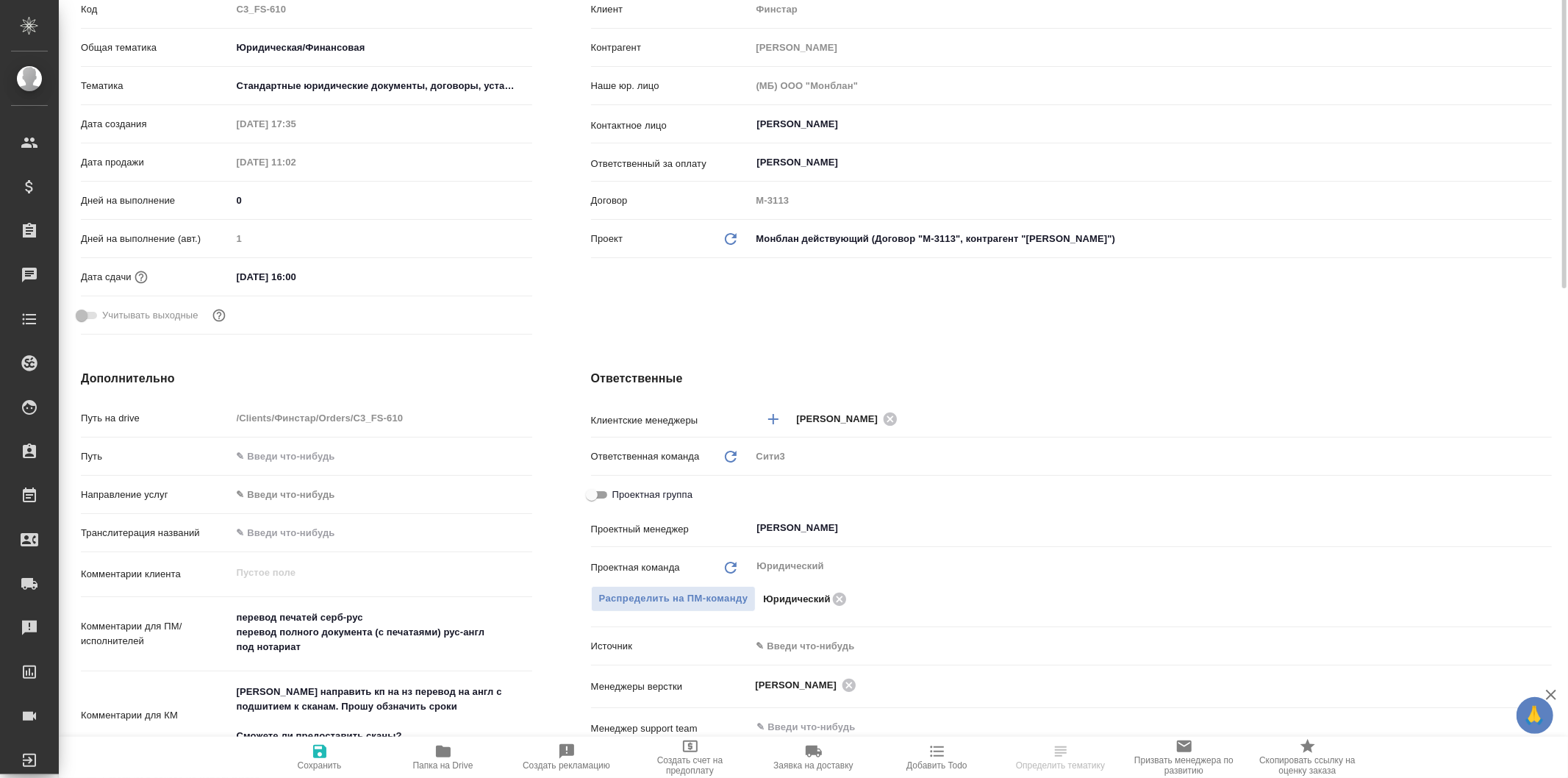
scroll to position [408, 0]
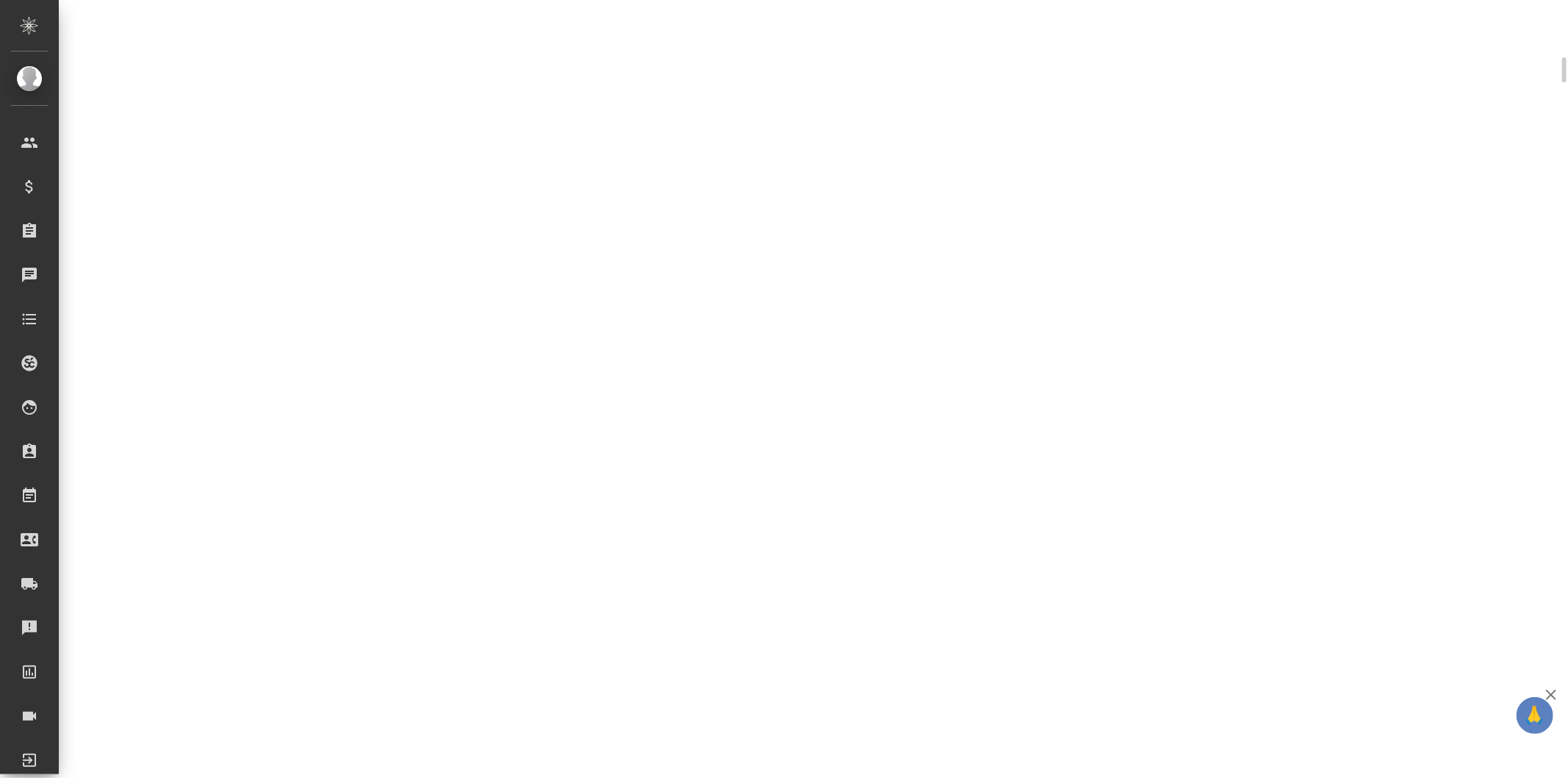
select select "RU"
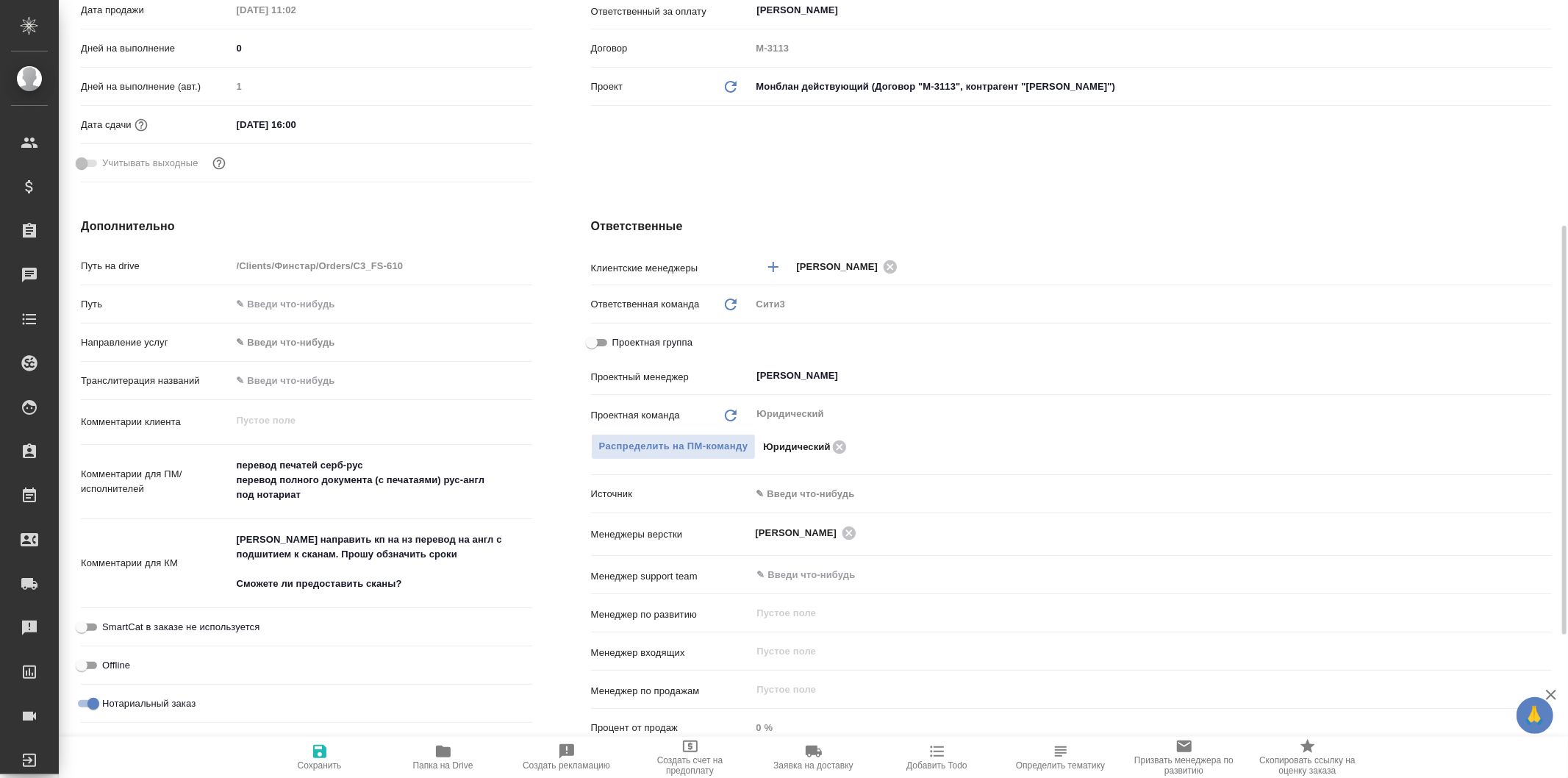
type textarea "x"
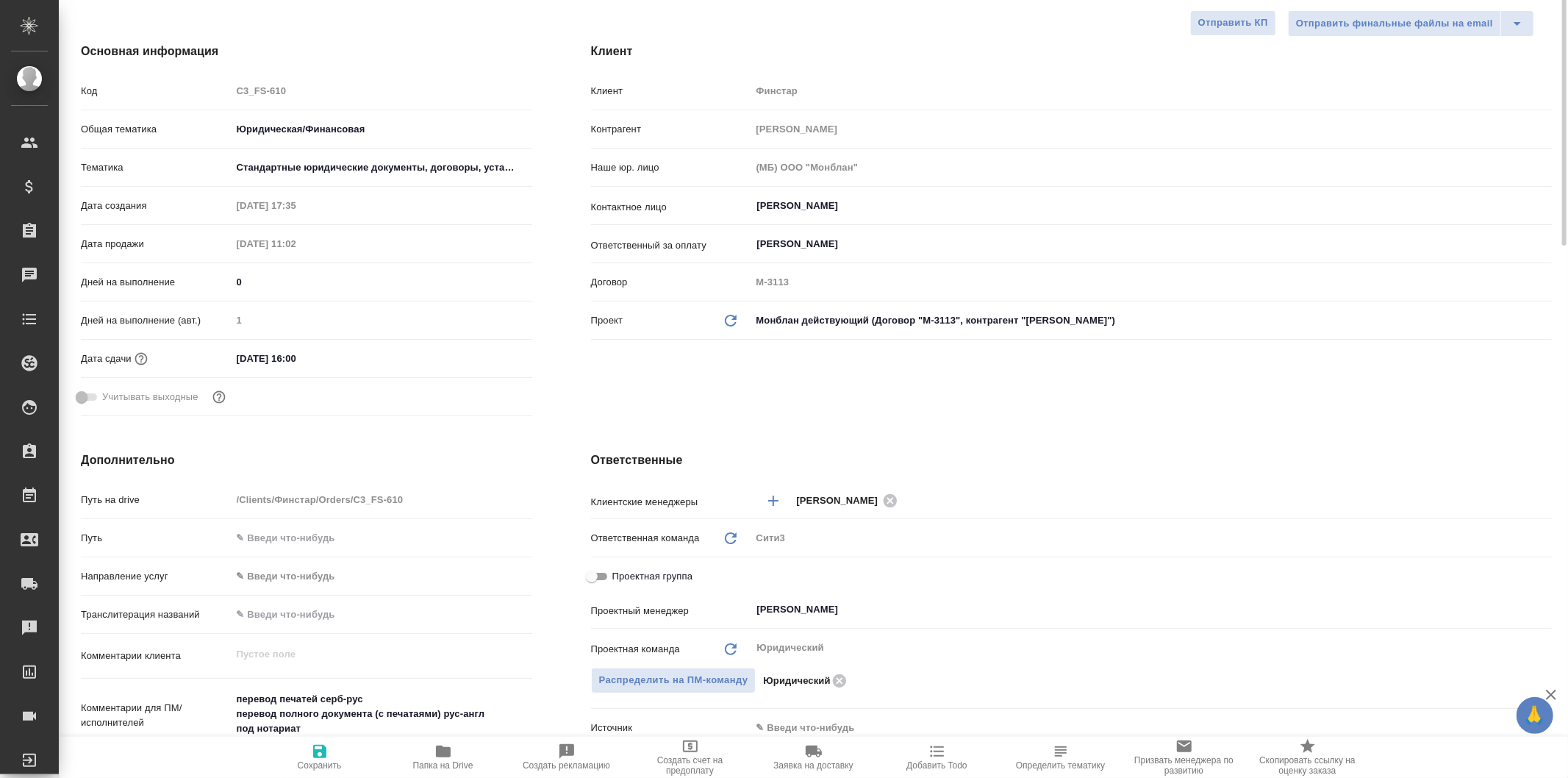
scroll to position [0, 0]
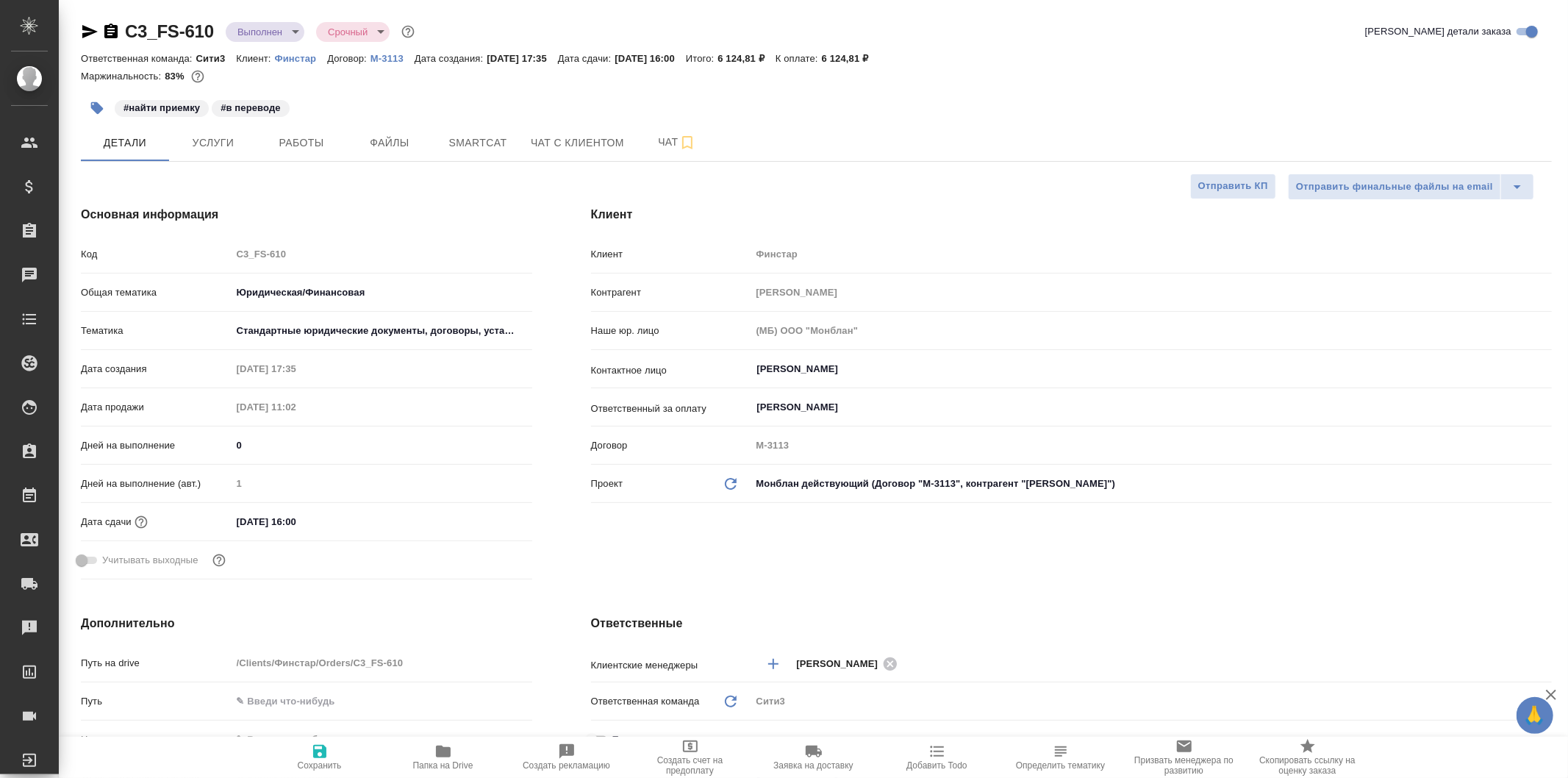
type textarea "x"
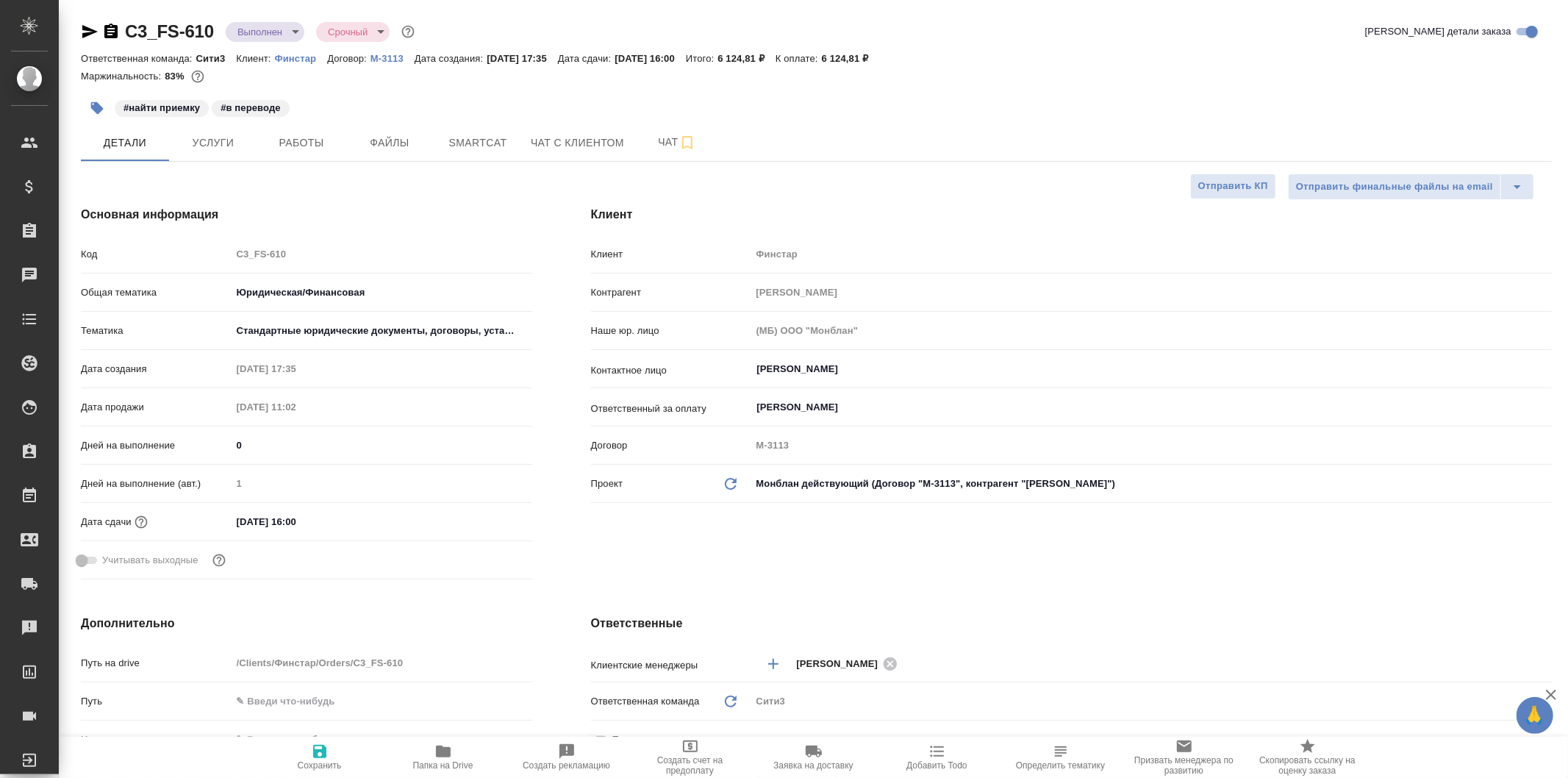
type textarea "x"
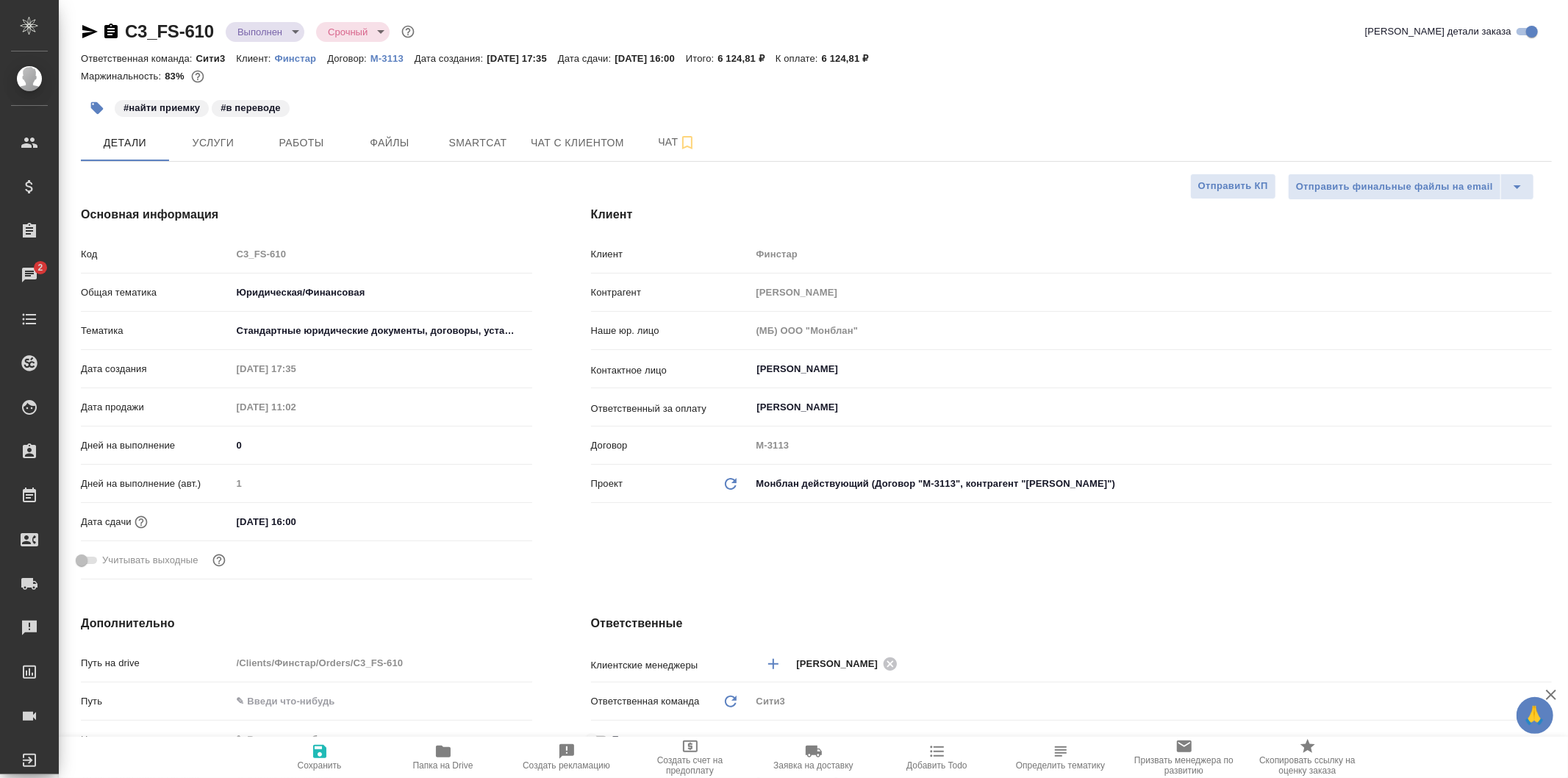
type textarea "x"
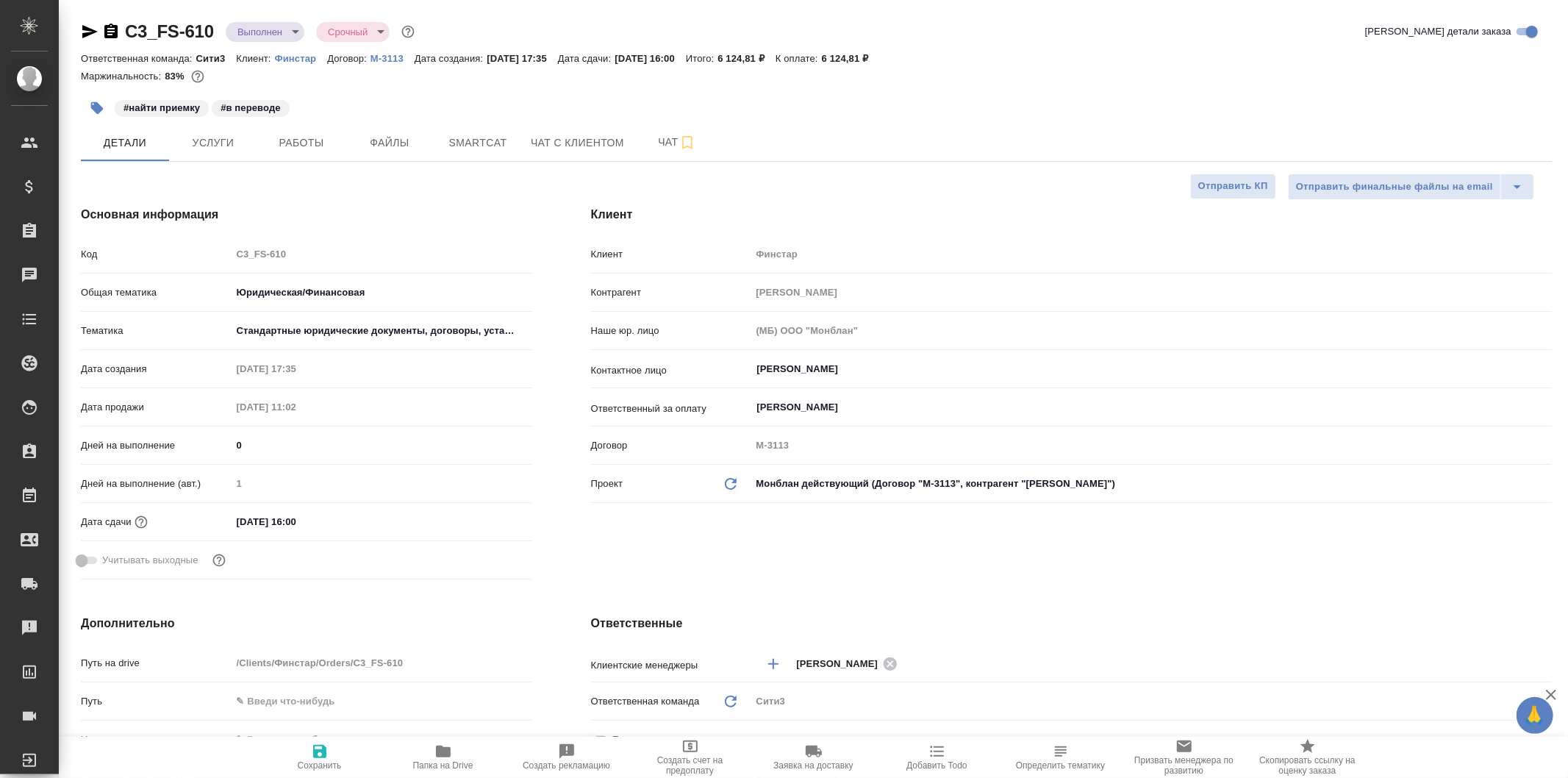
type textarea "x"
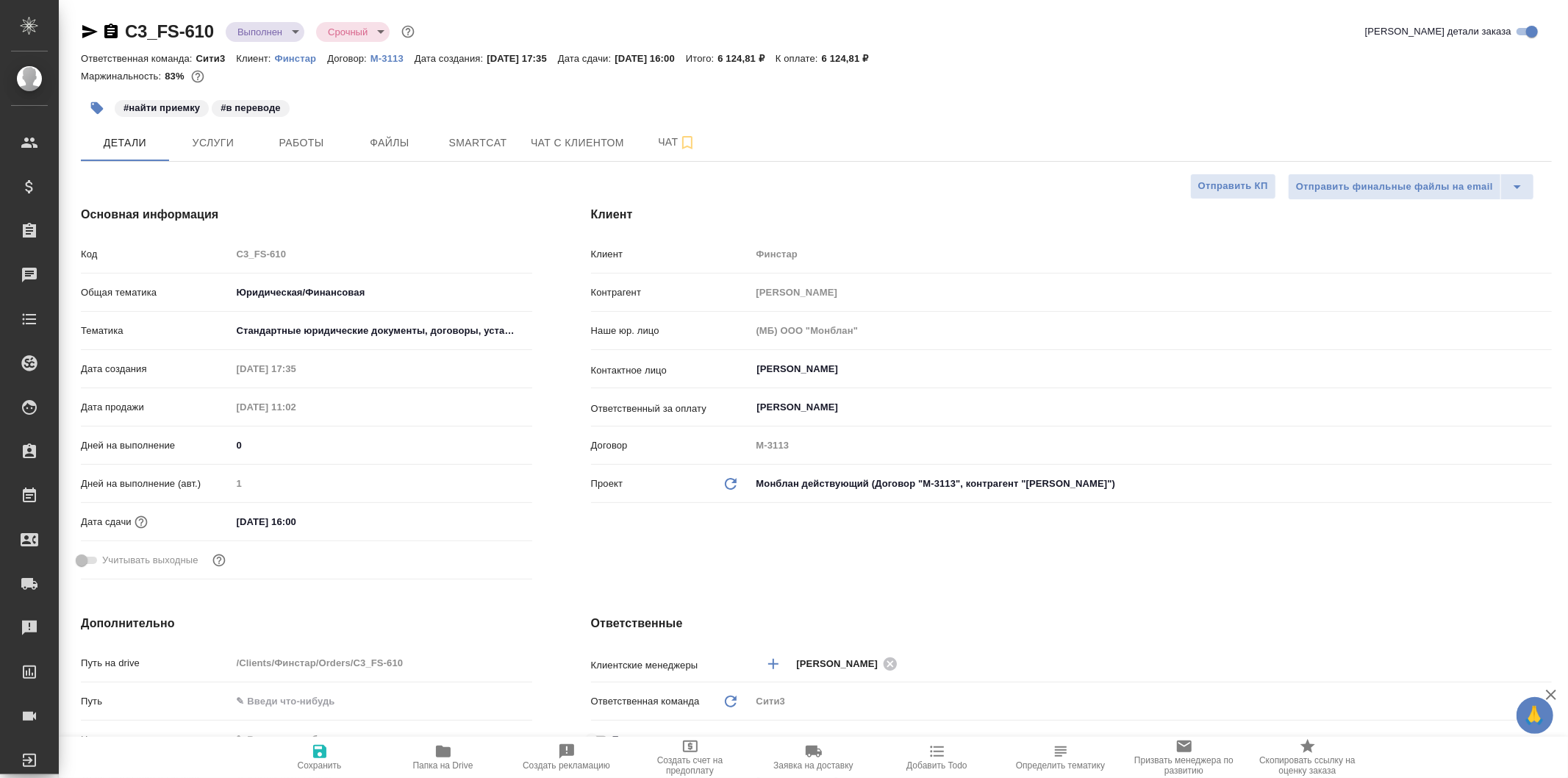
type textarea "x"
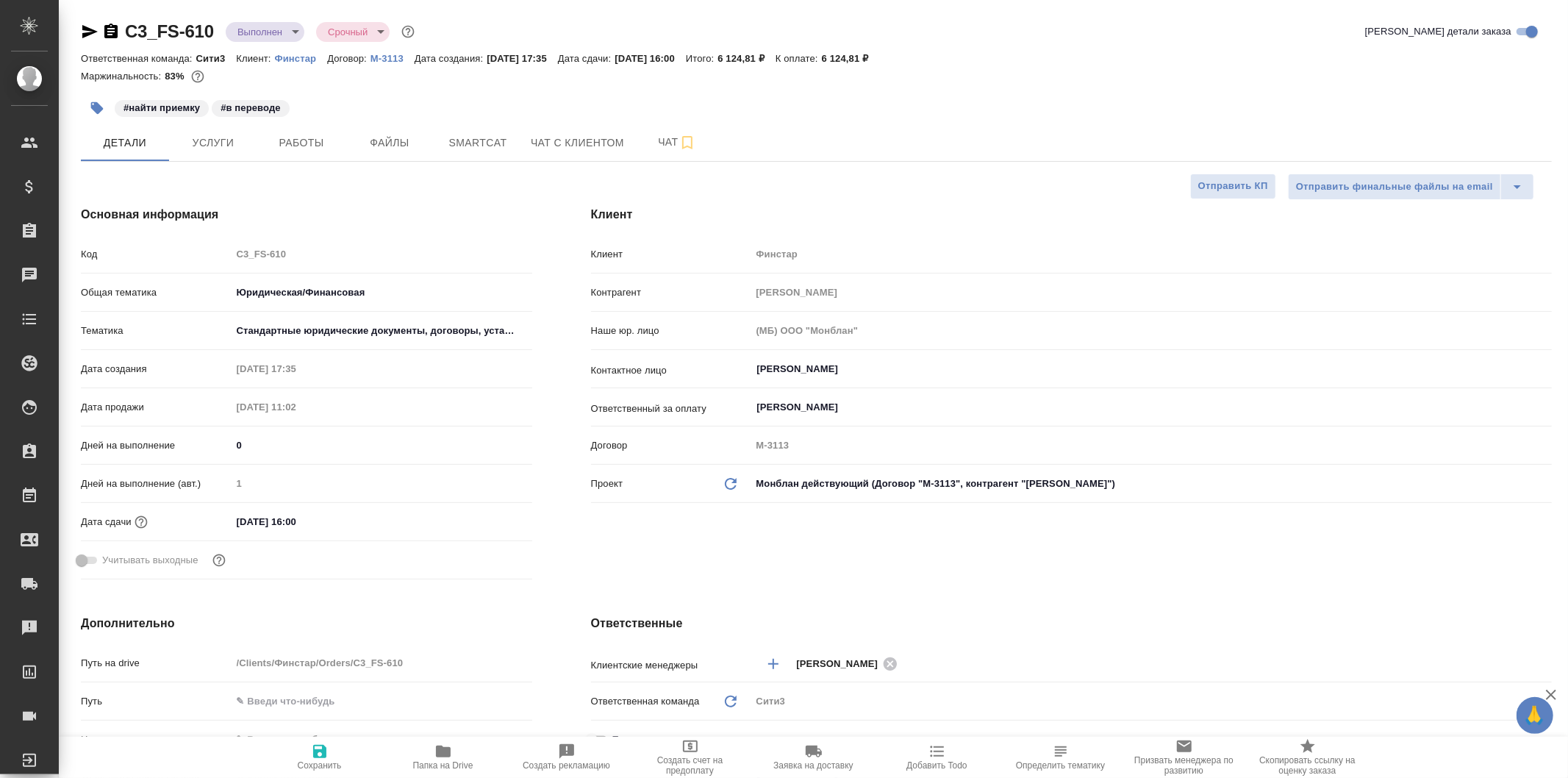
type textarea "x"
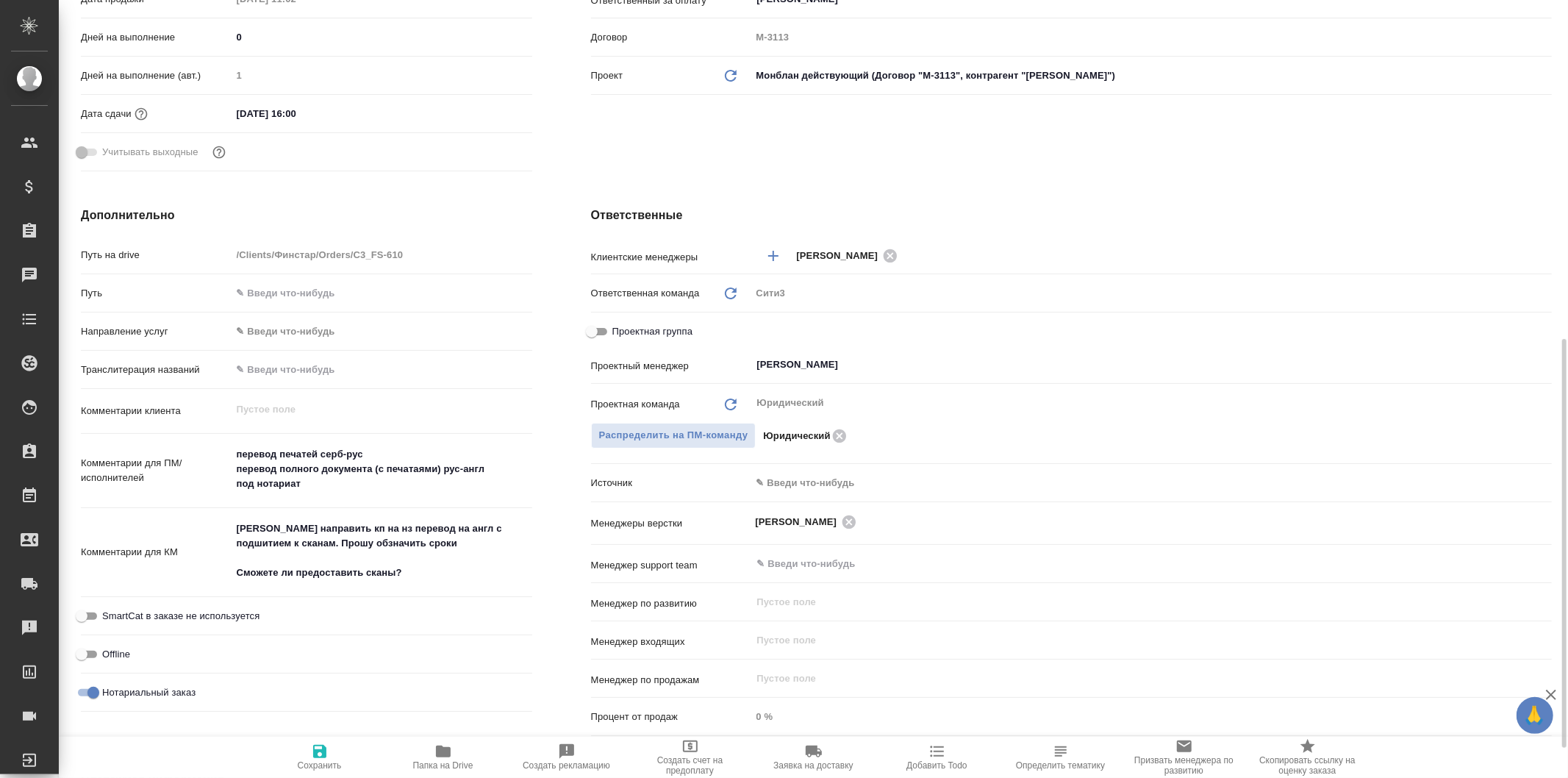
scroll to position [490, 0]
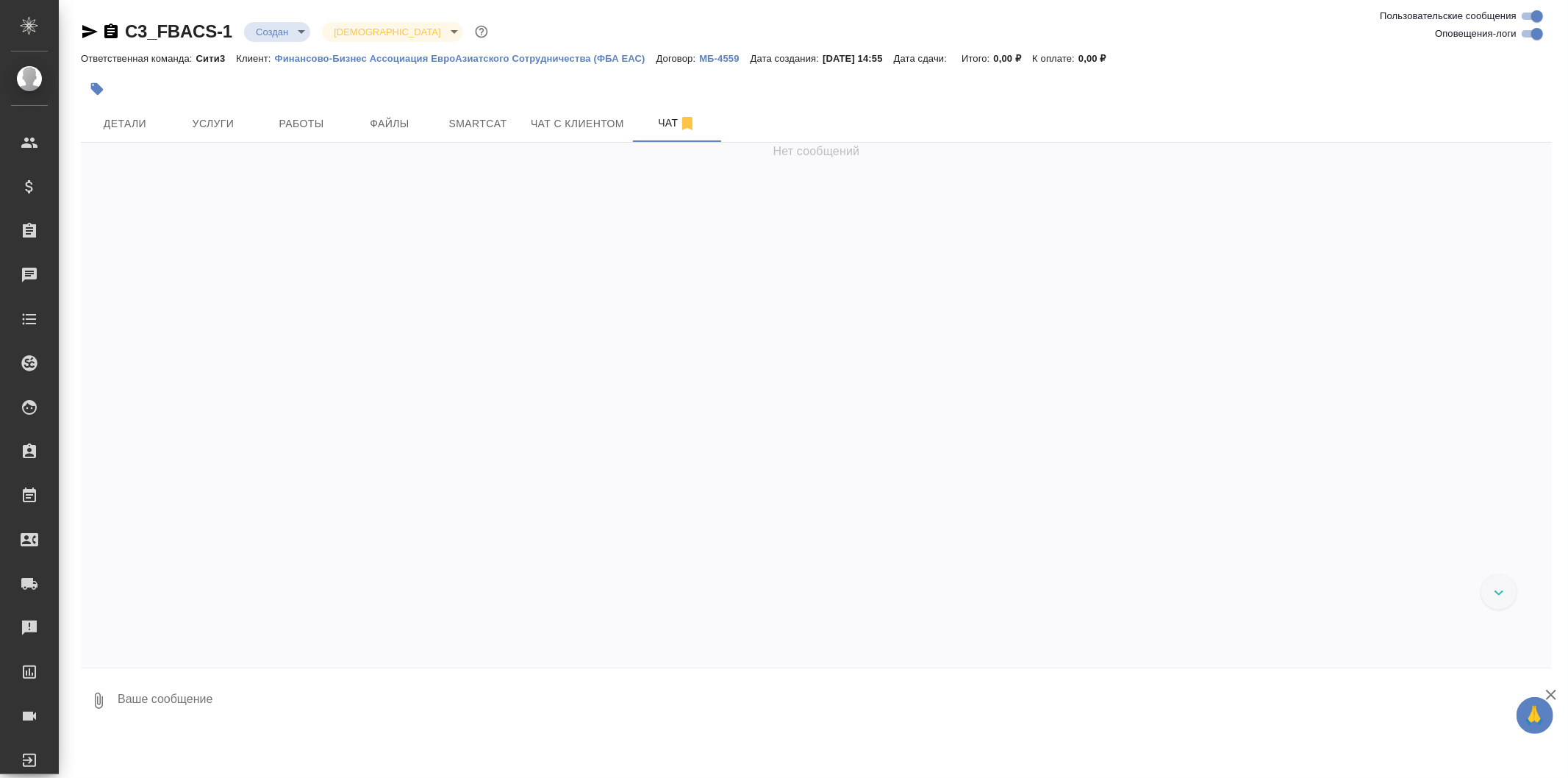
scroll to position [3463, 0]
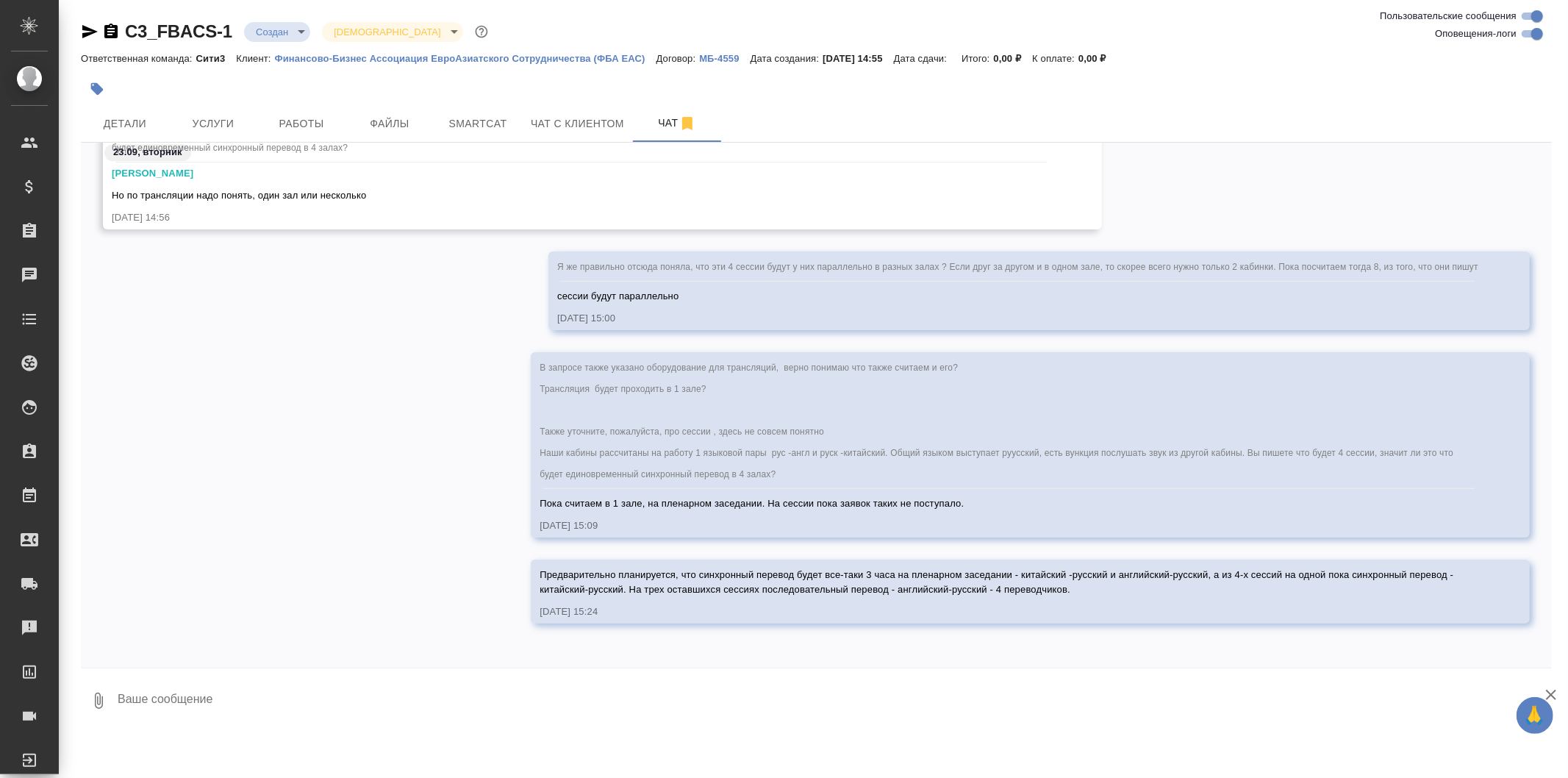
click at [479, 727] on div "C3_FBACS-1 Создан new Святая троица holyTrinity Ответственная команда: Сити3 Кл…" at bounding box center [817, 367] width 1488 height 735
click at [483, 718] on textarea at bounding box center [834, 700] width 1436 height 50
type textarea """
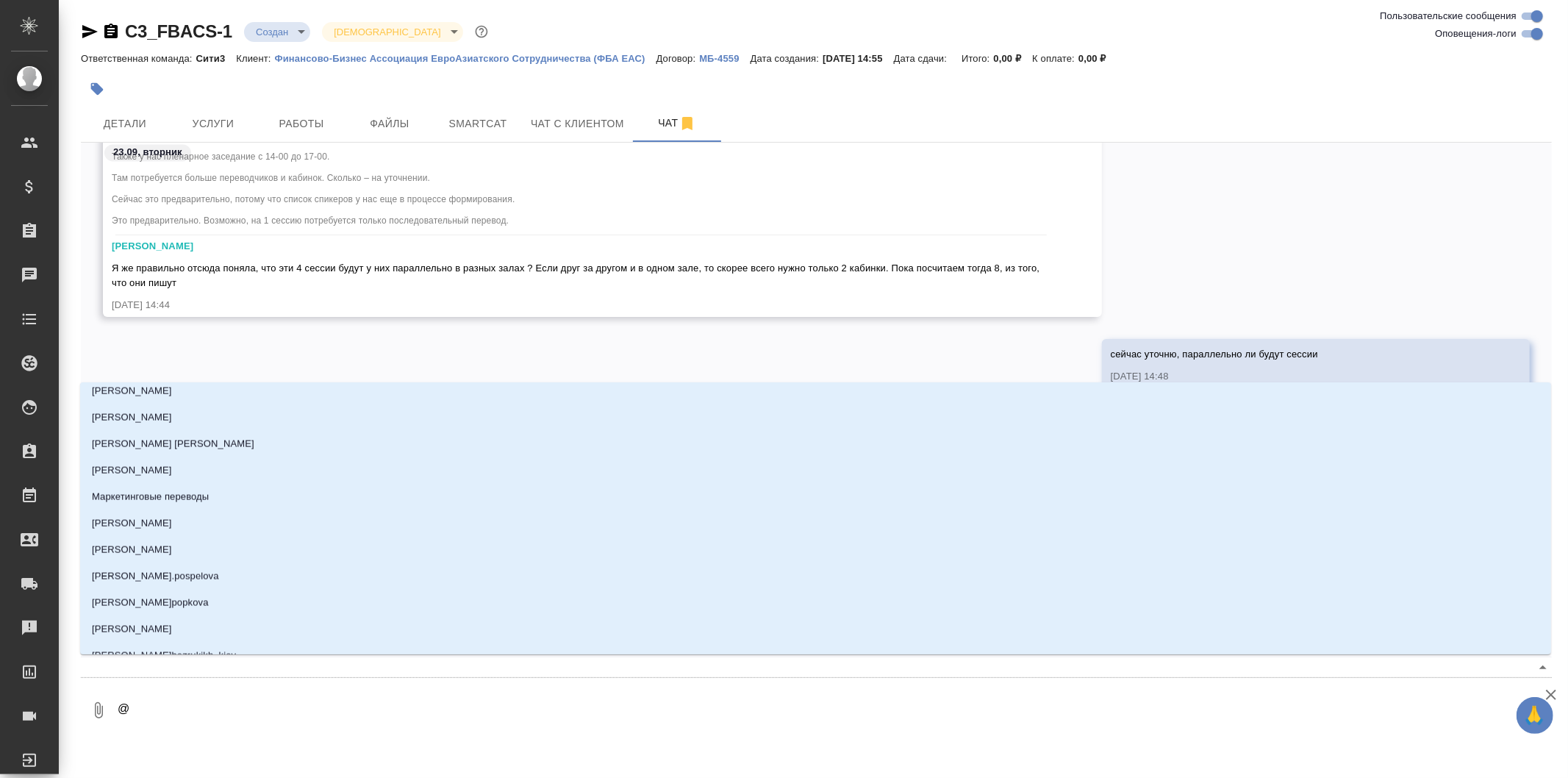
scroll to position [1879, 0]
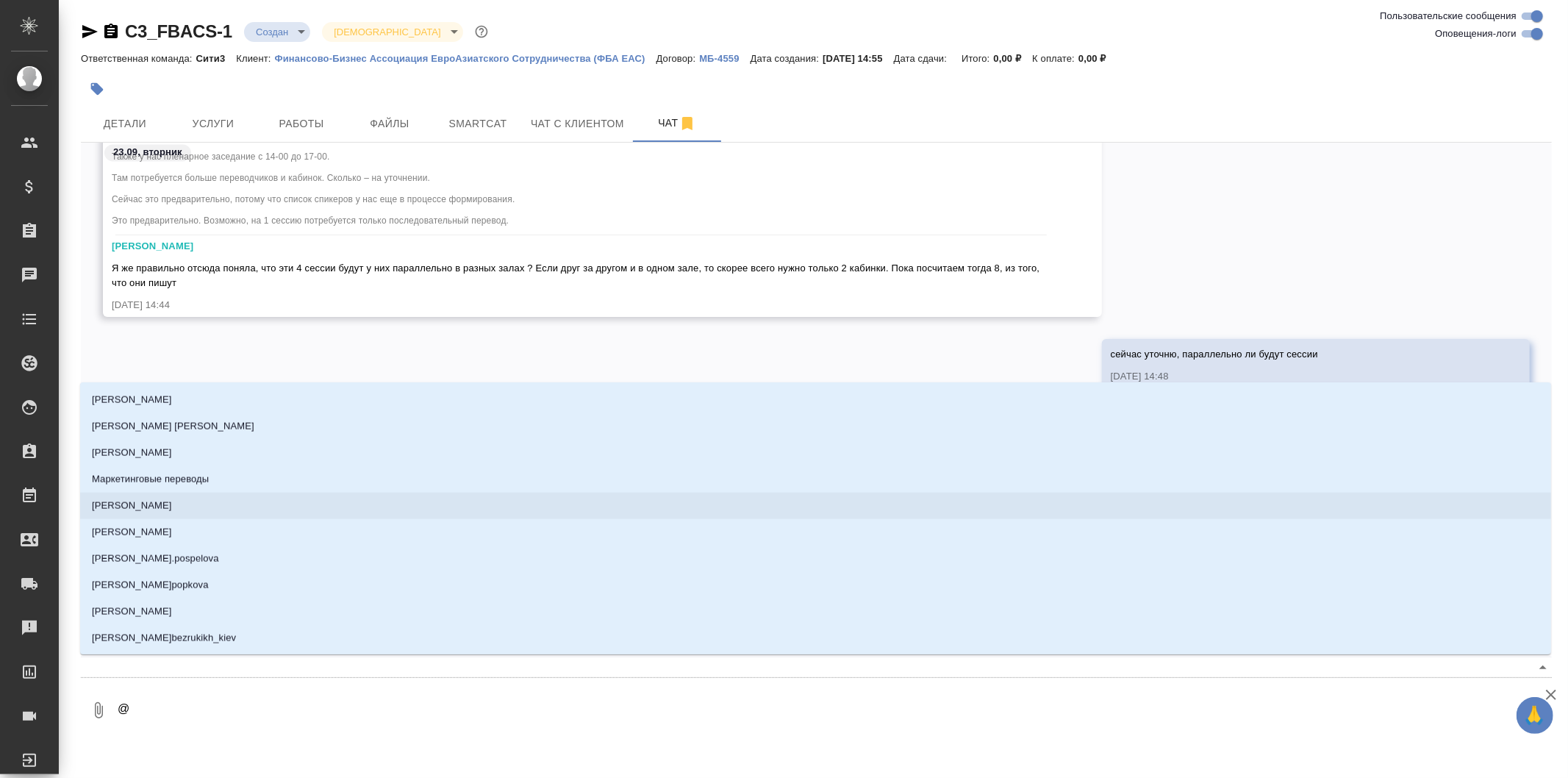
type textarea "@ф"
type input "ф"
type textarea "@фе"
type input "фе"
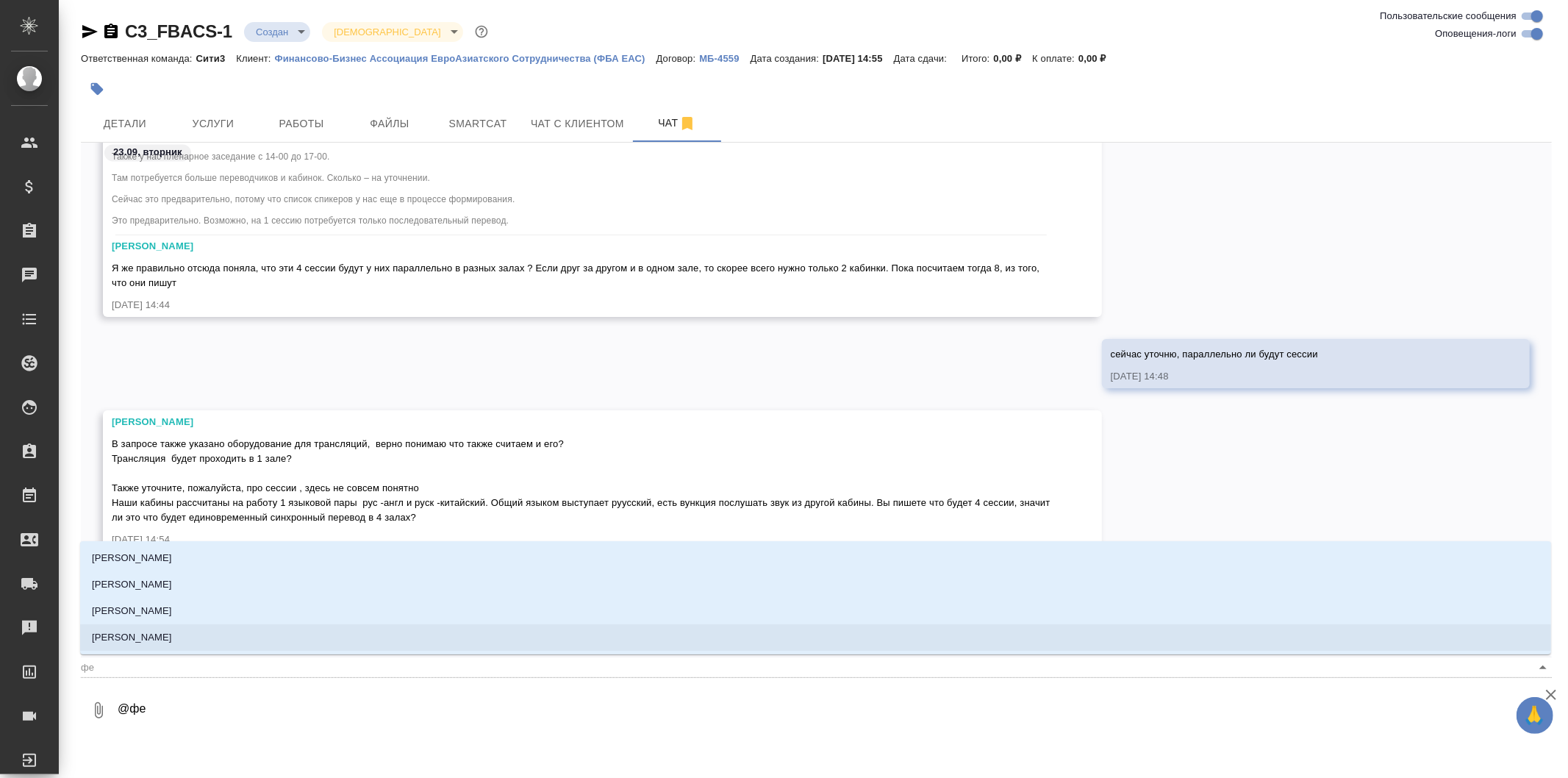
click at [302, 630] on li "[PERSON_NAME]" at bounding box center [816, 637] width 1471 height 26
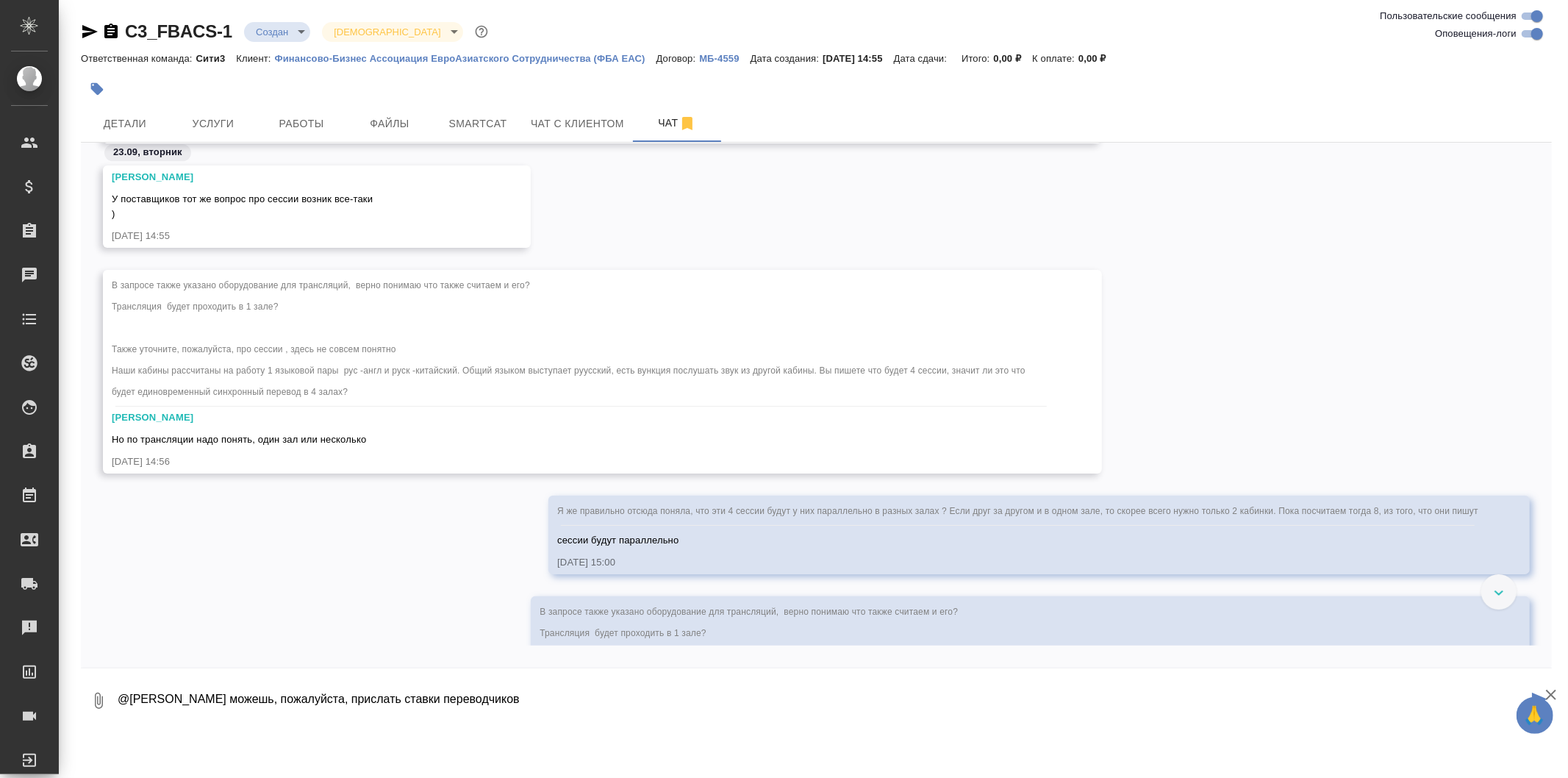
scroll to position [3503, 0]
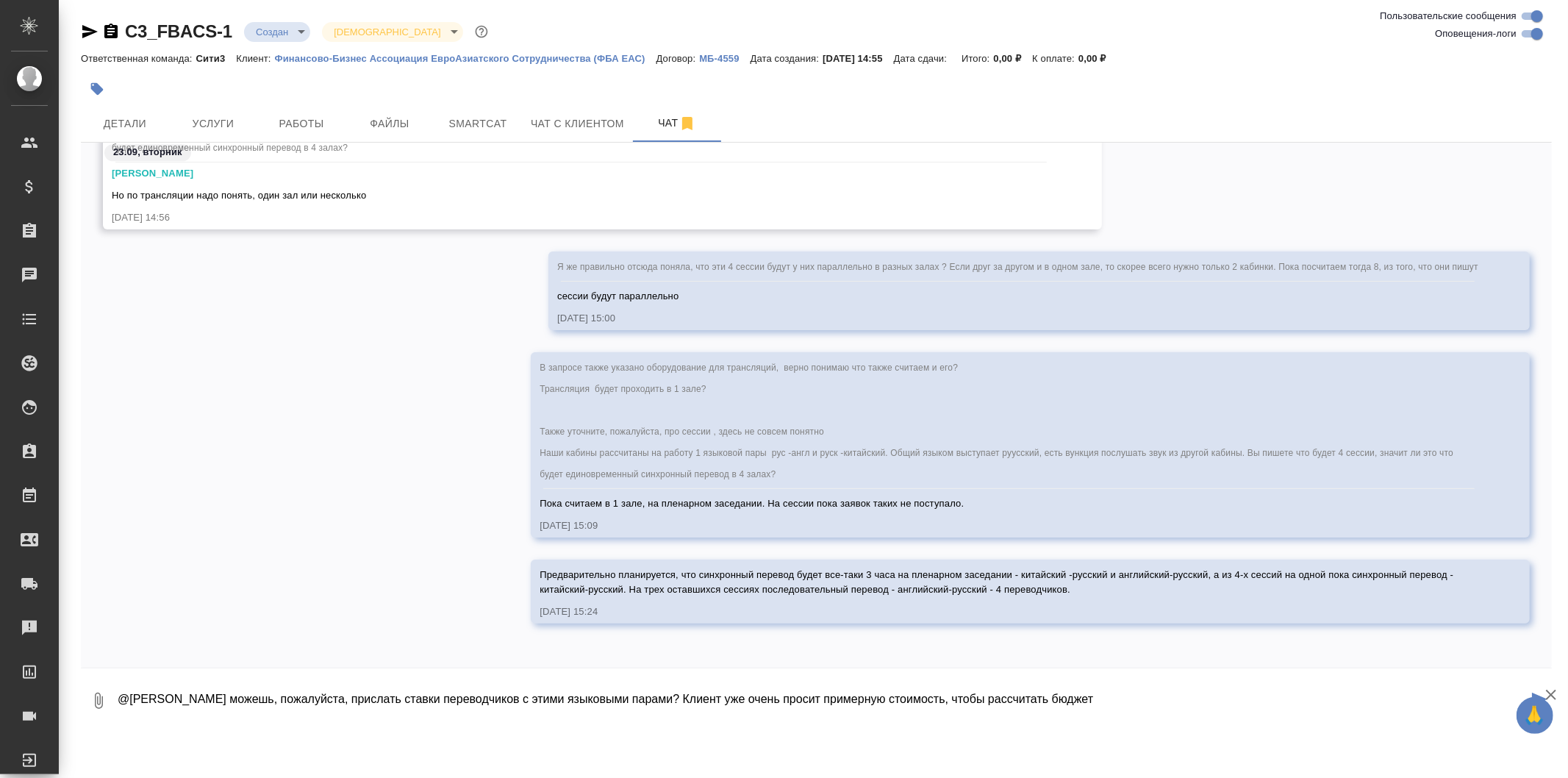
type textarea "@[PERSON_NAME] можешь, пожалуйста, прислать ставки переводчиков с этими языковы…"
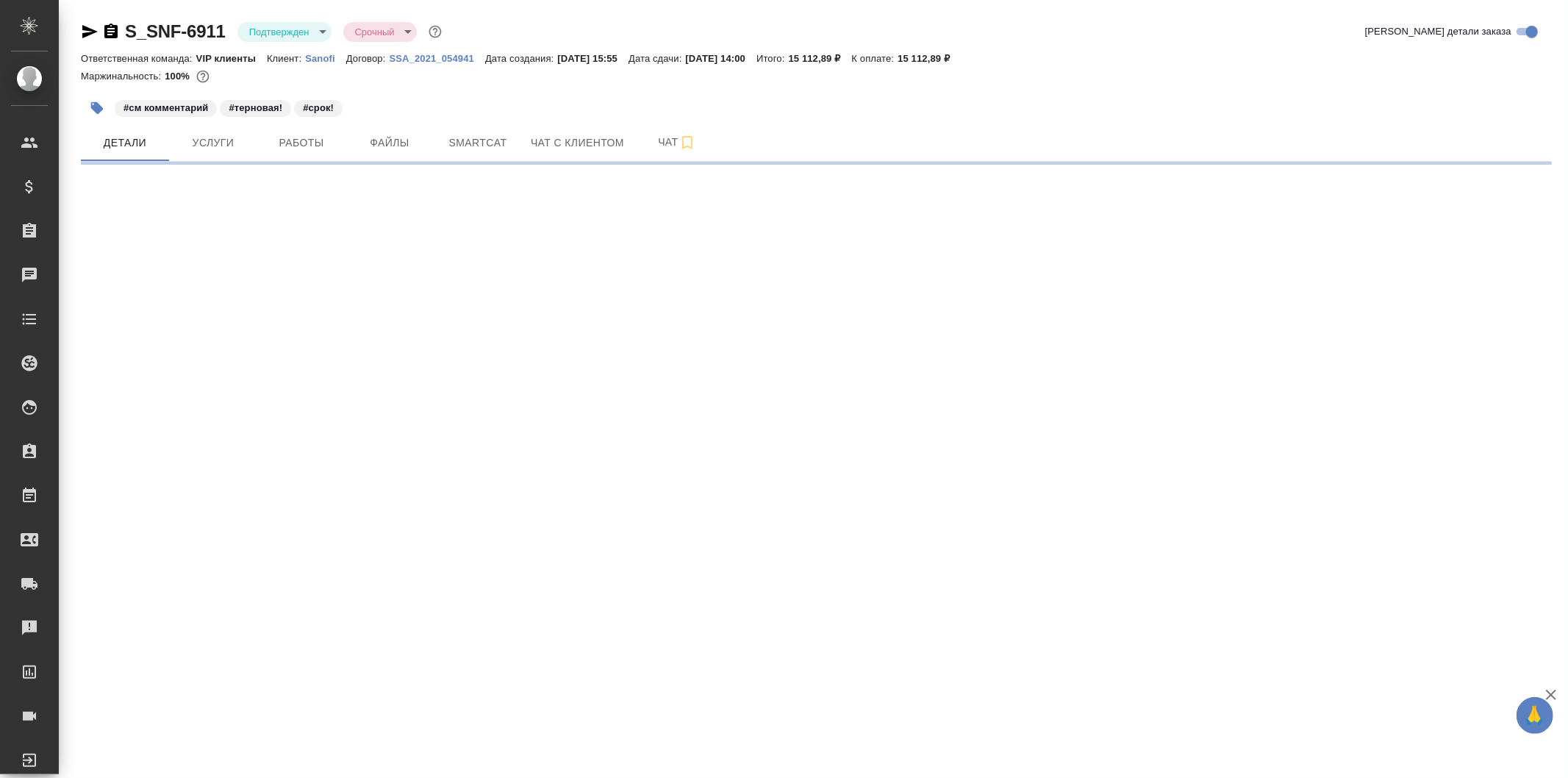
select select "RU"
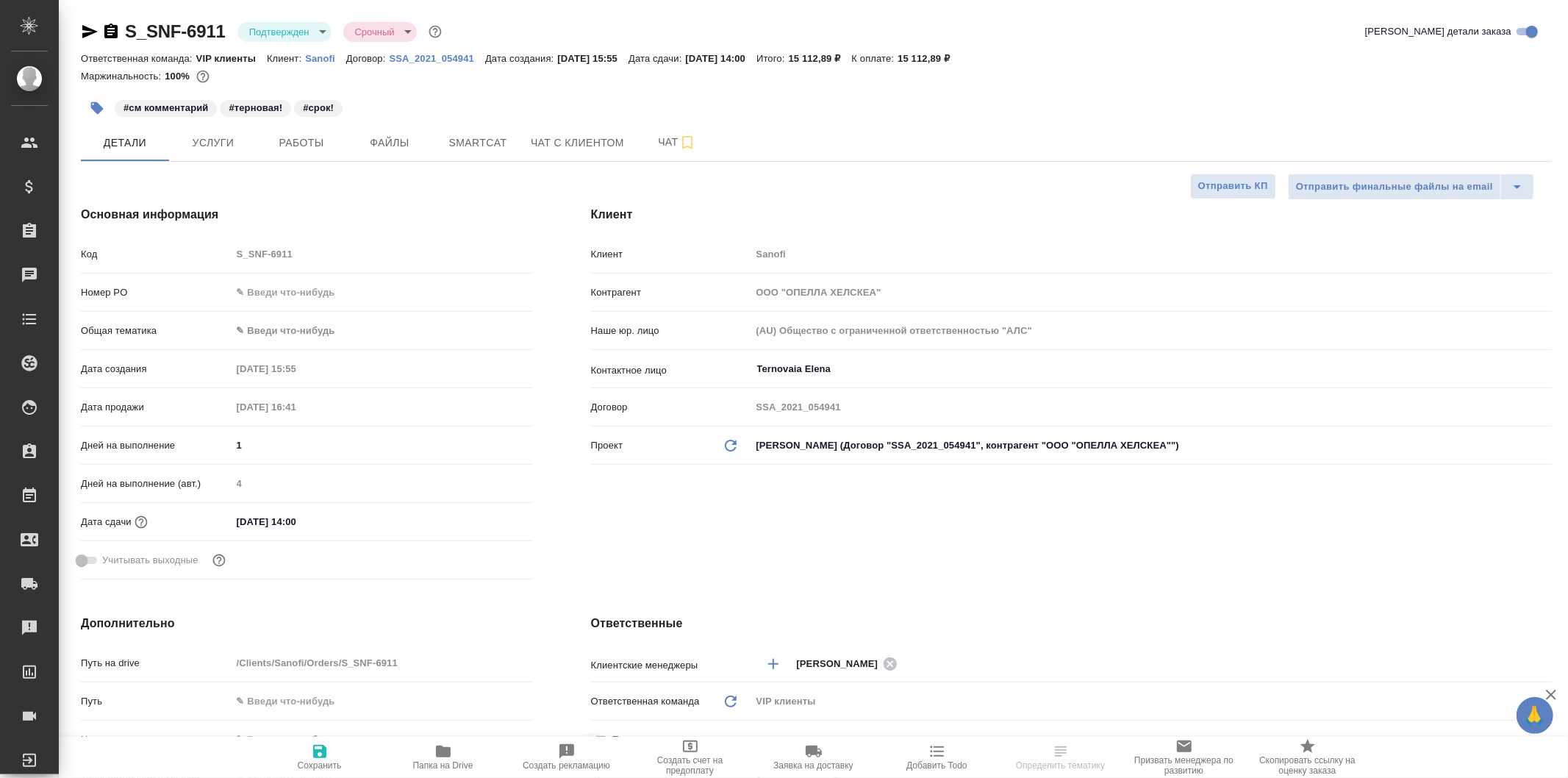
type textarea "x"
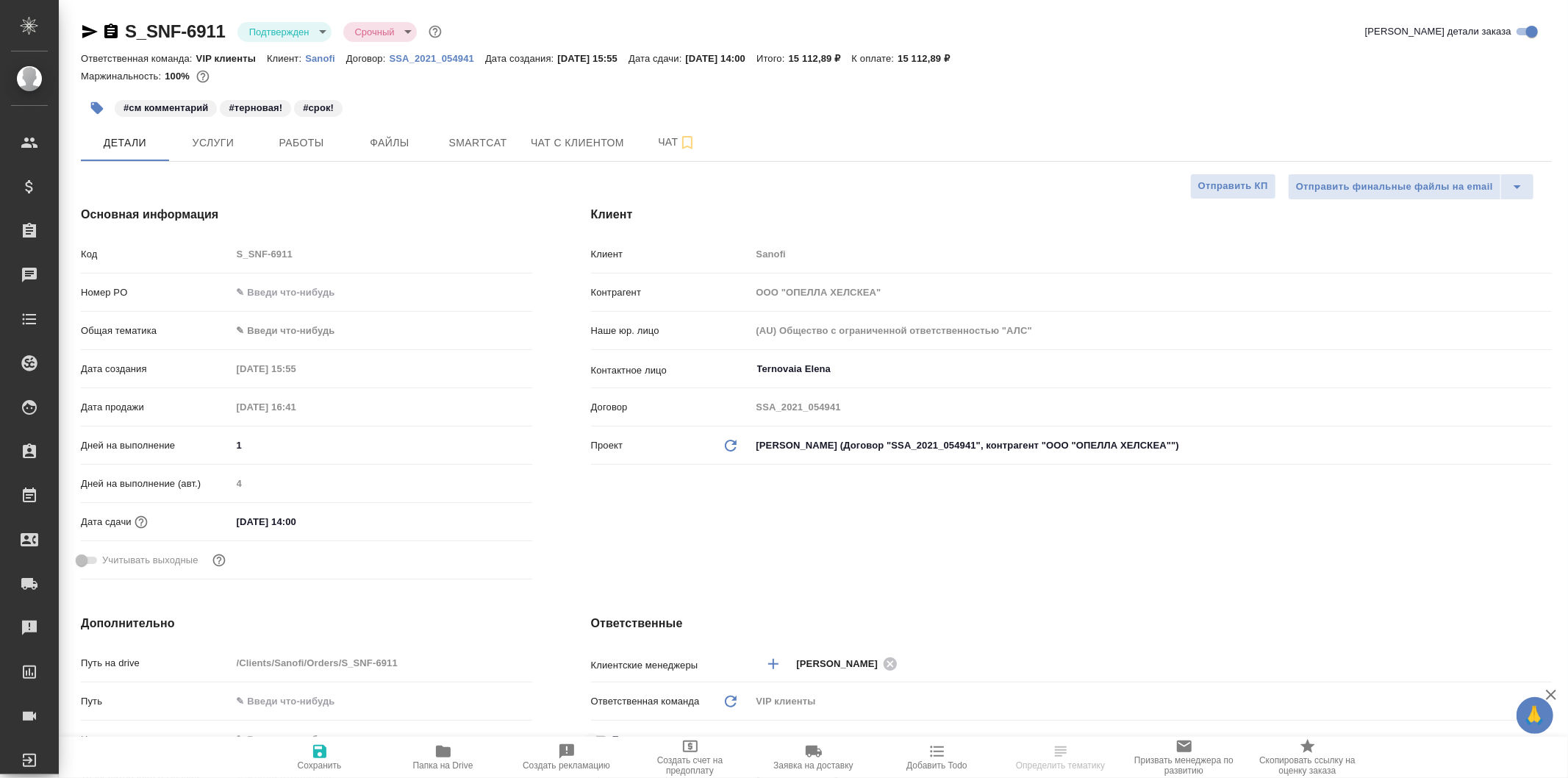
type textarea "x"
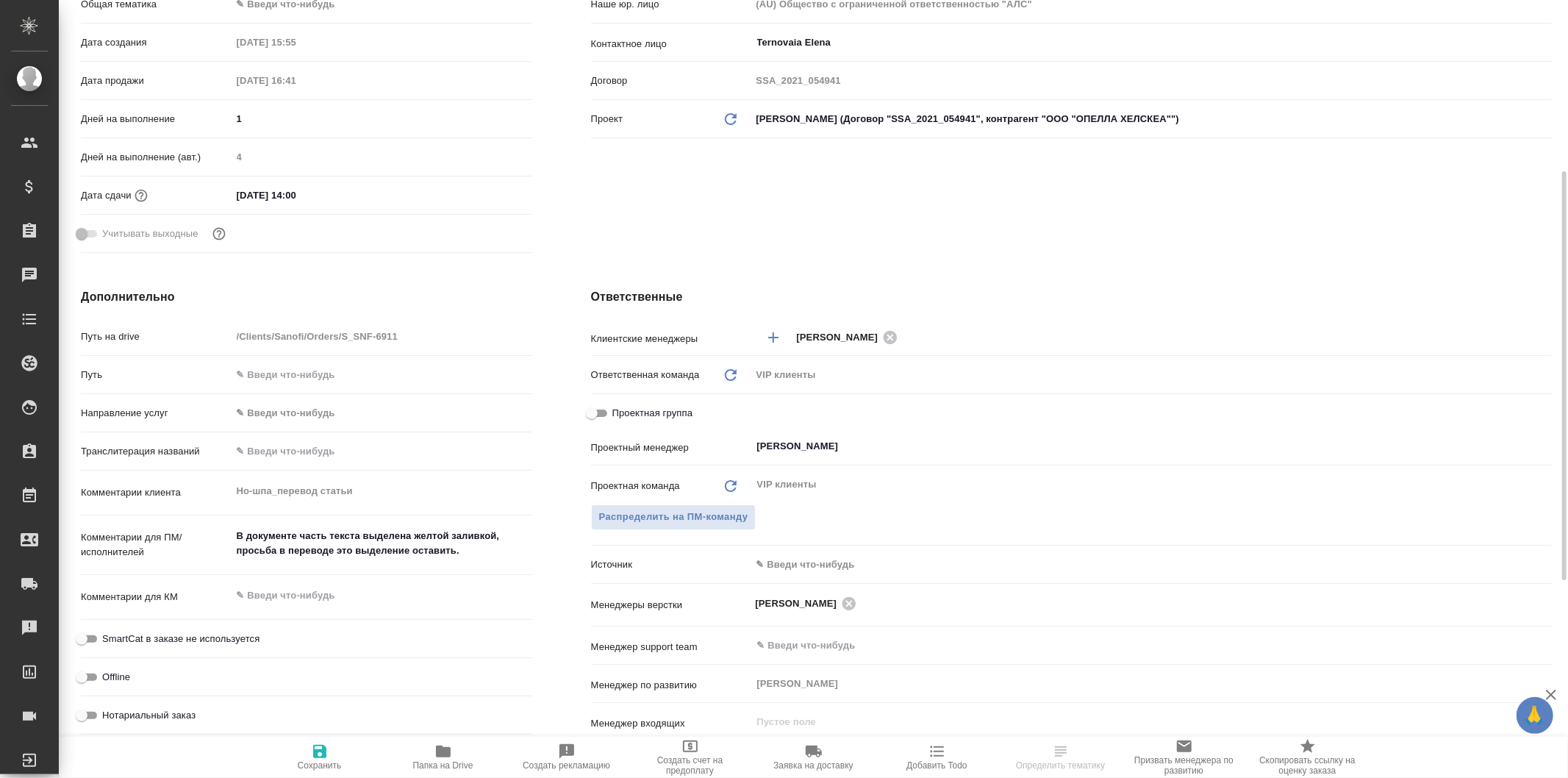
scroll to position [490, 0]
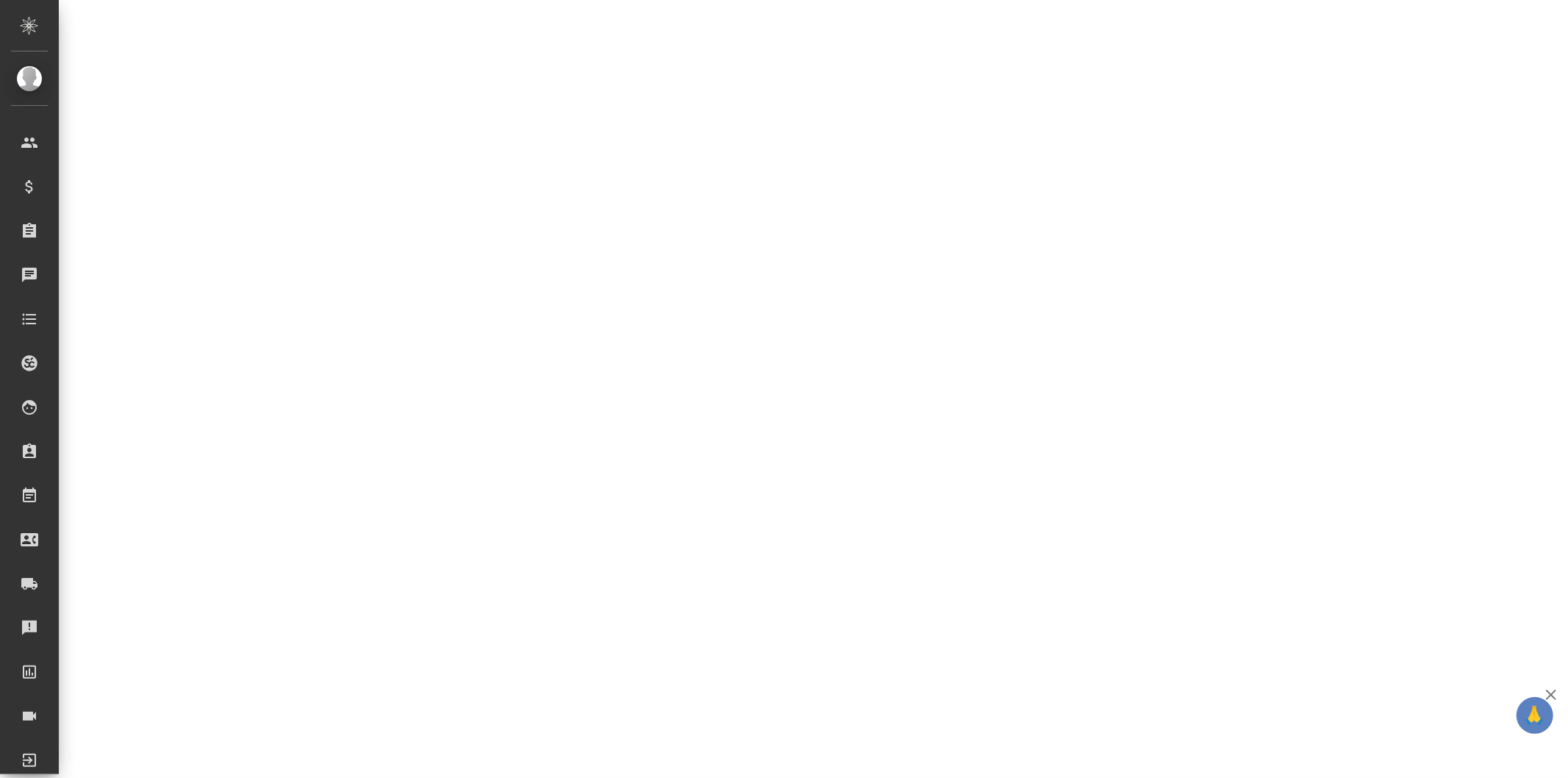
select select "RU"
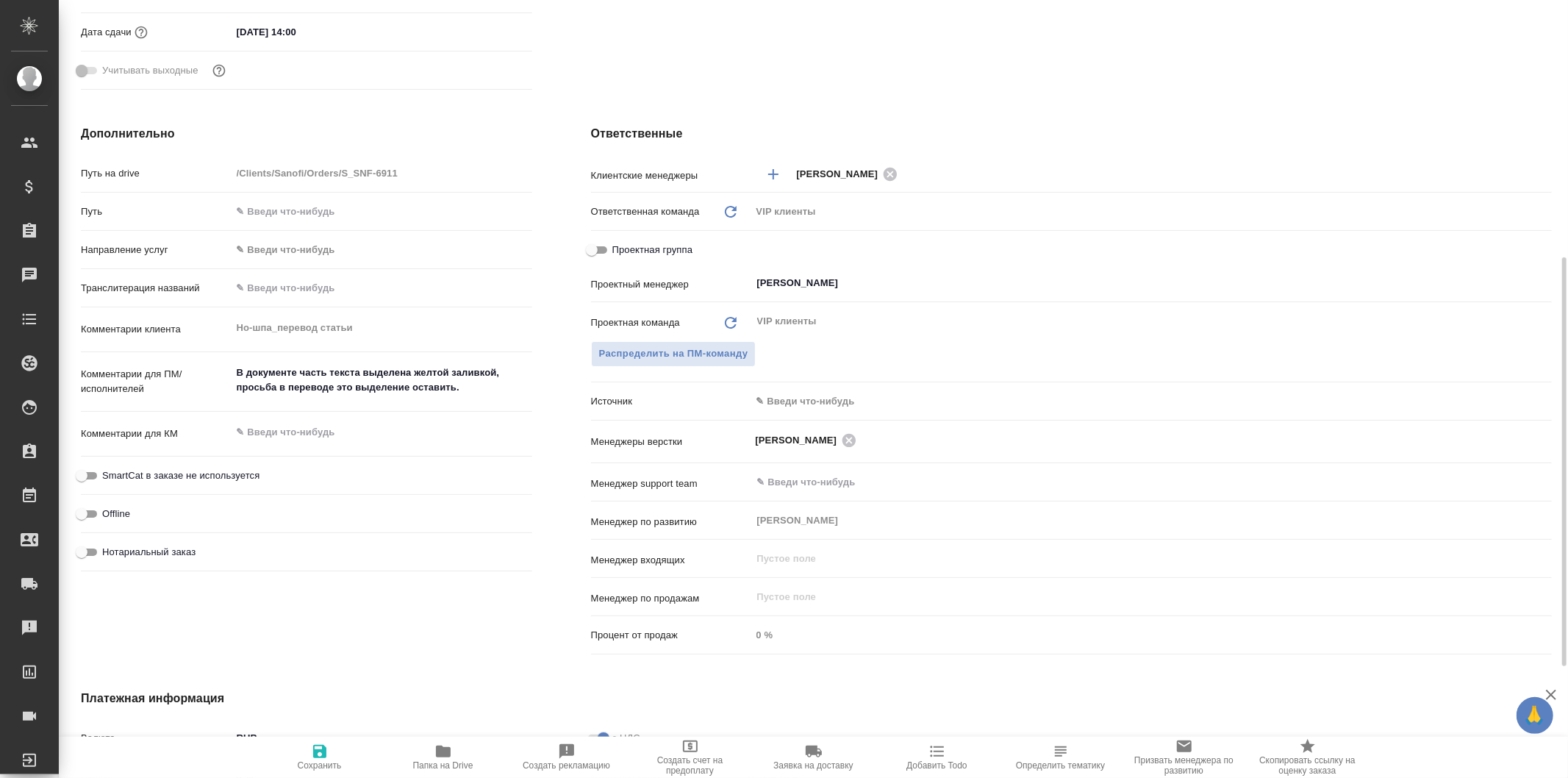
type textarea "x"
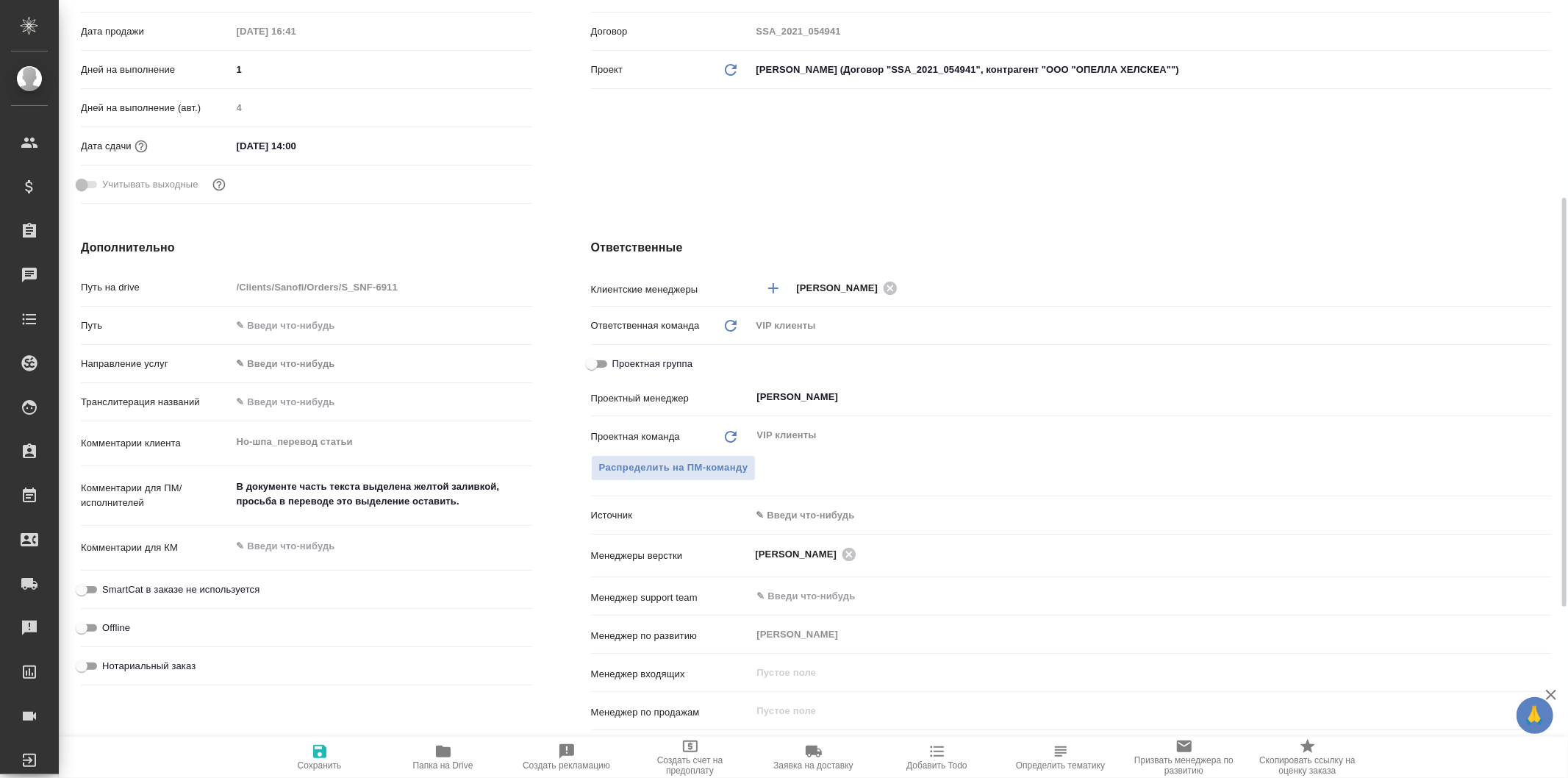
scroll to position [0, 0]
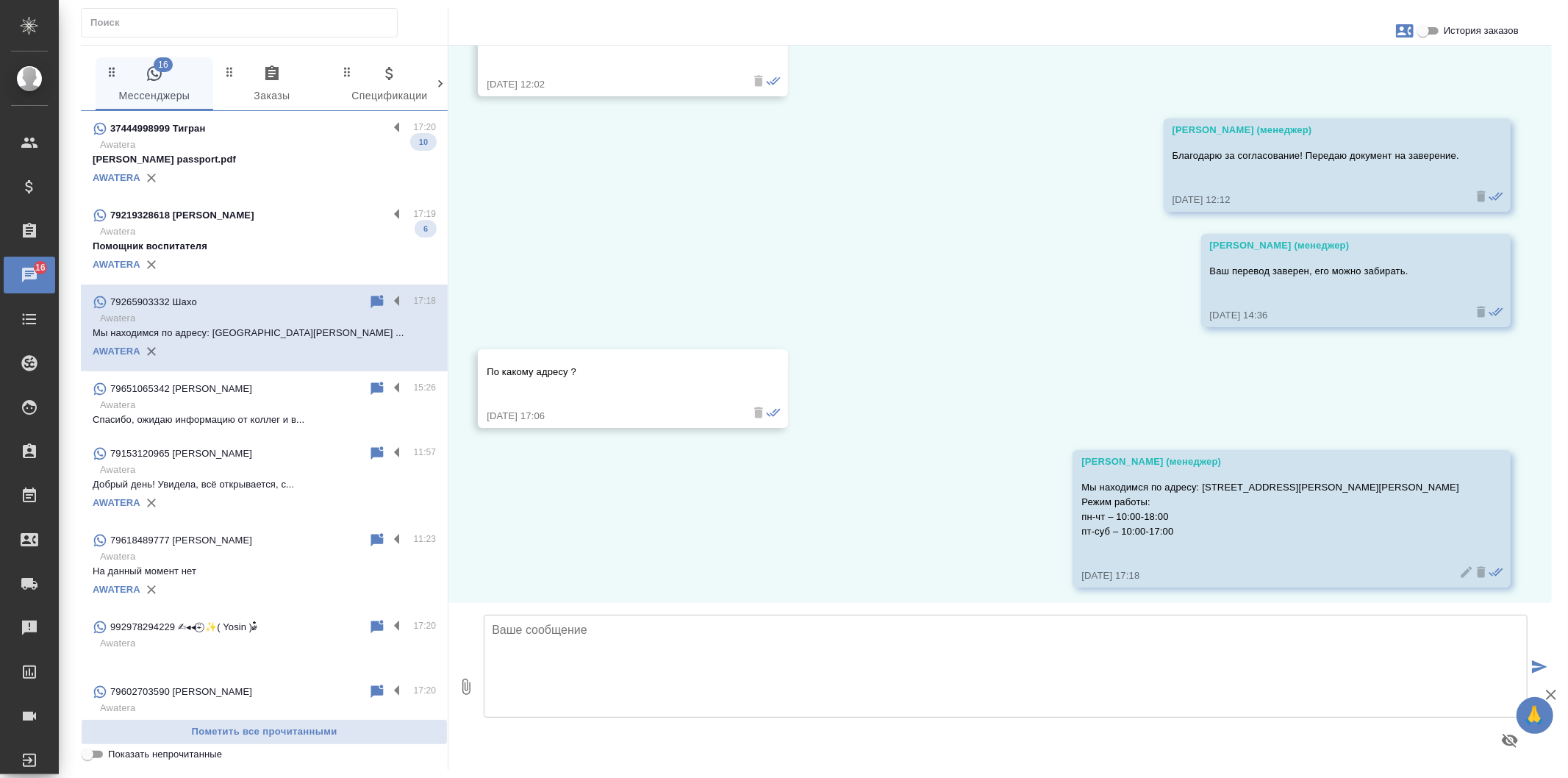
scroll to position [3911, 0]
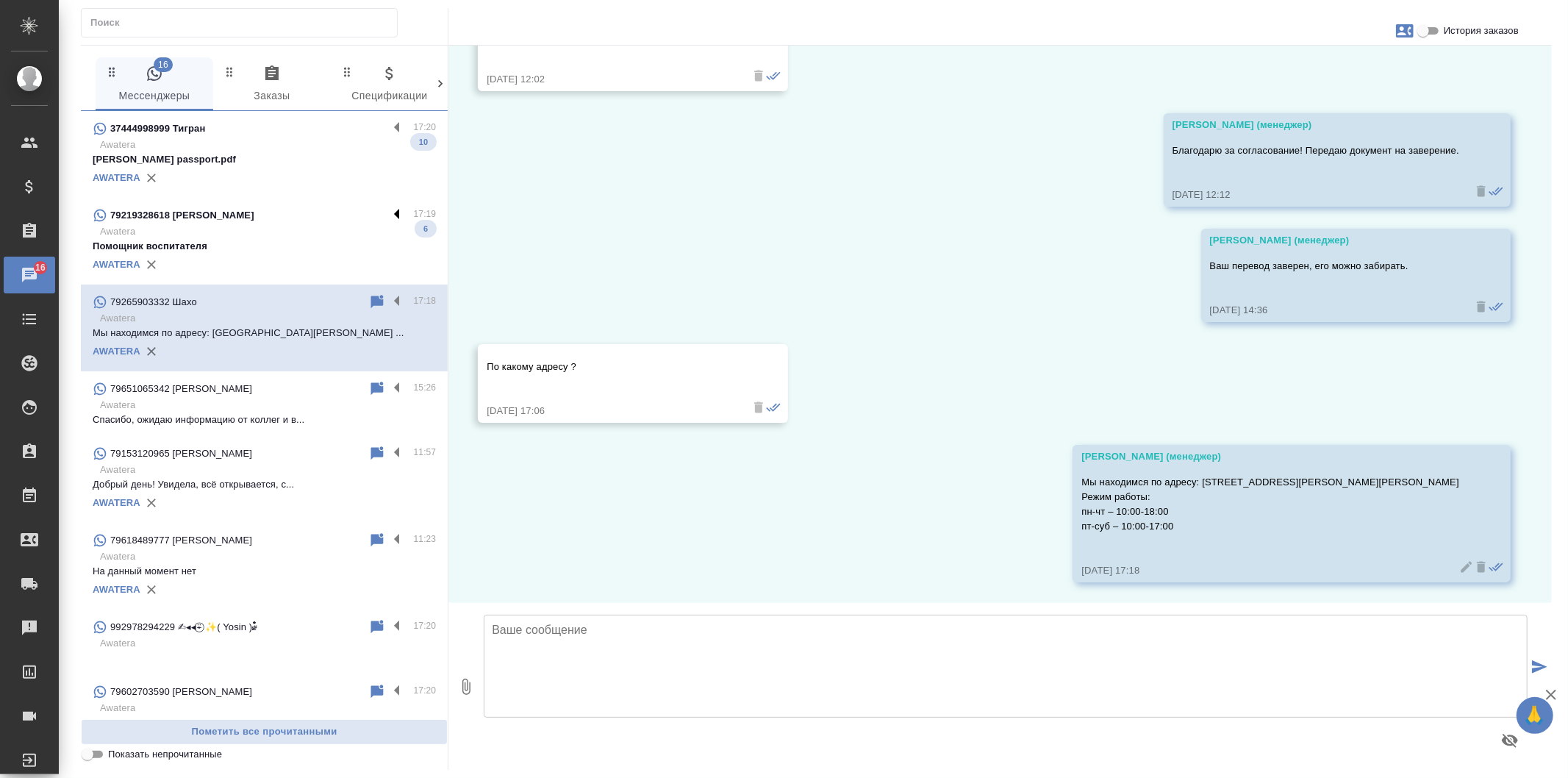
click at [389, 215] on label at bounding box center [401, 215] width 25 height 17
click at [0, 0] on input "checkbox" at bounding box center [0, 0] width 0 height 0
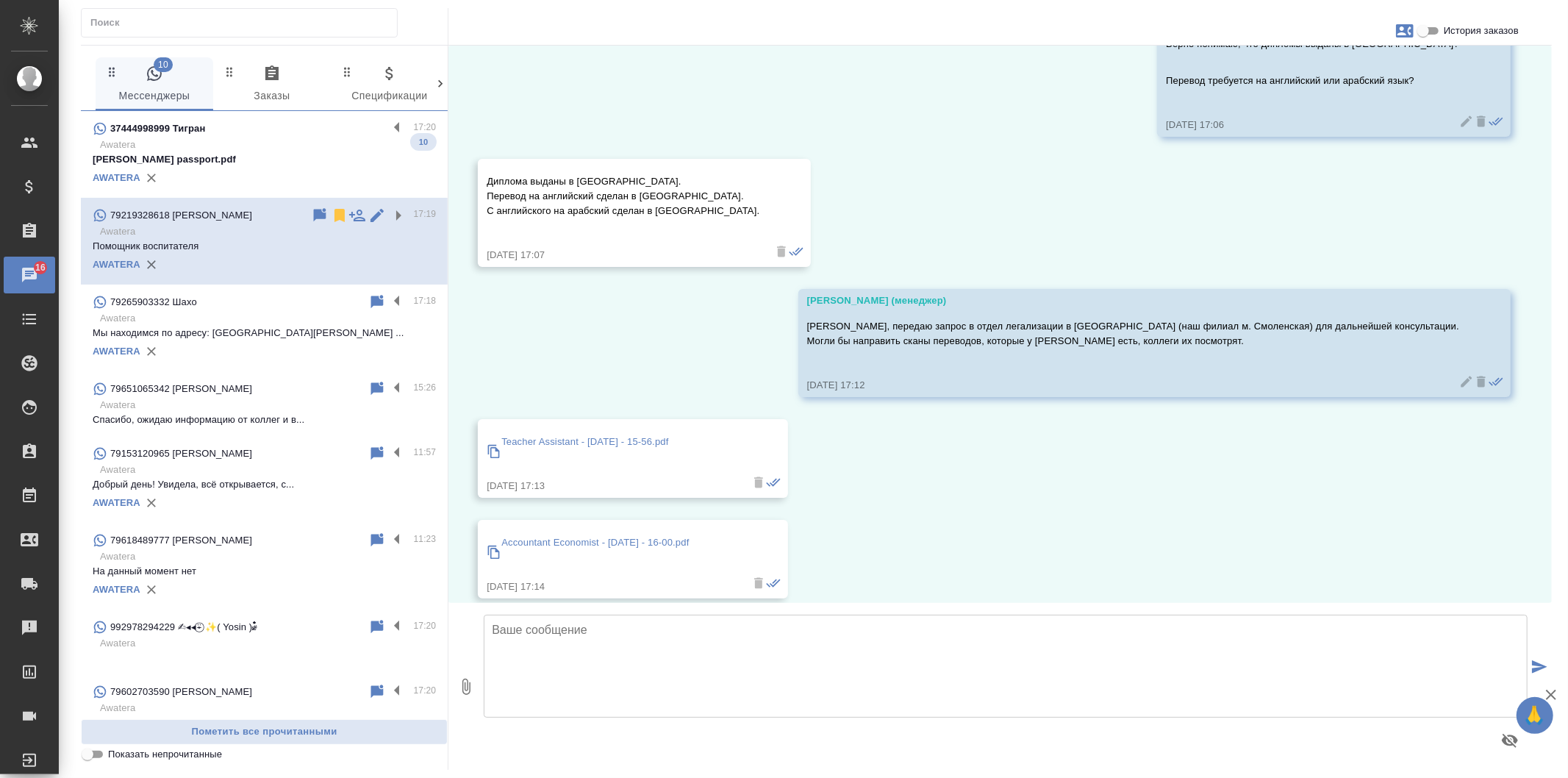
scroll to position [371, 0]
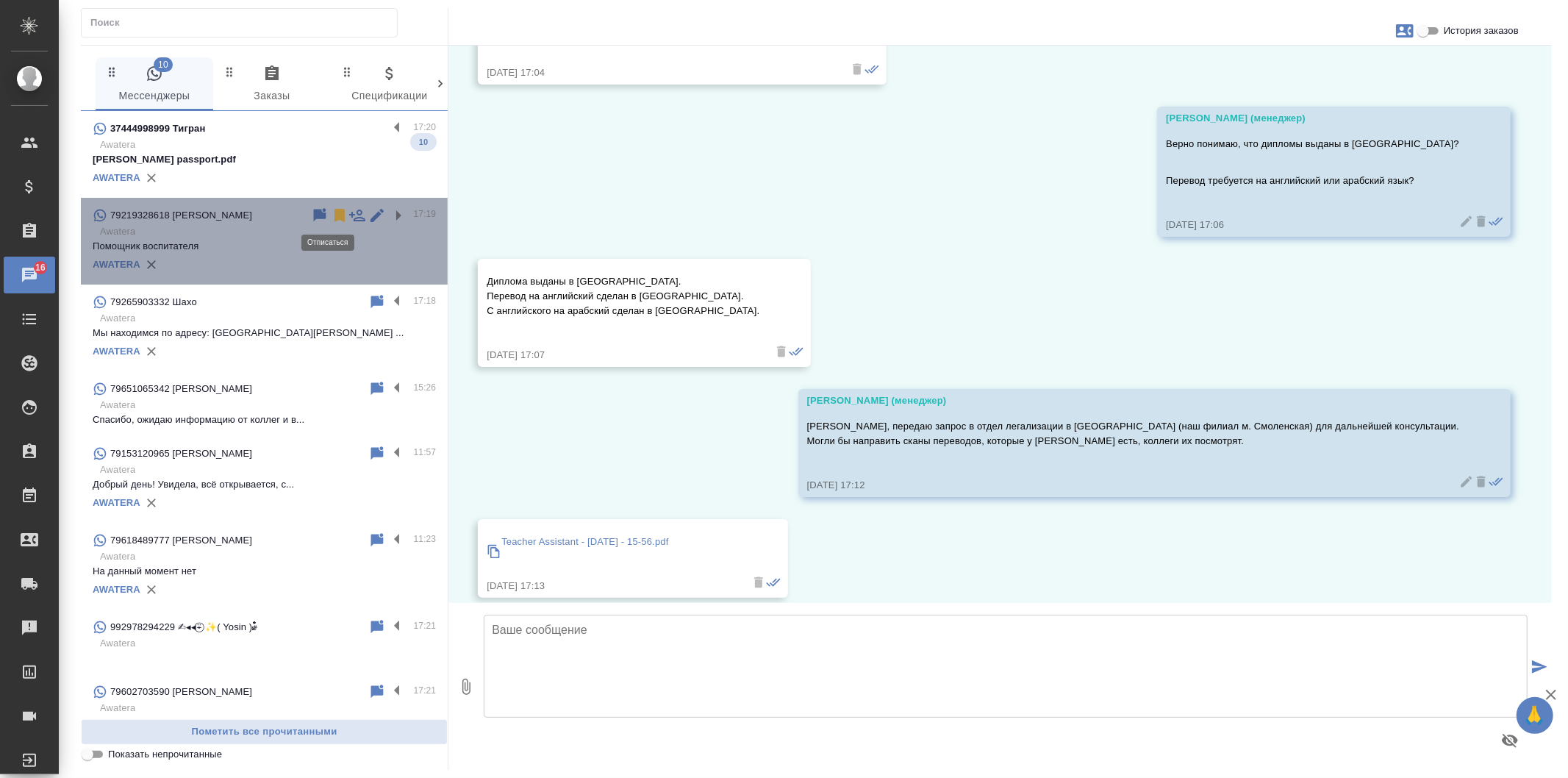
click at [334, 211] on icon at bounding box center [339, 215] width 10 height 14
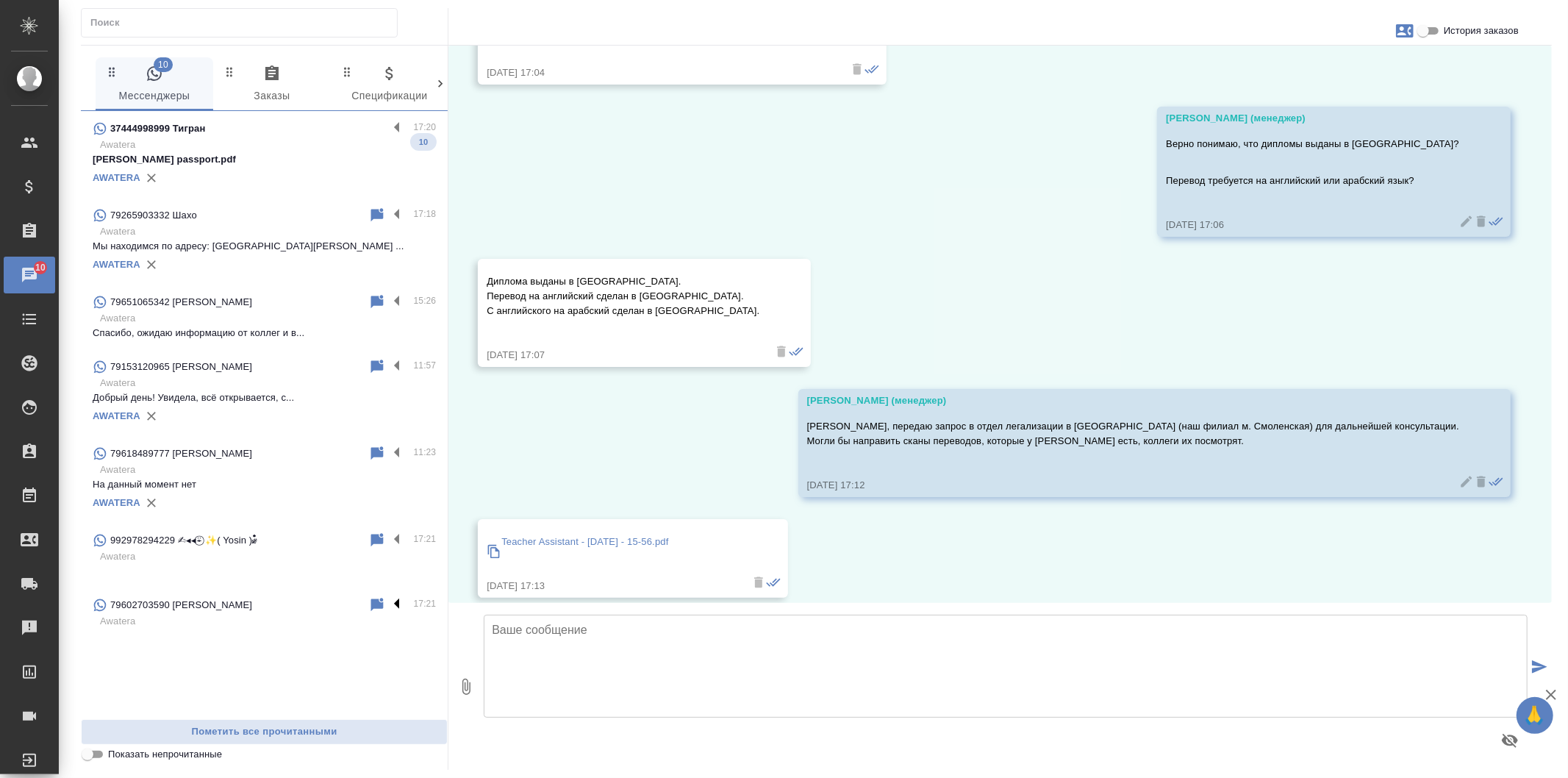
click at [397, 603] on label at bounding box center [401, 605] width 25 height 17
click at [0, 0] on input "checkbox" at bounding box center [0, 0] width 0 height 0
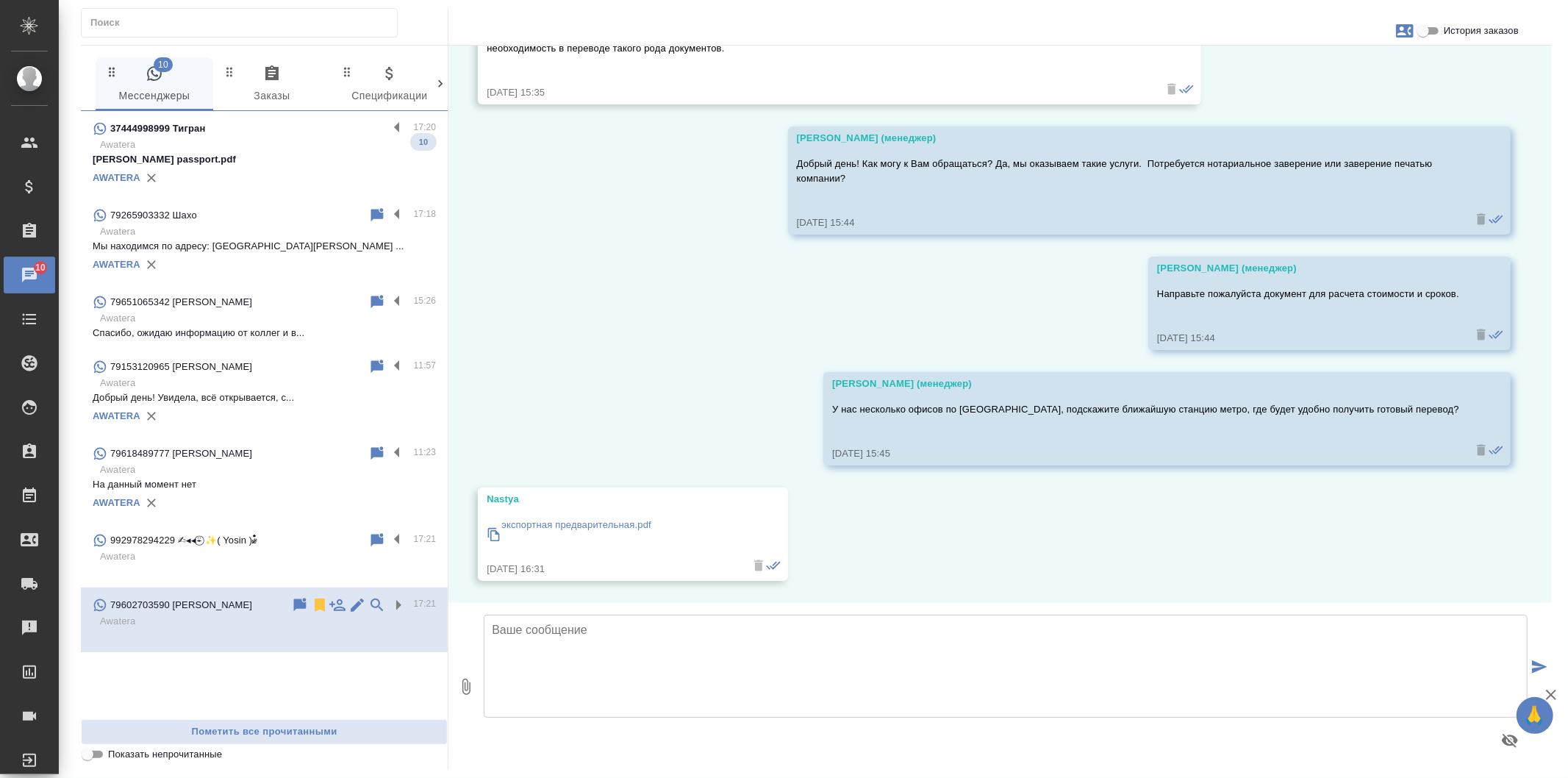
scroll to position [142, 0]
click at [320, 606] on icon at bounding box center [319, 605] width 10 height 14
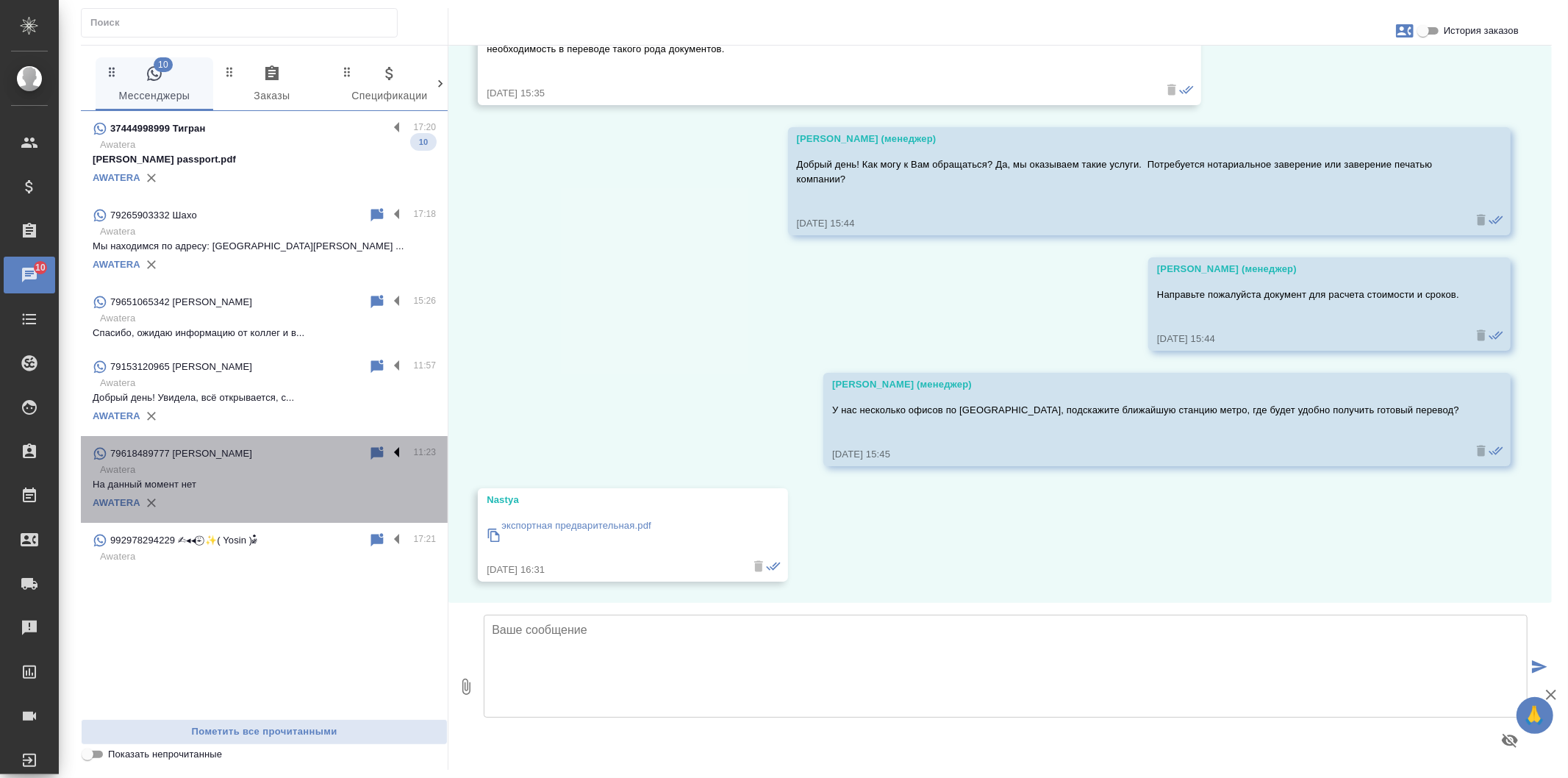
click at [397, 451] on label at bounding box center [401, 453] width 25 height 17
click at [0, 0] on input "checkbox" at bounding box center [0, 0] width 0 height 0
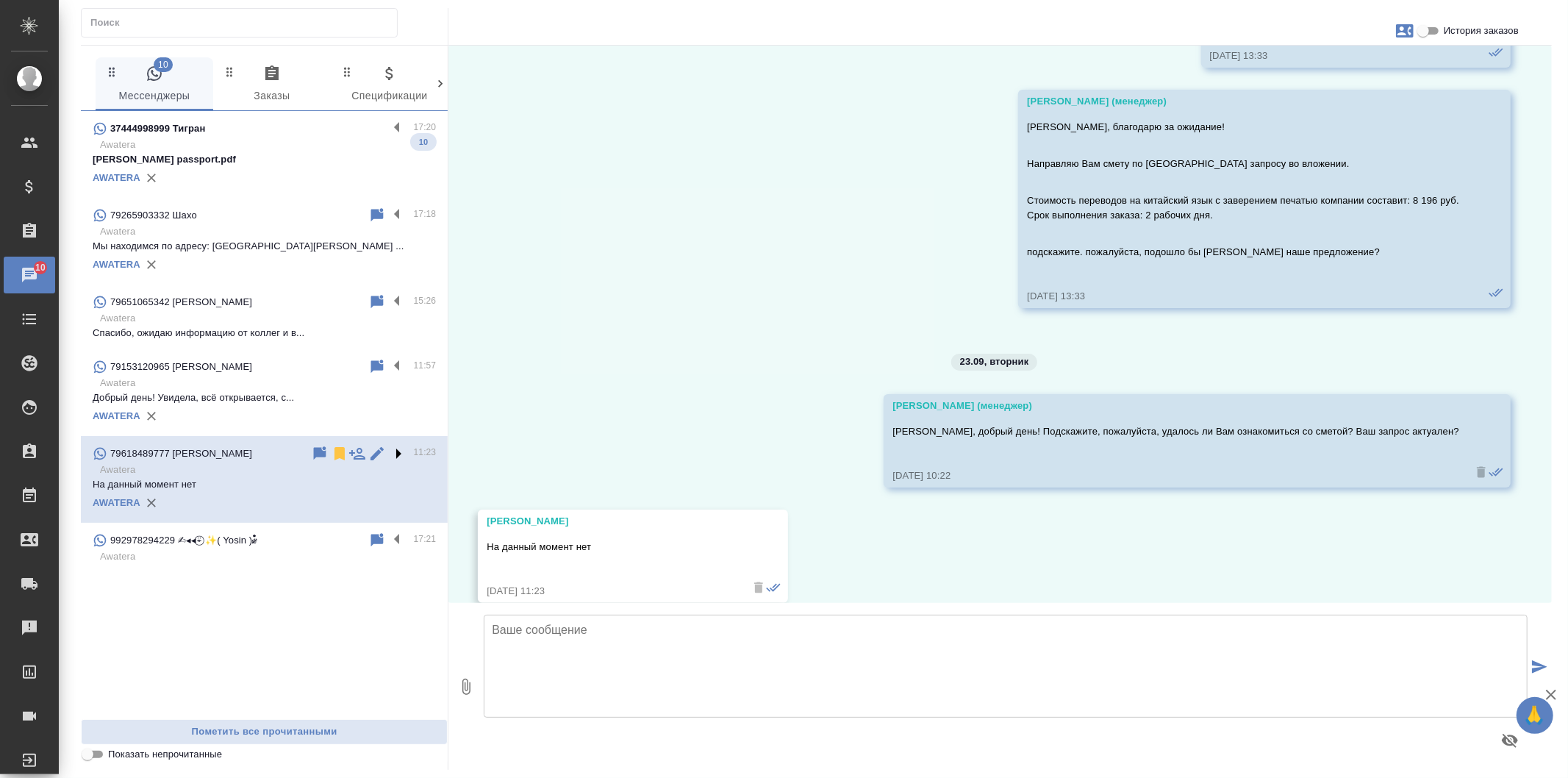
scroll to position [1195, 0]
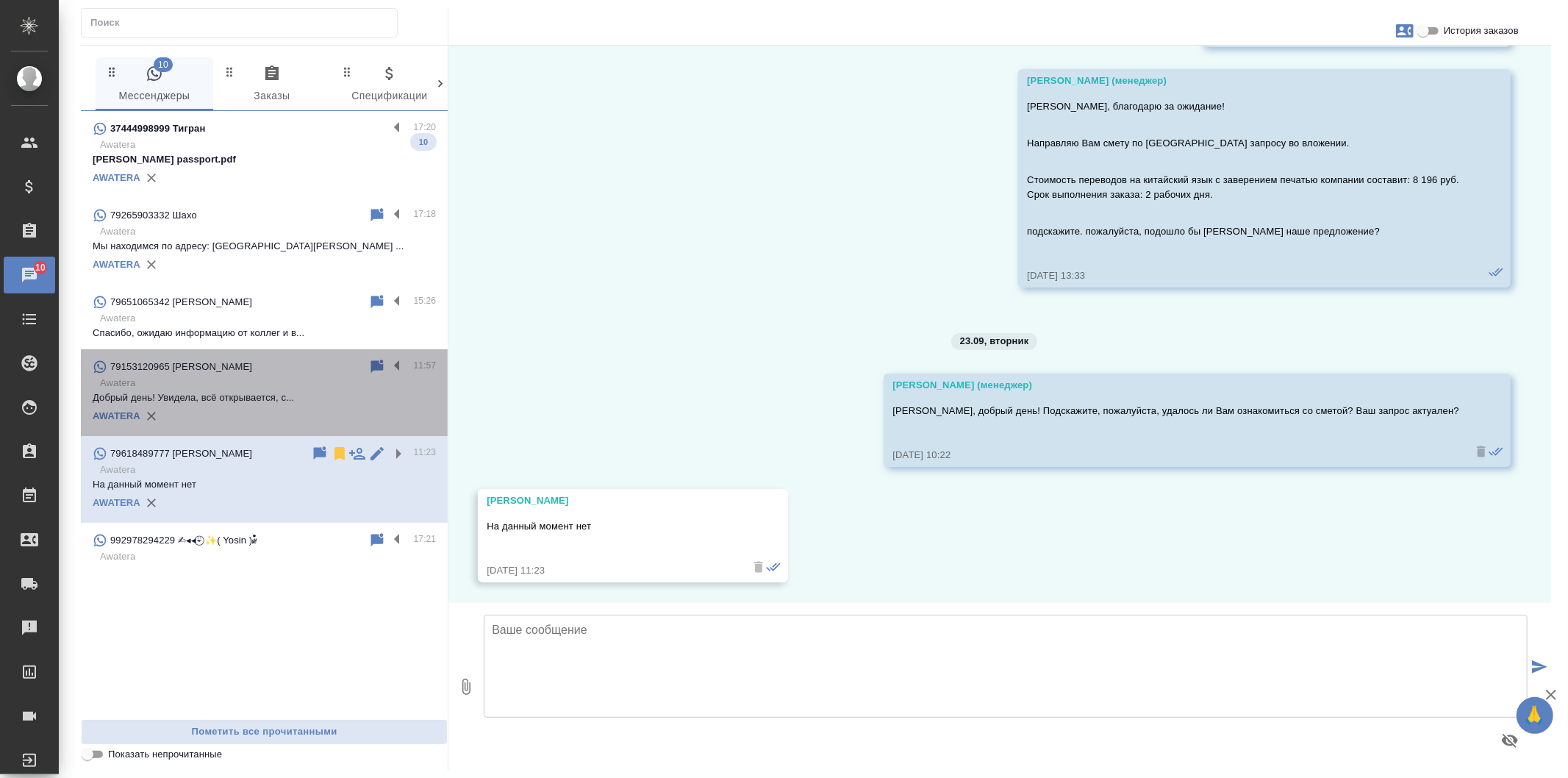
click at [352, 397] on p "Добрый день! Увидела, всё открывается, с..." at bounding box center [265, 398] width 343 height 14
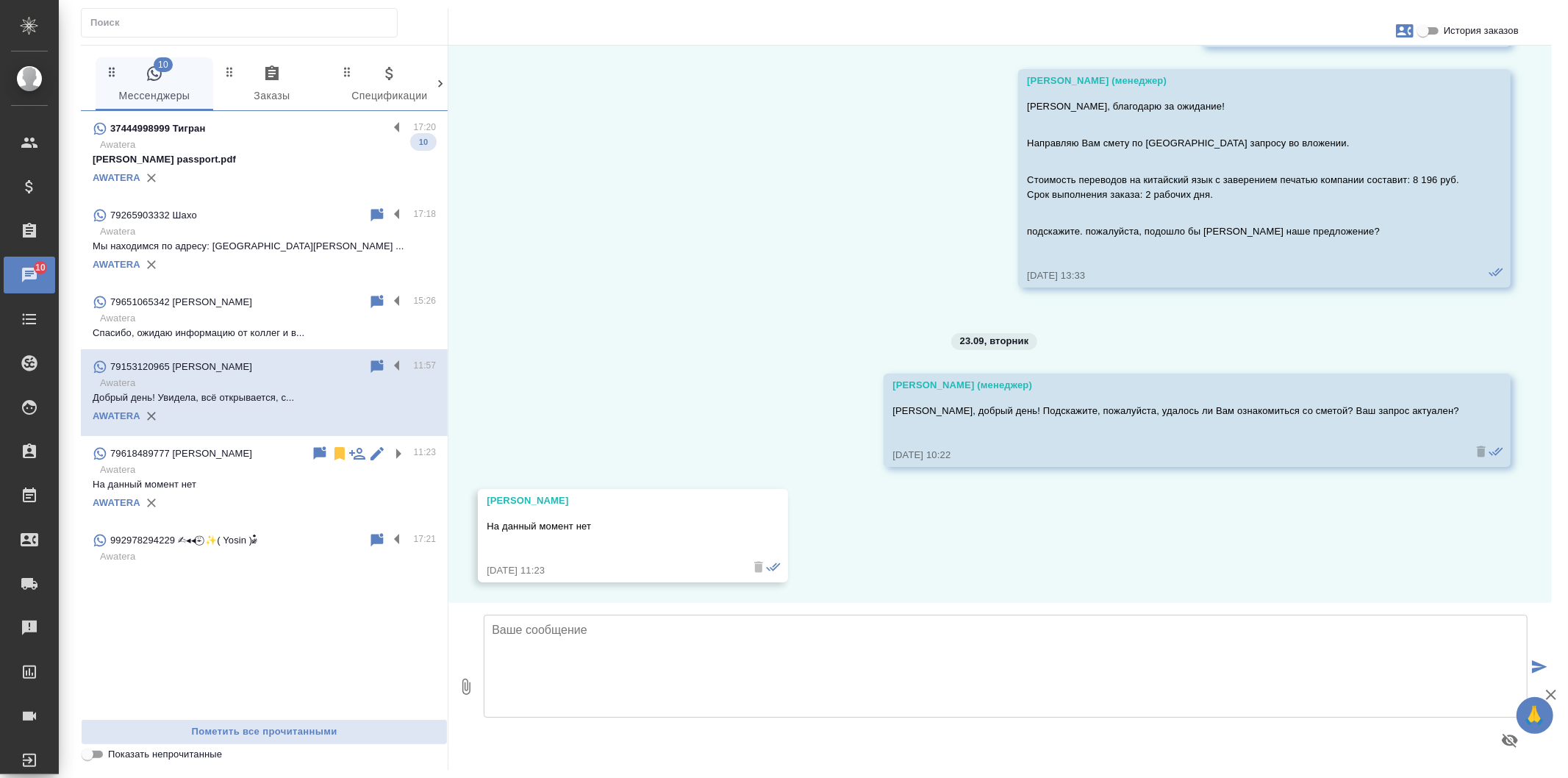
scroll to position [3557, 0]
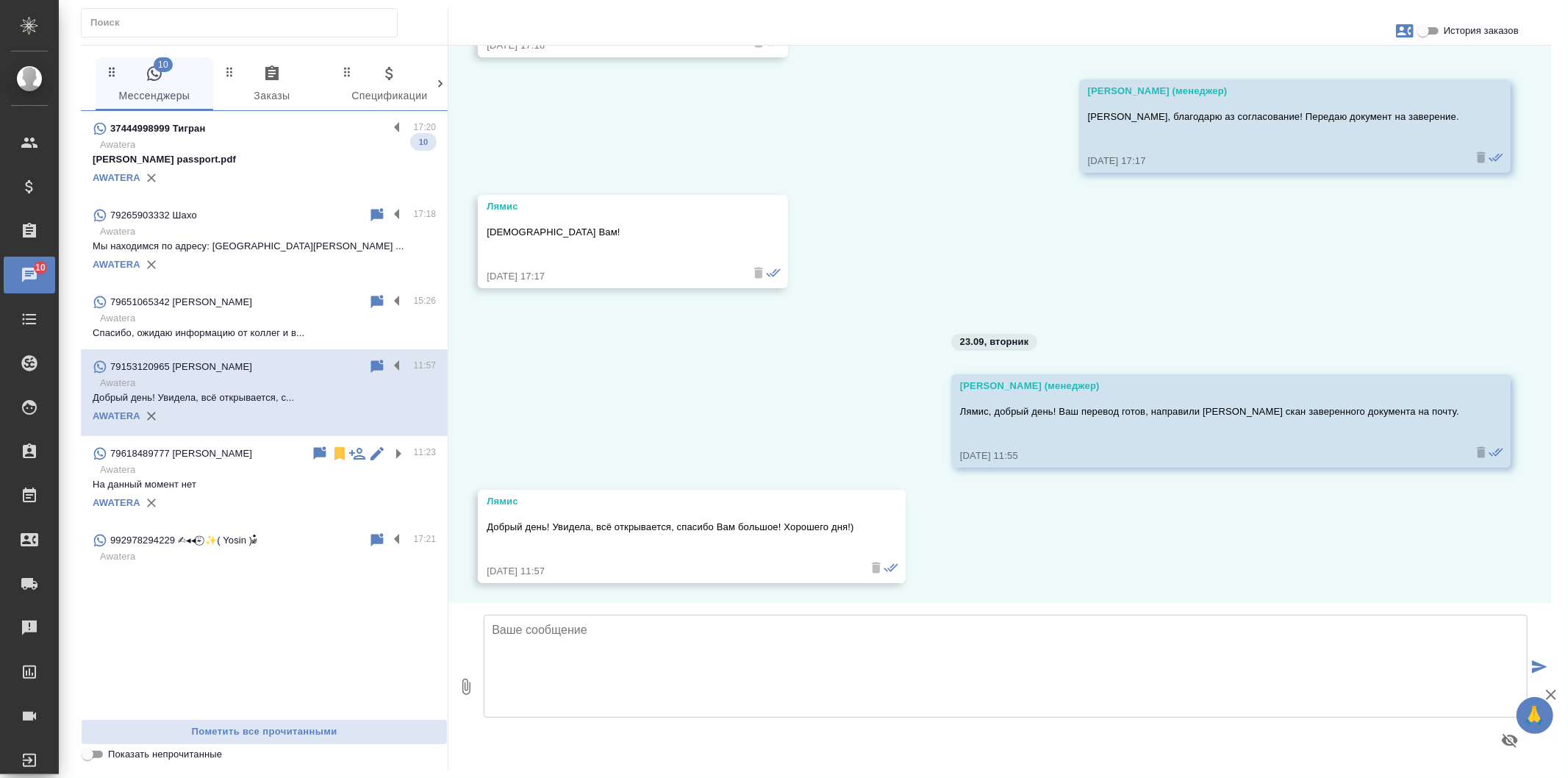
click at [361, 334] on p "Спасибо, ожидаю информацию от коллег и в..." at bounding box center [265, 333] width 343 height 14
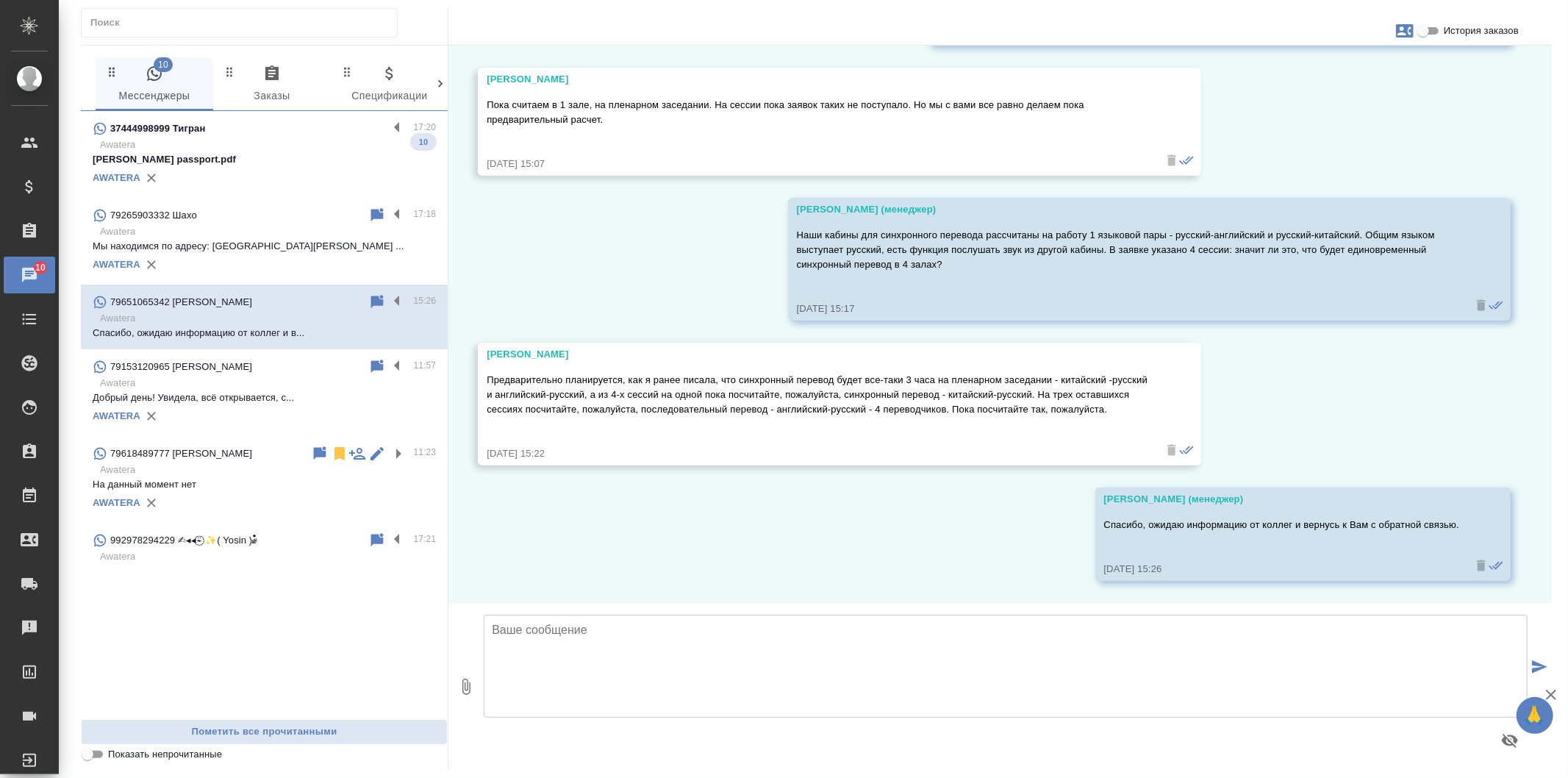
scroll to position [4544, 0]
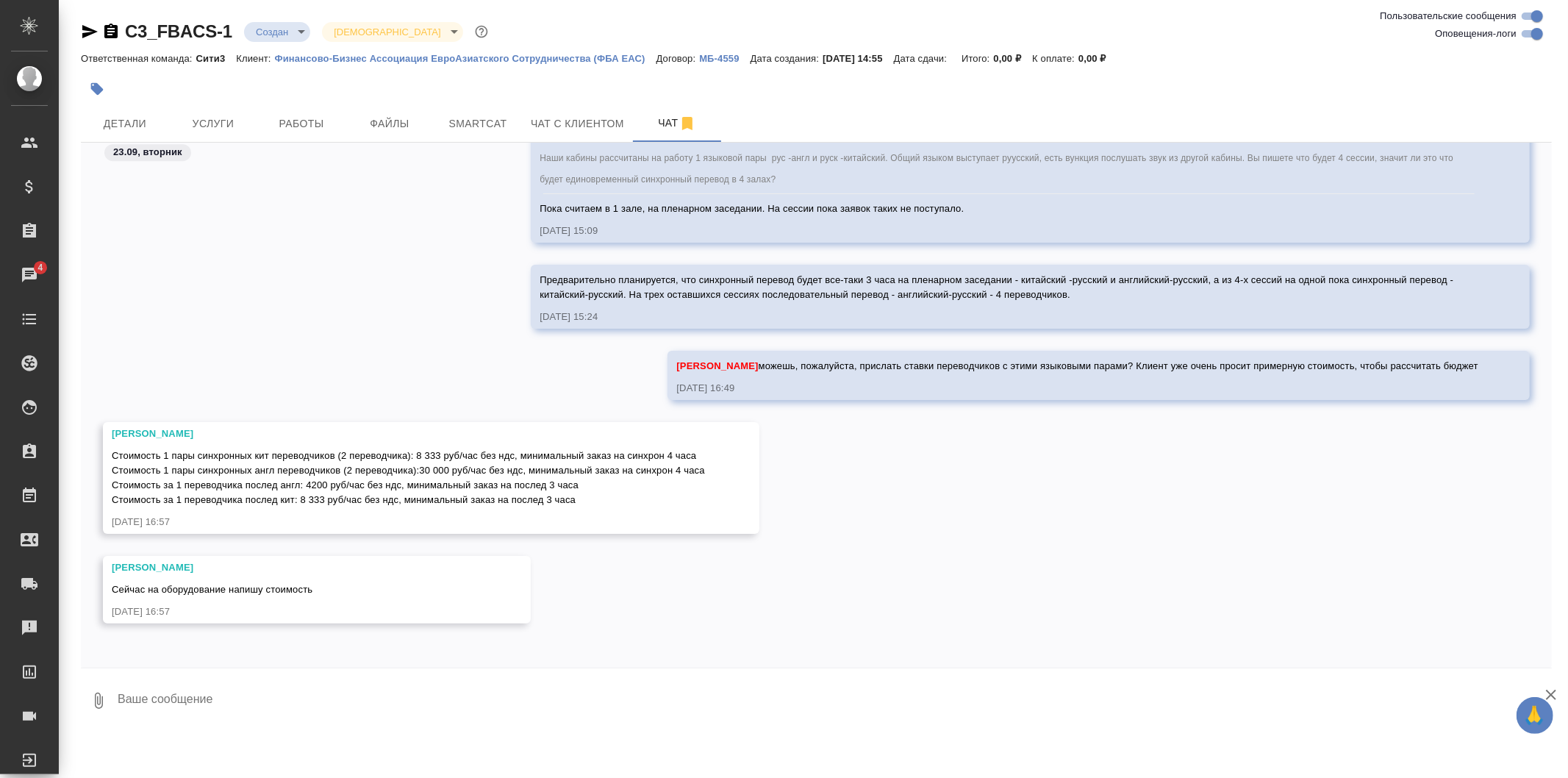
scroll to position [3994, 0]
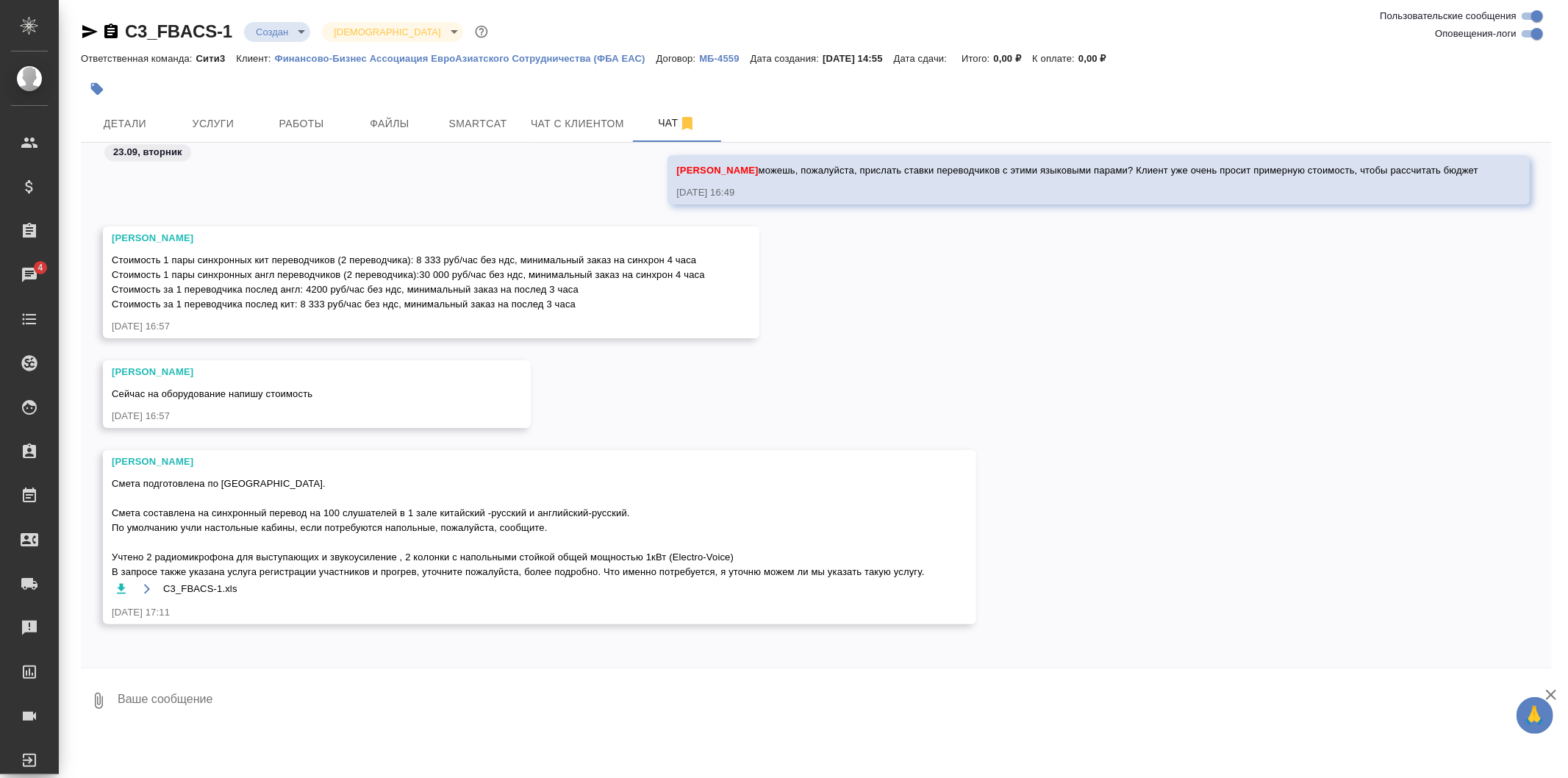
click at [151, 586] on icon "button" at bounding box center [146, 588] width 12 height 12
click at [148, 586] on icon "button" at bounding box center [146, 588] width 12 height 12
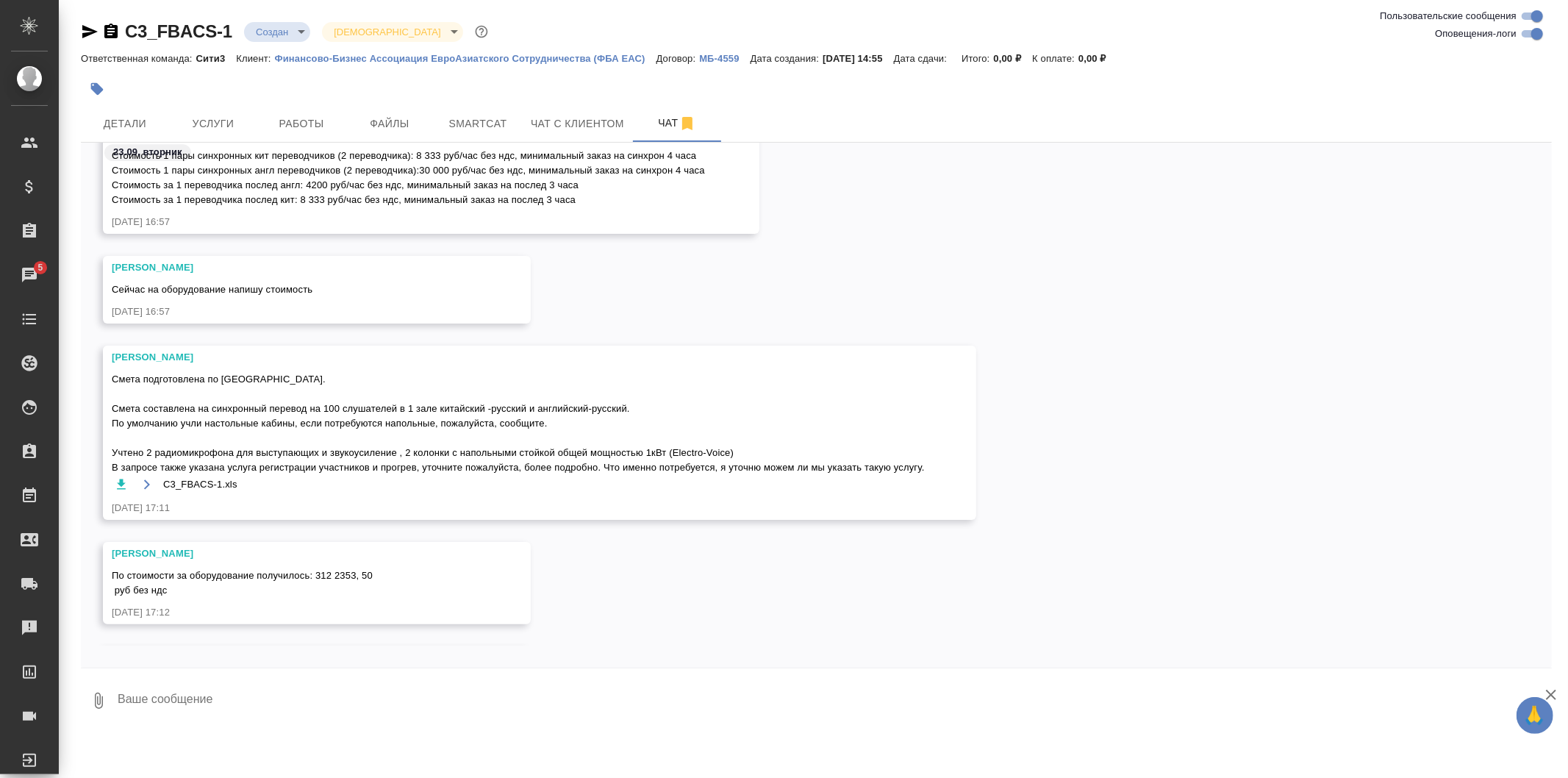
scroll to position [4188, 0]
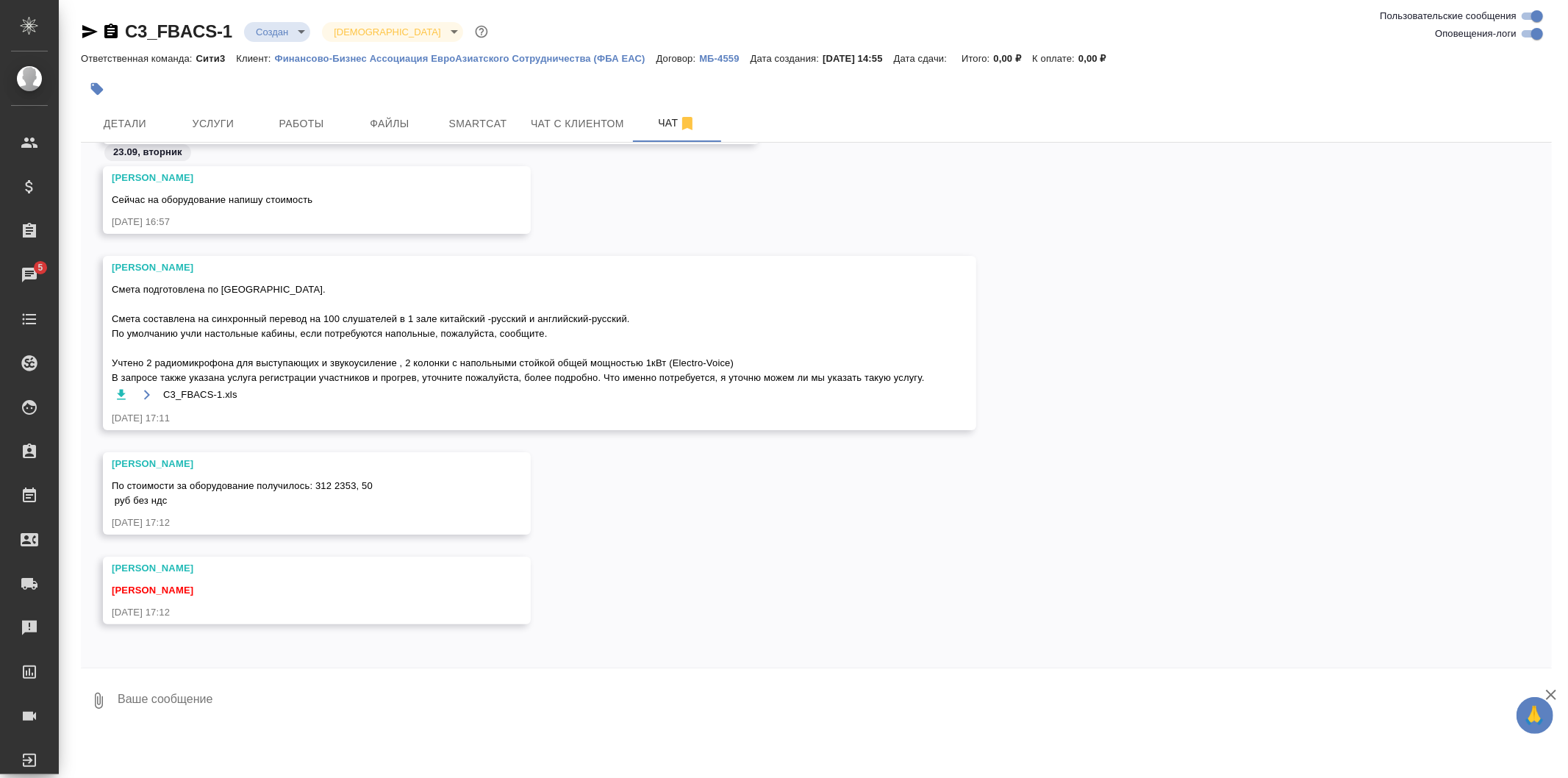
click at [148, 389] on icon "button" at bounding box center [146, 394] width 12 height 12
click at [126, 390] on icon "button" at bounding box center [121, 395] width 14 height 14
click at [399, 686] on textarea at bounding box center [834, 700] width 1436 height 50
click at [174, 700] on textarea "можем ли взять тут пониже маржинальность? 15-20%?" at bounding box center [822, 700] width 1412 height 50
click at [393, 692] on textarea "можем ли мы взять тут пониже маржинальность? 15-20%?" at bounding box center [822, 700] width 1412 height 50
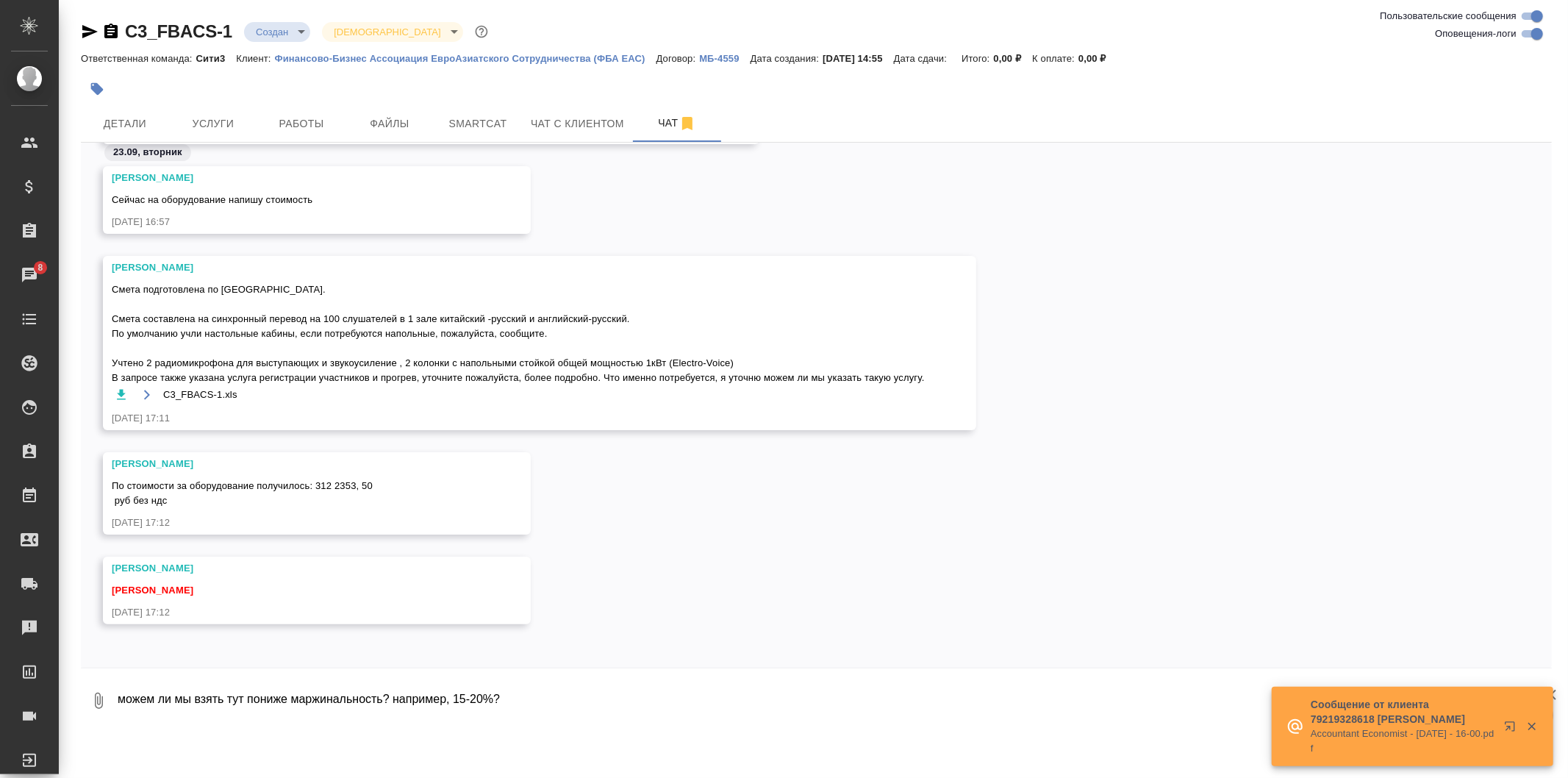
type textarea "можем ли мы взять тут пониже маржинальность? например, 15-20%?"
click at [1531, 724] on icon "button" at bounding box center [1532, 726] width 14 height 14
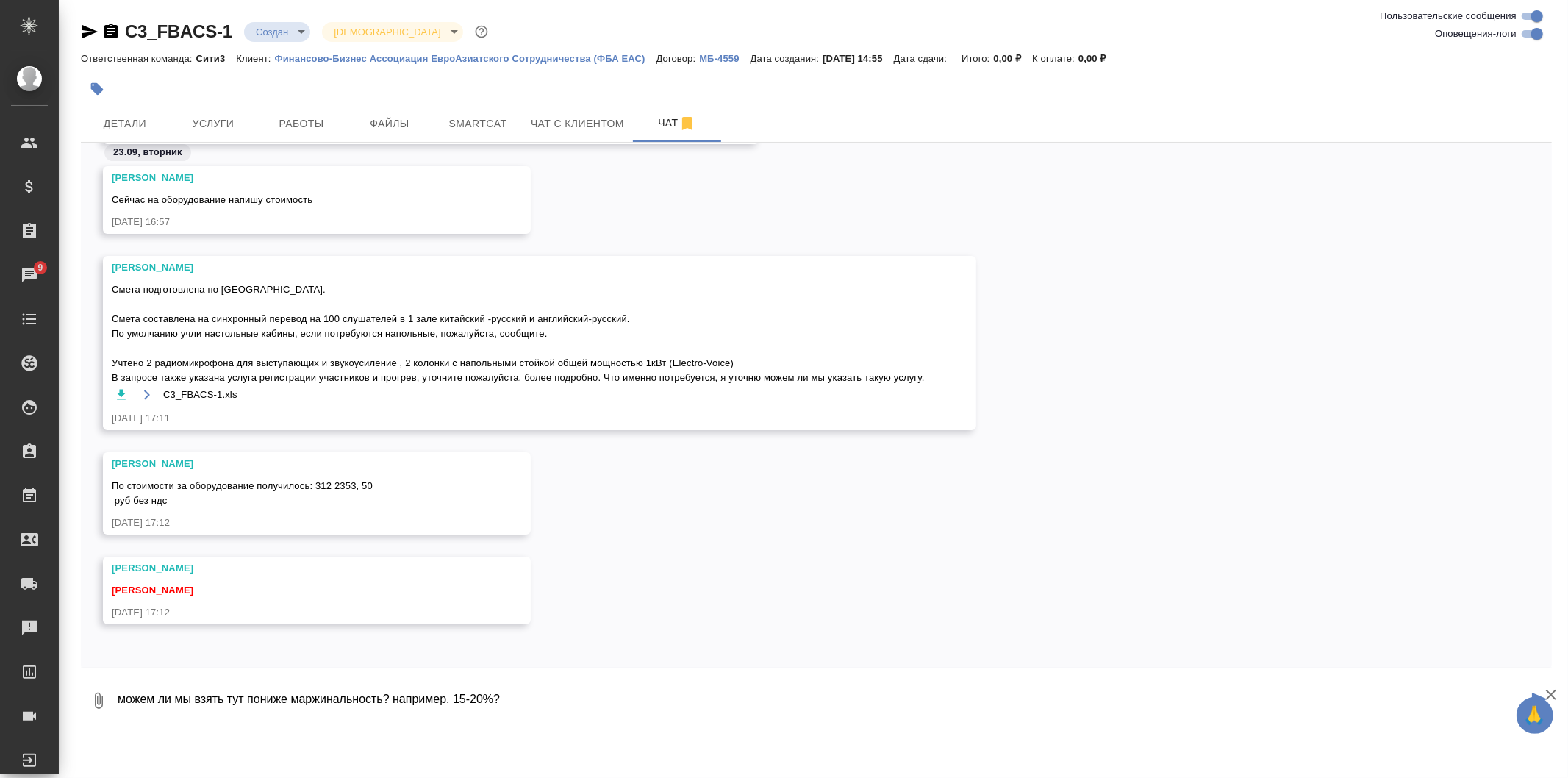
click at [1559, 693] on icon "button" at bounding box center [1552, 695] width 18 height 18
click at [1540, 698] on icon "submit" at bounding box center [1539, 698] width 15 height 14
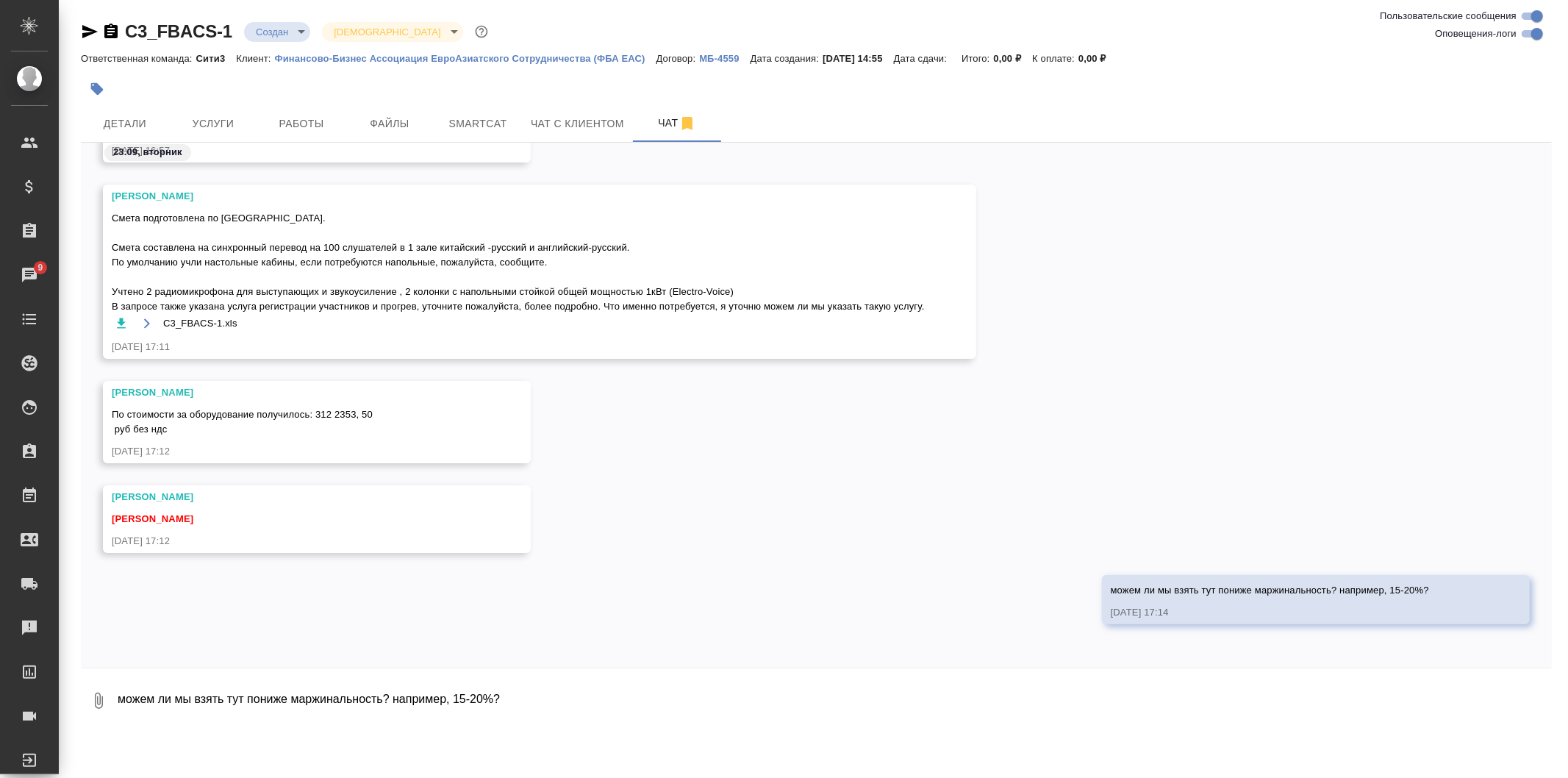
scroll to position [4349, 0]
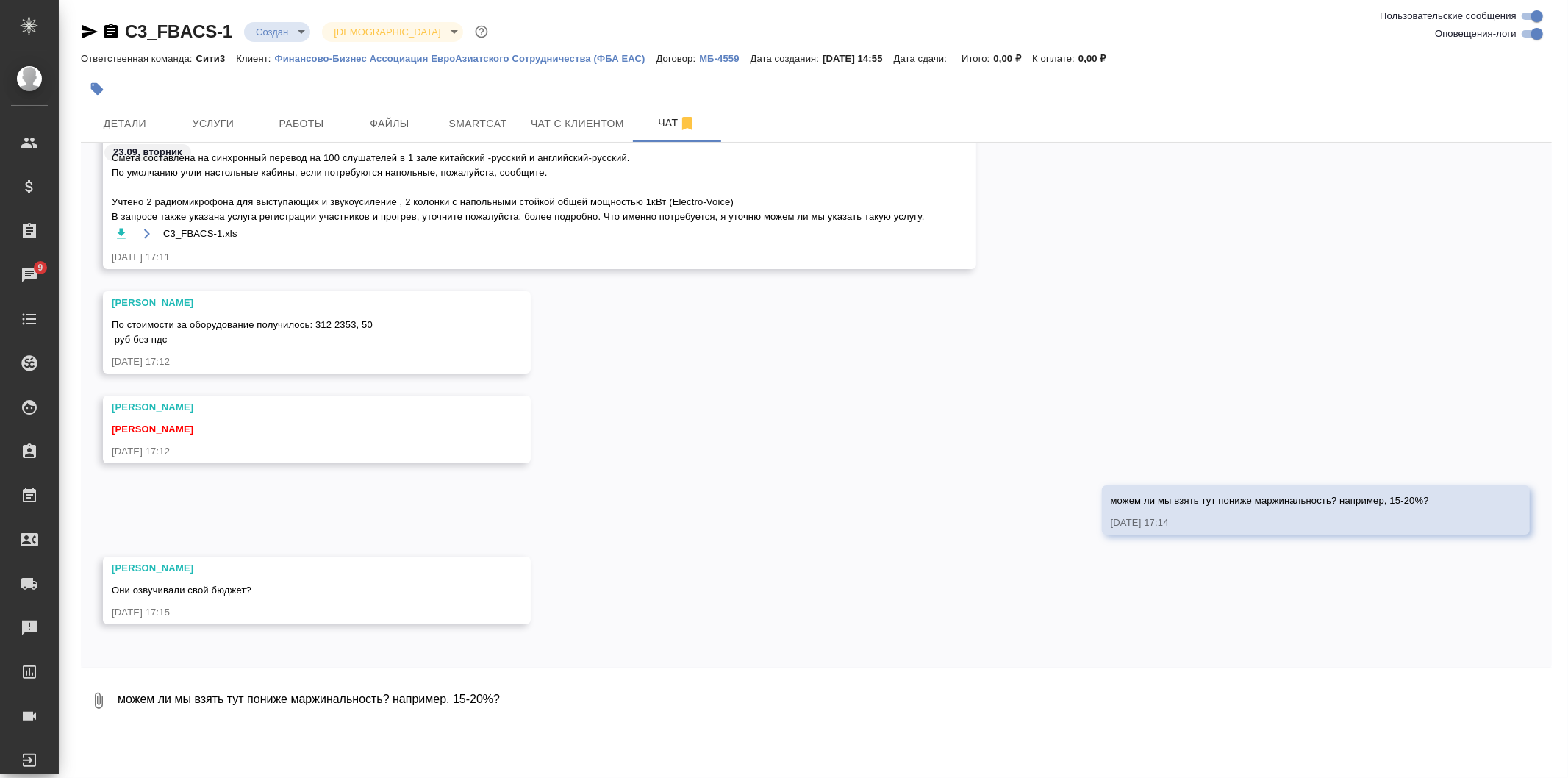
click at [1377, 724] on textarea "можем ли мы взять тут пониже маржинальность? например, 15-20%?" at bounding box center [834, 700] width 1436 height 50
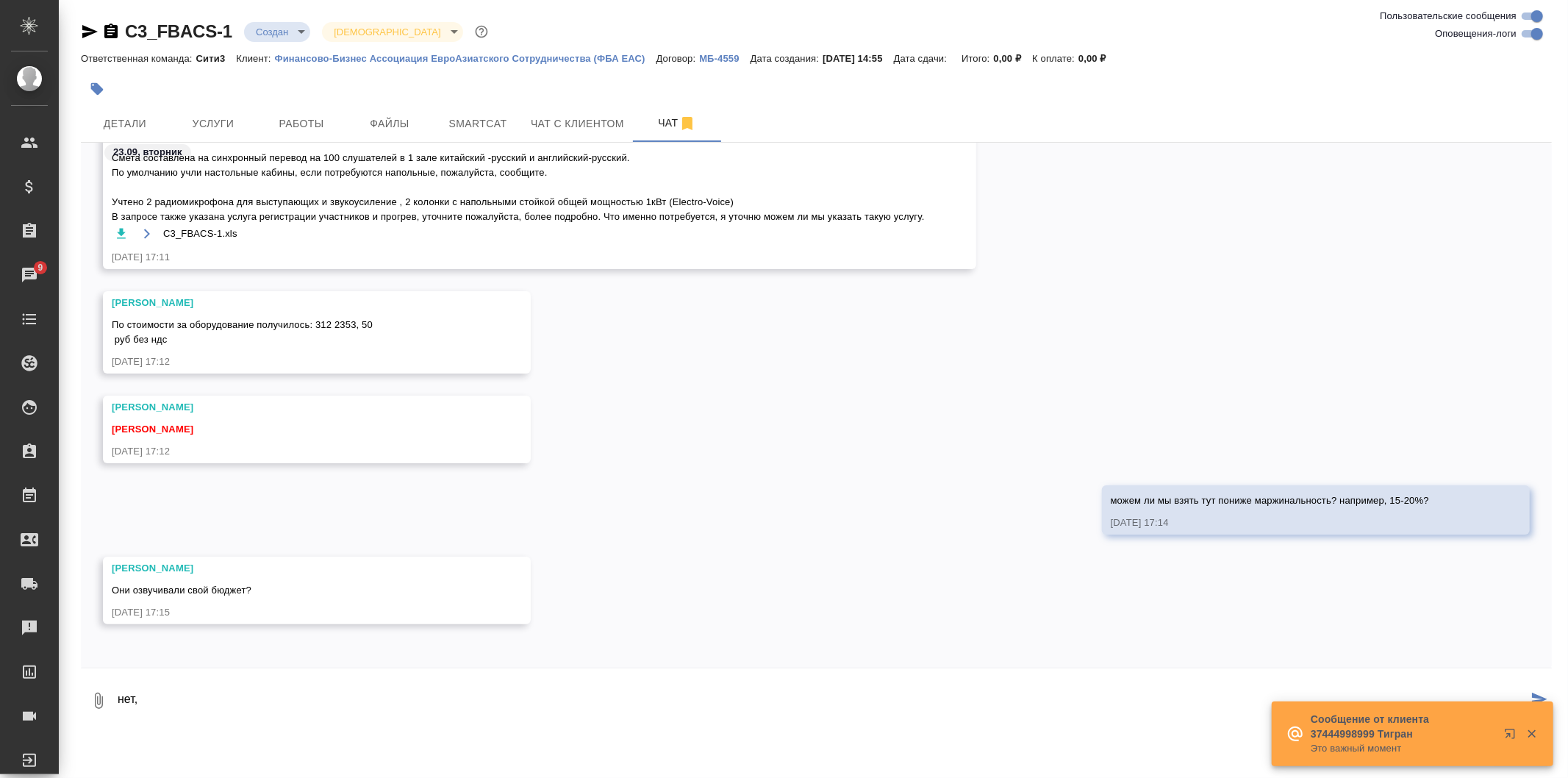
click at [1535, 733] on icon "button" at bounding box center [1532, 734] width 14 height 14
click at [1542, 736] on button "button" at bounding box center [1531, 734] width 30 height 14
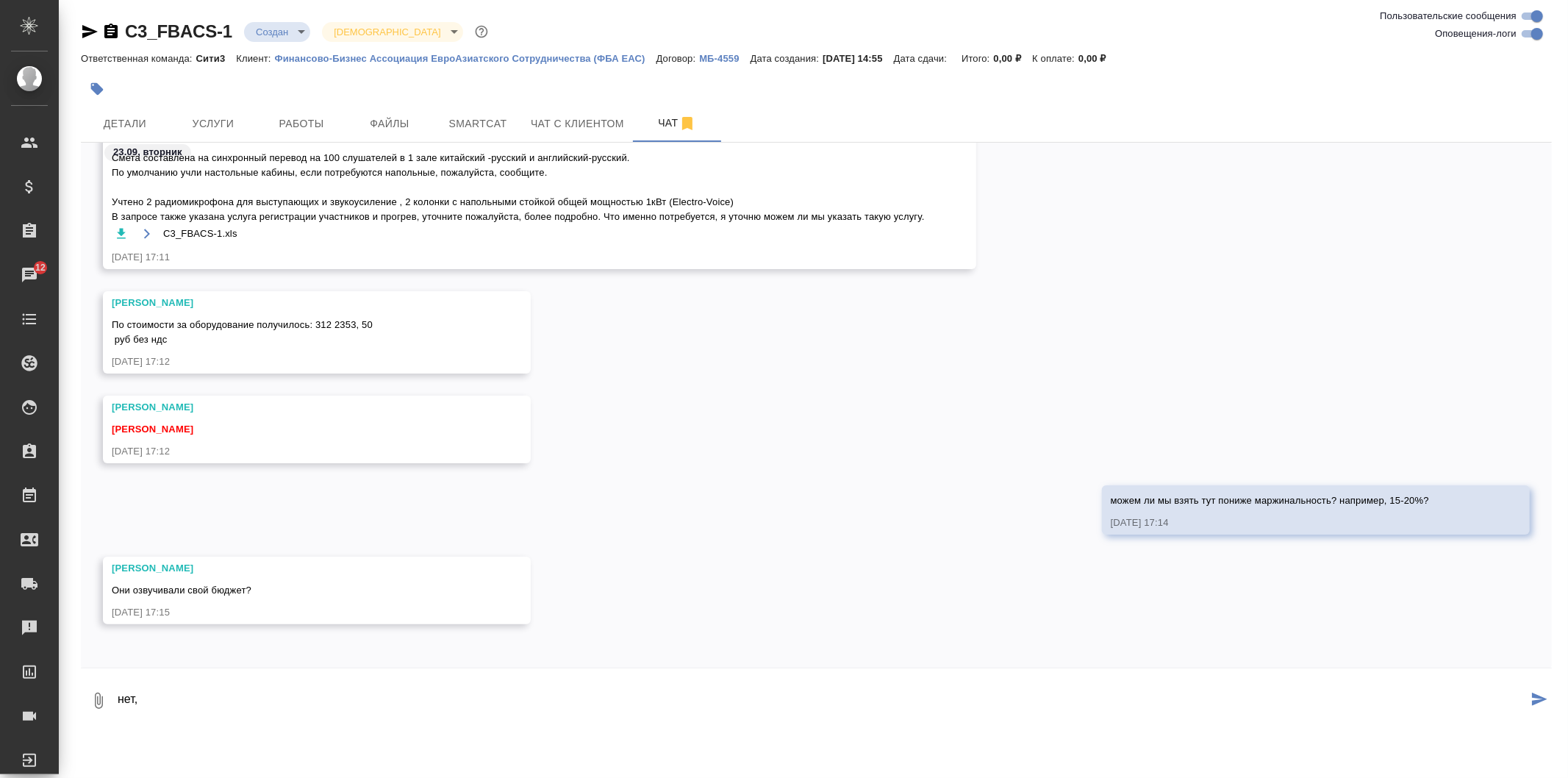
click at [353, 670] on div at bounding box center [816, 672] width 1471 height 7
click at [372, 689] on textarea "нет," at bounding box center [822, 700] width 1412 height 50
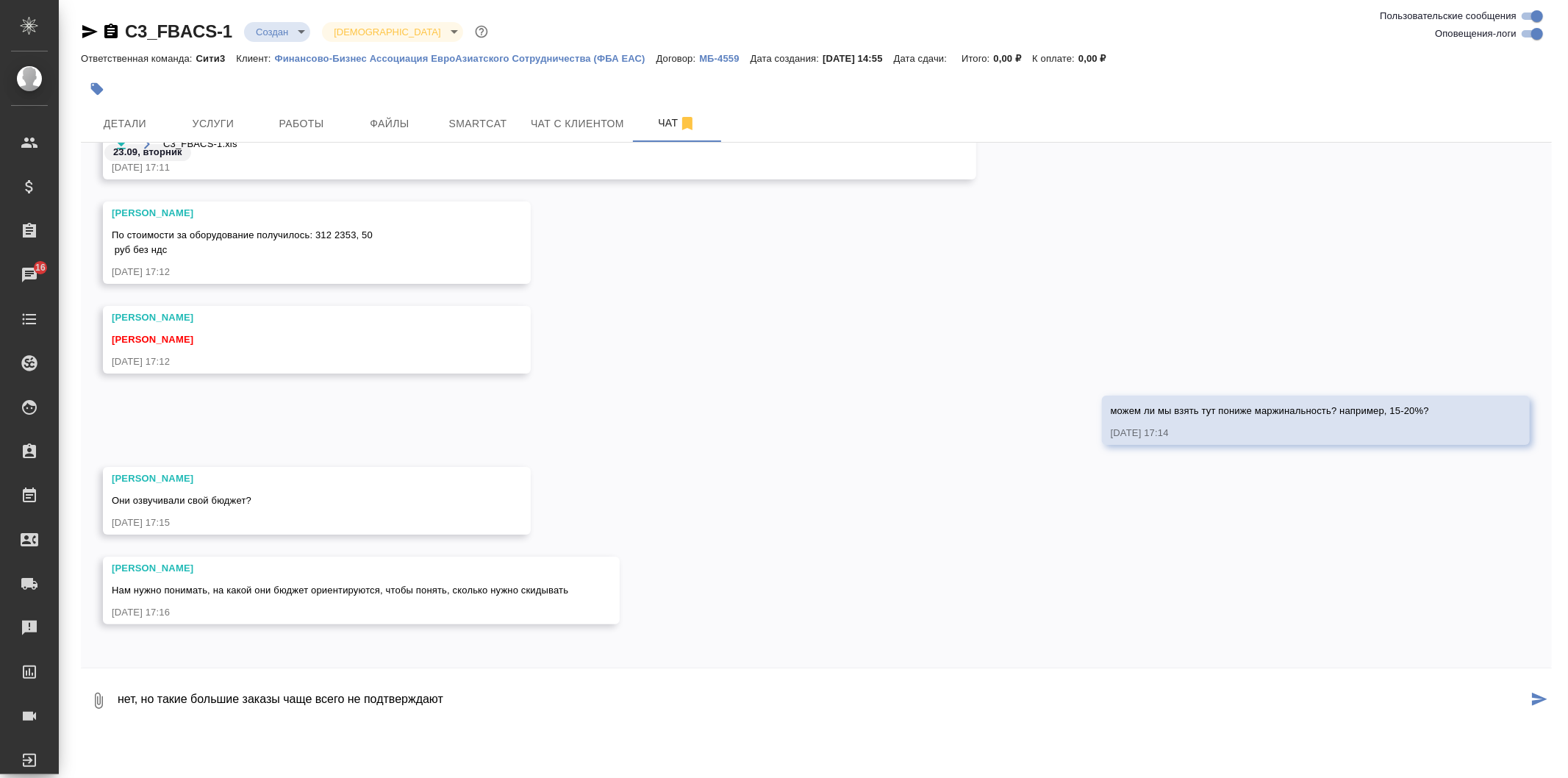
type textarea "нет, но такие большие заказы чаще всего не подтверждают"
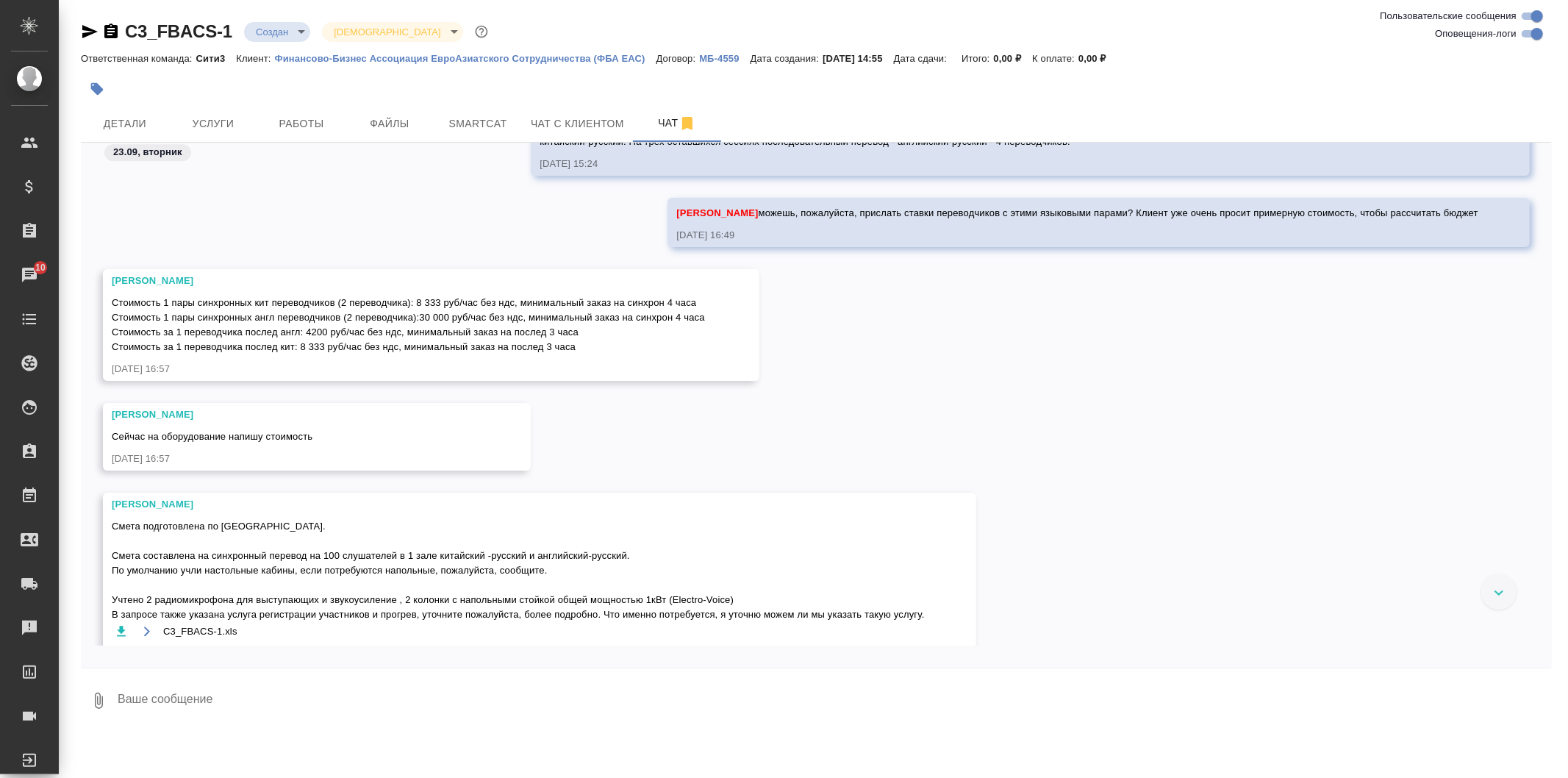
scroll to position [3938, 0]
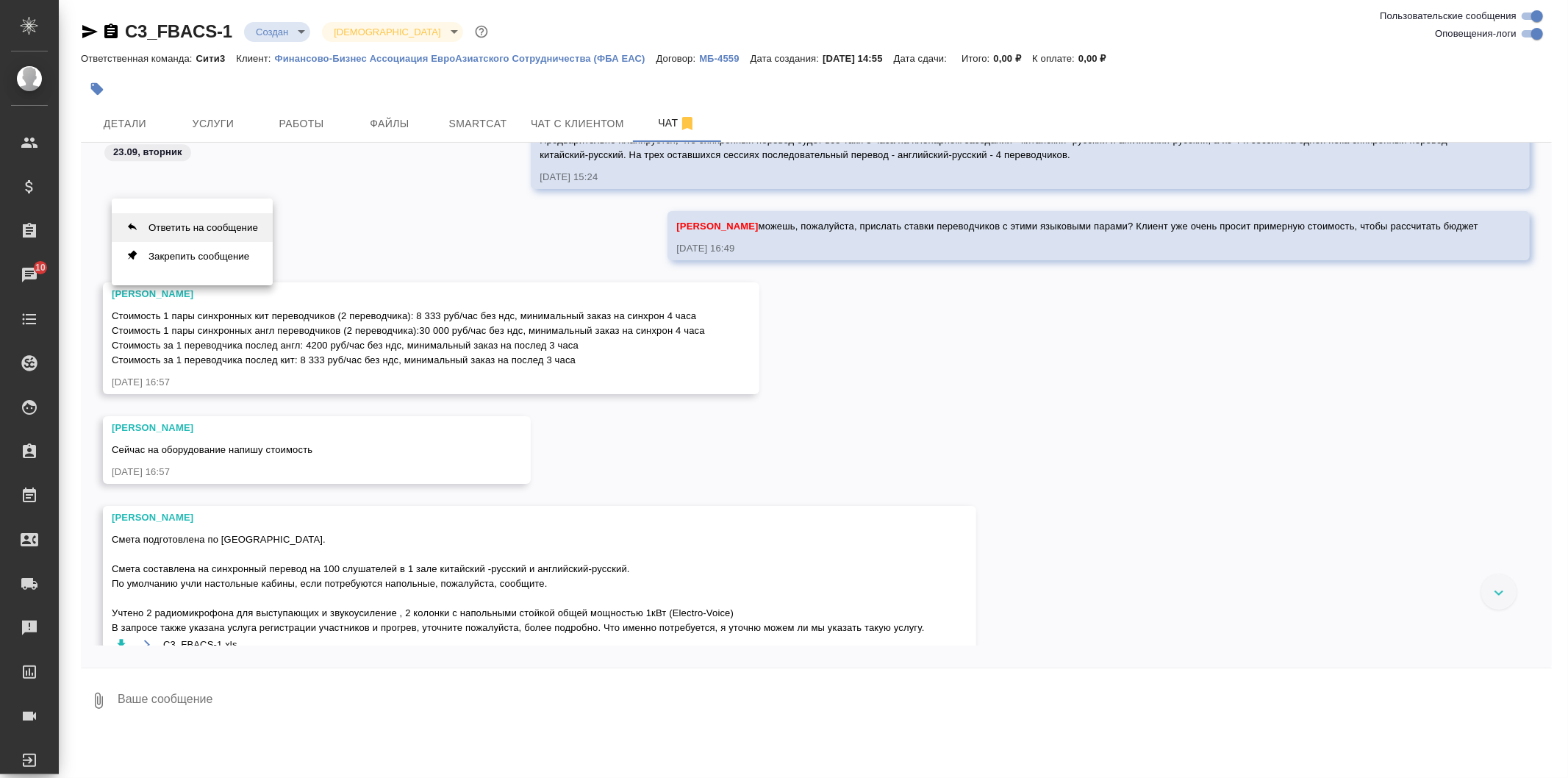
click at [202, 225] on button "Ответить на сообщение" at bounding box center [192, 228] width 161 height 29
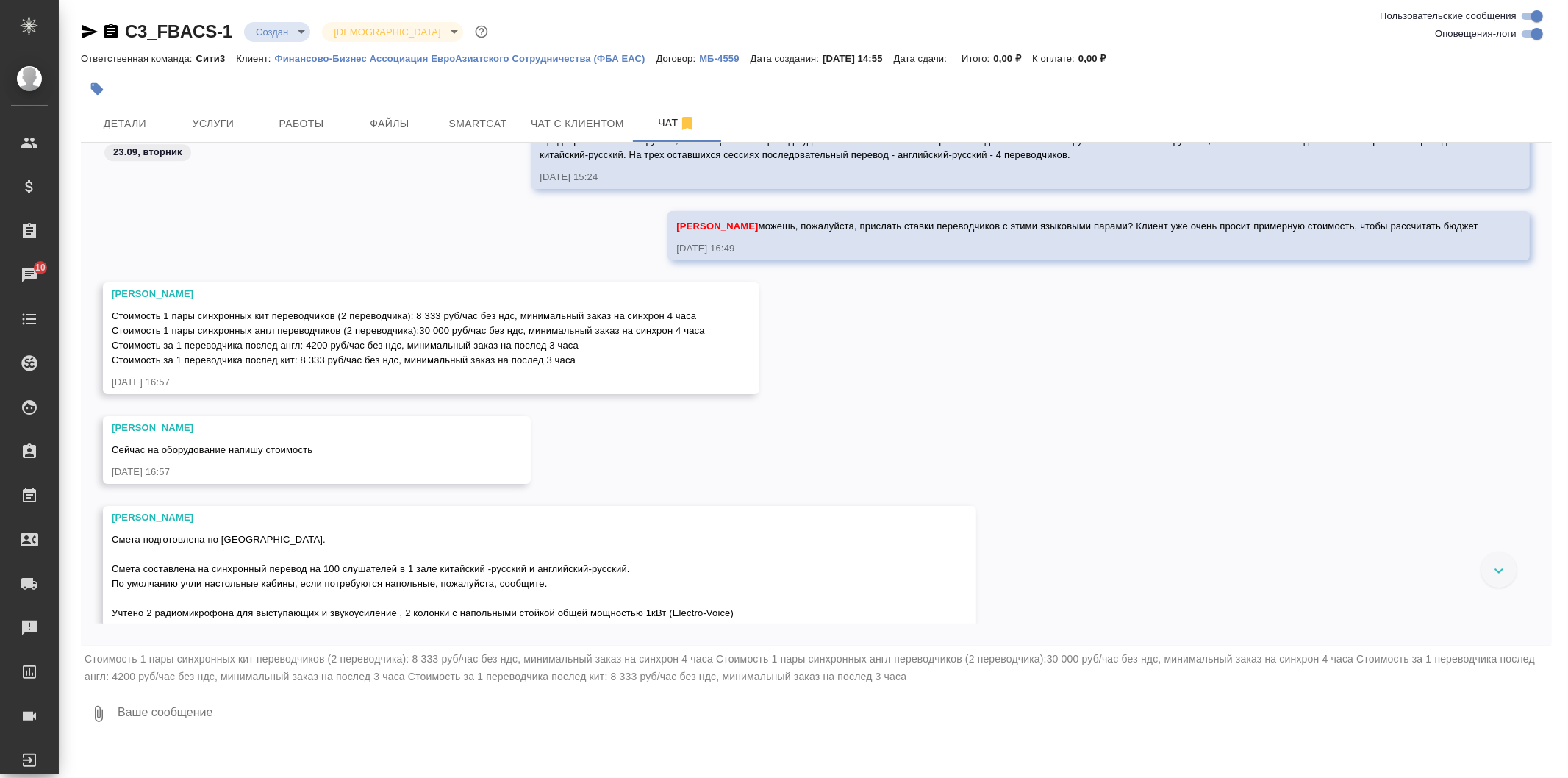
click at [593, 713] on textarea at bounding box center [834, 713] width 1436 height 50
type textarea "у"
type textarea "подскажи, пожалуйста, синхронисты с англом 30 000, а с кит 8 333?"
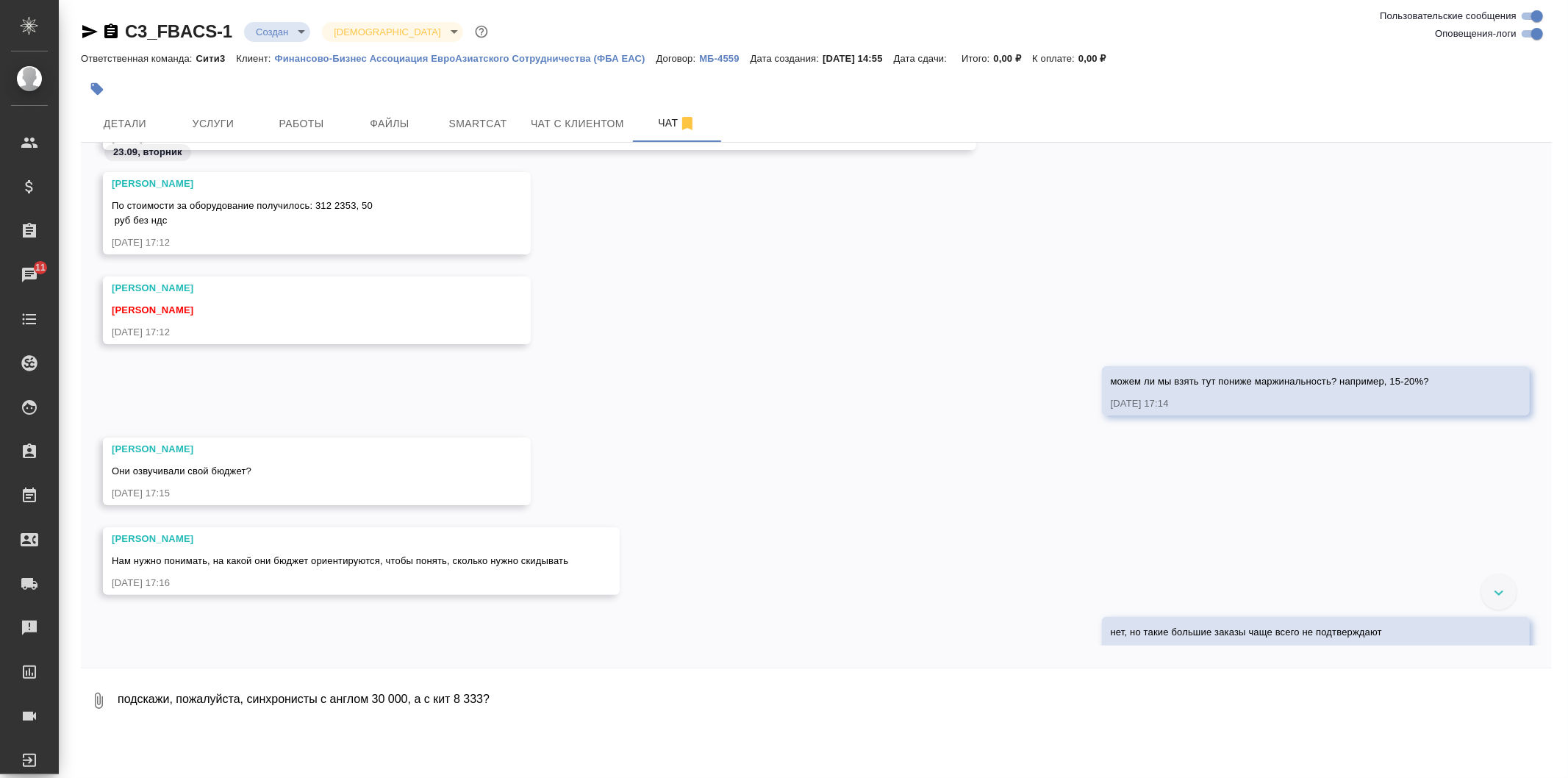
scroll to position [4305, 0]
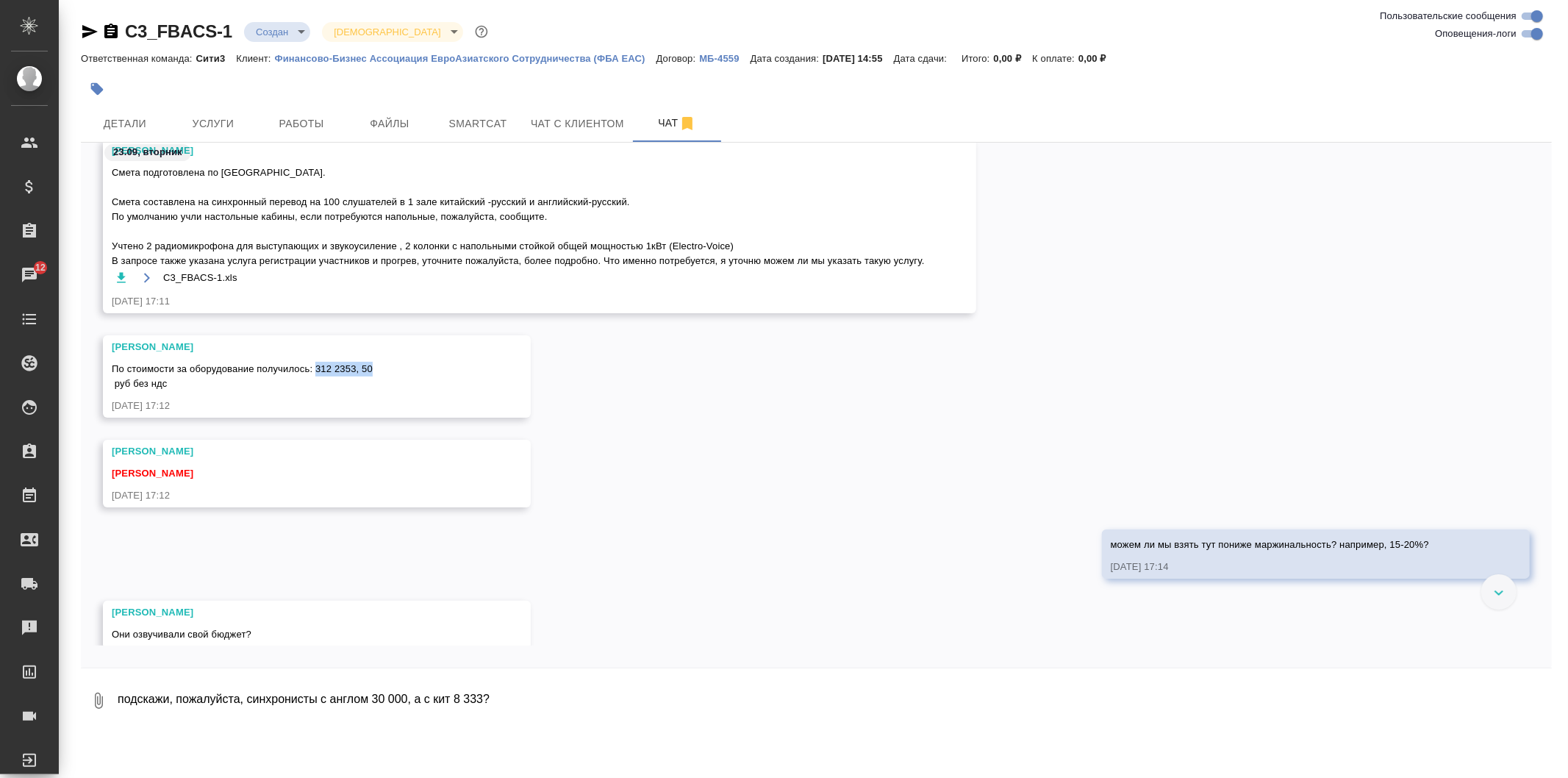
drag, startPoint x: 371, startPoint y: 366, endPoint x: 317, endPoint y: 366, distance: 54.0
click at [317, 366] on span "По стоимости за оборудование получилось: 312 2353, 50 руб без ндс" at bounding box center [242, 376] width 261 height 25
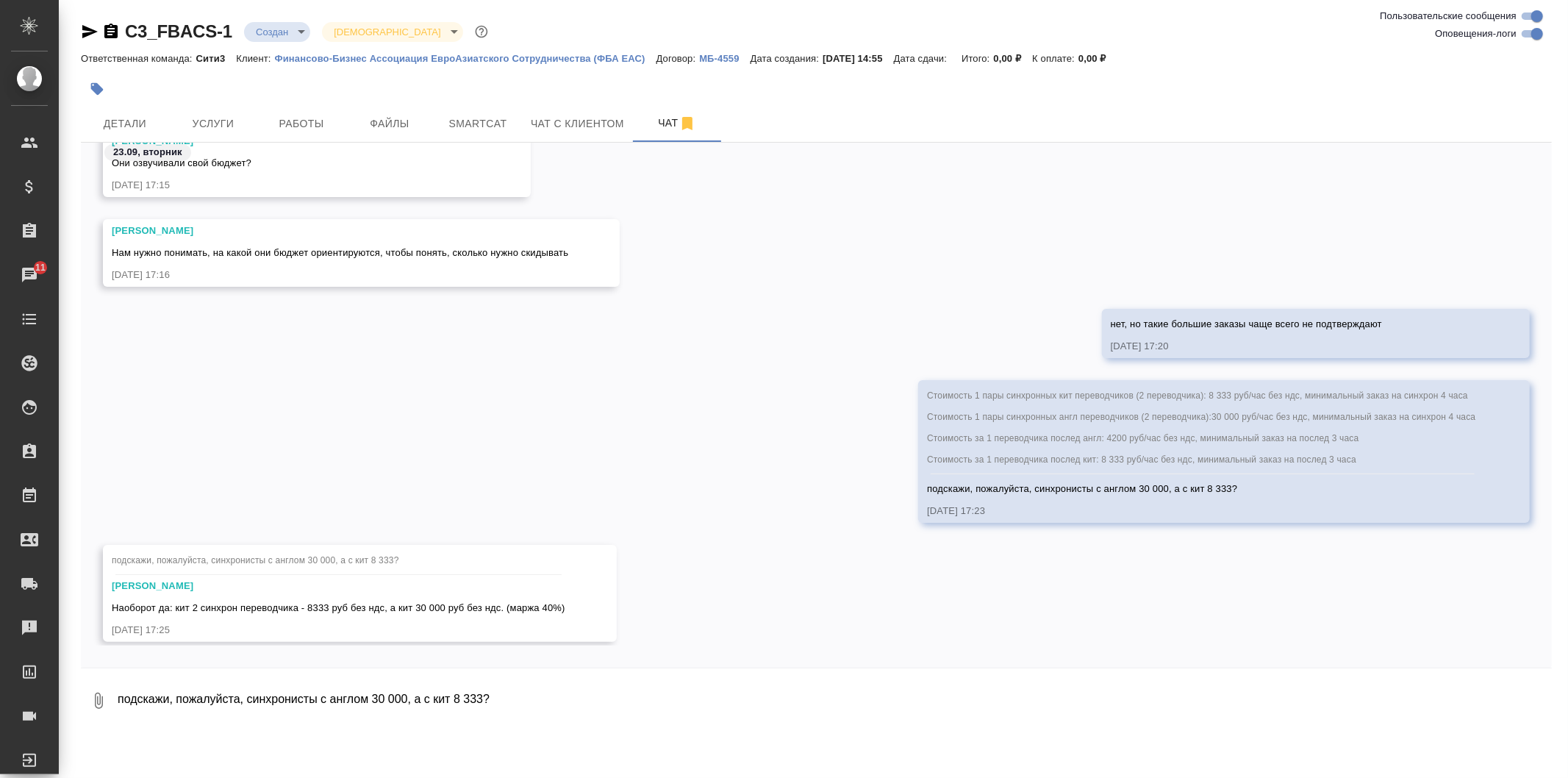
scroll to position [4795, 0]
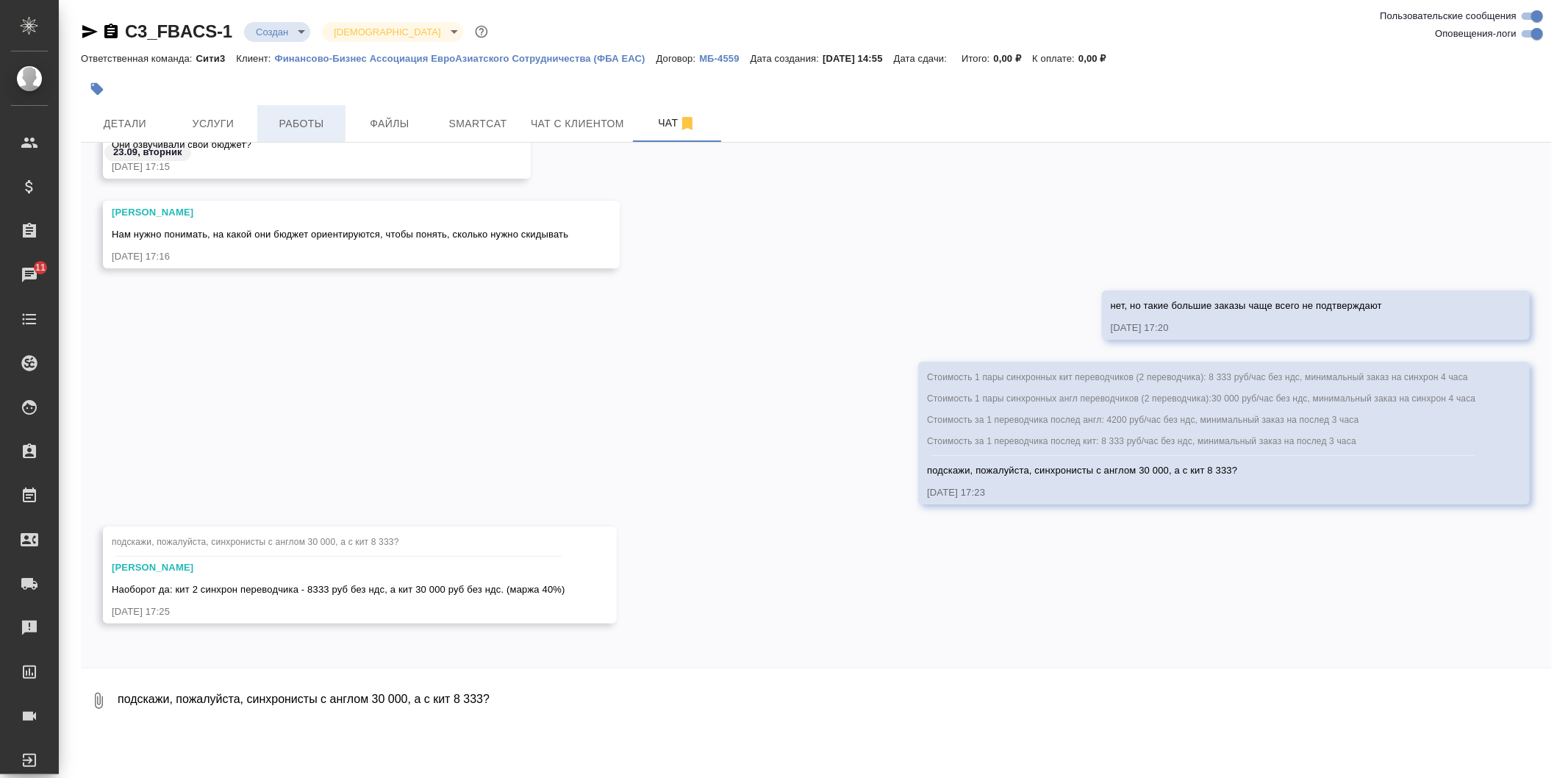
click at [332, 112] on button "Работы" at bounding box center [302, 123] width 89 height 37
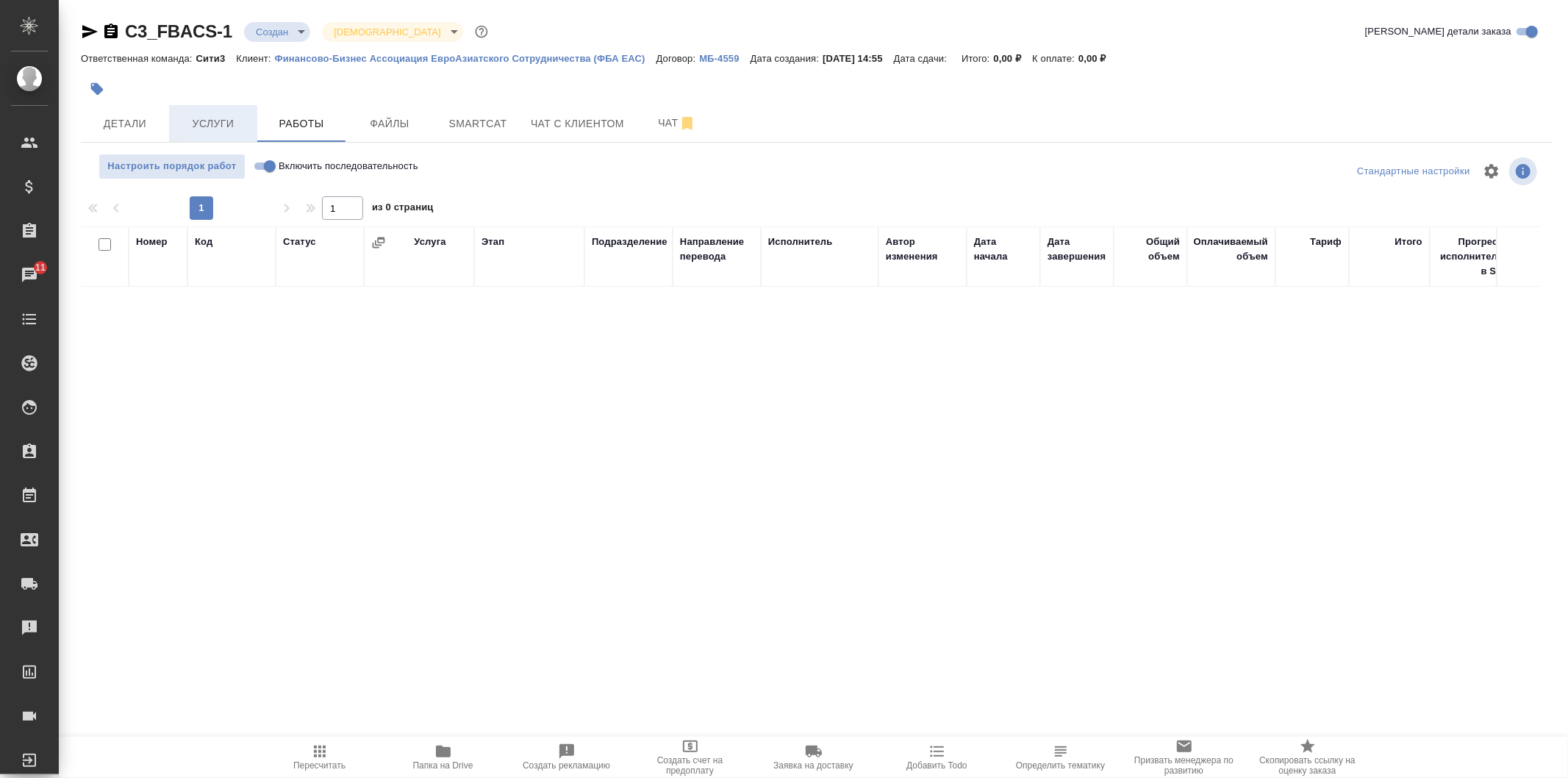
click at [251, 126] on button "Услуги" at bounding box center [213, 123] width 89 height 37
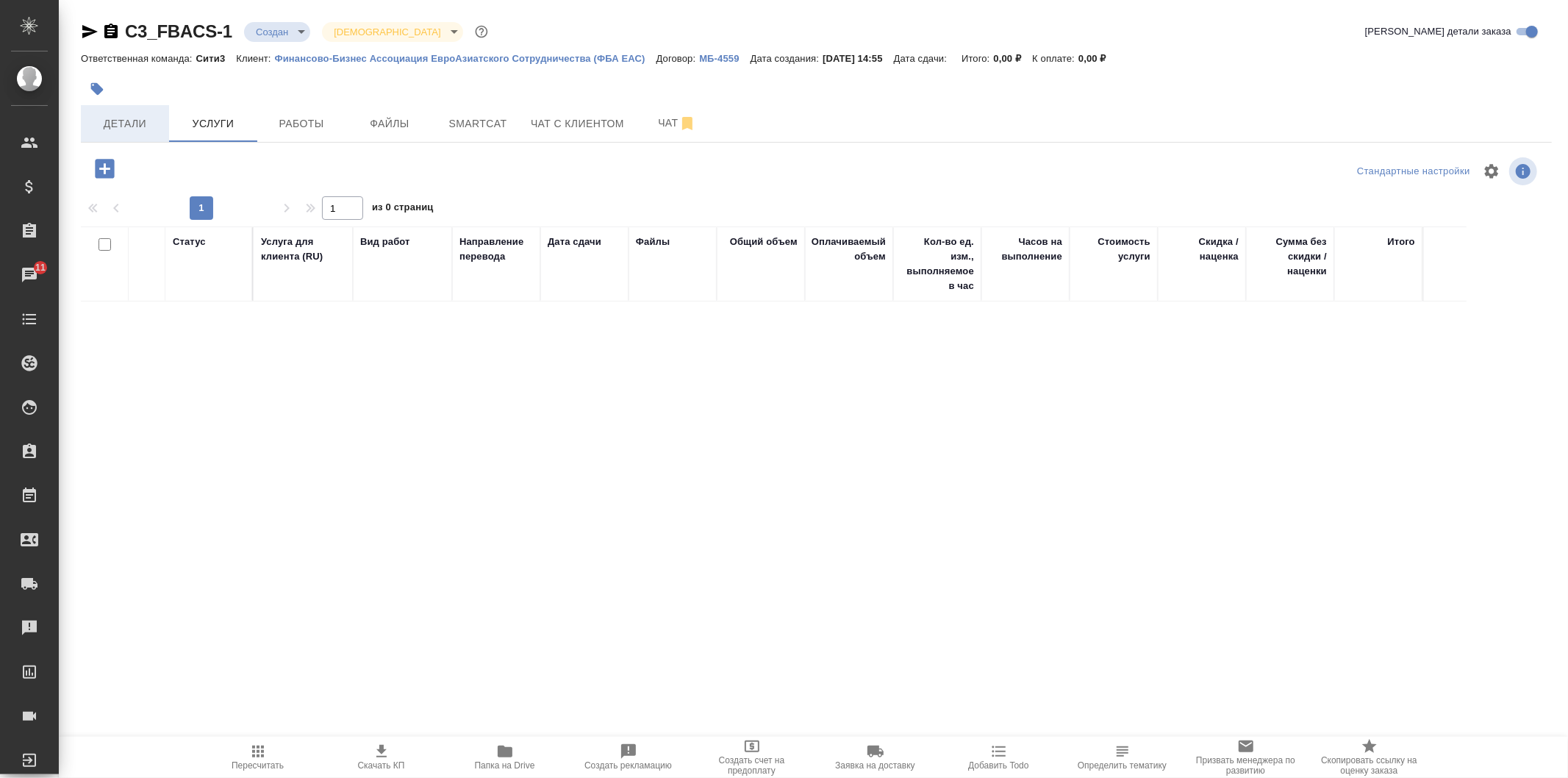
click at [133, 111] on button "Детали" at bounding box center [125, 123] width 89 height 37
select select "RU"
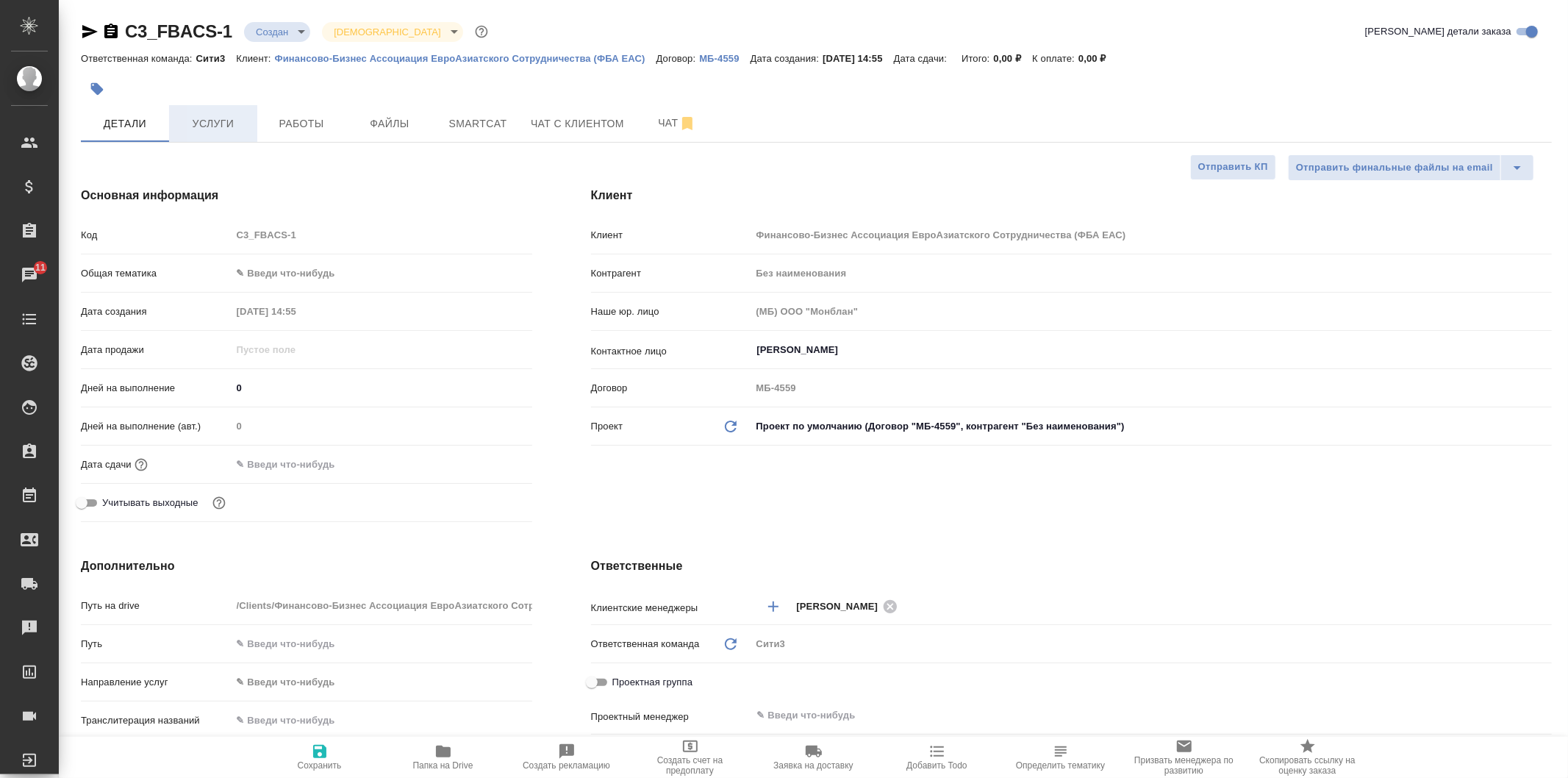
type textarea "x"
click at [224, 120] on span "Услуги" at bounding box center [213, 124] width 70 height 18
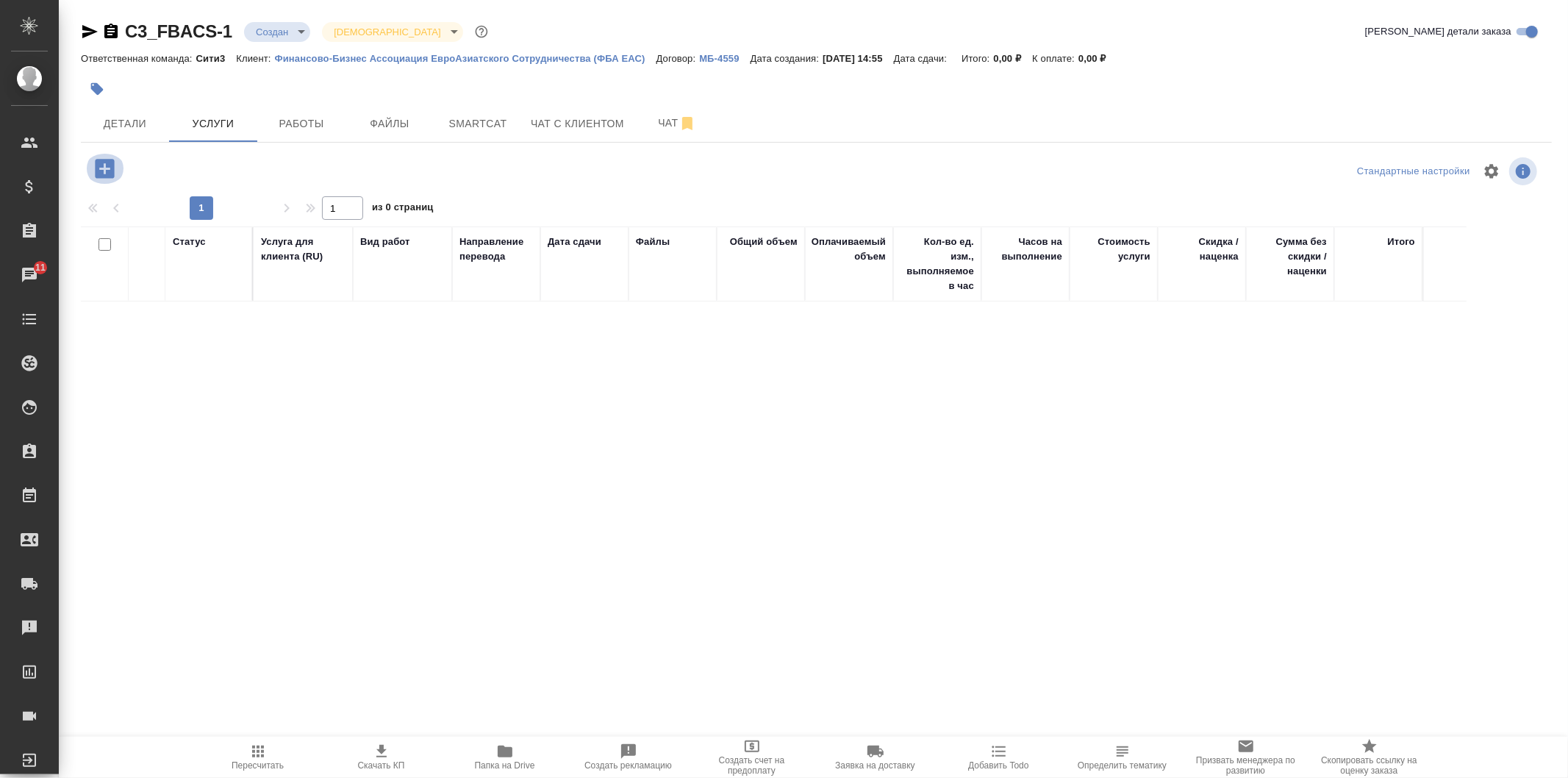
click at [117, 165] on icon "button" at bounding box center [105, 168] width 25 height 25
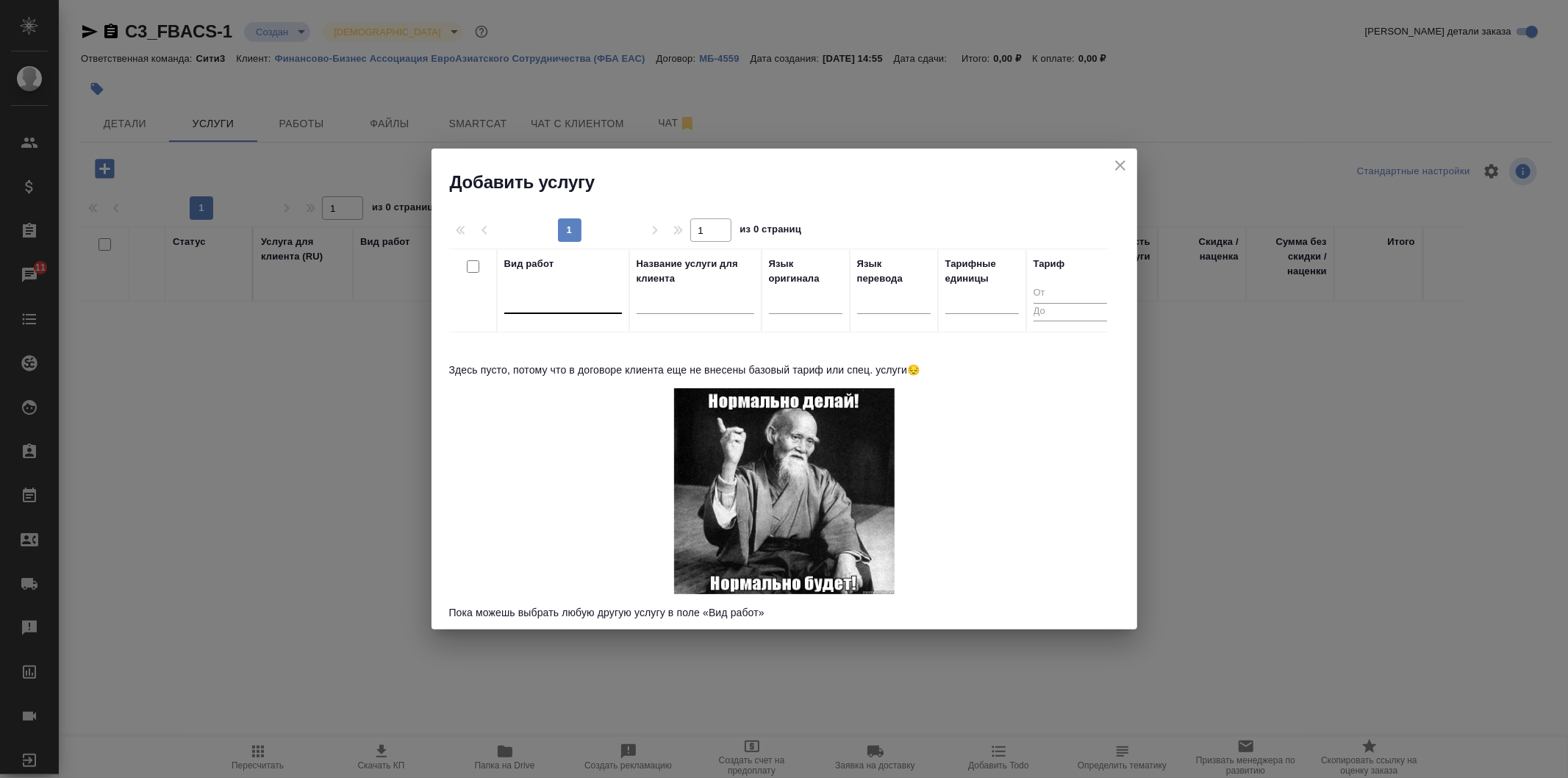
click at [576, 309] on div at bounding box center [563, 299] width 117 height 22
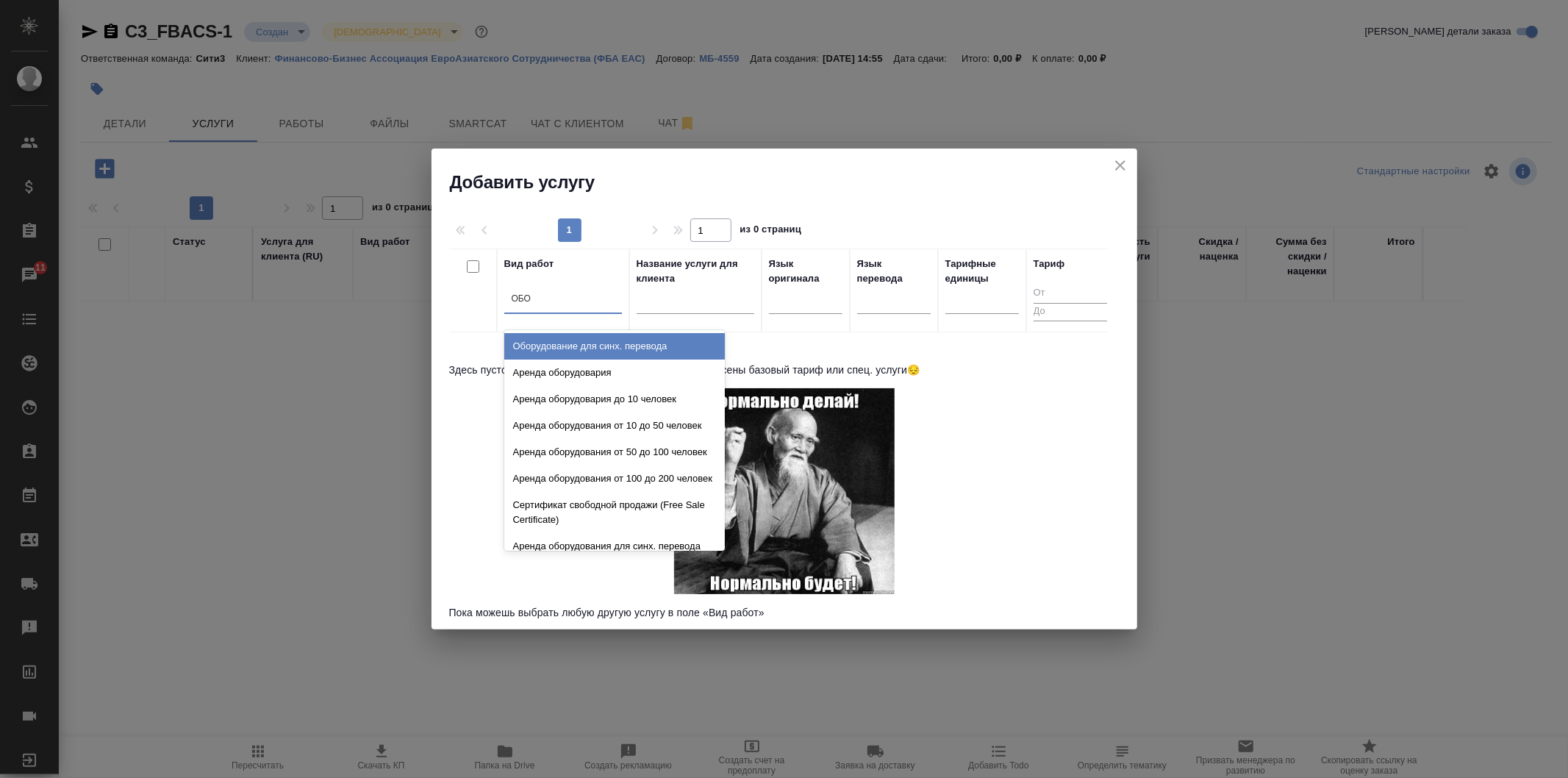
type input "ОБОР"
click at [653, 341] on div "Оборудование для синх. перевода" at bounding box center [615, 346] width 221 height 26
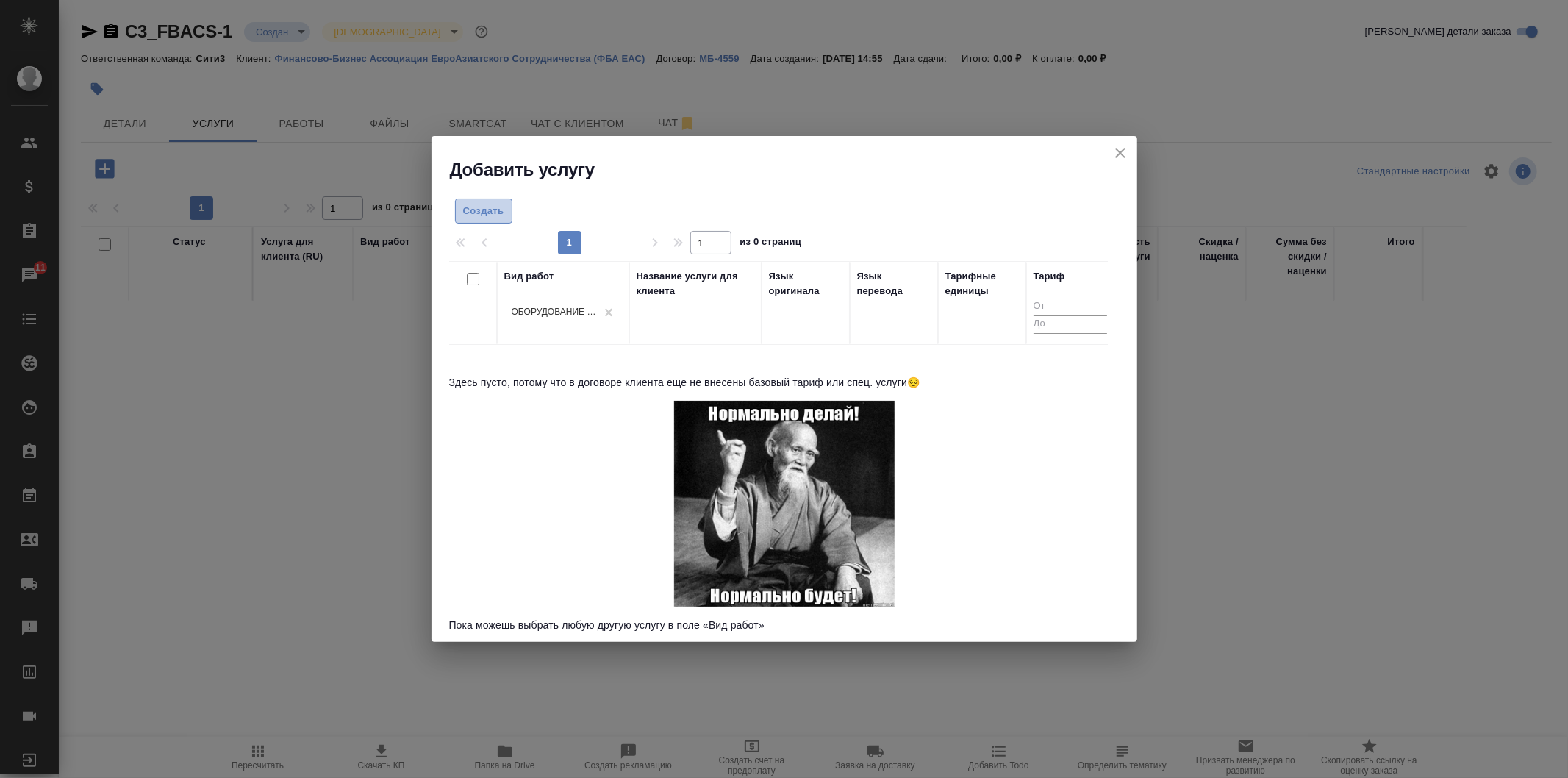
click at [497, 204] on span "Создать" at bounding box center [484, 211] width 42 height 17
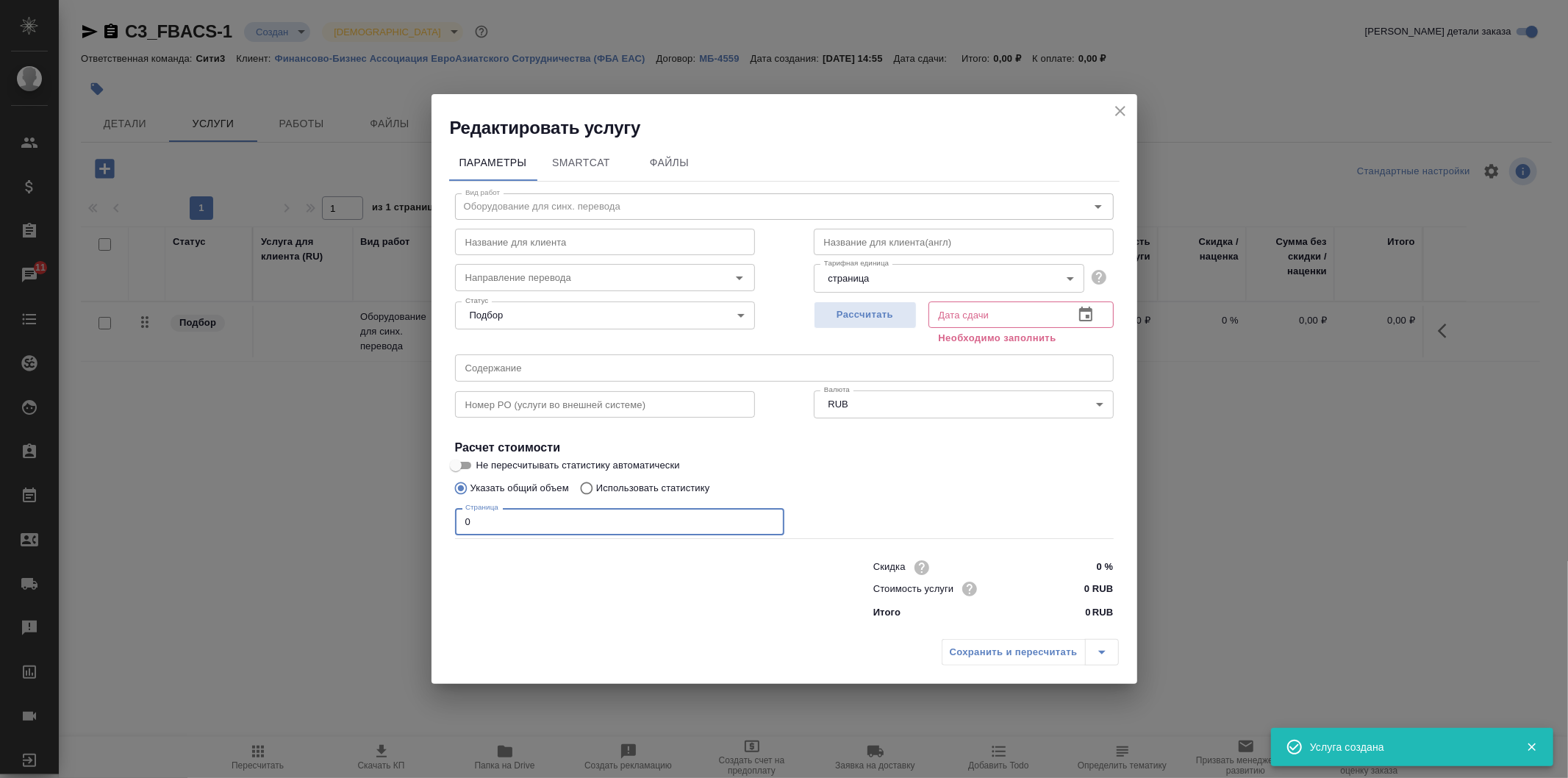
click at [651, 520] on input "0" at bounding box center [620, 520] width 329 height 26
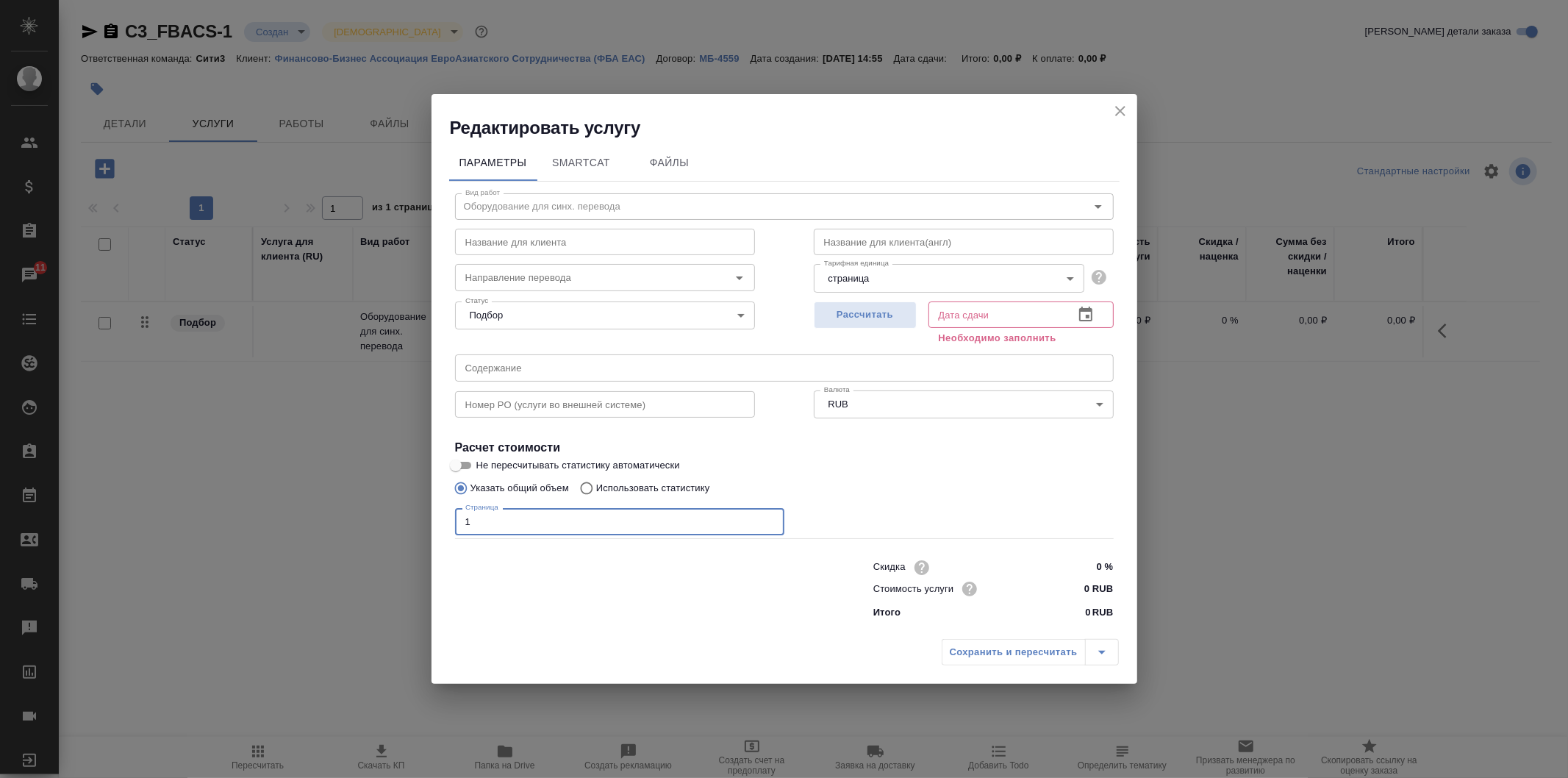
type input "1"
click at [1086, 589] on input "0 RUB" at bounding box center [1085, 588] width 55 height 22
click at [863, 314] on span "Рассчитать" at bounding box center [866, 314] width 87 height 17
type input "23.09.2025 17:34"
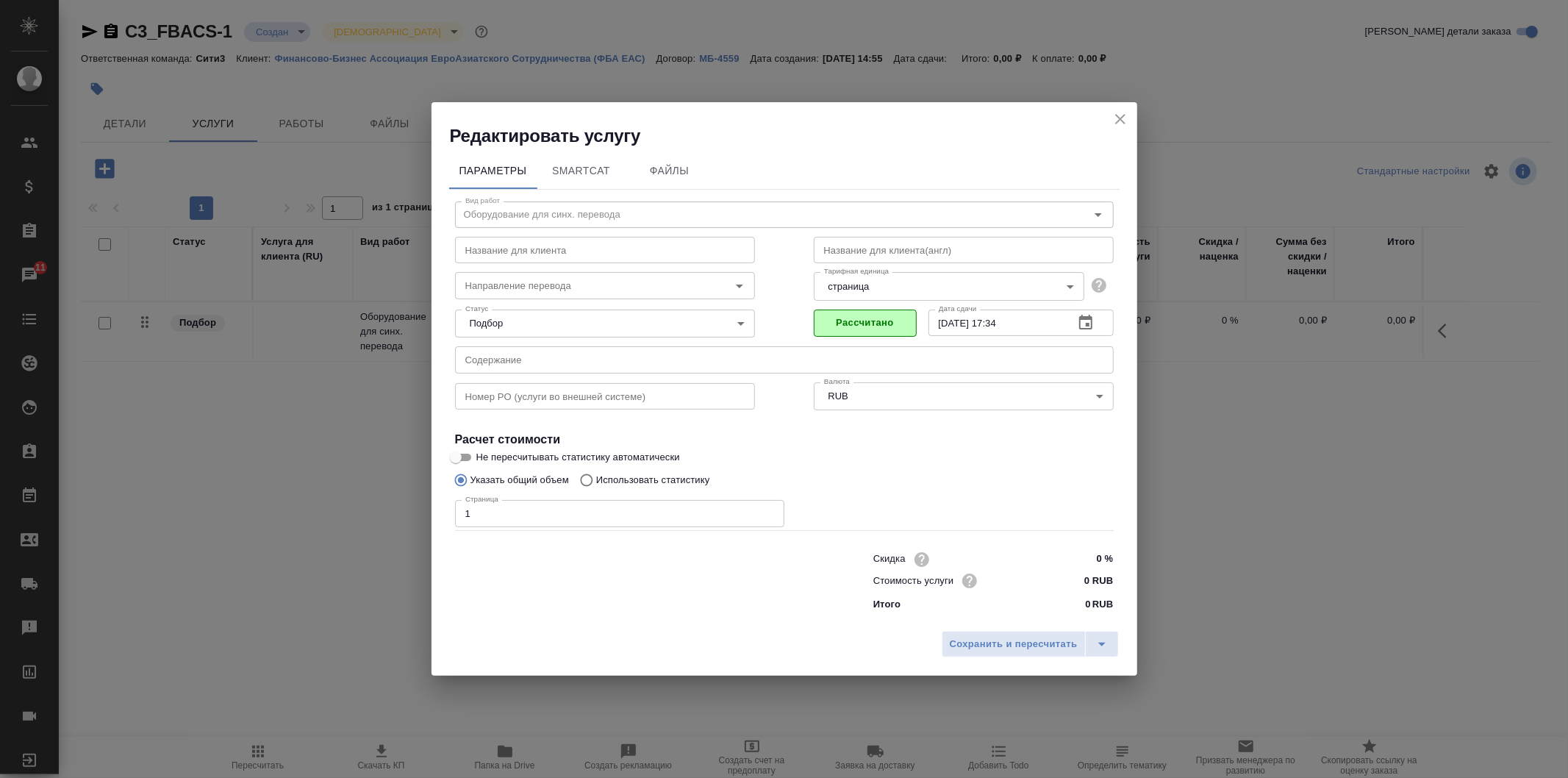
click at [1084, 585] on input "0 RUB" at bounding box center [1085, 581] width 55 height 22
click at [1075, 605] on div "Итого 0 RUB" at bounding box center [994, 605] width 240 height 14
click at [1091, 577] on input "0 RUB" at bounding box center [1085, 581] width 55 height 22
type input "148323.50 RUB"
click at [1037, 640] on span "Сохранить и пересчитать" at bounding box center [1014, 644] width 128 height 17
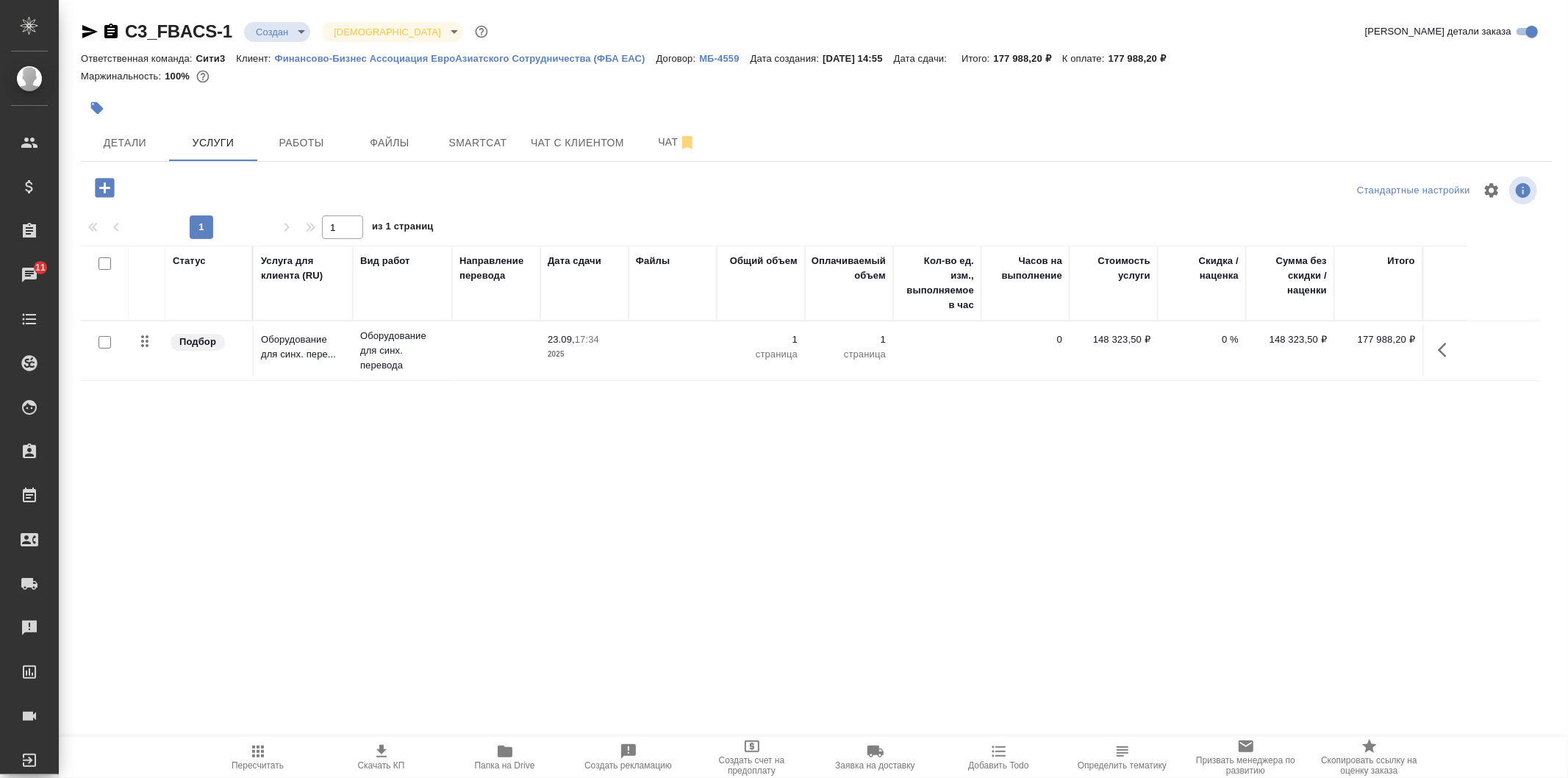
click at [616, 776] on button "Создать рекламацию" at bounding box center [628, 757] width 124 height 42
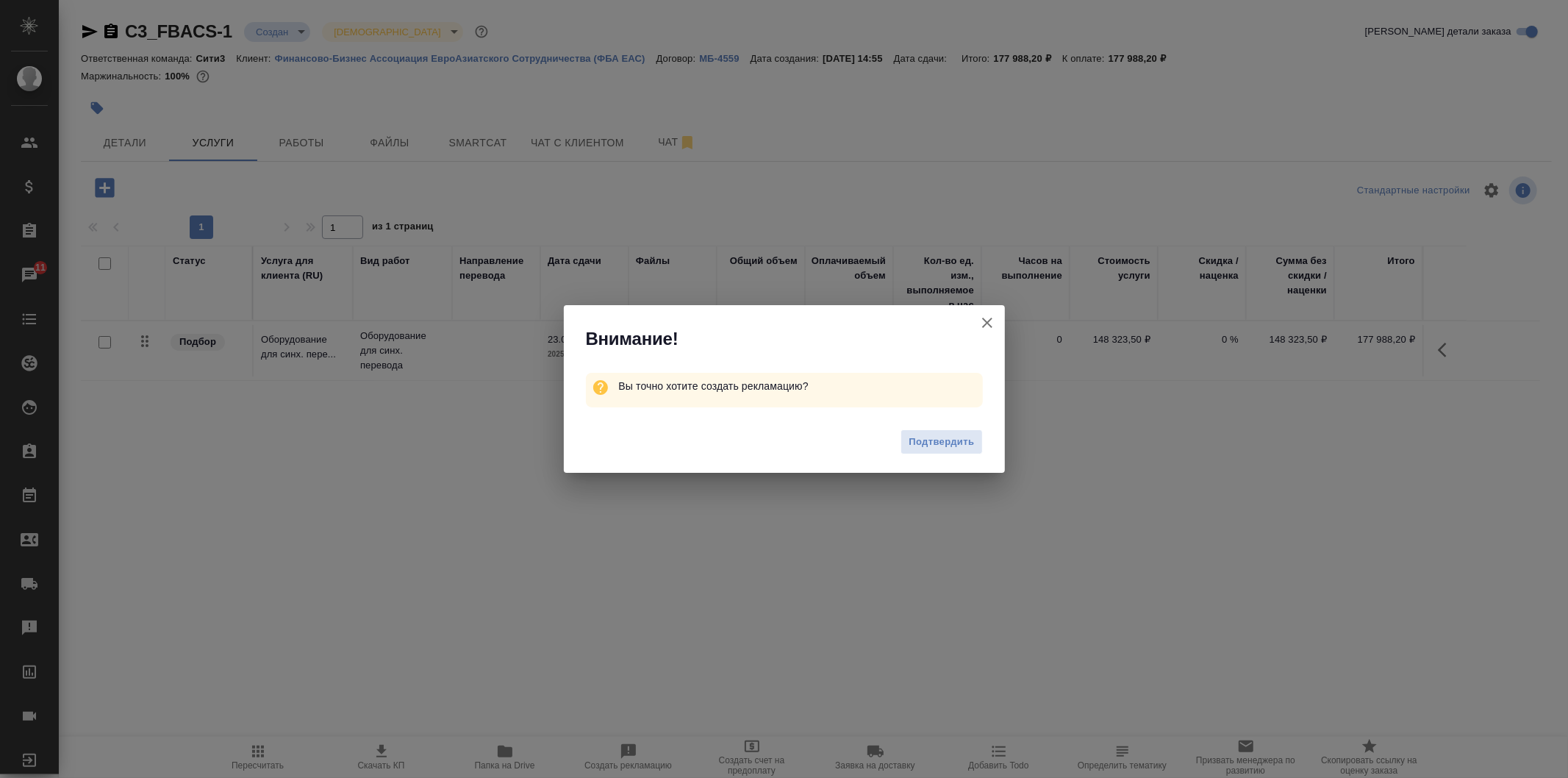
click at [991, 321] on icon "button" at bounding box center [988, 323] width 18 height 18
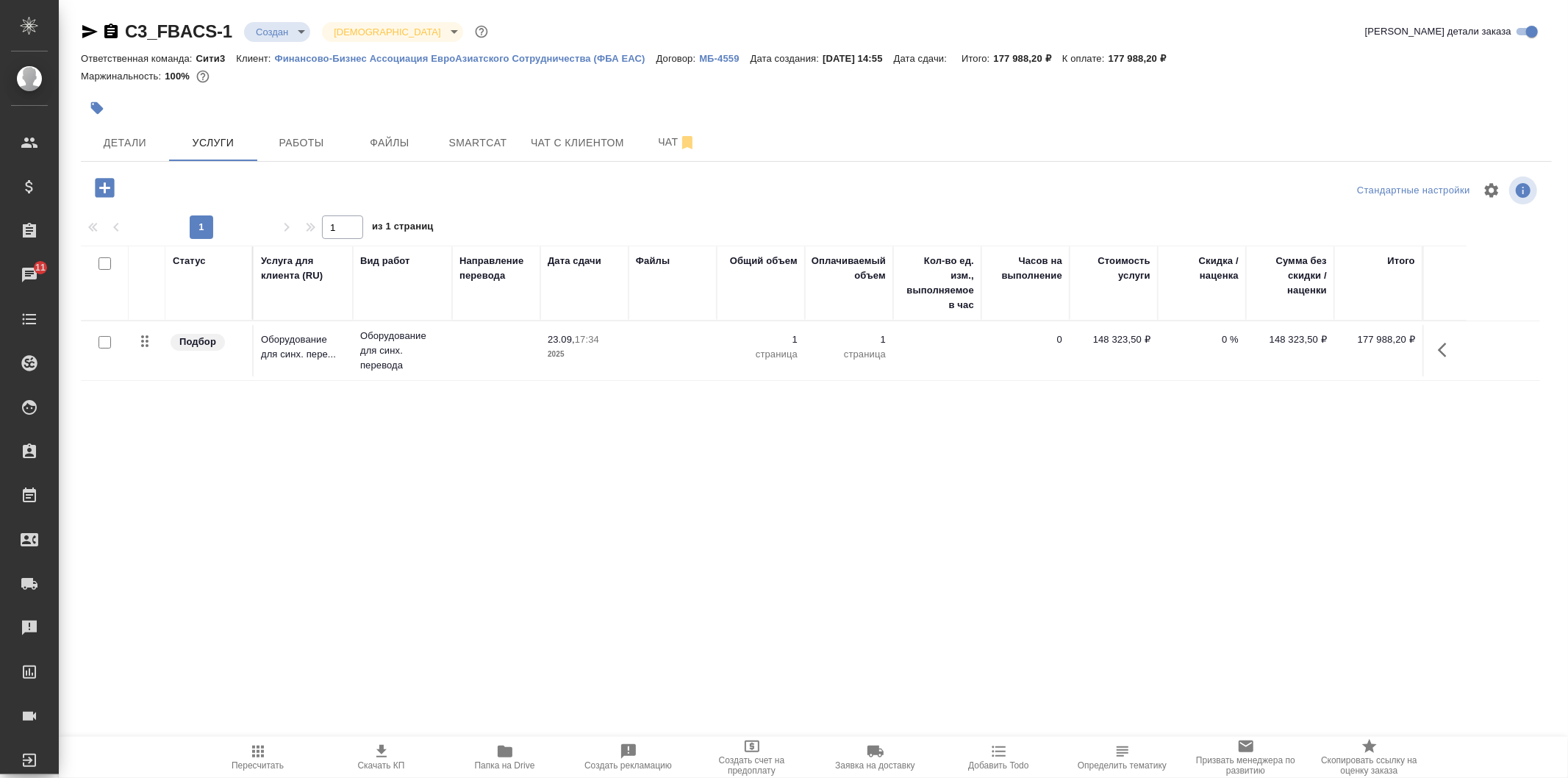
click at [986, 349] on td "0" at bounding box center [1026, 351] width 89 height 52
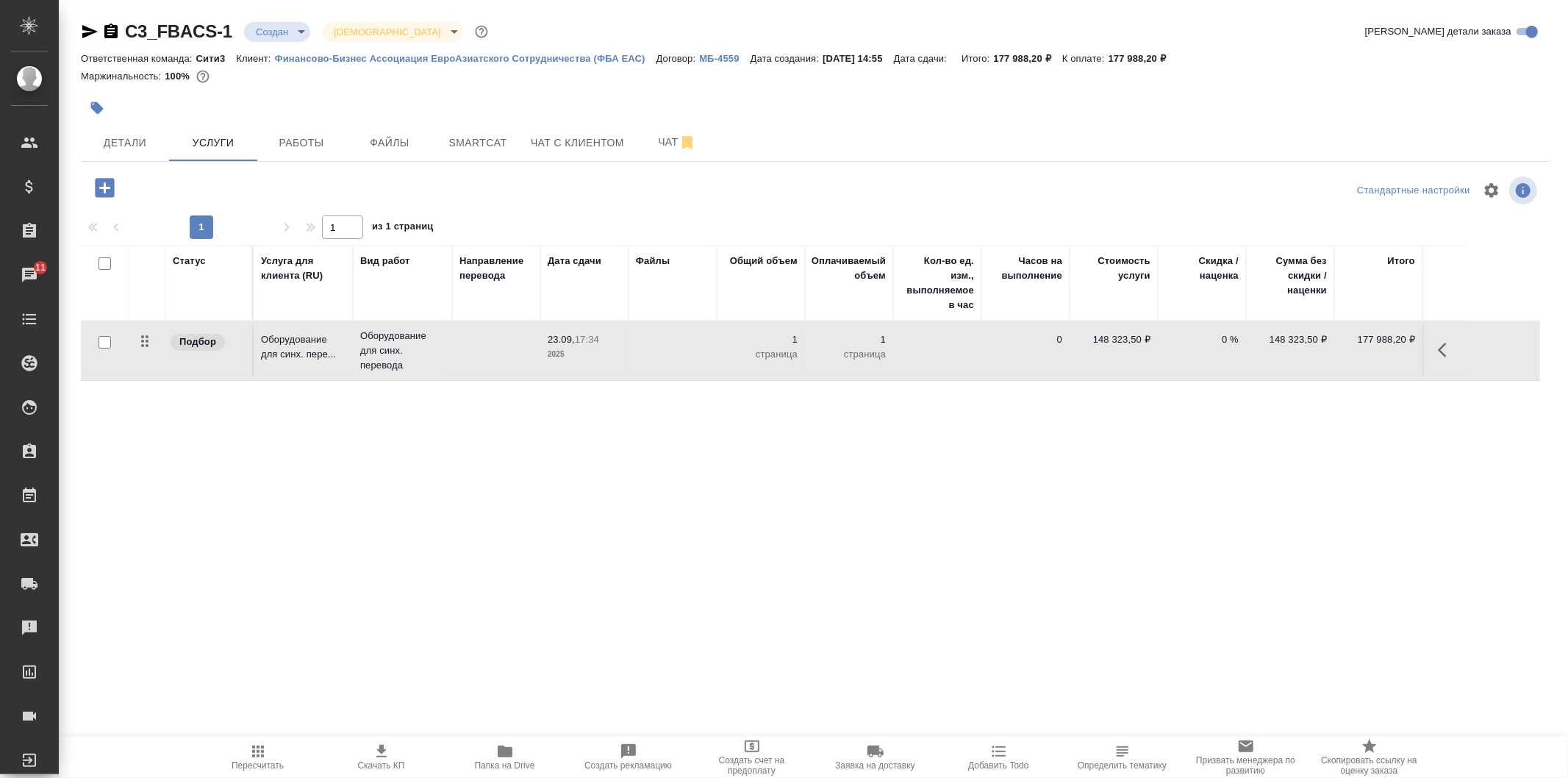
click at [986, 349] on td "0" at bounding box center [1026, 351] width 89 height 52
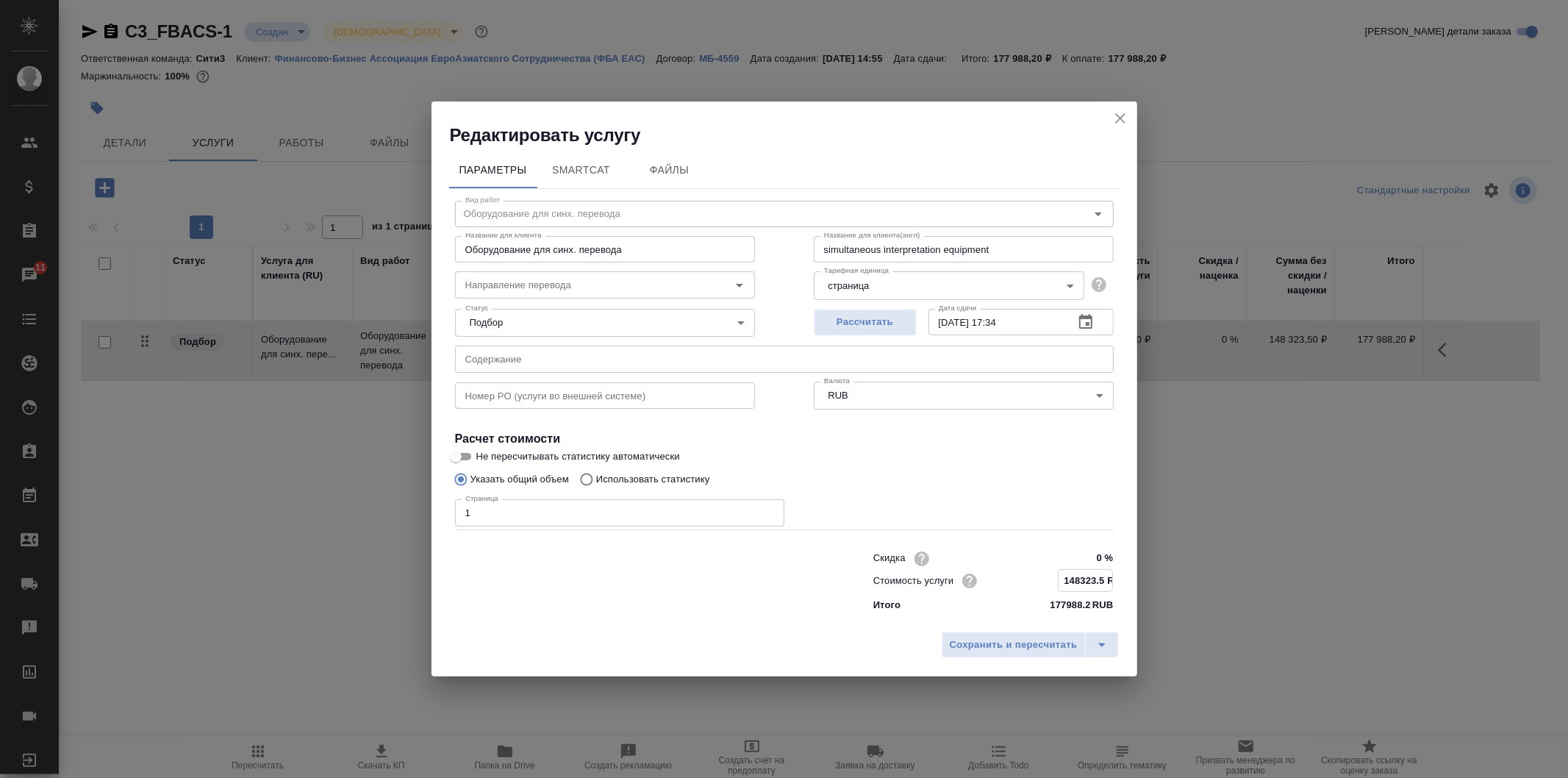
click at [1075, 574] on input "148323.5 RUB" at bounding box center [1085, 581] width 53 height 22
type input "312253.5 RUB"
click at [1055, 637] on span "Сохранить и пересчитать" at bounding box center [1014, 645] width 128 height 17
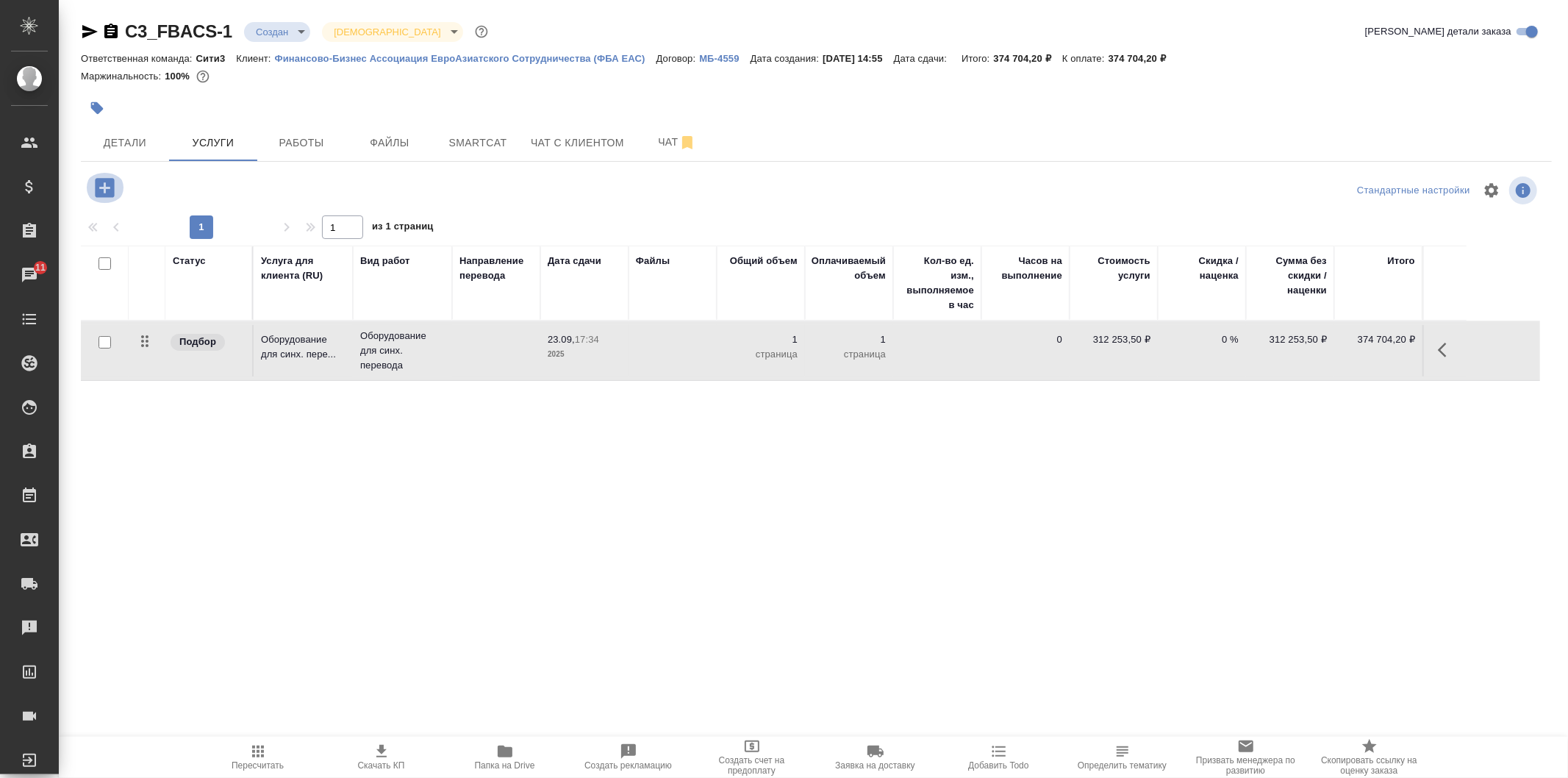
click at [89, 189] on button "button" at bounding box center [105, 187] width 41 height 30
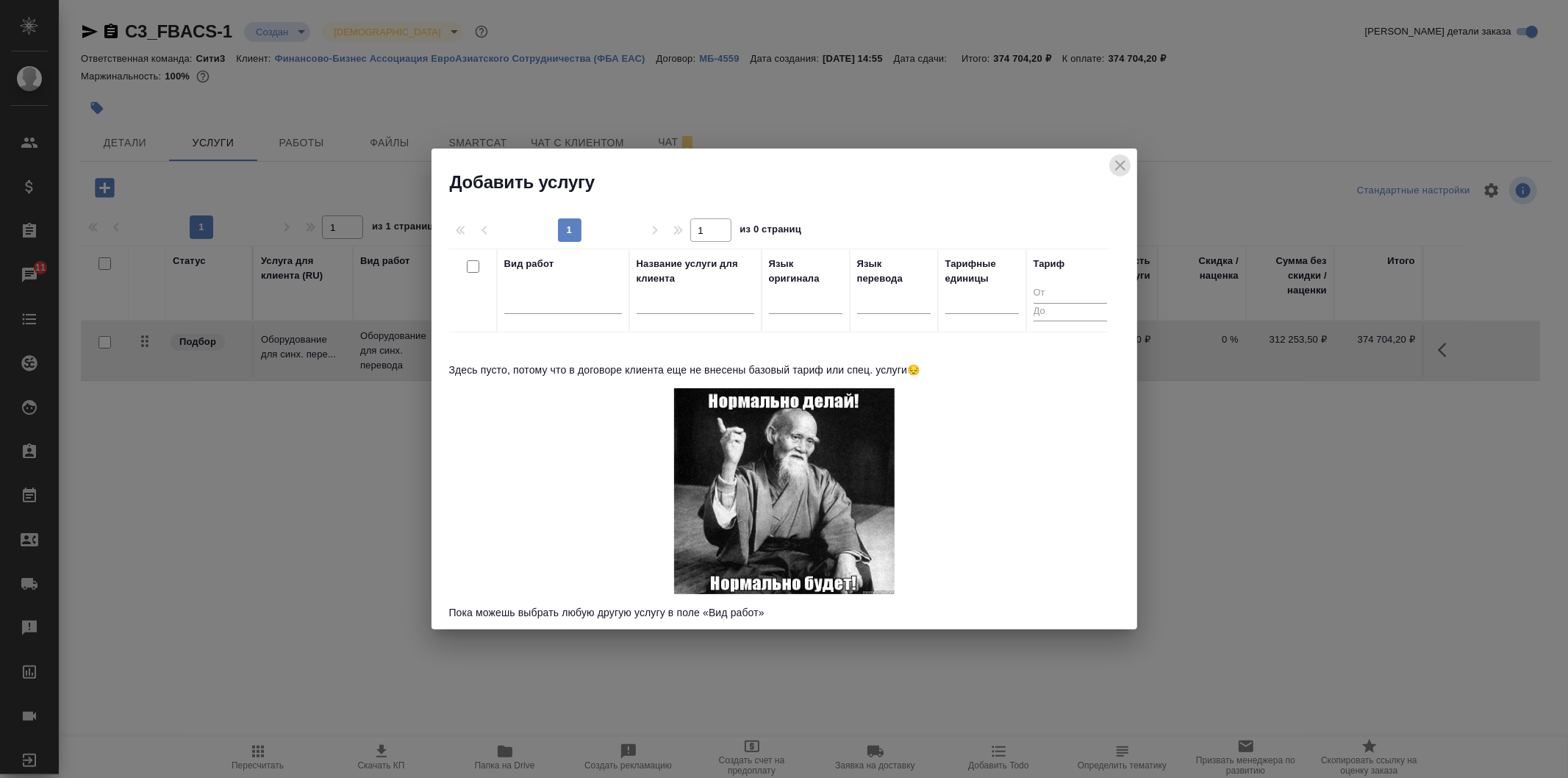
click at [1114, 162] on icon "close" at bounding box center [1121, 165] width 18 height 18
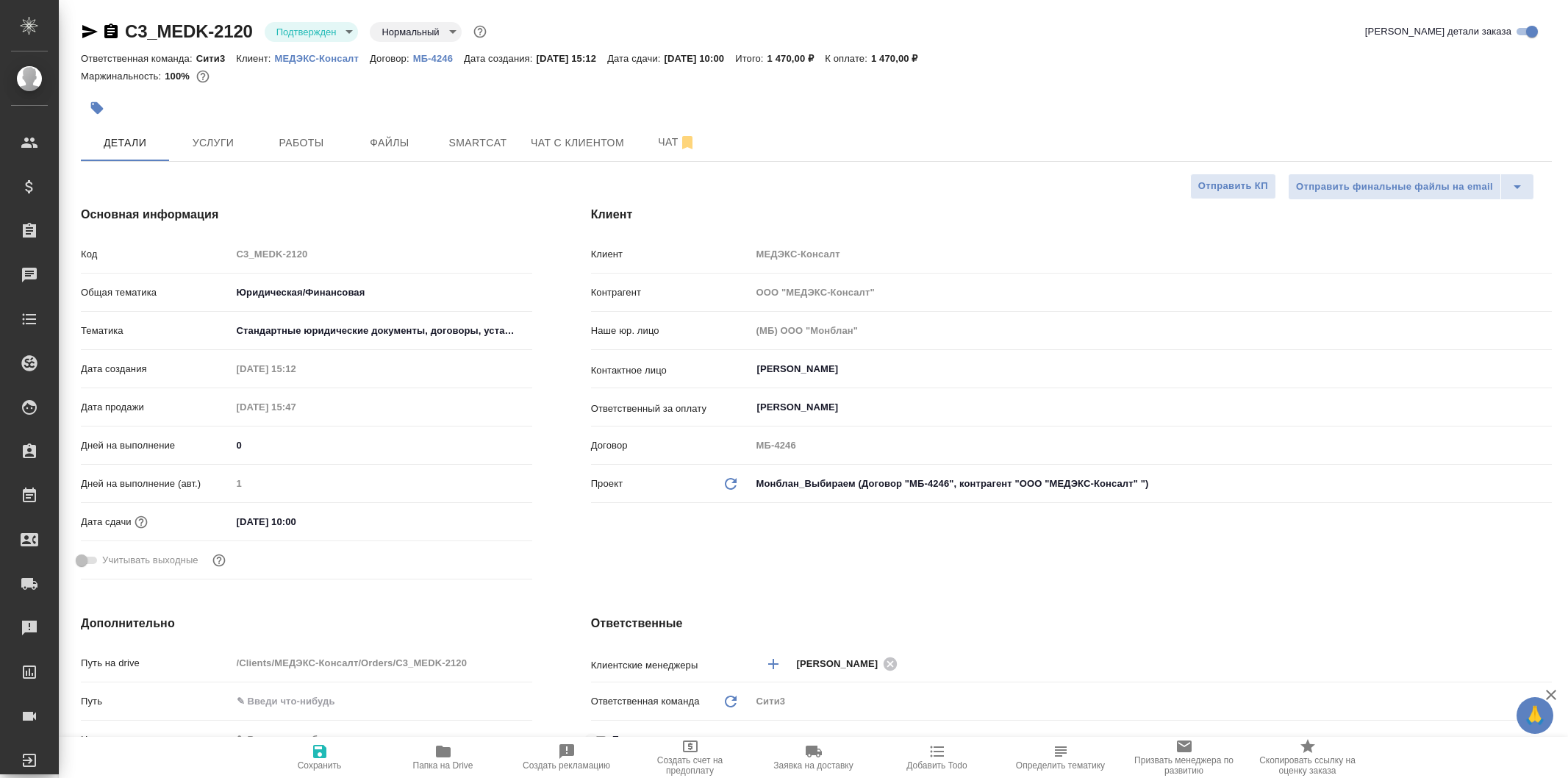
select select "RU"
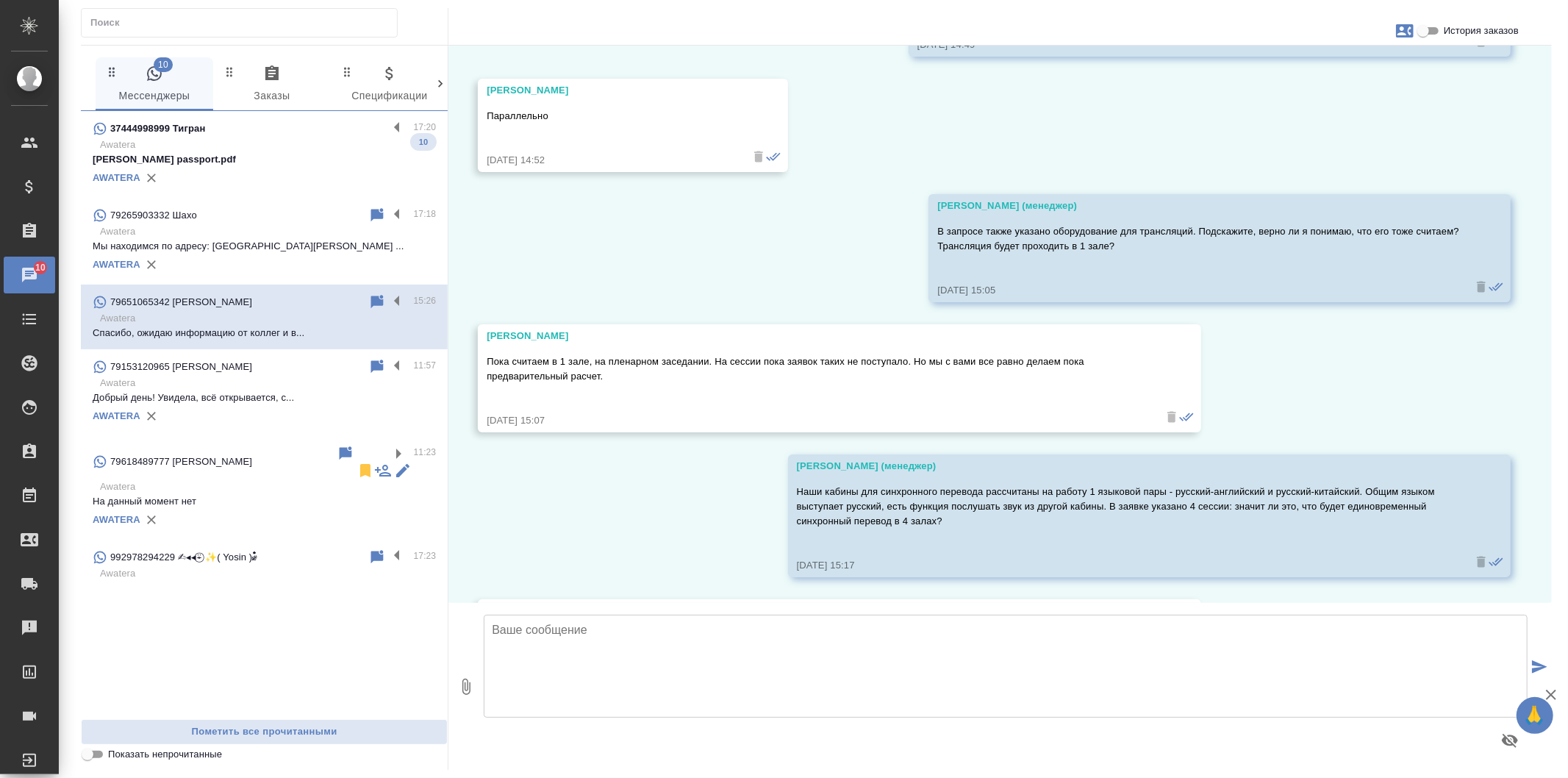
scroll to position [4217, 0]
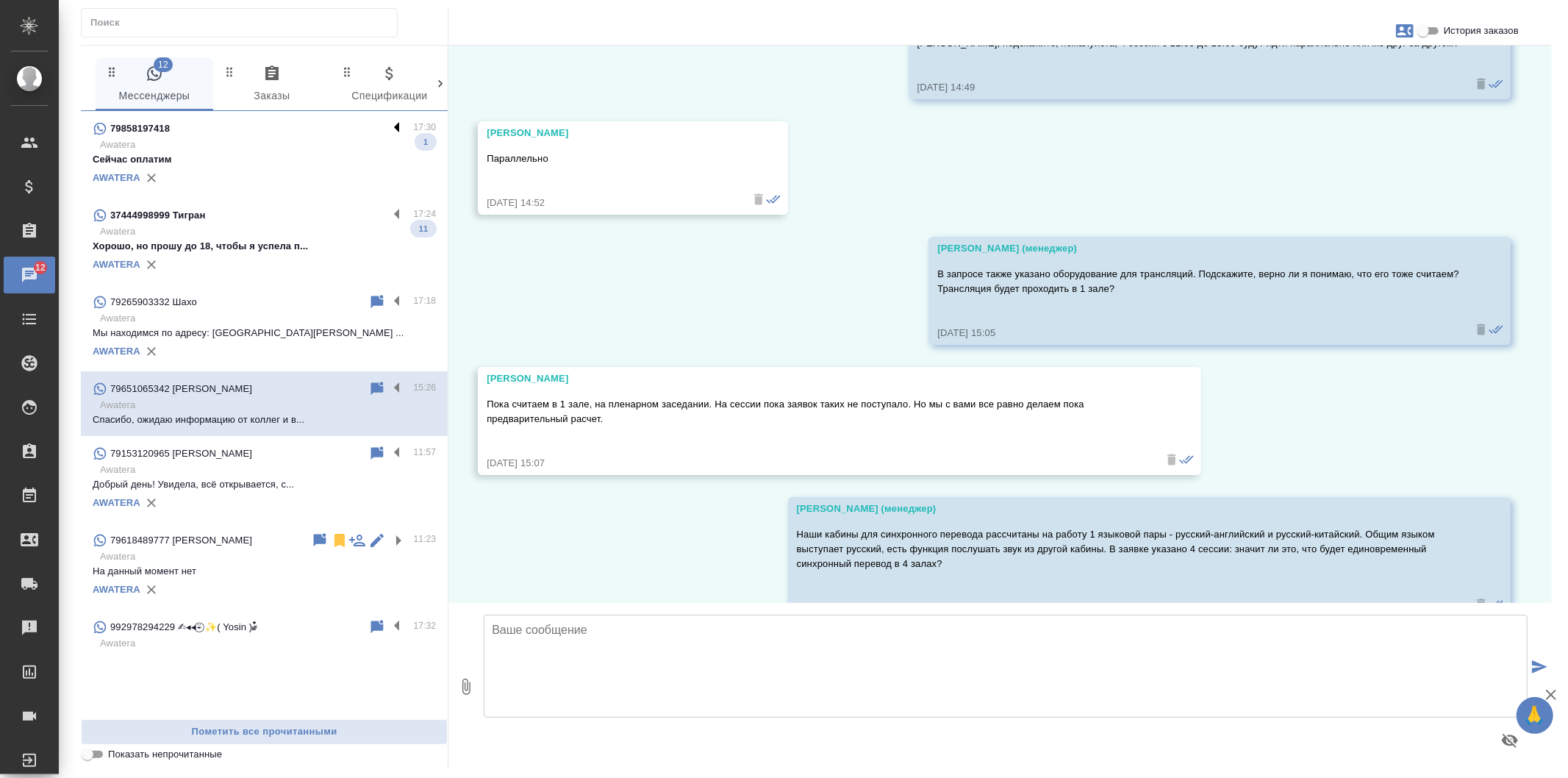
click at [401, 121] on label at bounding box center [401, 128] width 25 height 17
click at [0, 0] on input "checkbox" at bounding box center [0, 0] width 0 height 0
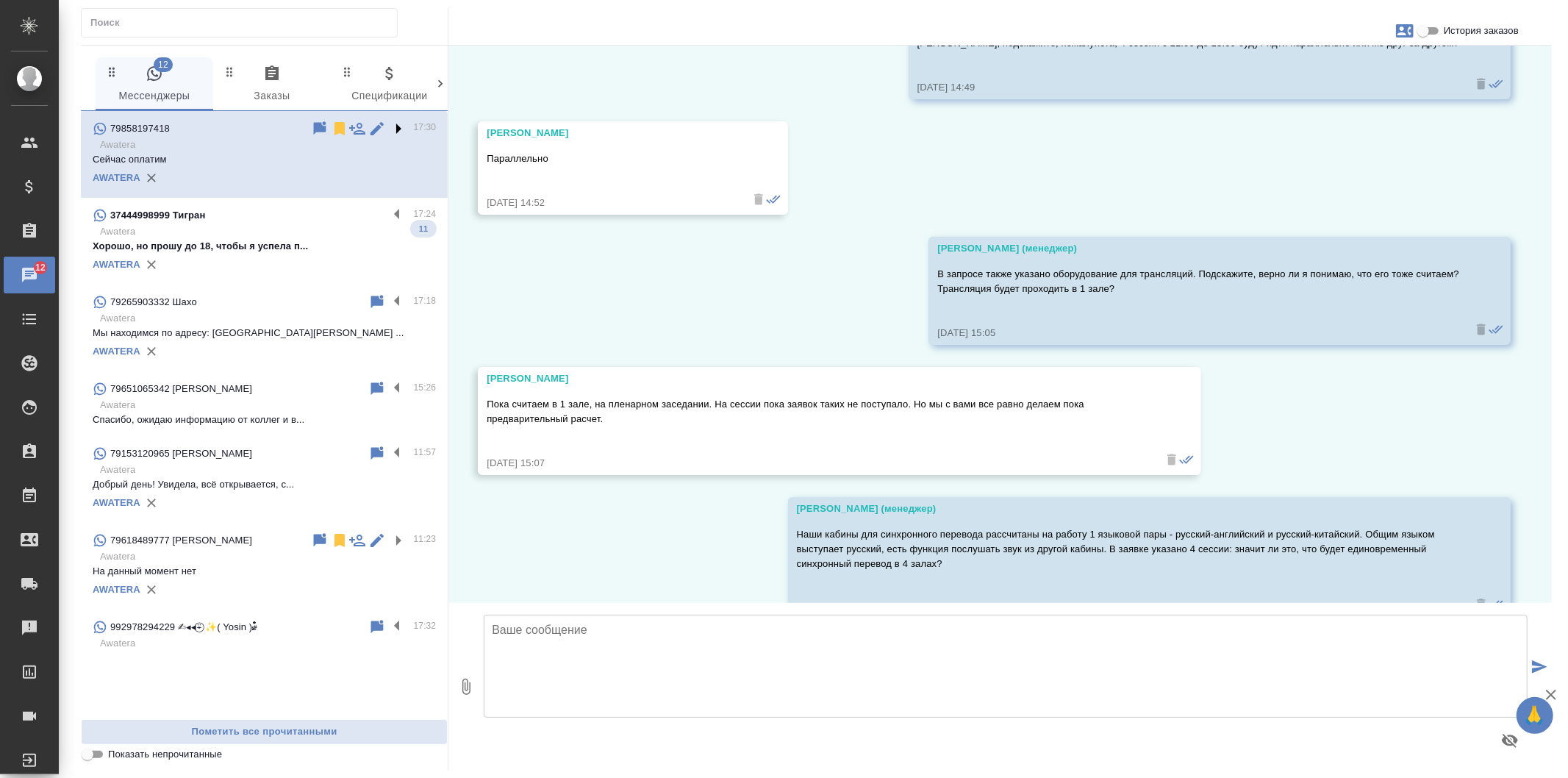
scroll to position [0, 0]
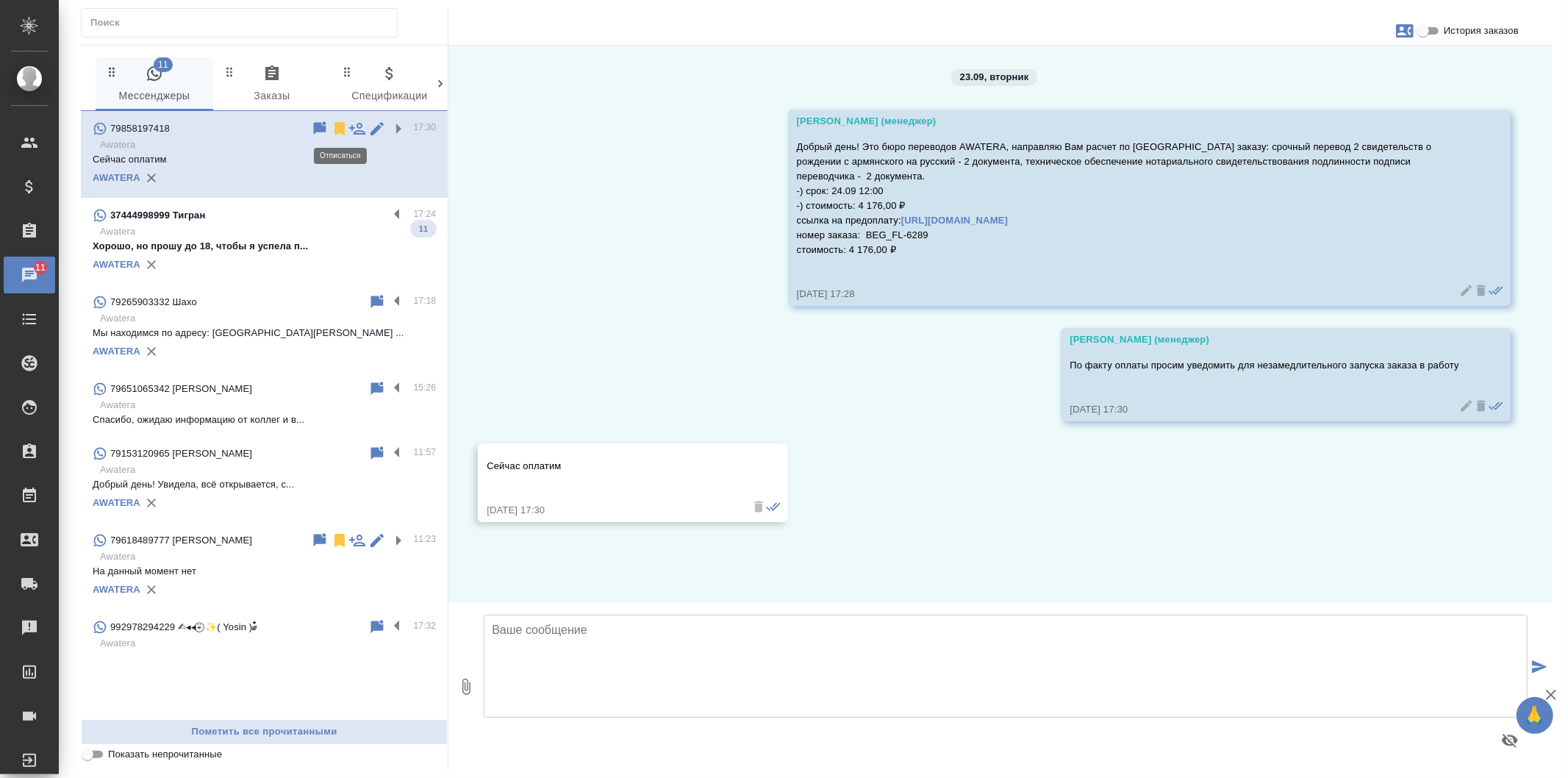
click at [341, 127] on icon at bounding box center [339, 128] width 10 height 14
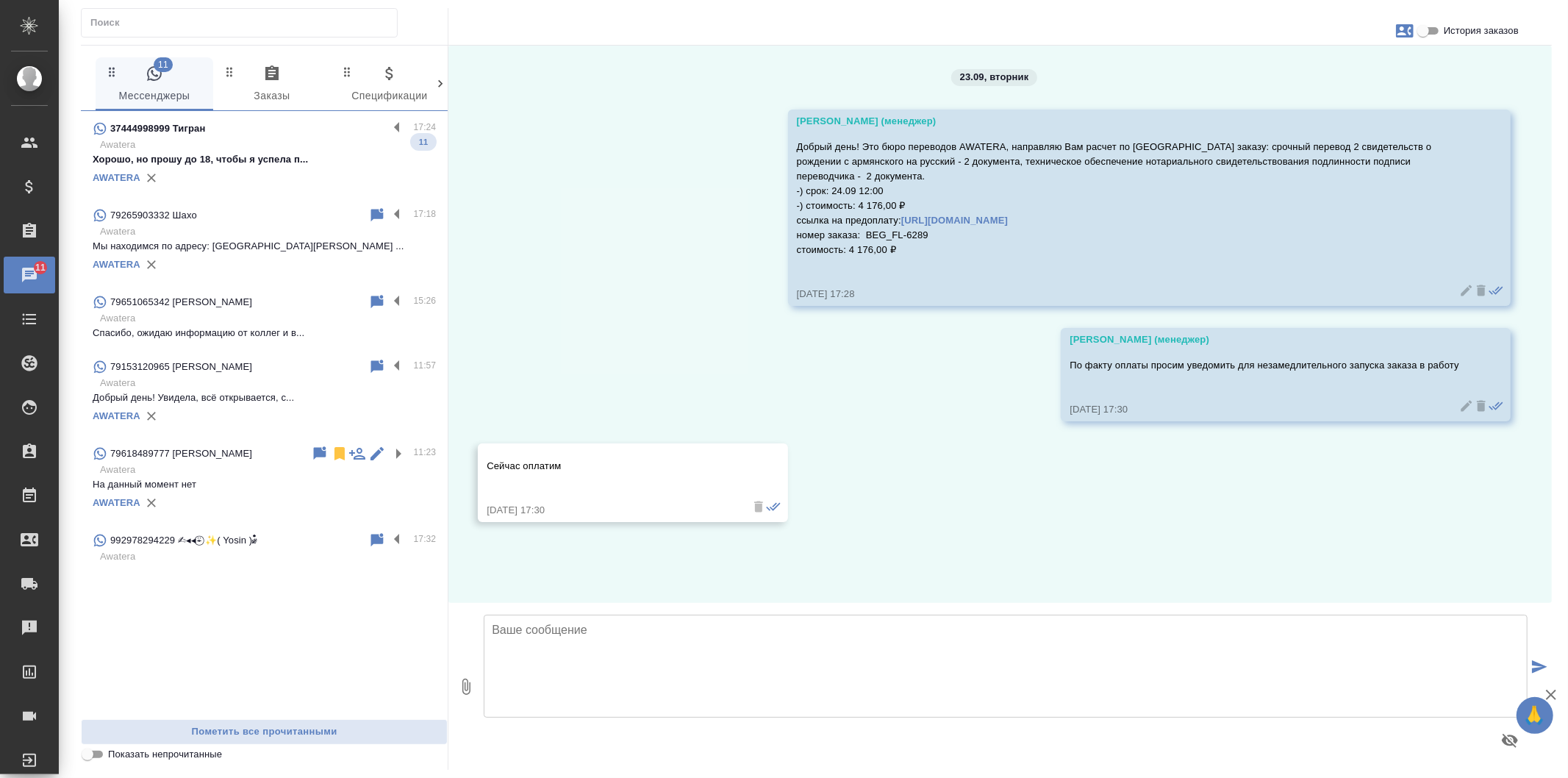
click at [329, 338] on p "Спасибо, ожидаю информацию от коллег и в..." at bounding box center [265, 333] width 343 height 14
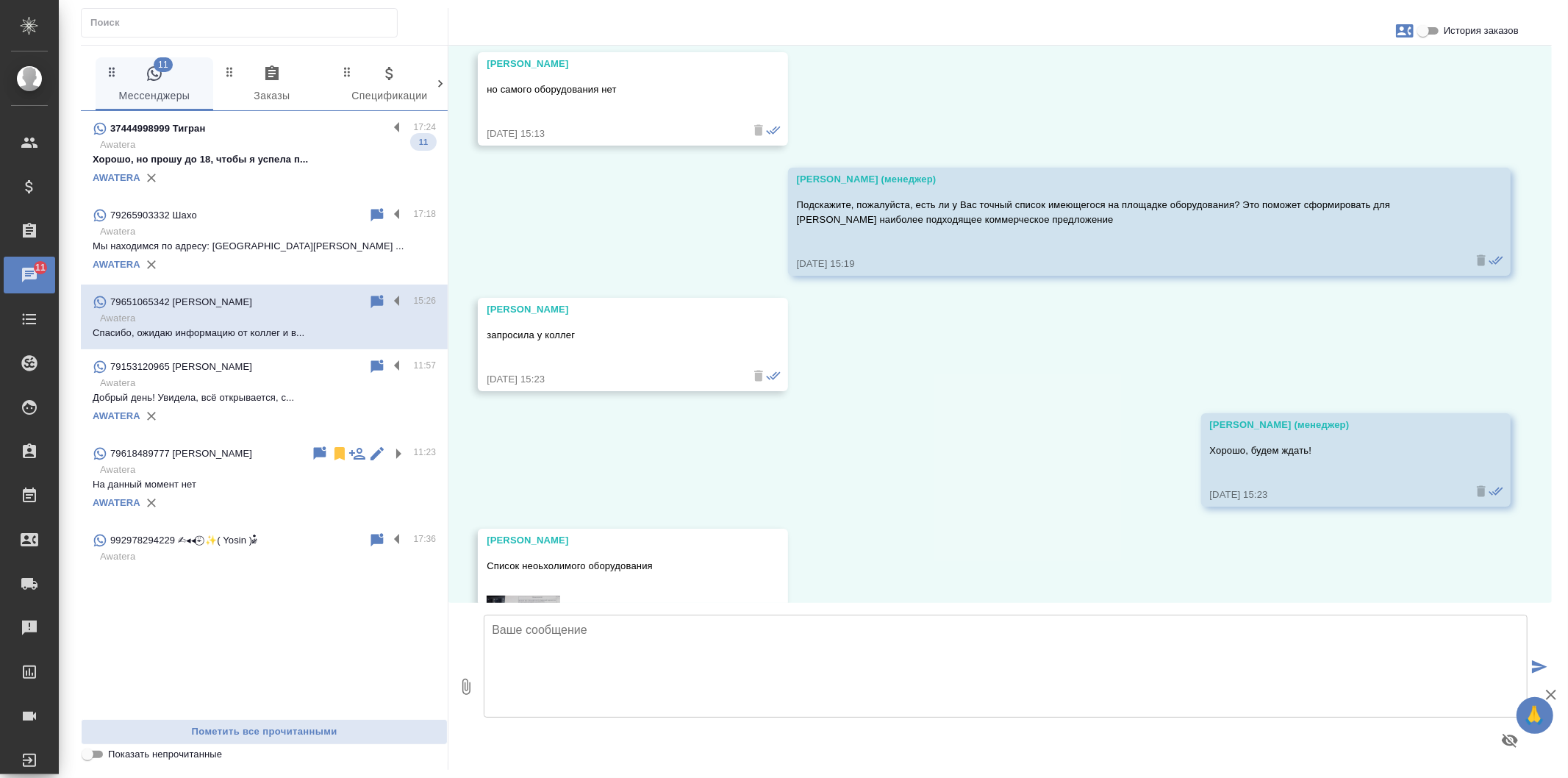
scroll to position [2206, 0]
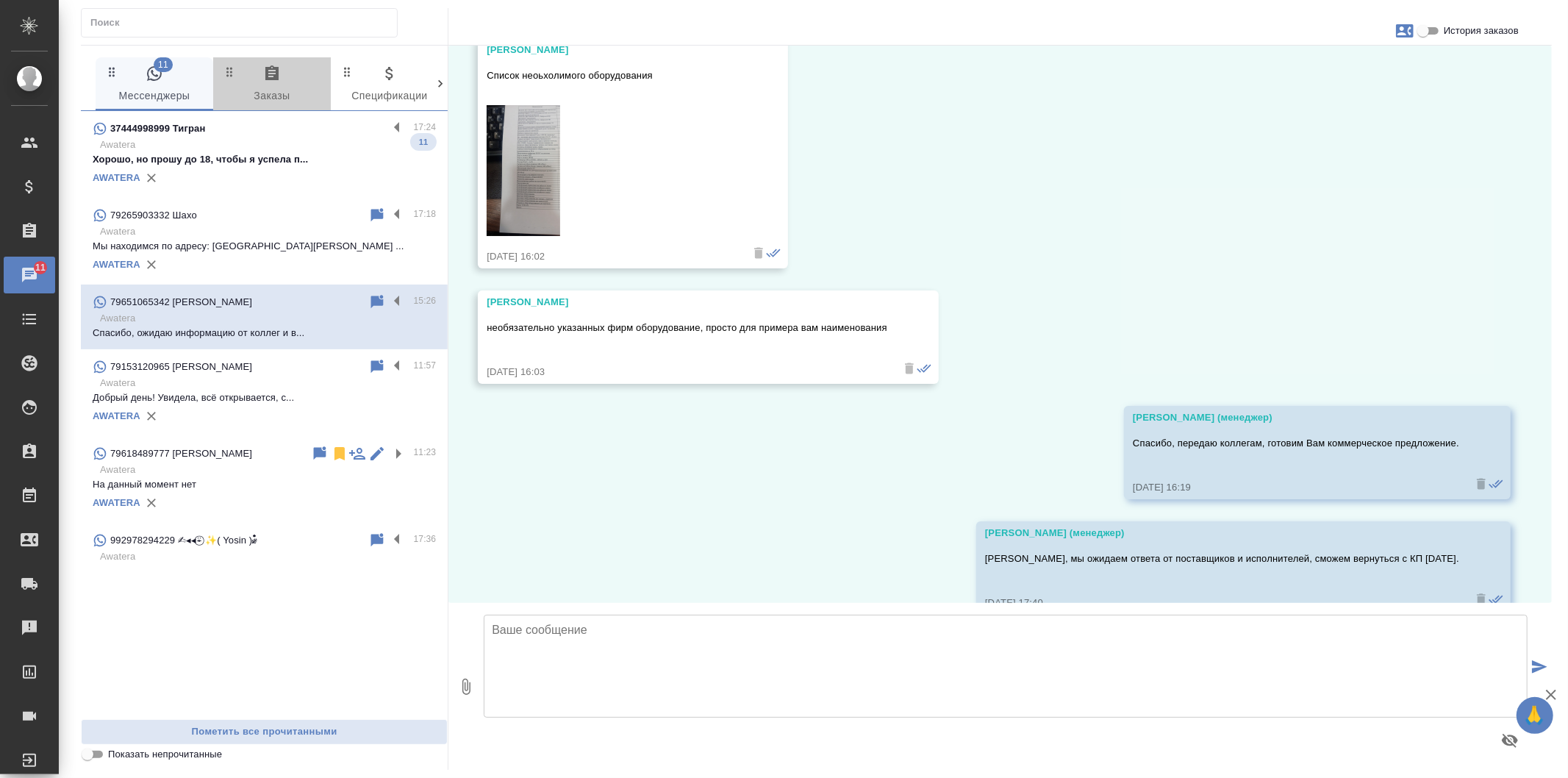
click at [244, 69] on span "0 Заказы" at bounding box center [272, 85] width 100 height 41
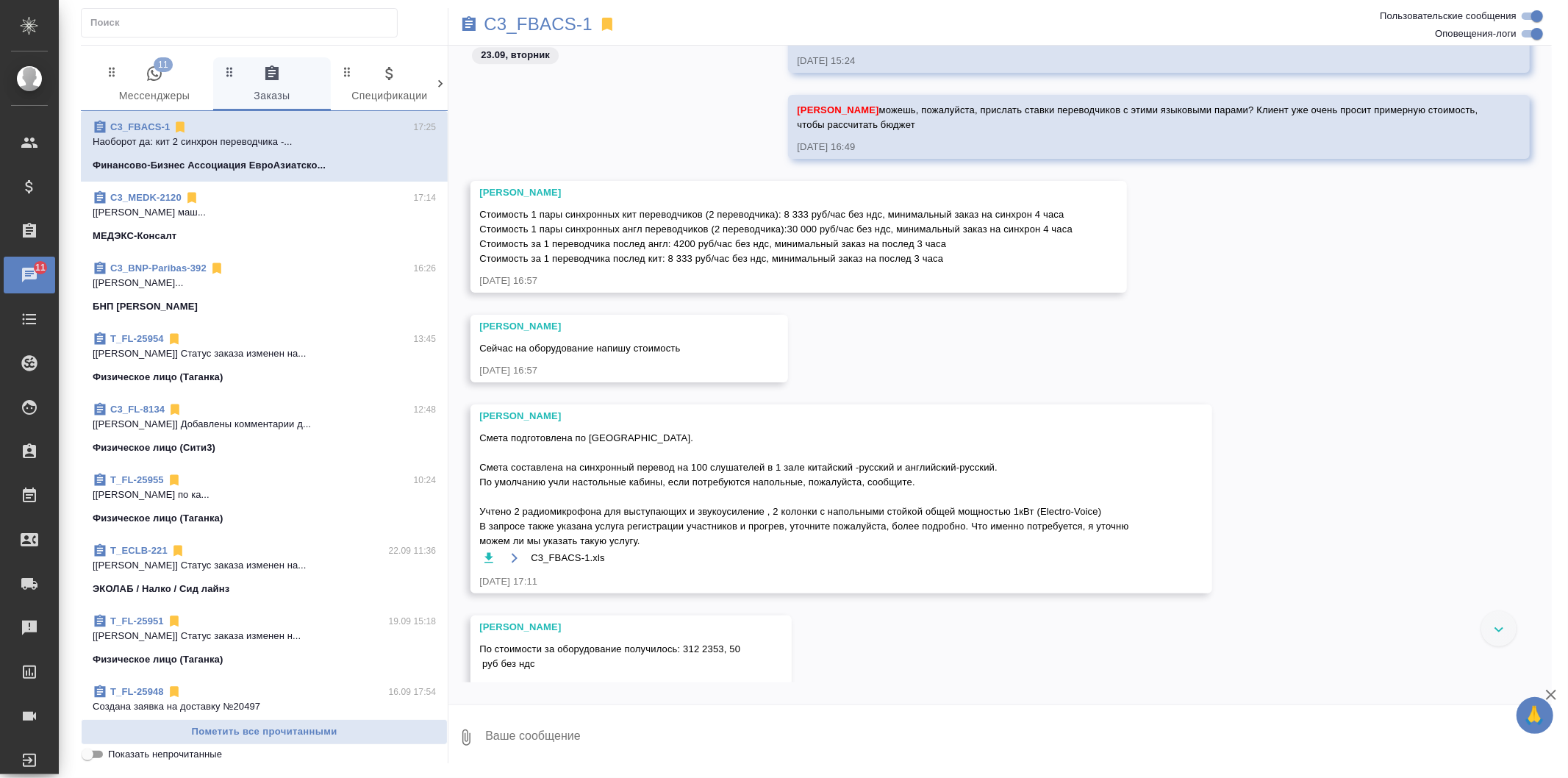
scroll to position [3933, 0]
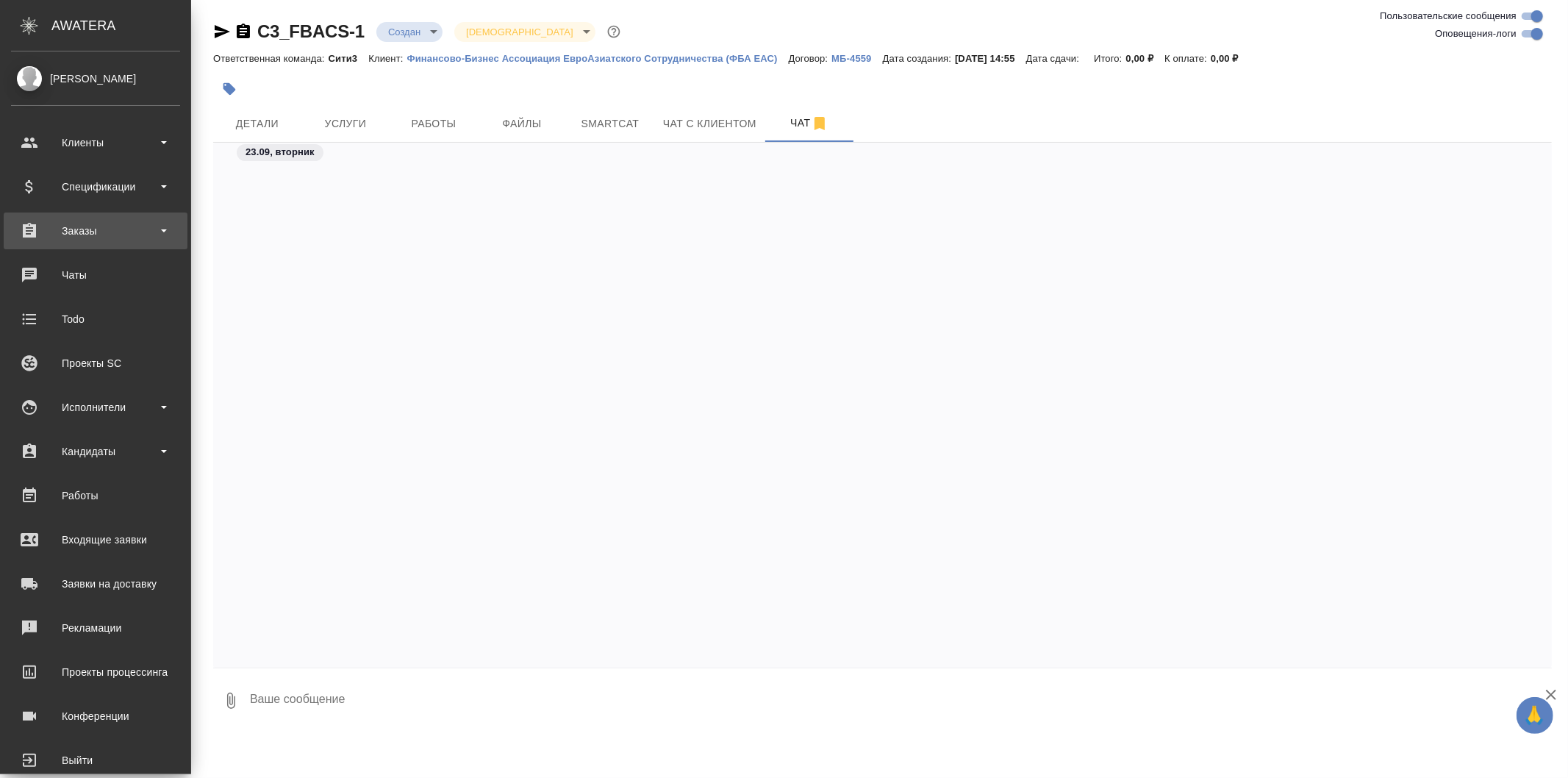
scroll to position [5010, 0]
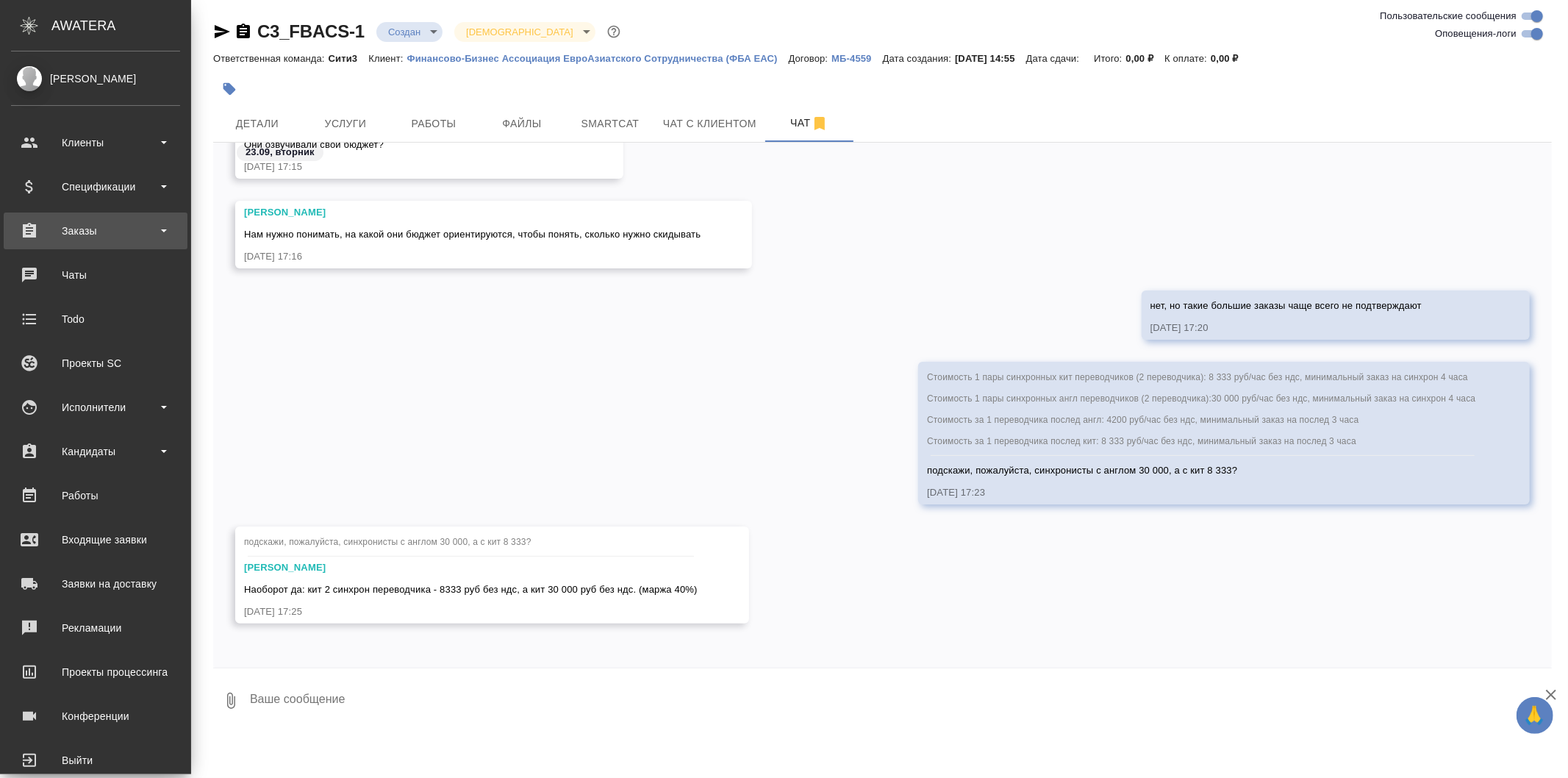
click at [115, 235] on div "Заказы" at bounding box center [95, 230] width 169 height 22
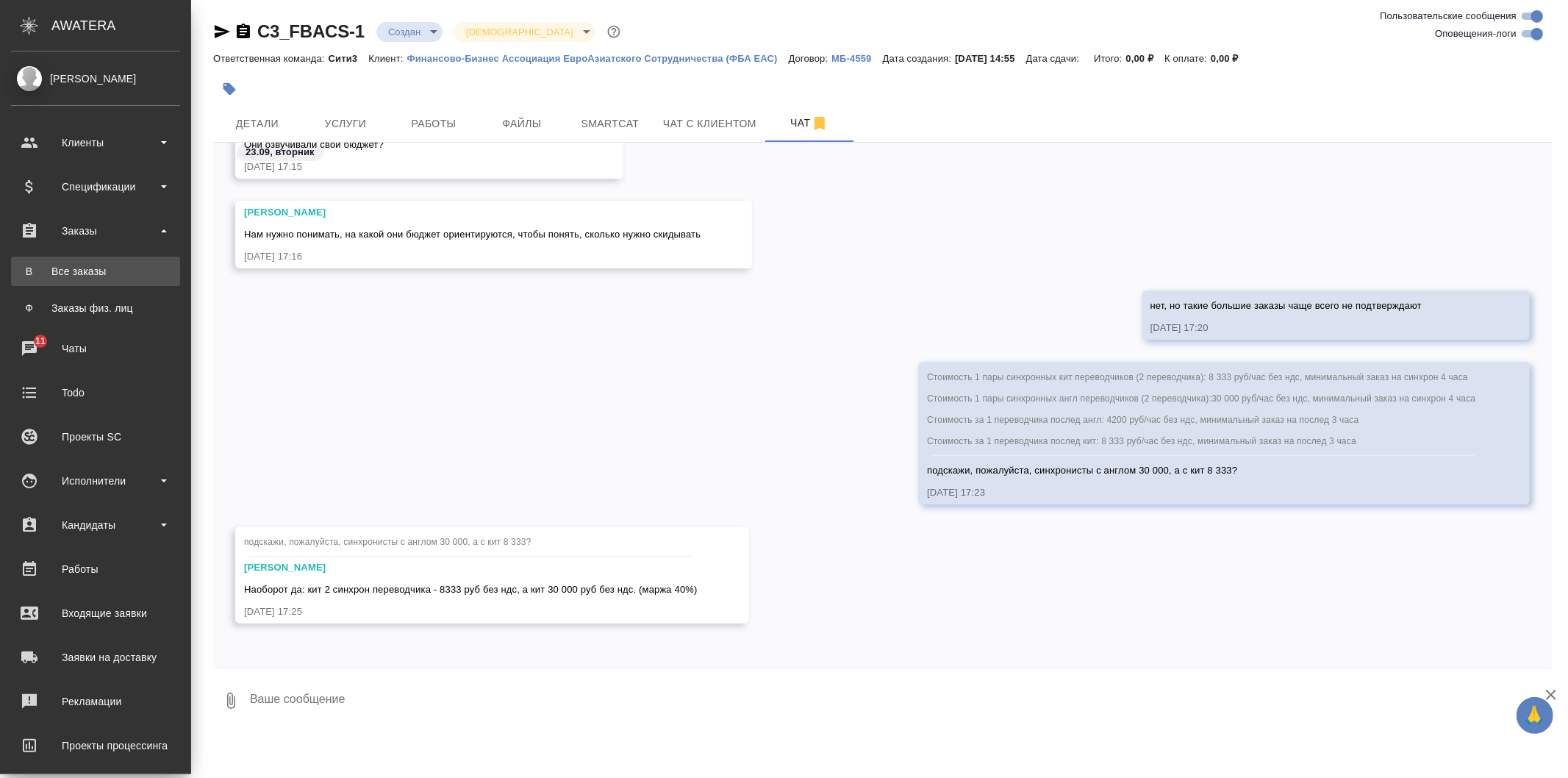
click at [108, 270] on div "Все заказы" at bounding box center [95, 271] width 155 height 14
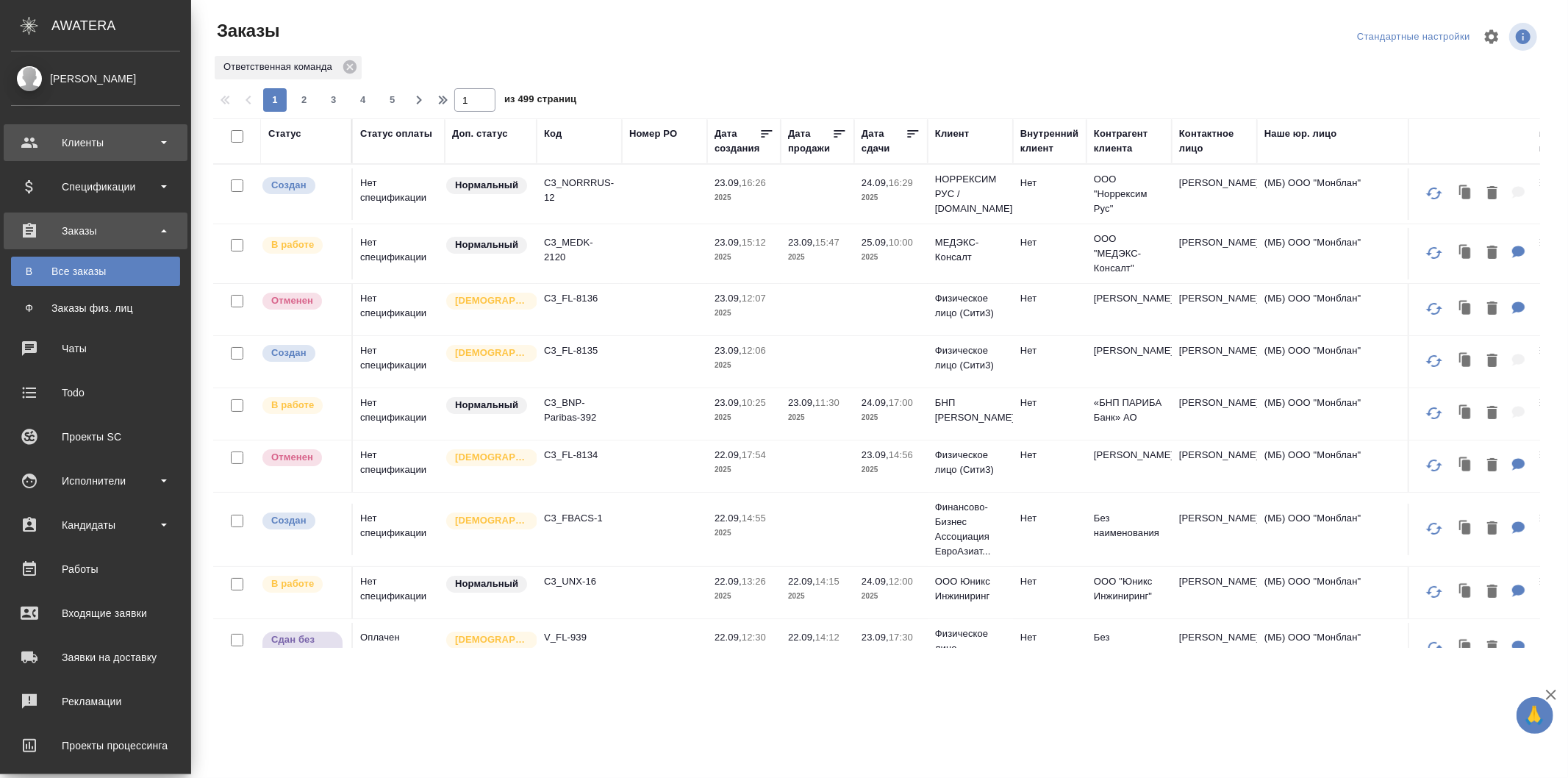
click at [45, 140] on div "Клиенты" at bounding box center [95, 143] width 169 height 22
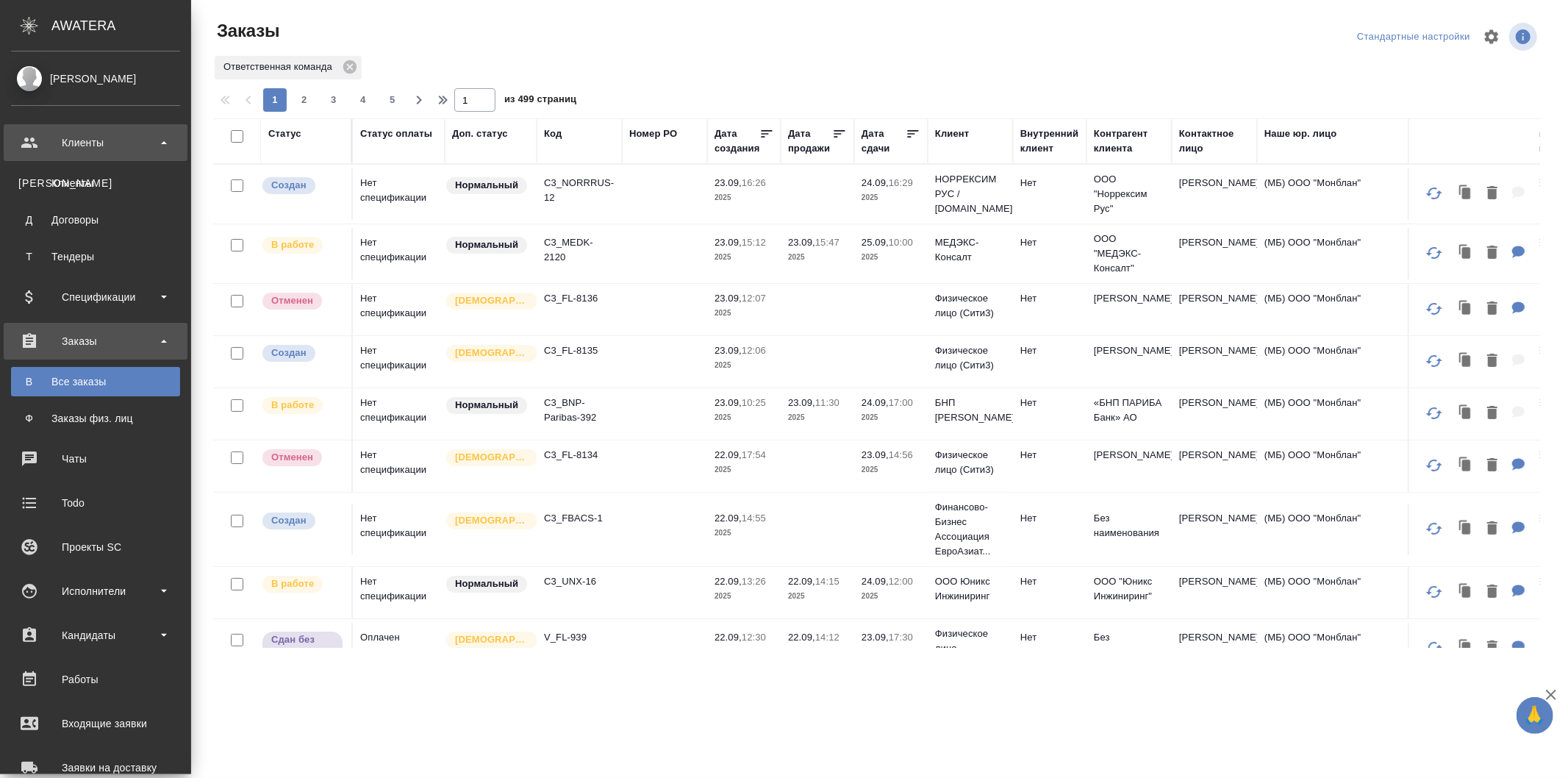
click at [115, 148] on div "Клиенты" at bounding box center [95, 143] width 169 height 22
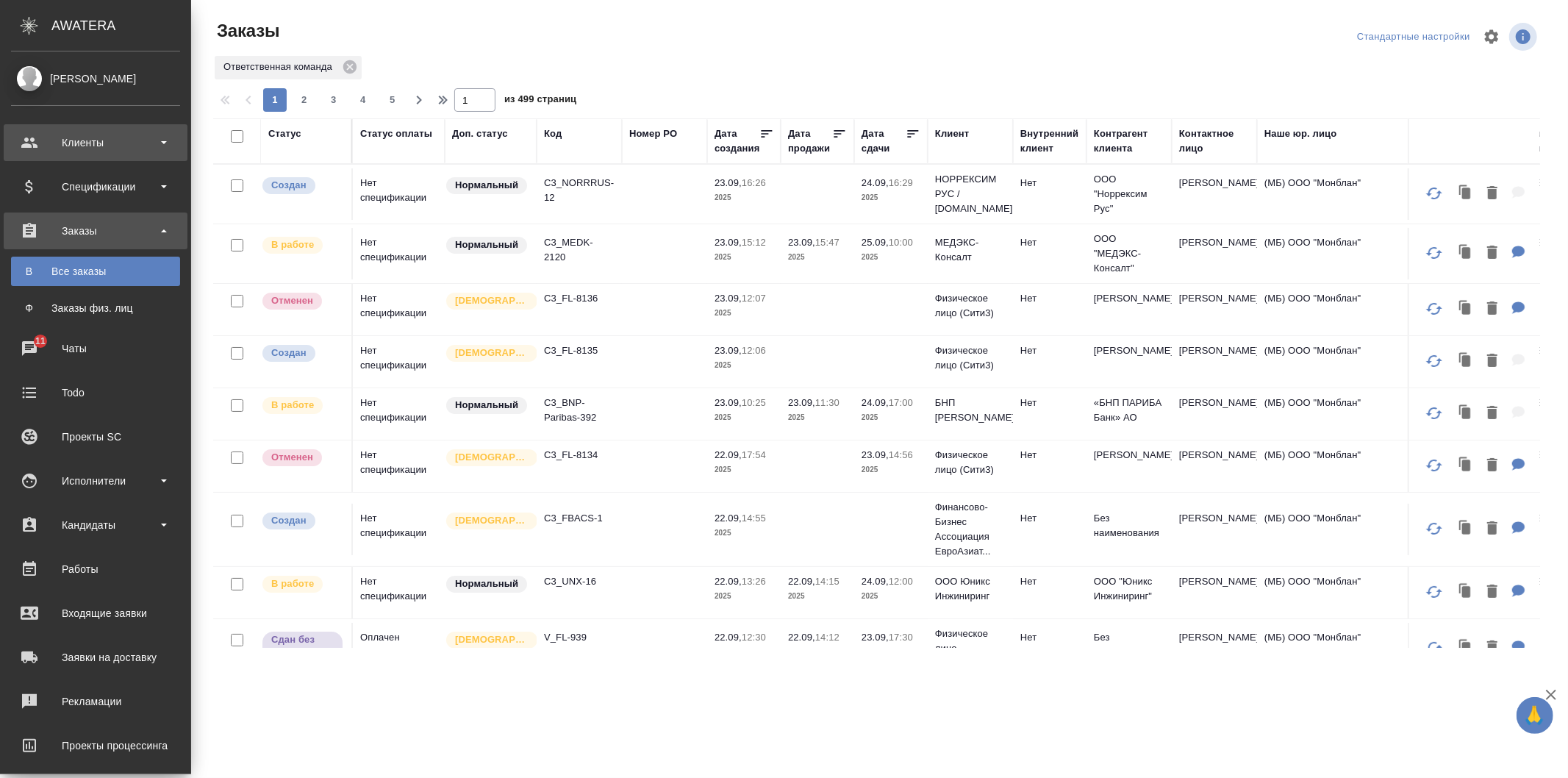
click at [117, 155] on div "Клиенты" at bounding box center [95, 142] width 183 height 37
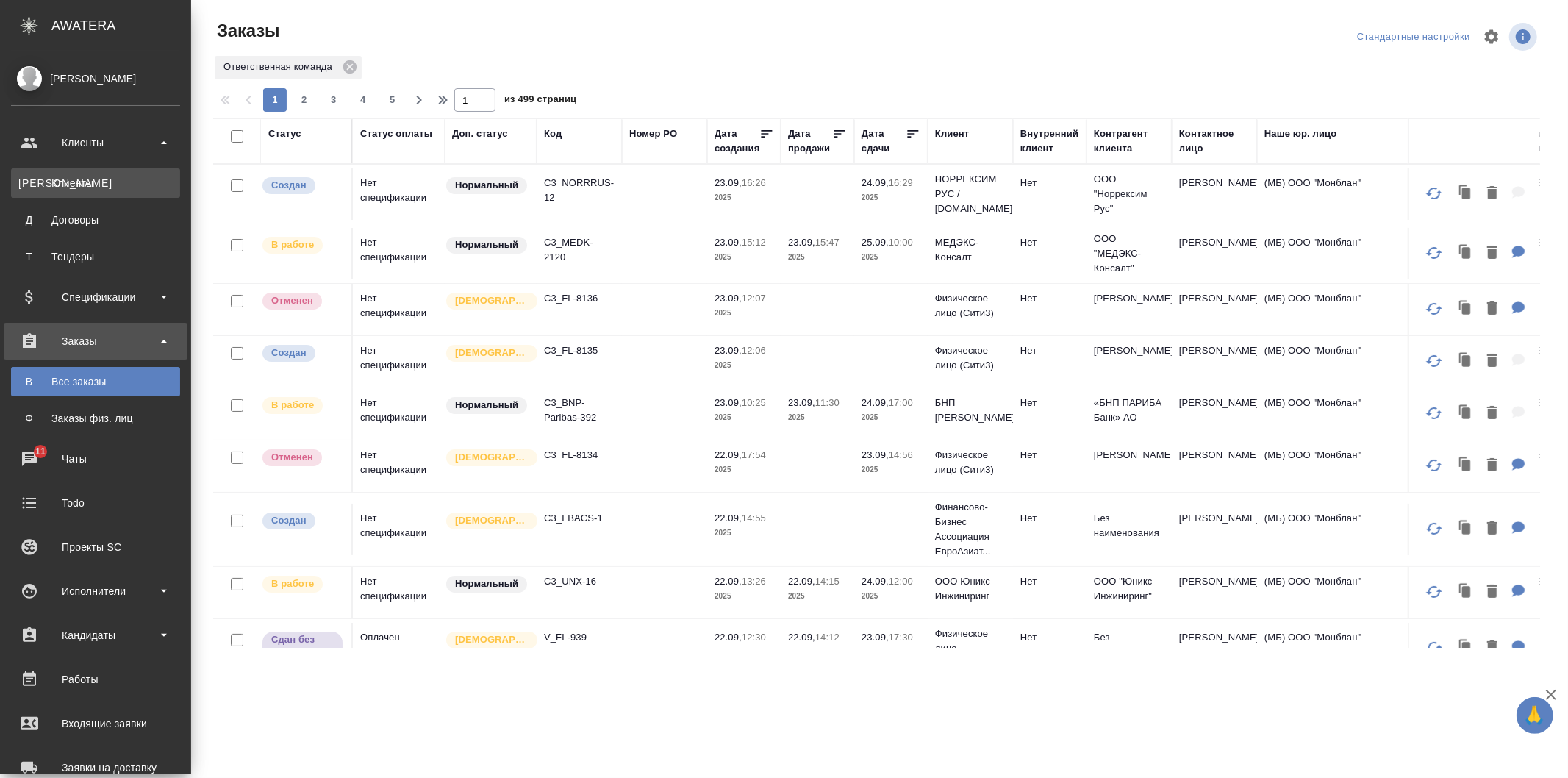
click at [120, 184] on div "Клиенты" at bounding box center [95, 183] width 155 height 14
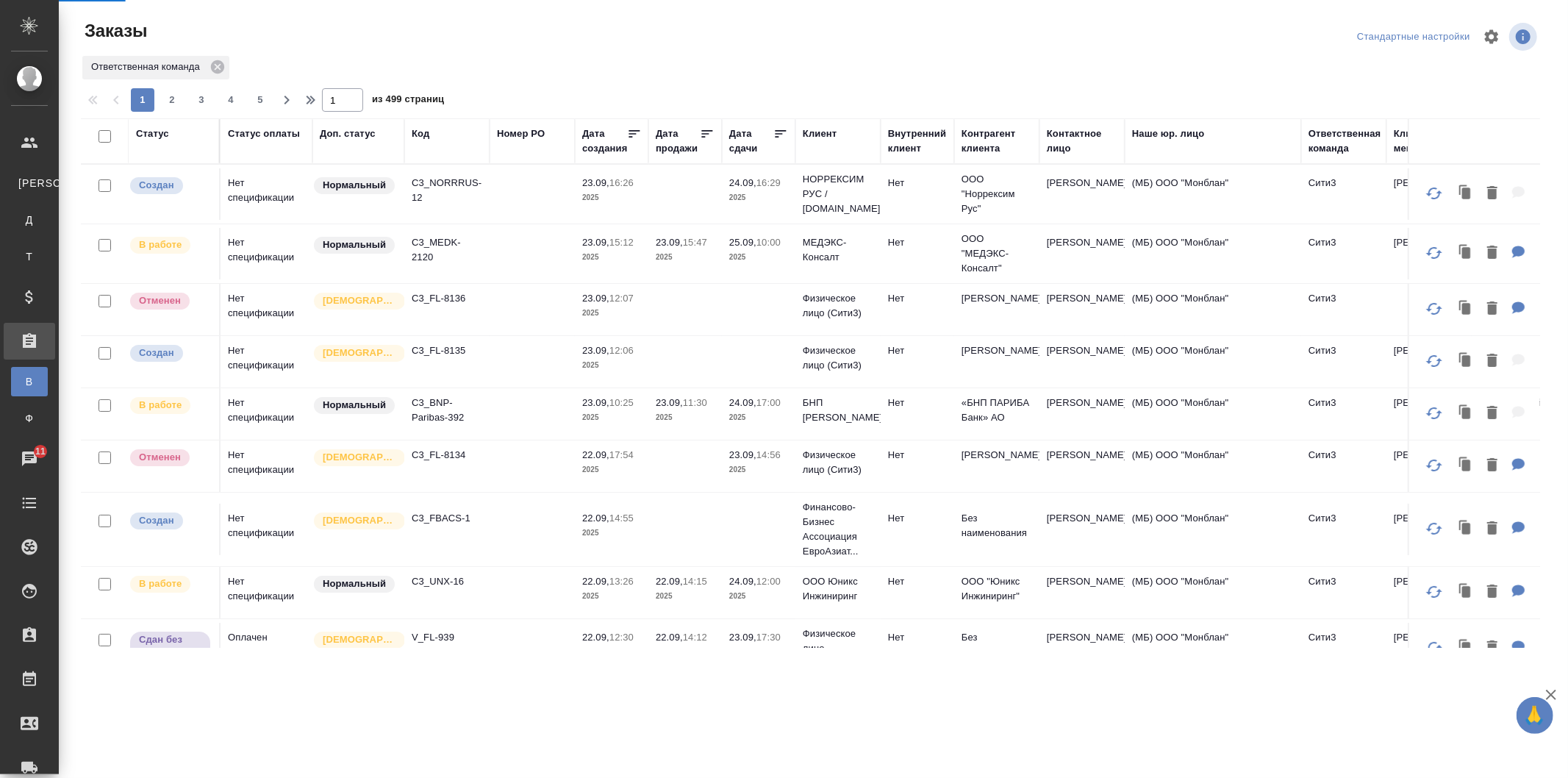
select select "RU"
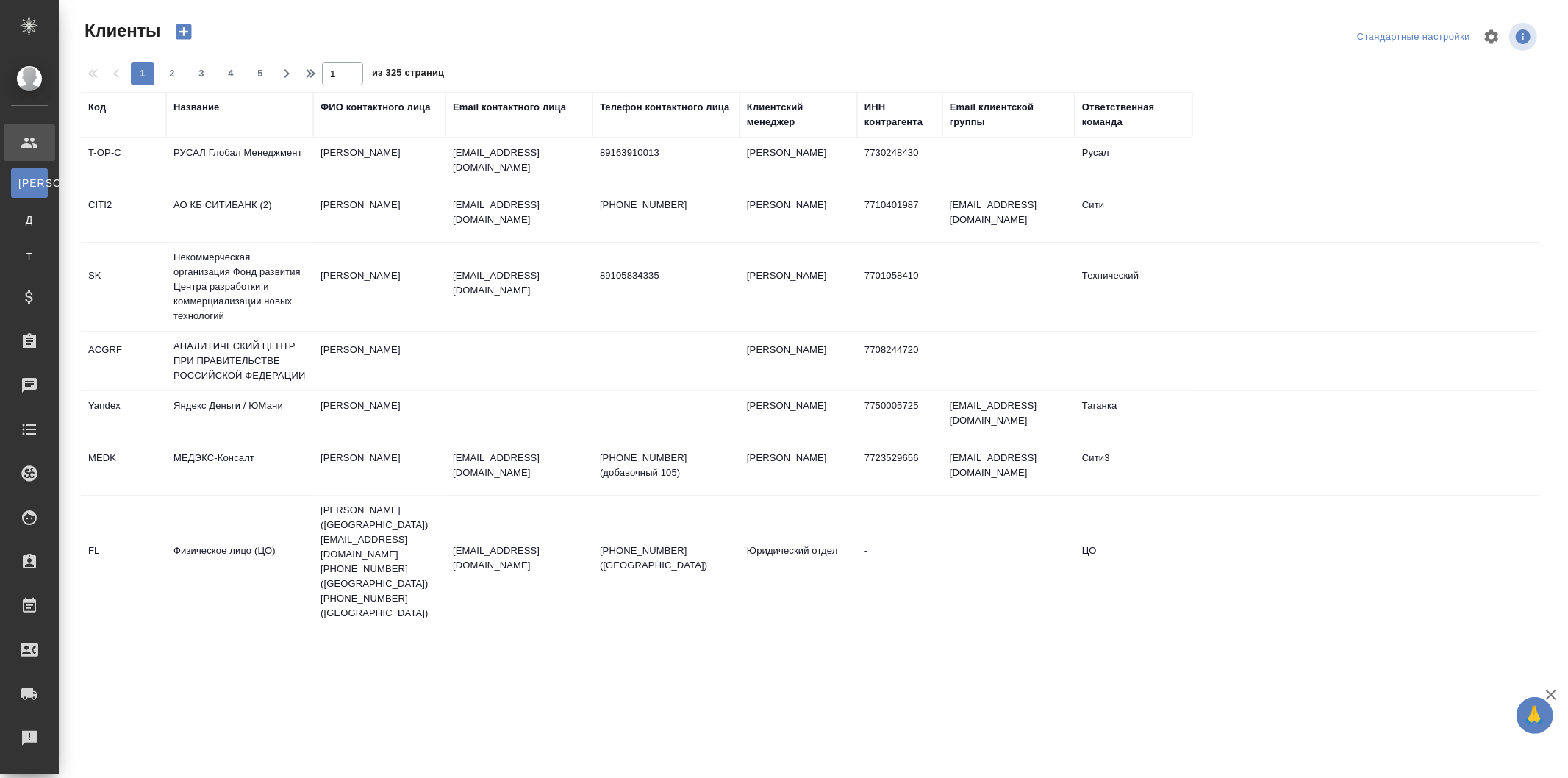
click at [211, 112] on div "Название" at bounding box center [196, 108] width 45 height 14
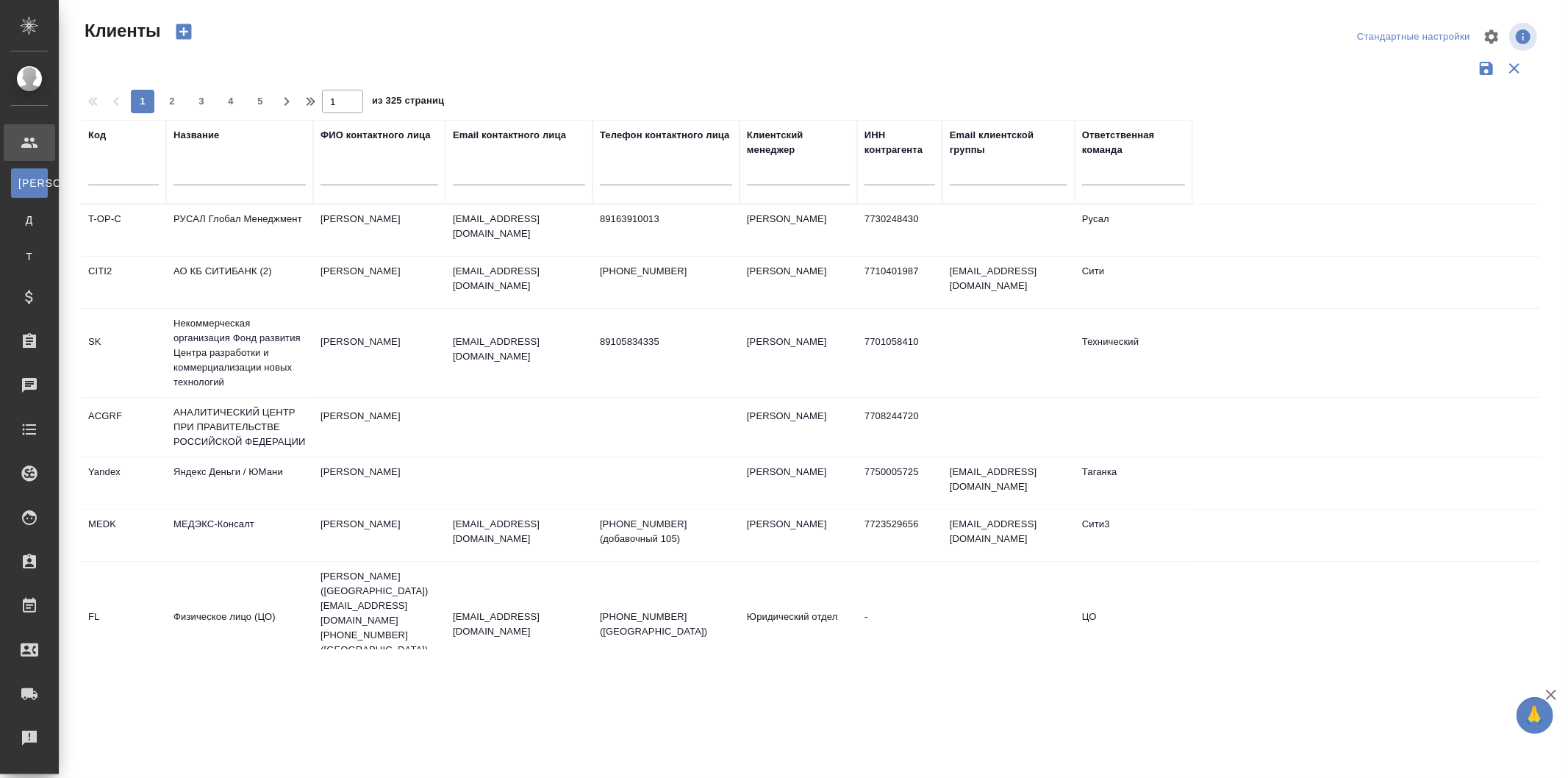
click at [233, 156] on div "Название" at bounding box center [239, 162] width 132 height 68
click at [244, 177] on input "text" at bounding box center [239, 176] width 132 height 18
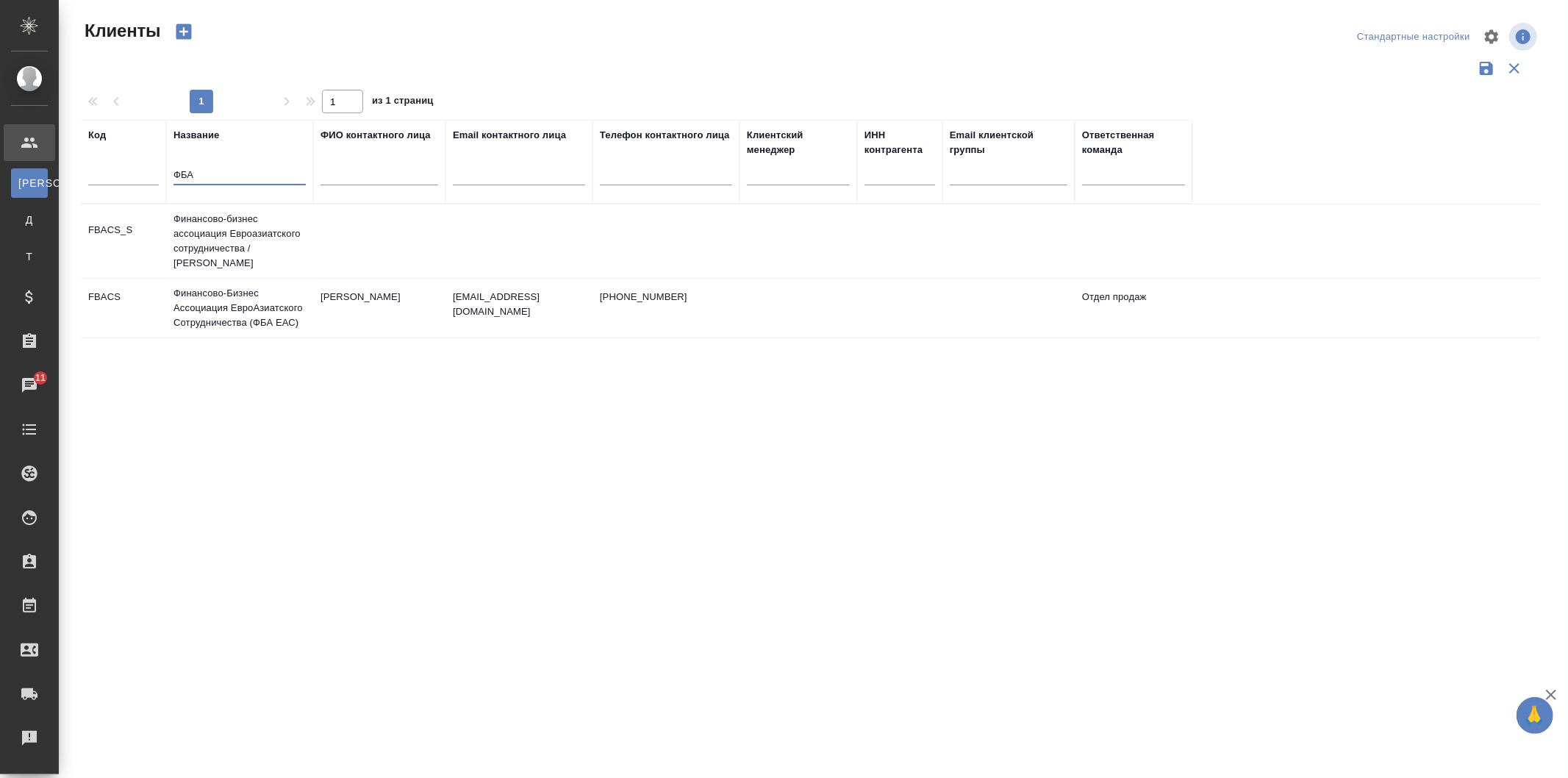
type input "ФБА"
click at [802, 292] on td at bounding box center [798, 307] width 117 height 52
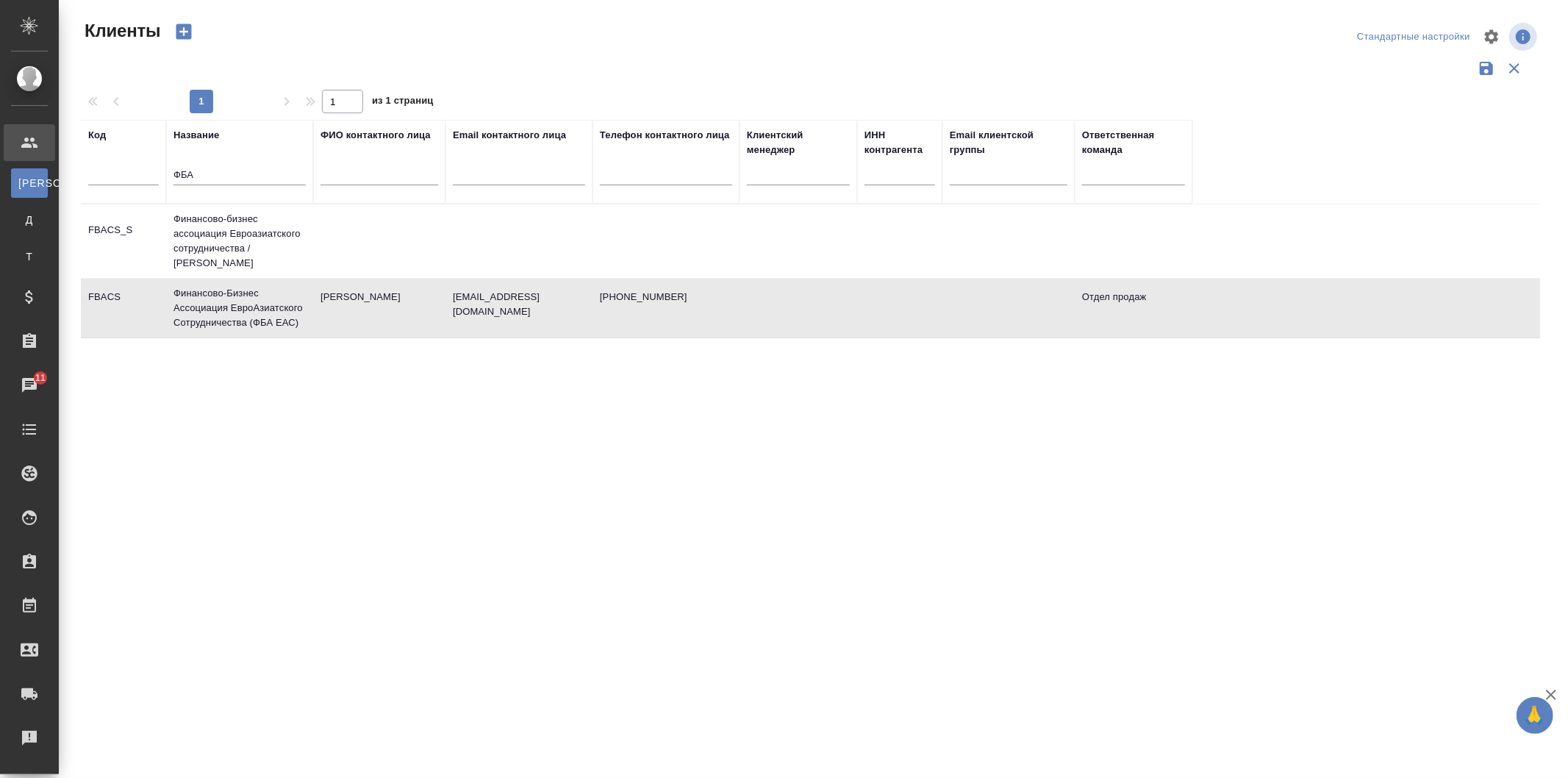
click at [802, 292] on td at bounding box center [798, 307] width 117 height 52
click at [30, 394] on div "Чаты" at bounding box center [11, 385] width 37 height 22
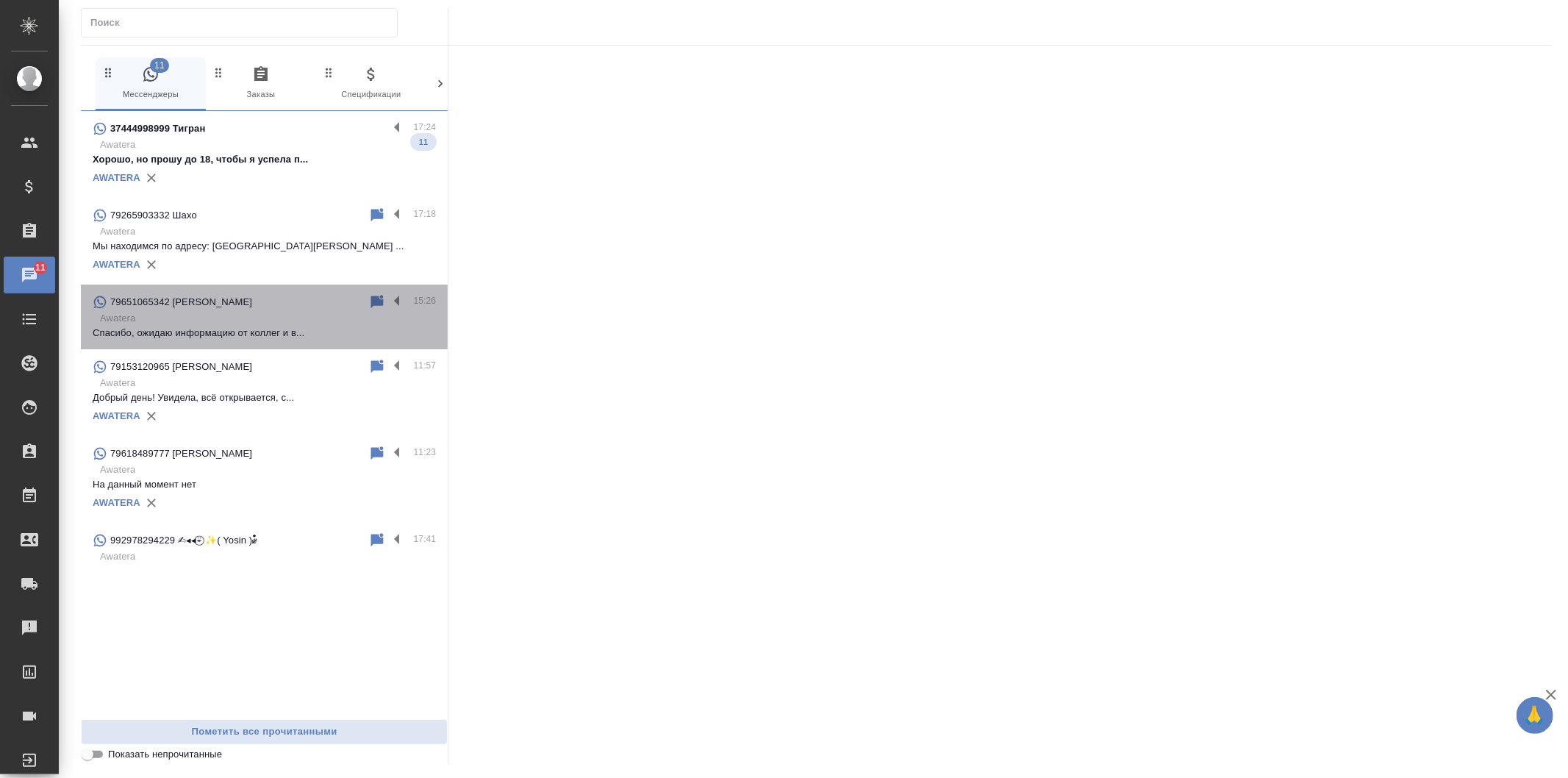
click at [343, 340] on p "Спасибо, ожидаю информацию от коллег и в..." at bounding box center [265, 333] width 343 height 14
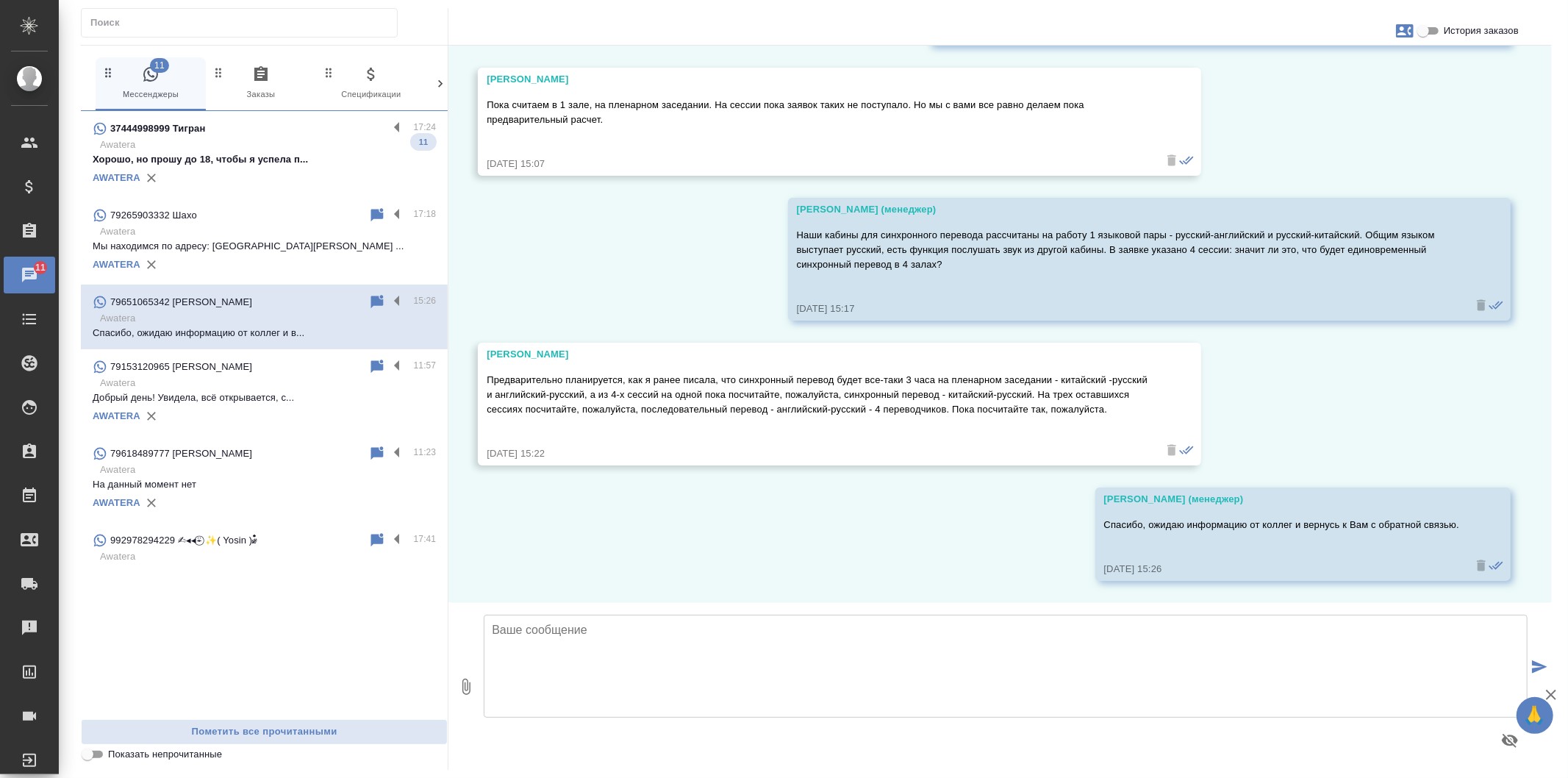
click at [535, 651] on textarea at bounding box center [1005, 666] width 1044 height 103
type textarea "в"
type textarea "В"
click at [664, 633] on textarea at bounding box center [1005, 666] width 1044 height 103
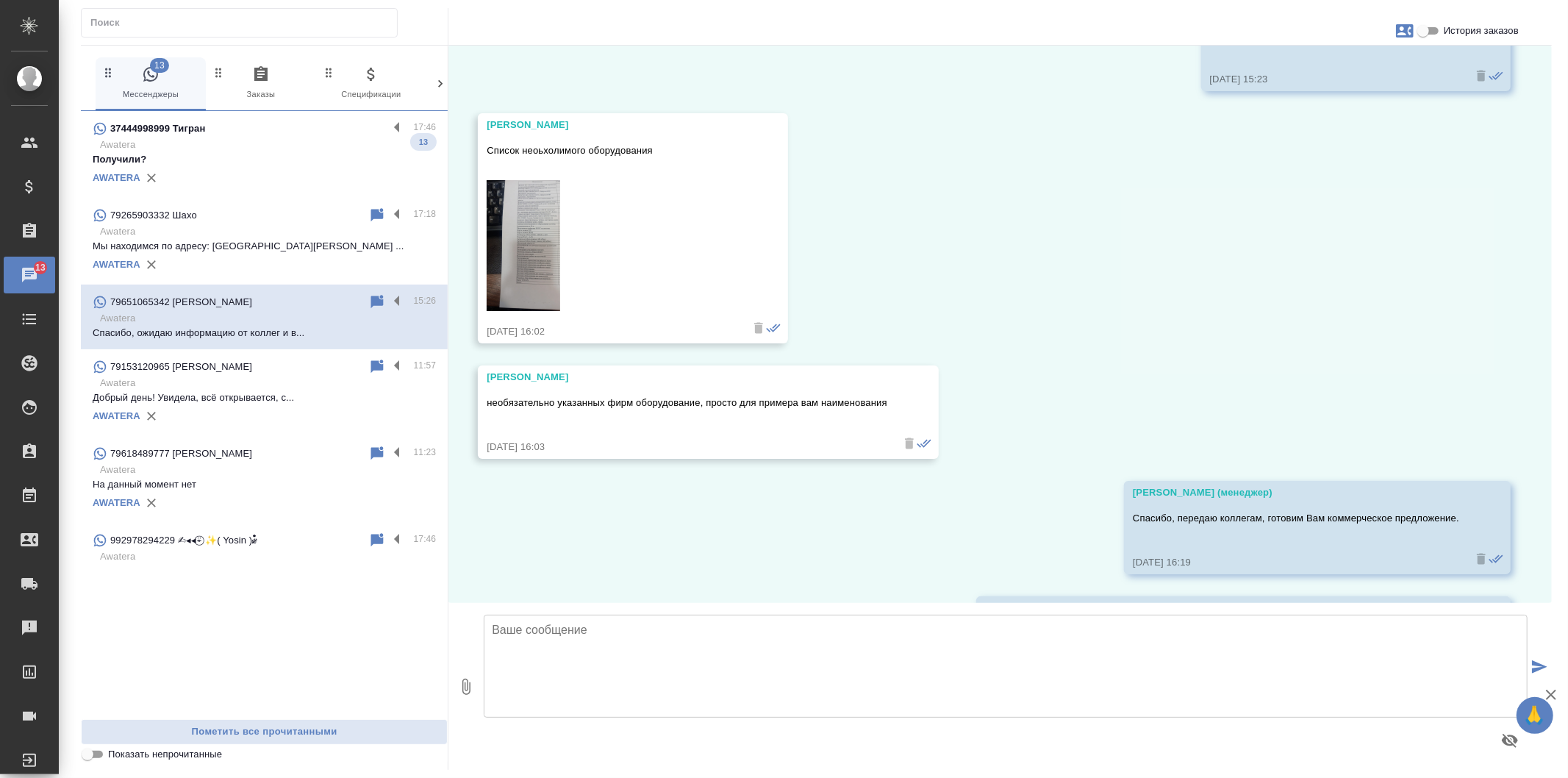
scroll to position [2094, 0]
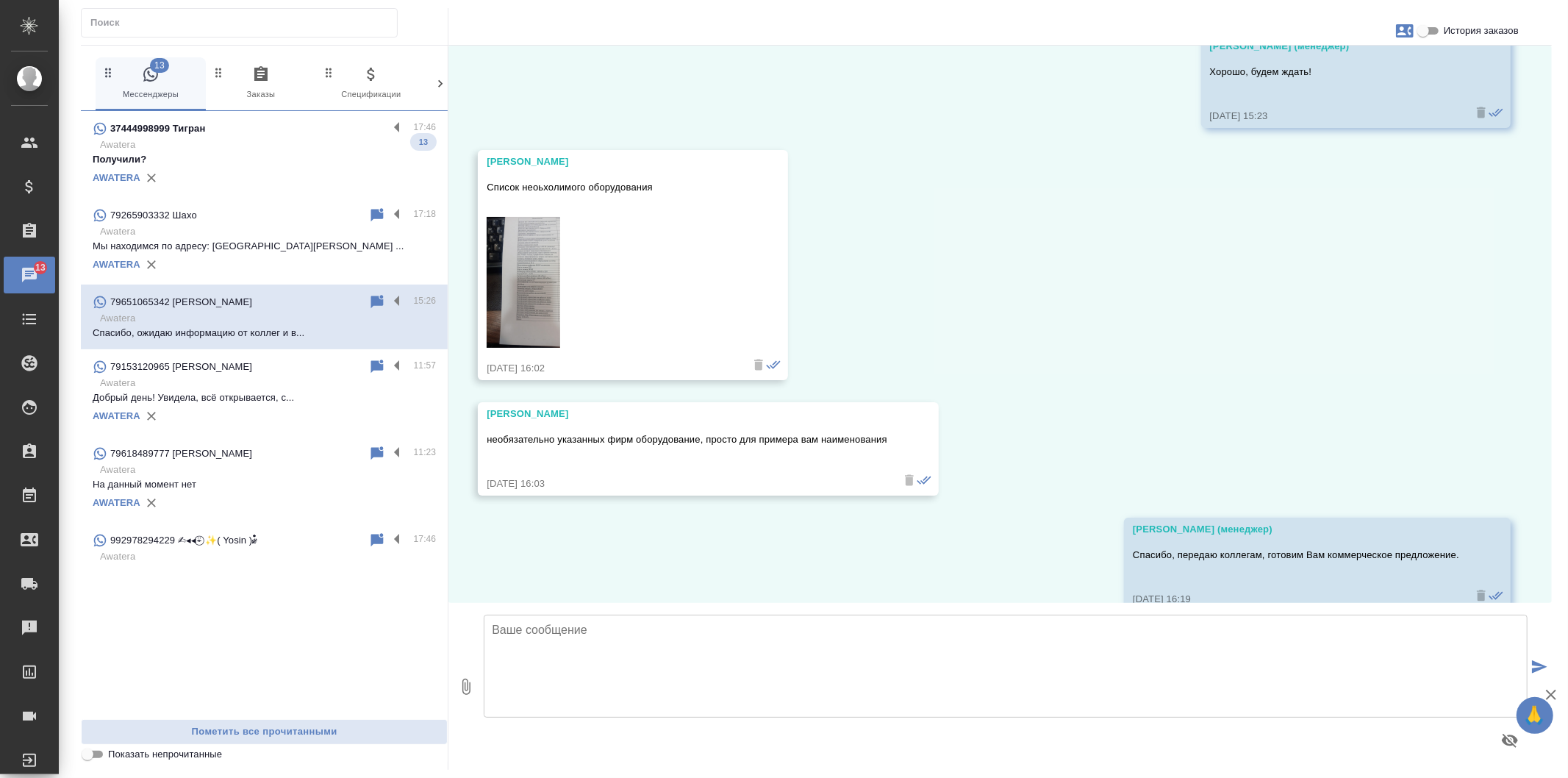
click at [563, 313] on link at bounding box center [612, 285] width 249 height 136
click at [669, 662] on textarea at bounding box center [1005, 666] width 1044 height 103
paste textarea "Высылаю Вам смету на оборудование для синхронного перевода. Смета подготовлена …"
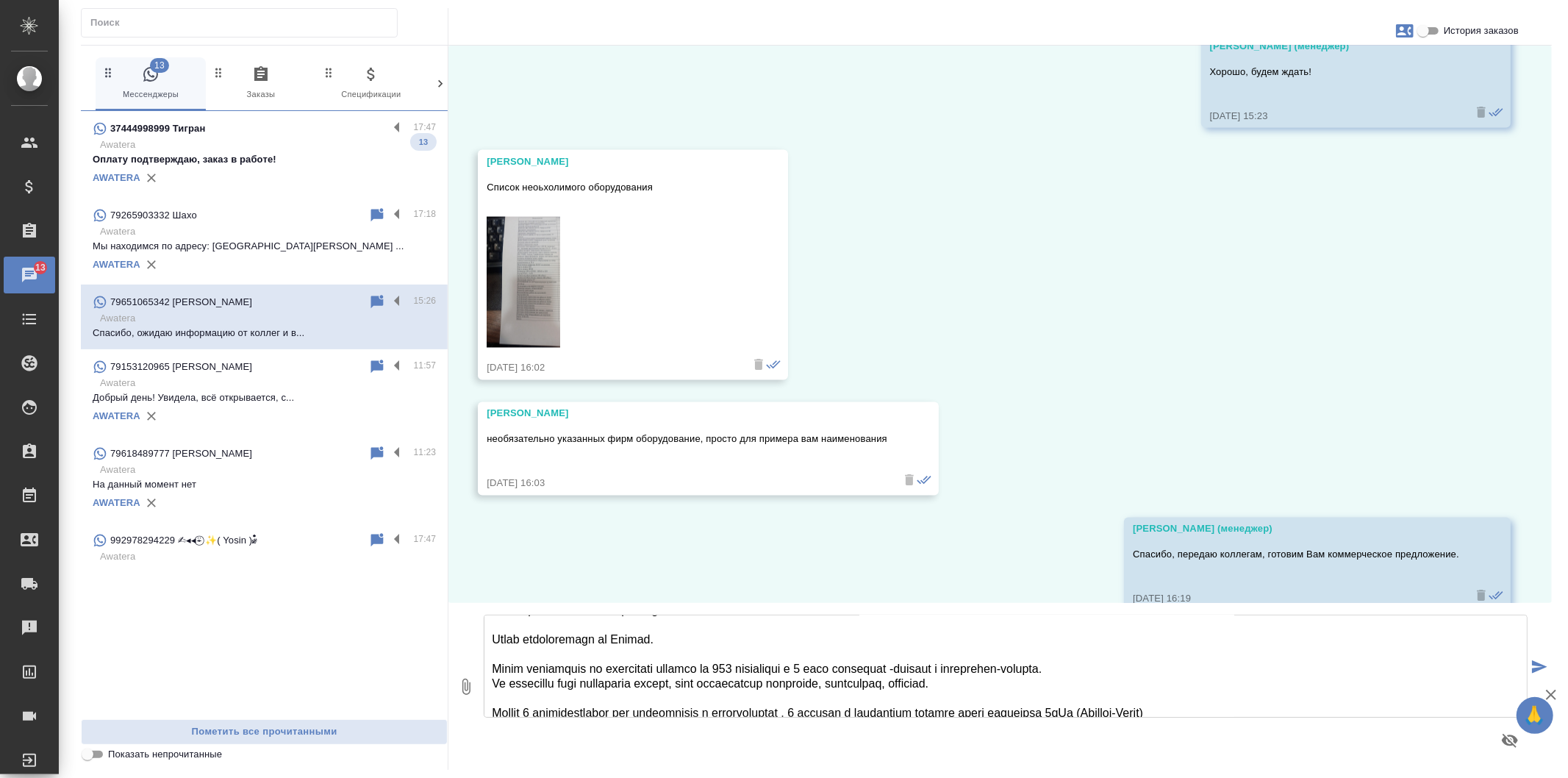
scroll to position [0, 0]
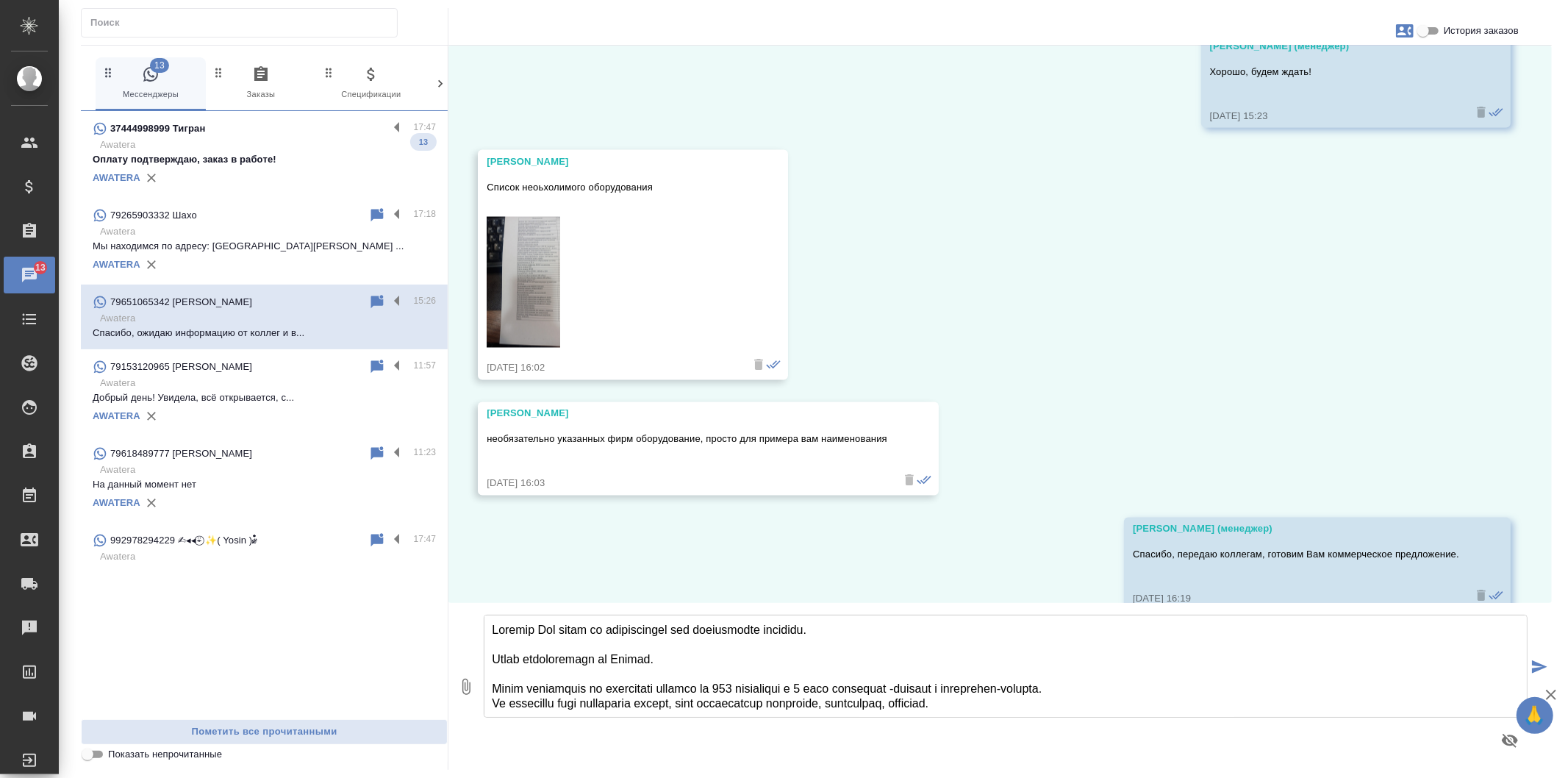
click at [625, 629] on textarea at bounding box center [1005, 666] width 1044 height 103
type textarea "Высылаю Вам смету на техническое оборудование для синхронного перевода. Смета п…"
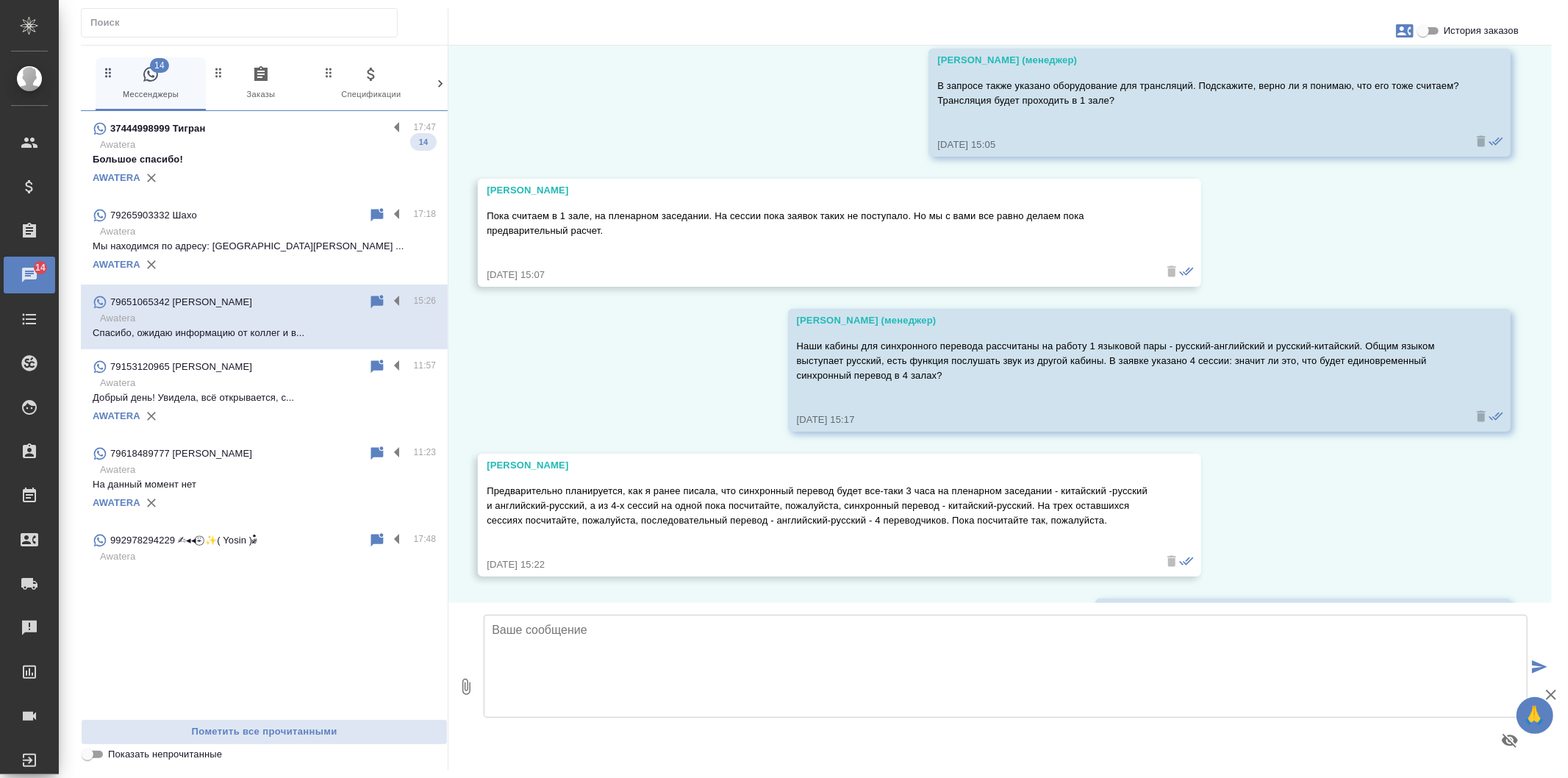
click at [460, 689] on icon "button" at bounding box center [466, 687] width 18 height 18
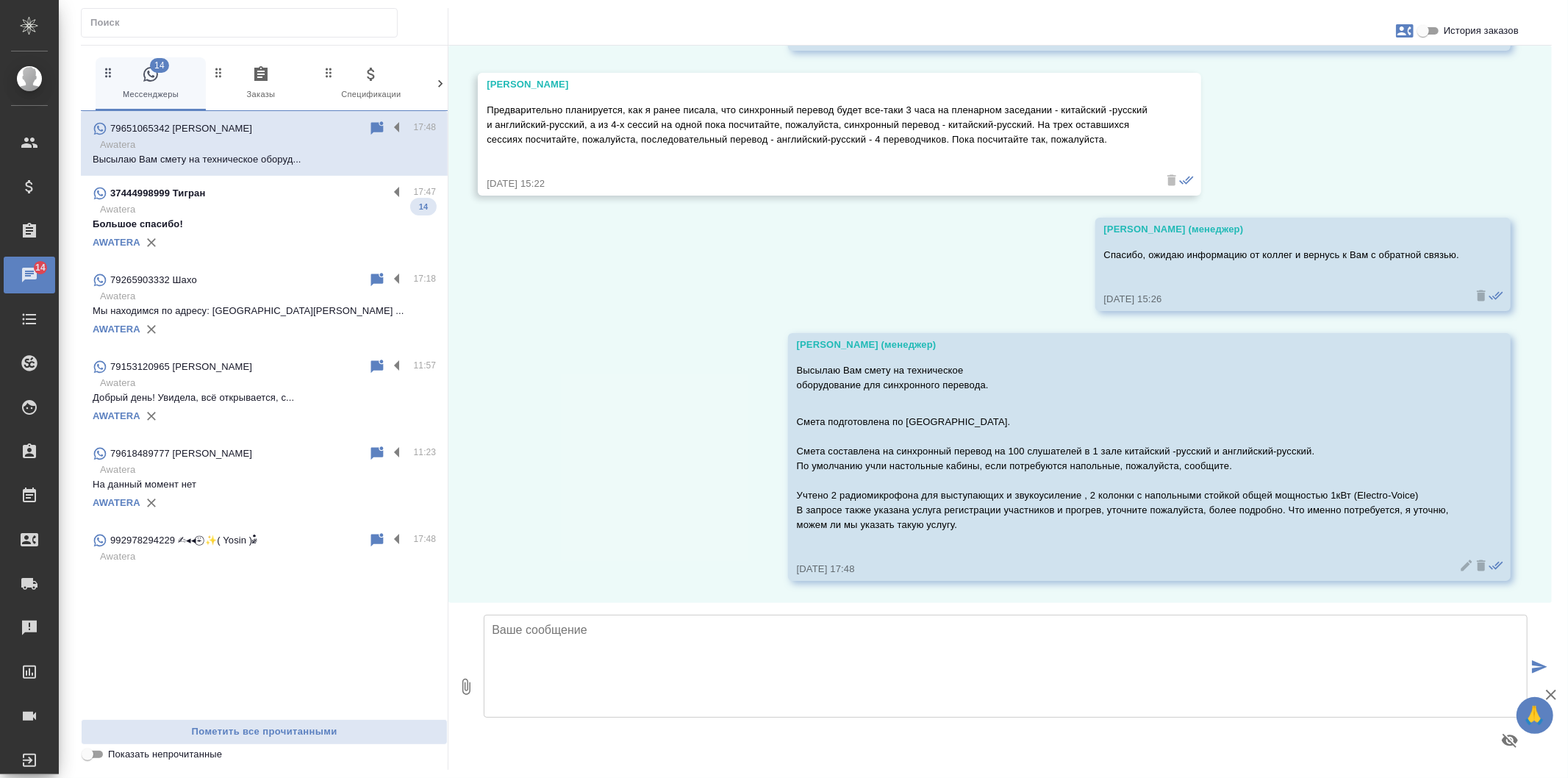
scroll to position [4813, 0]
type input "C:\fakepath\C3_FBACS-1.xls"
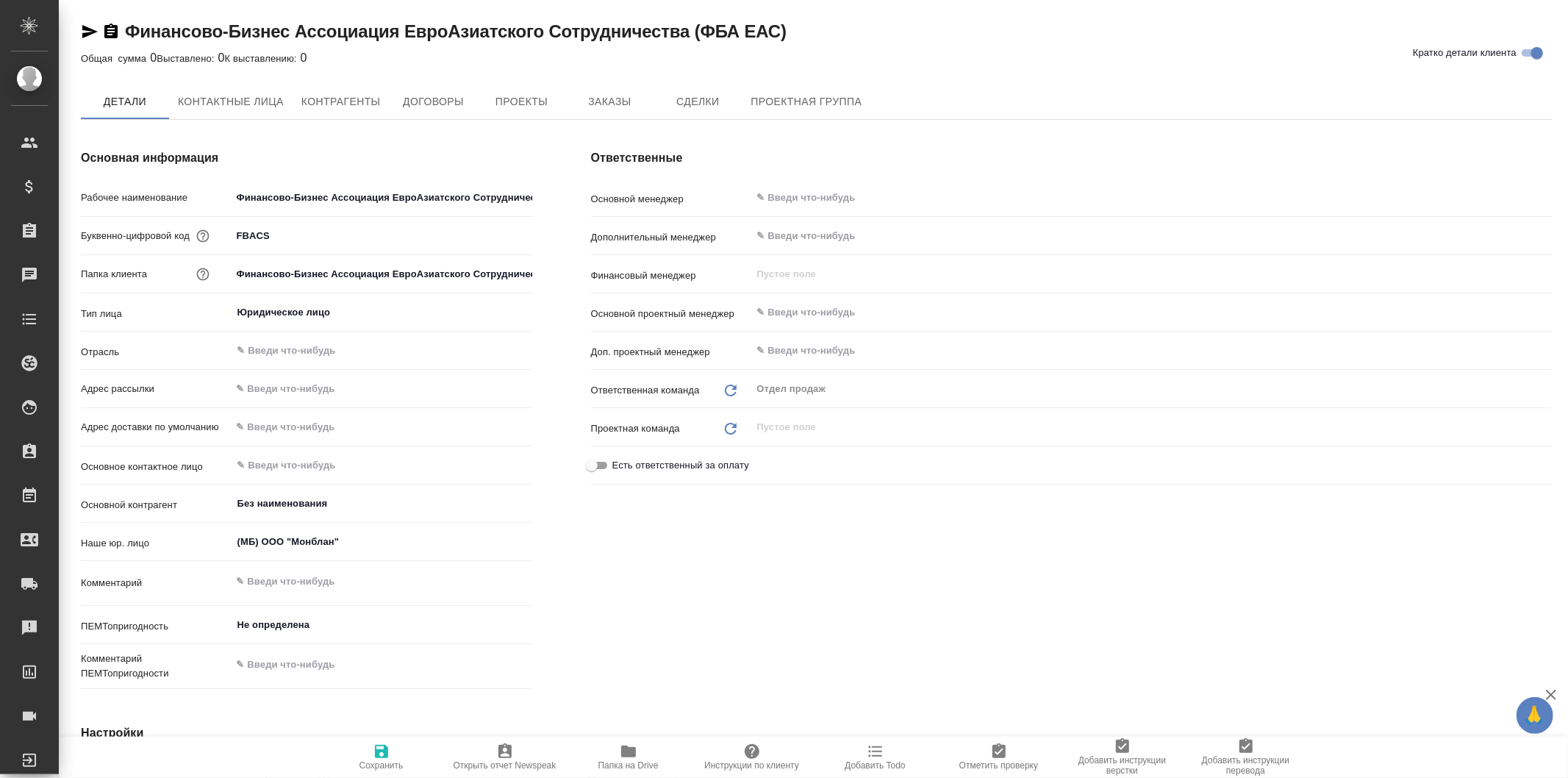
type textarea "x"
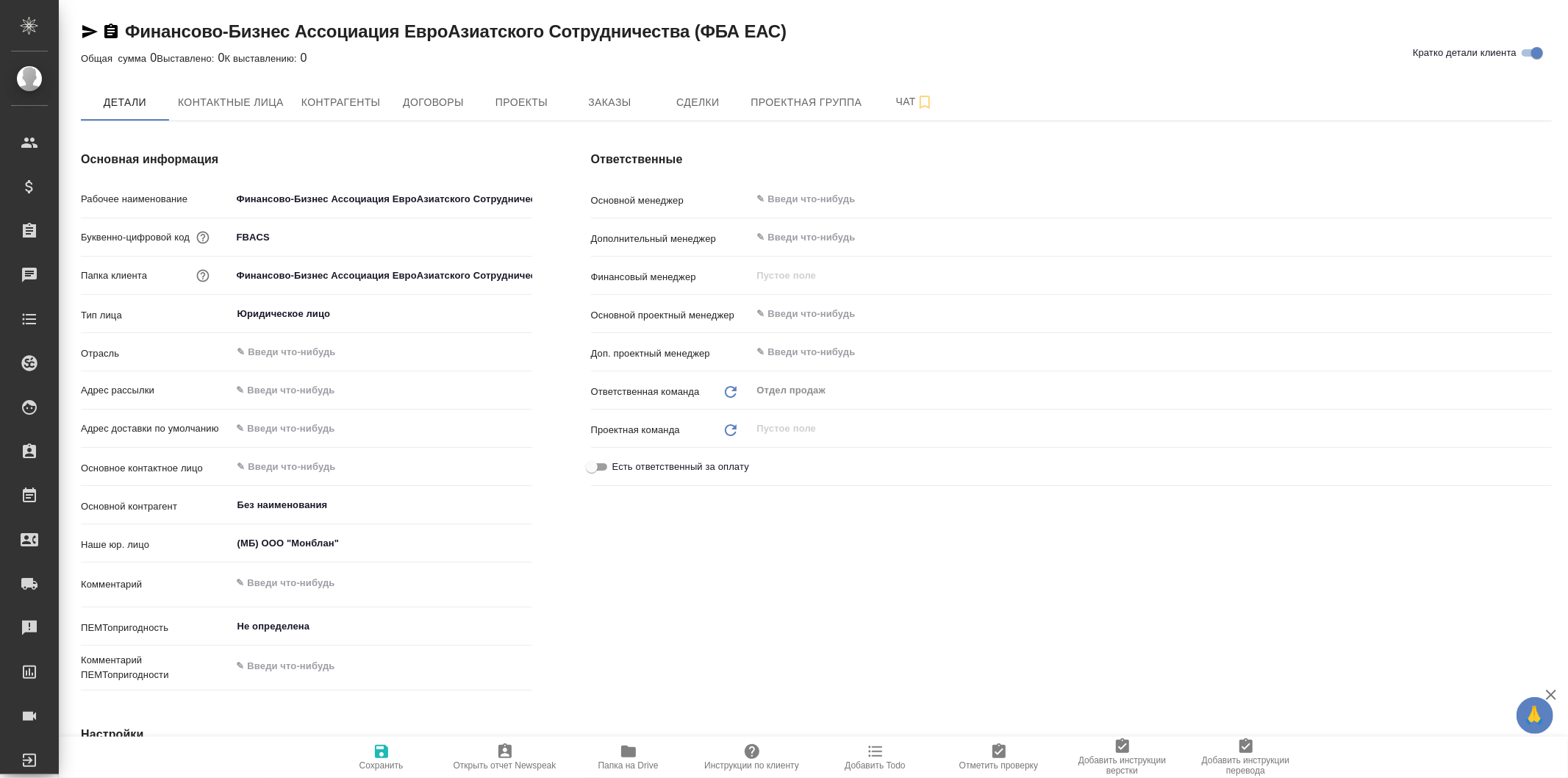
type textarea "x"
click at [581, 97] on span "Заказы" at bounding box center [609, 102] width 70 height 18
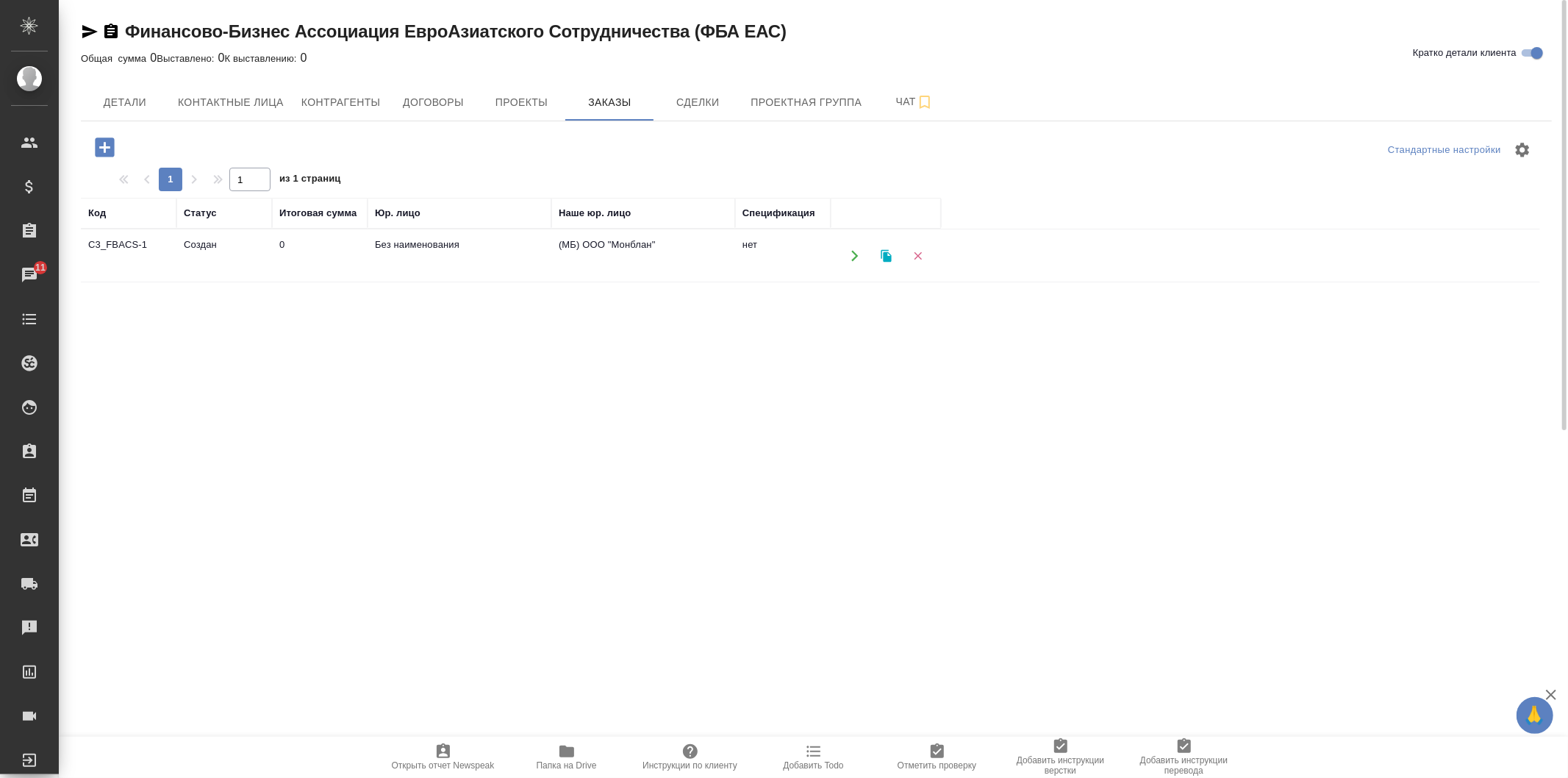
click at [488, 270] on td "Без наименования" at bounding box center [459, 256] width 183 height 52
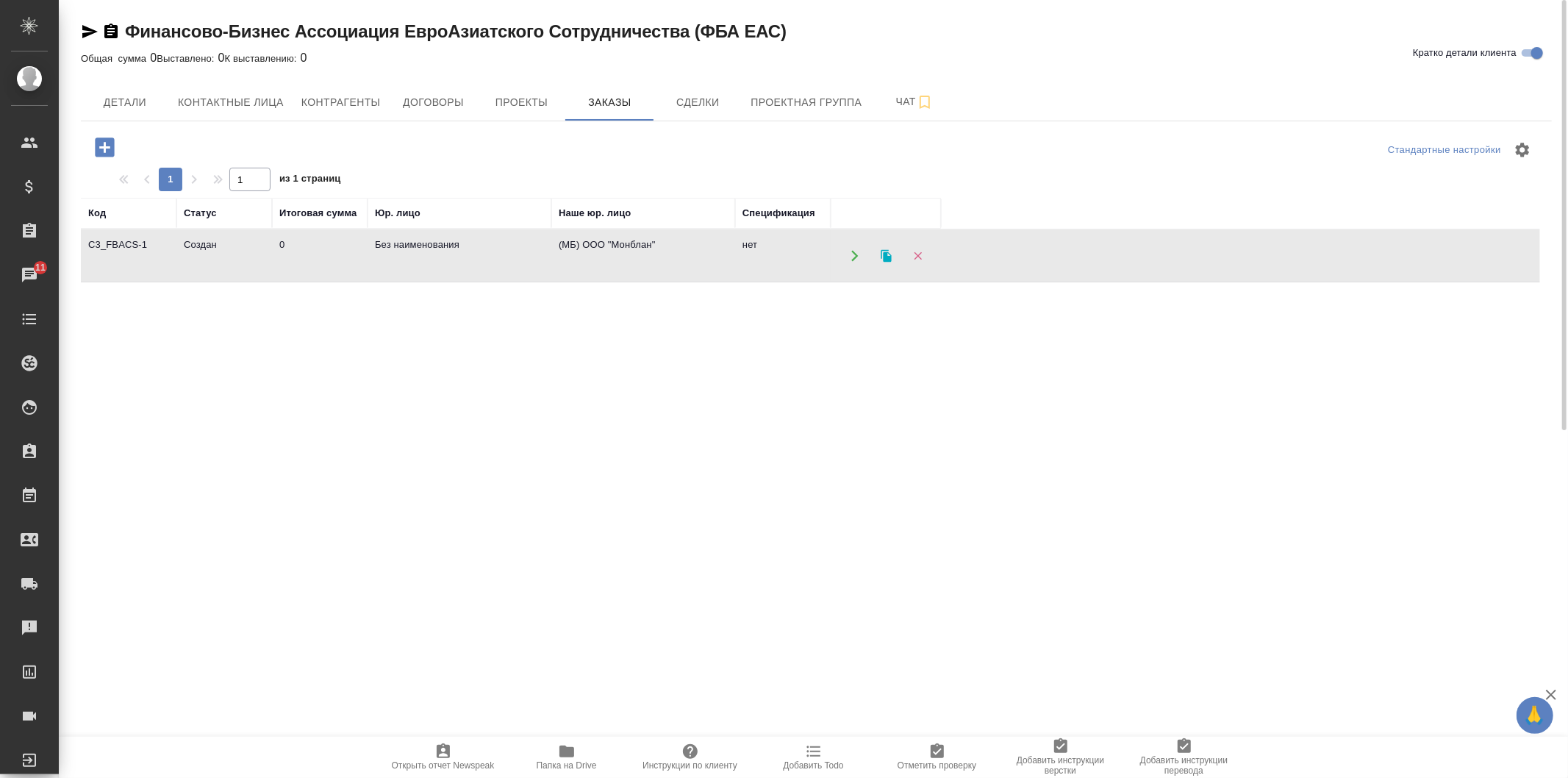
click at [488, 270] on td "Без наименования" at bounding box center [459, 256] width 183 height 52
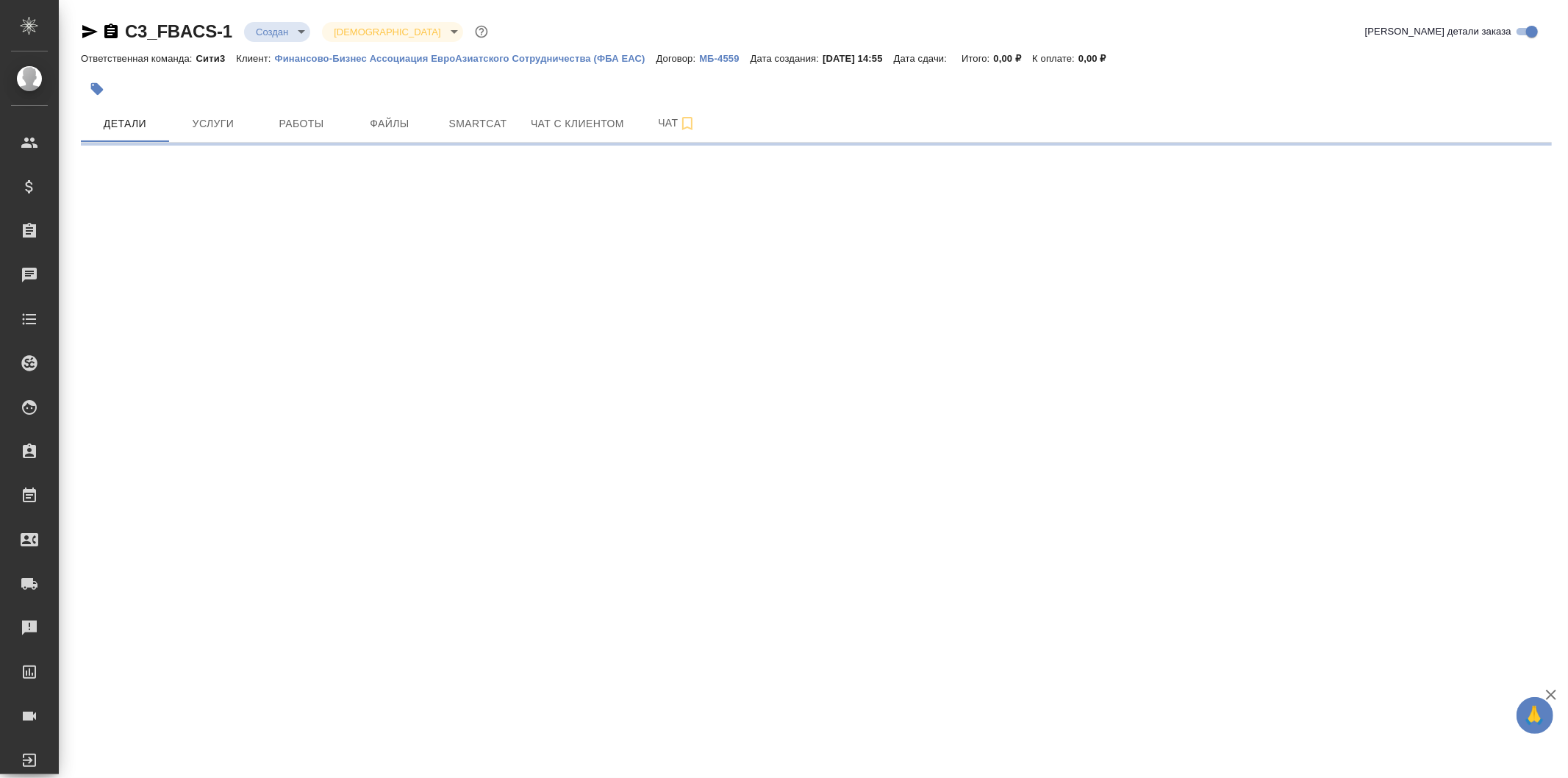
select select "RU"
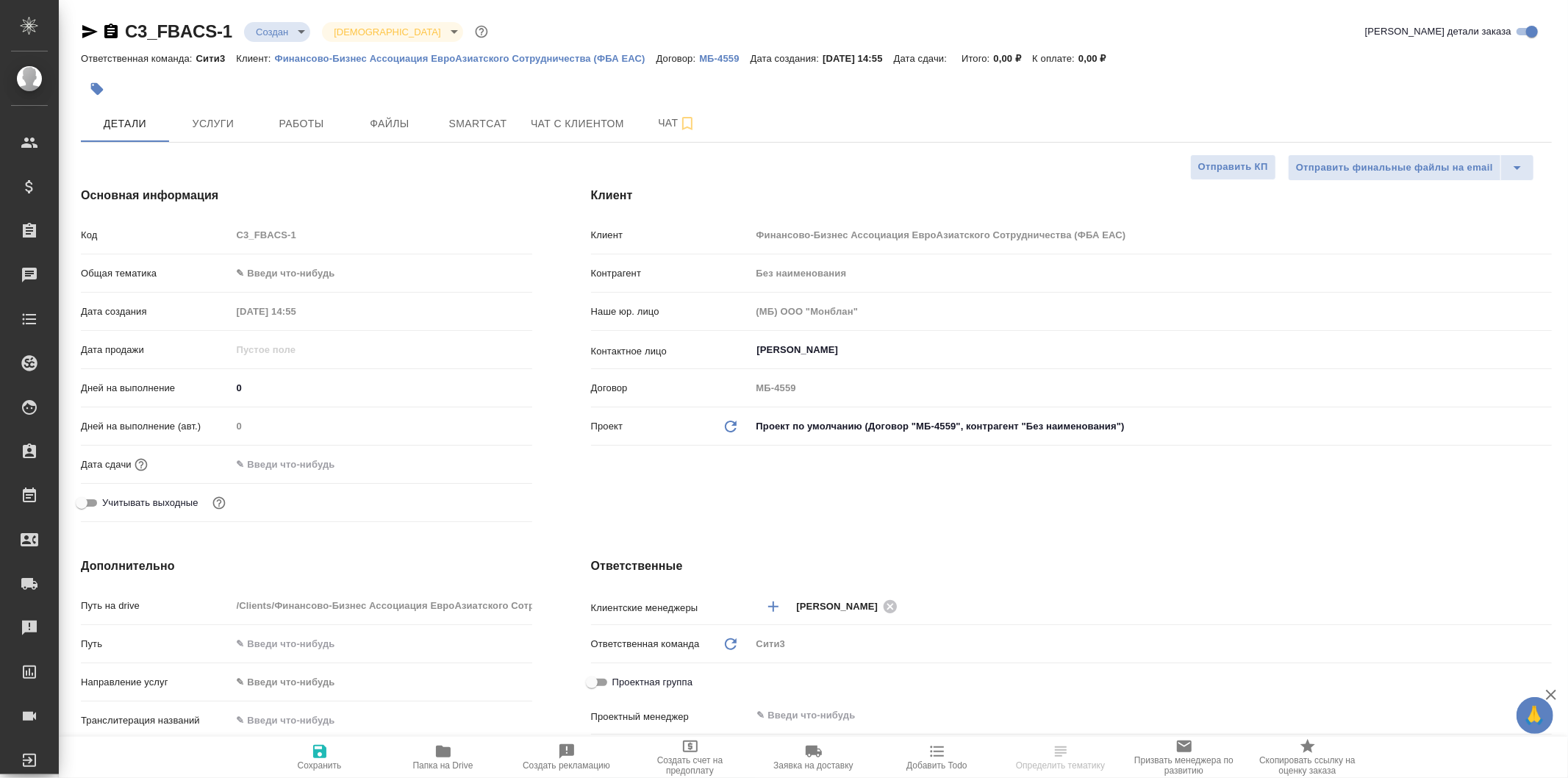
type textarea "x"
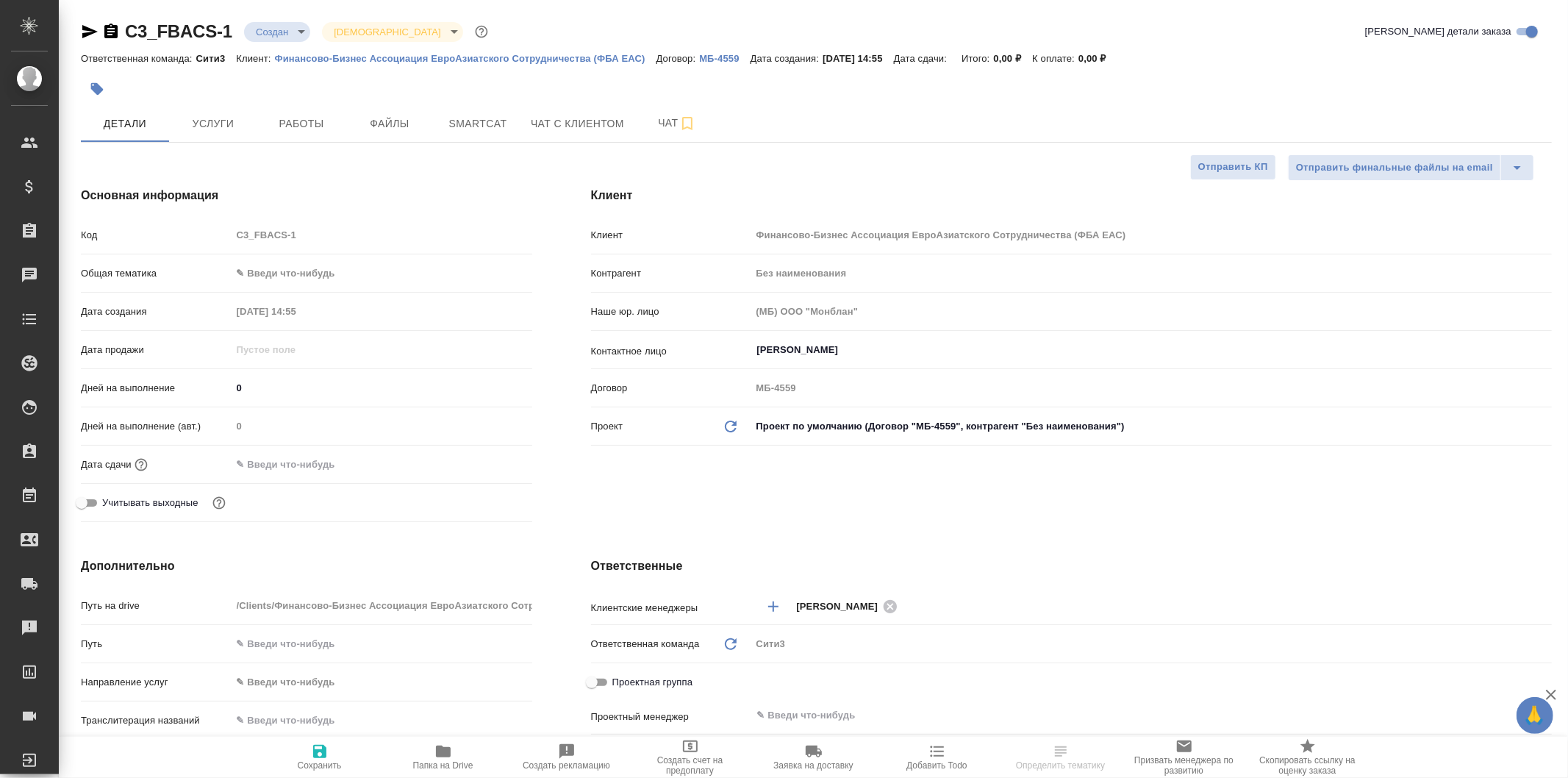
type textarea "x"
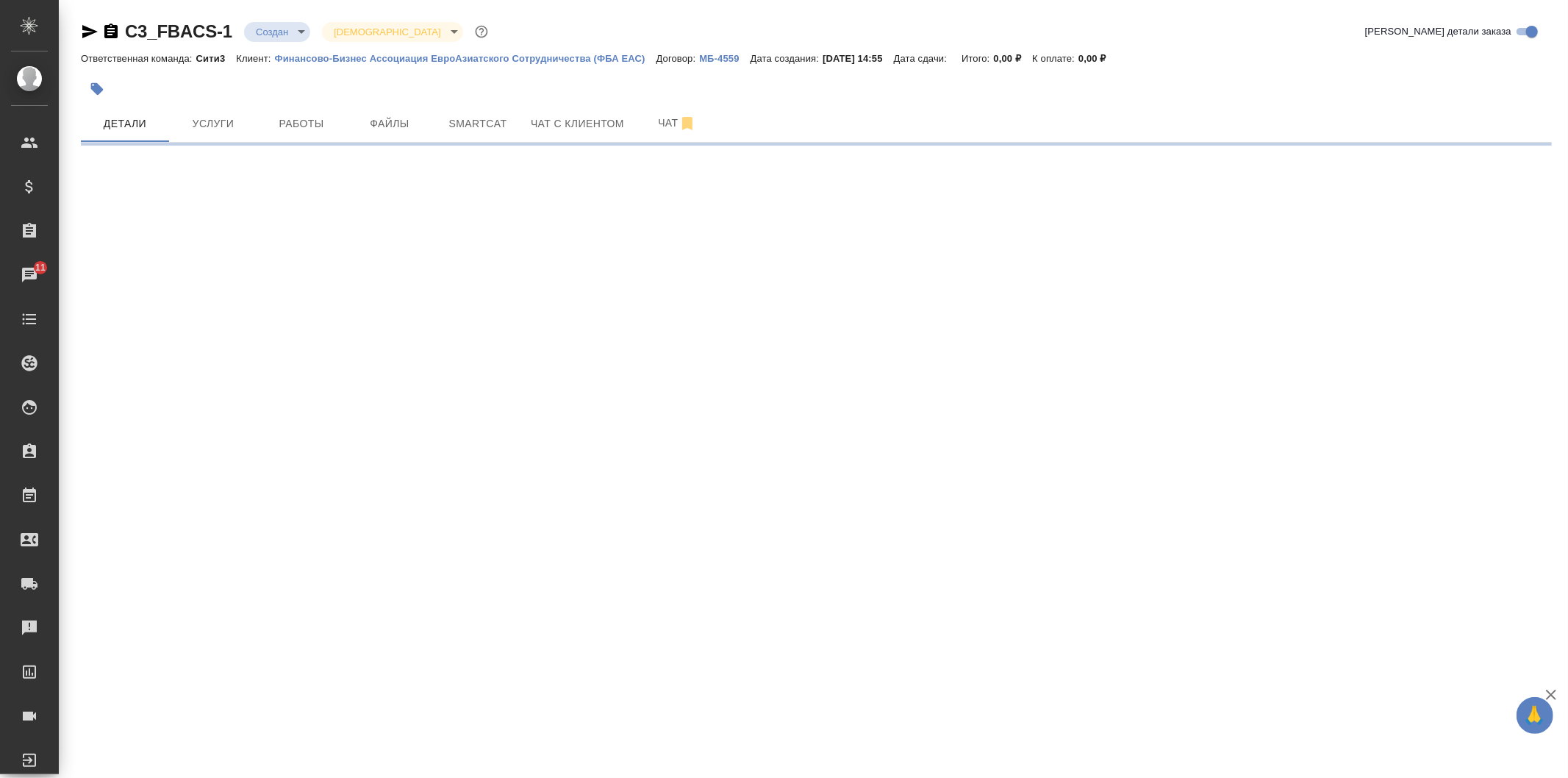
select select "RU"
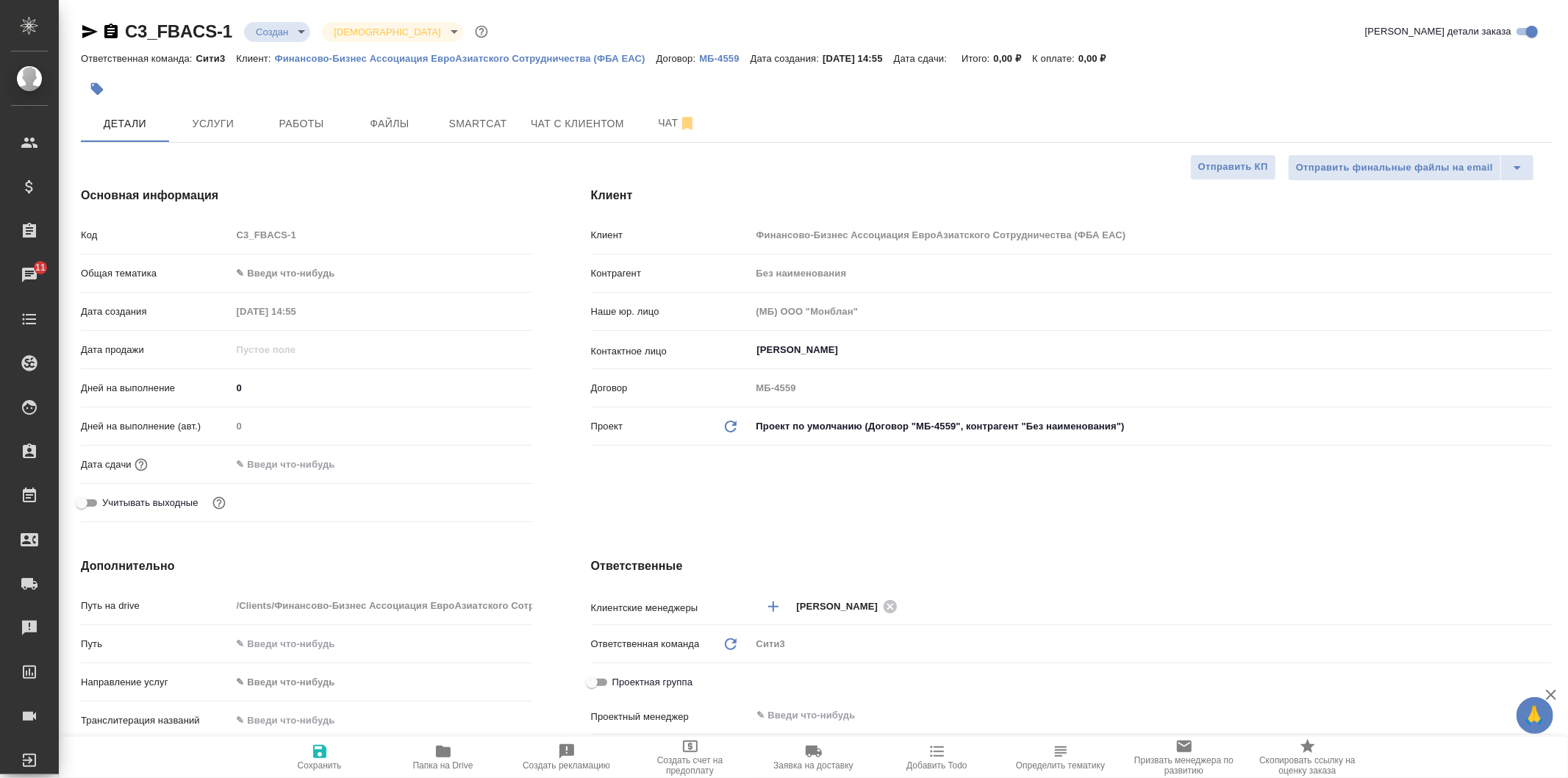
type textarea "x"
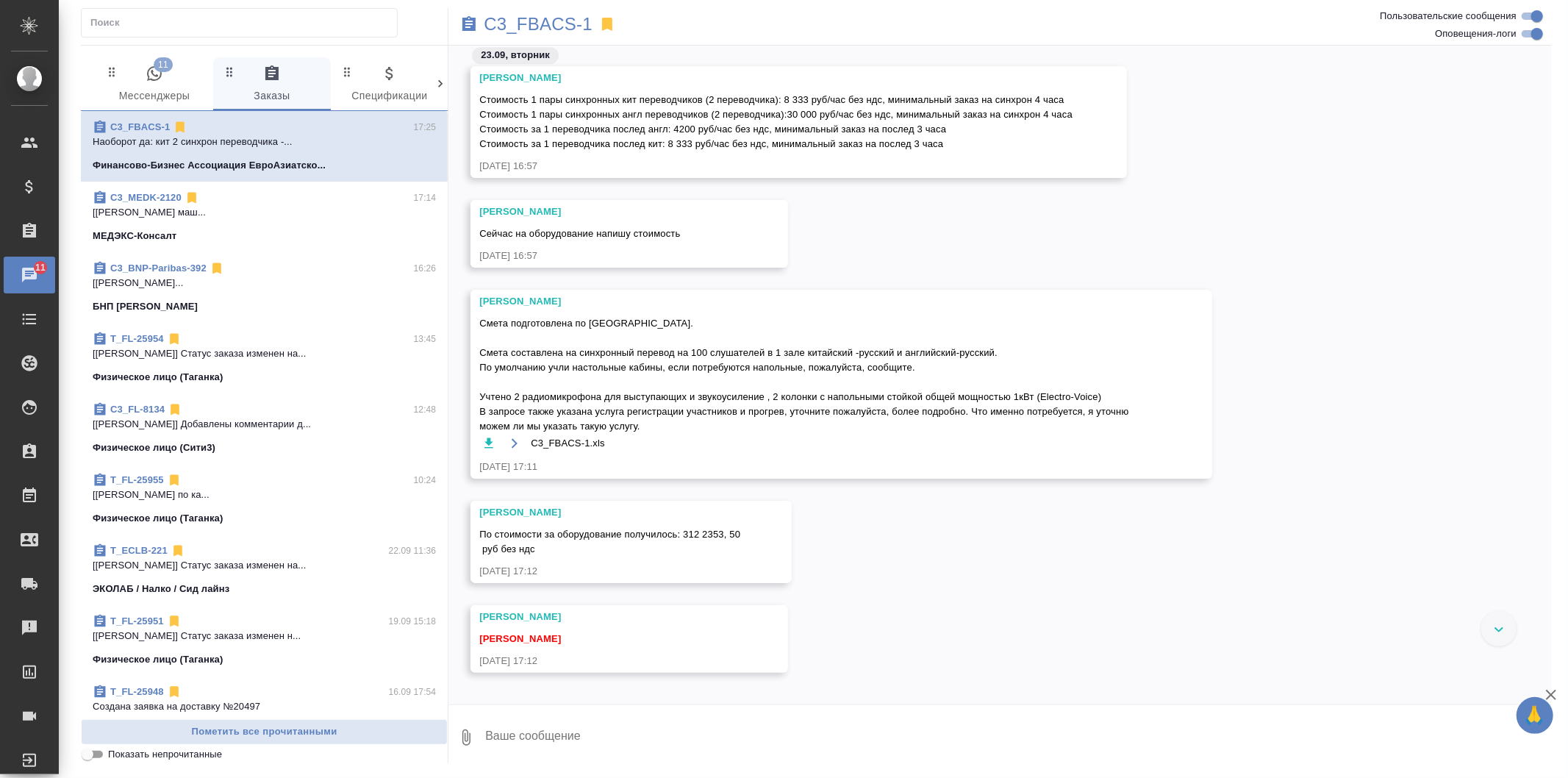
scroll to position [4014, 0]
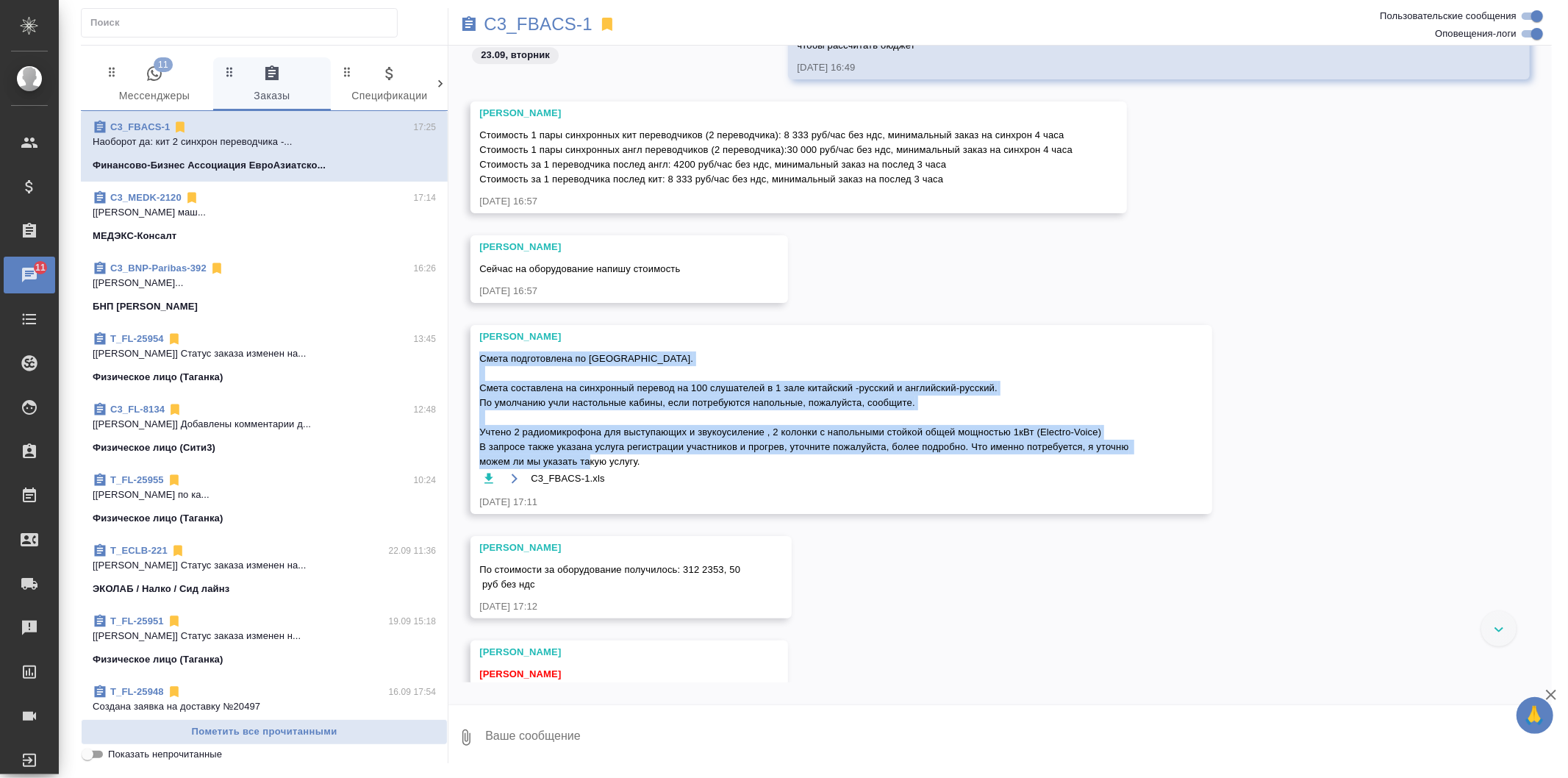
drag, startPoint x: 481, startPoint y: 355, endPoint x: 653, endPoint y: 456, distance: 199.5
click at [653, 456] on span "Смета подготовлена по [GEOGRAPHIC_DATA]. Смета составлена на синхронный перевод…" at bounding box center [820, 410] width 681 height 117
copy span "Смета подготовлена по [GEOGRAPHIC_DATA]. Смета составлена на синхронный перевод…"
click at [653, 456] on span "Смета подготовлена по [GEOGRAPHIC_DATA]. Смета составлена на синхронный перевод…" at bounding box center [820, 410] width 681 height 117
drag, startPoint x: 649, startPoint y: 462, endPoint x: 481, endPoint y: 356, distance: 198.6
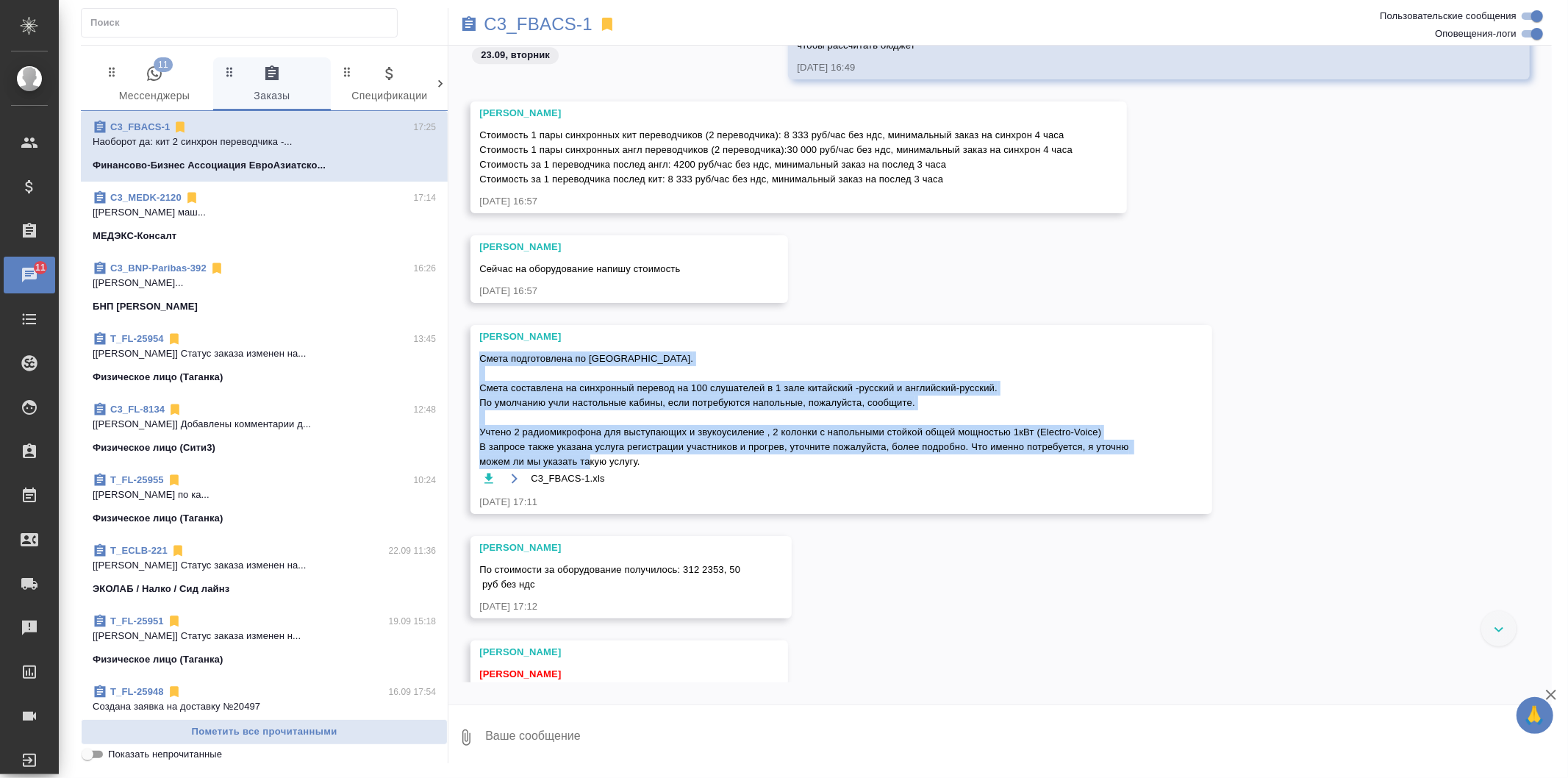
click at [481, 356] on span "Смета подготовлена по [GEOGRAPHIC_DATA]. Смета составлена на синхронный перевод…" at bounding box center [820, 410] width 681 height 117
copy span "Смета подготовлена по [GEOGRAPHIC_DATA]. Смета составлена на синхронный перевод…"
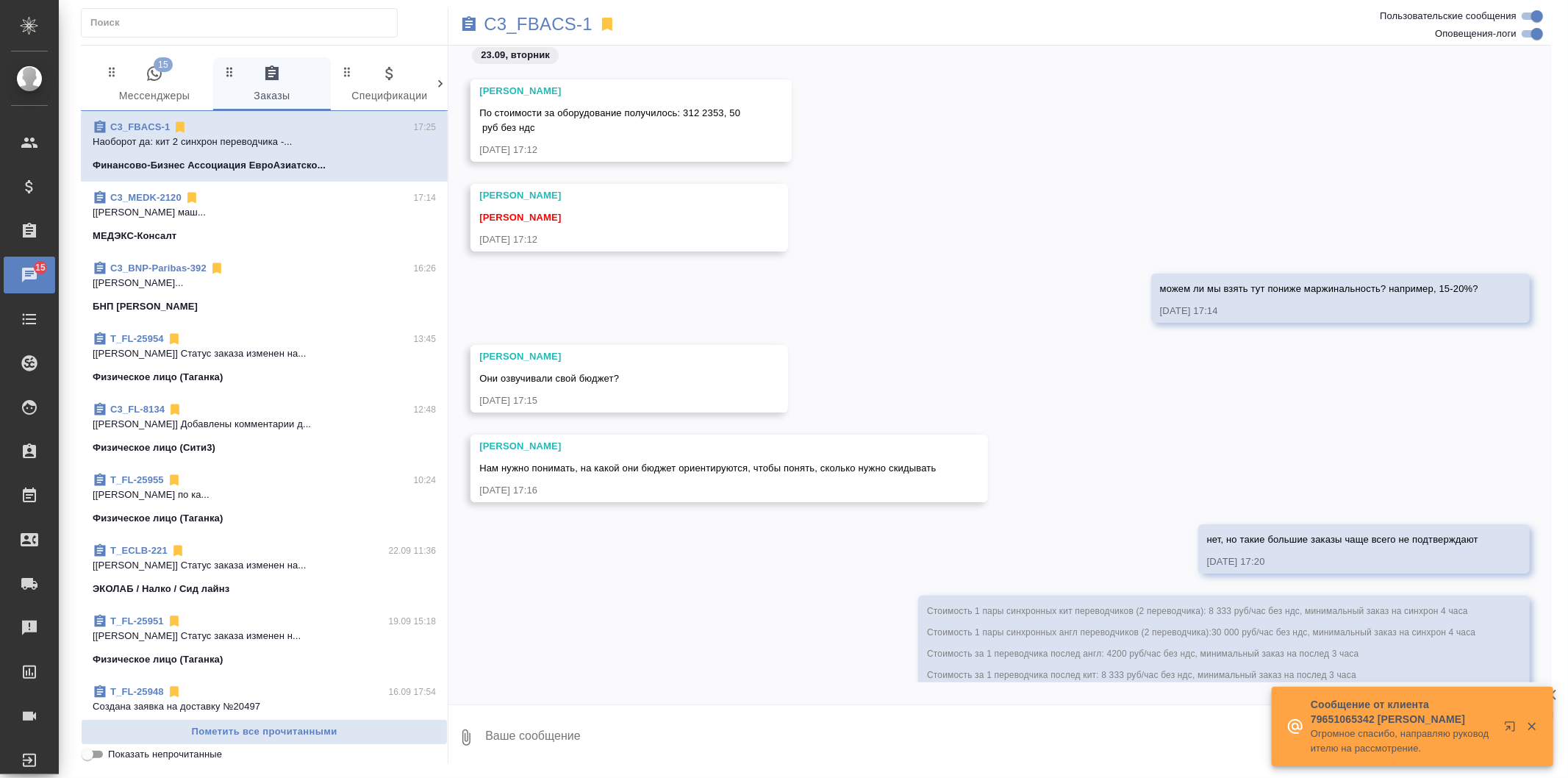
scroll to position [4712, 0]
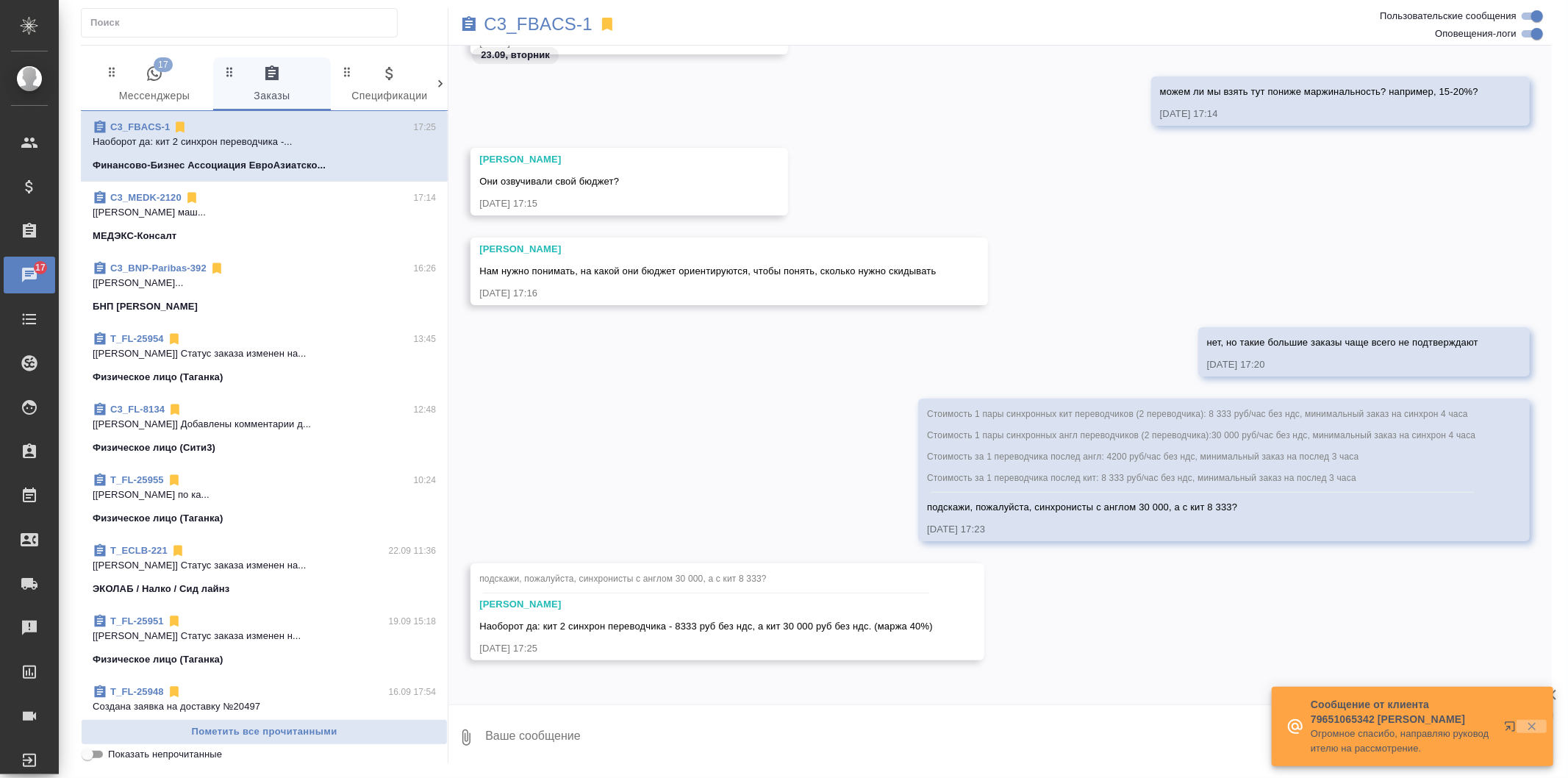
click at [1532, 724] on icon "button" at bounding box center [1532, 726] width 14 height 14
click at [1535, 733] on icon "button" at bounding box center [1532, 734] width 14 height 14
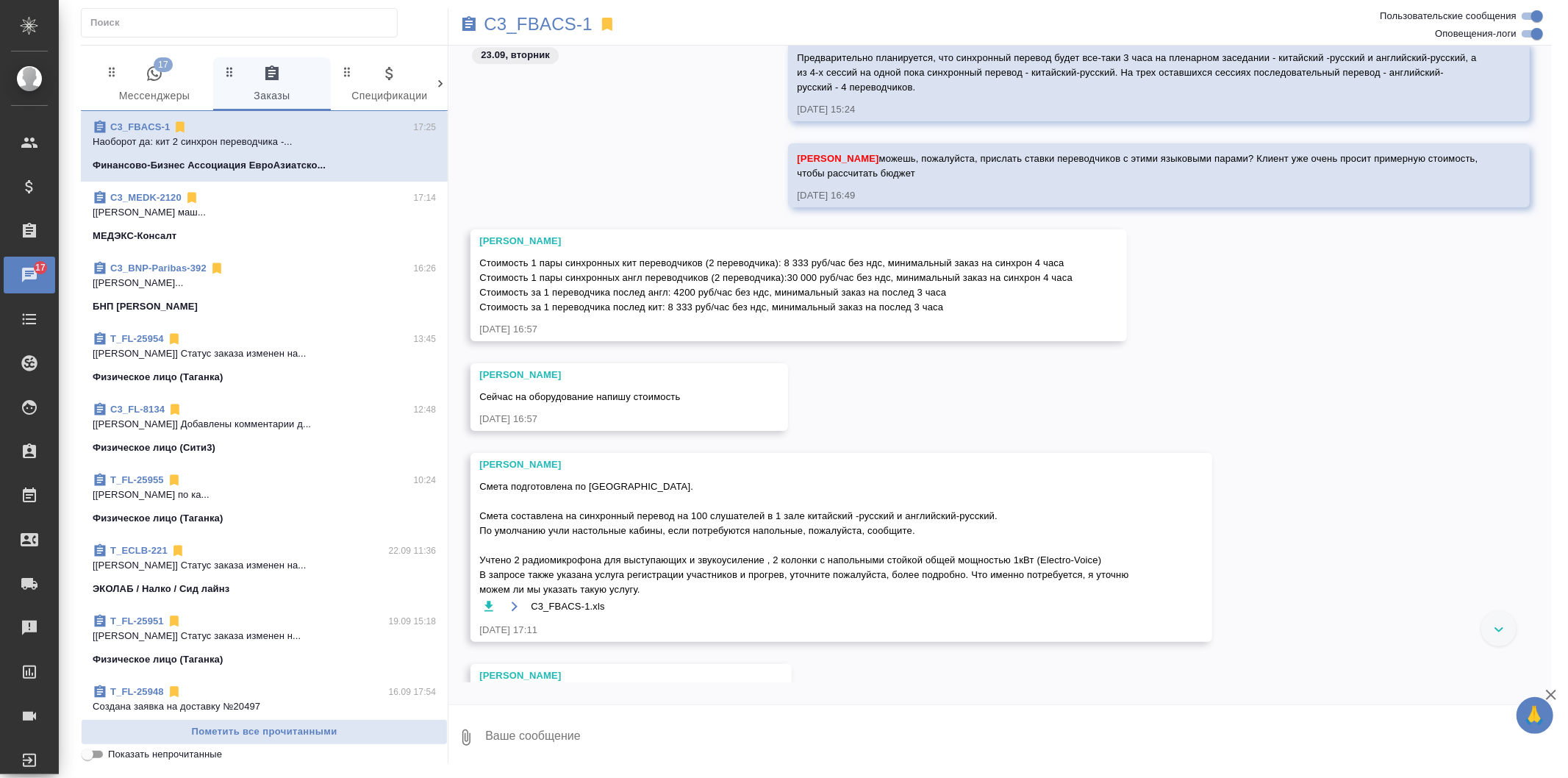
scroll to position [3895, 0]
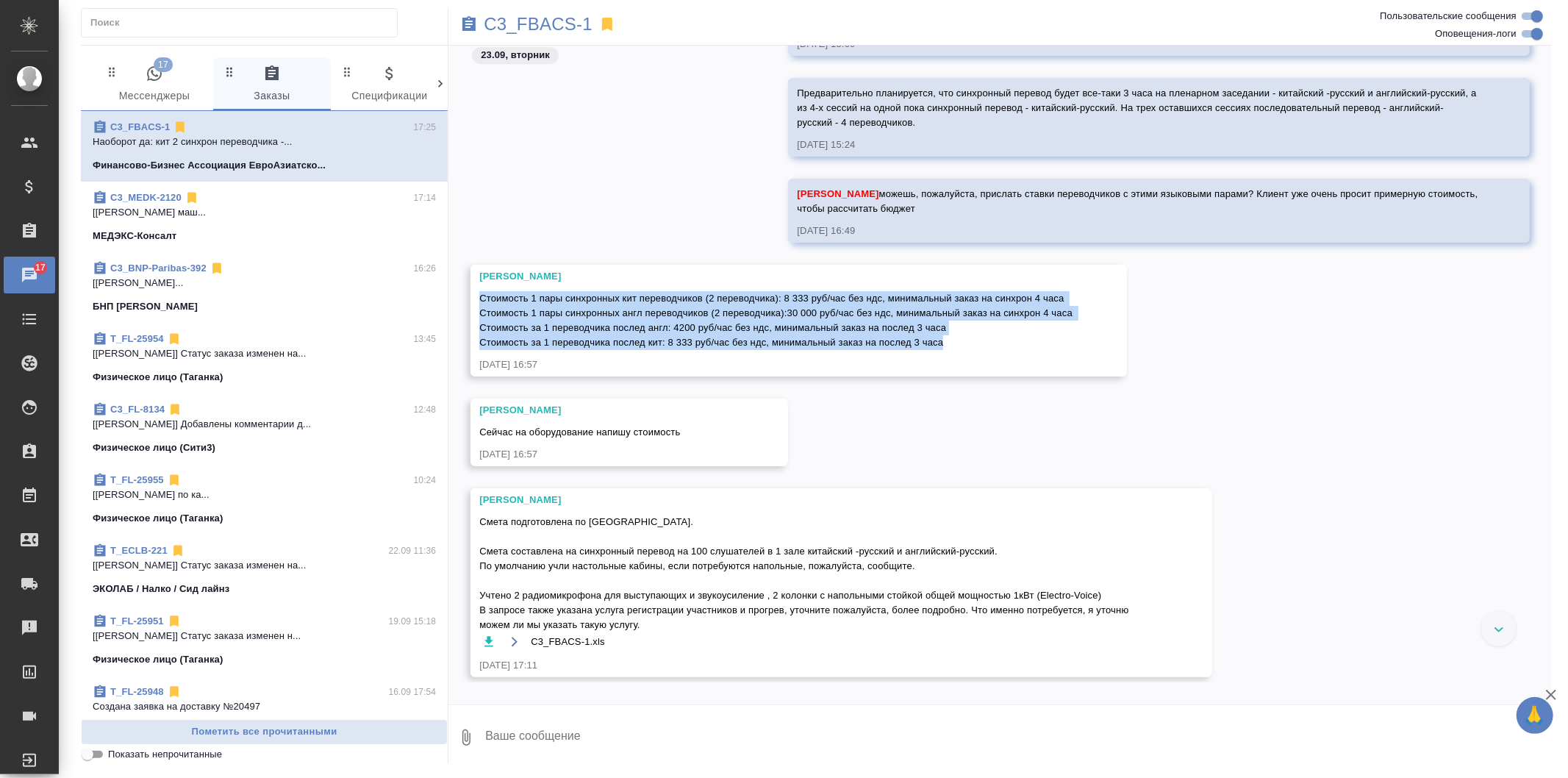
drag, startPoint x: 482, startPoint y: 292, endPoint x: 944, endPoint y: 340, distance: 464.5
click at [944, 340] on div "Стоимость 1 пары синхронных кит переводчиков (2 переводчика): 8 333 руб/час без…" at bounding box center [777, 318] width 596 height 62
copy span "Стоимость 1 пары синхронных кит переводчиков (2 переводчика): 8 333 руб/час без…"
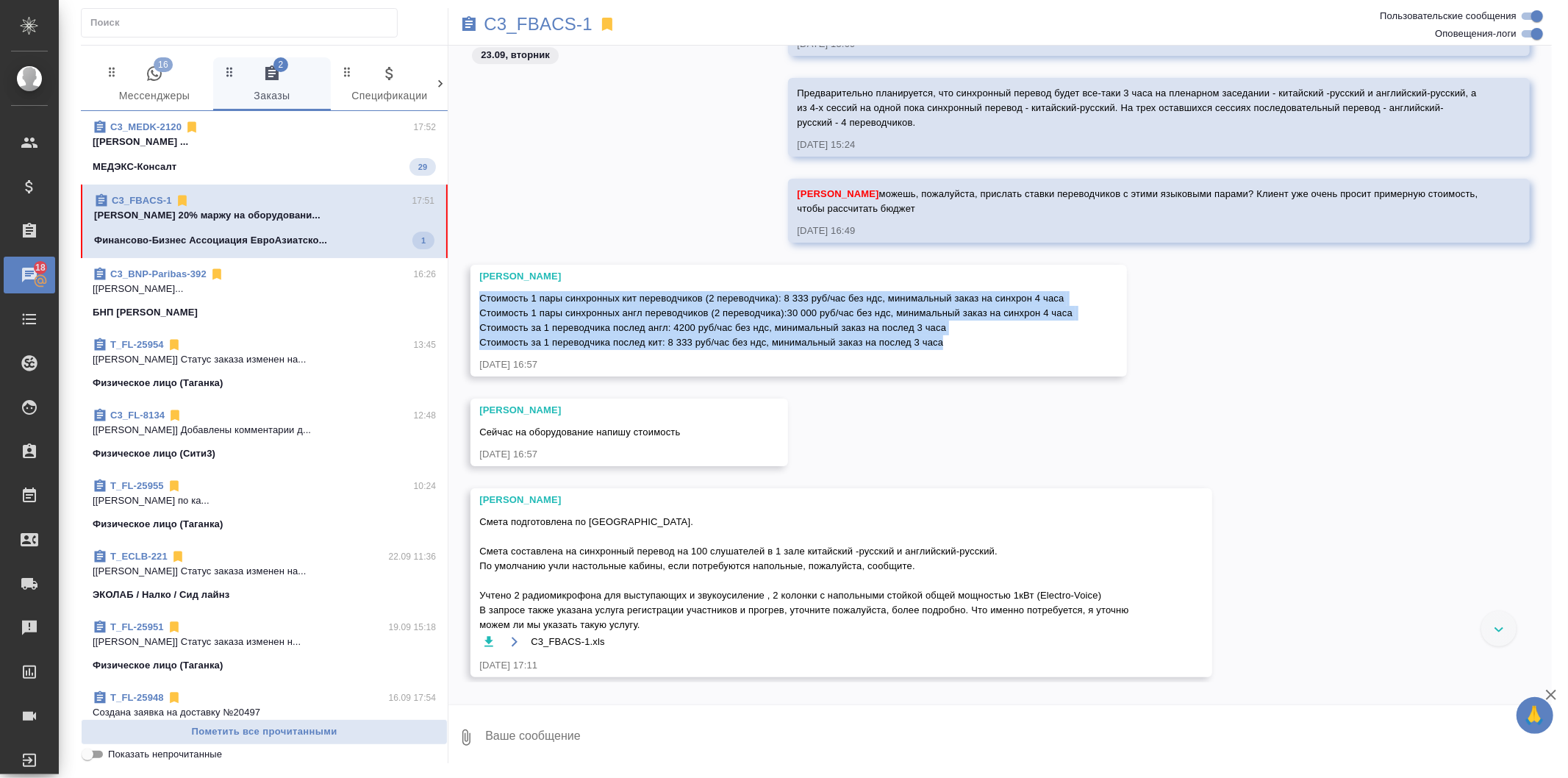
scroll to position [4802, 0]
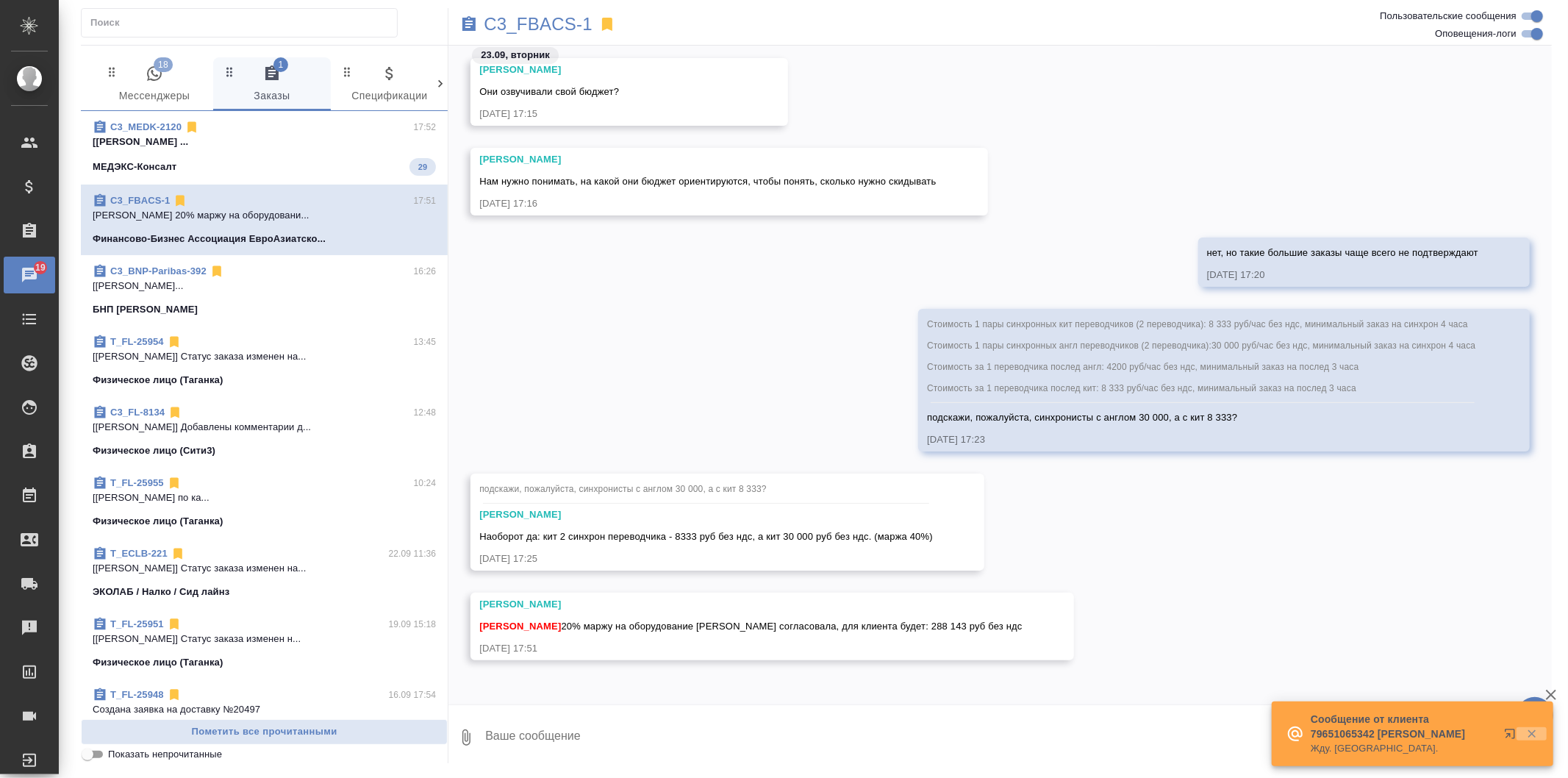
click at [1528, 731] on icon "button" at bounding box center [1532, 734] width 14 height 14
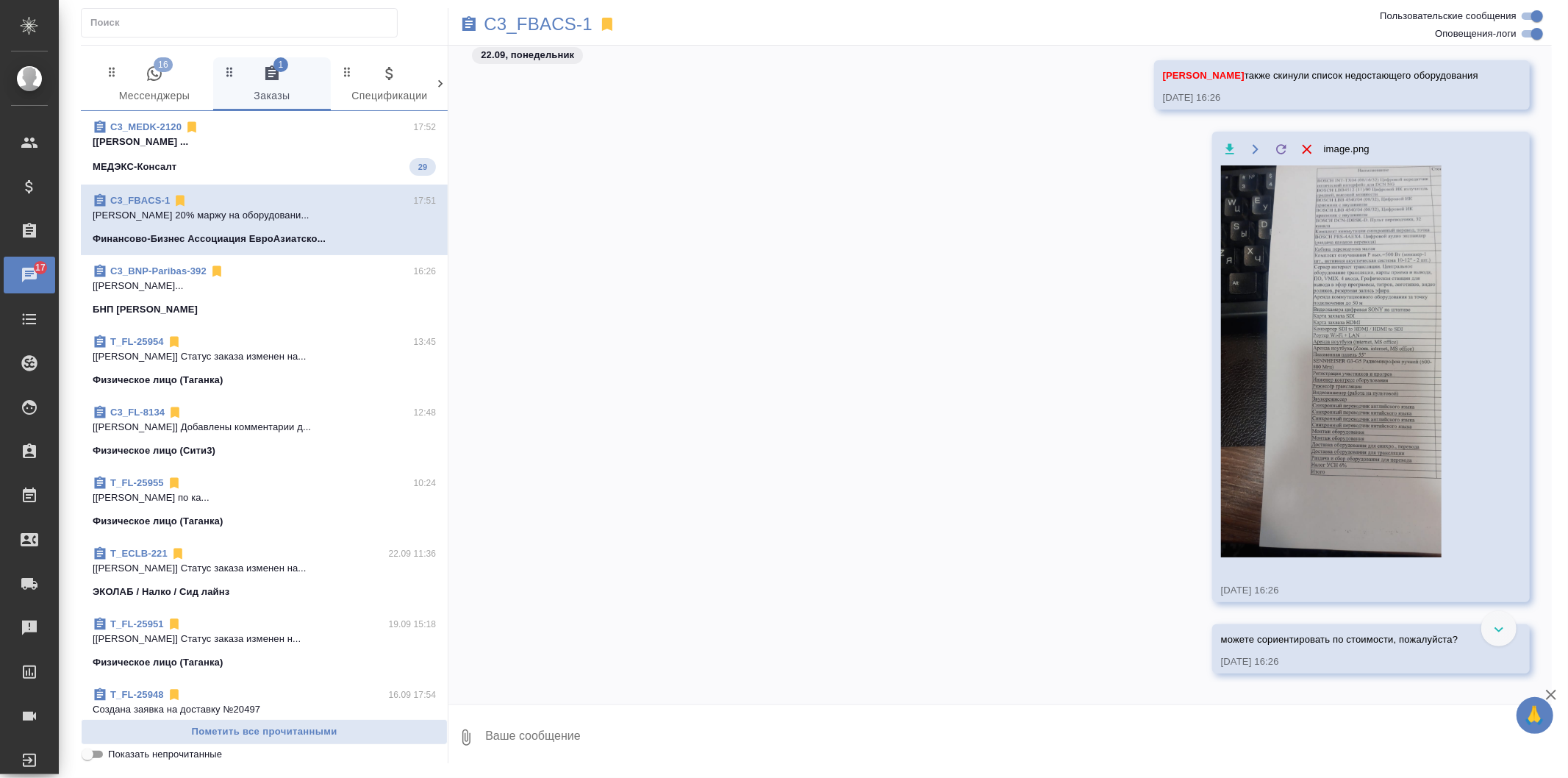
scroll to position [0, 0]
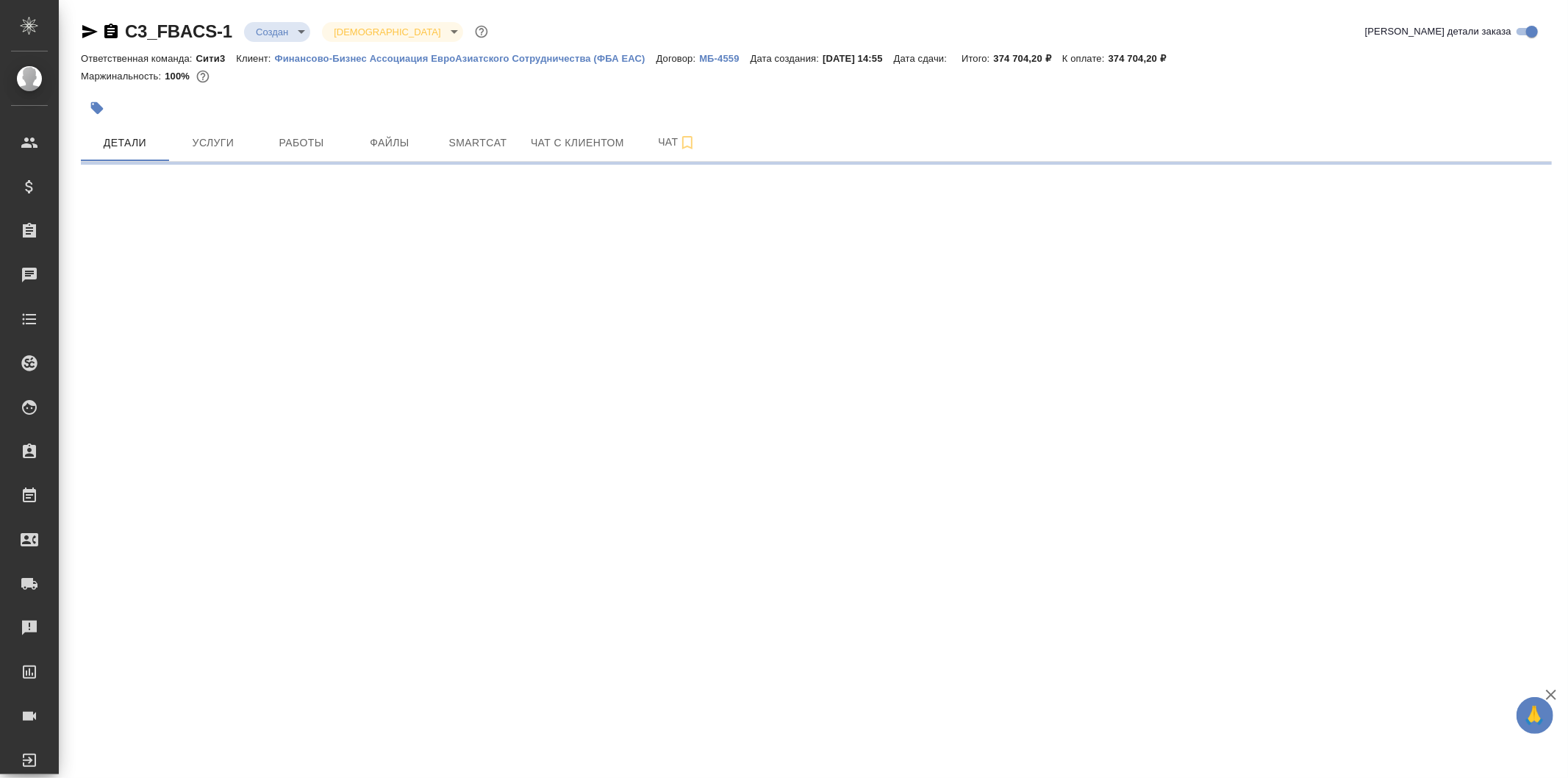
select select "RU"
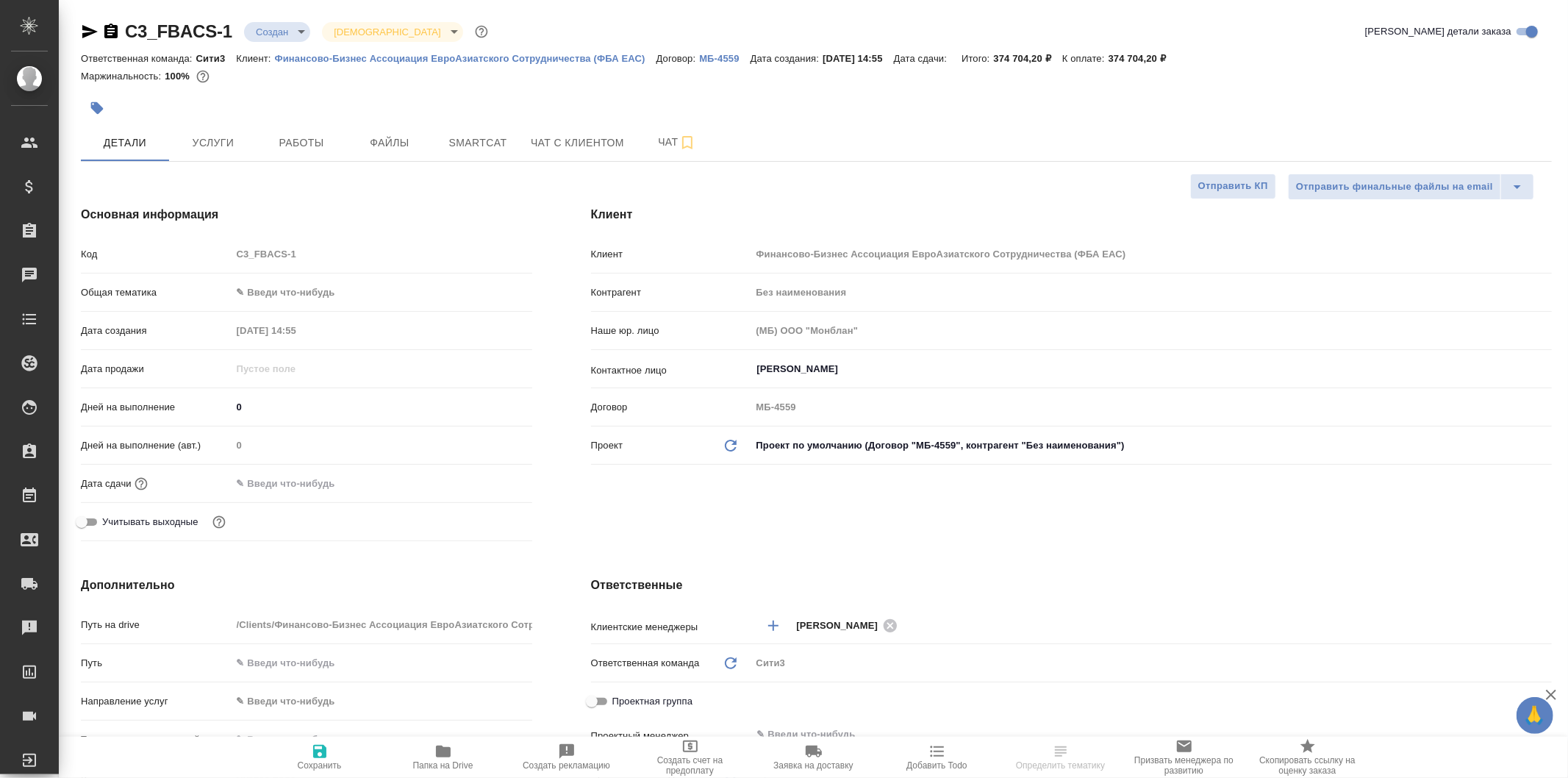
type textarea "x"
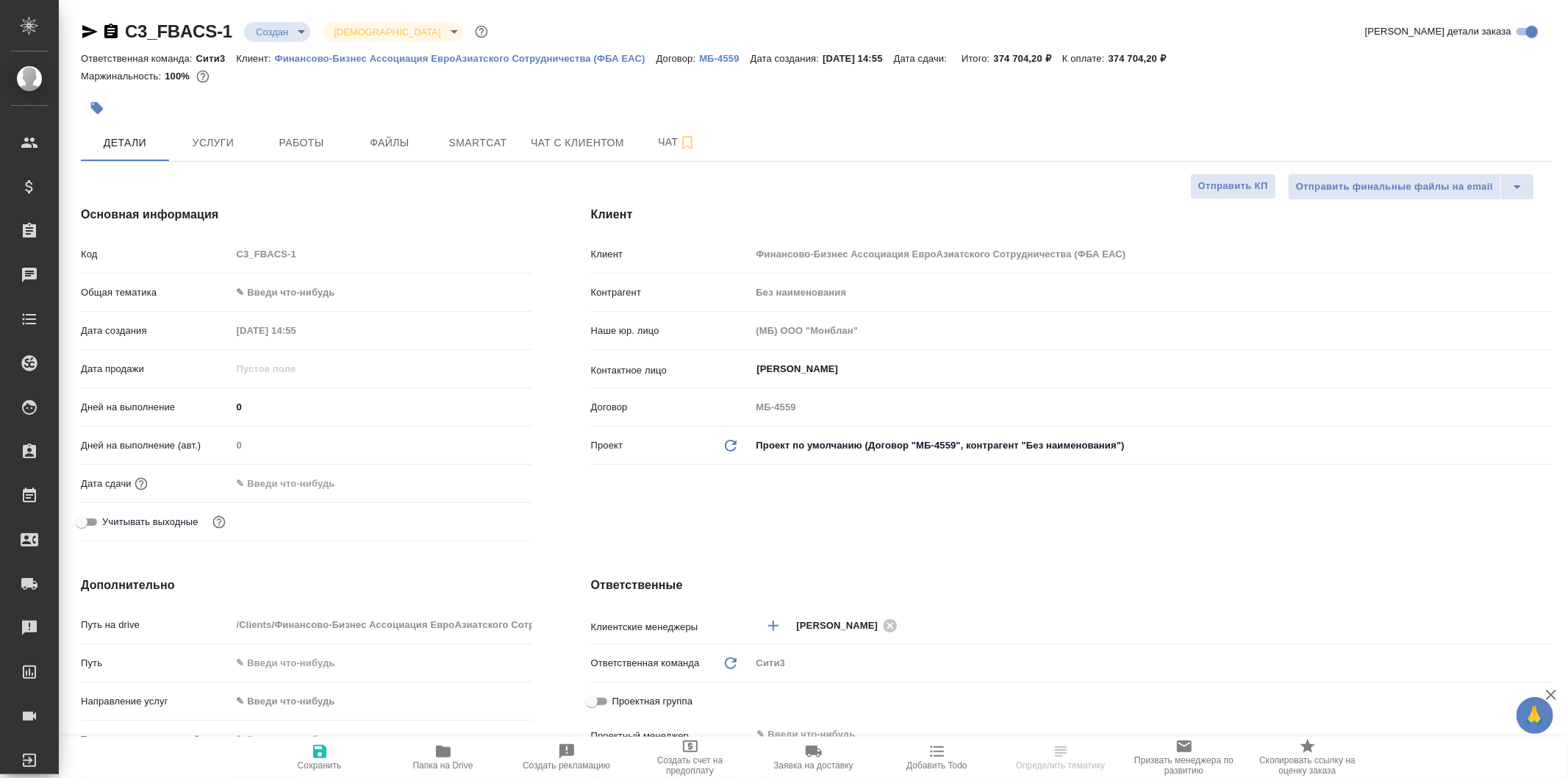
type textarea "x"
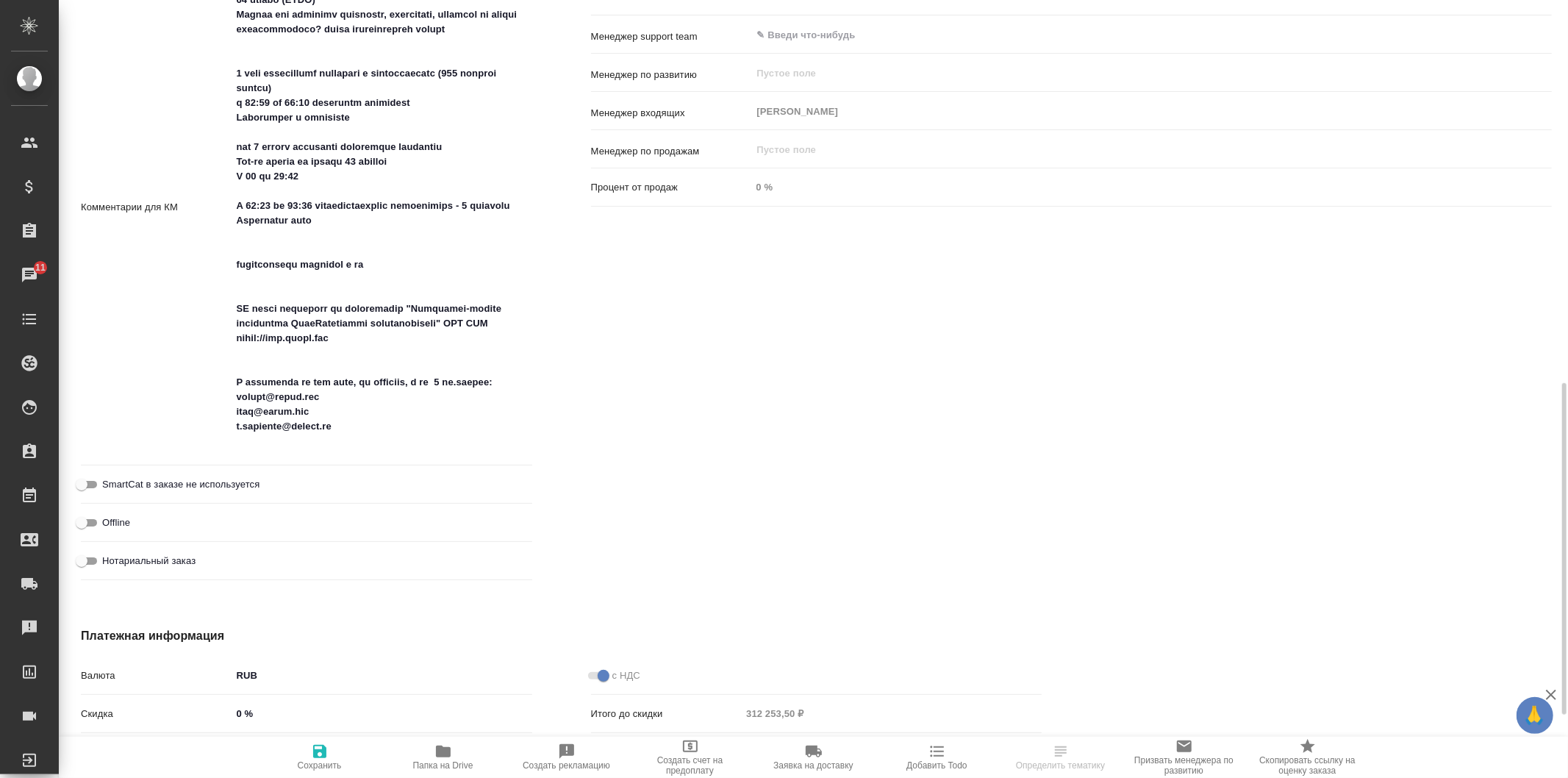
scroll to position [736, 0]
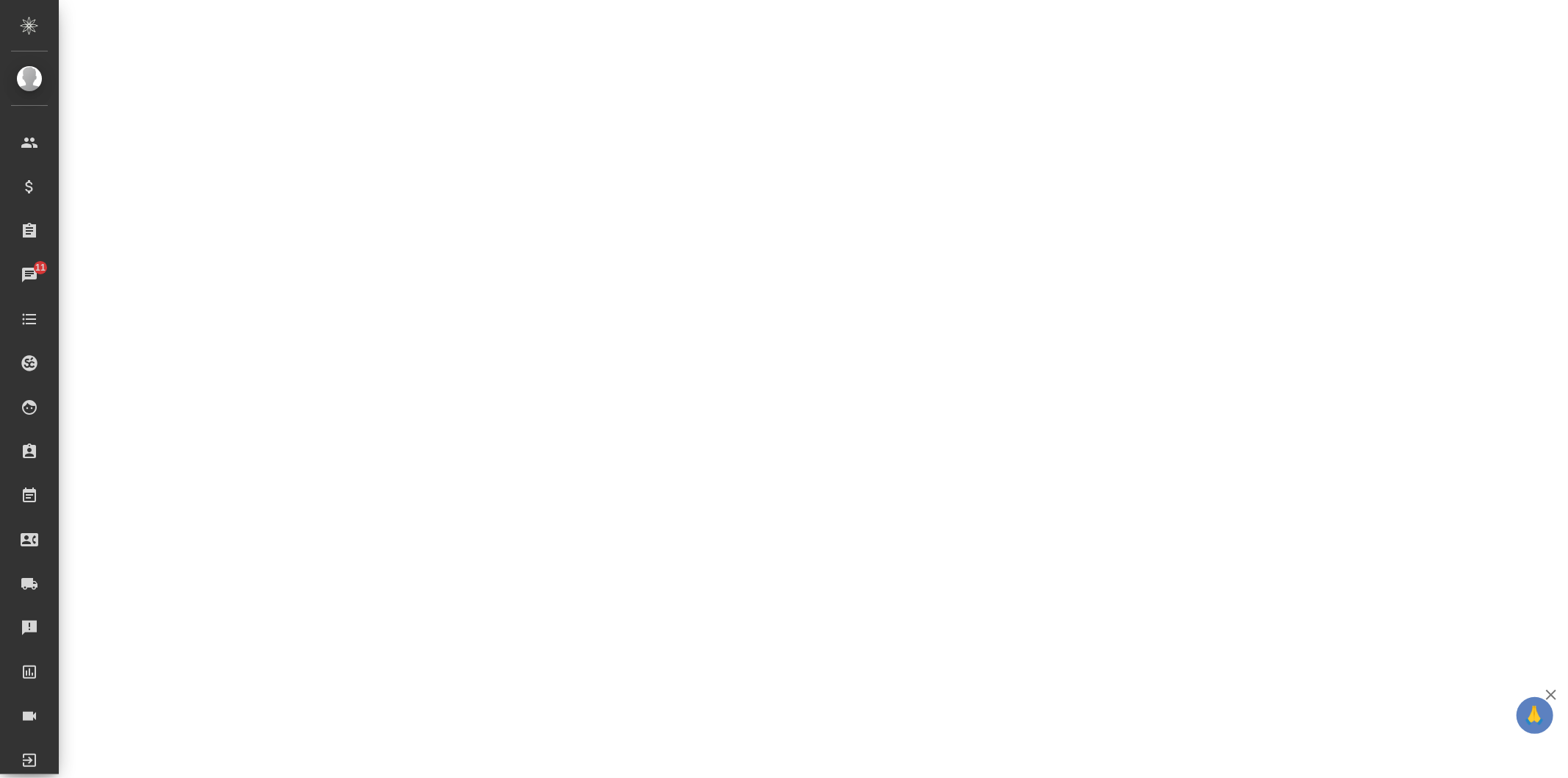
select select "RU"
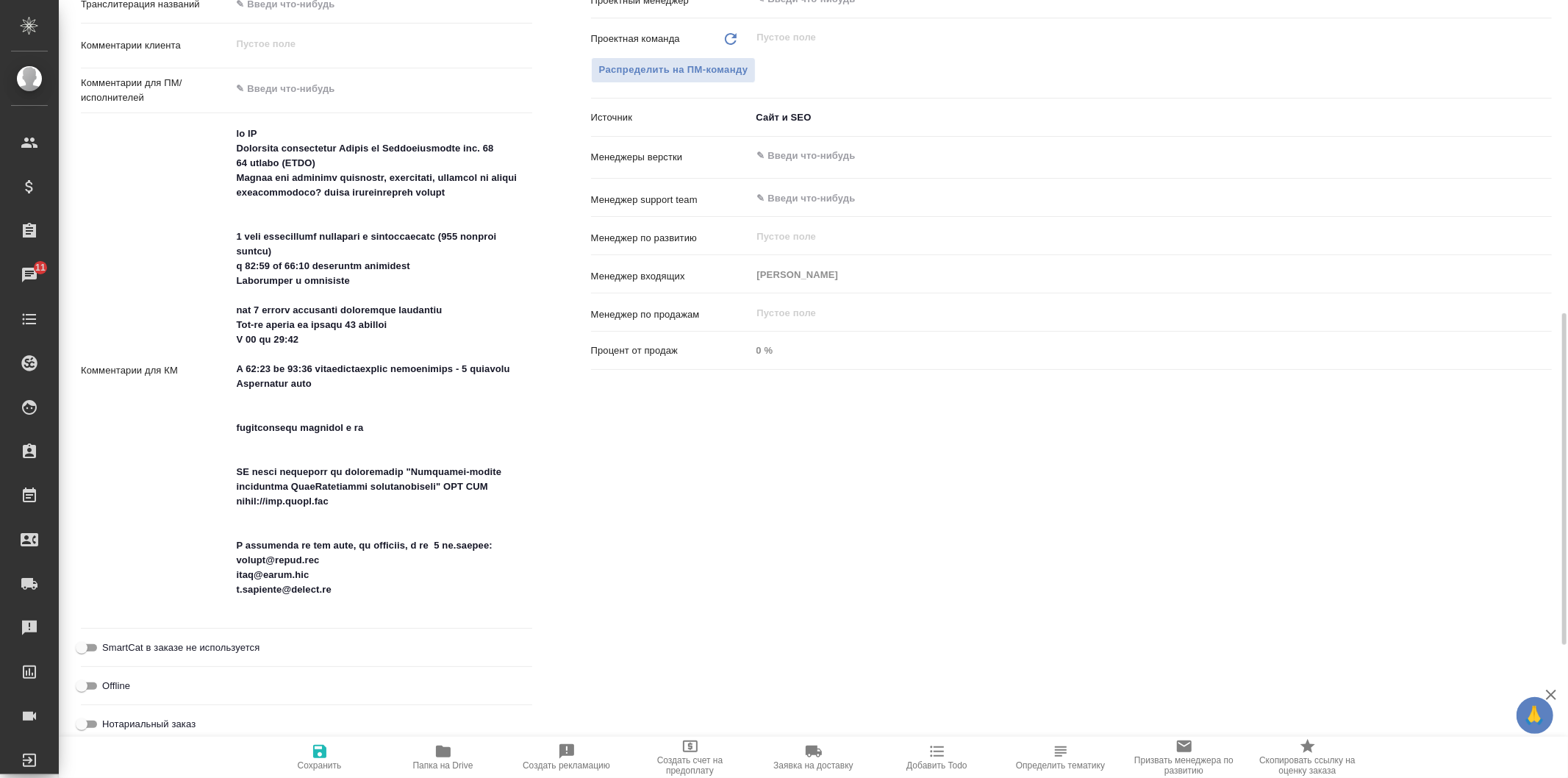
type textarea "x"
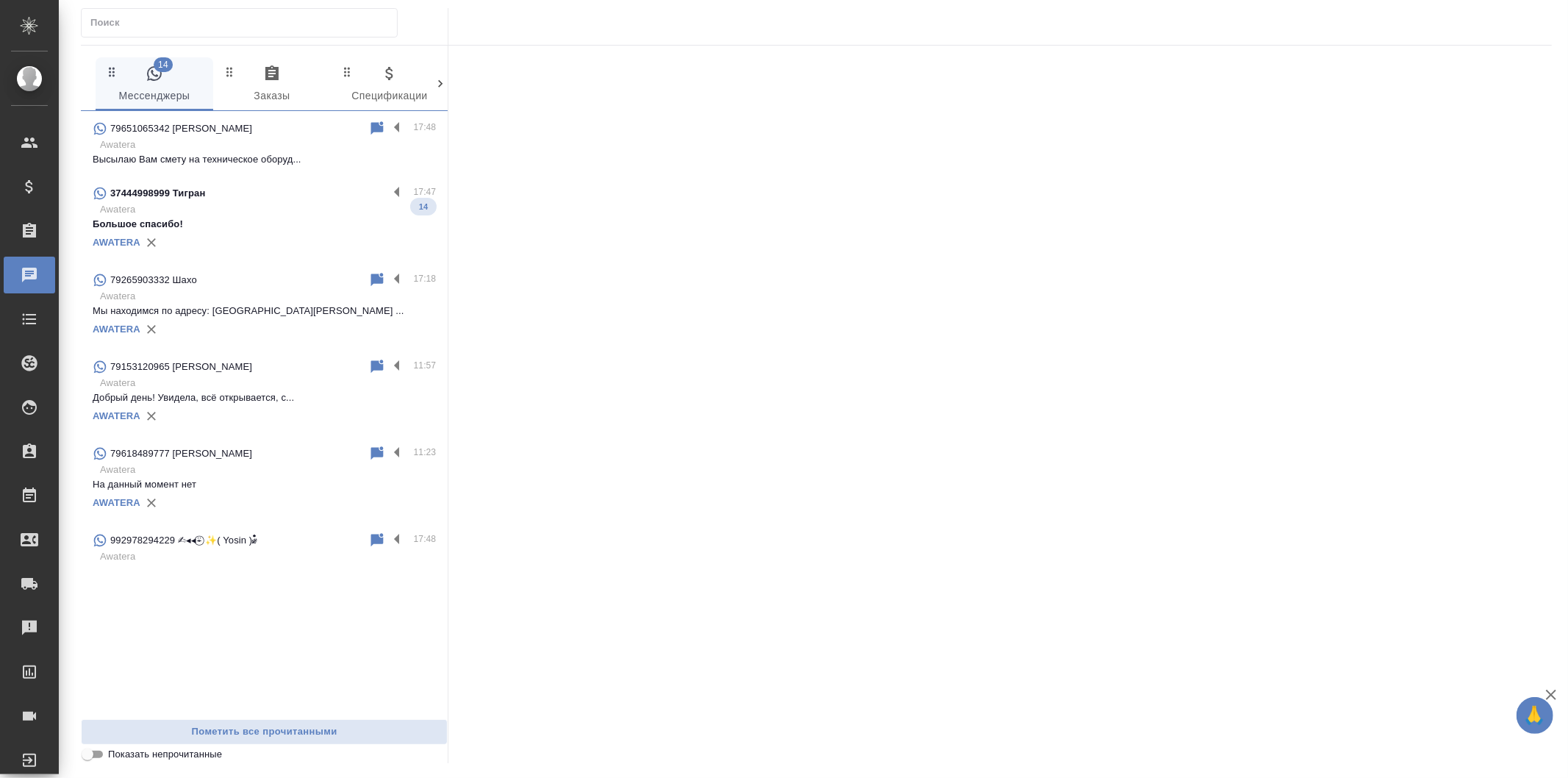
click at [378, 153] on p "Высылаю Вам смету на техническое оборуд..." at bounding box center [265, 159] width 343 height 14
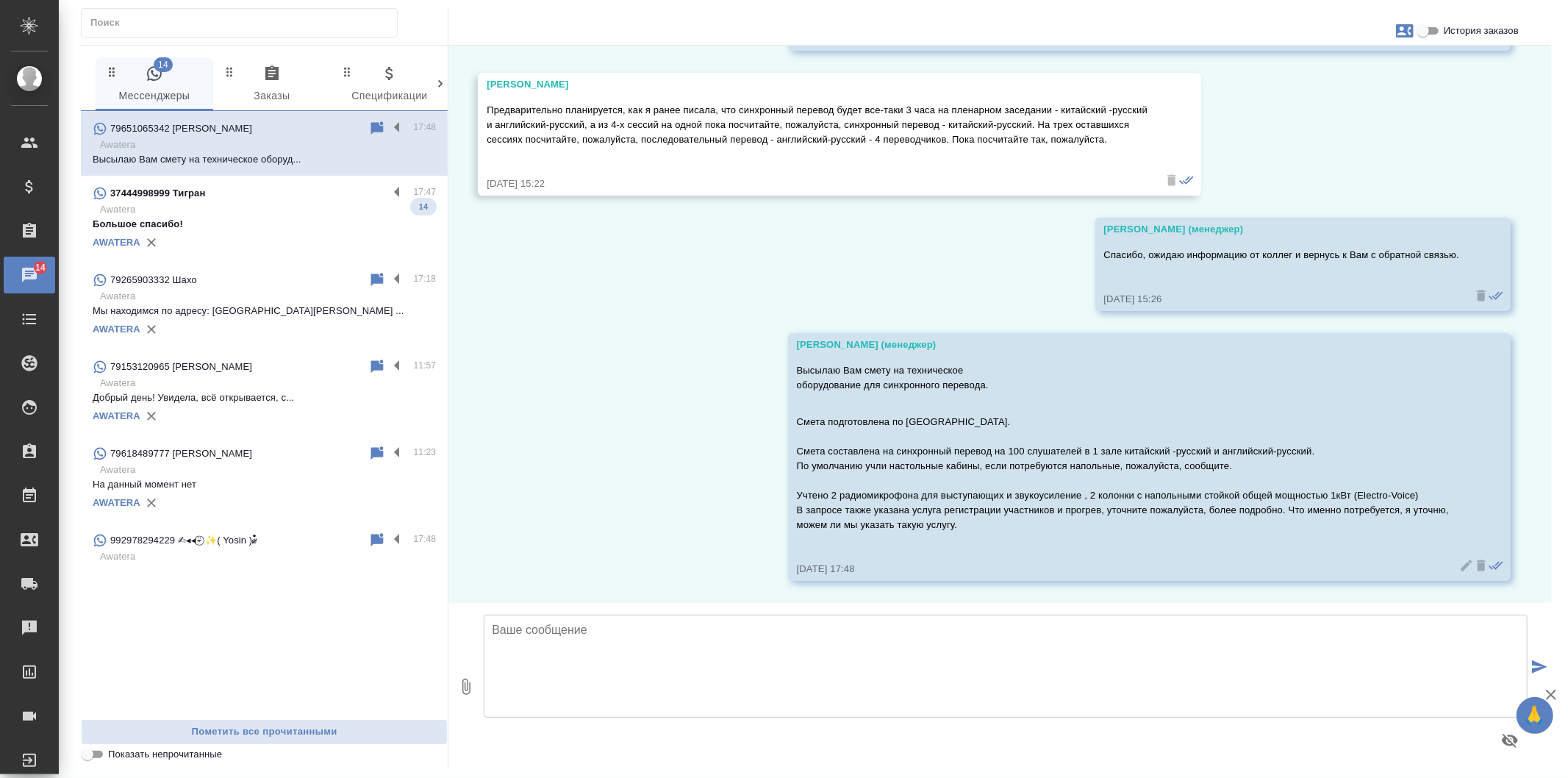
scroll to position [4813, 0]
click at [472, 684] on icon "button" at bounding box center [466, 687] width 18 height 18
type input "C:\fakepath\C3_FBACS-1.xls"
click at [1544, 656] on button "submit" at bounding box center [1540, 667] width 24 height 203
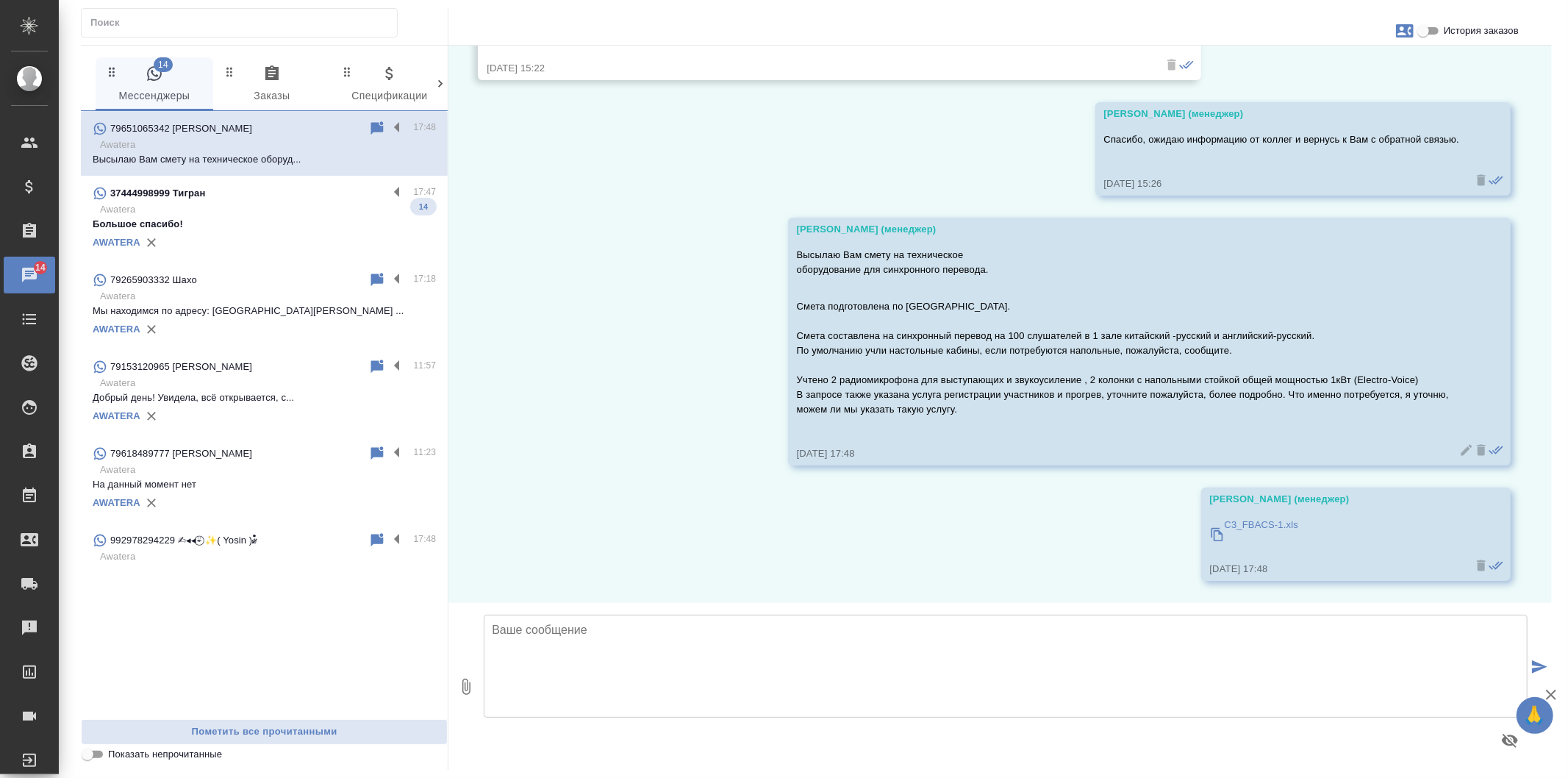
scroll to position [4930, 0]
click at [1056, 643] on textarea at bounding box center [1005, 666] width 1044 height 103
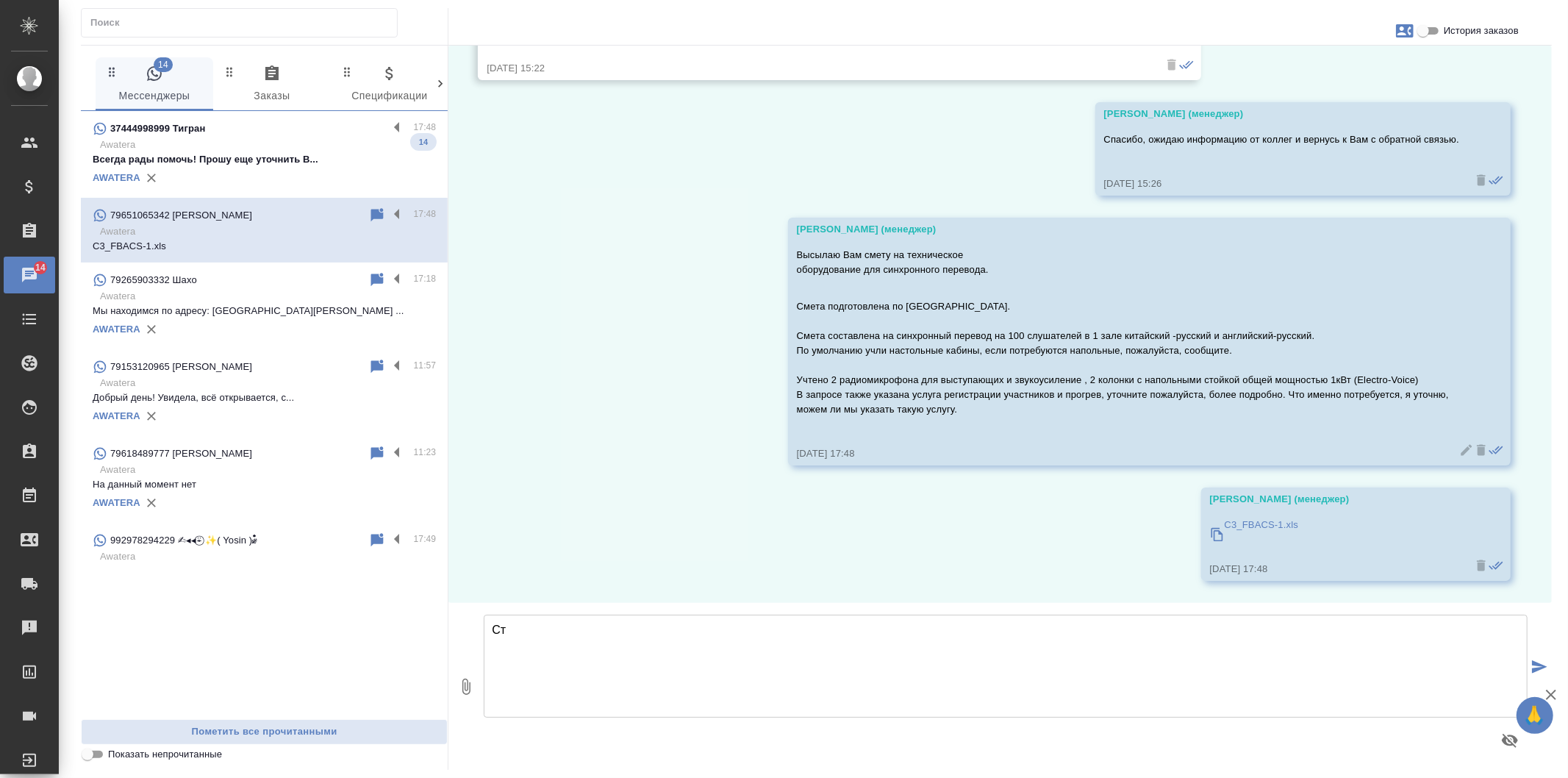
type textarea "С"
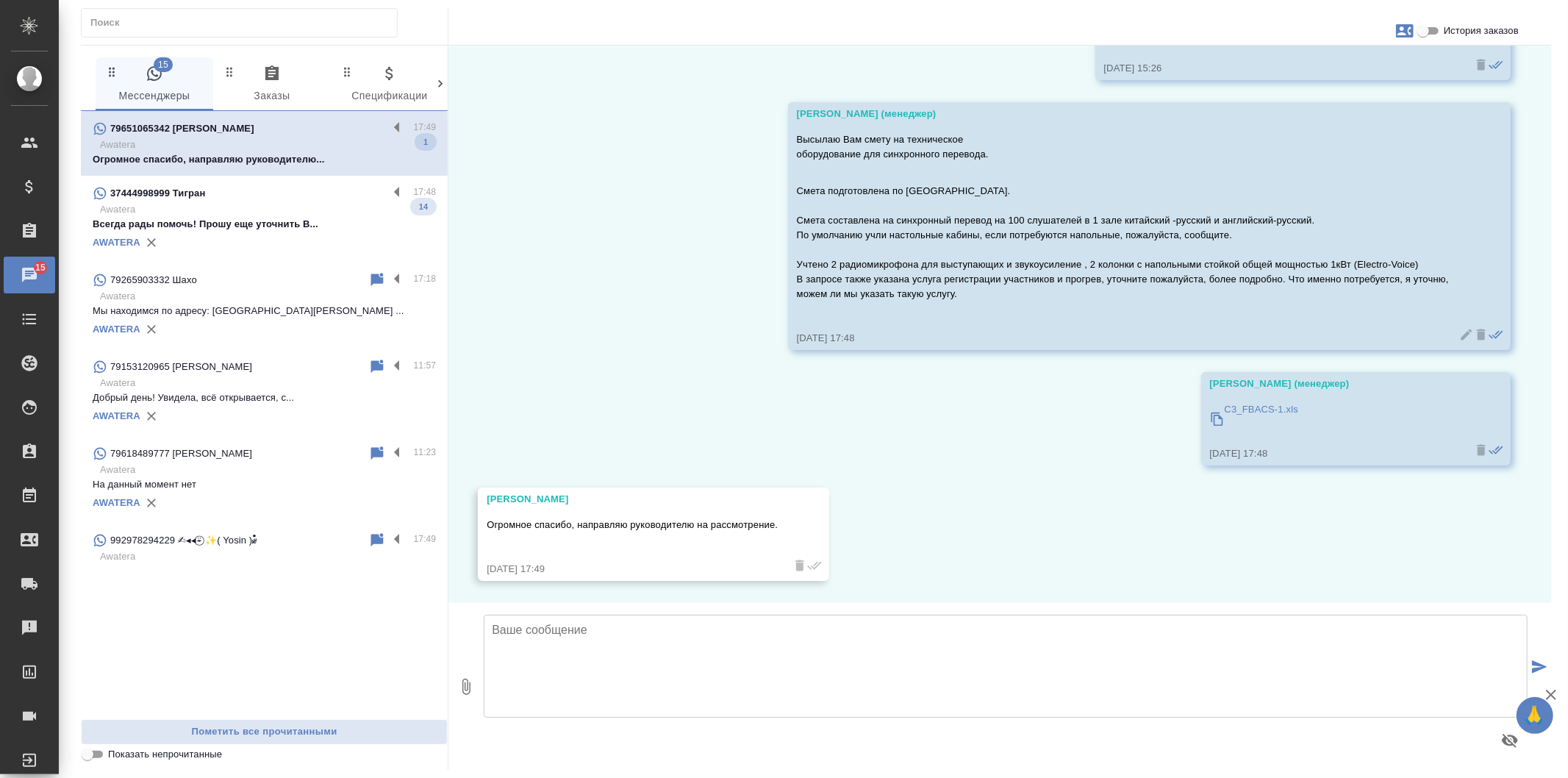
scroll to position [5045, 0]
type textarea "\"
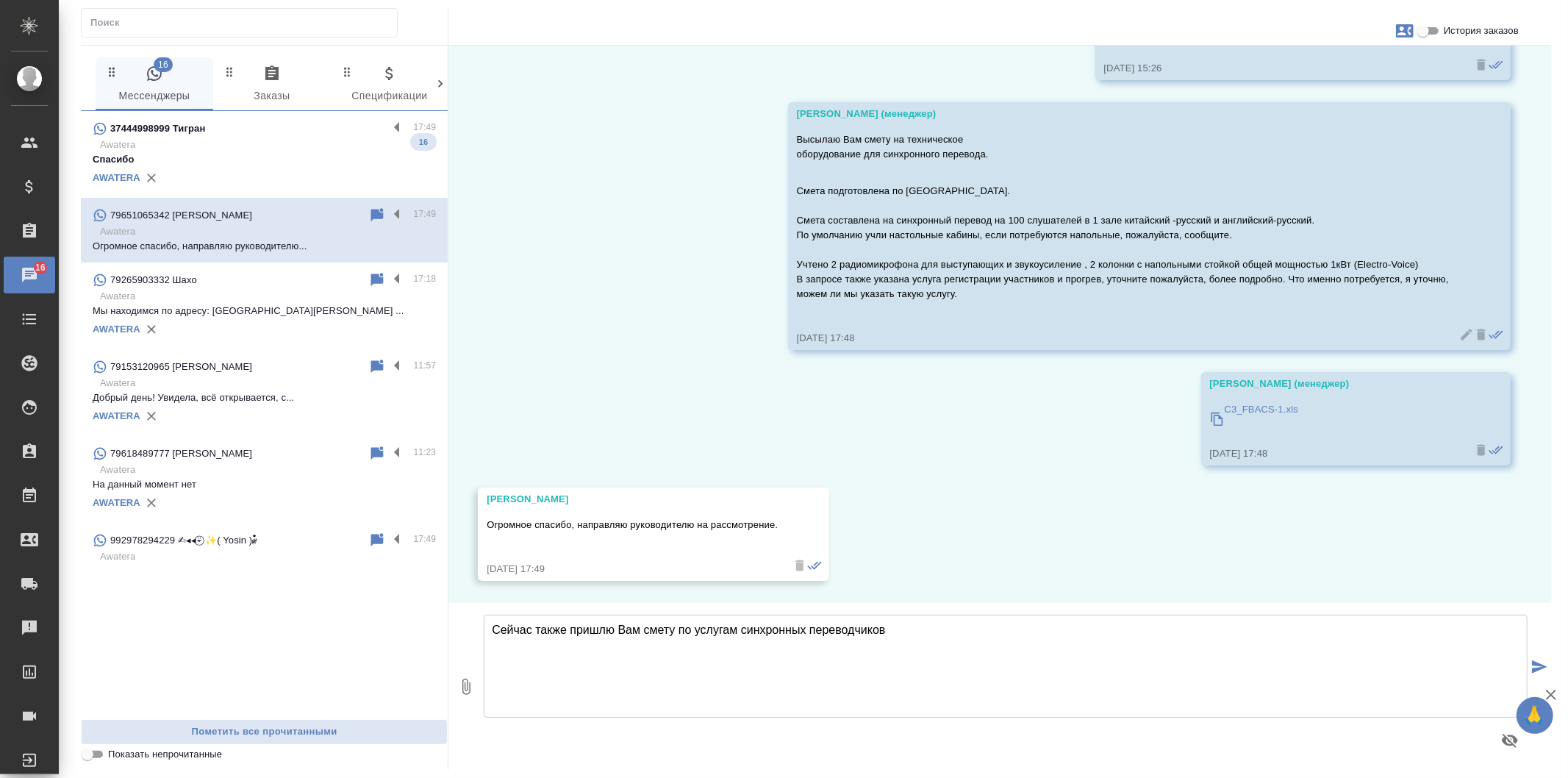
type textarea "Сейчас также пришлю Вам смету по услугам синхронных переводчиков"
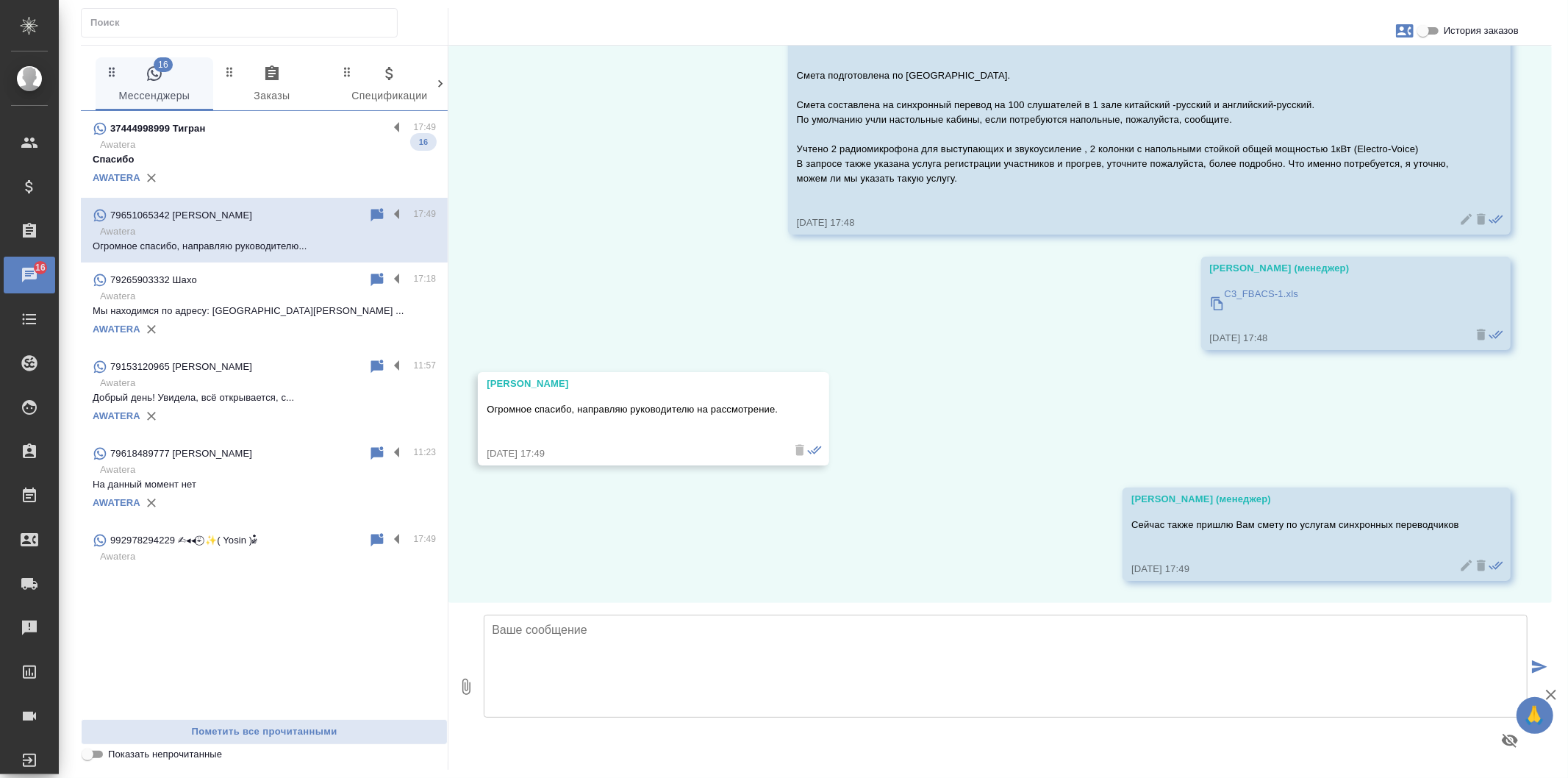
scroll to position [5160, 0]
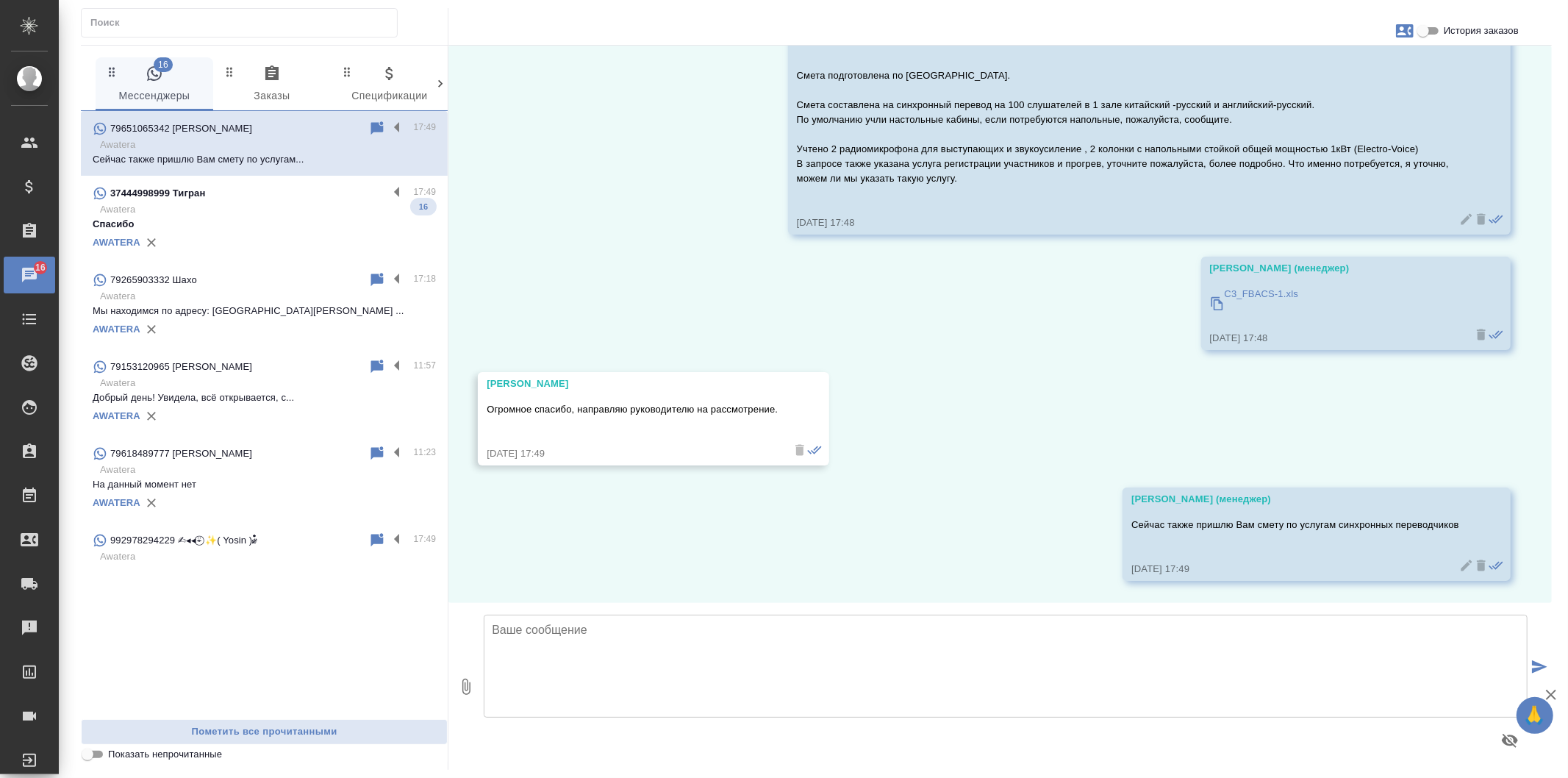
click at [312, 331] on div "AWATERA" at bounding box center [265, 329] width 343 height 22
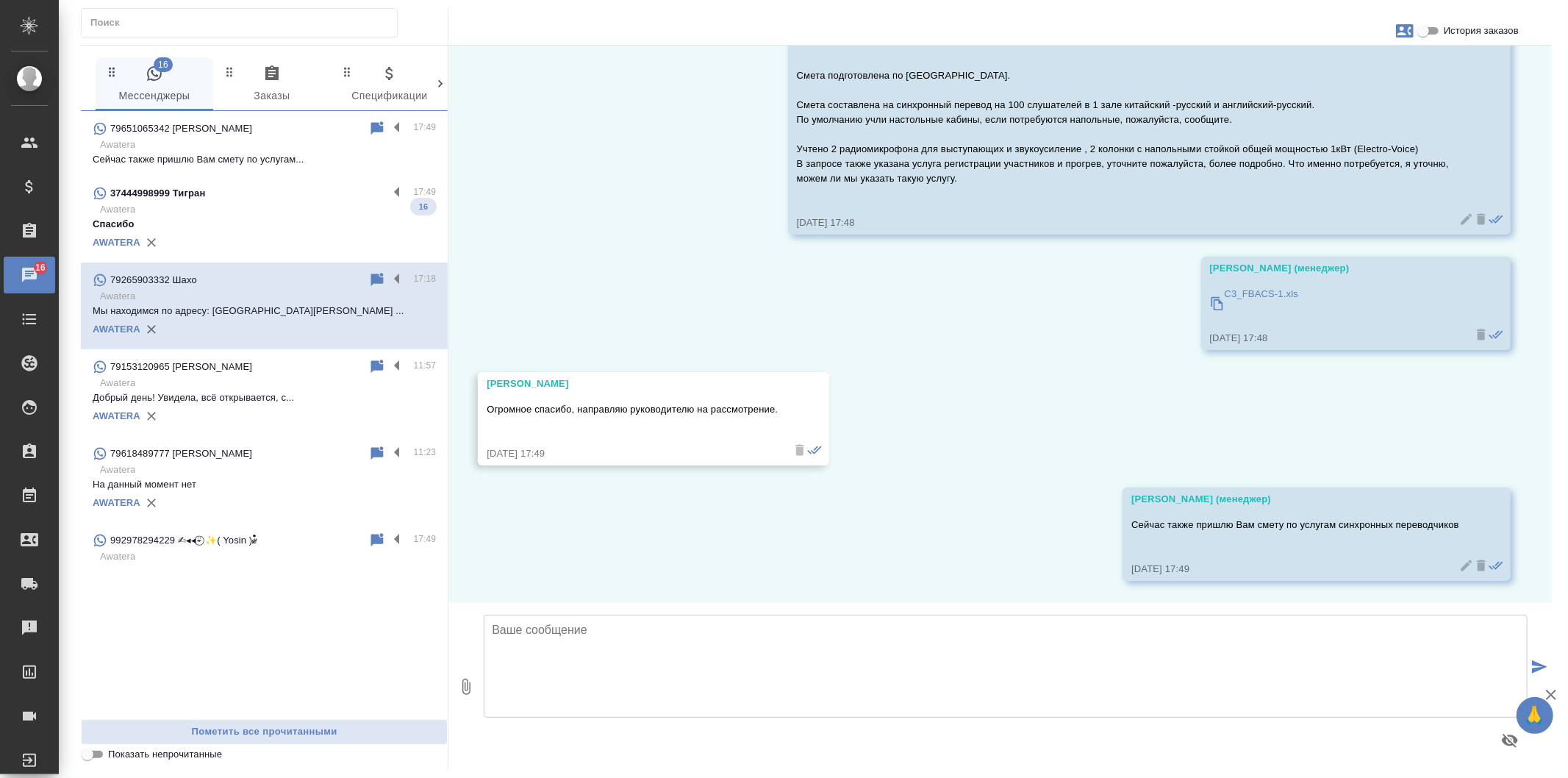
scroll to position [3911, 0]
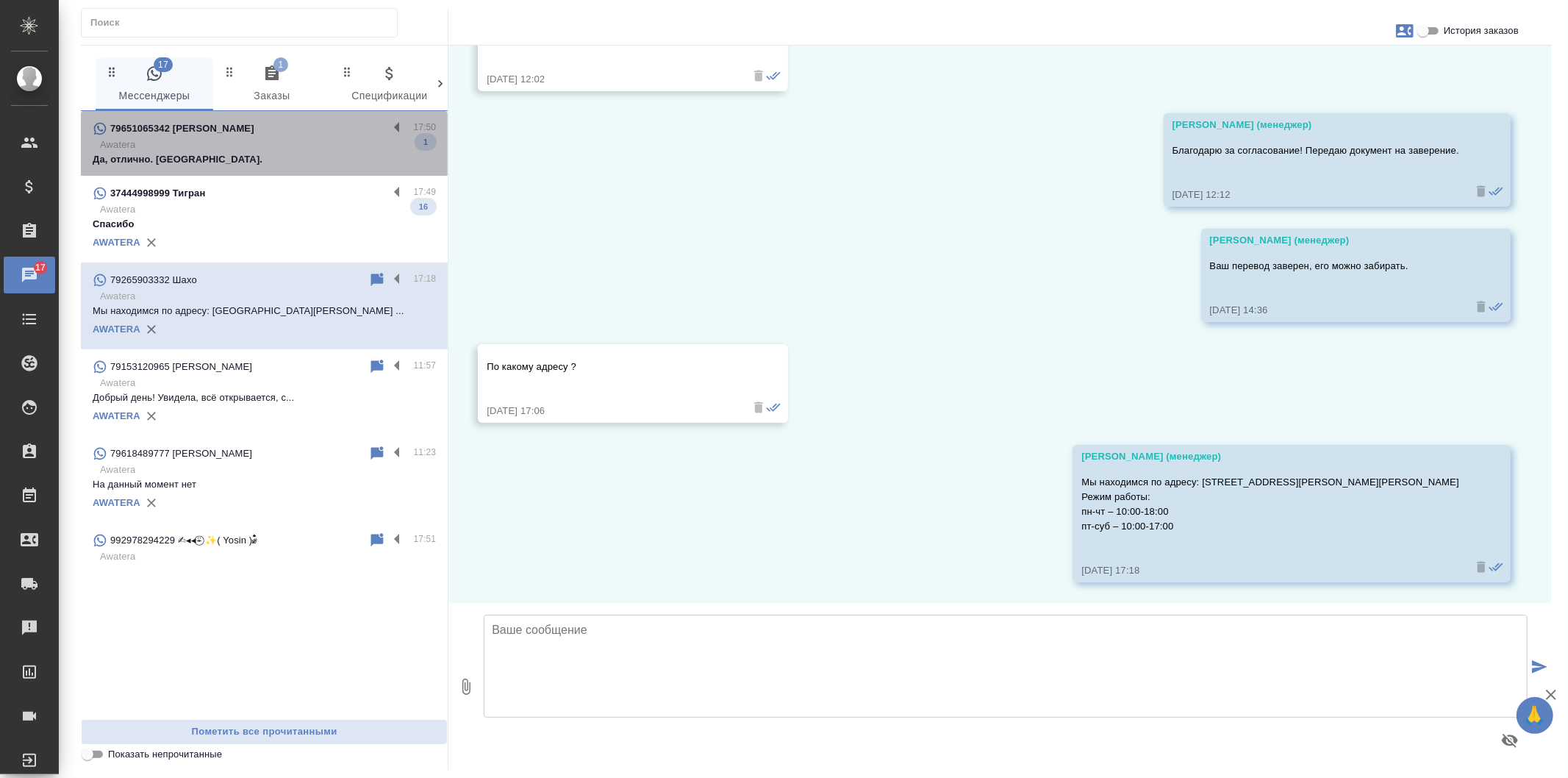
click at [353, 128] on div "79651065342 [PERSON_NAME]" at bounding box center [240, 129] width 296 height 18
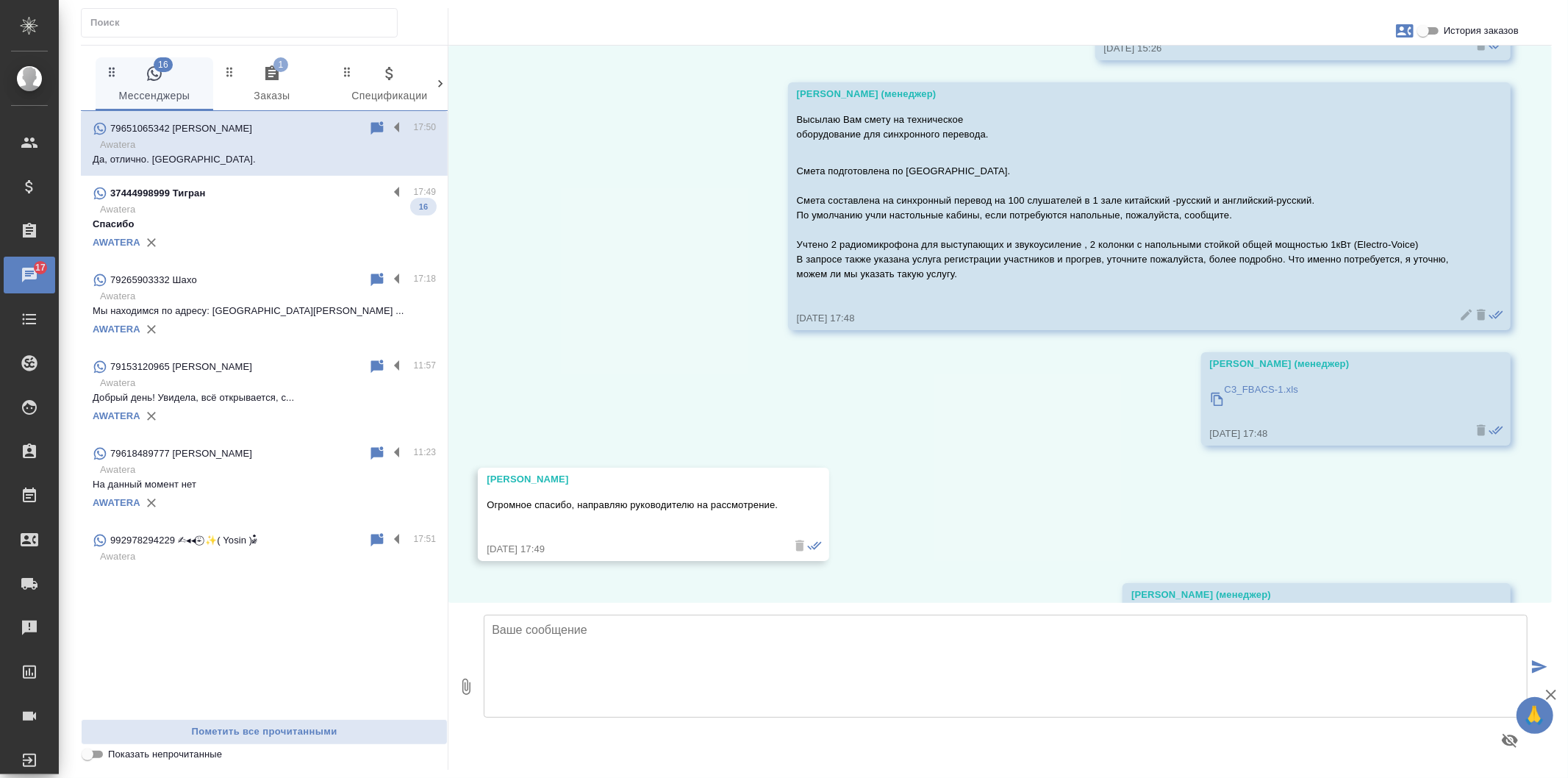
scroll to position [5030, 0]
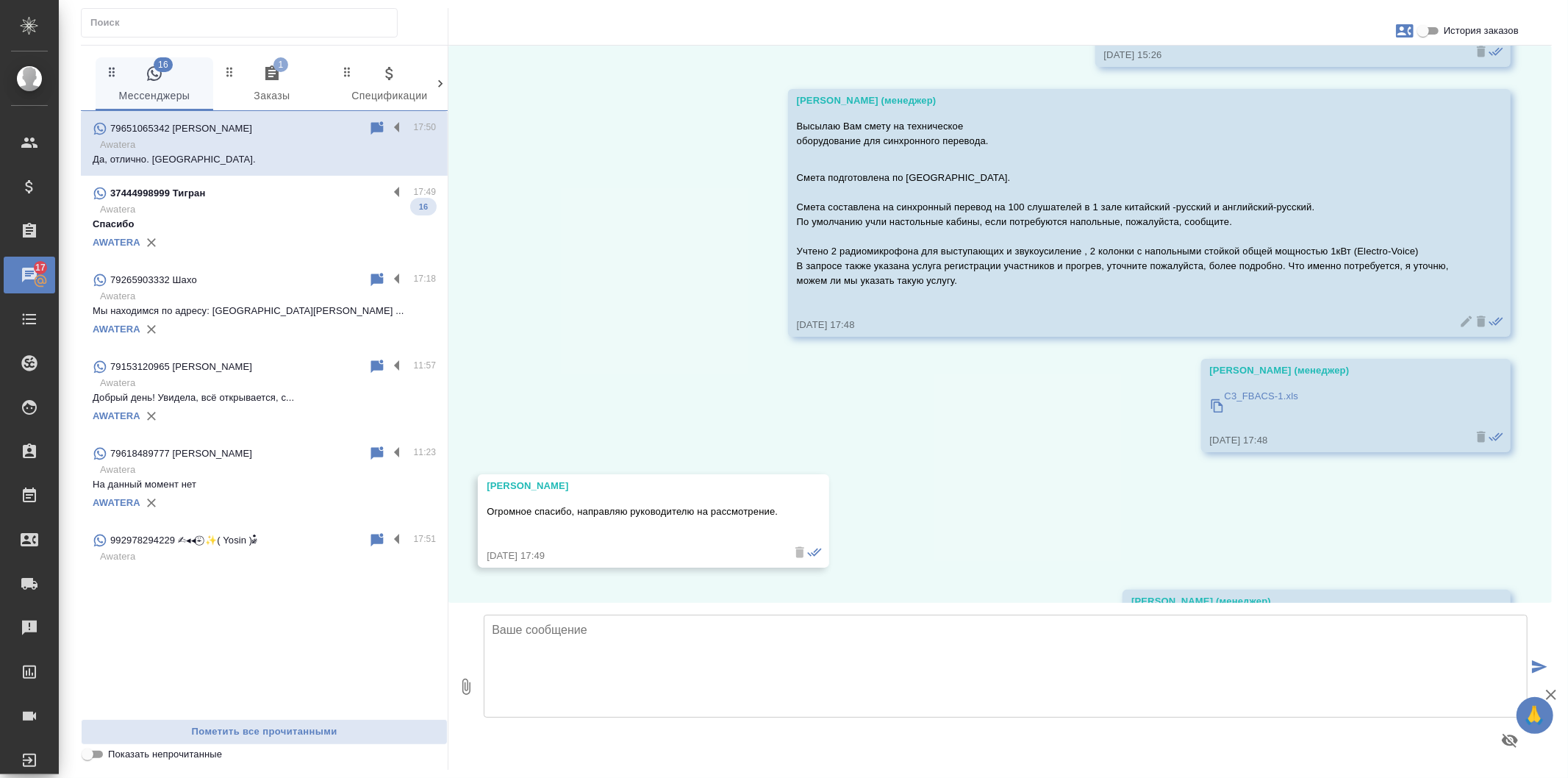
click at [1237, 416] on div "C3_FBACS-1.xls" at bounding box center [1262, 405] width 74 height 41
click at [794, 638] on textarea at bounding box center [1005, 666] width 1044 height 103
drag, startPoint x: 1288, startPoint y: 431, endPoint x: 1240, endPoint y: 559, distance: 136.7
click at [1240, 559] on div "22.09, понедельник Людмила Сергеевна Здравствуйте! Планируем организацию Форума…" at bounding box center [1000, 323] width 1103 height 558
drag, startPoint x: 1323, startPoint y: 445, endPoint x: 1256, endPoint y: 464, distance: 69.6
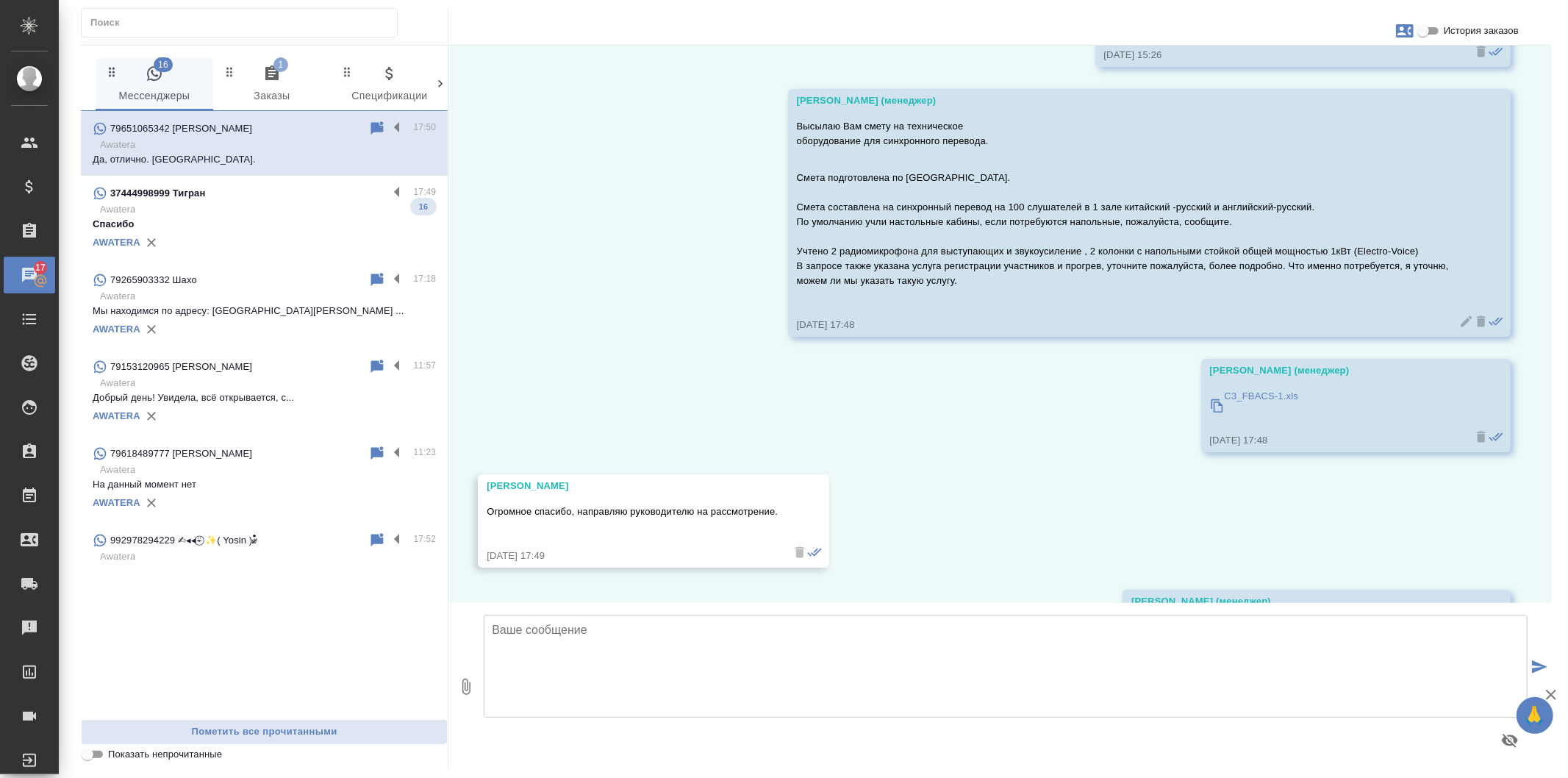
drag, startPoint x: 1256, startPoint y: 464, endPoint x: 1223, endPoint y: 548, distance: 90.2
click at [1224, 548] on div "22.09, понедельник Людмила Сергеевна Здравствуйте! Планируем организацию Форума…" at bounding box center [1000, 323] width 1103 height 558
click at [751, 644] on textarea at bounding box center [1005, 666] width 1044 height 103
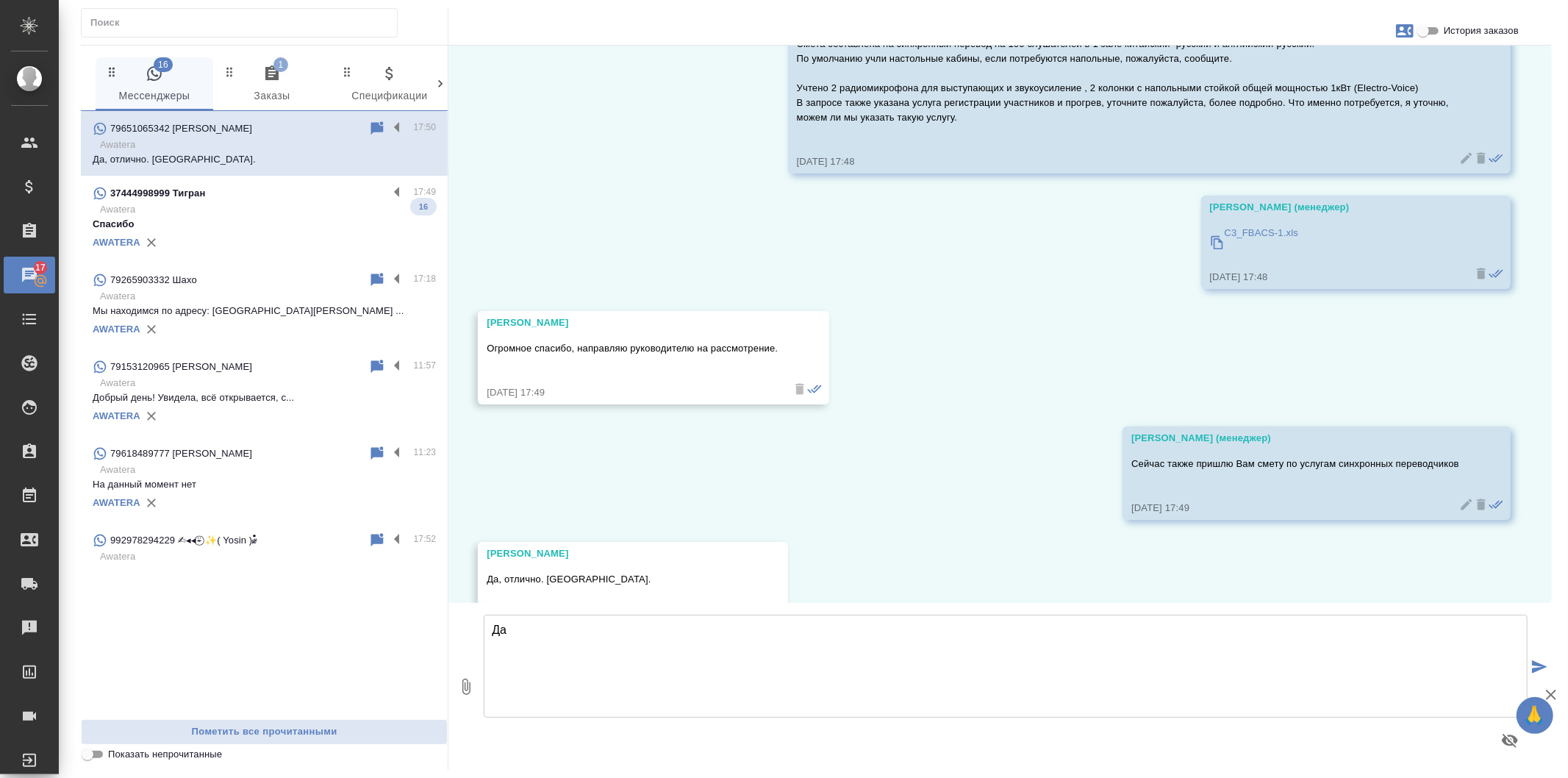
type textarea "Д"
type textarea "Также обращаю Ваше внимание, что цены в смете указаны без НДС."
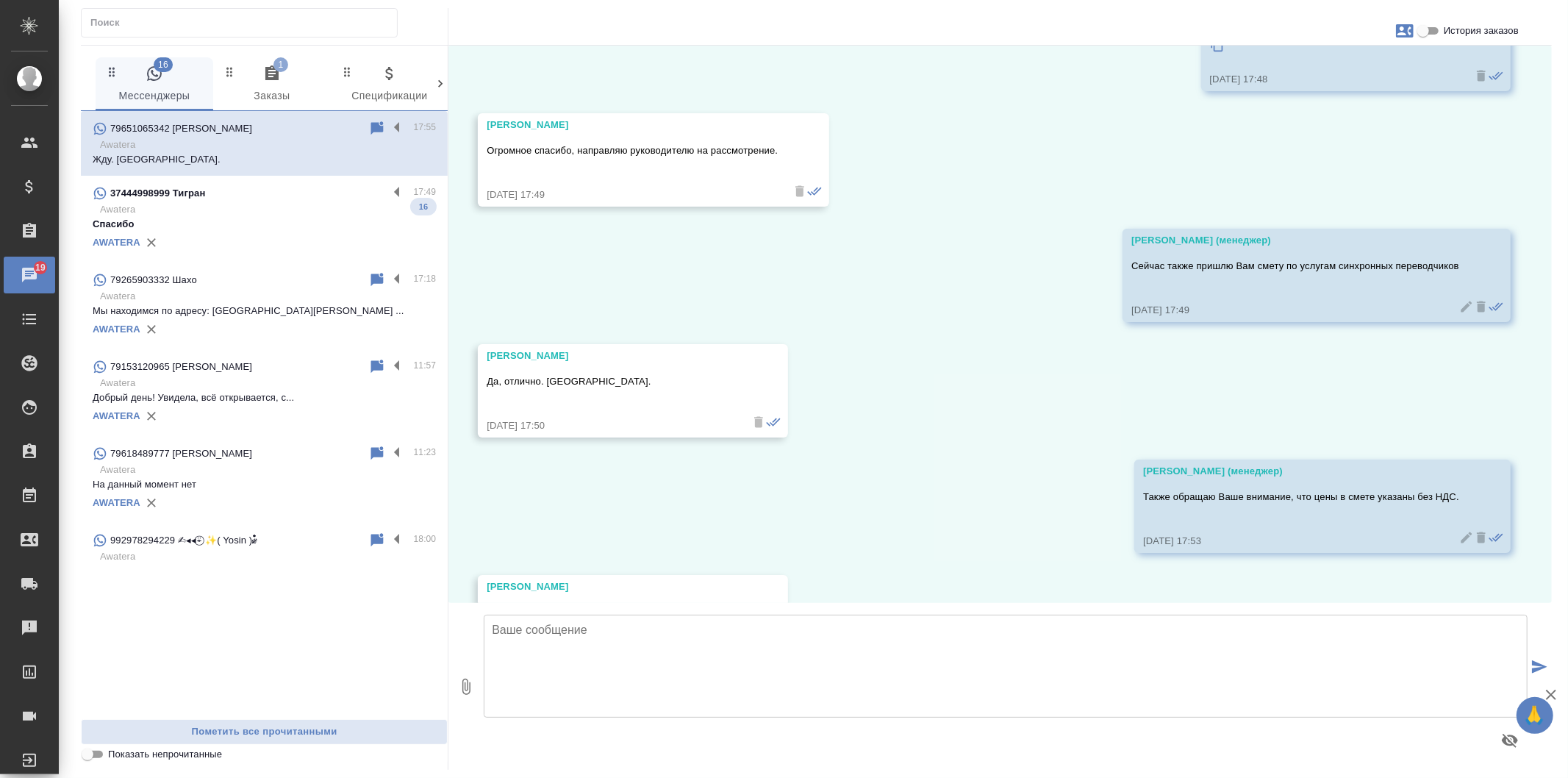
scroll to position [5621, 0]
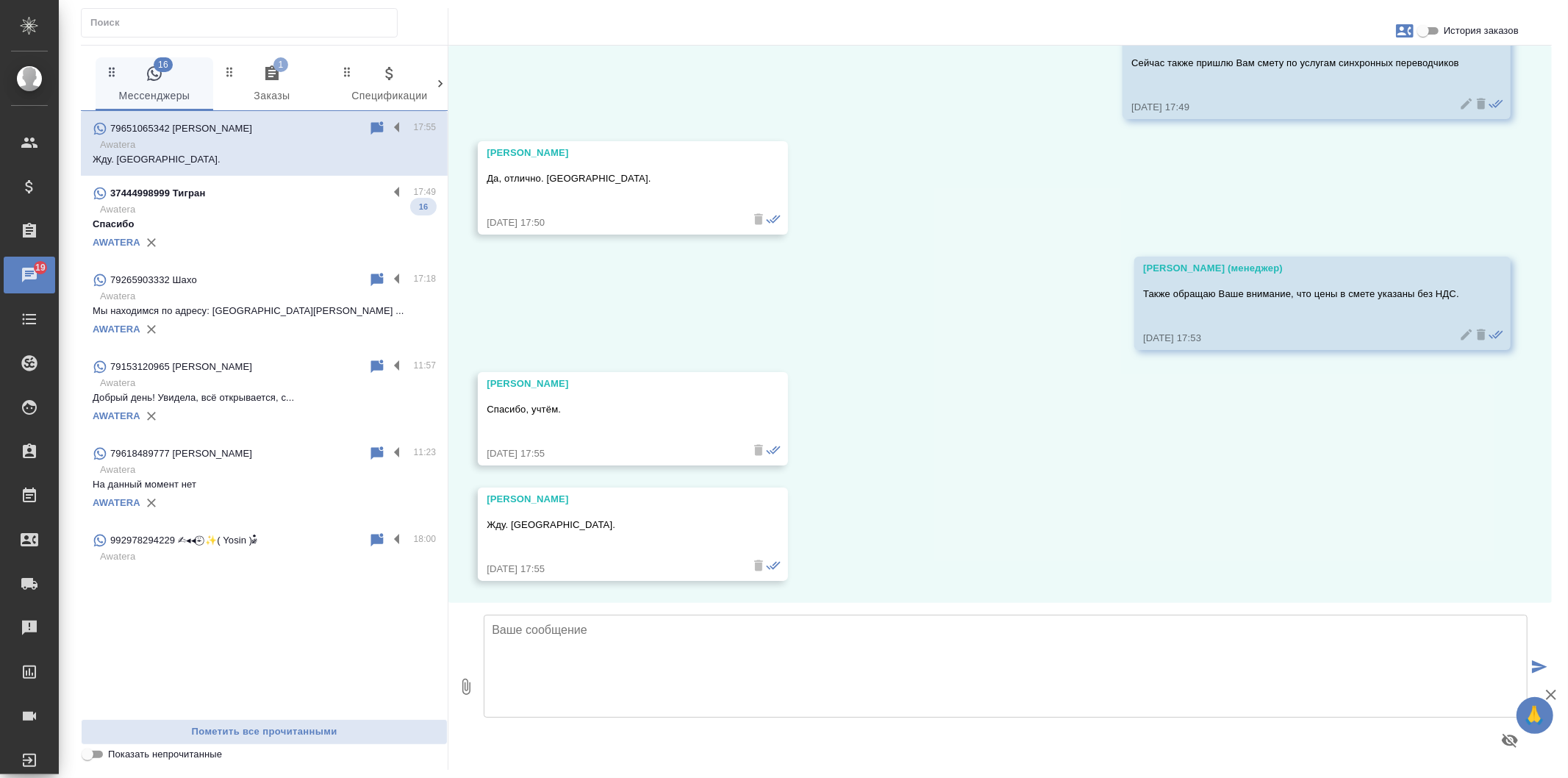
paste textarea "Стоимость за услуги синхронных переводчиков с китайским языком (2 переводчика):…"
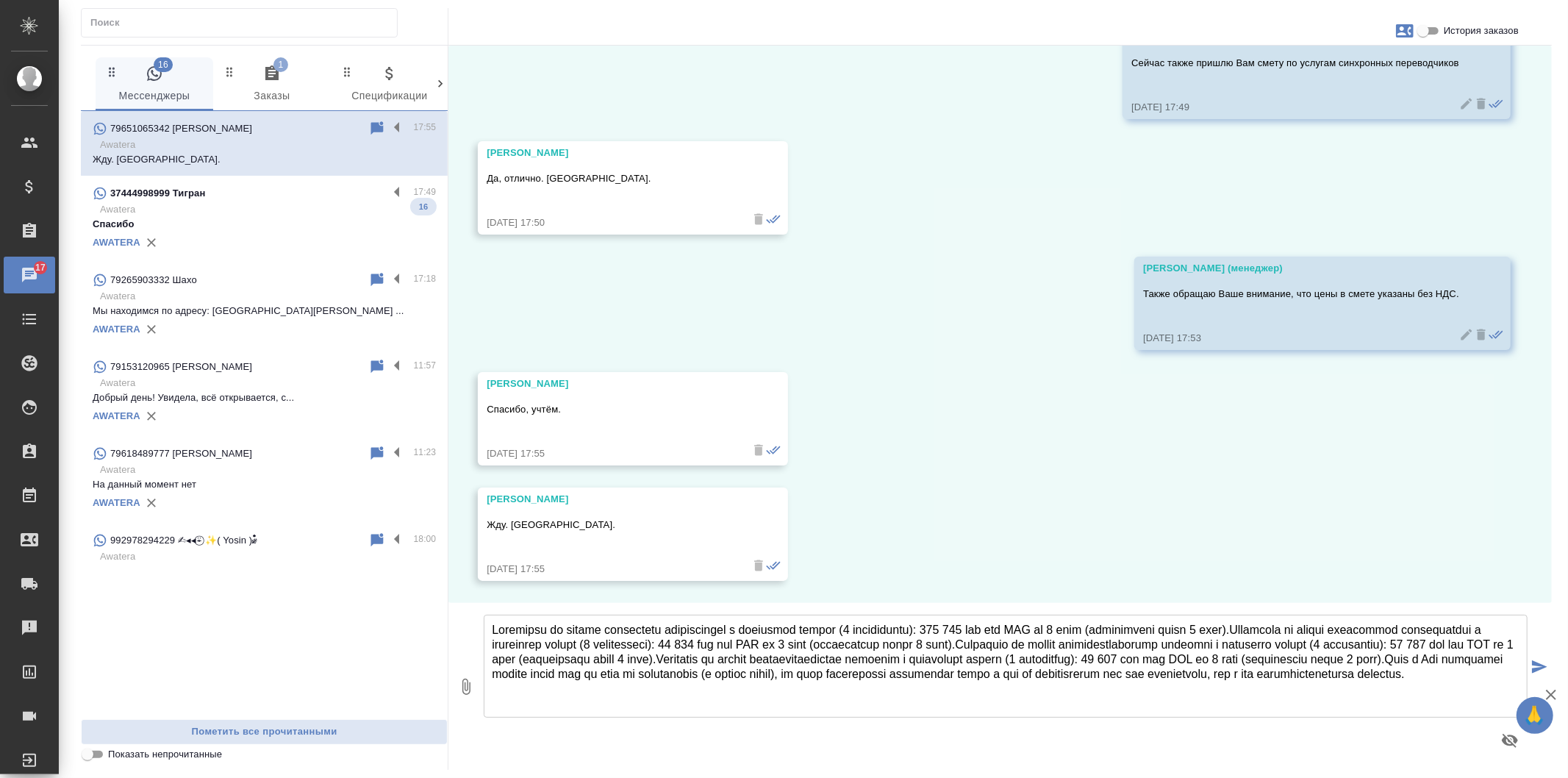
click at [704, 673] on textarea at bounding box center [1005, 666] width 1044 height 103
type textarea "Стоимость за услуги синхронных переводчиков с китайским языком (2 переводчика):…"
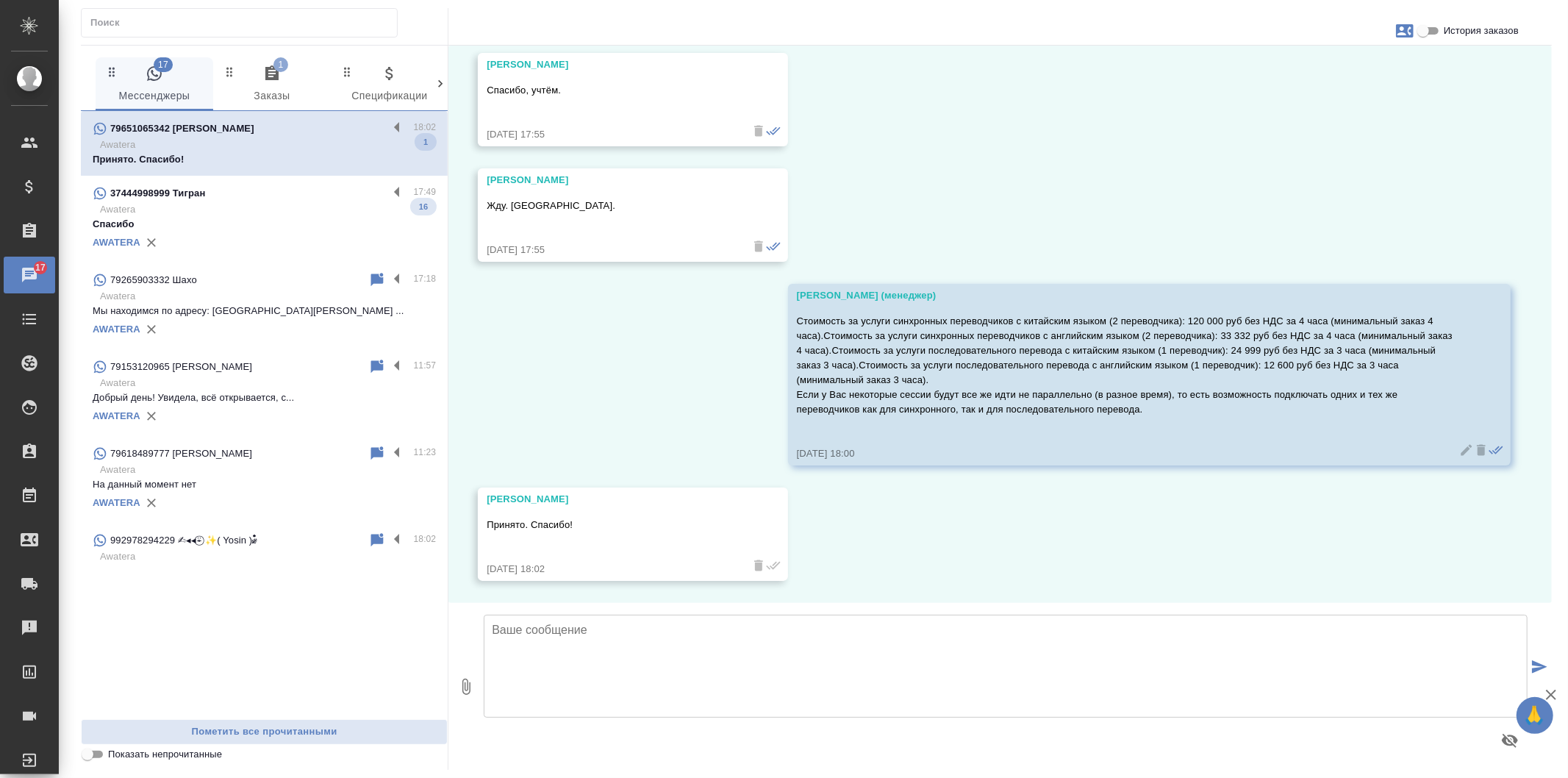
scroll to position [5941, 0]
paste textarea "В целях оптимизации бюджета также можем предложить нашу собственную платформу д…"
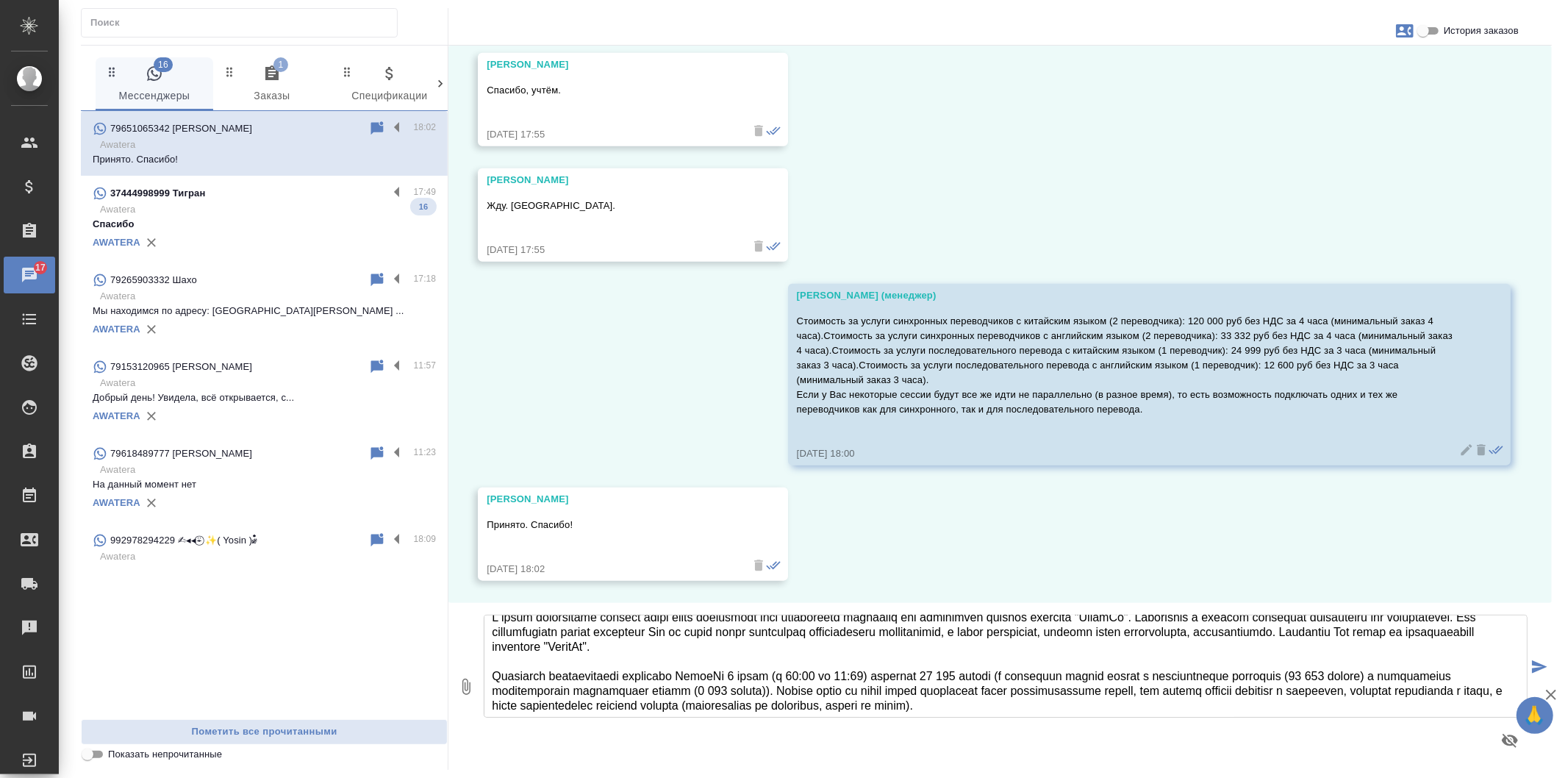
scroll to position [16, 0]
click at [710, 671] on textarea at bounding box center [1005, 666] width 1044 height 103
click at [758, 675] on textarea at bounding box center [1005, 666] width 1044 height 103
type textarea "В целях оптимизации бюджета также можем предложить нашу собственную платформу д…"
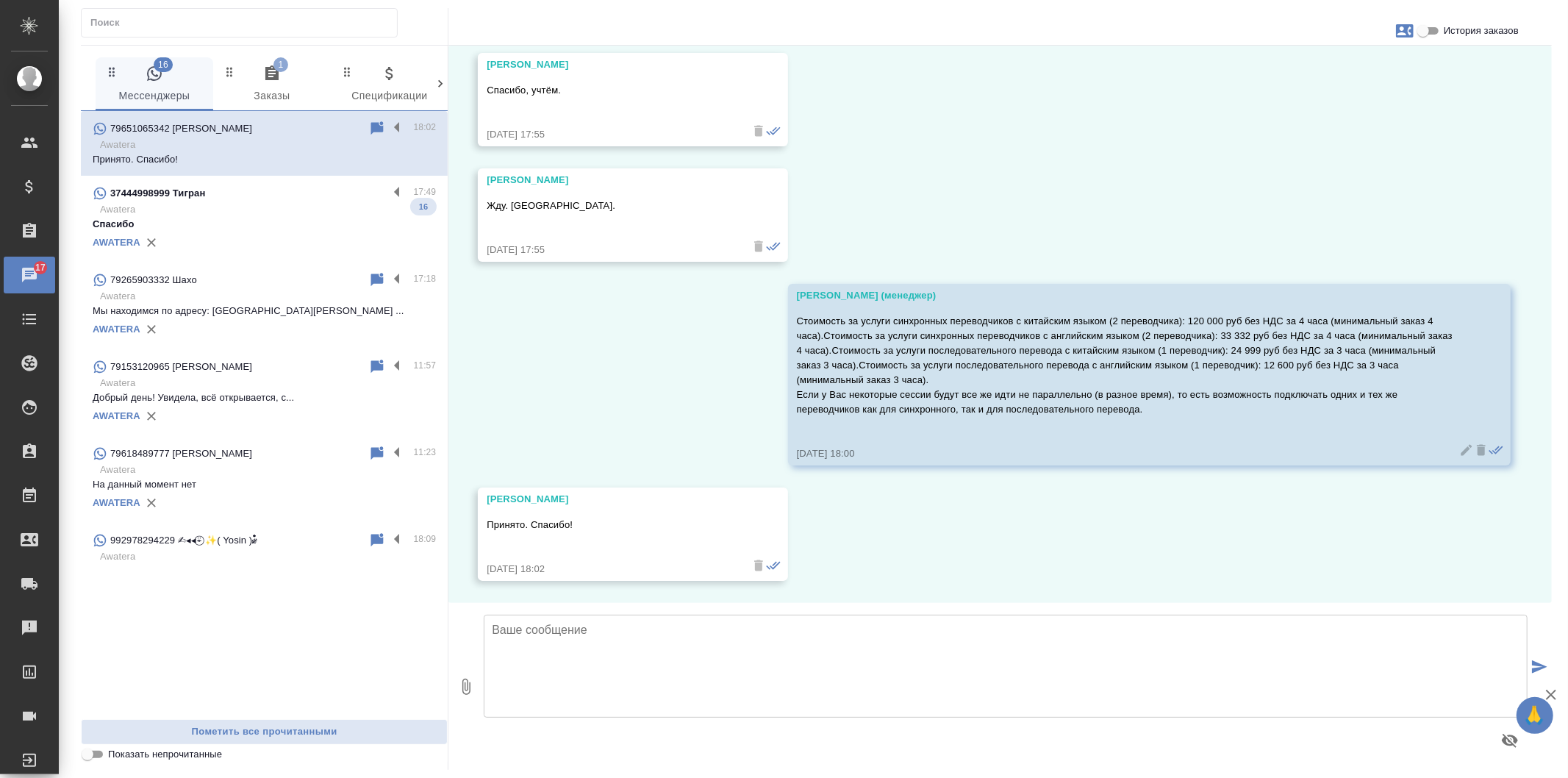
scroll to position [0, 0]
click at [471, 680] on icon "button" at bounding box center [466, 687] width 18 height 18
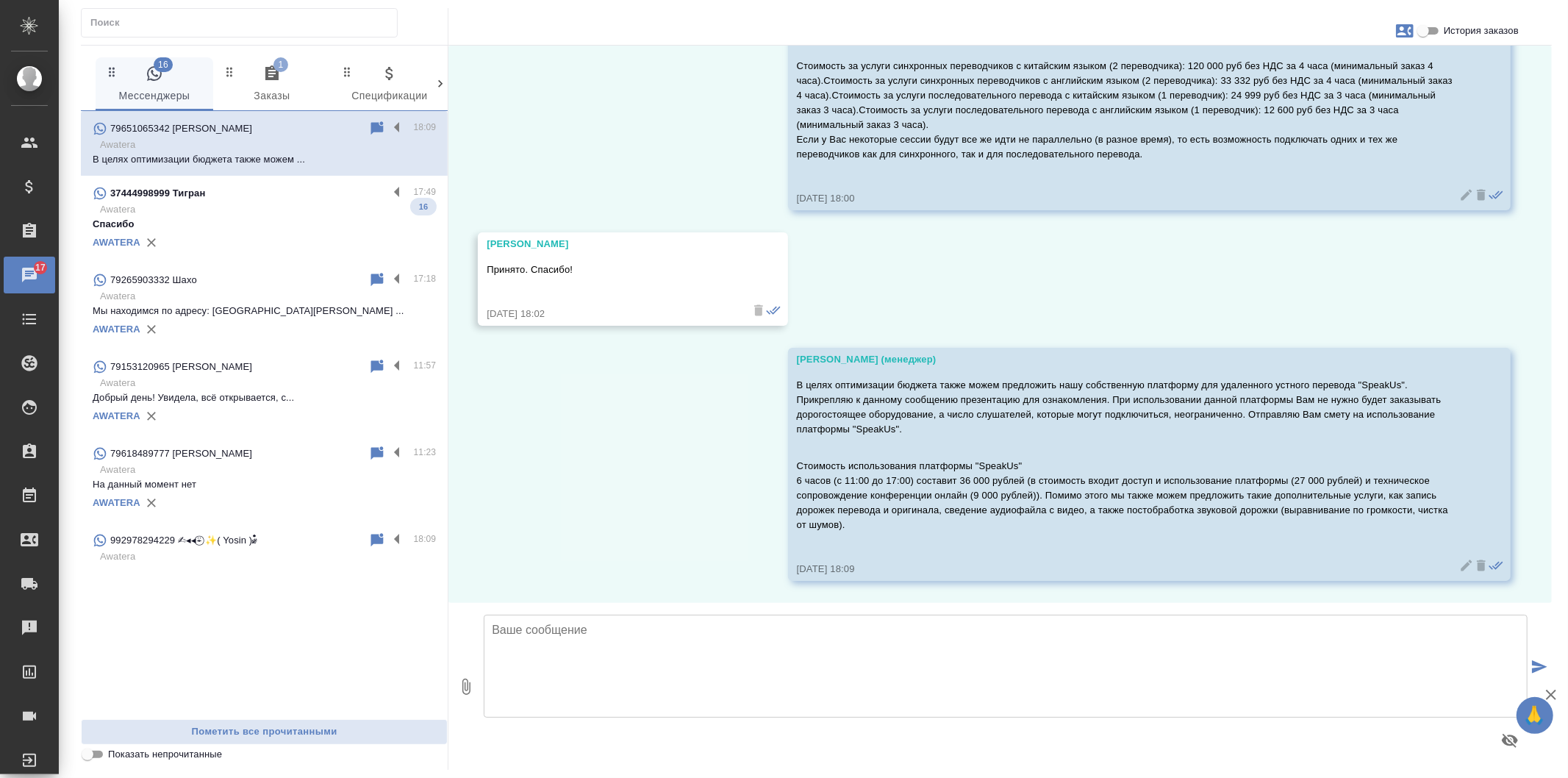
scroll to position [6196, 0]
type input "C:\fakepath\Speakus presentation.pdf"
click at [1537, 660] on button "submit" at bounding box center [1540, 667] width 24 height 203
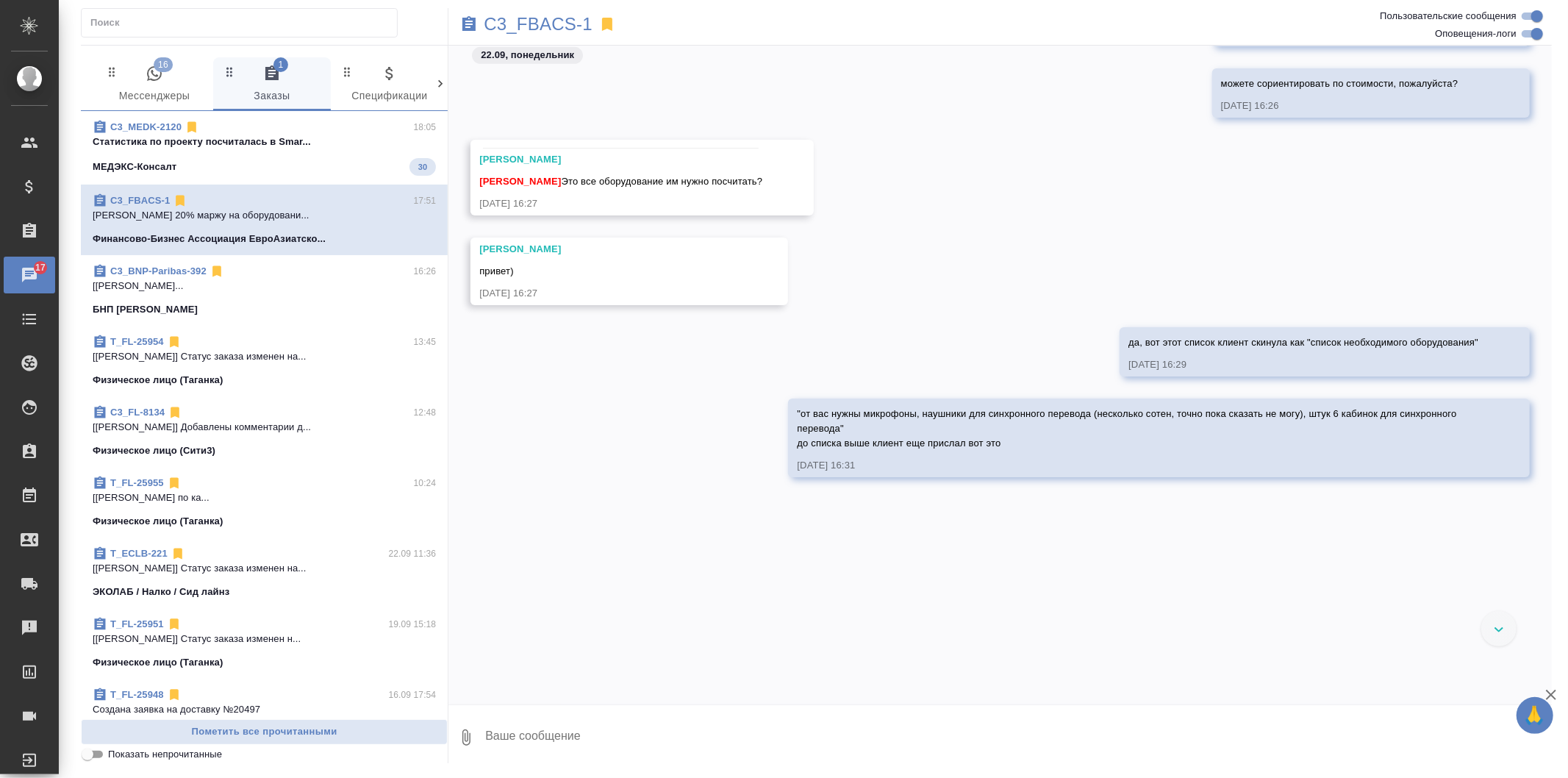
scroll to position [1062, 0]
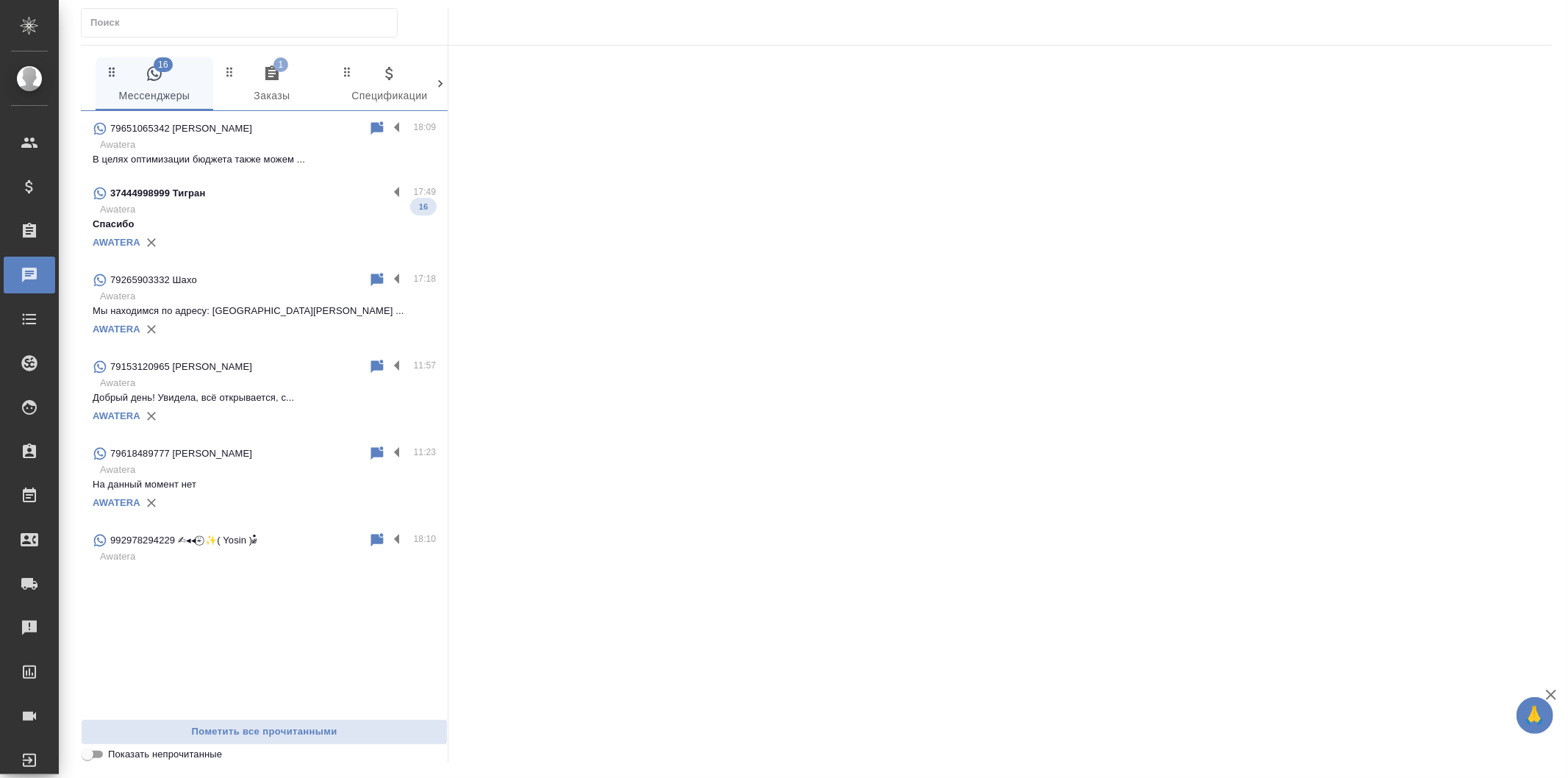
click at [354, 149] on p "Awatera" at bounding box center [268, 145] width 336 height 14
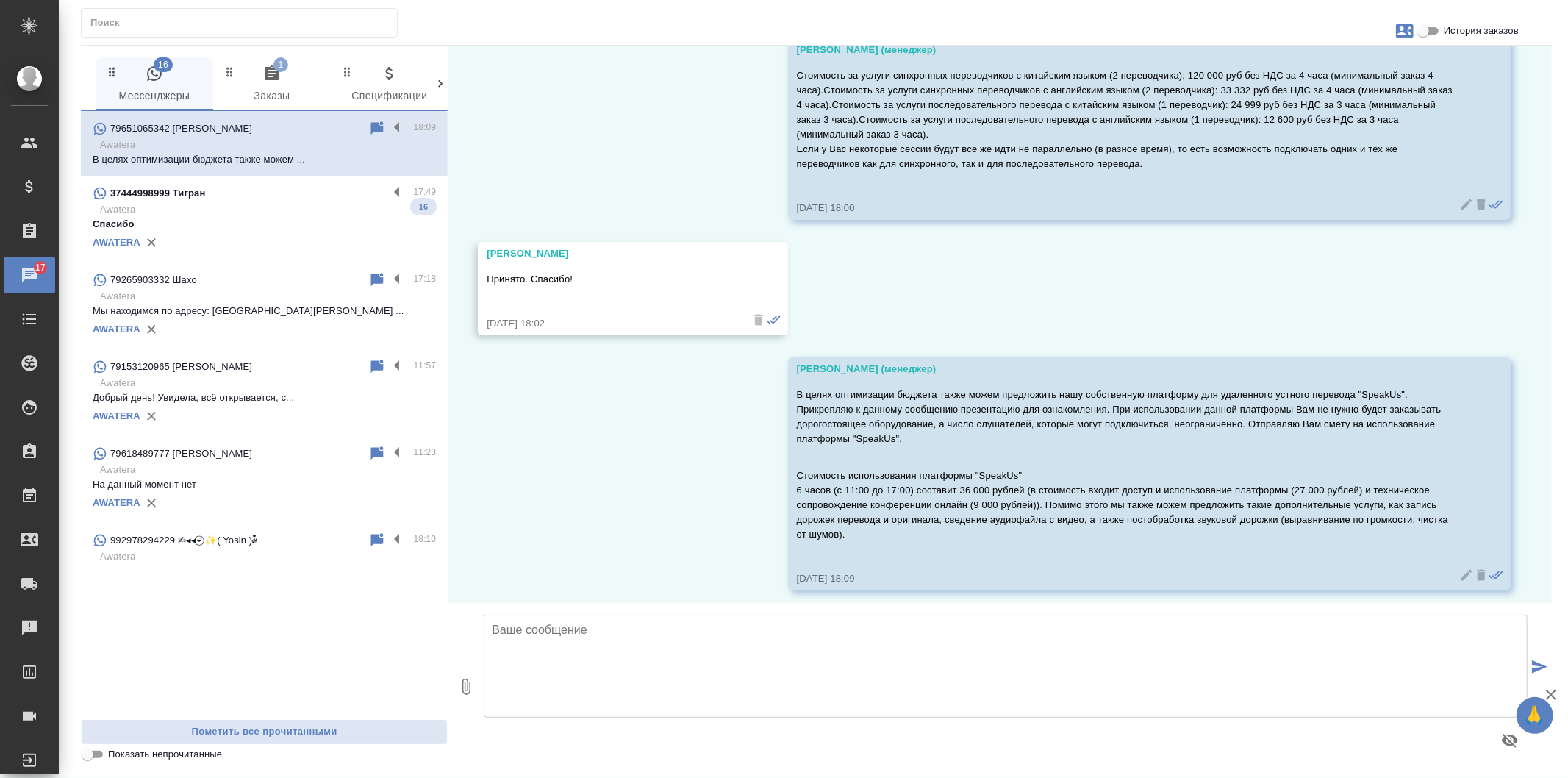
scroll to position [6196, 0]
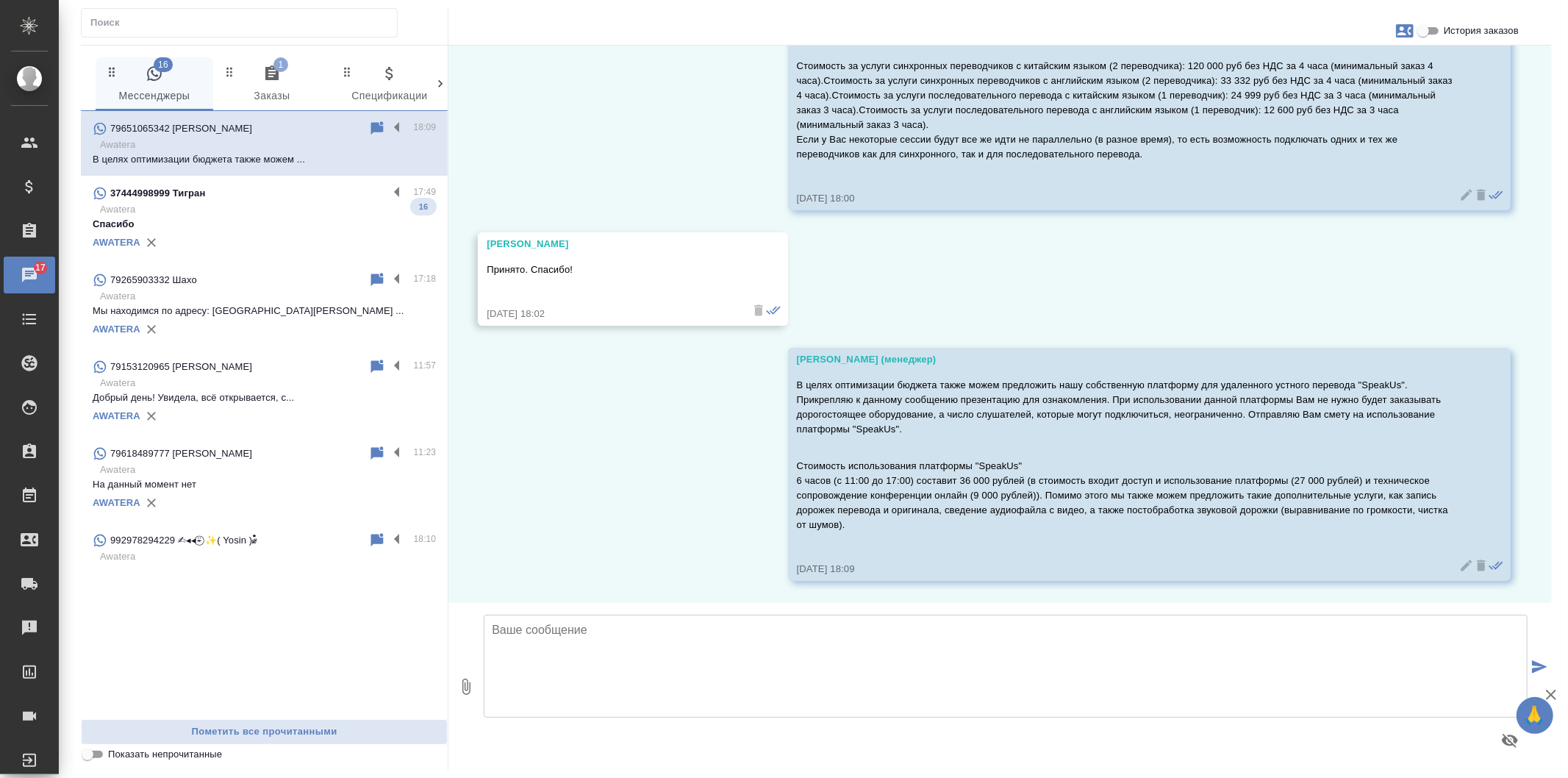
click at [466, 692] on icon "button" at bounding box center [466, 687] width 18 height 18
type input "C:\fakepath\Speakus presentation.pdf"
click at [1541, 663] on icon "submit" at bounding box center [1539, 667] width 15 height 14
click at [1560, 691] on icon "button" at bounding box center [1552, 695] width 18 height 18
click at [1535, 662] on icon "submit" at bounding box center [1539, 667] width 15 height 14
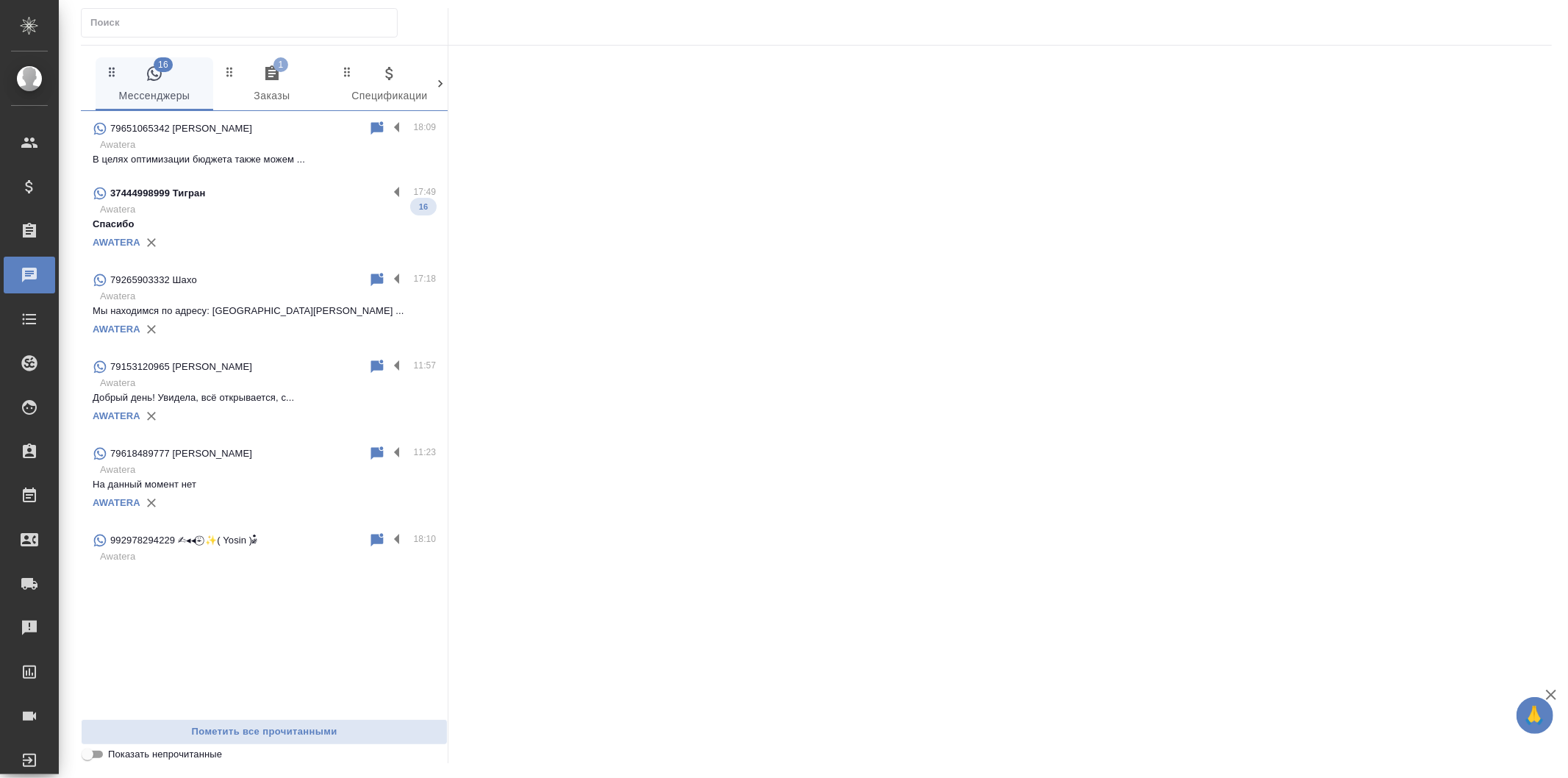
click at [298, 150] on p "Awatera" at bounding box center [268, 145] width 336 height 14
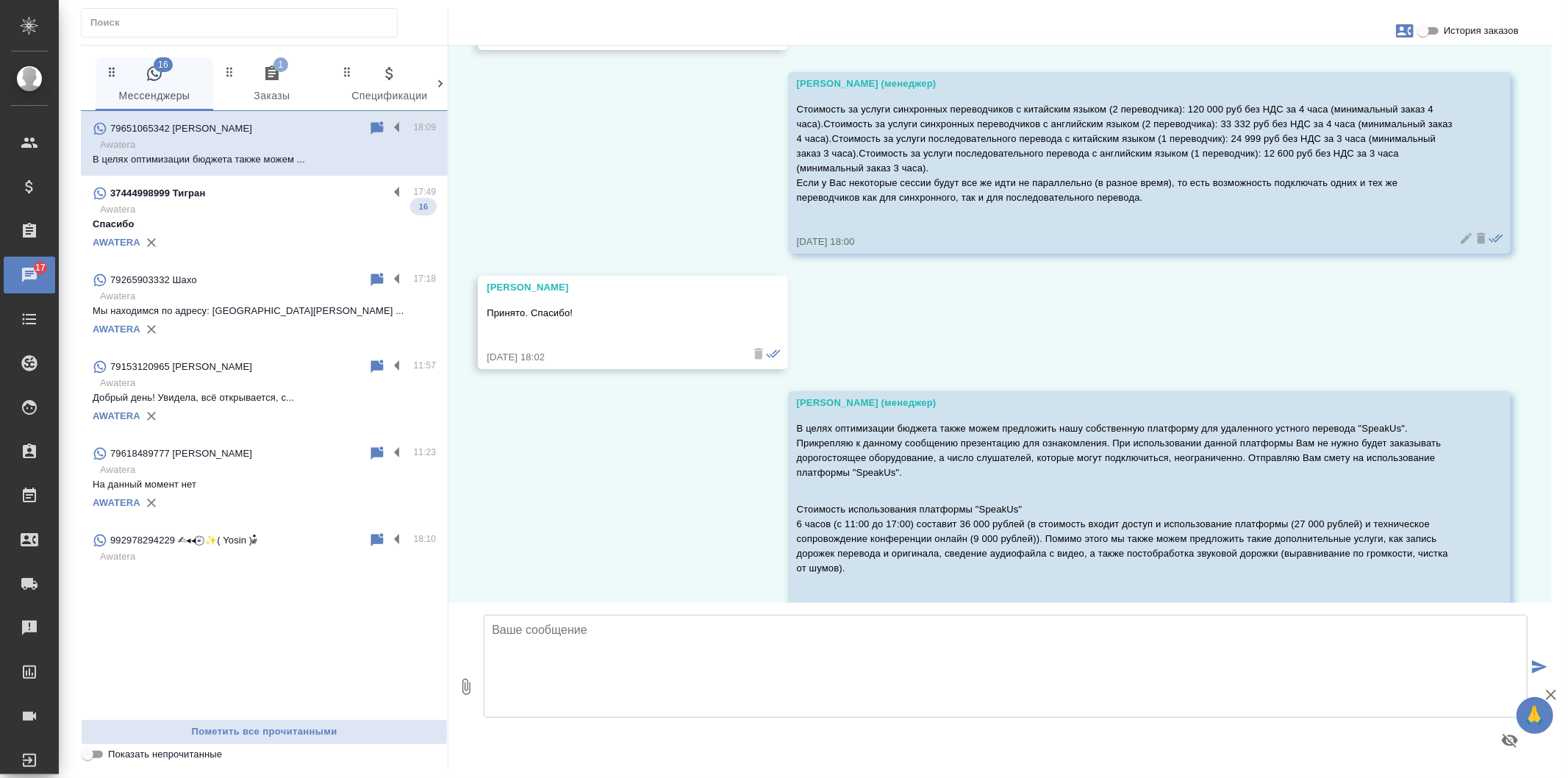
scroll to position [6196, 0]
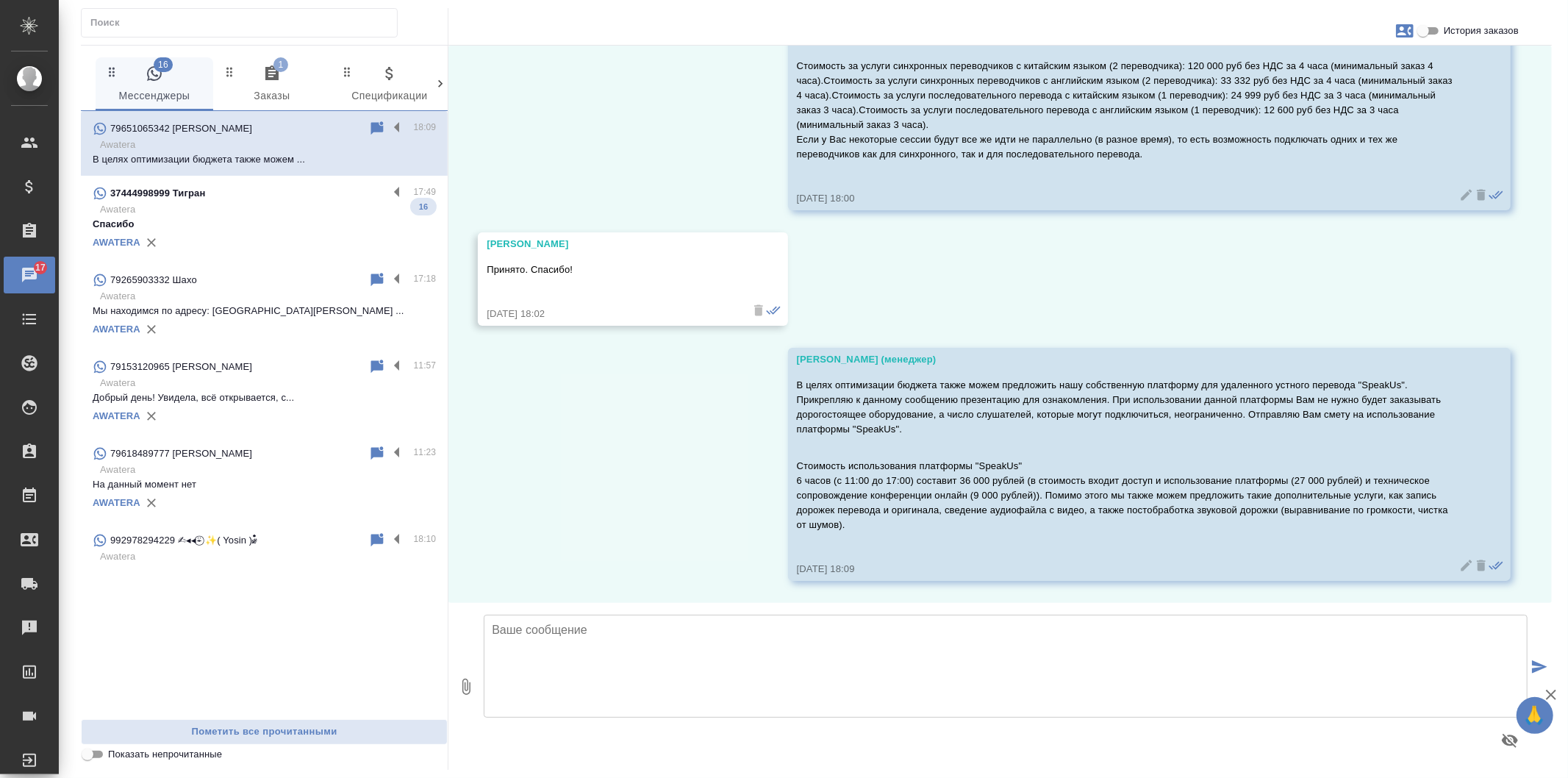
click at [467, 696] on button "0" at bounding box center [465, 686] width 35 height 167
type input "C:\fakepath\Speakus presentation.pdf"
click at [1534, 665] on icon "submit" at bounding box center [1539, 667] width 15 height 14
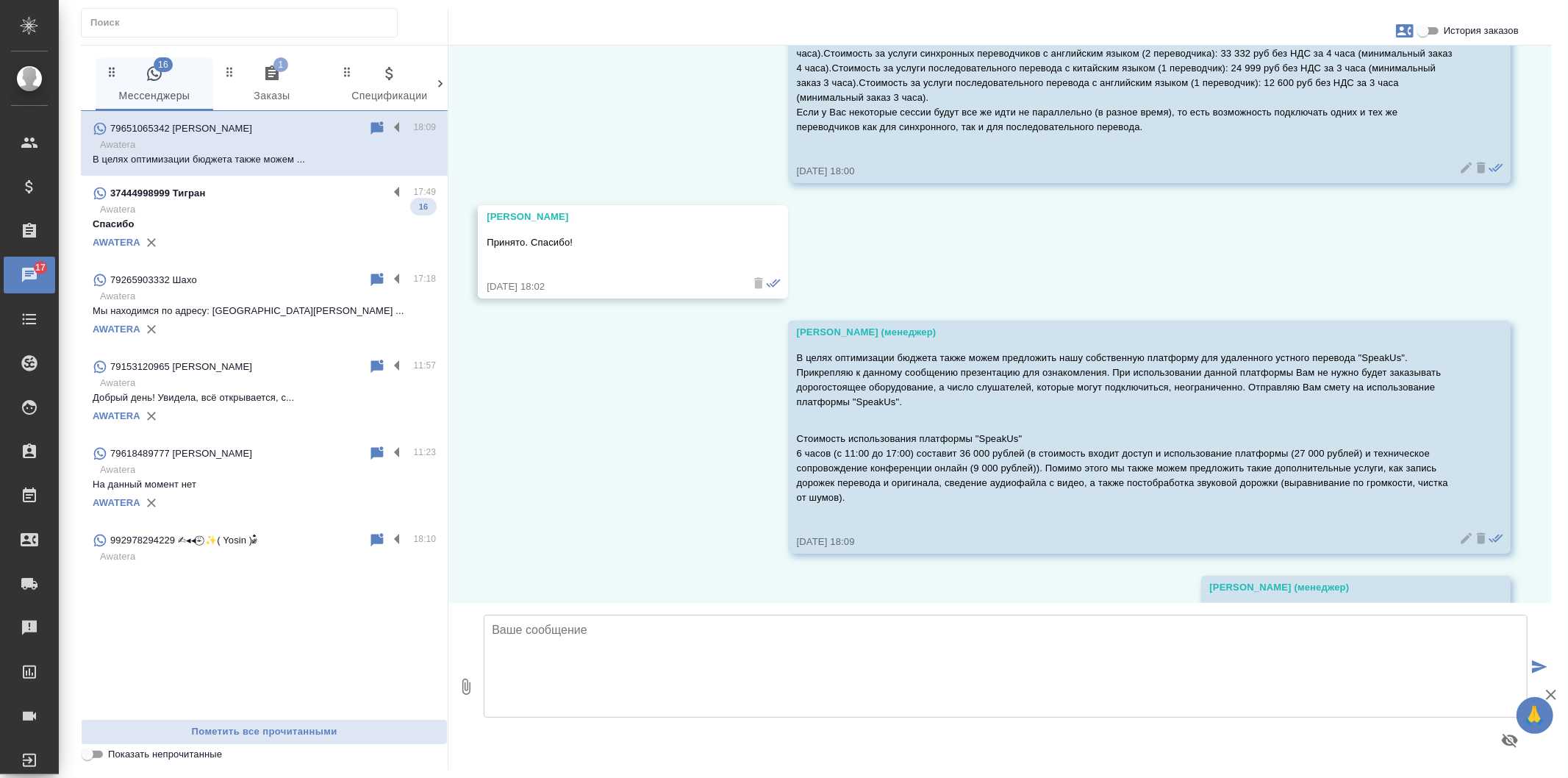
scroll to position [6311, 0]
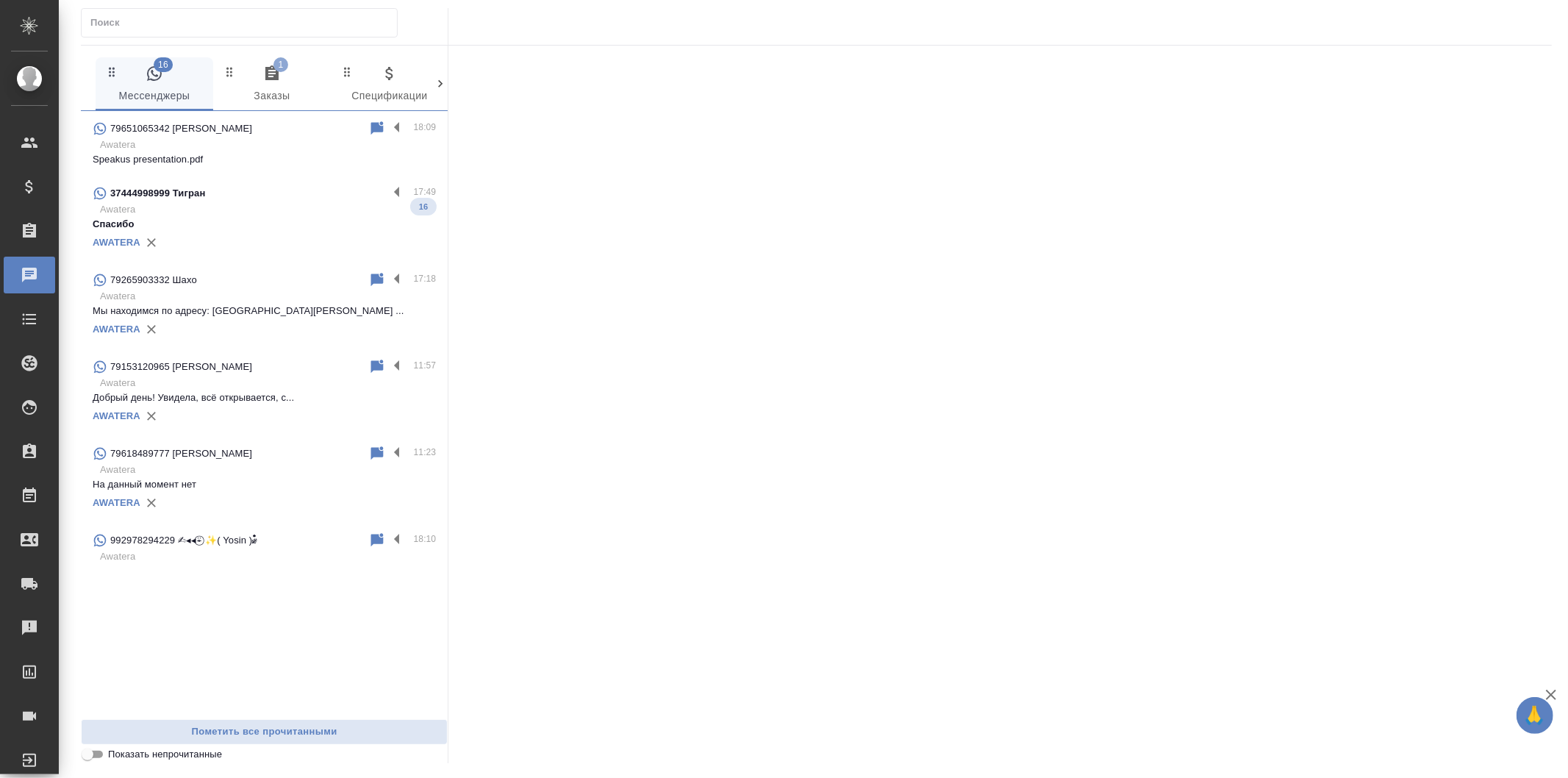
click at [243, 148] on p "Awatera" at bounding box center [268, 145] width 336 height 14
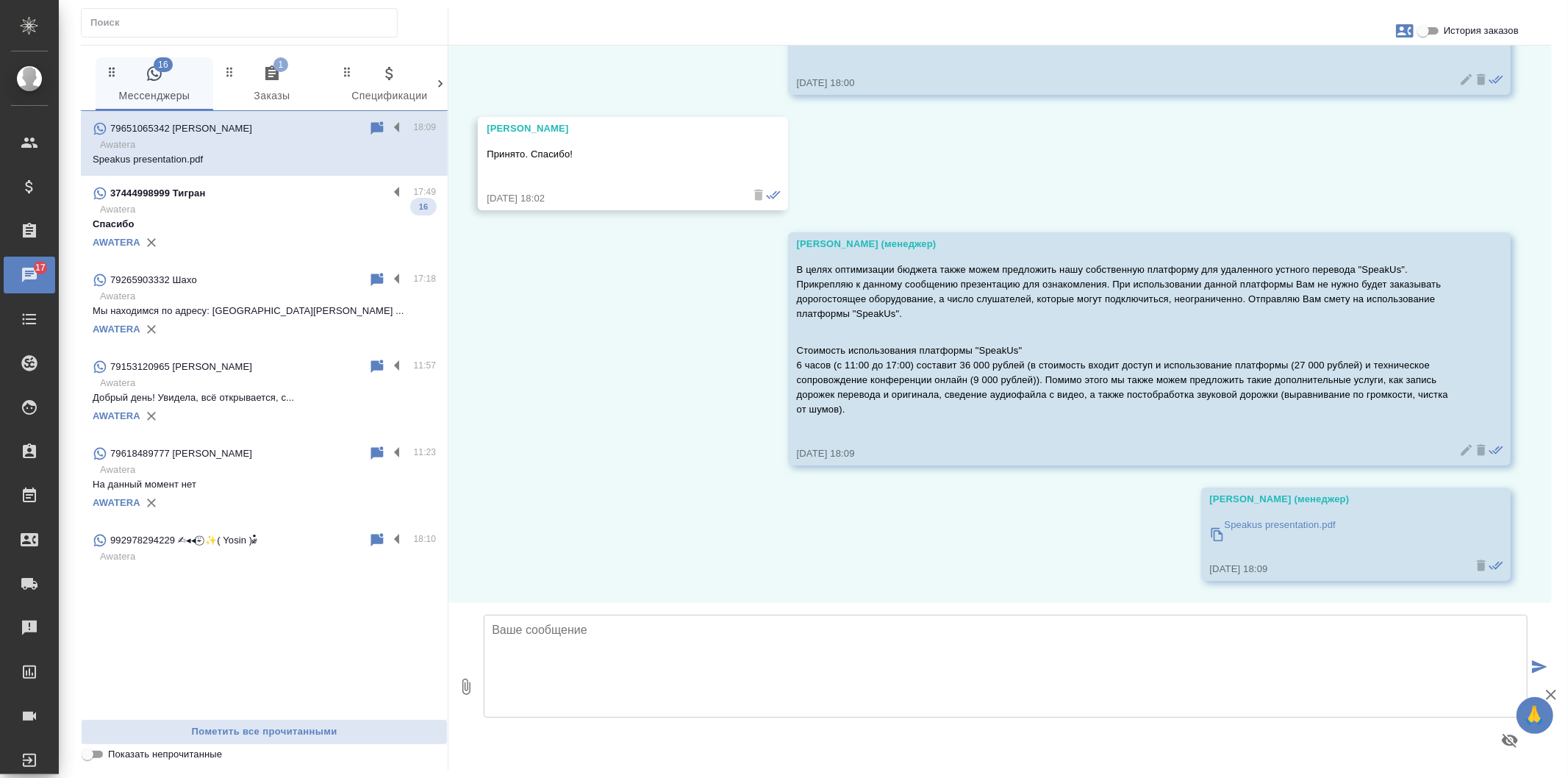
scroll to position [6311, 0]
